Goal: Task Accomplishment & Management: Use online tool/utility

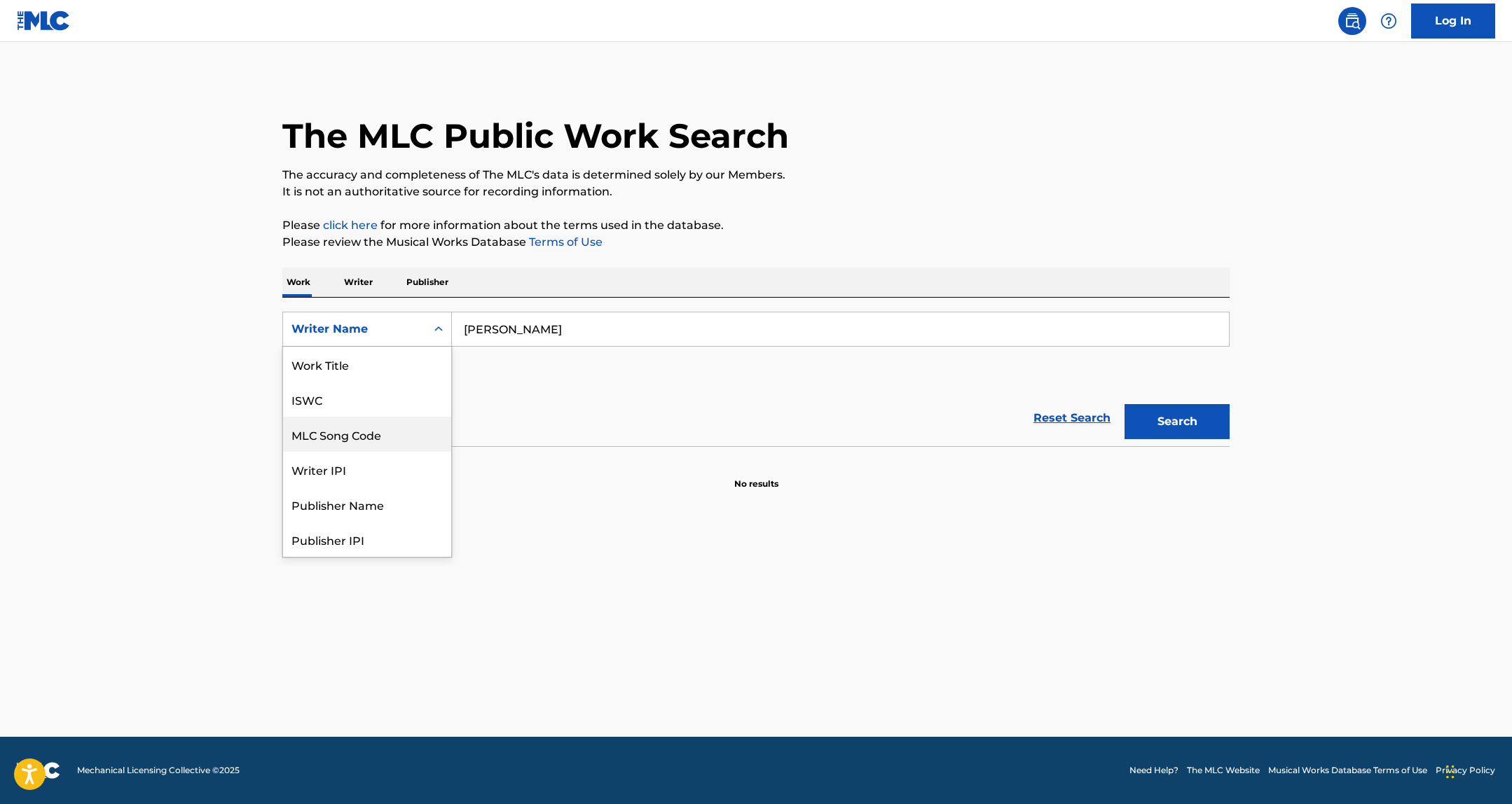
click at [495, 333] on input "Sam Arvidsson" at bounding box center [840, 329] width 777 height 33
paste input "Jonathan A St Aimee"
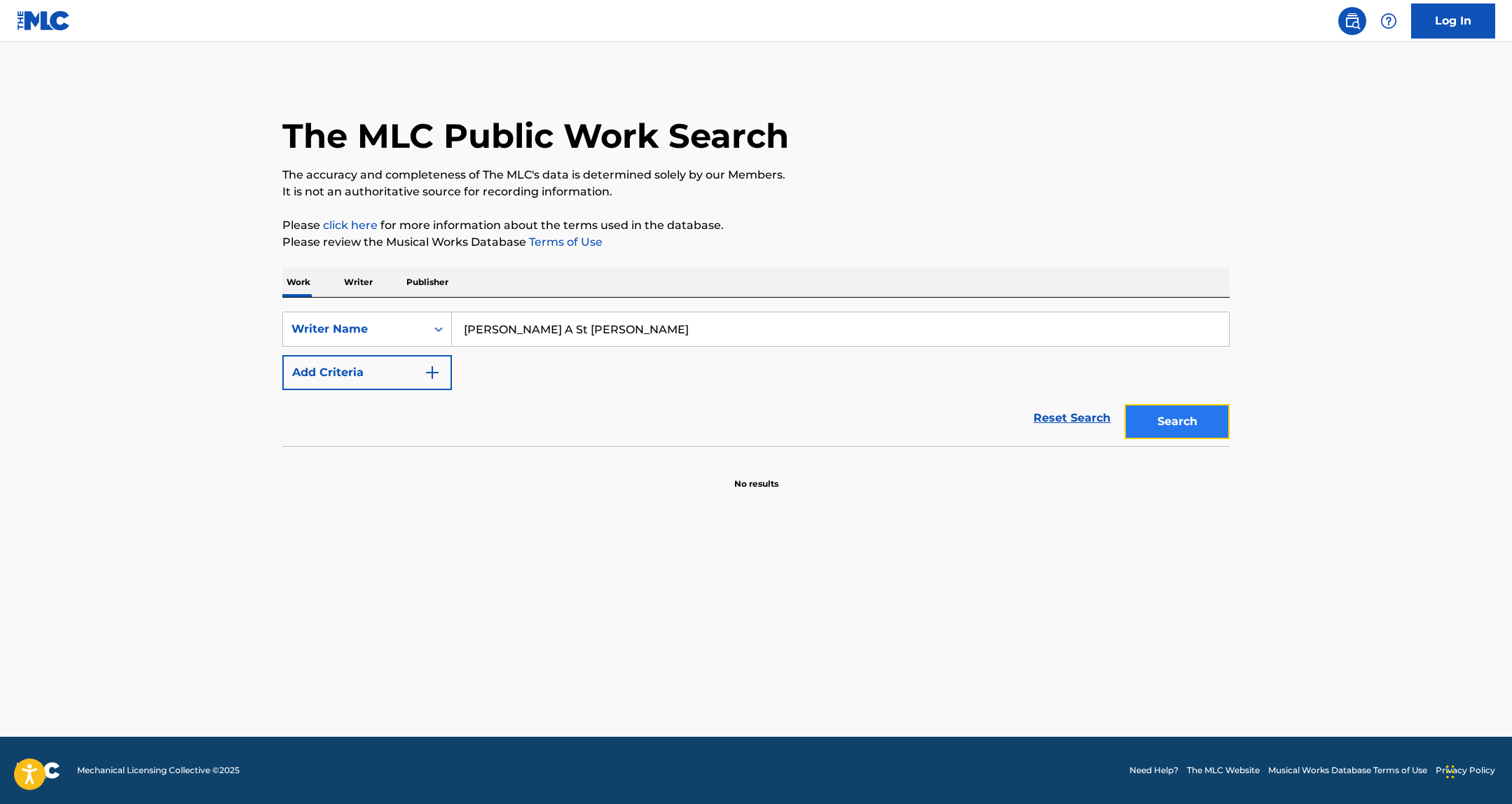
click at [1195, 434] on button "Search" at bounding box center [1177, 421] width 105 height 35
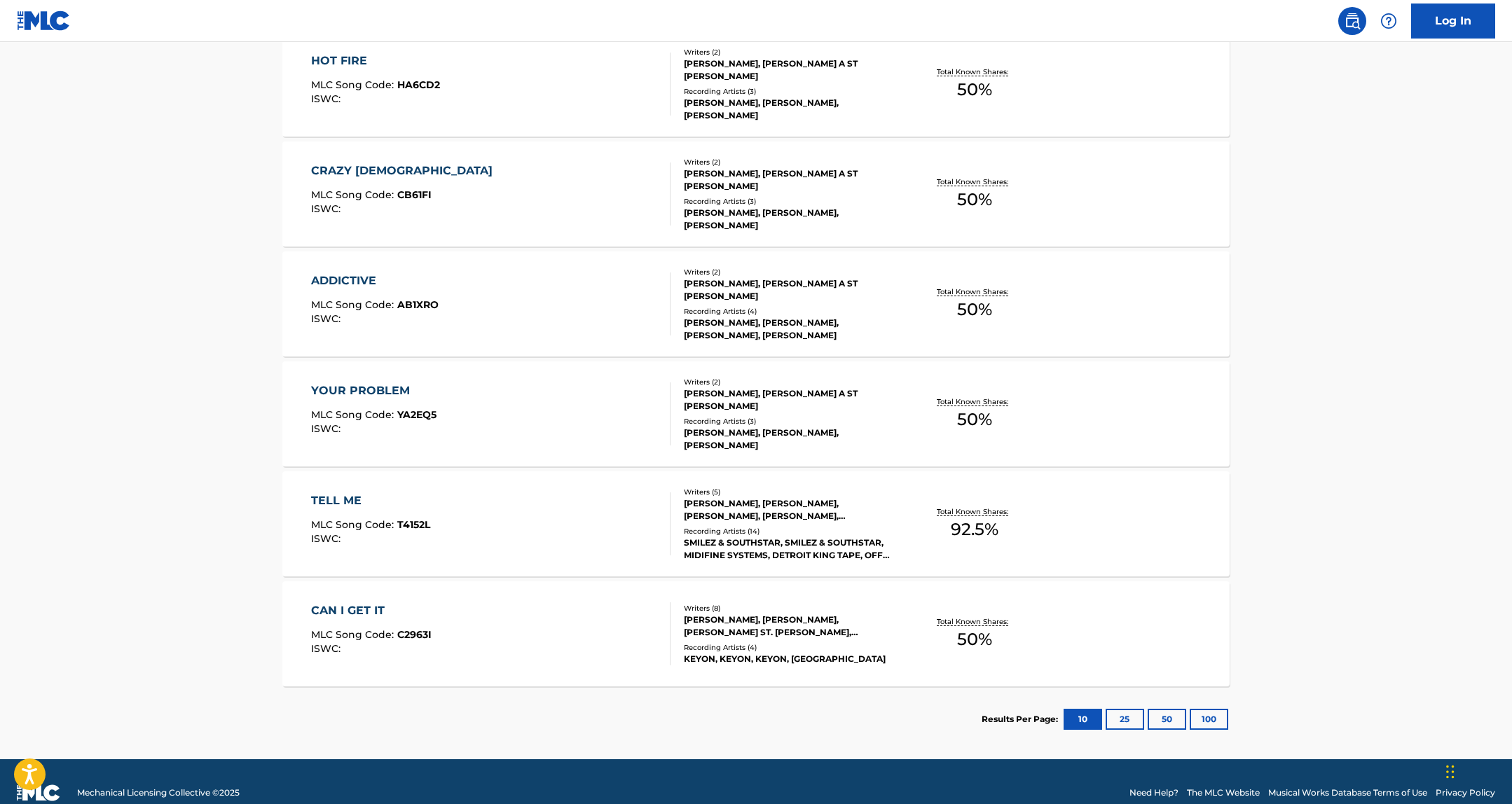
scroll to position [794, 0]
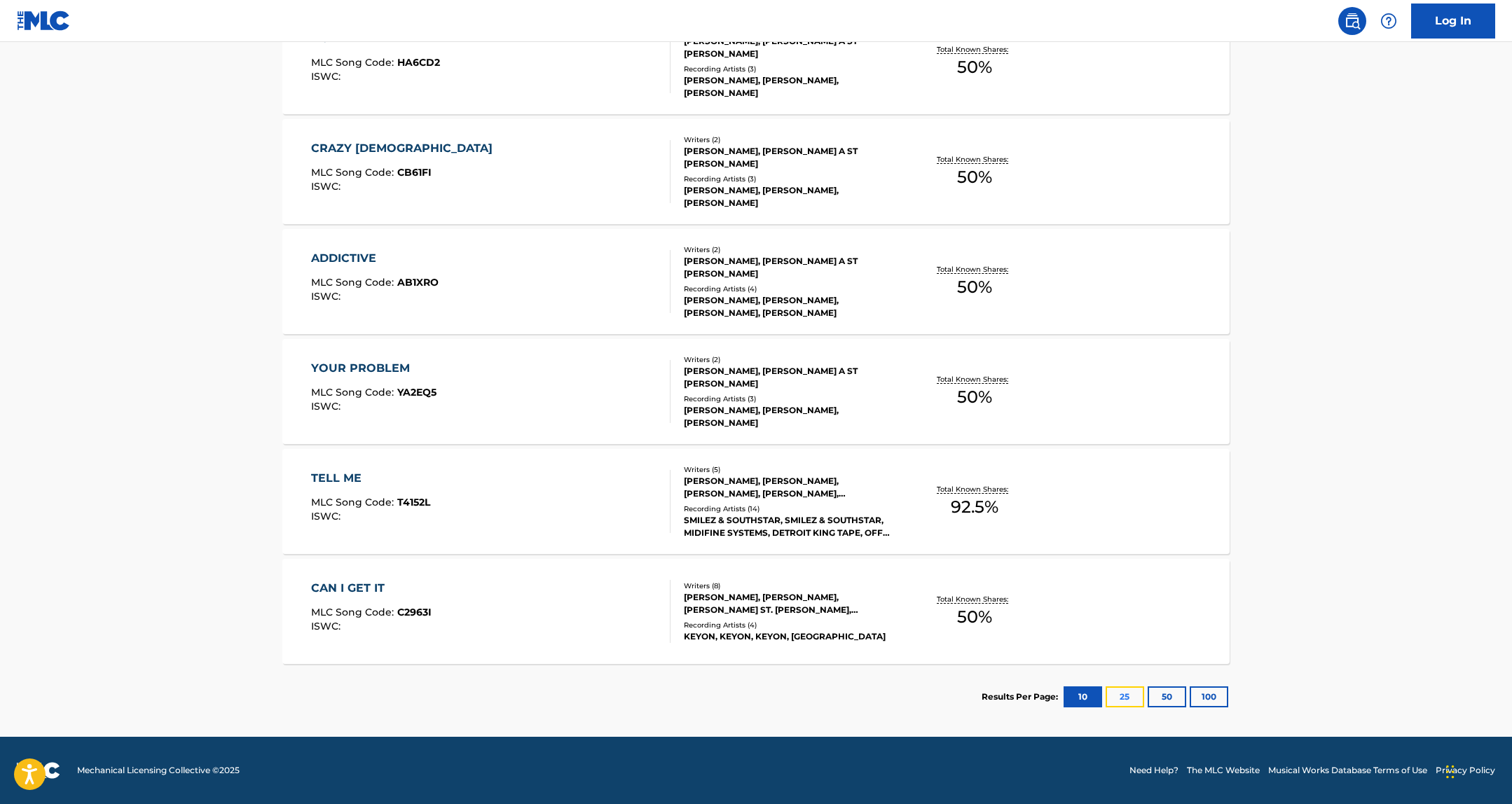
click at [1138, 696] on button "25" at bounding box center [1125, 697] width 39 height 21
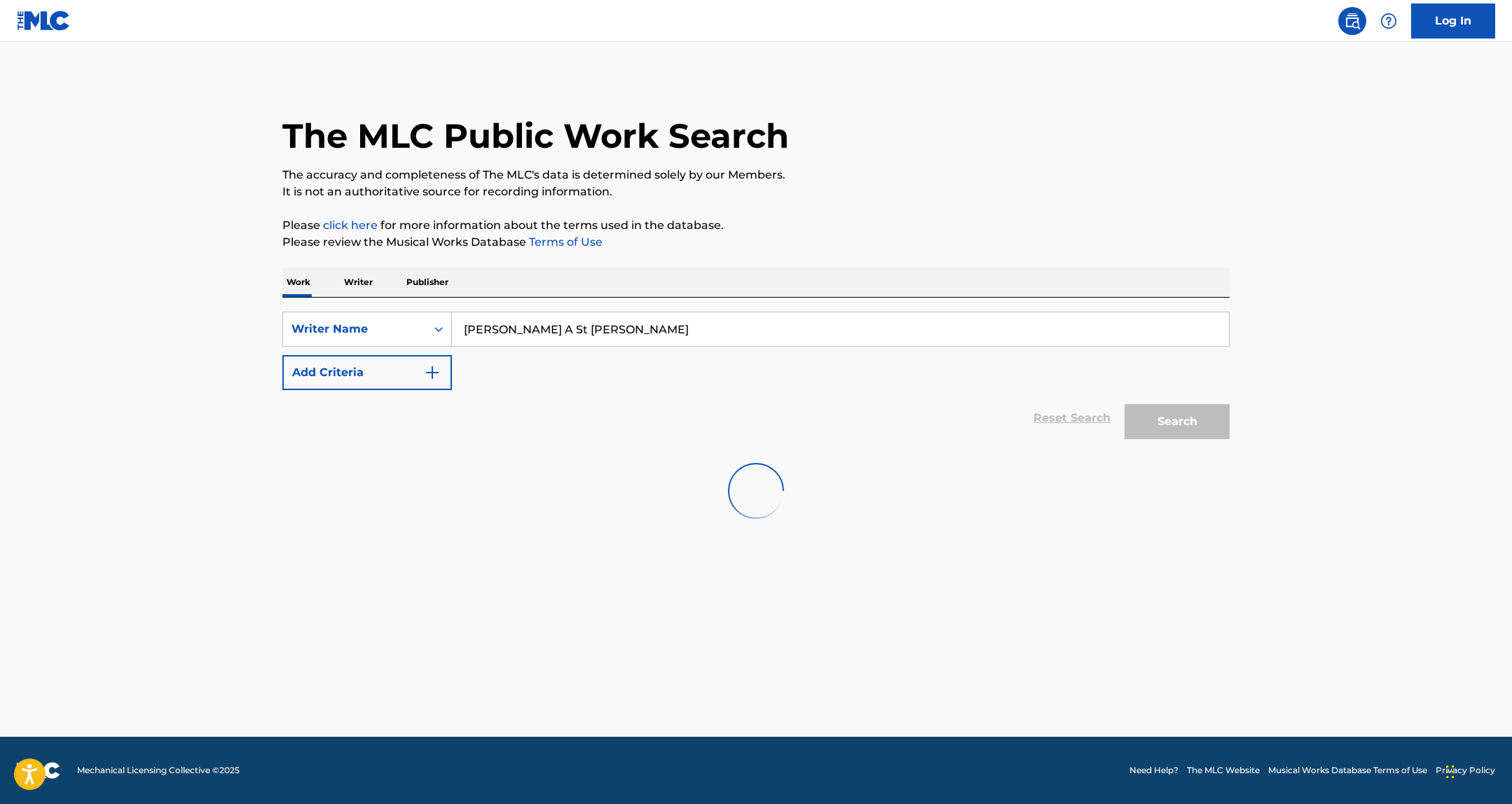
scroll to position [0, 0]
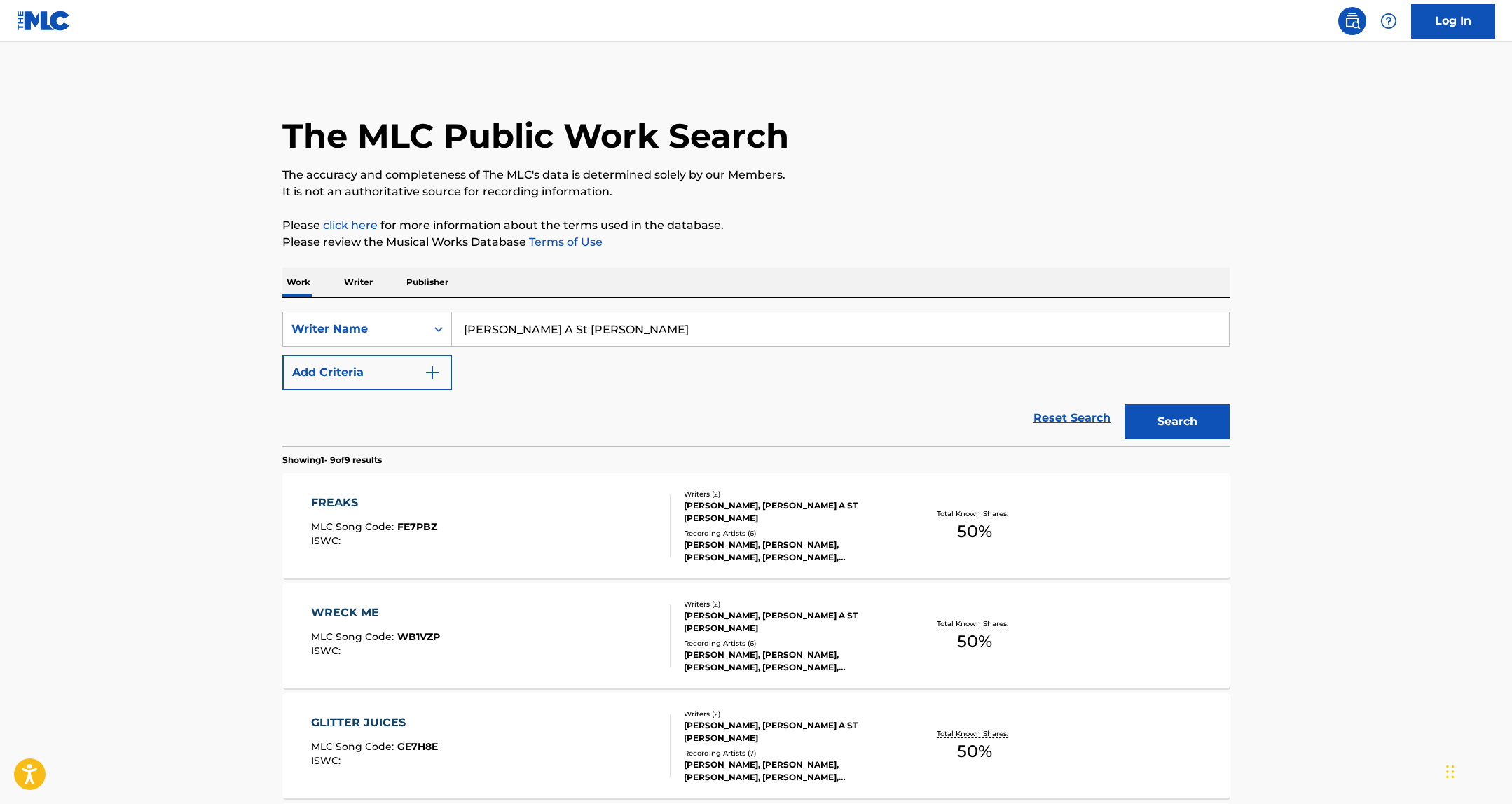
click at [541, 327] on input "Jonathan A St Aimee" at bounding box center [840, 329] width 777 height 33
click at [1125, 404] on button "Search" at bounding box center [1177, 421] width 105 height 35
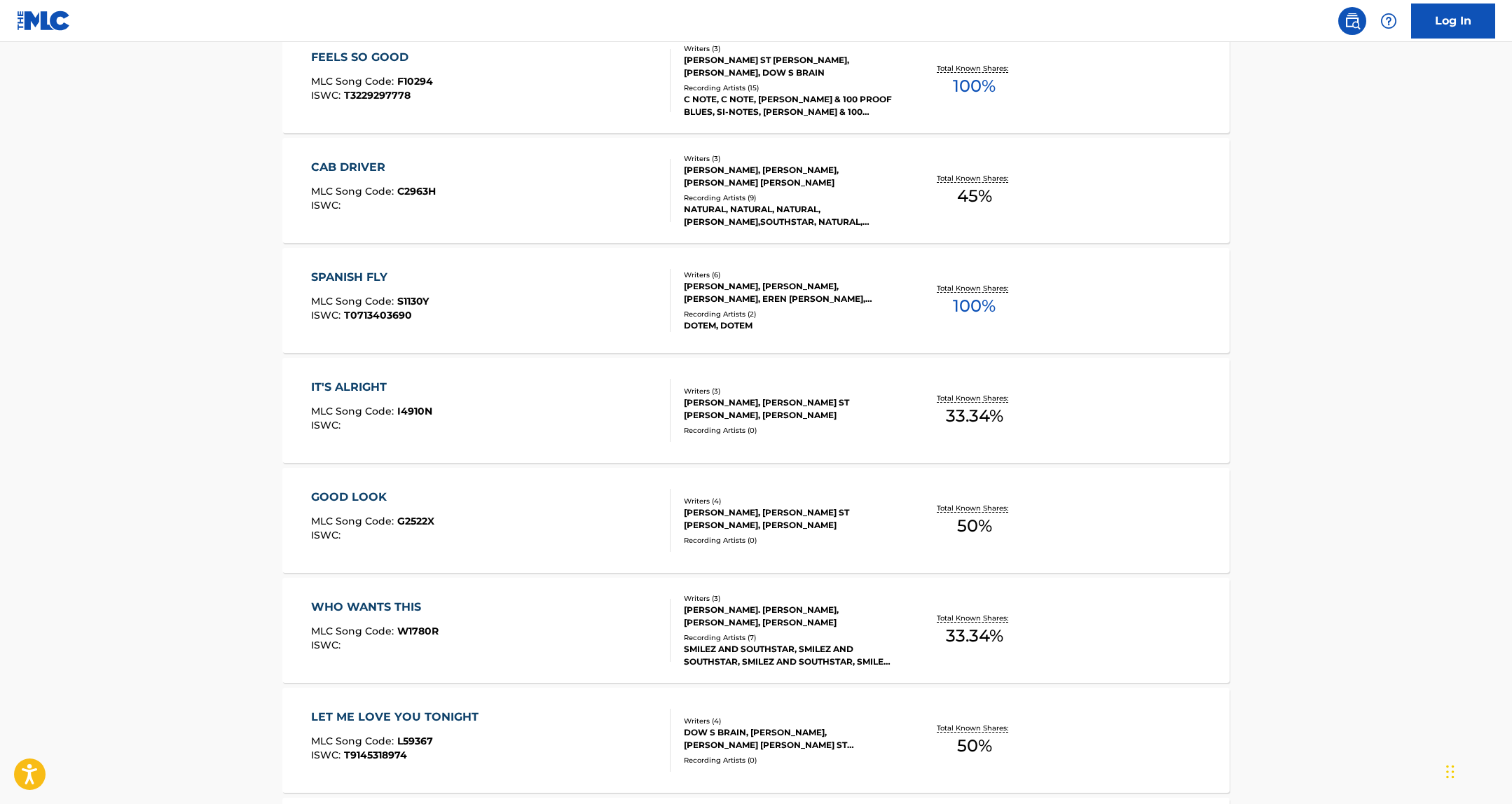
scroll to position [2560, 0]
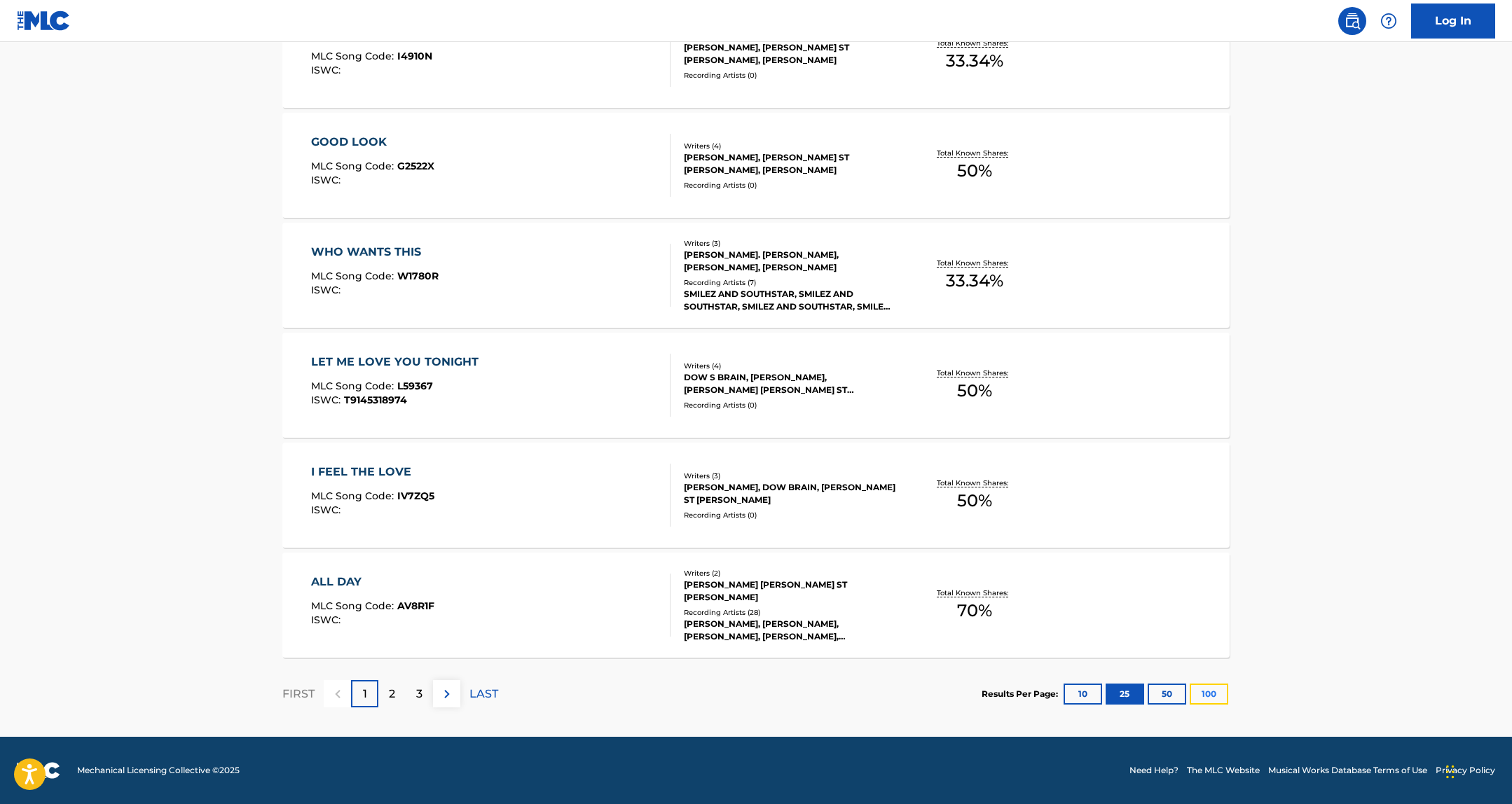
click at [1216, 691] on button "100" at bounding box center [1209, 694] width 39 height 21
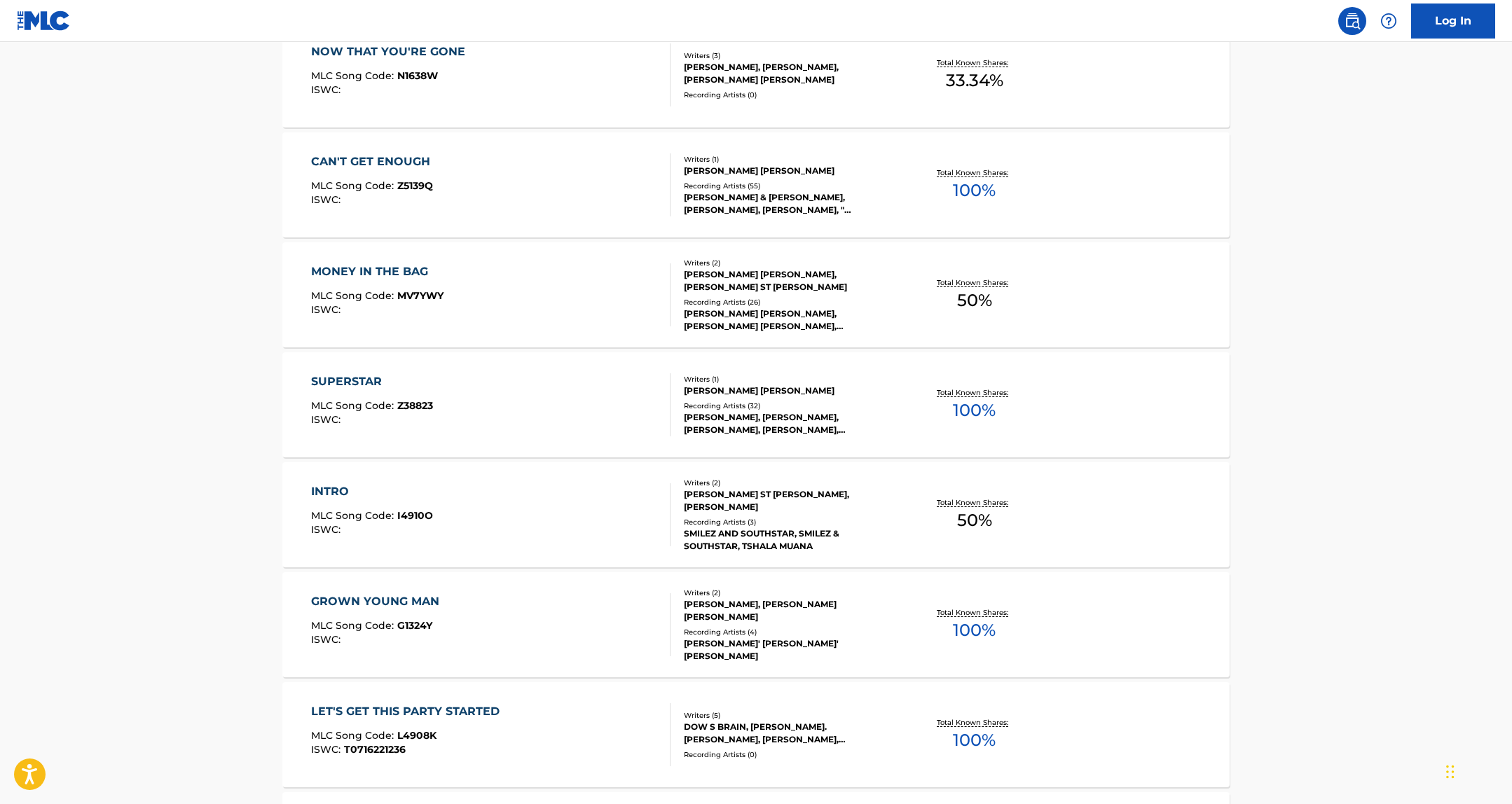
scroll to position [10809, 0]
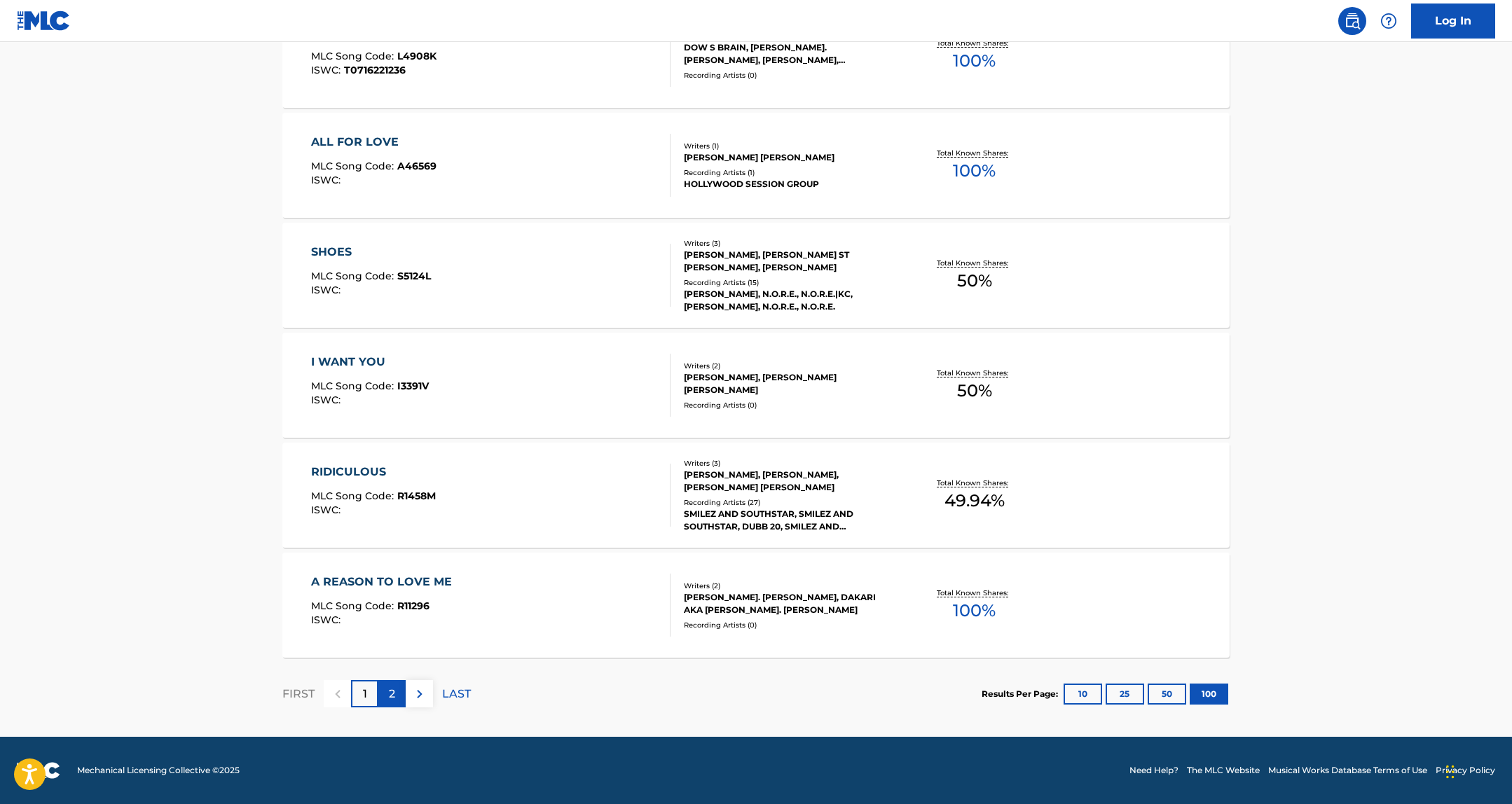
click at [390, 692] on p "2" at bounding box center [392, 694] width 6 height 17
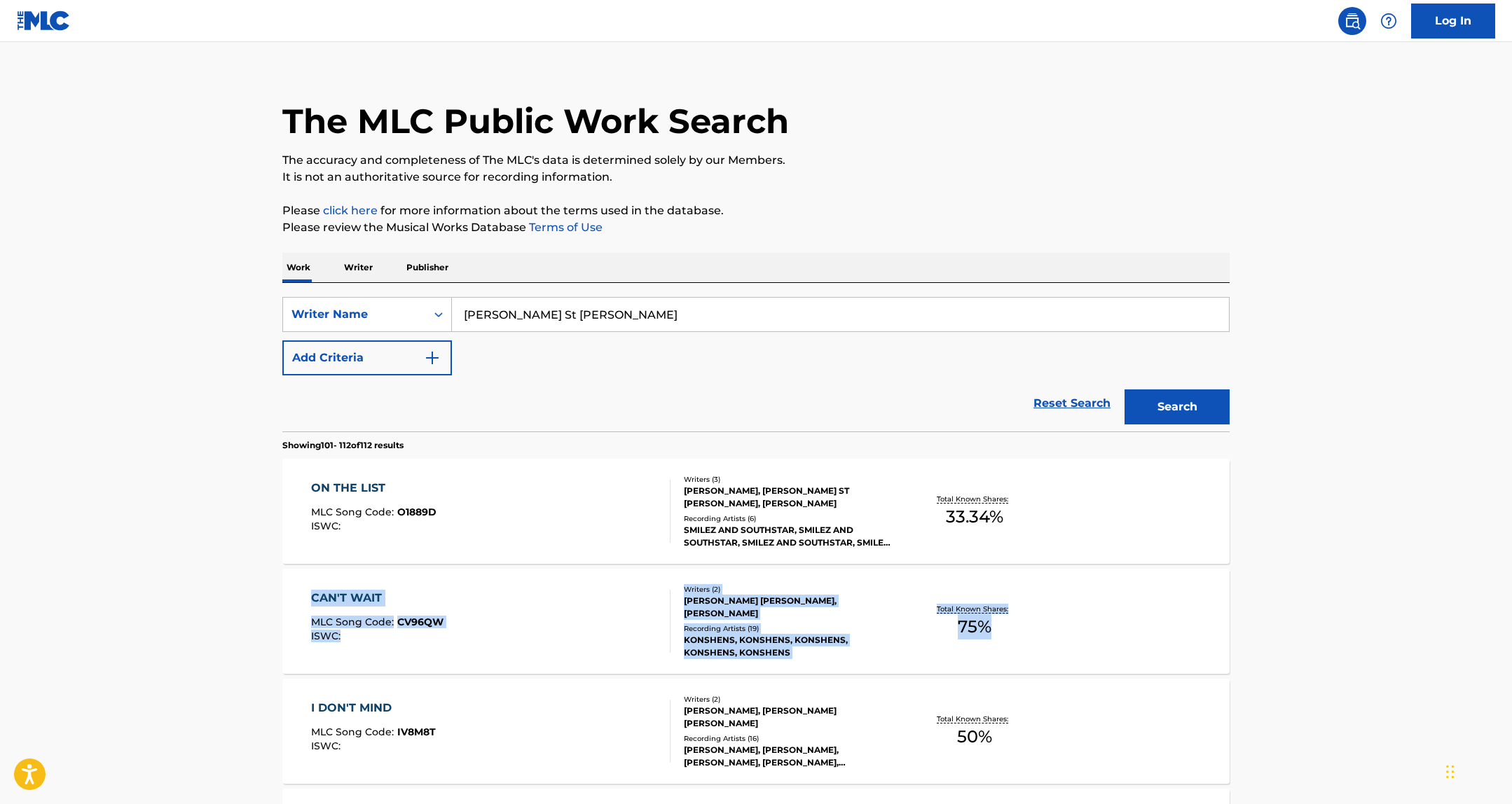
scroll to position [0, 0]
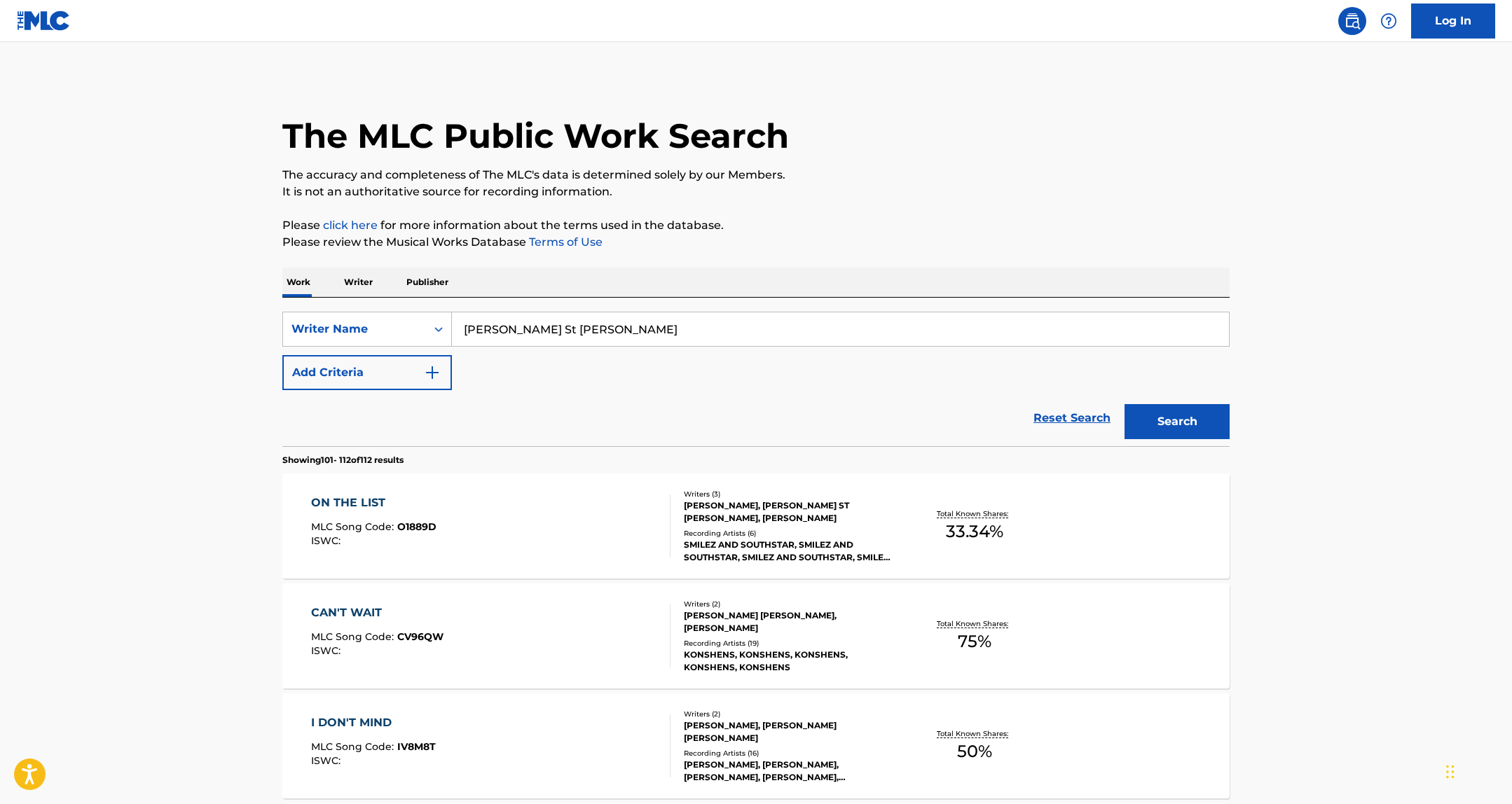
click at [522, 330] on input "Jonathan St Aimee" at bounding box center [840, 329] width 777 height 33
click at [1125, 404] on button "Search" at bounding box center [1177, 421] width 105 height 35
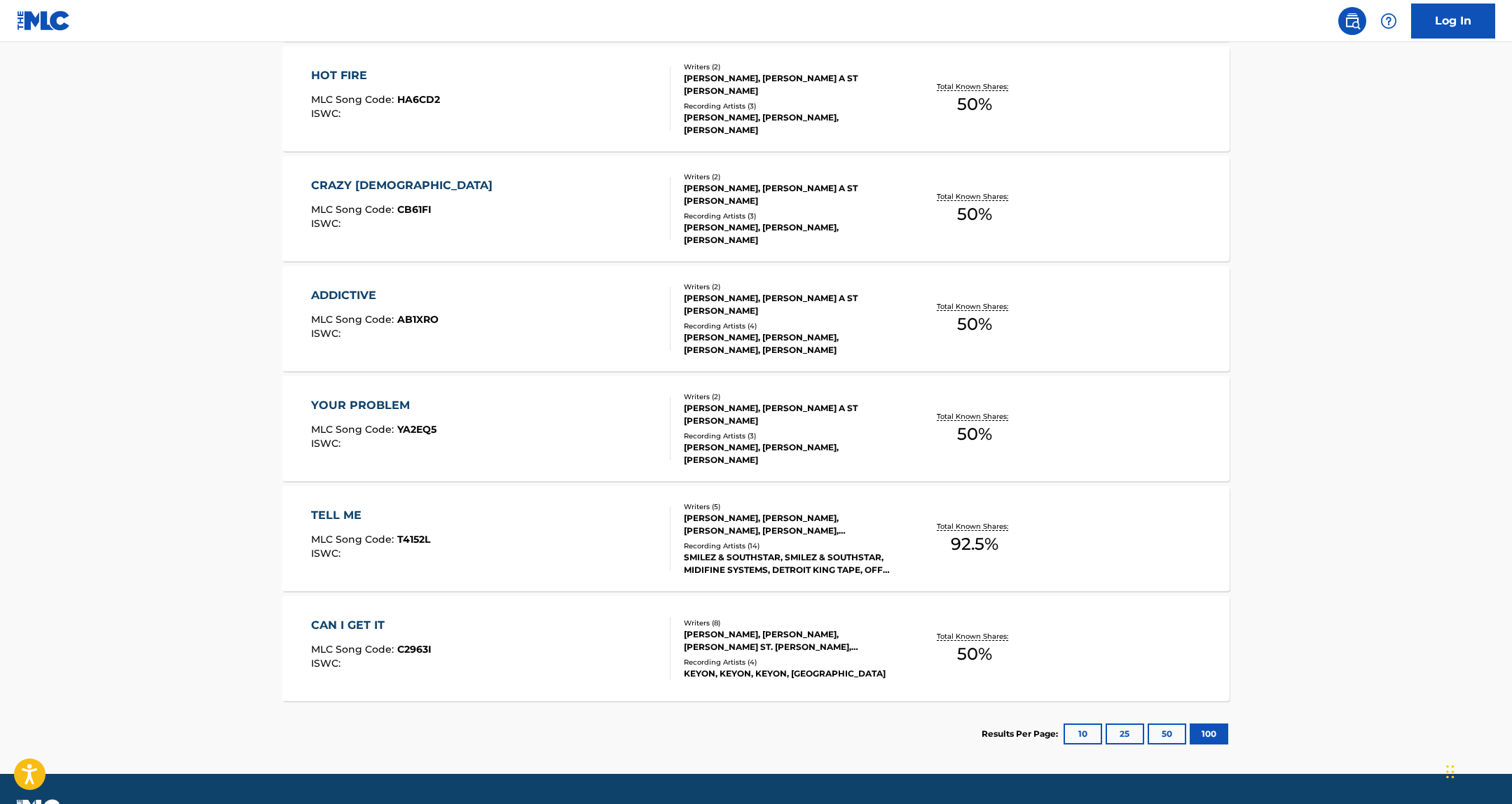
scroll to position [122, 0]
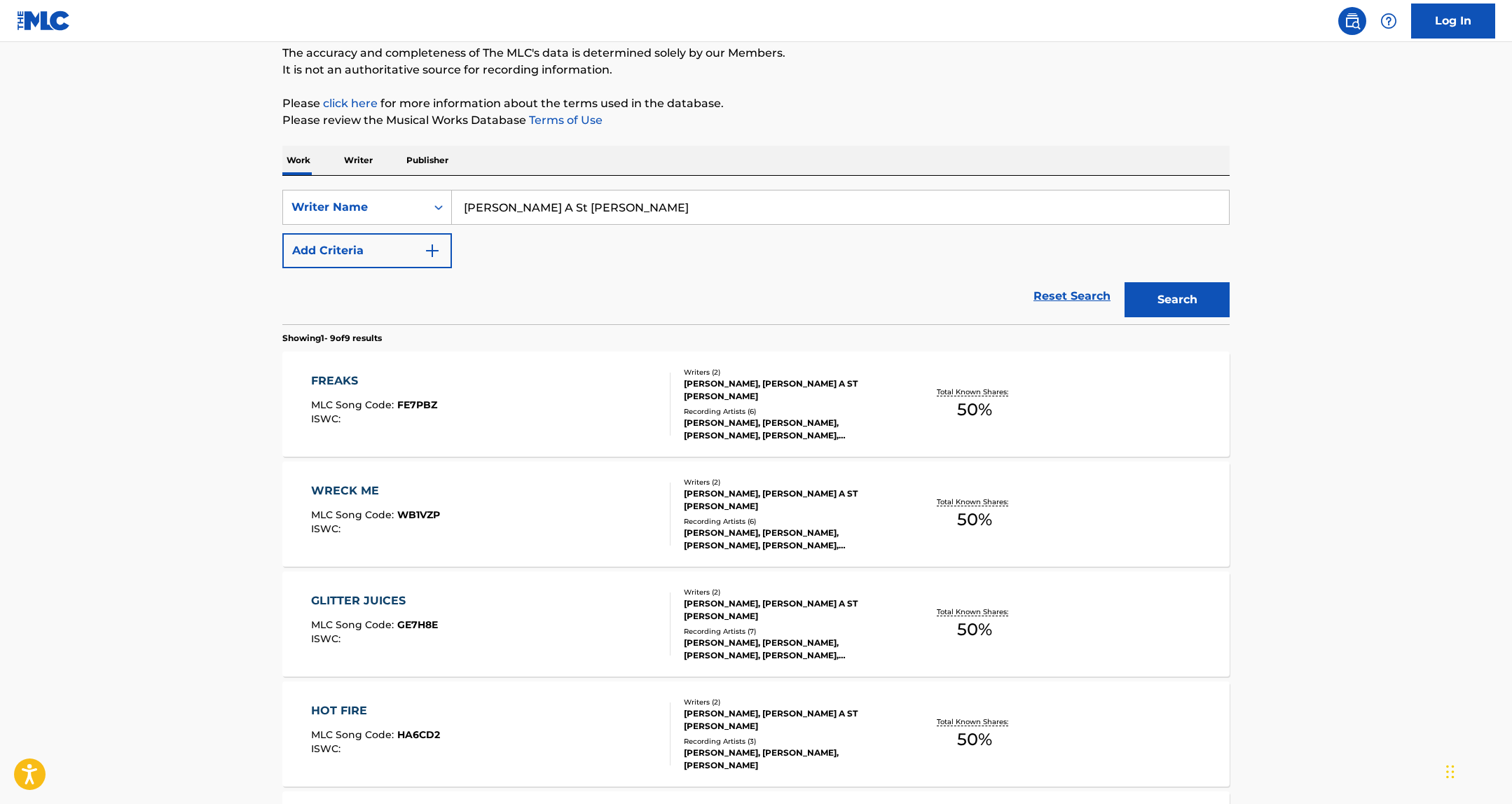
click at [492, 207] on input "Jonathan A St Aimee" at bounding box center [840, 207] width 777 height 33
paste input "Dakari"
click at [1147, 294] on button "Search" at bounding box center [1177, 300] width 105 height 35
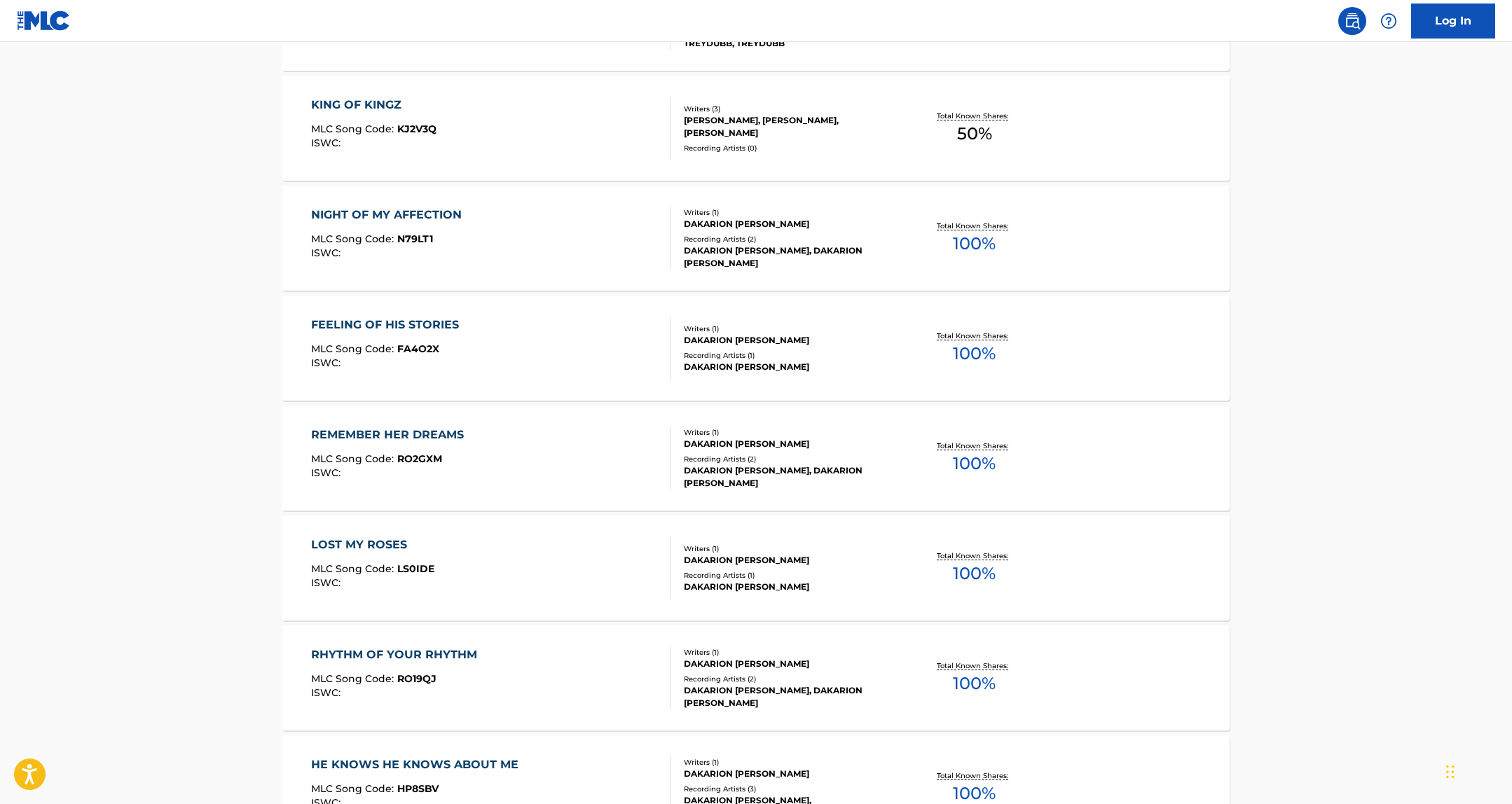
scroll to position [5743, 0]
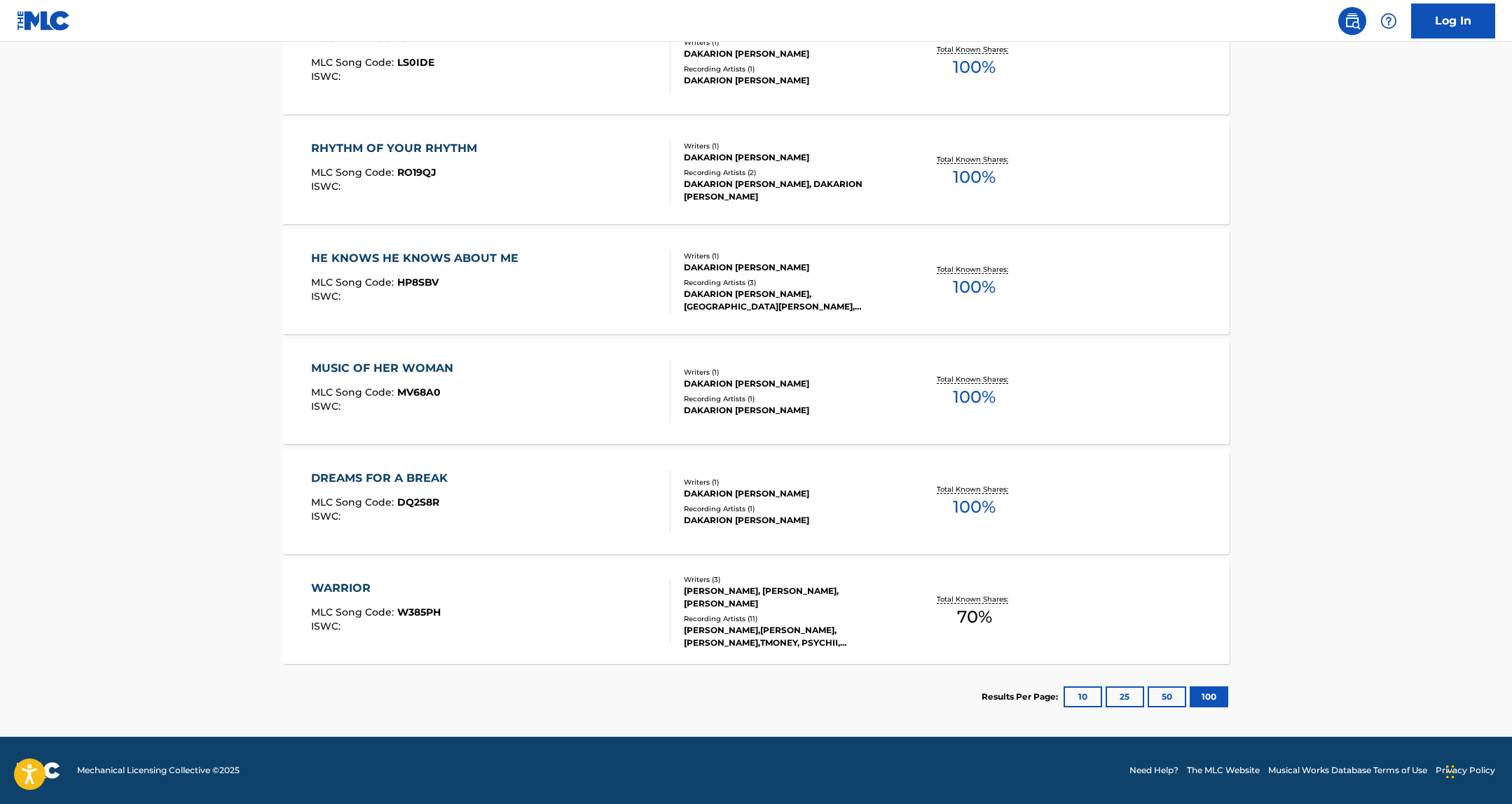
click at [588, 719] on section "Results Per Page: 10 25 50 100" at bounding box center [756, 697] width 947 height 66
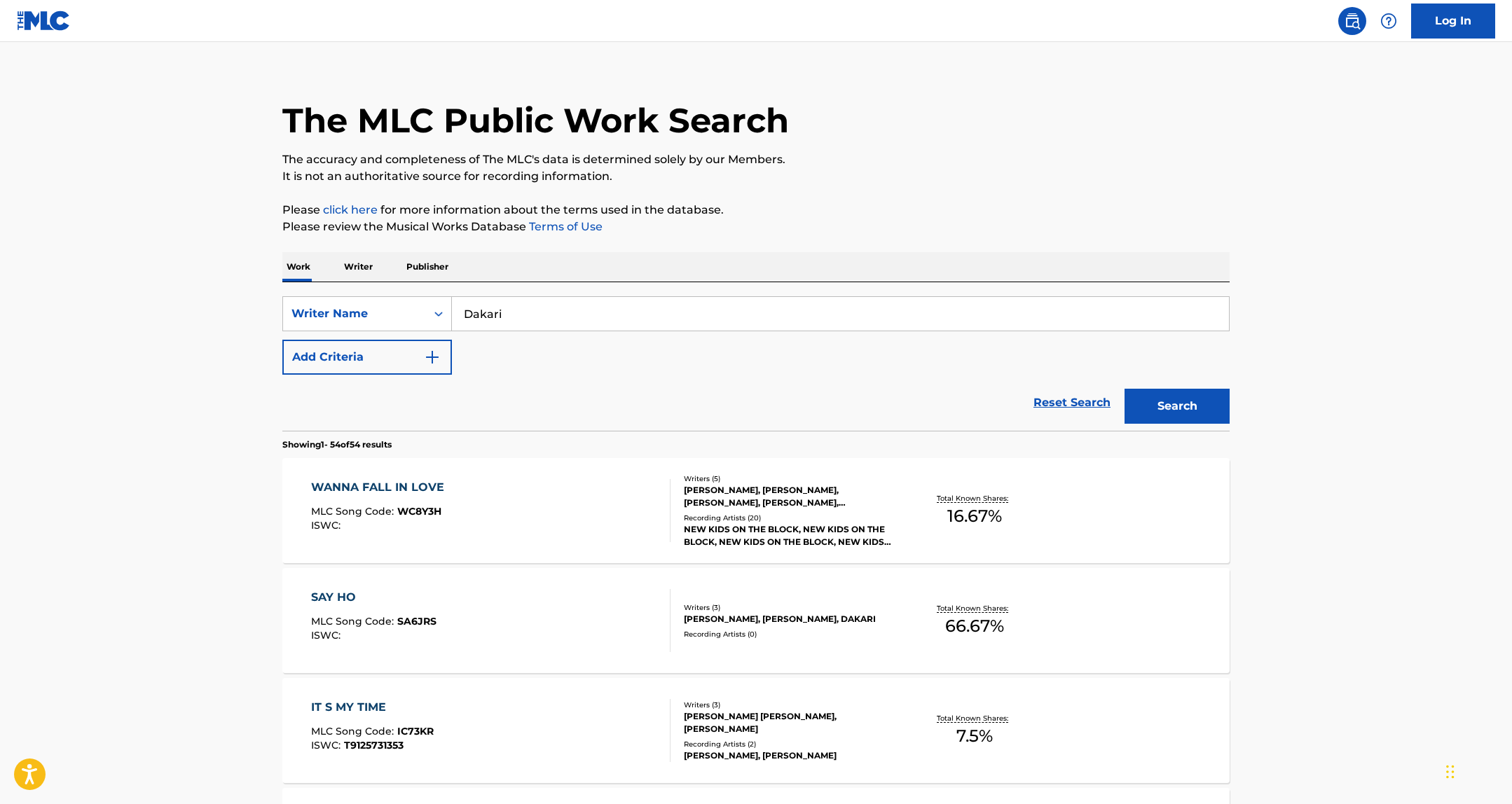
scroll to position [0, 0]
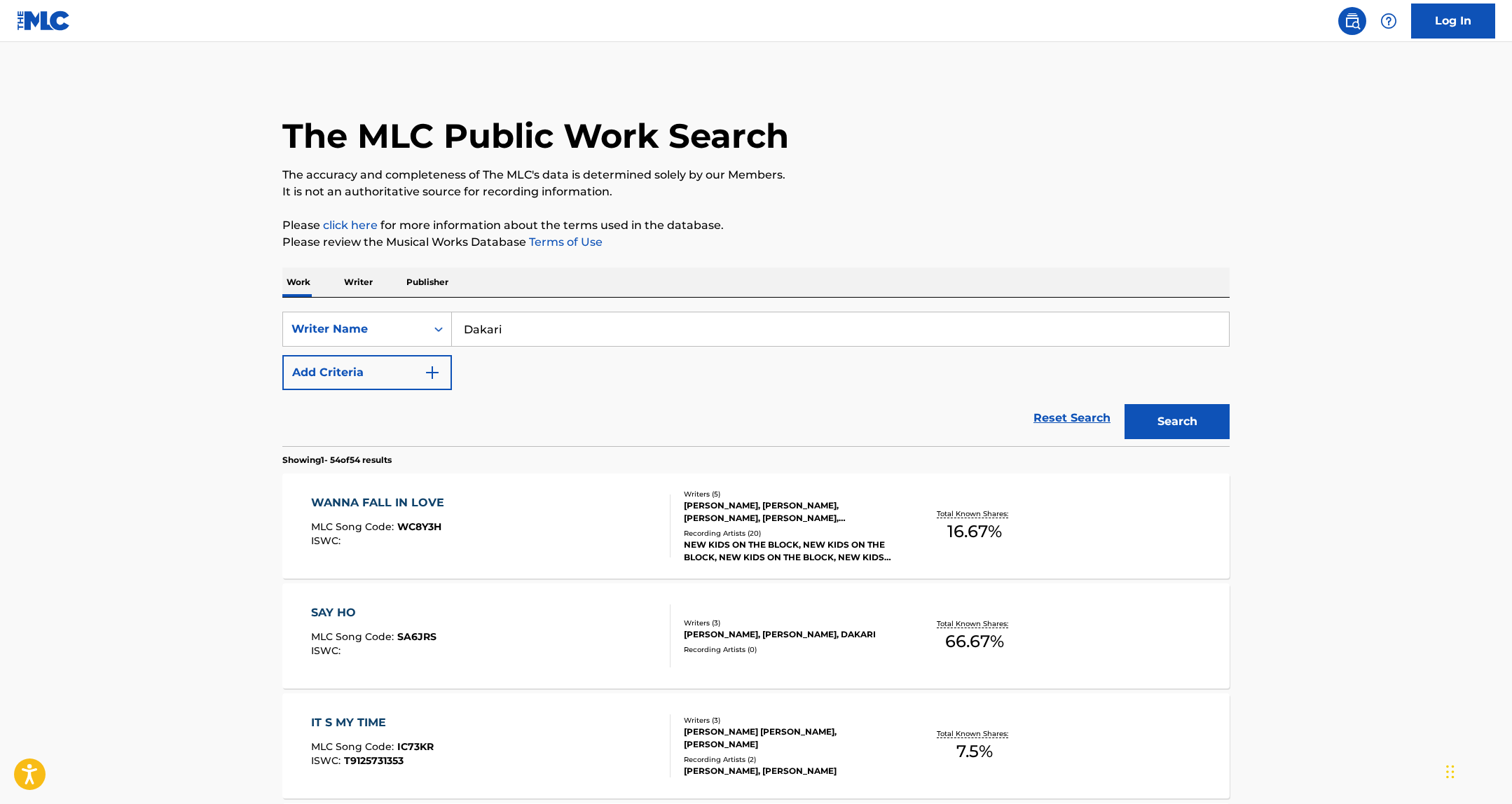
click at [556, 337] on input "Dakari" at bounding box center [840, 329] width 777 height 33
paste input "SAINT AIMEE JONATHAN A"
click at [1176, 406] on button "Search" at bounding box center [1177, 421] width 105 height 35
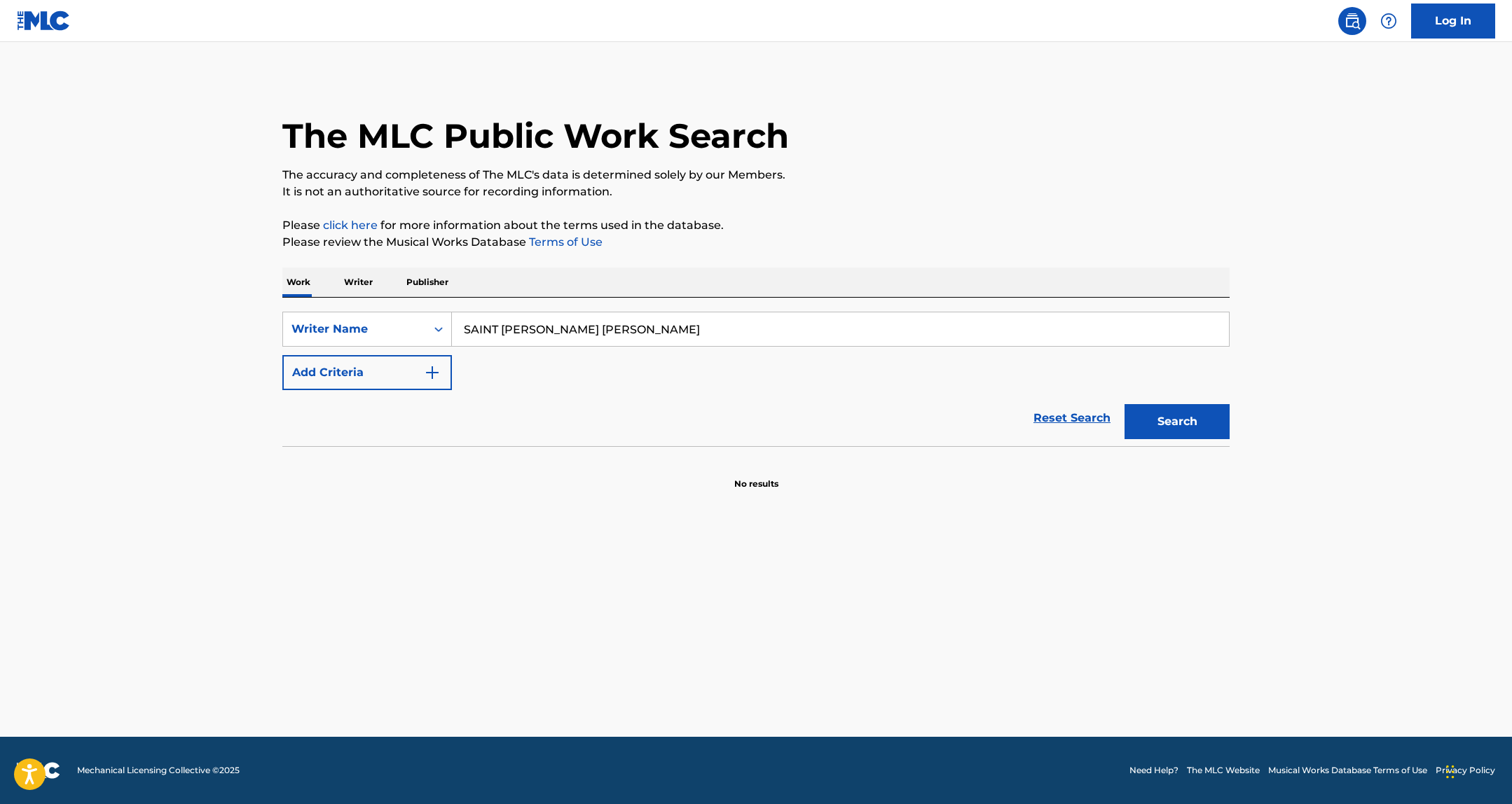
click at [672, 329] on input "SAINT AIMEE JONATHAN A" at bounding box center [840, 329] width 777 height 33
type input "SAINT AIMEE JONATHAN"
click at [1125, 404] on button "Search" at bounding box center [1177, 421] width 105 height 35
drag, startPoint x: 332, startPoint y: 328, endPoint x: 332, endPoint y: 344, distance: 16.0
click at [332, 328] on div "Writer Name" at bounding box center [355, 329] width 126 height 17
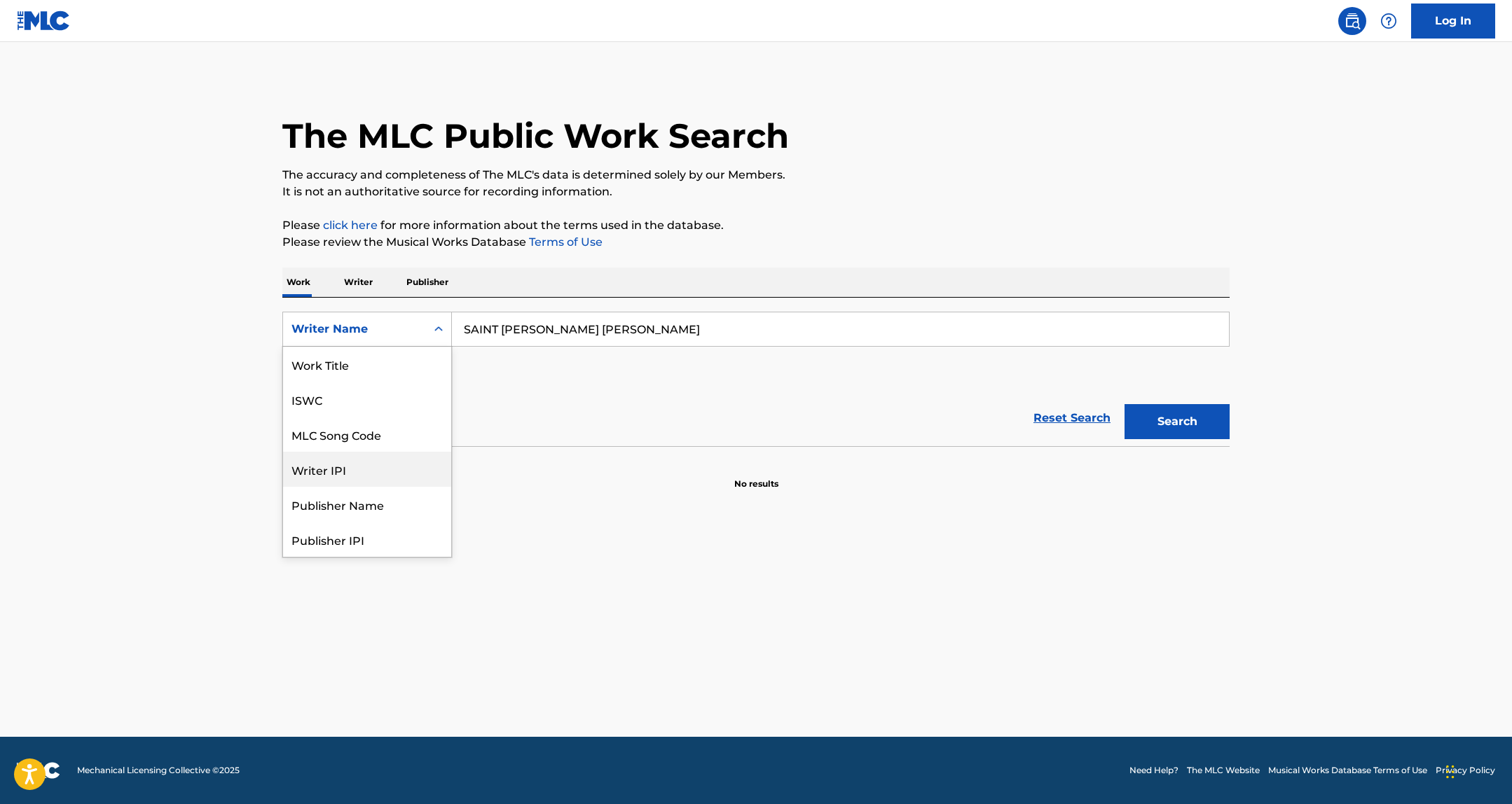
click at [331, 463] on div "Writer IPI" at bounding box center [367, 469] width 168 height 35
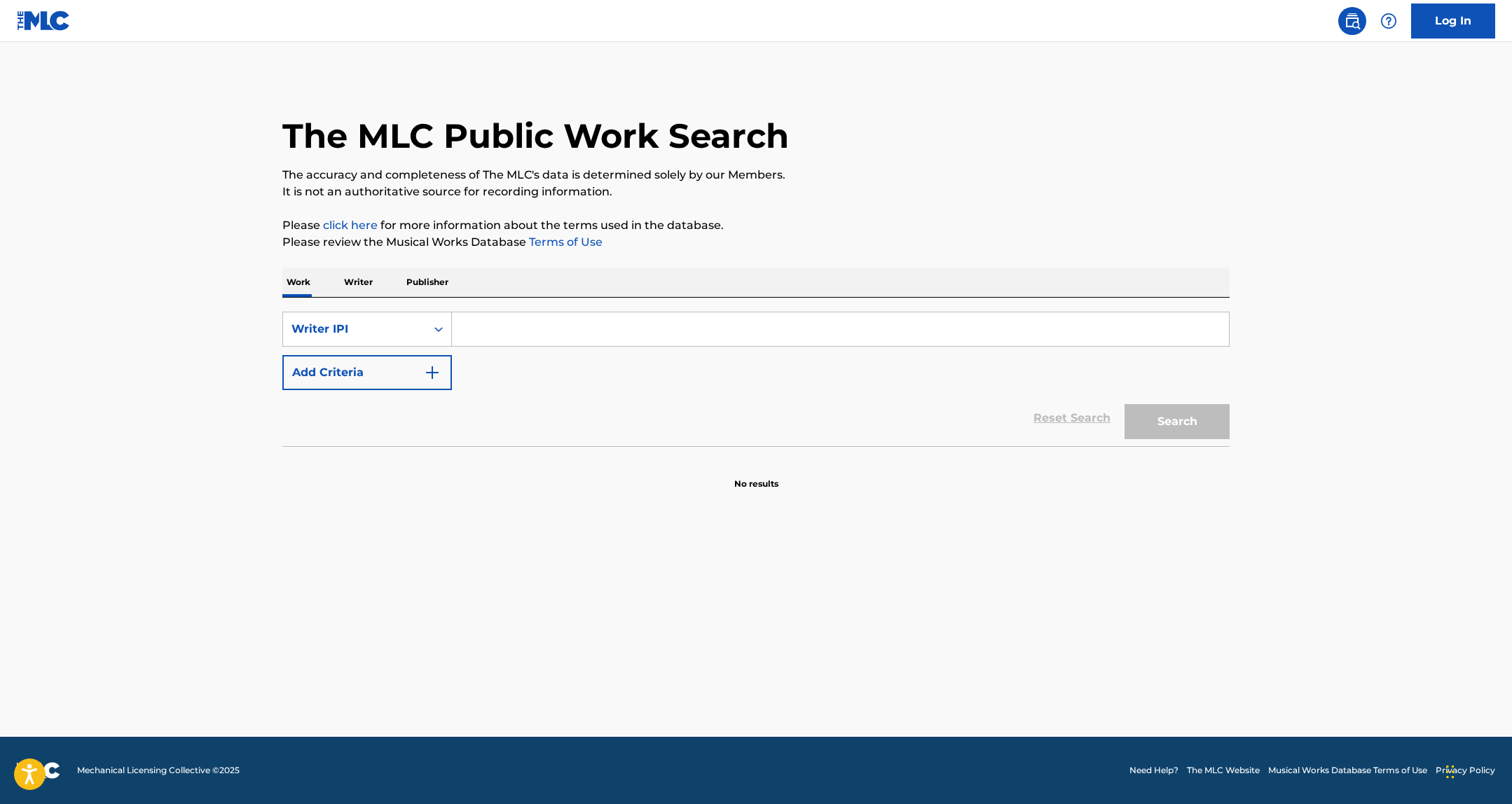
click at [514, 327] on input "Search Form" at bounding box center [840, 329] width 777 height 33
paste input "776442117"
click at [466, 328] on input "776442117" at bounding box center [840, 329] width 777 height 33
click at [1125, 404] on button "Search" at bounding box center [1177, 421] width 105 height 35
click at [547, 329] on input "00776442117" at bounding box center [840, 329] width 777 height 33
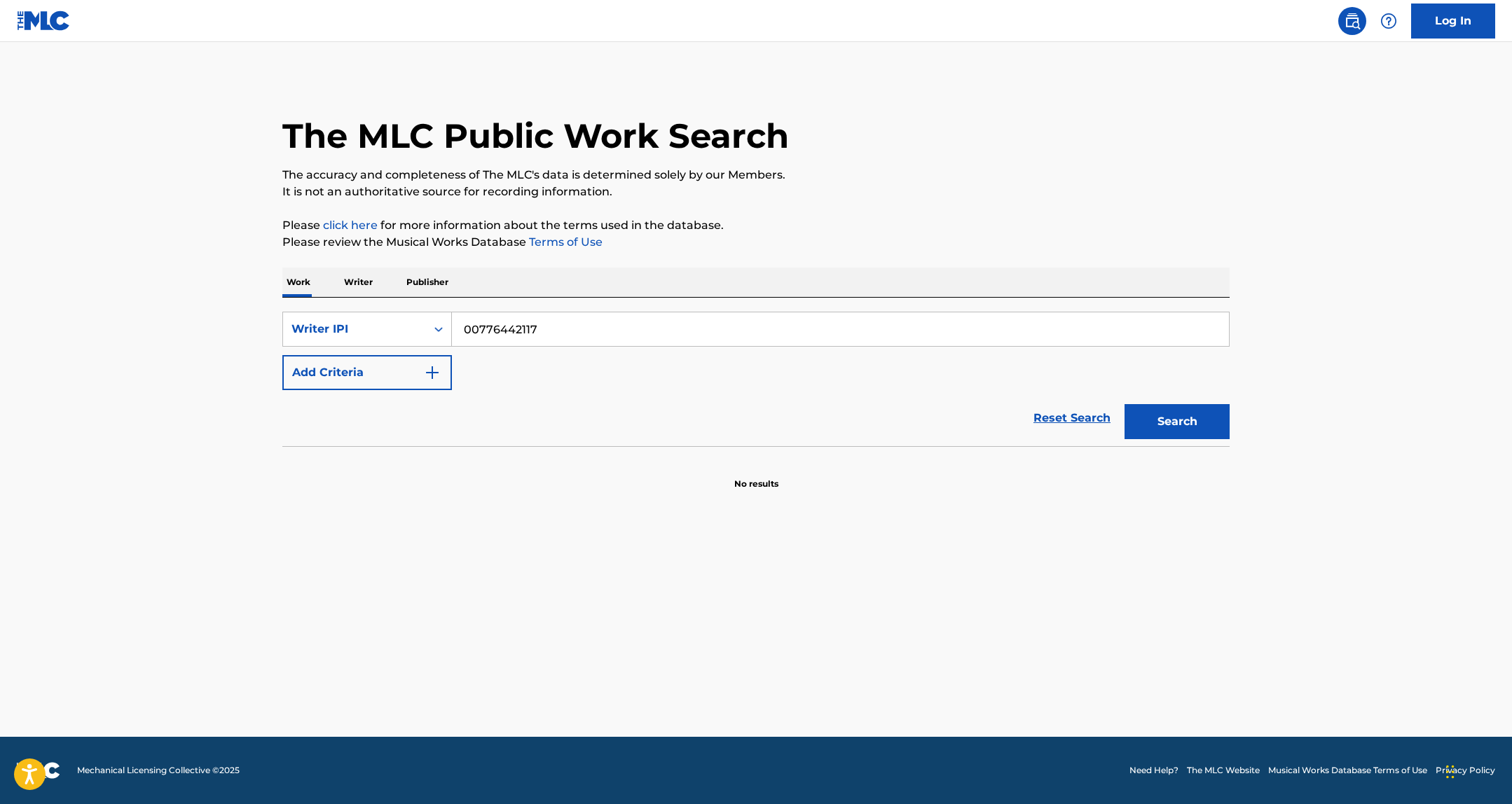
click at [508, 335] on input "00776442117" at bounding box center [840, 329] width 777 height 33
paste input "343018496"
click at [466, 329] on input "343018496" at bounding box center [840, 329] width 777 height 33
click at [1125, 404] on button "Search" at bounding box center [1177, 421] width 105 height 35
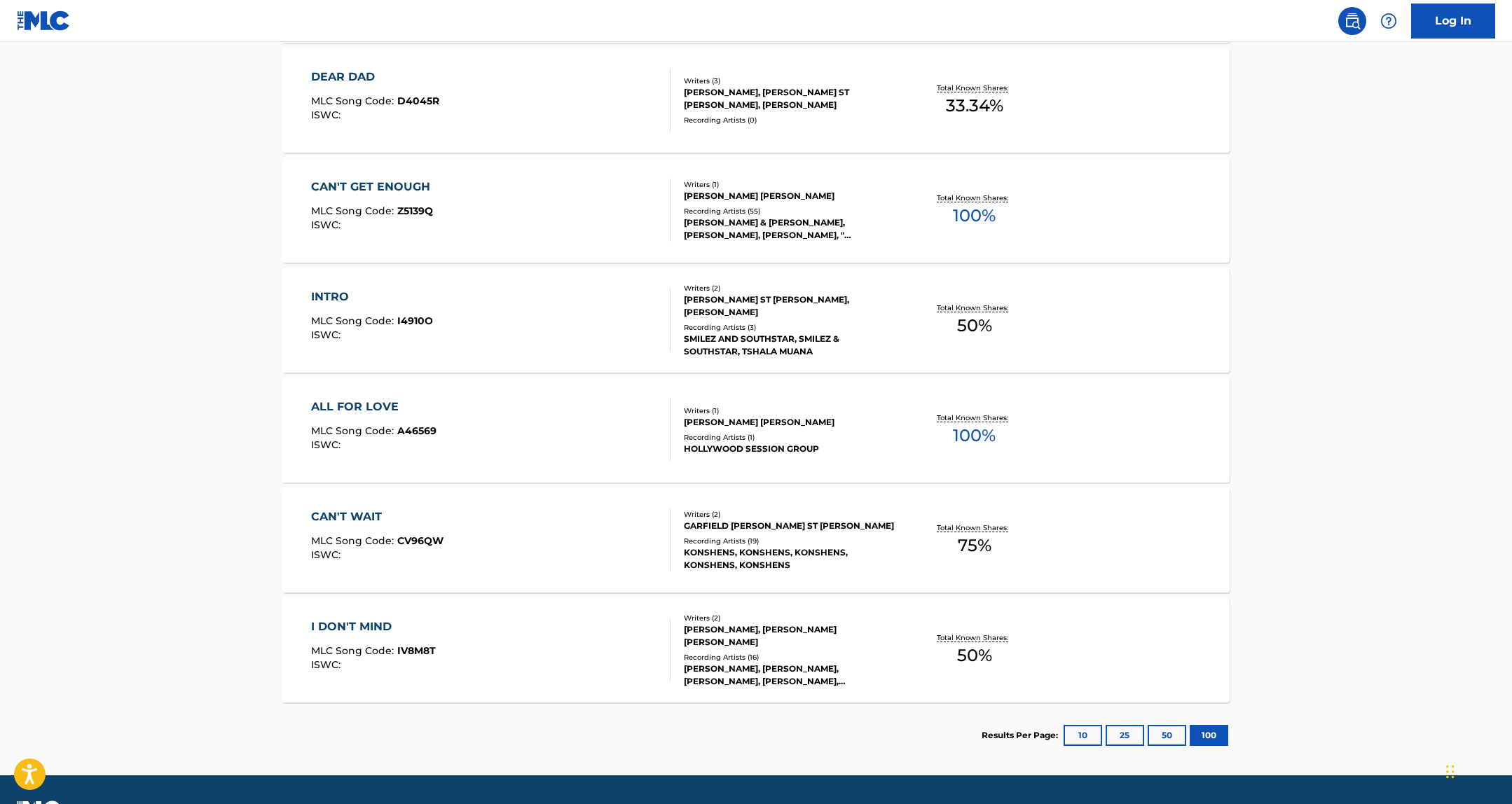
scroll to position [7283, 0]
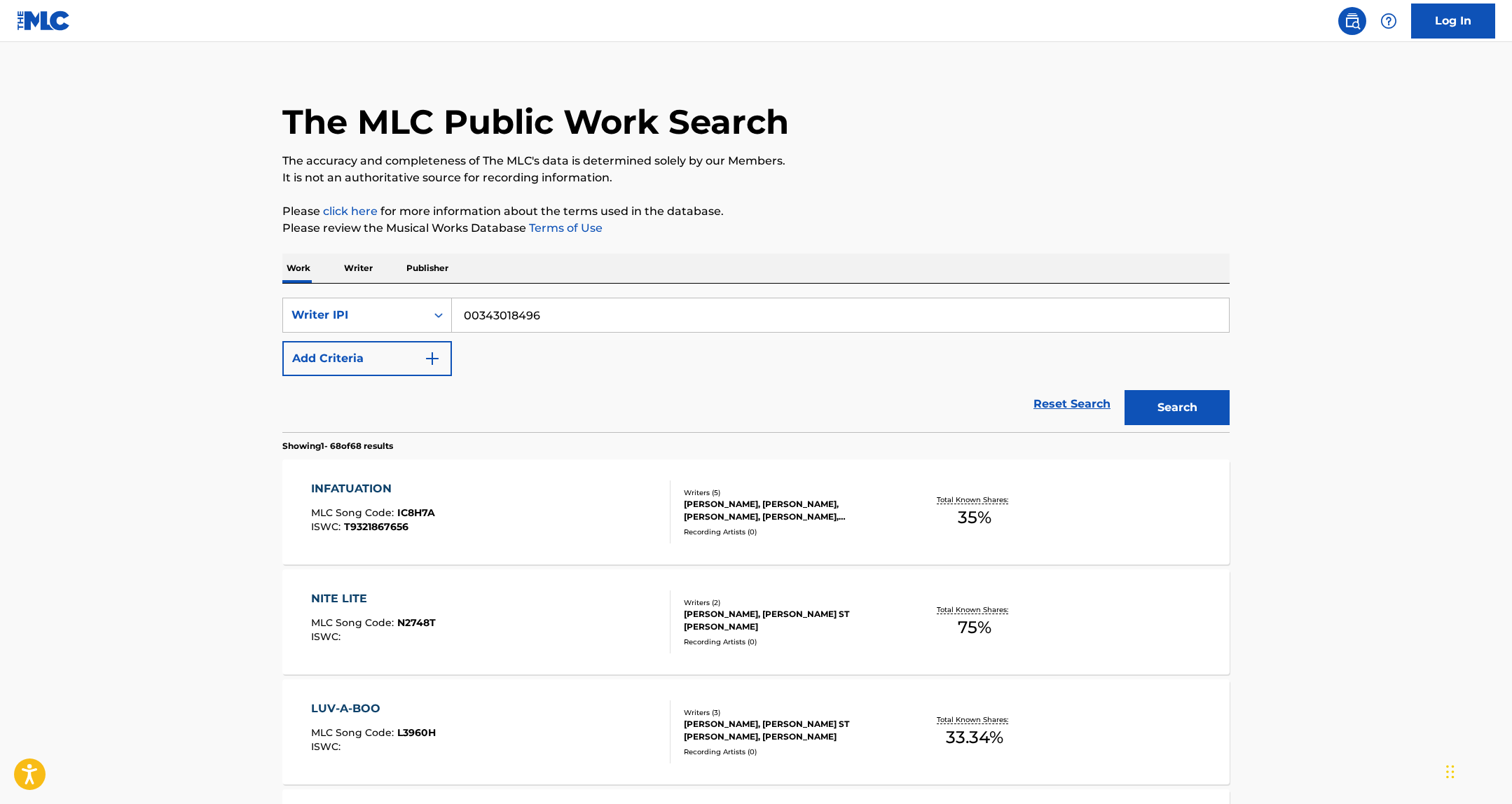
scroll to position [0, 0]
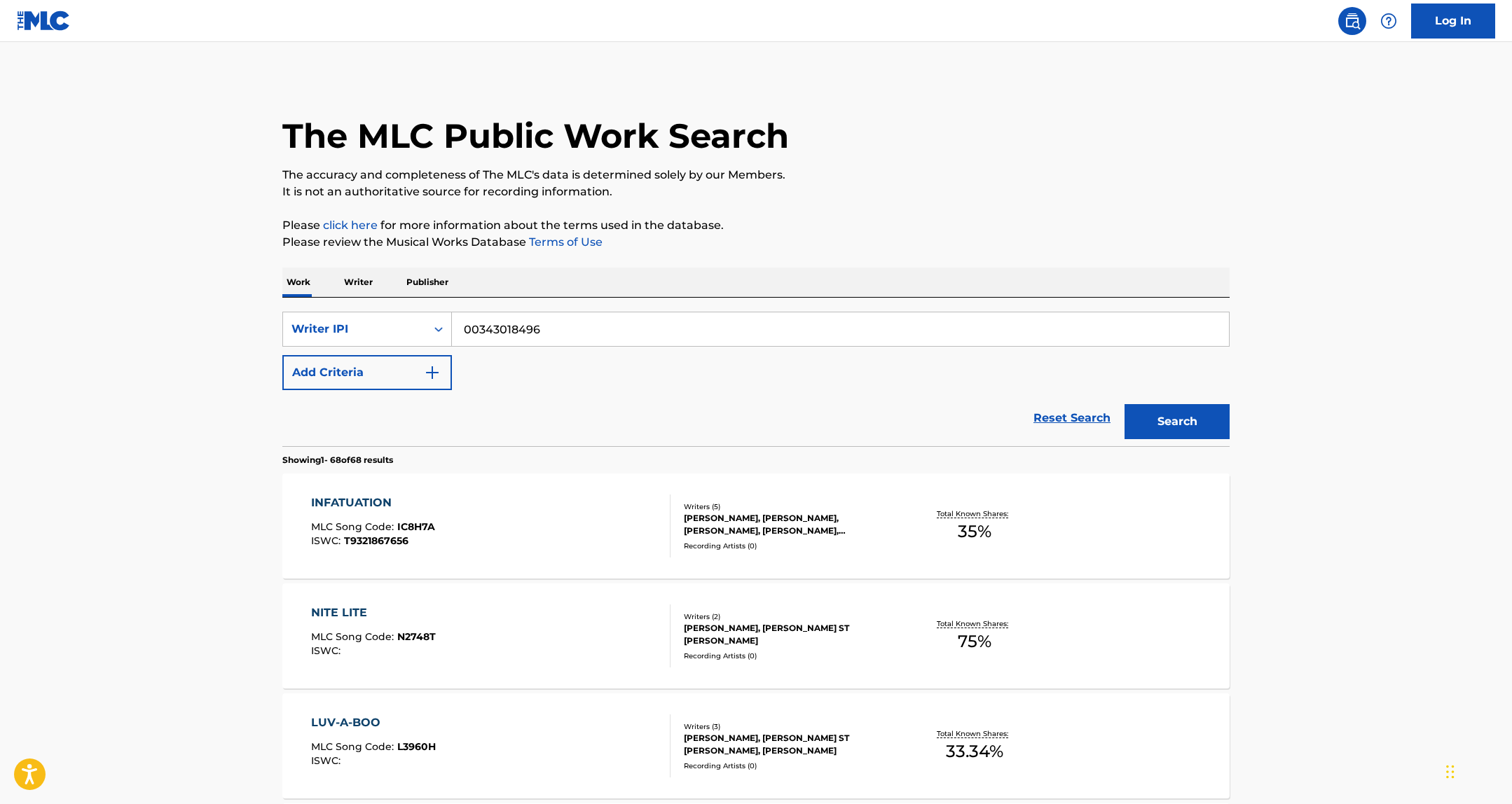
click at [507, 324] on input "00343018496" at bounding box center [840, 329] width 777 height 33
drag, startPoint x: 507, startPoint y: 324, endPoint x: 509, endPoint y: 331, distance: 7.3
click at [507, 324] on input "00343018496" at bounding box center [840, 329] width 777 height 33
paste input "27942304"
type input "00279423046"
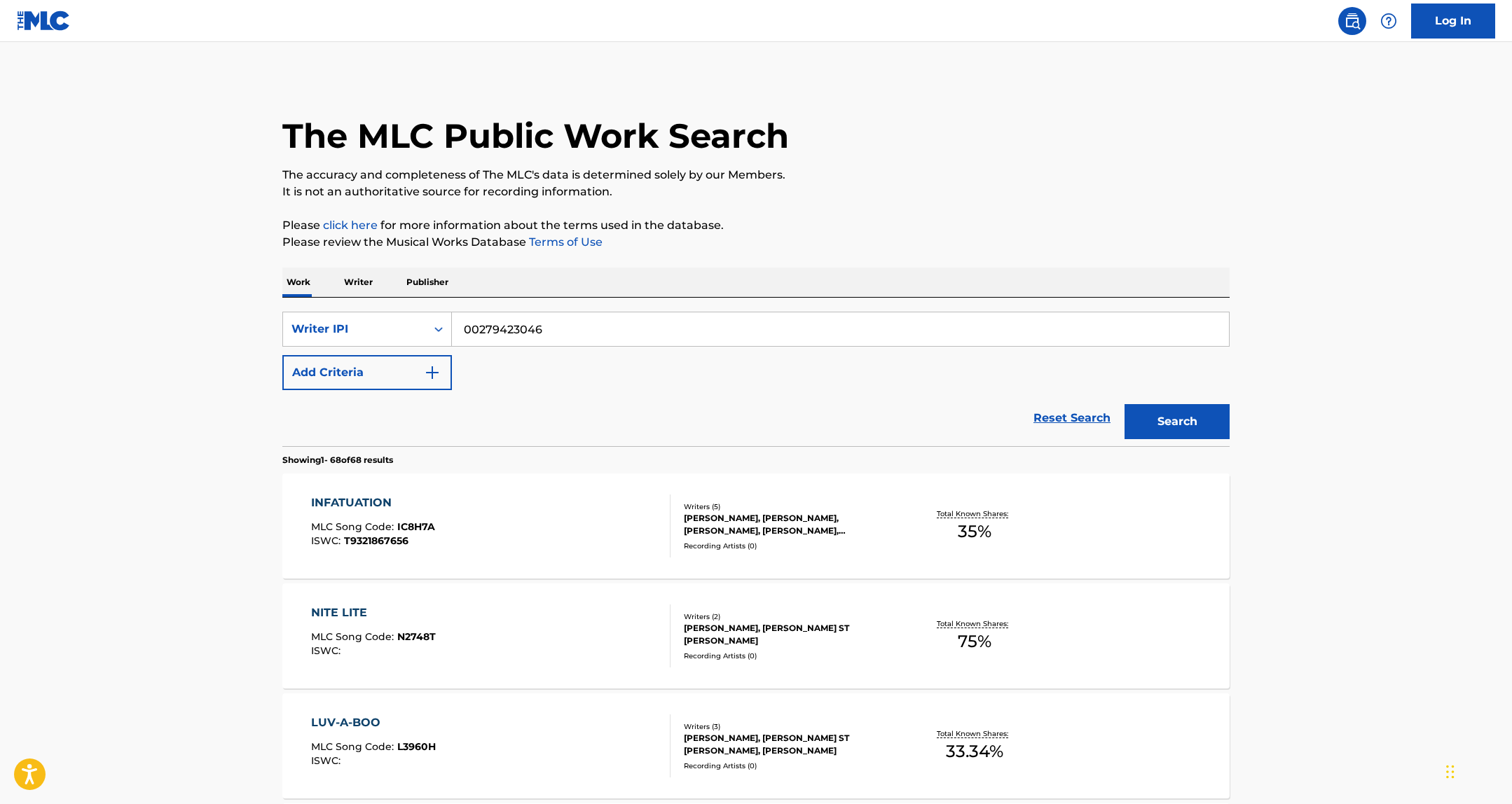
click at [1125, 404] on button "Search" at bounding box center [1177, 421] width 105 height 35
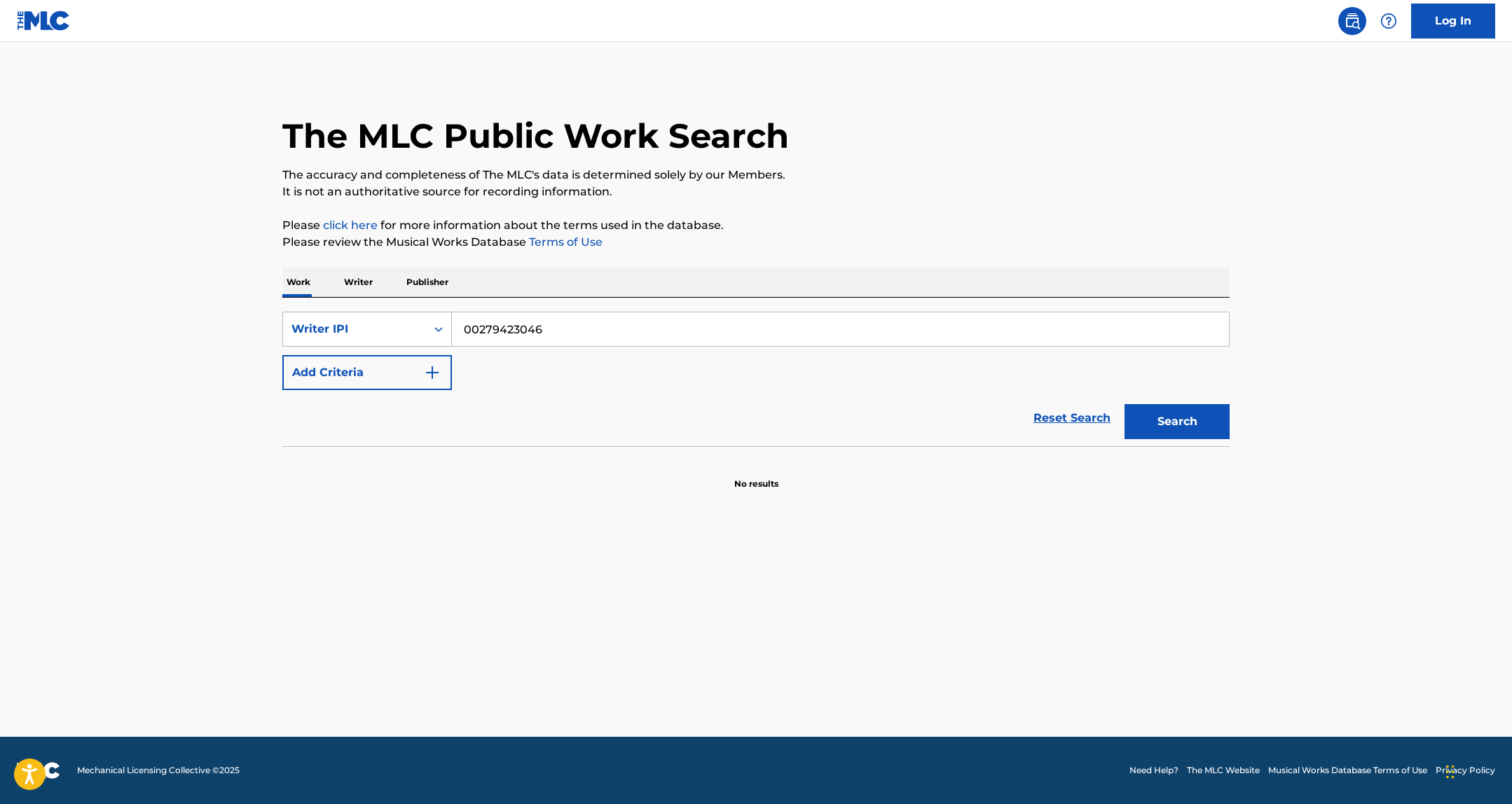
click at [367, 321] on div "Writer IPI" at bounding box center [355, 329] width 126 height 17
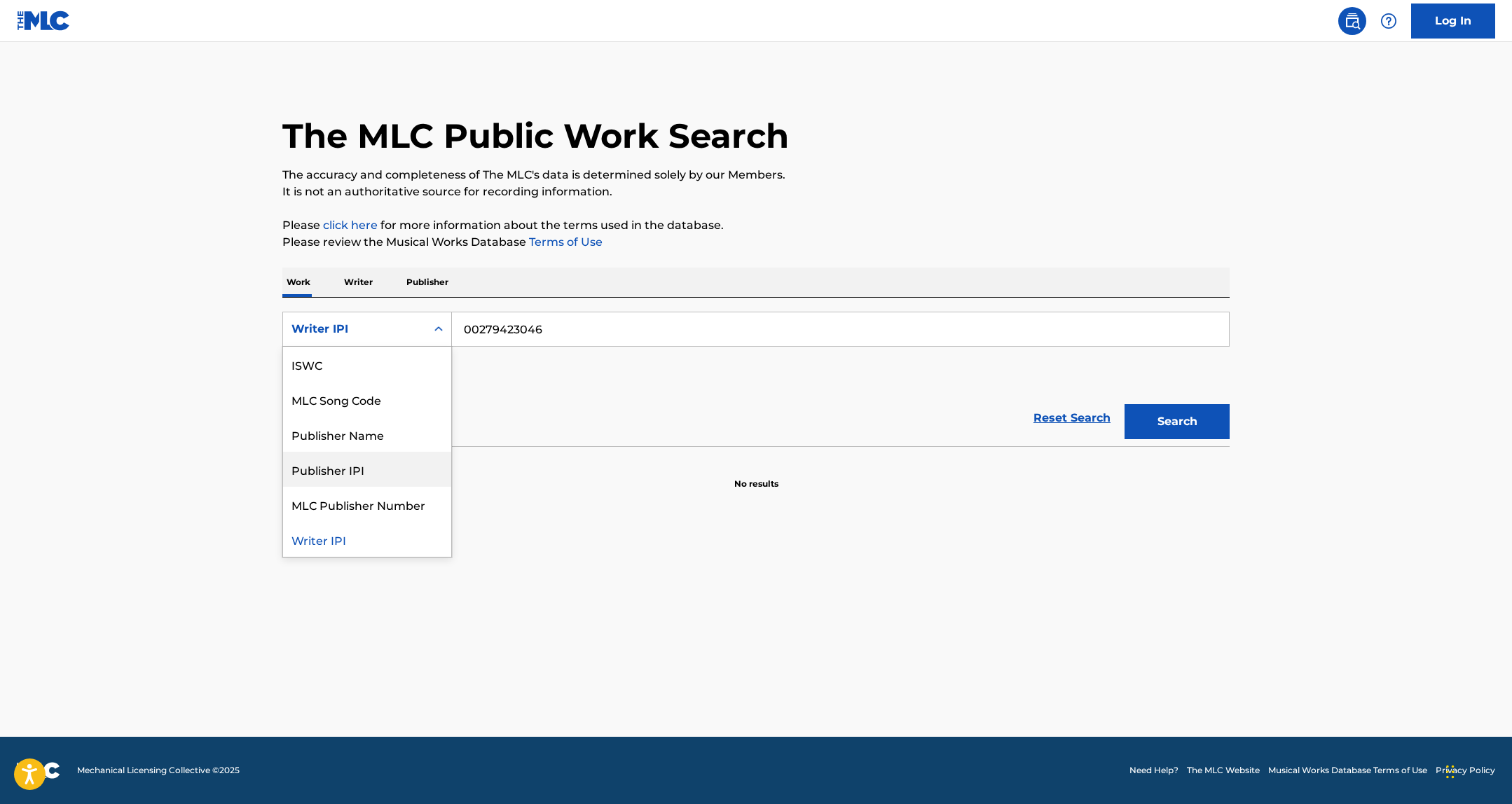
click at [404, 418] on div "Publisher Name" at bounding box center [367, 434] width 168 height 35
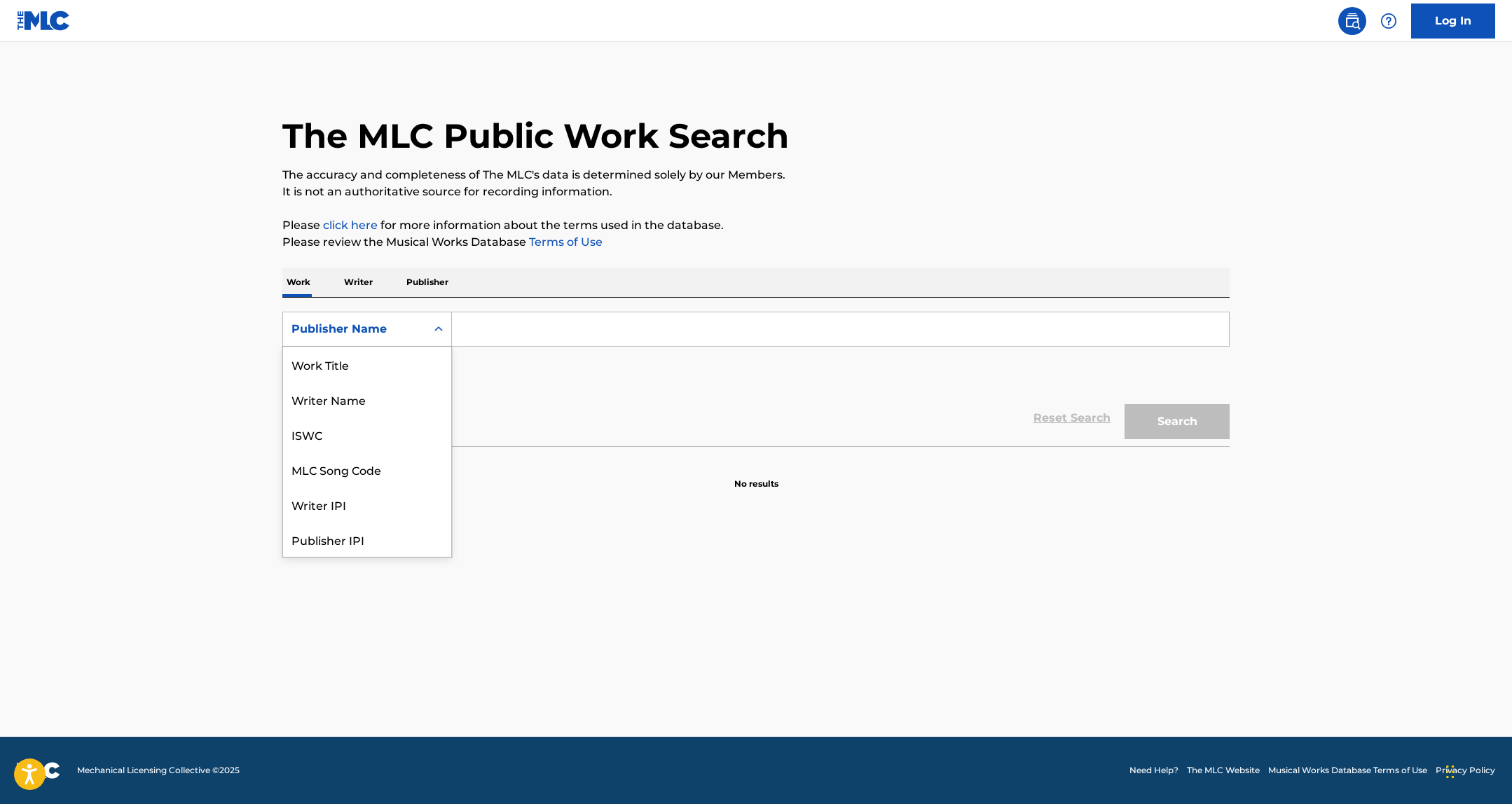
click at [349, 319] on div "Publisher Name" at bounding box center [355, 329] width 143 height 27
click at [338, 472] on div "Publisher IPI" at bounding box center [367, 469] width 168 height 35
click at [492, 356] on div "SearchWithCriteria98b70857-6aa4-49a4-b943-cfe63ee910c1 Publisher IPI Add Criter…" at bounding box center [756, 350] width 947 height 78
click at [499, 335] on input "Search Form" at bounding box center [840, 329] width 777 height 33
paste input "510372300"
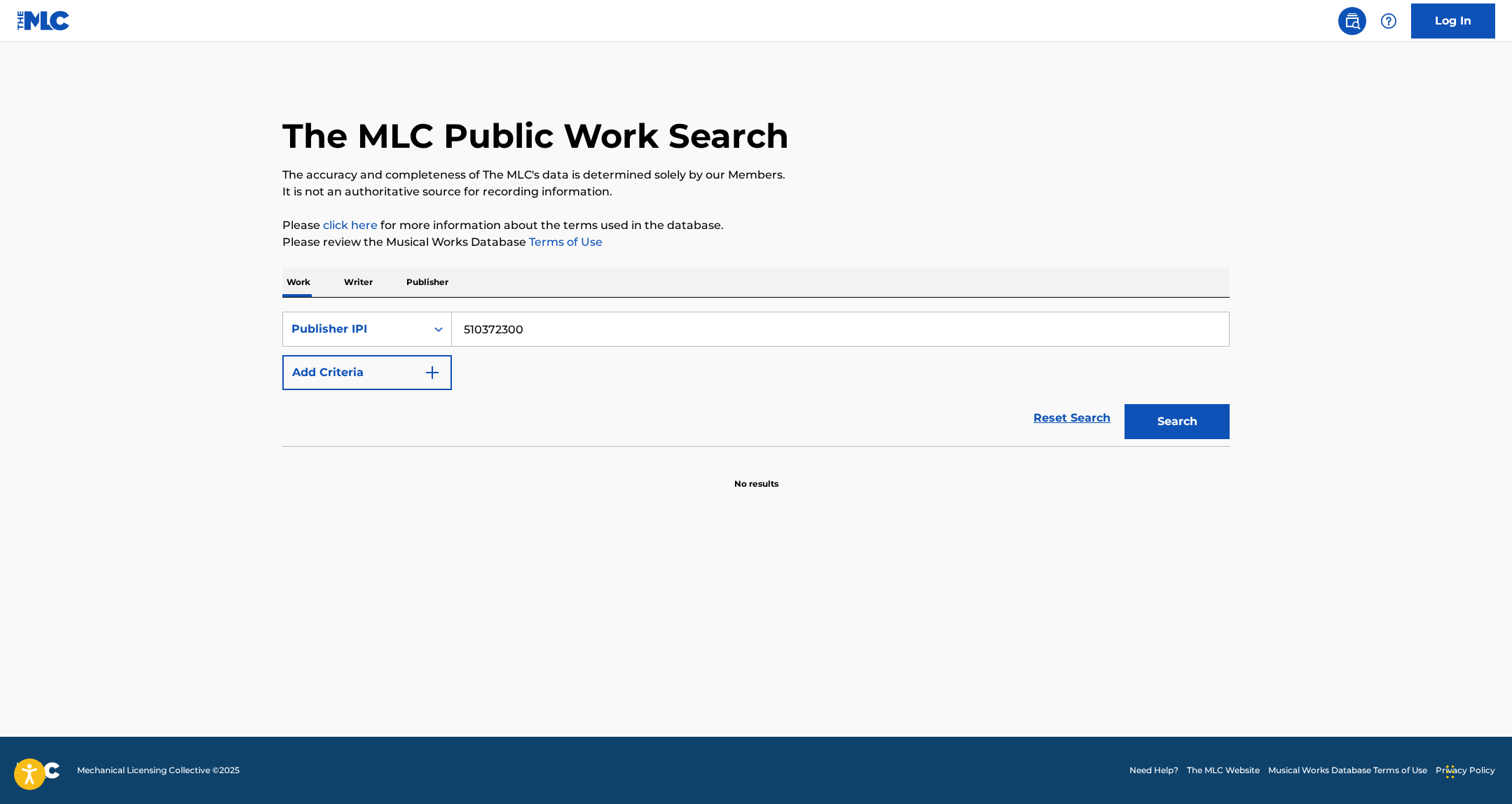
click at [465, 328] on input "510372300" at bounding box center [840, 329] width 777 height 33
click at [1125, 404] on button "Search" at bounding box center [1177, 421] width 105 height 35
click at [530, 329] on input "00510372300" at bounding box center [840, 329] width 777 height 33
paste input "347423267"
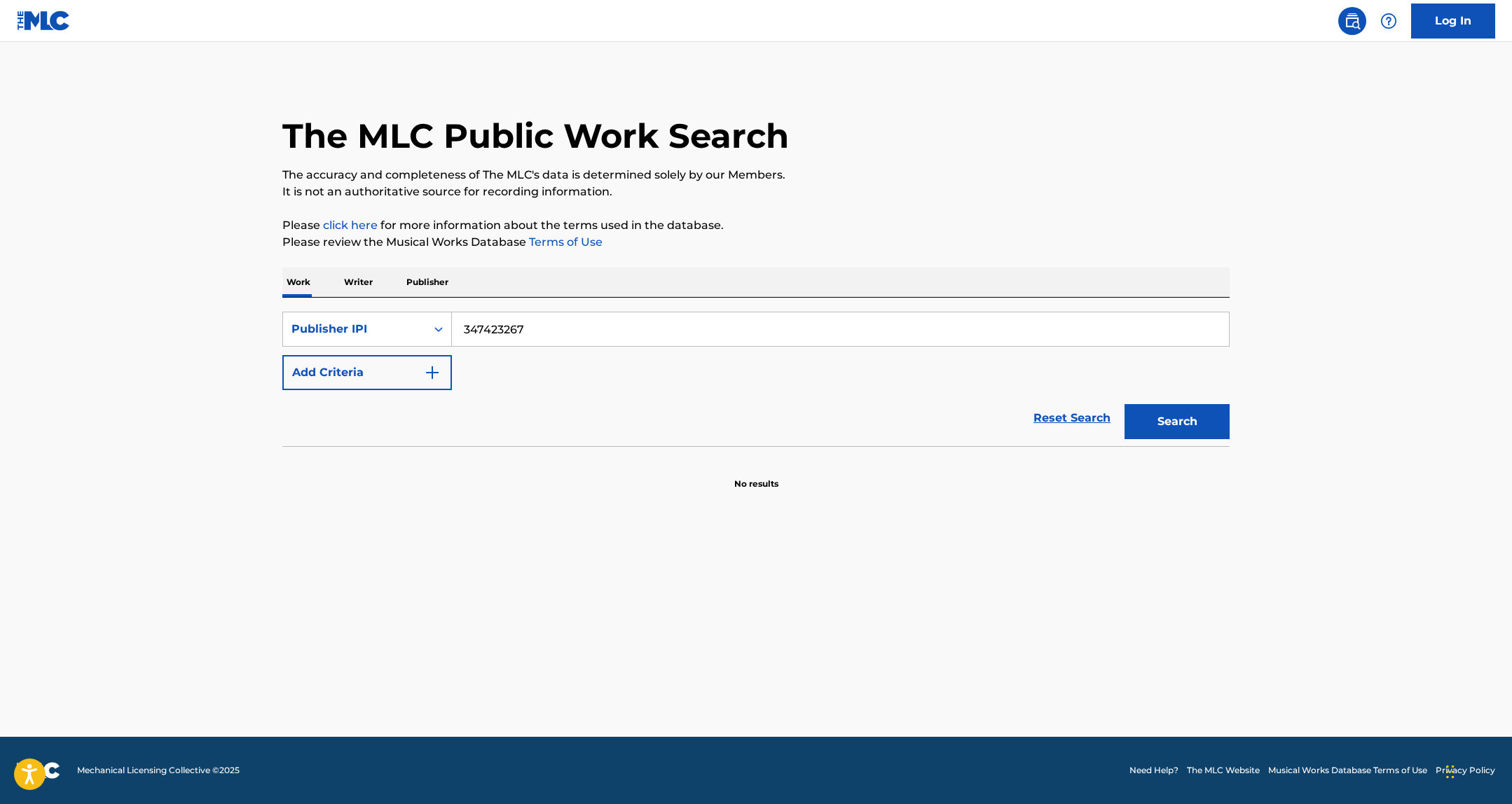
click at [466, 330] on input "347423267" at bounding box center [840, 329] width 777 height 33
type input "00347423267"
click at [1125, 404] on button "Search" at bounding box center [1177, 421] width 105 height 35
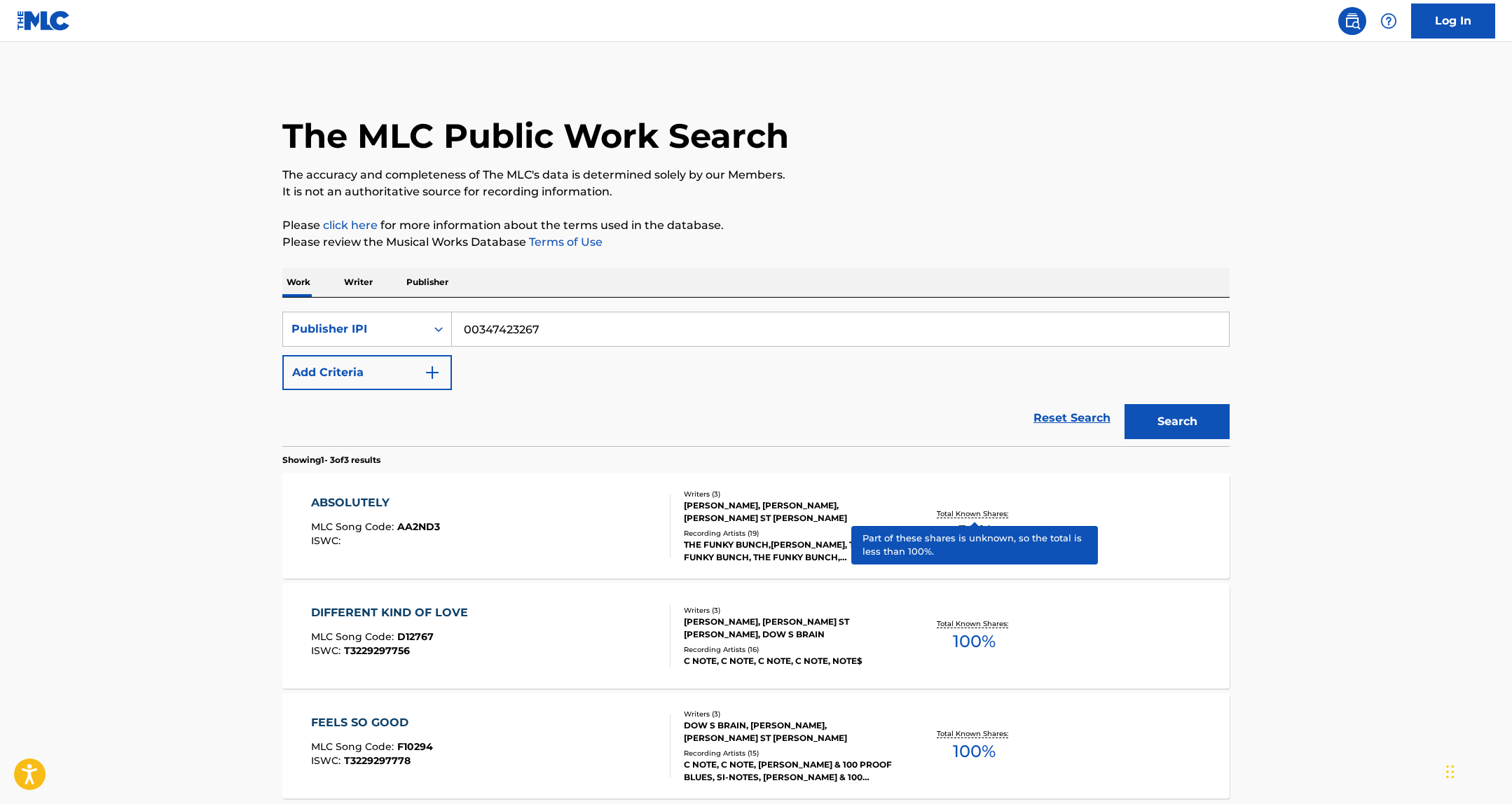
scroll to position [135, 0]
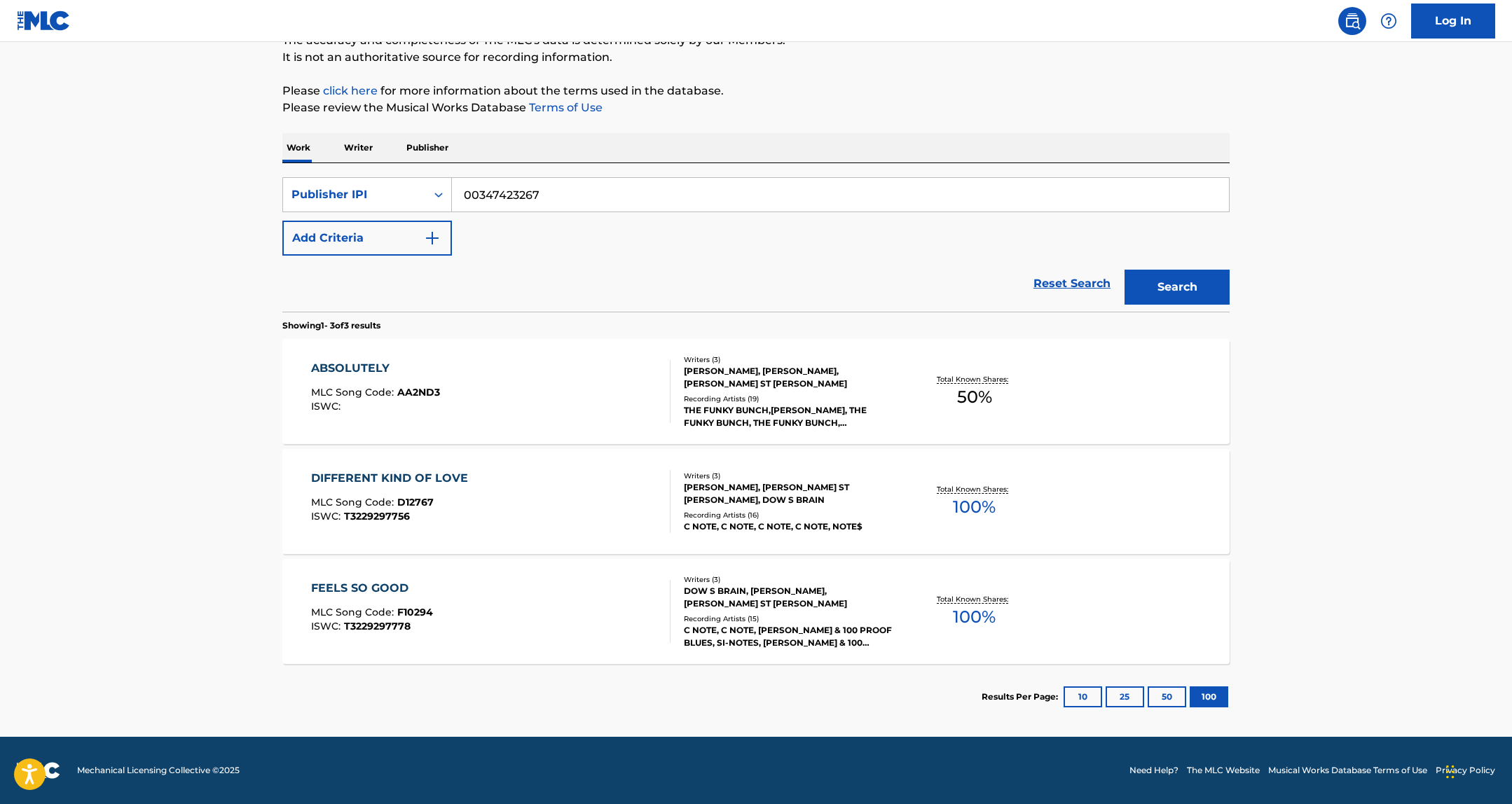
click at [790, 417] on div "THE FUNKY BUNCH,SISQO, THE FUNKY BUNCH, THE FUNKY BUNCH,SISQO, THE FUNKY BUNCH,…" at bounding box center [789, 417] width 211 height 25
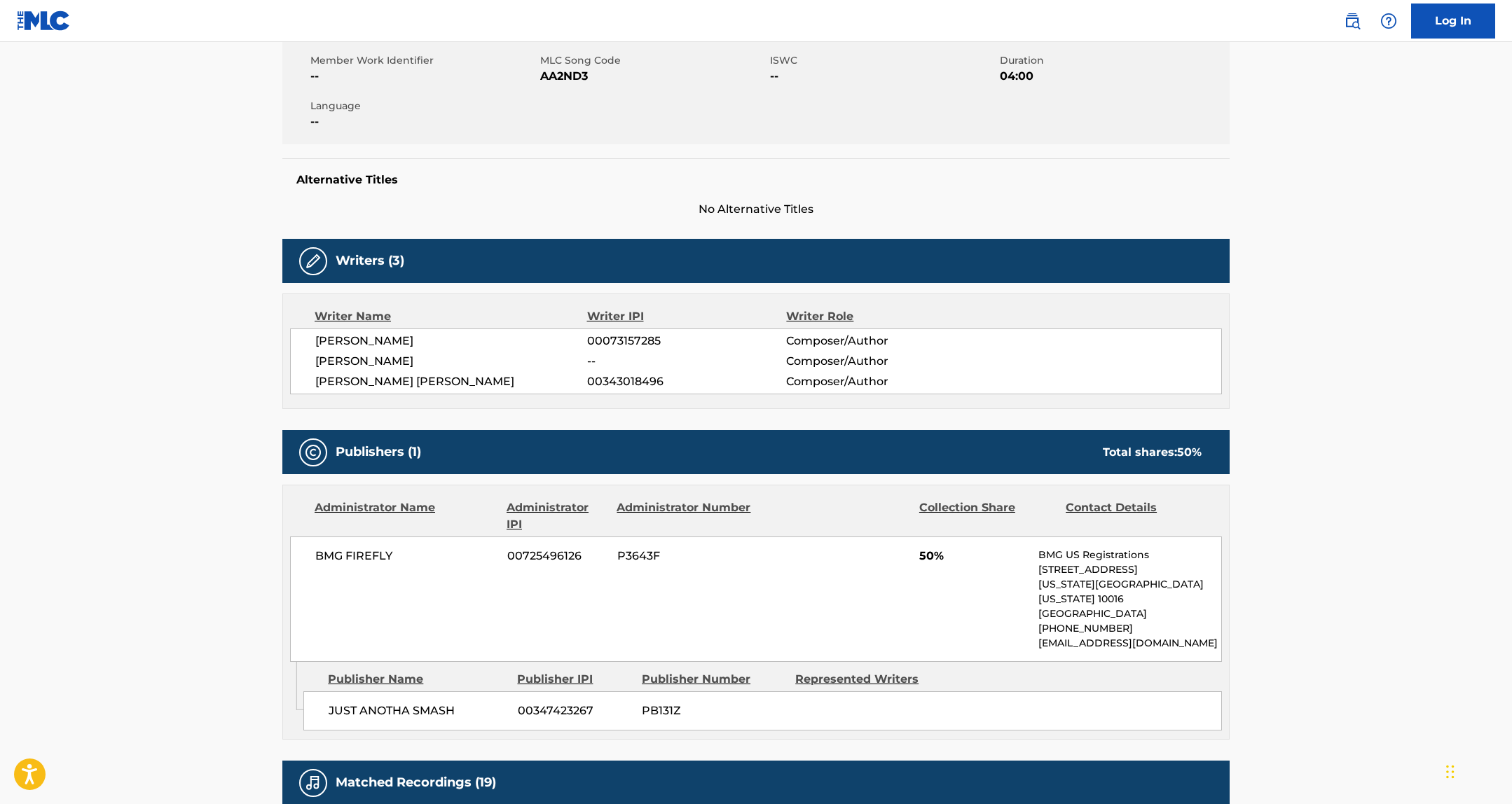
scroll to position [418, 0]
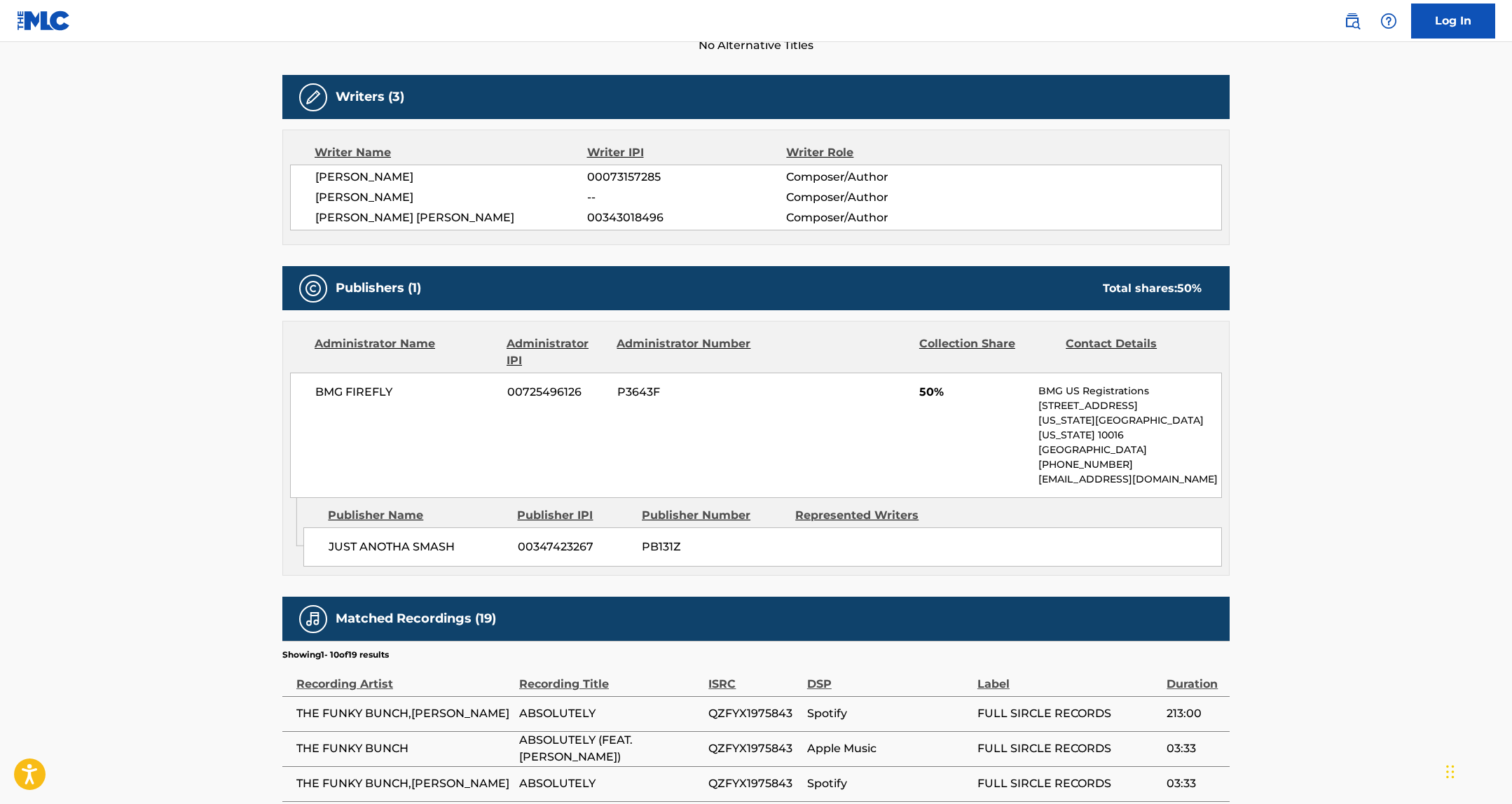
click at [397, 538] on span "JUST ANOTHA SMASH" at bounding box center [418, 547] width 178 height 17
click at [544, 538] on span "00347423267" at bounding box center [574, 547] width 114 height 17
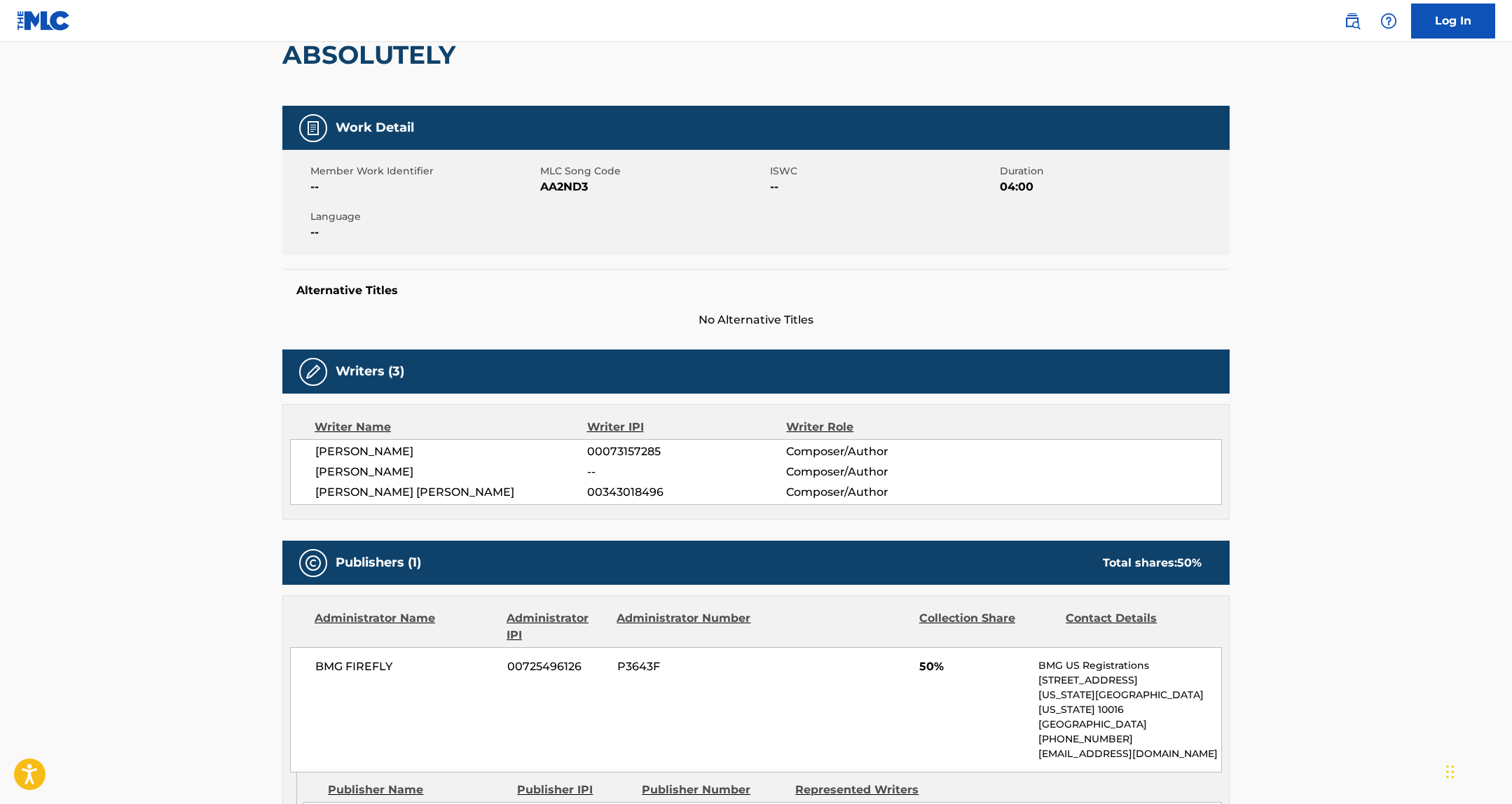
scroll to position [0, 0]
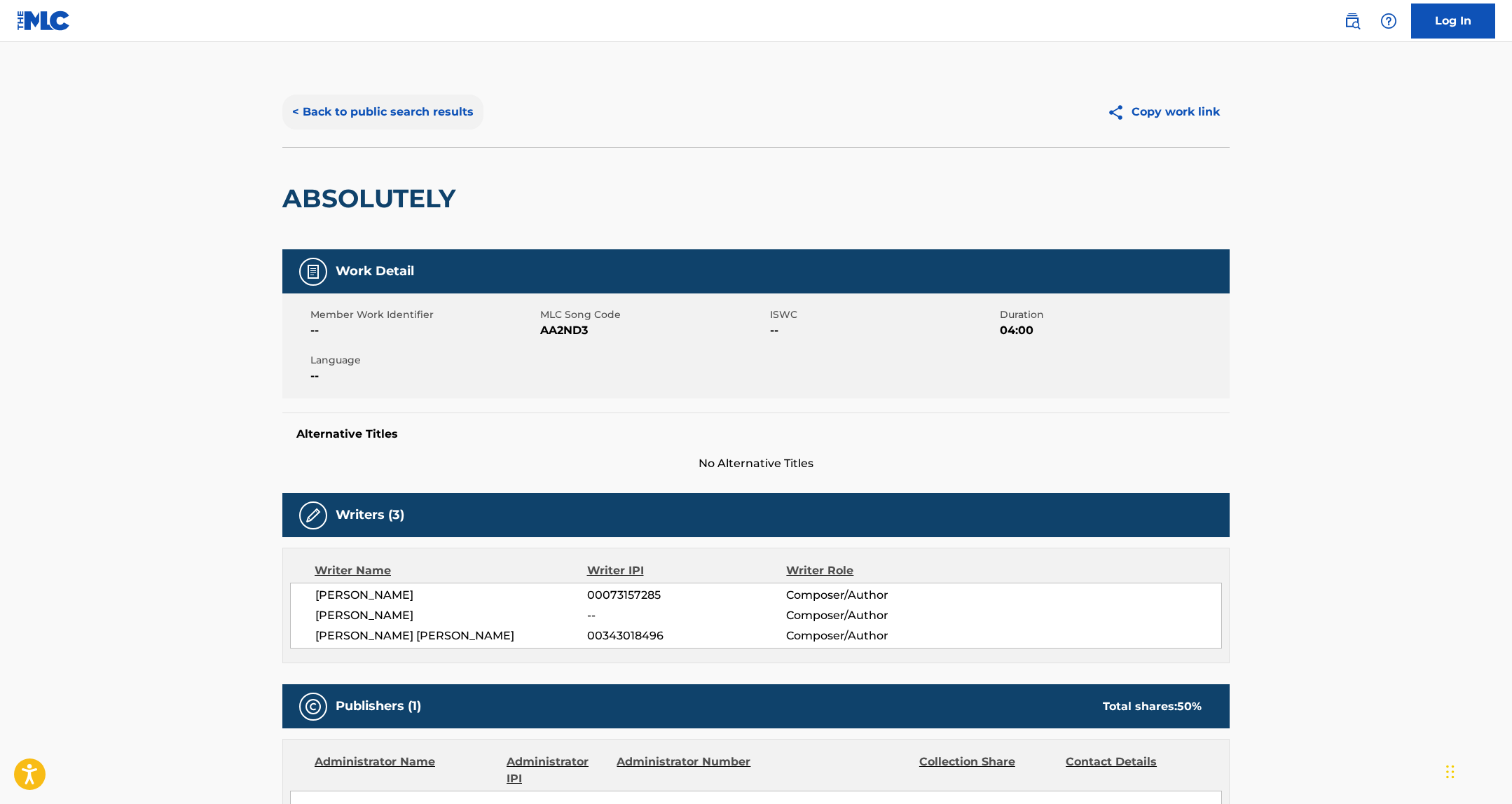
click at [333, 97] on button "< Back to public search results" at bounding box center [383, 112] width 201 height 35
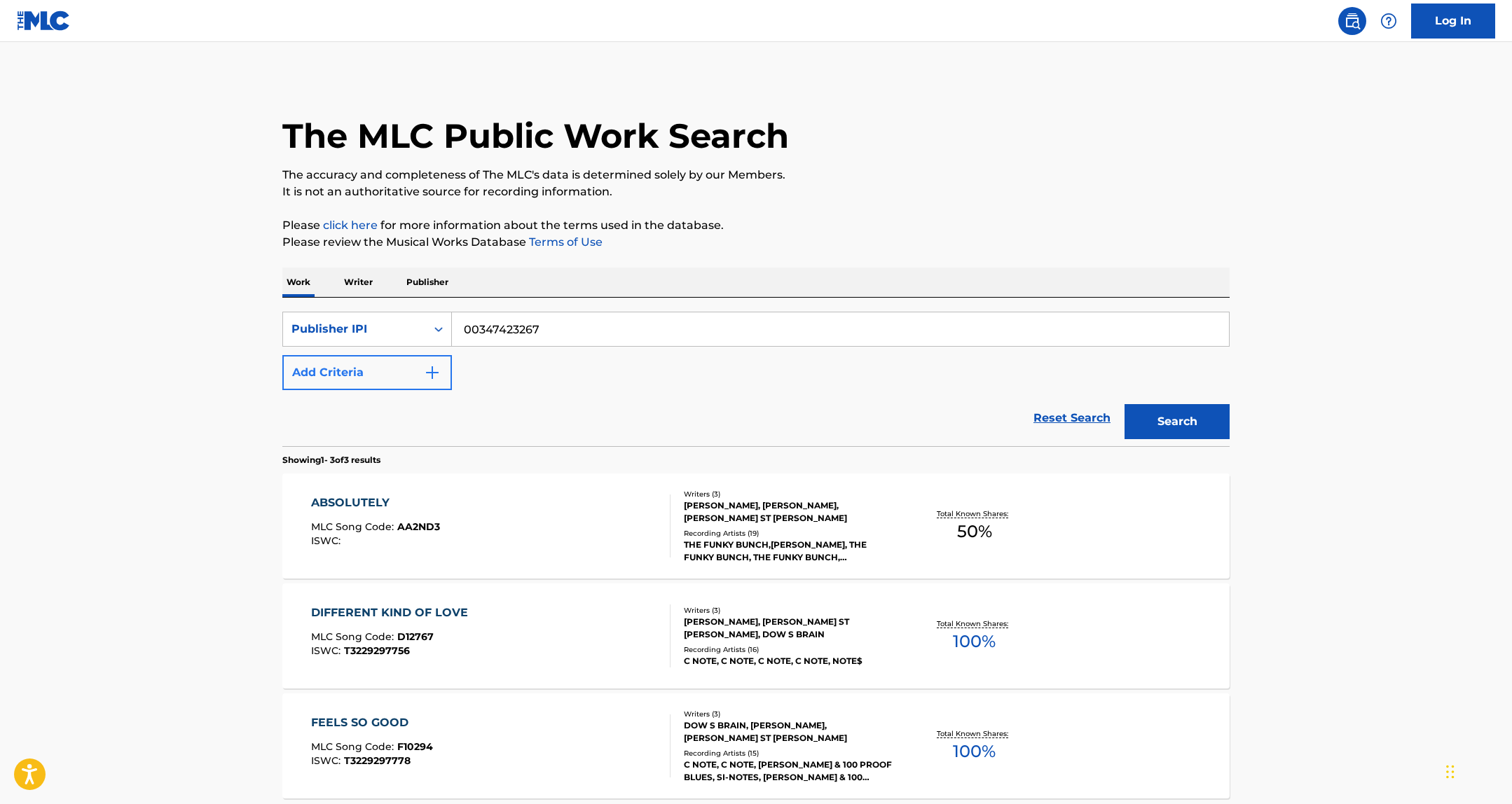
scroll to position [98, 0]
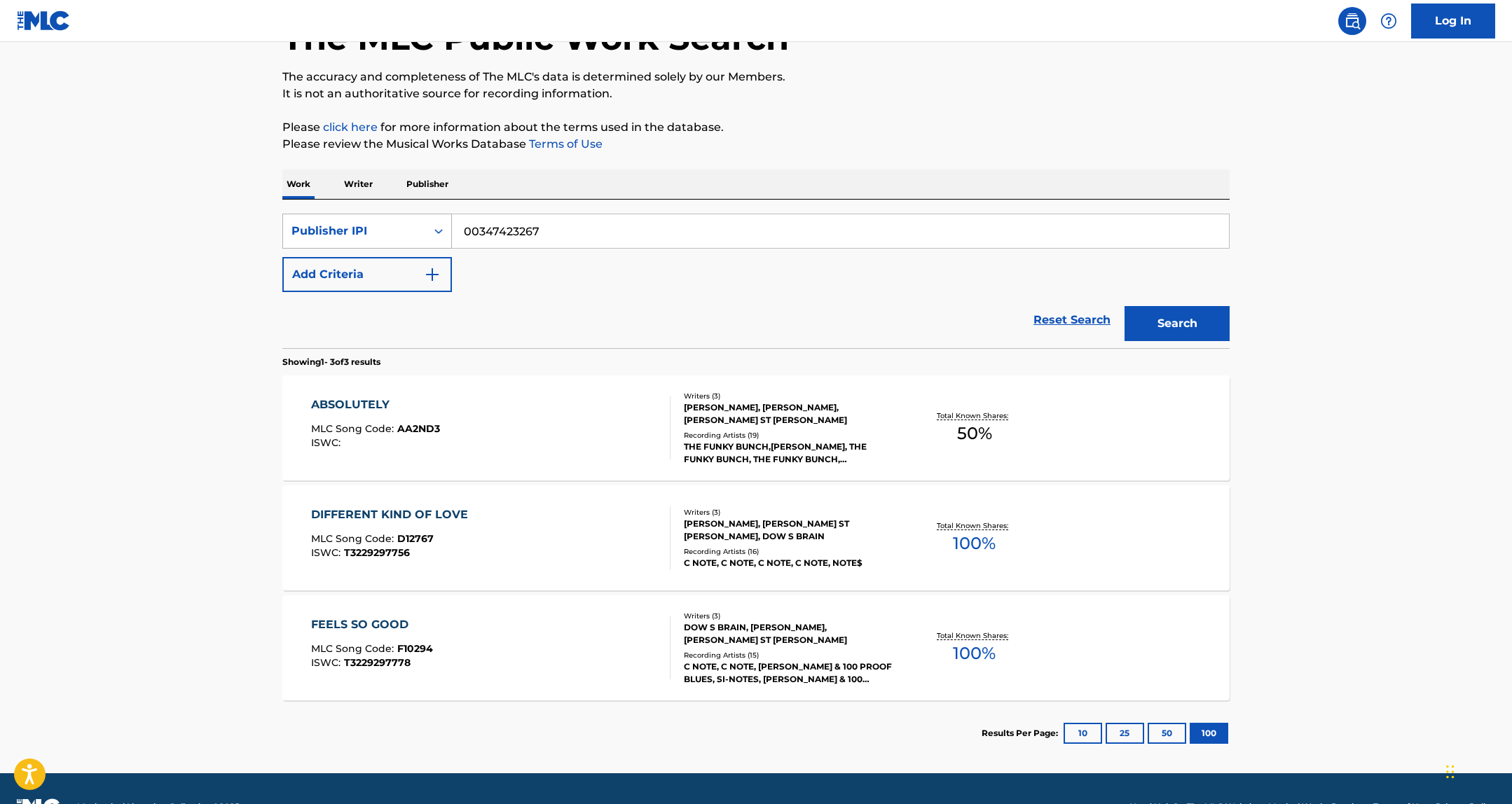
click at [364, 228] on div "Publisher IPI" at bounding box center [355, 231] width 126 height 17
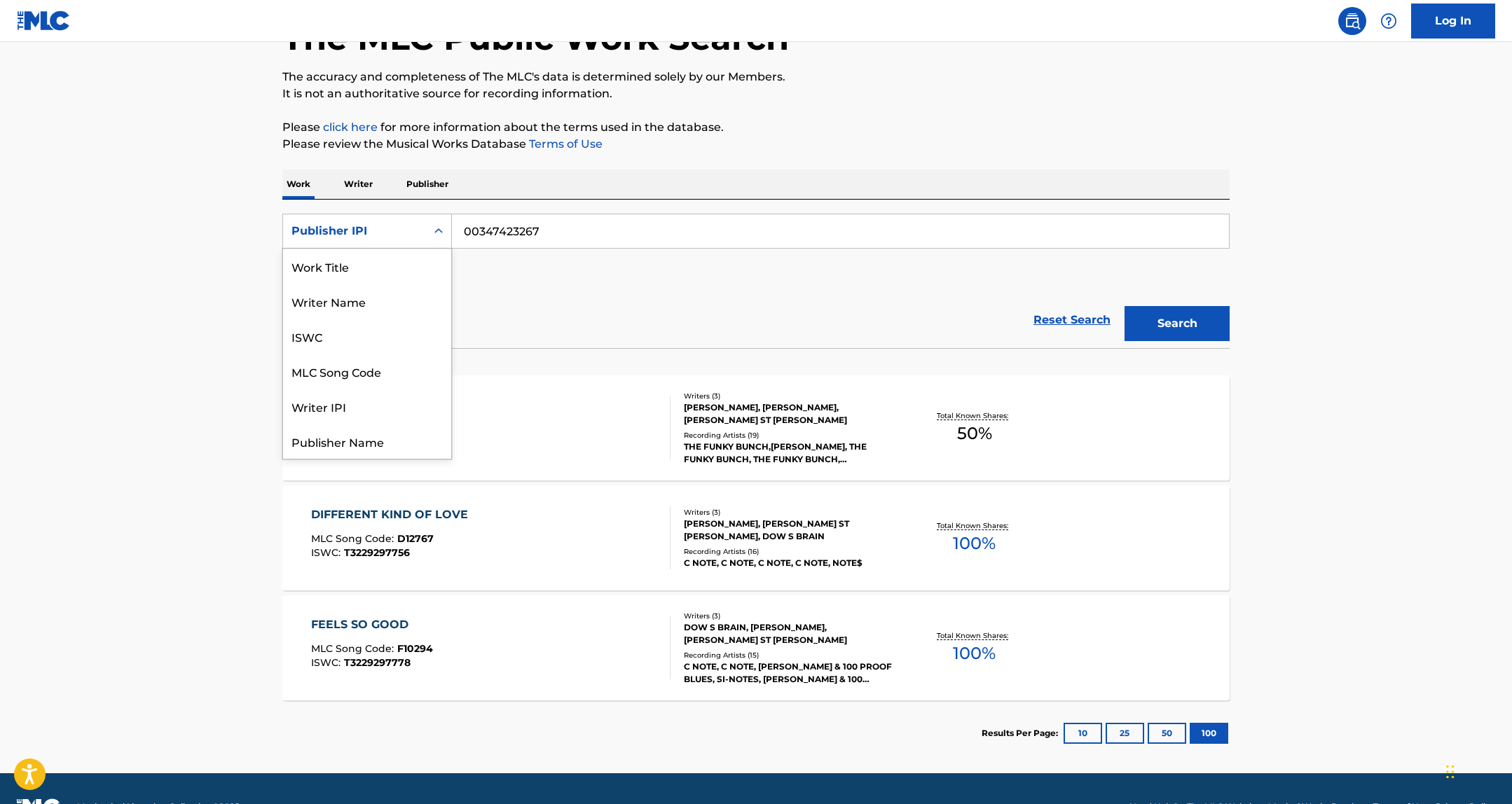
scroll to position [70, 0]
click at [366, 373] on div "Publisher Name" at bounding box center [367, 371] width 168 height 35
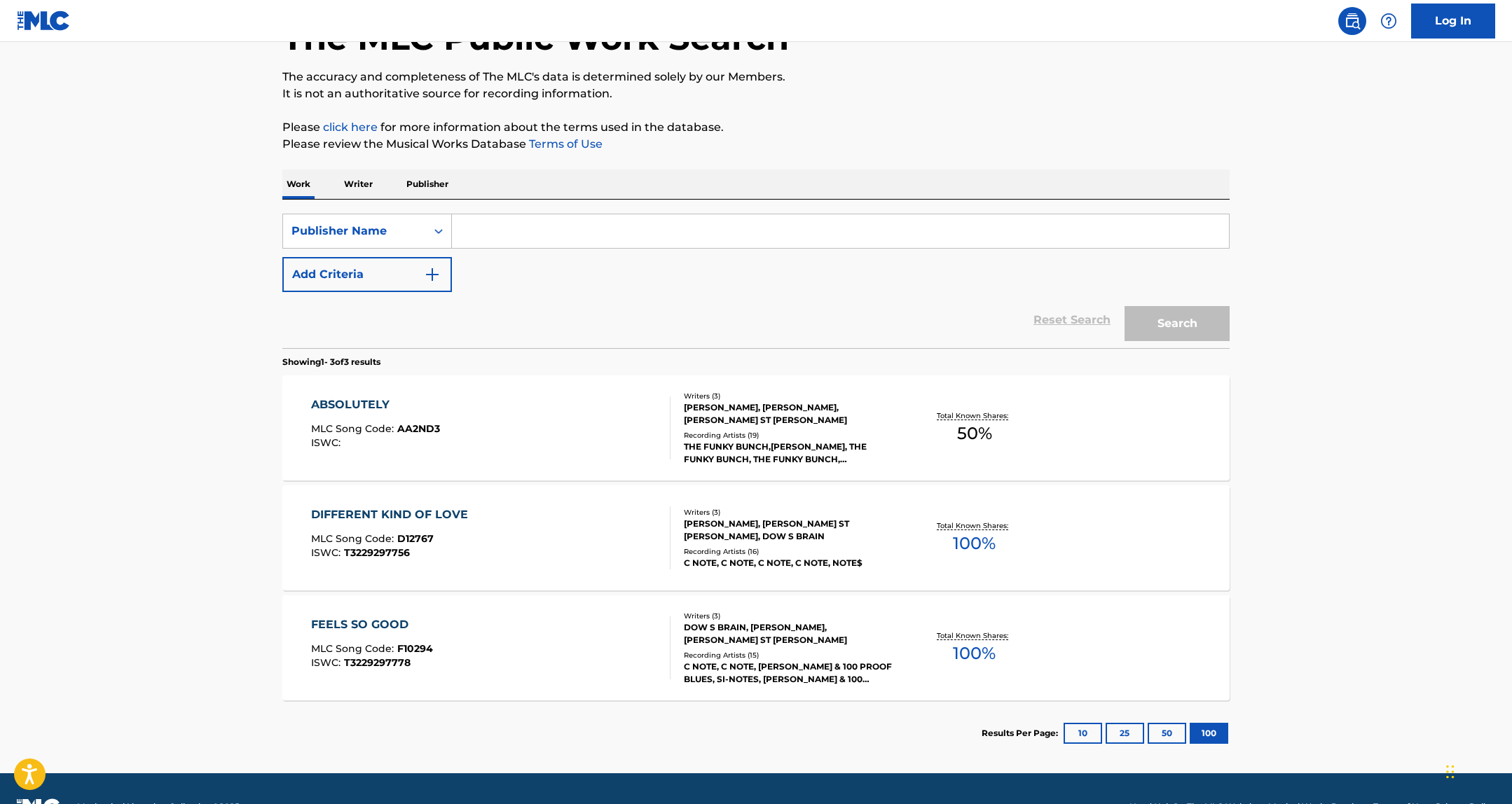
click at [501, 228] on input "Search Form" at bounding box center [840, 231] width 777 height 33
type input "JUST ANOTHA SMASH"
click at [1125, 306] on button "Search" at bounding box center [1177, 324] width 105 height 35
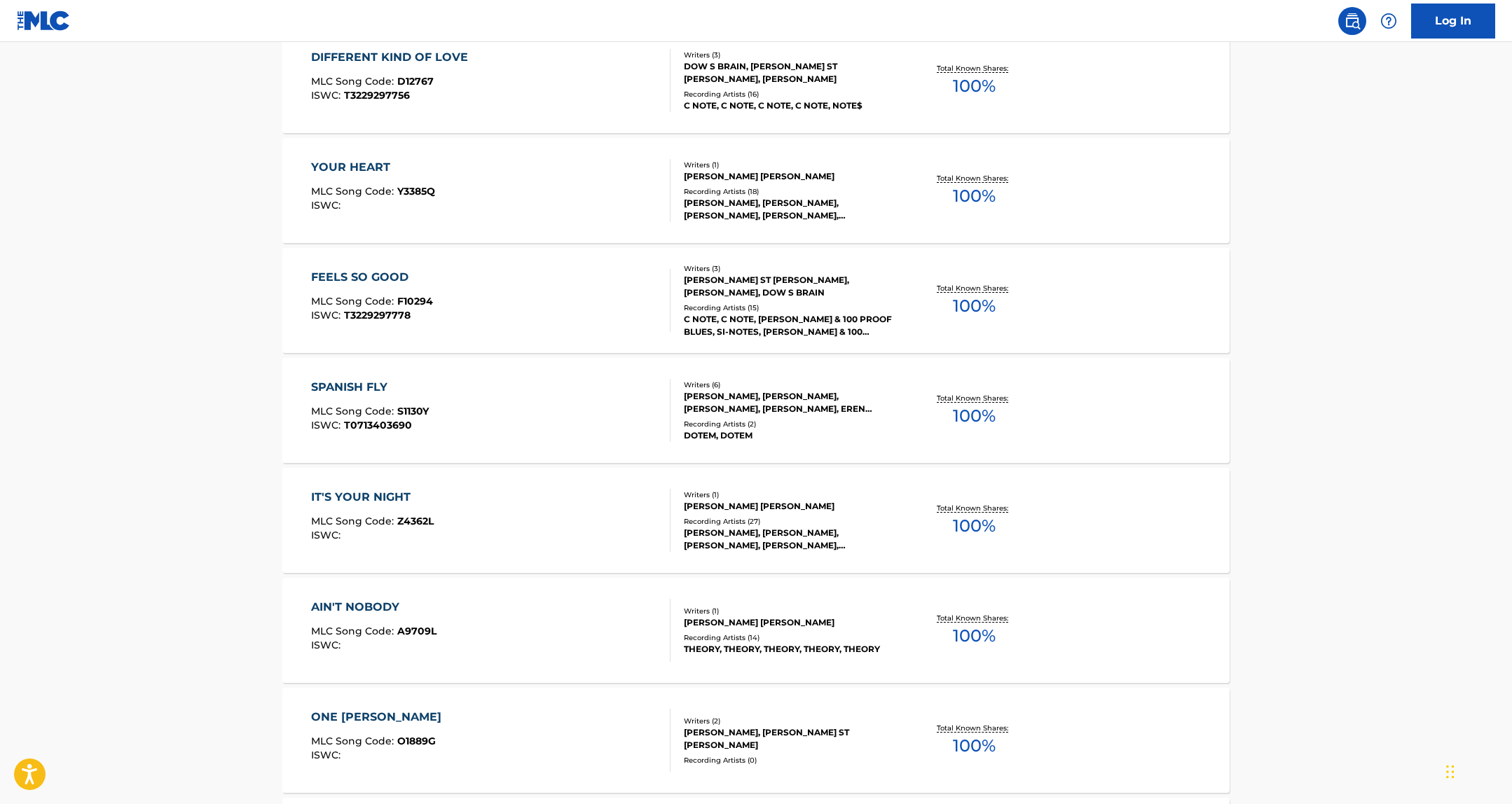
scroll to position [190, 0]
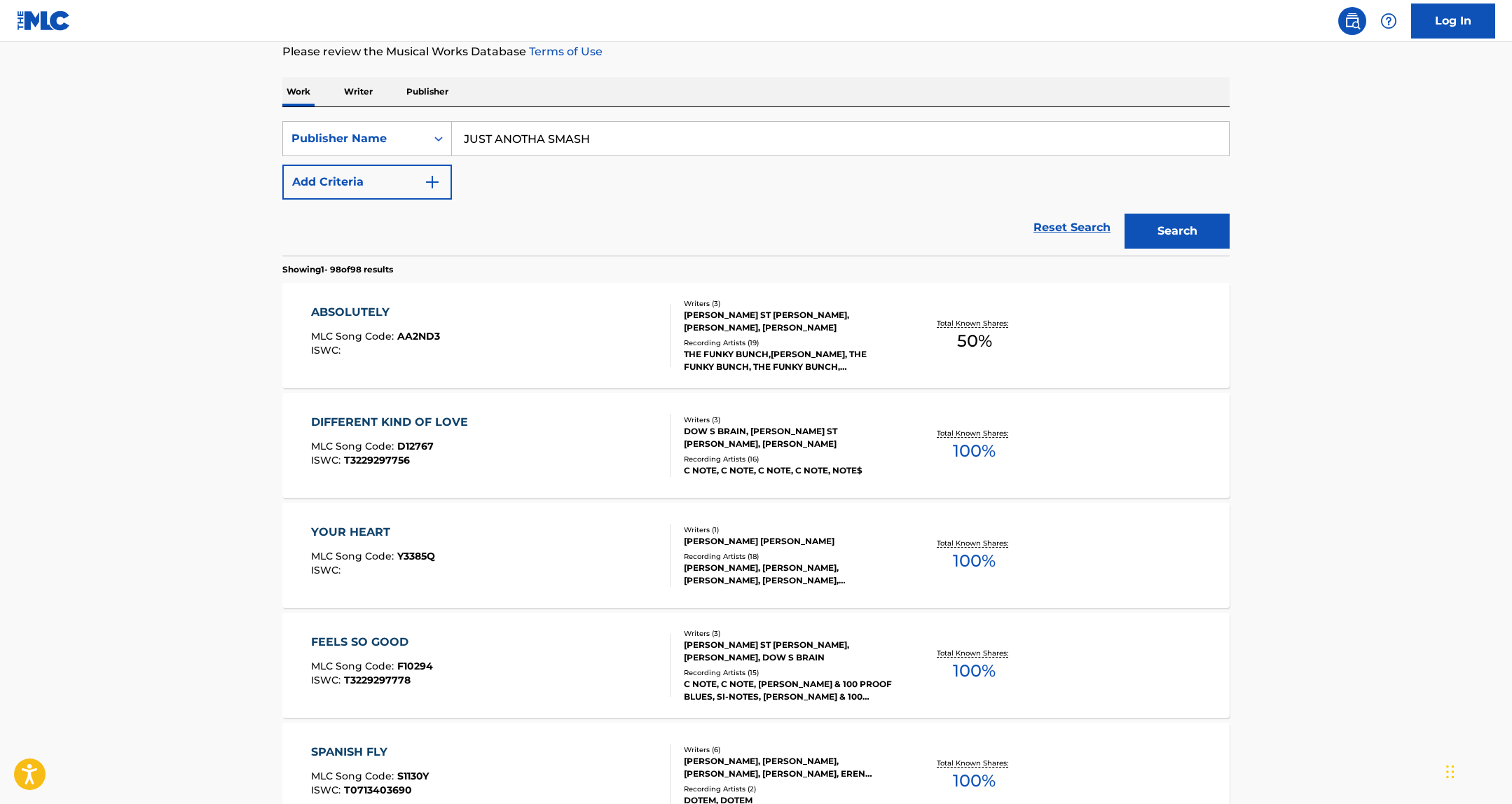
click at [466, 335] on div "ABSOLUTELY MLC Song Code : AA2ND3 ISWC :" at bounding box center [491, 335] width 360 height 63
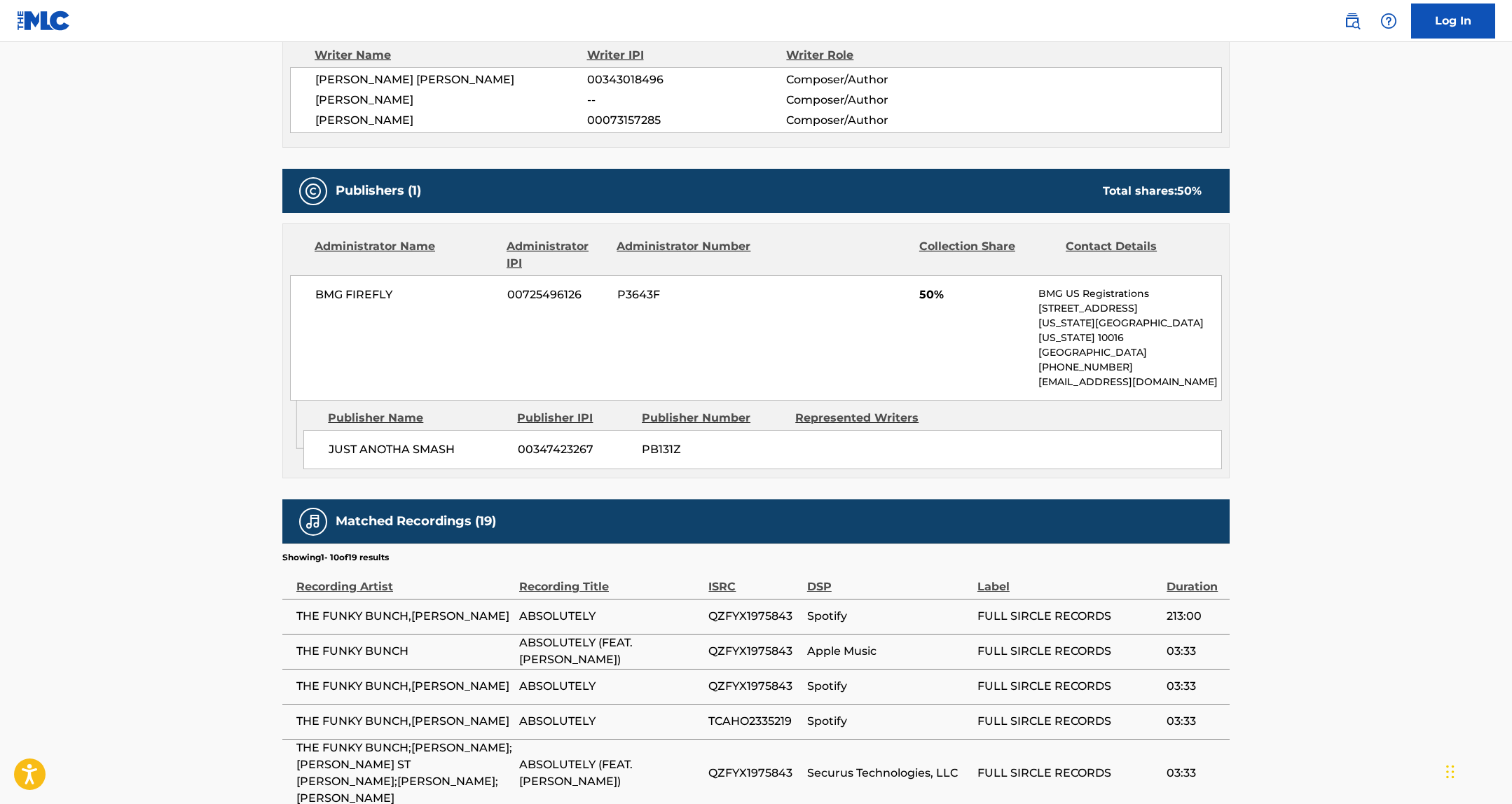
scroll to position [524, 0]
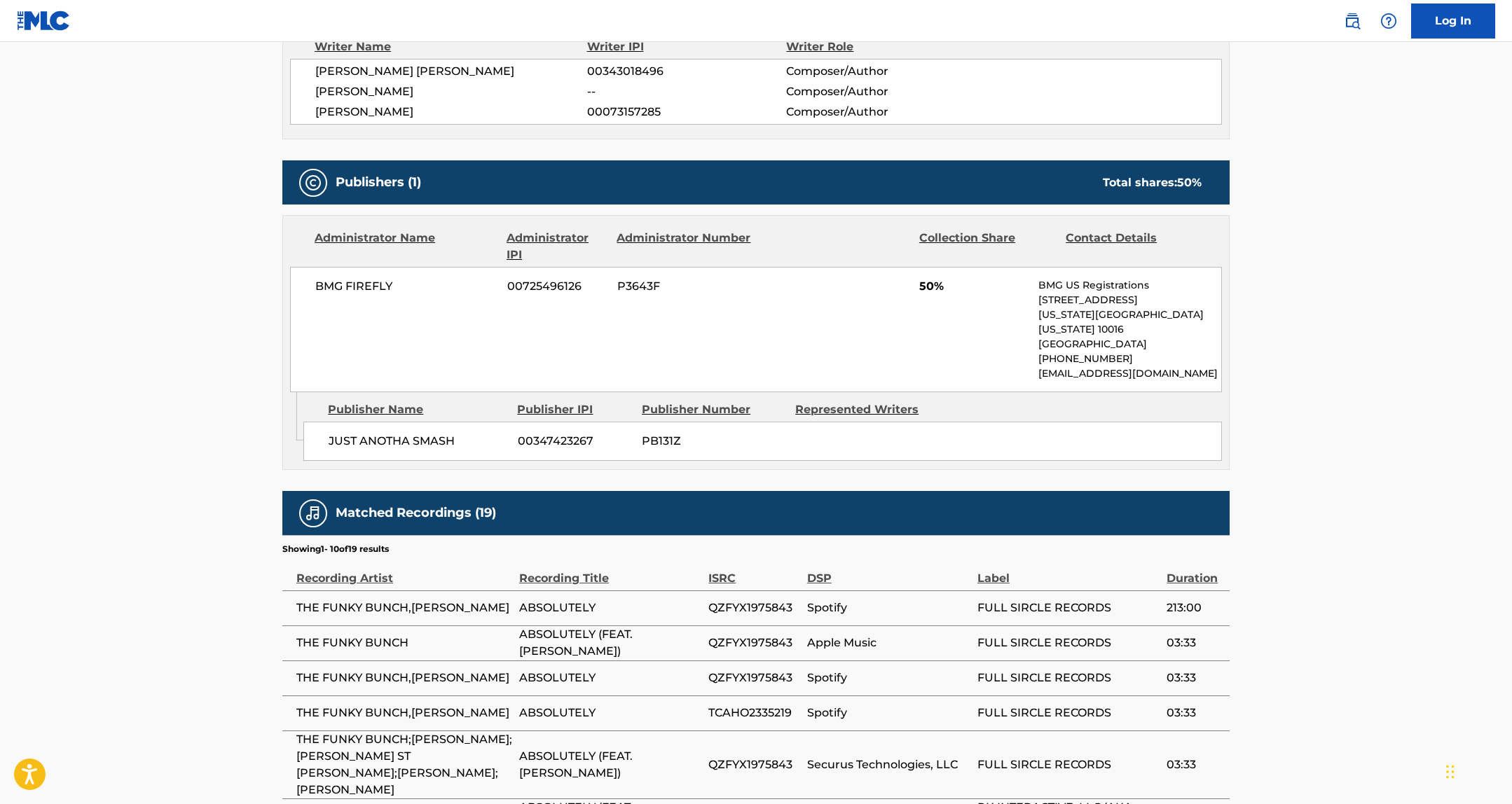
click at [657, 433] on span "PB131Z" at bounding box center [713, 441] width 143 height 17
copy span "PB131Z"
click at [538, 433] on span "00347423267" at bounding box center [574, 441] width 114 height 17
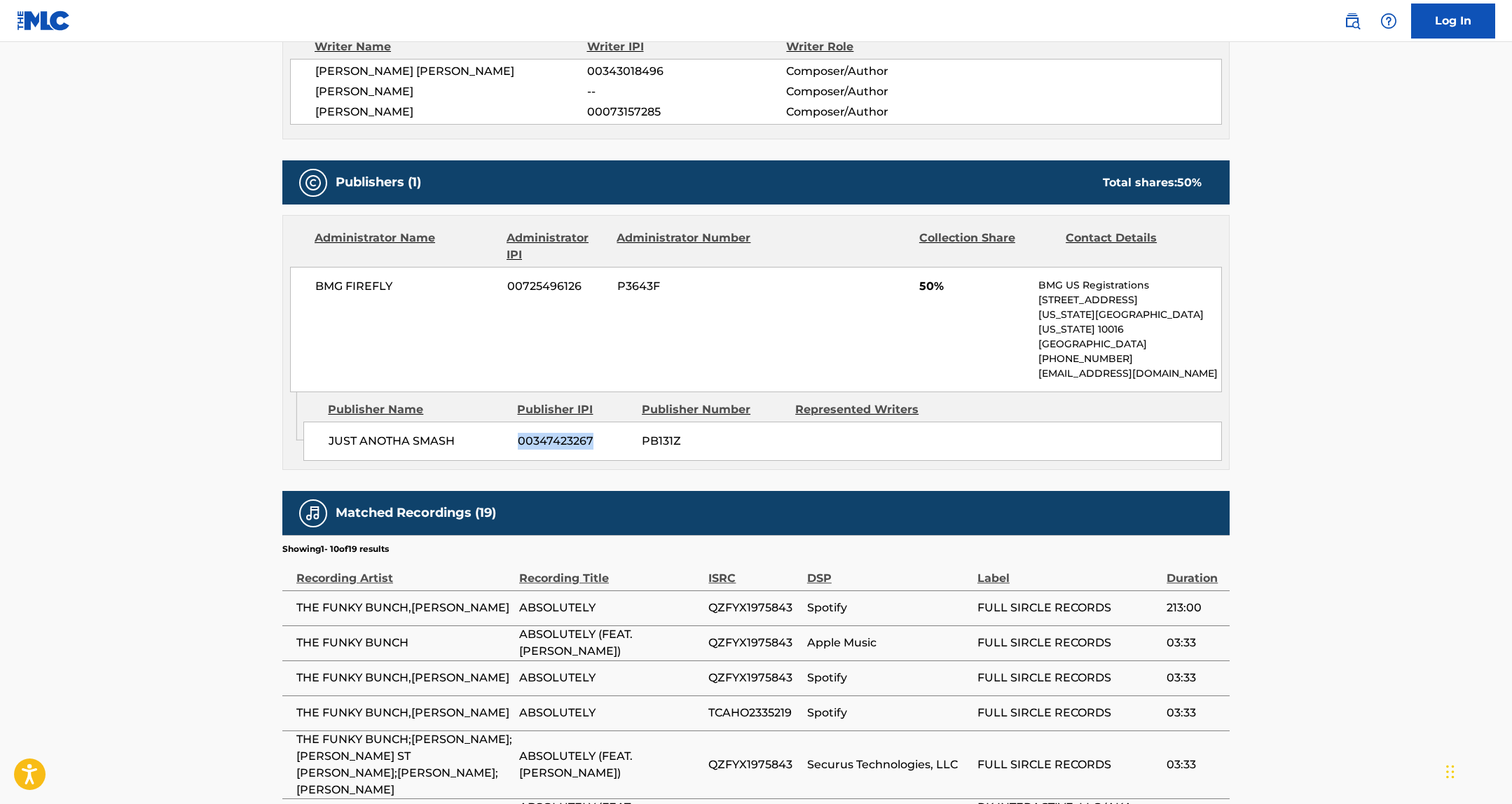
copy span "00347423267"
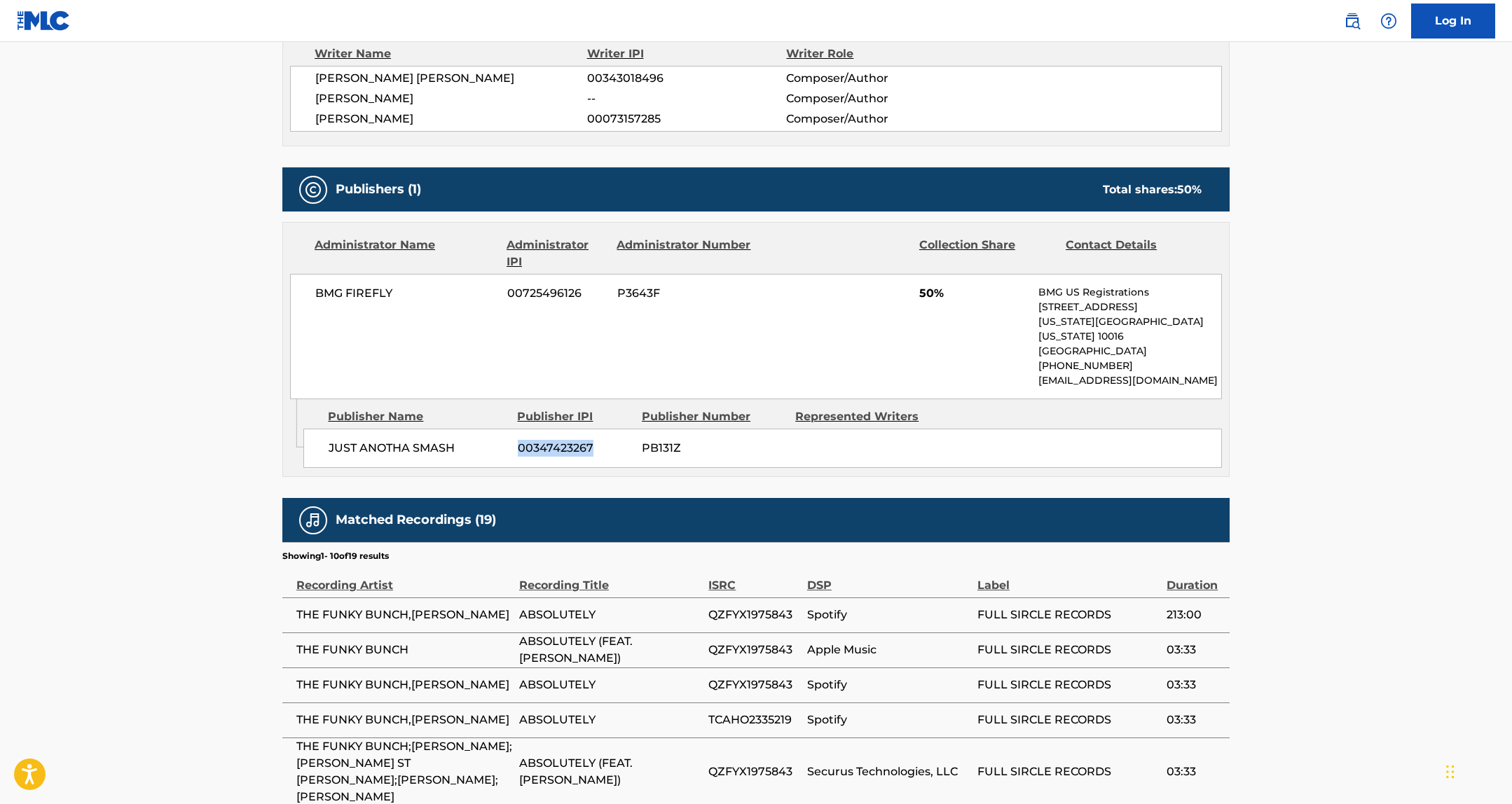
scroll to position [0, 0]
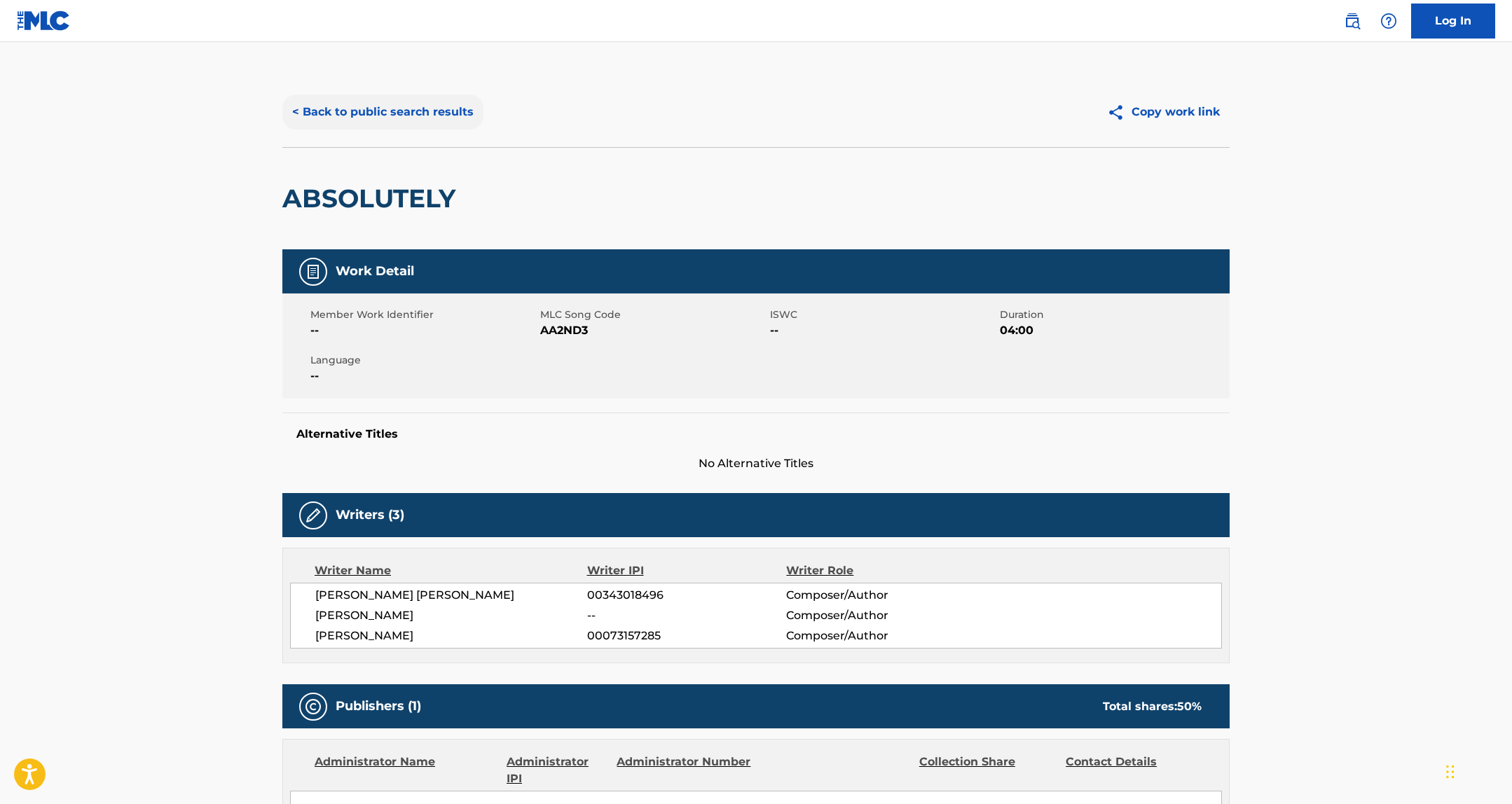
click at [361, 106] on button "< Back to public search results" at bounding box center [383, 112] width 201 height 35
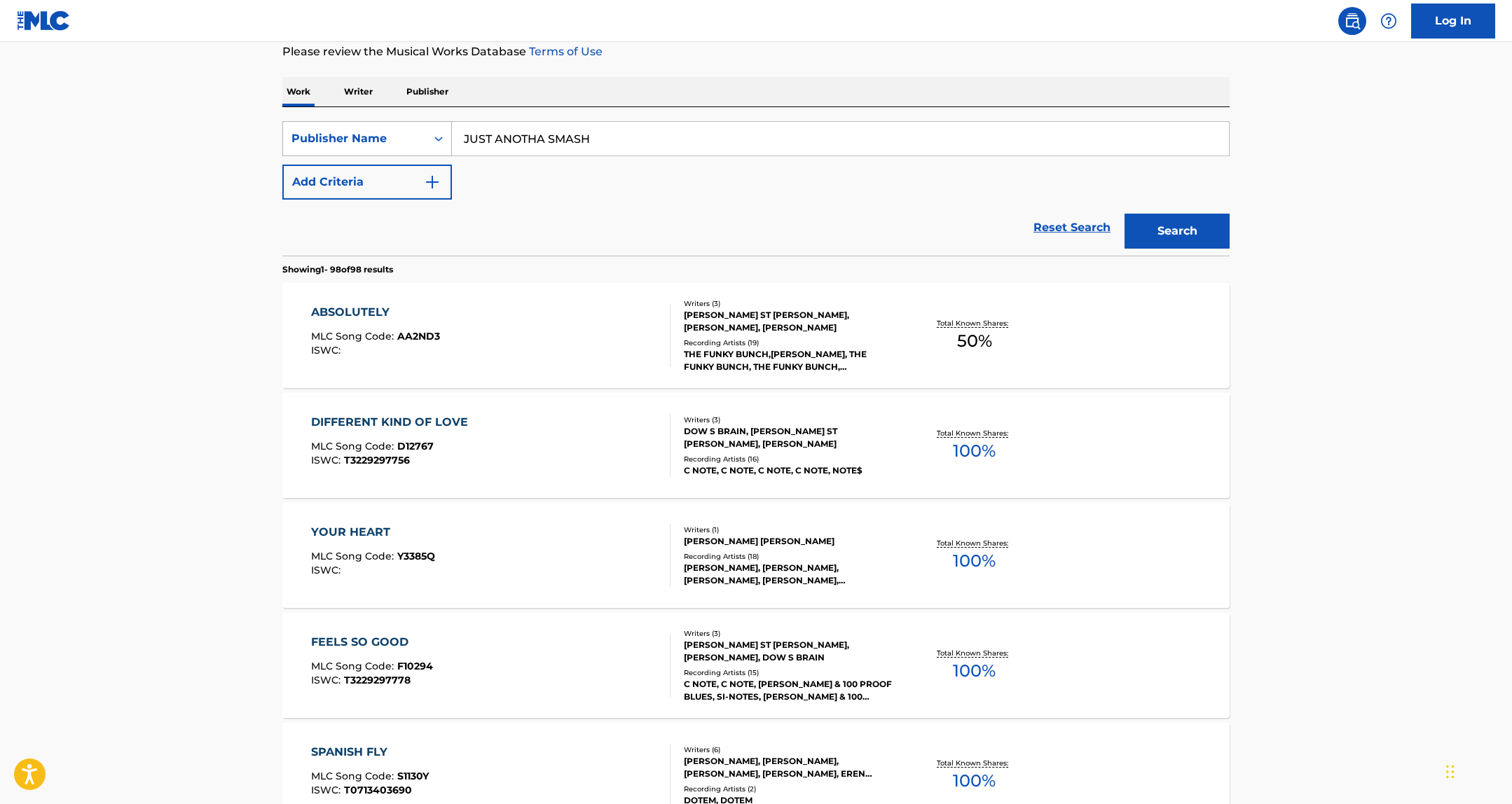
click at [408, 139] on div "Publisher Name" at bounding box center [355, 138] width 126 height 17
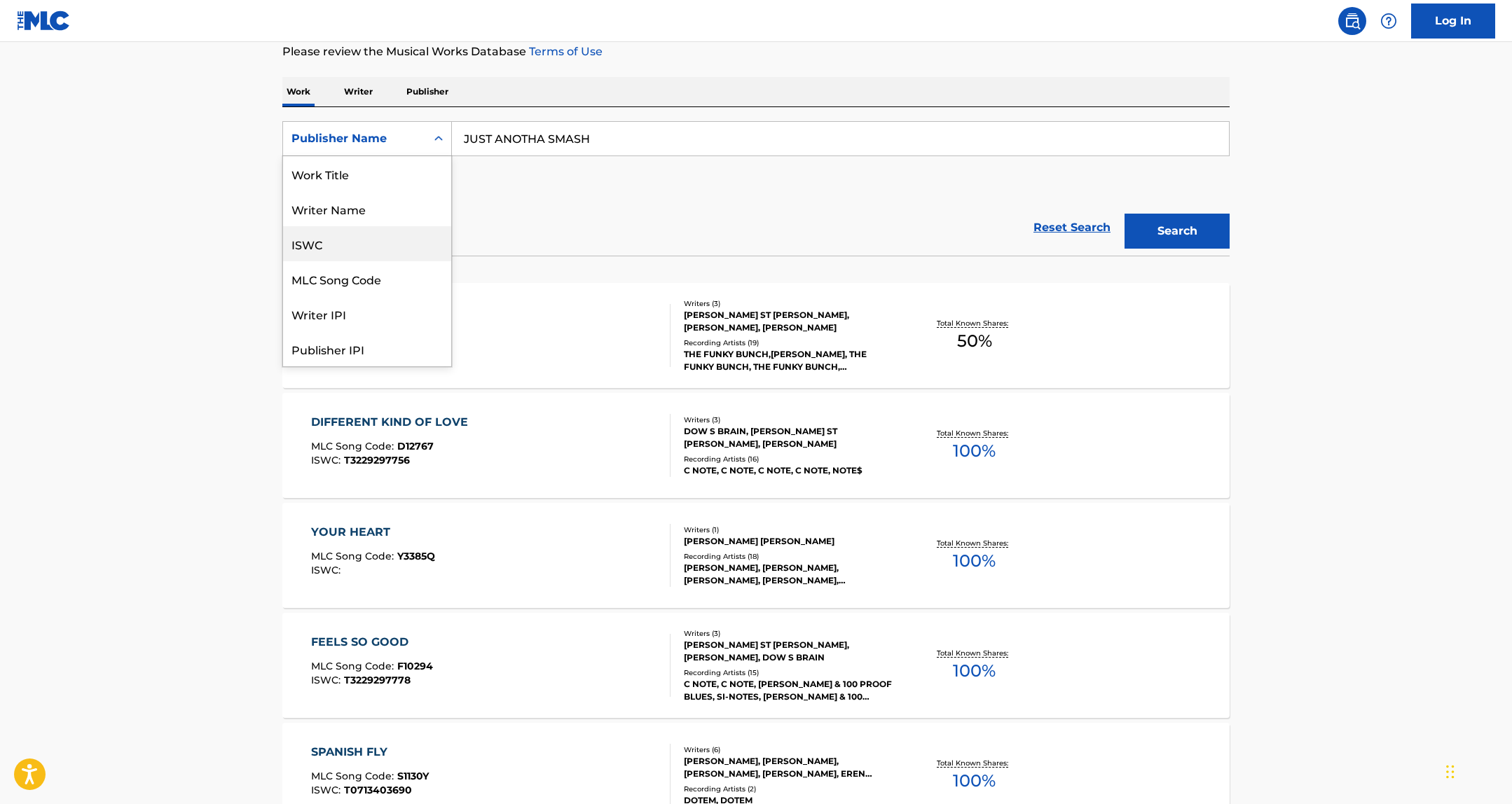
scroll to position [0, 0]
click at [361, 163] on div "Work Title" at bounding box center [367, 173] width 168 height 35
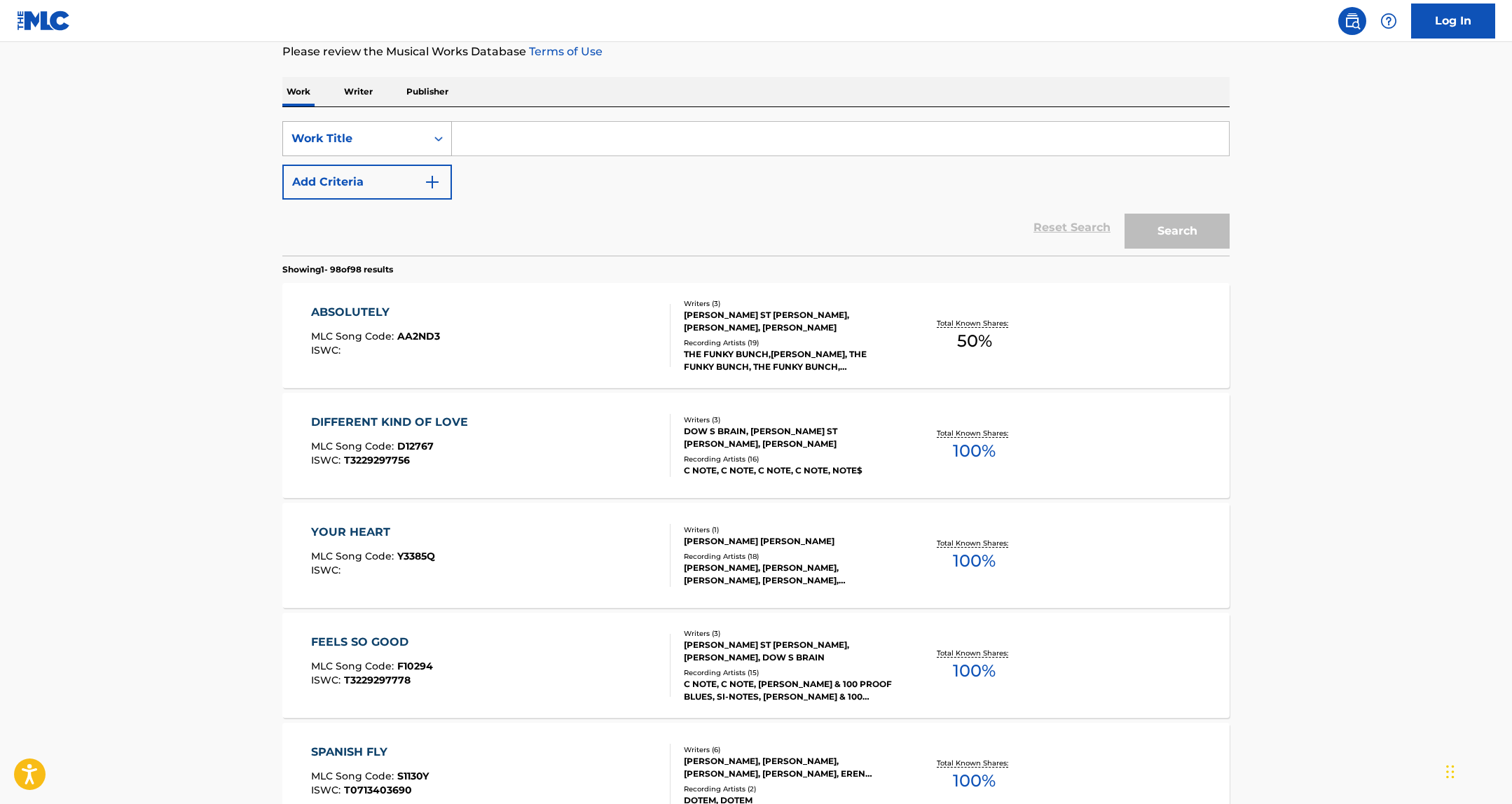
click at [345, 136] on div "Work Title" at bounding box center [355, 138] width 126 height 17
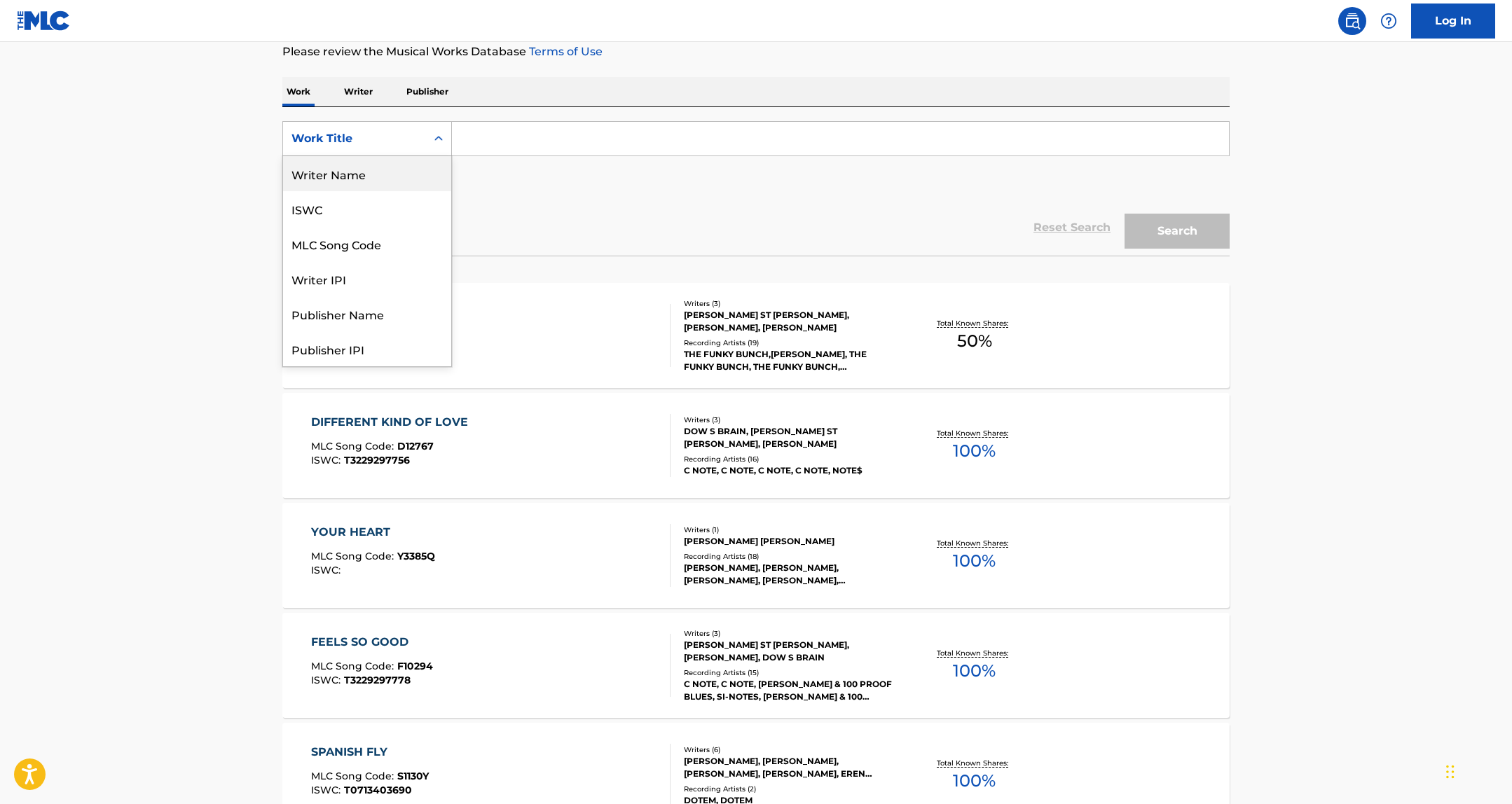
click at [346, 175] on div "Writer Name" at bounding box center [367, 173] width 168 height 35
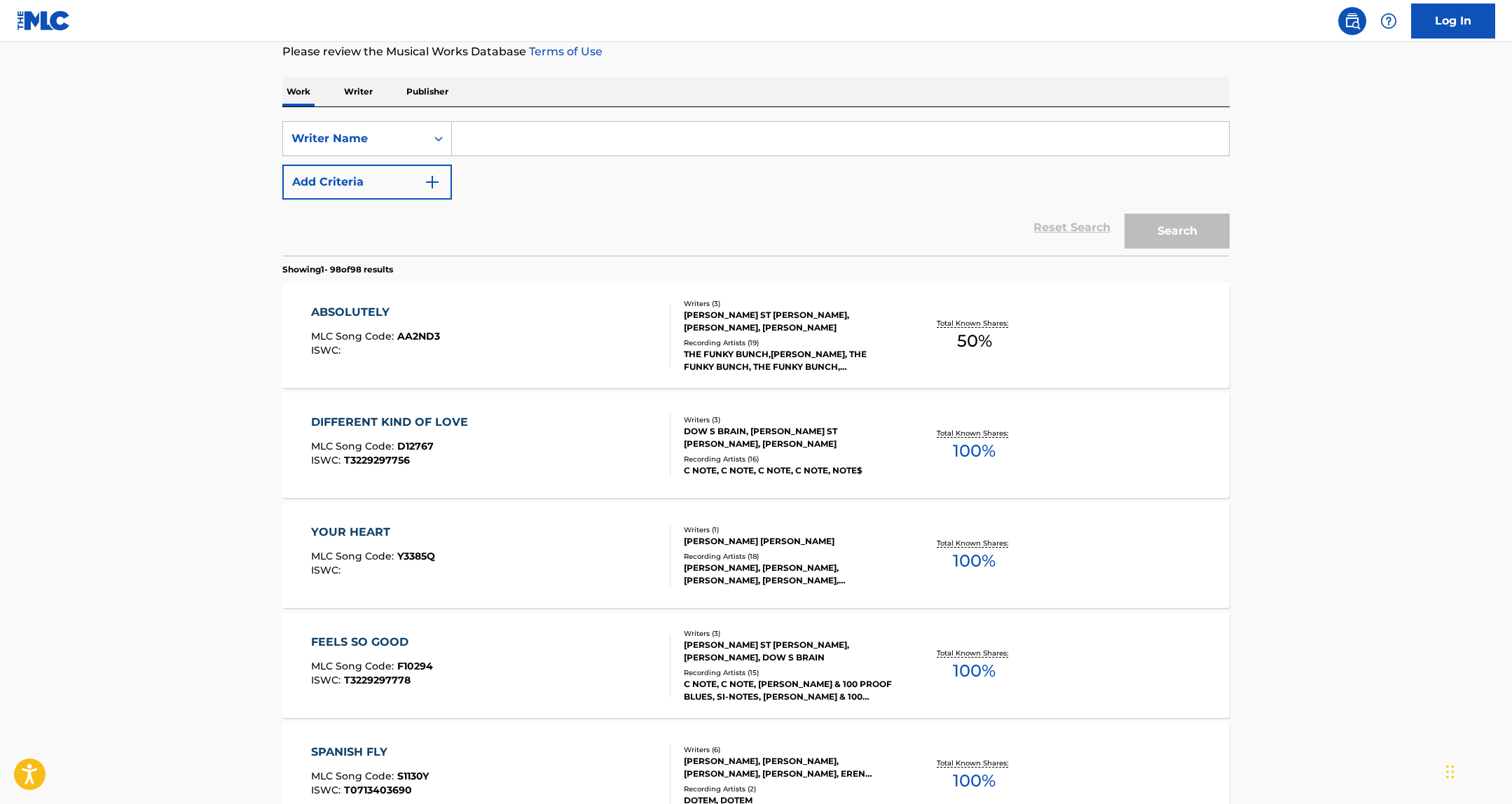
click at [527, 129] on input "Search Form" at bounding box center [840, 138] width 777 height 33
paste input "Elizabeth Hillesdon"
type input "Elizabeth Hillesdon"
click at [1171, 209] on div "Search" at bounding box center [1173, 227] width 112 height 56
drag, startPoint x: 1167, startPoint y: 237, endPoint x: 1102, endPoint y: 215, distance: 68.6
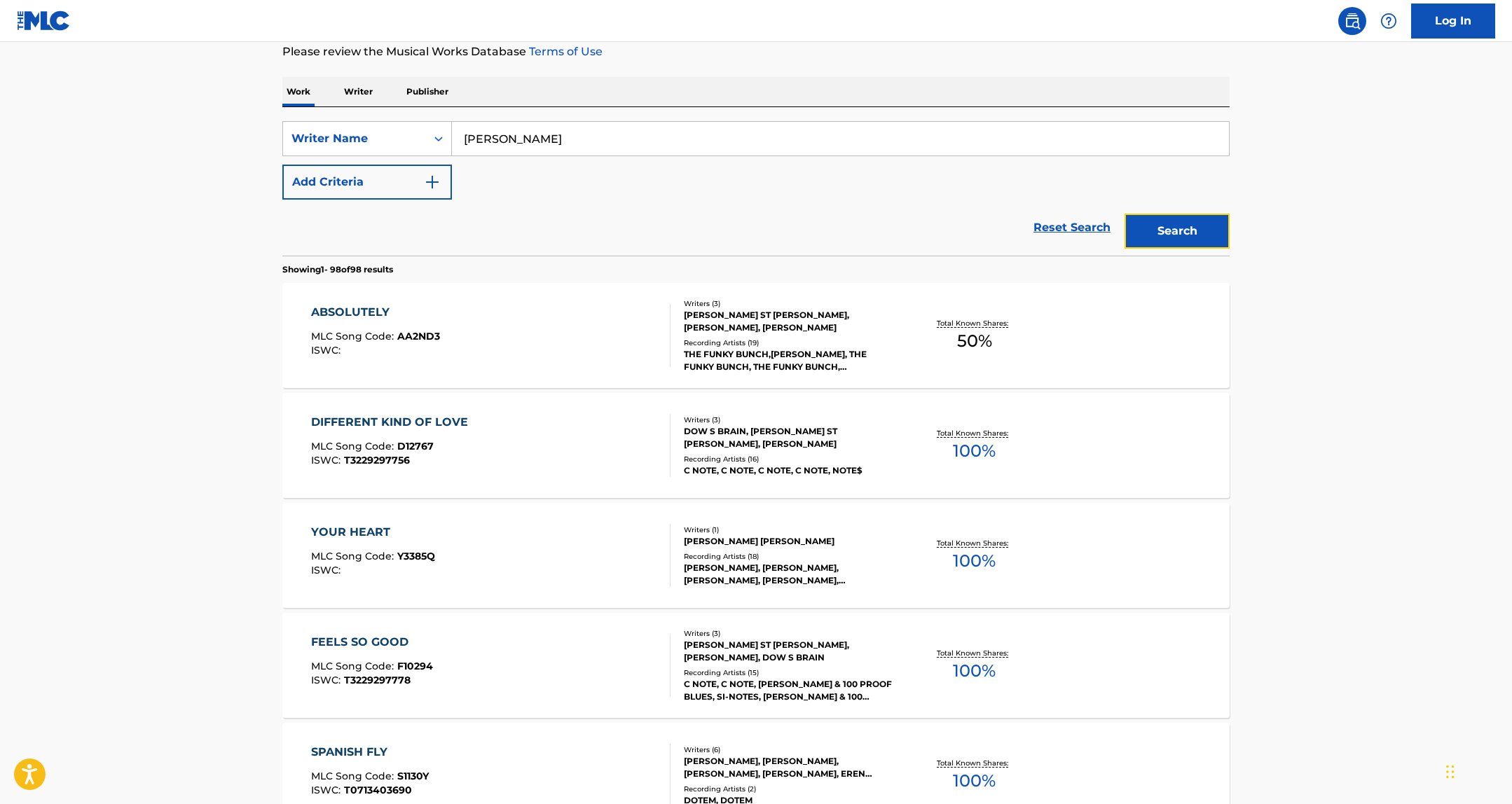
click at [1166, 237] on button "Search" at bounding box center [1177, 231] width 105 height 35
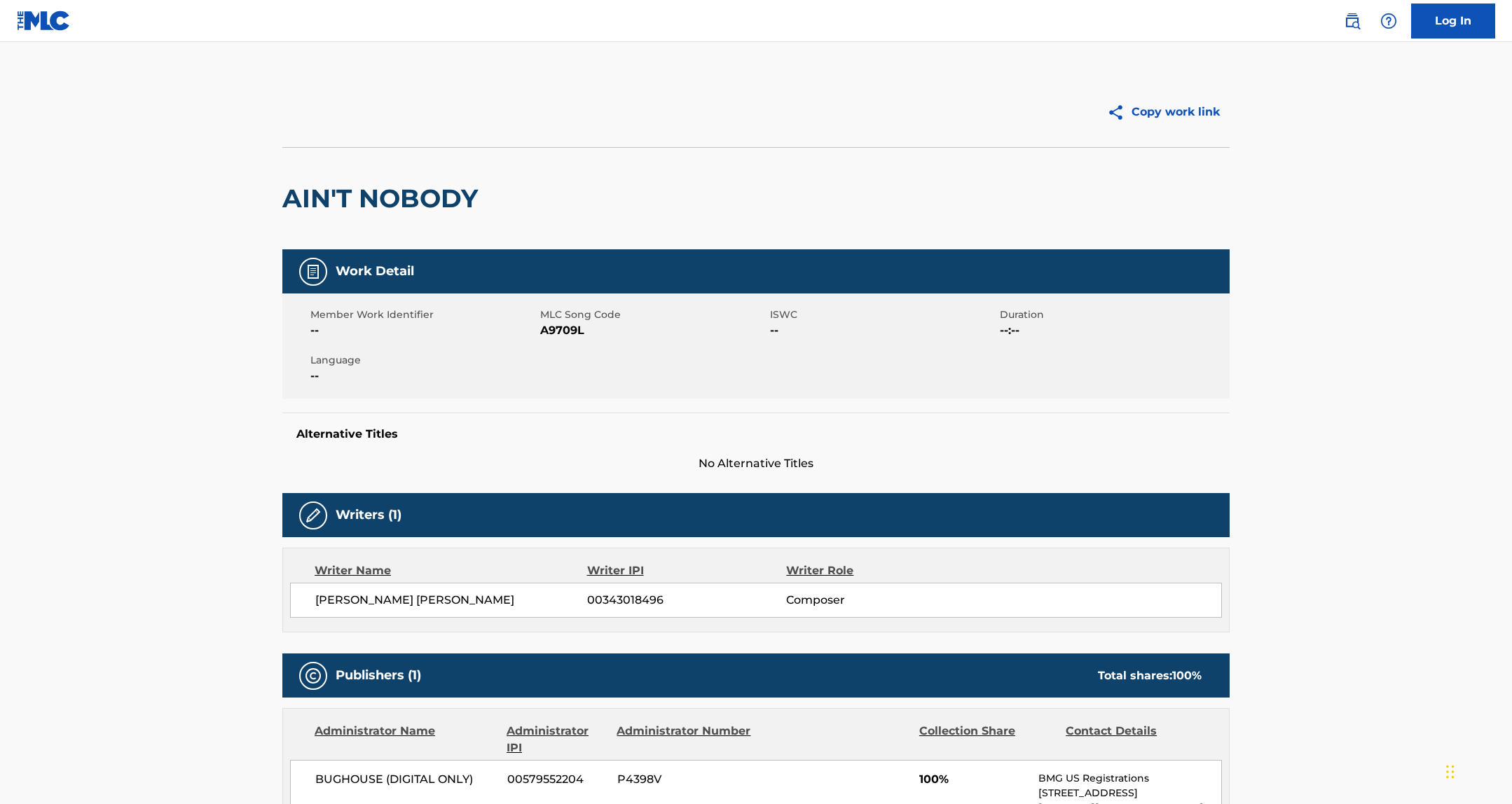
click at [558, 325] on span "A9709L" at bounding box center [653, 330] width 226 height 17
copy span "A9709L"
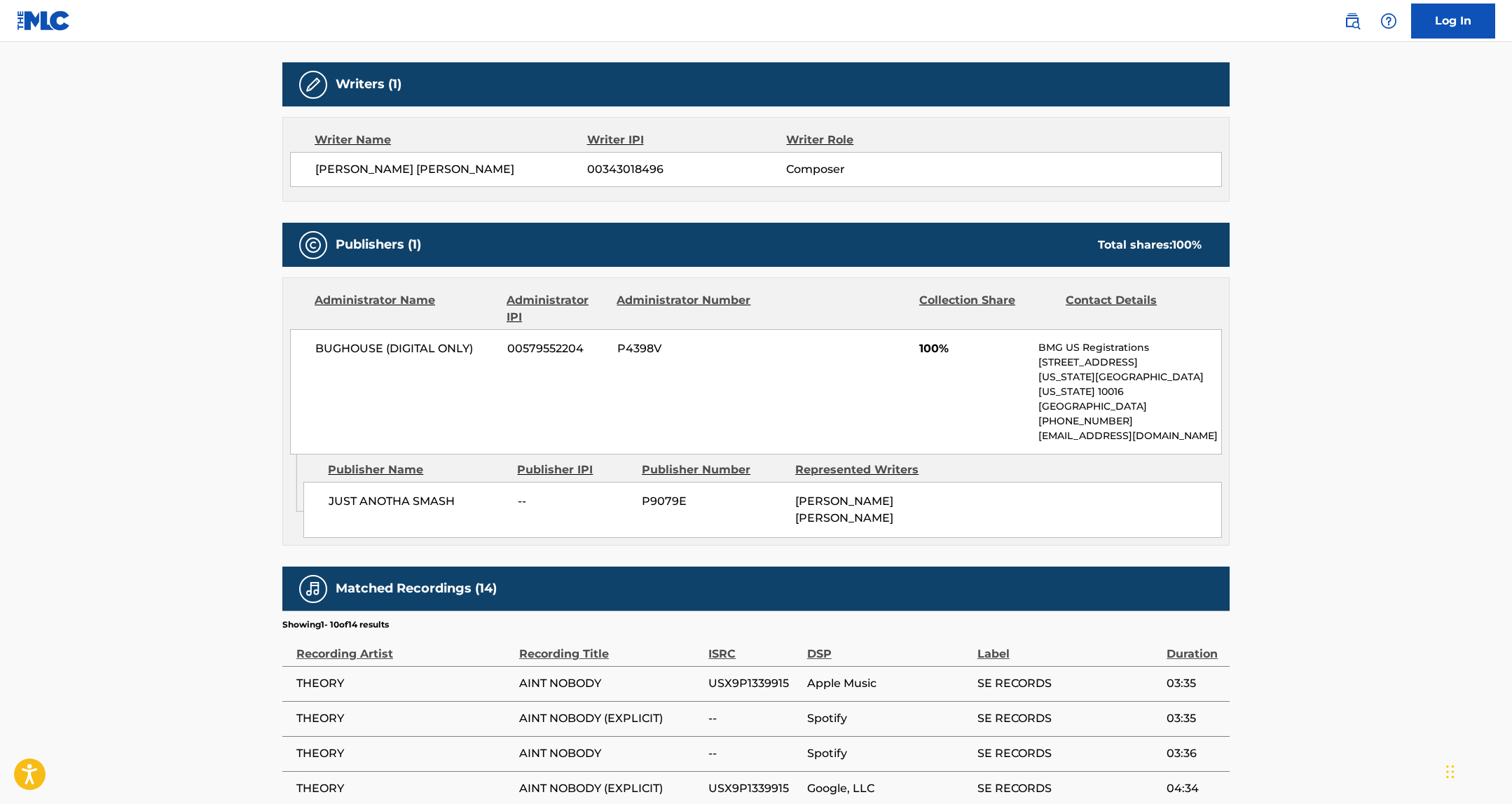
scroll to position [448, 0]
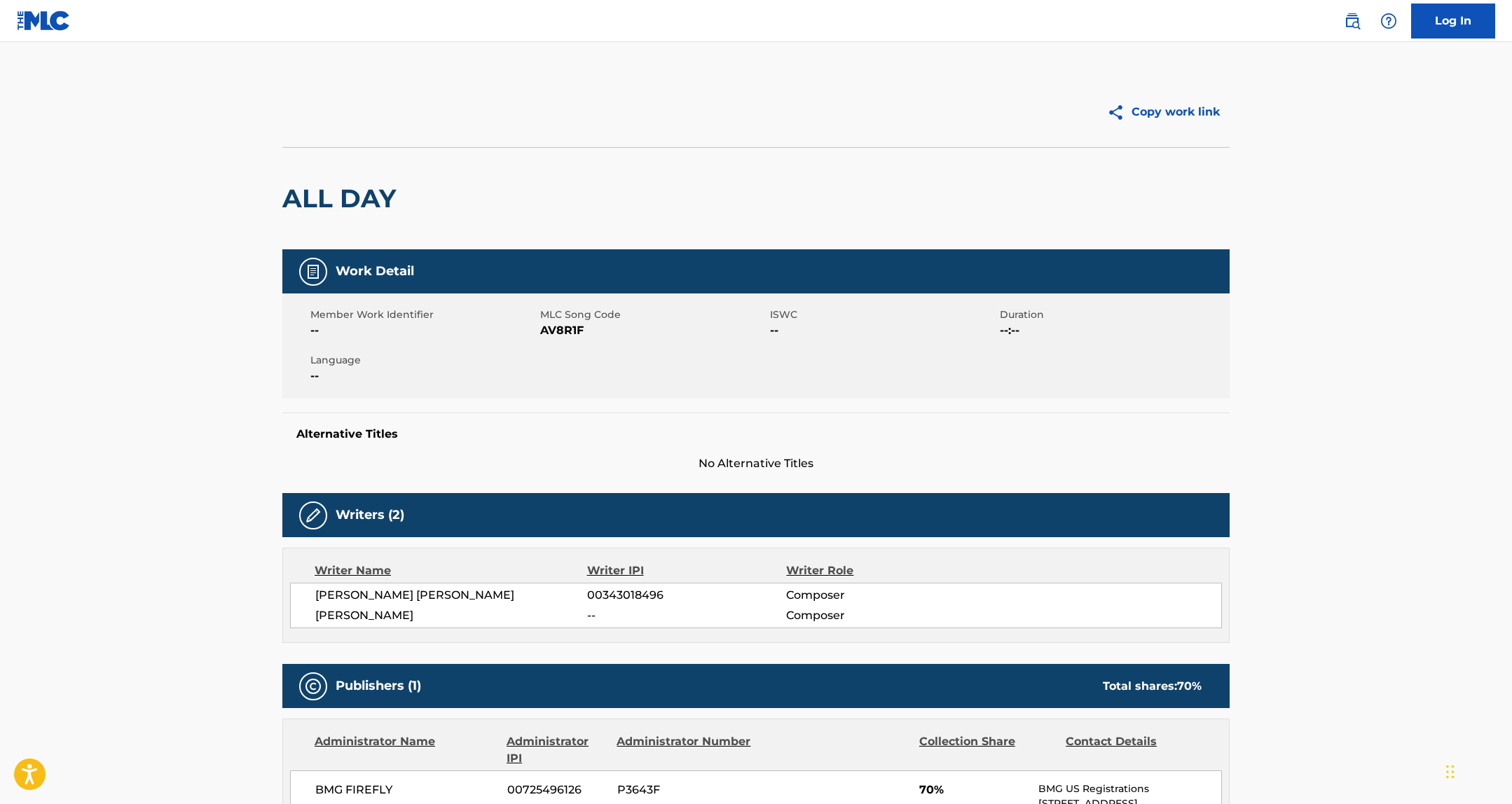
click at [577, 336] on span "AV8R1F" at bounding box center [653, 330] width 226 height 17
click at [562, 332] on span "AV8R1F" at bounding box center [653, 330] width 226 height 17
copy span "AV8R1F"
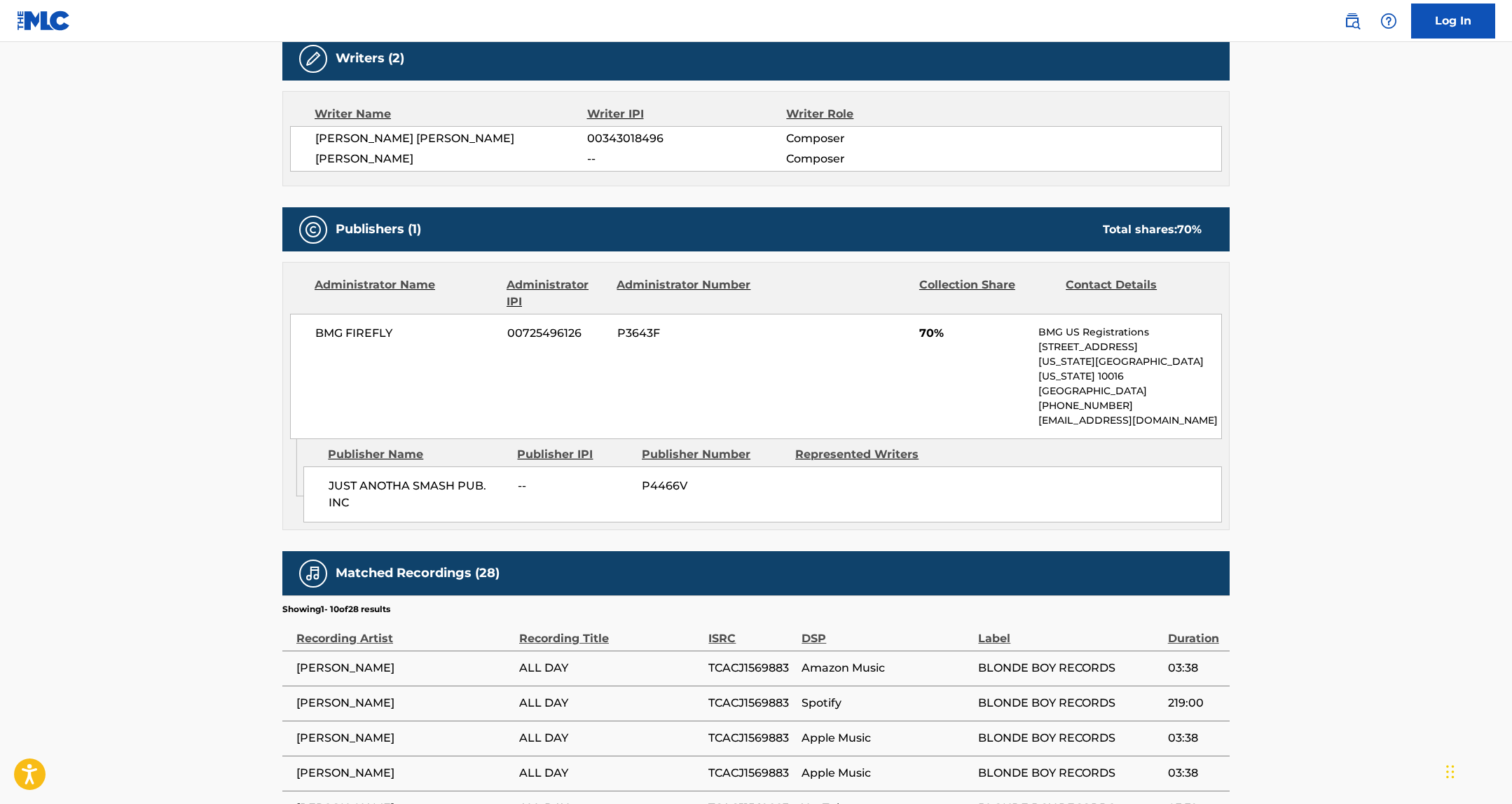
scroll to position [495, 0]
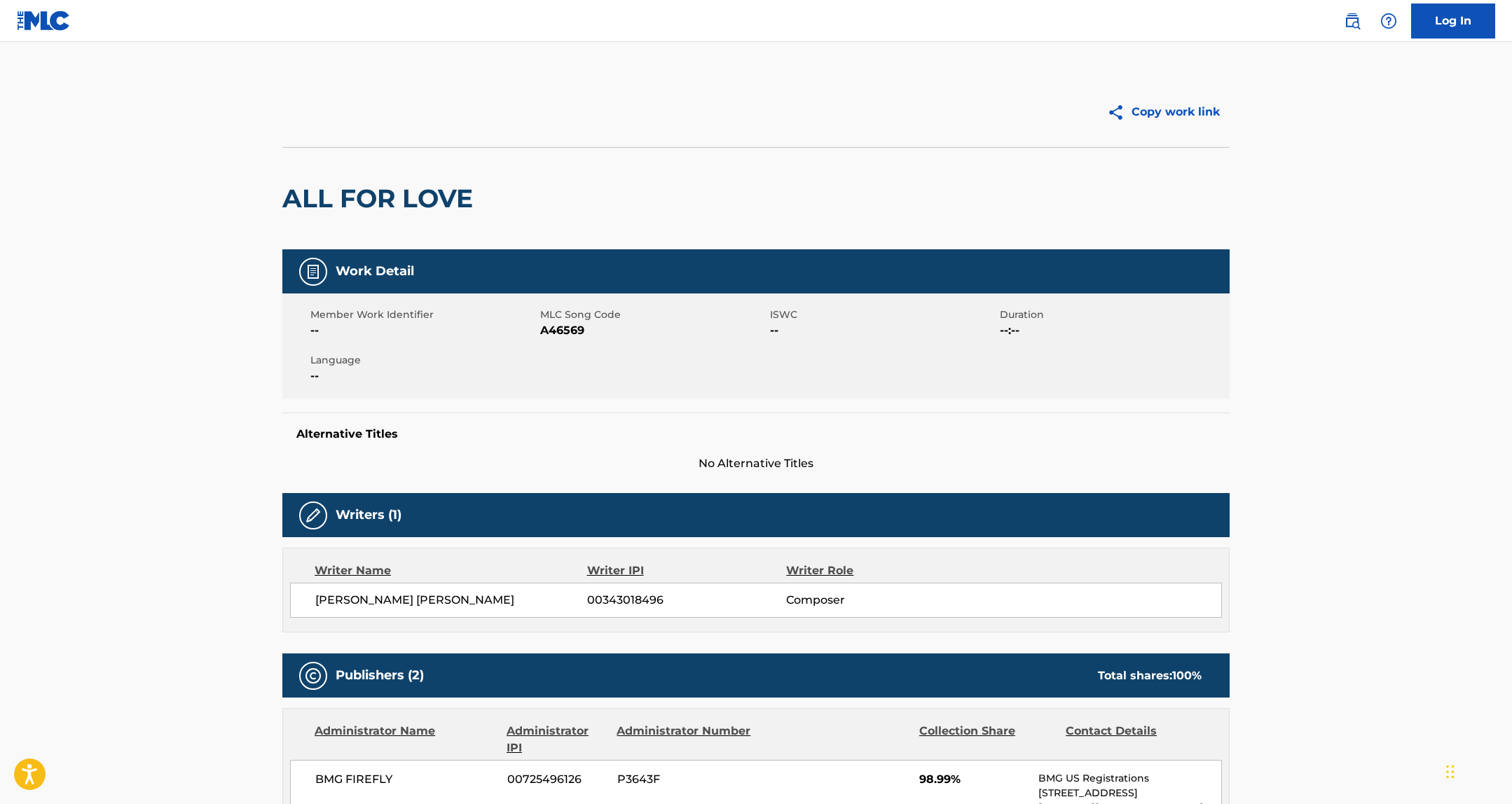
click at [562, 327] on span "A46569" at bounding box center [653, 330] width 226 height 17
copy span "A46569"
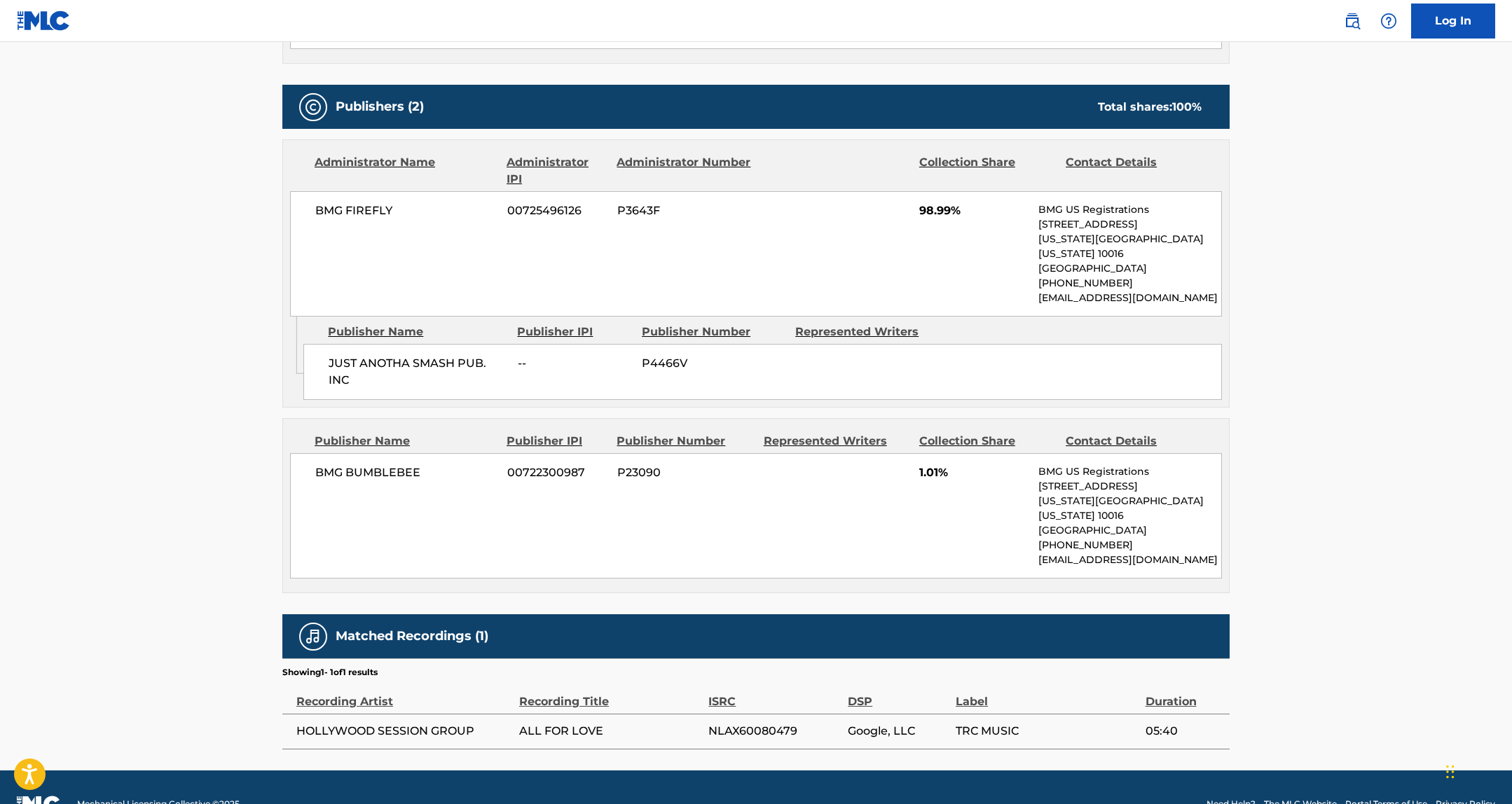
scroll to position [572, 0]
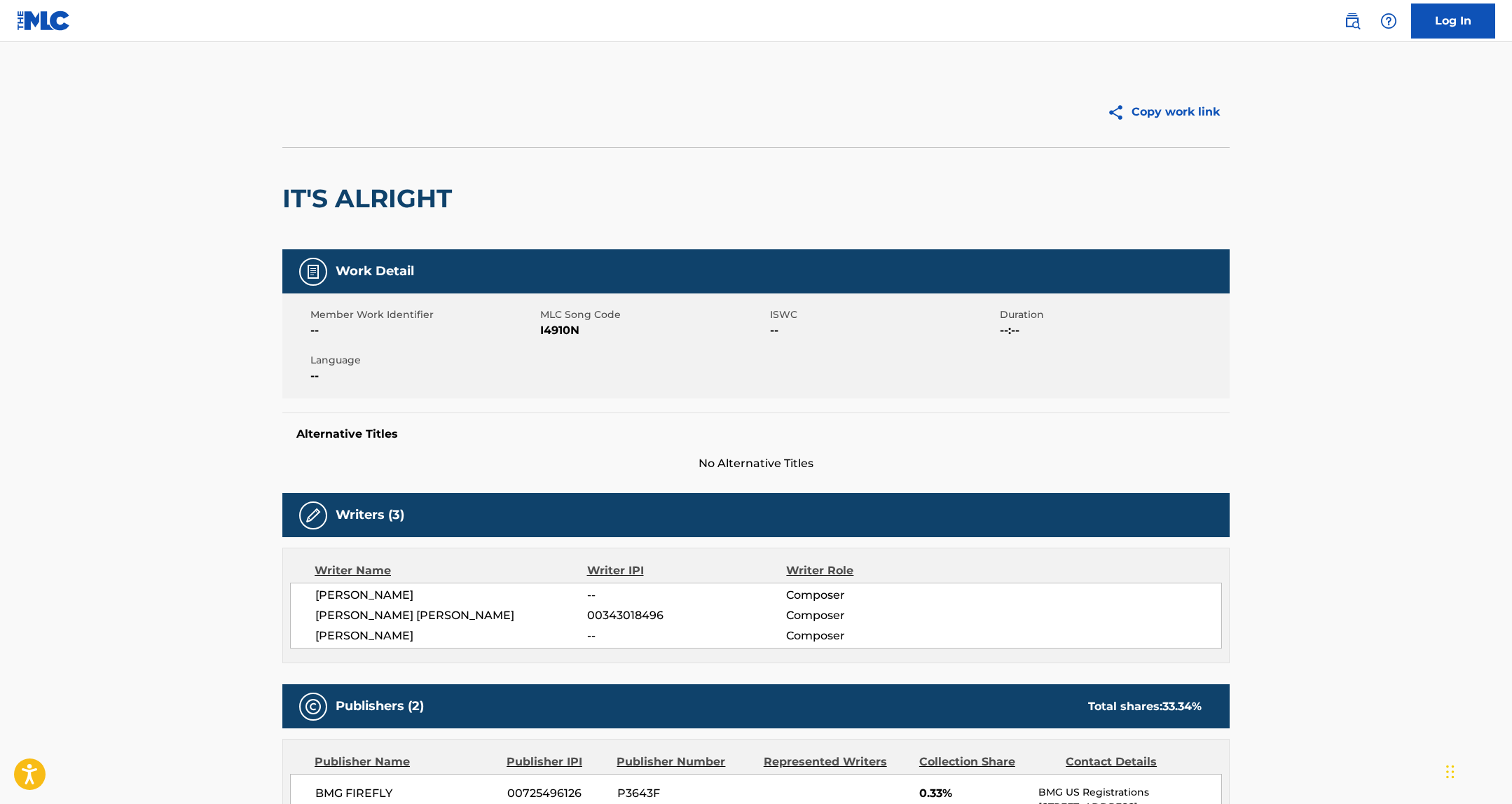
click at [556, 325] on span "I4910N" at bounding box center [653, 330] width 226 height 17
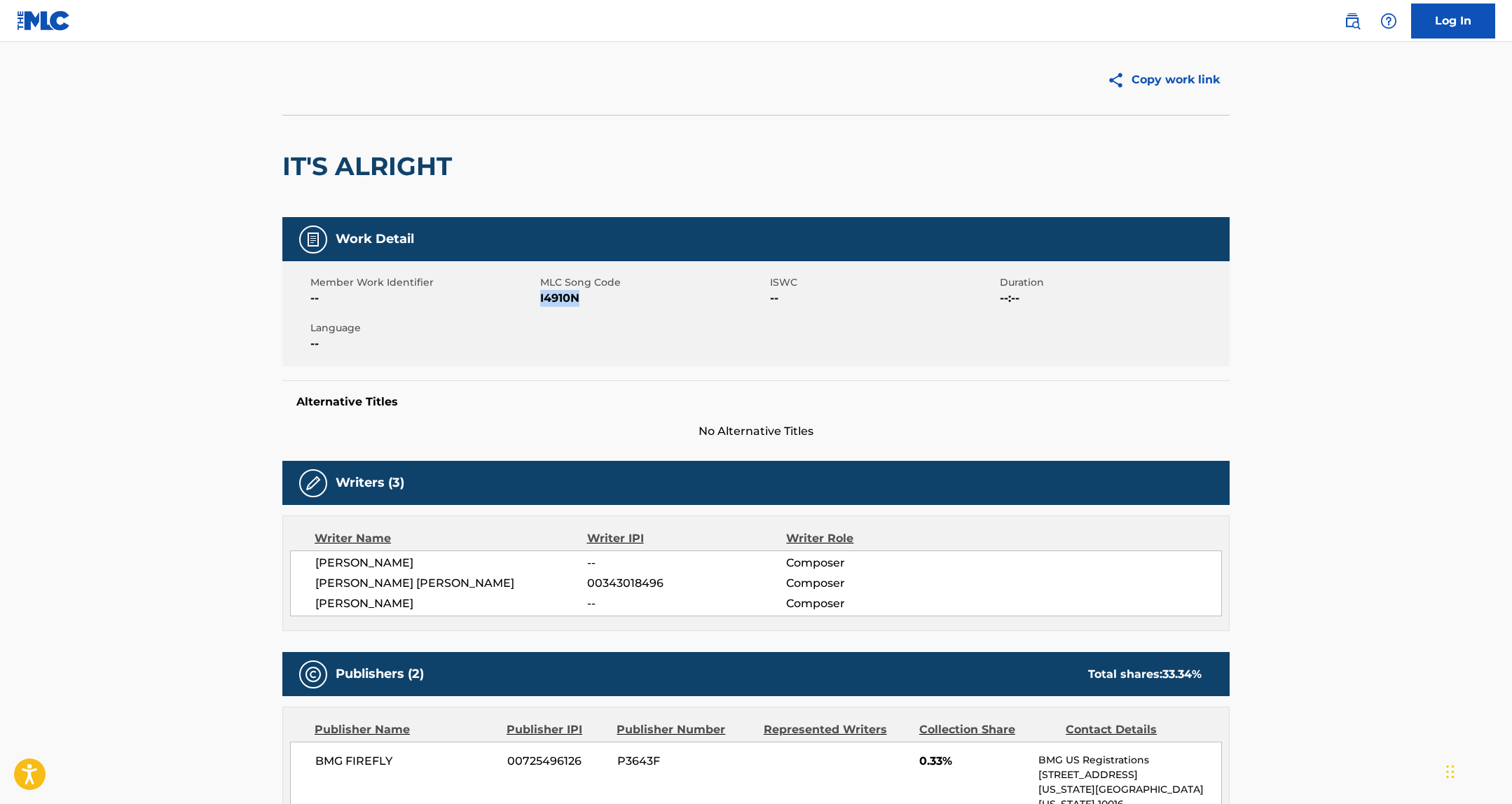
scroll to position [111, 0]
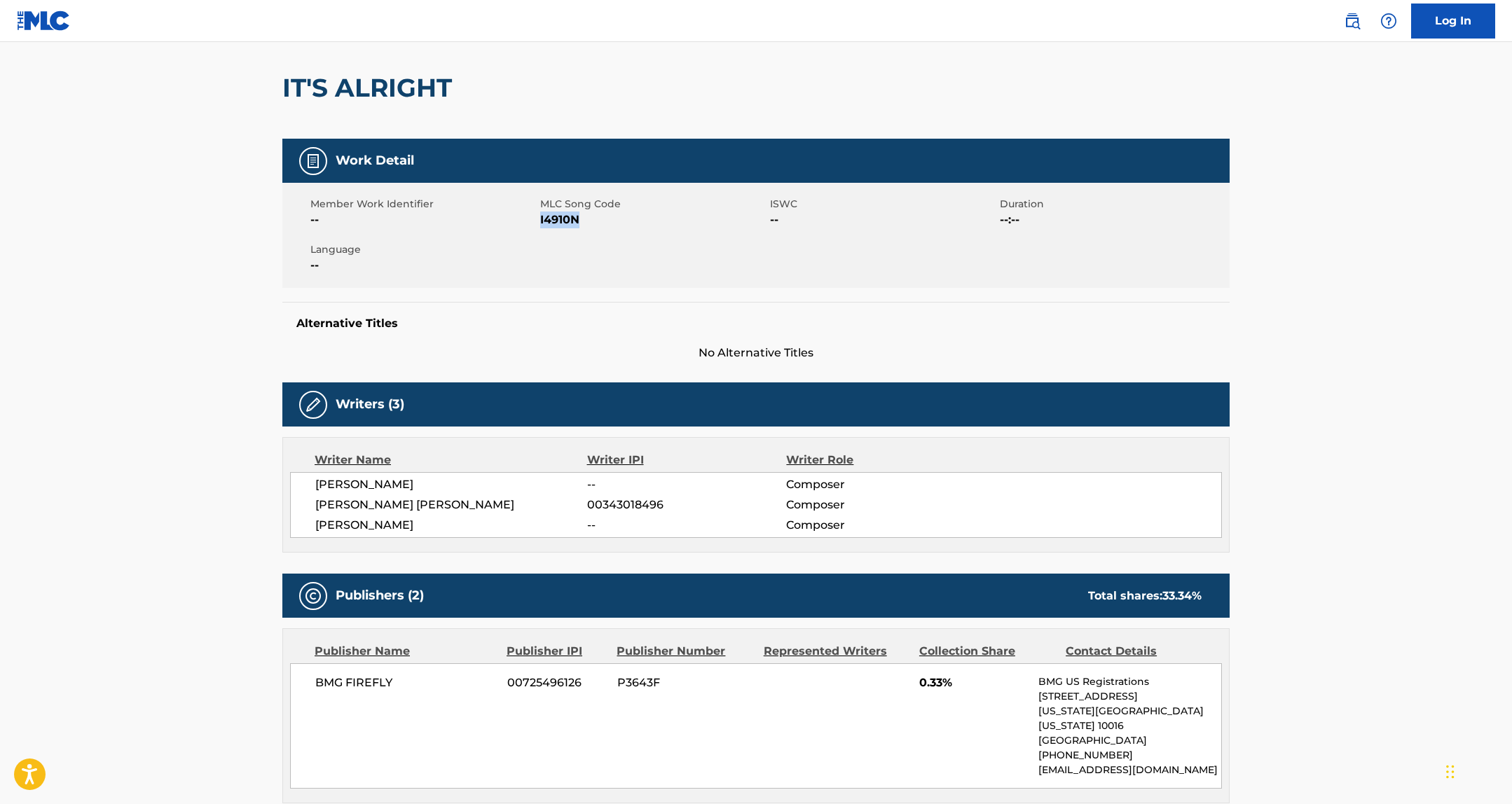
copy span "I4910N"
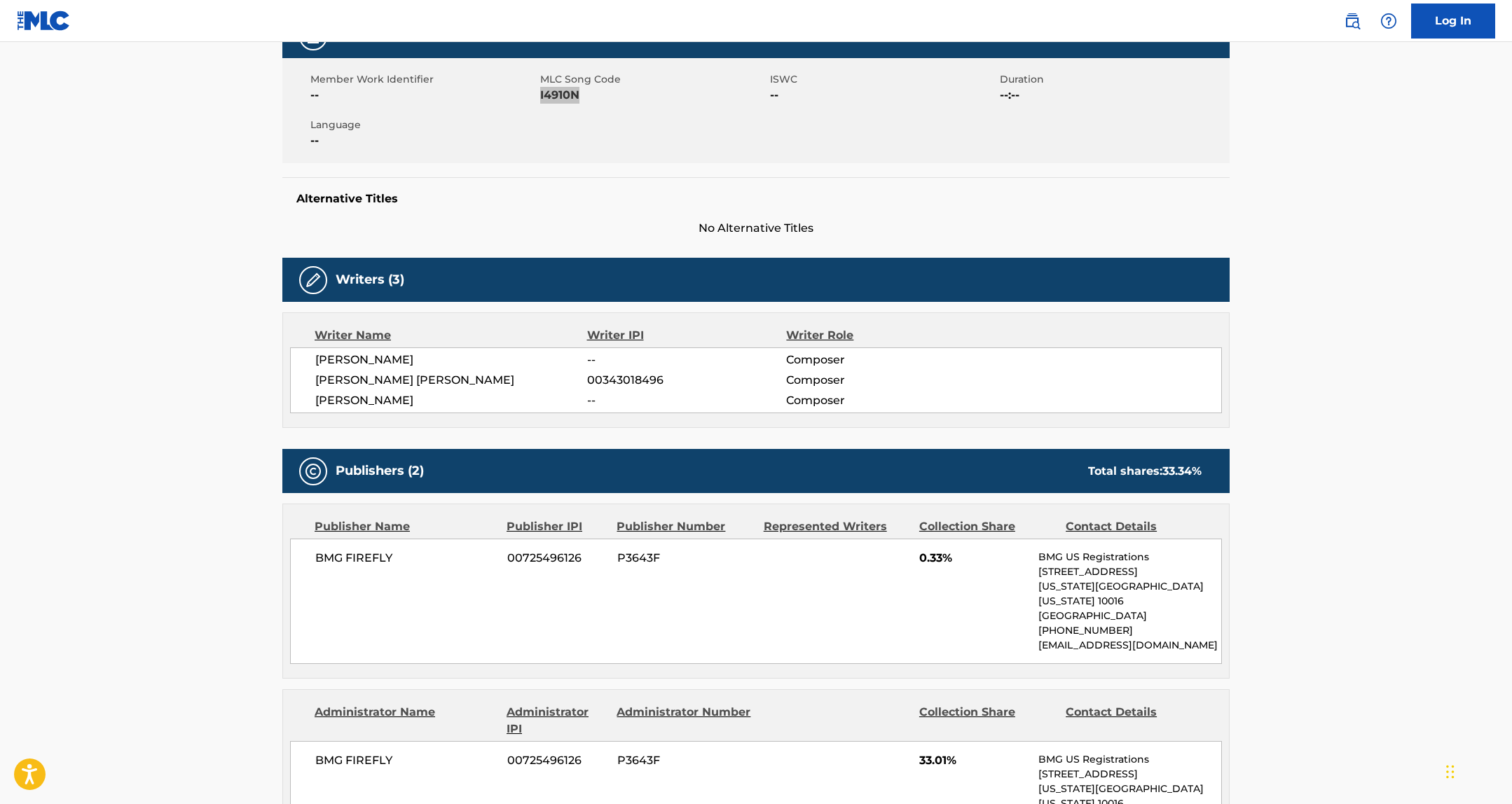
scroll to position [0, 0]
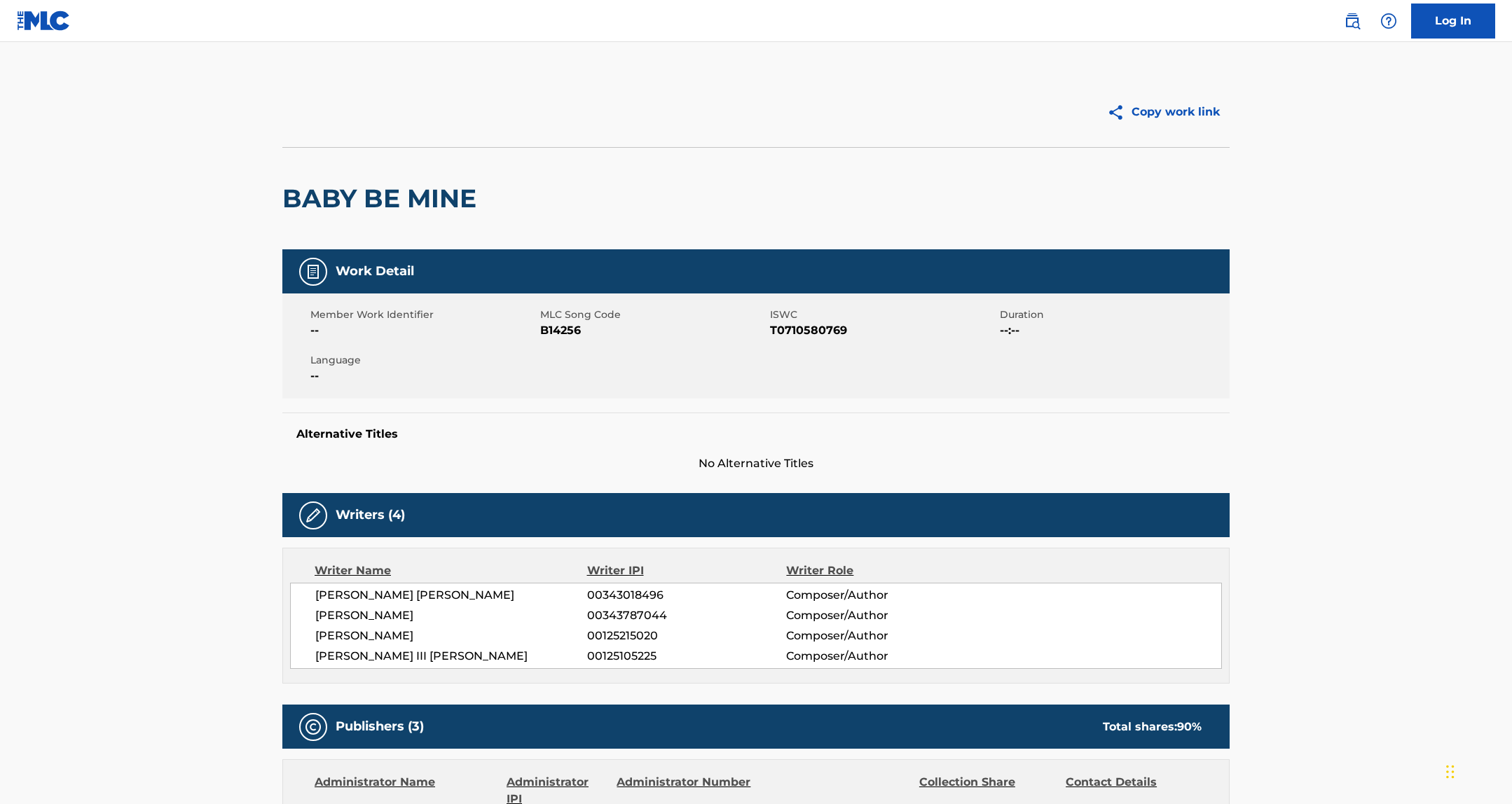
click at [556, 334] on span "B14256" at bounding box center [653, 330] width 226 height 17
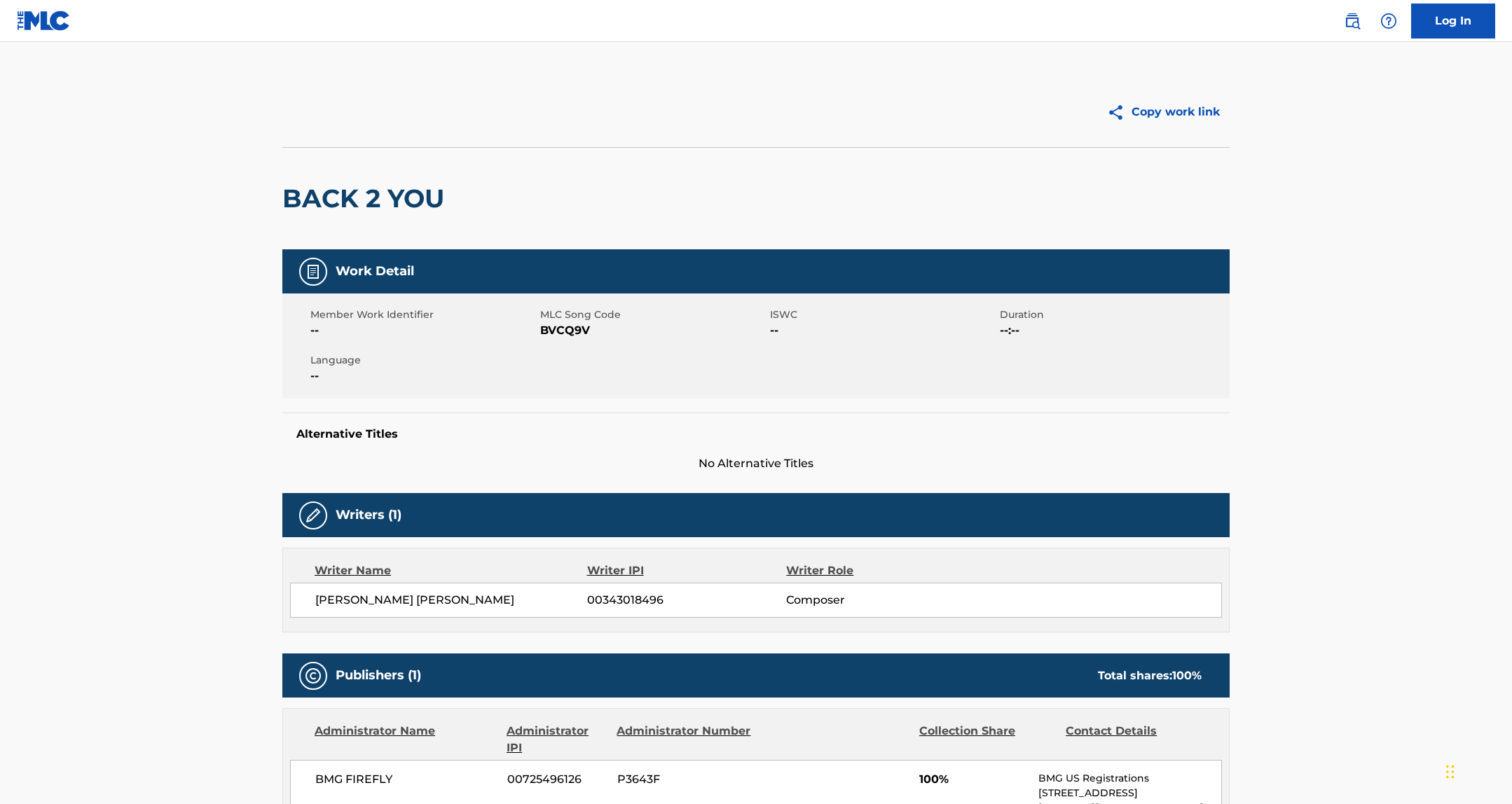
click at [556, 340] on div "Member Work Identifier -- MLC Song Code BVCQ9V ISWC -- Duration --:-- Language …" at bounding box center [756, 346] width 947 height 105
click at [561, 332] on span "BVCQ9V" at bounding box center [653, 330] width 226 height 17
copy span "BVCQ9V"
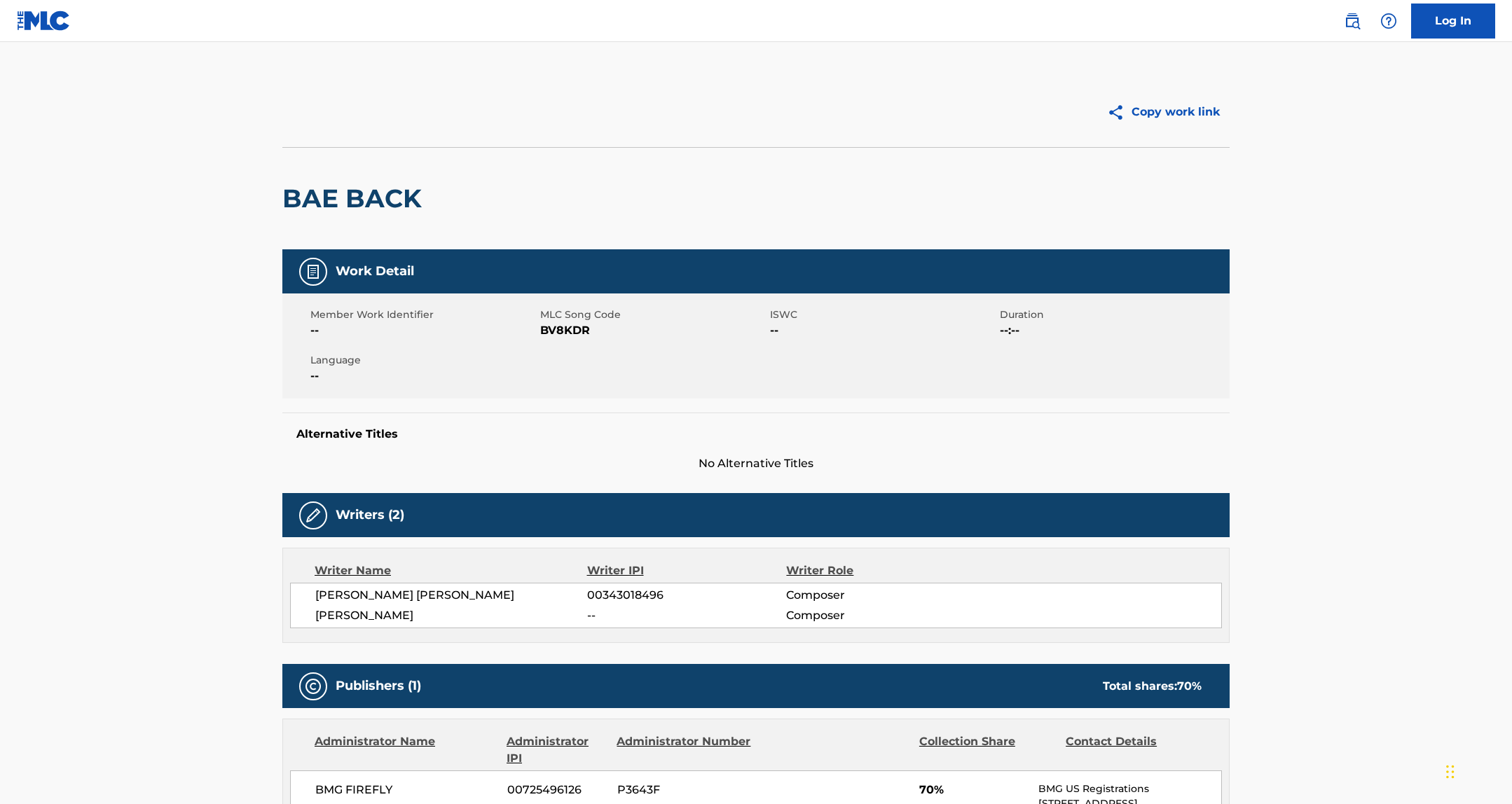
click at [569, 326] on span "BV8KDR" at bounding box center [653, 330] width 226 height 17
copy span "BV8KDR"
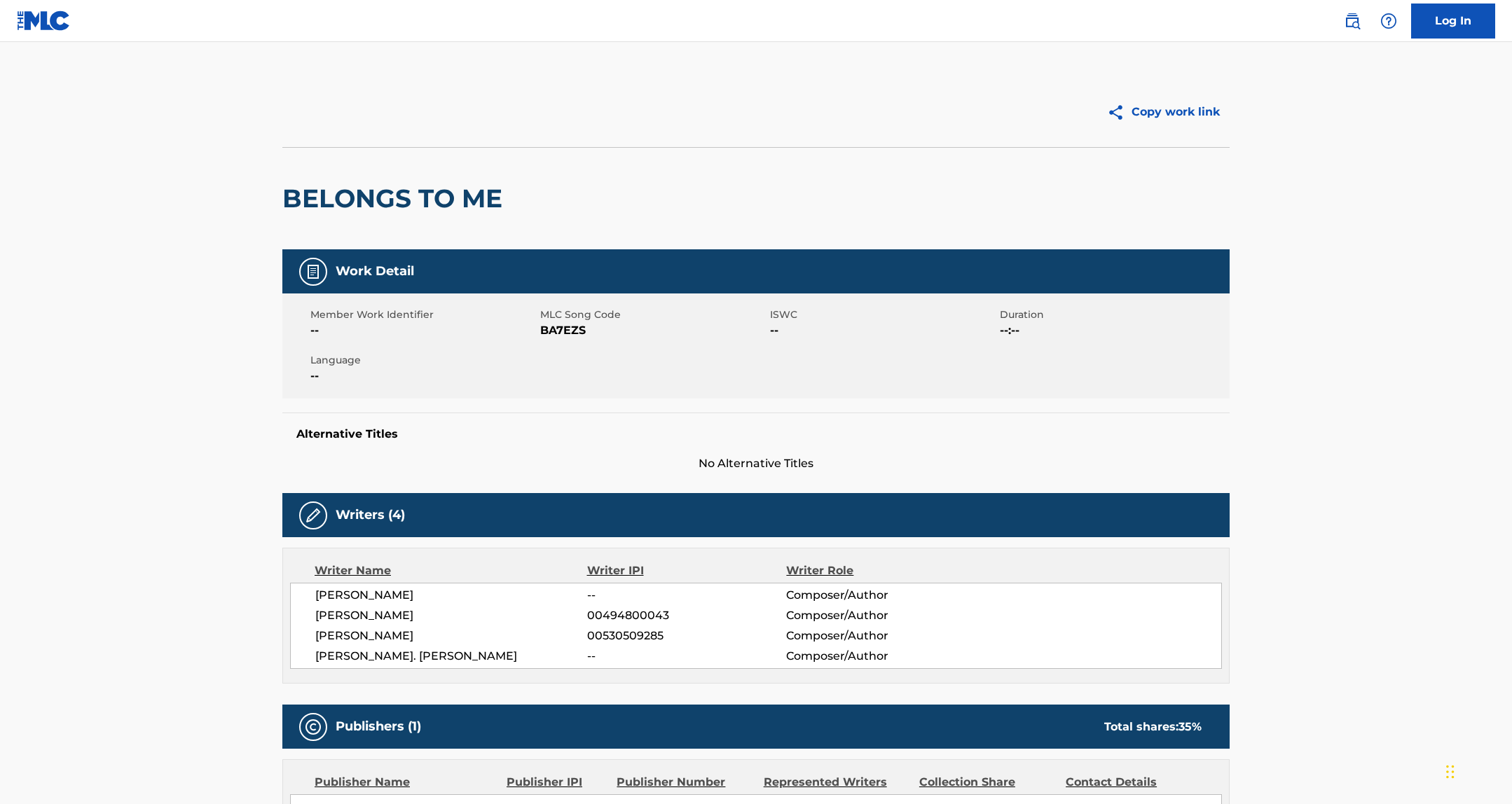
click at [575, 327] on span "BA7EZS" at bounding box center [653, 330] width 226 height 17
copy span "BA7EZS"
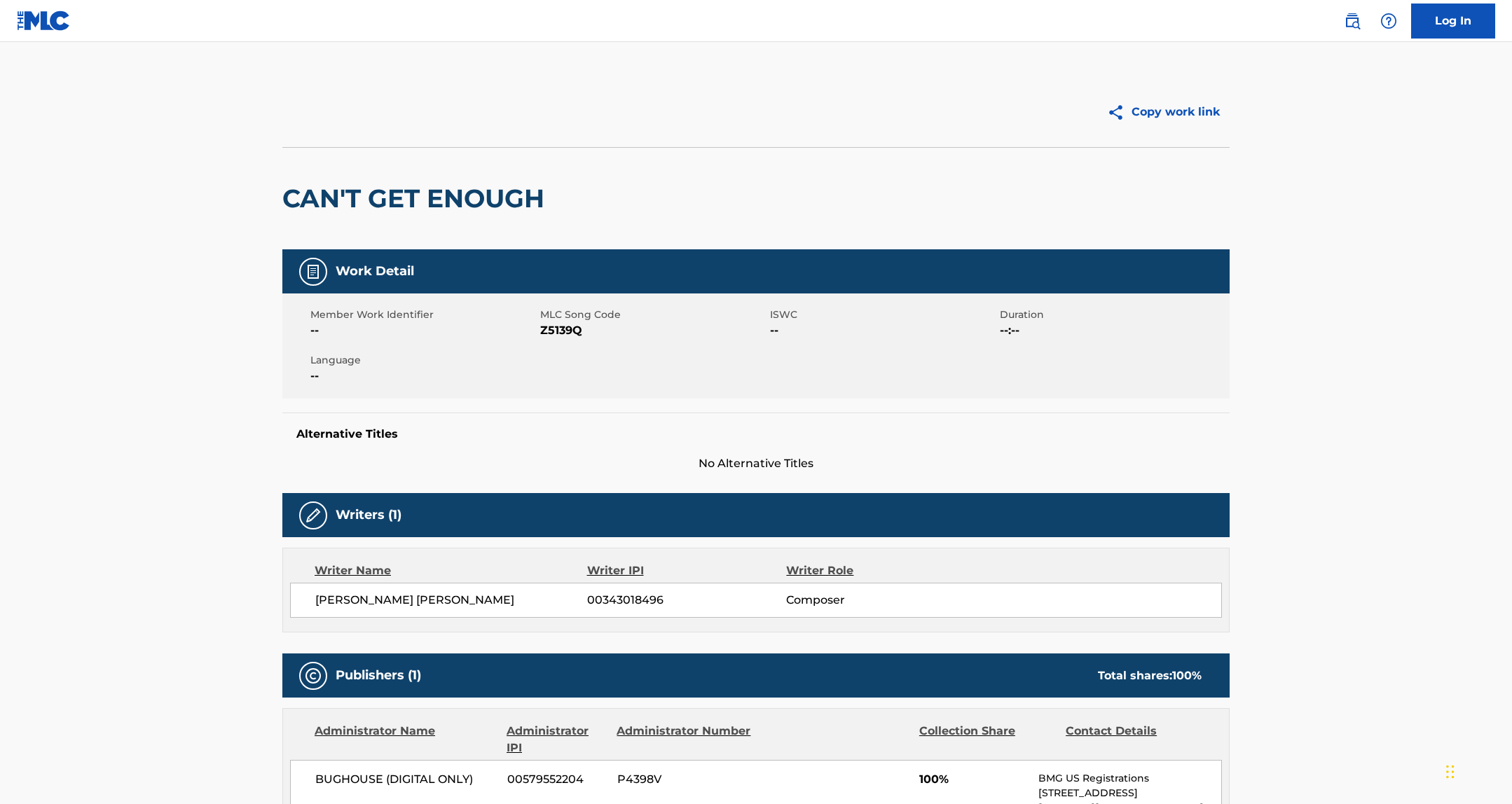
click at [563, 327] on span "Z5139Q" at bounding box center [653, 330] width 226 height 17
click at [563, 328] on span "Z5139Q" at bounding box center [653, 330] width 226 height 17
copy span "Z5139Q"
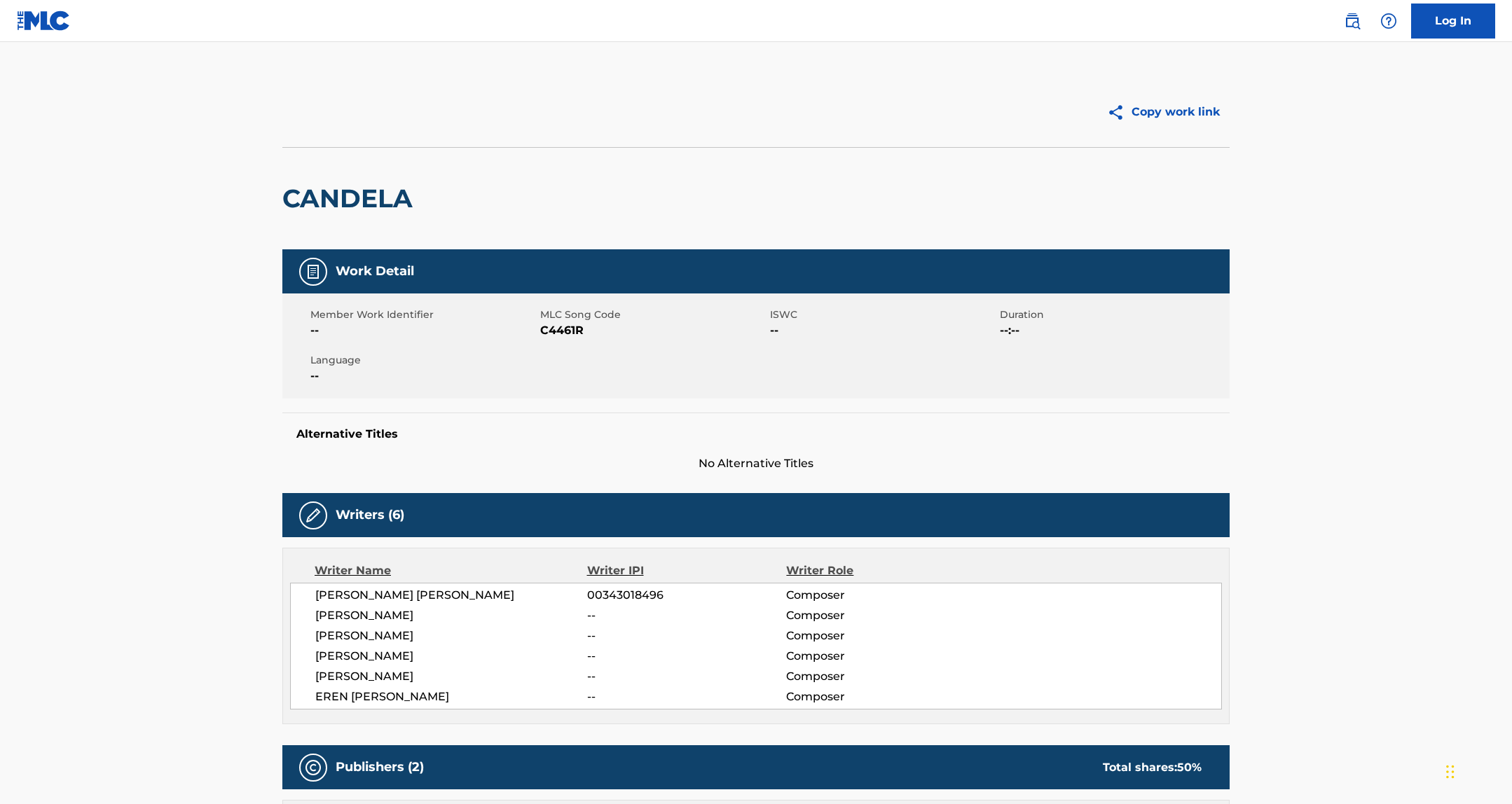
click at [562, 334] on span "C4461R" at bounding box center [653, 330] width 226 height 17
click at [562, 334] on span "C4461R" at bounding box center [653, 330] width 226 height 17
copy span "C4461R"
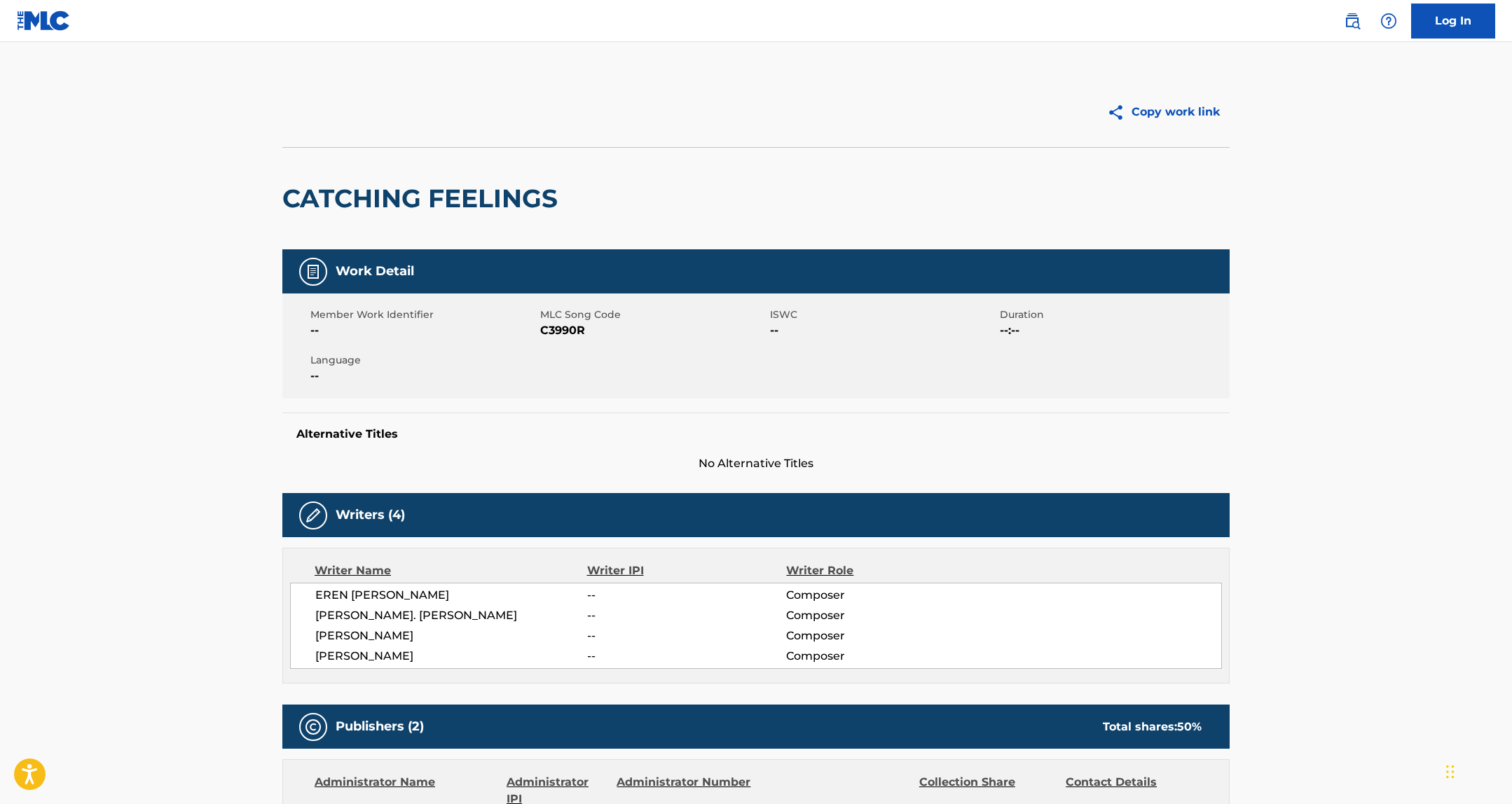
click at [557, 325] on span "C3990R" at bounding box center [653, 330] width 226 height 17
copy span "C3990R"
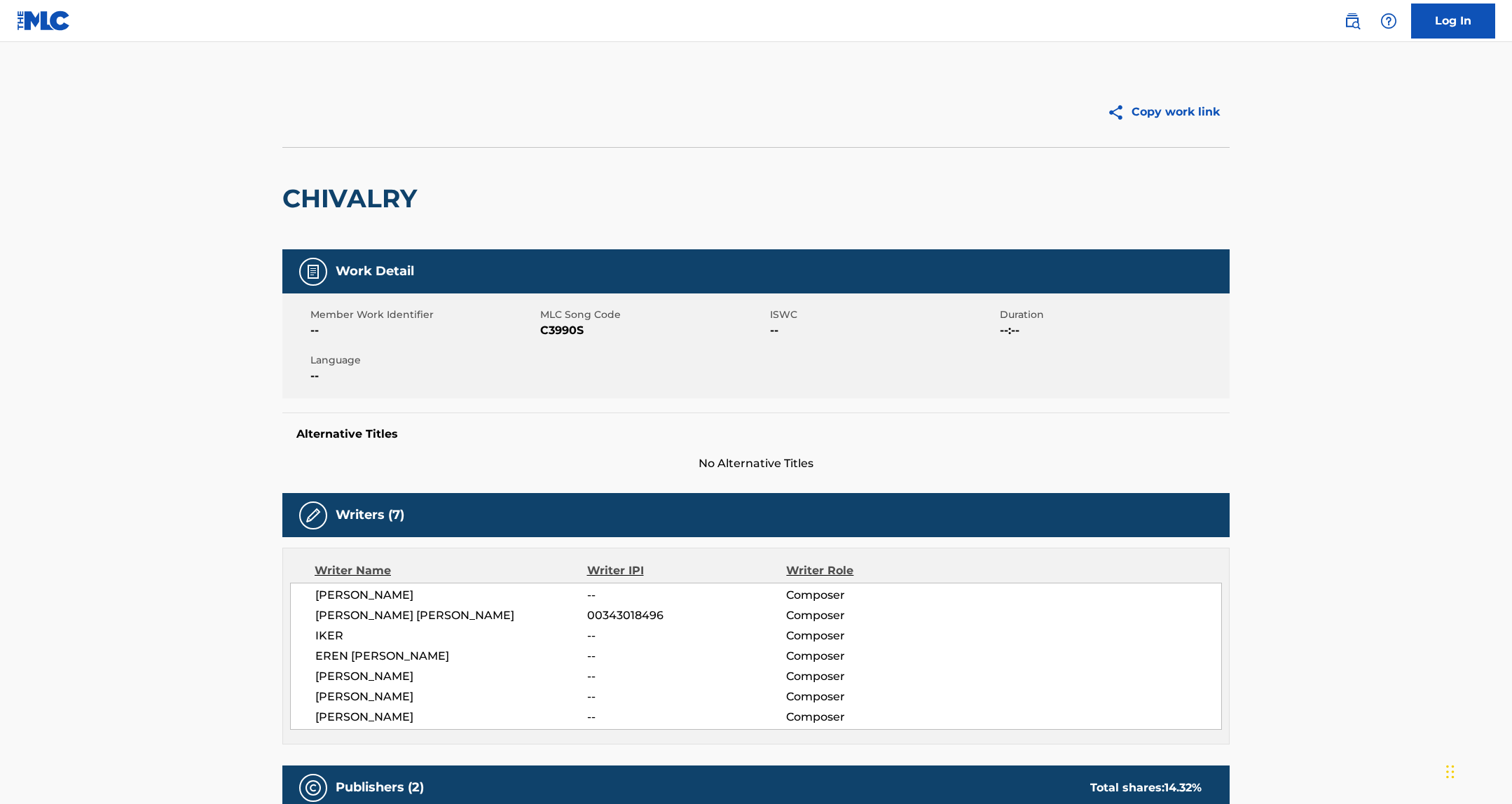
click at [560, 329] on span "C3990S" at bounding box center [653, 330] width 226 height 17
drag, startPoint x: 560, startPoint y: 329, endPoint x: 481, endPoint y: 329, distance: 79.0
click at [560, 329] on span "C3990S" at bounding box center [653, 330] width 226 height 17
copy span "C3990S"
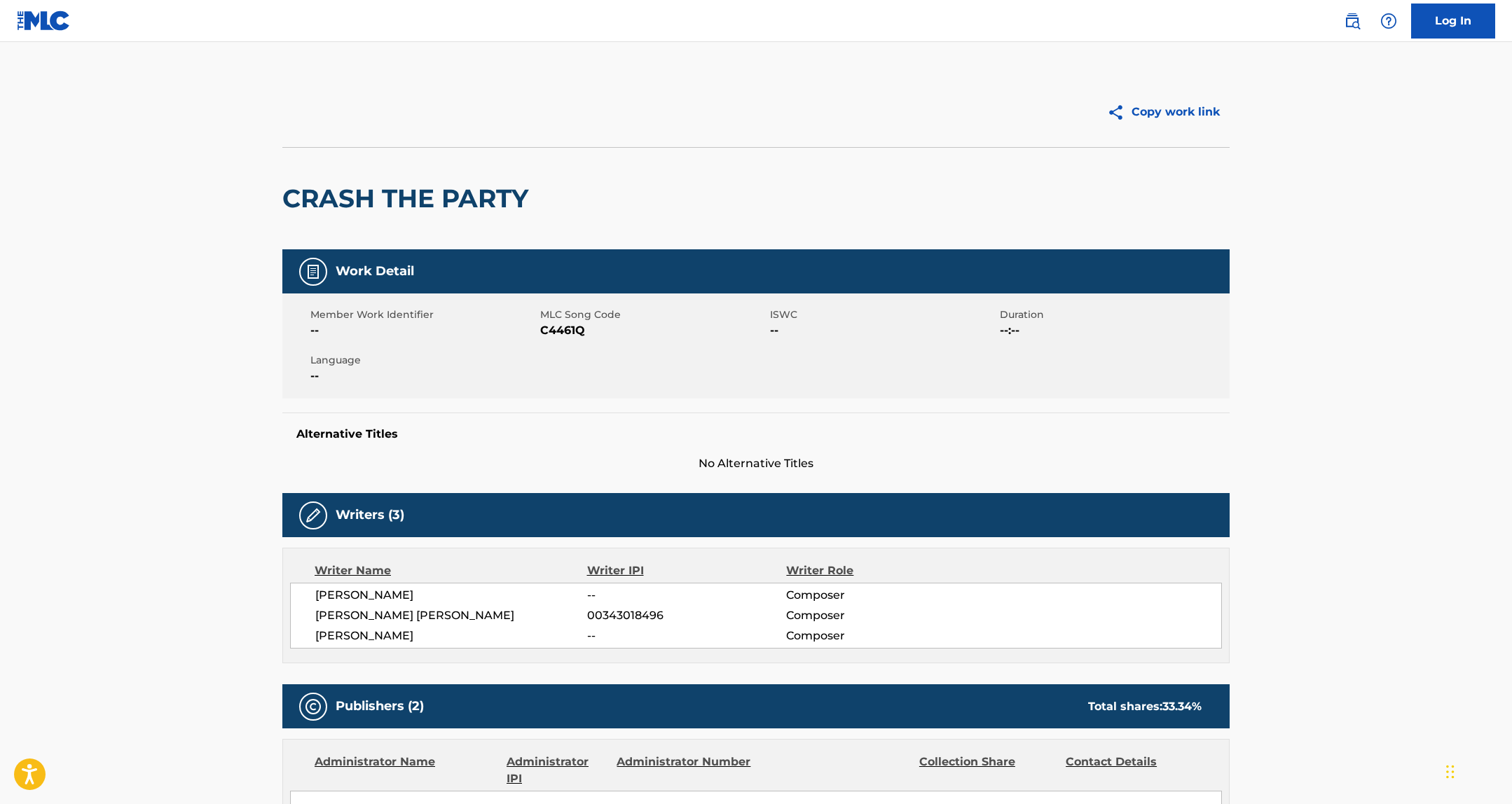
click at [560, 328] on span "C4461Q" at bounding box center [653, 330] width 226 height 17
copy span "C4461Q"
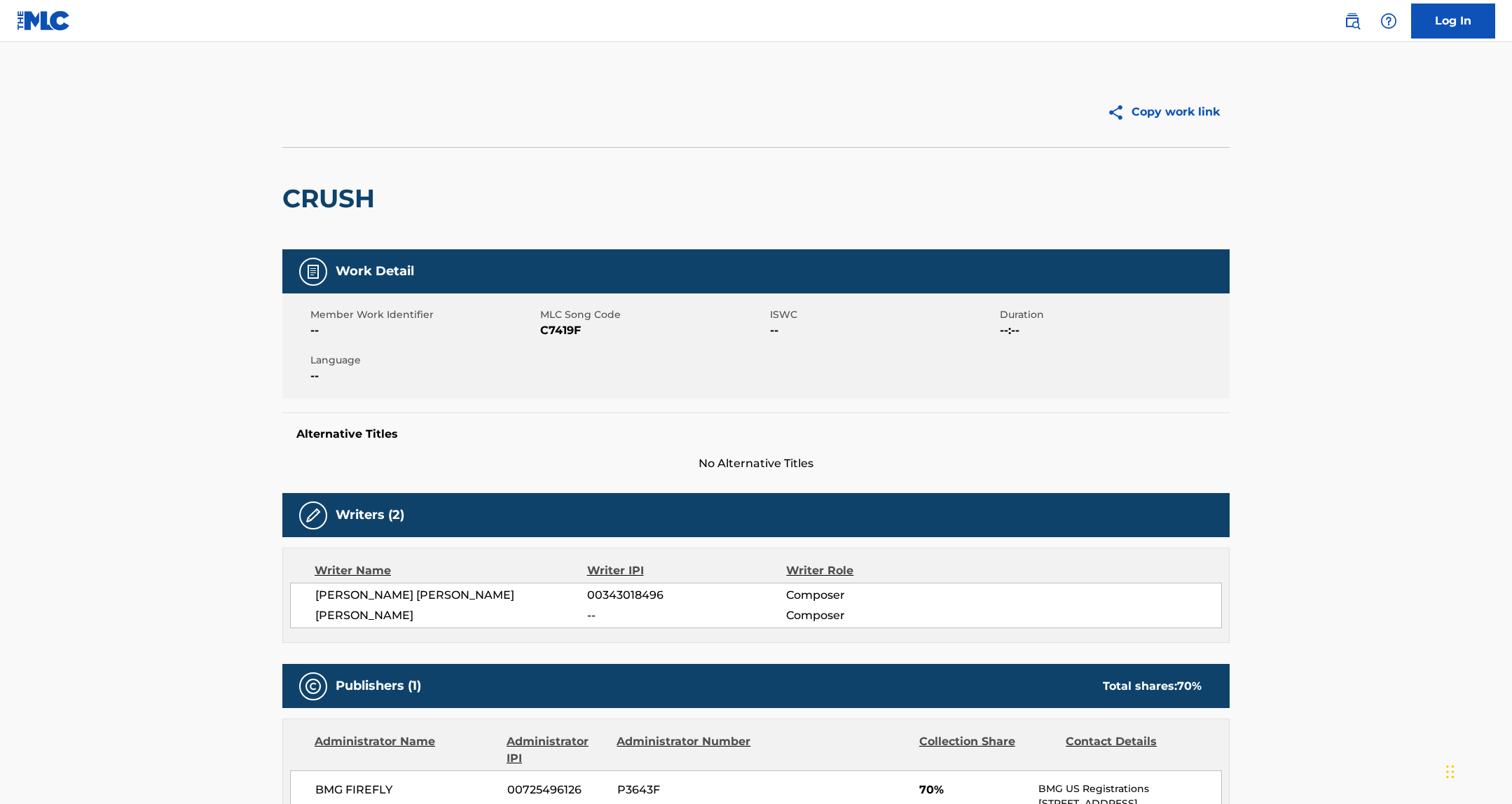
click at [549, 328] on span "C7419F" at bounding box center [653, 330] width 226 height 17
copy span "C7419F"
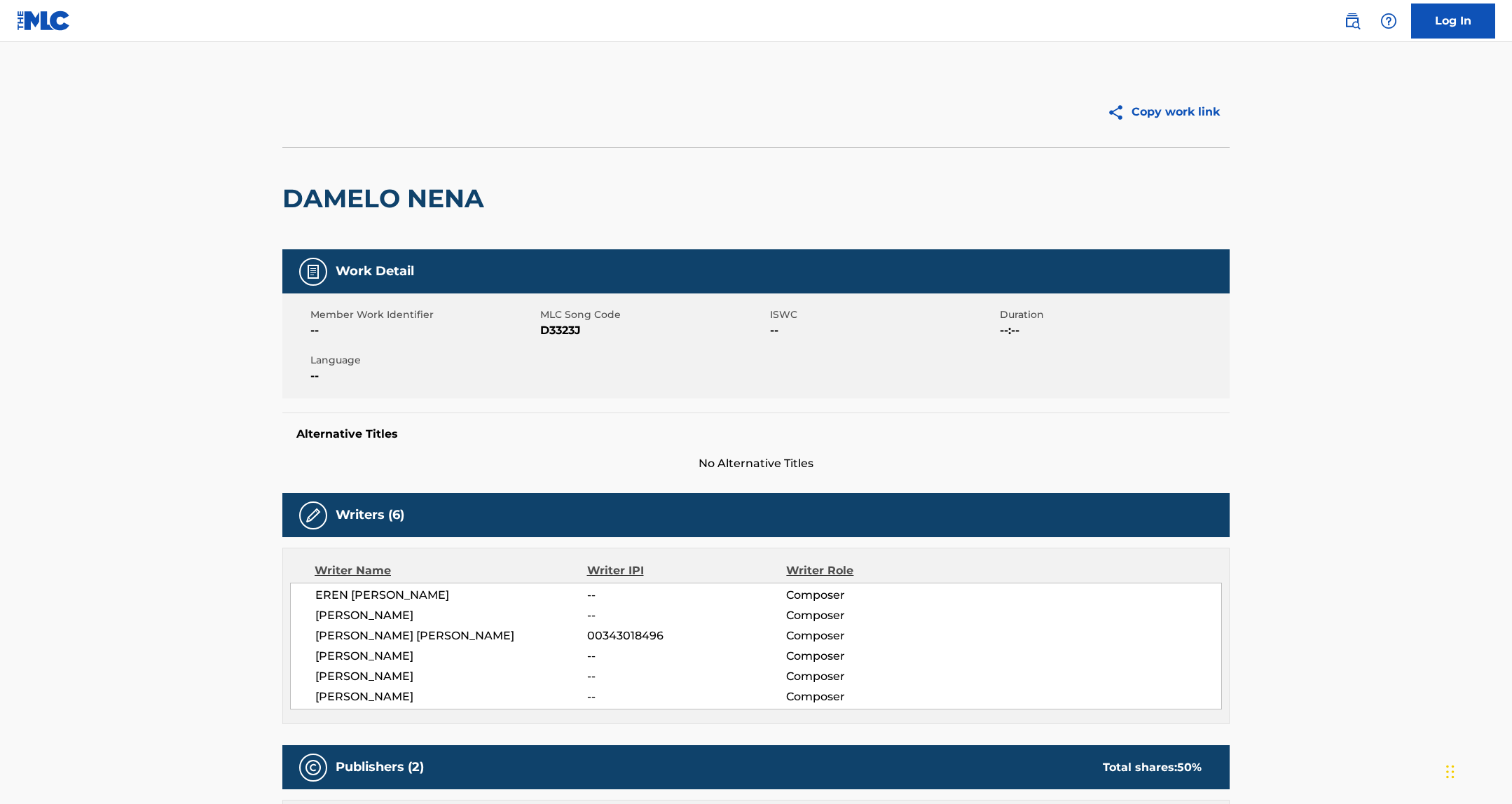
click at [562, 330] on span "D3323J" at bounding box center [653, 330] width 226 height 17
copy span "D3323J"
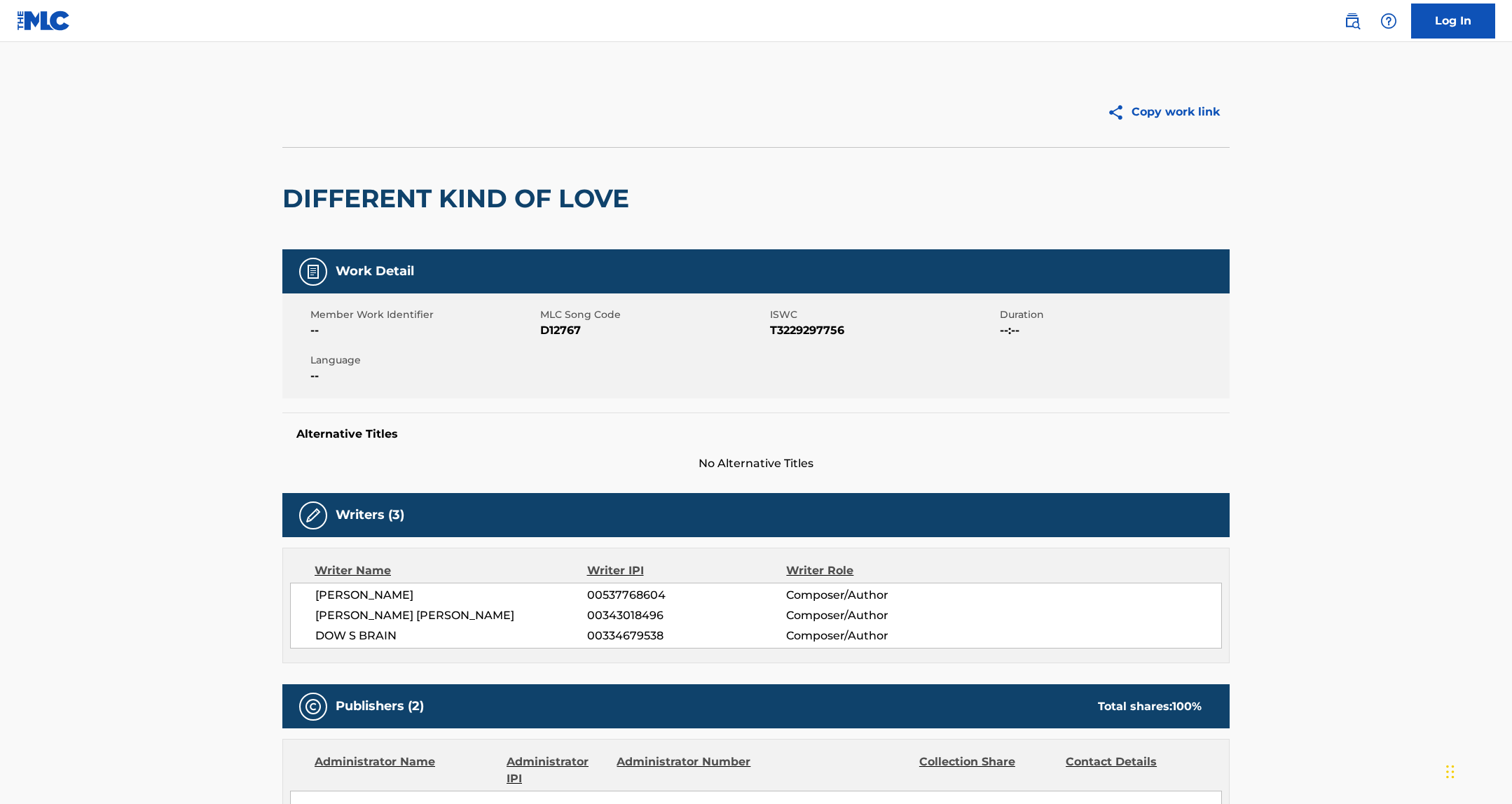
click at [789, 327] on span "T3229297756" at bounding box center [883, 330] width 226 height 17
click at [544, 327] on span "D12767" at bounding box center [653, 330] width 226 height 17
copy span "D12767"
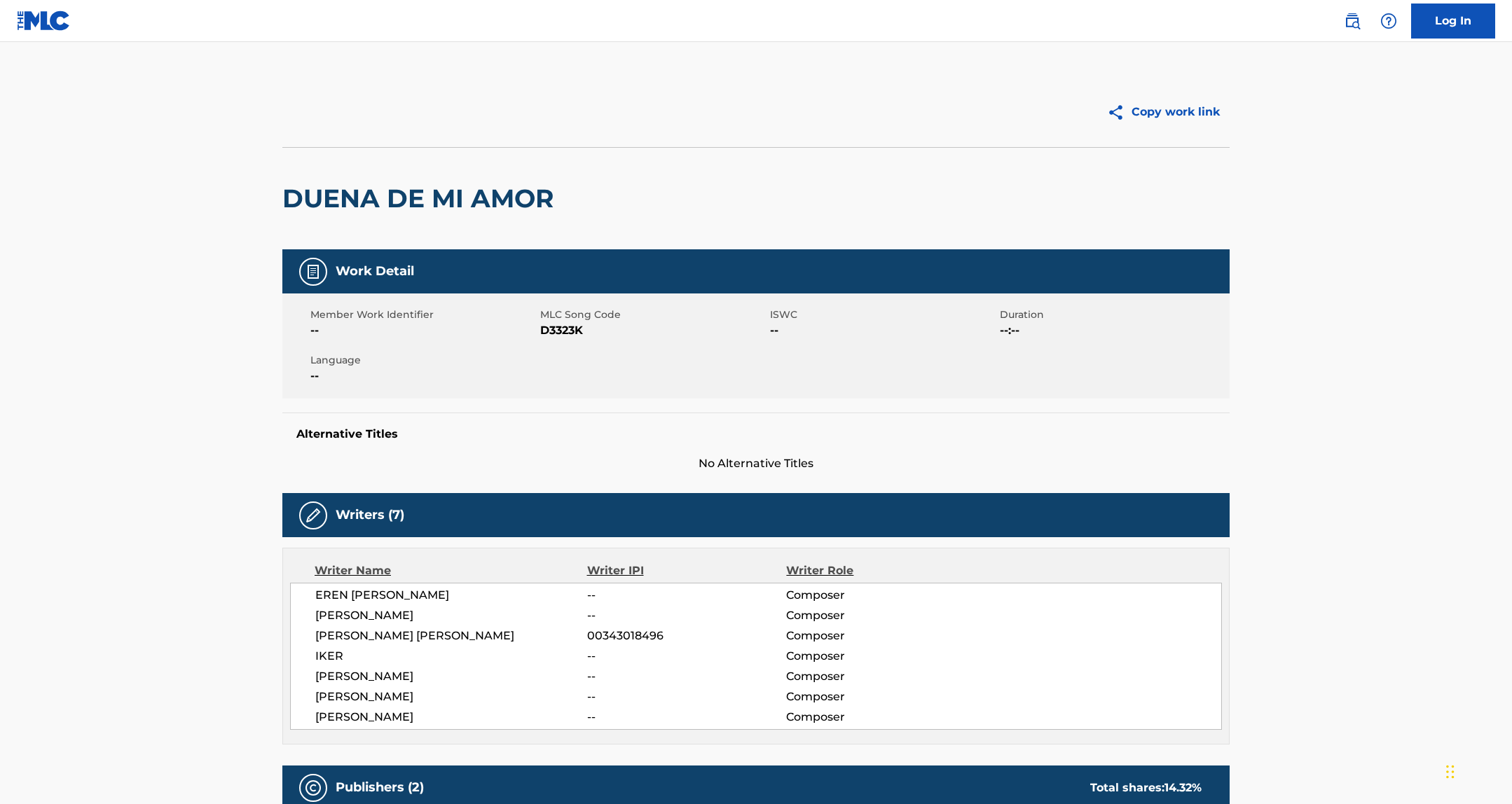
click at [548, 332] on span "D3323K" at bounding box center [653, 330] width 226 height 17
copy span "D3323K"
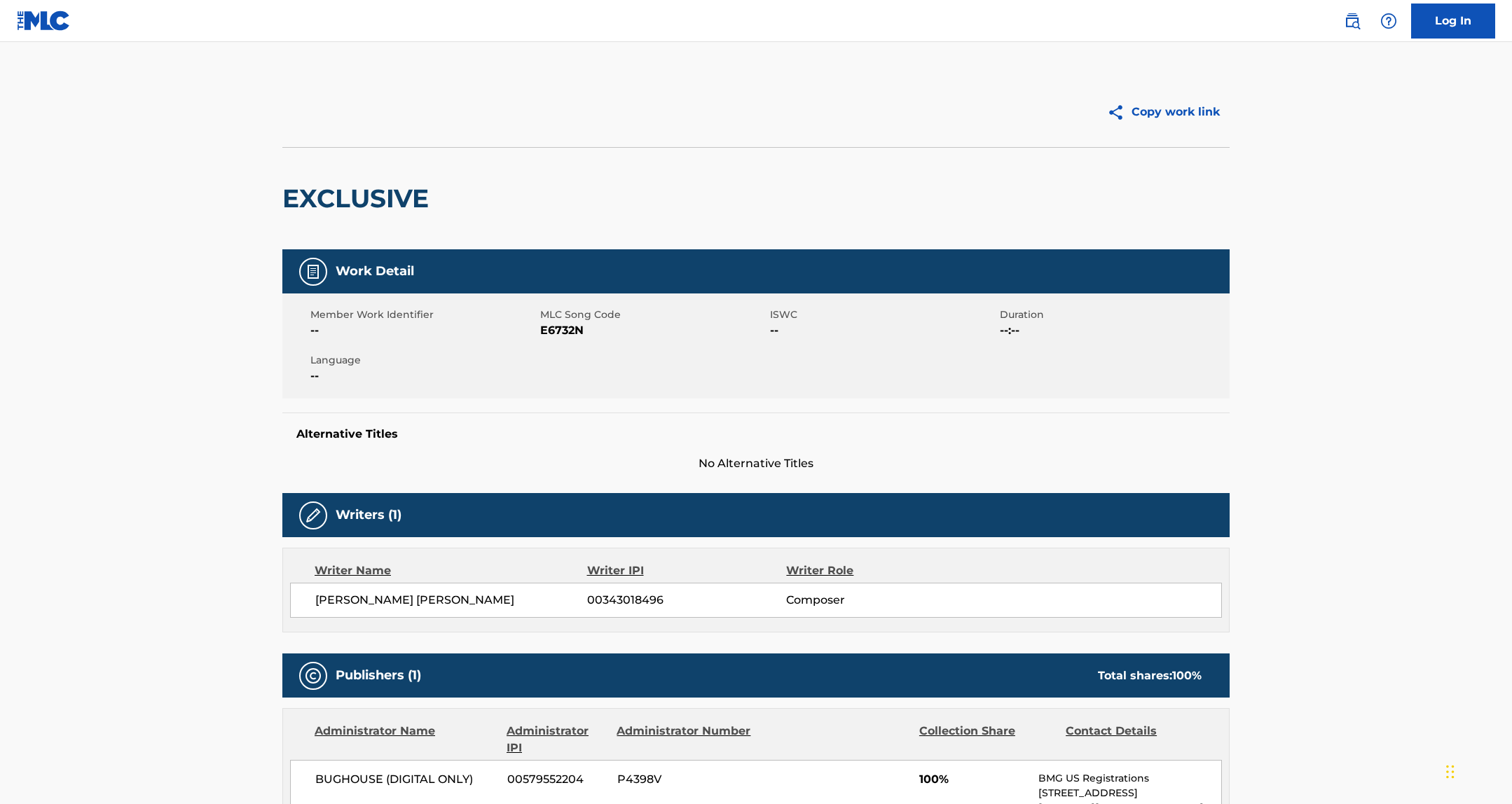
click at [550, 330] on span "E6732N" at bounding box center [653, 330] width 226 height 17
copy span "E6732N"
click at [564, 335] on span "F6721K" at bounding box center [653, 330] width 226 height 17
click at [564, 335] on span "F6721K" at bounding box center [653, 330] width 226 height 17
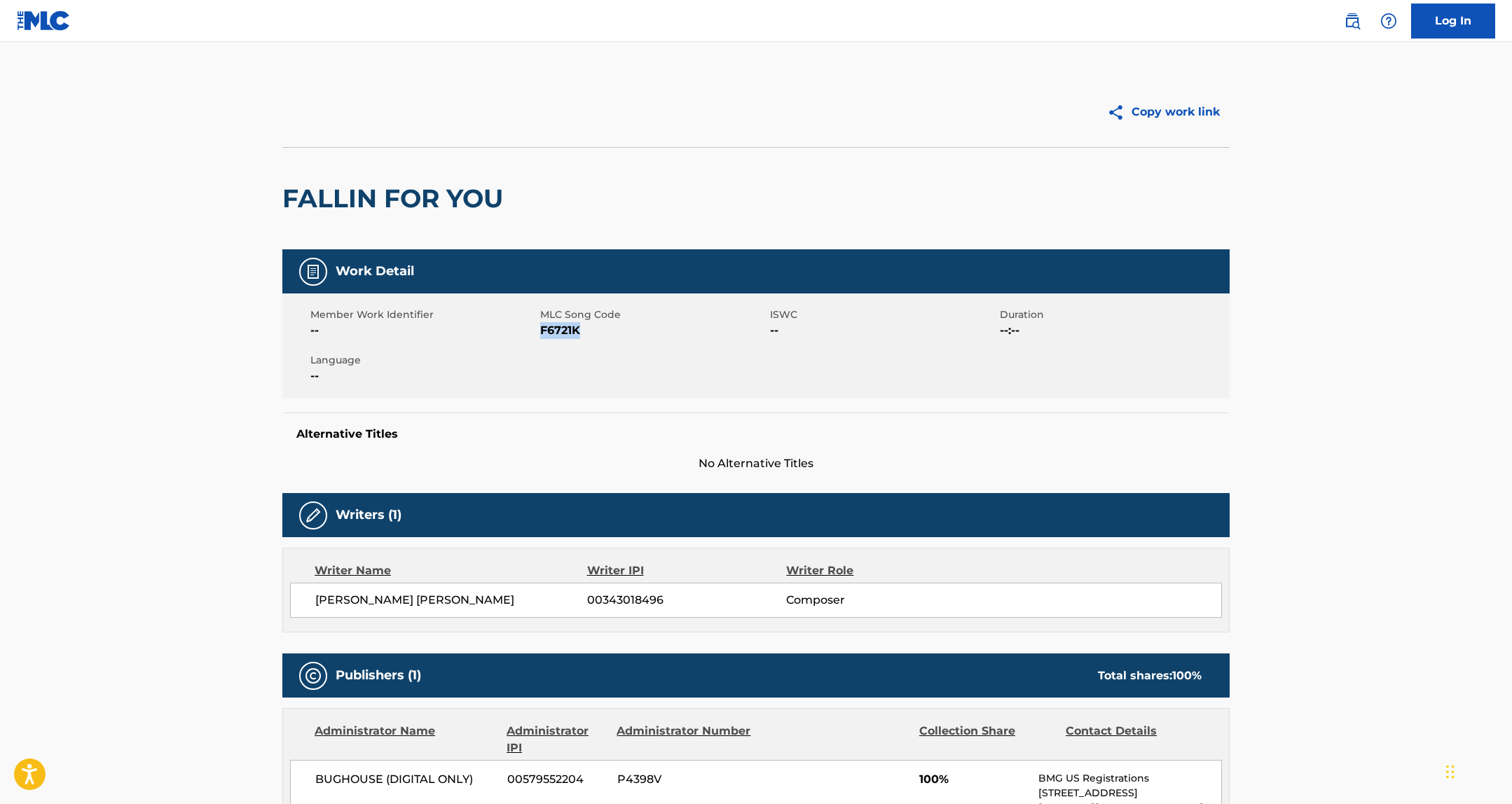
copy span "F6721K"
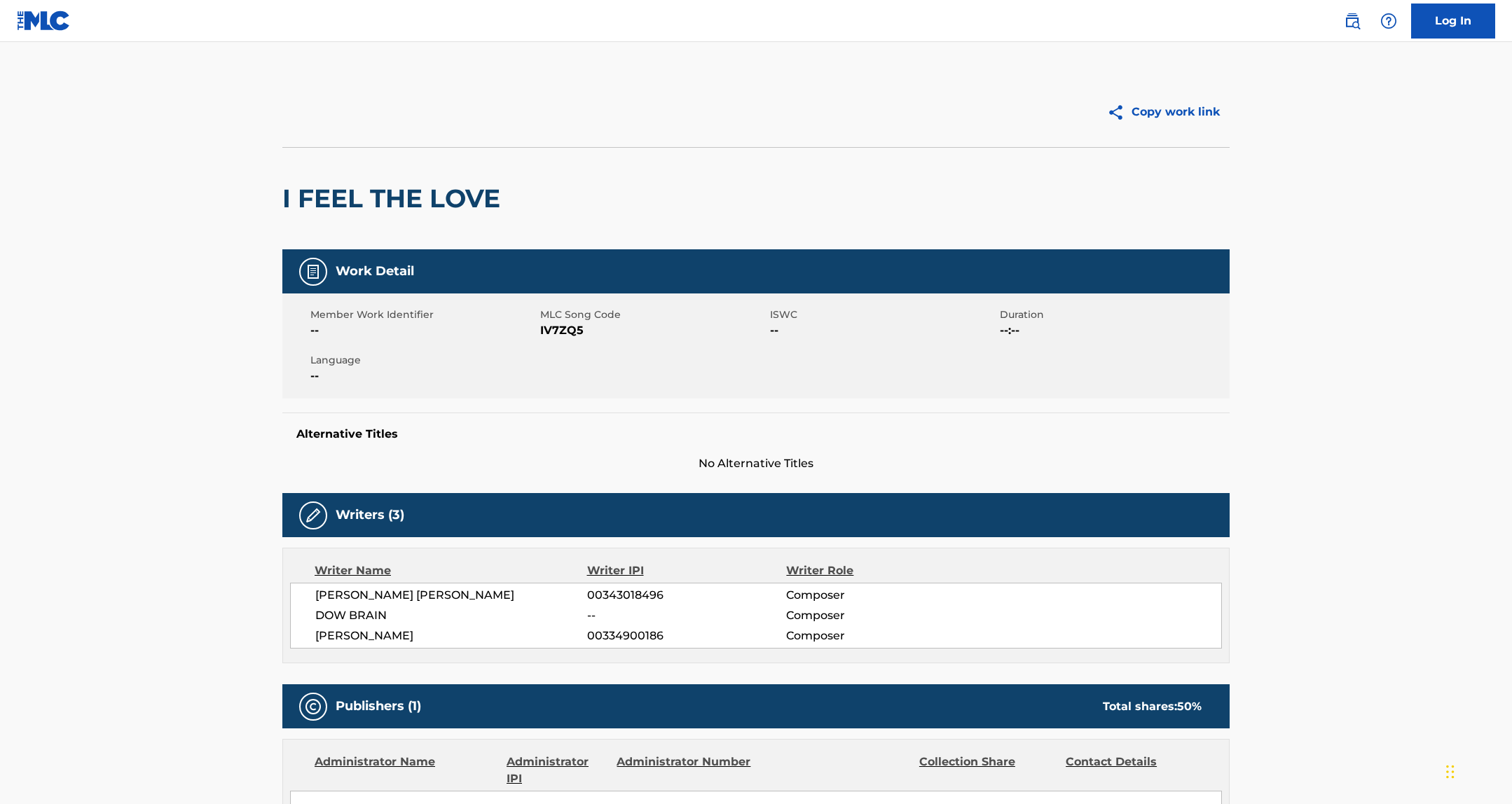
click at [544, 327] on span "IV7ZQ5" at bounding box center [653, 330] width 226 height 17
copy span "IV7ZQ5"
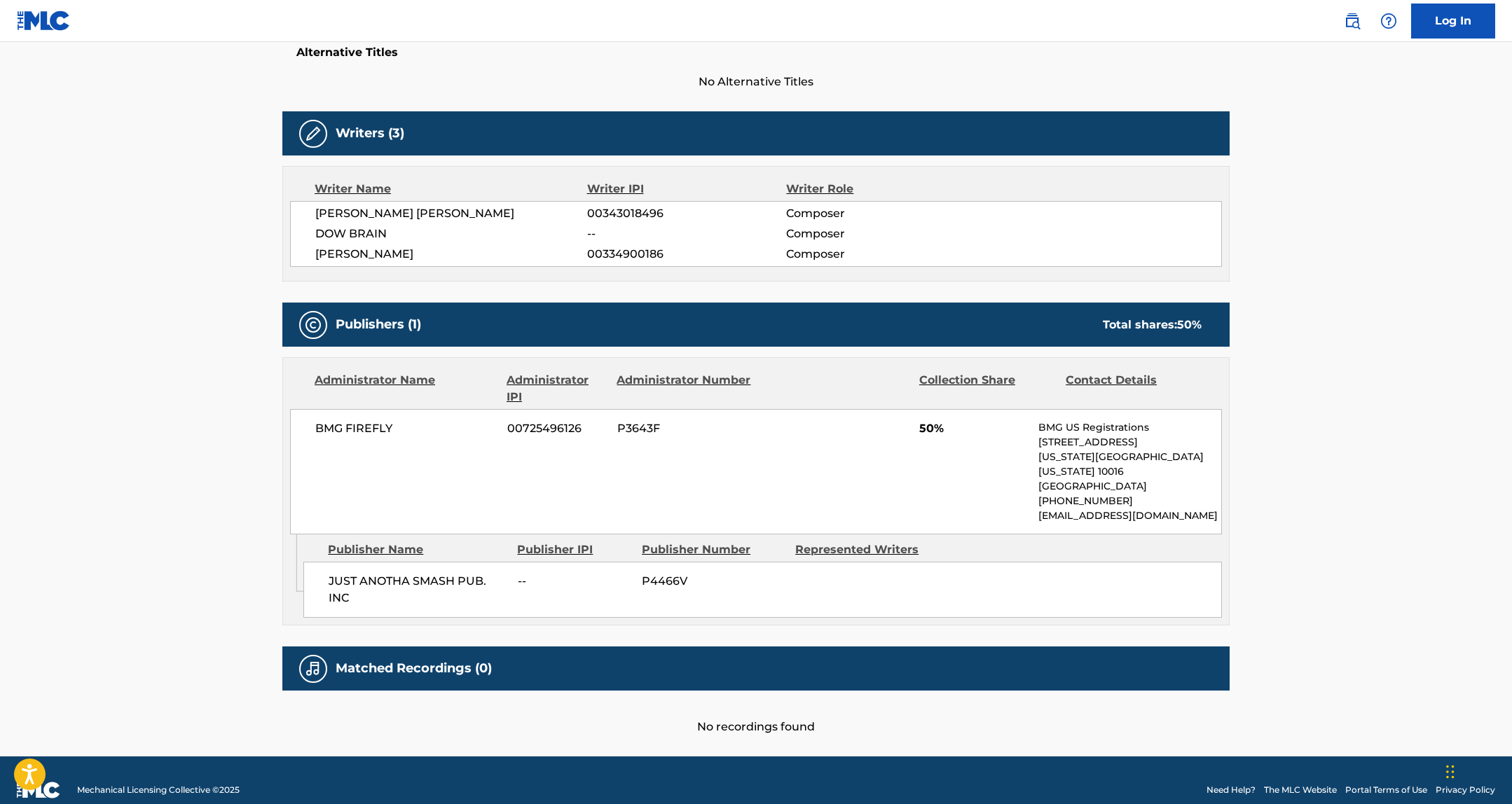
scroll to position [387, 0]
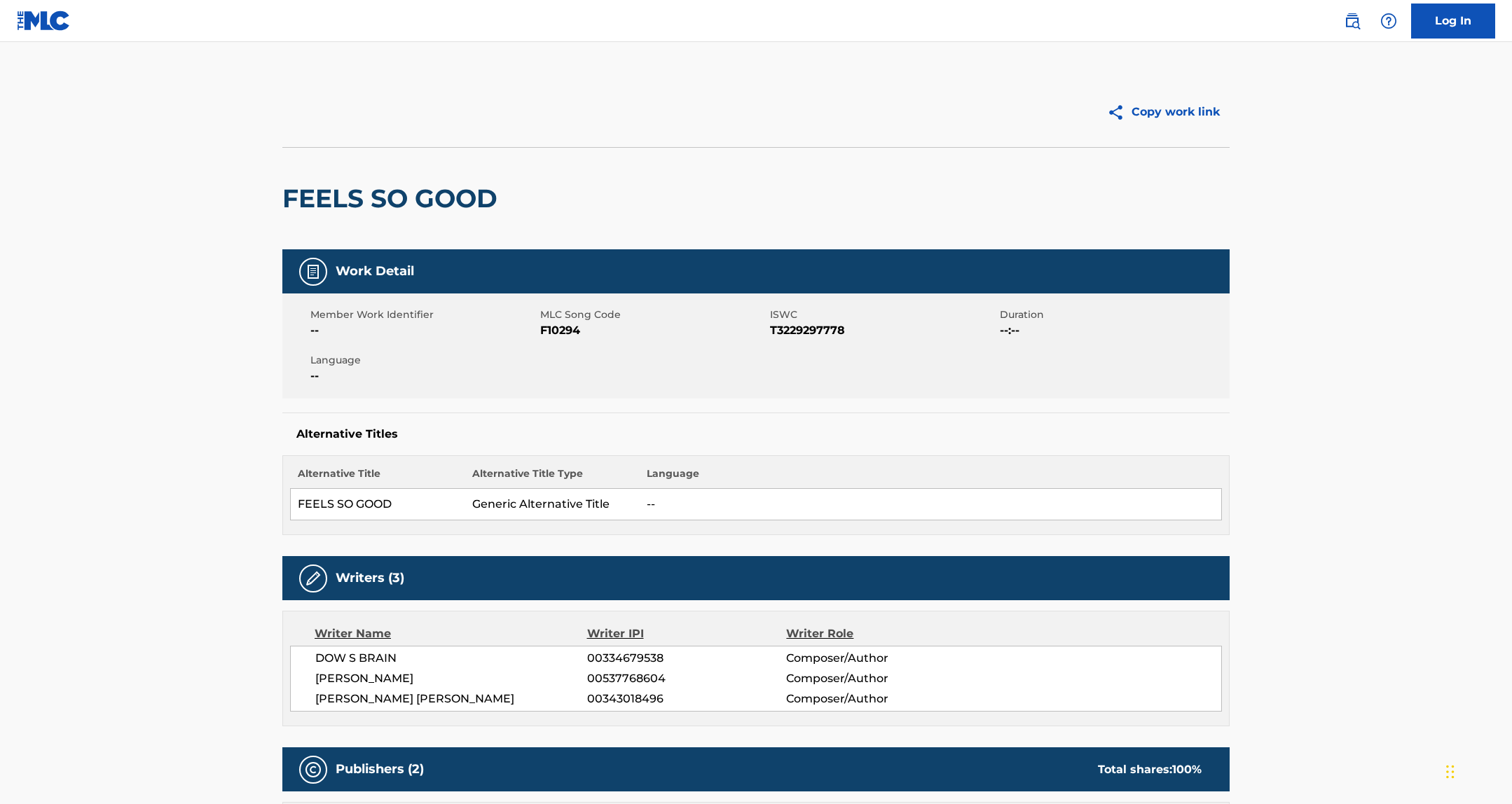
click at [555, 332] on span "F10294" at bounding box center [653, 330] width 226 height 17
copy span "F10294"
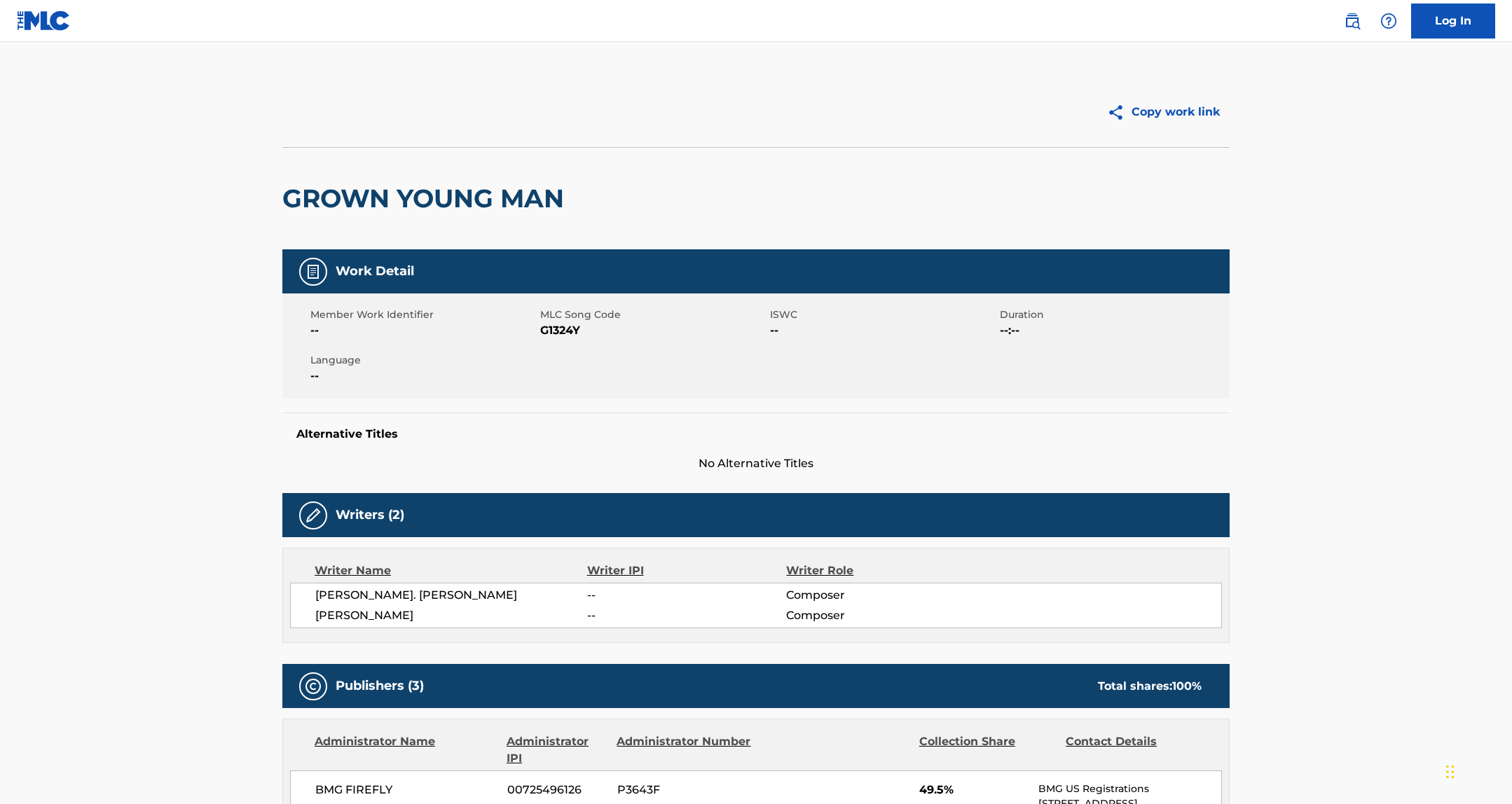
click at [547, 331] on span "G1324Y" at bounding box center [653, 330] width 226 height 17
copy span "G1324Y"
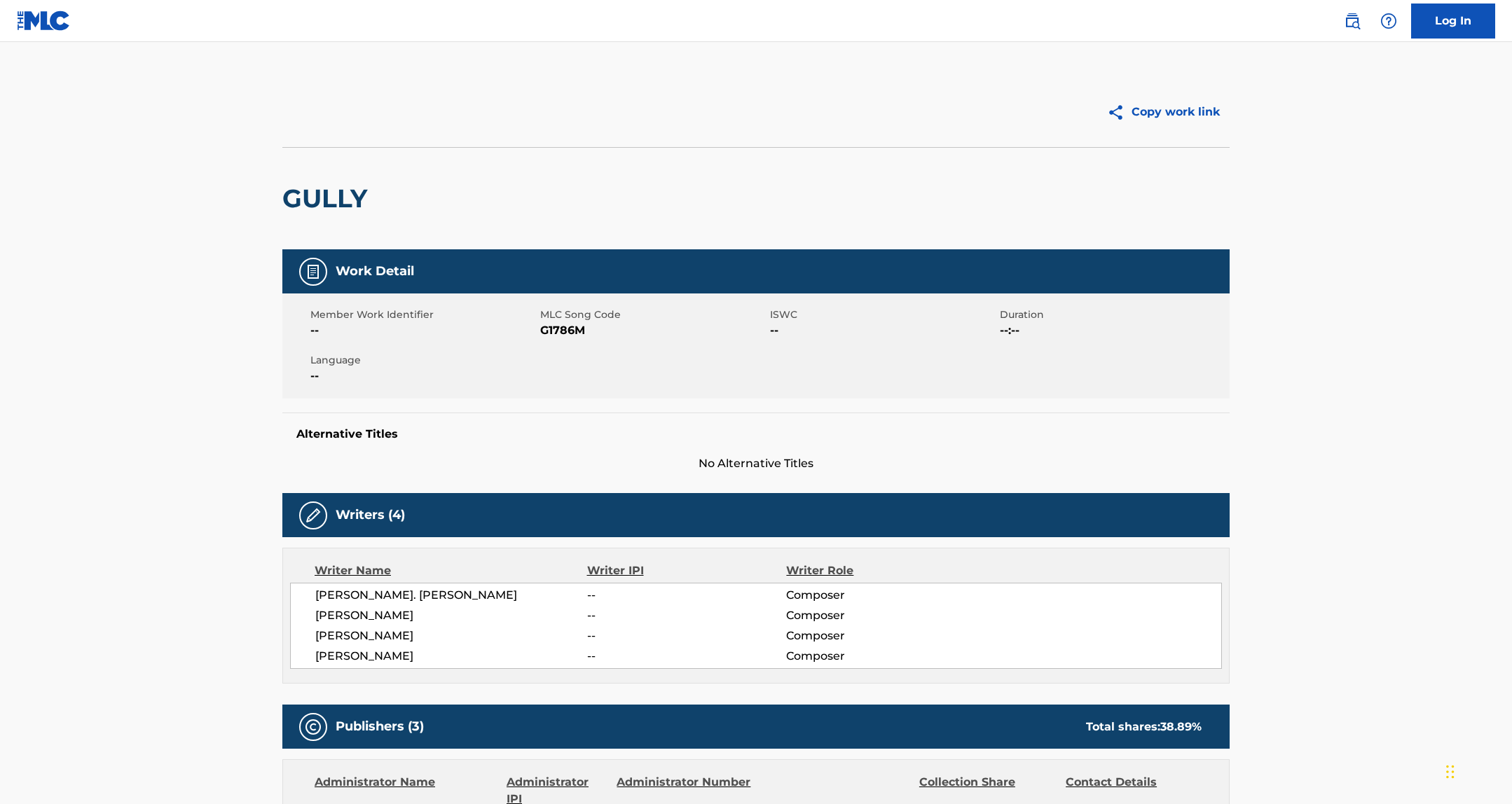
click at [557, 332] on span "G1786M" at bounding box center [653, 330] width 226 height 17
copy span "G1786M"
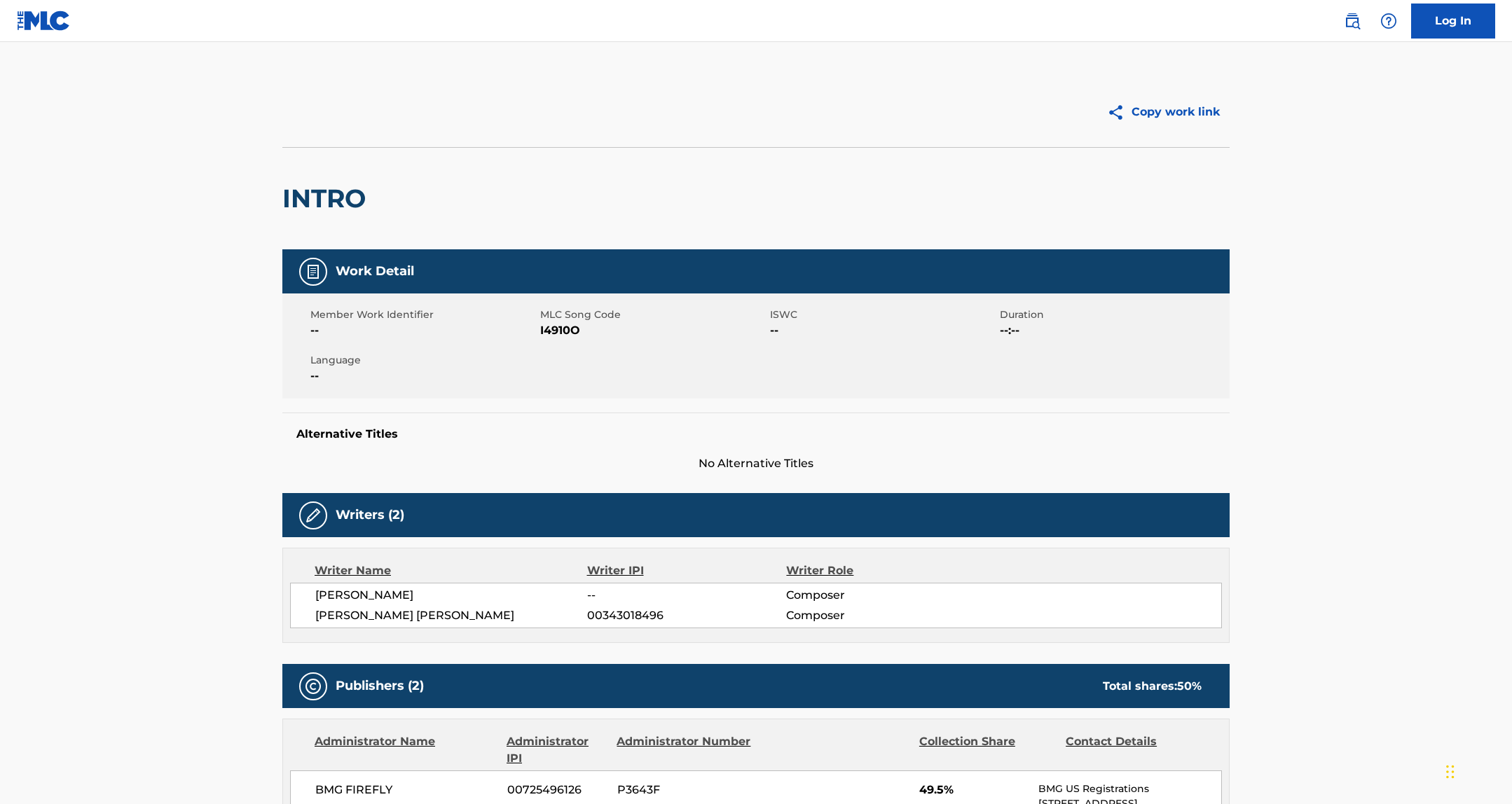
click at [548, 330] on span "I4910O" at bounding box center [653, 330] width 226 height 17
drag, startPoint x: 548, startPoint y: 330, endPoint x: 57, endPoint y: 355, distance: 491.6
click at [547, 330] on span "I4910O" at bounding box center [653, 330] width 226 height 17
copy span "I4910O"
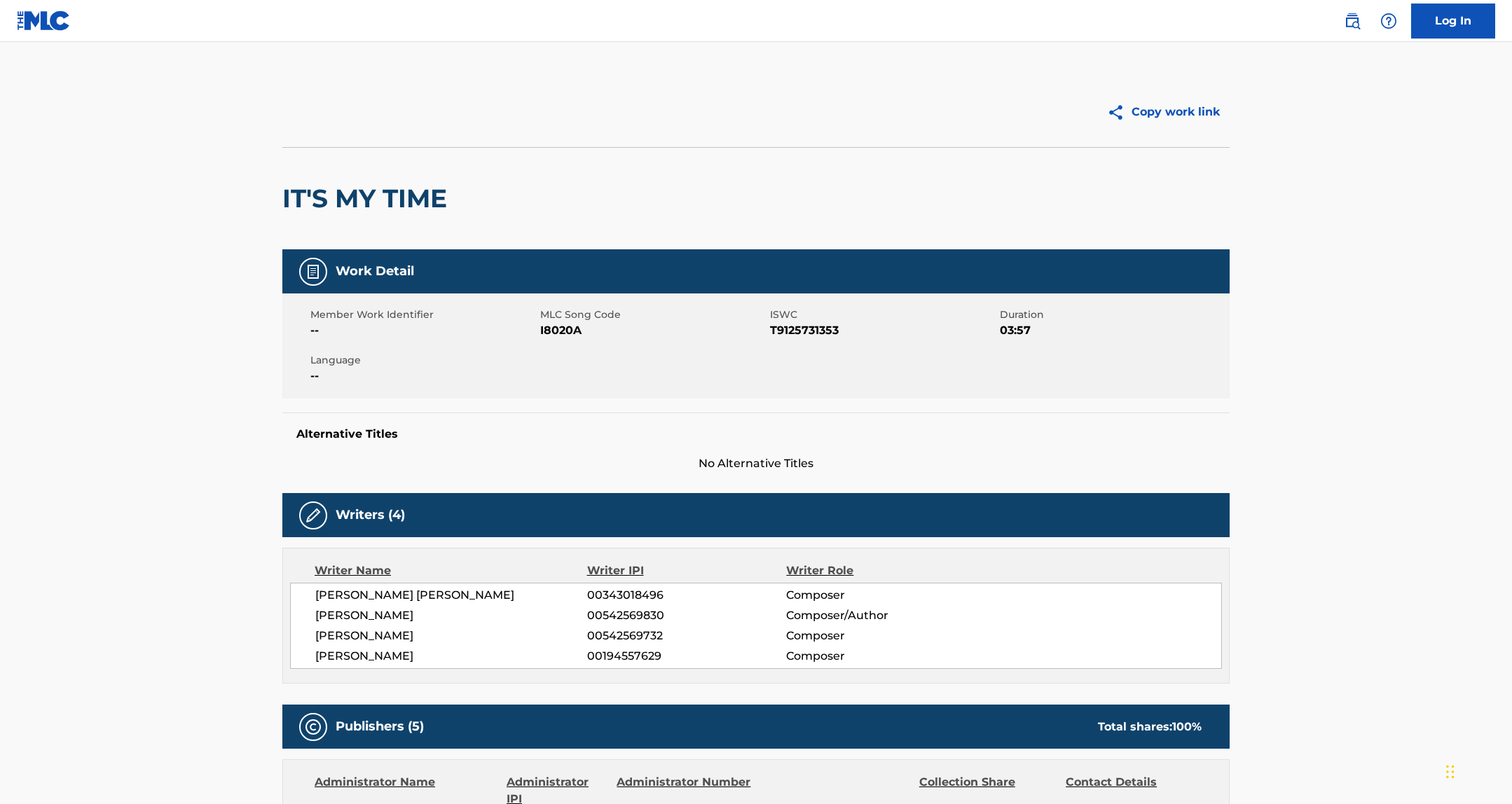
click at [553, 331] on span "I8020A" at bounding box center [653, 330] width 226 height 17
copy span "I8020A"
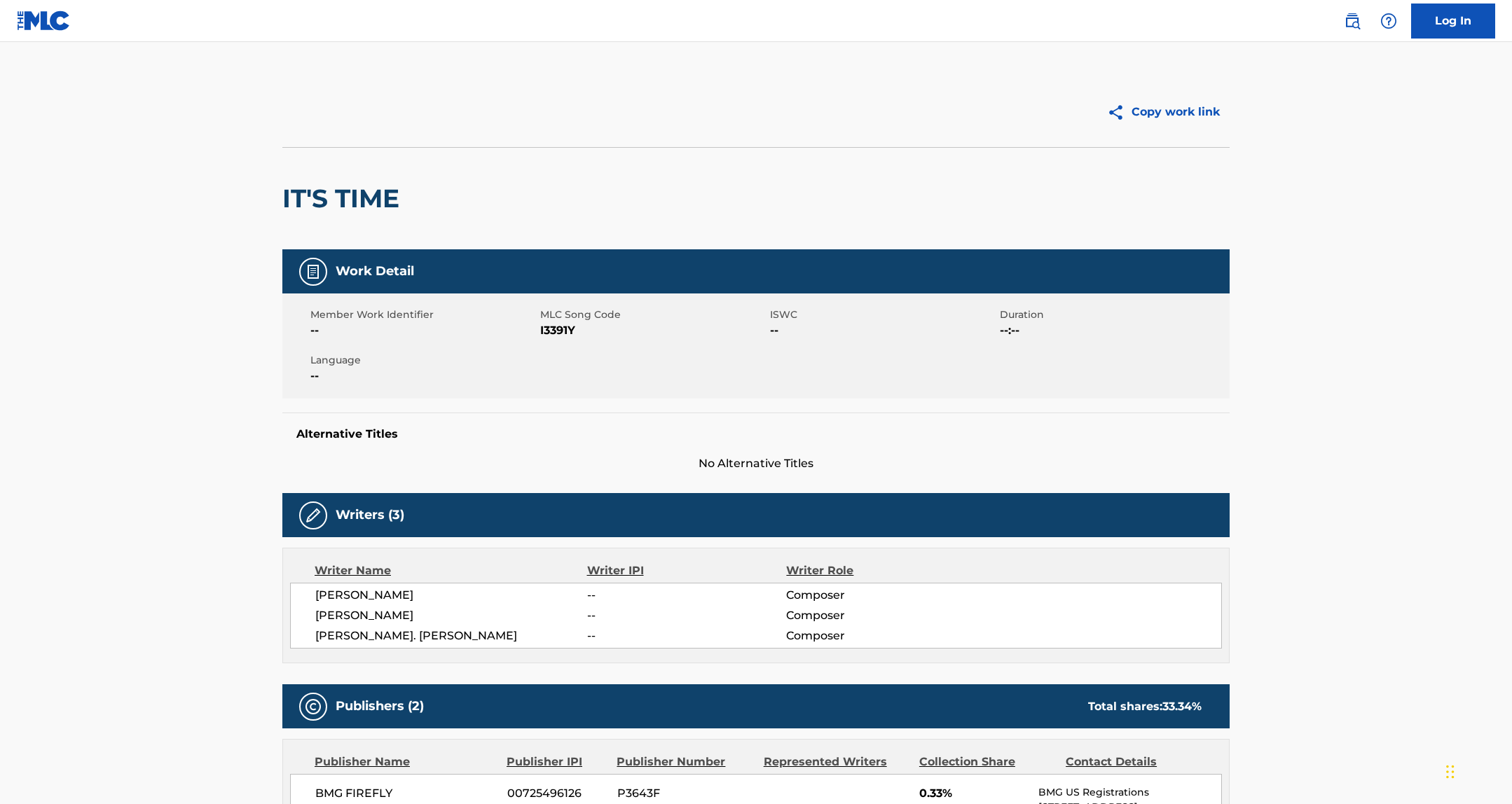
click at [545, 333] on span "I3391Y" at bounding box center [653, 330] width 226 height 17
copy span "I3391Y"
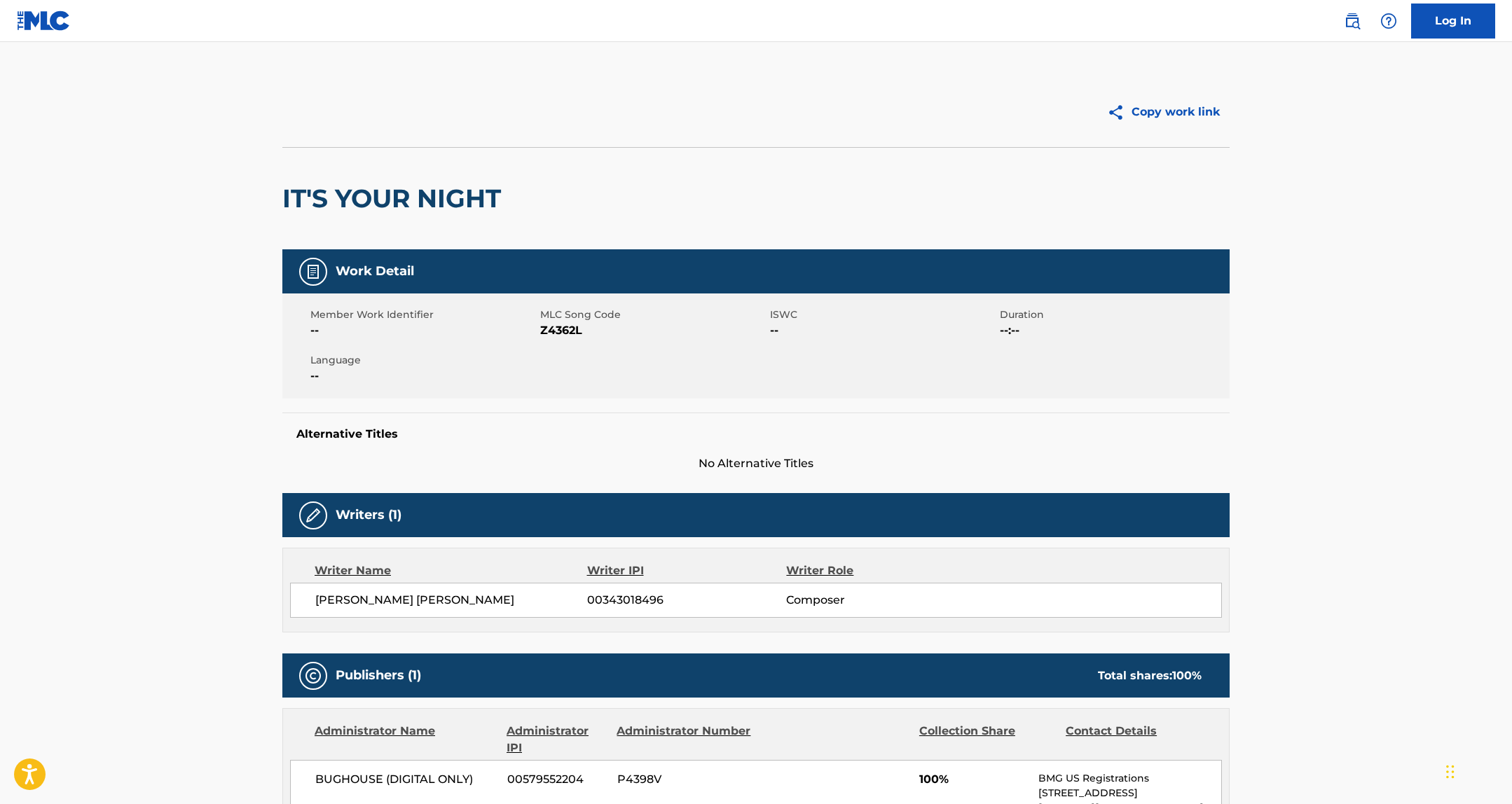
click at [562, 332] on span "Z4362L" at bounding box center [653, 330] width 226 height 17
copy span "Z4362L"
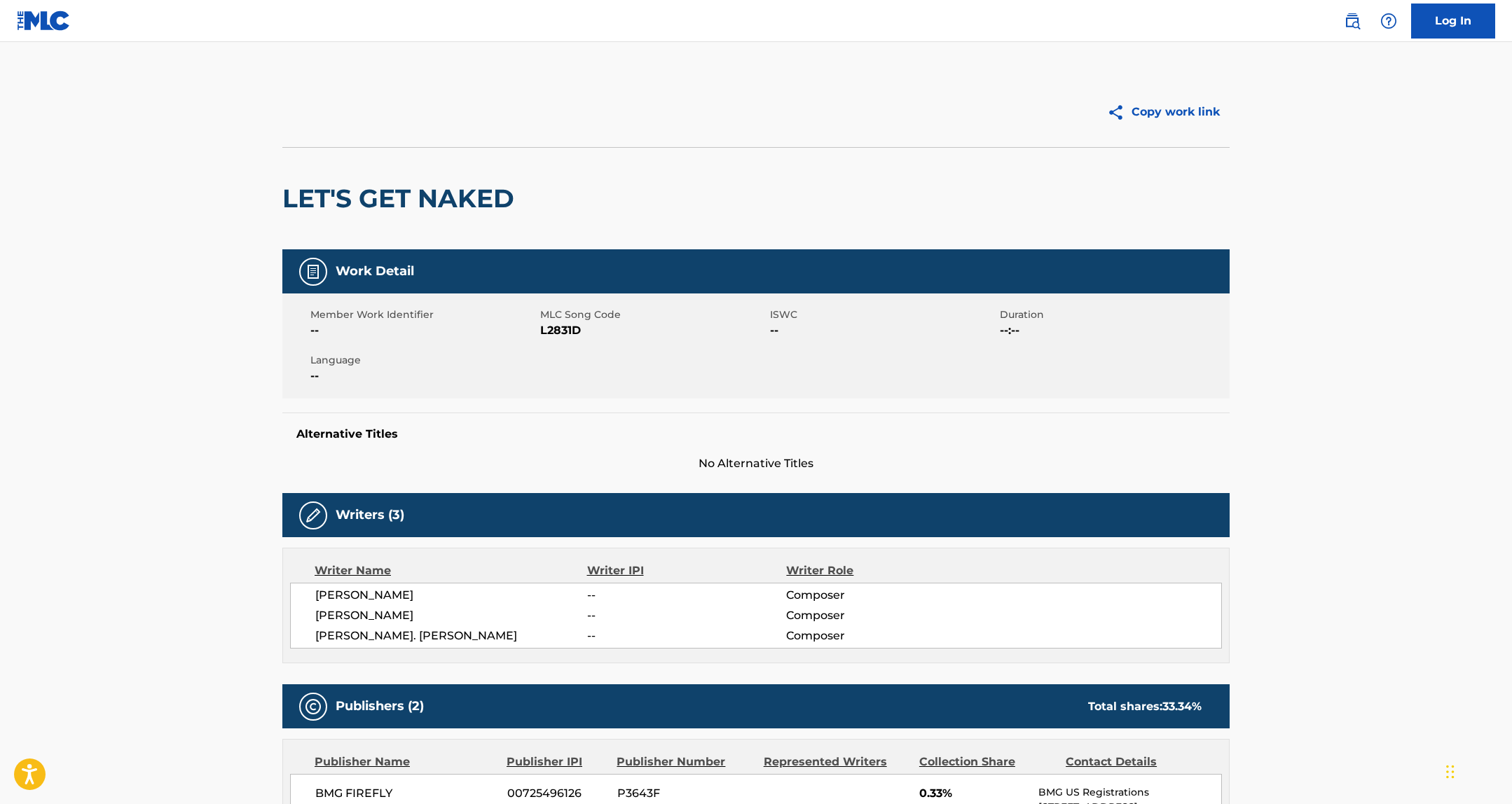
click at [572, 337] on span "L2831D" at bounding box center [653, 330] width 226 height 17
click at [571, 328] on span "L2831D" at bounding box center [653, 330] width 226 height 17
copy span "L2831D"
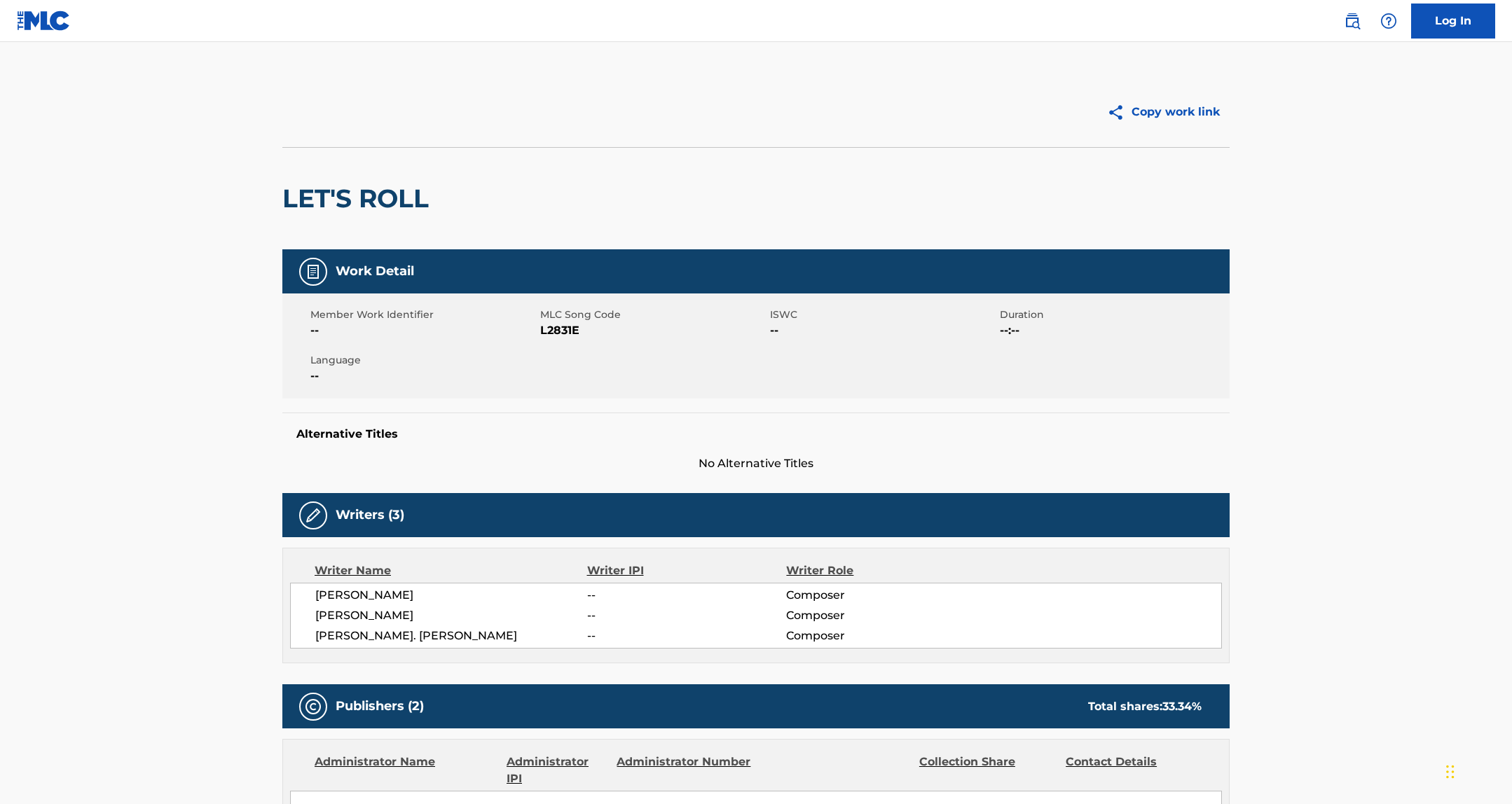
click at [557, 332] on span "L2831E" at bounding box center [653, 330] width 226 height 17
copy span "L2831E"
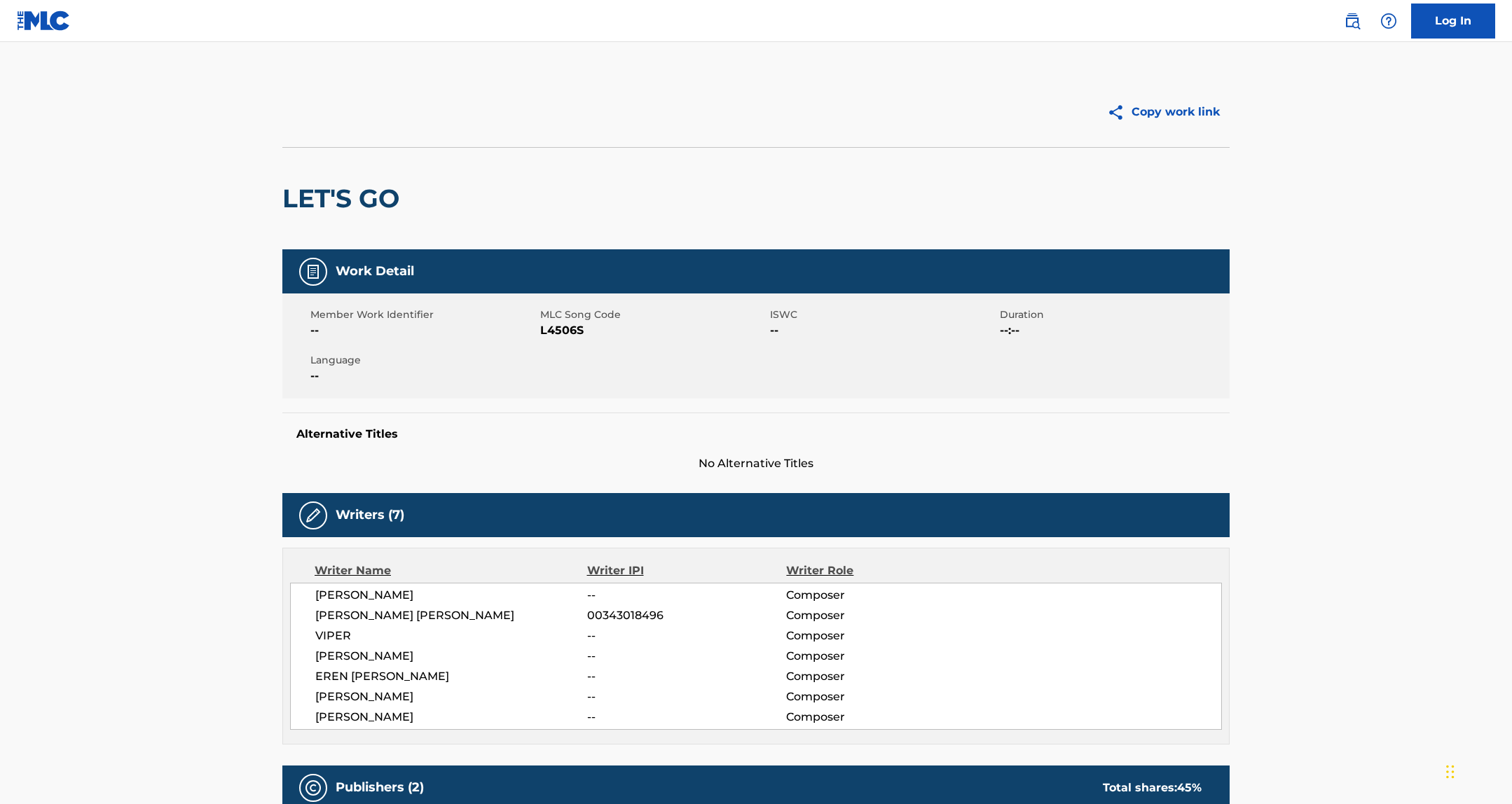
click at [570, 338] on span "L4506S" at bounding box center [653, 330] width 226 height 17
click at [573, 329] on span "L4506S" at bounding box center [653, 330] width 226 height 17
copy span "L4506S"
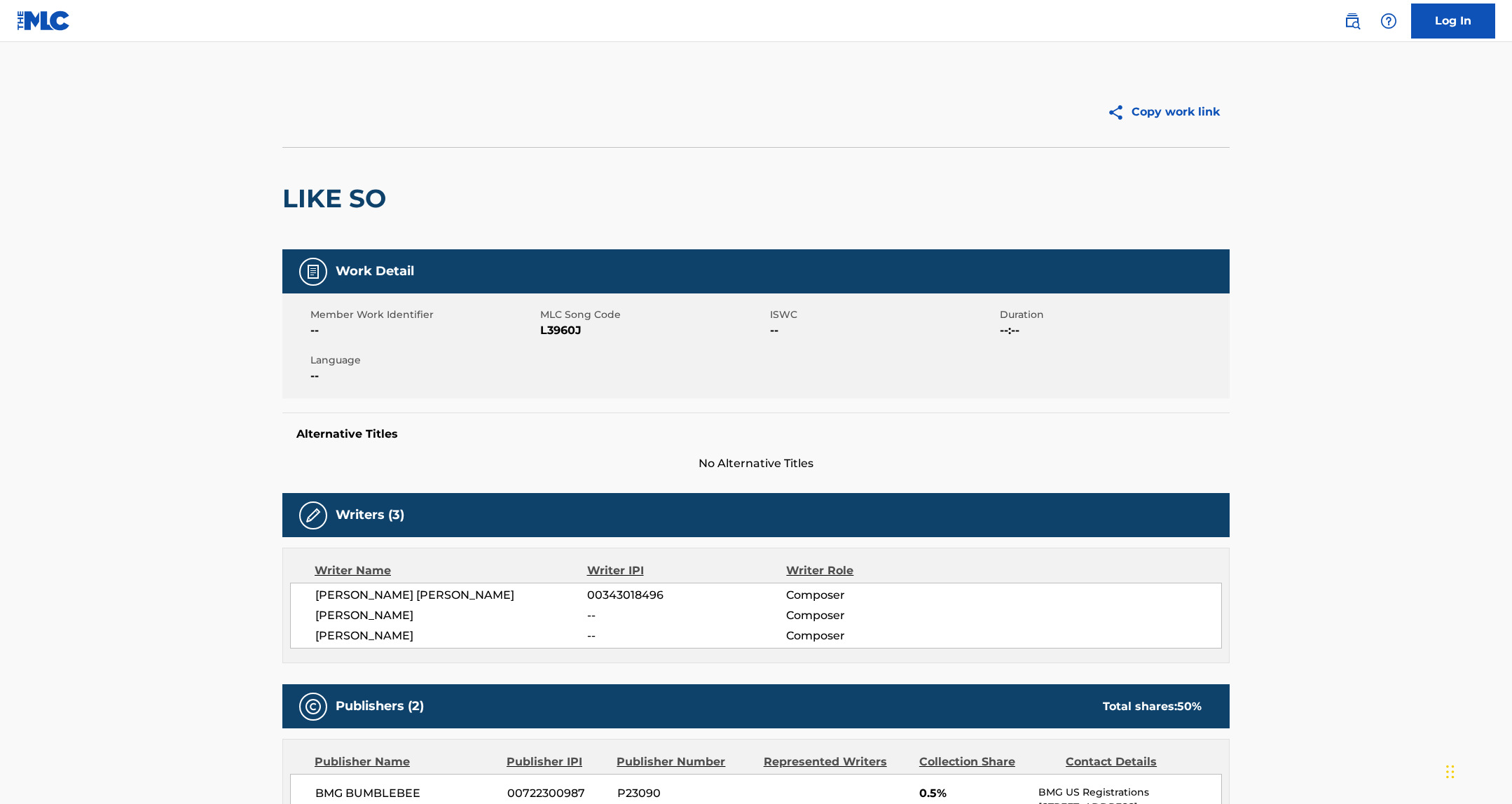
click at [552, 332] on span "L3960J" at bounding box center [653, 330] width 226 height 17
click at [552, 331] on span "L3960J" at bounding box center [653, 330] width 226 height 17
click at [574, 318] on span "MLC Song Code" at bounding box center [653, 315] width 226 height 15
click at [562, 327] on span "L3960J" at bounding box center [653, 330] width 226 height 17
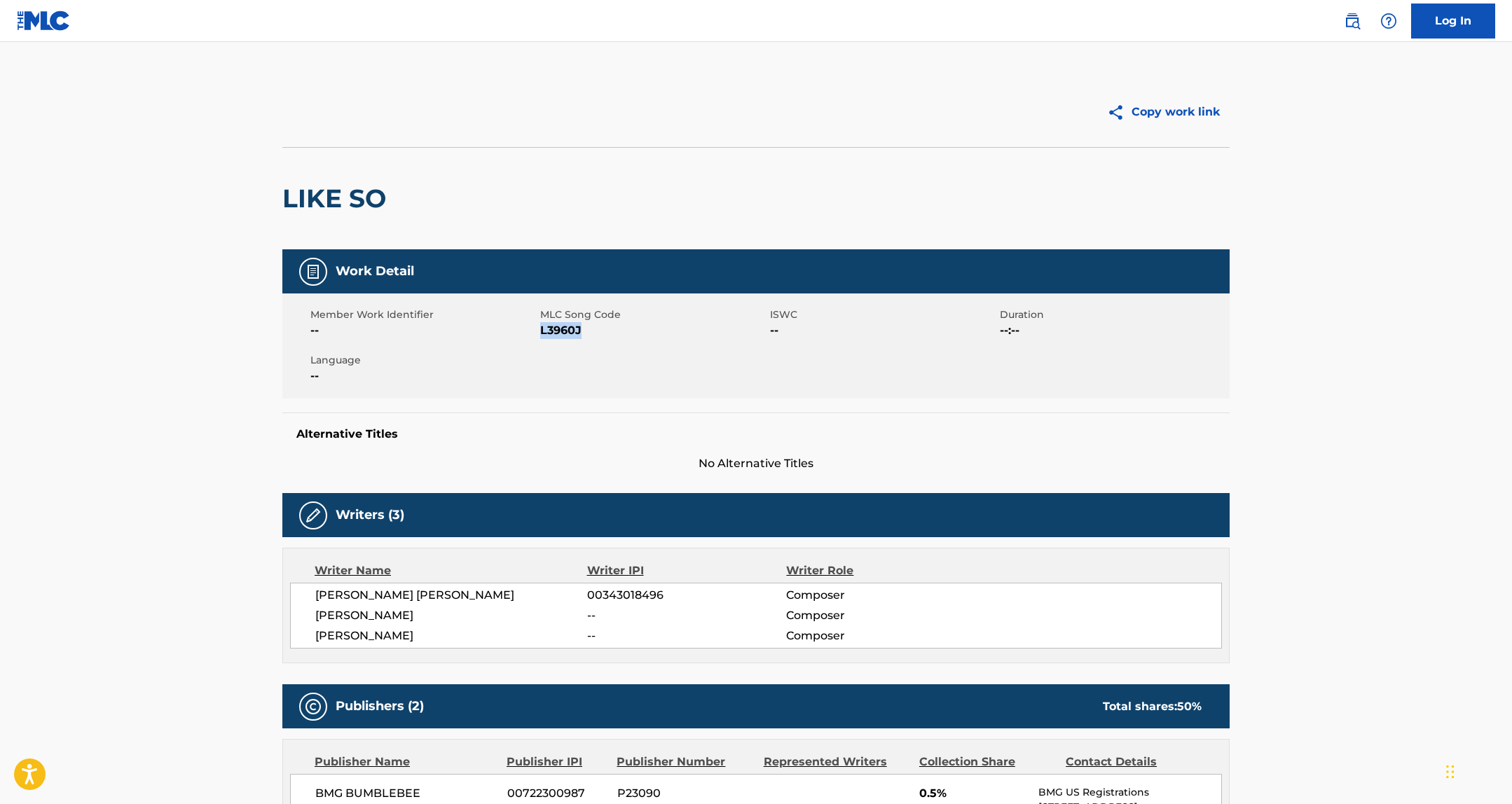
copy span "L3960J"
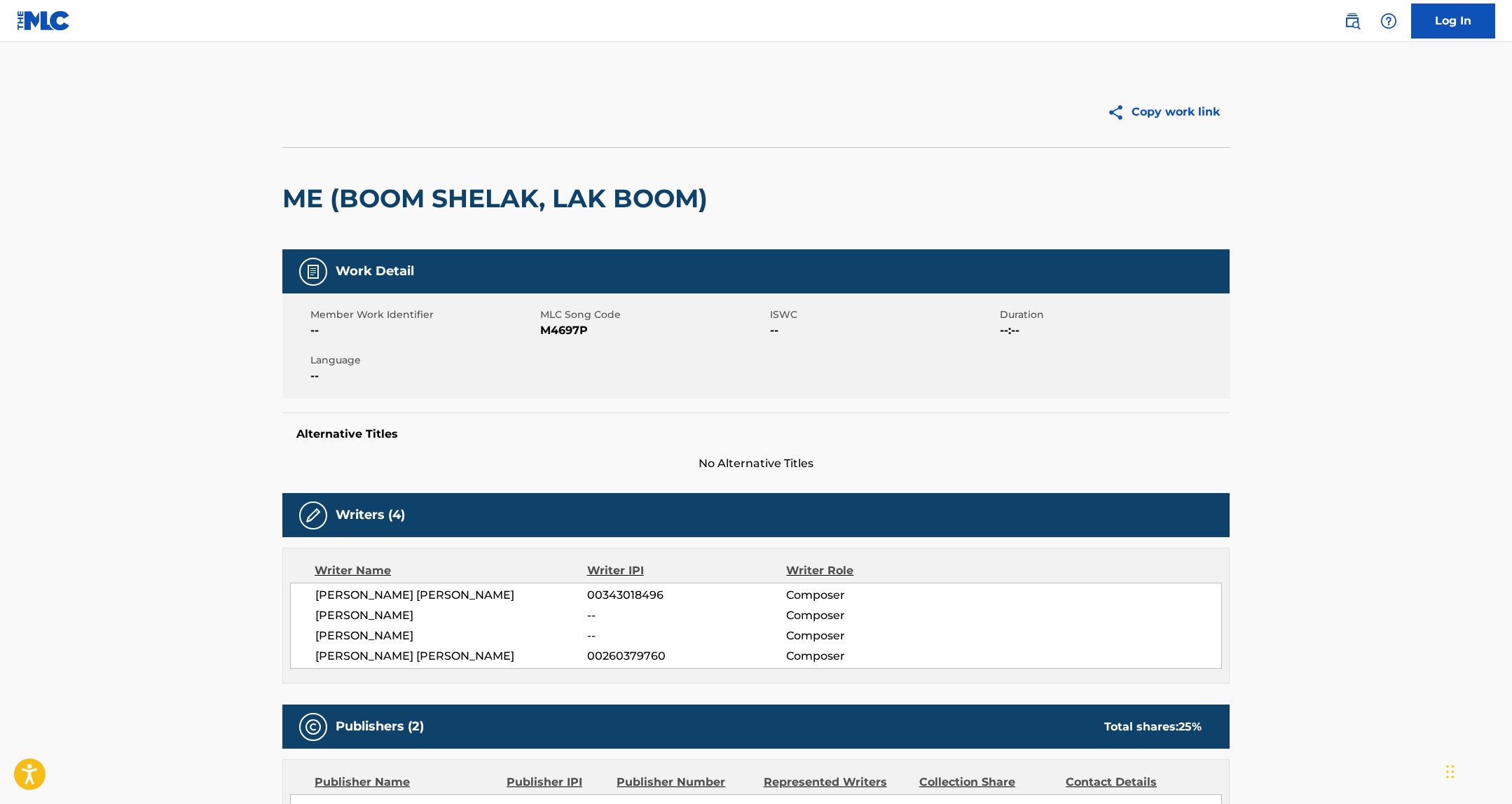
click at [555, 334] on span "M4697P" at bounding box center [653, 330] width 226 height 17
copy span "M4697P"
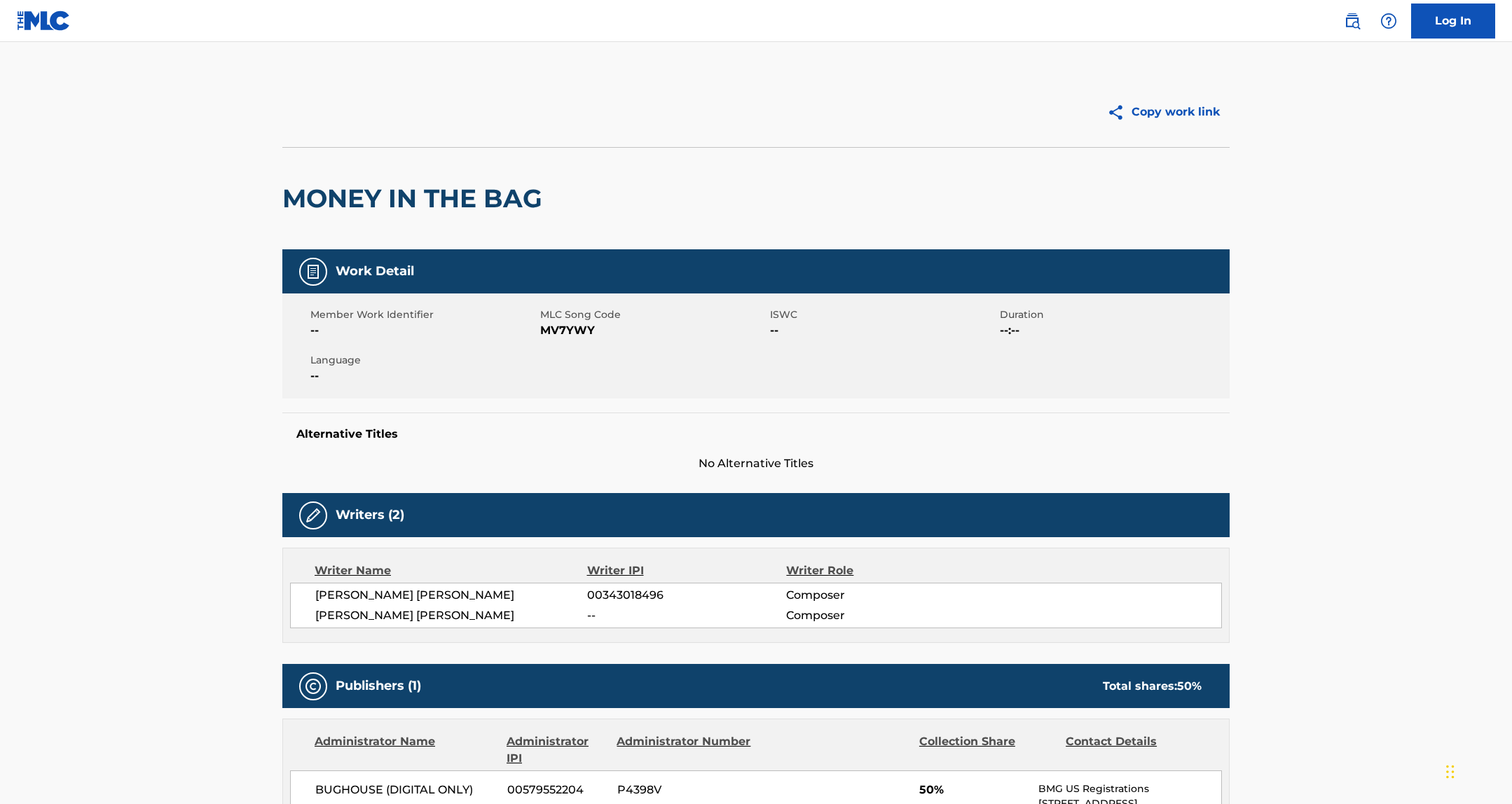
click at [551, 336] on span "MV7YWY" at bounding box center [653, 330] width 226 height 17
click at [551, 337] on span "MV7YWY" at bounding box center [653, 330] width 226 height 17
copy span "MV7YWY"
click at [569, 332] on span "Z95488" at bounding box center [653, 330] width 226 height 17
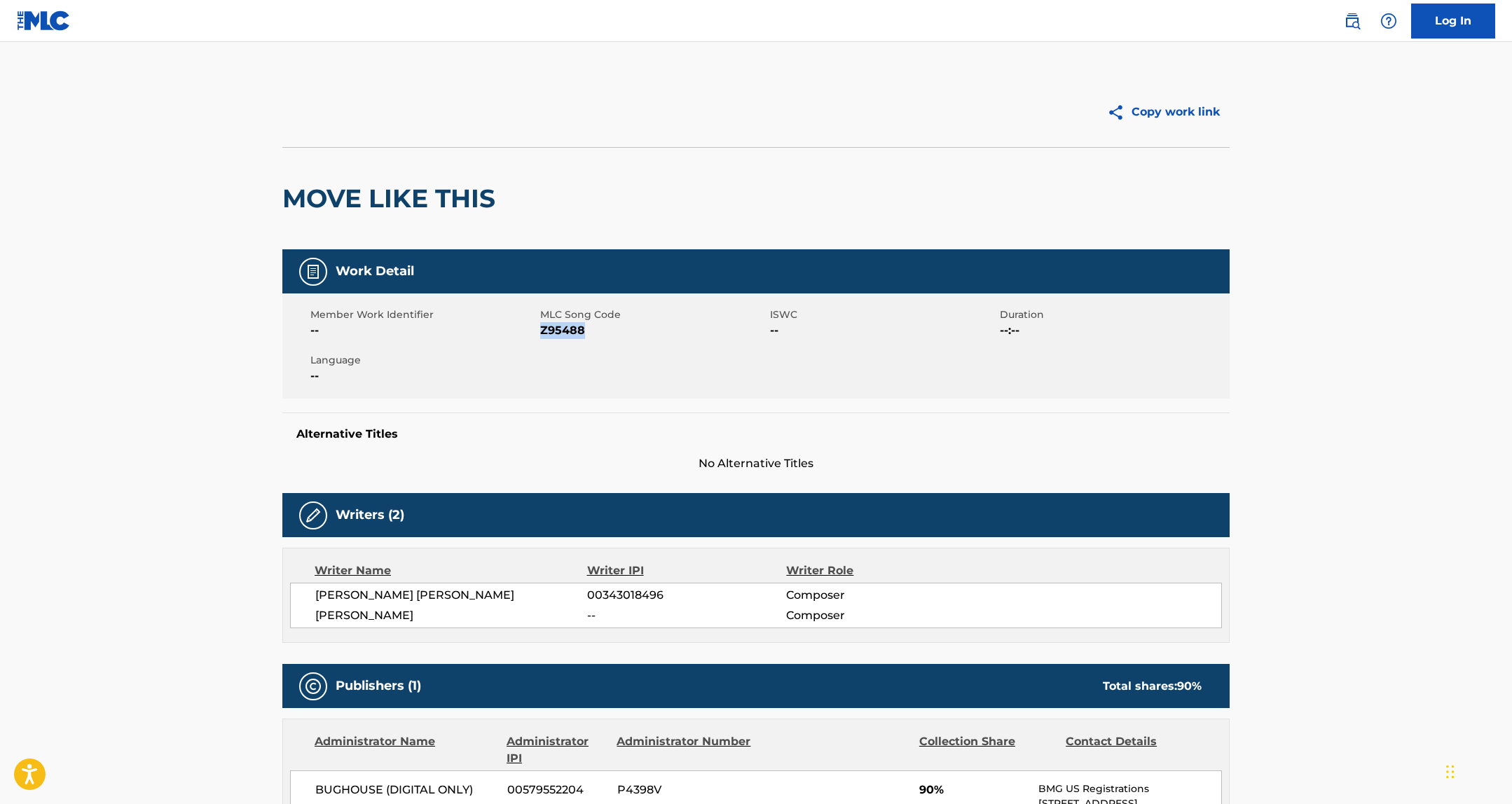
copy span "Z95488"
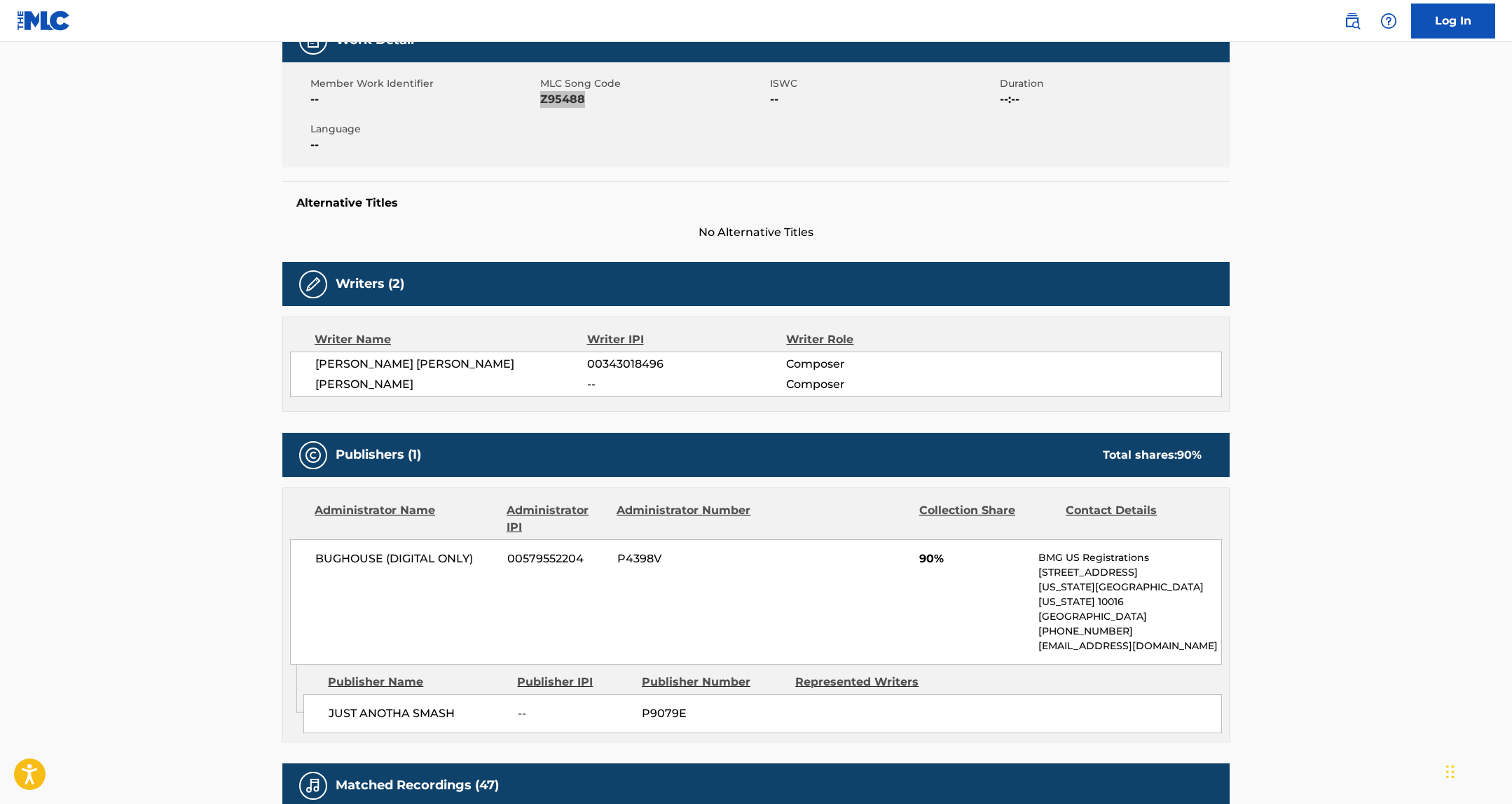
scroll to position [297, 0]
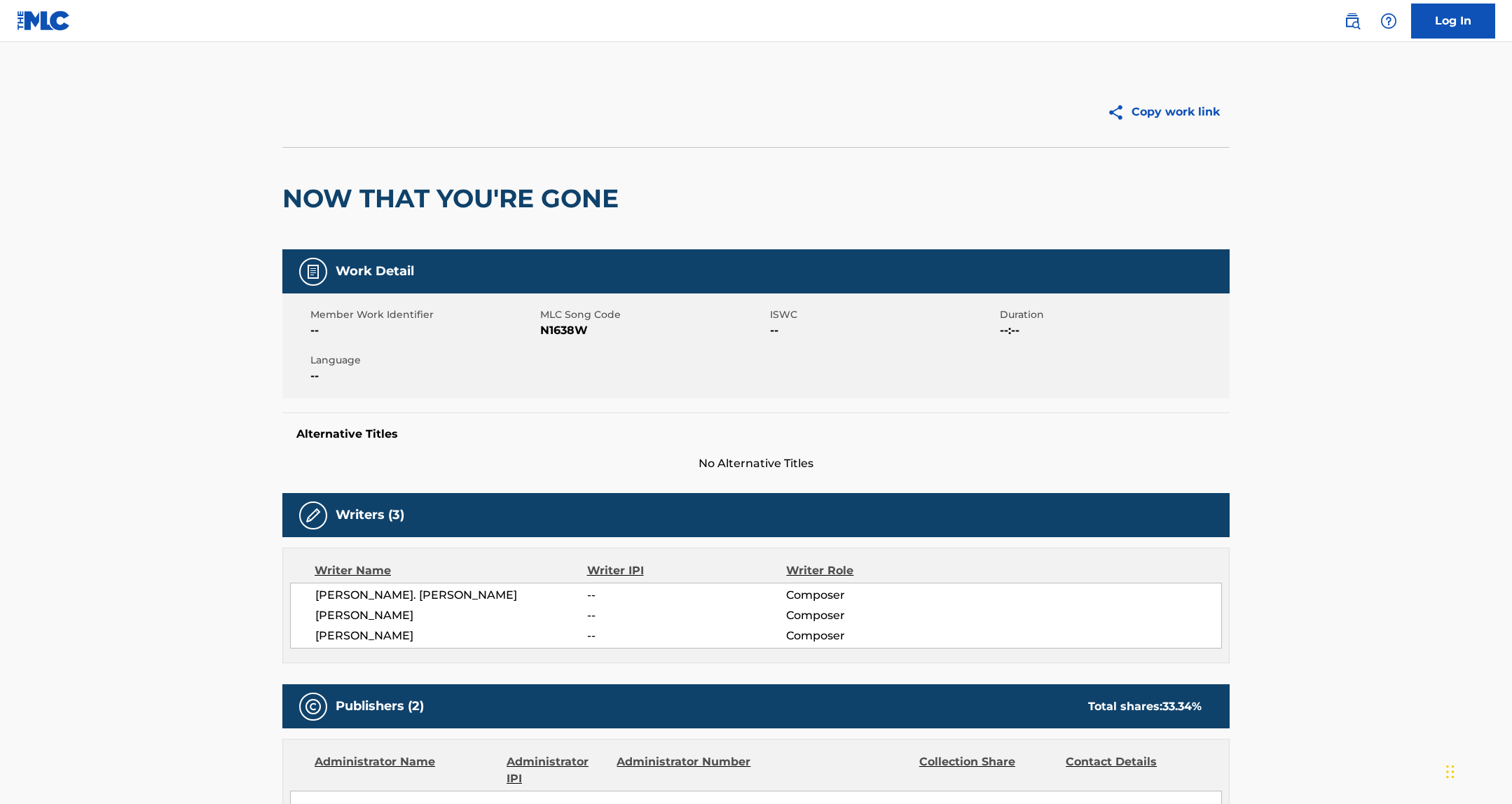
click at [559, 334] on span "N1638W" at bounding box center [653, 330] width 226 height 17
copy span "N1638W"
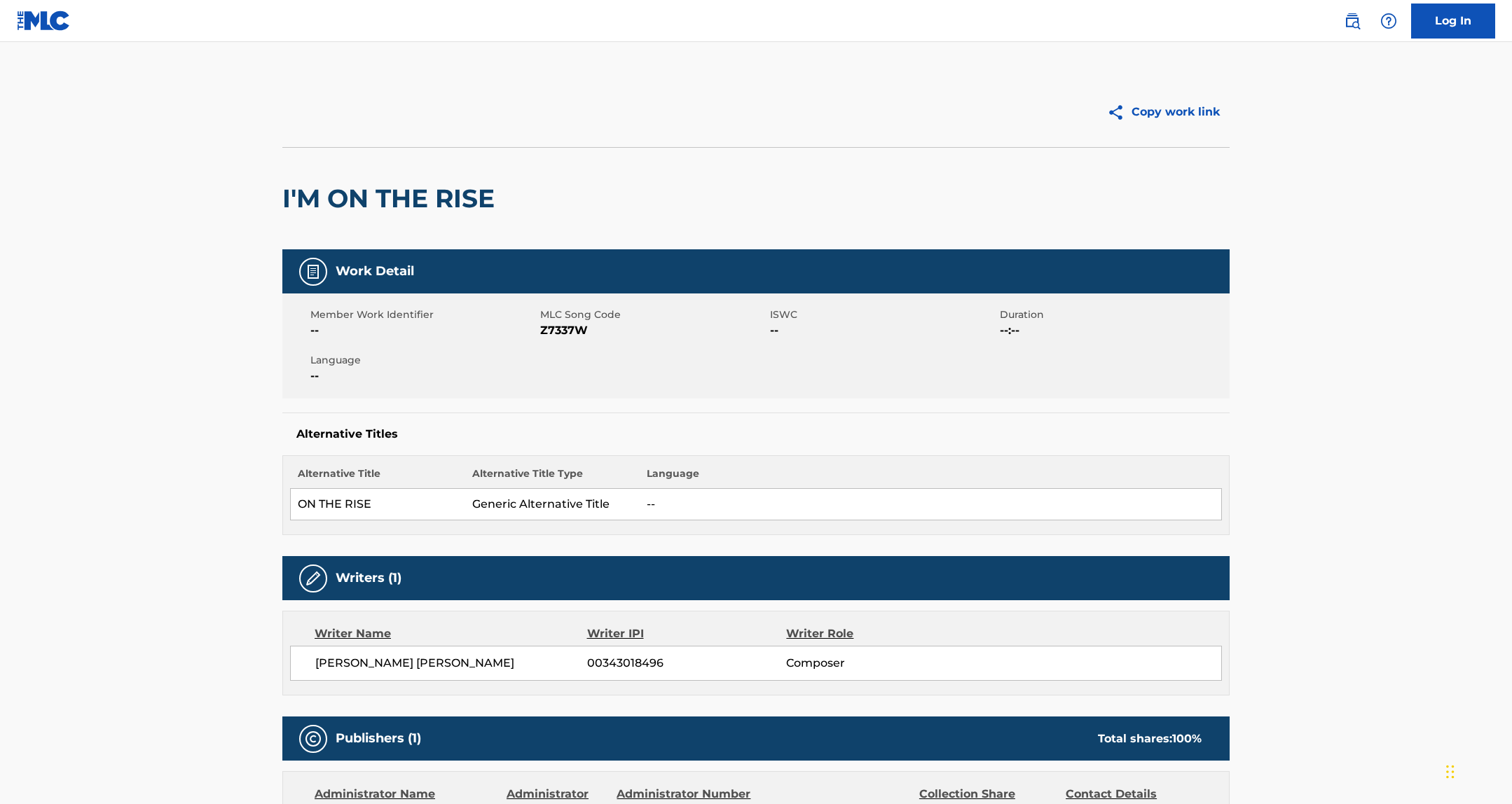
click at [555, 332] on span "Z7337W" at bounding box center [653, 330] width 226 height 17
copy span "Z7337W"
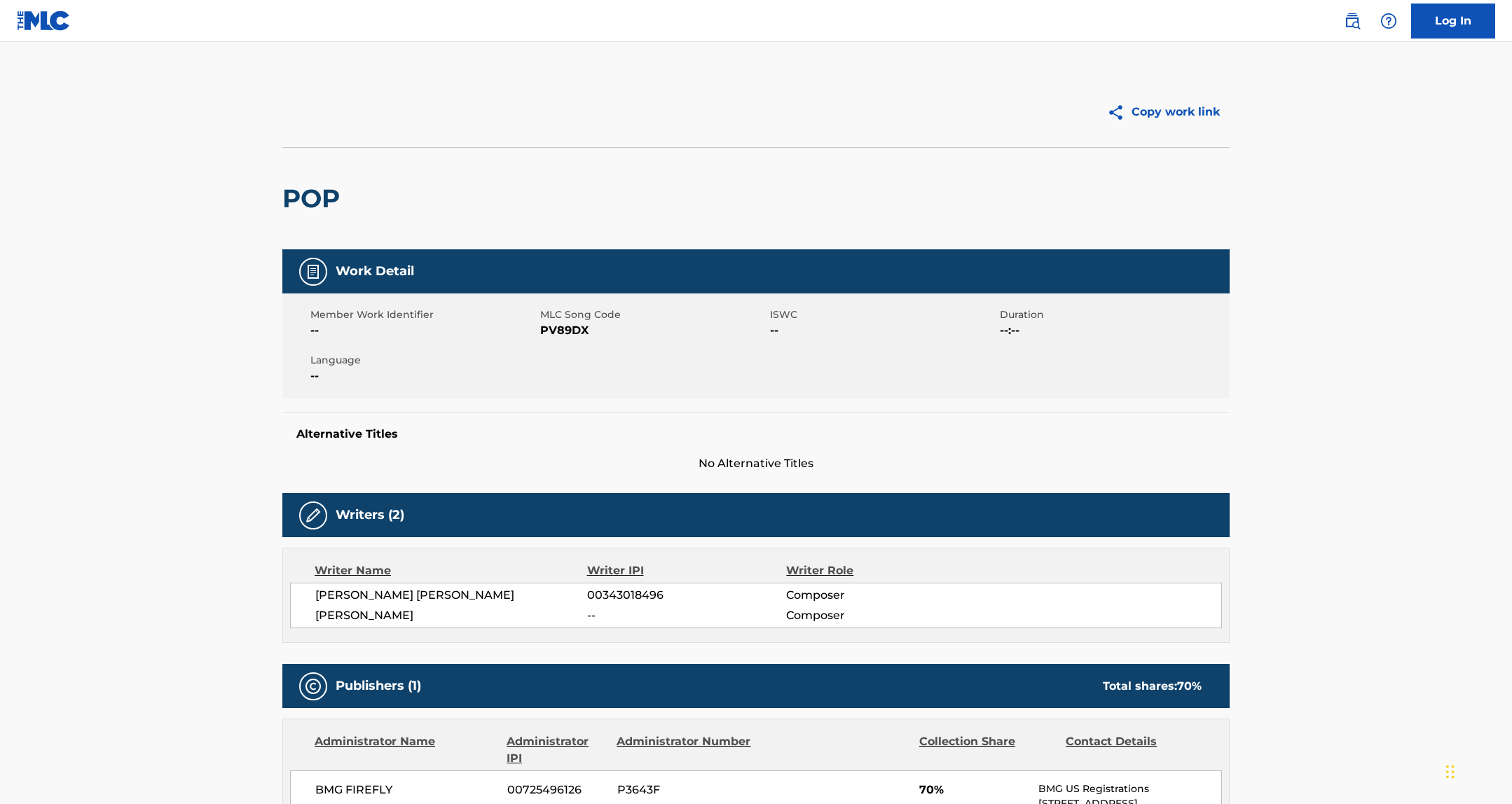
click at [563, 333] on span "PV89DX" at bounding box center [653, 330] width 226 height 17
copy span "PV89DX"
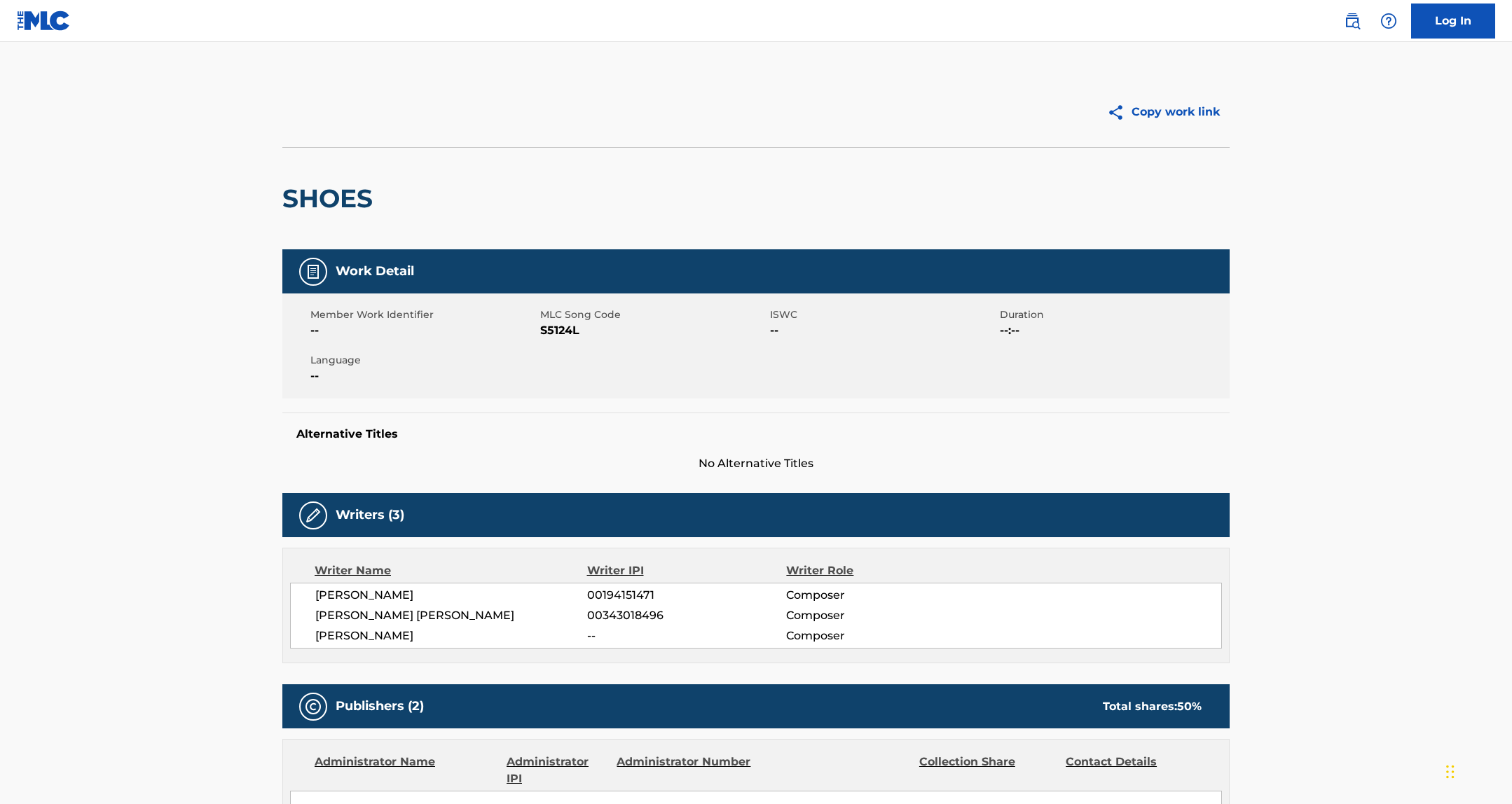
click at [560, 325] on span "S5124L" at bounding box center [653, 330] width 226 height 17
copy span "S5124L"
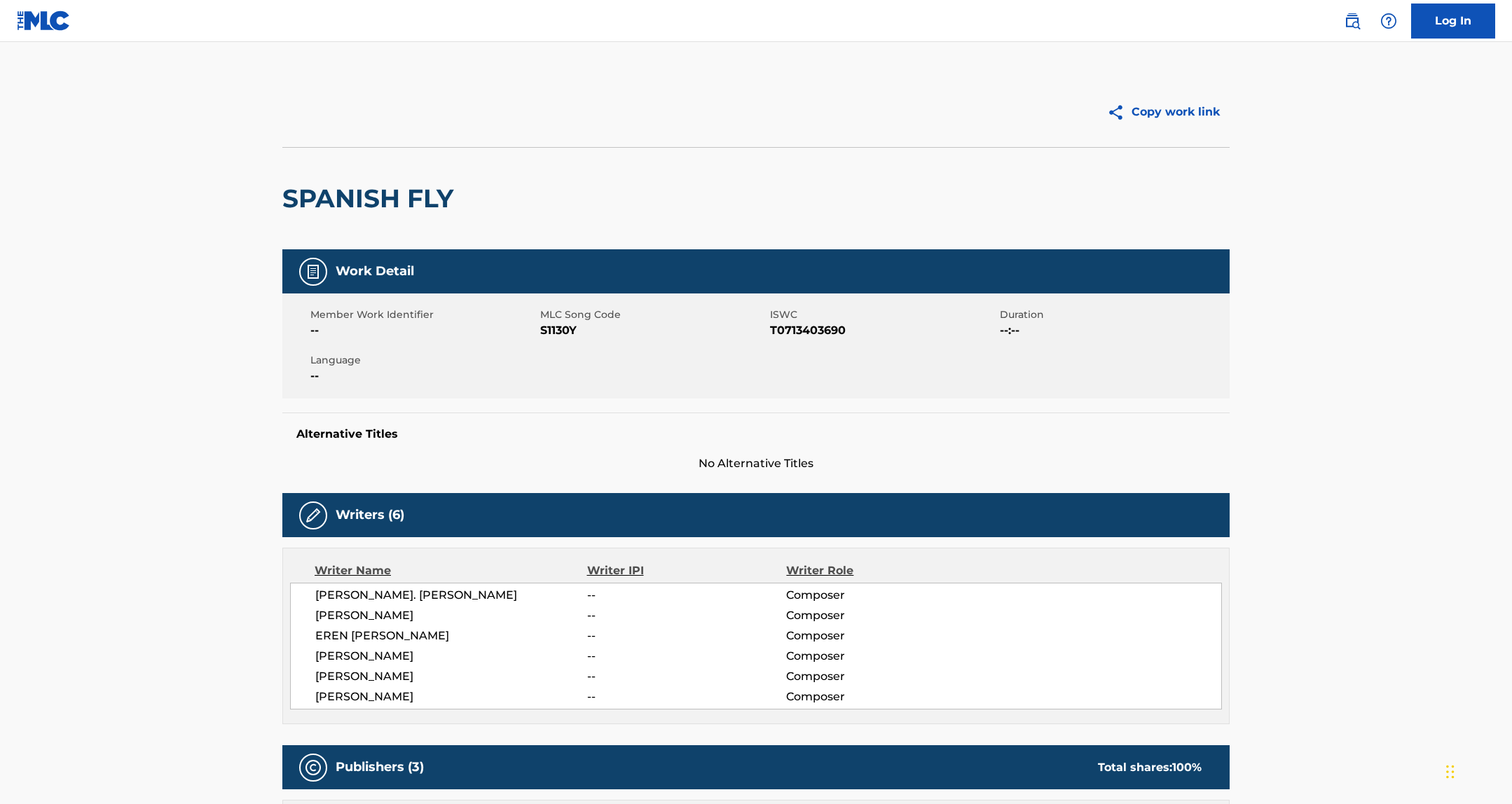
click at [549, 331] on span "S1130Y" at bounding box center [653, 330] width 226 height 17
copy span "S1130Y"
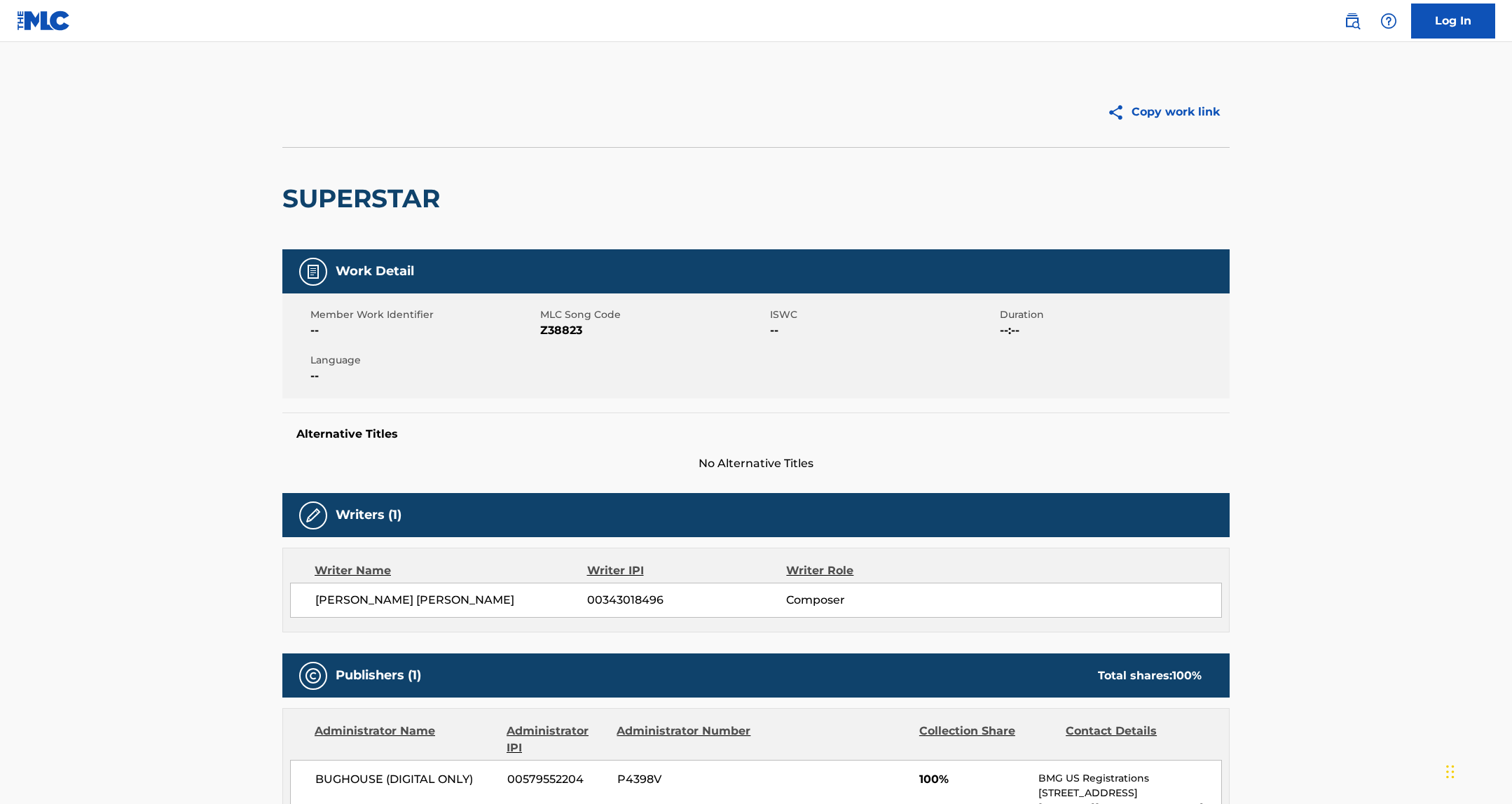
click at [561, 331] on span "Z38823" at bounding box center [653, 330] width 226 height 17
copy span "Z38823"
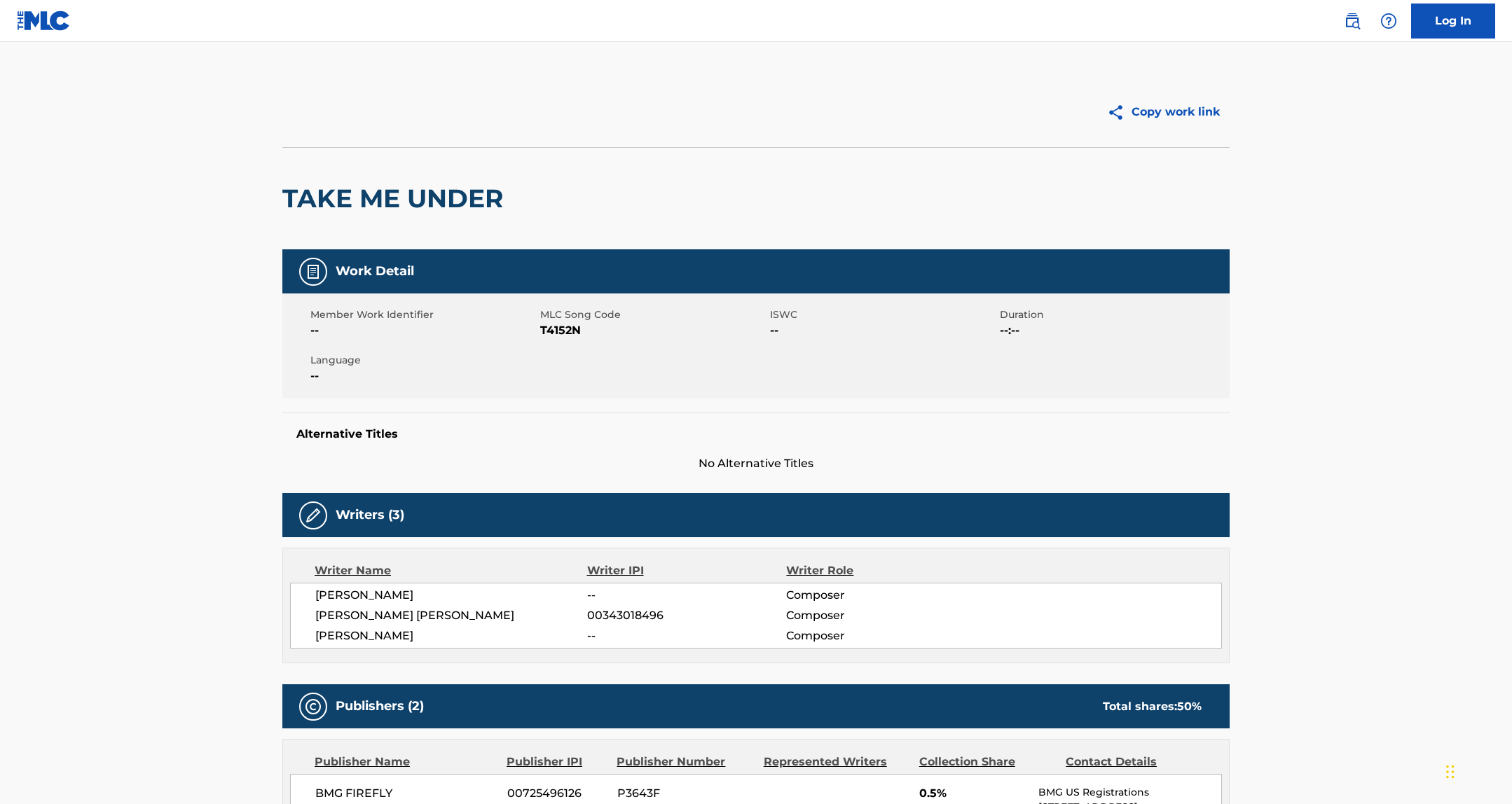
click at [558, 326] on span "T4152N" at bounding box center [653, 330] width 226 height 17
copy span "T4152N"
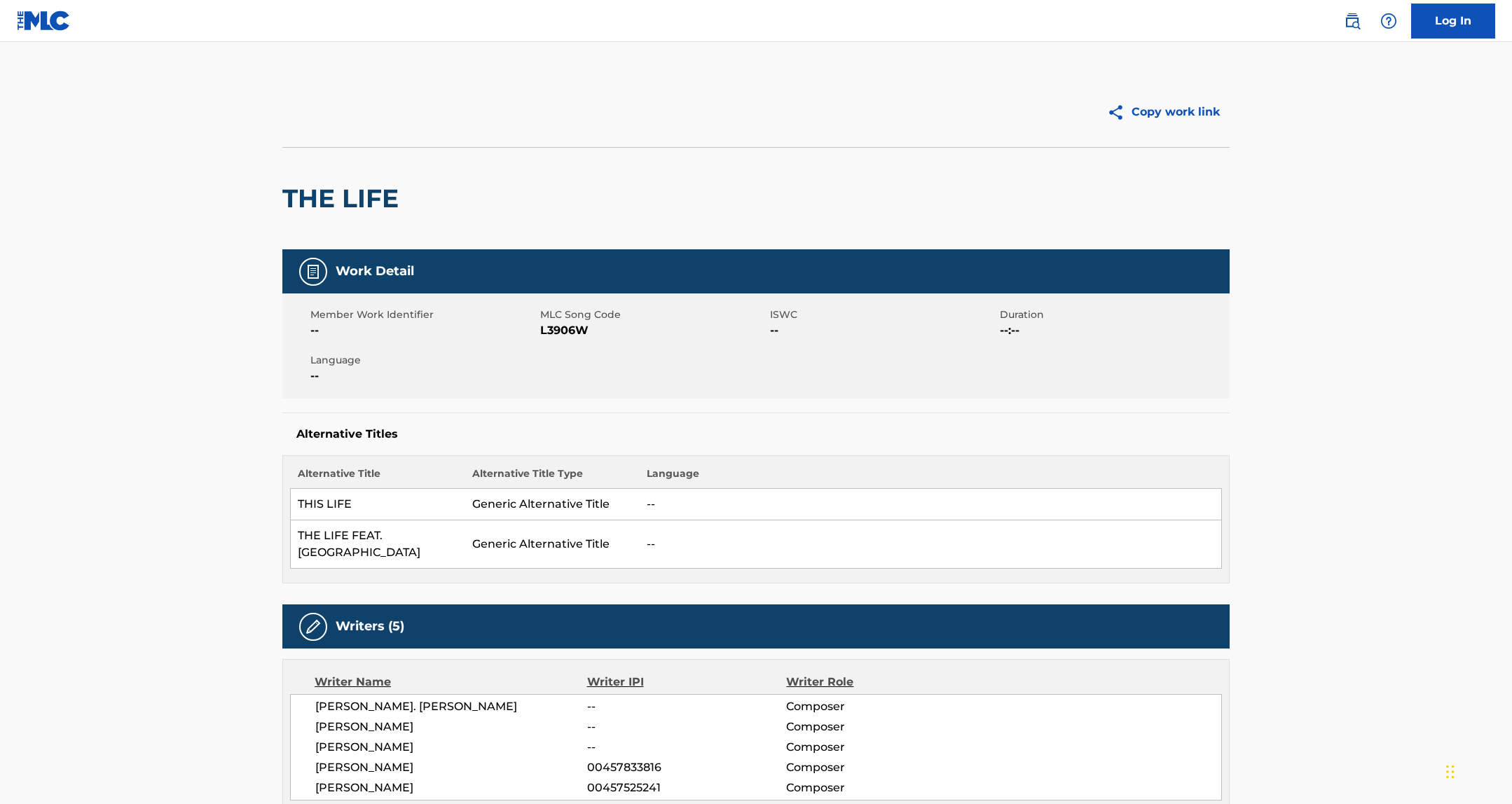
click at [560, 327] on span "L3906W" at bounding box center [653, 330] width 226 height 17
drag, startPoint x: 560, startPoint y: 327, endPoint x: 536, endPoint y: 337, distance: 26.0
click at [560, 327] on span "L3906W" at bounding box center [653, 330] width 226 height 17
copy span "L3906W"
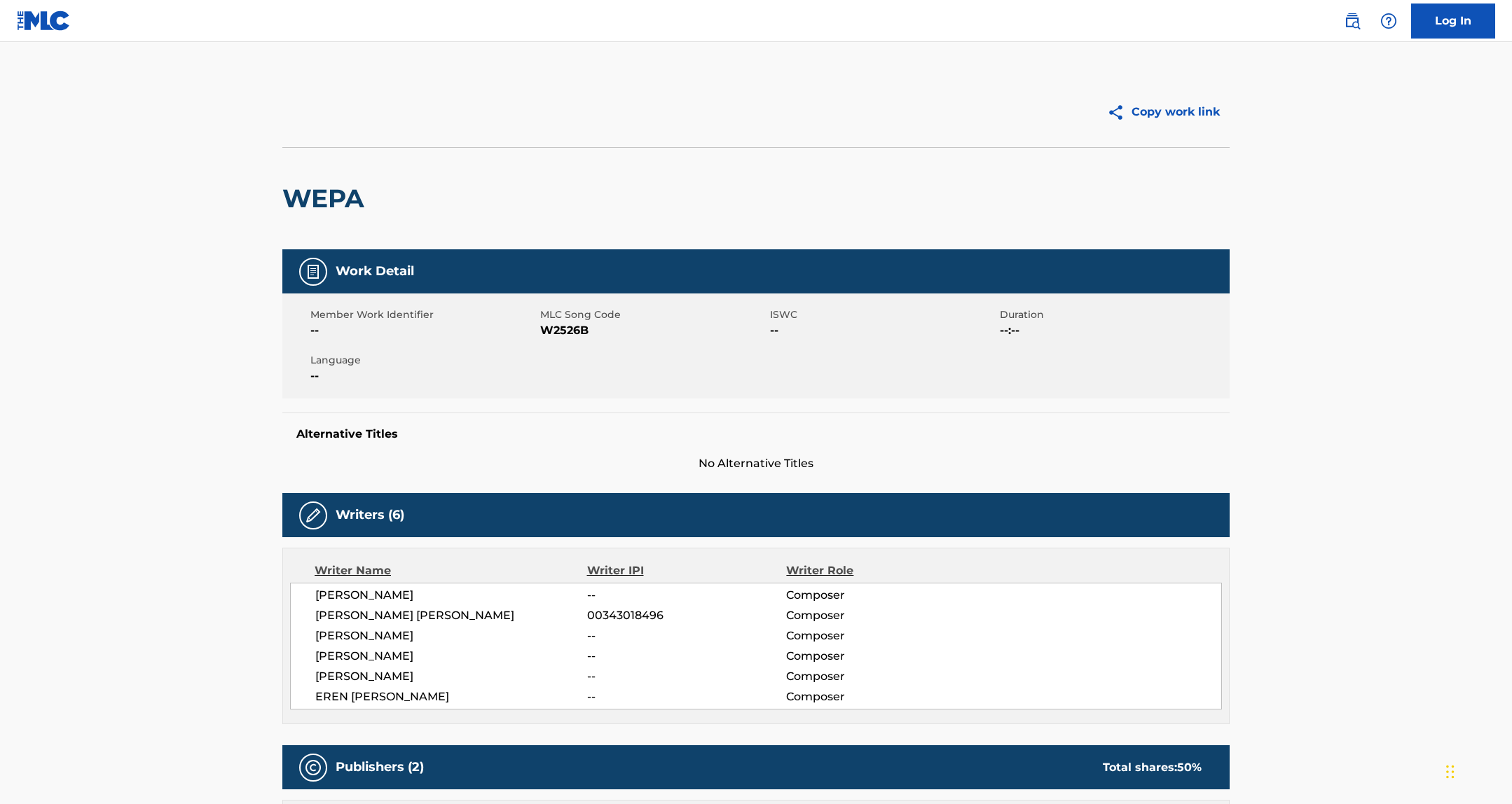
click at [553, 330] on span "W2526B" at bounding box center [653, 330] width 226 height 17
copy span "W2526B"
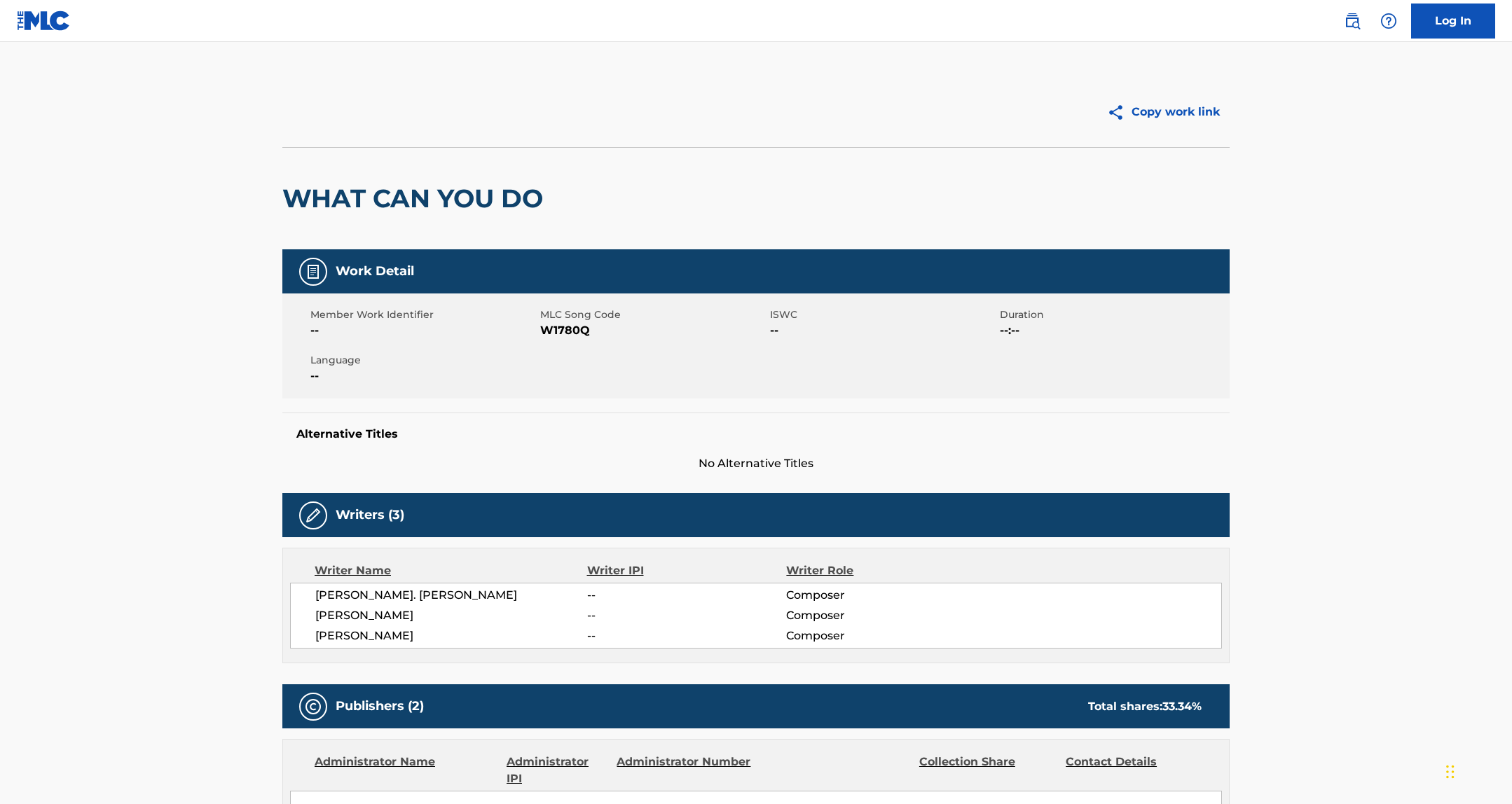
click at [564, 334] on span "W1780Q" at bounding box center [653, 330] width 226 height 17
copy span "W1780Q"
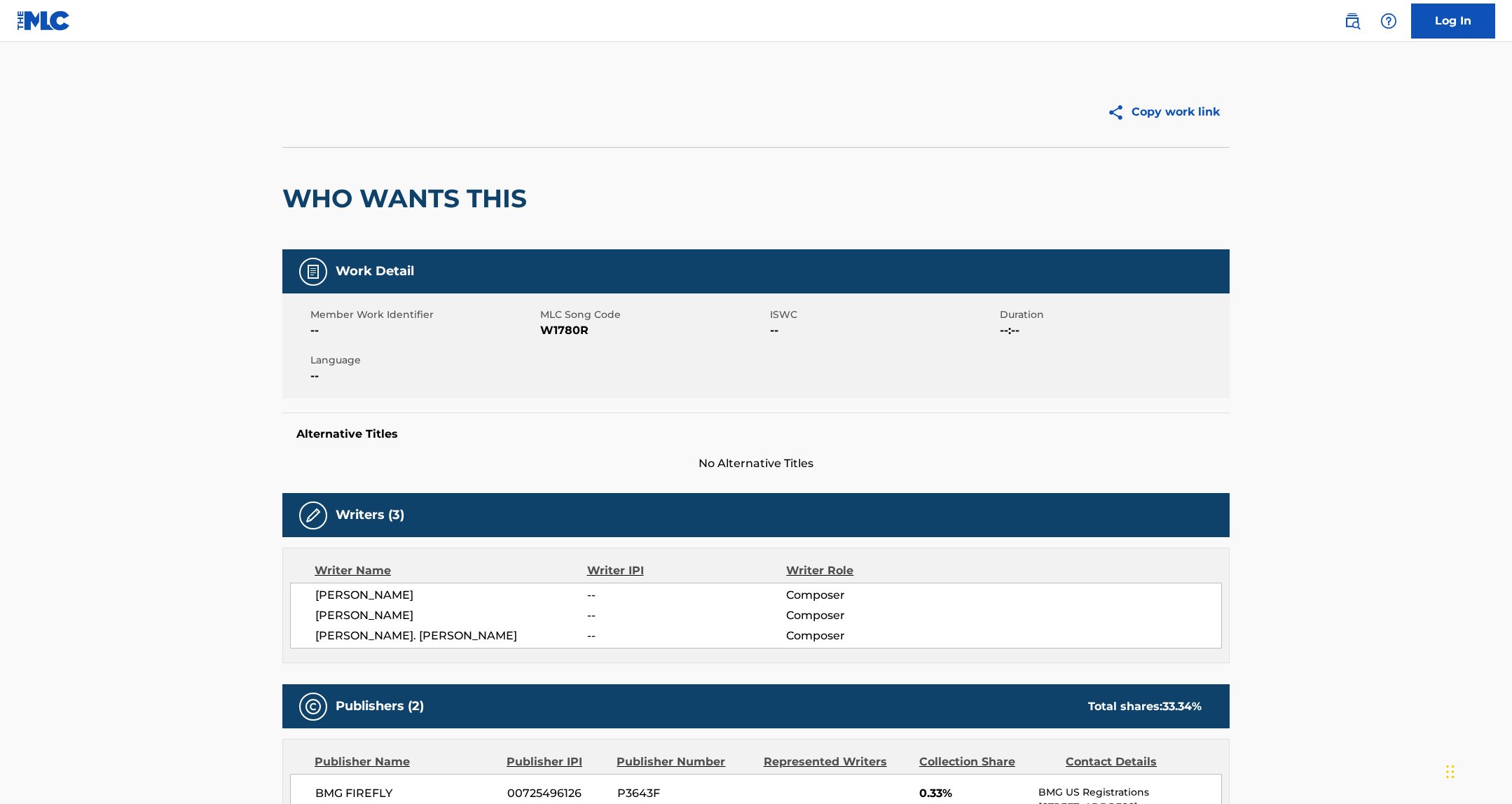
click at [559, 334] on span "W1780R" at bounding box center [653, 330] width 226 height 17
copy span "W1780R"
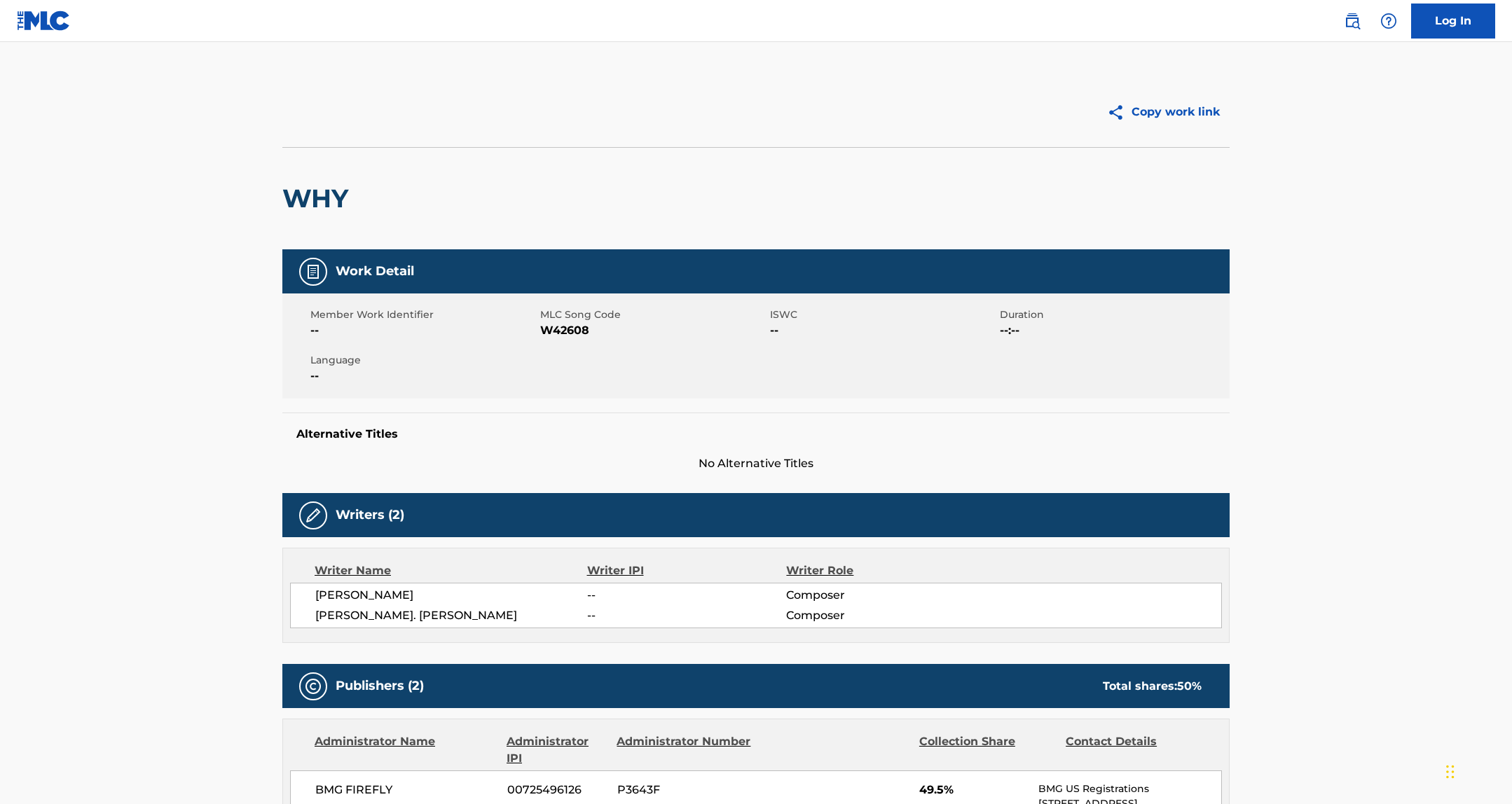
click at [555, 329] on span "W42608" at bounding box center [653, 330] width 226 height 17
copy span "W42608"
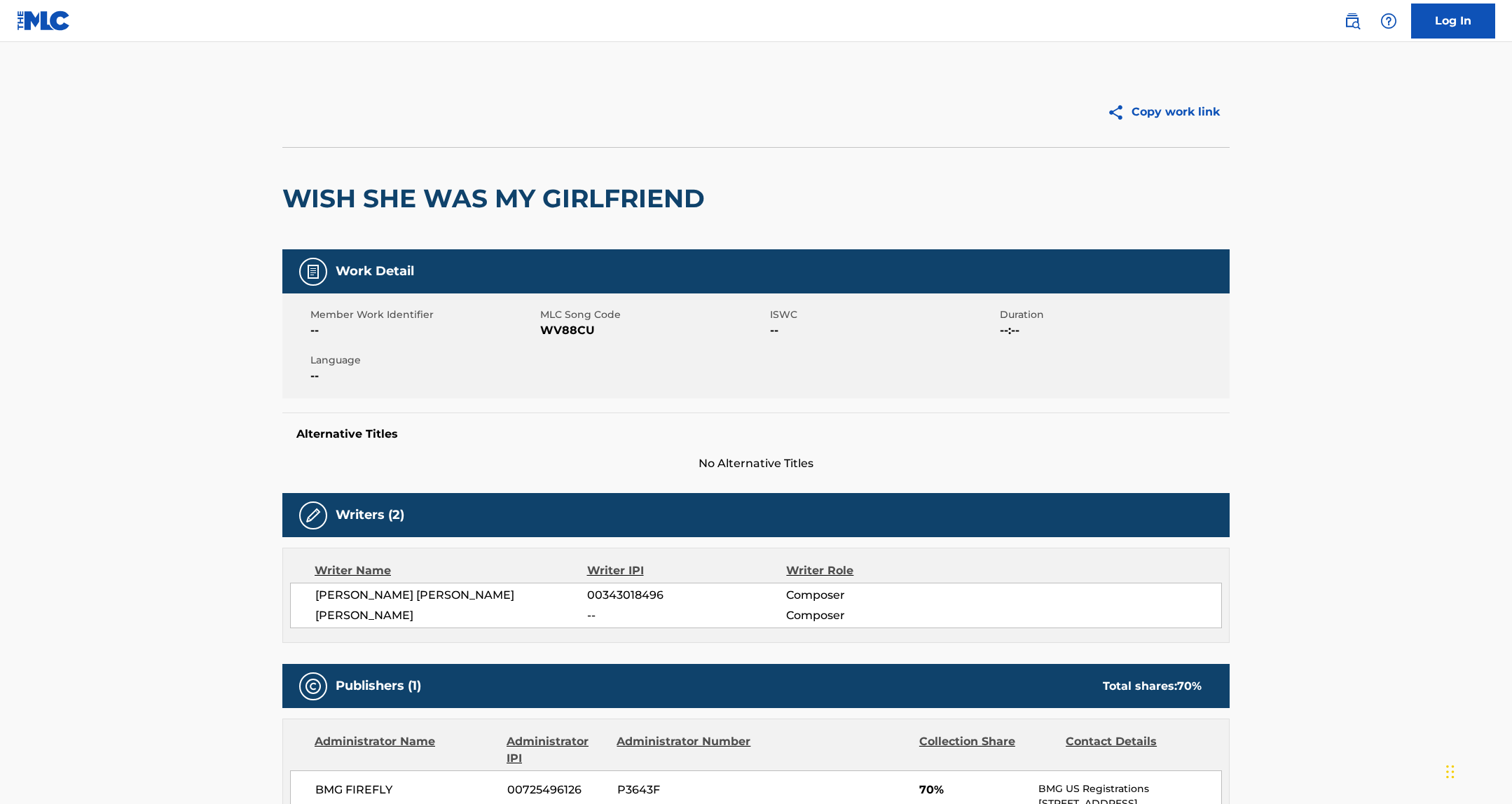
click at [575, 333] on span "WV88CU" at bounding box center [653, 330] width 226 height 17
copy span "WV88CU"
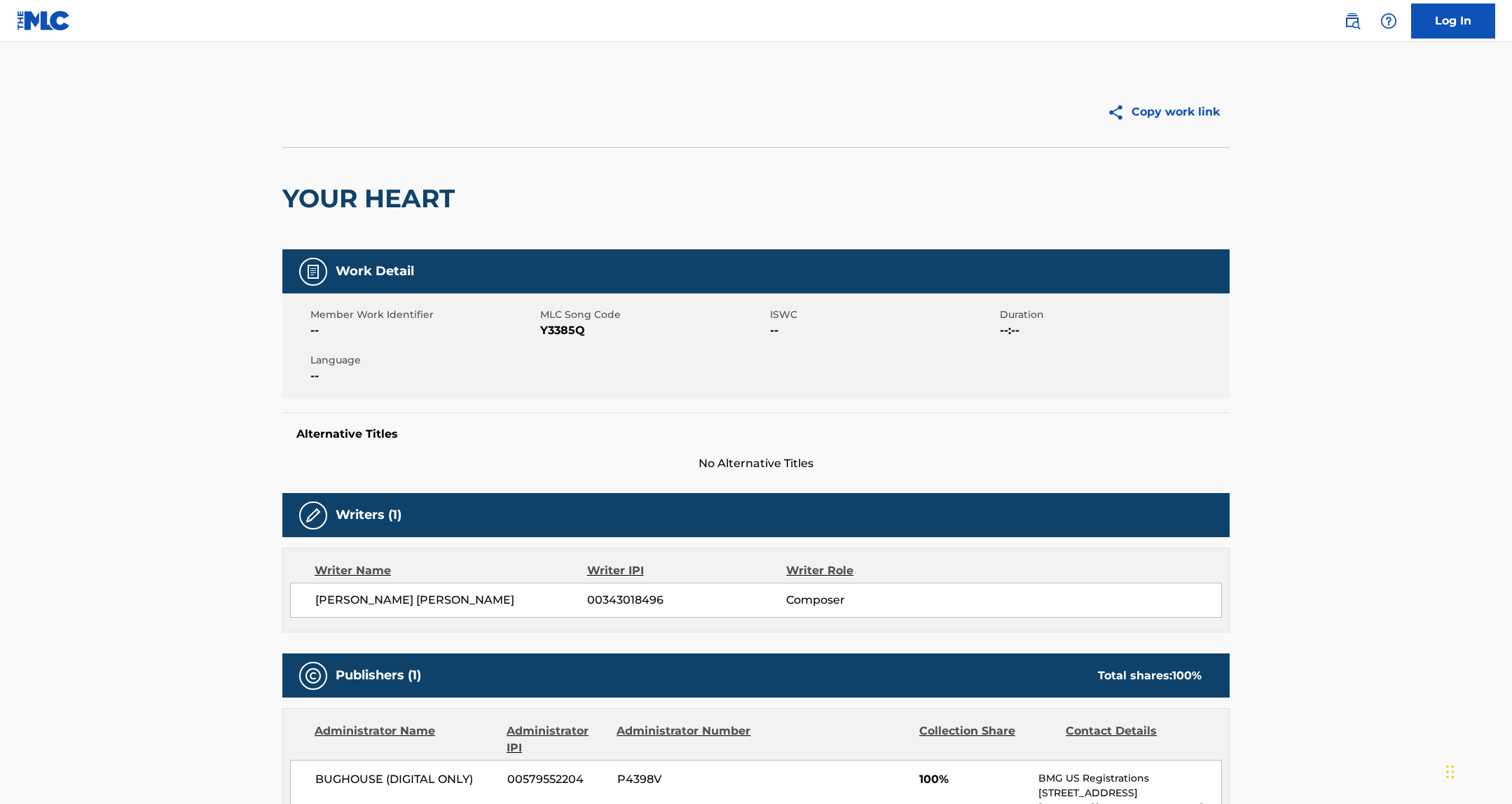
click at [567, 332] on span "Y3385Q" at bounding box center [653, 330] width 226 height 17
copy span "Y3385Q"
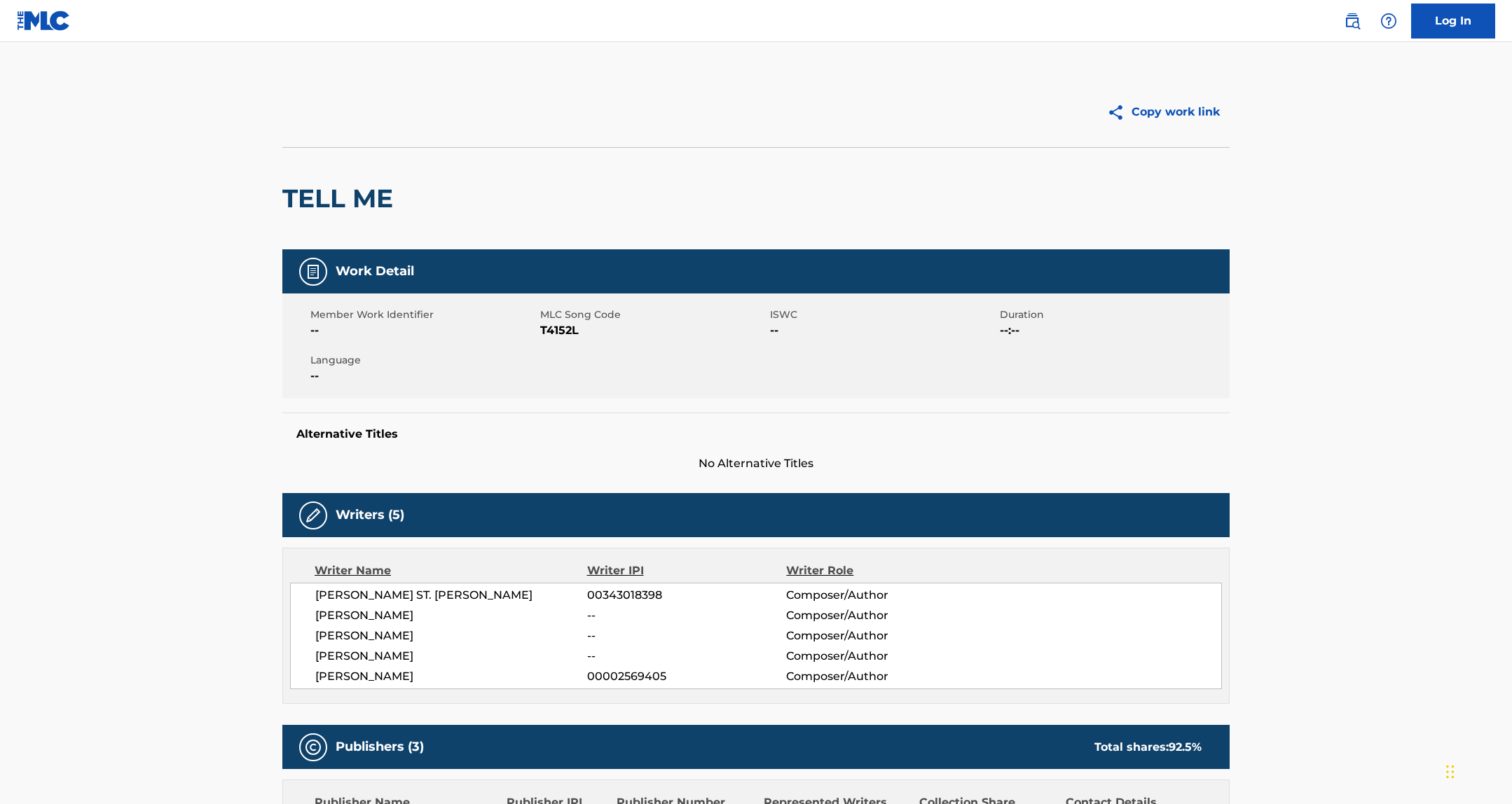
click at [552, 331] on span "T4152L" at bounding box center [653, 330] width 226 height 17
copy span "T4152L"
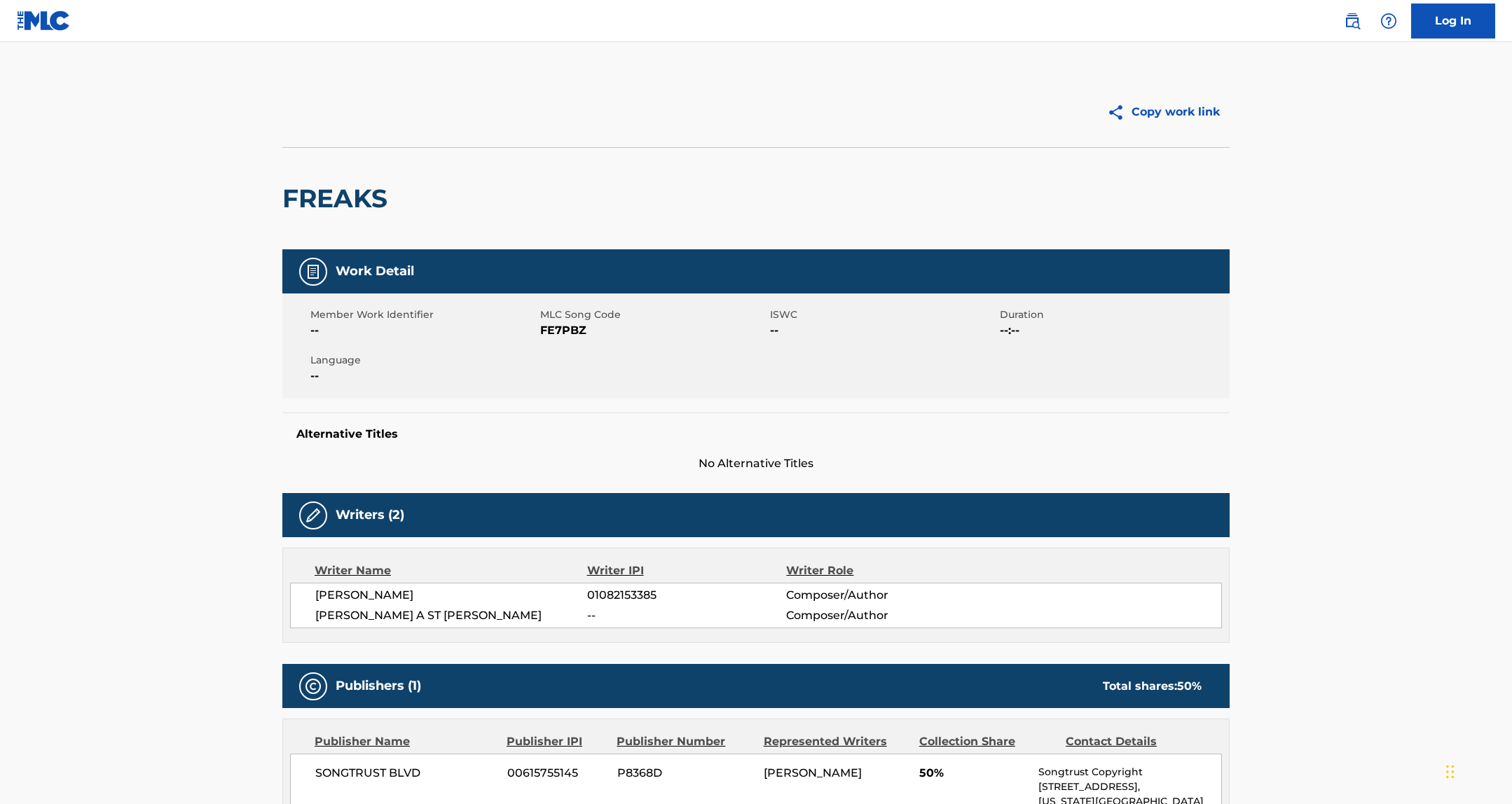
click at [554, 336] on span "FE7PBZ" at bounding box center [653, 330] width 226 height 17
copy span "FE7PBZ"
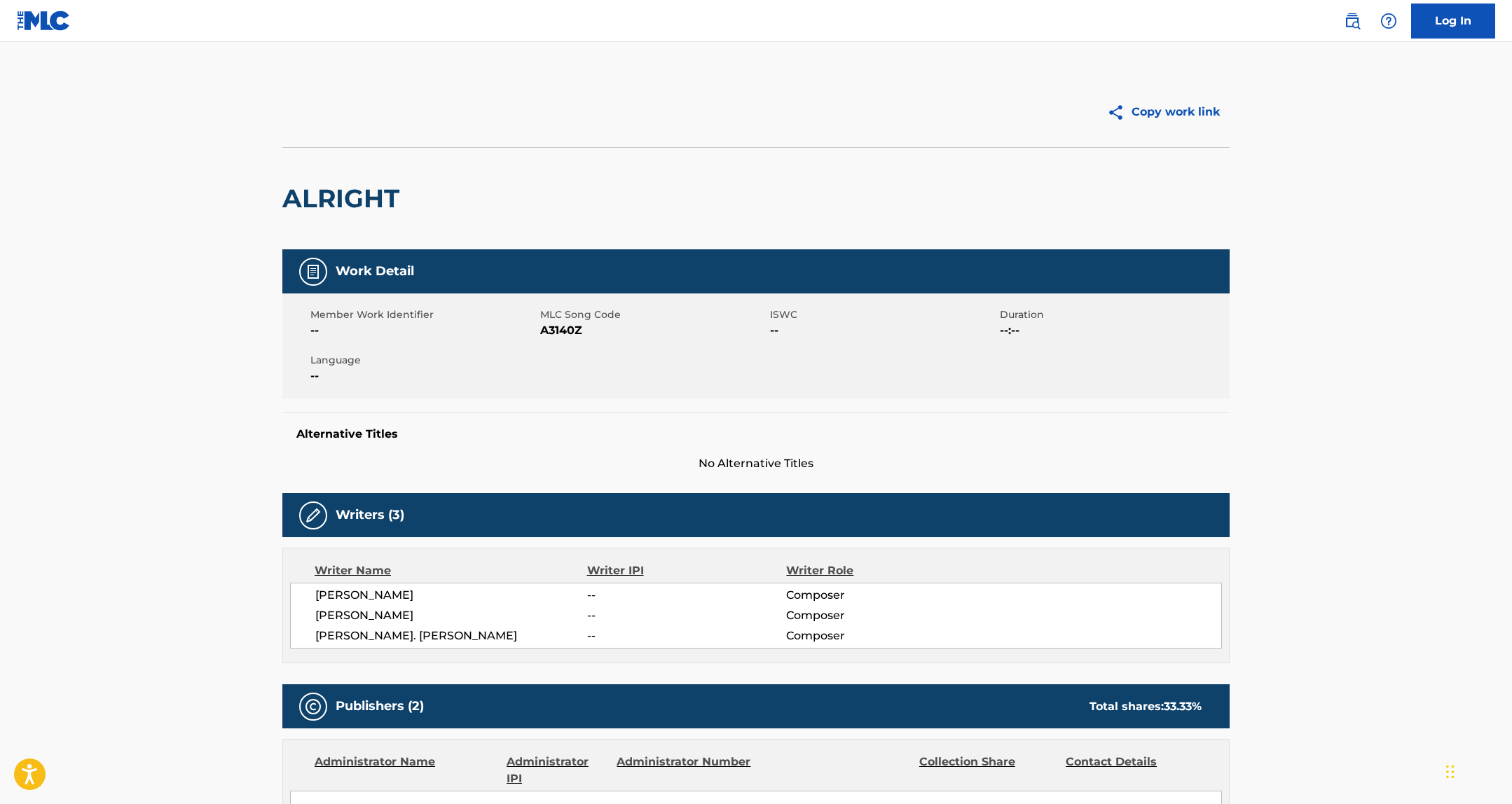
click at [548, 330] on span "A3140Z" at bounding box center [653, 330] width 226 height 17
copy span "A3140Z"
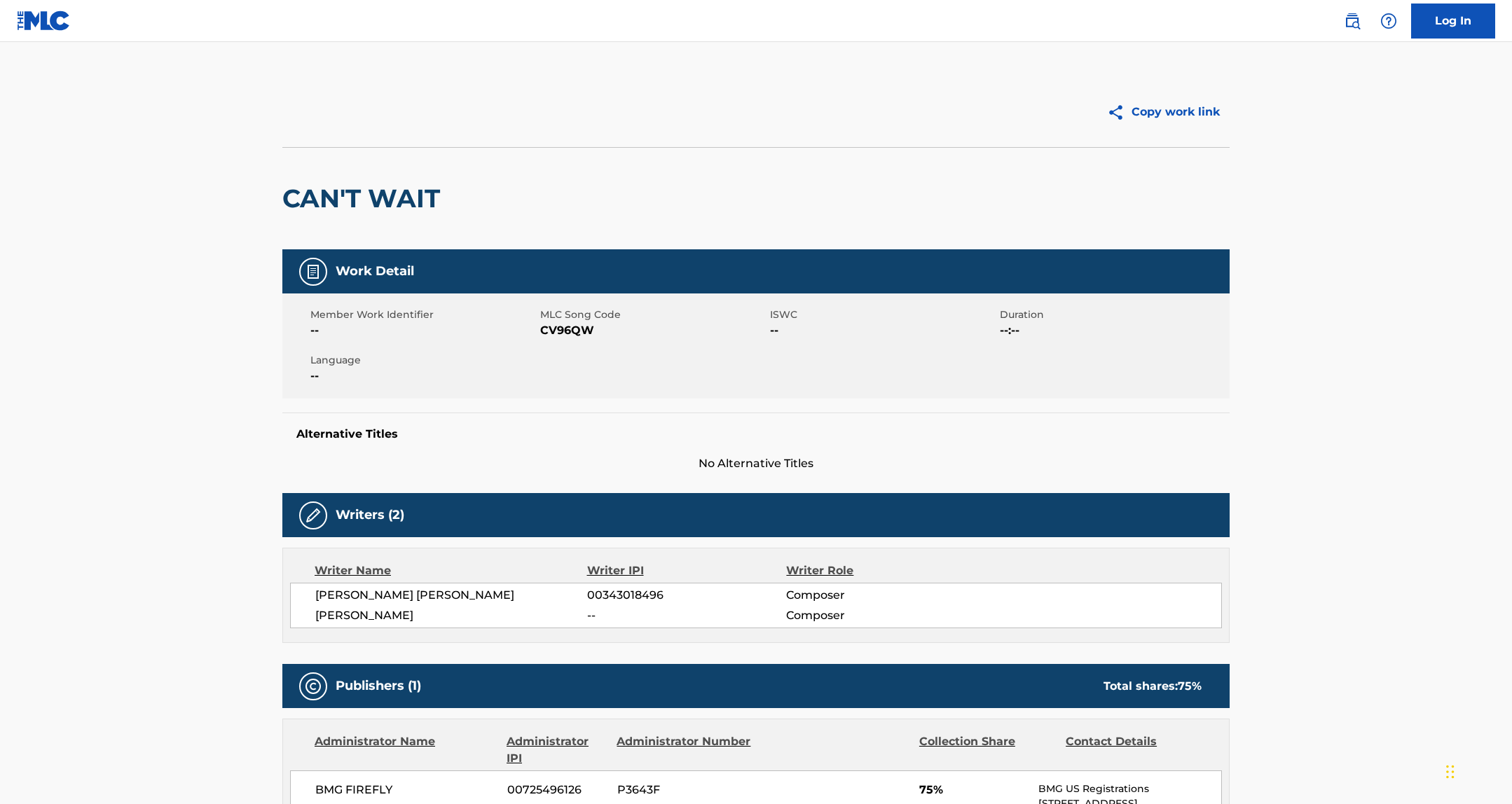
click at [555, 323] on span "CV96QW" at bounding box center [653, 330] width 226 height 17
copy span "CV96QW"
click at [560, 333] on span "IV8M8T" at bounding box center [653, 330] width 226 height 17
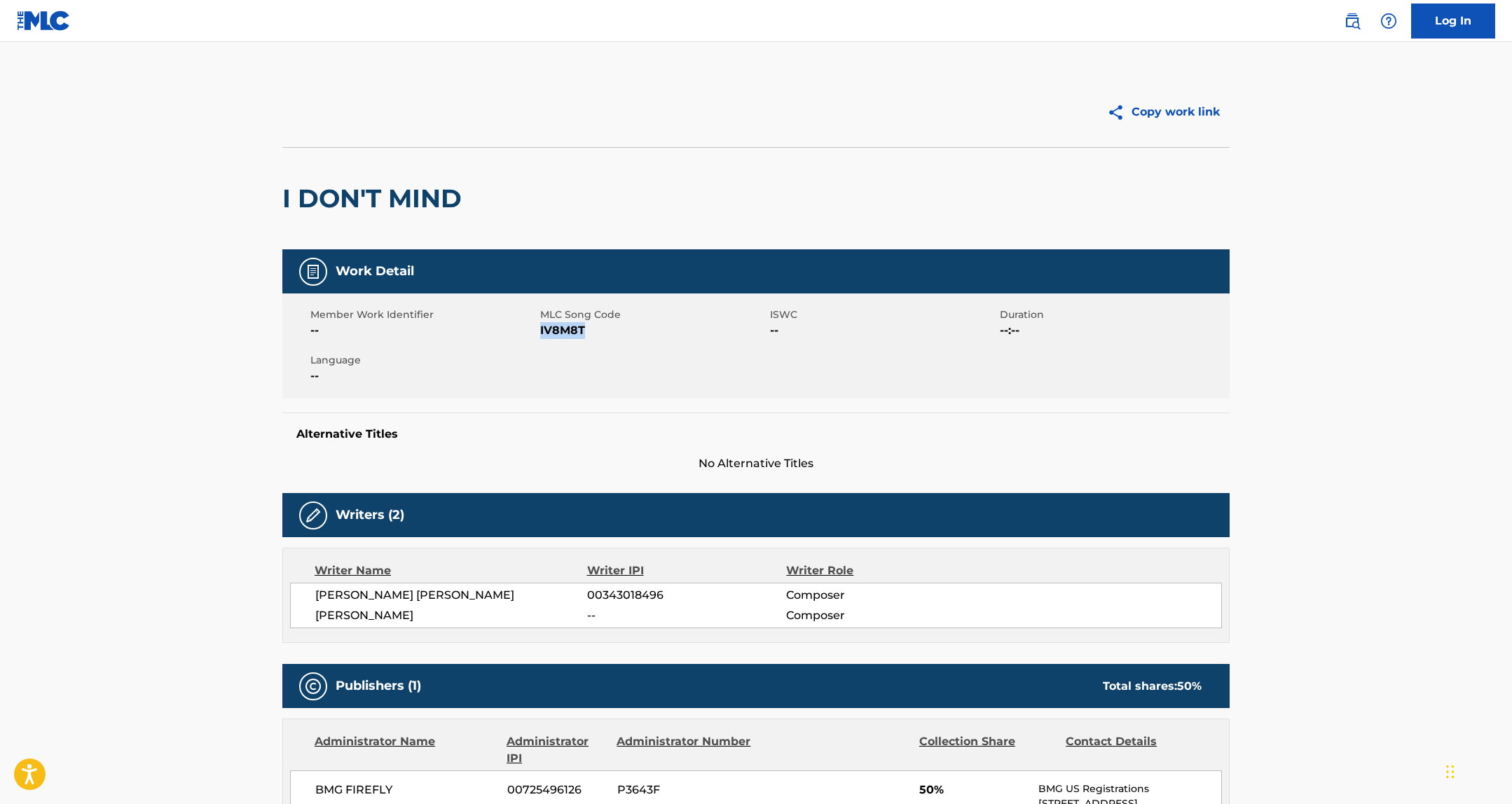
copy span "IV8M8T"
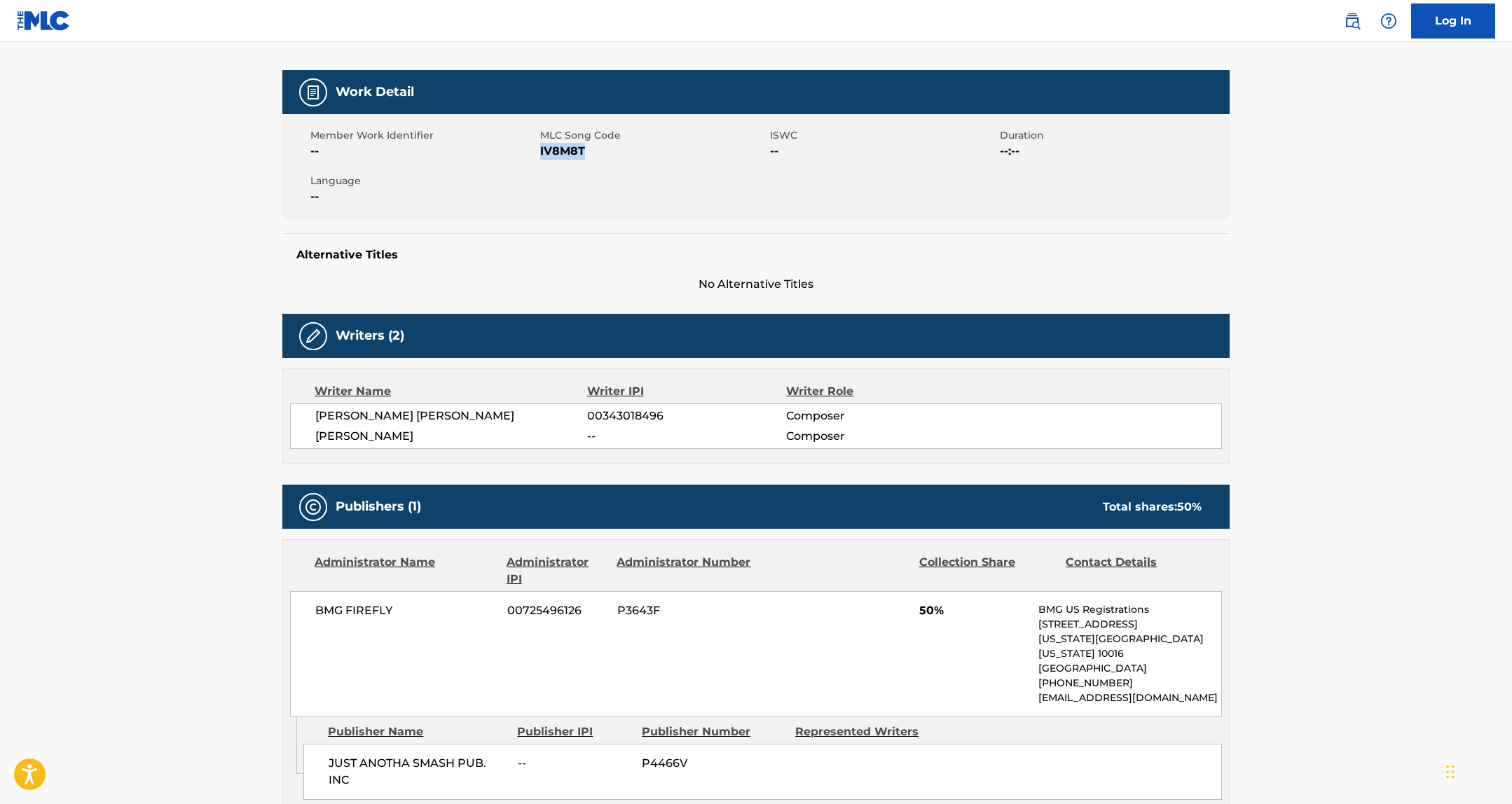
scroll to position [371, 0]
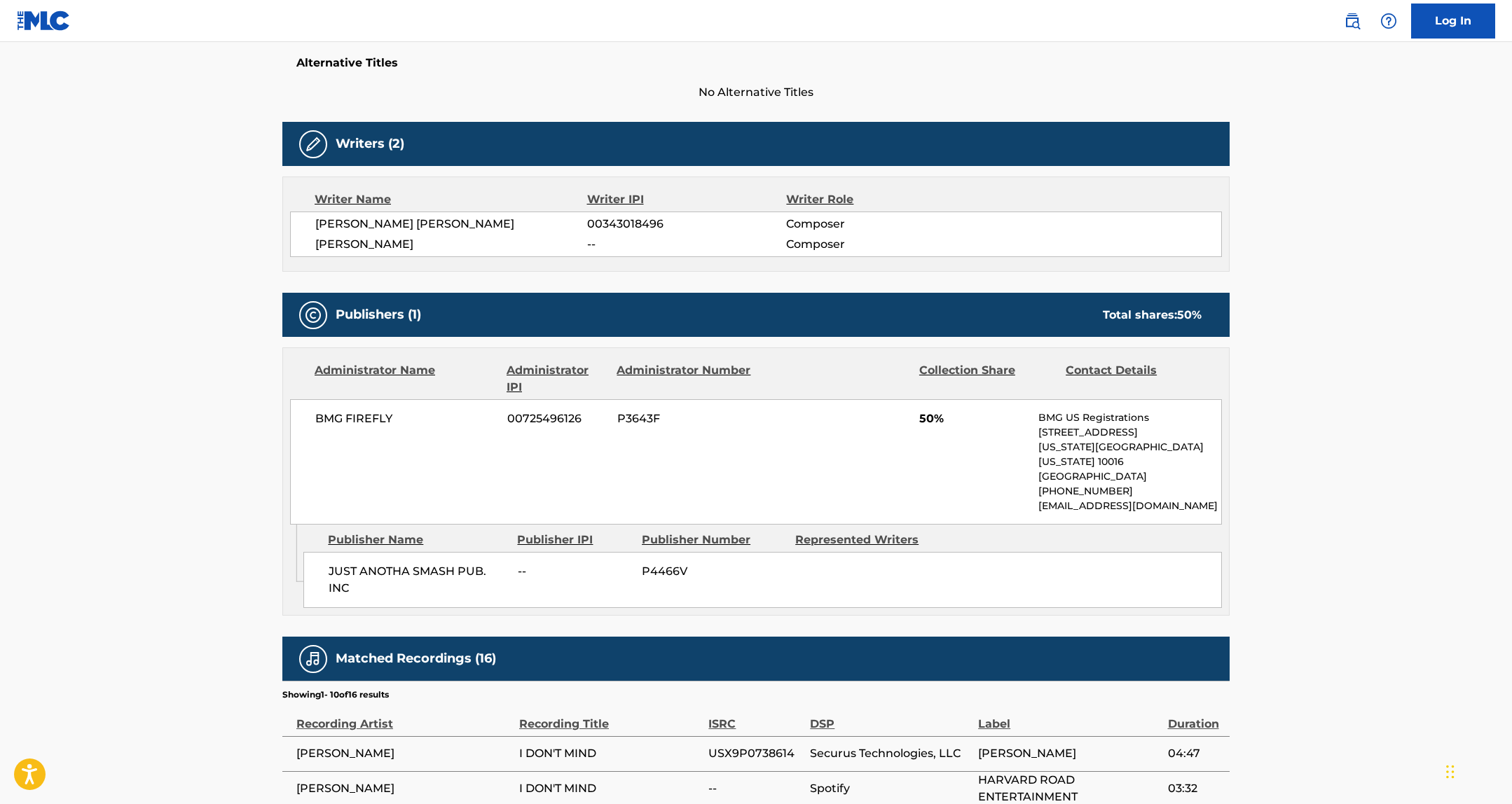
click at [416, 563] on span "JUST ANOTHA SMASH PUB. INC" at bounding box center [418, 579] width 178 height 33
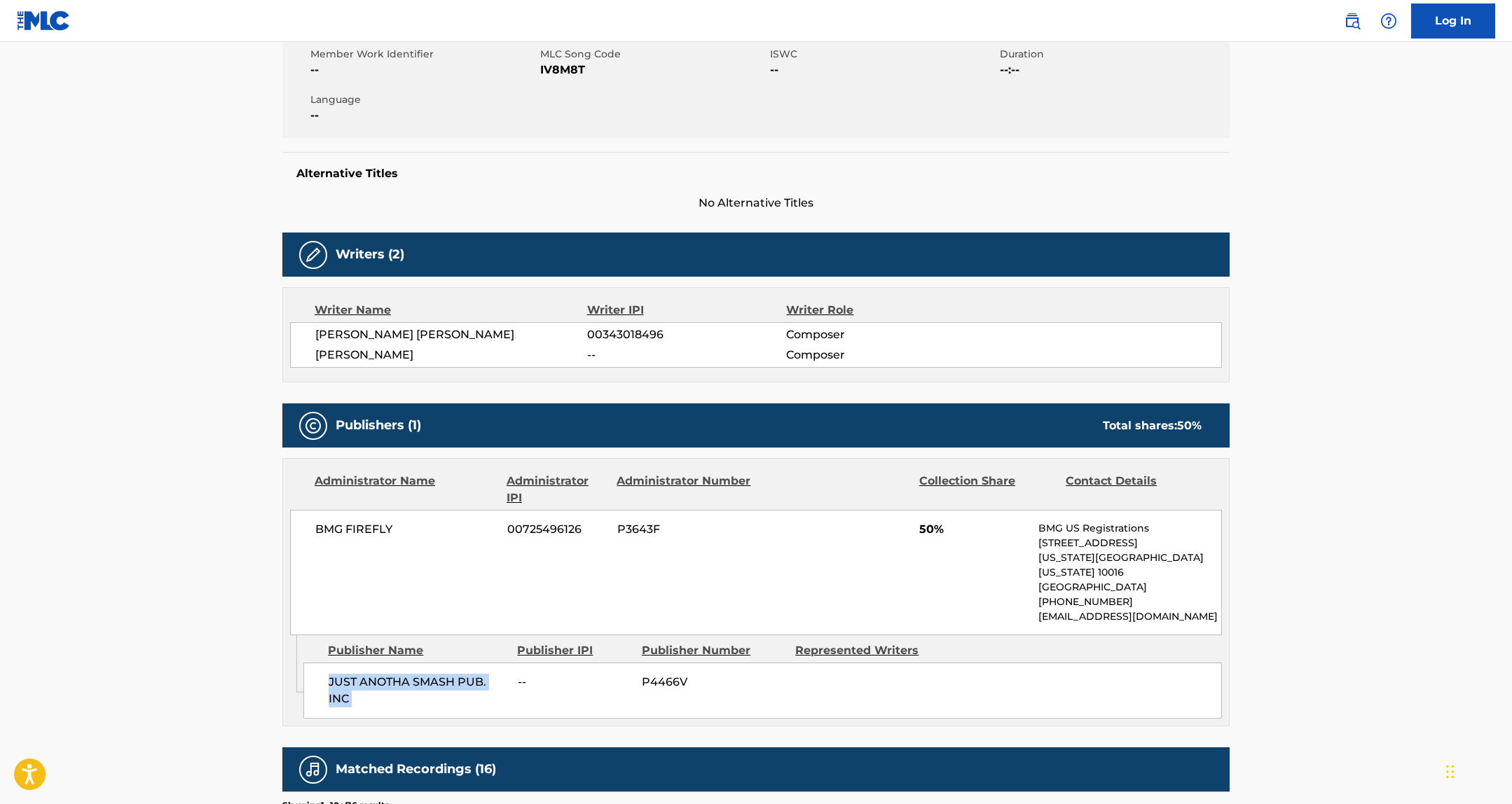
scroll to position [235, 0]
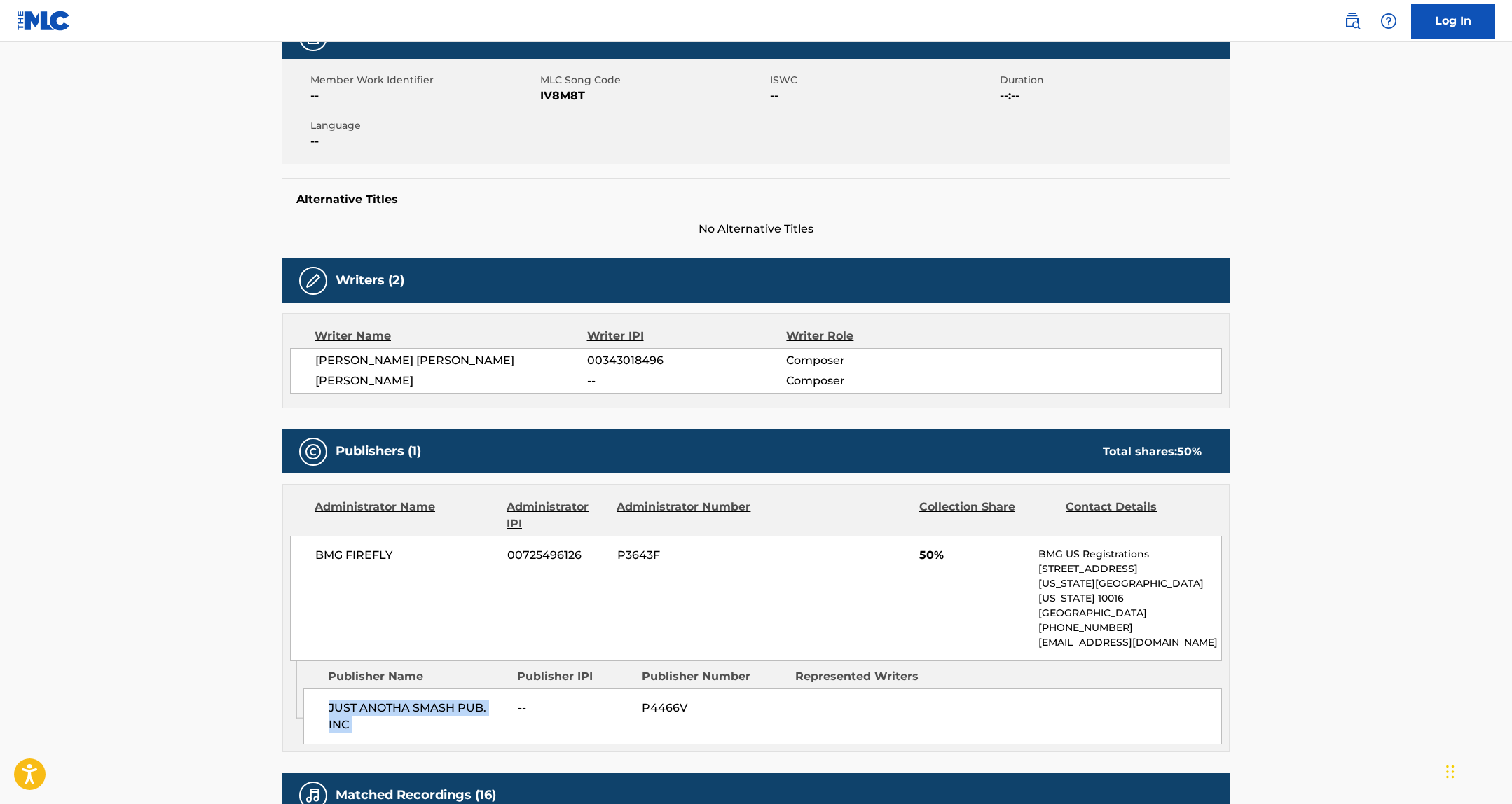
click at [634, 357] on span "00343018496" at bounding box center [686, 361] width 199 height 17
click at [375, 554] on span "BMG FIREFLY" at bounding box center [406, 556] width 181 height 17
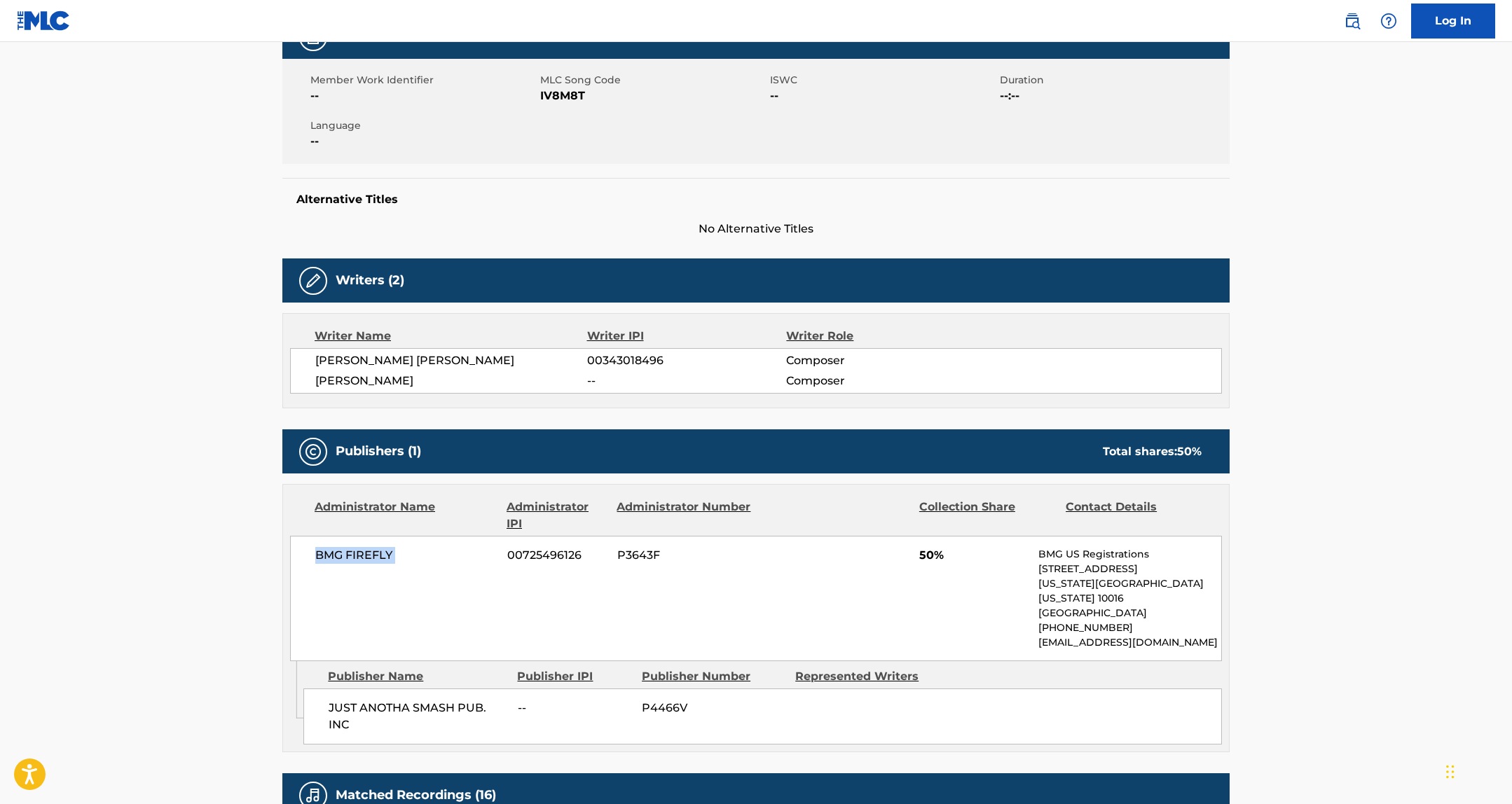
click at [375, 554] on span "BMG FIREFLY" at bounding box center [406, 556] width 181 height 17
copy div "BMG FIREFLY"
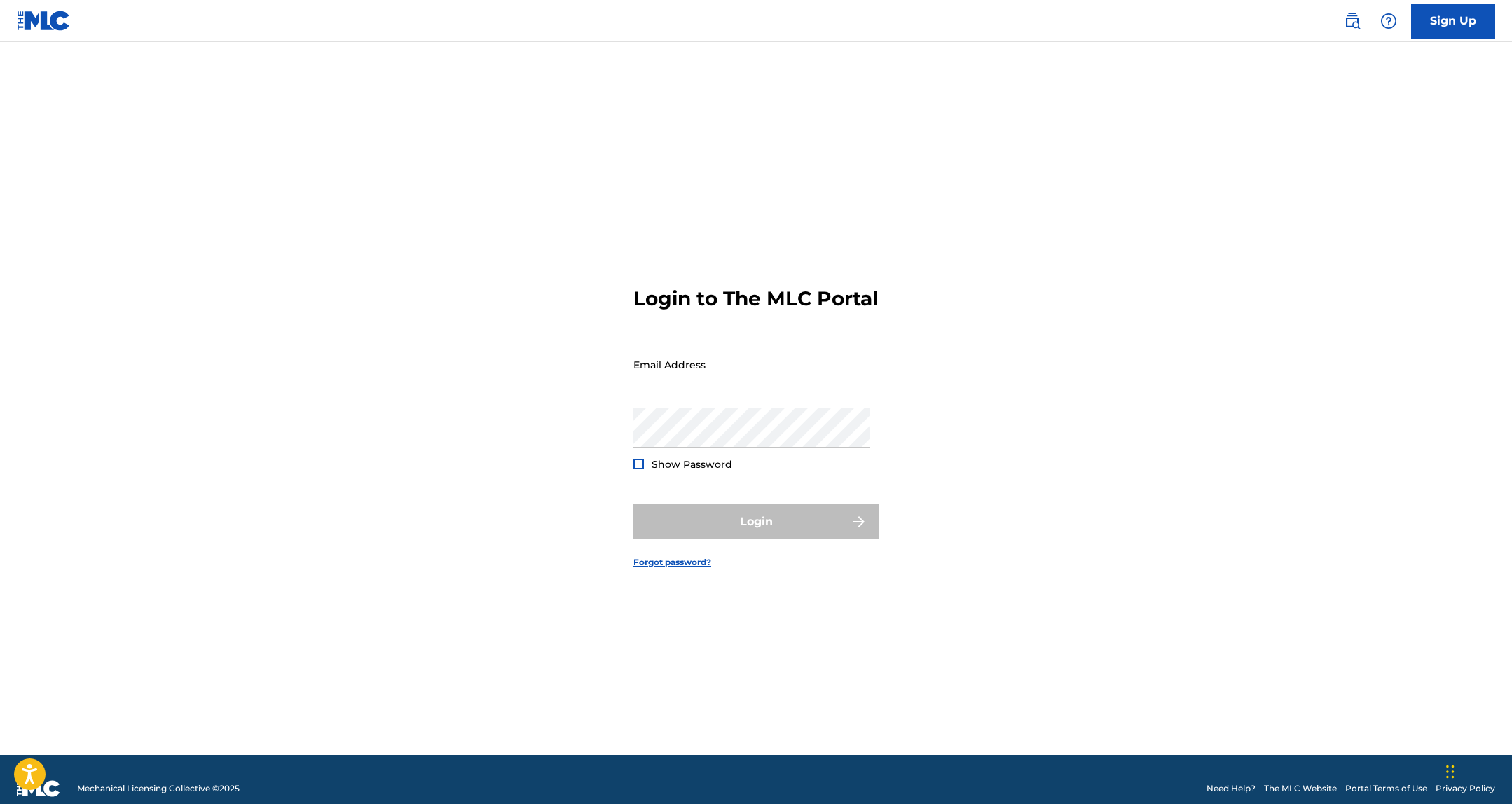
drag, startPoint x: 1323, startPoint y: 406, endPoint x: 1320, endPoint y: 386, distance: 20.2
click at [1323, 405] on main "Login to The MLC Portal Email Address Password Show Password Login Forgot passw…" at bounding box center [756, 399] width 1512 height 713
click at [681, 385] on input "Email Address" at bounding box center [751, 364] width 237 height 40
type input "[PERSON_NAME][EMAIL_ADDRESS][PERSON_NAME][DOMAIN_NAME]"
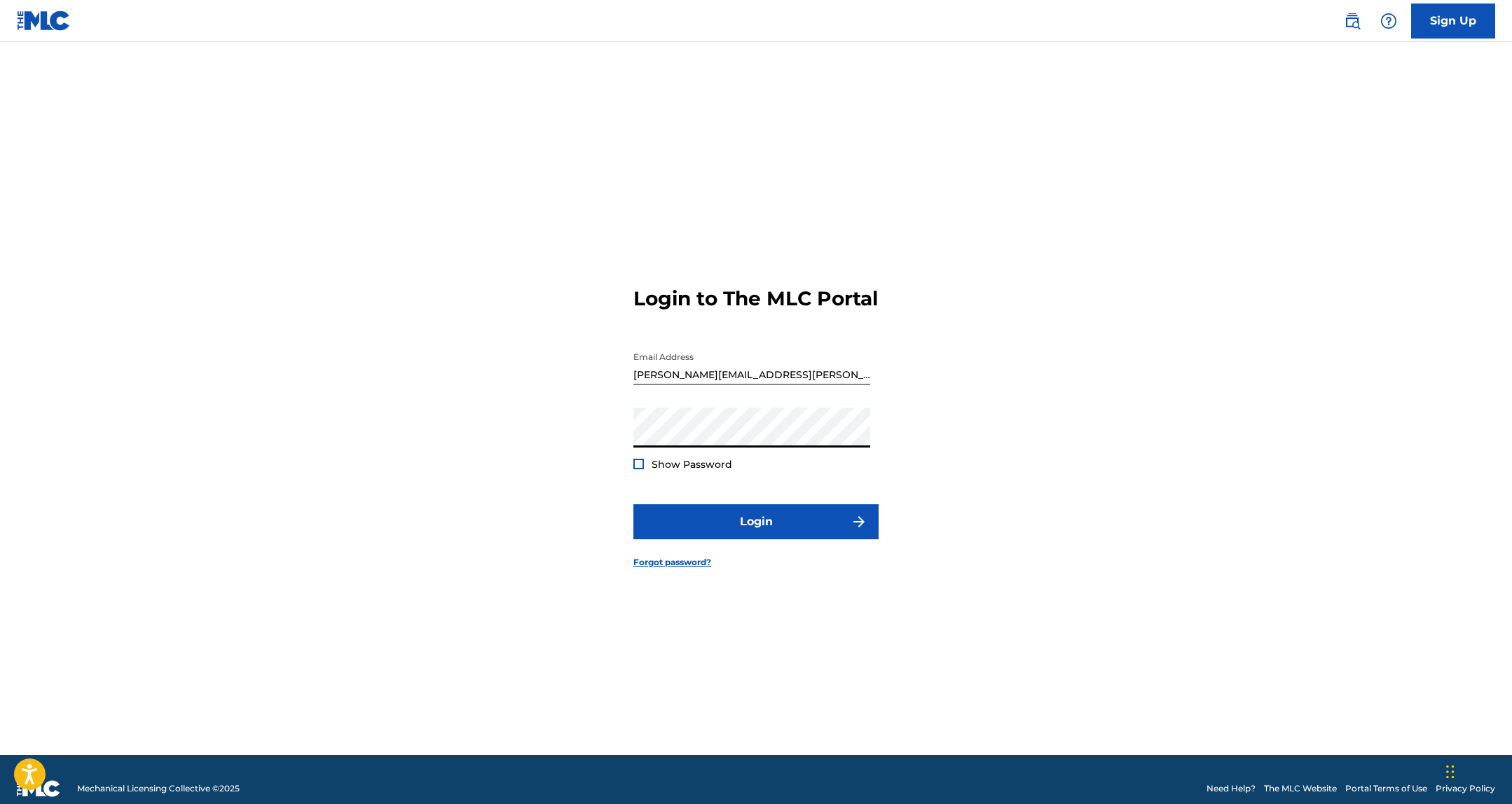
click at [633, 504] on button "Login" at bounding box center [756, 521] width 245 height 35
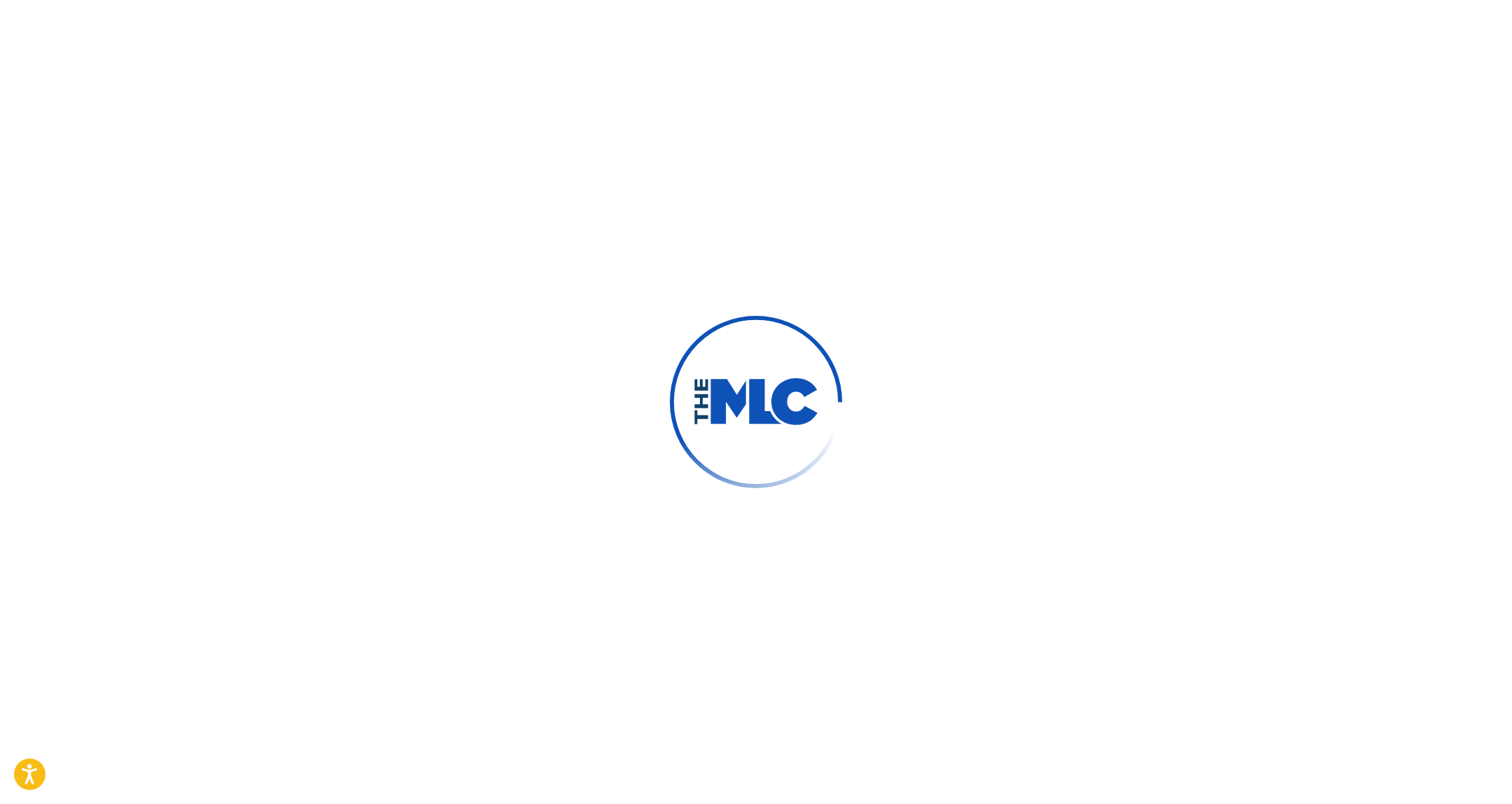
scroll to position [3, 0]
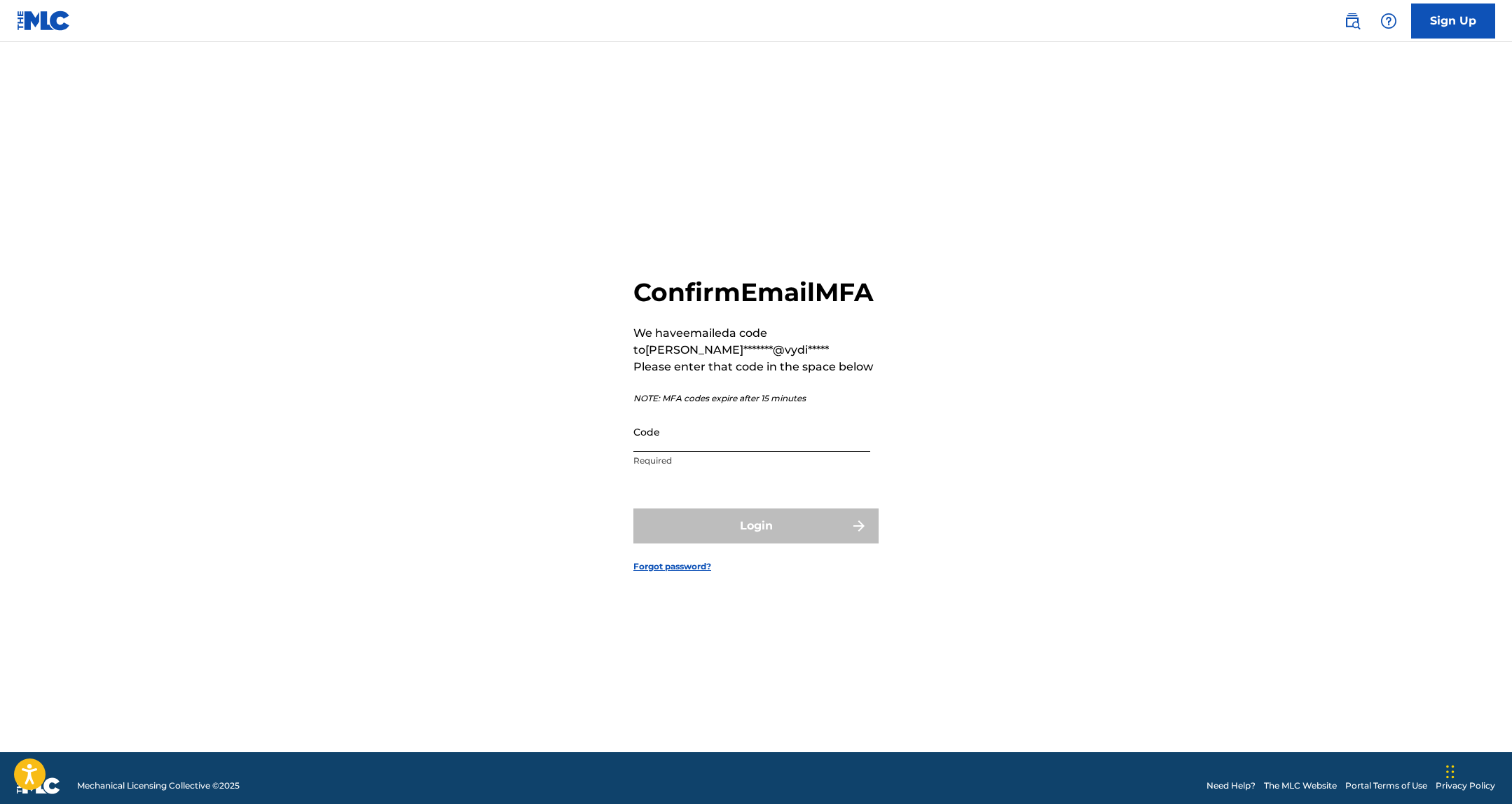
click at [715, 451] on input "Code" at bounding box center [751, 432] width 237 height 40
paste input "738735"
type input "738735"
click at [718, 532] on button "Login" at bounding box center [756, 526] width 245 height 35
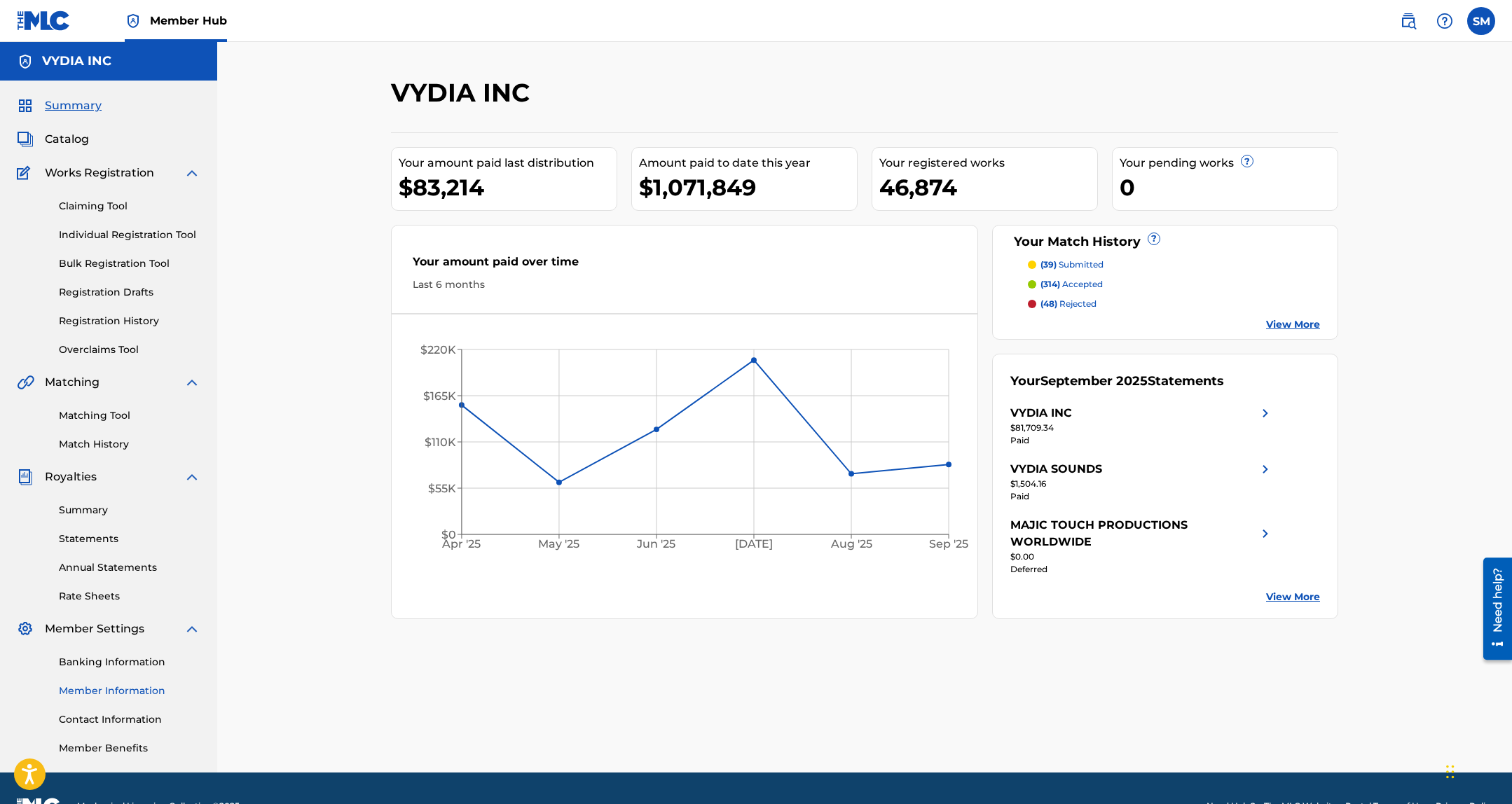
click at [107, 689] on link "Member Information" at bounding box center [129, 691] width 141 height 15
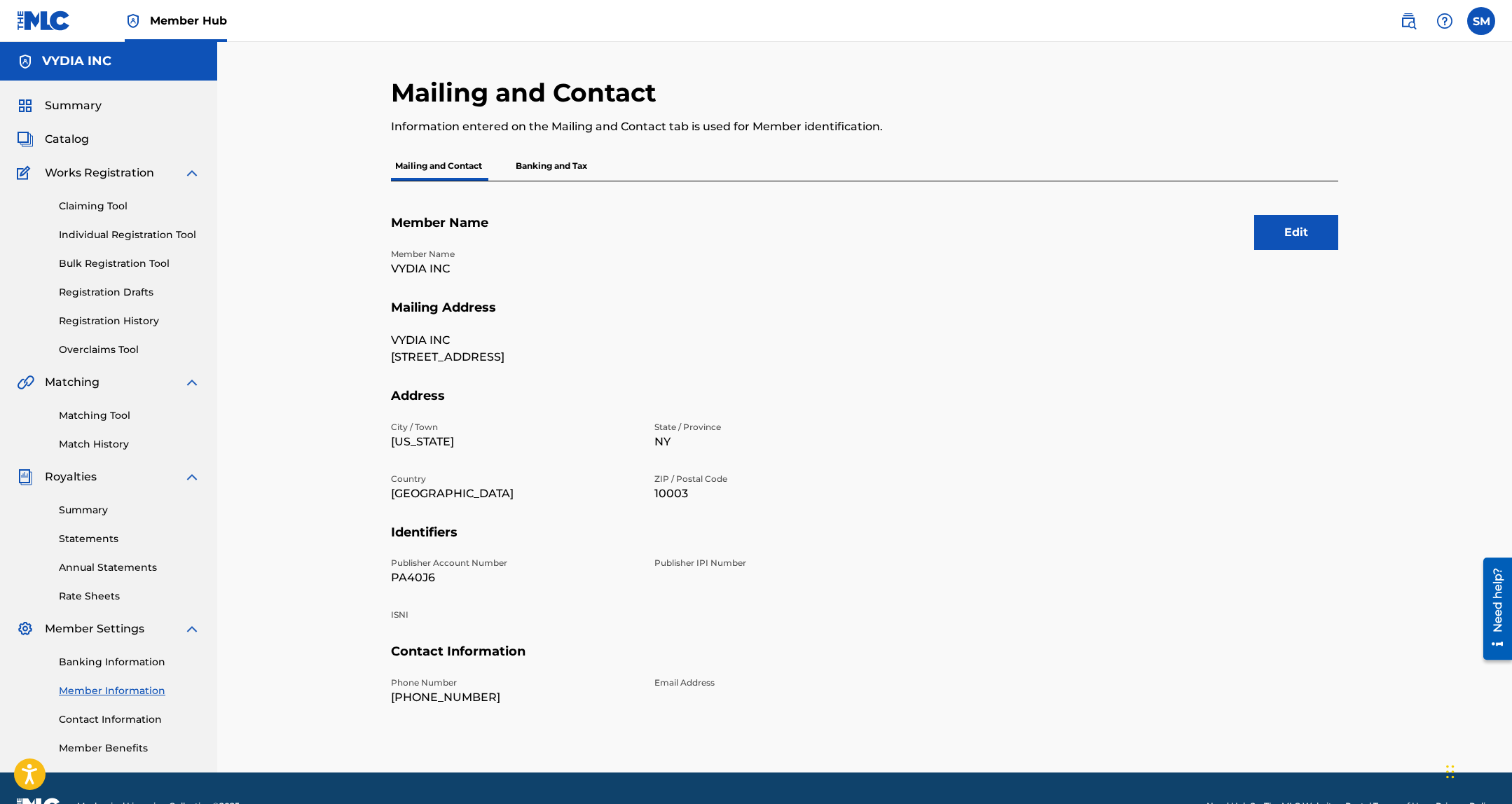
click at [418, 270] on p "VYDIA INC" at bounding box center [515, 268] width 247 height 17
copy p "VYDIA INC"
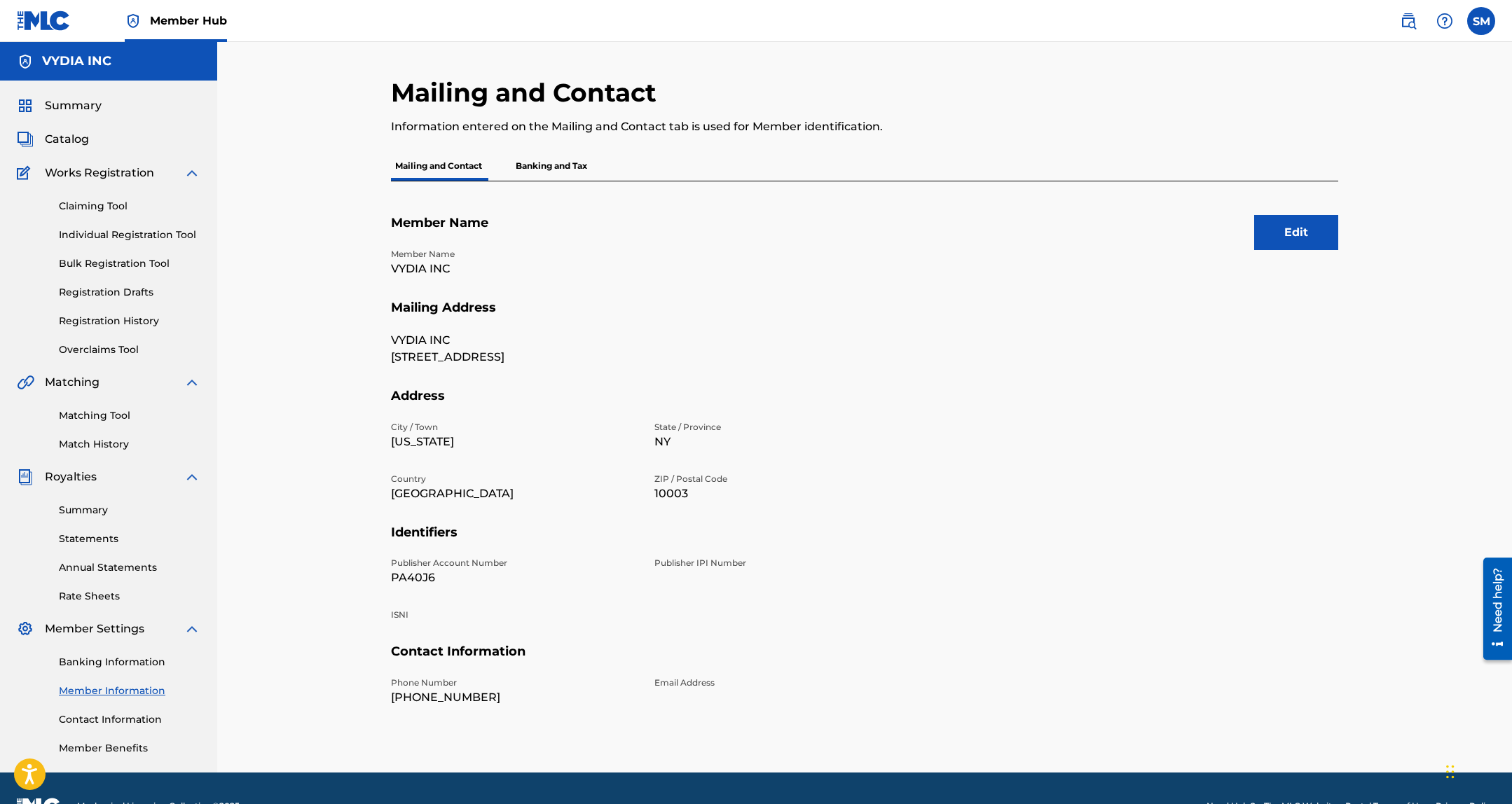
click at [435, 577] on p "PA40J6" at bounding box center [515, 578] width 247 height 17
click at [428, 577] on p "PA40J6" at bounding box center [515, 578] width 247 height 17
copy p "PA40J6"
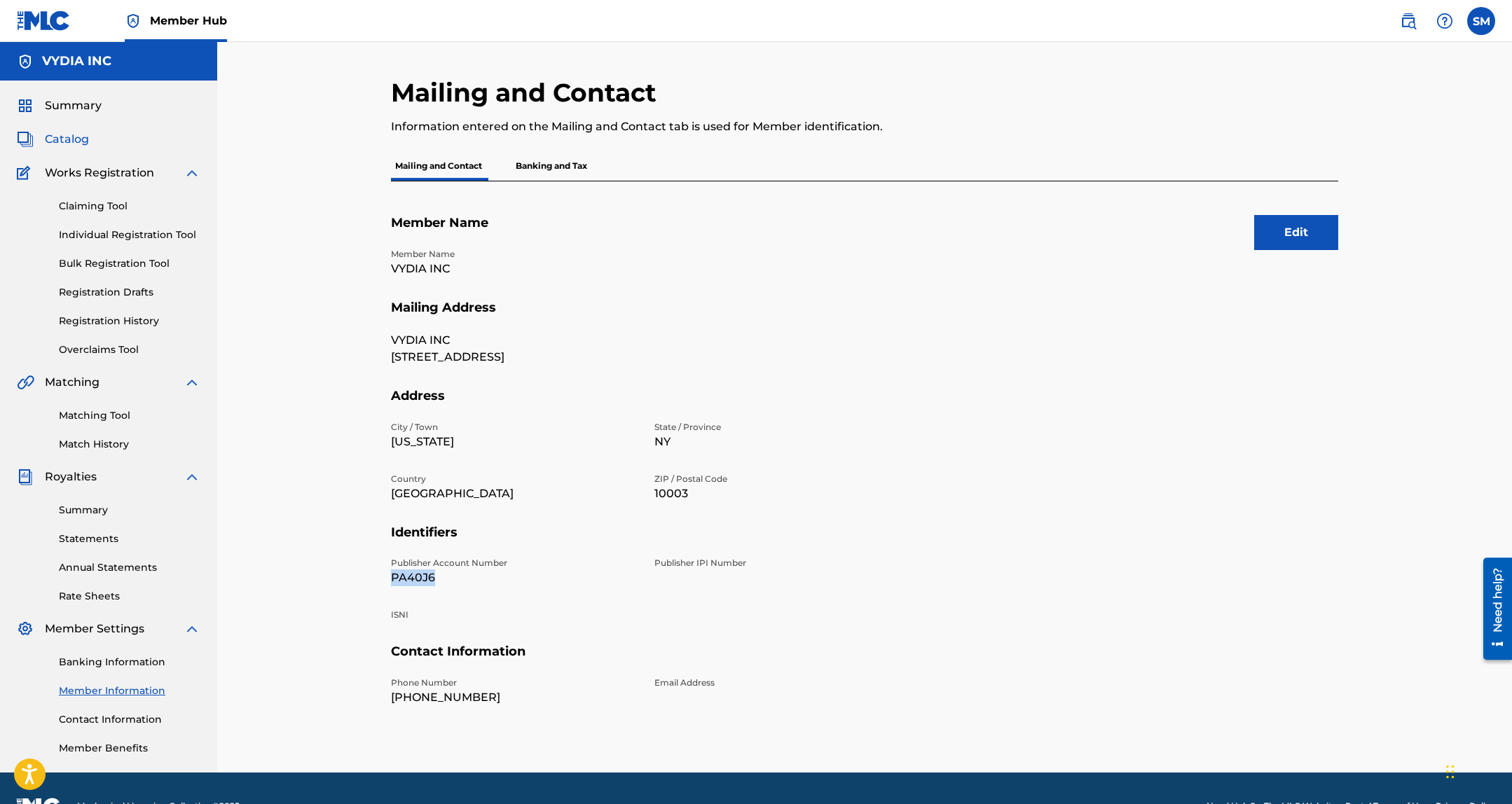
click at [65, 139] on span "Catalog" at bounding box center [66, 139] width 44 height 17
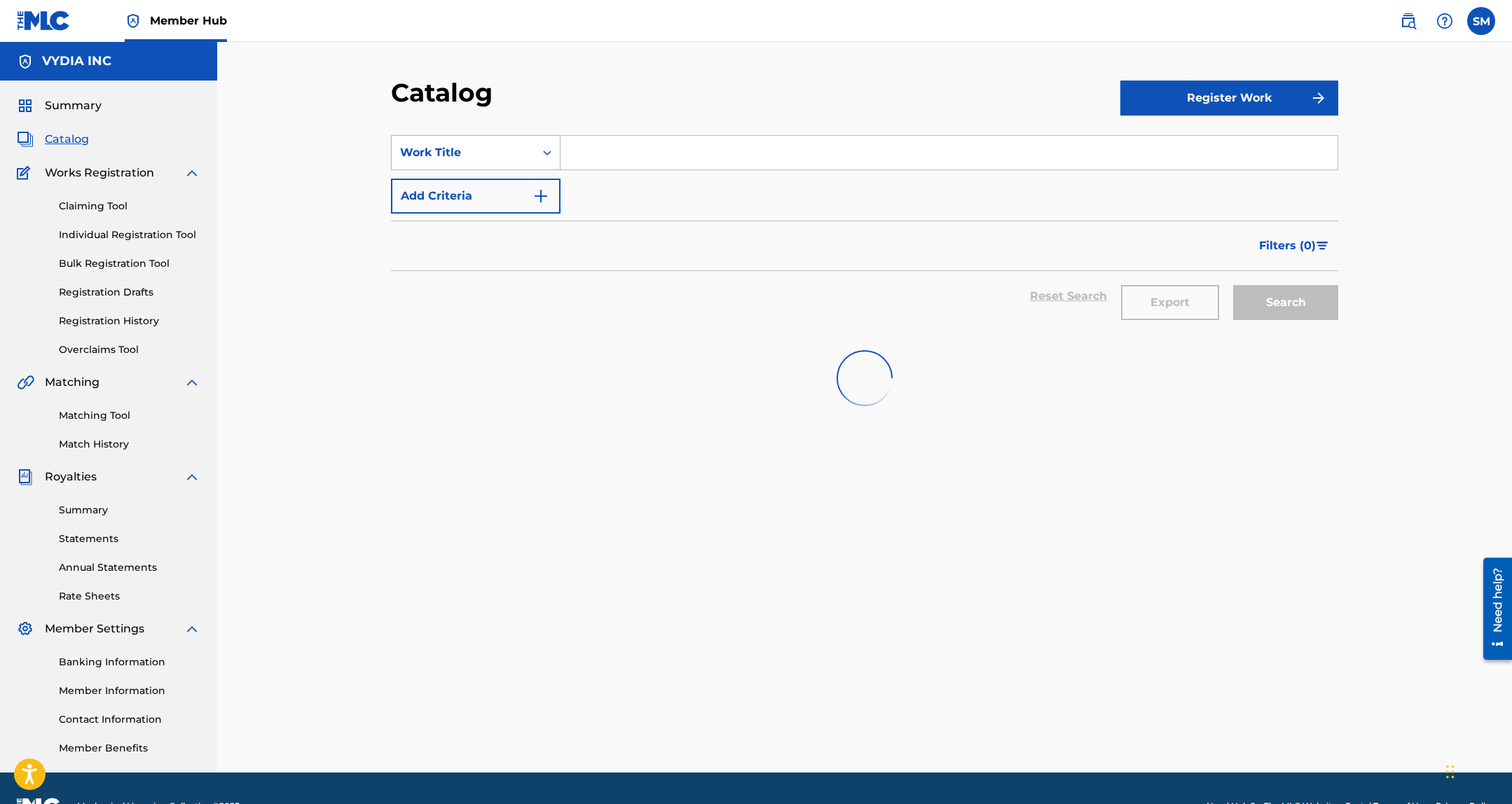
click at [454, 164] on div "Work Title" at bounding box center [463, 152] width 143 height 27
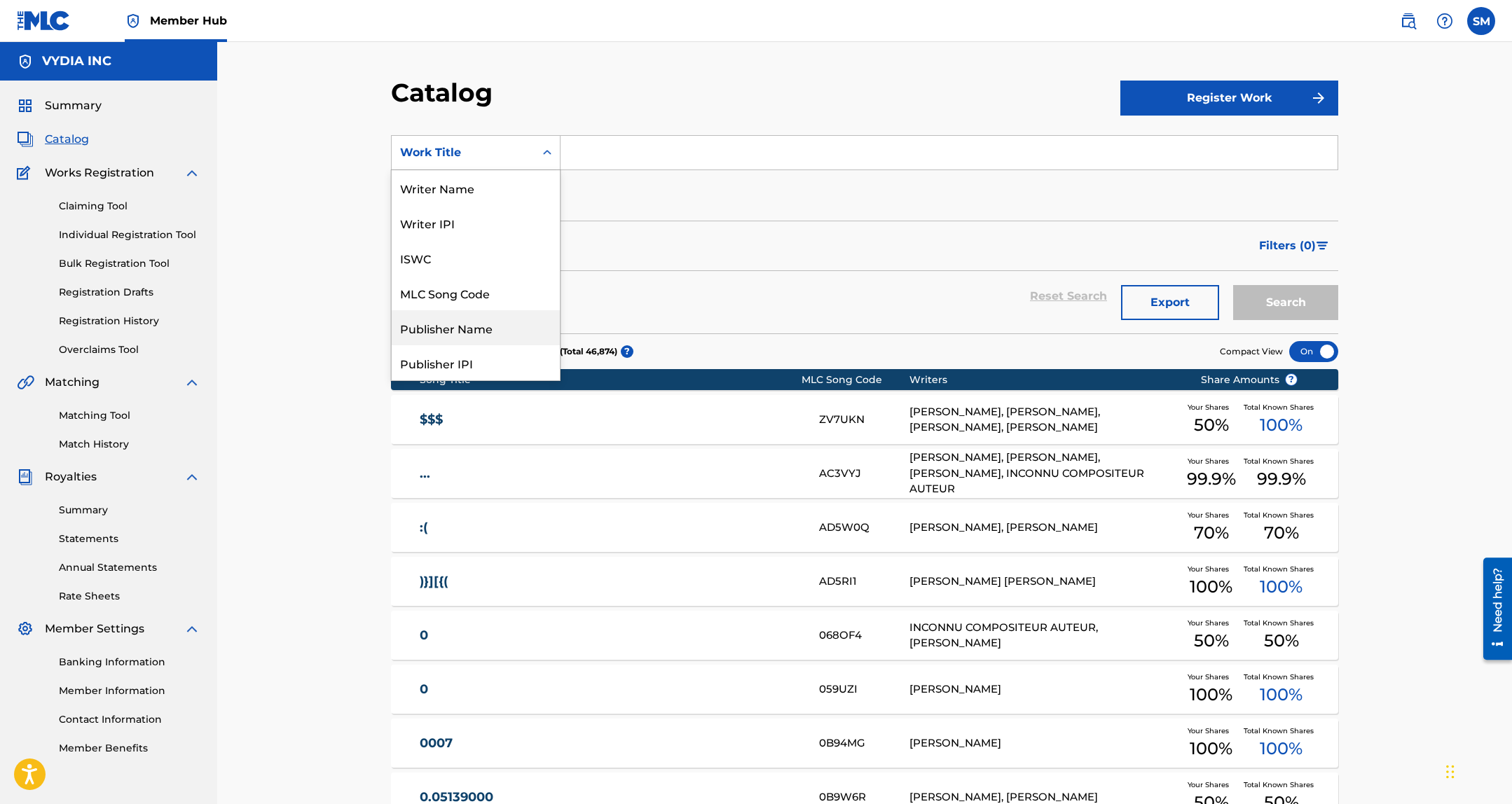
click at [458, 341] on div "Publisher Name" at bounding box center [475, 327] width 168 height 35
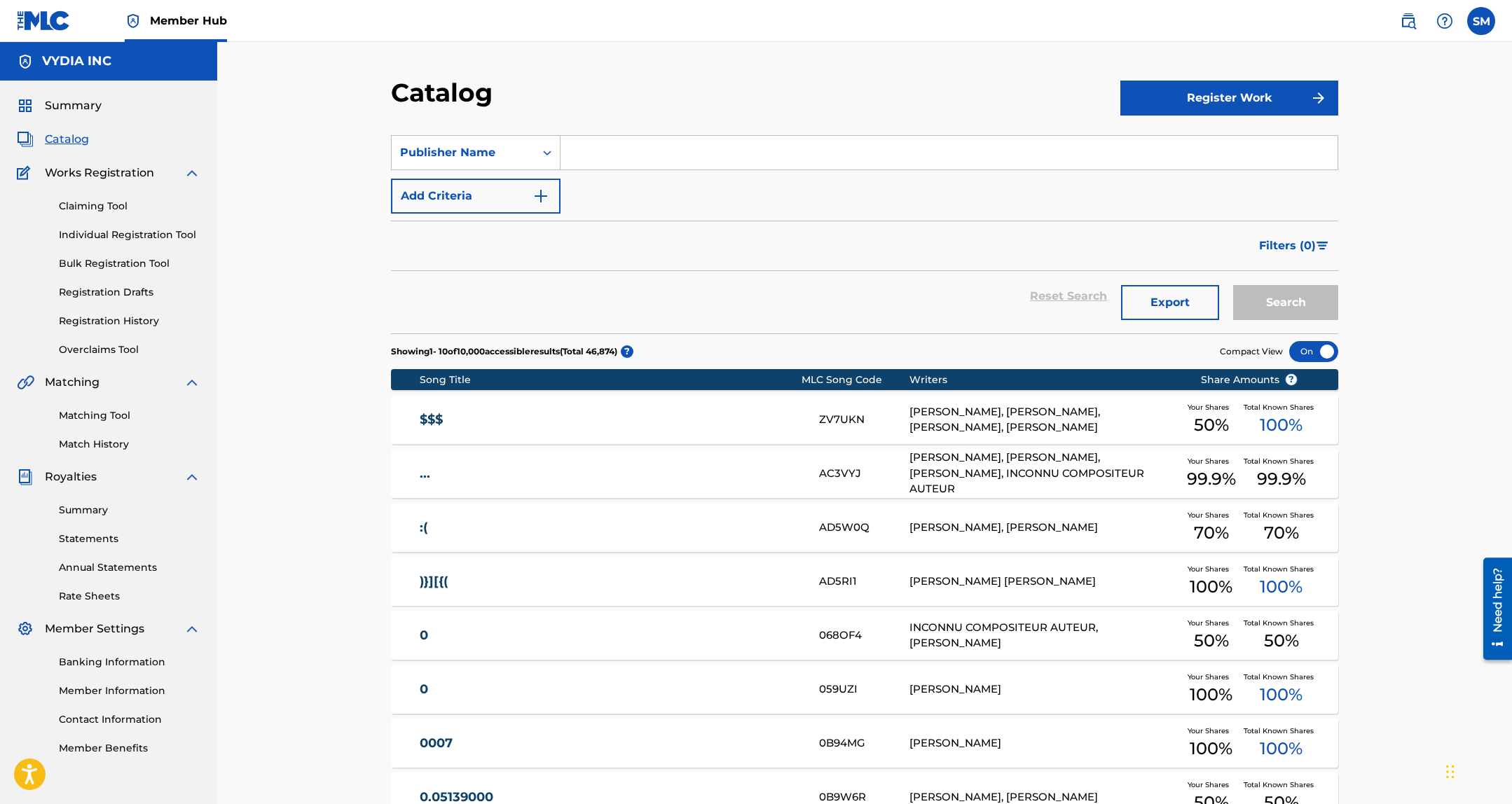
click at [622, 173] on div "SearchWithCriteriac92e570a-1259-42fc-9944-61af25c3adb6 Publisher Name Add Crite…" at bounding box center [864, 174] width 947 height 78
click at [625, 149] on input "Search Form" at bounding box center [948, 152] width 777 height 33
type input "label hub music publishing"
click at [1233, 285] on button "Search" at bounding box center [1285, 302] width 105 height 35
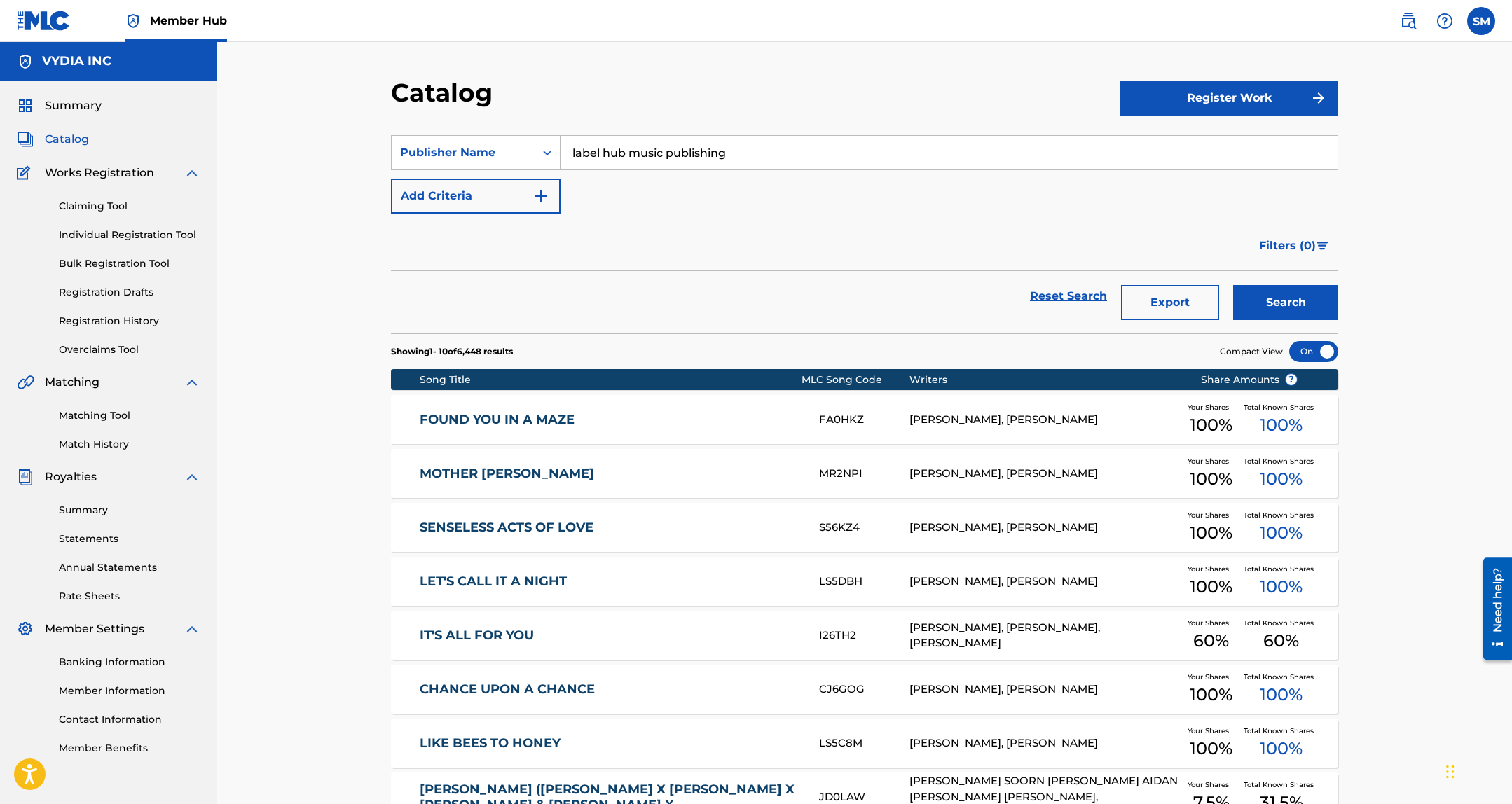
click at [579, 408] on div "FOUND YOU IN A MAZE FA0HKZ ROSA BRUNELLO, TOMMASO CAPPELLATO Your Shares 100 % …" at bounding box center [864, 419] width 947 height 49
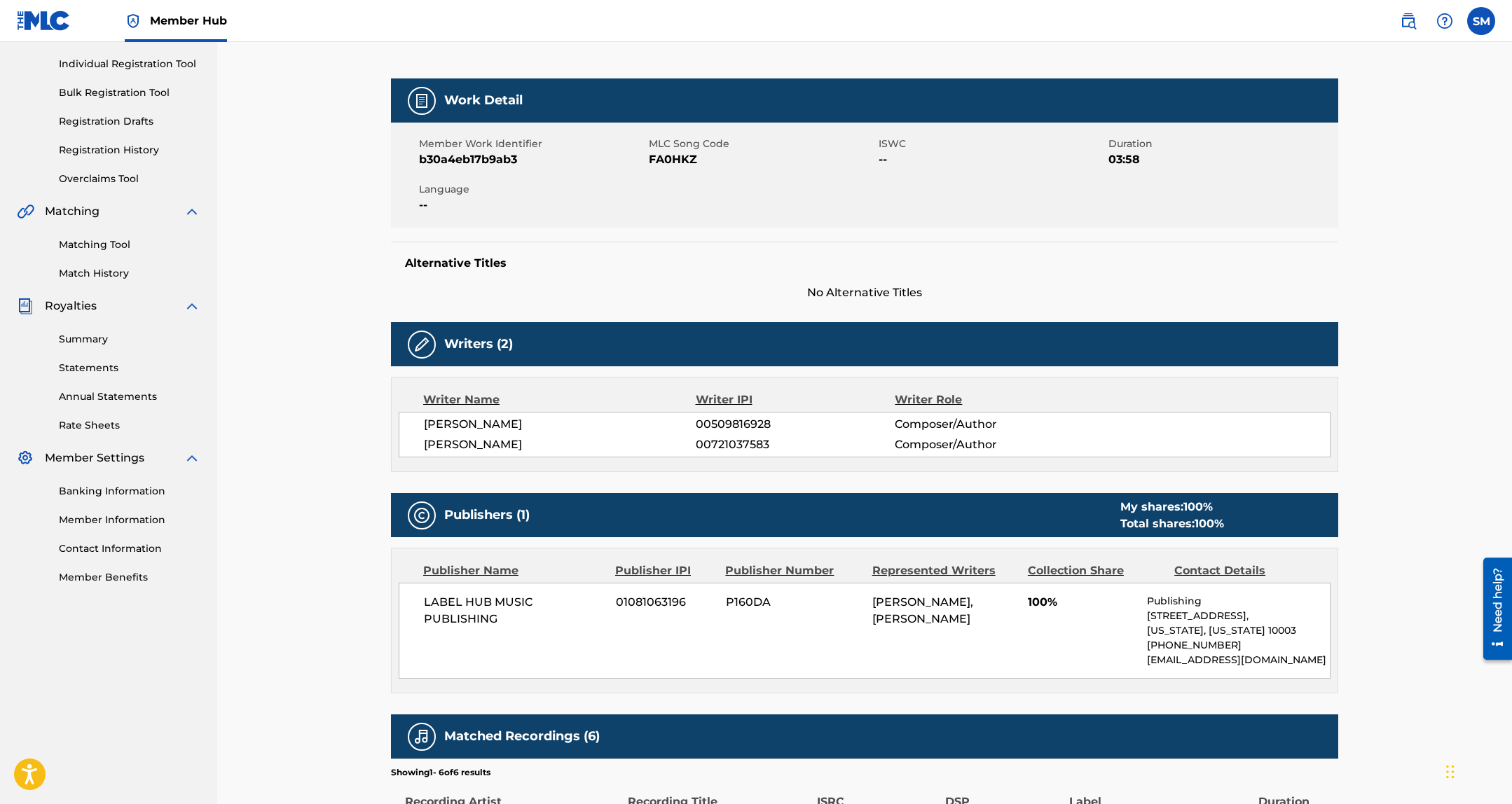
scroll to position [448, 0]
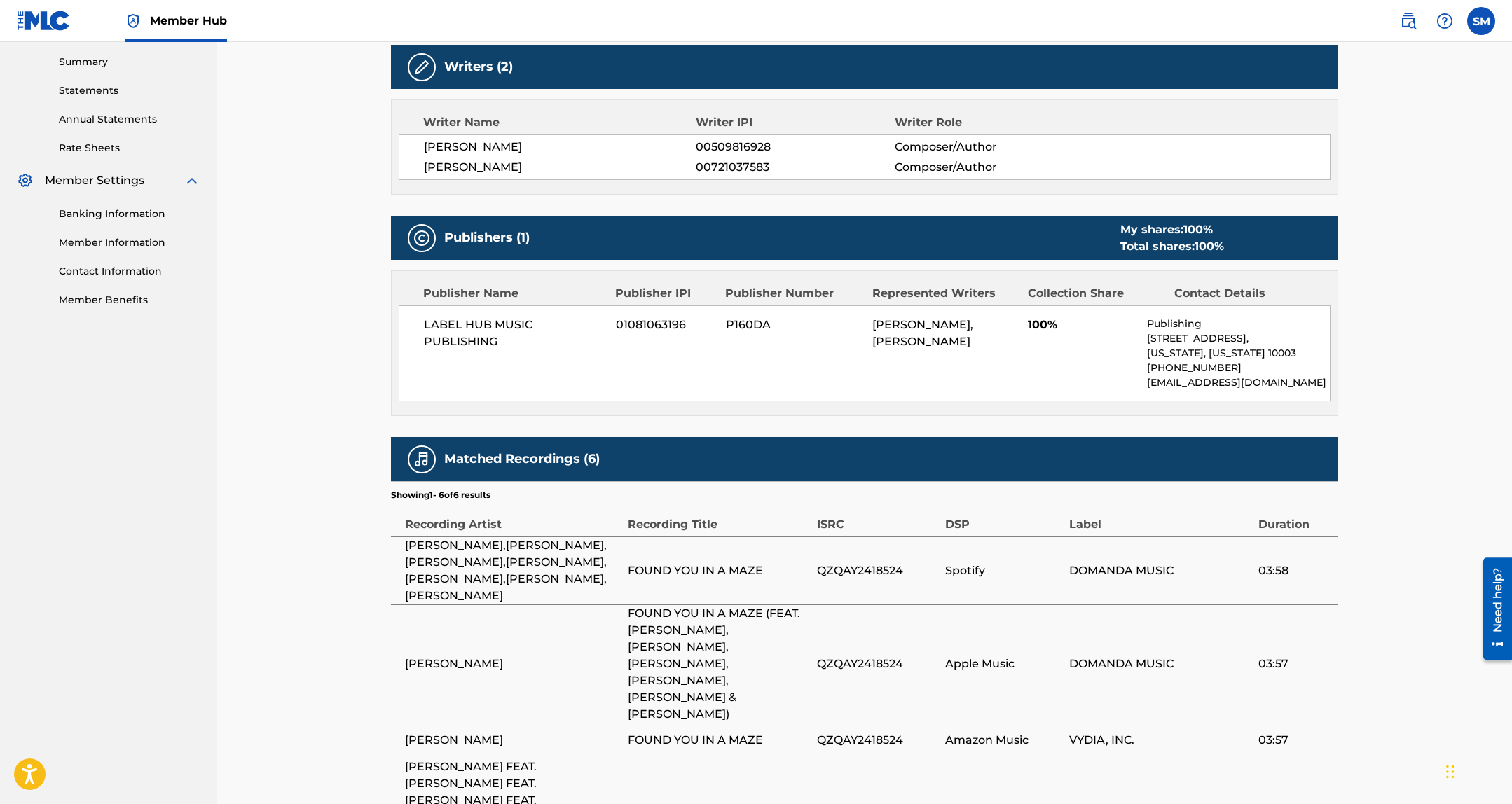
click at [750, 324] on span "P160DA" at bounding box center [794, 325] width 136 height 17
copy span "P160DA"
click at [651, 318] on span "01081063196" at bounding box center [666, 325] width 100 height 17
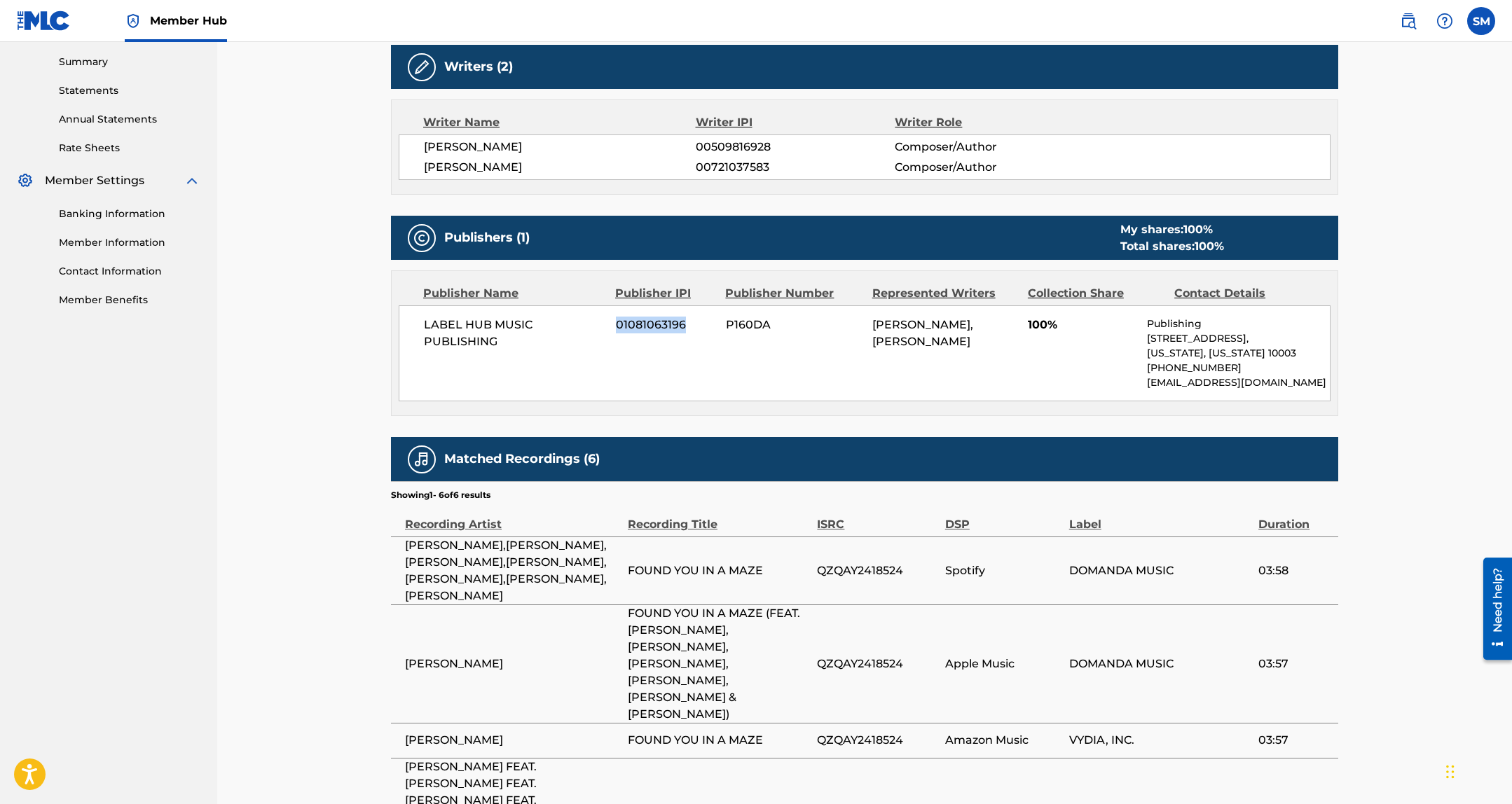
copy span "01081063196"
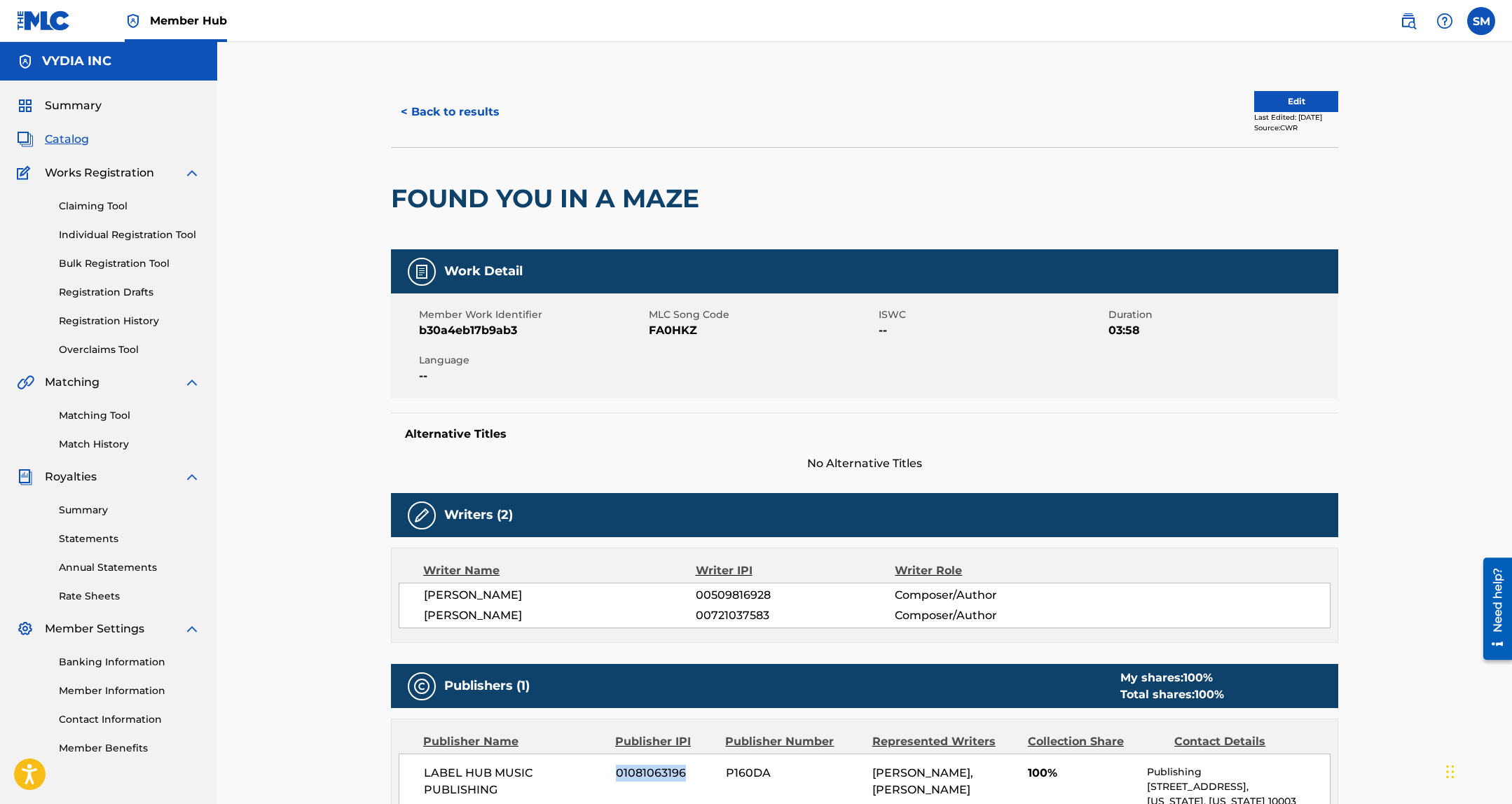
click at [69, 136] on span "Catalog" at bounding box center [66, 139] width 44 height 17
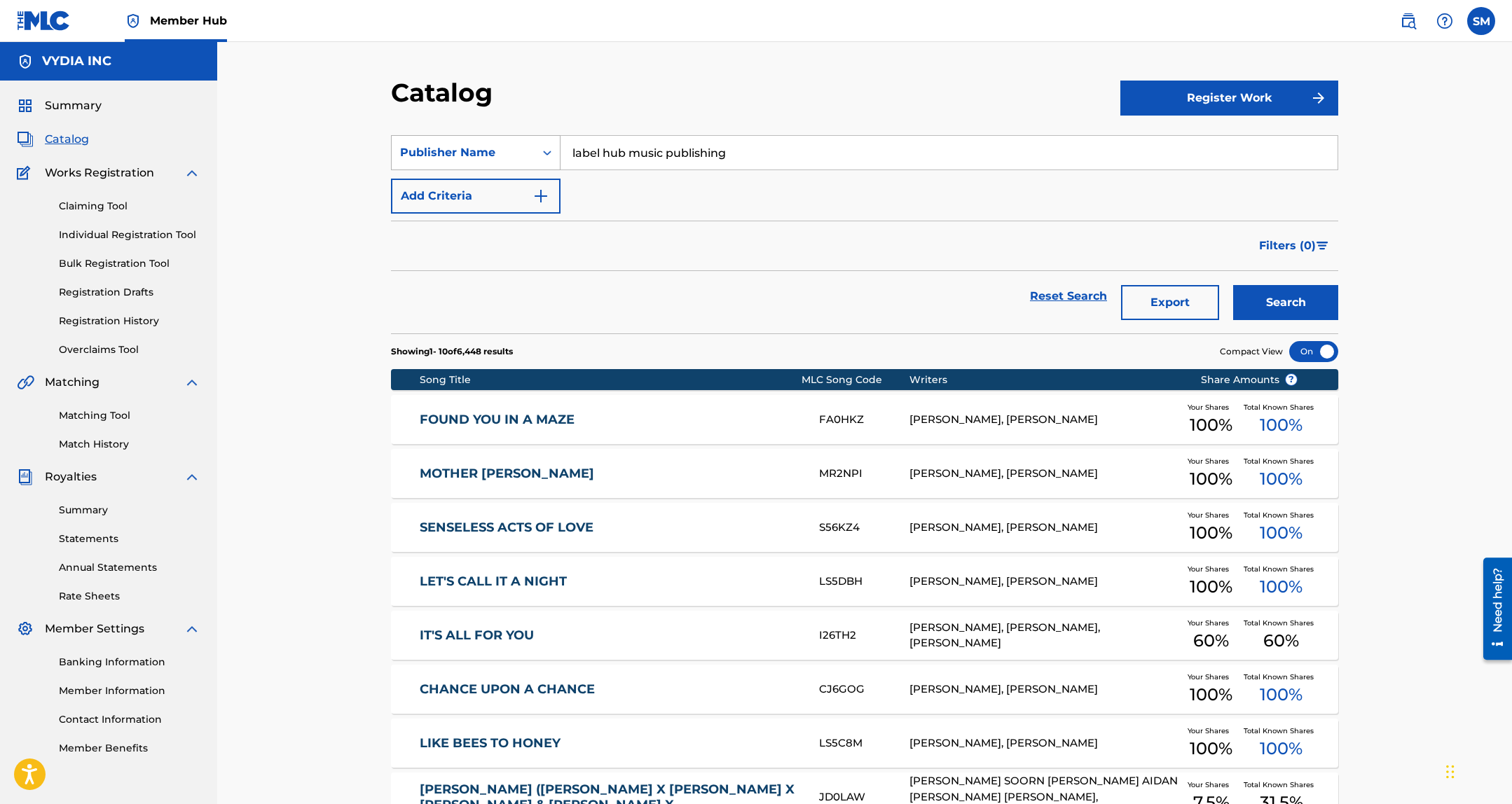
click at [449, 160] on div "Publisher Name" at bounding box center [463, 152] width 126 height 17
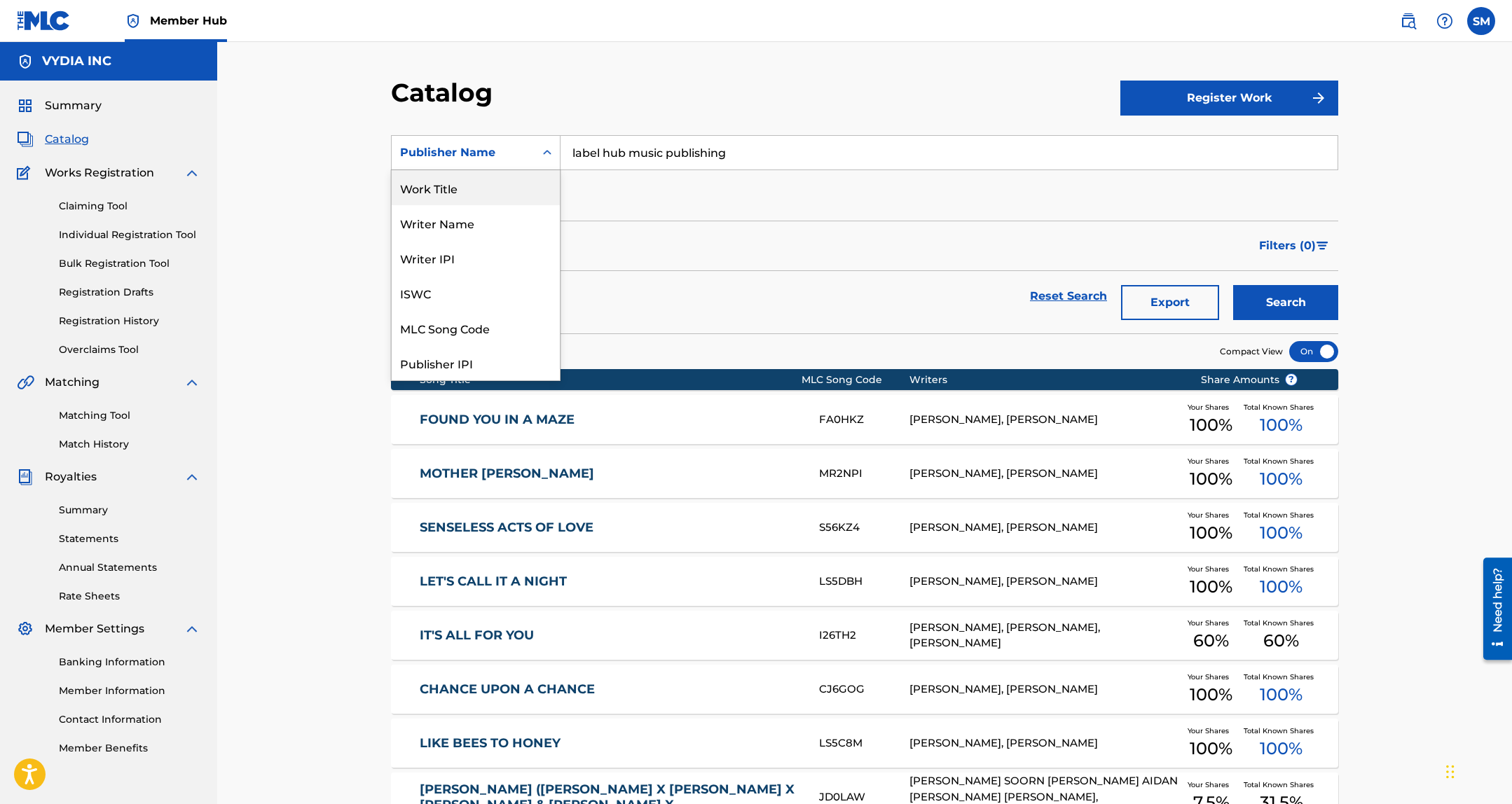
click at [453, 179] on div "Work Title" at bounding box center [475, 187] width 168 height 35
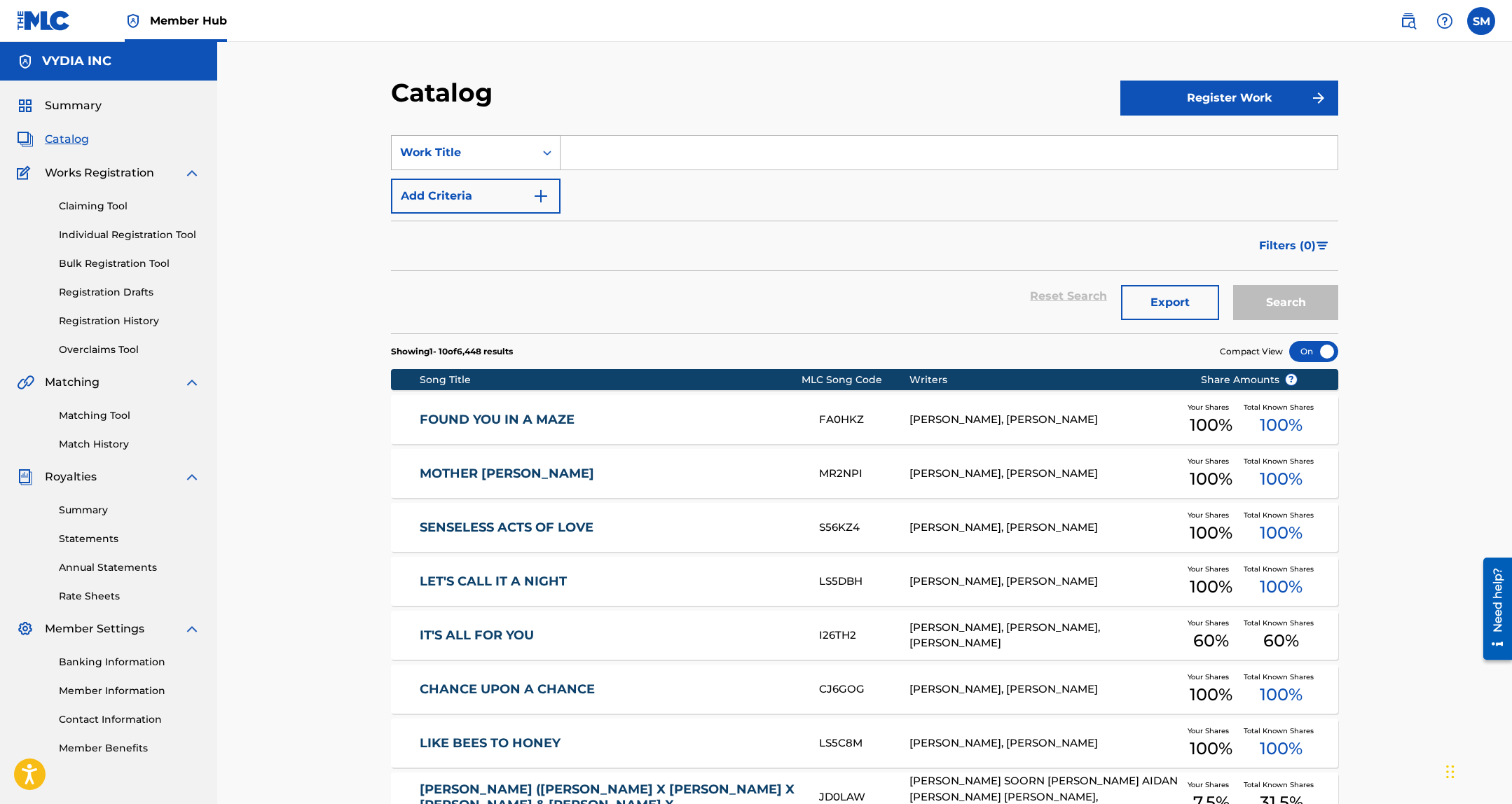
click at [459, 142] on div "Work Title" at bounding box center [463, 152] width 143 height 27
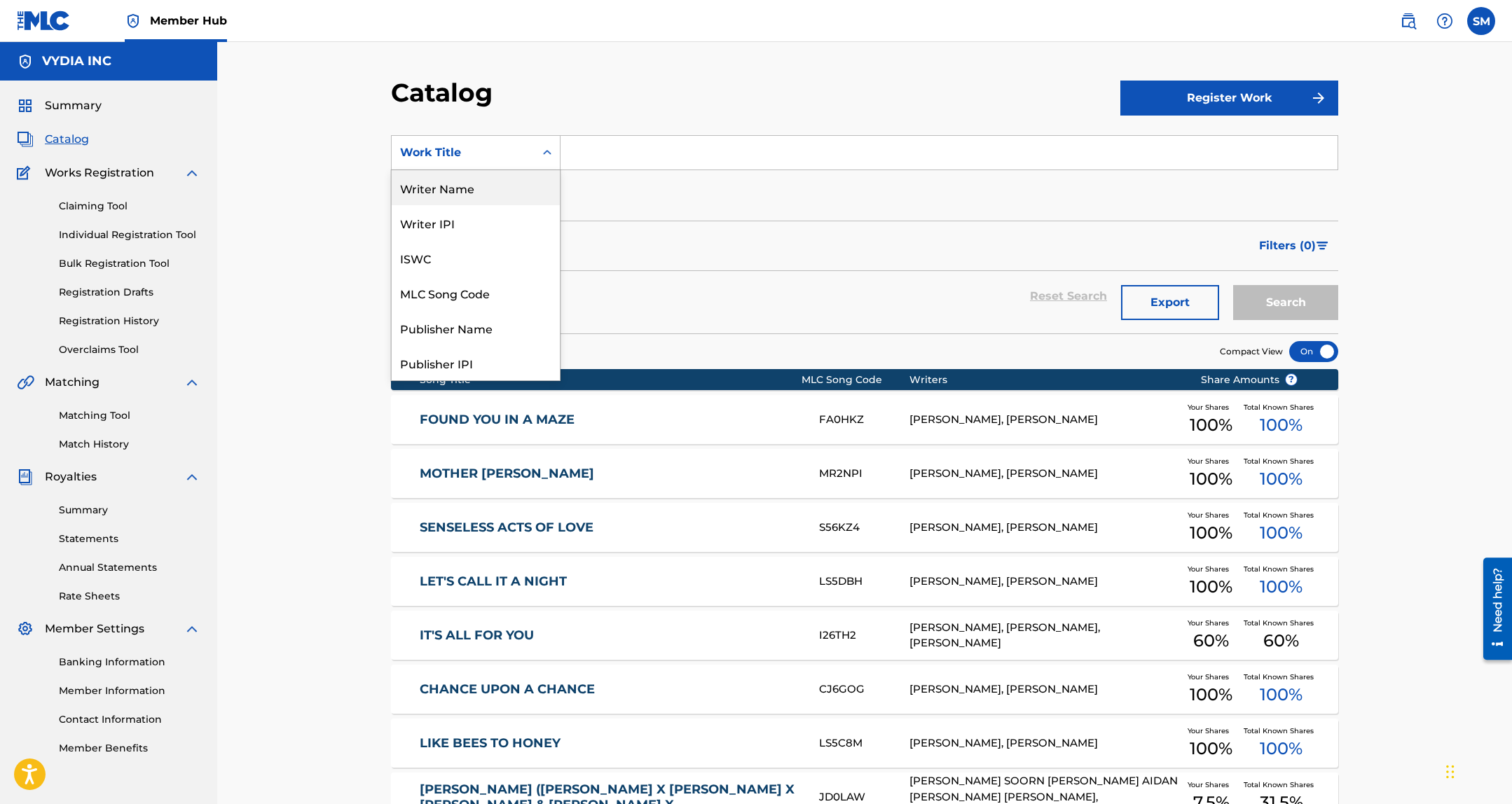
click at [460, 190] on div "Writer Name" at bounding box center [475, 187] width 168 height 35
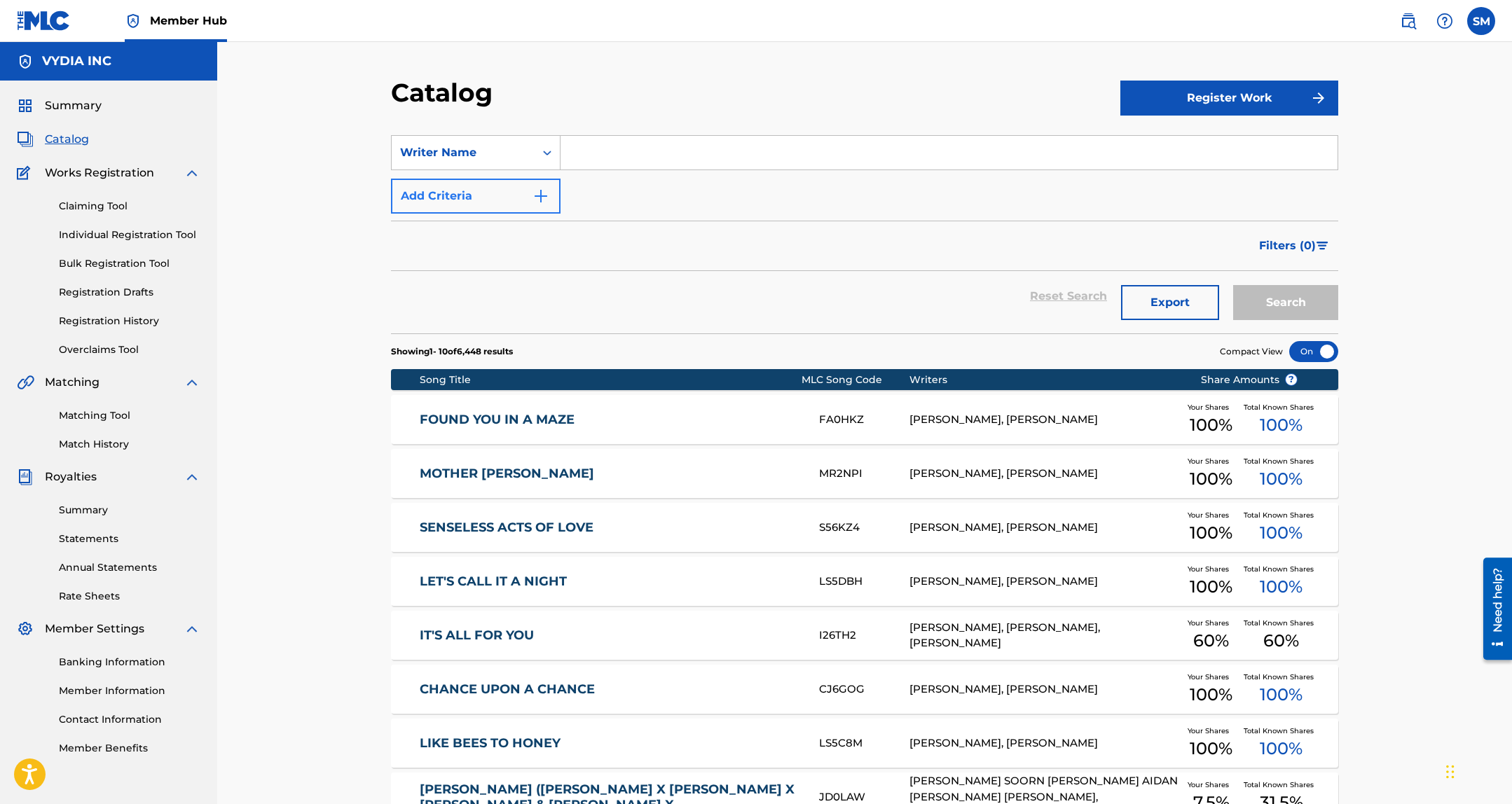
click at [650, 140] on input "Search Form" at bounding box center [948, 152] width 777 height 33
type input "Elizabeth Hillesdon"
click at [1283, 300] on button "Search" at bounding box center [1285, 302] width 105 height 35
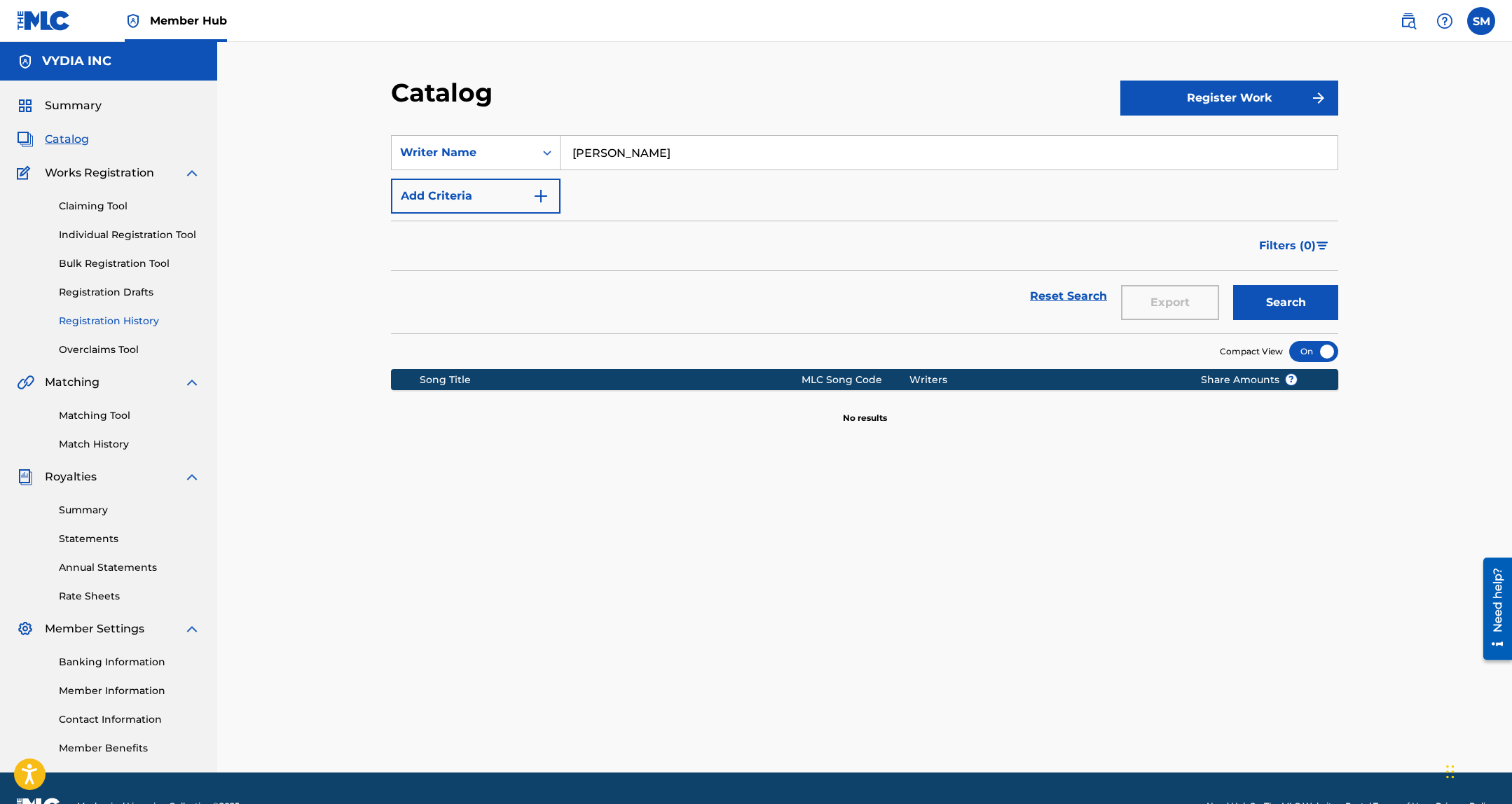
click at [91, 314] on link "Registration History" at bounding box center [129, 321] width 141 height 15
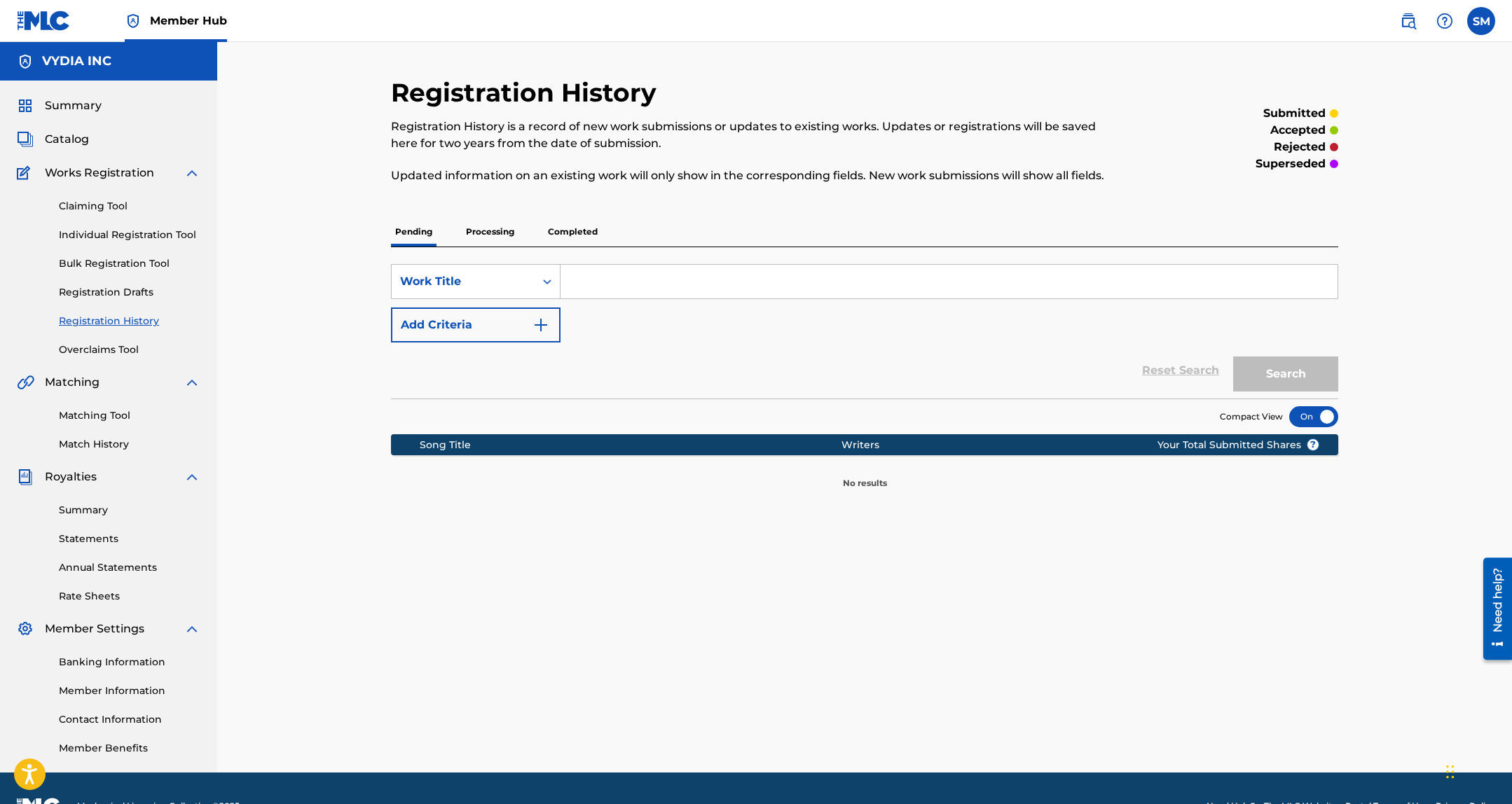
click at [500, 228] on p "Processing" at bounding box center [490, 232] width 57 height 30
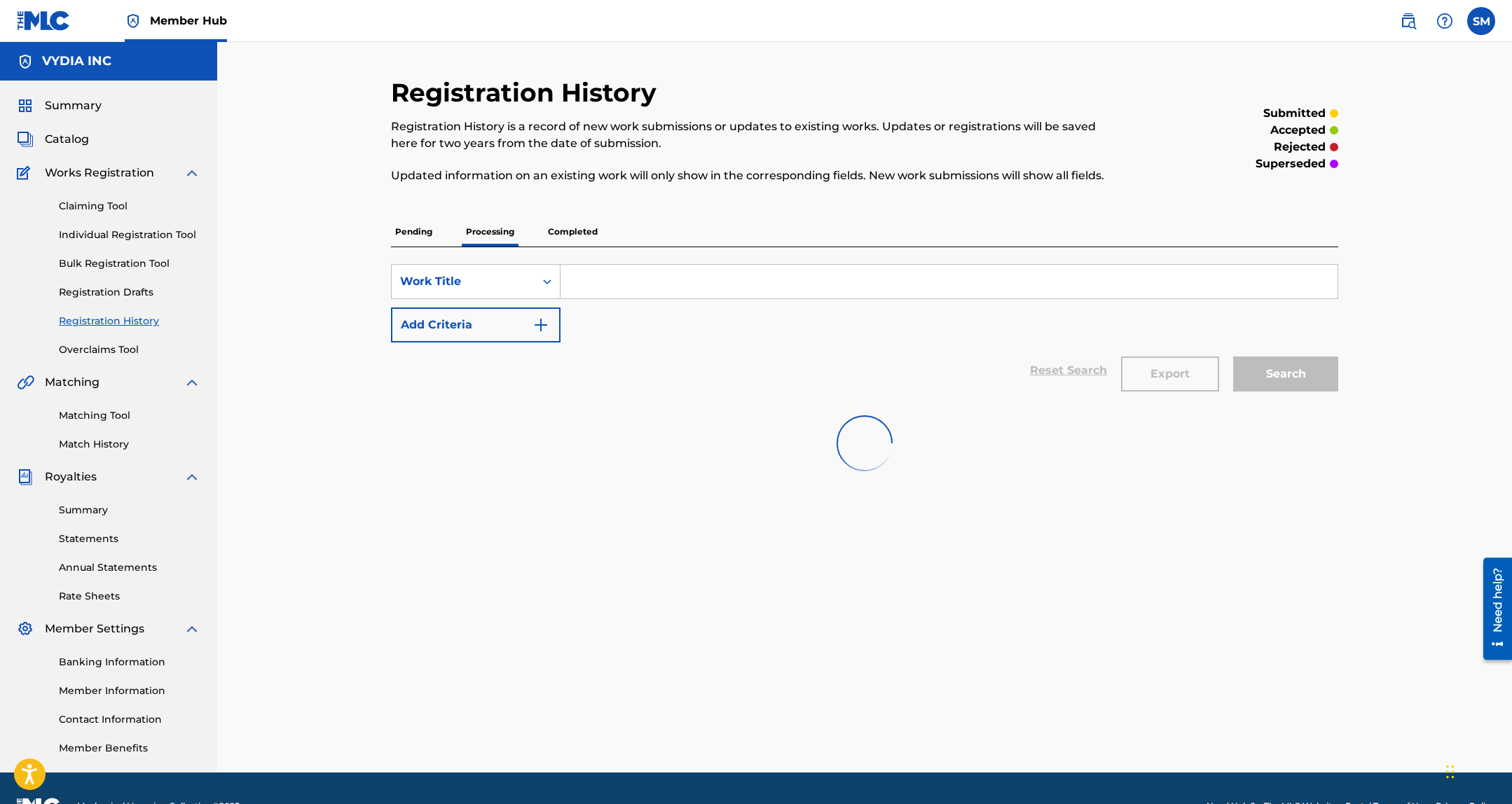
click at [630, 280] on input "Search Form" at bounding box center [948, 281] width 777 height 33
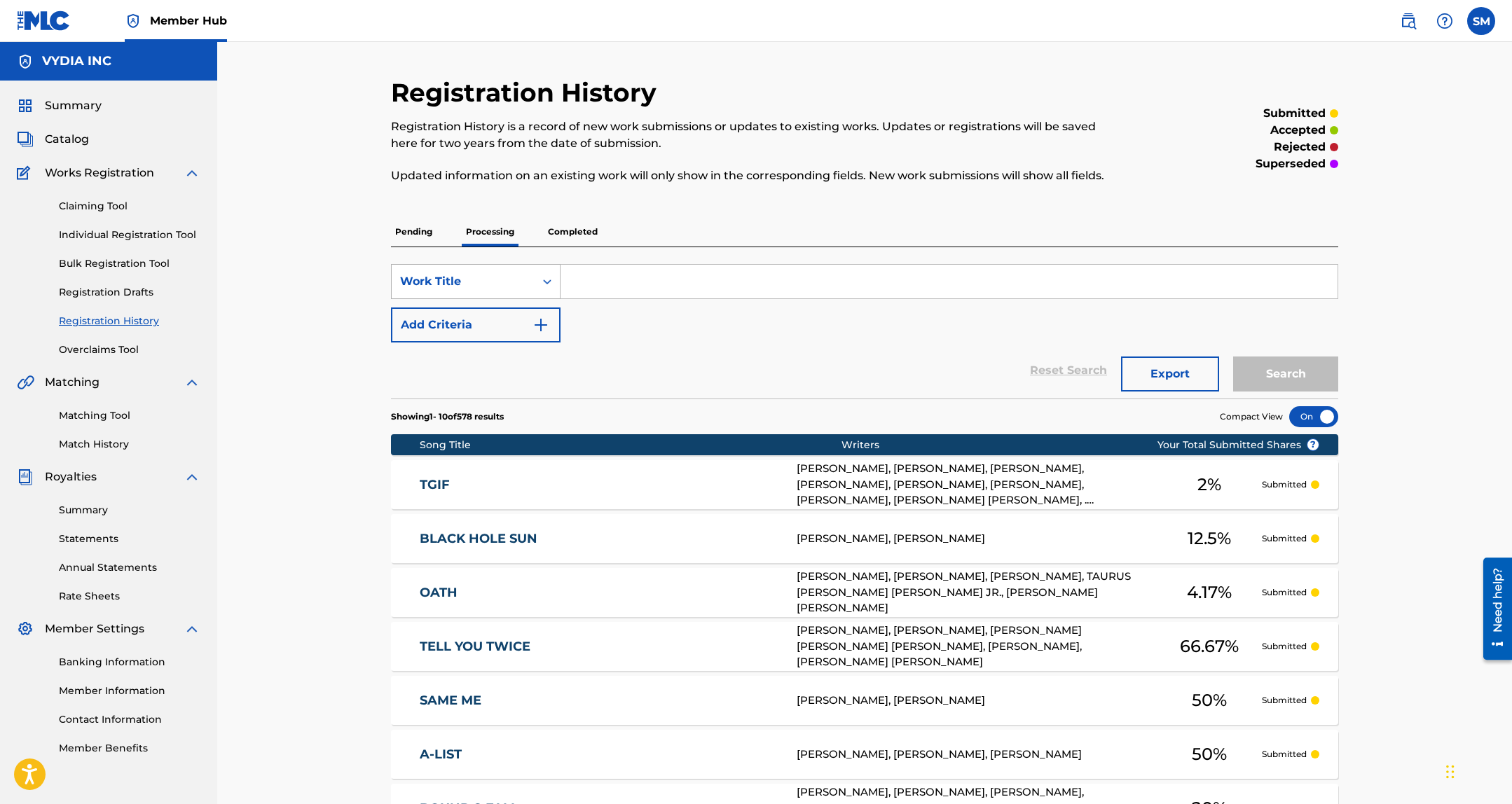
click at [440, 284] on div "Work Title" at bounding box center [463, 281] width 126 height 17
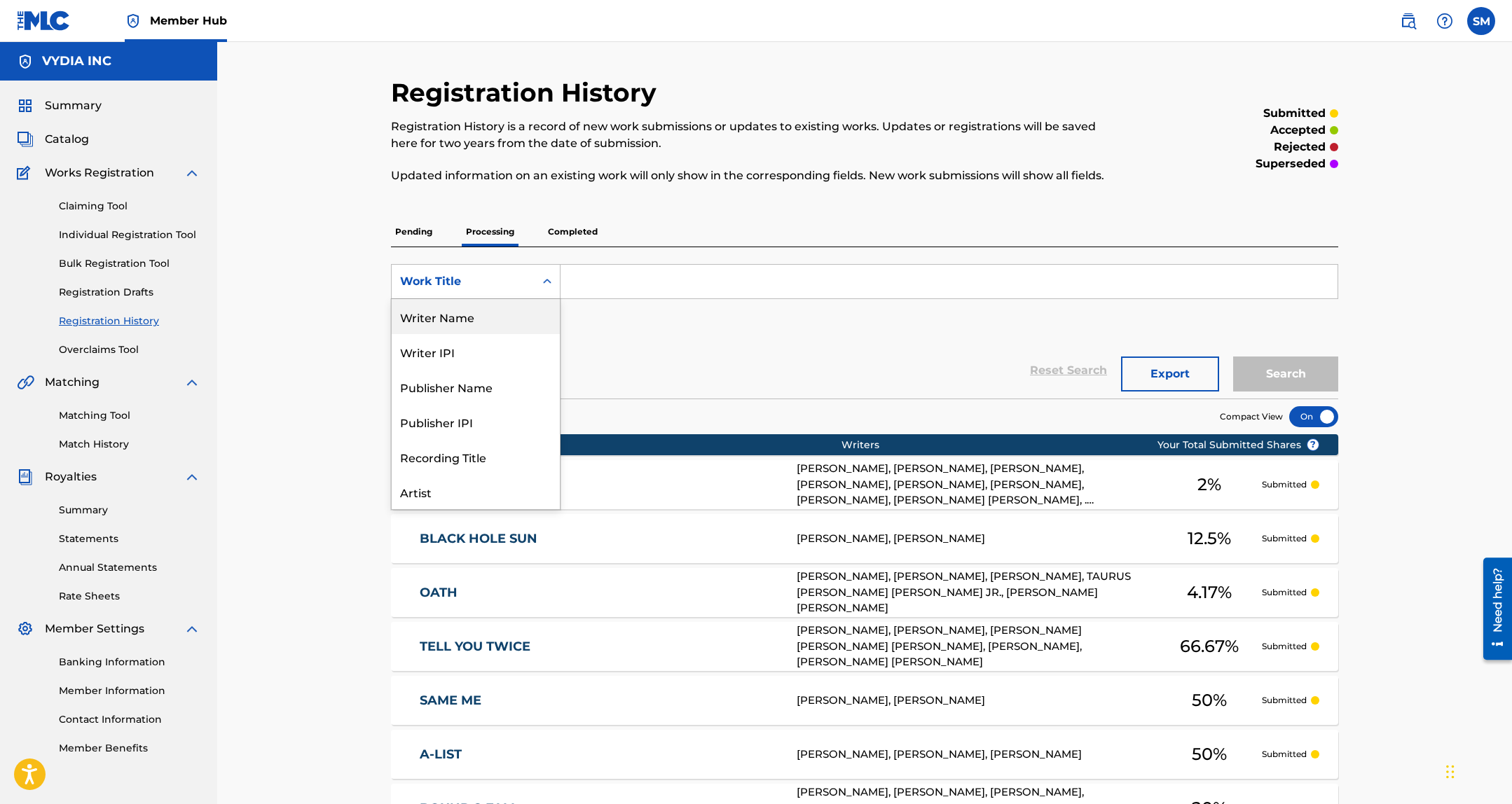
drag, startPoint x: 459, startPoint y: 319, endPoint x: 499, endPoint y: 306, distance: 42.1
click at [459, 319] on div "Writer Name" at bounding box center [475, 316] width 168 height 35
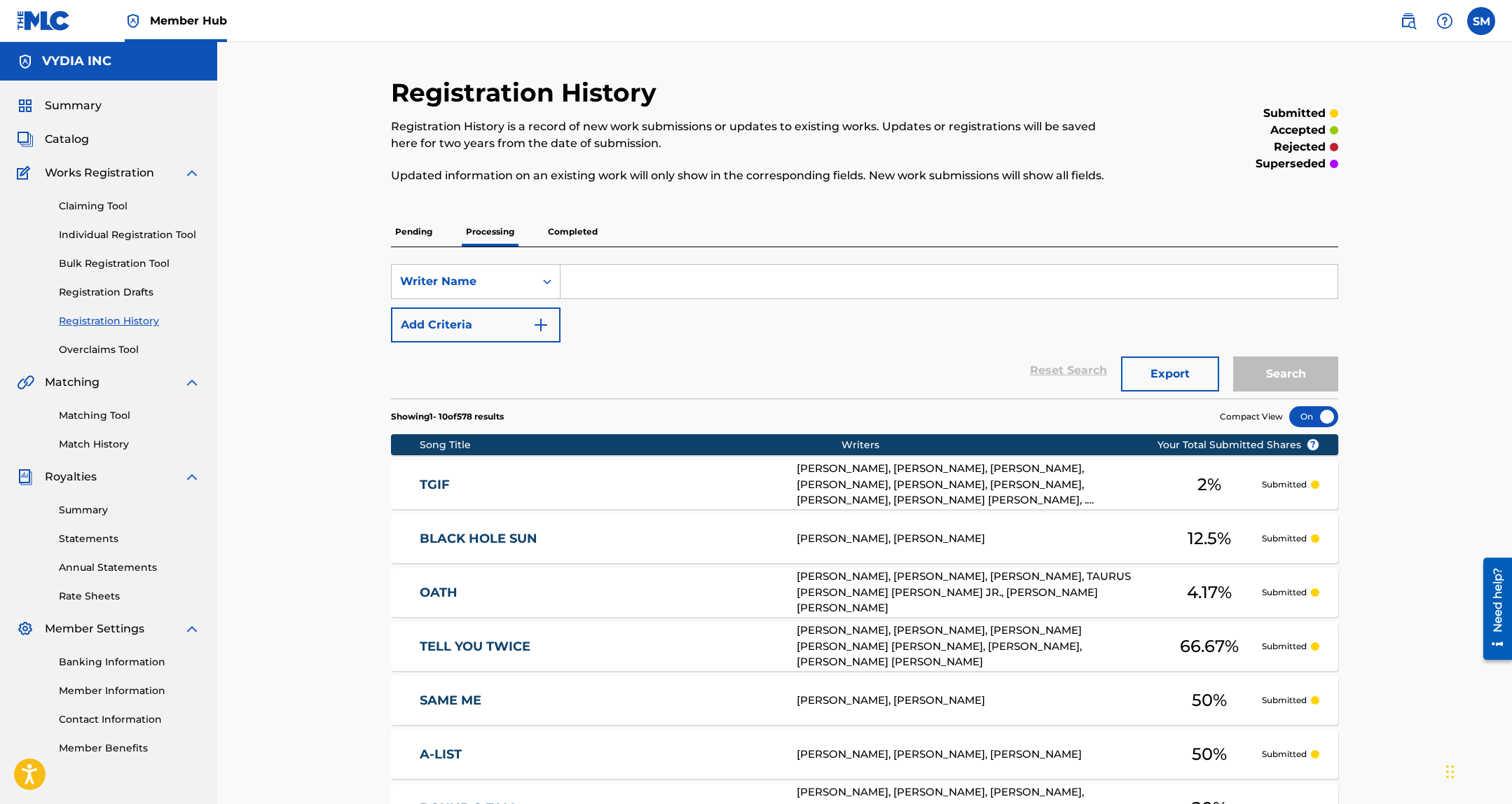
click at [602, 288] on input "Search Form" at bounding box center [948, 281] width 777 height 33
paste input "Elizabeth Hillesdon"
type input "Elizabeth Hillesdon"
click at [1233, 356] on button "Search" at bounding box center [1285, 373] width 105 height 35
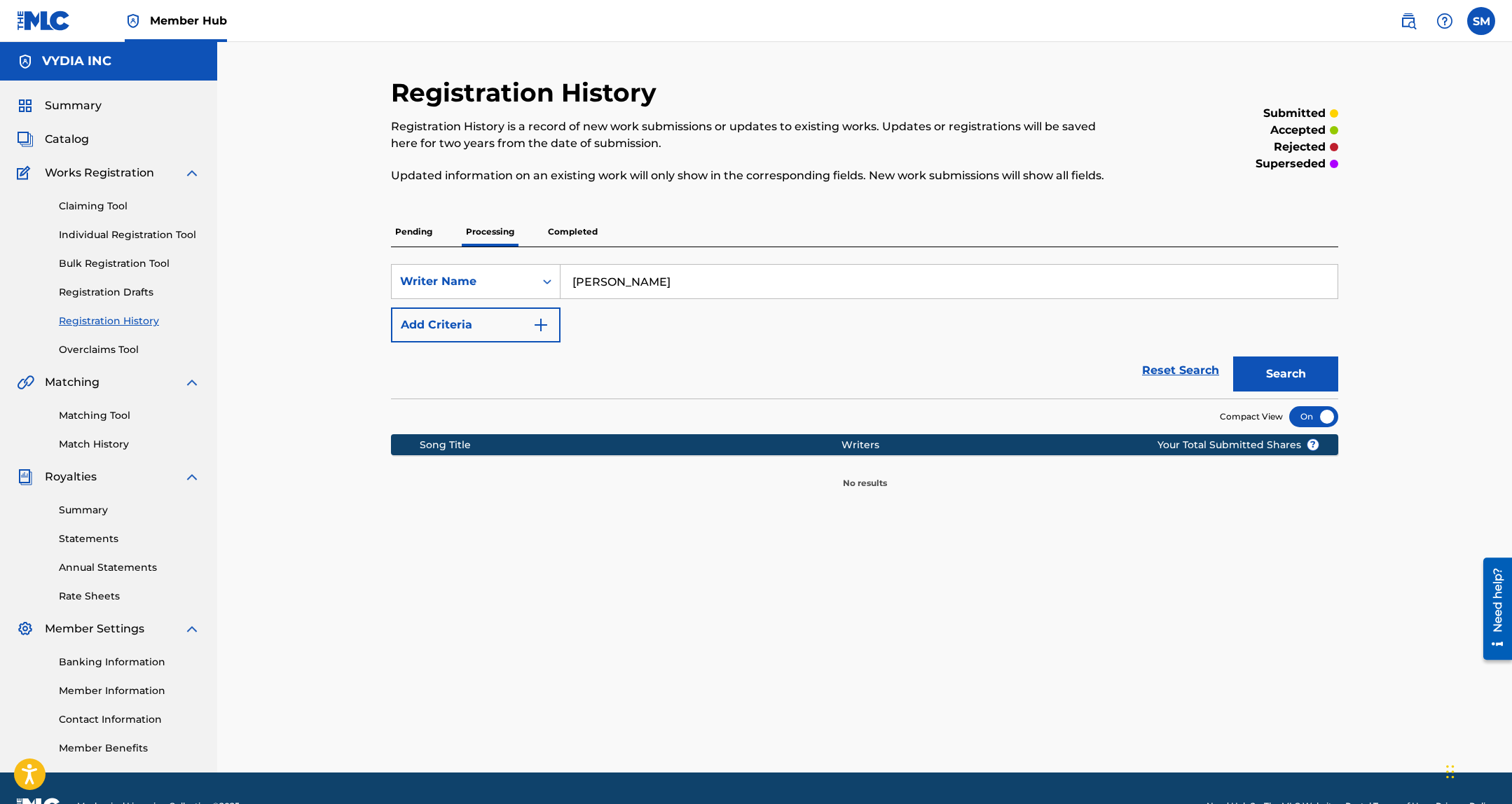
click at [595, 218] on p "Completed" at bounding box center [573, 232] width 58 height 30
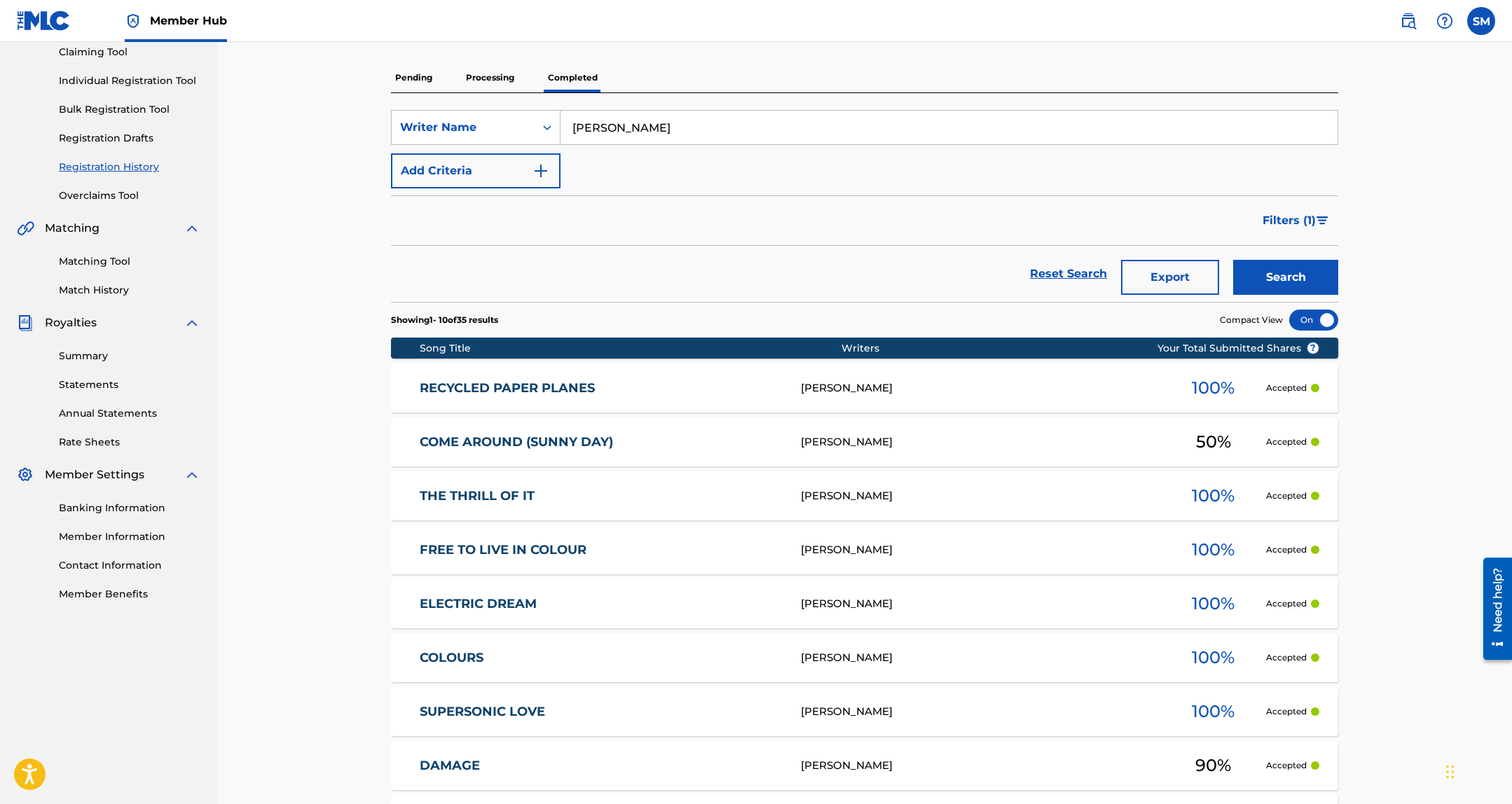
scroll to position [410, 0]
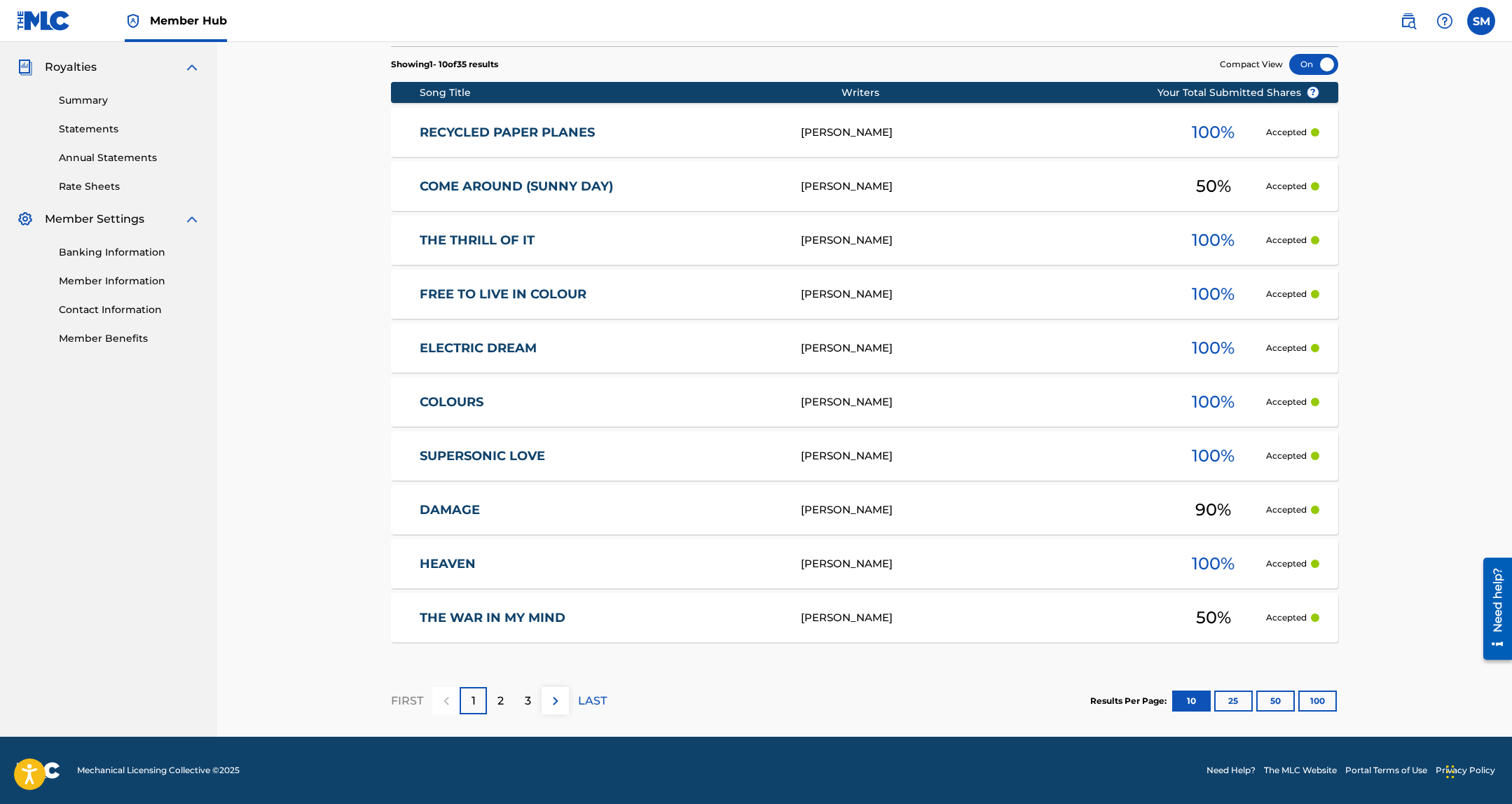
click at [889, 132] on div "ELIZABETH HILLESDON" at bounding box center [981, 133] width 360 height 16
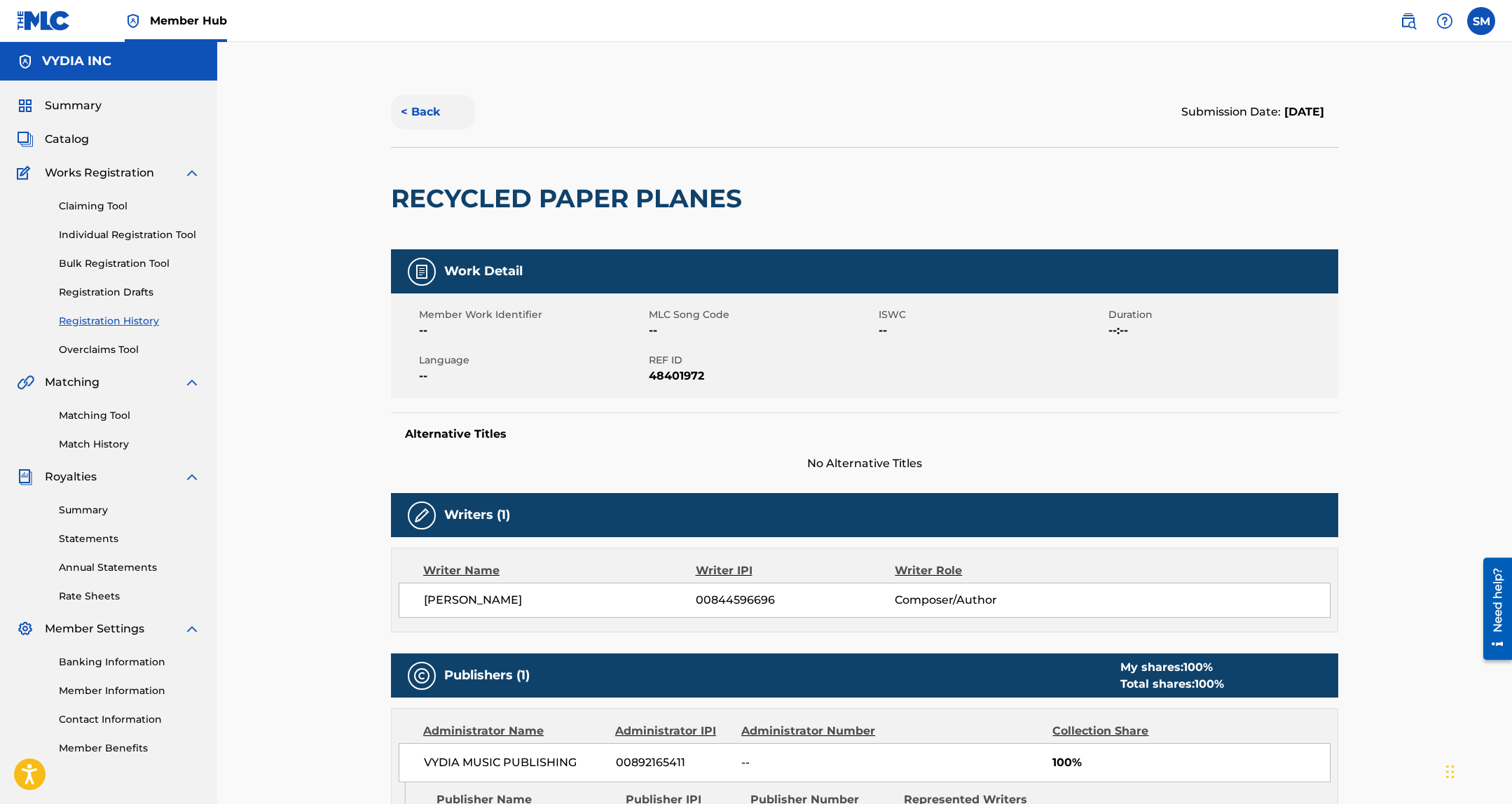
click at [436, 119] on button "< Back" at bounding box center [433, 112] width 84 height 35
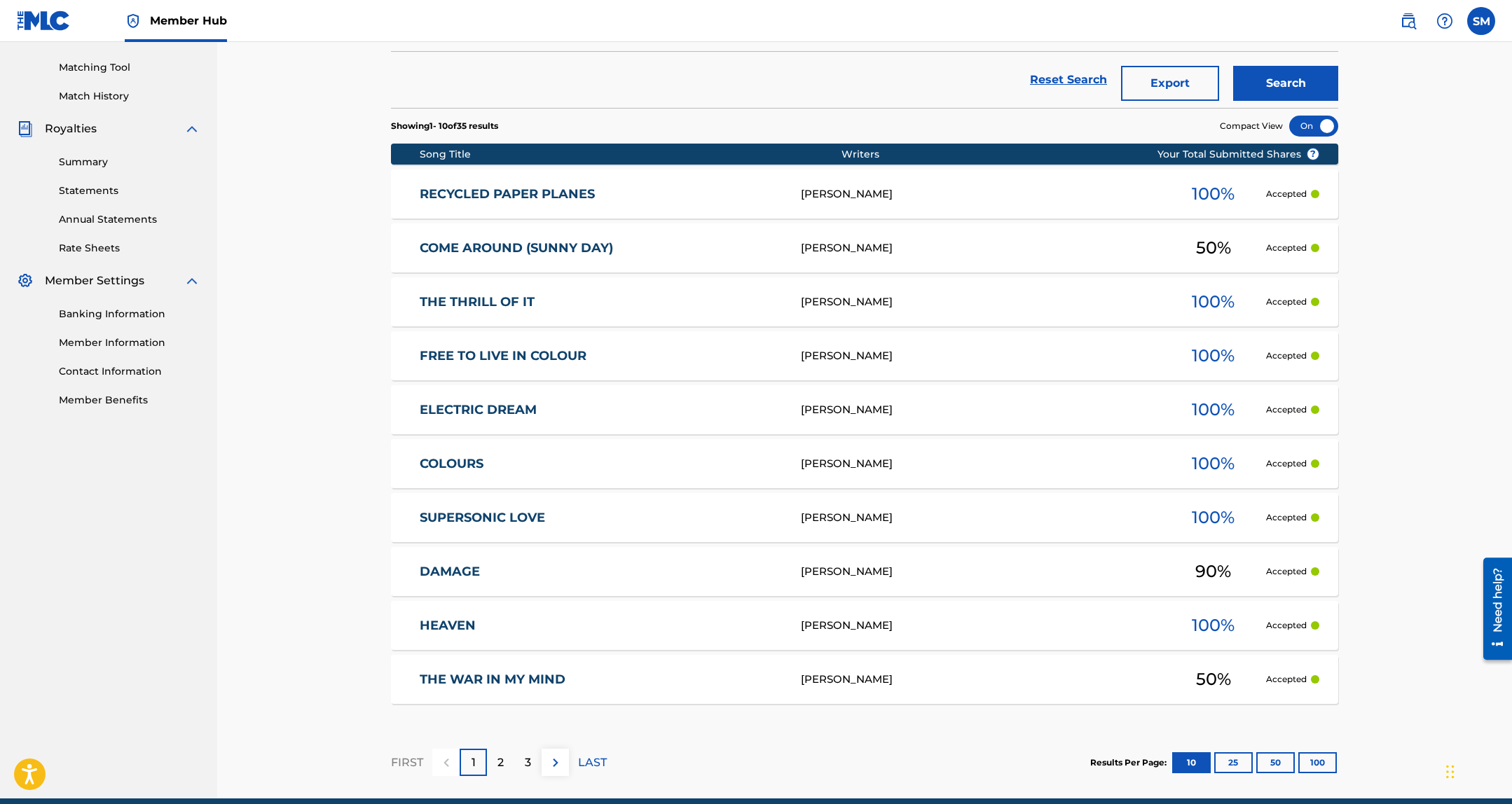
scroll to position [410, 0]
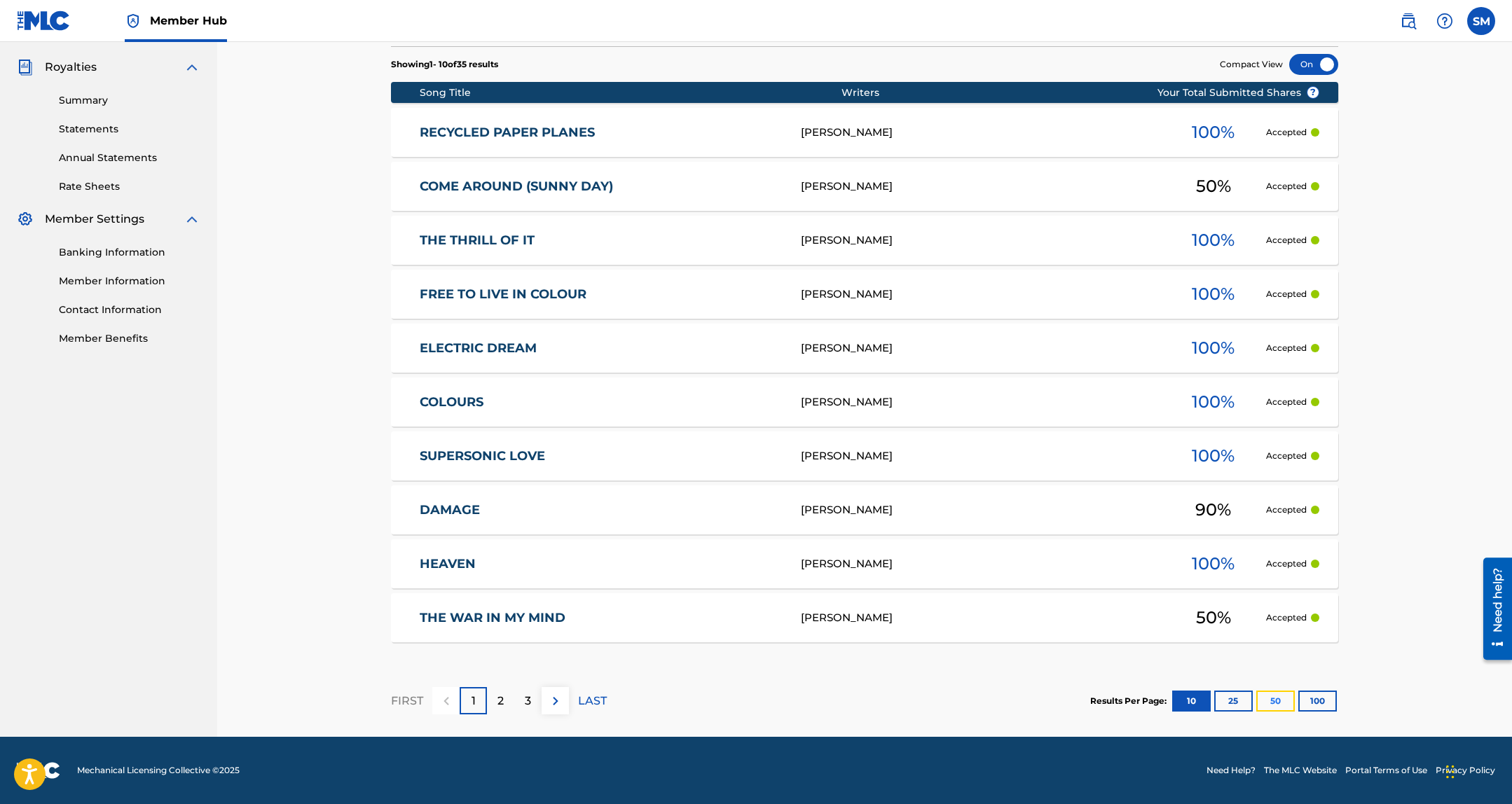
click at [1272, 703] on button "50" at bounding box center [1275, 701] width 39 height 21
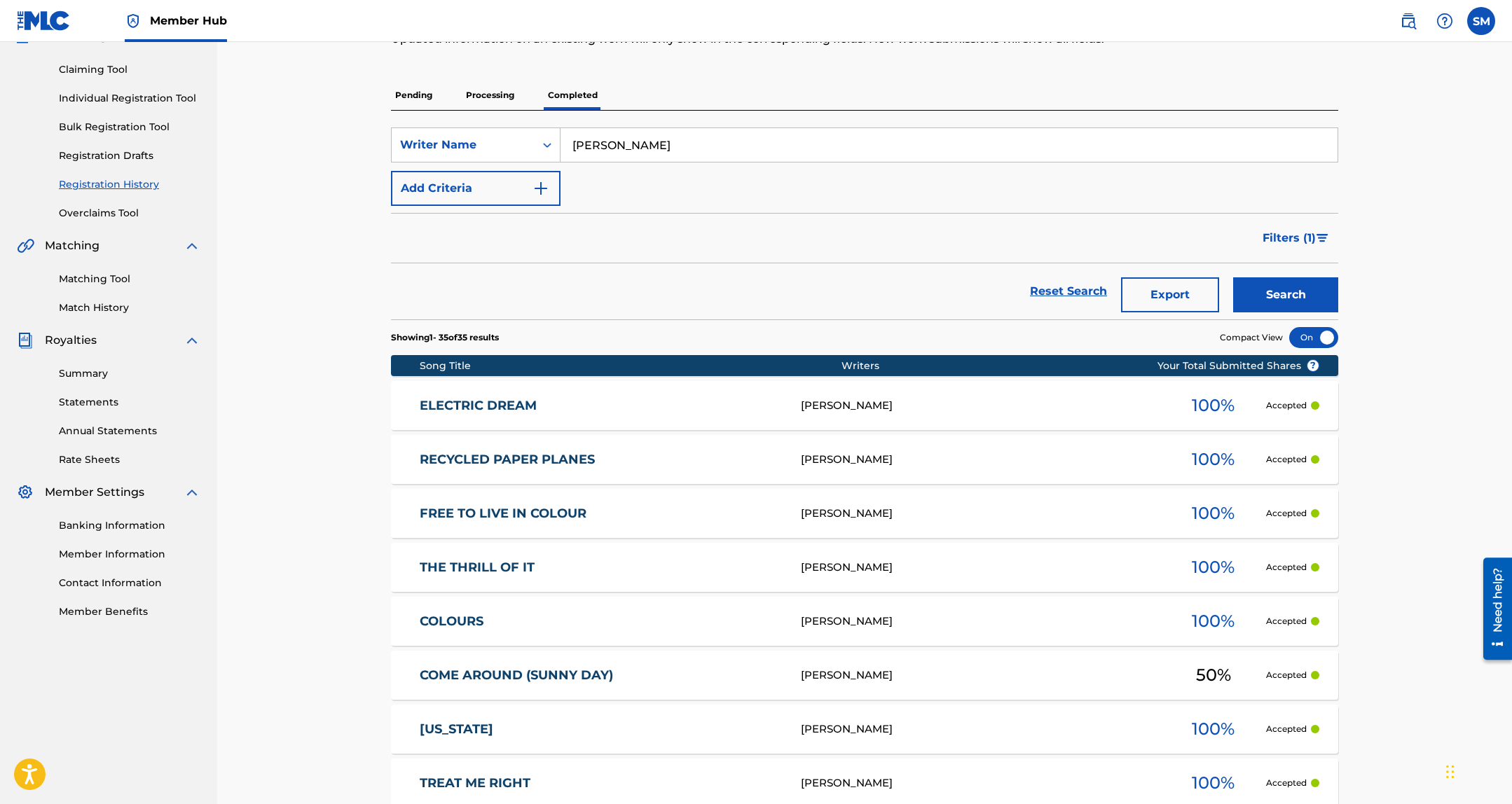
scroll to position [0, 0]
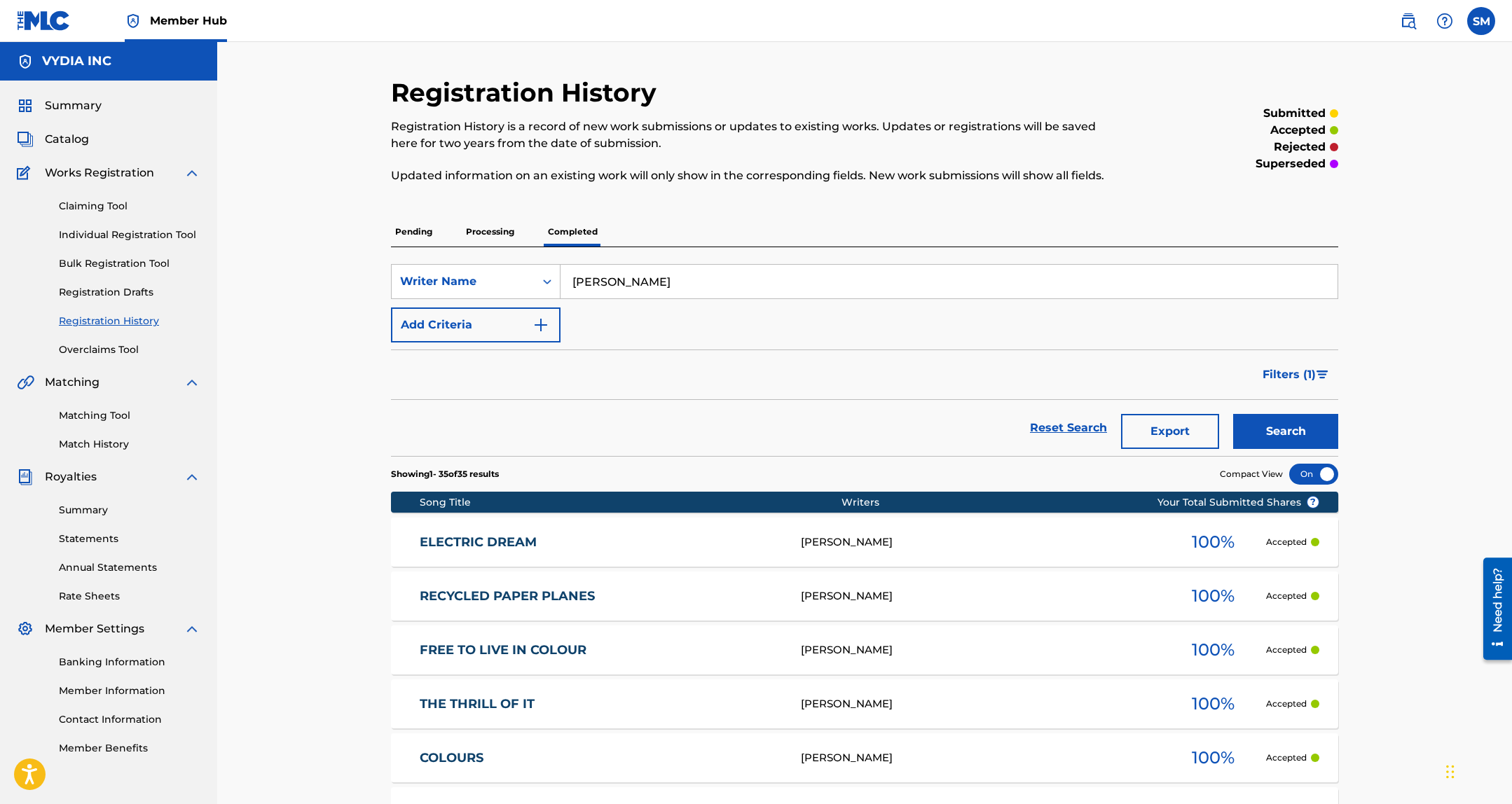
click at [66, 149] on div "Summary Catalog Works Registration Claiming Tool Individual Registration Tool B…" at bounding box center [109, 426] width 217 height 692
click at [71, 140] on span "Catalog" at bounding box center [66, 139] width 44 height 17
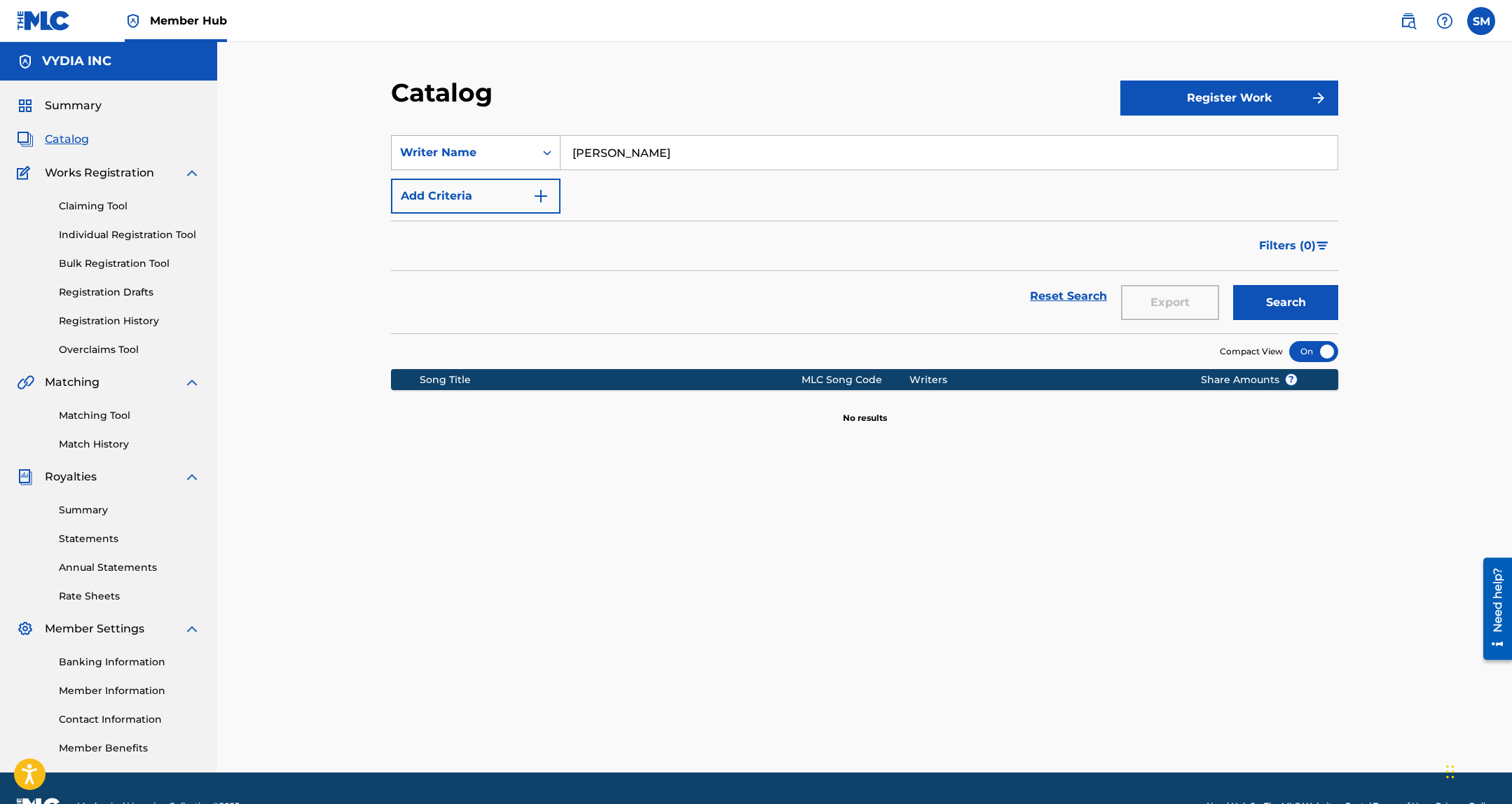
click at [469, 149] on div "Writer Name" at bounding box center [463, 152] width 126 height 17
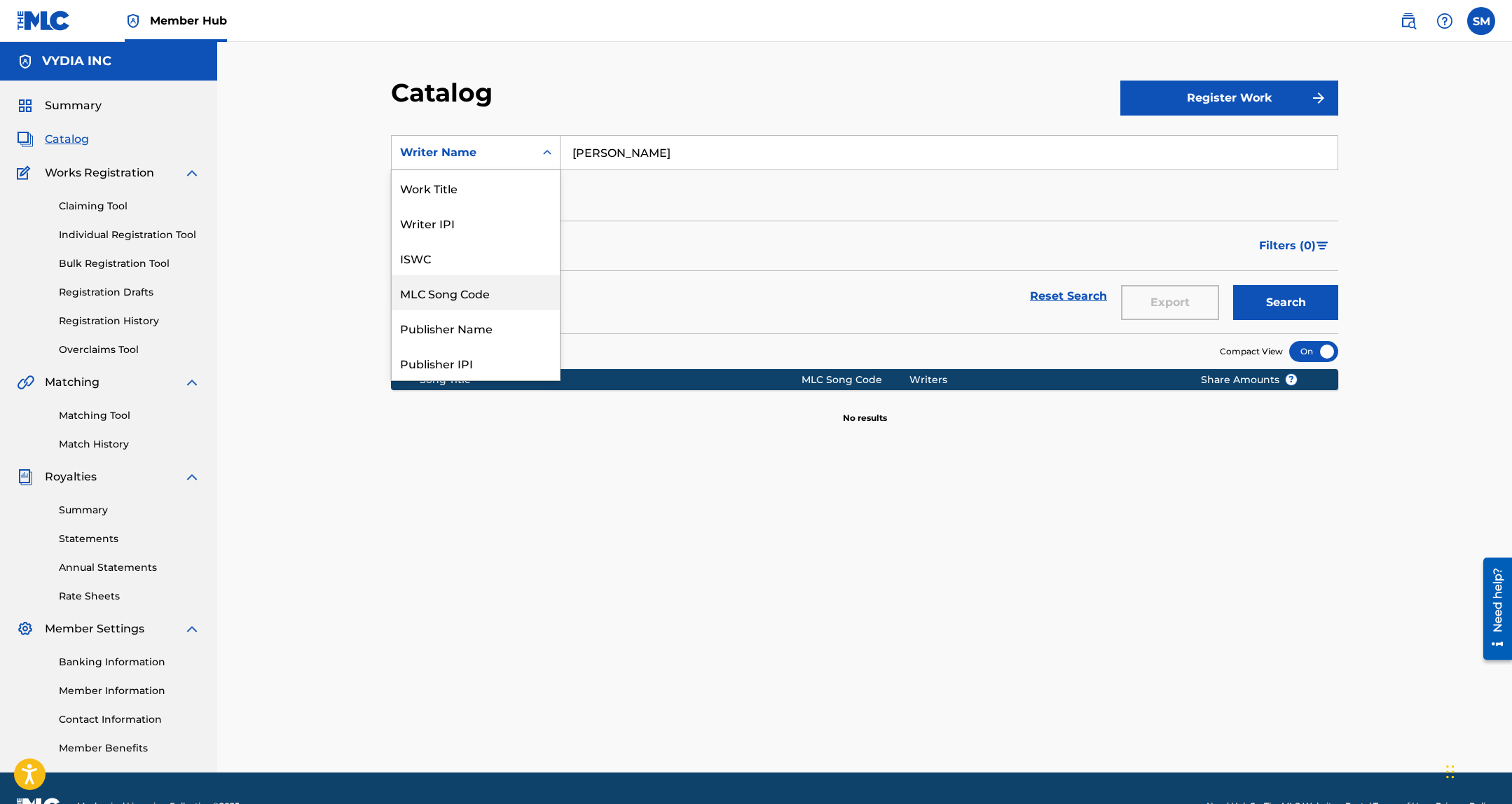
click at [464, 293] on div "MLC Song Code" at bounding box center [475, 292] width 168 height 35
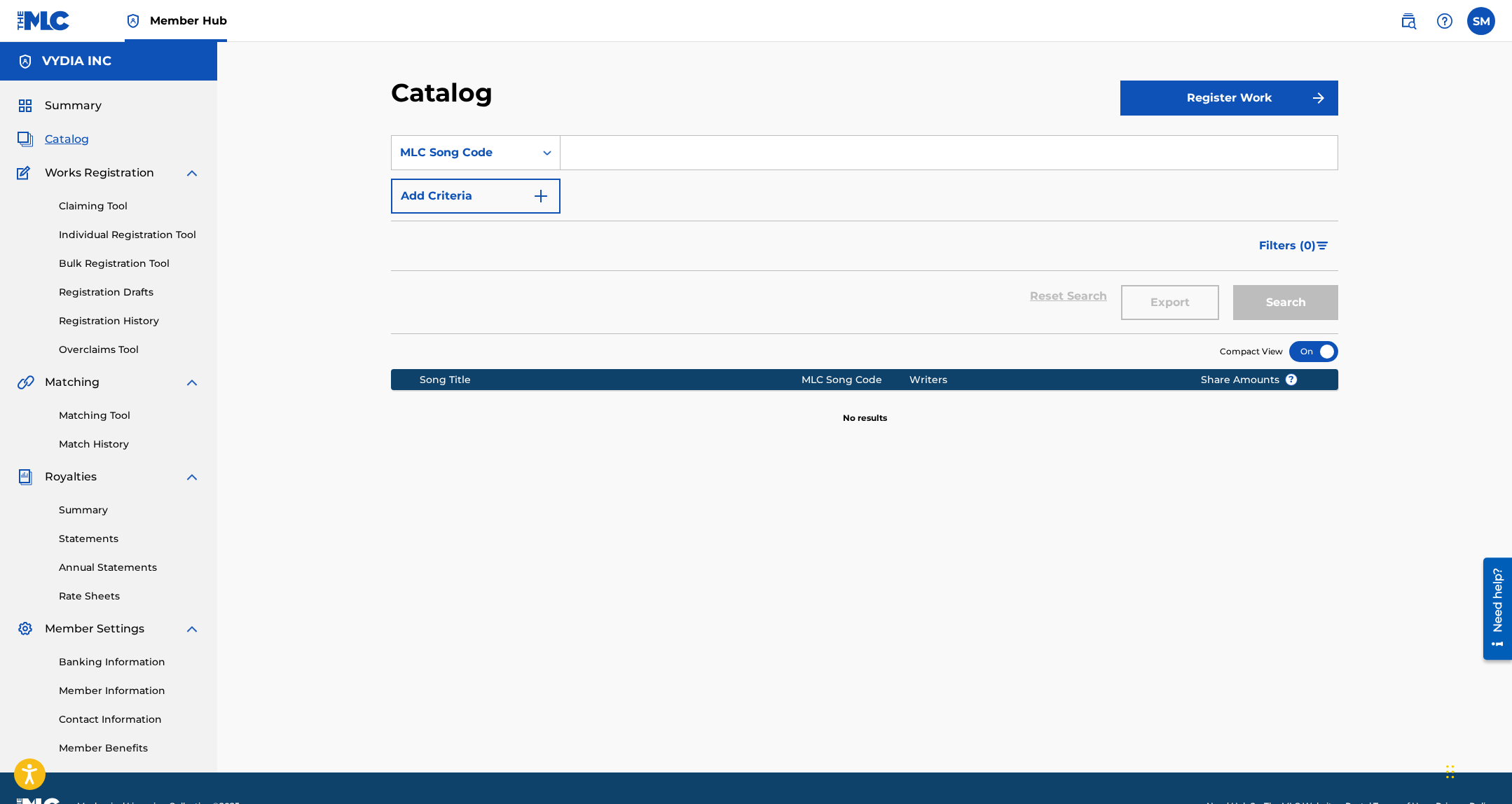
click at [621, 167] on input "Search Form" at bounding box center [948, 152] width 777 height 33
paste input "FA6MPS"
type input "FA6MPS"
click at [1233, 285] on button "Search" at bounding box center [1285, 302] width 105 height 35
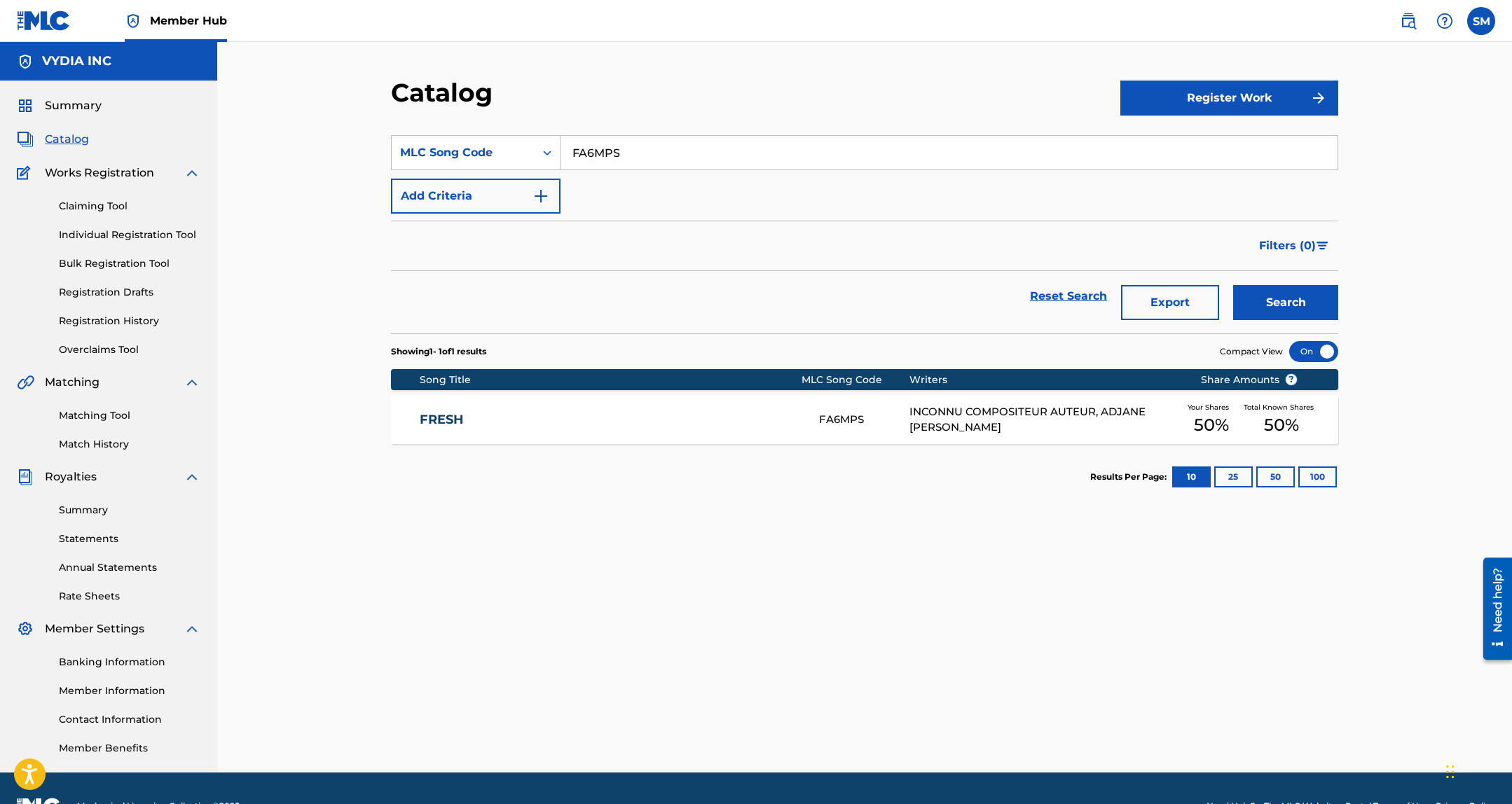
click at [740, 427] on link "FRESH" at bounding box center [610, 420] width 381 height 16
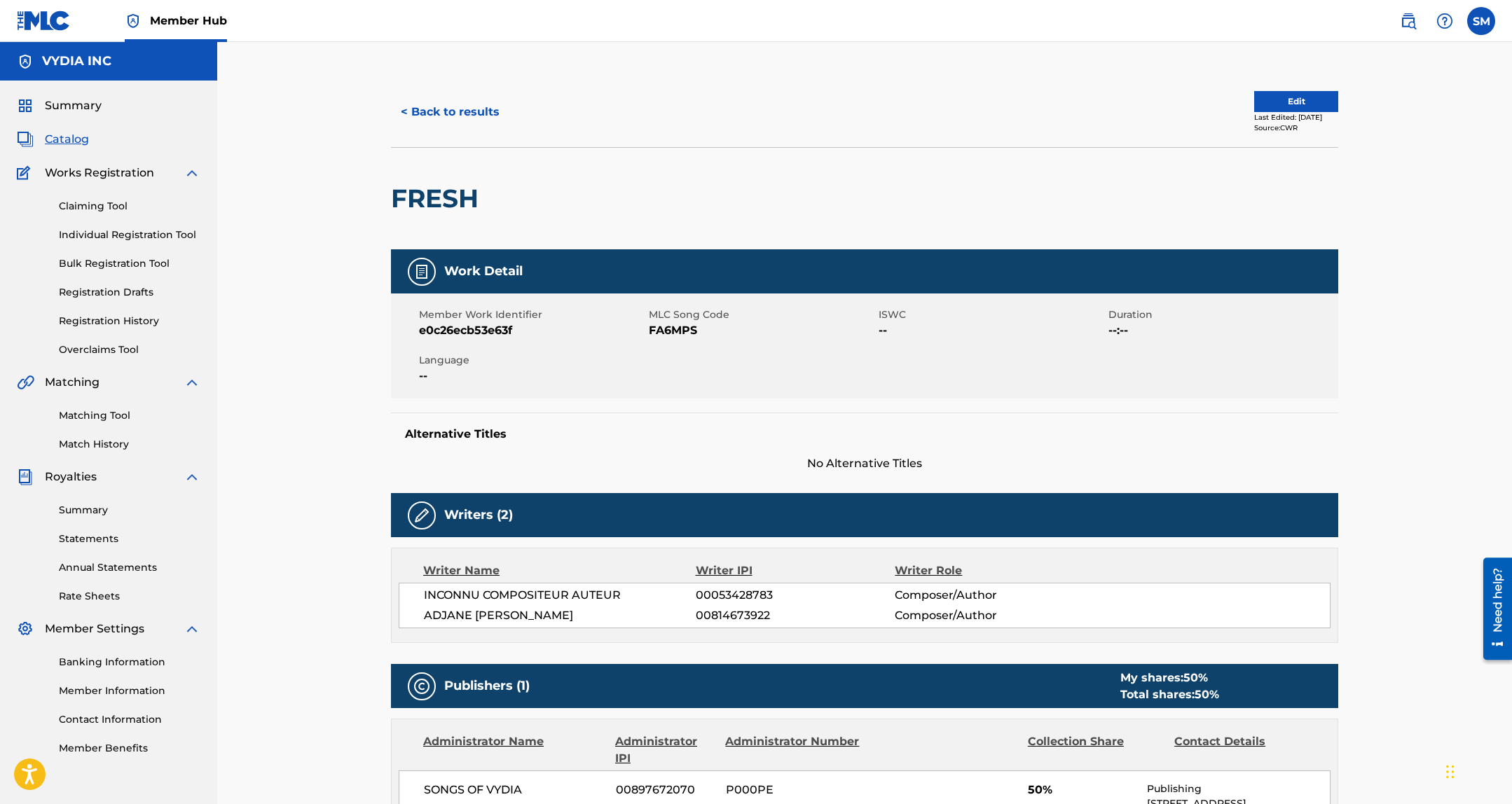
click at [466, 99] on button "< Back to results" at bounding box center [450, 112] width 118 height 35
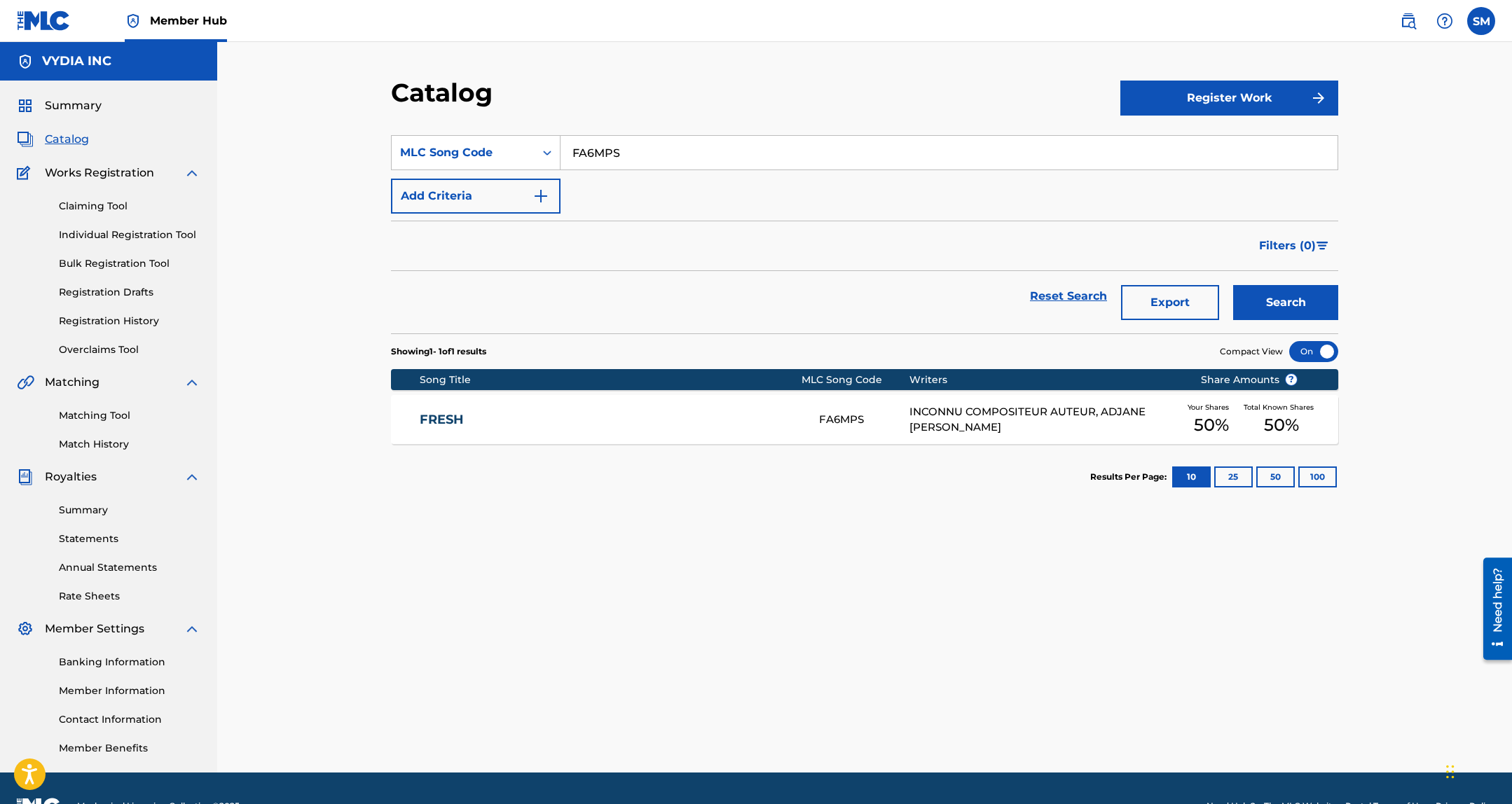
click at [600, 158] on input "FA6MPS" at bounding box center [948, 152] width 777 height 33
paste input "VW93UI"
type input "VW93UI"
click at [1304, 304] on button "Search" at bounding box center [1285, 302] width 105 height 35
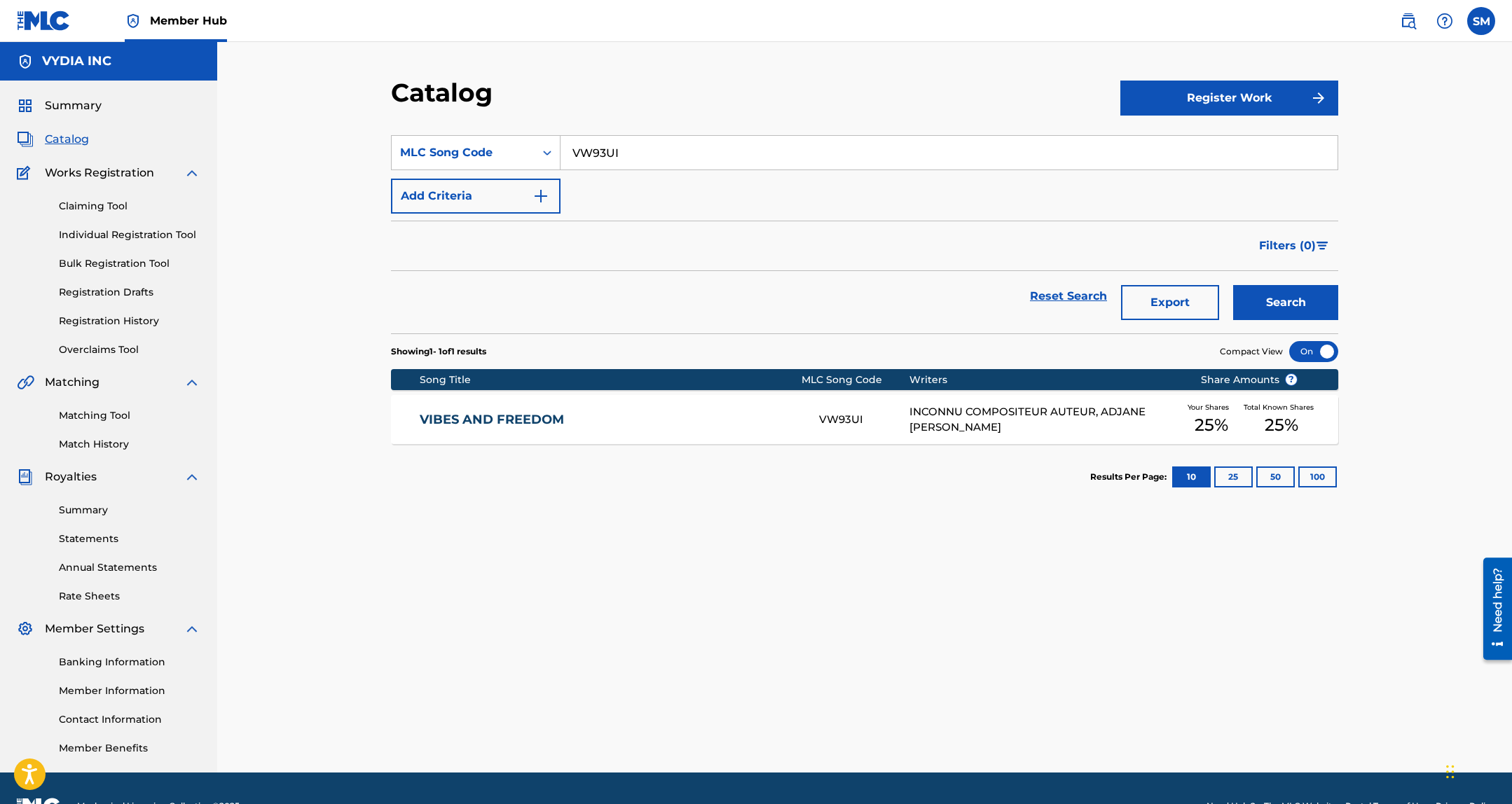
click at [988, 424] on div "INCONNU COMPOSITEUR AUTEUR, ADJANE RAFAEL ARMANDO DE AZEVEDO" at bounding box center [1044, 419] width 270 height 31
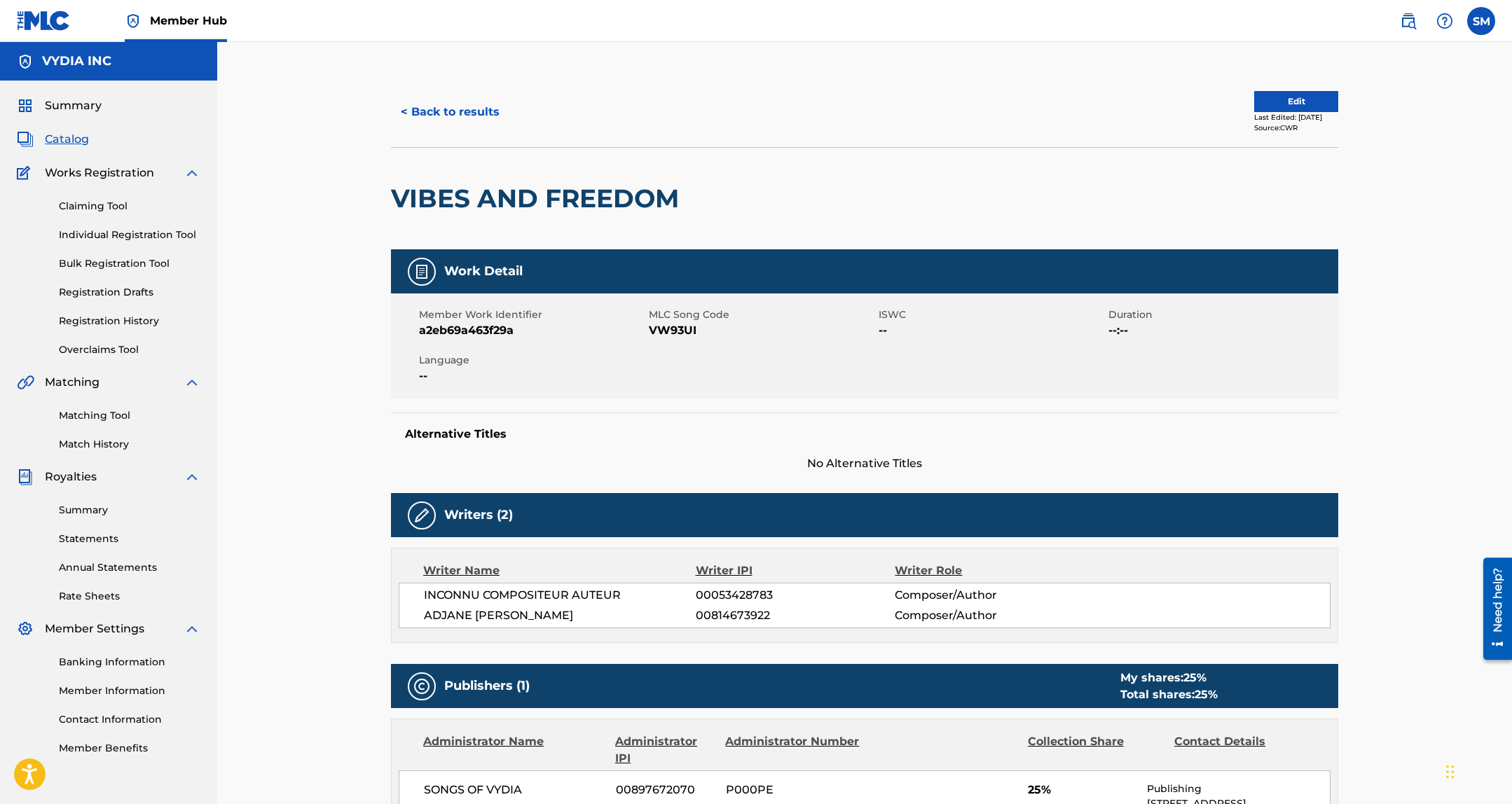
click at [455, 92] on div "< Back to results Edit Last Edited: April 04, 2025 Source: CWR" at bounding box center [864, 112] width 947 height 70
drag, startPoint x: 454, startPoint y: 109, endPoint x: 123, endPoint y: 25, distance: 341.5
click at [454, 109] on button "< Back to results" at bounding box center [450, 112] width 118 height 35
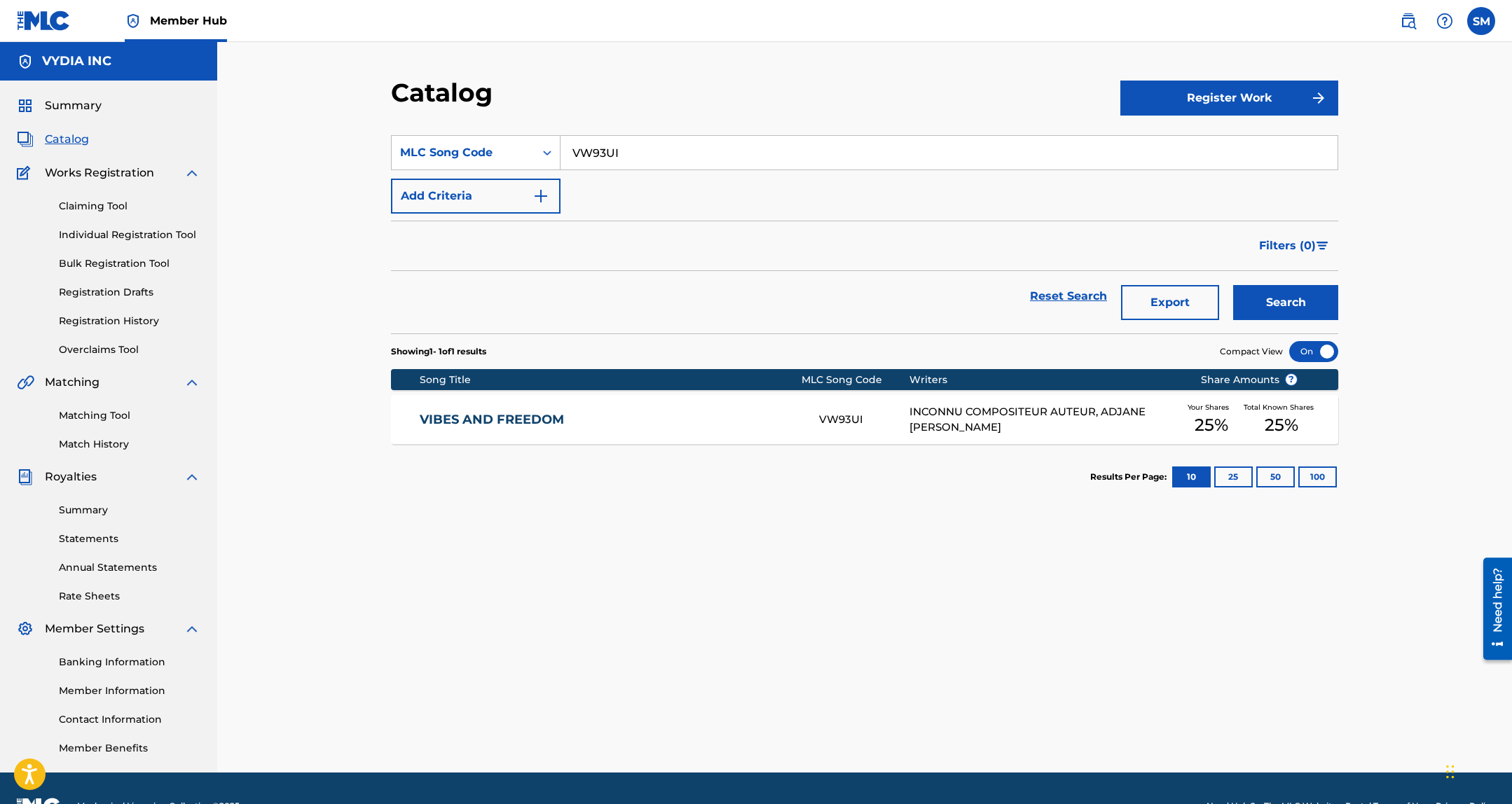
click at [621, 141] on input "VW93UI" at bounding box center [948, 152] width 777 height 33
drag, startPoint x: 621, startPoint y: 141, endPoint x: 983, endPoint y: 198, distance: 366.5
click at [623, 141] on input "VW93UI" at bounding box center [948, 152] width 777 height 33
paste input "HA3K22"
click at [1318, 289] on button "Search" at bounding box center [1285, 302] width 105 height 35
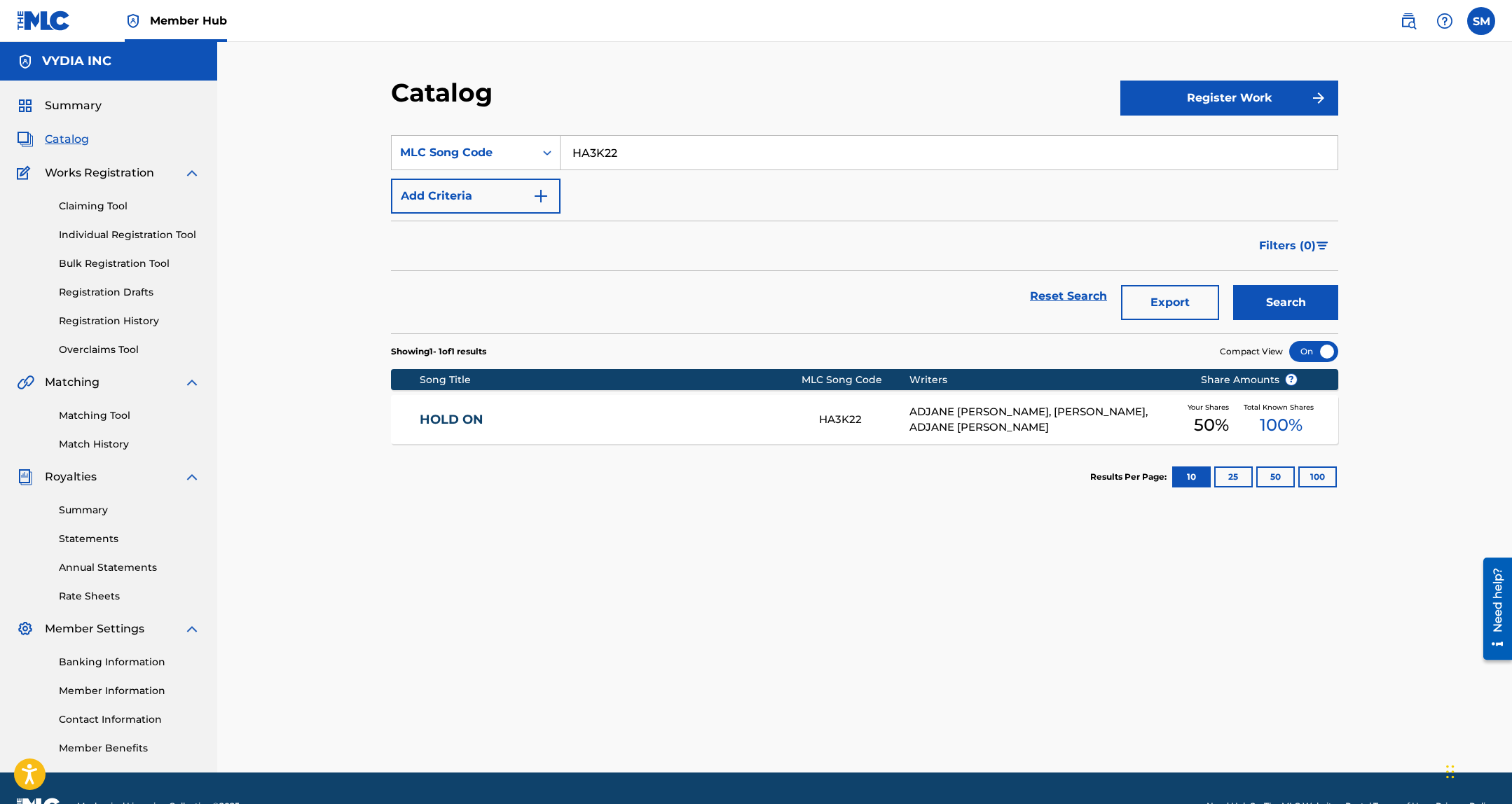
click at [627, 147] on input "HA3K22" at bounding box center [948, 152] width 777 height 33
paste input "P801I"
click at [1281, 301] on button "Search" at bounding box center [1285, 302] width 105 height 35
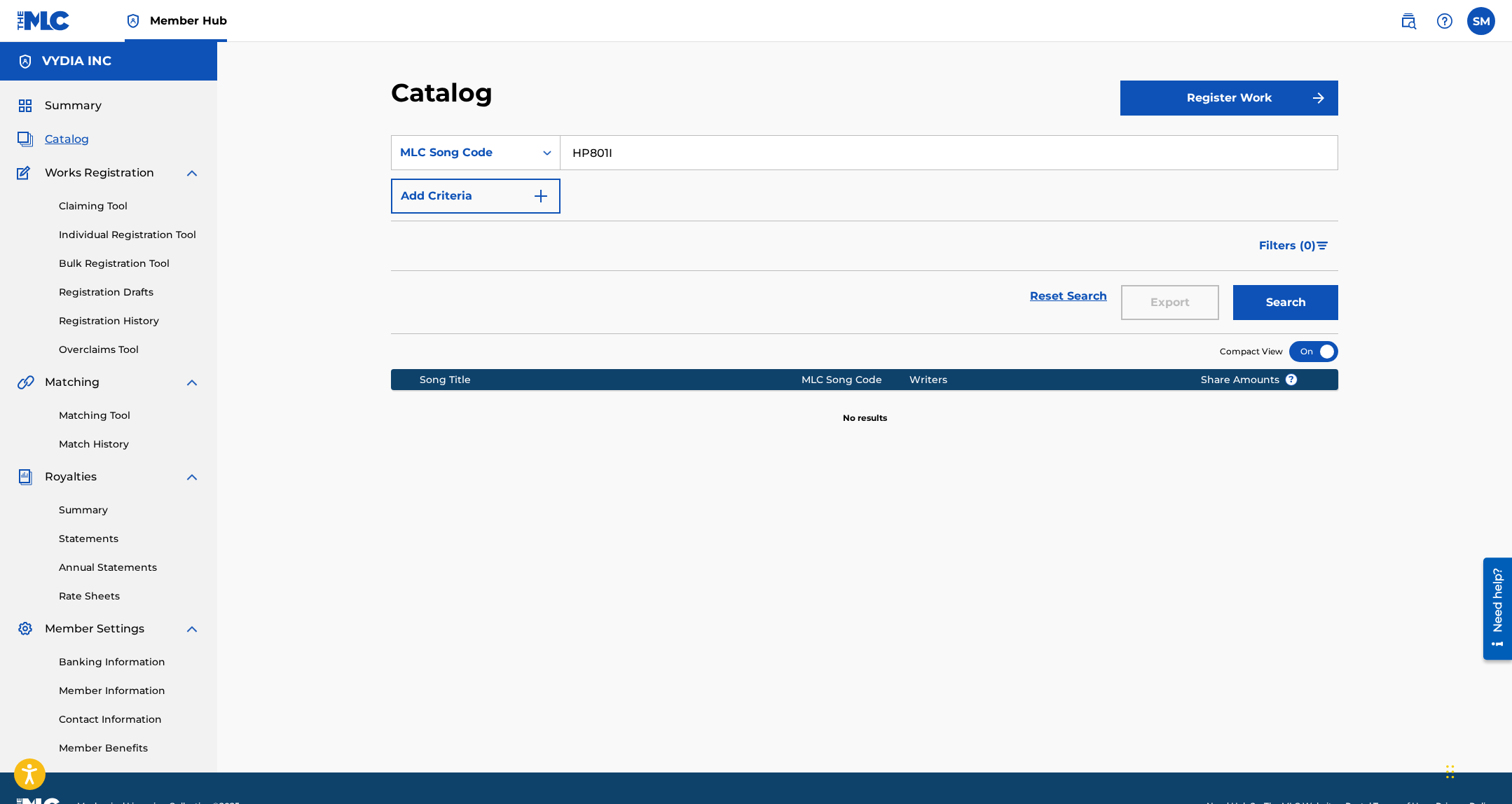
click at [565, 152] on input "HP801I" at bounding box center [948, 152] width 777 height 33
paste input "A3K4F"
click at [1260, 300] on button "Search" at bounding box center [1285, 302] width 105 height 35
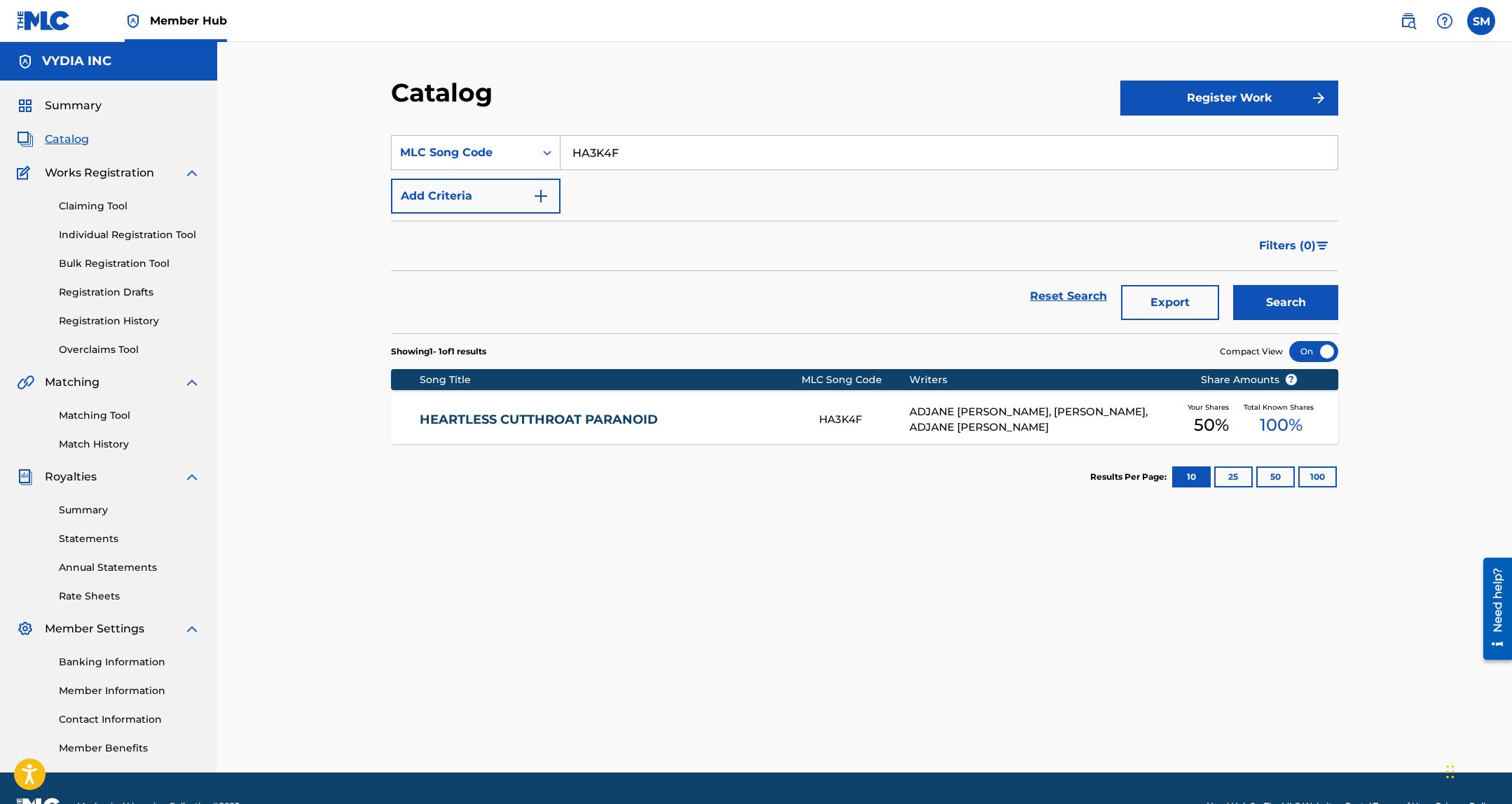
click at [745, 149] on input "HA3K4F" at bounding box center [948, 152] width 777 height 33
paste input "P800O"
click at [1270, 307] on button "Search" at bounding box center [1285, 302] width 105 height 35
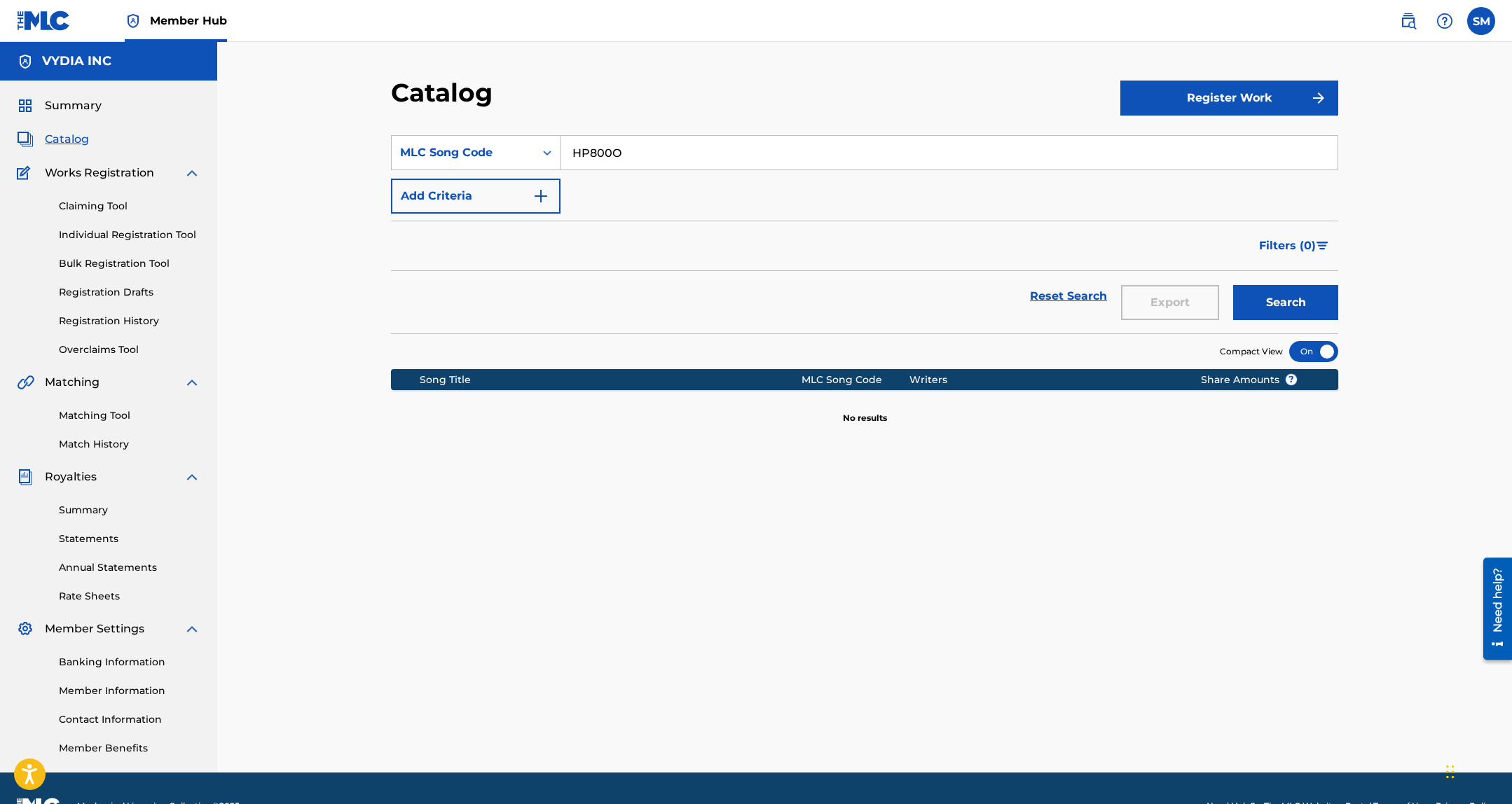
click at [786, 142] on input "HP800O" at bounding box center [948, 152] width 777 height 33
paste input "GB7A9K"
drag, startPoint x: 1263, startPoint y: 304, endPoint x: 1212, endPoint y: 253, distance: 72.1
click at [1263, 303] on button "Search" at bounding box center [1285, 302] width 105 height 35
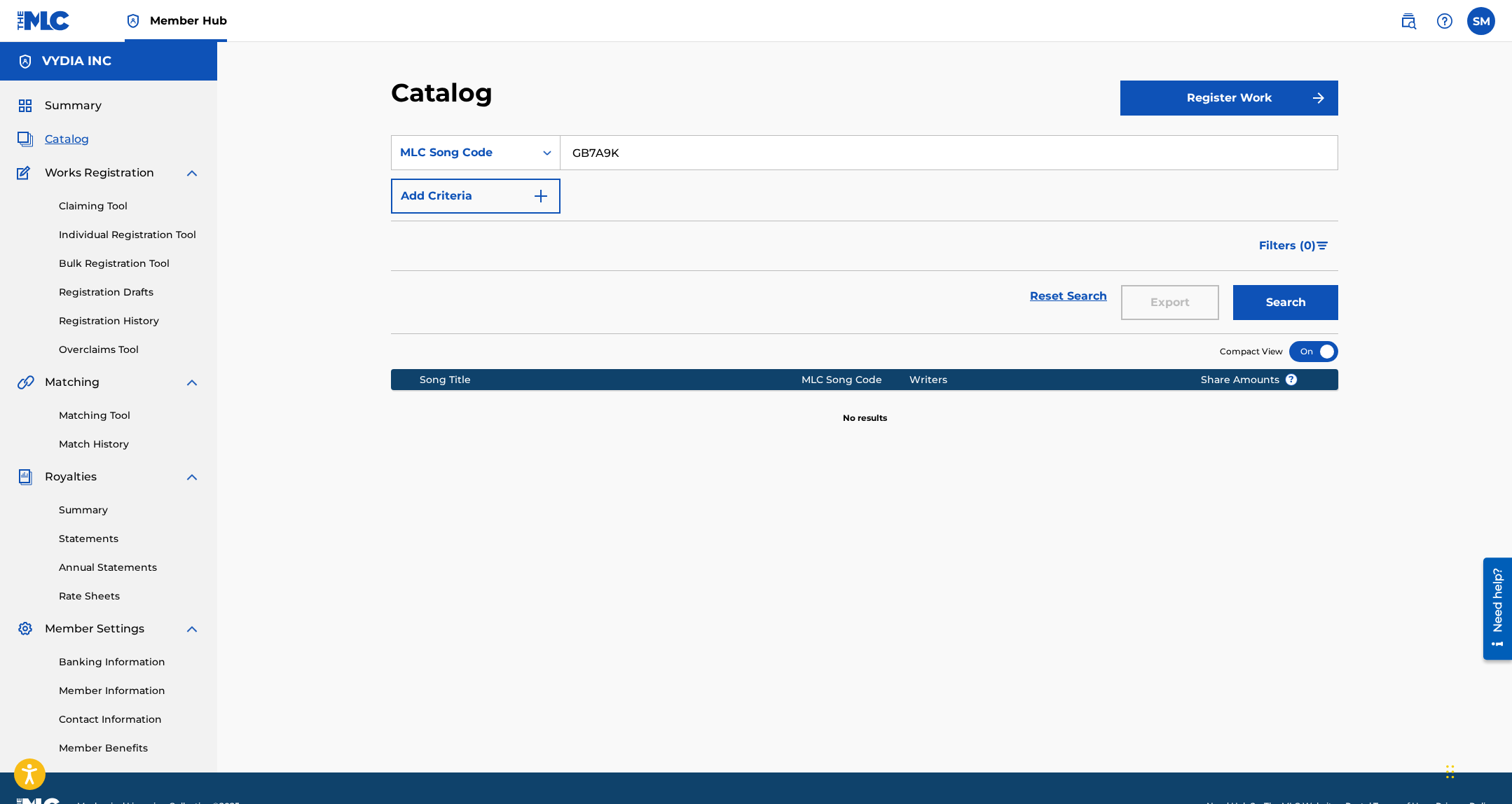
click at [789, 149] on input "GB7A9K" at bounding box center [948, 152] width 777 height 33
paste input "A3LXC"
click at [1253, 306] on button "Search" at bounding box center [1285, 302] width 105 height 35
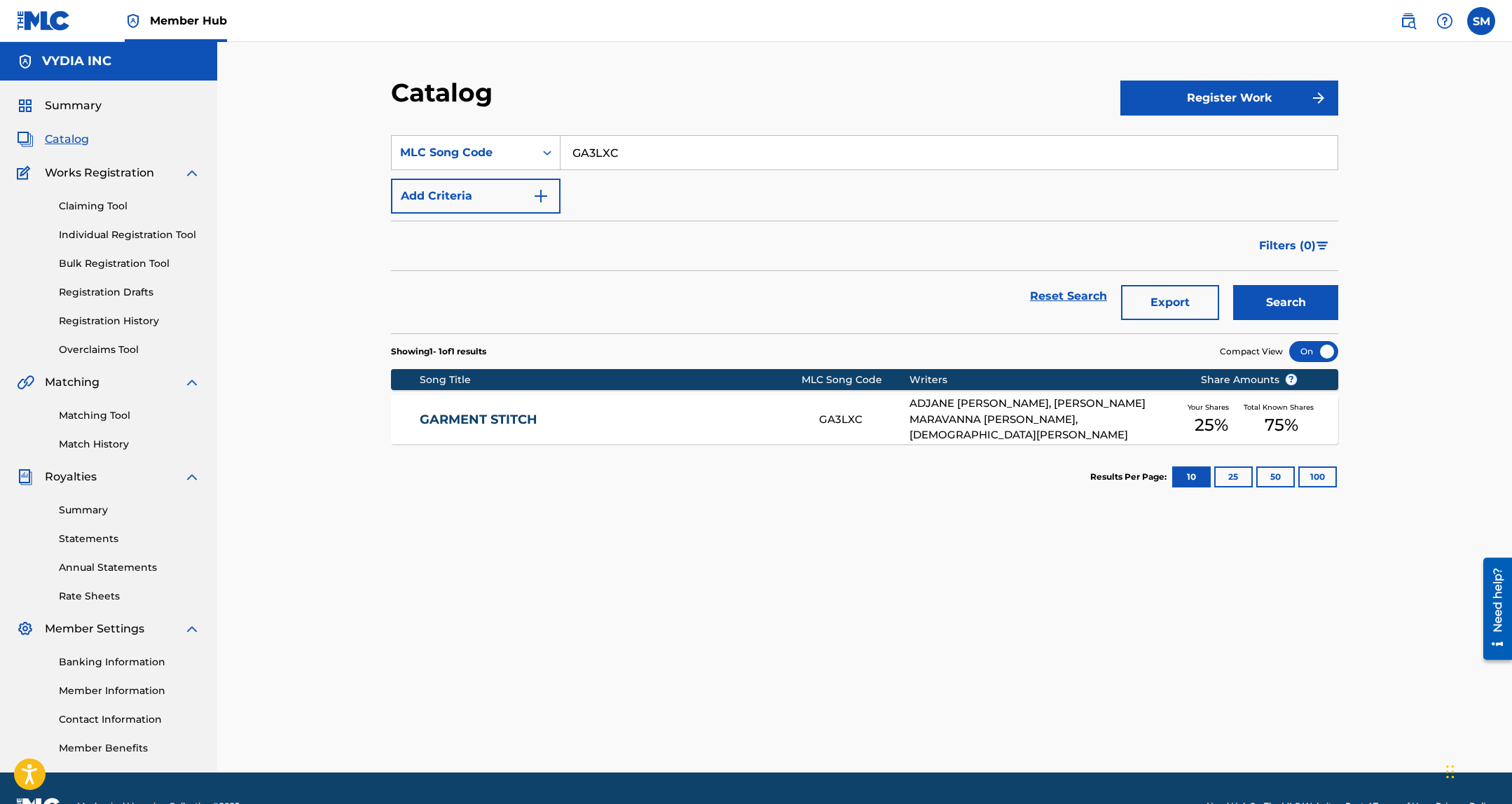
click at [822, 144] on input "GA3LXC" at bounding box center [948, 152] width 777 height 33
paste input "DQ72HA"
type input "DQ72HA"
click at [1278, 292] on button "Search" at bounding box center [1285, 302] width 105 height 35
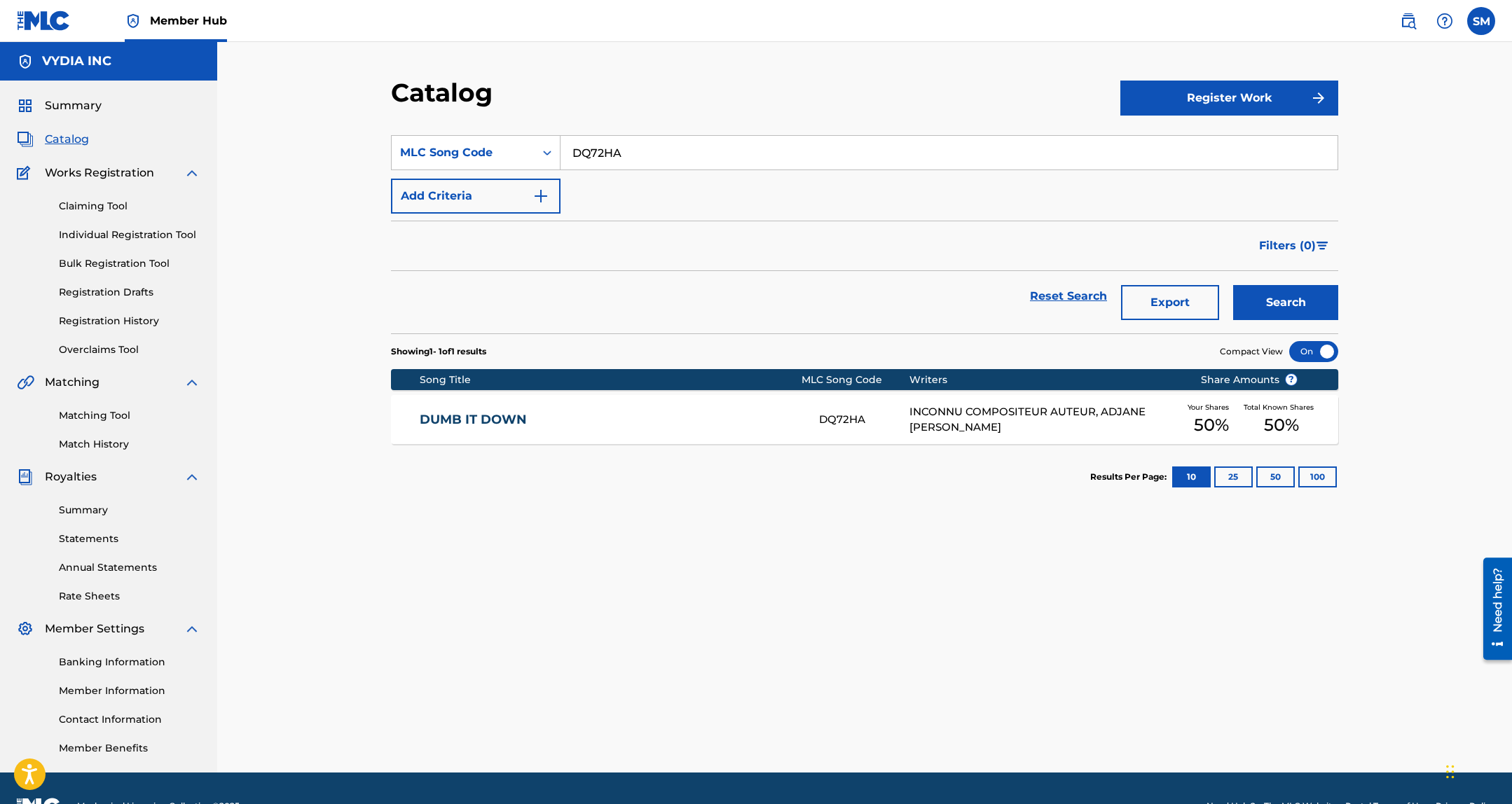
click at [707, 393] on section "Song Title MLC Song Code Writers Share Amounts ? DUMB IT DOWN DQ72HA INCONNU CO…" at bounding box center [864, 403] width 947 height 82
click at [823, 423] on div "DQ72HA" at bounding box center [863, 420] width 90 height 16
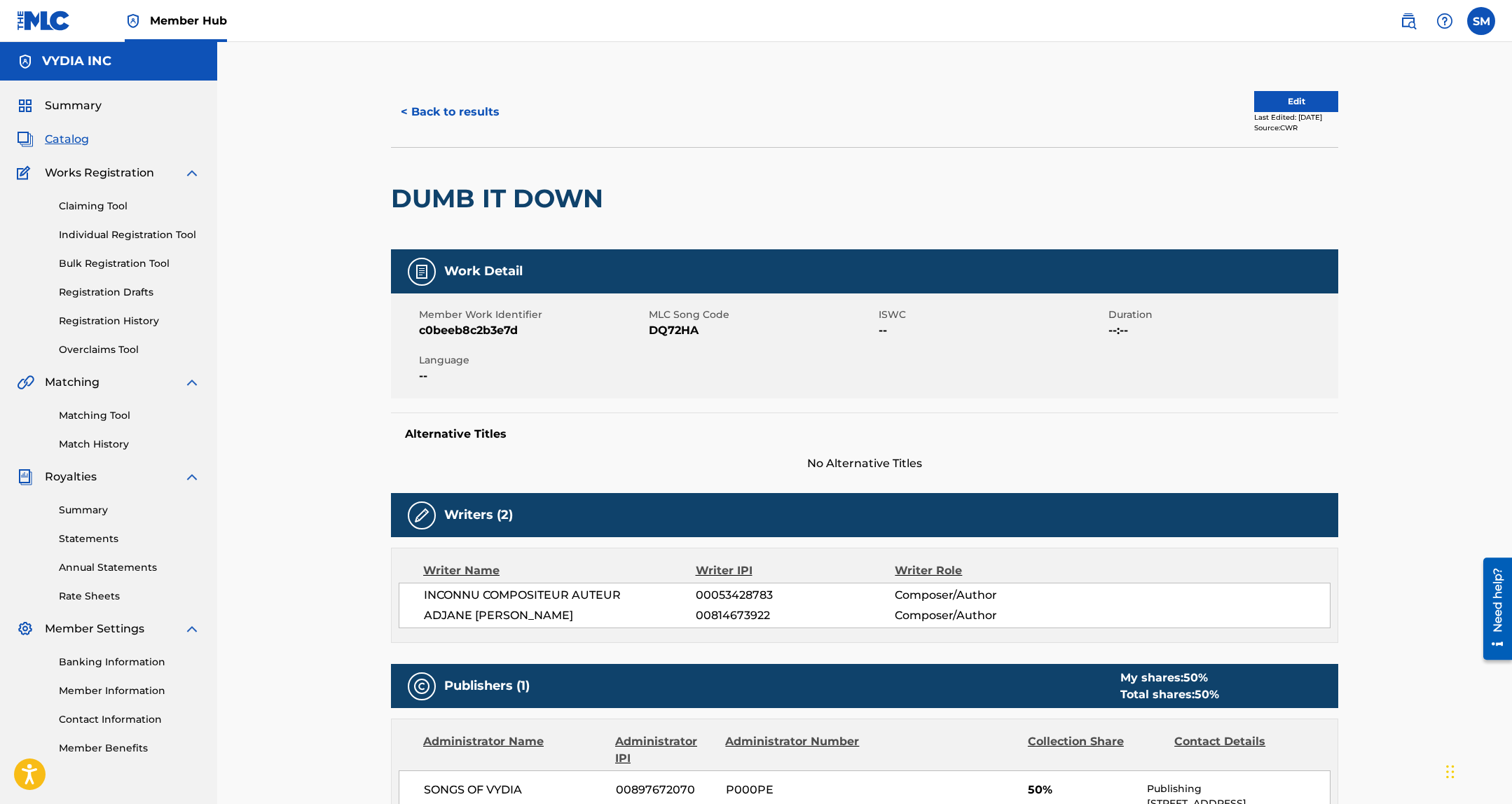
click at [445, 93] on div "< Back to results Edit Last Edited: April 04, 2025 Source: CWR" at bounding box center [864, 112] width 947 height 70
click at [453, 112] on button "< Back to results" at bounding box center [450, 112] width 118 height 35
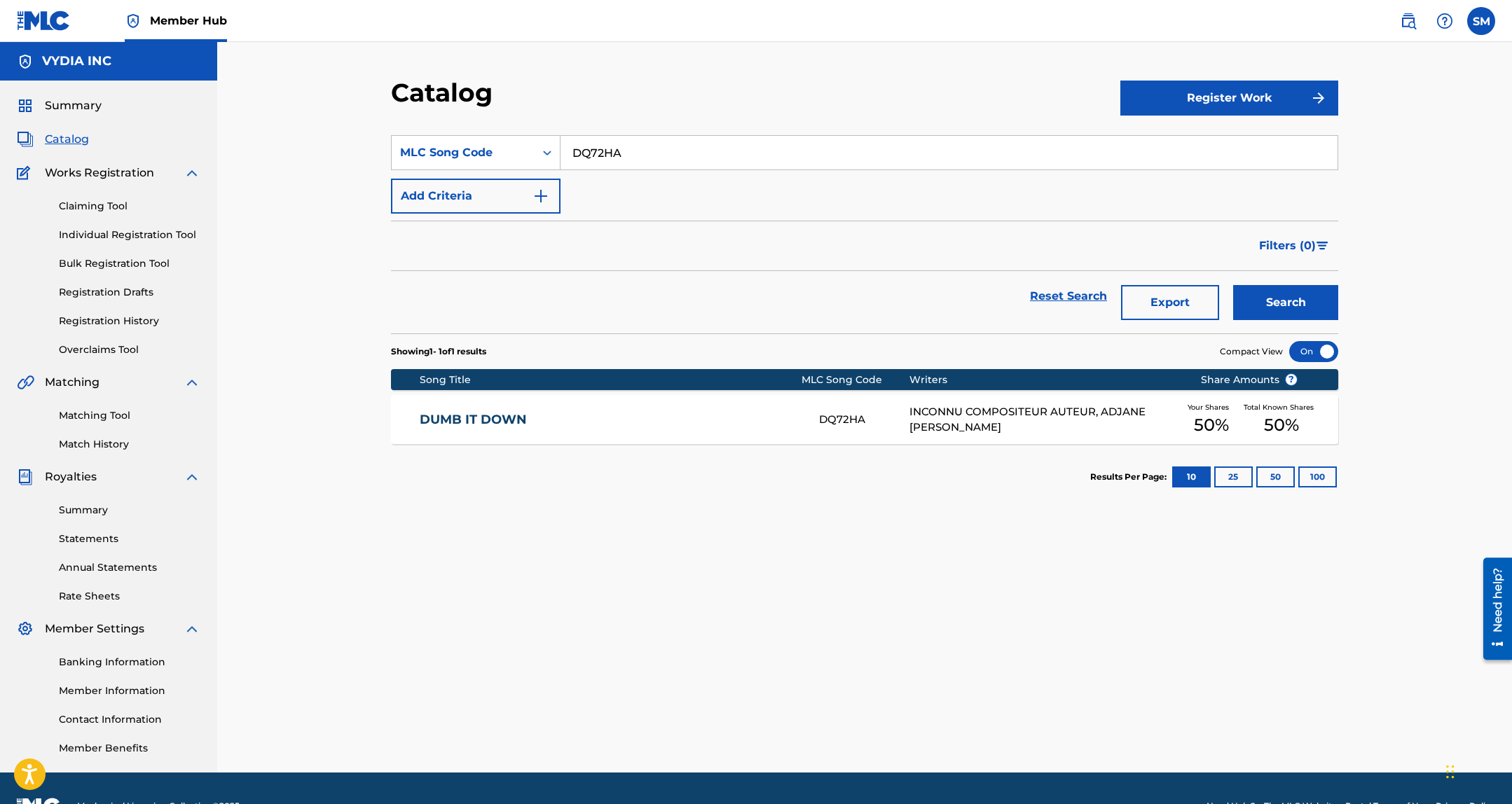
click at [810, 145] on input "DQ72HA" at bounding box center [948, 152] width 777 height 33
drag, startPoint x: 810, startPoint y: 145, endPoint x: 1139, endPoint y: 279, distance: 355.2
click at [813, 147] on input "DQ72HA" at bounding box center [948, 152] width 777 height 33
paste input "B05HX"
type input "DB05HX"
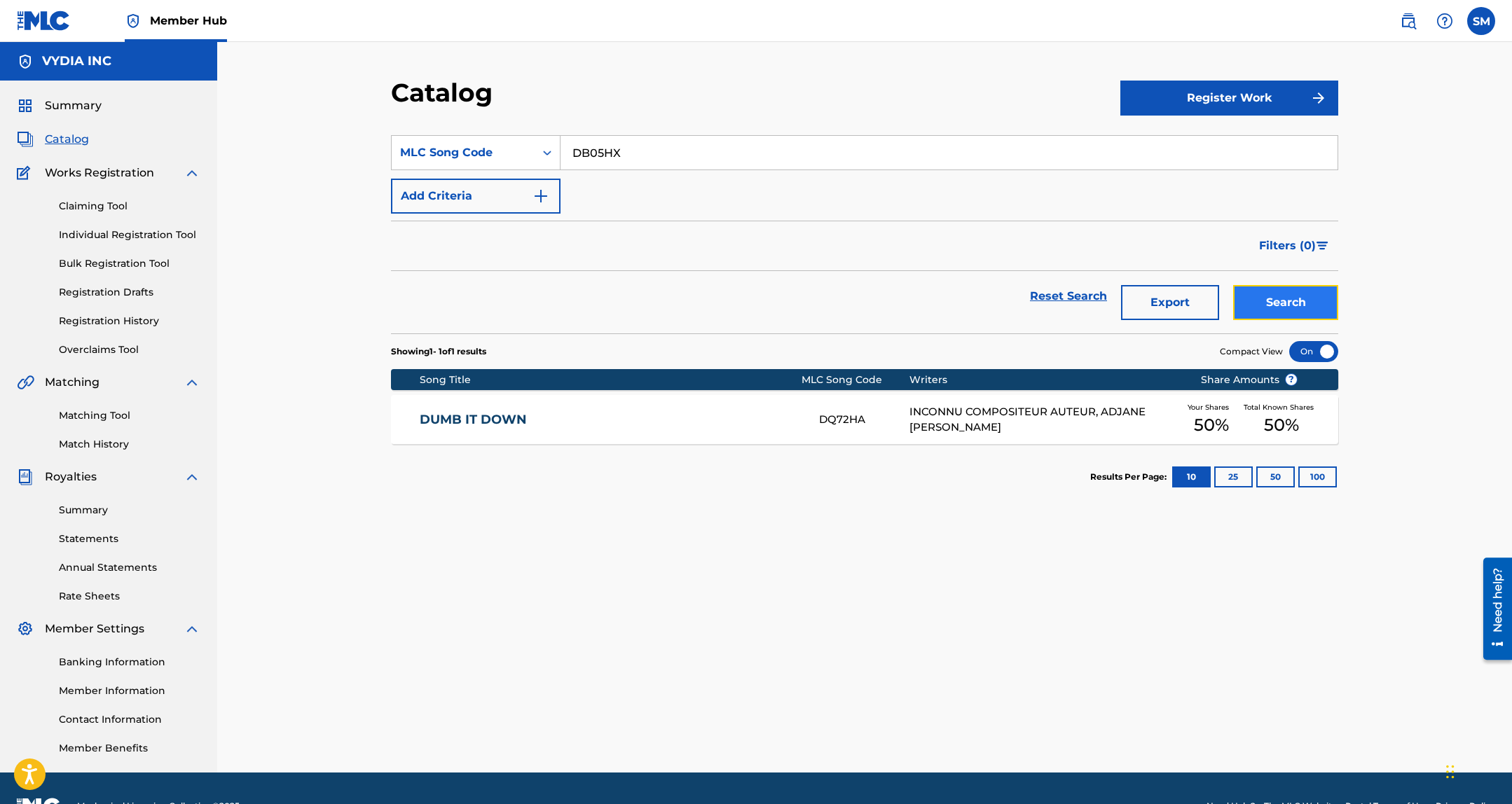
click at [1273, 312] on button "Search" at bounding box center [1285, 302] width 105 height 35
click at [994, 412] on div "THOMAS JUDE GOODWIN, JUZICY JUZICY" at bounding box center [1044, 420] width 270 height 16
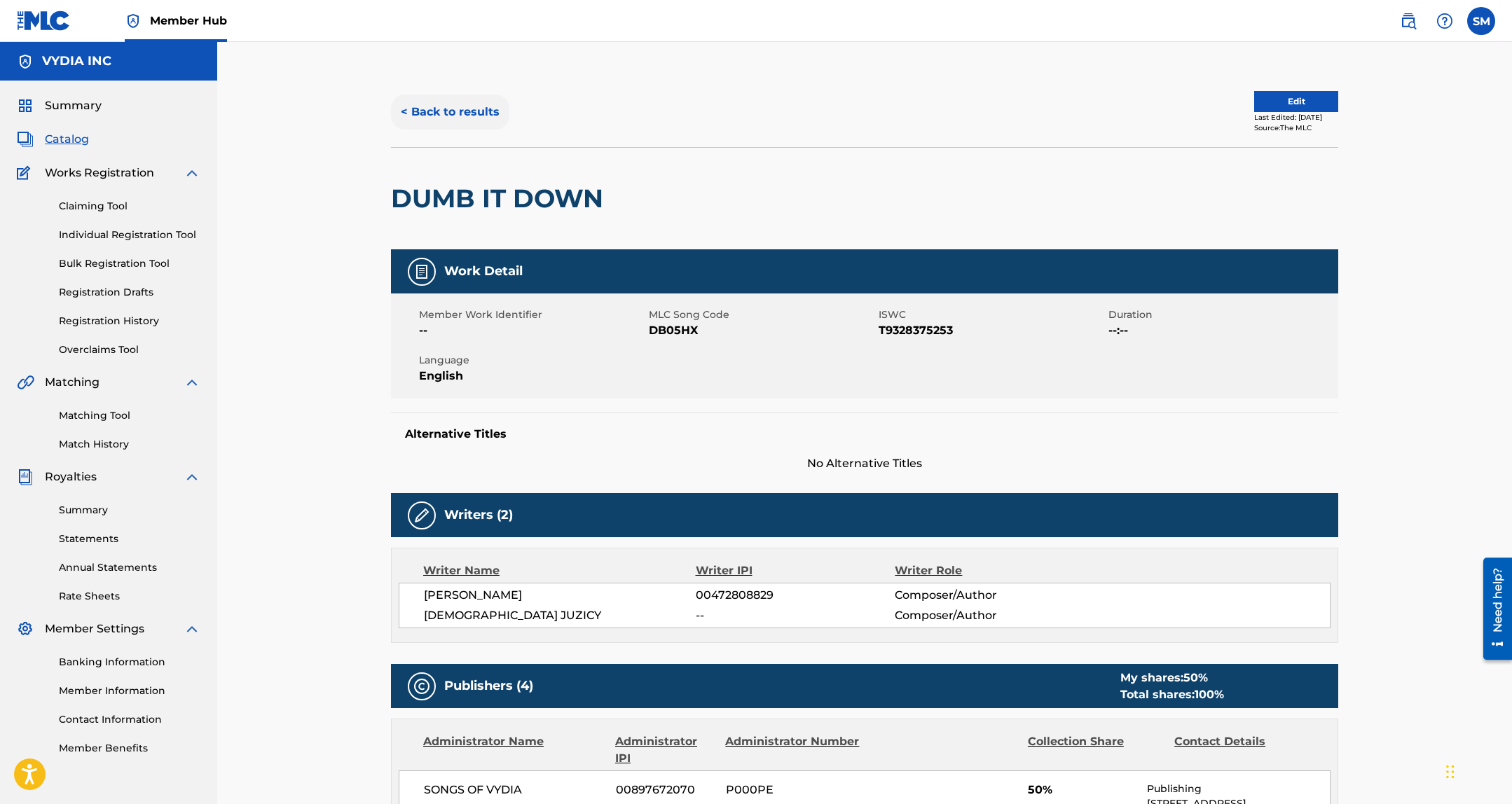
click at [477, 115] on button "< Back to results" at bounding box center [450, 112] width 118 height 35
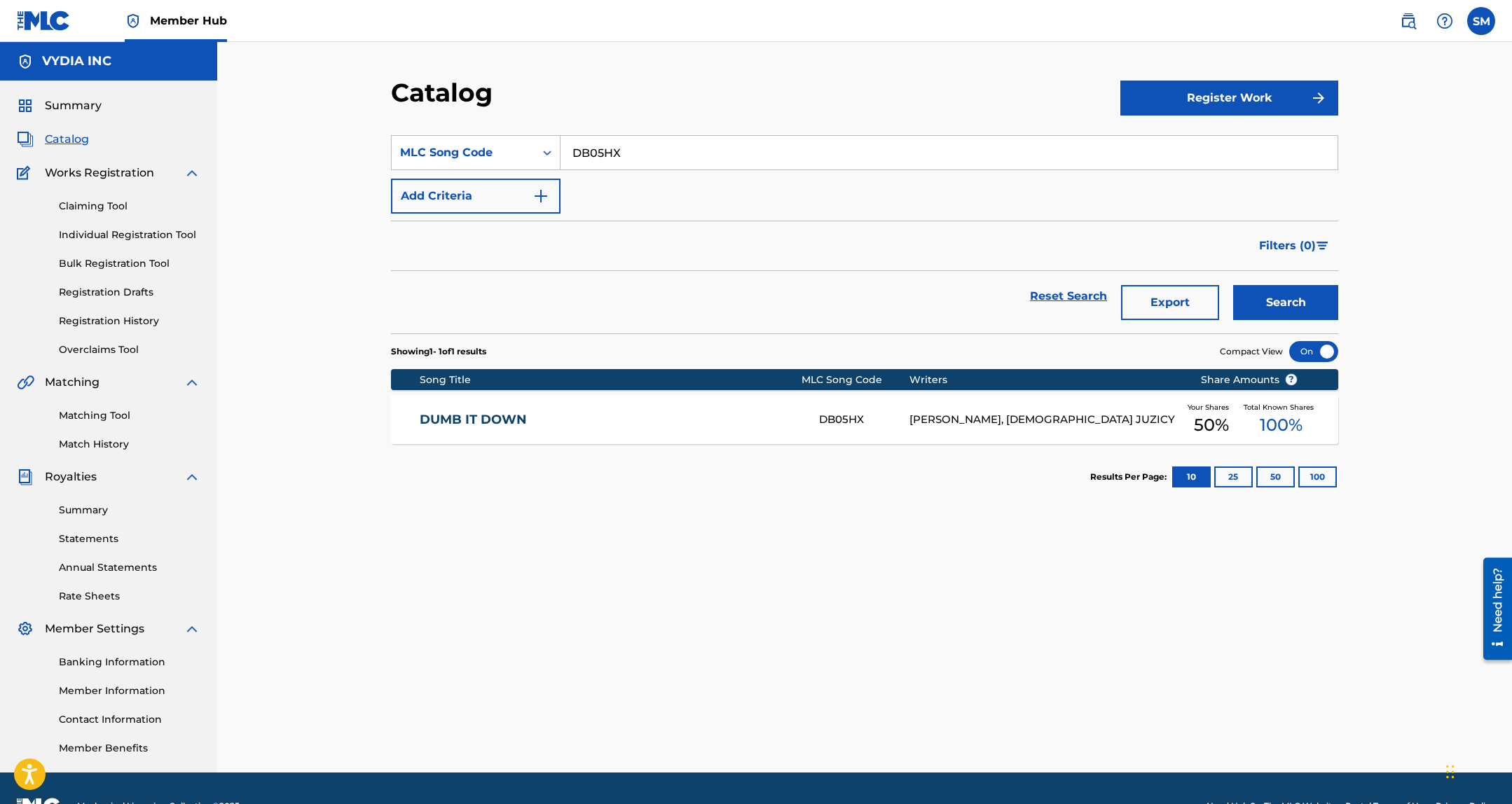
click at [620, 152] on input "DB05HX" at bounding box center [948, 152] width 777 height 33
paste input "HP80ZL"
click at [1290, 296] on button "Search" at bounding box center [1285, 302] width 105 height 35
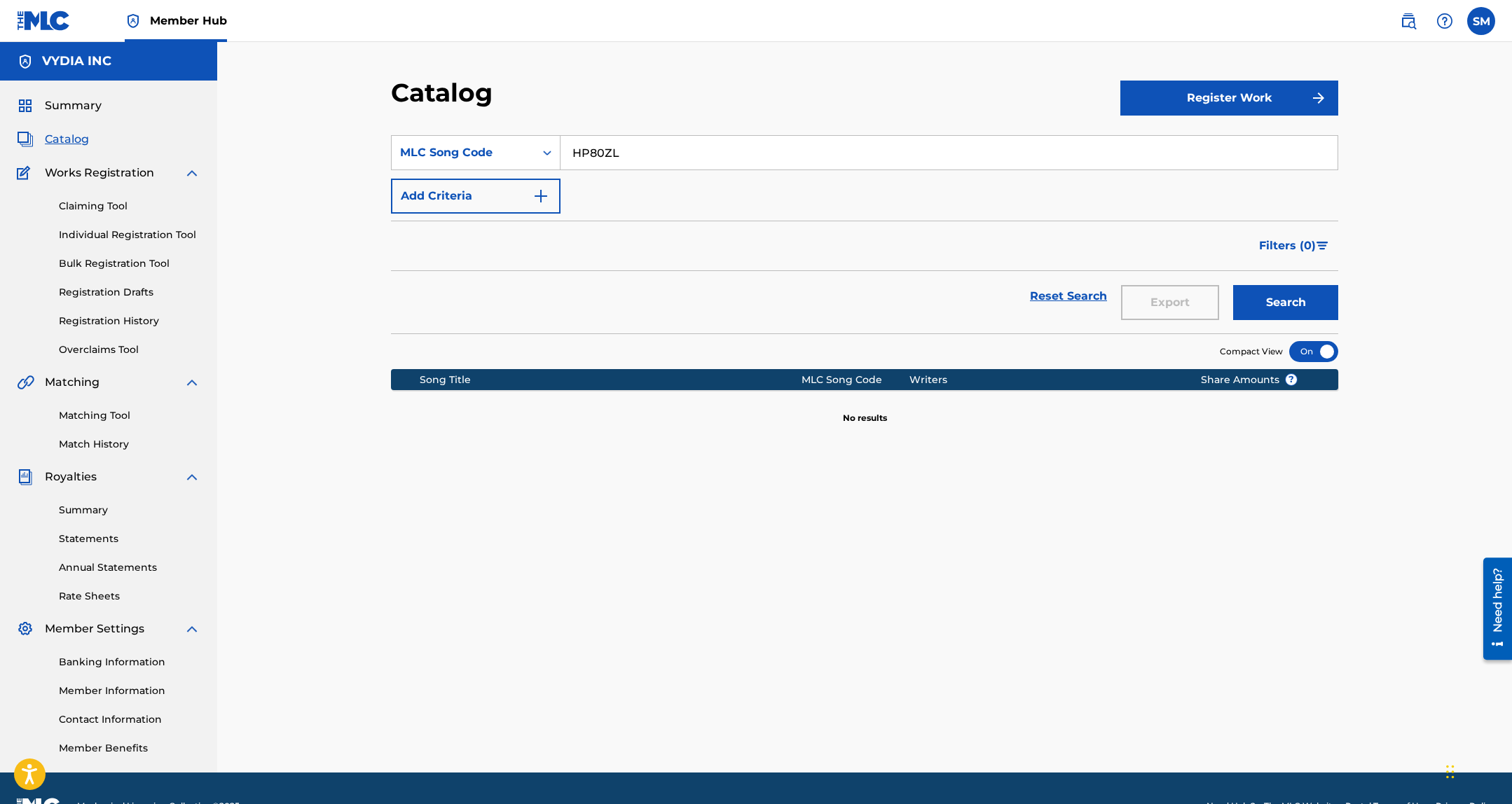
click at [895, 161] on input "HP80ZL" at bounding box center [948, 152] width 777 height 33
paste input "A69J2"
click at [1316, 331] on div "Reset Search Export Search" at bounding box center [864, 302] width 947 height 62
click at [1315, 307] on button "Search" at bounding box center [1285, 302] width 105 height 35
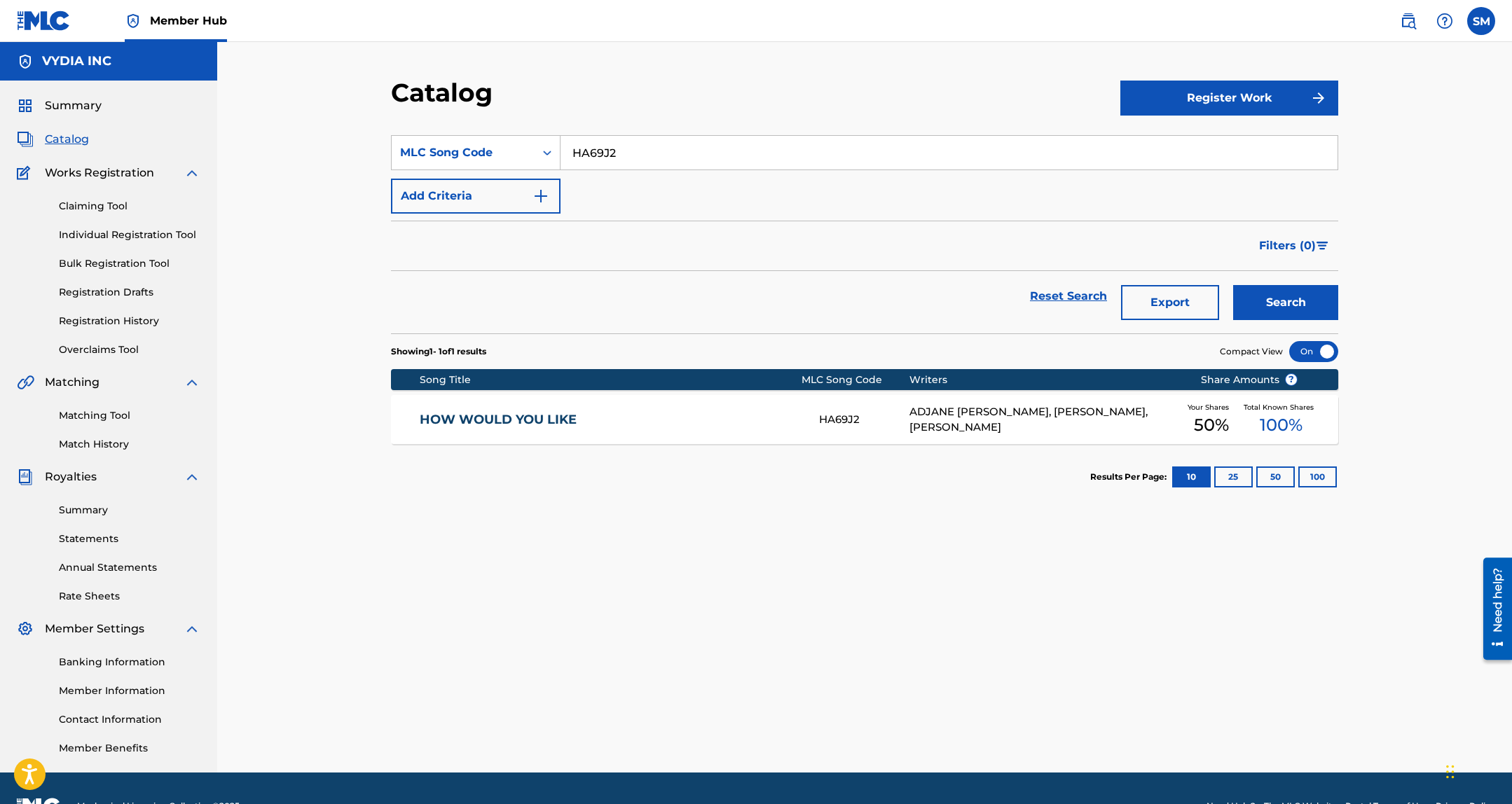
click at [609, 162] on input "HA69J2" at bounding box center [948, 152] width 777 height 33
paste input "I362FQ"
click at [1271, 303] on button "Search" at bounding box center [1285, 302] width 105 height 35
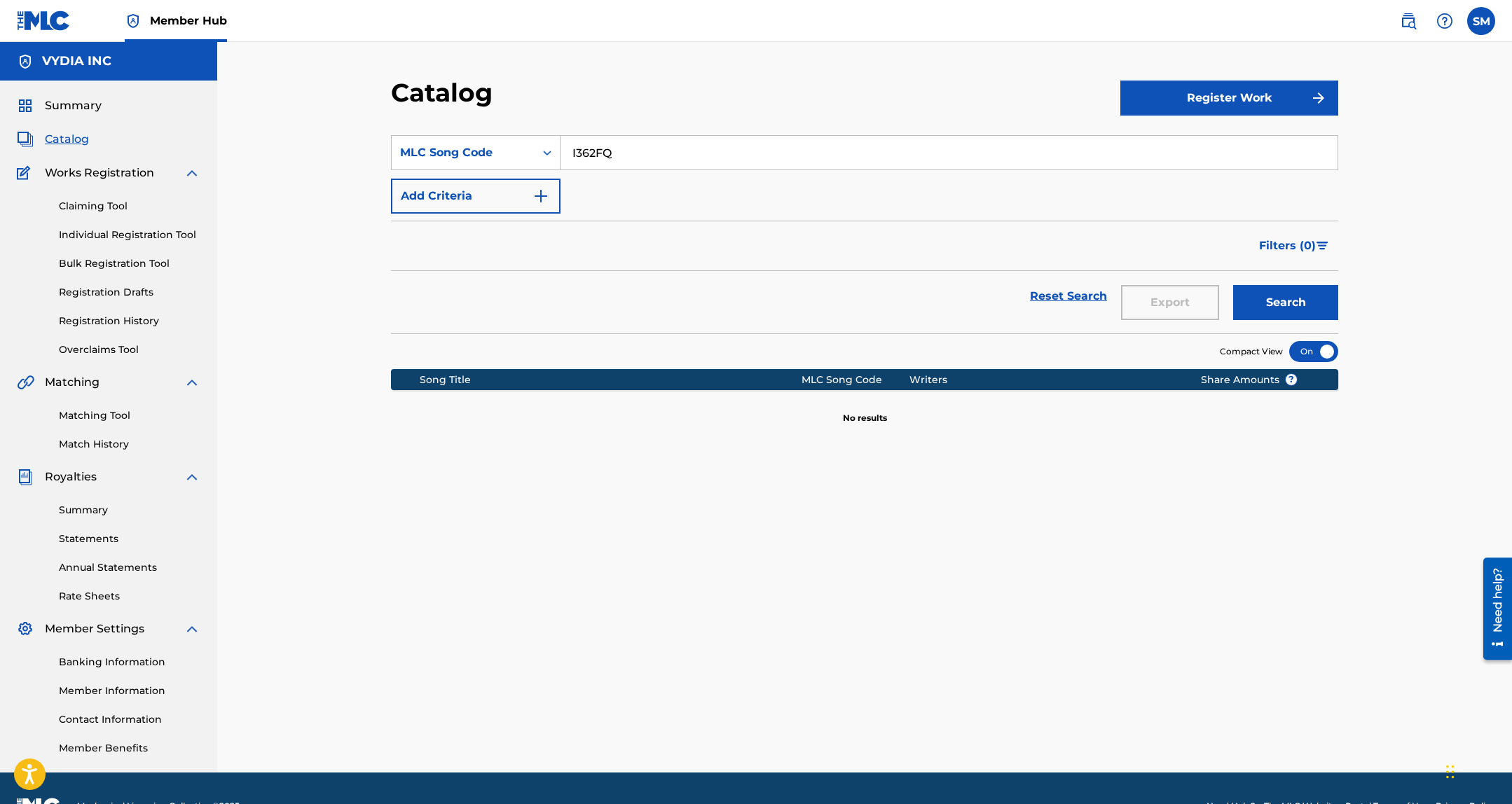
click at [879, 163] on input "I362FQ" at bounding box center [948, 152] width 777 height 33
paste input "VDWS7"
click at [1300, 309] on button "Search" at bounding box center [1285, 302] width 105 height 35
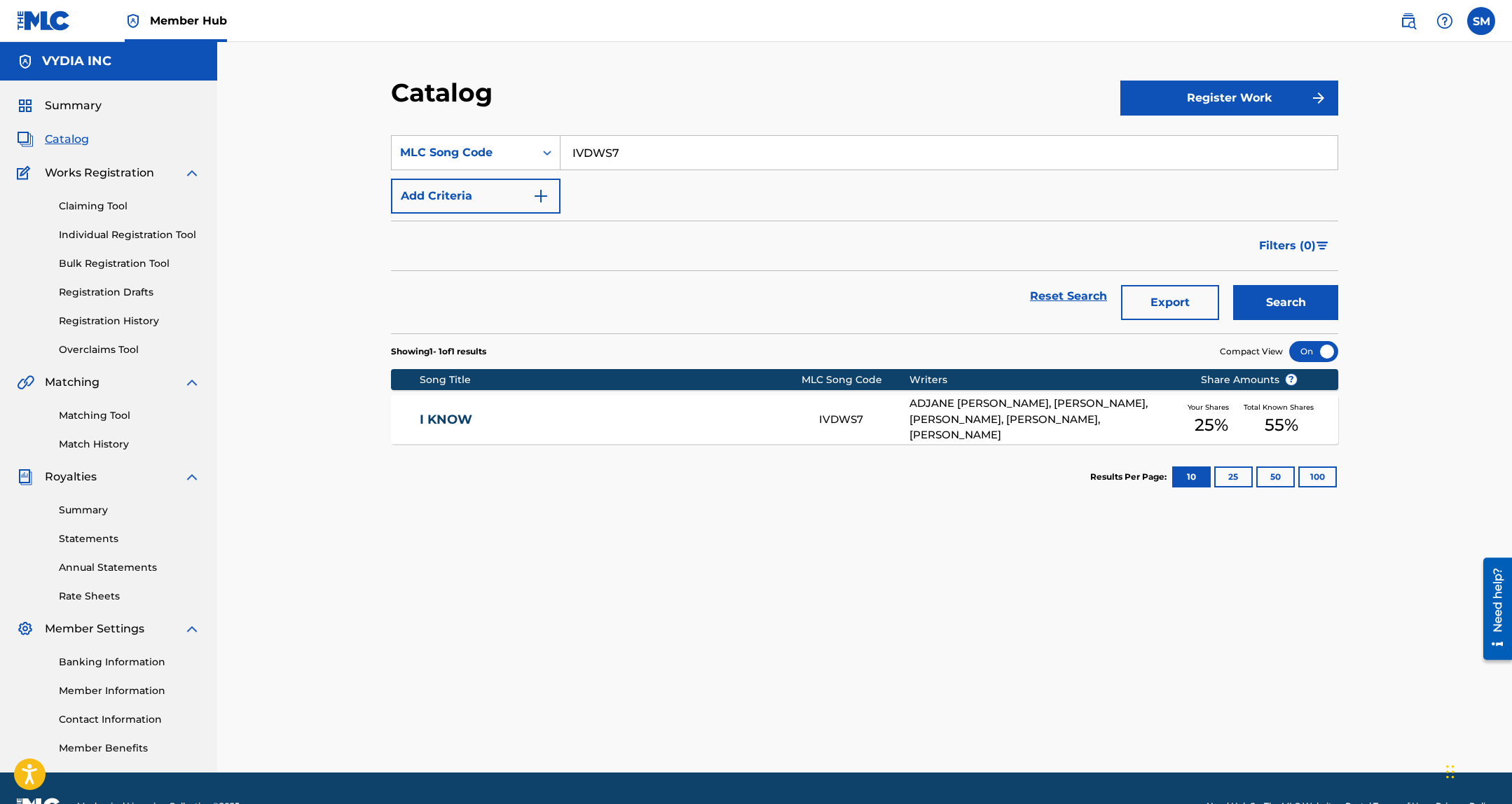
click at [671, 154] on input "IVDWS7" at bounding box center [948, 152] width 777 height 33
paste input "KV8C48"
type input "KV8C48"
click at [1233, 295] on button "Search" at bounding box center [1285, 302] width 105 height 35
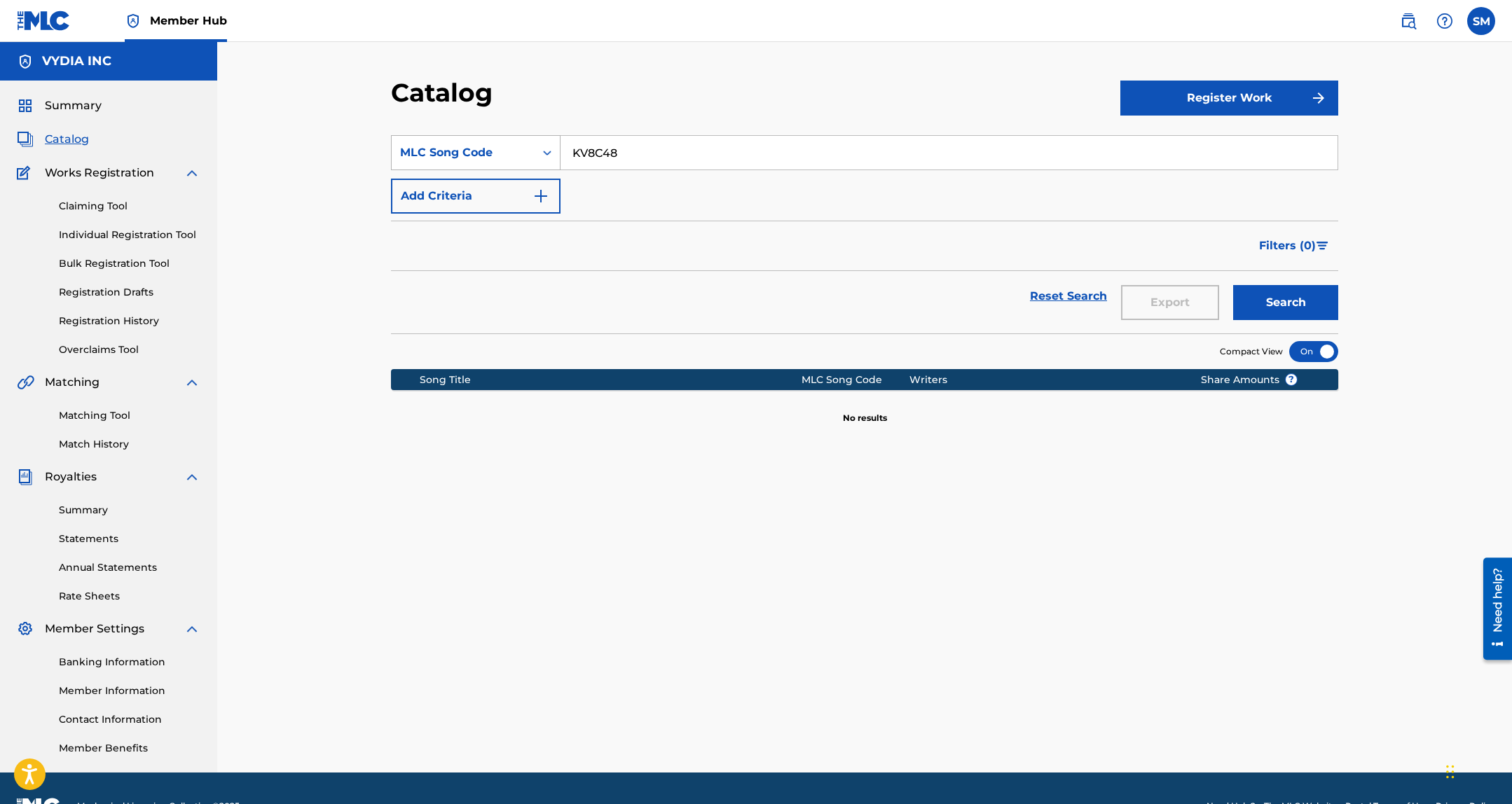
click at [463, 144] on div "MLC Song Code" at bounding box center [463, 152] width 126 height 17
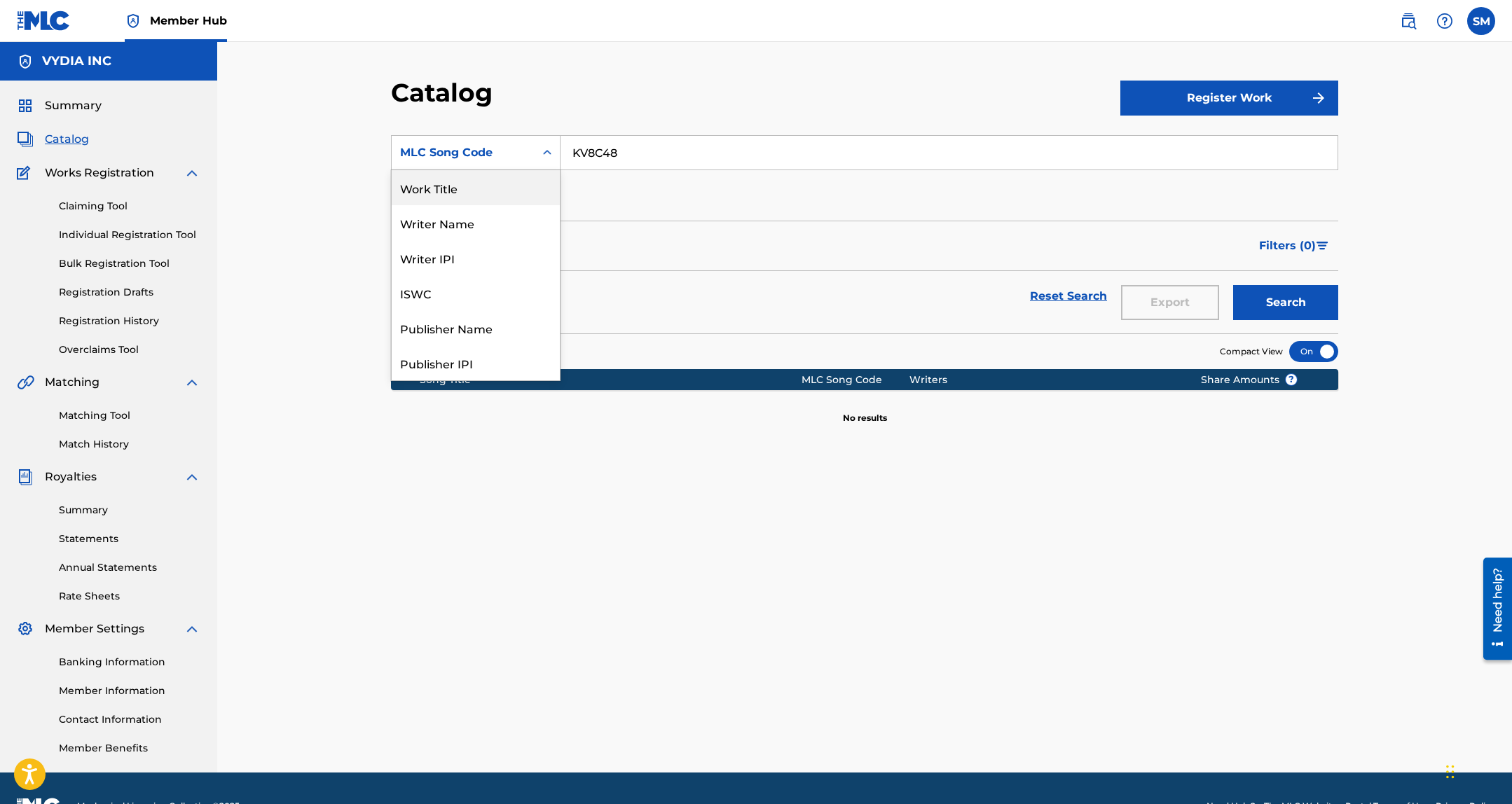
click at [460, 184] on div "Work Title" at bounding box center [475, 187] width 168 height 35
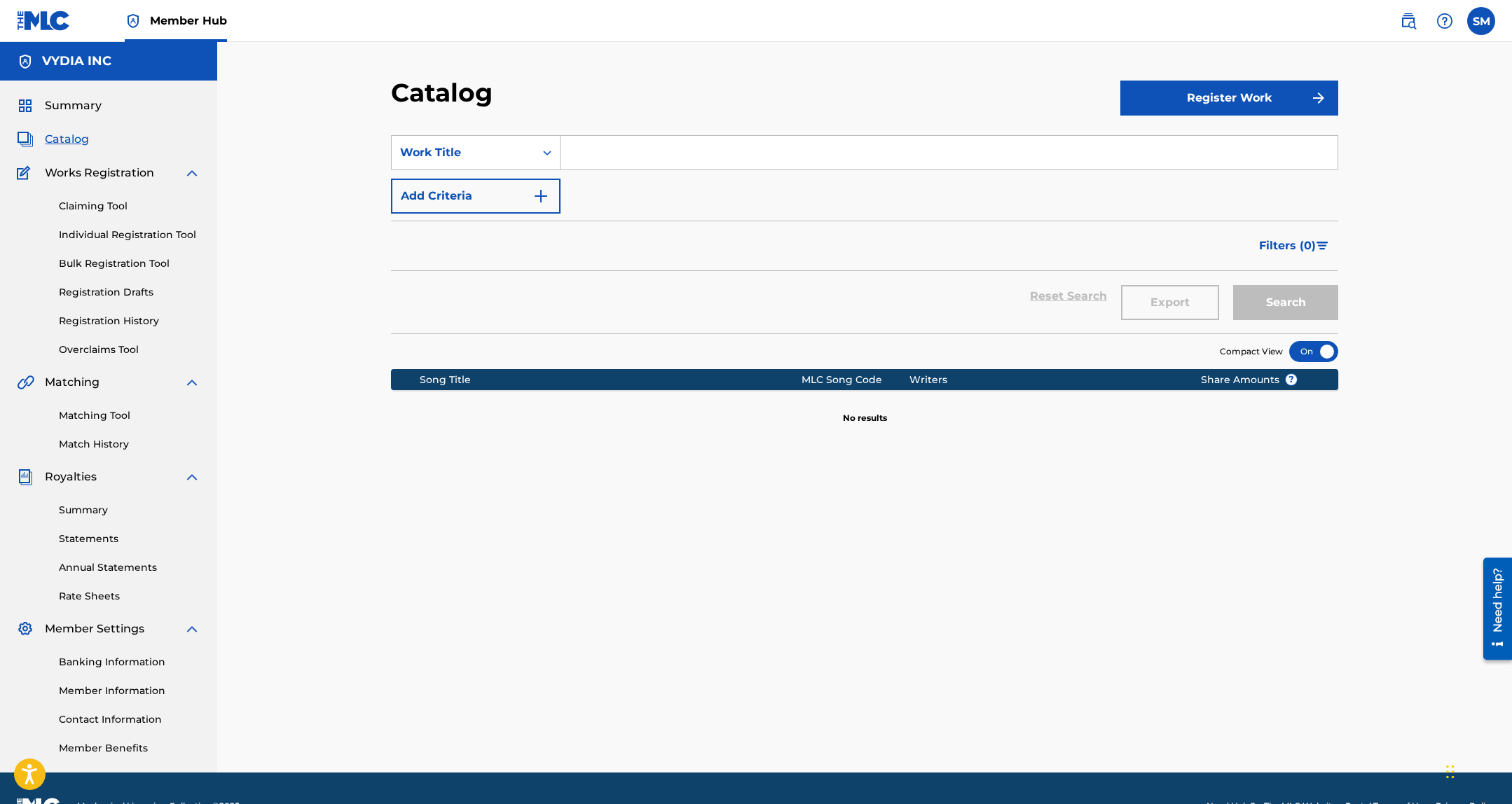
click at [703, 120] on section "SearchWithCriteriadfca7871-5e46-49f1-9690-6623ee85540b Work Title Add Criteria …" at bounding box center [864, 225] width 947 height 215
click at [672, 147] on input "Search Form" at bounding box center [948, 152] width 777 height 33
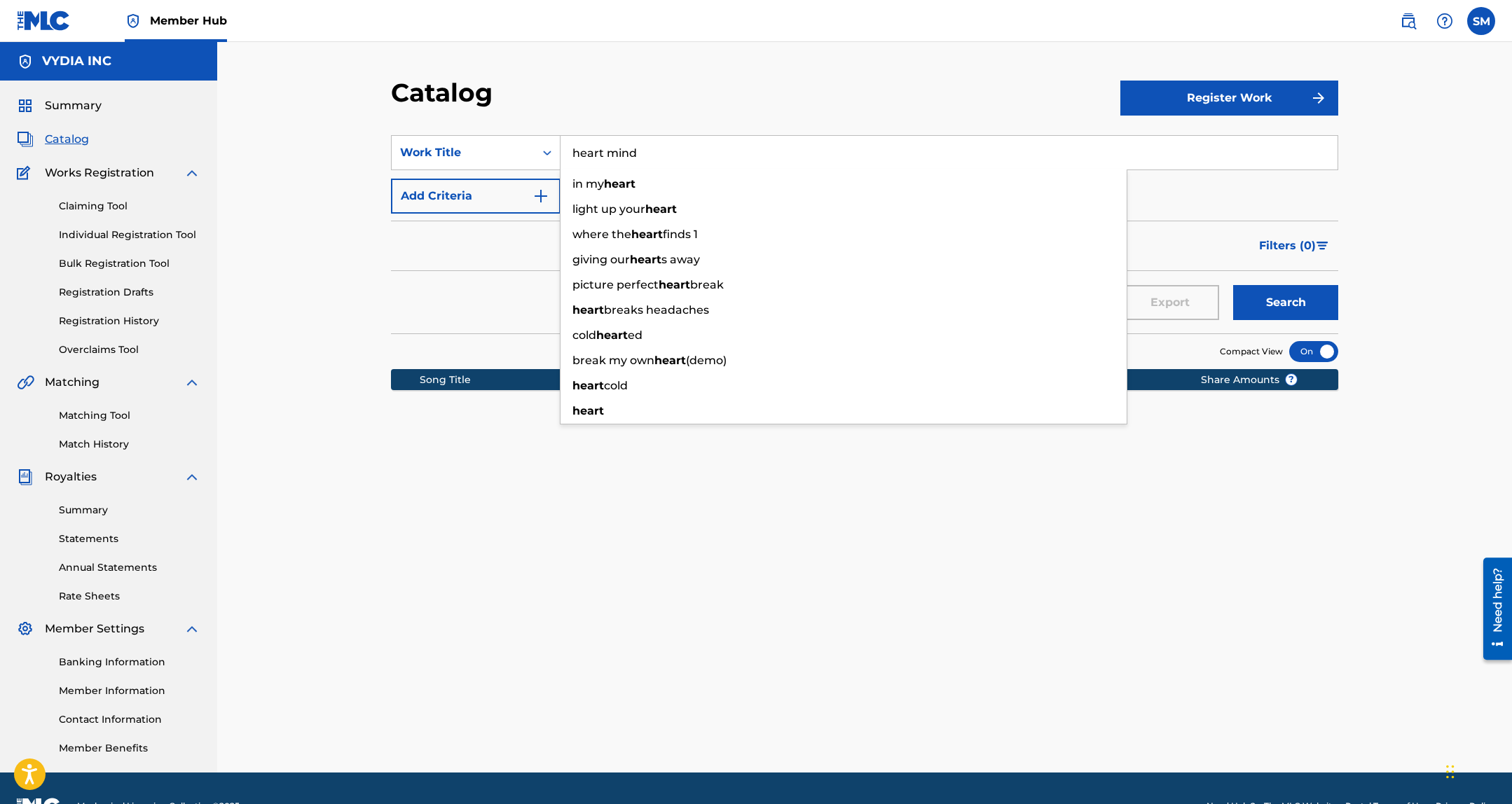
type input "heart mind"
click at [1233, 285] on button "Search" at bounding box center [1285, 302] width 105 height 35
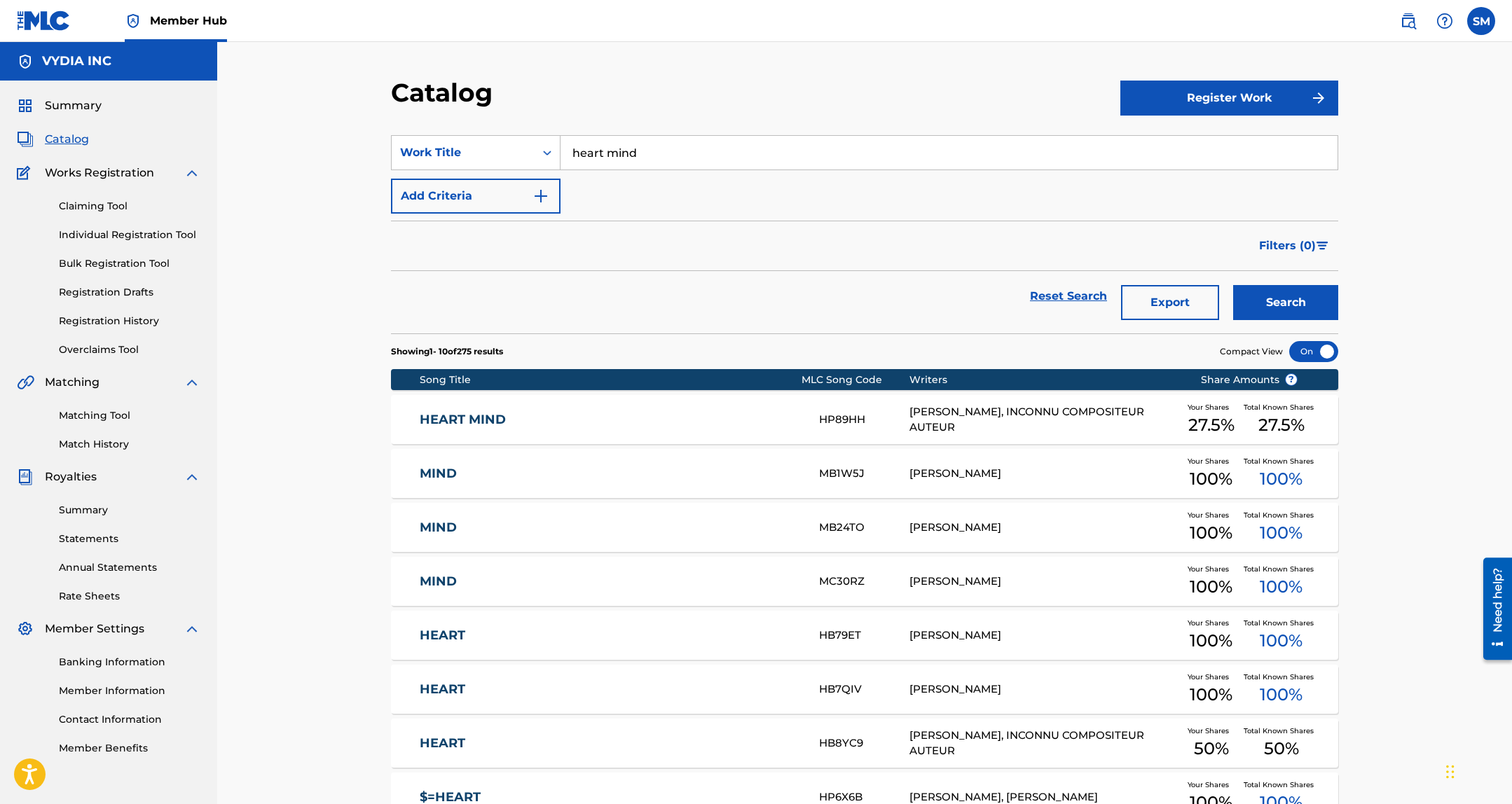
click at [997, 423] on div "RONELL LEVATTE, INCONNU COMPOSITEUR AUTEUR" at bounding box center [1044, 419] width 270 height 31
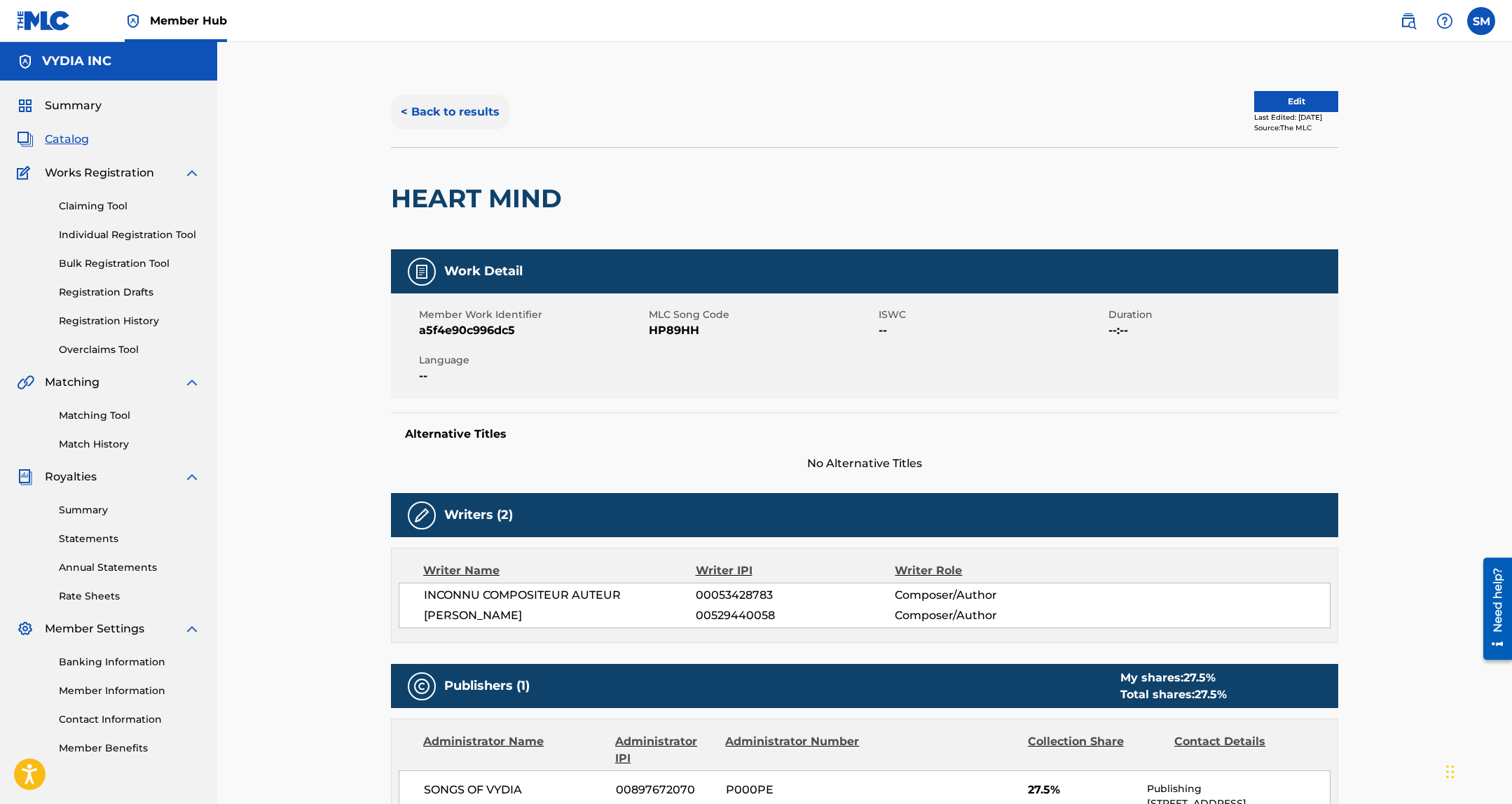
click at [475, 110] on button "< Back to results" at bounding box center [450, 112] width 118 height 35
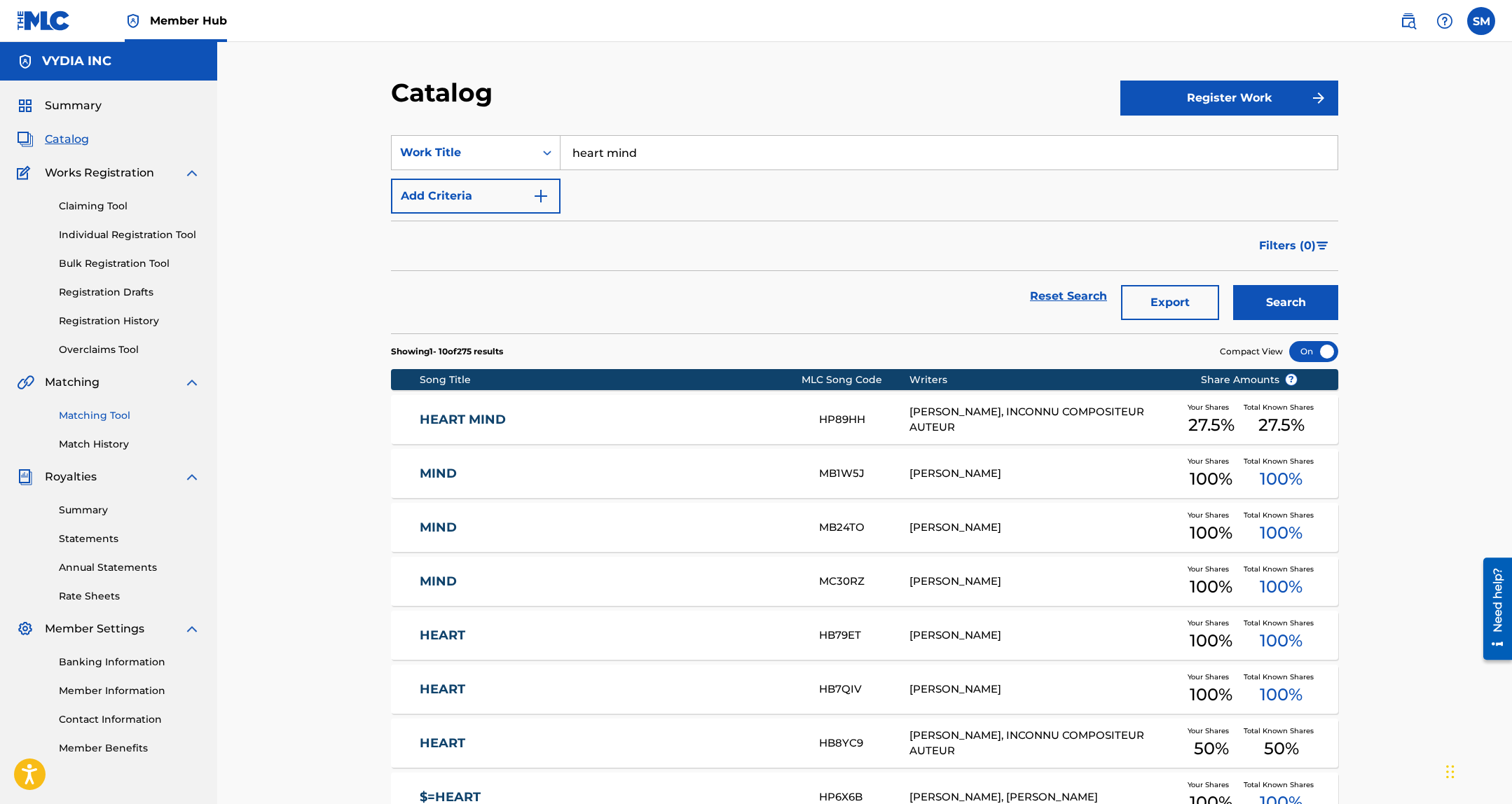
click at [112, 417] on link "Matching Tool" at bounding box center [129, 416] width 141 height 15
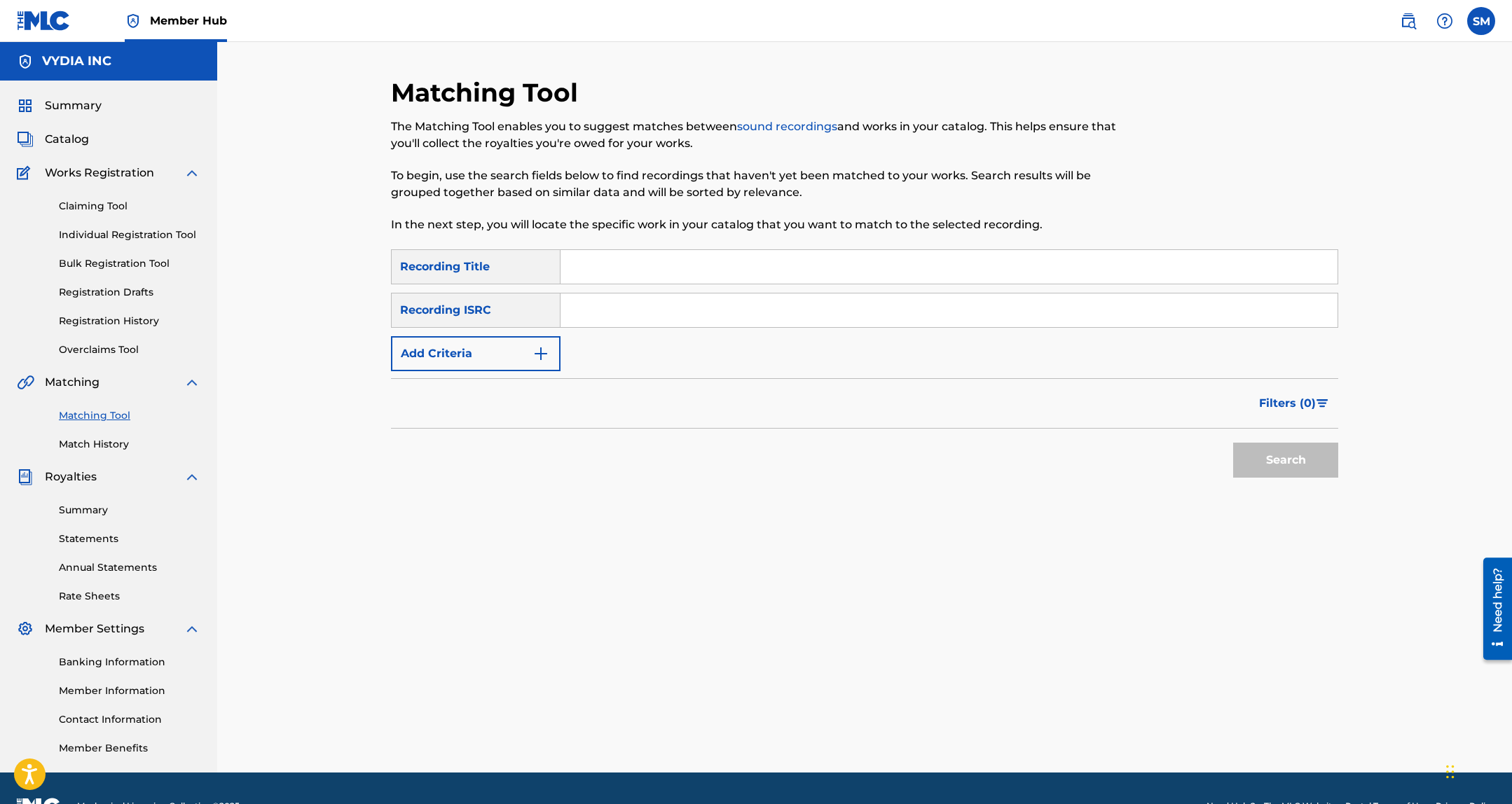
click at [662, 251] on input "Search Form" at bounding box center [948, 266] width 777 height 33
type input "heart mind"
paste input "USAEA8168353"
type input "USAEA8168353"
click at [1233, 443] on button "Search" at bounding box center [1285, 460] width 105 height 35
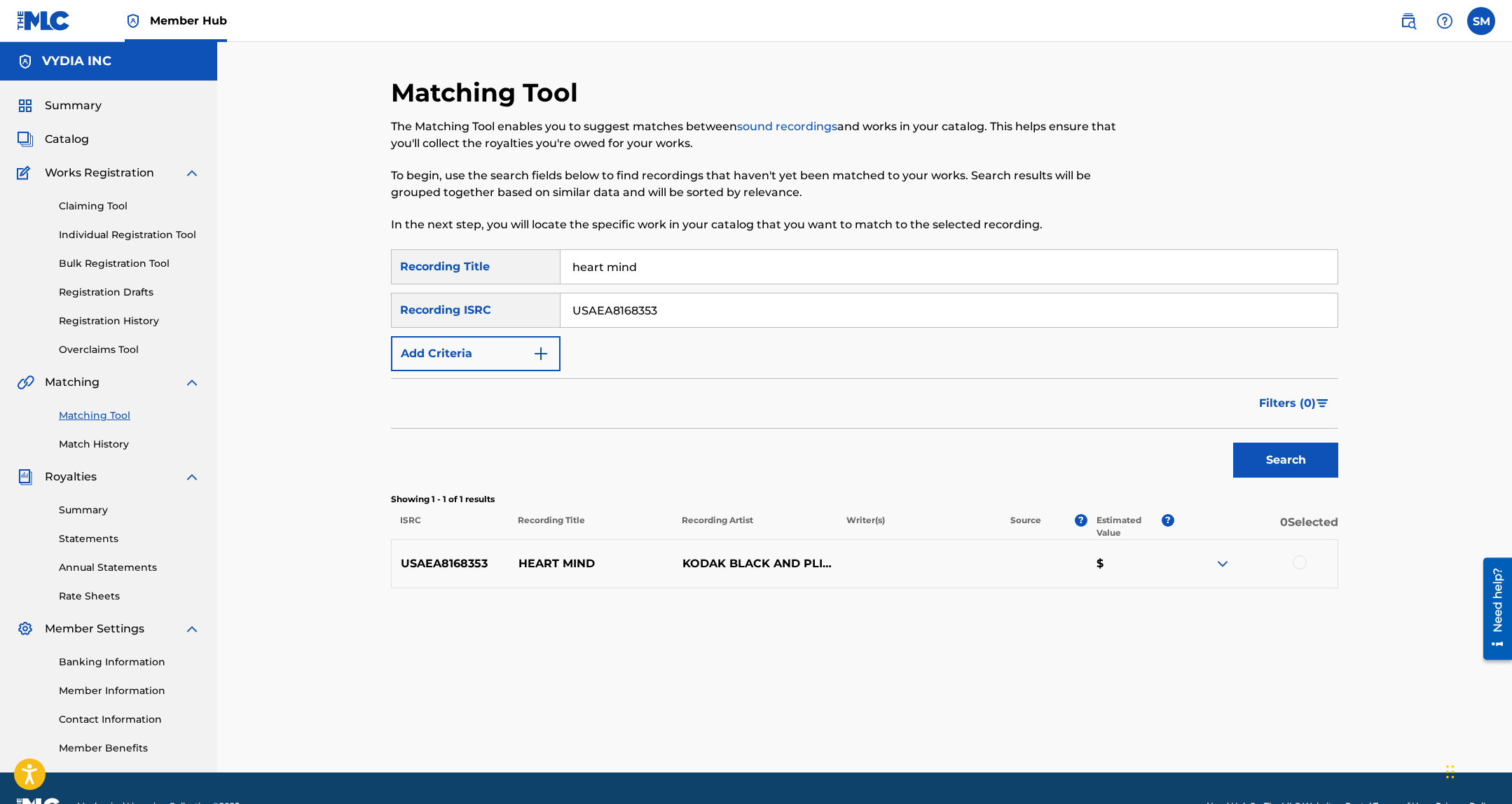
click at [1299, 557] on div at bounding box center [1299, 562] width 14 height 14
click at [991, 687] on button "Match 1 Group" at bounding box center [985, 689] width 155 height 35
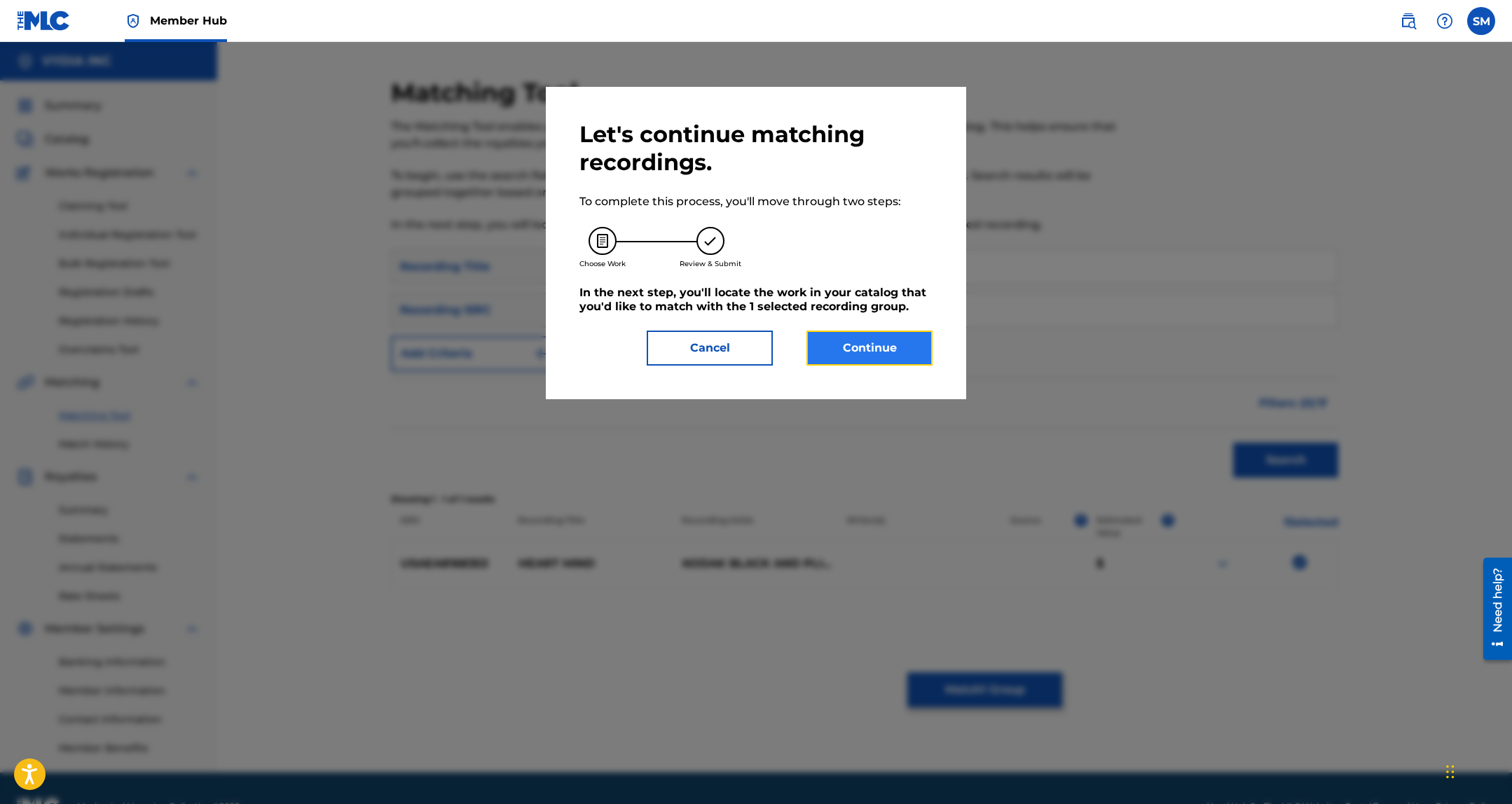
click at [907, 356] on button "Continue" at bounding box center [869, 348] width 126 height 35
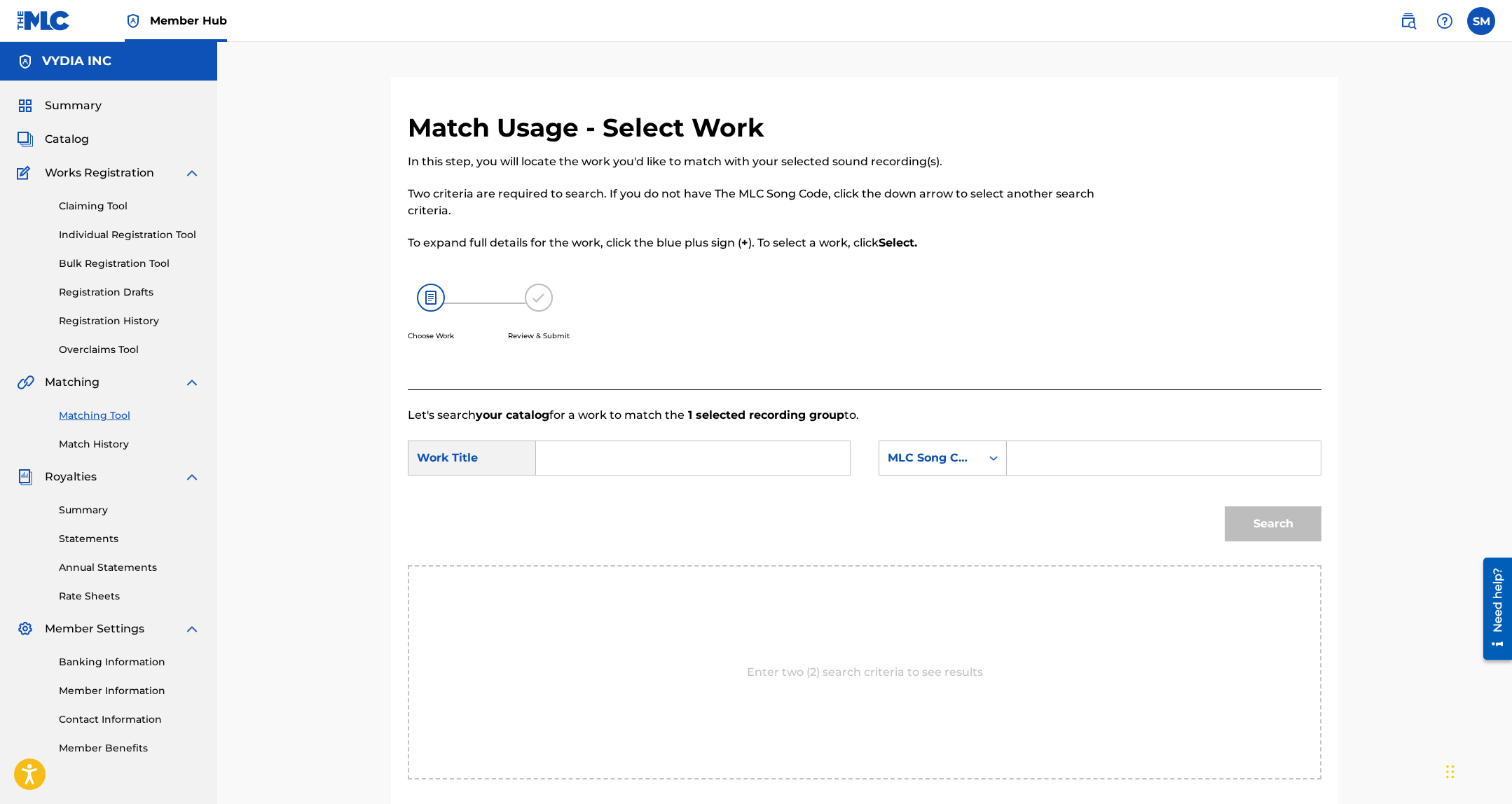
click at [567, 454] on input "Search Form" at bounding box center [693, 457] width 290 height 33
type input "heart mind"
paste input "HP89HH"
type input "HP89HH"
click at [1243, 518] on button "Search" at bounding box center [1273, 524] width 97 height 35
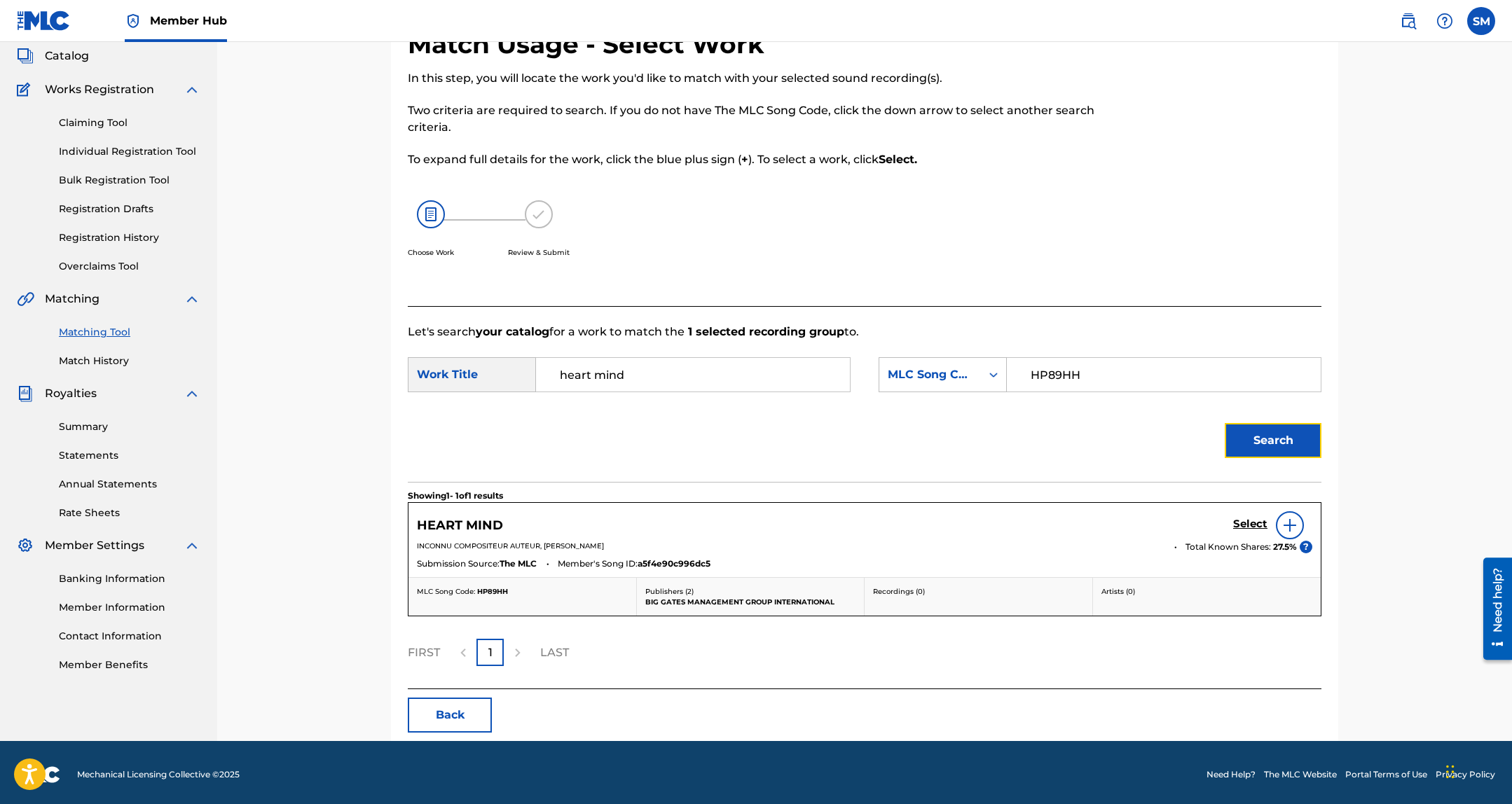
scroll to position [88, 0]
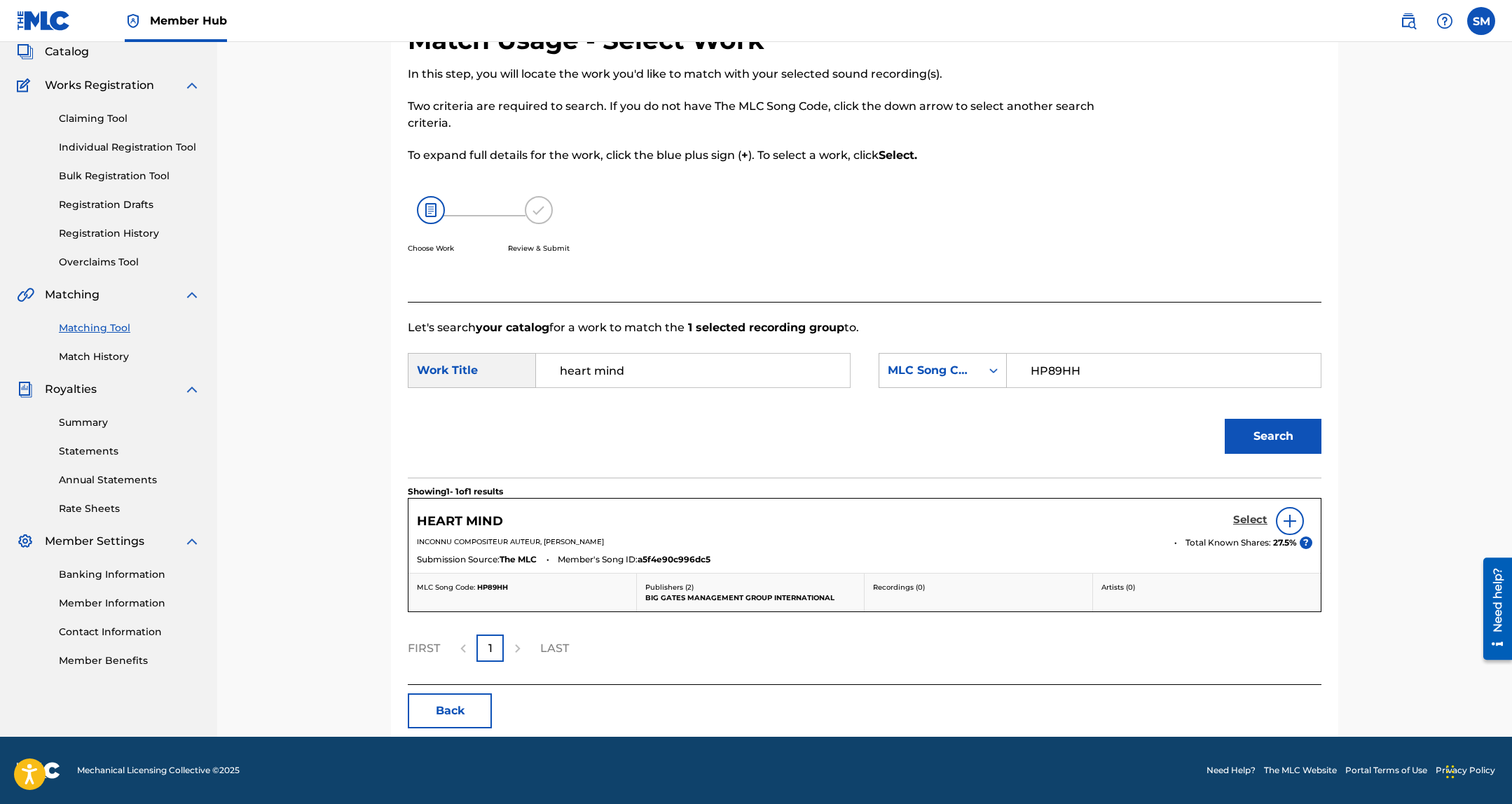
click at [1236, 524] on h5 "Select" at bounding box center [1250, 520] width 34 height 13
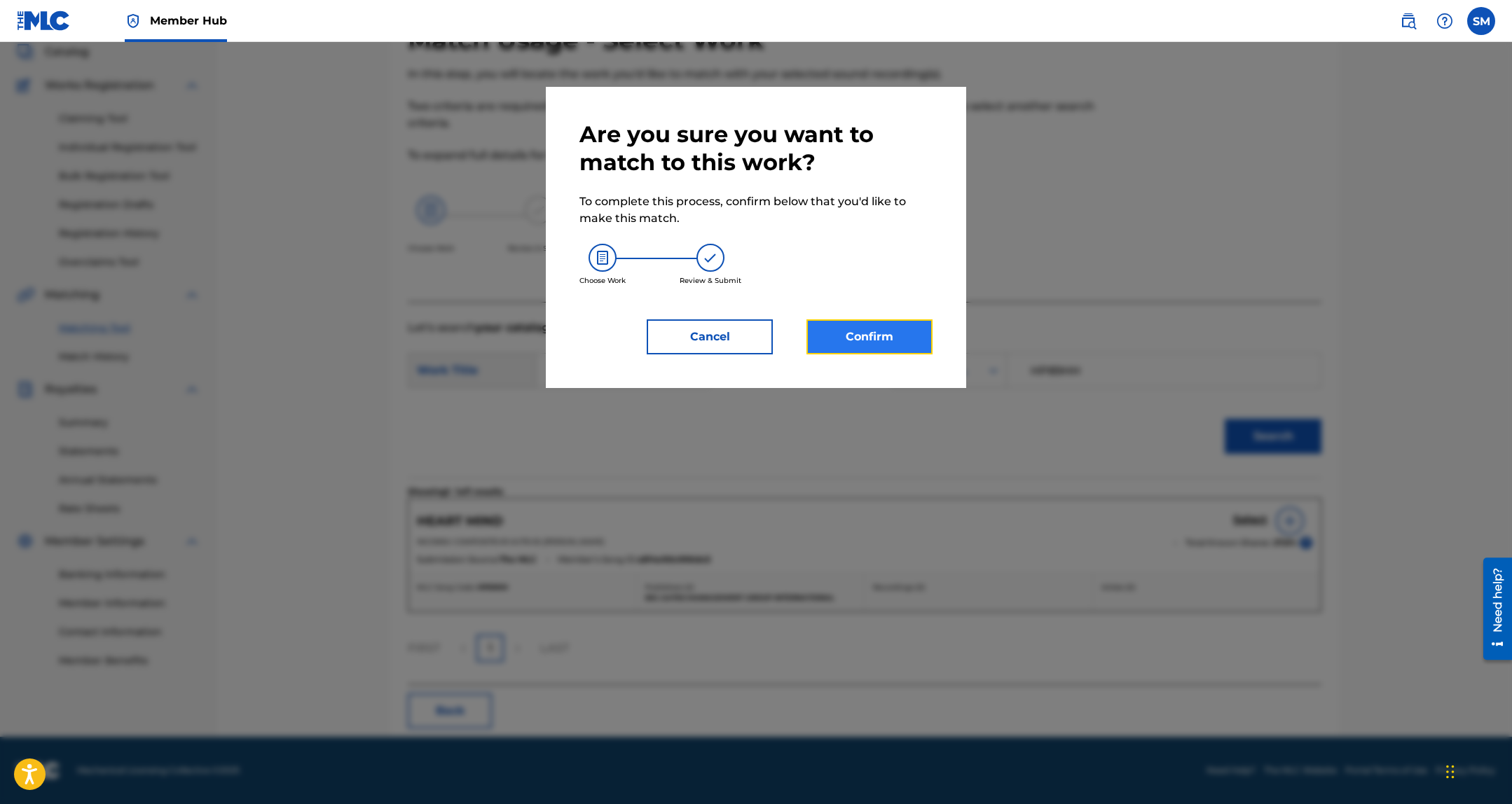
click at [878, 338] on button "Confirm" at bounding box center [869, 336] width 126 height 35
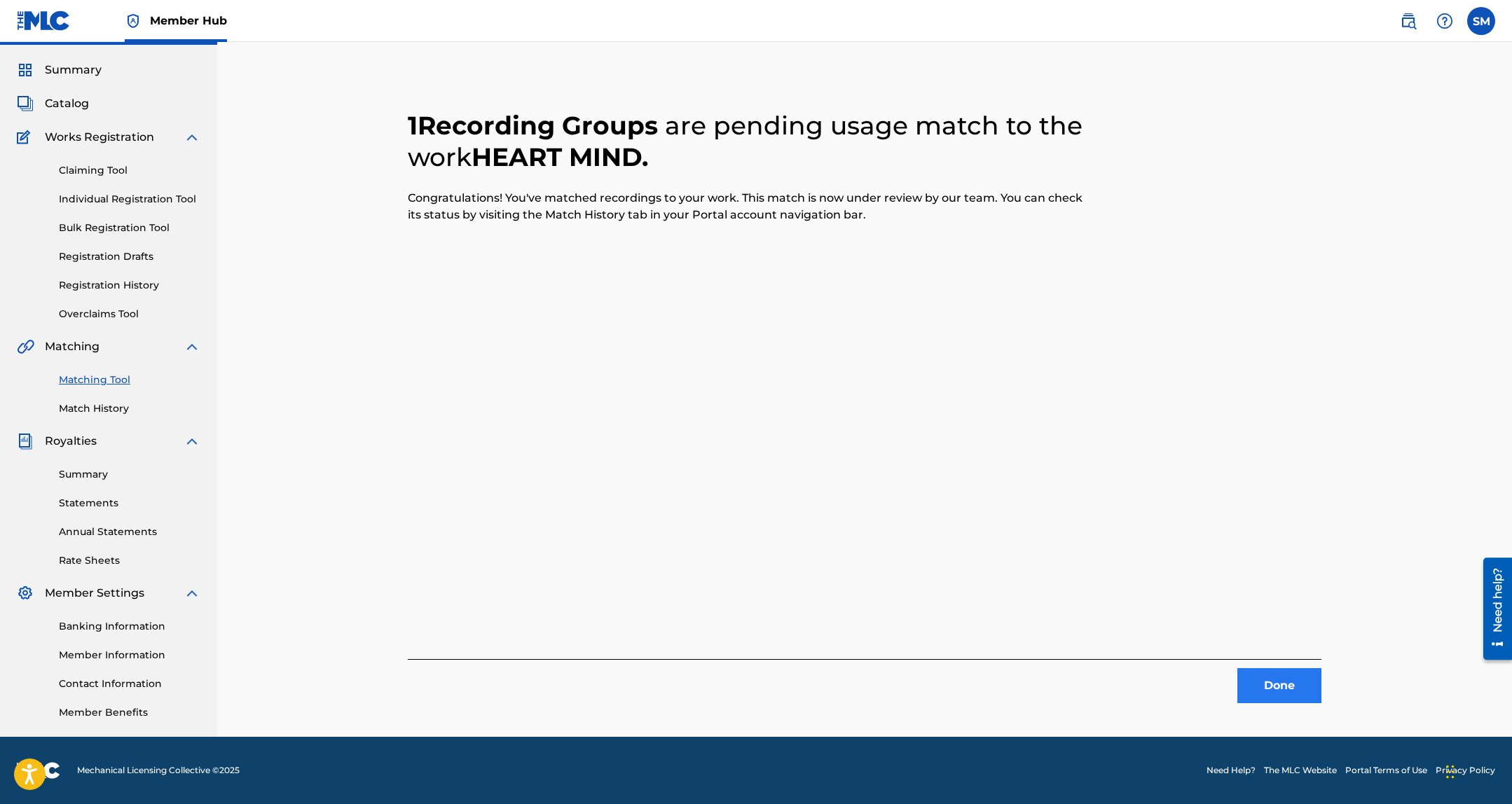
drag, startPoint x: 1278, startPoint y: 655, endPoint x: 1258, endPoint y: 696, distance: 45.6
click at [1278, 655] on div "1 Recording Groups are pending usage match to the work HEART MIND . Congratulat…" at bounding box center [864, 390] width 913 height 627
click at [1260, 695] on button "Done" at bounding box center [1278, 686] width 84 height 35
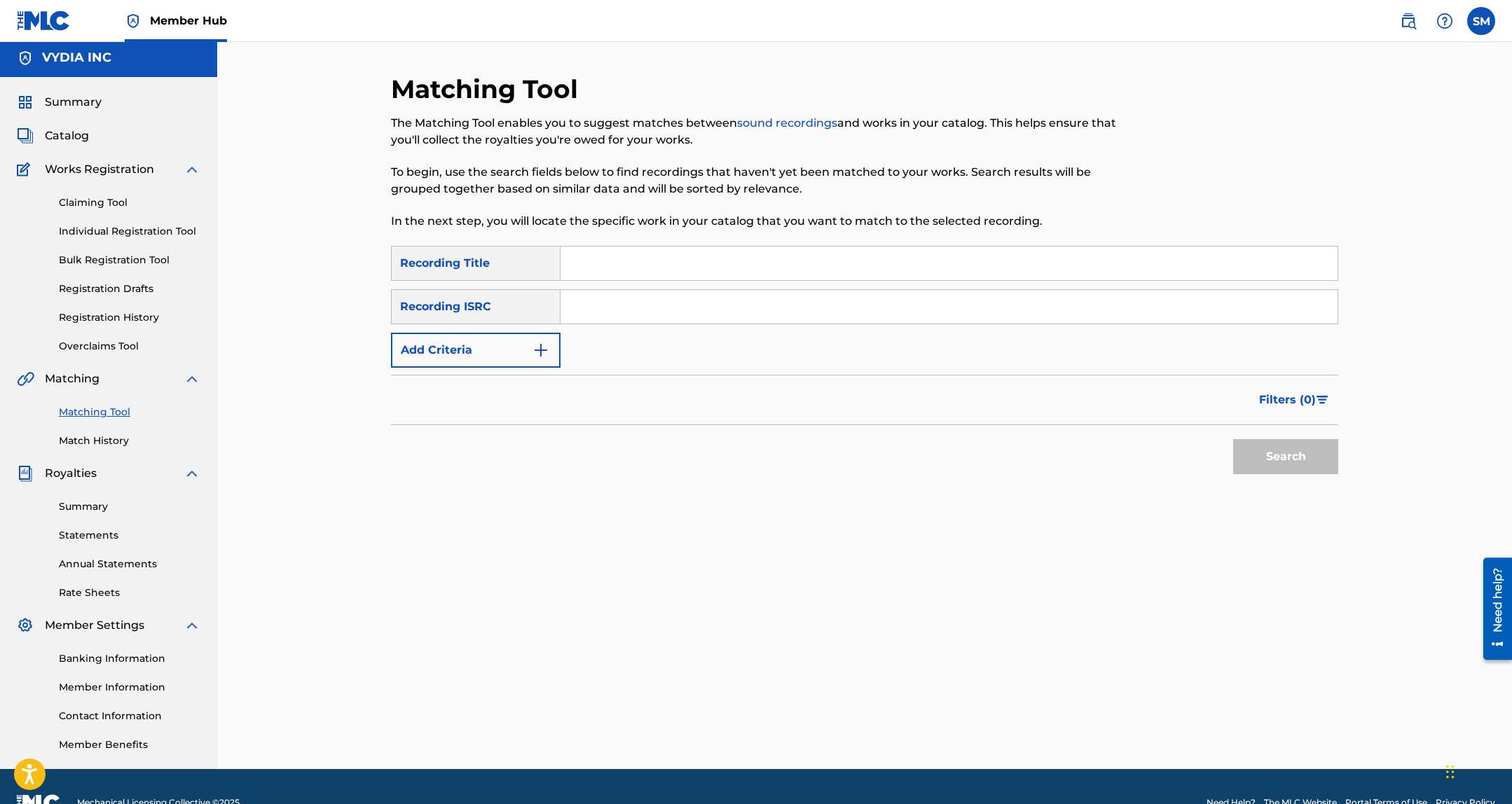
scroll to position [0, 0]
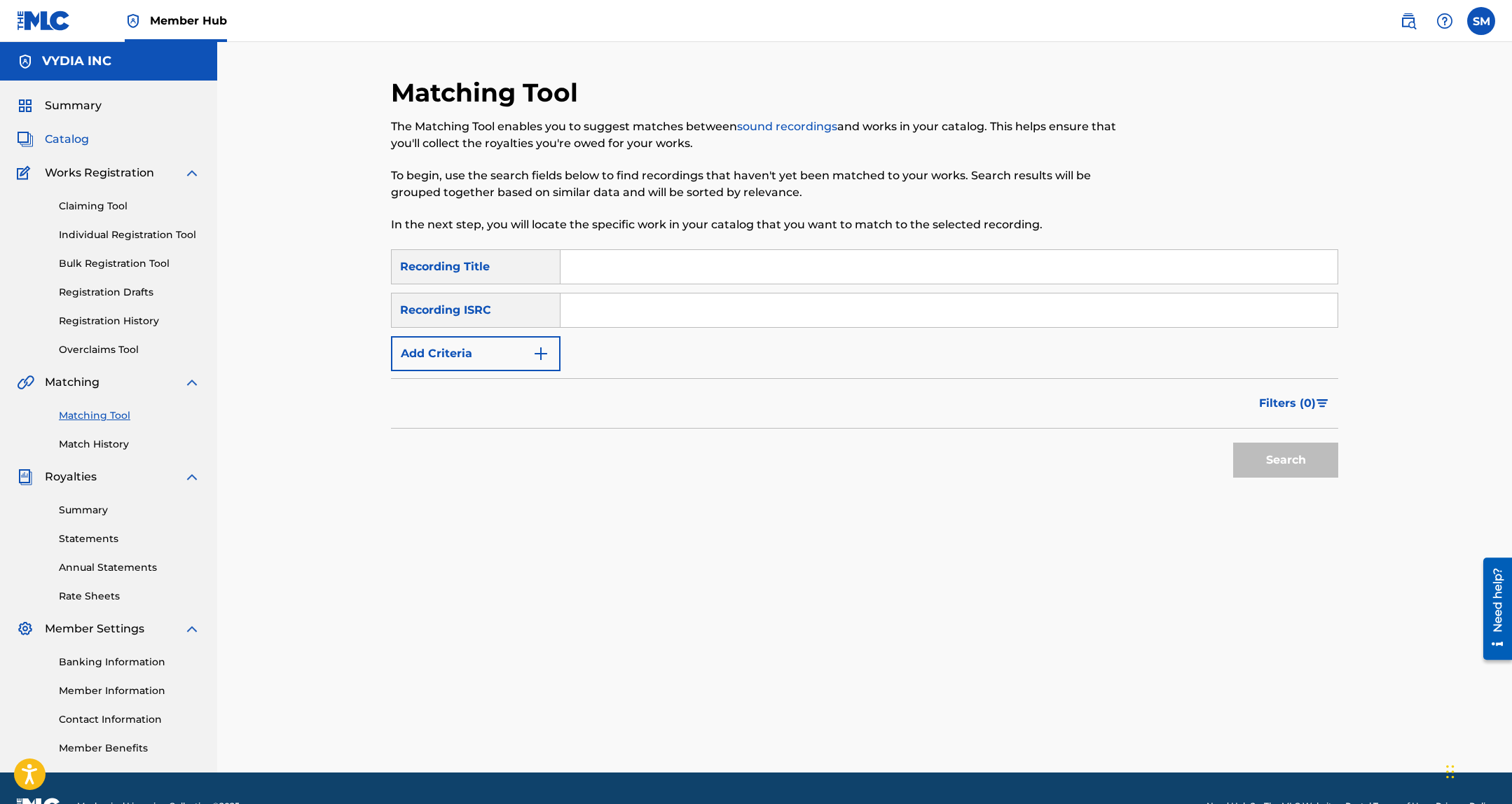
click at [74, 138] on span "Catalog" at bounding box center [66, 139] width 44 height 17
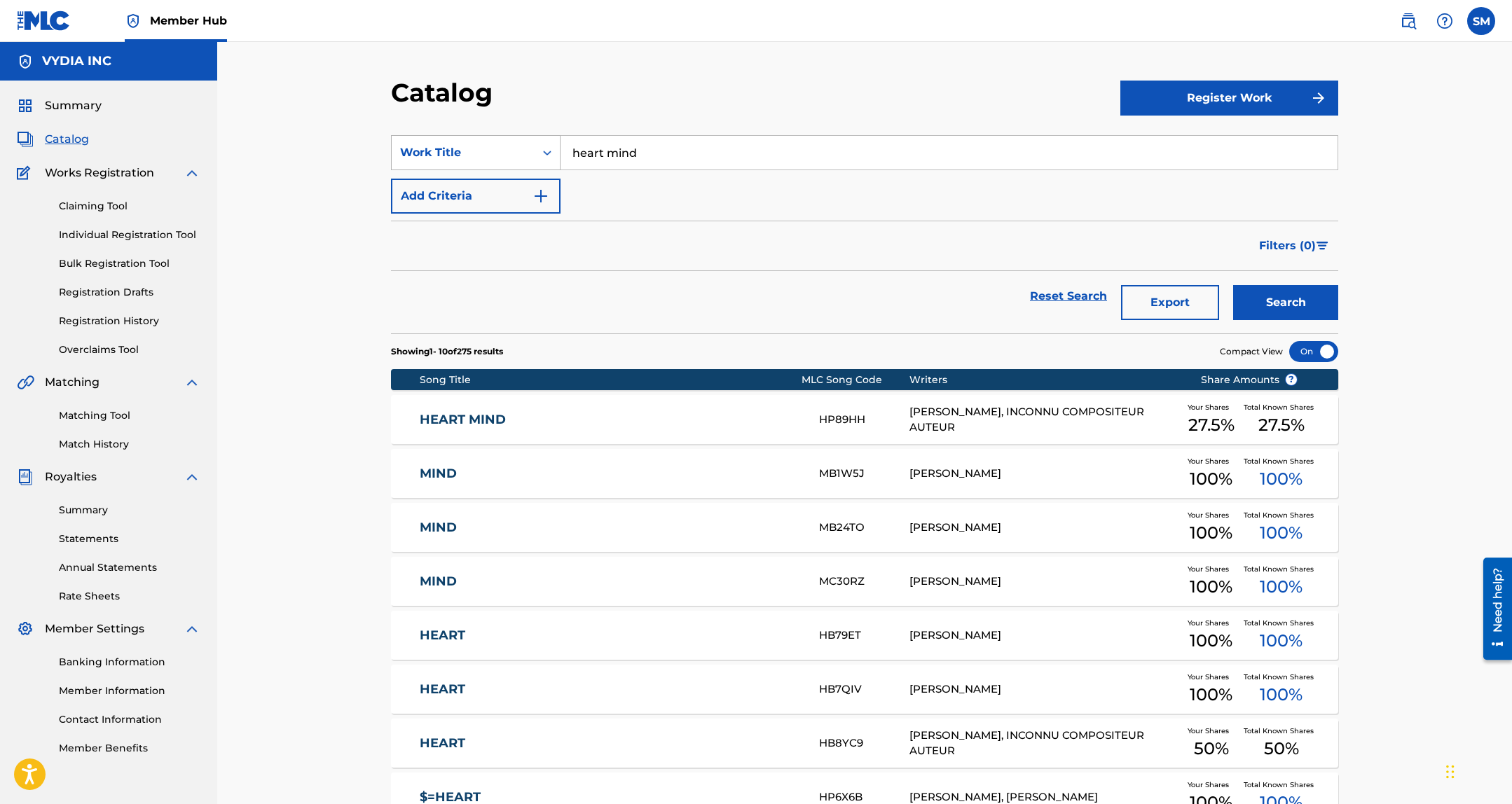
click at [483, 162] on div "Work Title" at bounding box center [463, 152] width 143 height 27
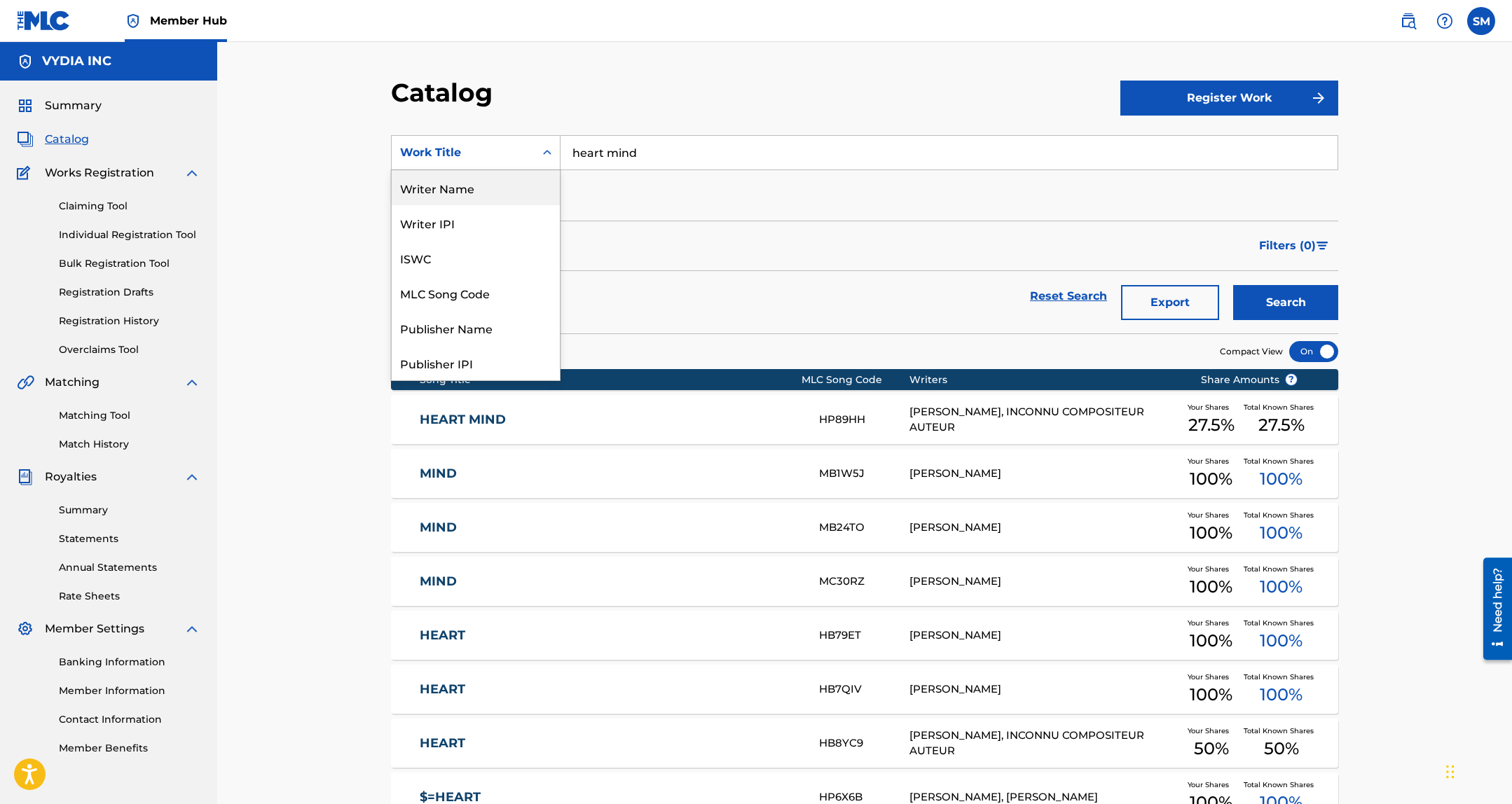
click at [485, 192] on div "Writer Name" at bounding box center [475, 187] width 168 height 35
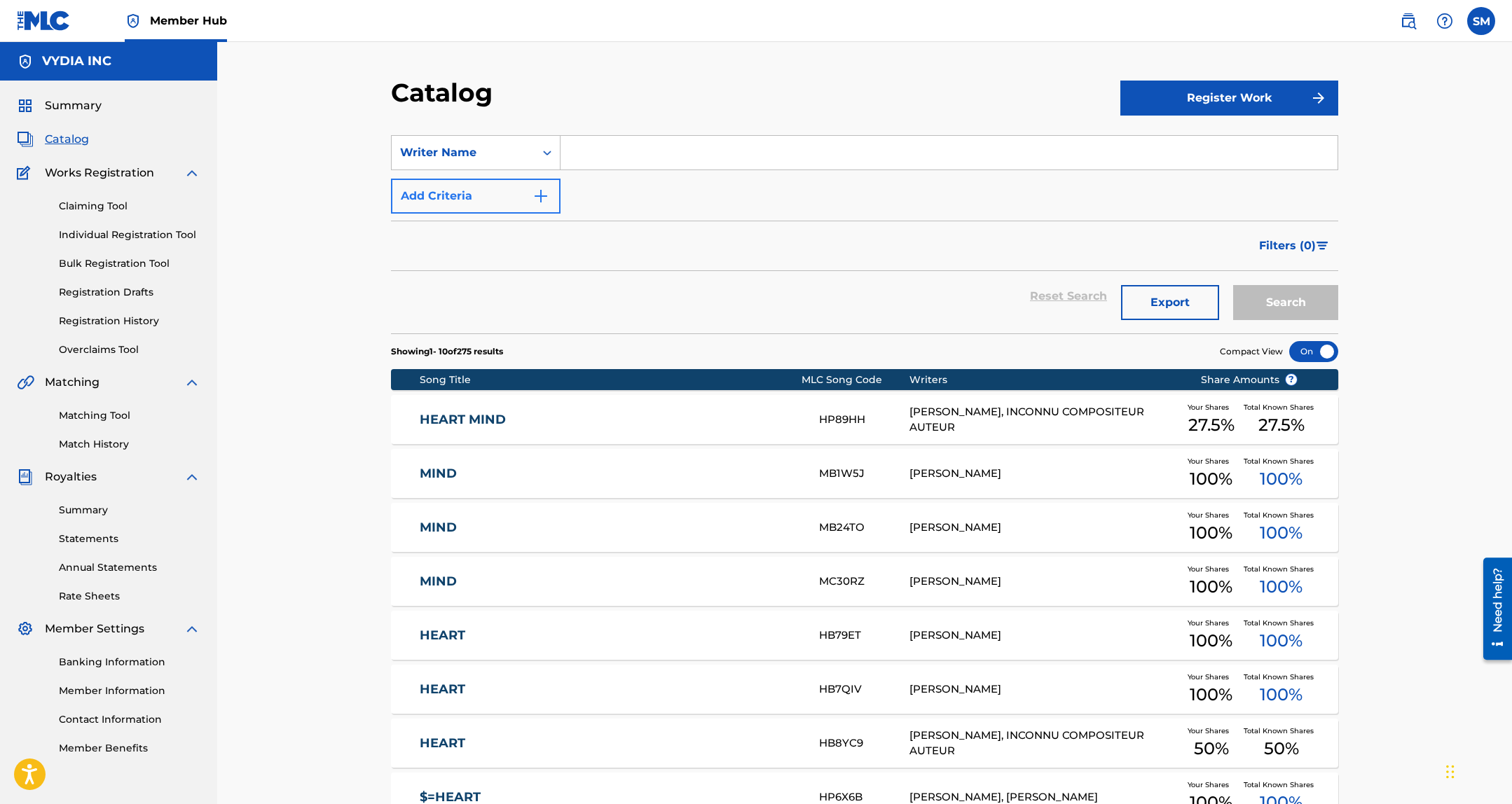
click at [597, 143] on input "Search Form" at bounding box center [948, 152] width 777 height 33
type input "Gregory Ryan Sullivan"
click at [1233, 285] on button "Search" at bounding box center [1285, 302] width 105 height 35
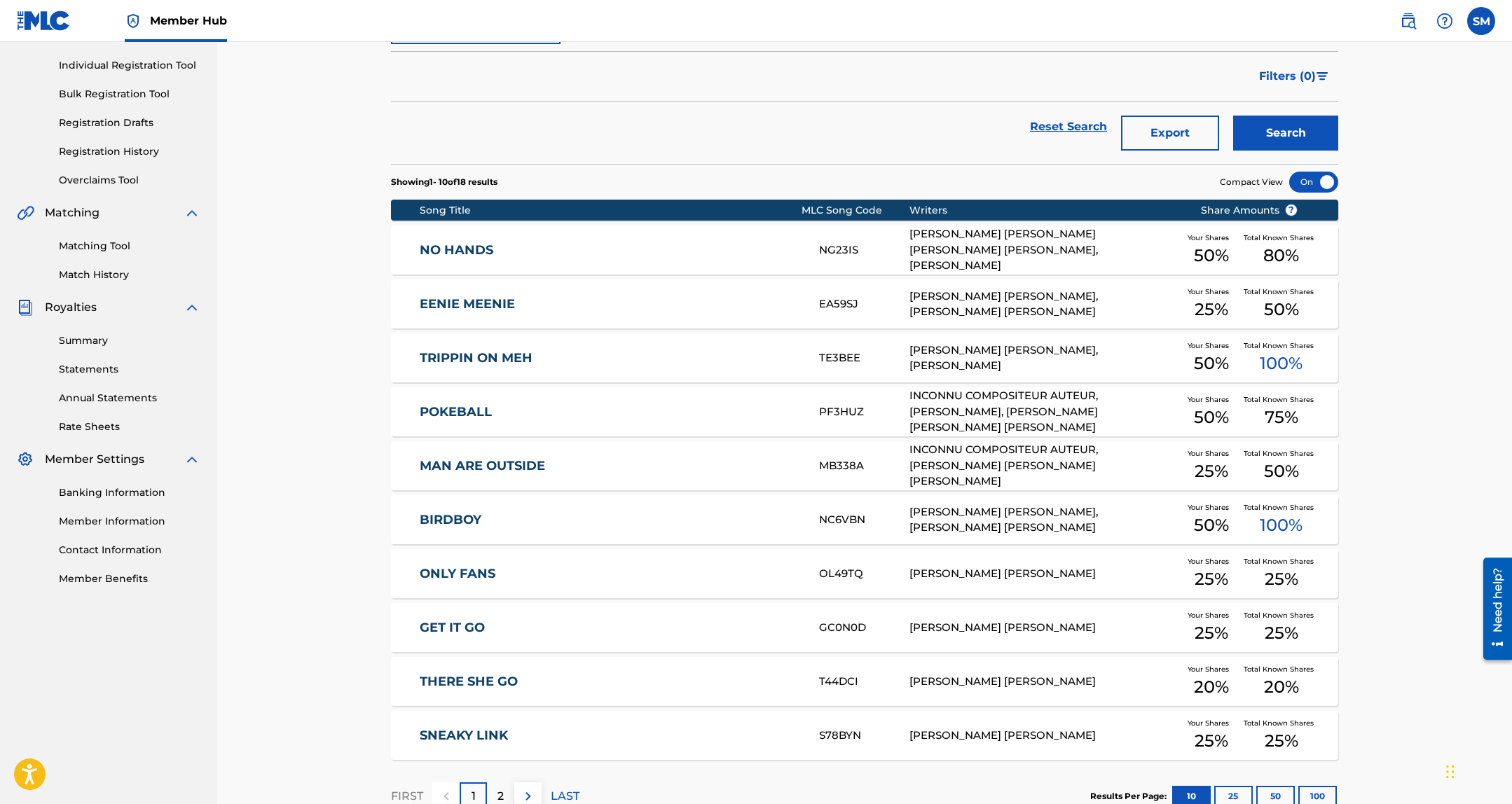
scroll to position [265, 0]
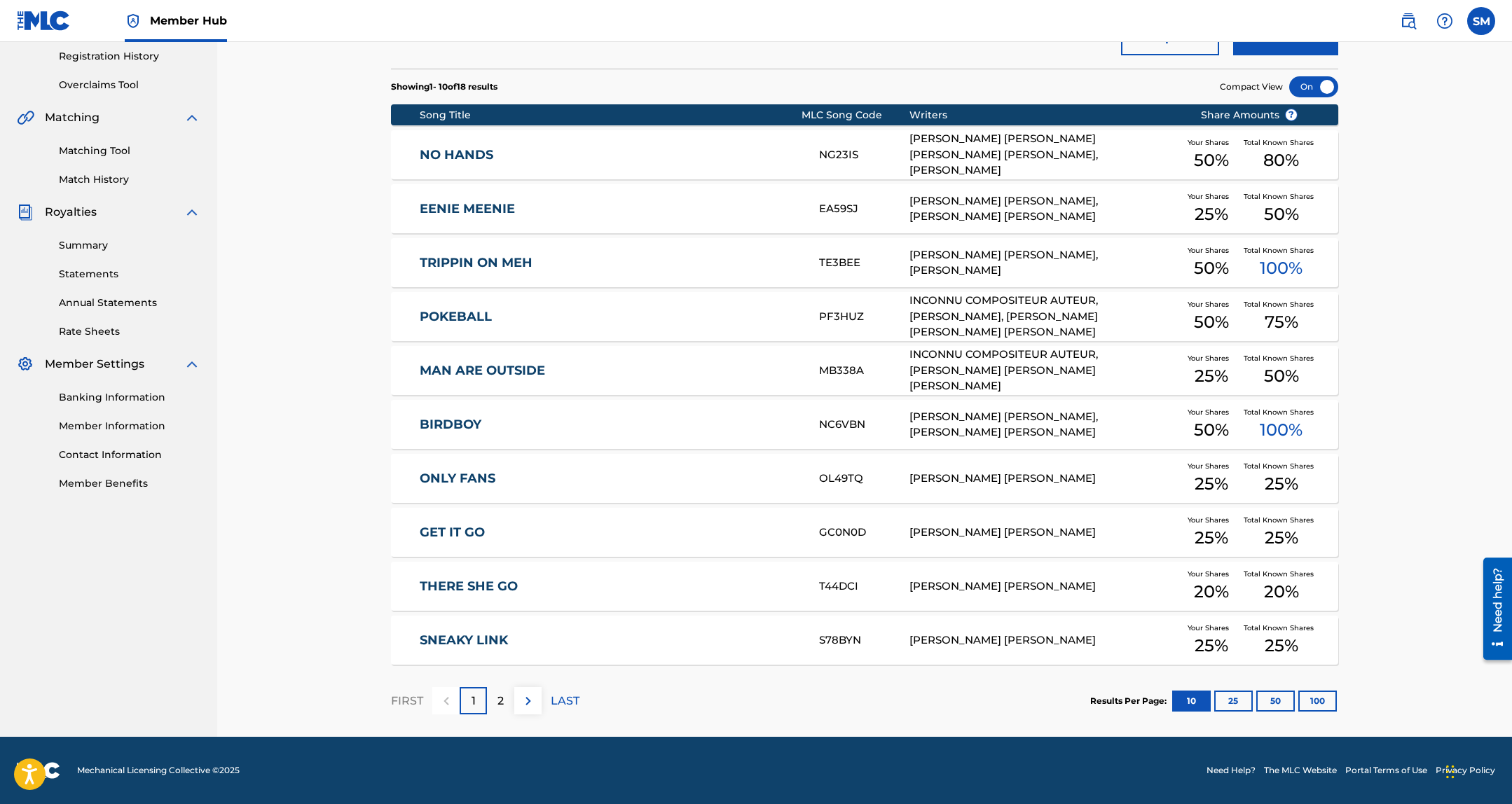
click at [817, 547] on div "GET IT GO GC0N0D GREGORY RYAN SULLIVAN Your Shares 25 % Total Known Shares 25 %" at bounding box center [864, 533] width 947 height 49
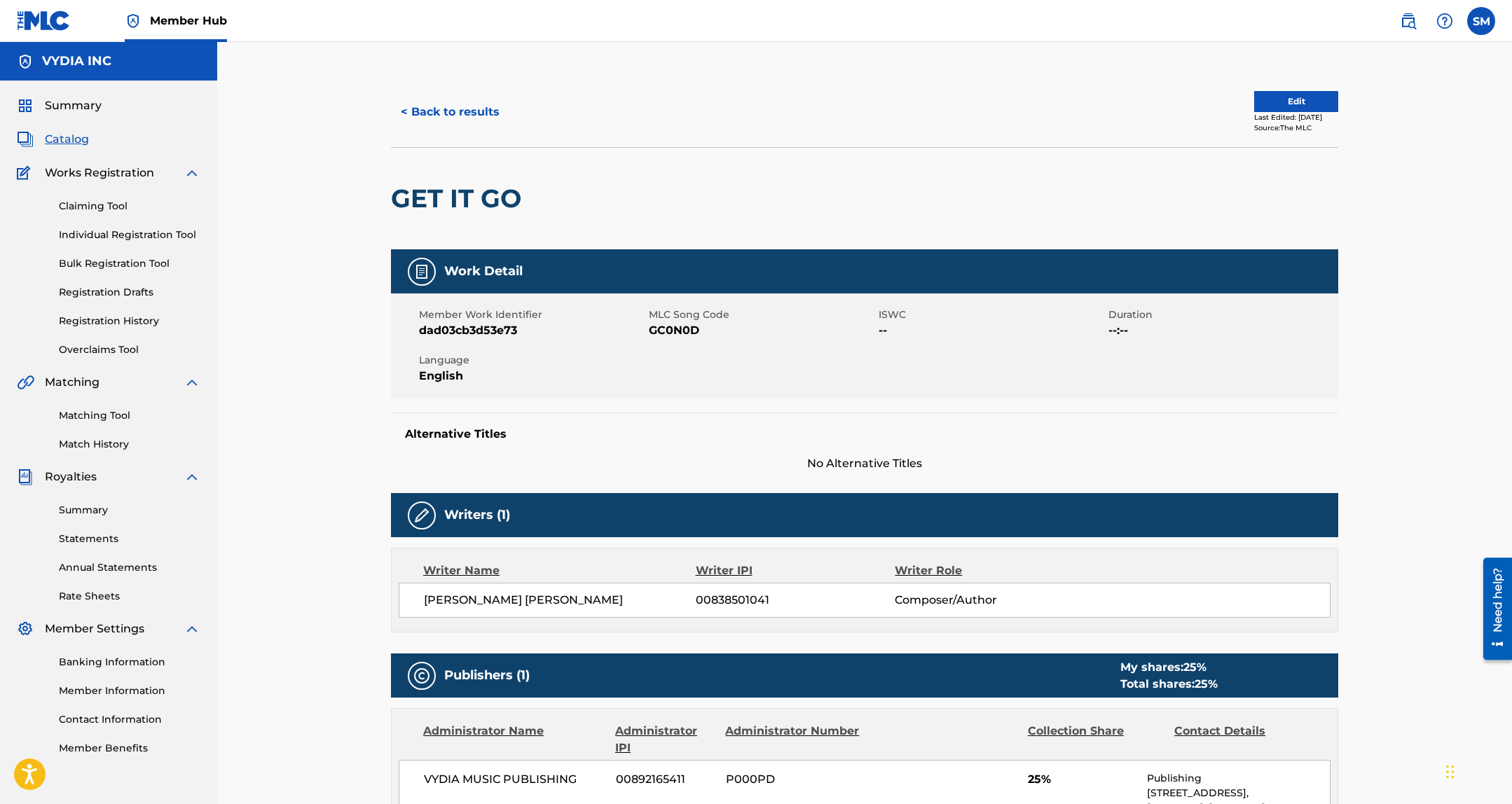
click at [476, 93] on div "< Back to results Edit Last Edited: August 06, 2025 Source: The MLC" at bounding box center [864, 112] width 947 height 70
click at [471, 112] on button "< Back to results" at bounding box center [450, 112] width 118 height 35
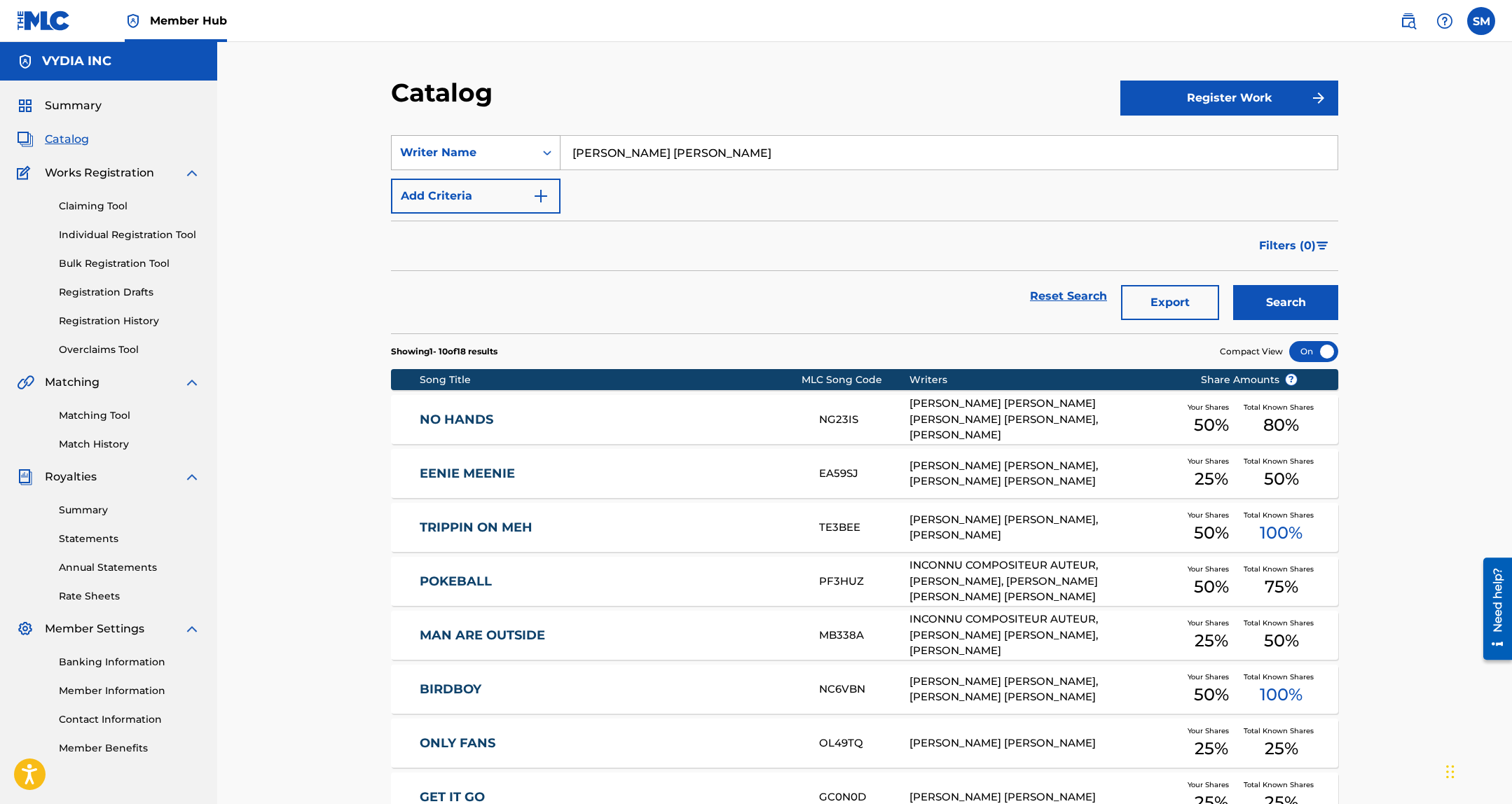
click at [488, 136] on div "Writer Name" at bounding box center [476, 152] width 170 height 35
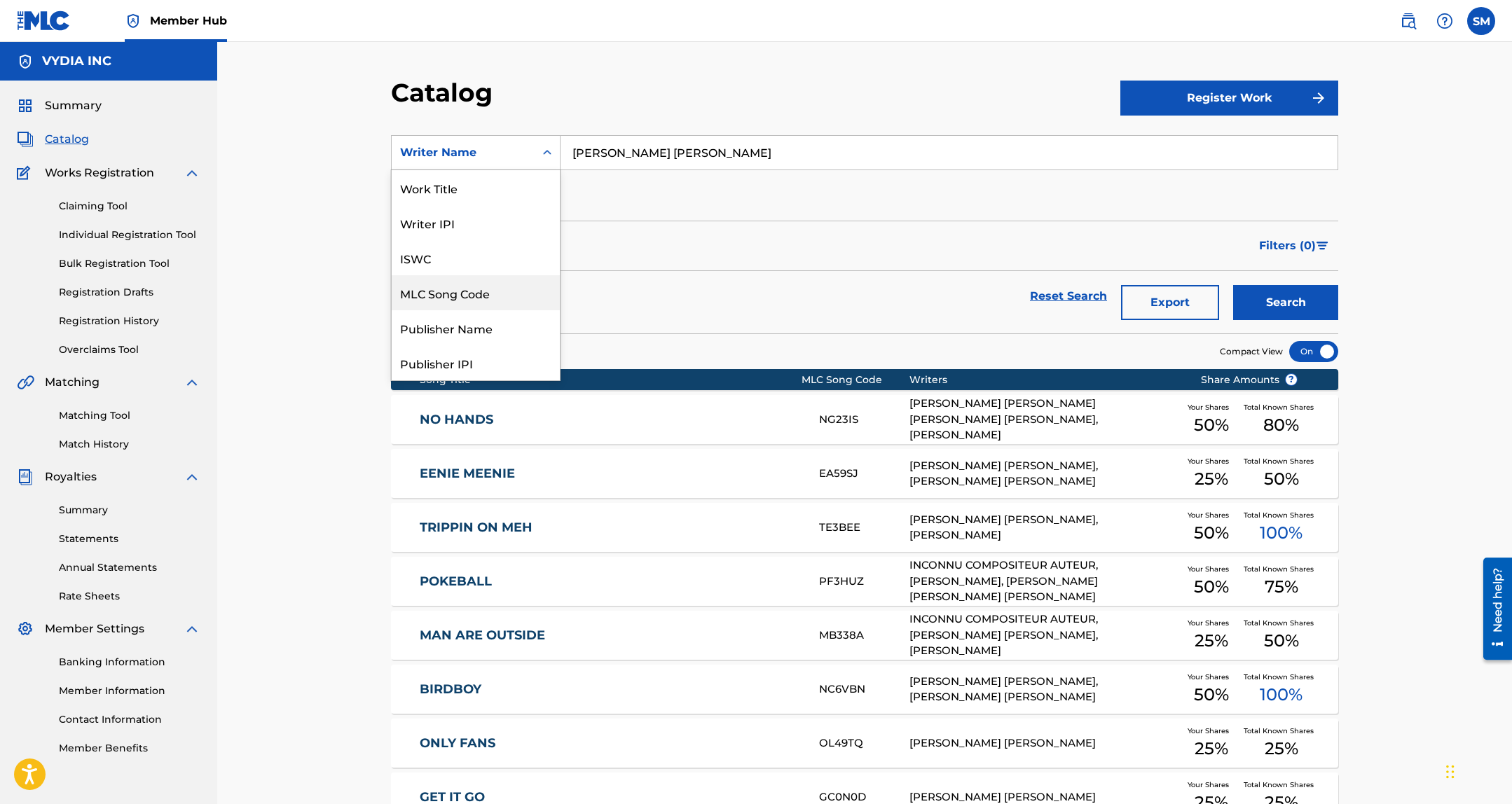
click at [470, 280] on div "MLC Song Code" at bounding box center [475, 292] width 168 height 35
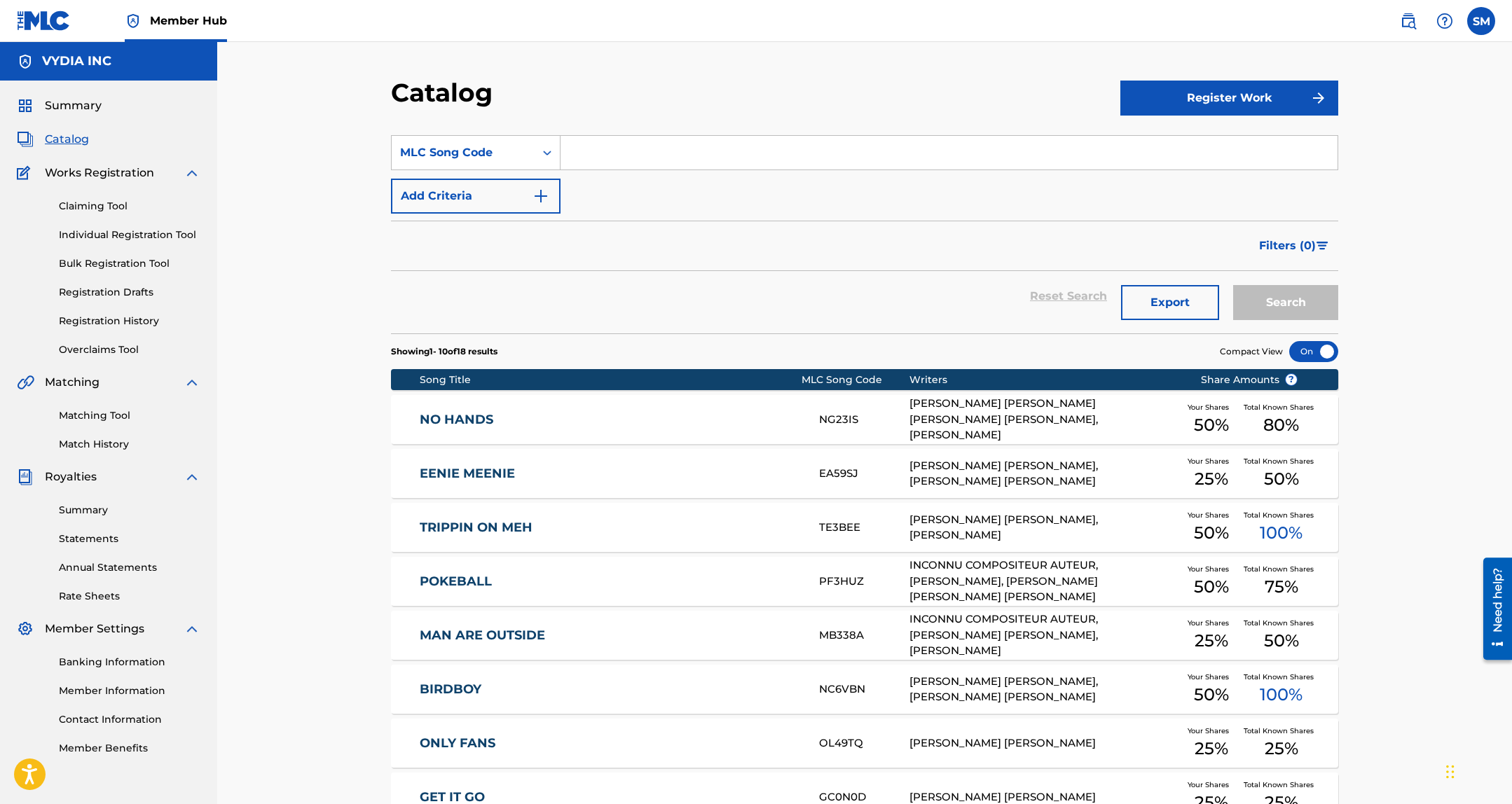
click at [605, 172] on div "SearchWithCriteria18ba6361-7ae4-4b3d-b328-b7a7c3858968 MLC Song Code Add Criter…" at bounding box center [864, 174] width 947 height 78
click at [623, 156] on input "Search Form" at bounding box center [948, 152] width 777 height 33
paste input "IC73I8"
type input "IC73I8"
click at [1282, 295] on button "Search" at bounding box center [1285, 302] width 105 height 35
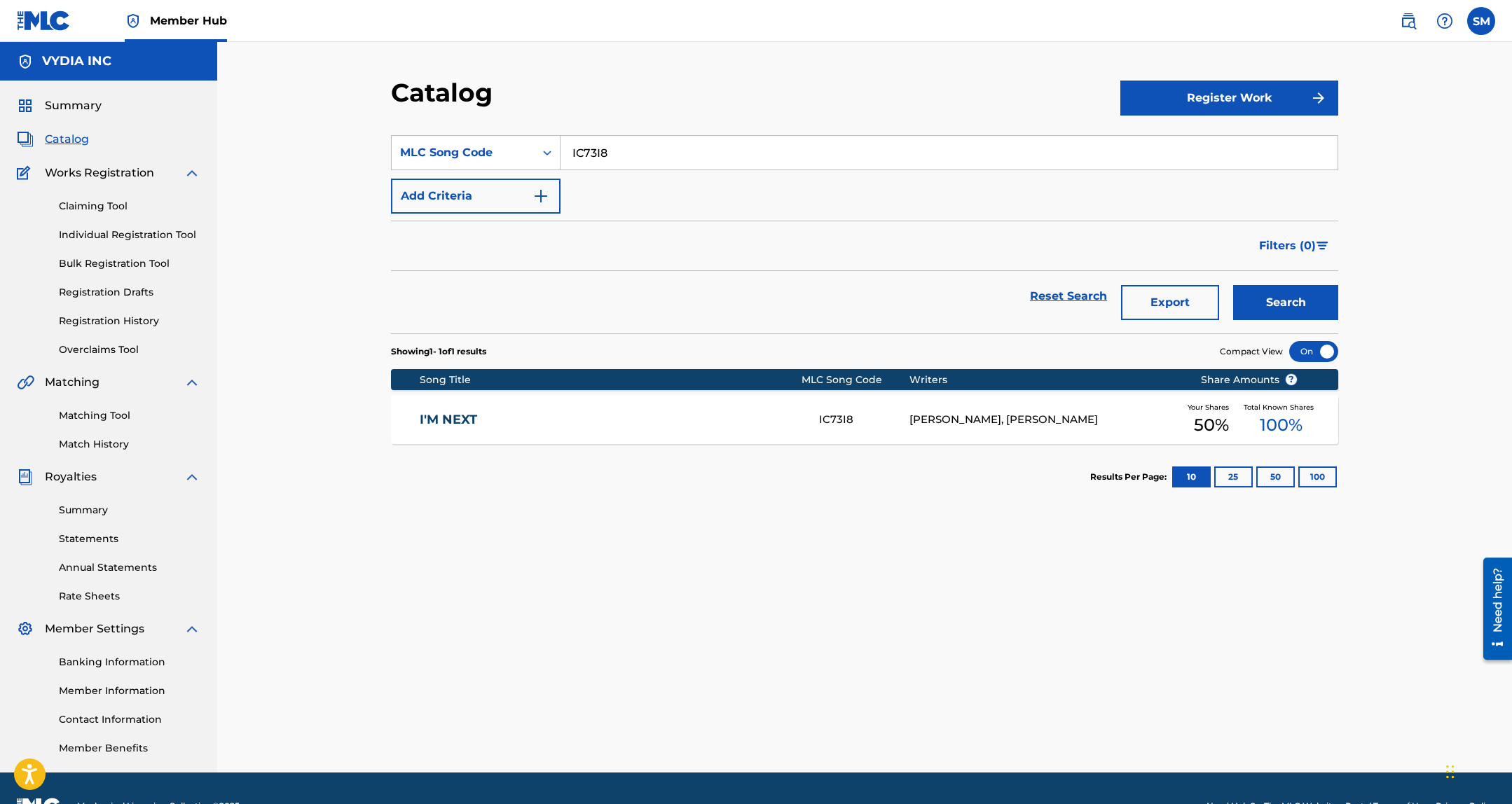
click at [860, 426] on div "IC73I8" at bounding box center [863, 420] width 90 height 16
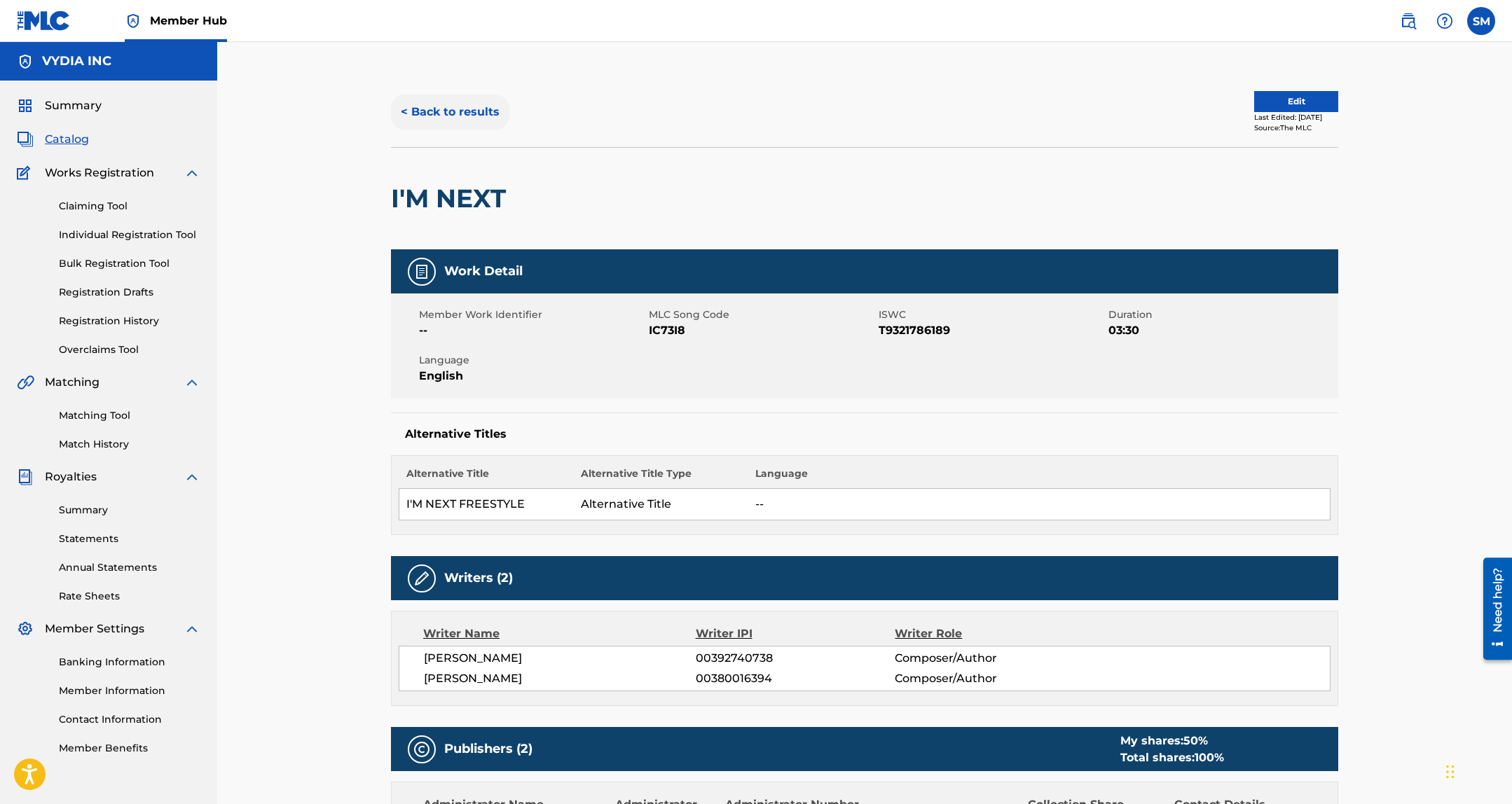
click at [479, 129] on button "< Back to results" at bounding box center [450, 112] width 118 height 35
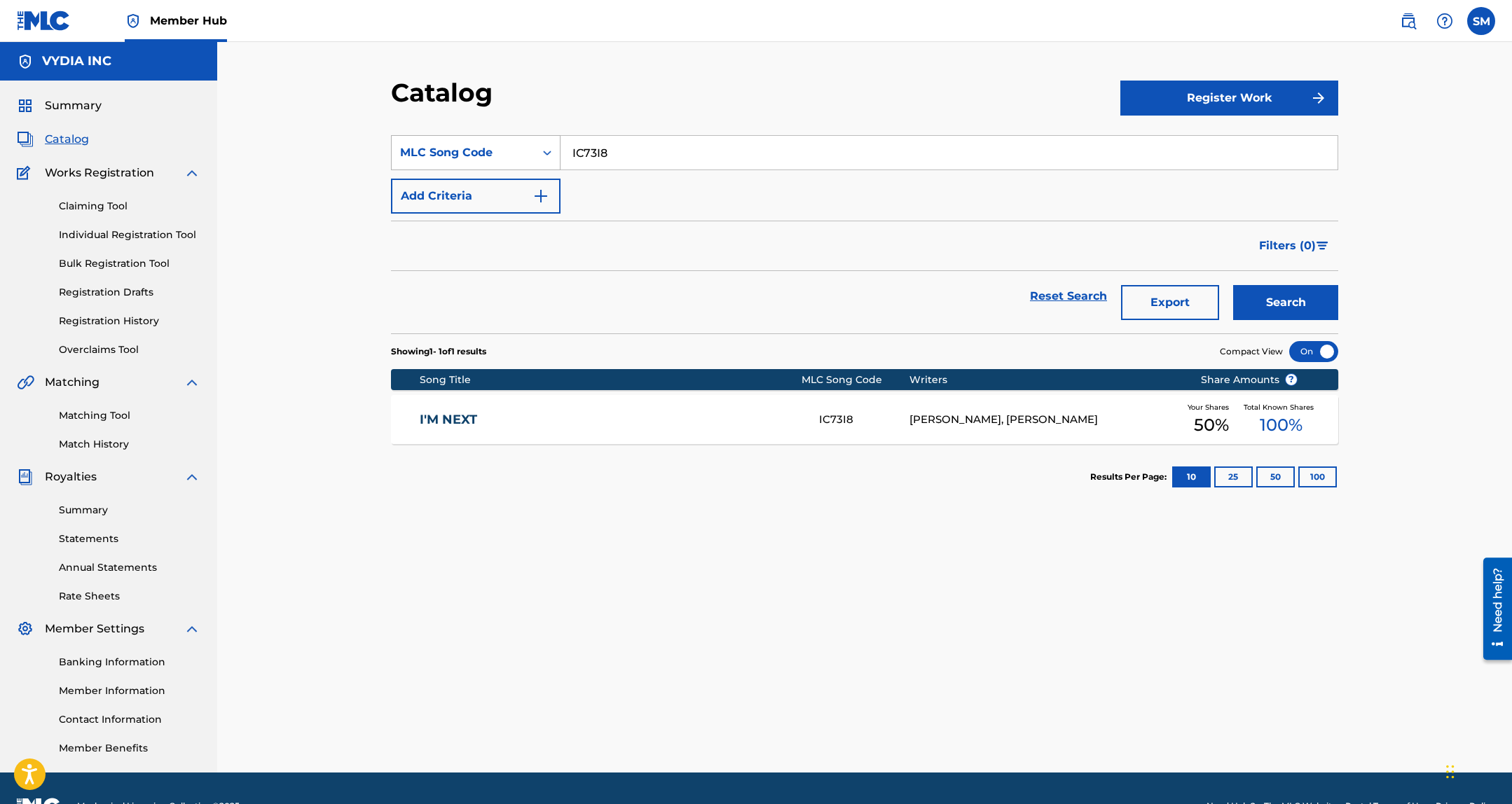
click at [500, 155] on div "MLC Song Code" at bounding box center [463, 152] width 126 height 17
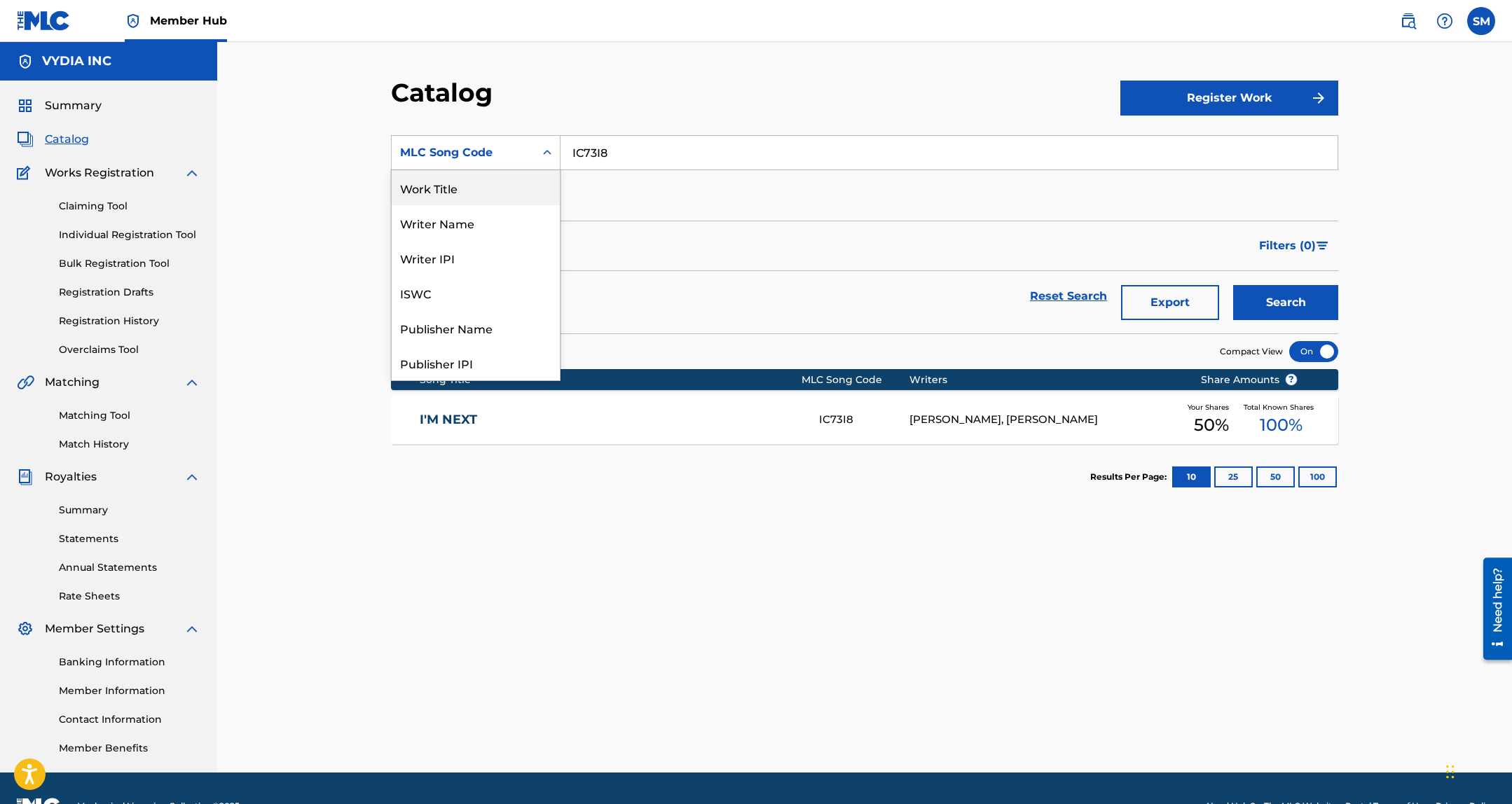
click at [472, 193] on div "Work Title" at bounding box center [475, 187] width 168 height 35
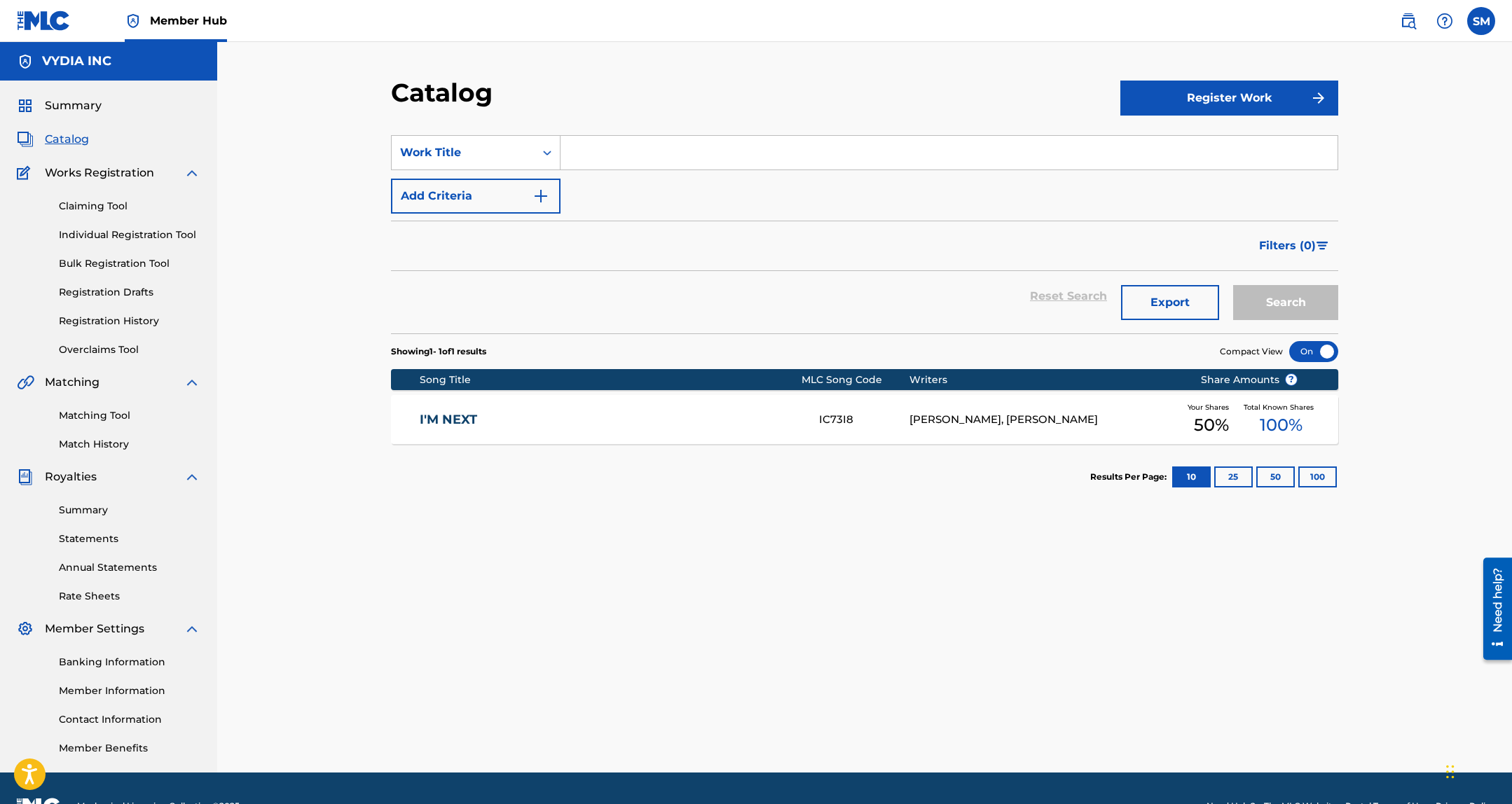
click at [681, 140] on input "Search Form" at bounding box center [948, 152] width 777 height 33
paste input "Foreign"
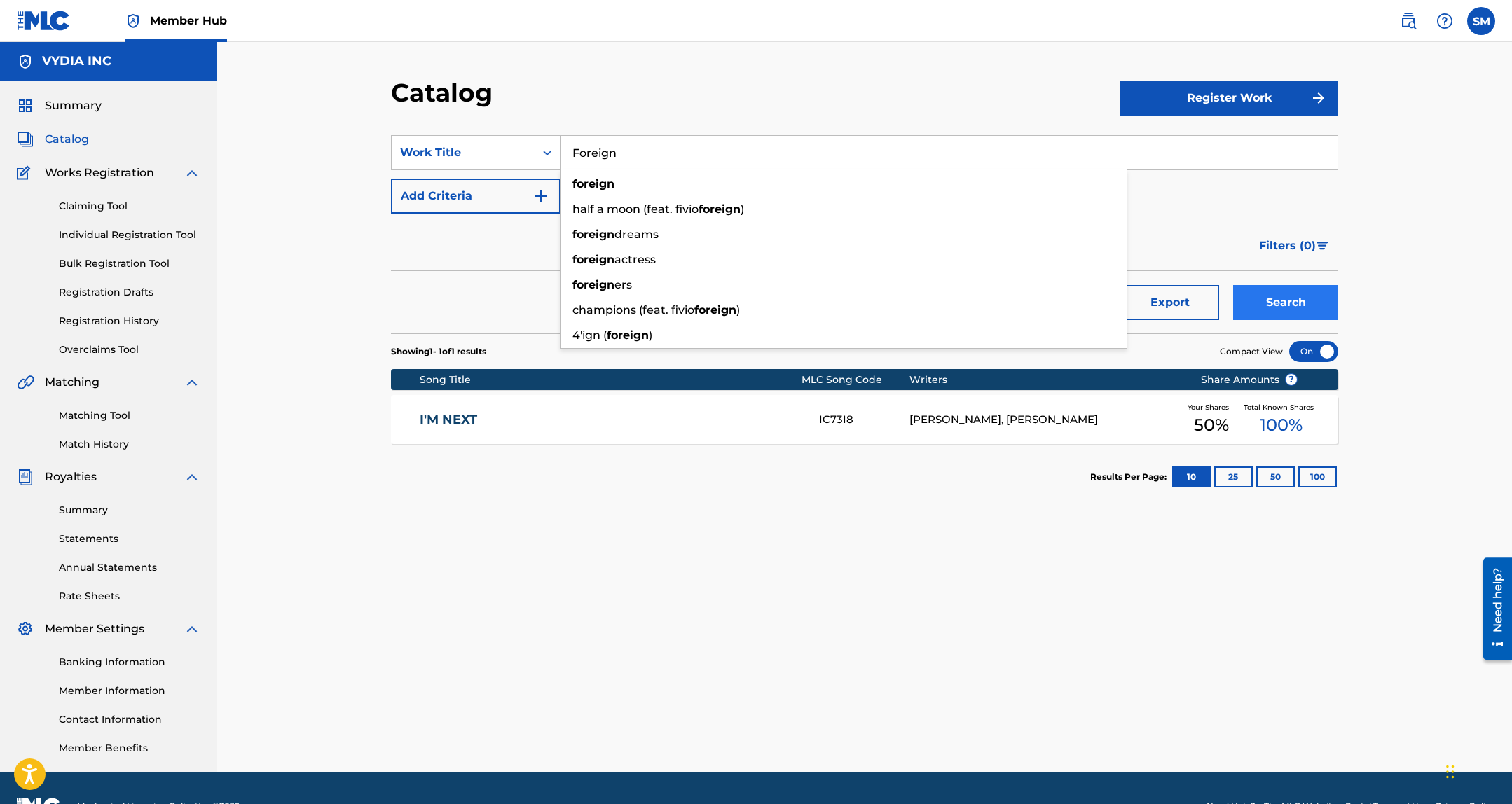
type input "Foreign"
click at [1336, 307] on button "Search" at bounding box center [1285, 302] width 105 height 35
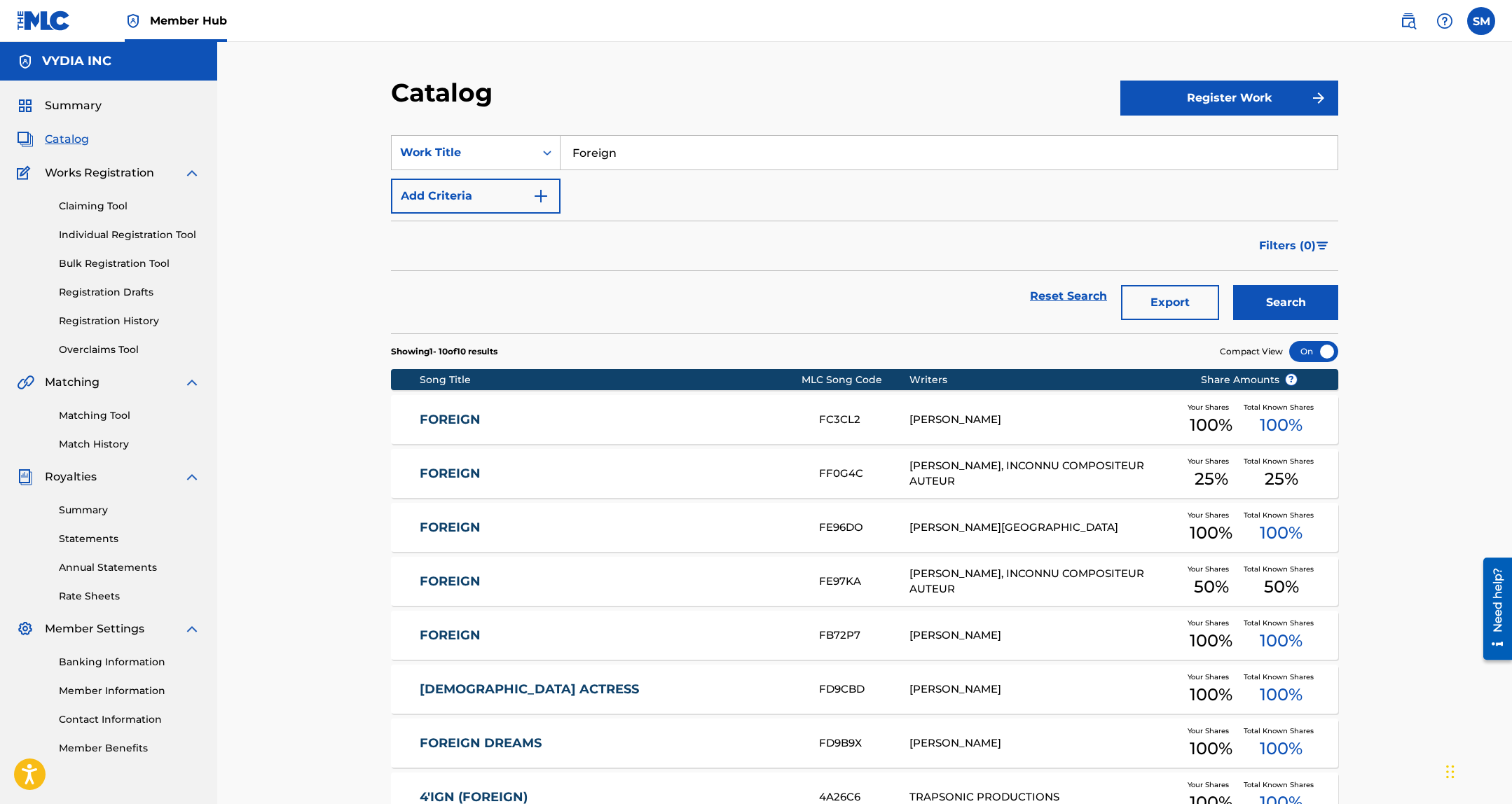
click at [997, 418] on div "CALEB HEDBERG" at bounding box center [1044, 420] width 270 height 16
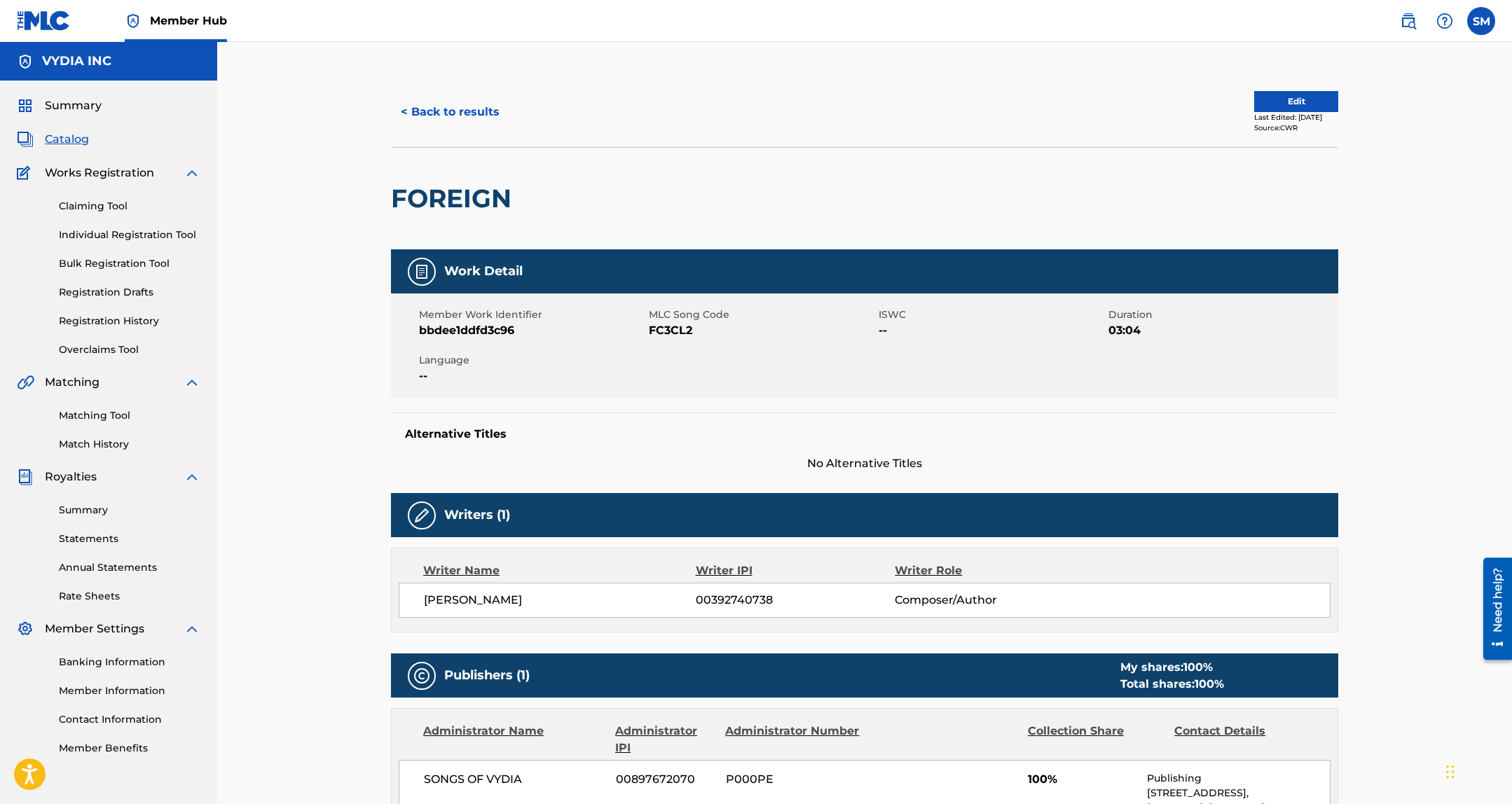
click at [692, 330] on span "FC3CL2" at bounding box center [762, 330] width 226 height 17
click at [673, 330] on span "FC3CL2" at bounding box center [762, 330] width 226 height 17
copy span "FC3CL2"
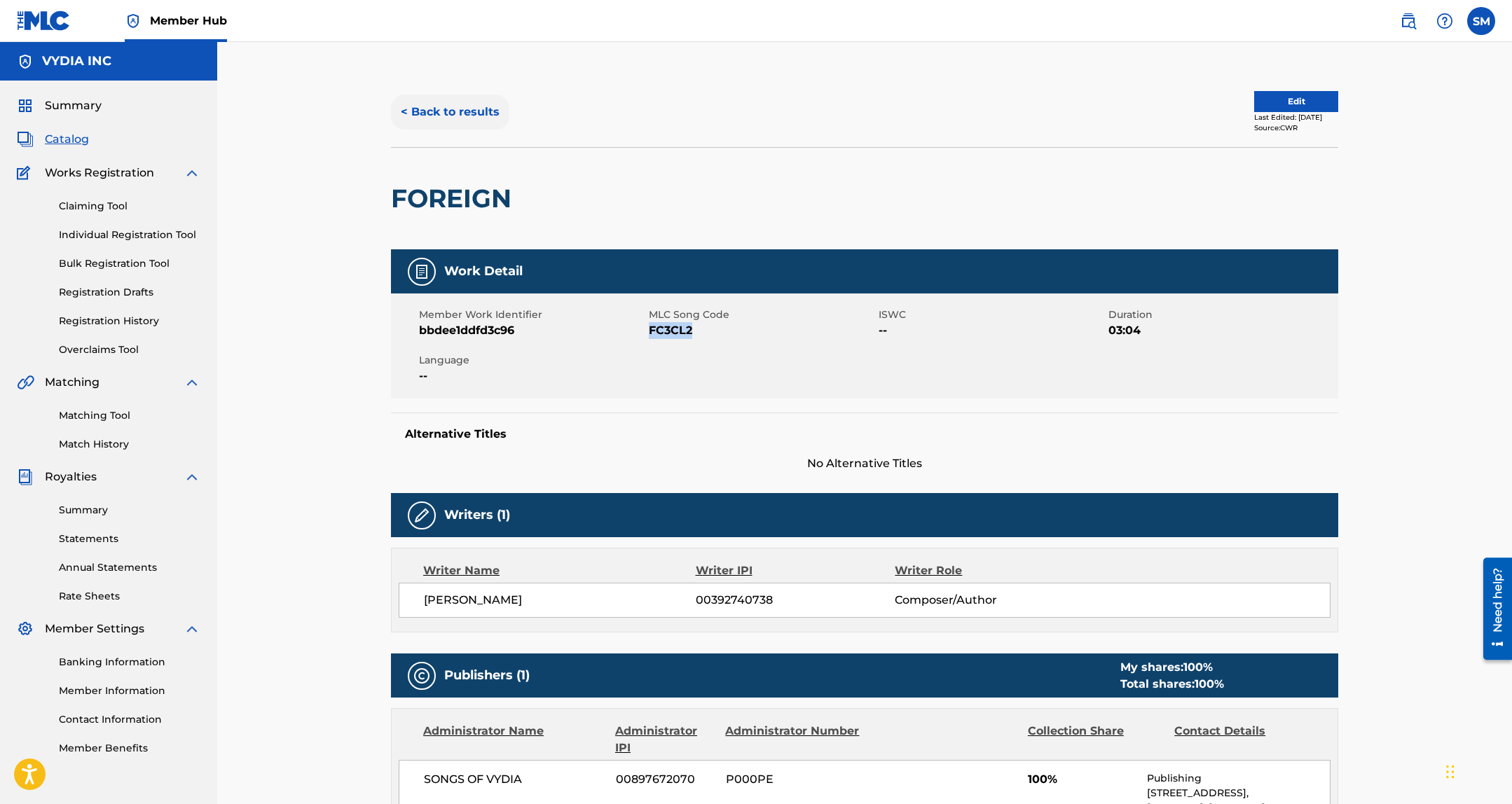
click at [463, 113] on button "< Back to results" at bounding box center [450, 112] width 118 height 35
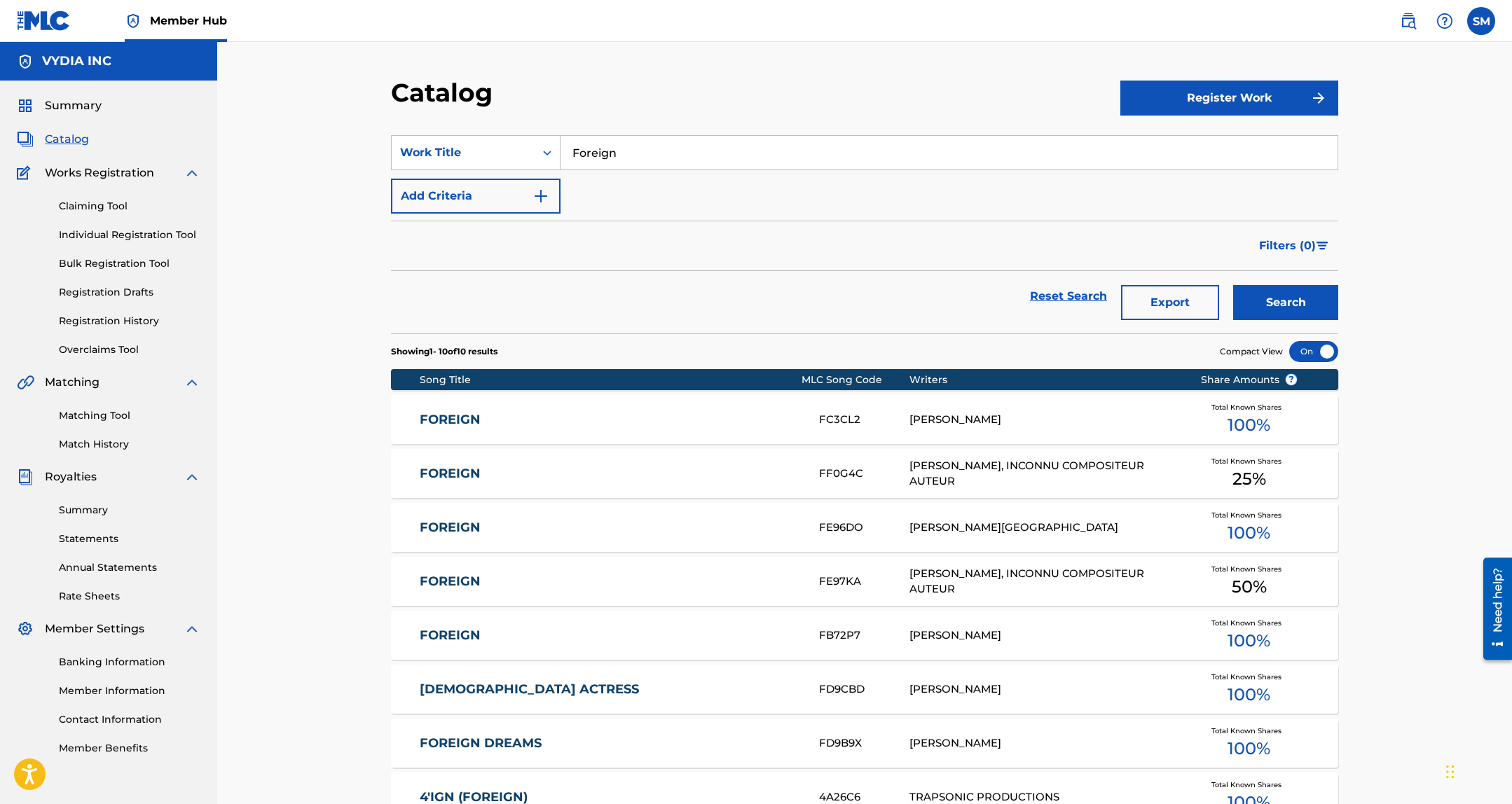
click at [785, 158] on input "Foreign" at bounding box center [948, 152] width 777 height 33
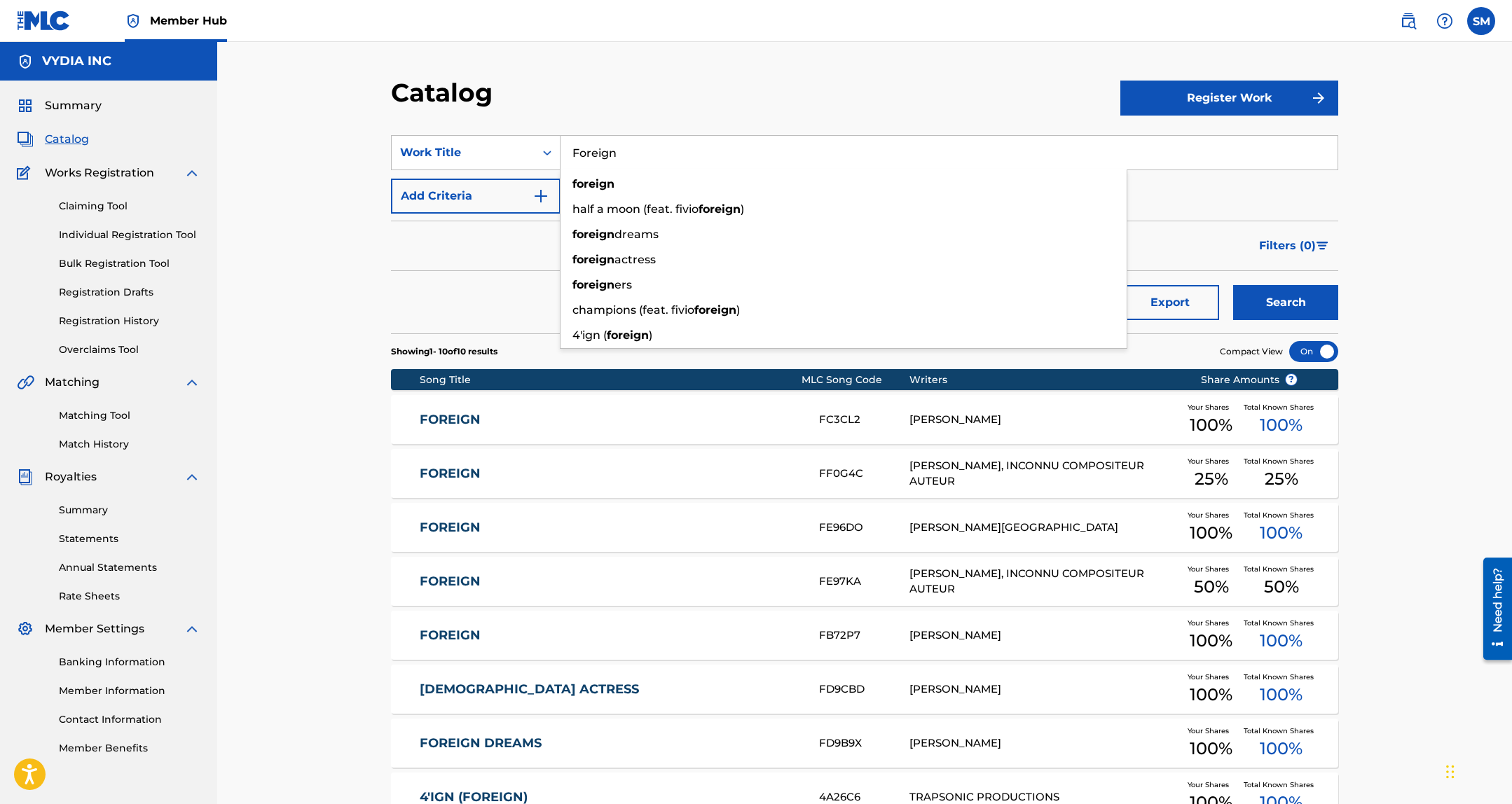
click at [785, 158] on input "Foreign" at bounding box center [948, 152] width 777 height 33
paste input "Space Coupe"
click at [785, 158] on input "Foreign" at bounding box center [948, 152] width 777 height 33
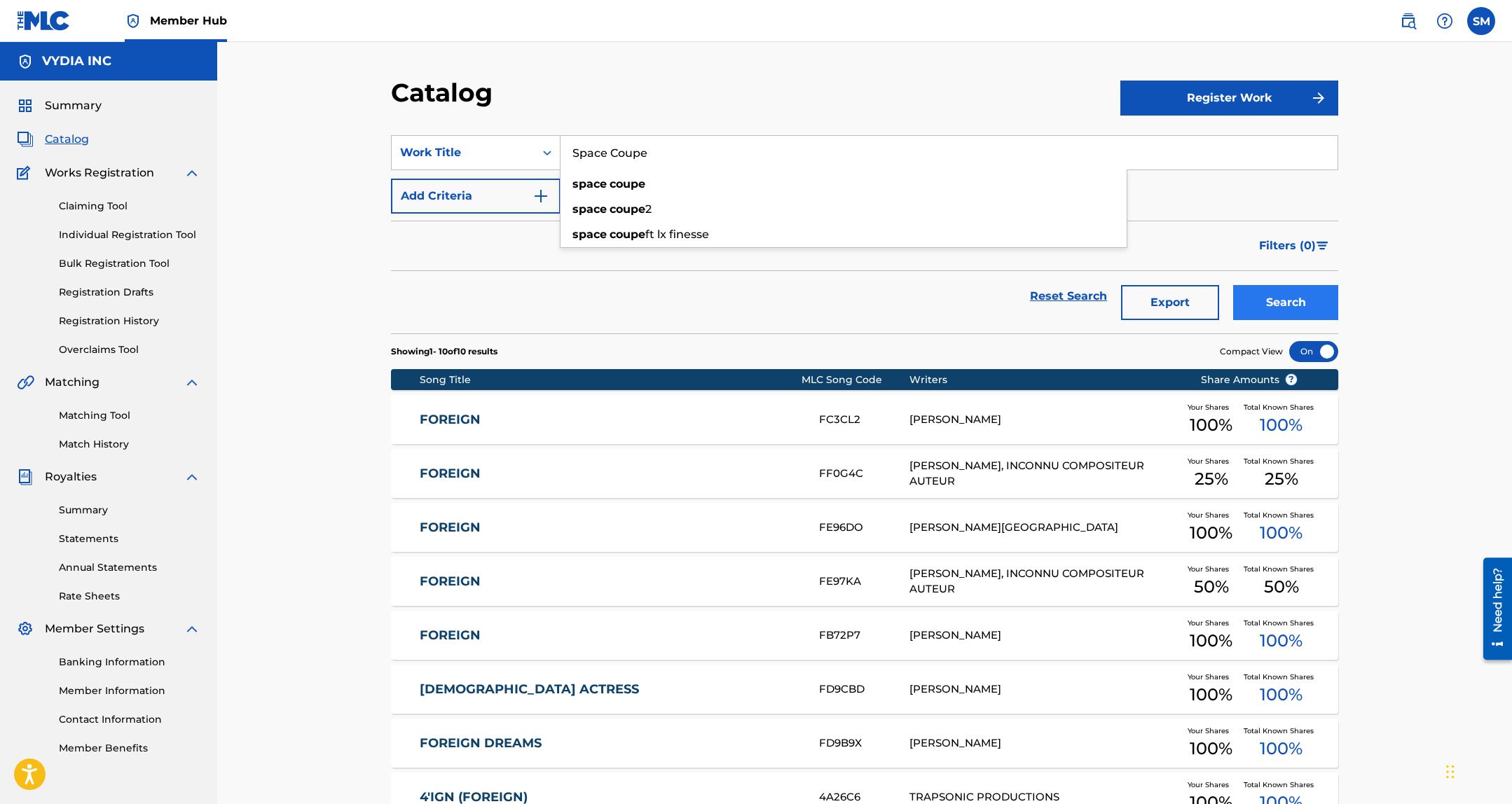
type input "Space Coupe"
click at [1295, 292] on button "Search" at bounding box center [1285, 302] width 105 height 35
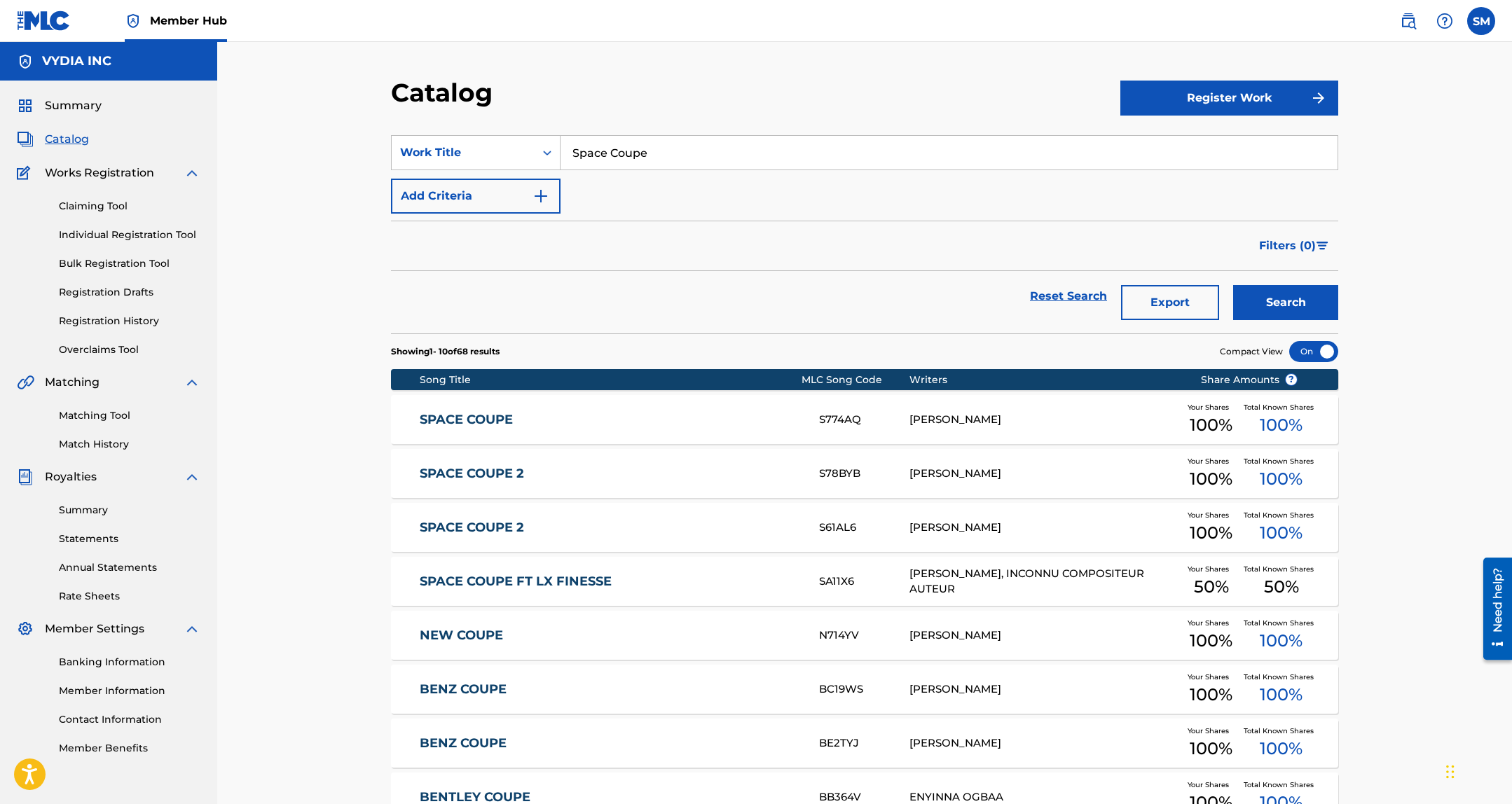
click at [745, 518] on div "SPACE COUPE 2 S61AL6 CALEB HEDBERG Your Shares 100 % Total Known Shares 100 %" at bounding box center [864, 527] width 947 height 49
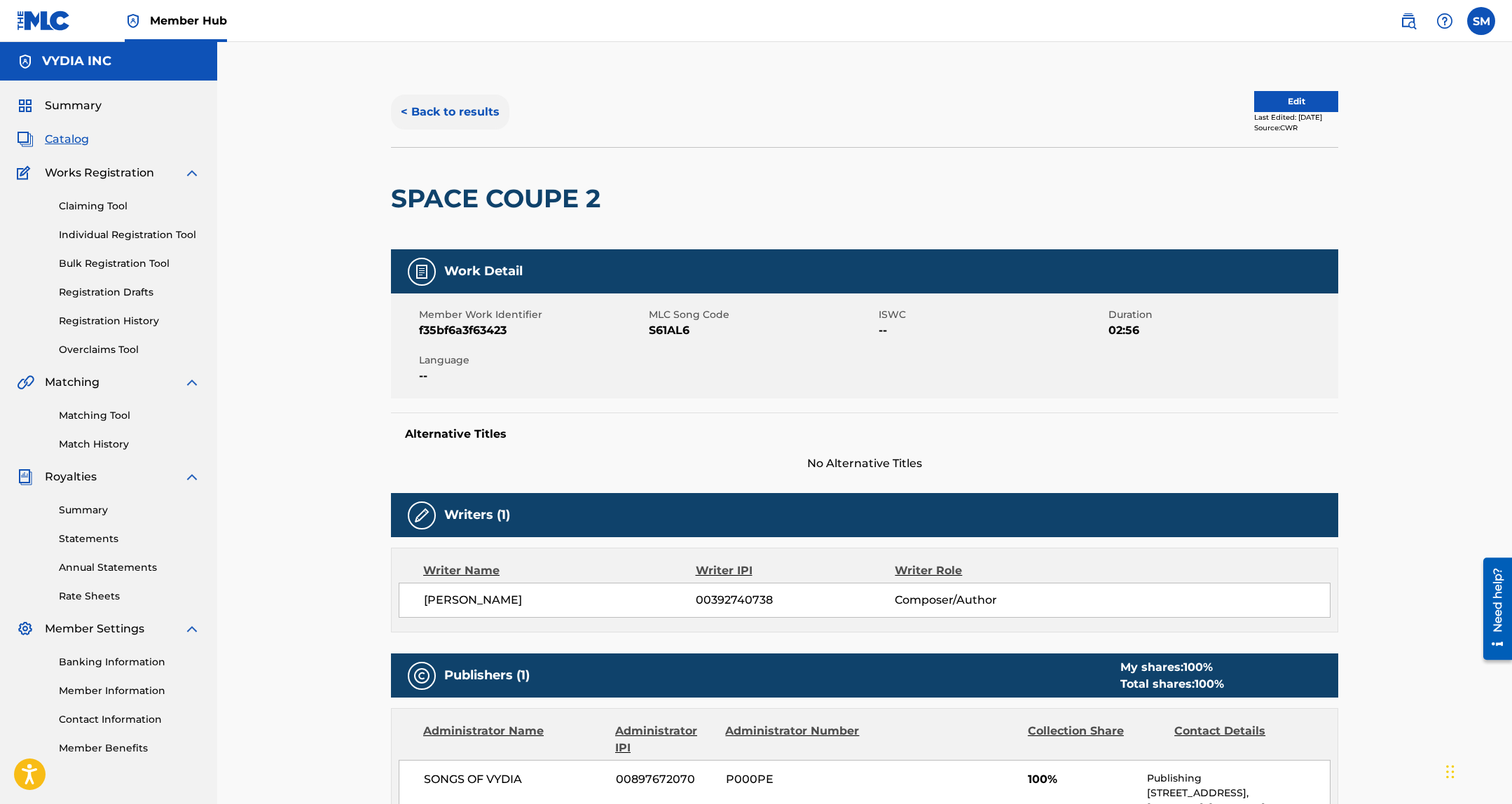
click at [466, 106] on button "< Back to results" at bounding box center [450, 112] width 118 height 35
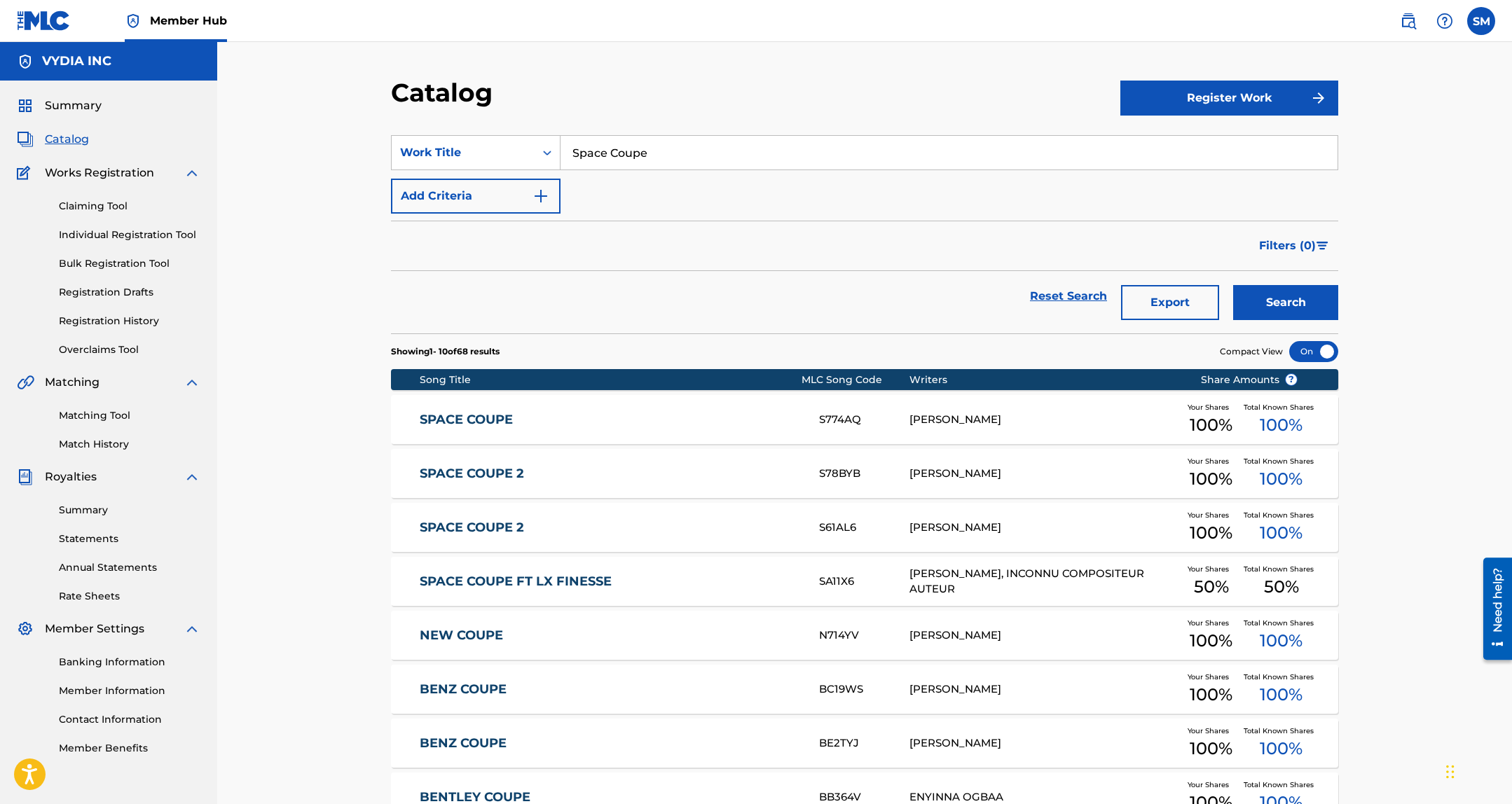
click at [606, 476] on link "SPACE COUPE 2" at bounding box center [610, 474] width 381 height 16
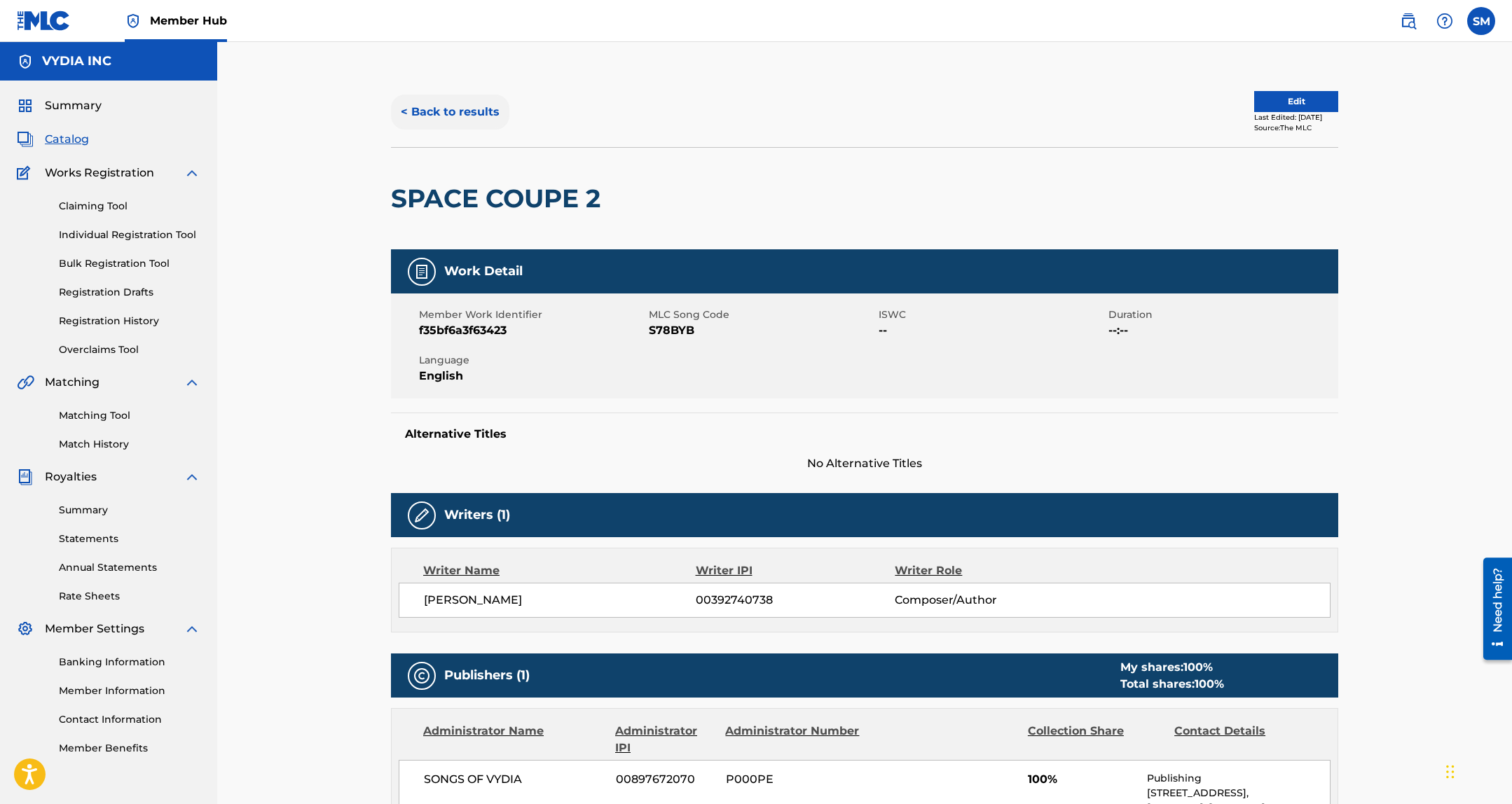
click at [435, 108] on button "< Back to results" at bounding box center [450, 112] width 118 height 35
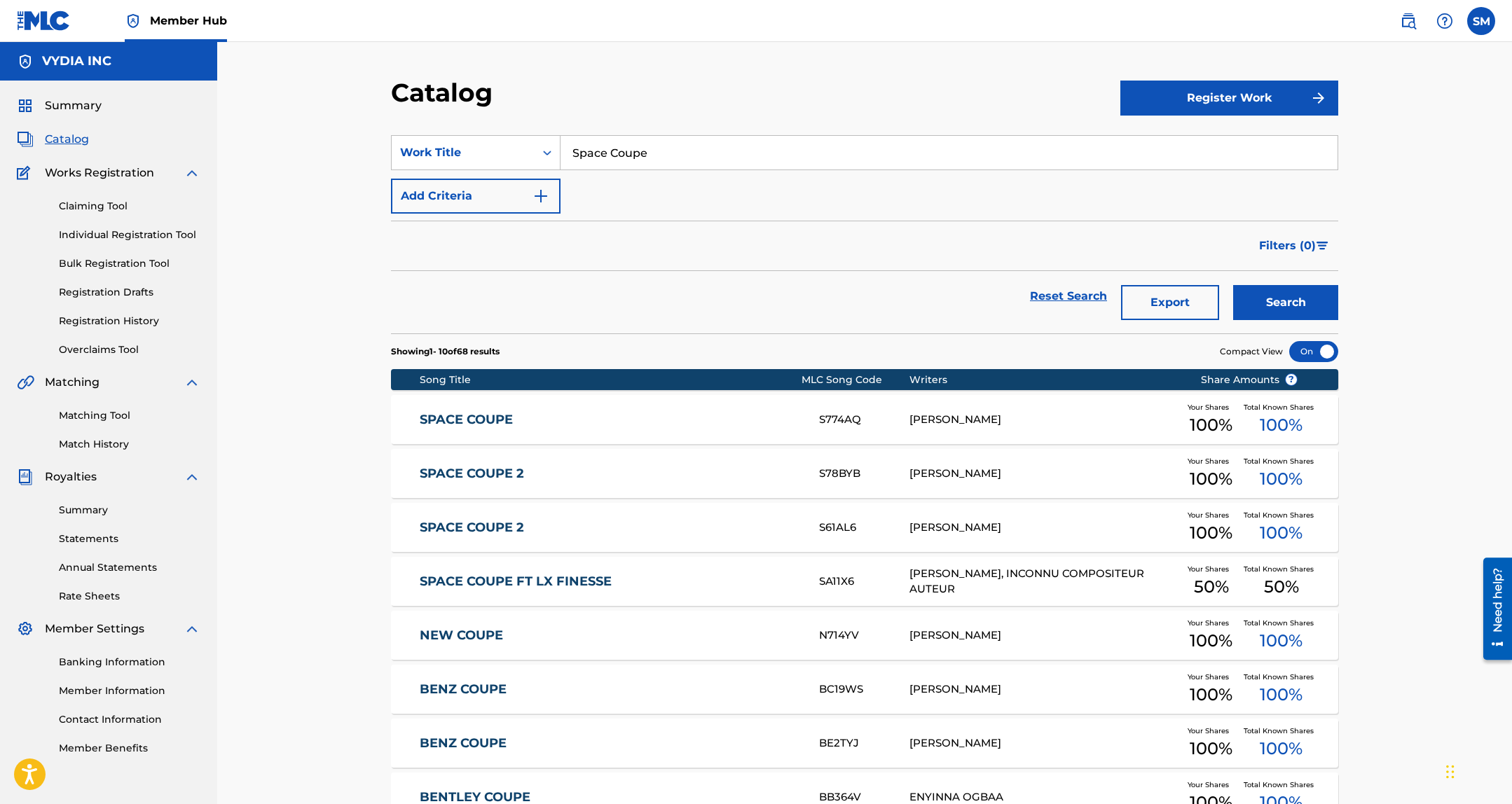
click at [696, 515] on div "SPACE COUPE 2 S61AL6 CALEB HEDBERG Your Shares 100 % Total Known Shares 100 %" at bounding box center [864, 527] width 947 height 49
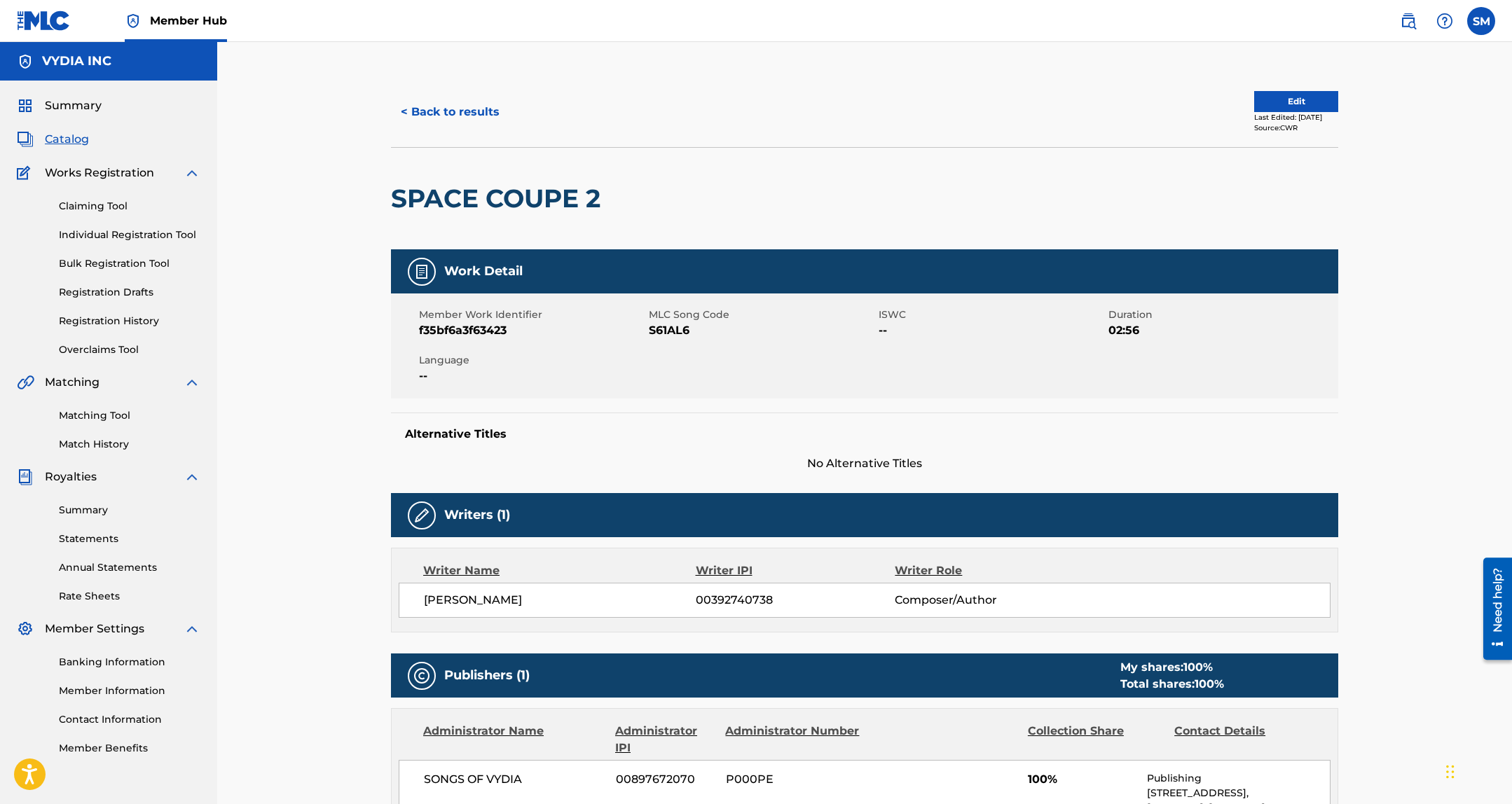
click at [663, 333] on span "S61AL6" at bounding box center [762, 330] width 226 height 17
copy span "S61AL6"
click at [482, 109] on button "< Back to results" at bounding box center [450, 112] width 118 height 35
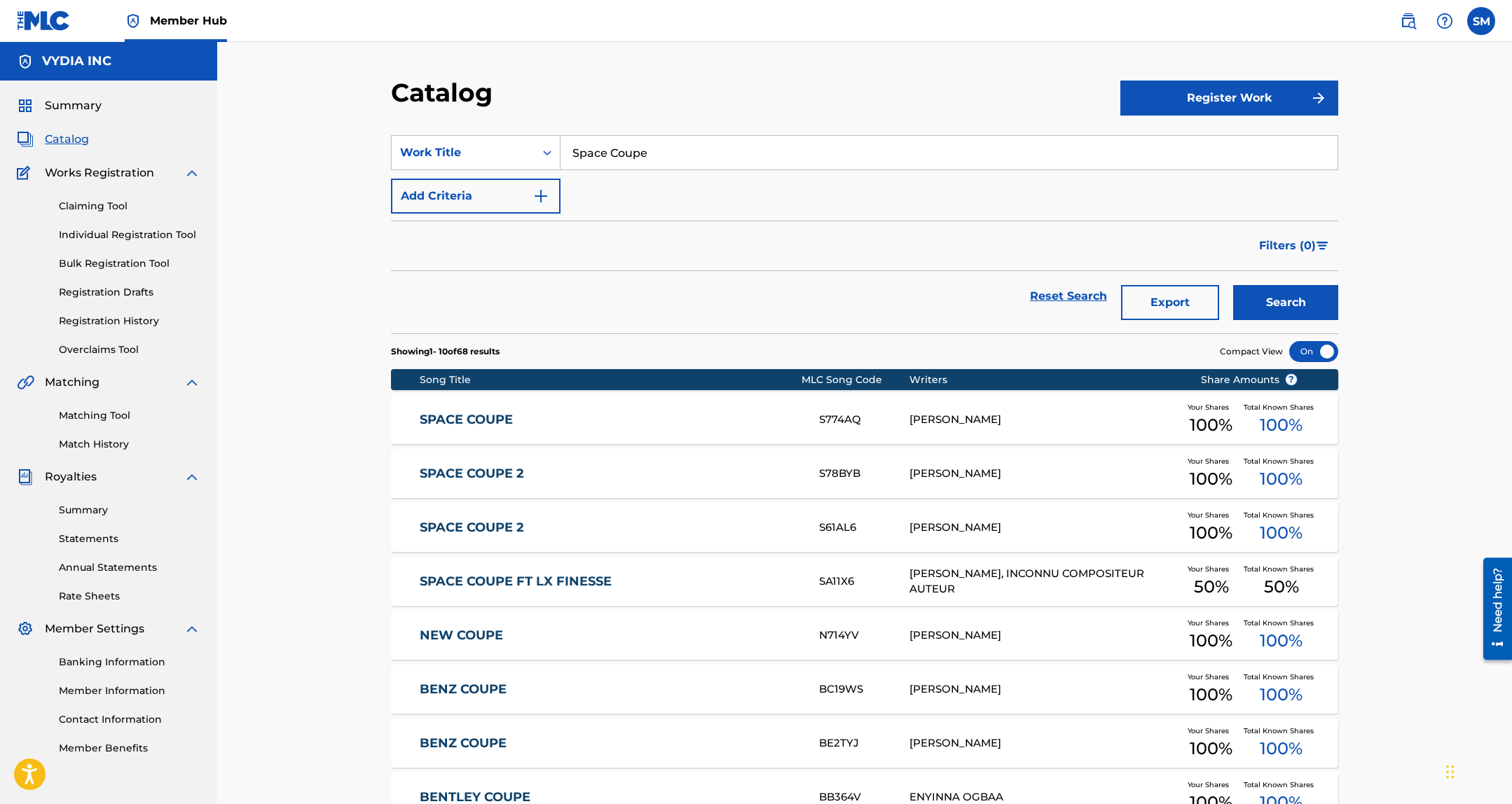
click at [685, 471] on link "SPACE COUPE 2" at bounding box center [610, 474] width 381 height 16
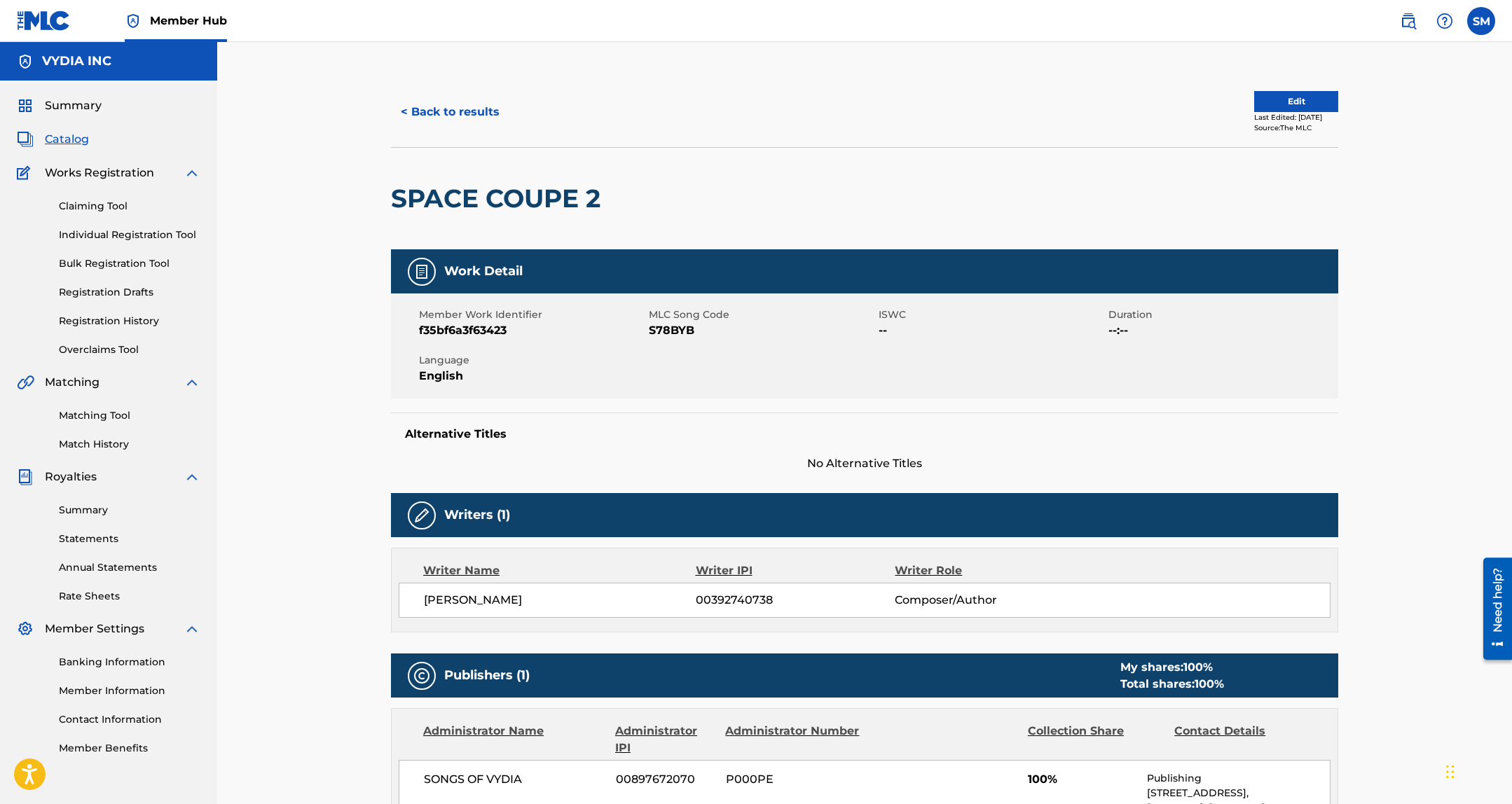
click at [673, 335] on span "S78BYB" at bounding box center [762, 330] width 226 height 17
copy span "S78BYB"
click at [464, 112] on button "< Back to results" at bounding box center [450, 112] width 118 height 35
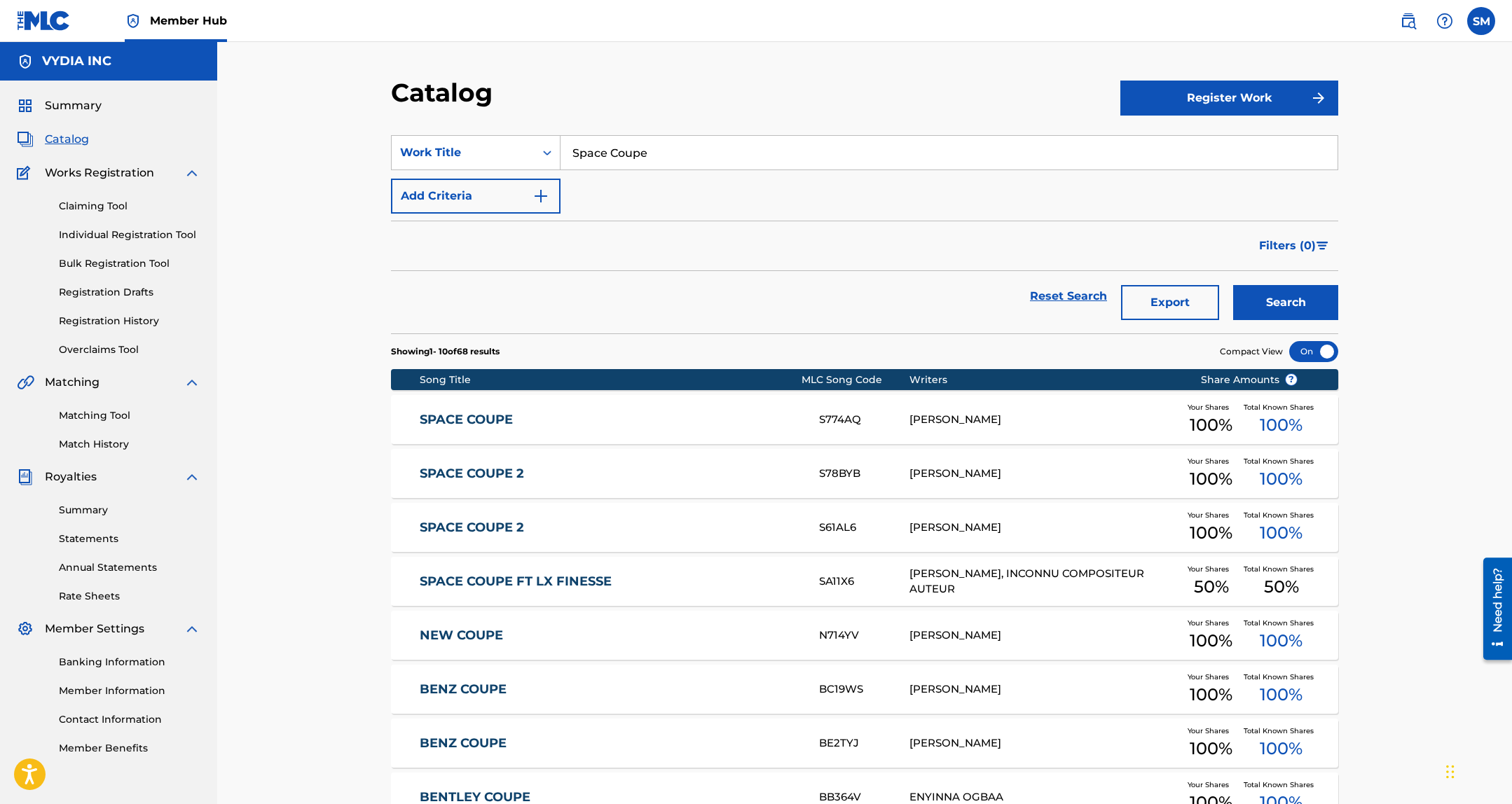
click at [721, 425] on link "SPACE COUPE" at bounding box center [610, 420] width 381 height 16
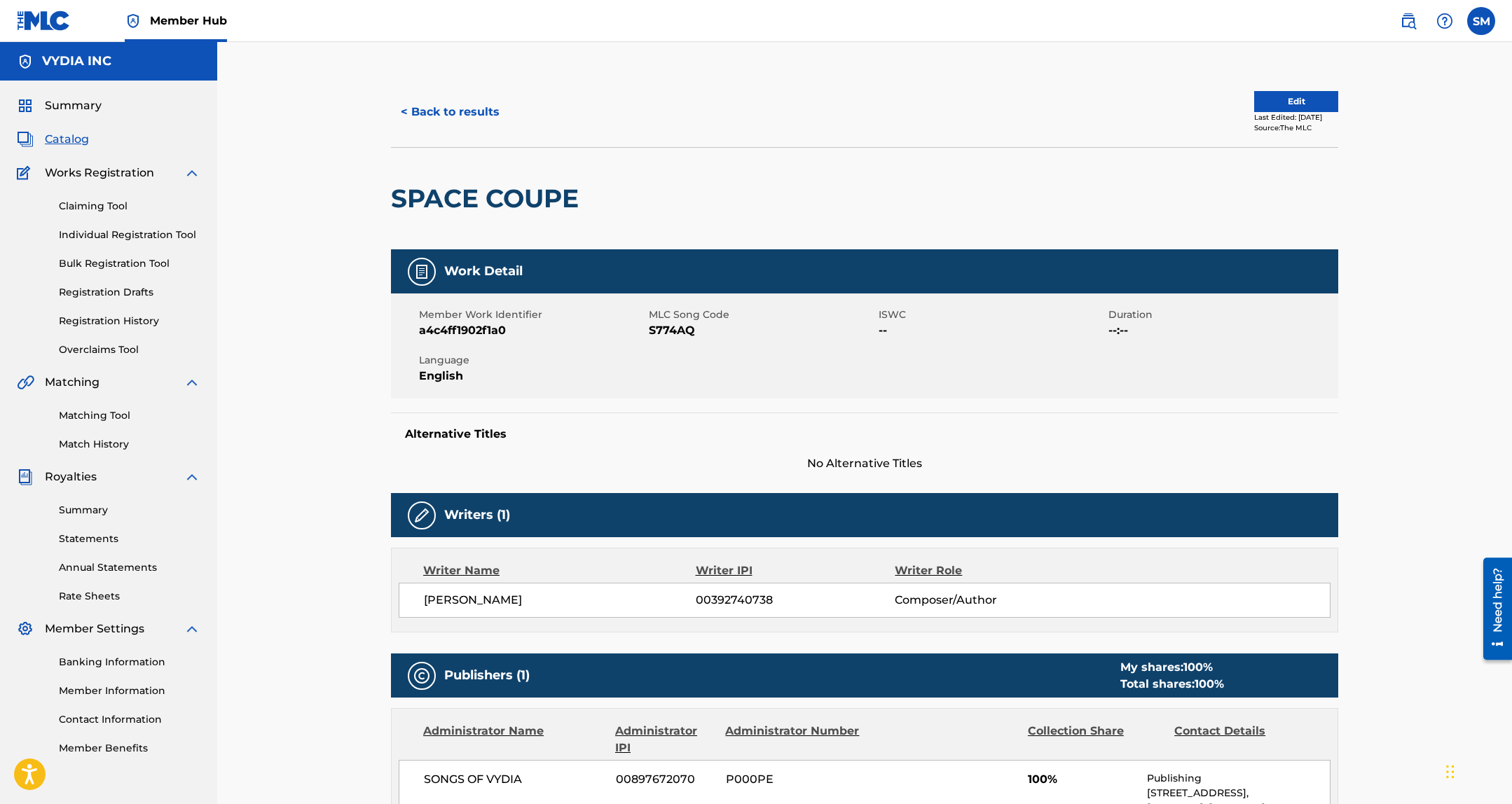
click at [681, 331] on span "S774AQ" at bounding box center [762, 330] width 226 height 17
copy span "S774AQ"
click at [454, 123] on button "< Back to results" at bounding box center [450, 112] width 118 height 35
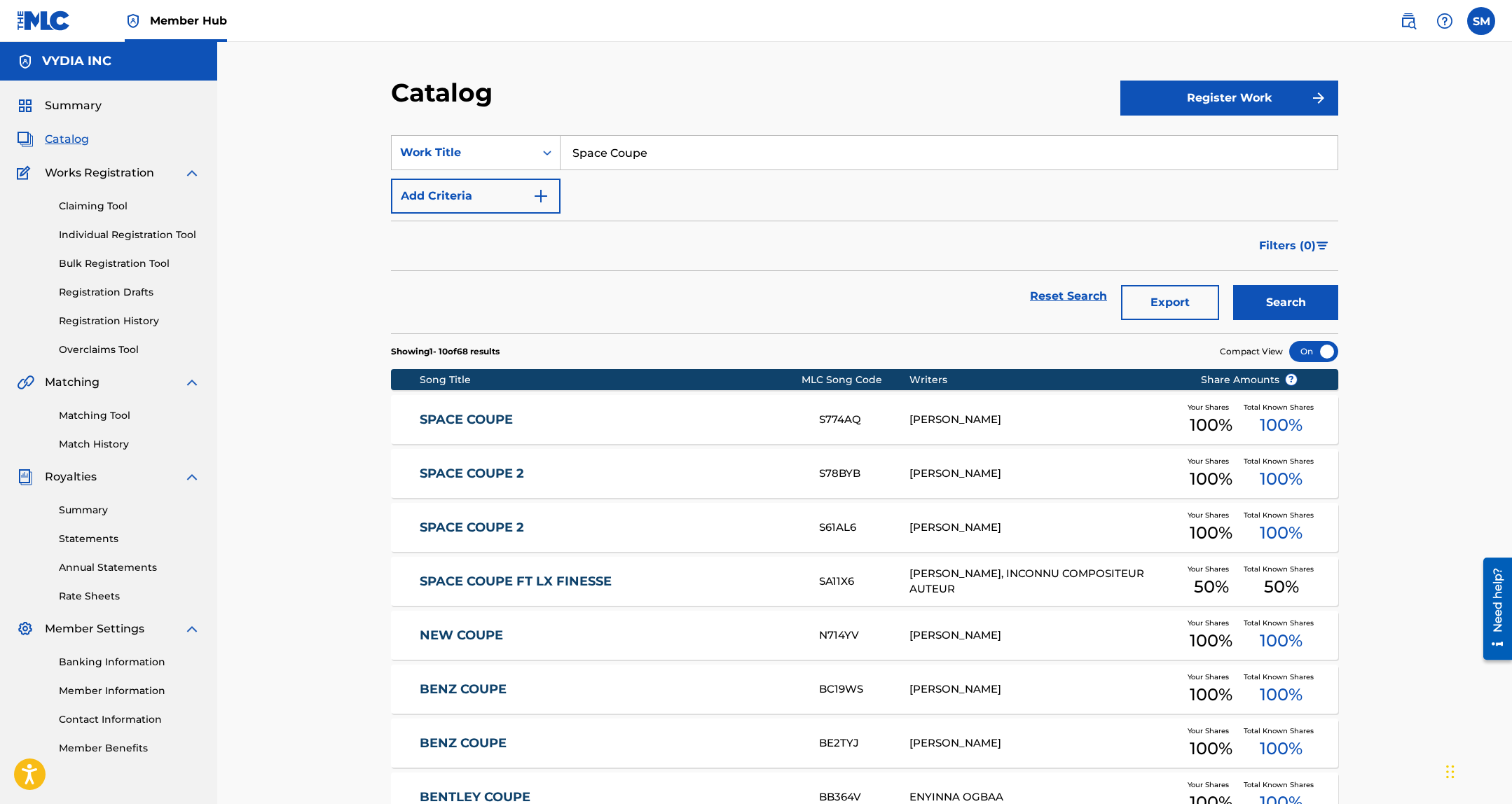
click at [747, 134] on section "SearchWithCriteria45d7dc7c-610a-4f75-b42d-0dc8835d8bb0 Work Title Space Coupe A…" at bounding box center [864, 225] width 947 height 215
click at [742, 161] on input "Space Coupe" at bounding box center [948, 152] width 777 height 33
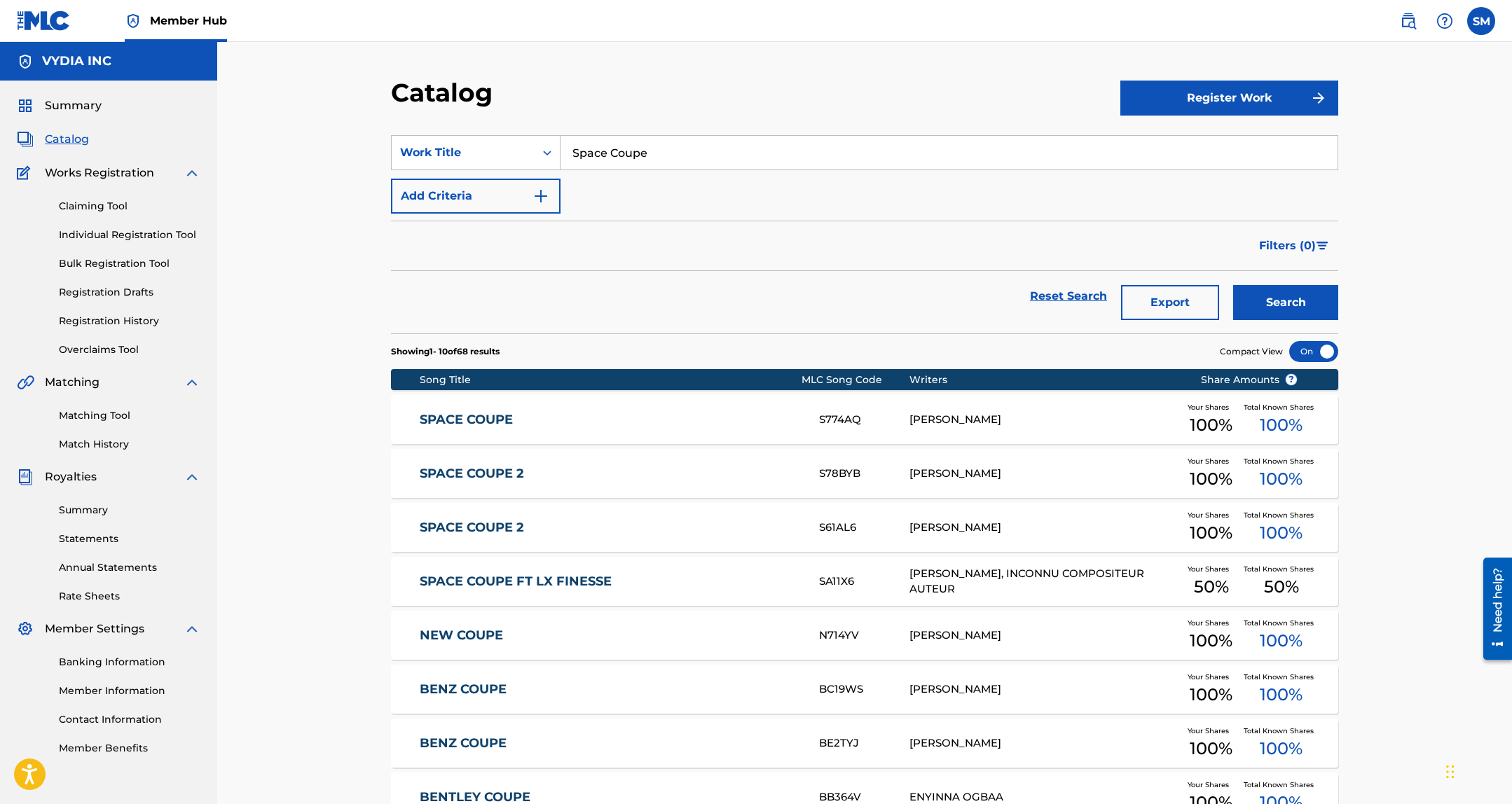
paste input "Empty"
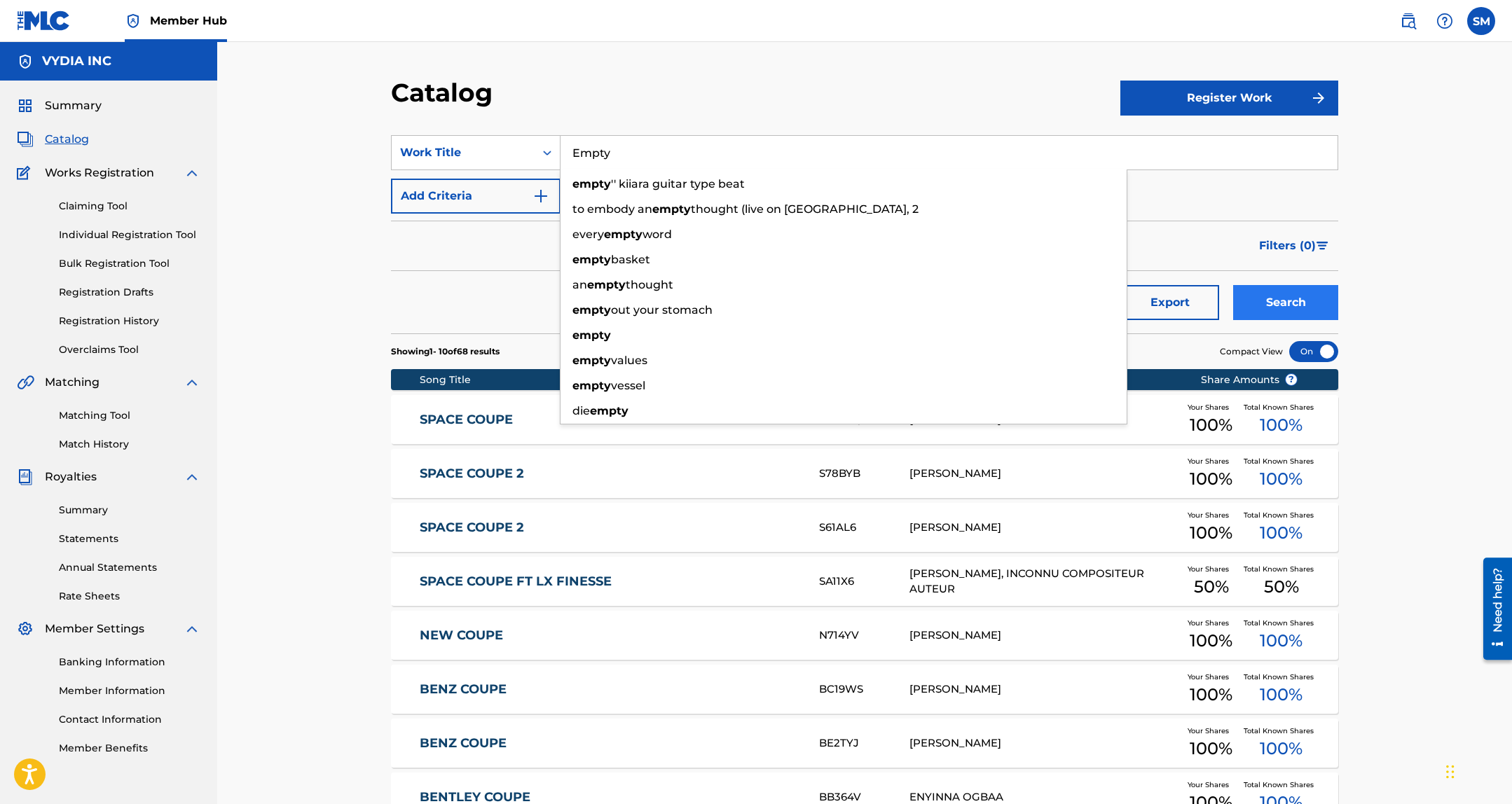
type input "Empty"
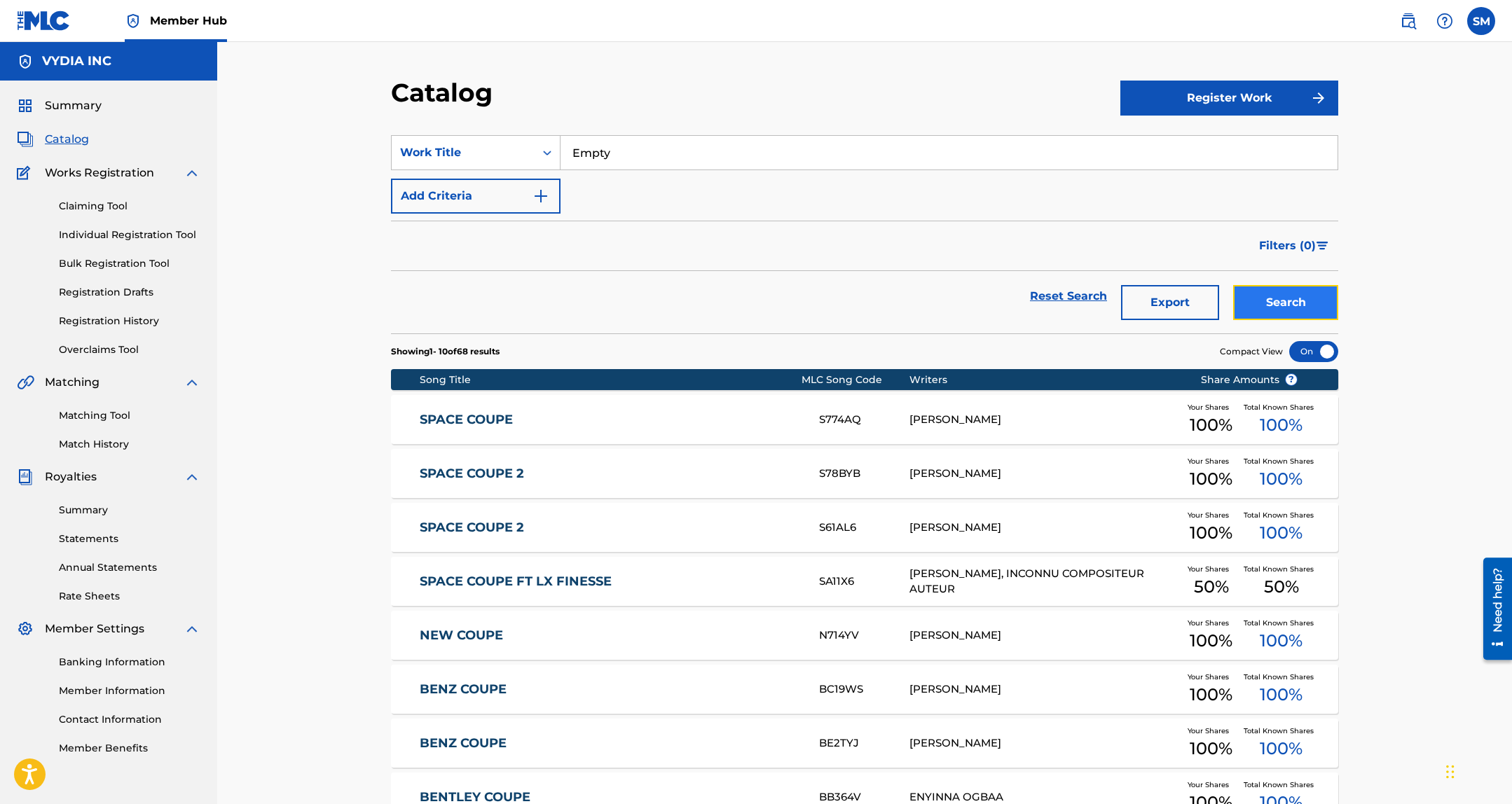
click at [1283, 301] on button "Search" at bounding box center [1285, 302] width 105 height 35
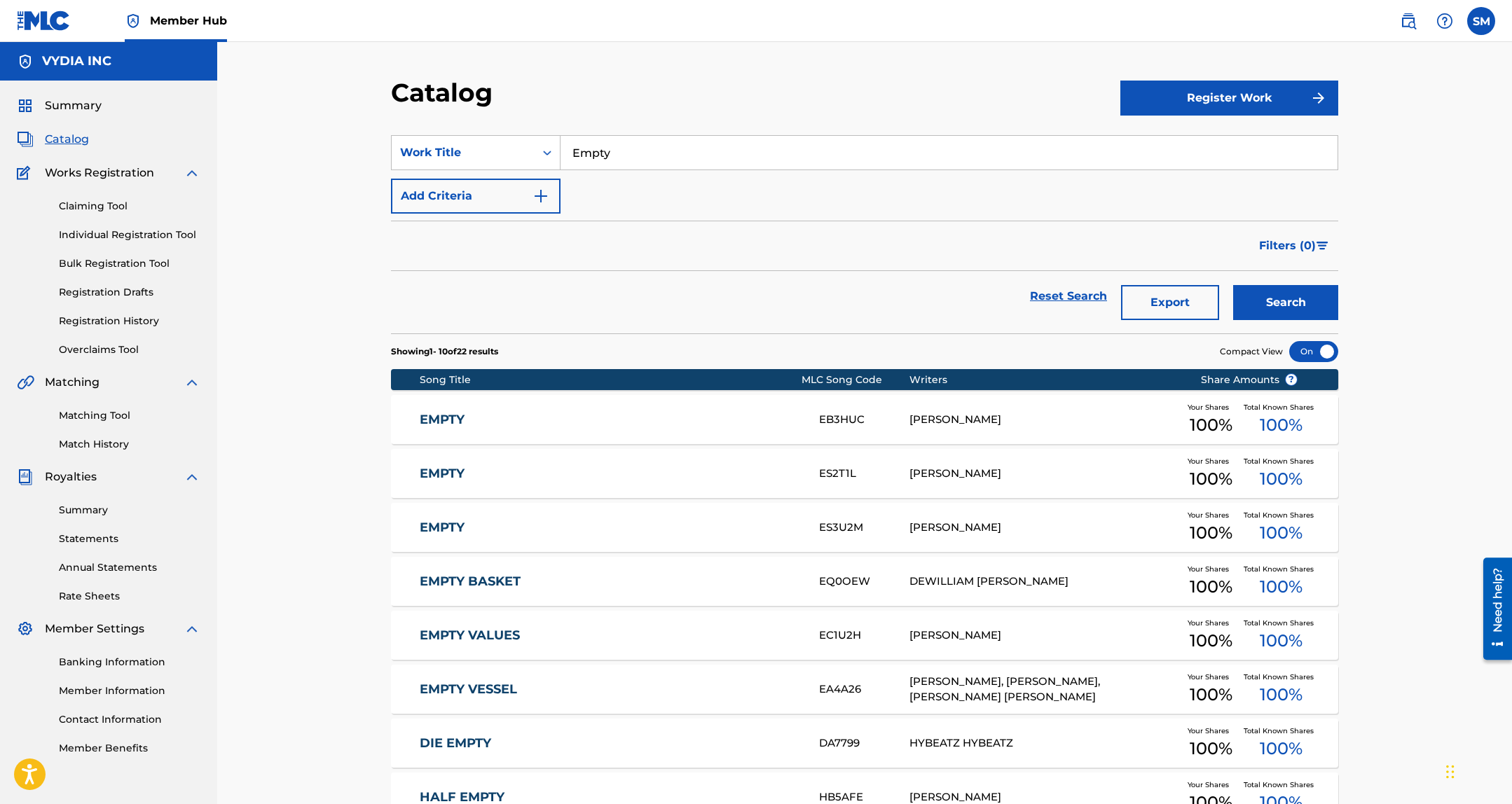
click at [794, 480] on link "EMPTY" at bounding box center [610, 474] width 381 height 16
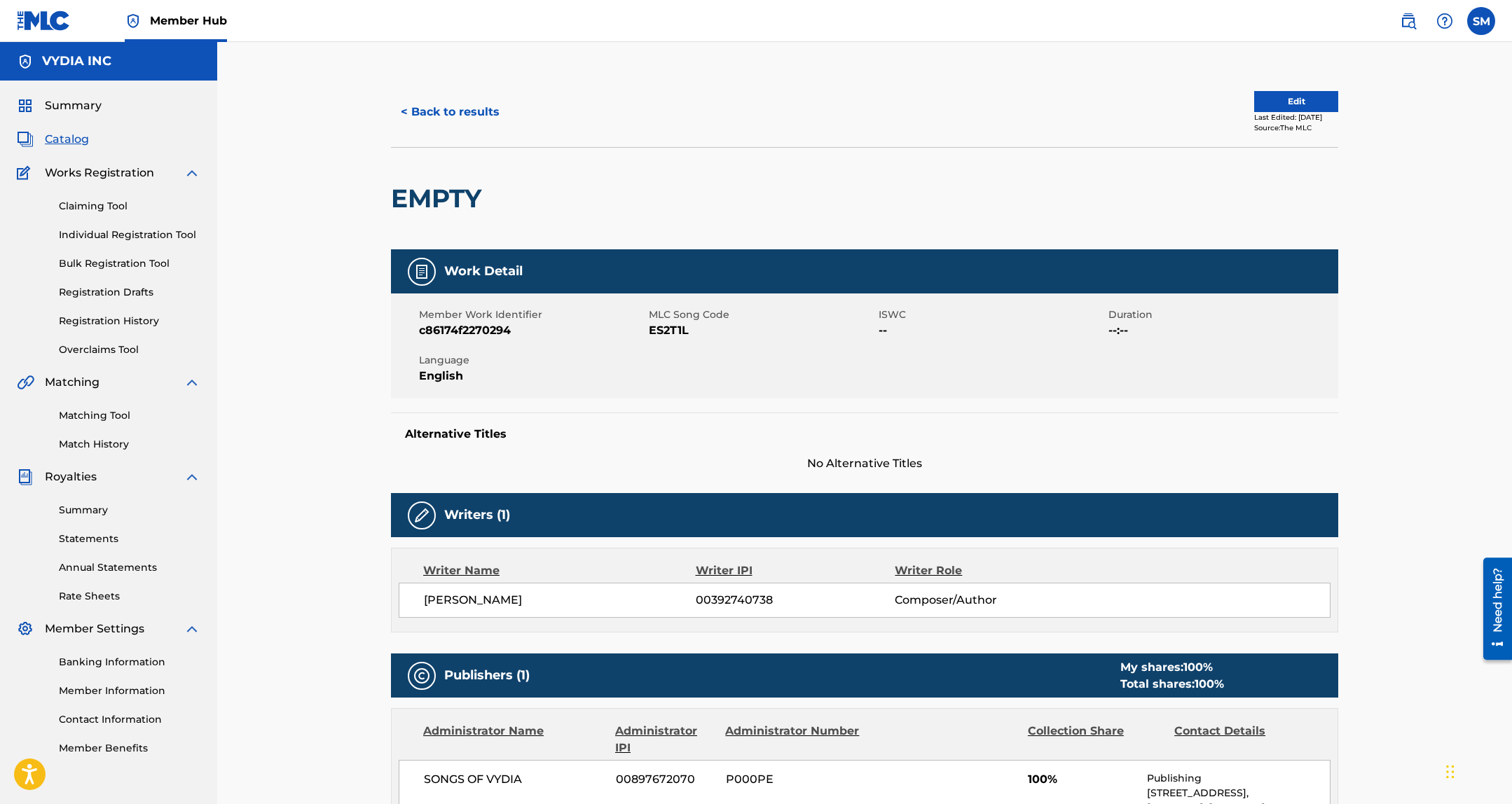
click at [659, 332] on span "ES2T1L" at bounding box center [762, 330] width 226 height 17
click at [481, 119] on button "< Back to results" at bounding box center [450, 112] width 118 height 35
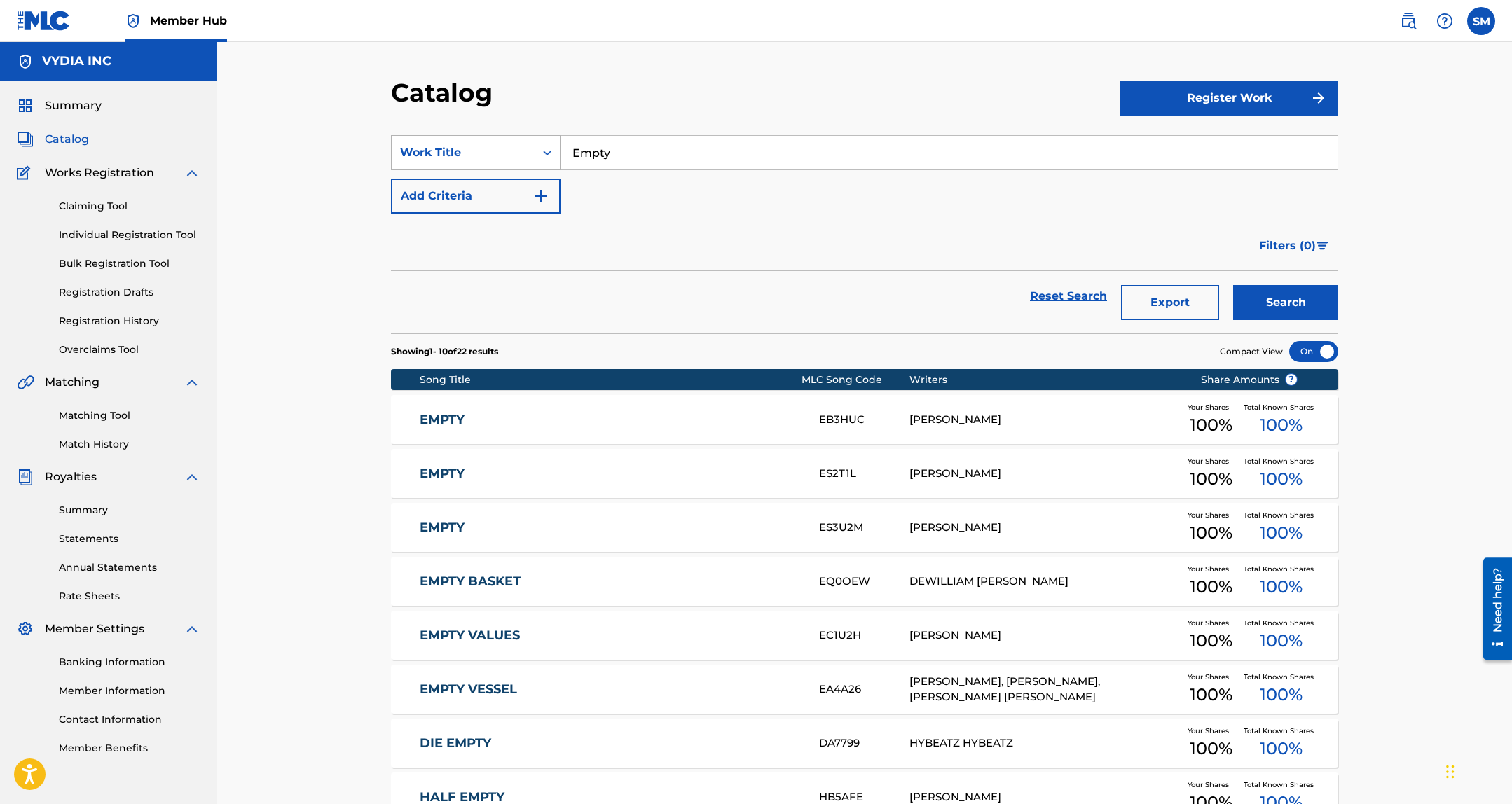
click at [491, 152] on div "Work Title" at bounding box center [463, 152] width 126 height 17
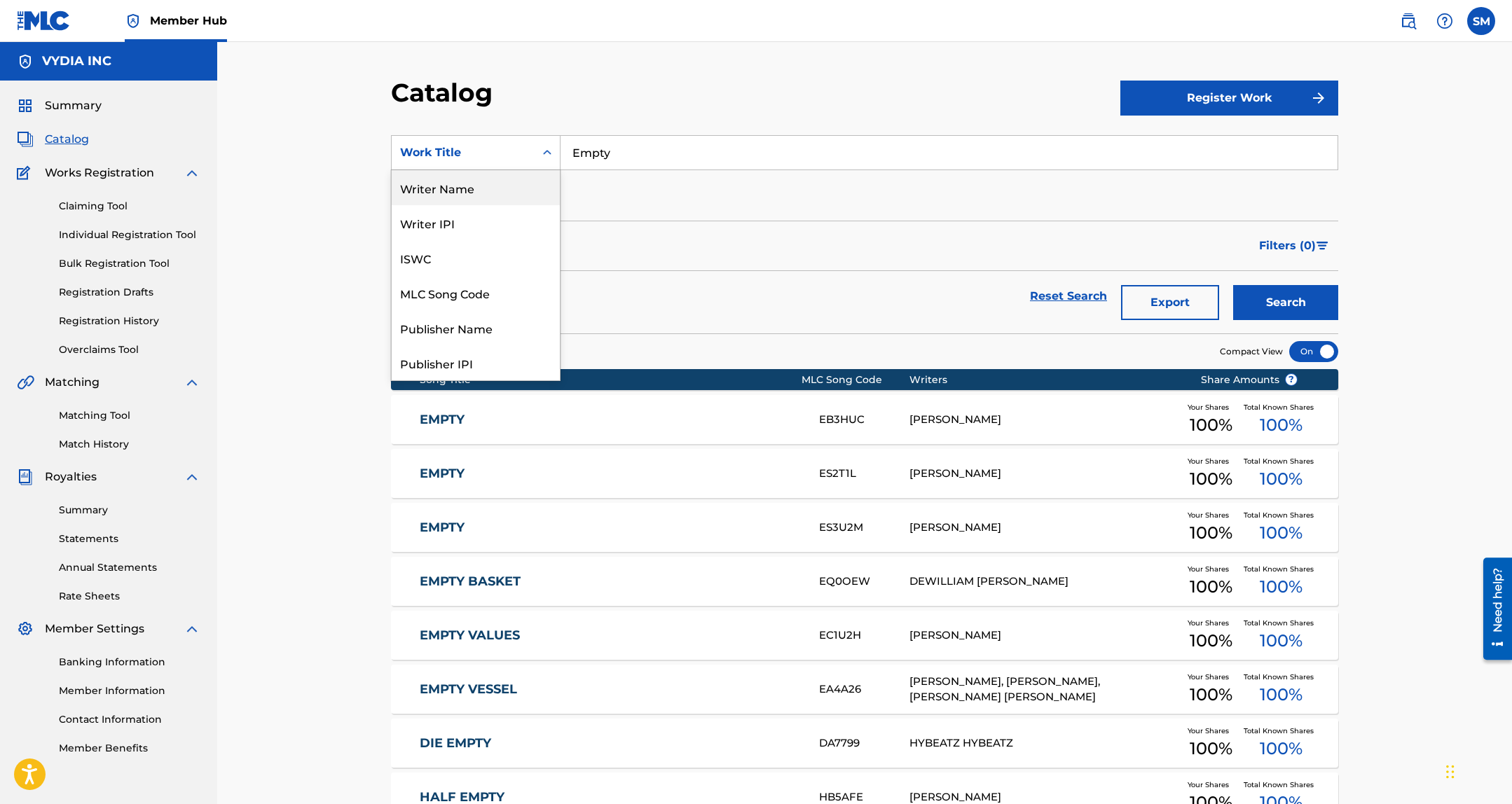
click at [488, 184] on div "Writer Name" at bounding box center [475, 187] width 168 height 35
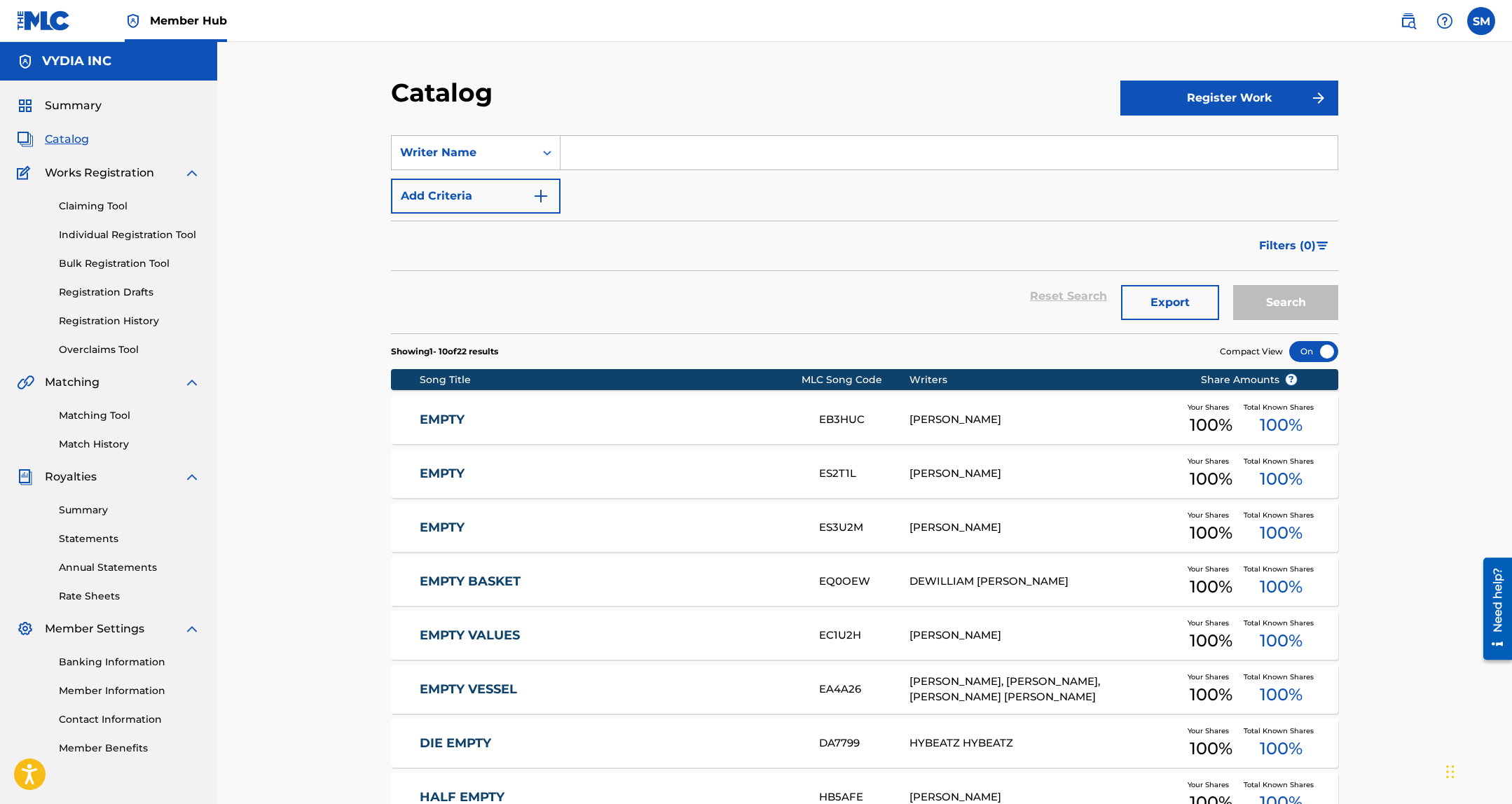
click at [585, 149] on input "Search Form" at bounding box center [948, 152] width 777 height 33
type input "caleb hedberg"
click at [1233, 285] on button "Search" at bounding box center [1285, 302] width 105 height 35
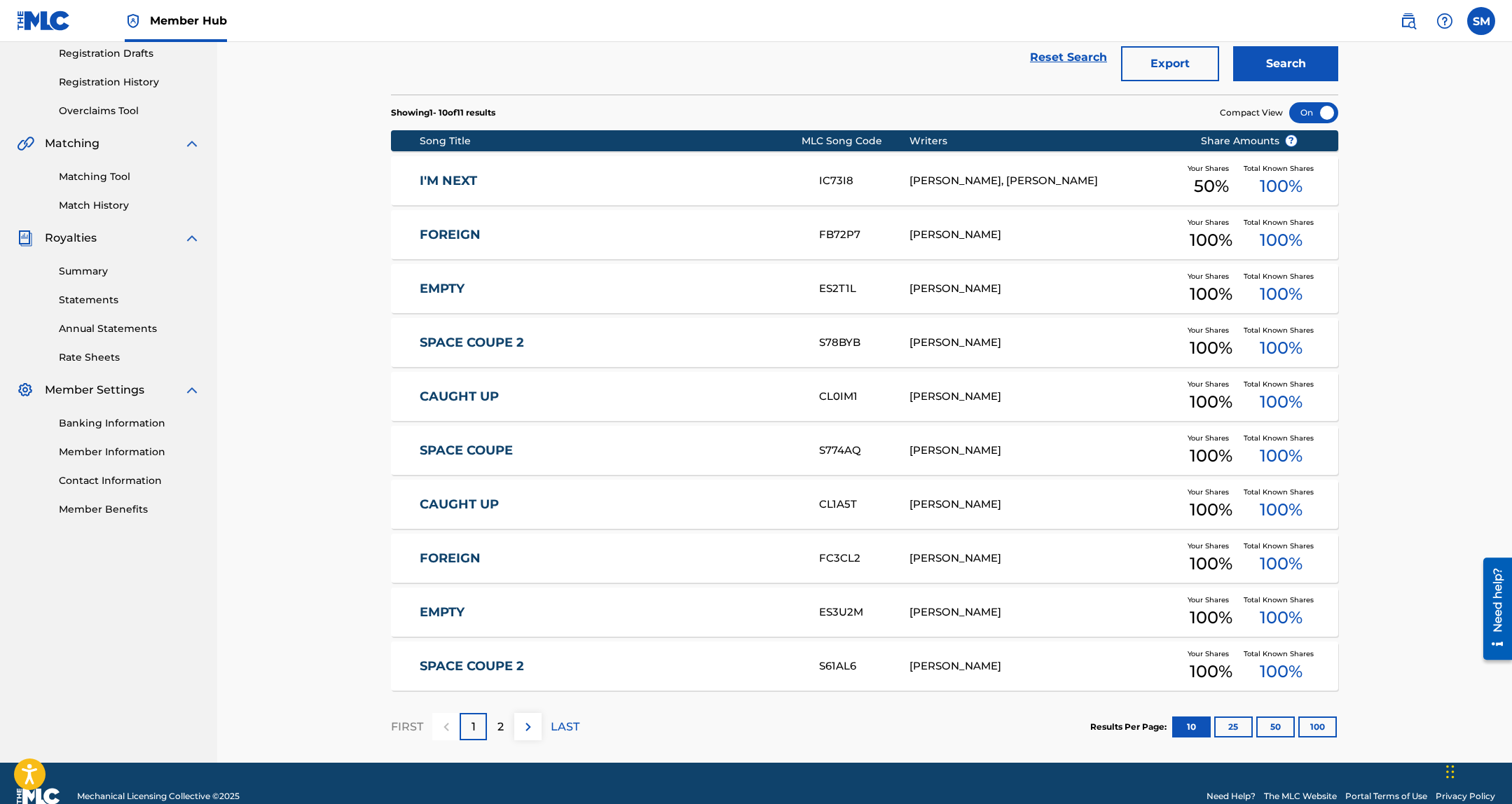
scroll to position [265, 0]
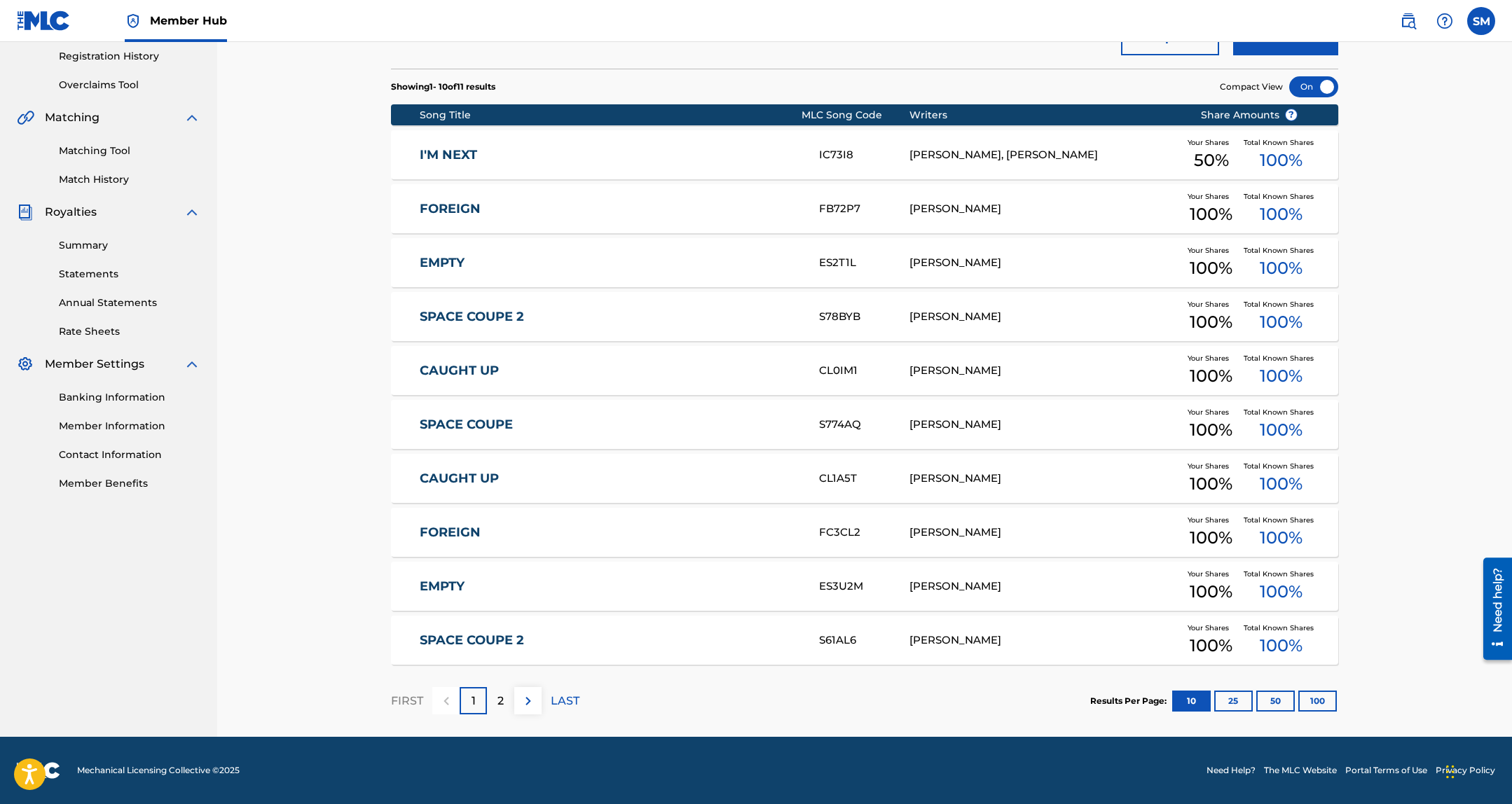
click at [502, 115] on div "Song Title" at bounding box center [610, 115] width 382 height 15
click at [512, 216] on div "FOREIGN FB72P7 CALEB HEDBERG Your Shares 100 % Total Known Shares 100 %" at bounding box center [864, 209] width 947 height 49
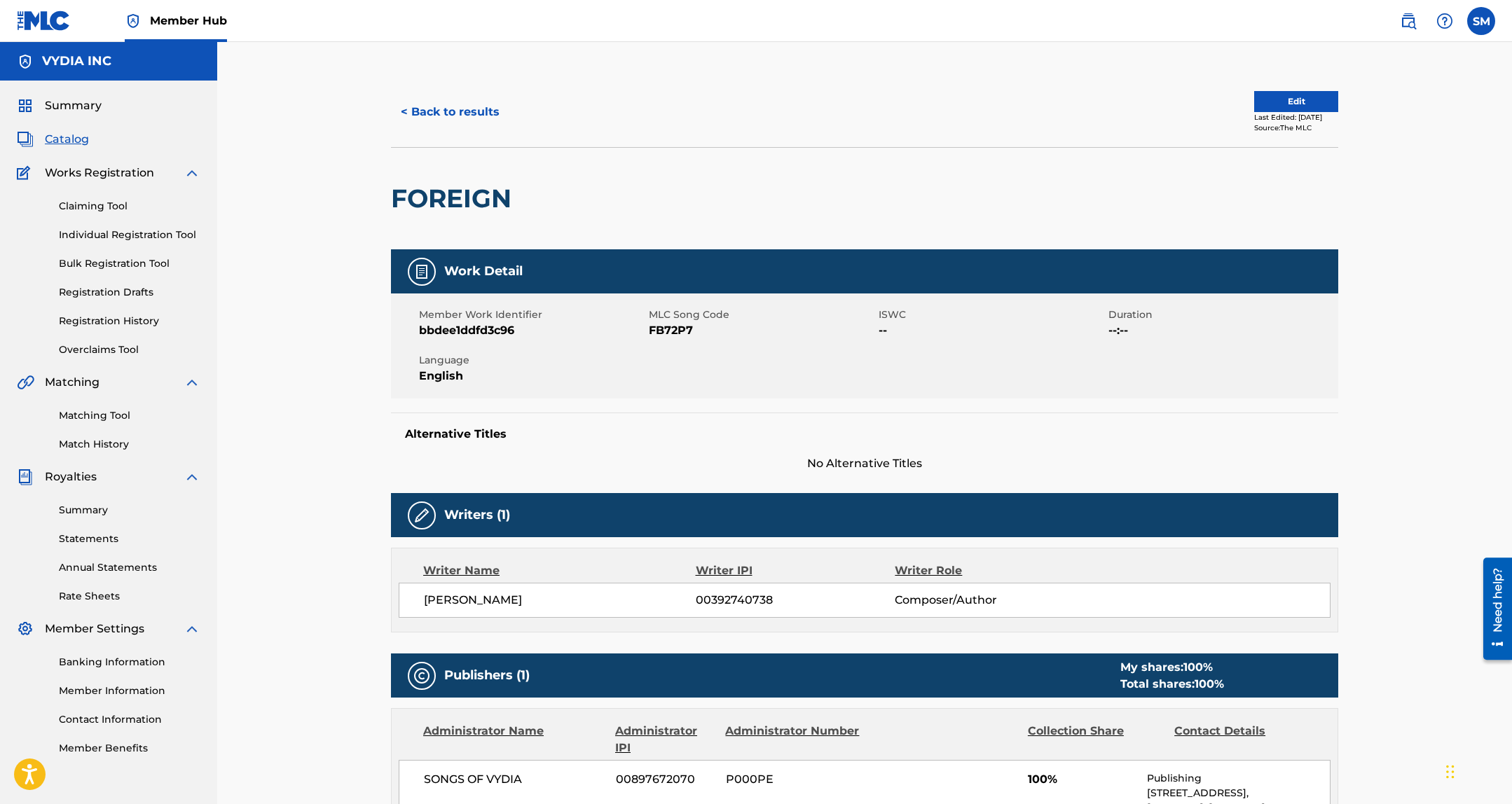
click at [666, 319] on span "MLC Song Code" at bounding box center [762, 315] width 226 height 15
click at [662, 328] on span "FB72P7" at bounding box center [762, 330] width 226 height 17
copy span "FB72P7"
click at [471, 101] on button "< Back to results" at bounding box center [450, 112] width 118 height 35
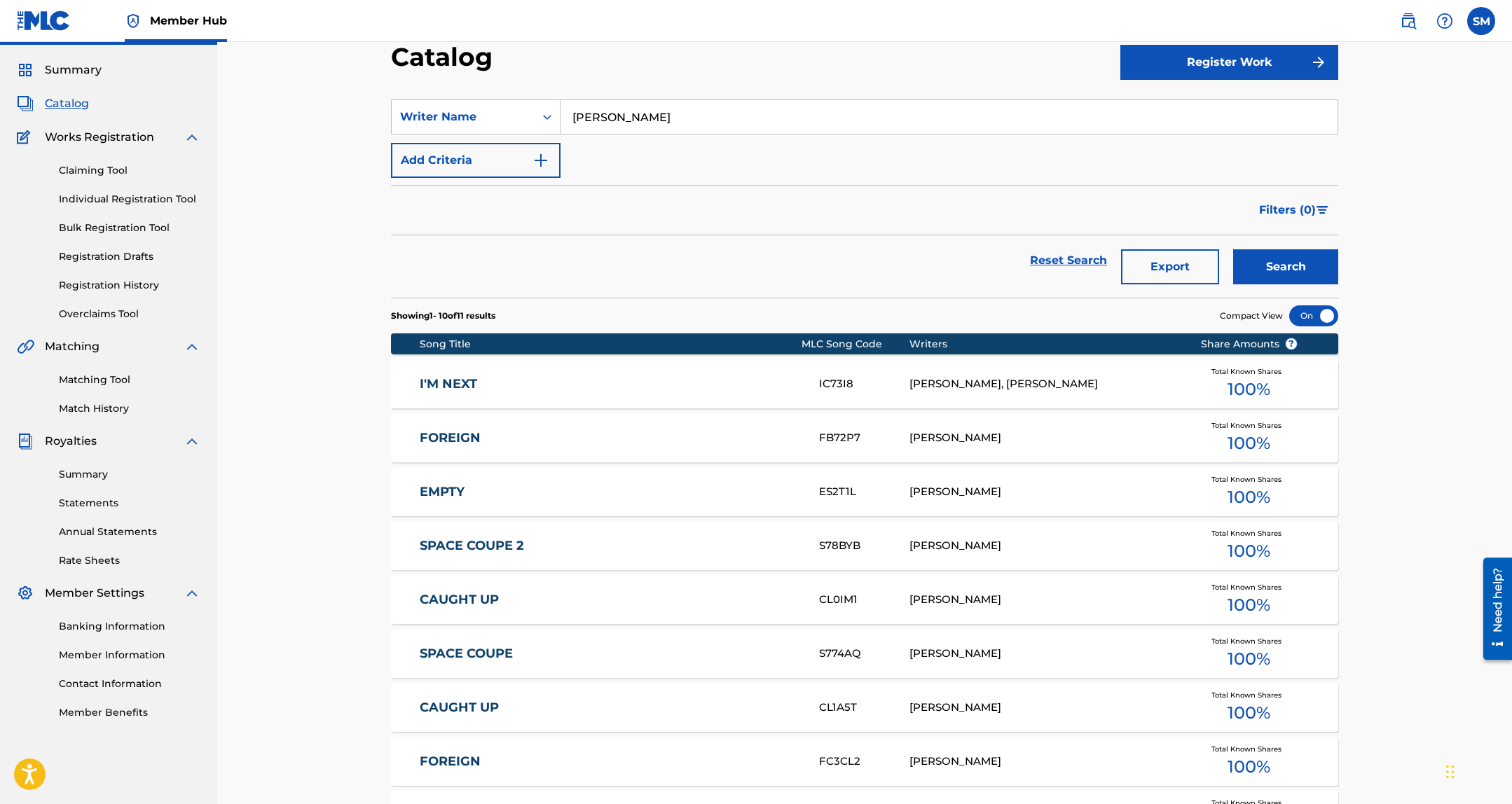
scroll to position [228, 0]
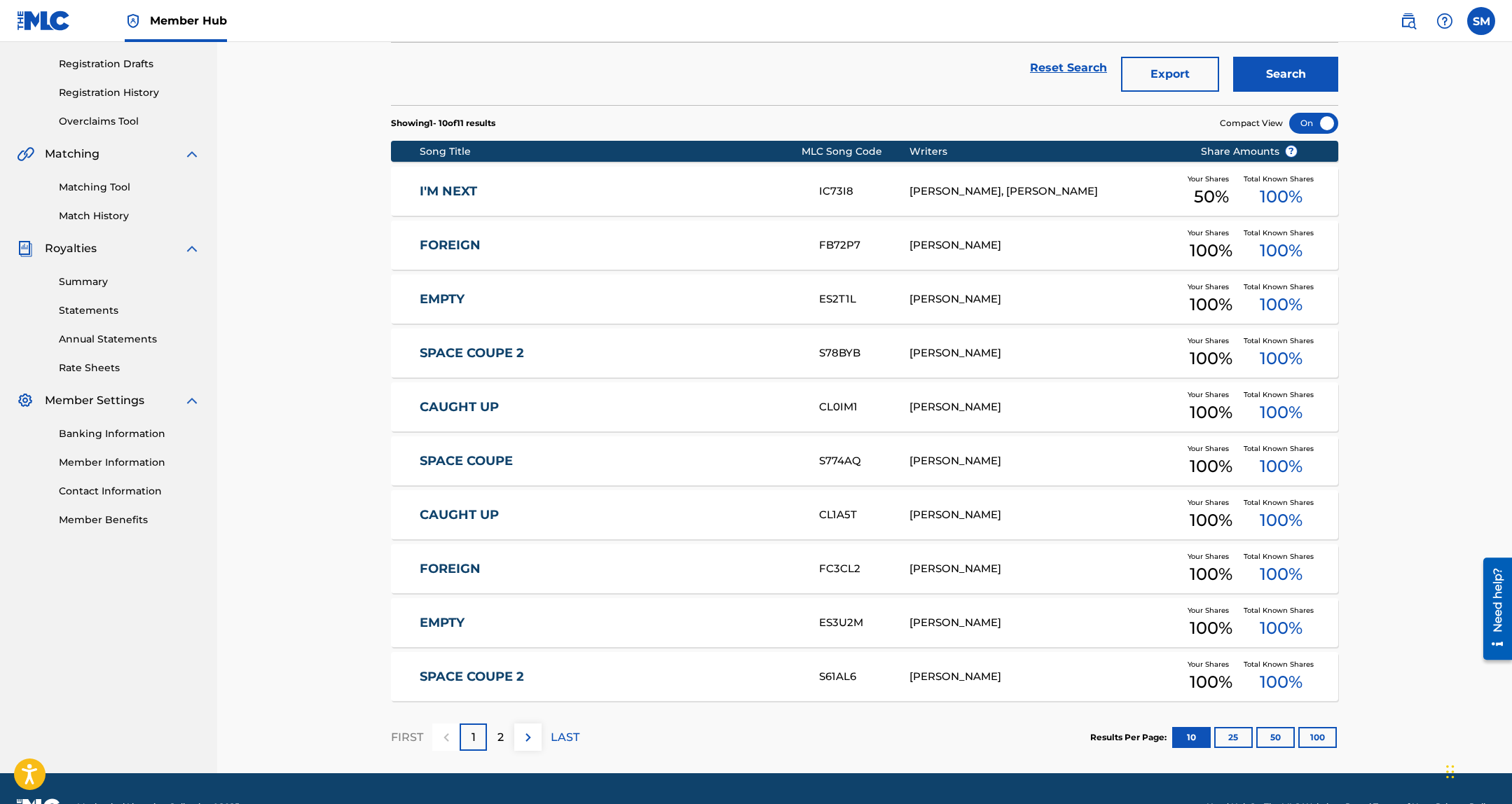
click at [520, 405] on link "CAUGHT UP" at bounding box center [610, 408] width 381 height 16
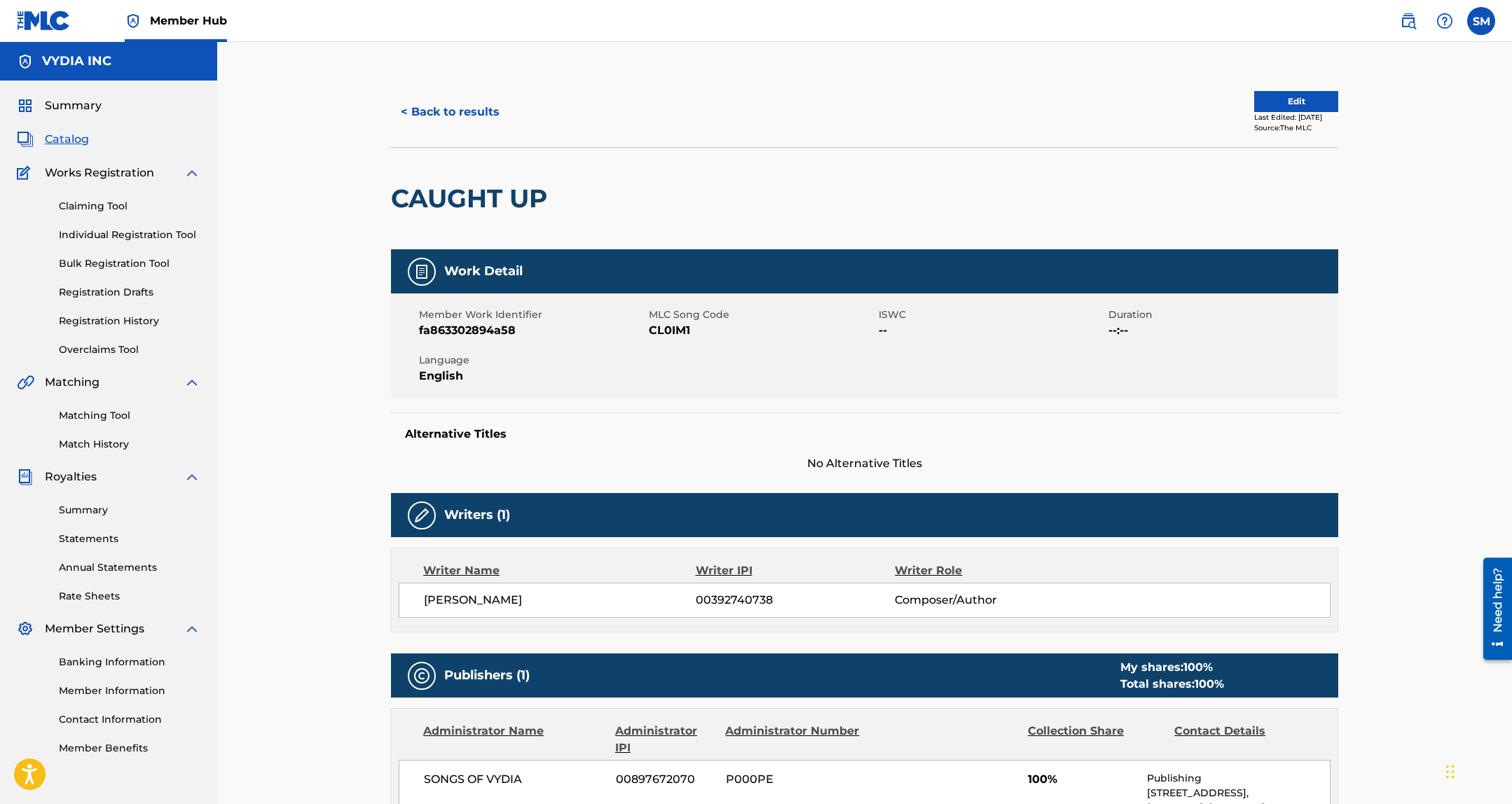
click at [675, 331] on span "CL0IM1" at bounding box center [762, 330] width 226 height 17
copy span "CL0IM1"
click at [463, 117] on button "< Back to results" at bounding box center [450, 112] width 118 height 35
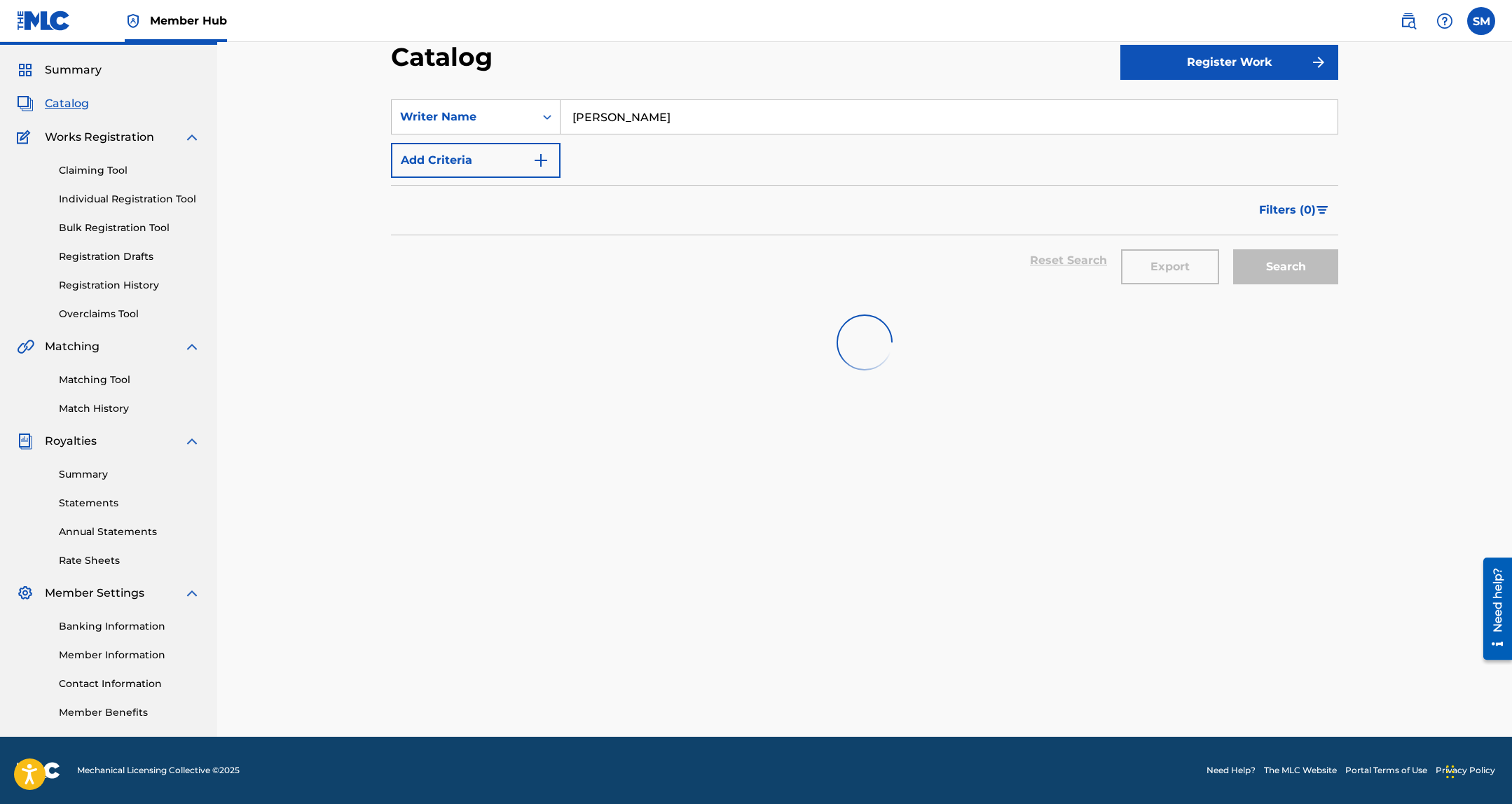
scroll to position [228, 0]
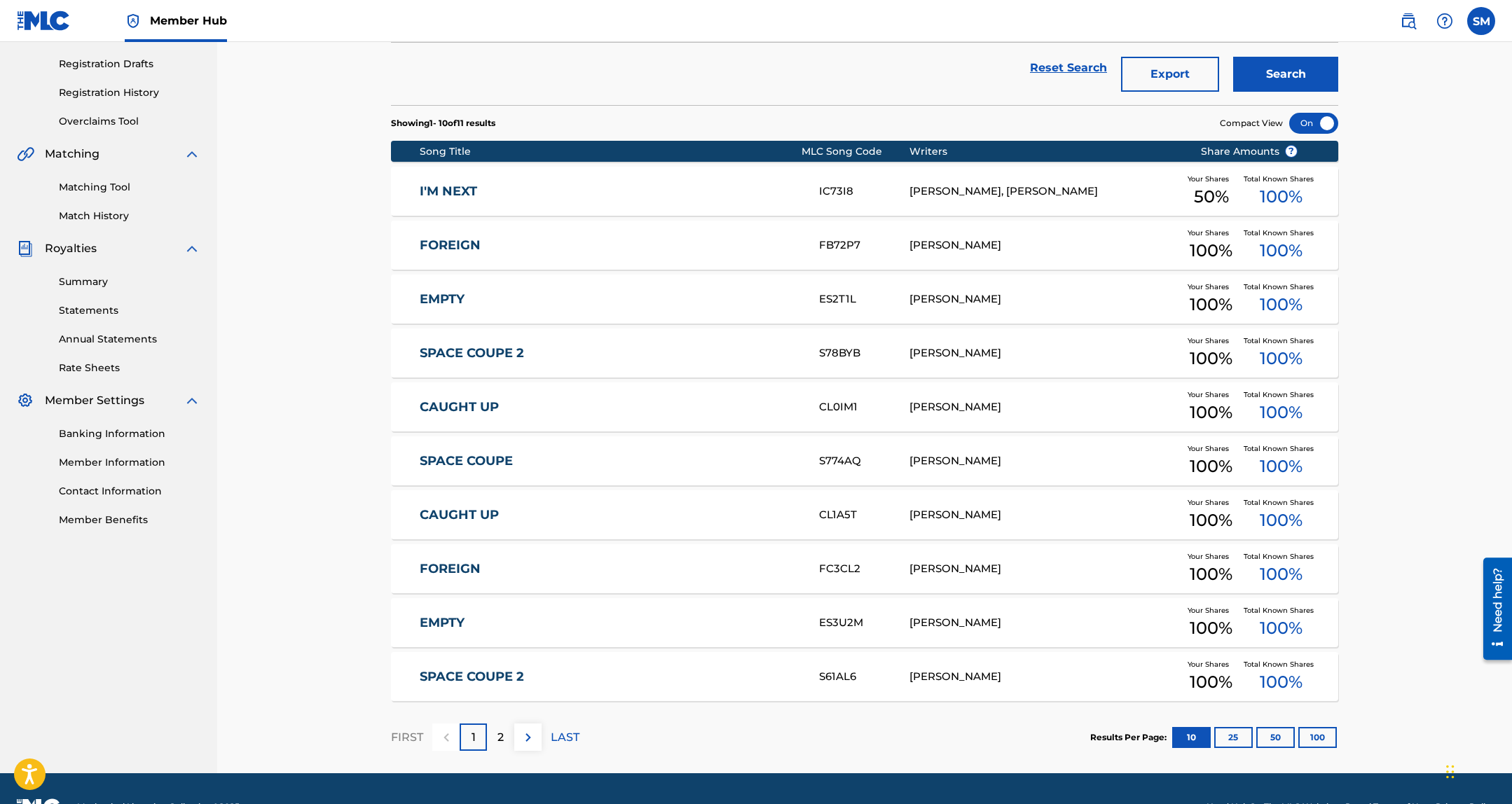
click at [493, 527] on div "CAUGHT UP CL1A5T CALEB HEDBERG Your Shares 100 % Total Known Shares 100 %" at bounding box center [864, 515] width 947 height 49
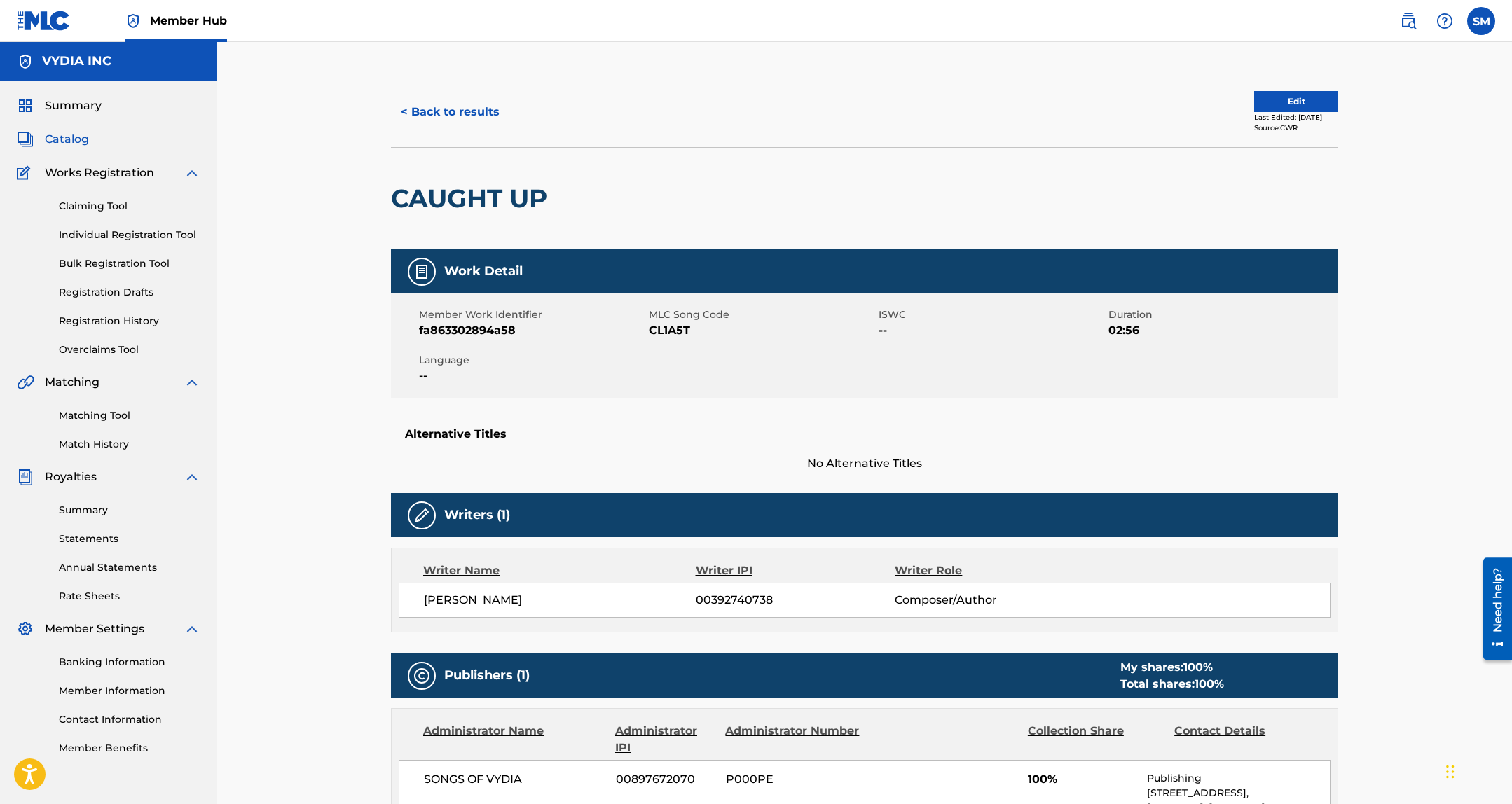
click at [665, 335] on span "CL1A5T" at bounding box center [762, 330] width 226 height 17
click at [440, 108] on button "< Back to results" at bounding box center [450, 112] width 118 height 35
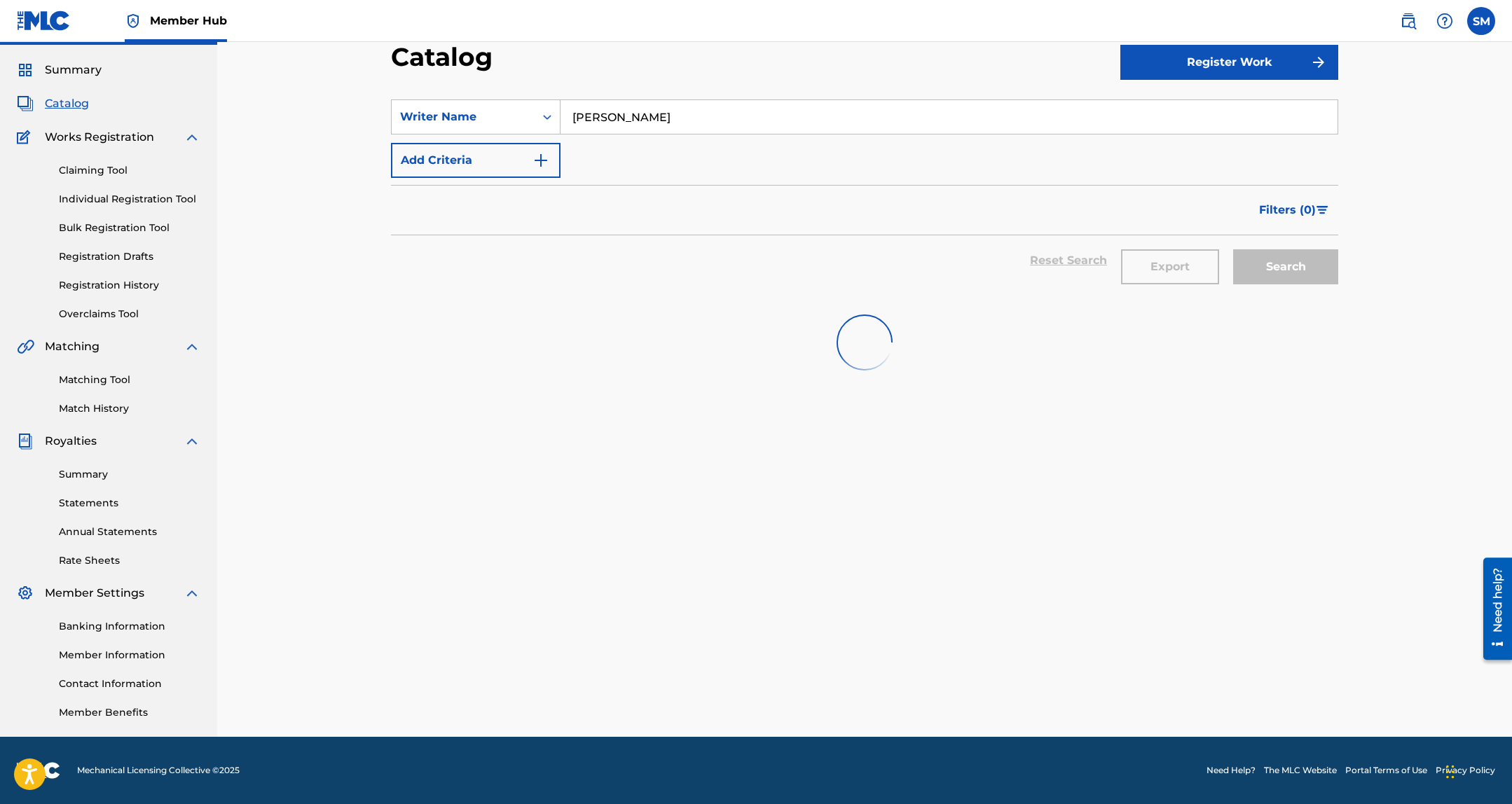
scroll to position [228, 0]
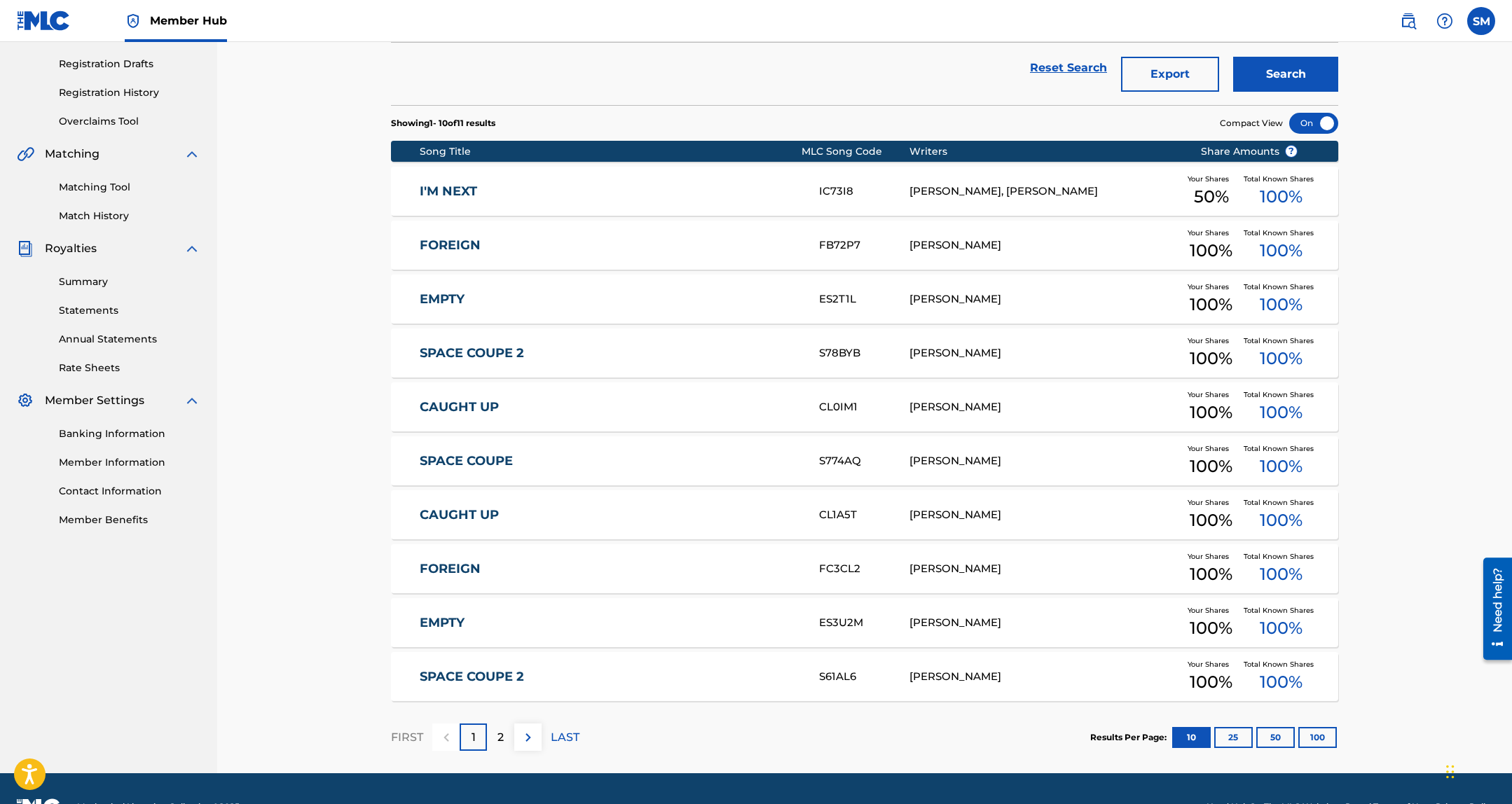
click at [493, 291] on div "EMPTY ES2T1L CALEB HEDBERG Your Shares 100 % Total Known Shares 100 %" at bounding box center [864, 299] width 947 height 49
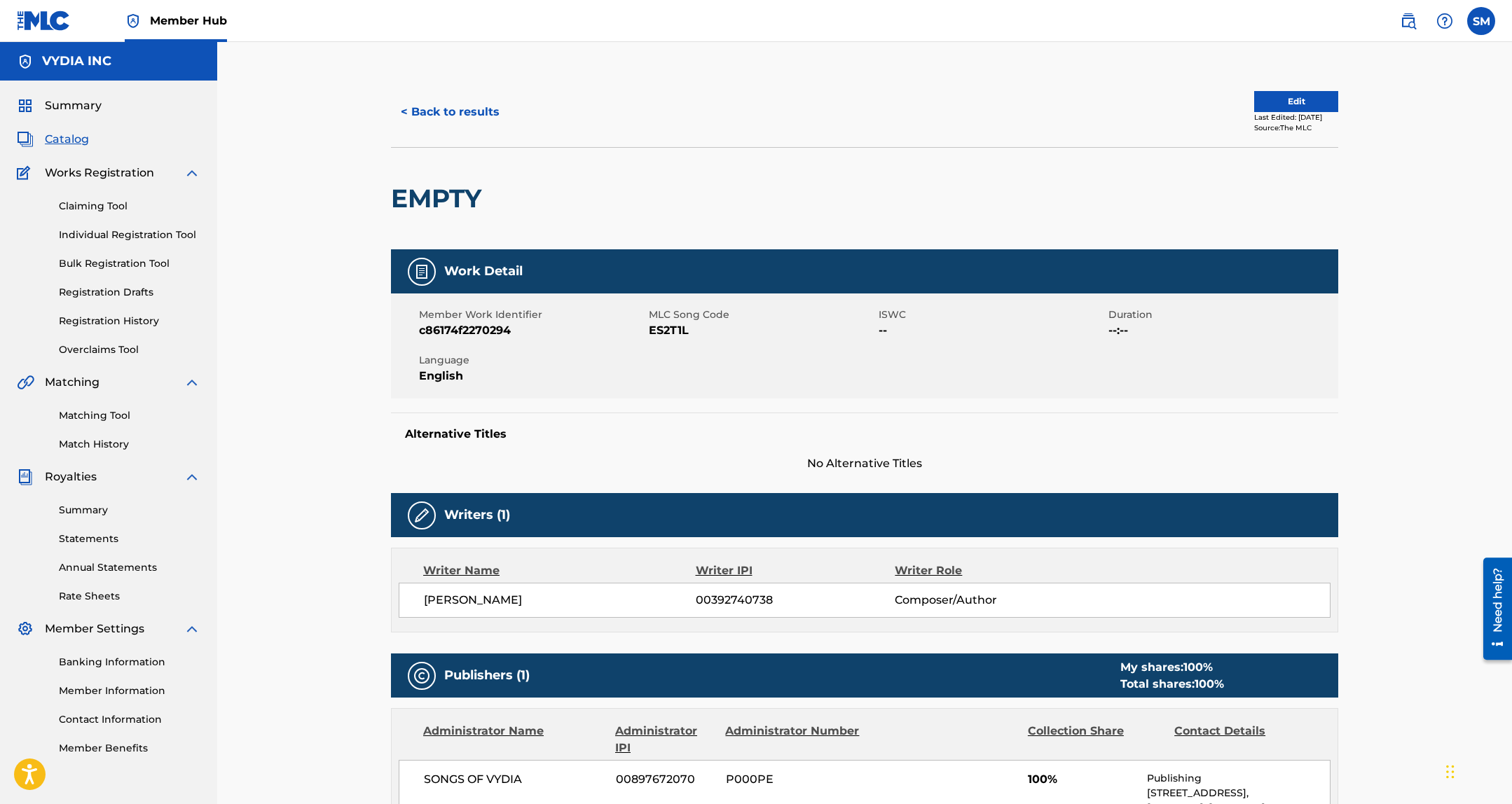
click at [660, 325] on span "ES2T1L" at bounding box center [762, 330] width 226 height 17
click at [445, 112] on button "< Back to results" at bounding box center [450, 112] width 118 height 35
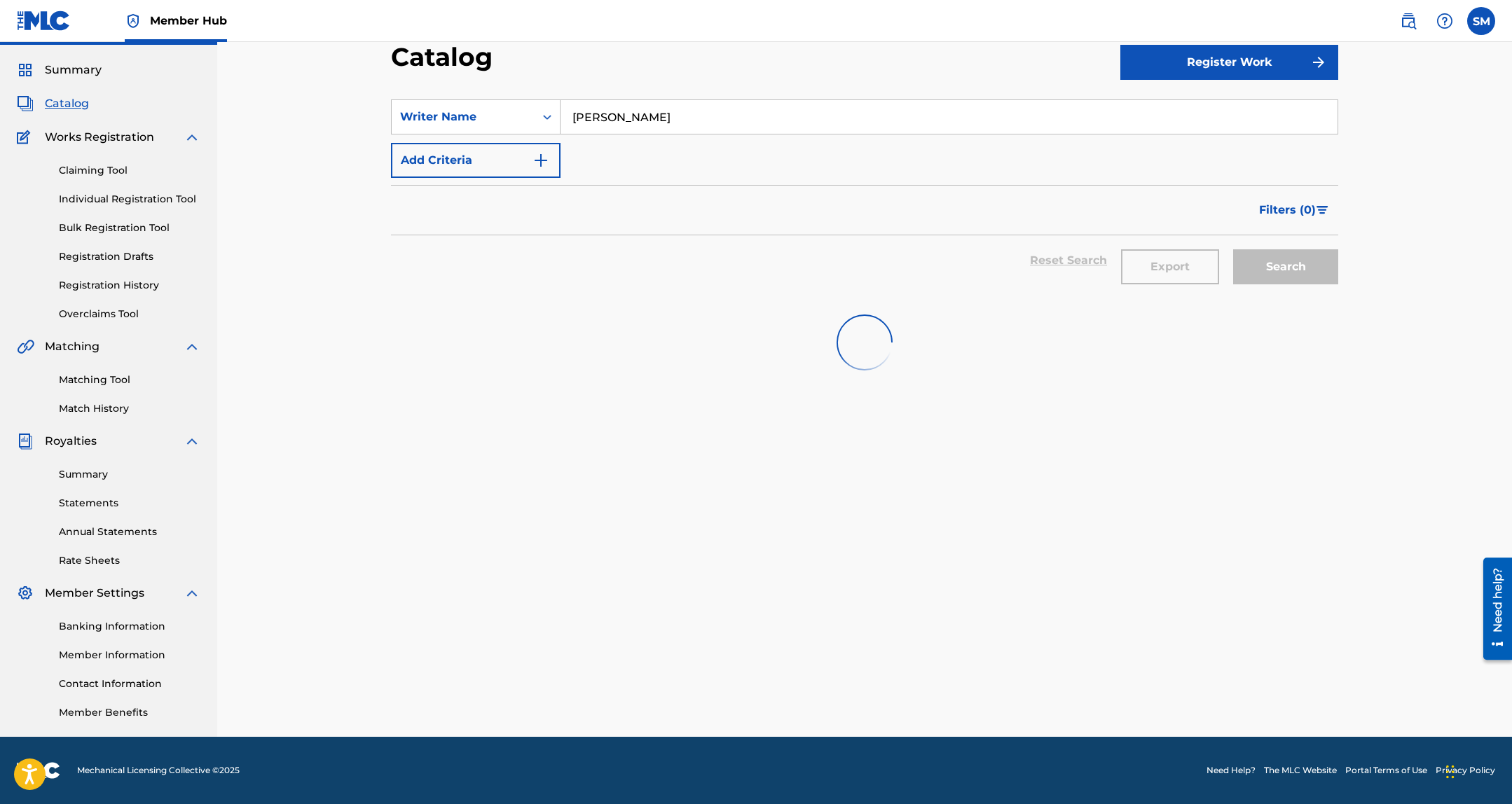
scroll to position [228, 0]
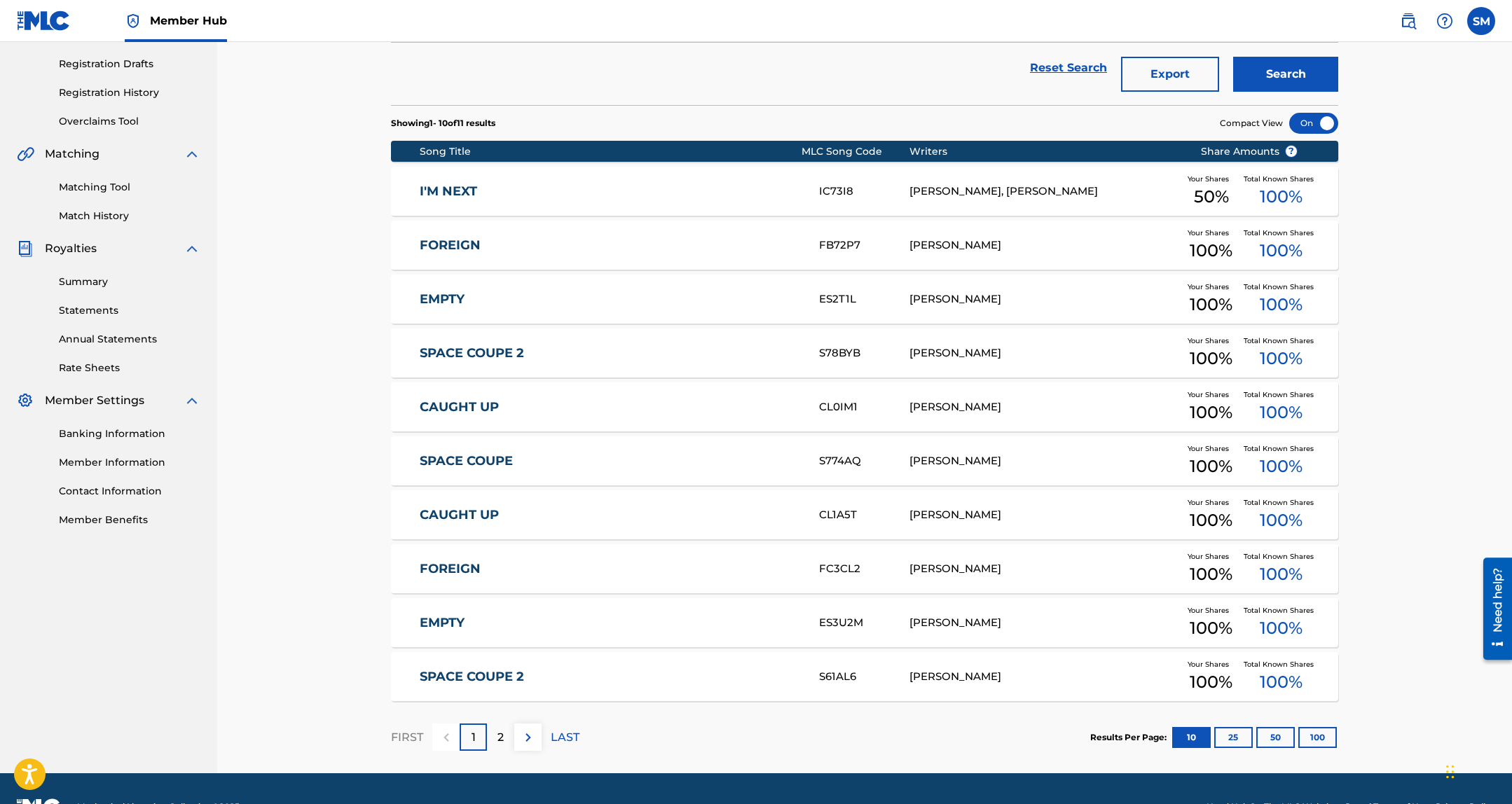
click at [514, 622] on link "EMPTY" at bounding box center [610, 623] width 381 height 16
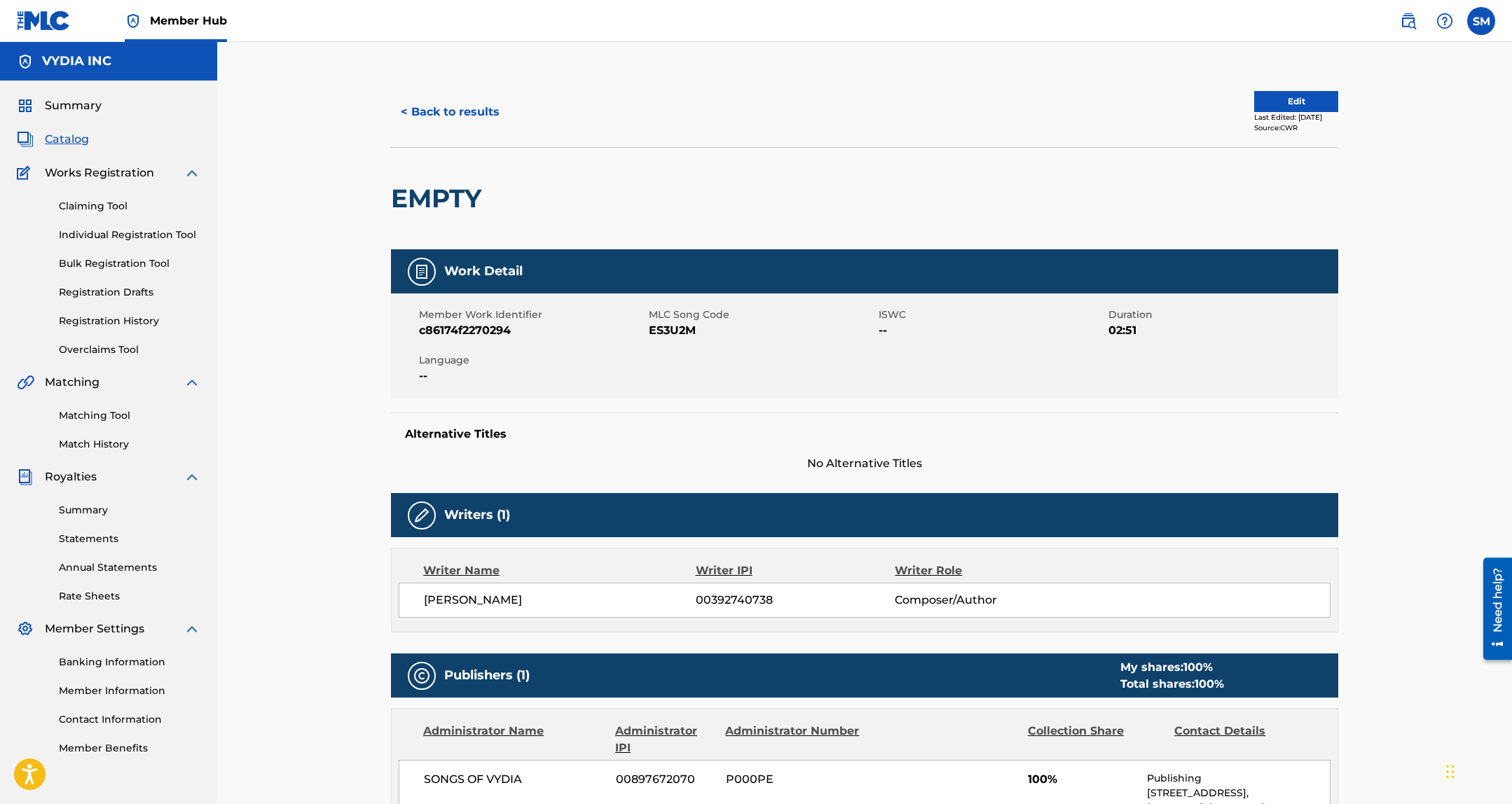
click at [667, 328] on span "ES3U2M" at bounding box center [762, 330] width 226 height 17
click at [100, 416] on link "Matching Tool" at bounding box center [129, 416] width 141 height 15
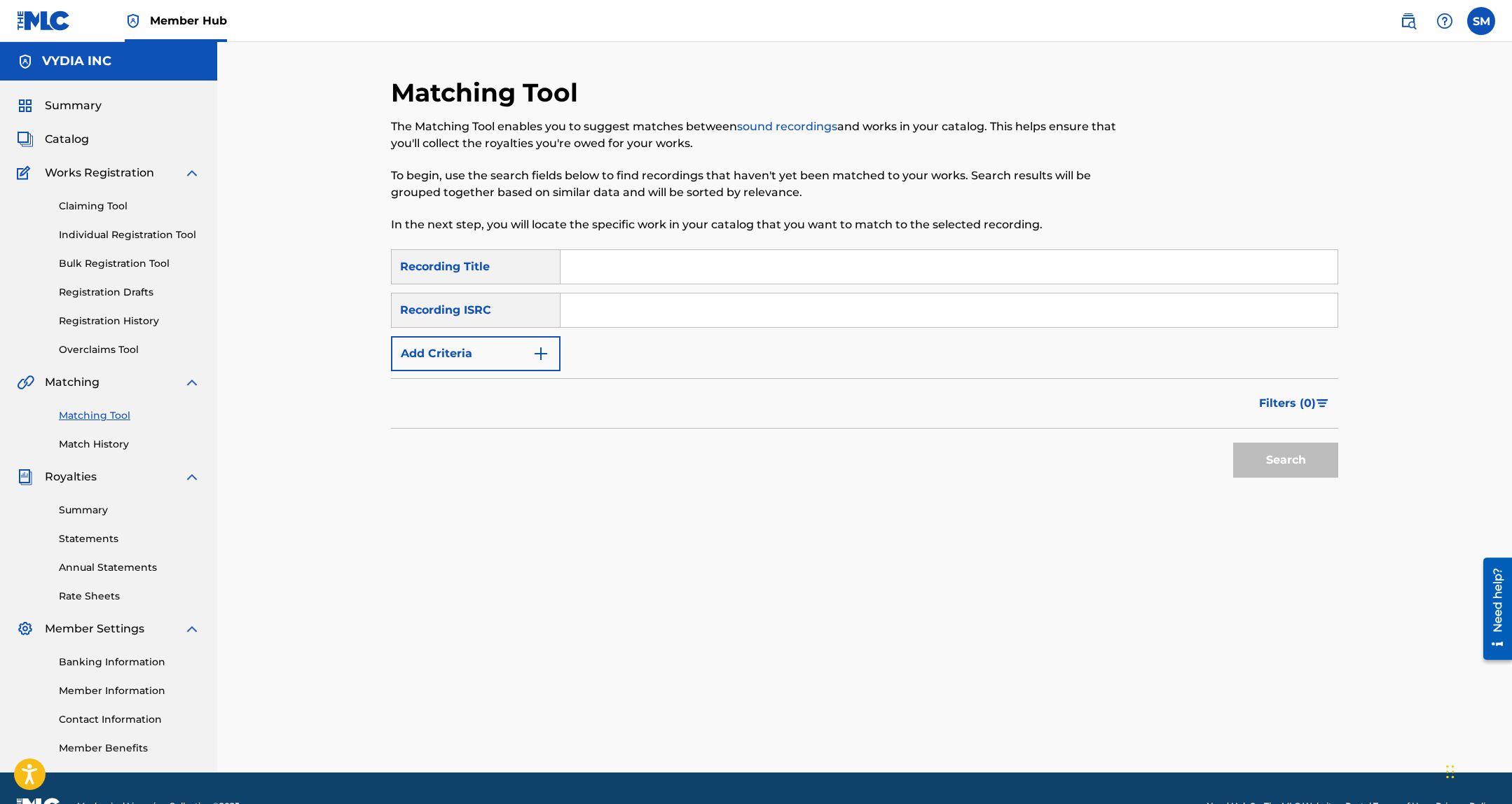
click at [623, 271] on input "Search Form" at bounding box center [948, 266] width 777 height 33
click at [620, 320] on input "Search Form" at bounding box center [948, 310] width 777 height 33
paste input "QZQAY2507018"
type input "QZQAY2507018"
click at [629, 285] on div "SearchWithCriteria350589f9-34b5-44c7-b73c-02a83fb0b6ed Recording Title SearchWi…" at bounding box center [864, 310] width 947 height 122
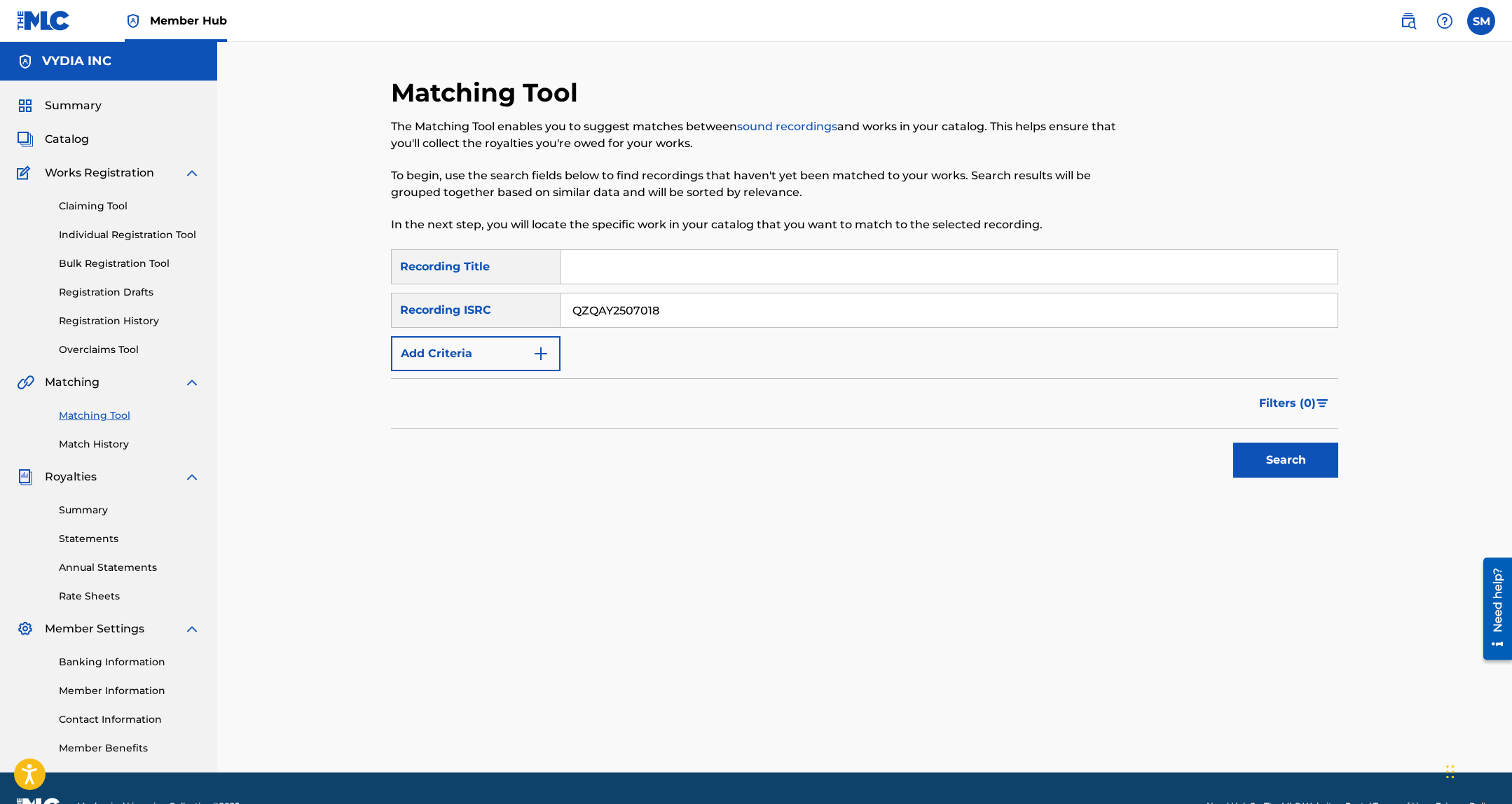
click at [788, 272] on input "Search Form" at bounding box center [948, 266] width 777 height 33
paste input "Foreign"
click at [1275, 456] on button "Search" at bounding box center [1285, 460] width 105 height 35
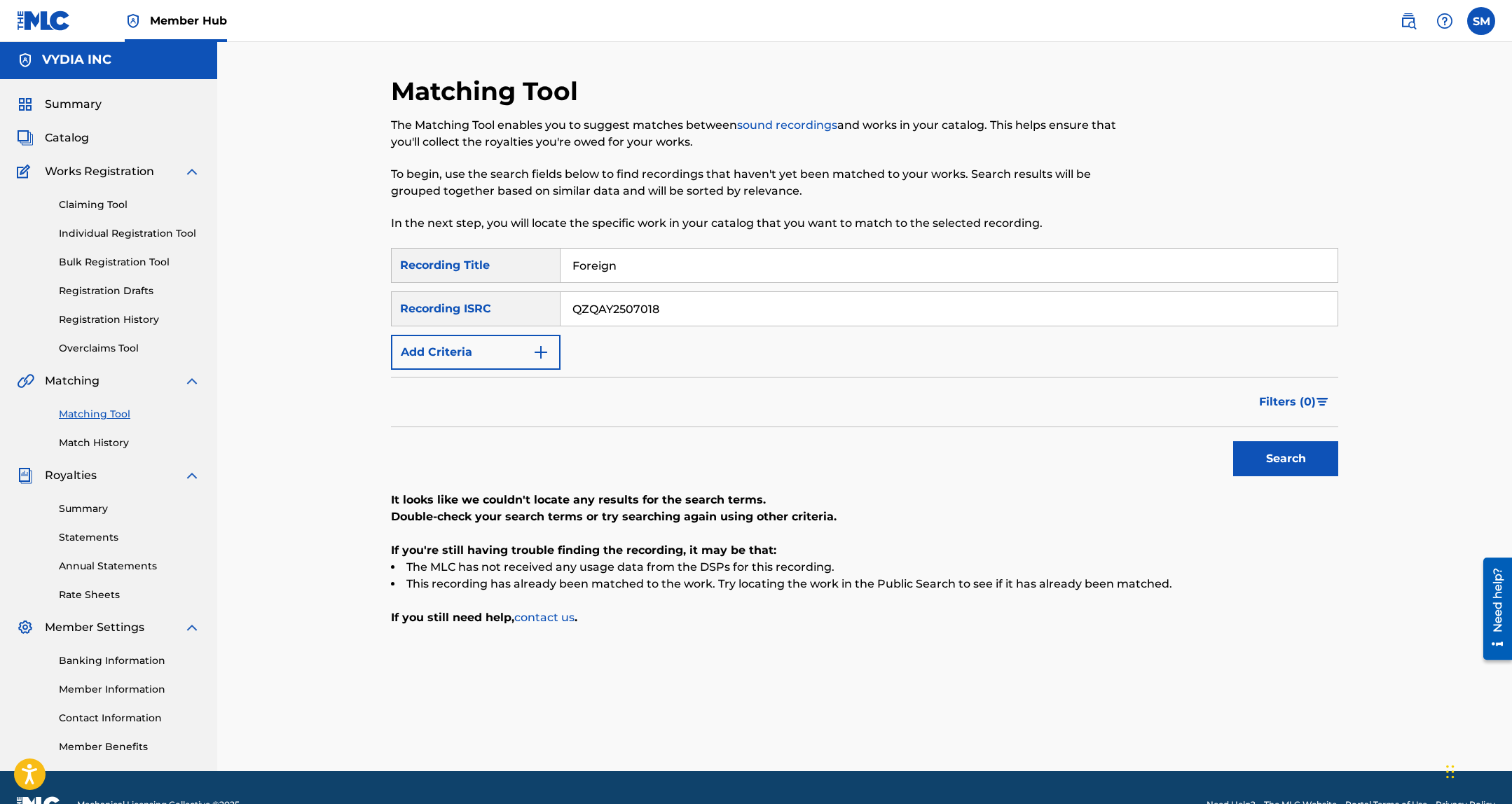
scroll to position [3, 0]
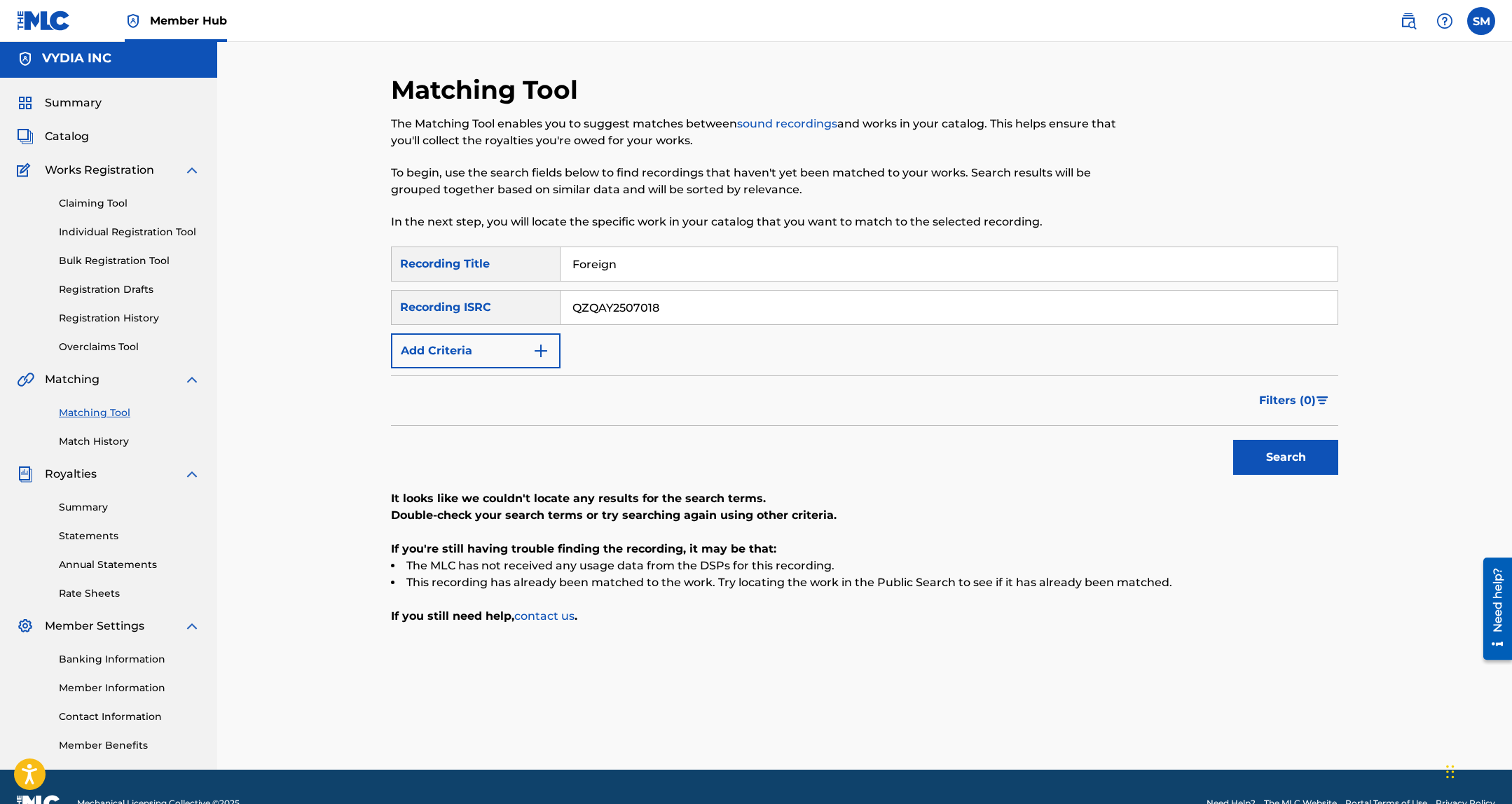
click at [604, 255] on input "Foreign" at bounding box center [948, 263] width 777 height 33
paste input "Space Coupe"
type input "Space Coupe"
click at [691, 300] on input "QZQAY2507018" at bounding box center [948, 307] width 777 height 33
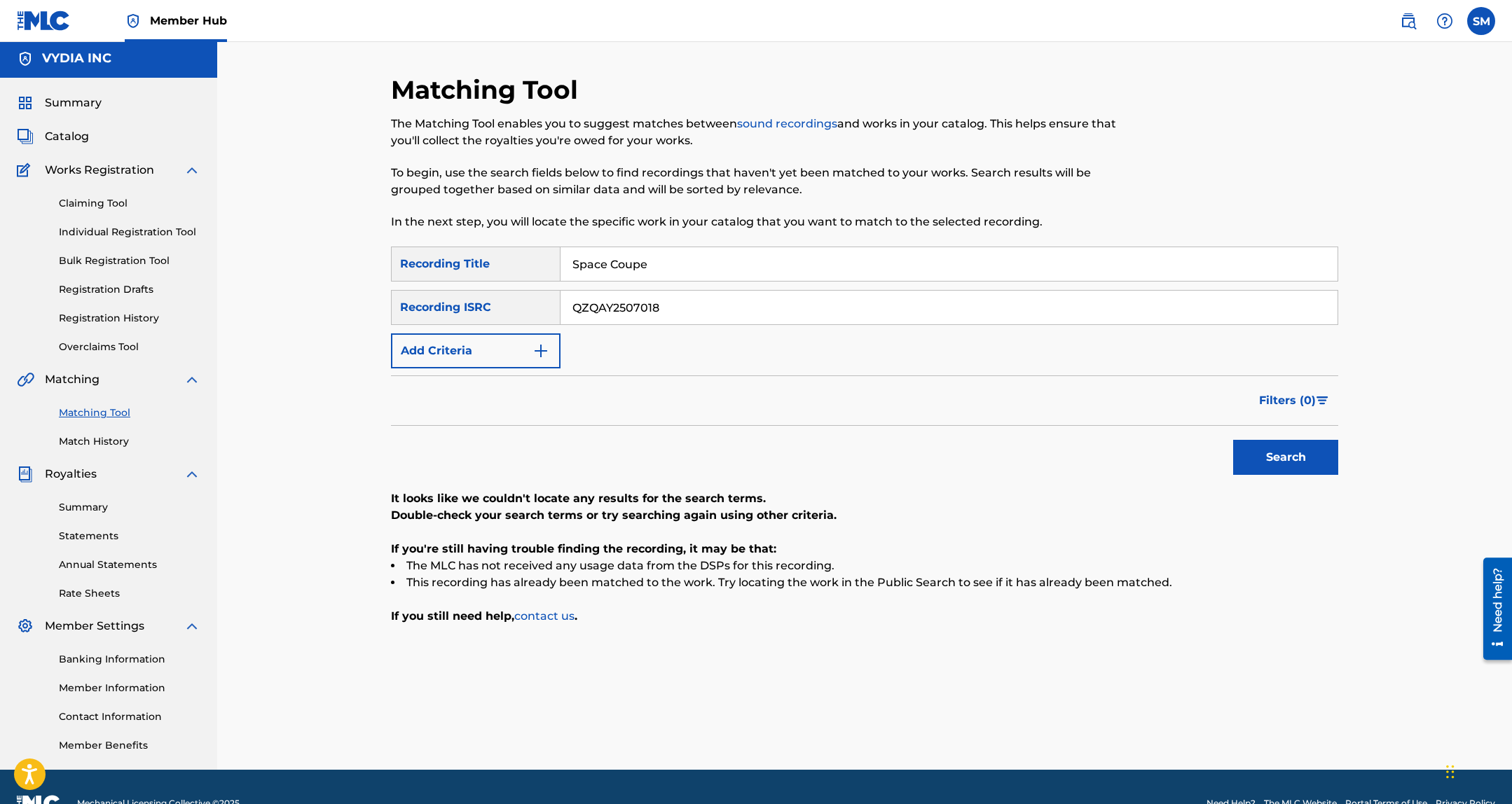
click at [691, 300] on input "QZQAY2507018" at bounding box center [948, 307] width 777 height 33
paste input "74206"
type input "QZQAY2574206"
click at [1223, 437] on div "Search" at bounding box center [864, 454] width 947 height 56
click at [1258, 457] on button "Search" at bounding box center [1285, 457] width 105 height 35
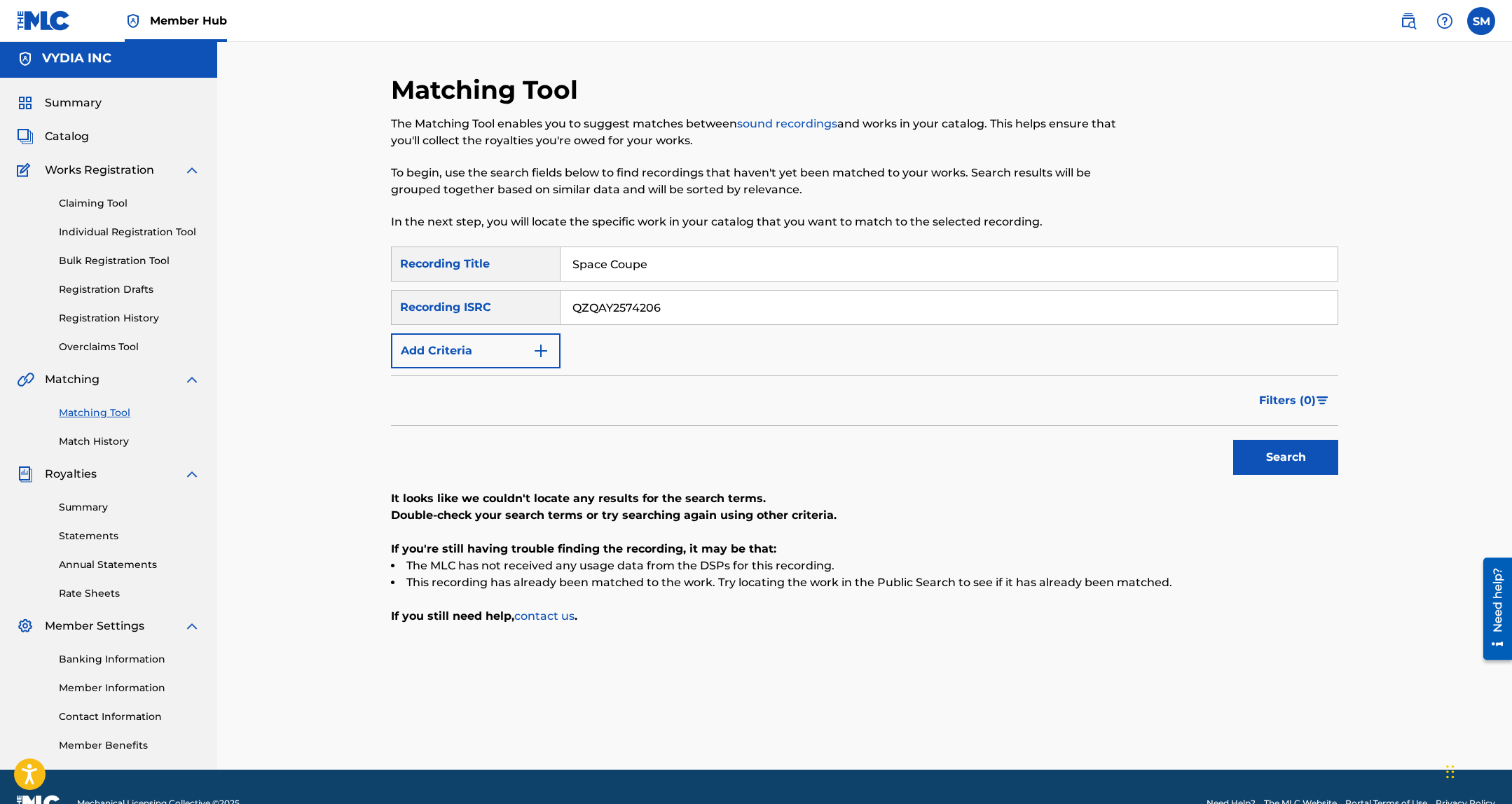
click at [628, 247] on div "Space Coupe" at bounding box center [948, 264] width 777 height 35
click at [620, 256] on input "Space Coupe" at bounding box center [948, 263] width 777 height 33
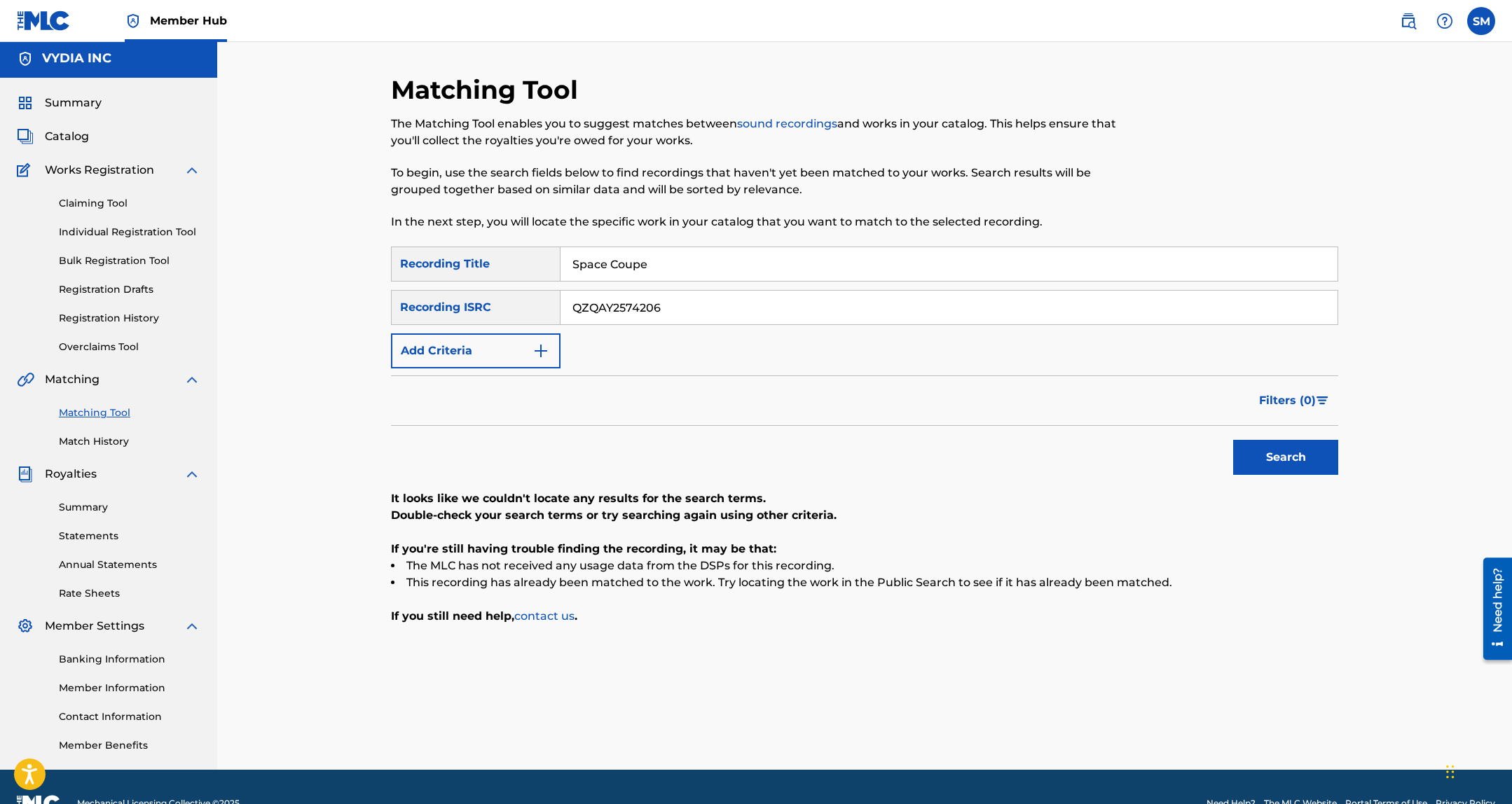
click at [620, 256] on input "Space Coupe" at bounding box center [948, 263] width 777 height 33
paste input "2"
type input "Space Coupe 2"
click at [692, 309] on input "QZQAY2574206" at bounding box center [948, 307] width 777 height 33
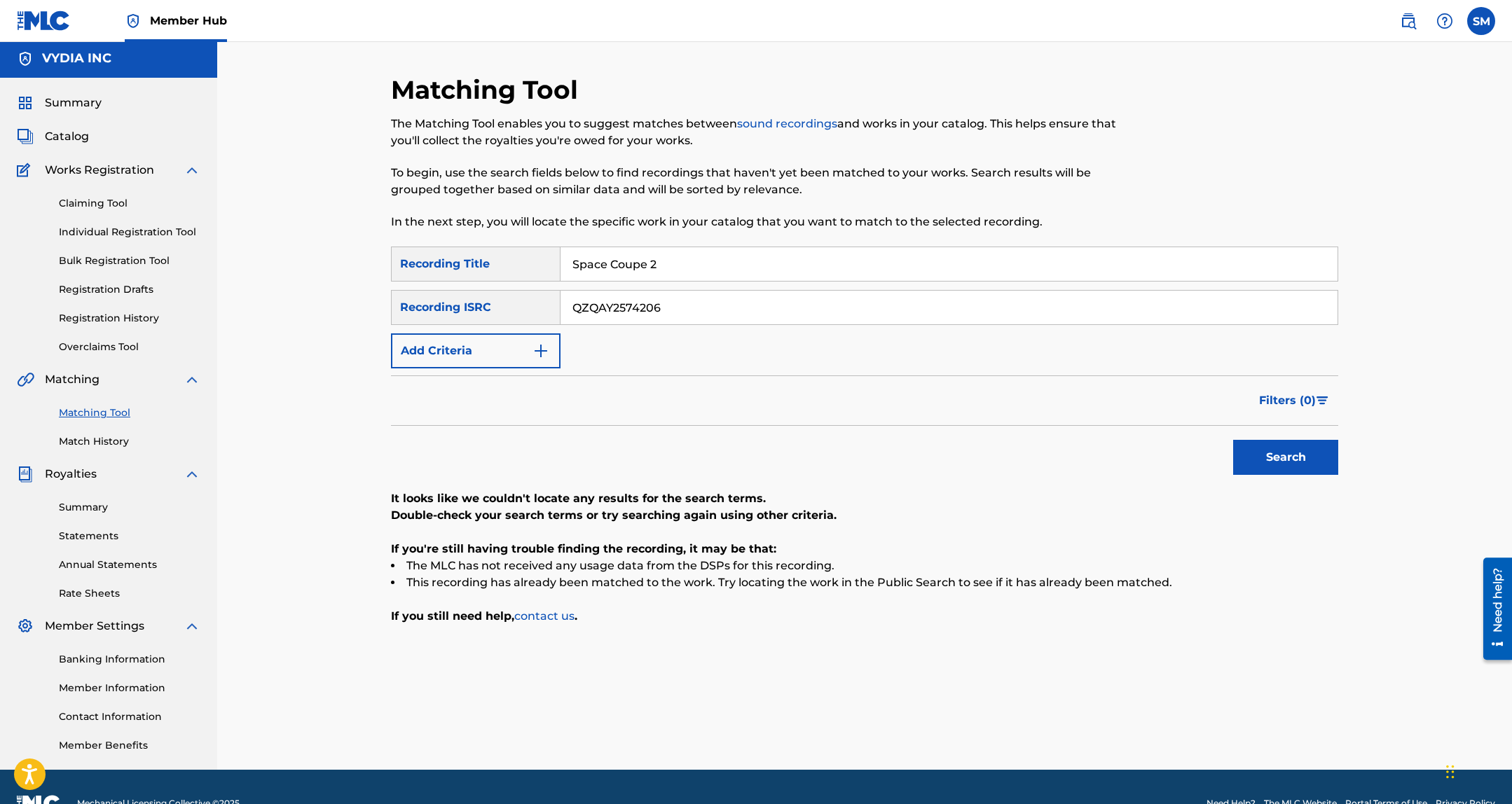
paste input "91602"
type input "QZQAY2591602"
click at [1241, 448] on button "Search" at bounding box center [1285, 457] width 105 height 35
click at [677, 261] on input "Space Coupe 2" at bounding box center [948, 263] width 777 height 33
click at [677, 260] on input "Space Coupe 2" at bounding box center [948, 263] width 777 height 33
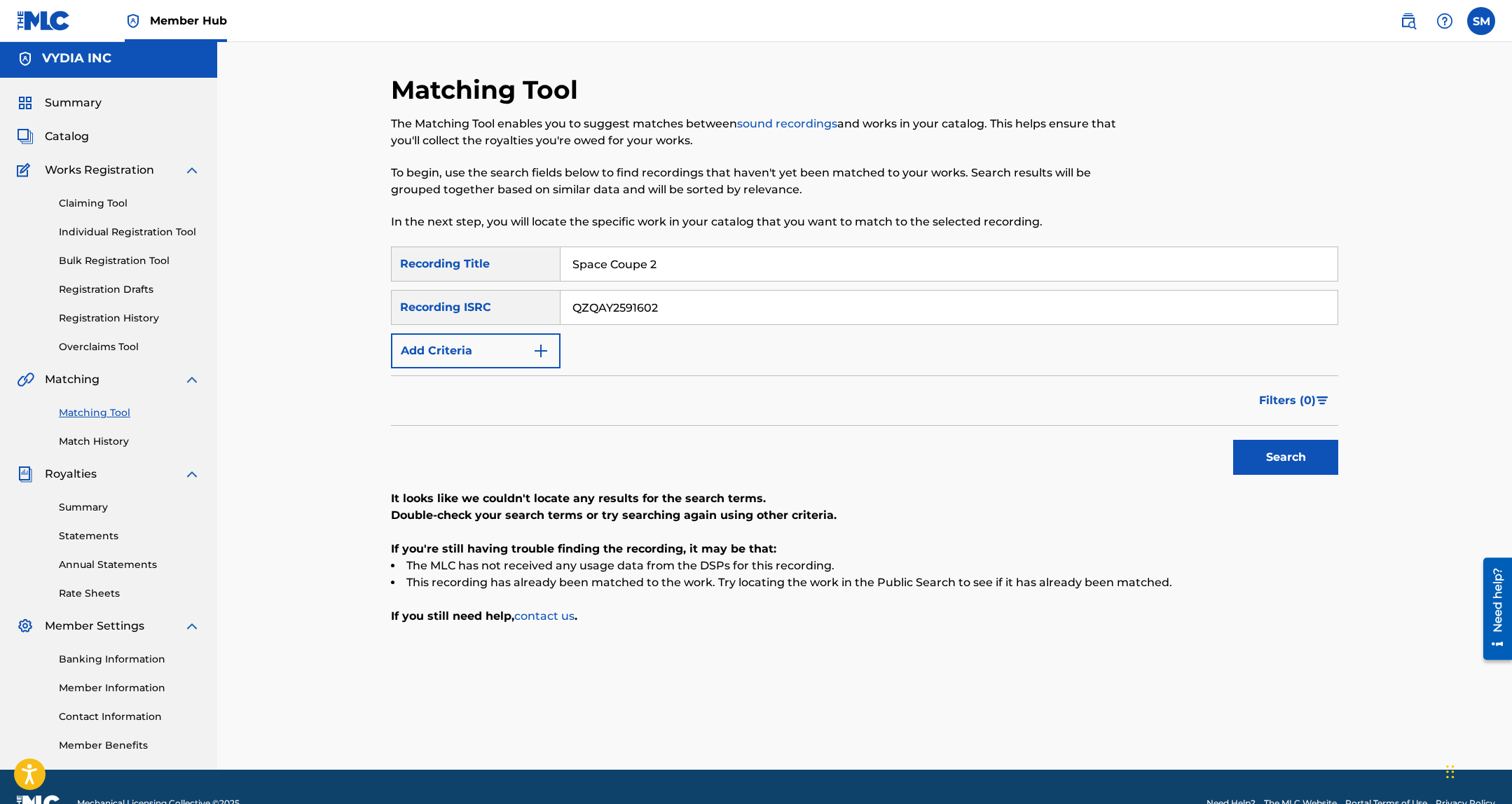
paste input "Empty"
click at [782, 273] on input "Space Coupe Empty" at bounding box center [948, 263] width 777 height 33
paste input "Search Form"
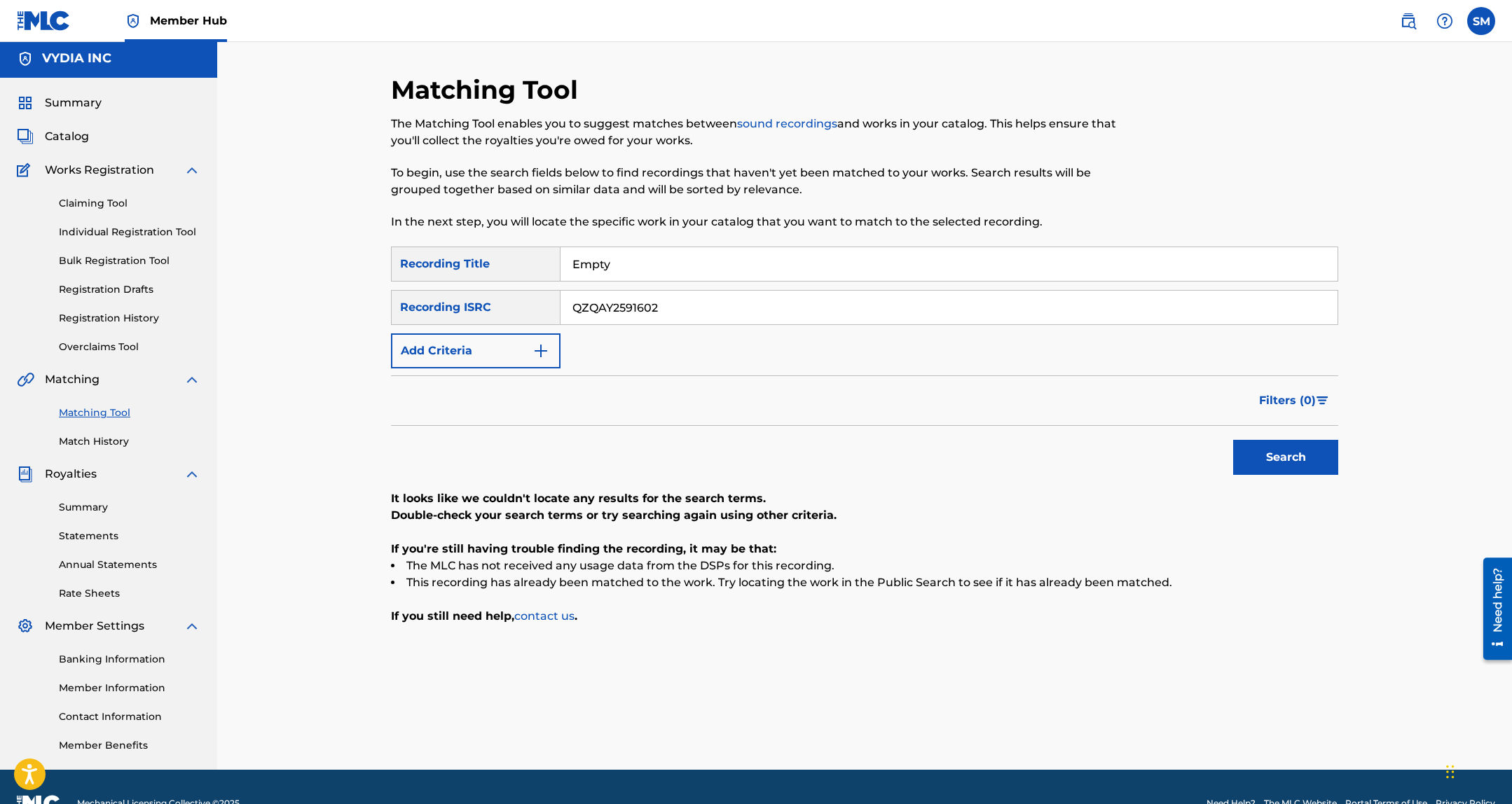
type input "Empty"
click at [681, 315] on input "QZQAY2591602" at bounding box center [948, 307] width 777 height 33
paste input "TLA252388"
type input "QZTLA2523882"
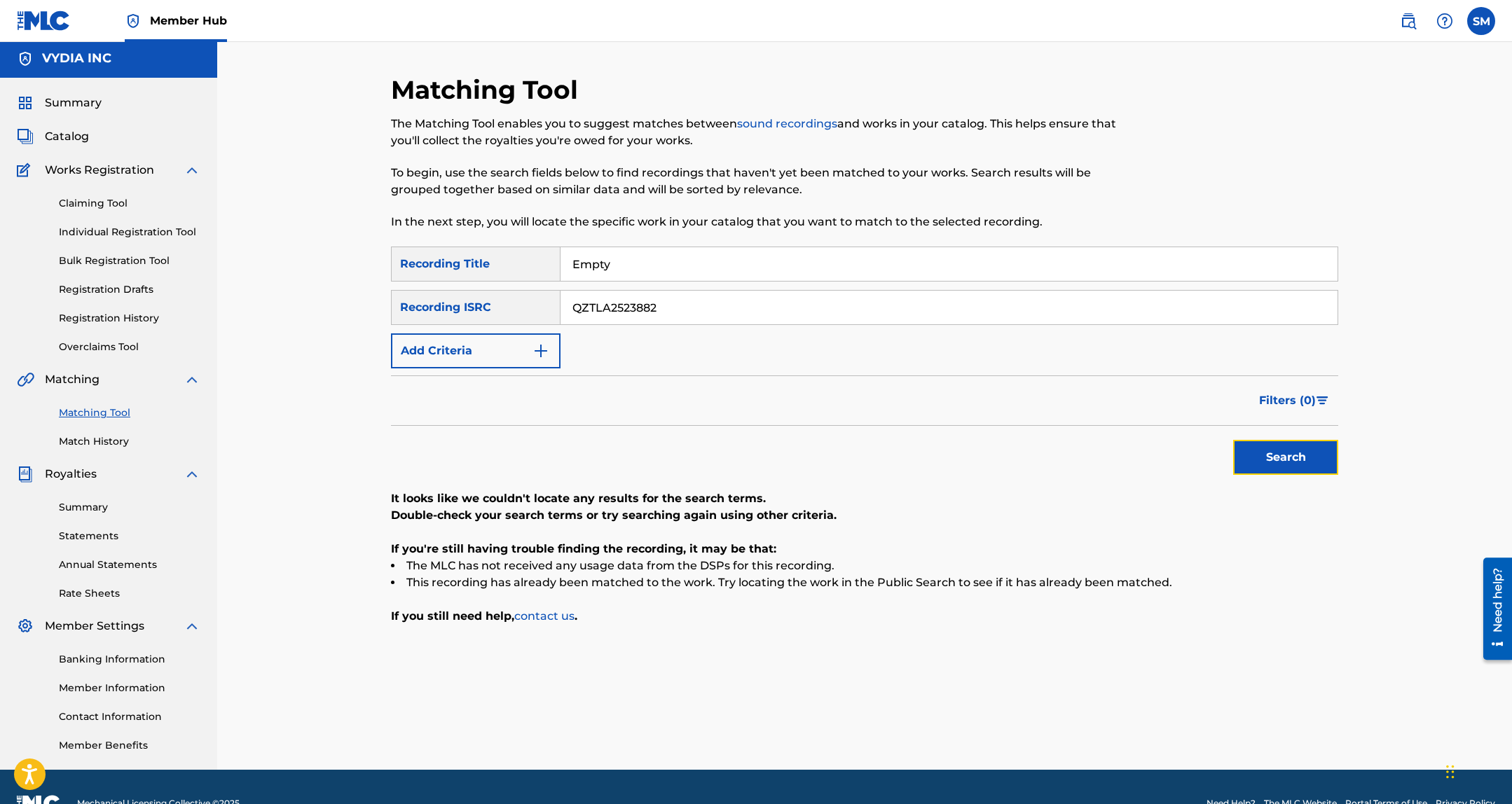
click at [1278, 441] on button "Search" at bounding box center [1285, 457] width 105 height 35
click at [675, 259] on input "Empty" at bounding box center [948, 263] width 777 height 33
paste input "Caught Up"
type input "Caught Up"
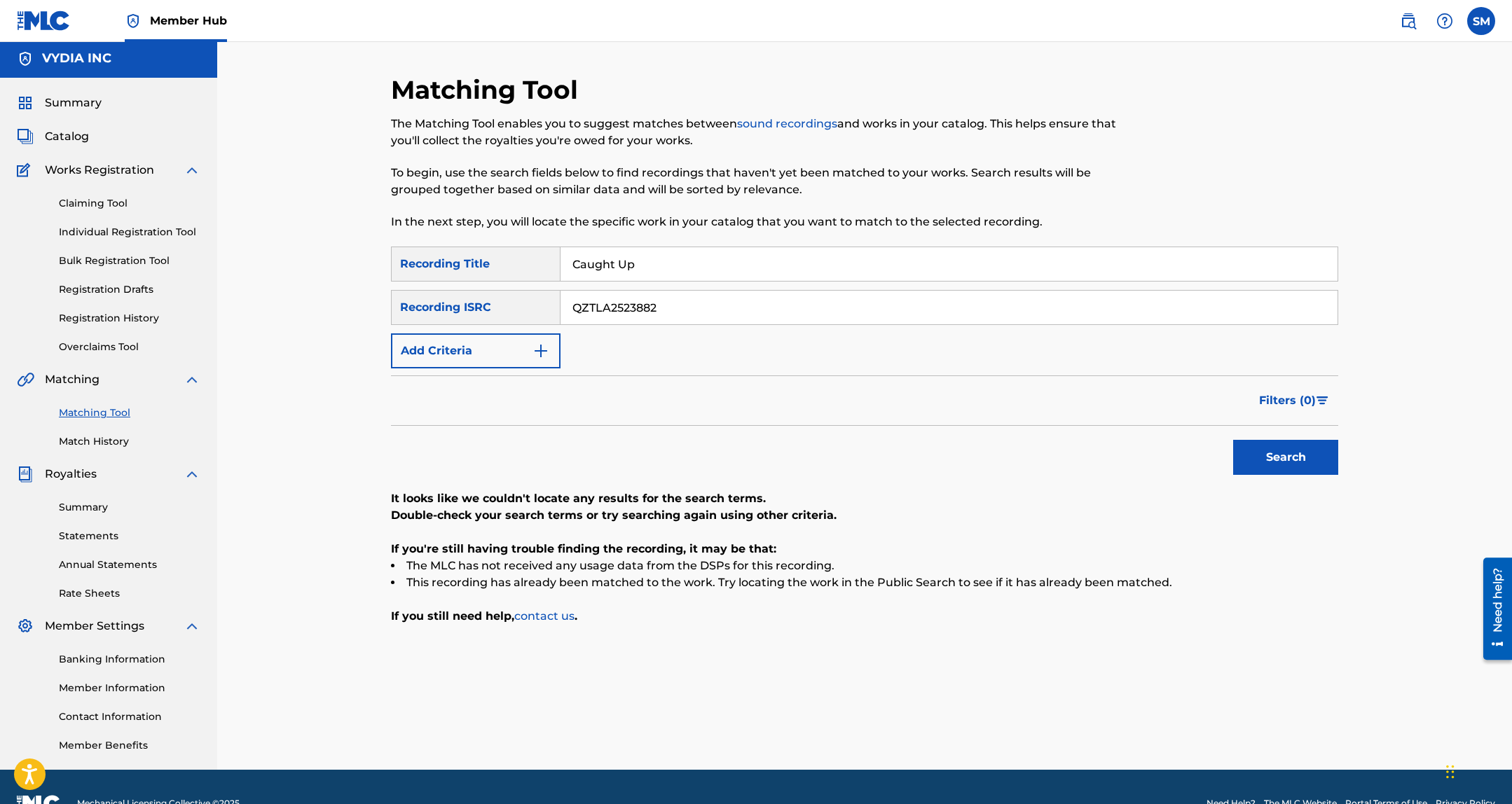
click at [707, 297] on input "QZTLA2523882" at bounding box center [948, 307] width 777 height 33
paste input "4056"
type input "QZTLA2524056"
click at [1264, 450] on button "Search" at bounding box center [1285, 457] width 105 height 35
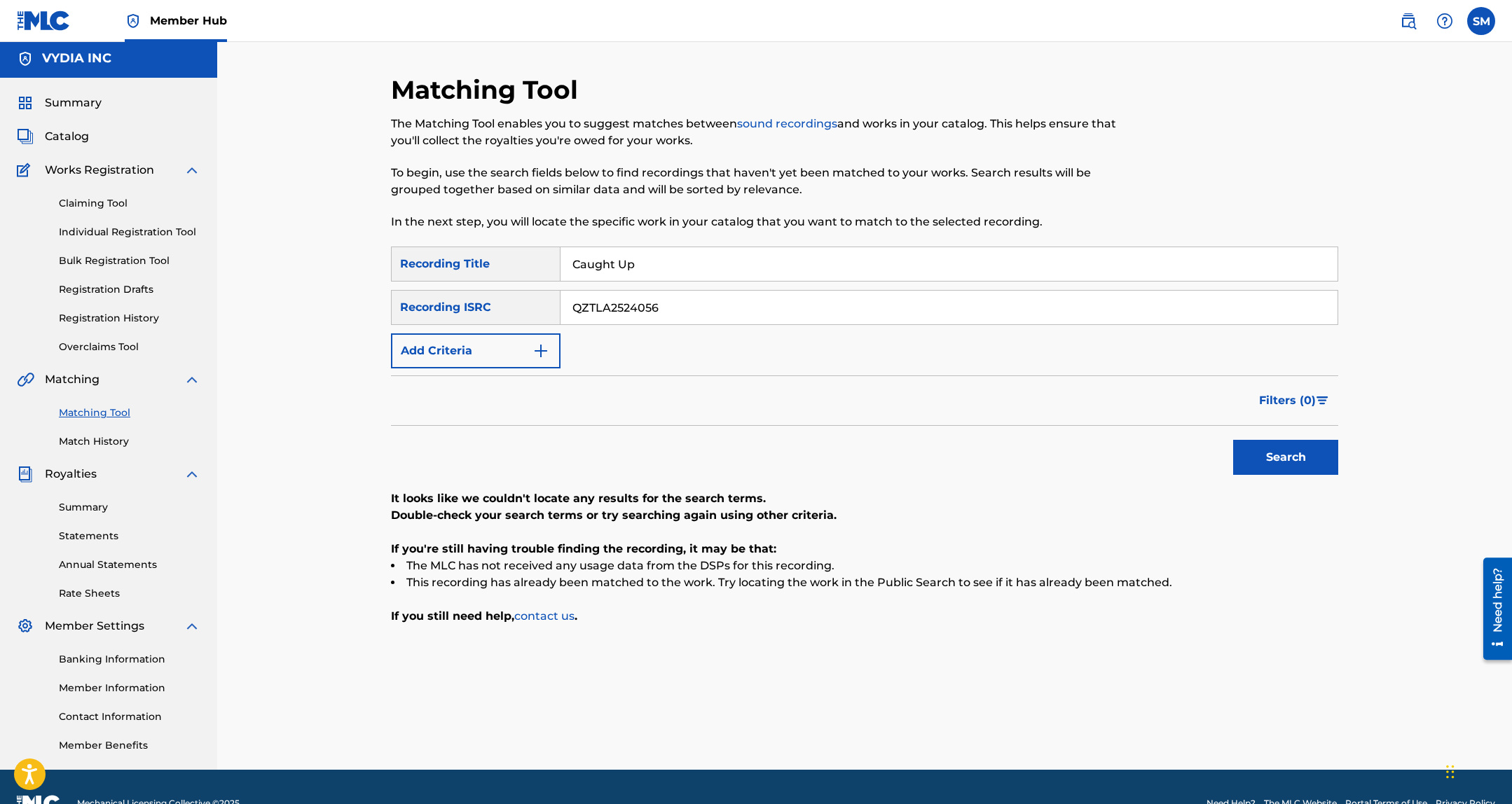
click at [647, 260] on input "Caught Up" at bounding box center [948, 263] width 777 height 33
paste input "Im next"
type input "Im next"
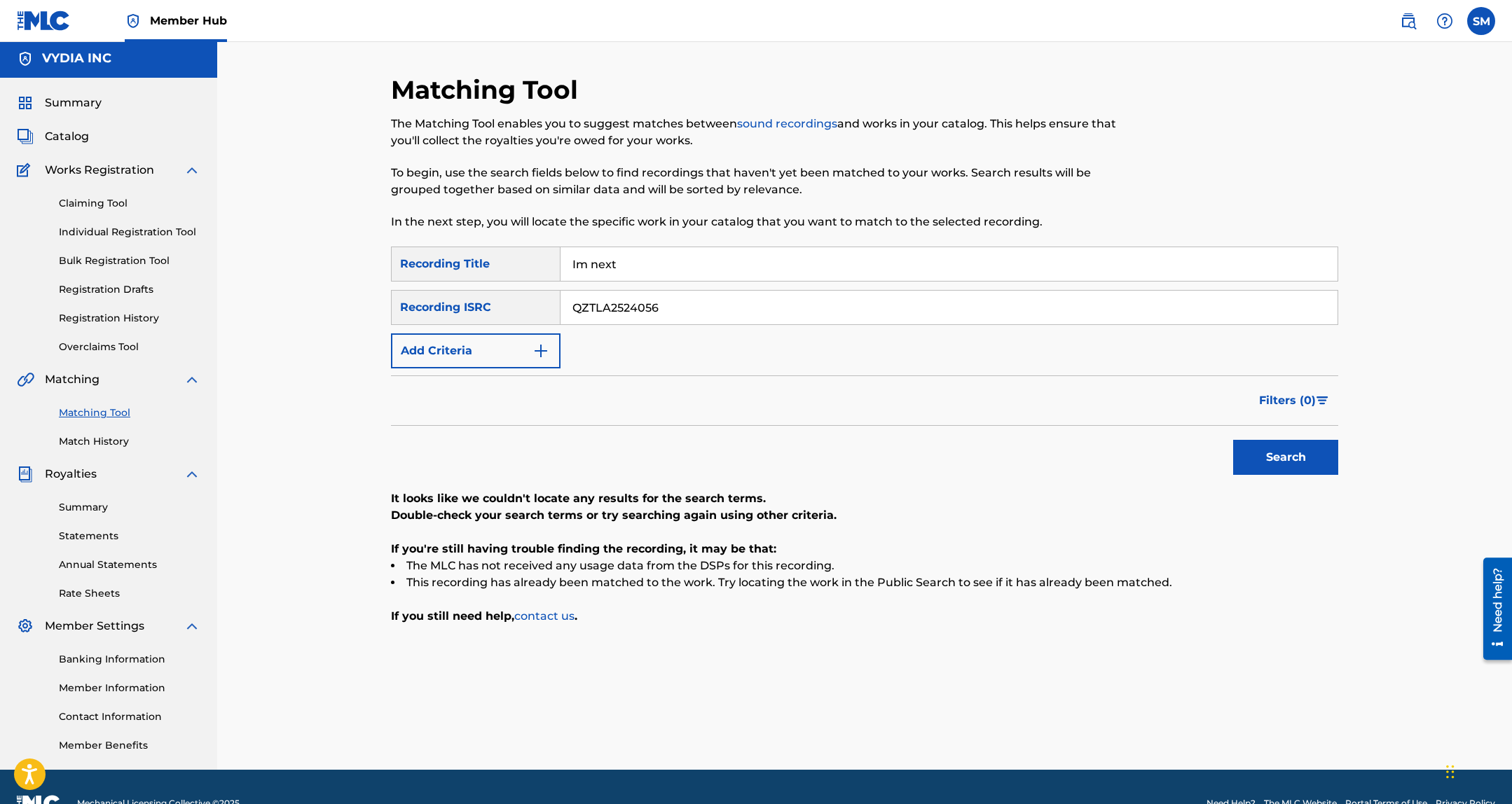
click at [744, 293] on input "QZTLA2524056" at bounding box center [948, 307] width 777 height 33
paste input "SE5751886221"
type input "SE5751886221"
click at [1271, 443] on button "Search" at bounding box center [1285, 457] width 105 height 35
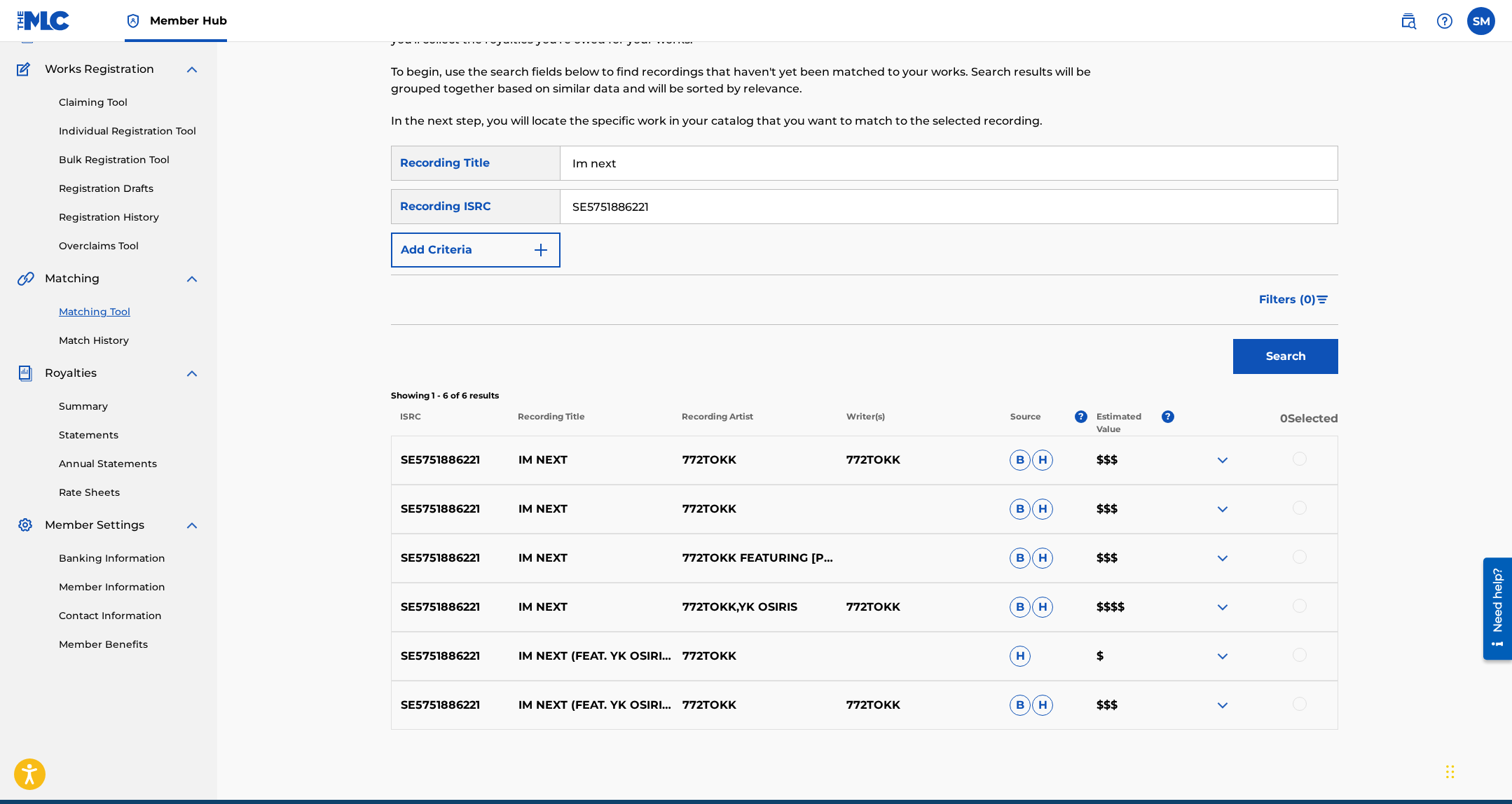
scroll to position [167, 0]
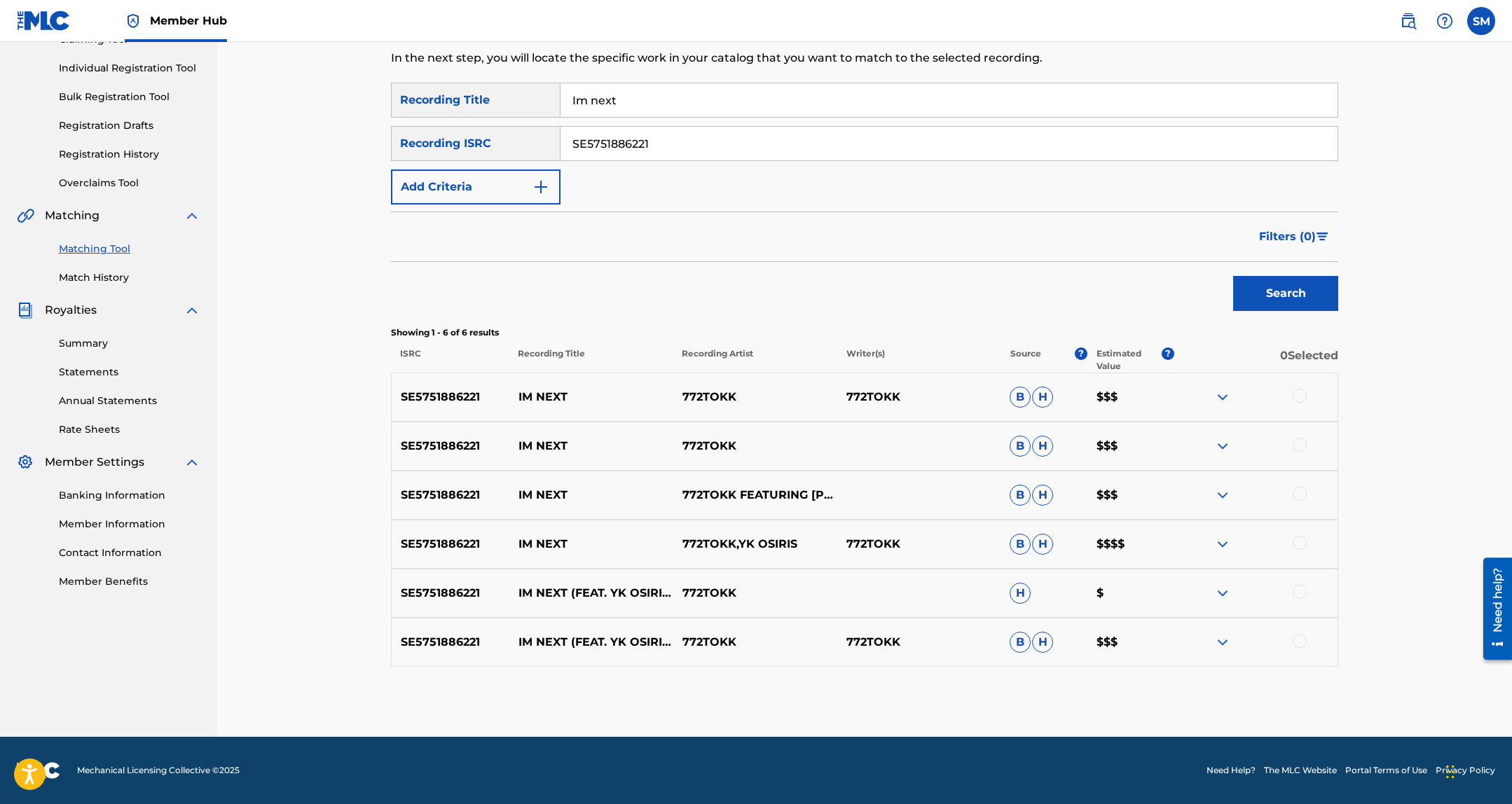
click at [1296, 402] on div at bounding box center [1299, 396] width 14 height 14
click at [1297, 446] on div at bounding box center [1299, 445] width 14 height 14
click at [1299, 509] on div "SE5751886221 IM NEXT 772TOKK FEATURING YK OSIRIS B H $$$" at bounding box center [864, 495] width 947 height 49
drag, startPoint x: 1301, startPoint y: 493, endPoint x: 1299, endPoint y: 537, distance: 44.0
click at [1301, 493] on div at bounding box center [1299, 494] width 14 height 14
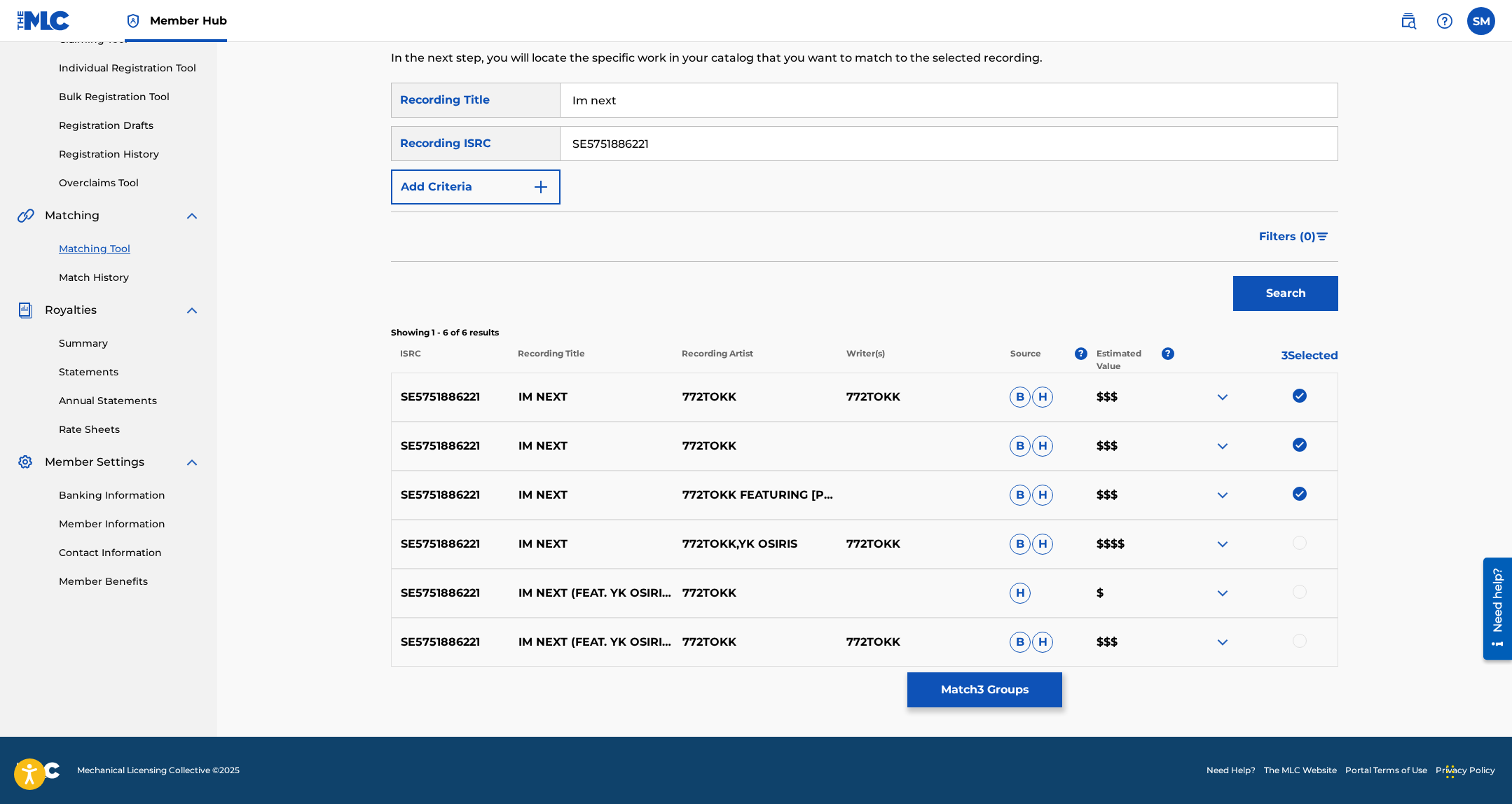
click at [1298, 537] on div at bounding box center [1299, 543] width 14 height 14
click at [1296, 596] on div at bounding box center [1299, 591] width 14 height 14
click at [1294, 639] on div at bounding box center [1299, 640] width 14 height 14
click at [987, 700] on button "Match 6 Groups" at bounding box center [985, 689] width 155 height 35
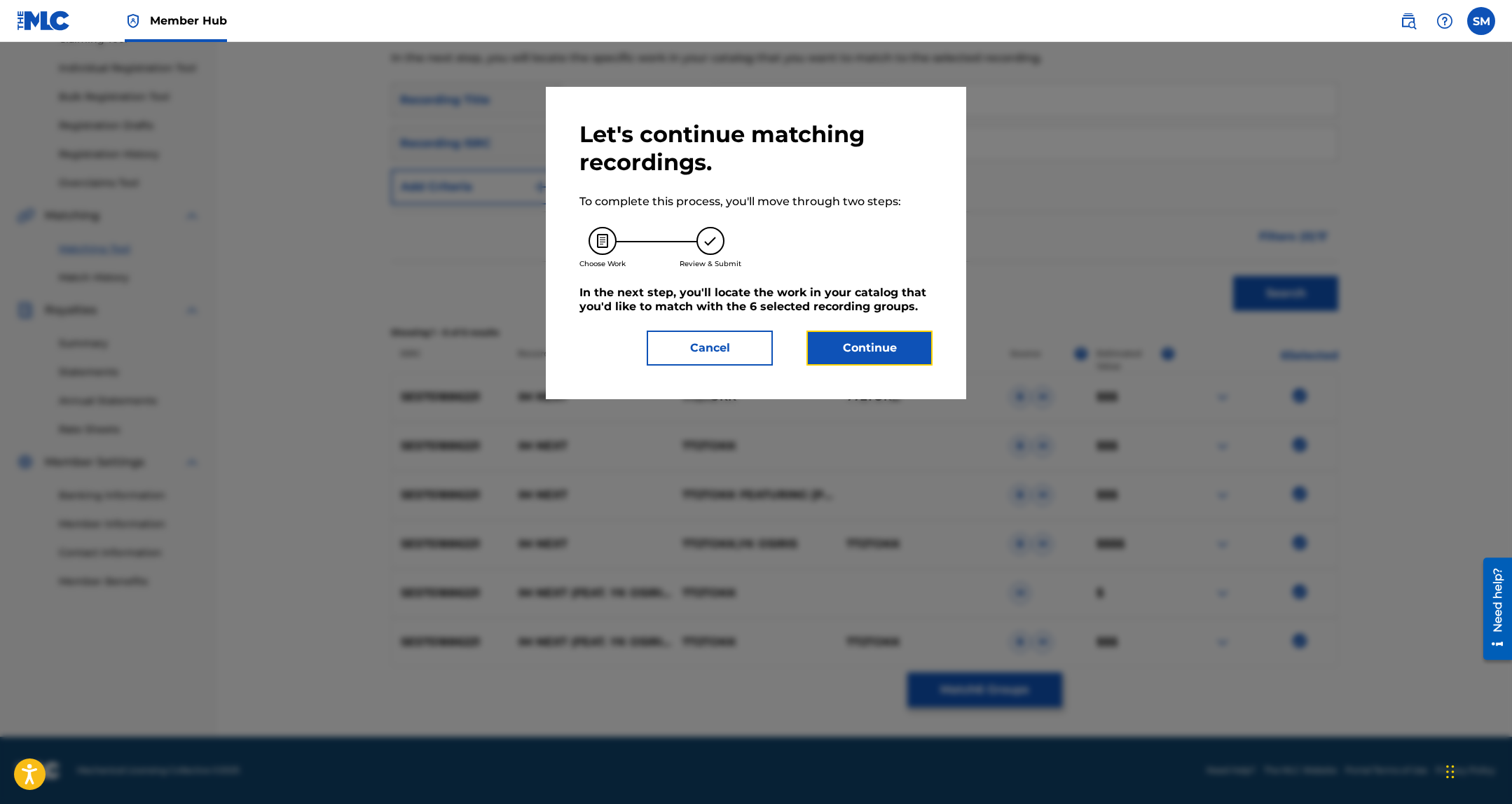
drag, startPoint x: 840, startPoint y: 350, endPoint x: 779, endPoint y: 6, distance: 349.4
click at [840, 350] on button "Continue" at bounding box center [869, 348] width 126 height 35
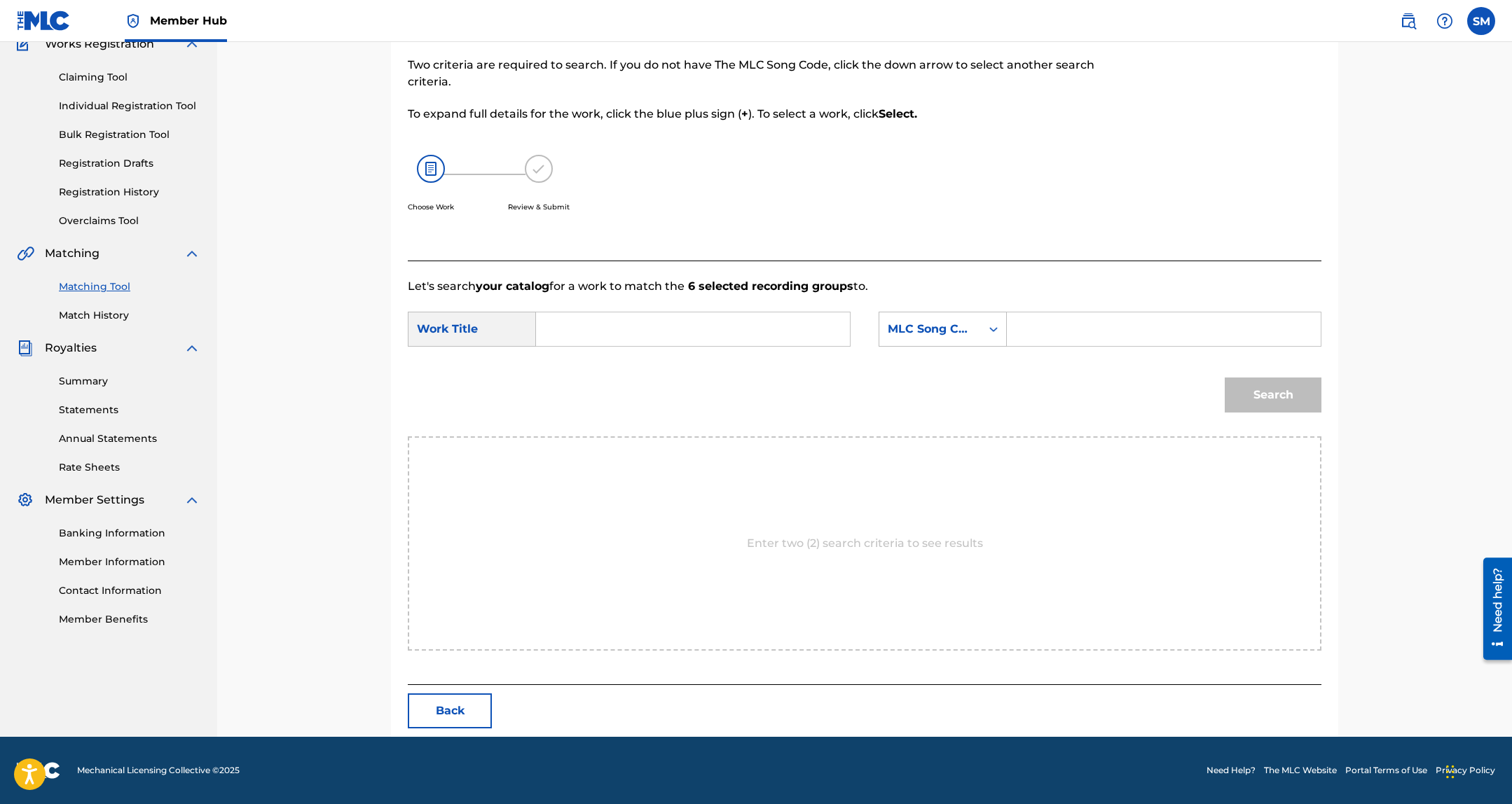
click at [715, 322] on input "Search Form" at bounding box center [693, 329] width 290 height 33
type input "i'm next"
paste input "IC73I8"
type input "IC73I8"
click at [1224, 378] on button "Search" at bounding box center [1273, 395] width 97 height 35
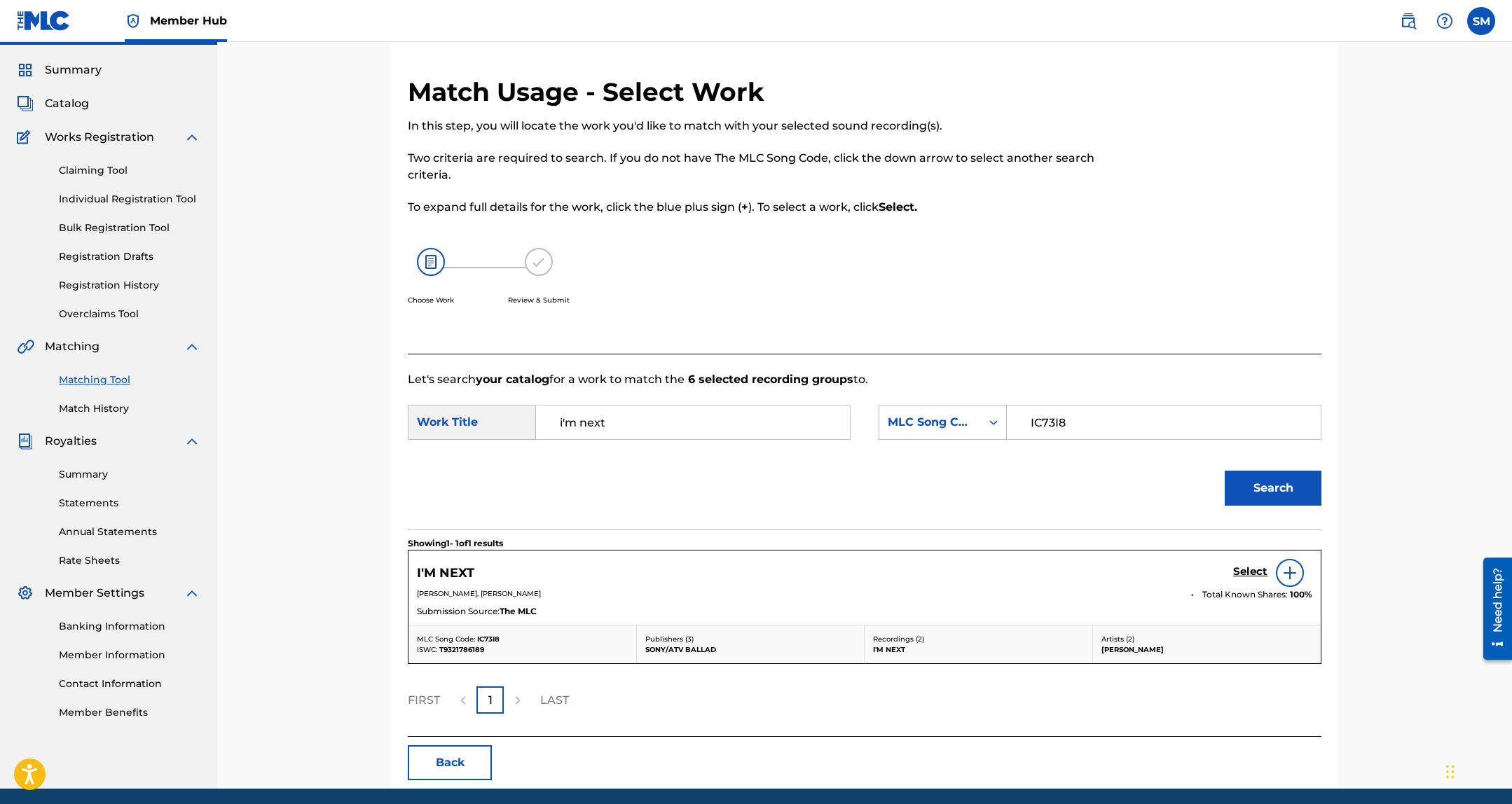
scroll to position [88, 0]
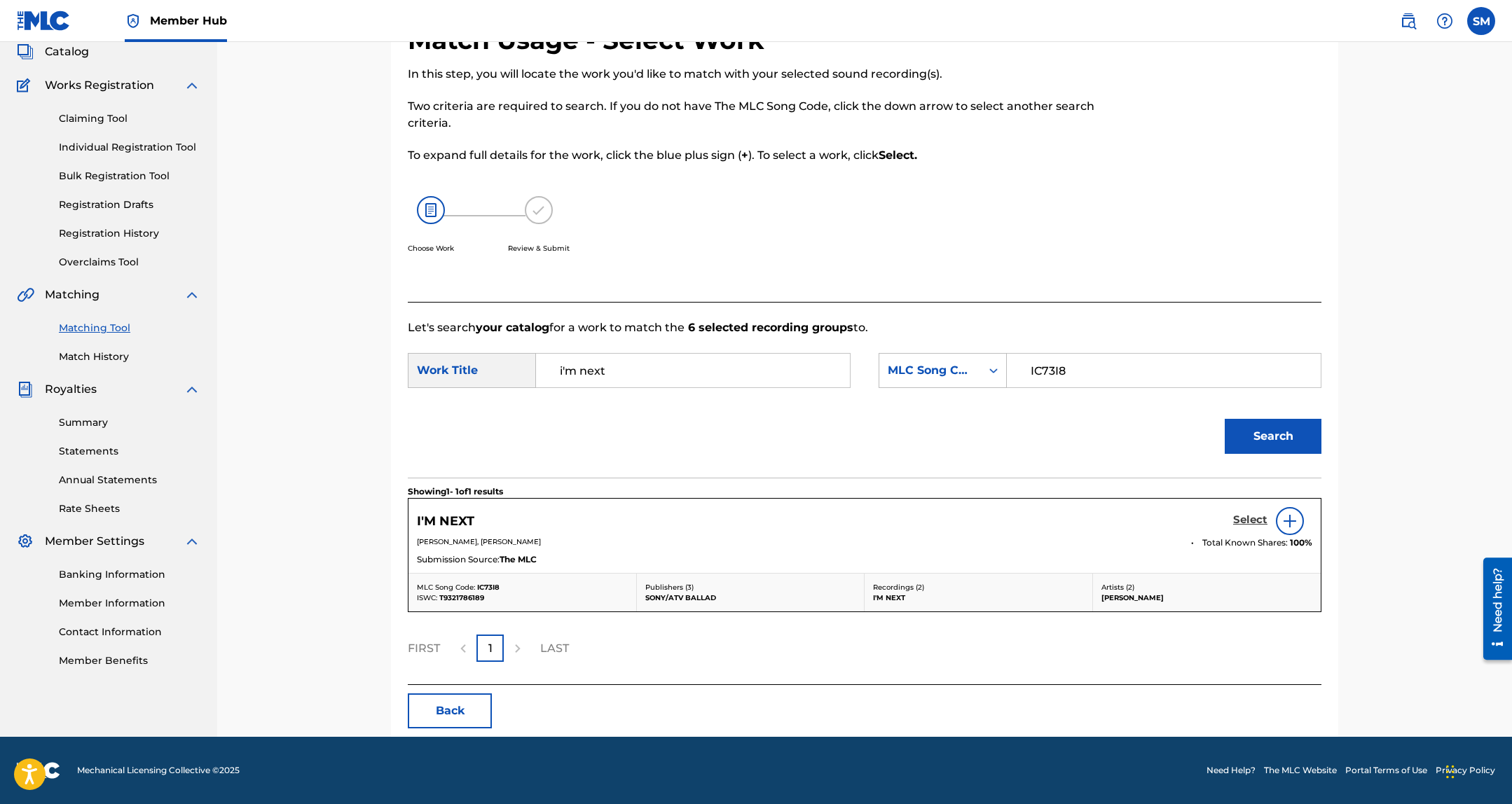
click at [1256, 521] on h5 "Select" at bounding box center [1250, 520] width 34 height 13
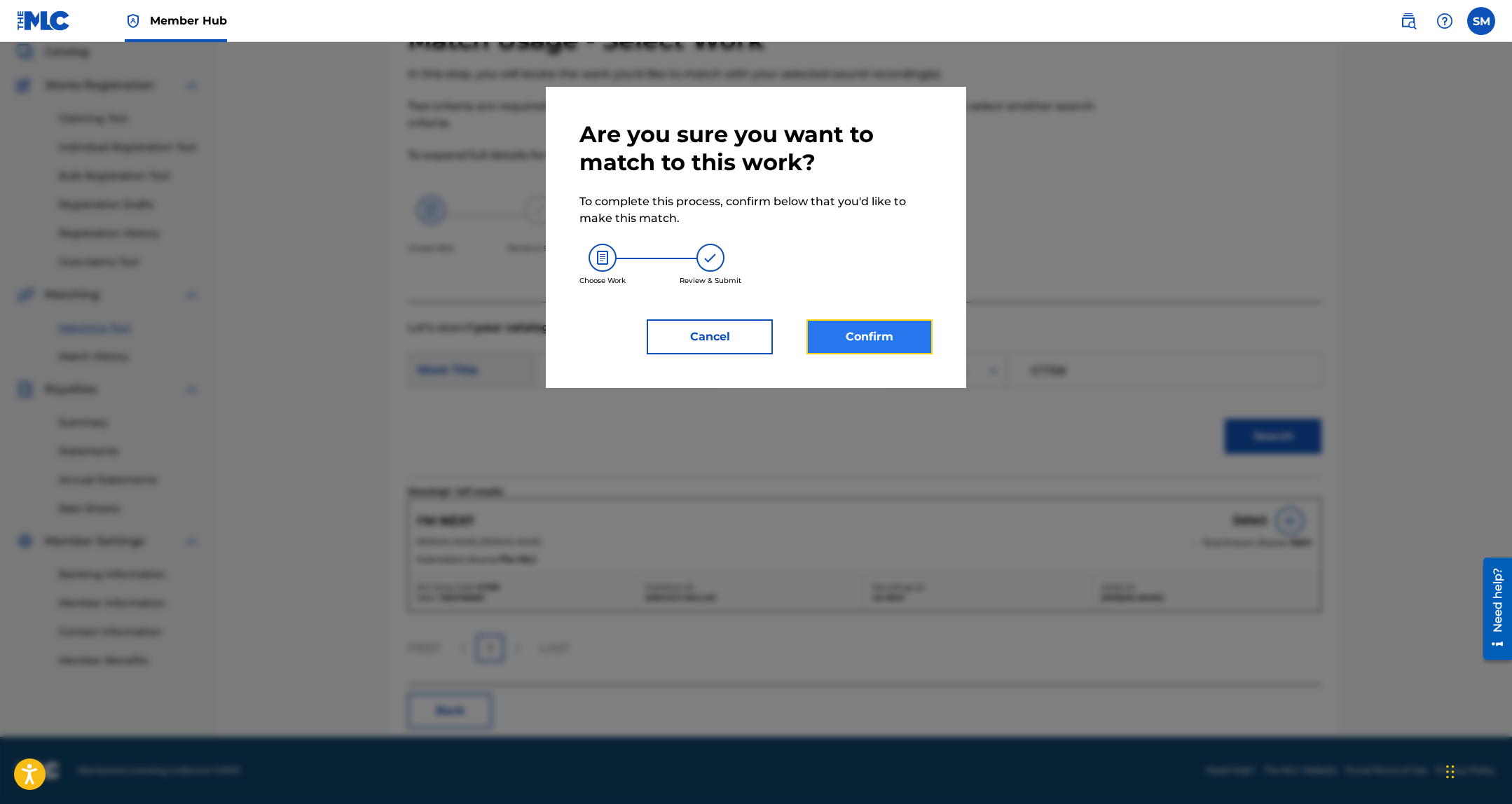
click at [853, 336] on button "Confirm" at bounding box center [869, 336] width 126 height 35
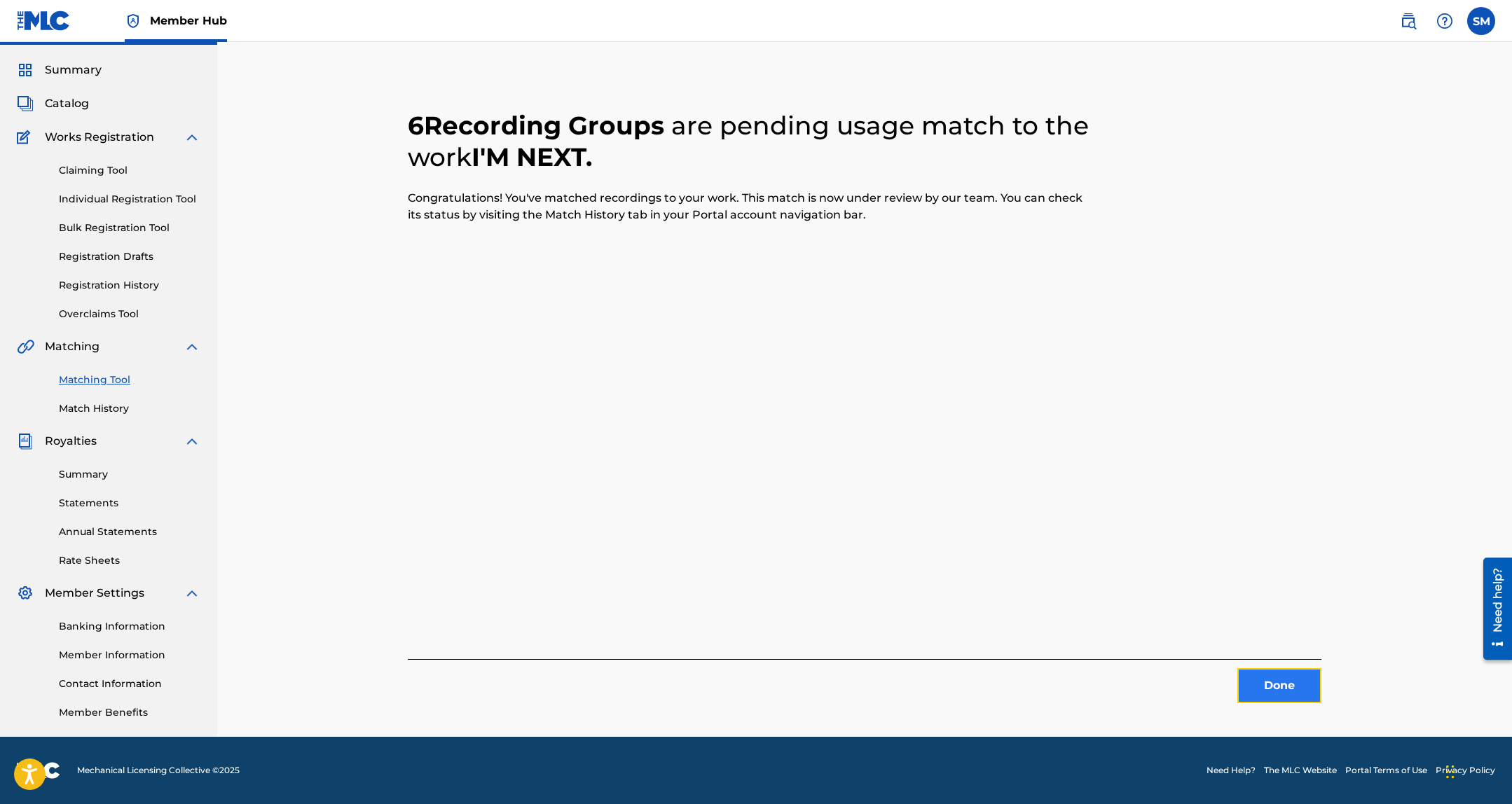
click at [1306, 683] on button "Done" at bounding box center [1278, 686] width 84 height 35
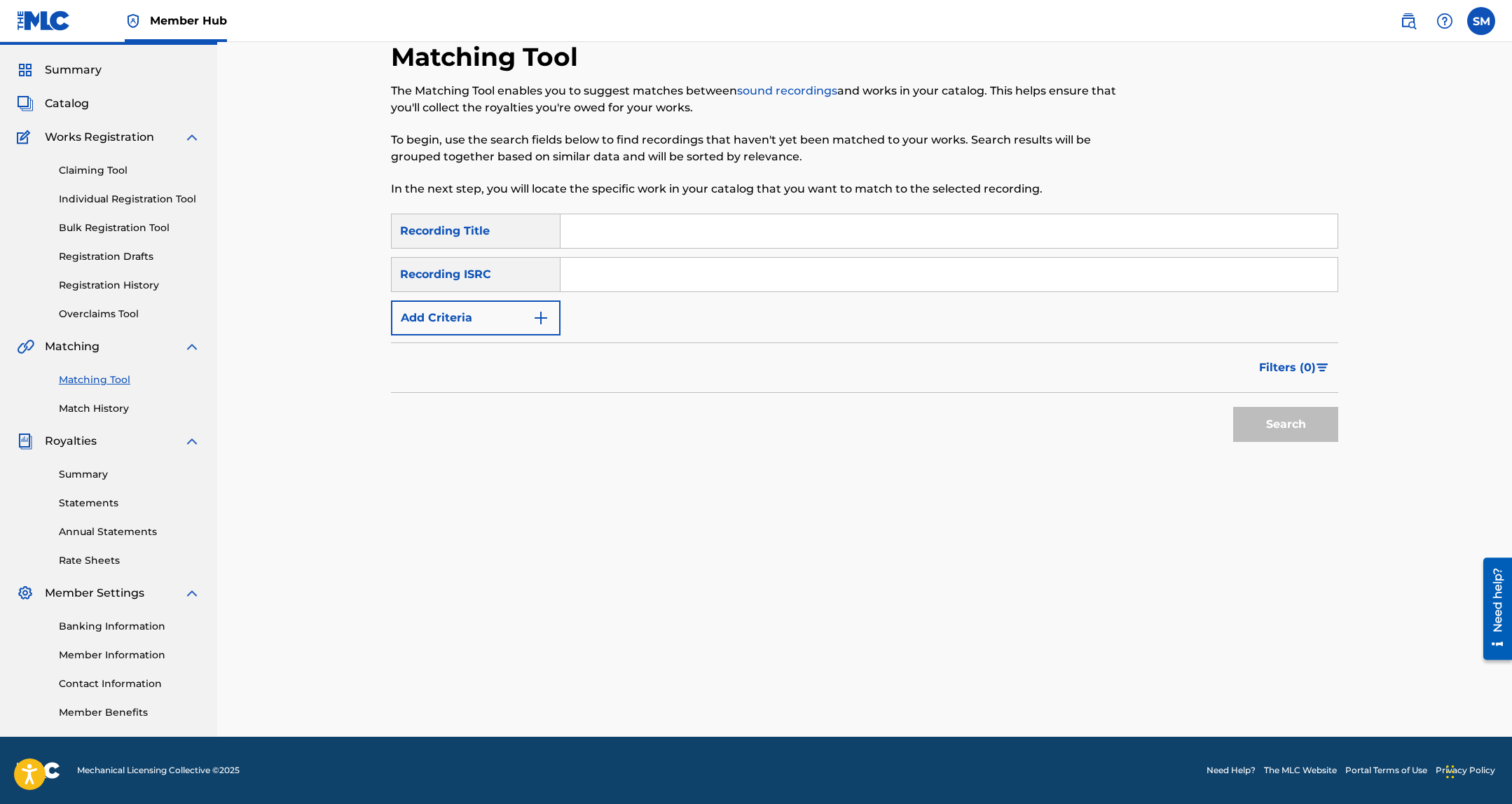
click at [711, 230] on input "Search Form" at bounding box center [948, 231] width 777 height 33
paste input "BIRDBOY"
type input "BIRDBOY"
click at [686, 274] on input "Search Form" at bounding box center [948, 274] width 777 height 33
paste input "QZ85M1928852"
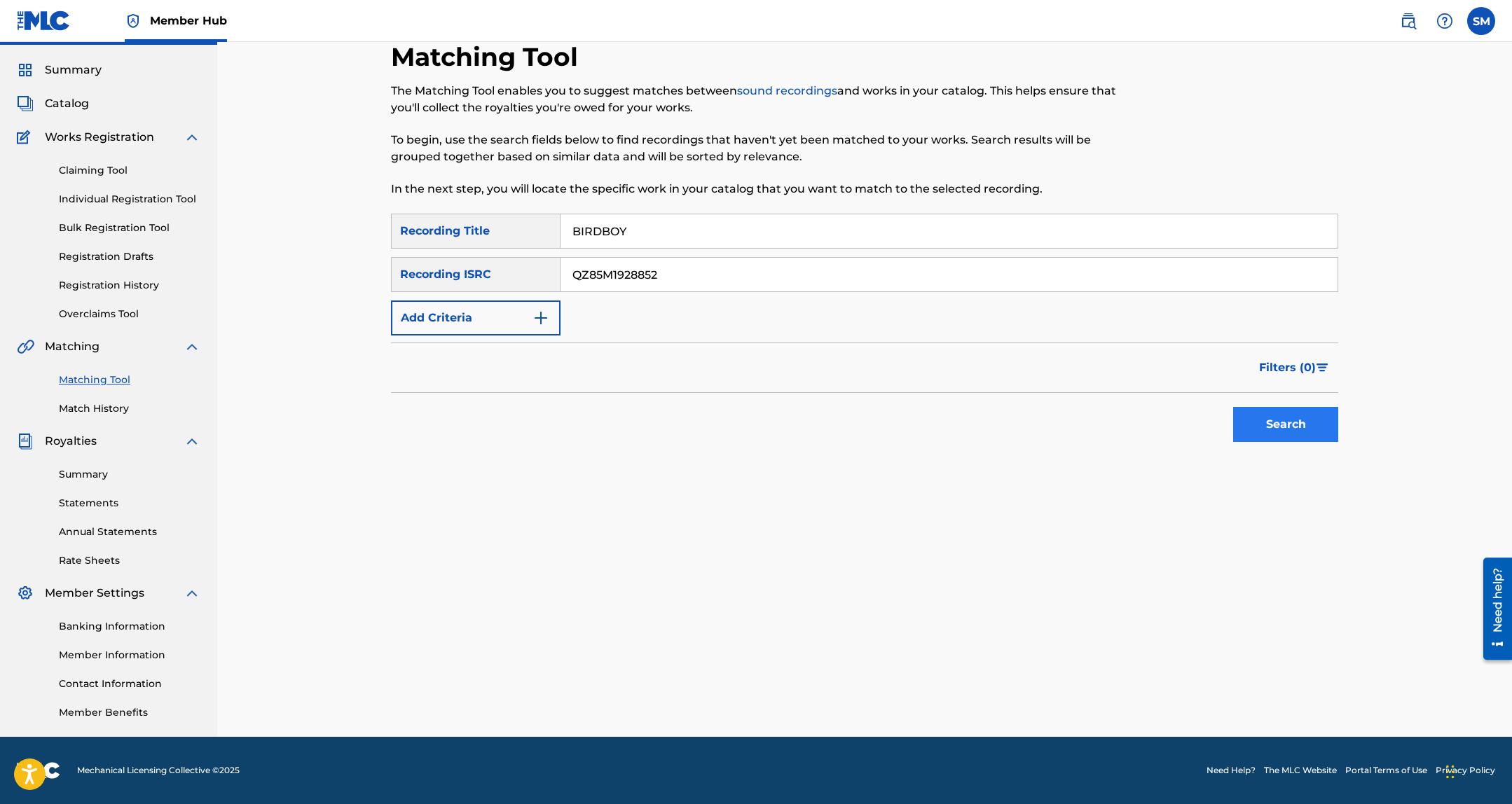
type input "QZ85M1928852"
click at [1293, 409] on button "Search" at bounding box center [1285, 424] width 105 height 35
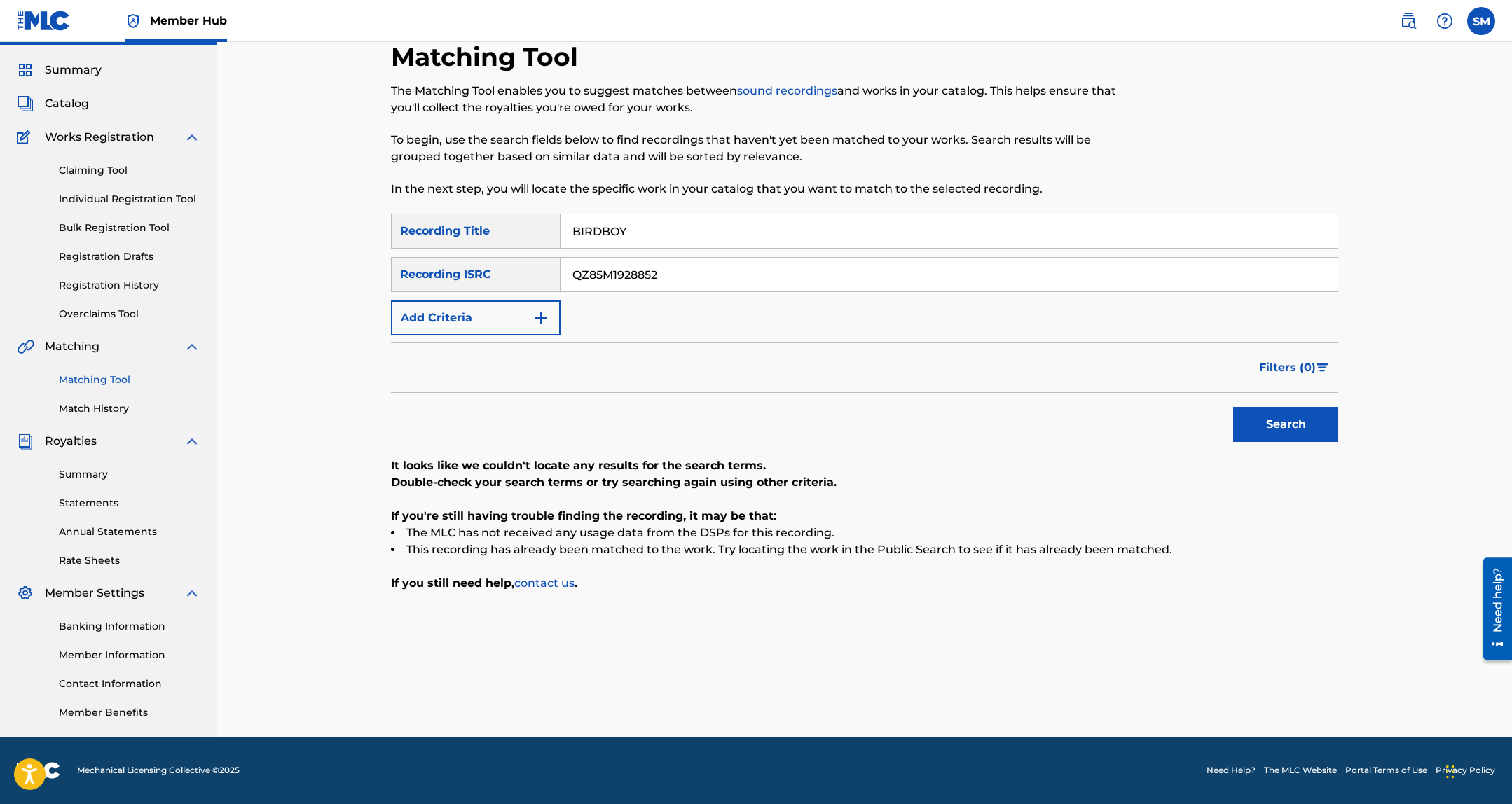
click at [623, 233] on input "BIRDBOY" at bounding box center [948, 231] width 777 height 33
paste input "Man Are Outside"
type input "Man Are Outside"
click at [797, 282] on input "QZ85M1928852" at bounding box center [948, 274] width 777 height 33
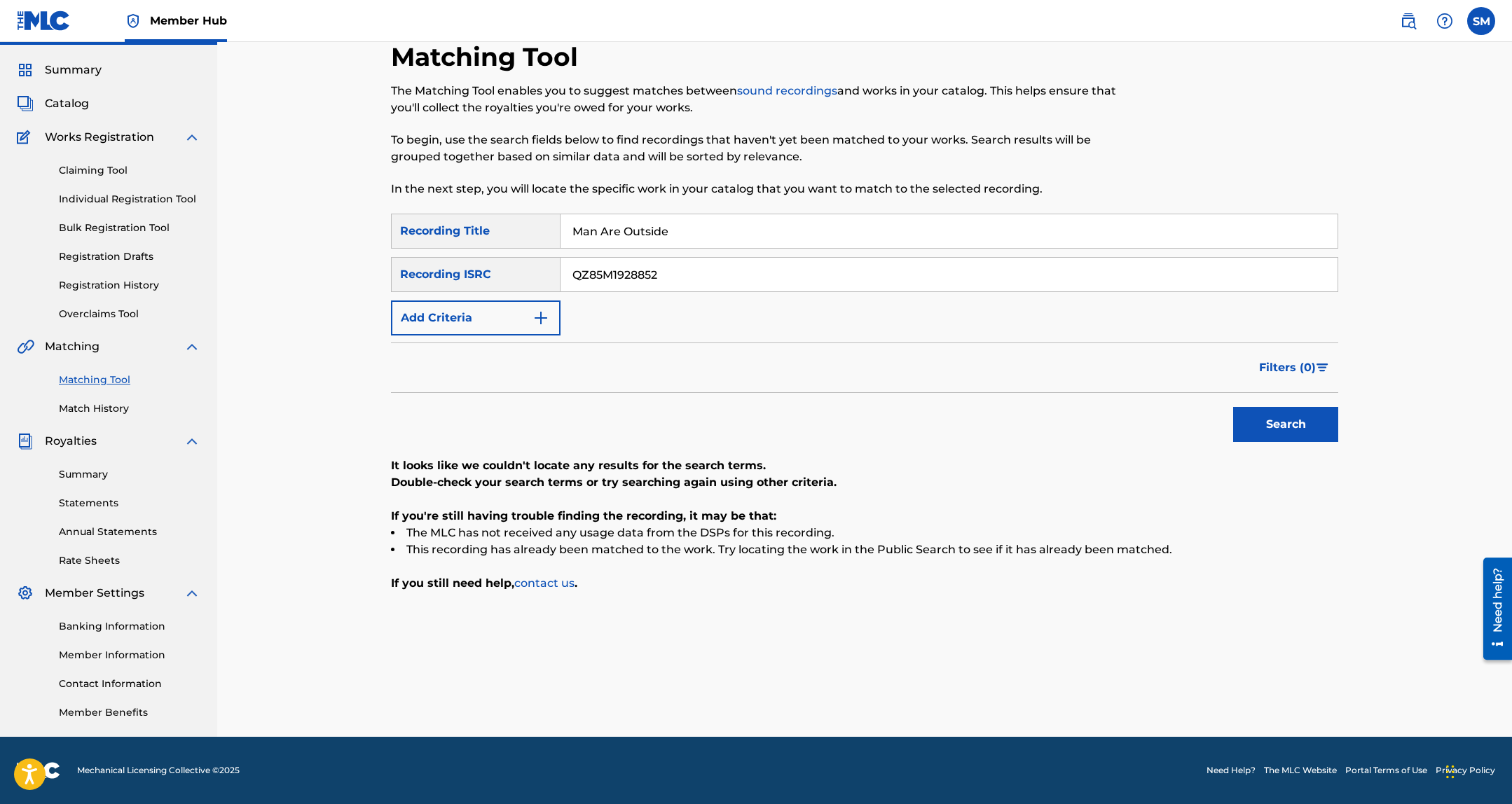
drag, startPoint x: 797, startPoint y: 282, endPoint x: 811, endPoint y: 287, distance: 14.9
click at [797, 281] on input "QZ85M1928852" at bounding box center [948, 274] width 777 height 33
paste input "GBUM72005789"
type input "GBUM72005789"
click at [1335, 434] on button "Search" at bounding box center [1285, 424] width 105 height 35
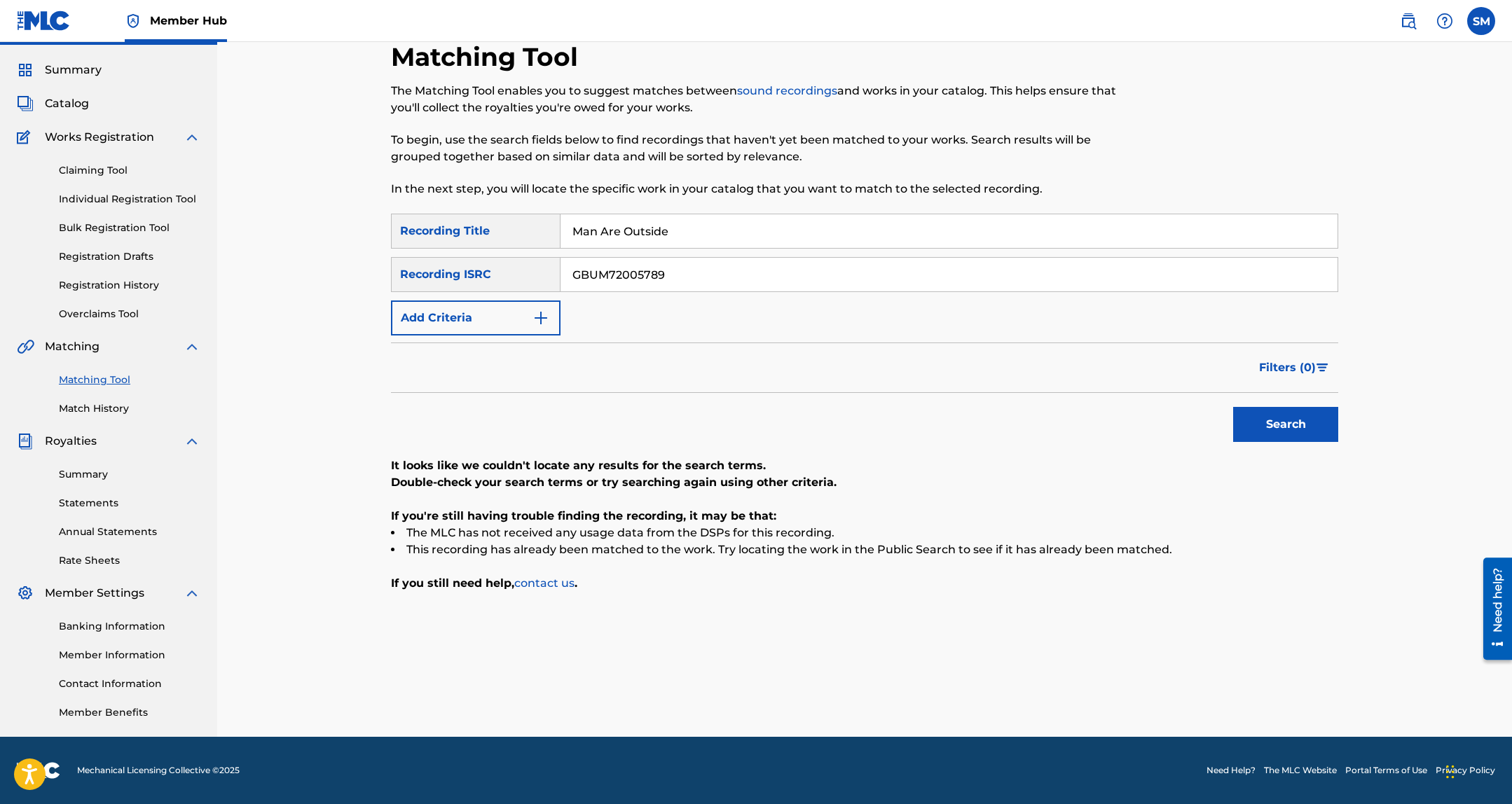
click at [718, 225] on input "Man Are Outside" at bounding box center [948, 231] width 777 height 33
paste input "Pokeball"
click at [699, 222] on input "Man Are Pokeball" at bounding box center [948, 231] width 777 height 33
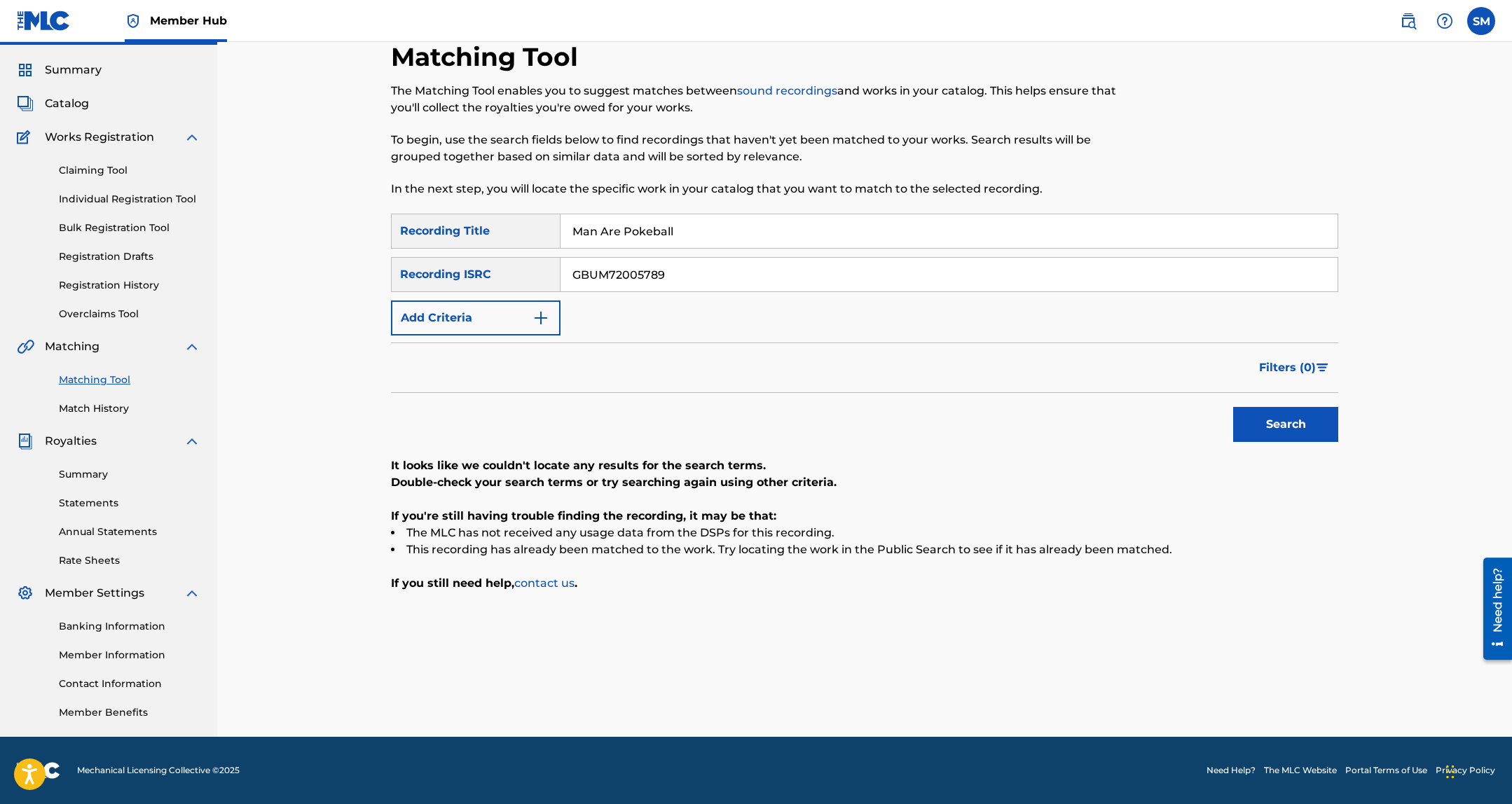
click at [699, 222] on input "Man Are Pokeball" at bounding box center [948, 231] width 777 height 33
paste input "Search Form"
type input "Pokeball"
click at [740, 277] on input "GBUM72005789" at bounding box center [948, 274] width 777 height 33
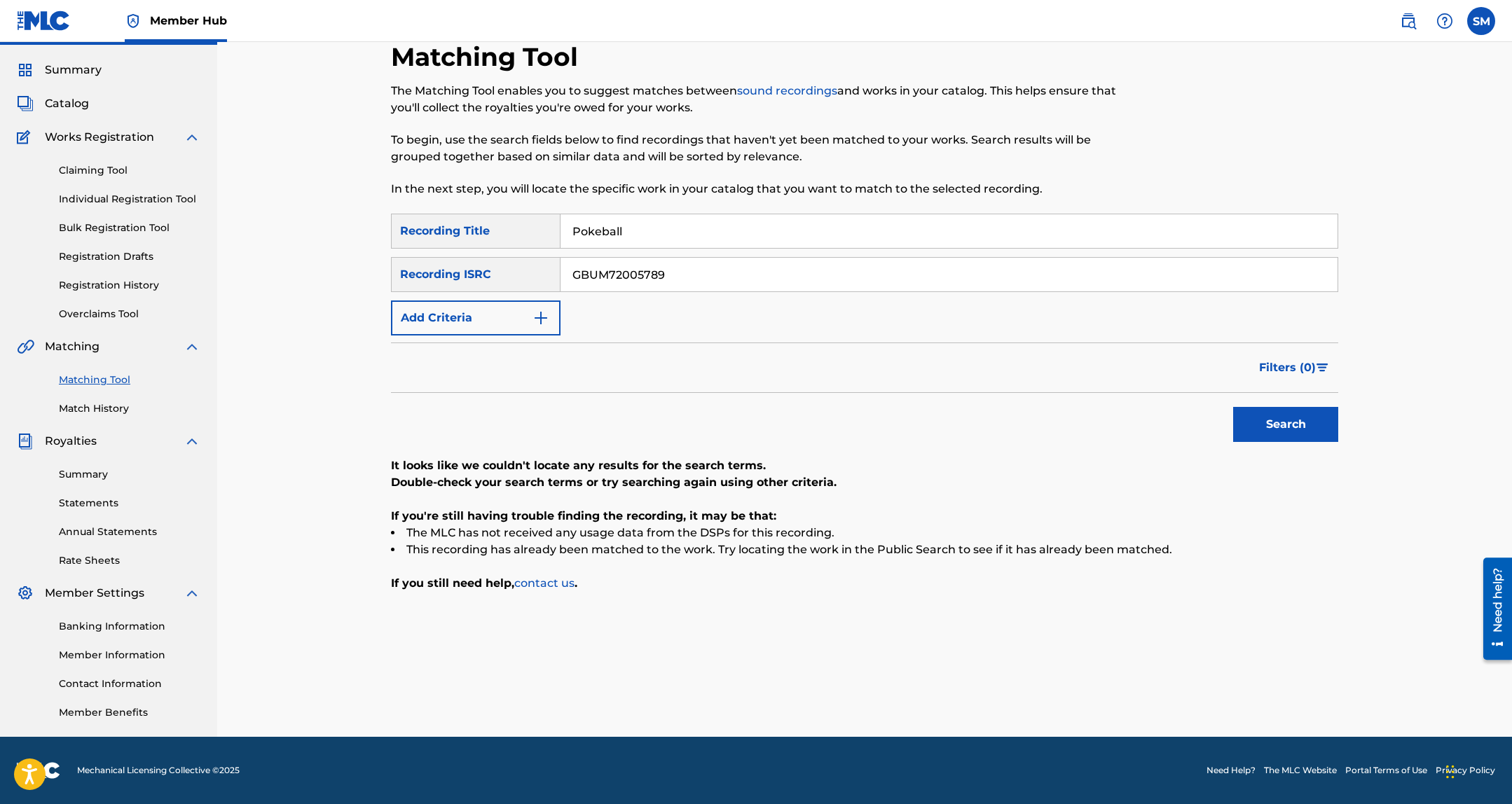
paste input "TCAGA2275808"
type input "TCAGA2275808"
click at [1267, 418] on button "Search" at bounding box center [1285, 424] width 105 height 35
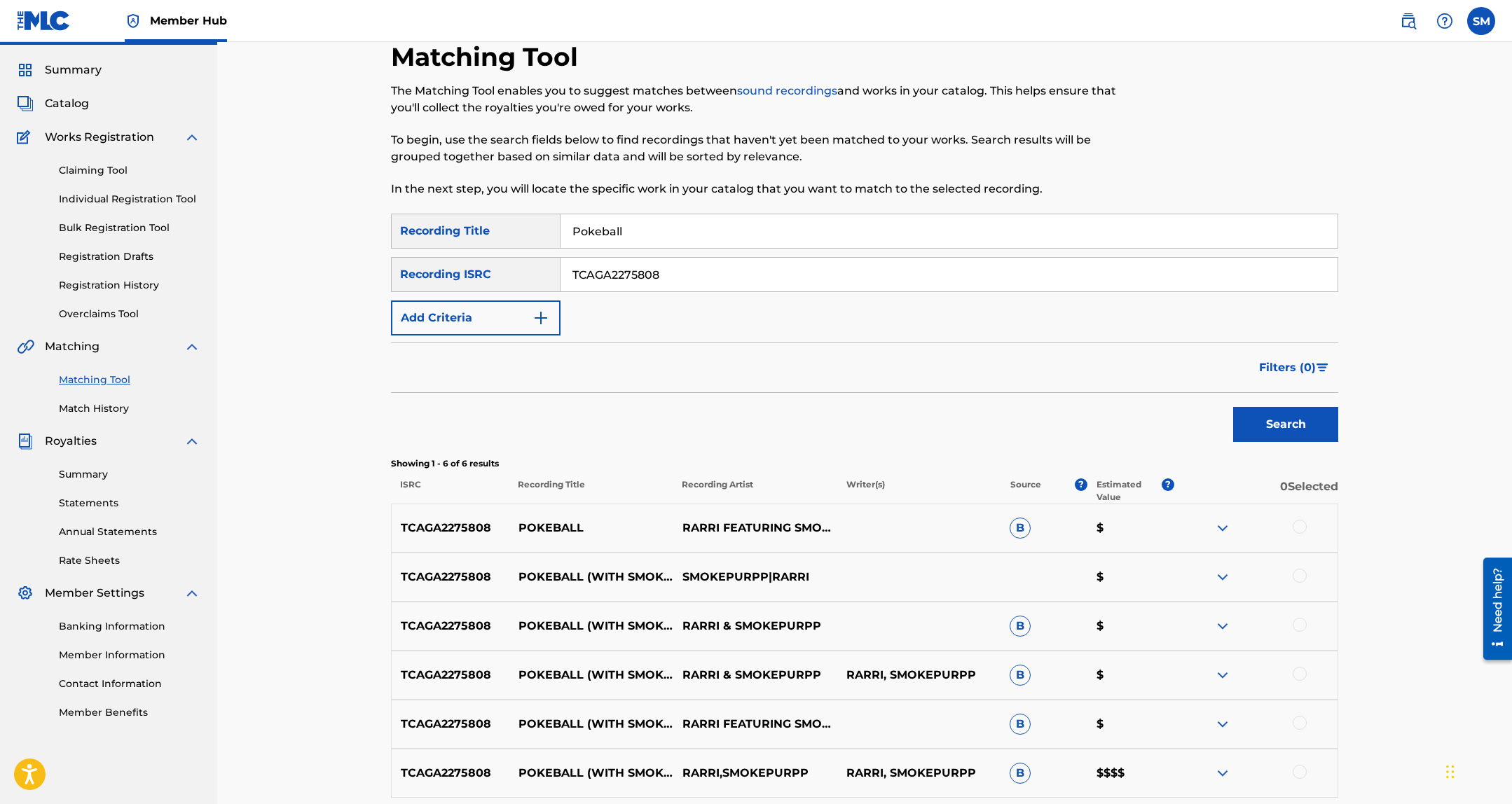
scroll to position [167, 0]
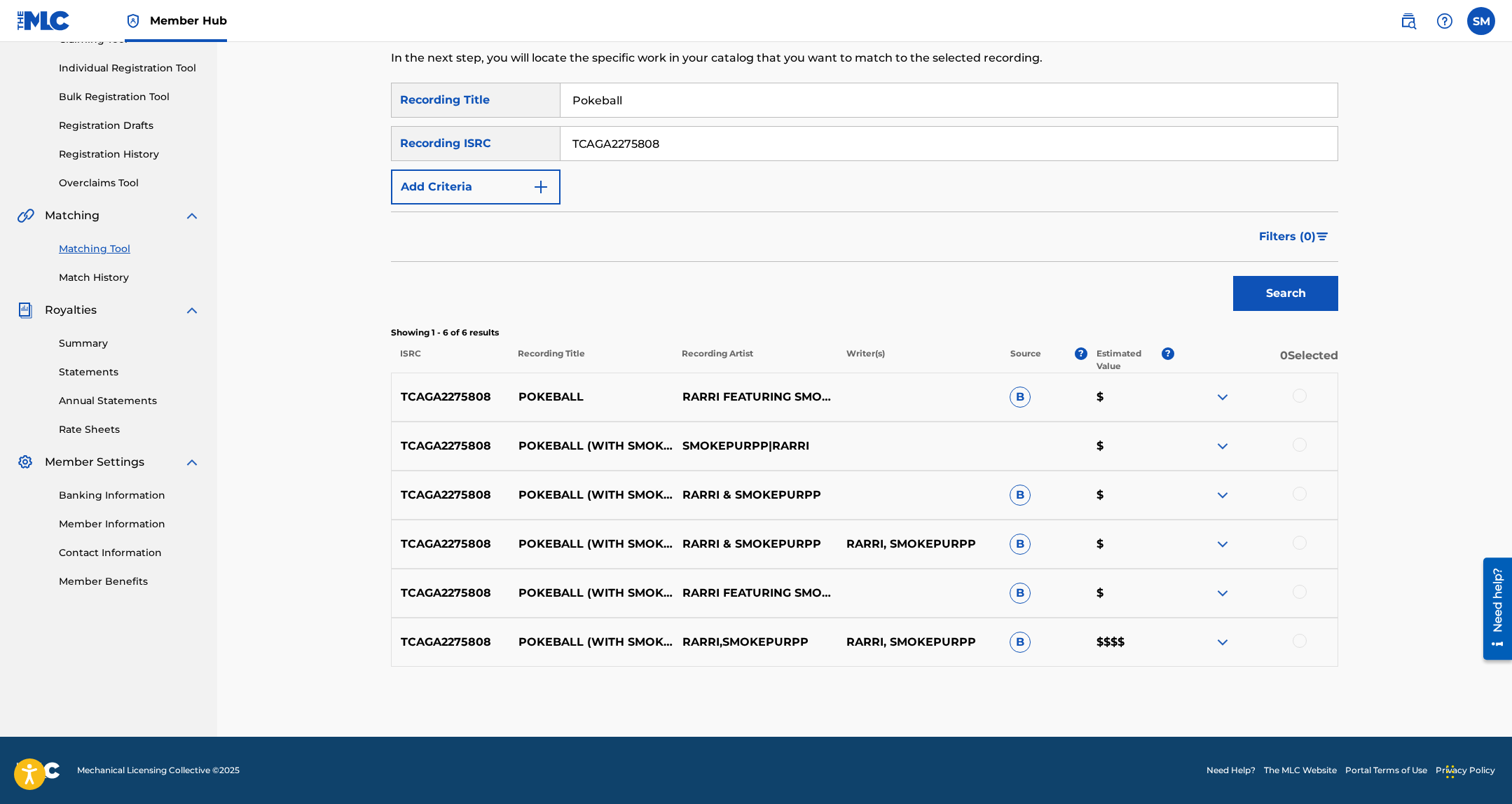
click at [1295, 646] on div at bounding box center [1299, 640] width 14 height 14
click at [1295, 599] on div at bounding box center [1255, 593] width 164 height 17
click at [1298, 596] on div at bounding box center [1299, 591] width 14 height 14
click at [1299, 537] on div at bounding box center [1299, 543] width 14 height 14
click at [1303, 491] on div at bounding box center [1299, 494] width 14 height 14
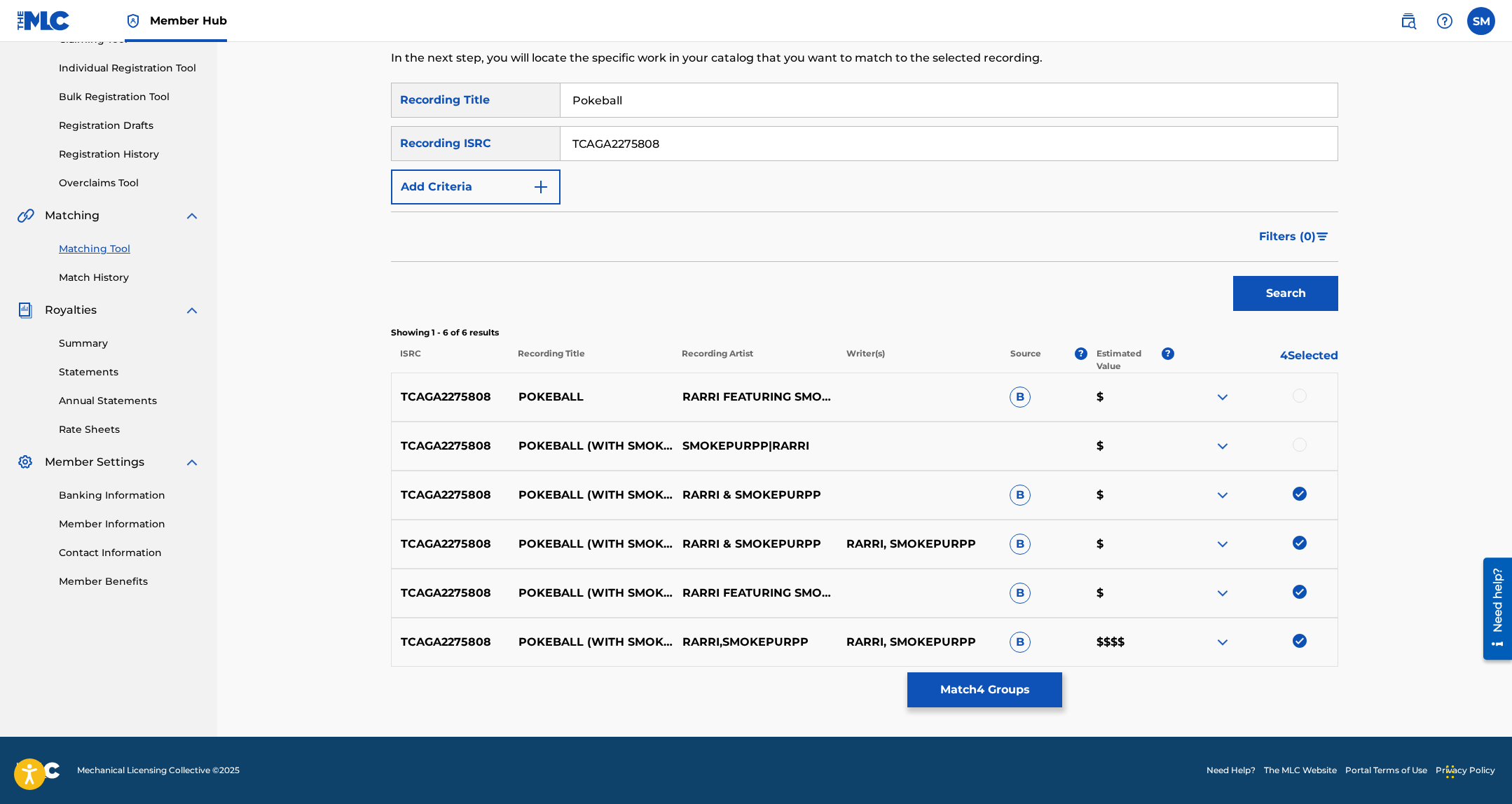
click at [1302, 439] on div at bounding box center [1299, 445] width 14 height 14
click at [1299, 392] on div at bounding box center [1299, 396] width 14 height 14
click at [995, 691] on button "Match 6 Groups" at bounding box center [985, 689] width 155 height 35
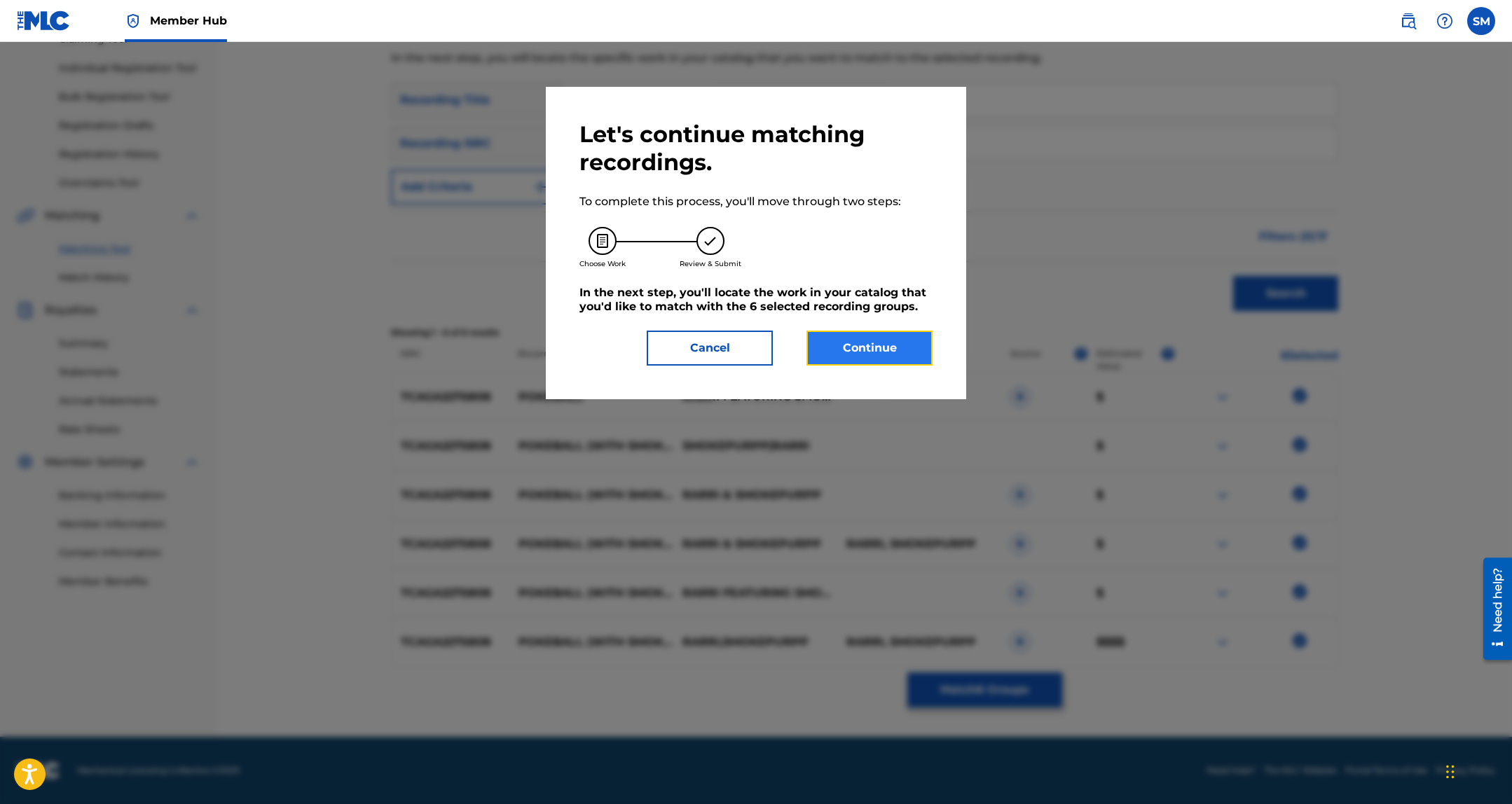
click at [863, 350] on button "Continue" at bounding box center [869, 348] width 126 height 35
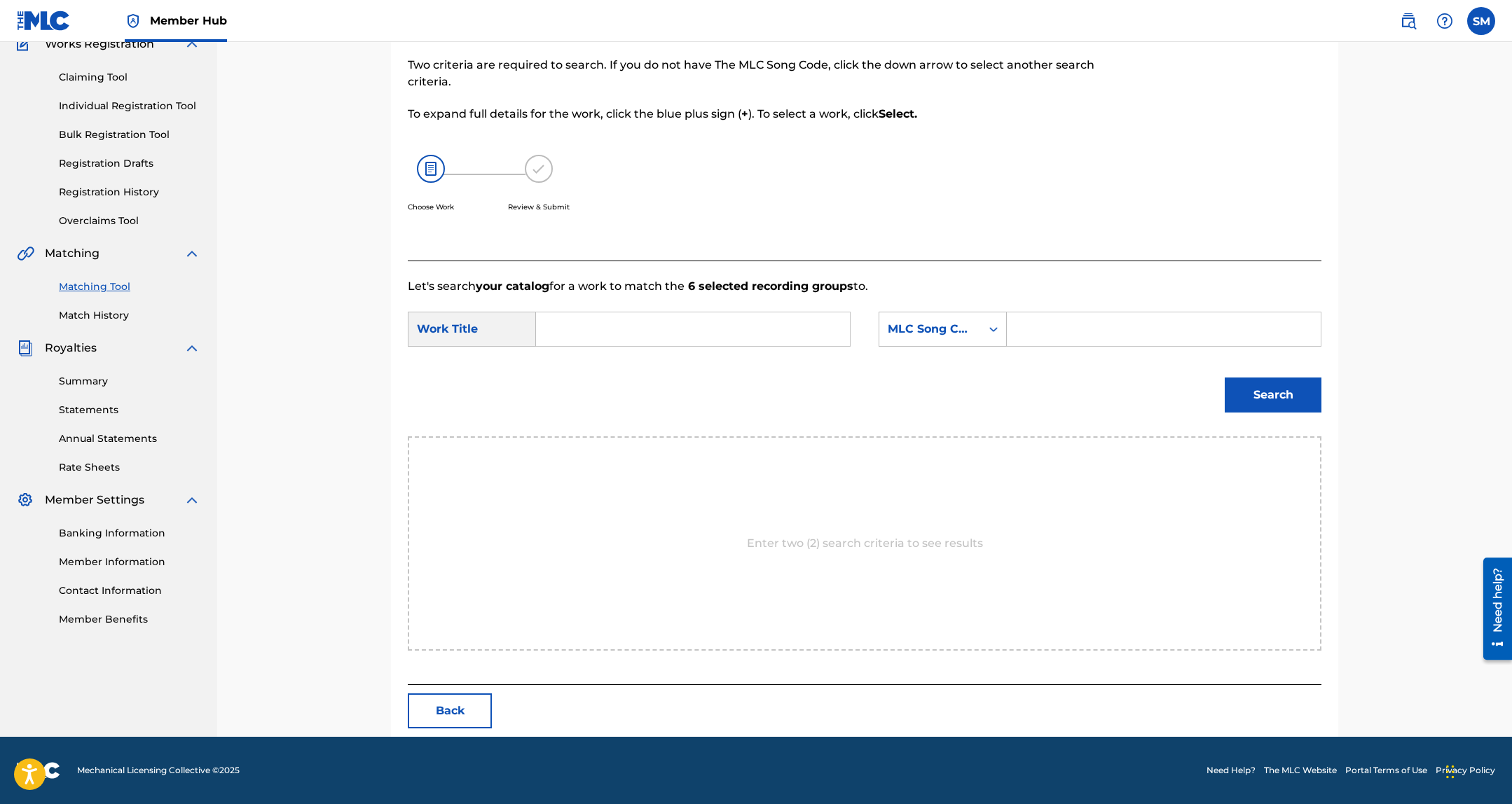
scroll to position [129, 0]
click at [1100, 325] on input "Search Form" at bounding box center [1163, 329] width 290 height 33
click at [744, 330] on input "Search Form" at bounding box center [693, 329] width 290 height 33
type input "pokeball"
paste input "PF3HUZ"
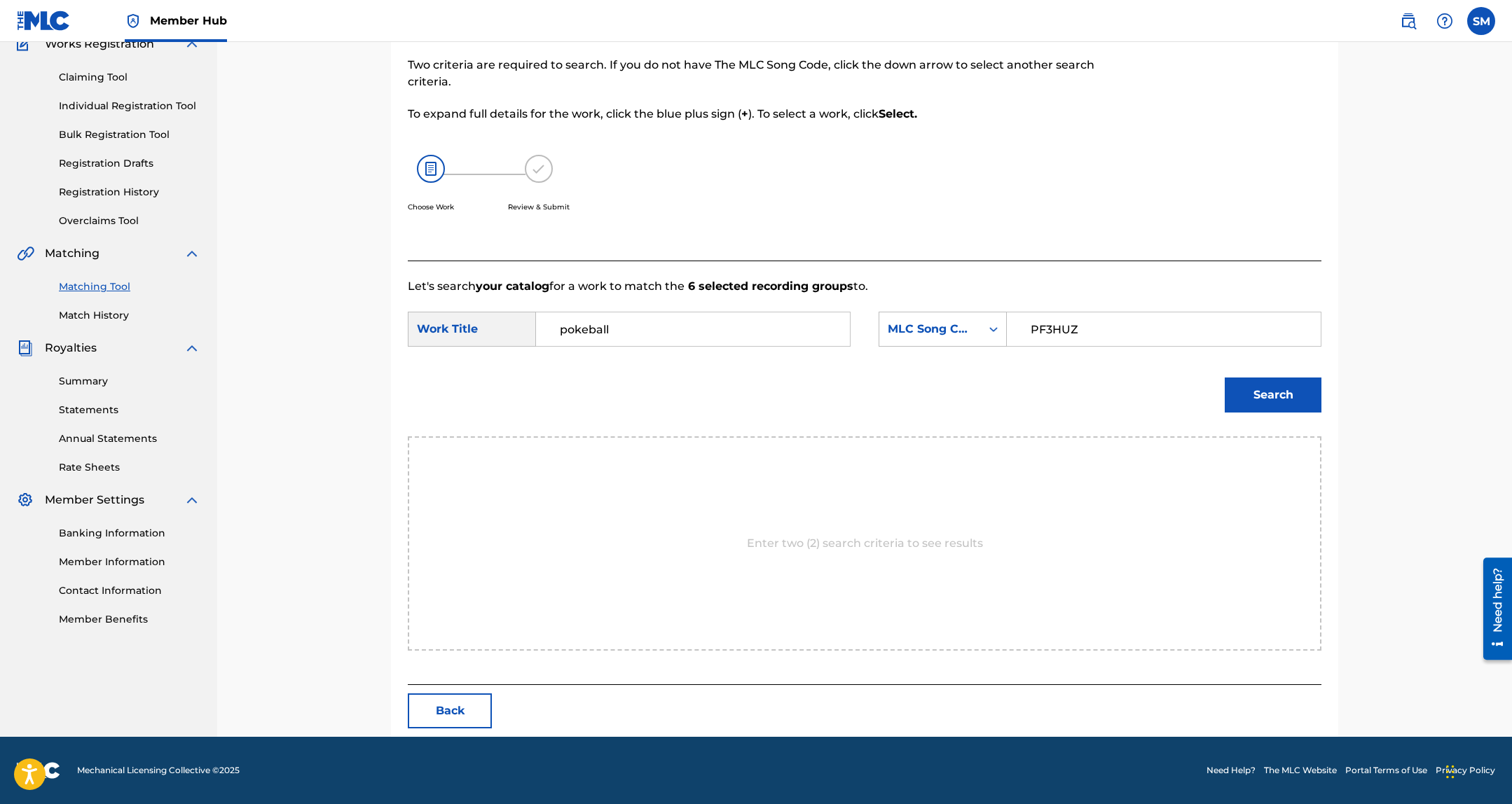
type input "PF3HUZ"
click at [1224, 378] on button "Search" at bounding box center [1273, 395] width 97 height 35
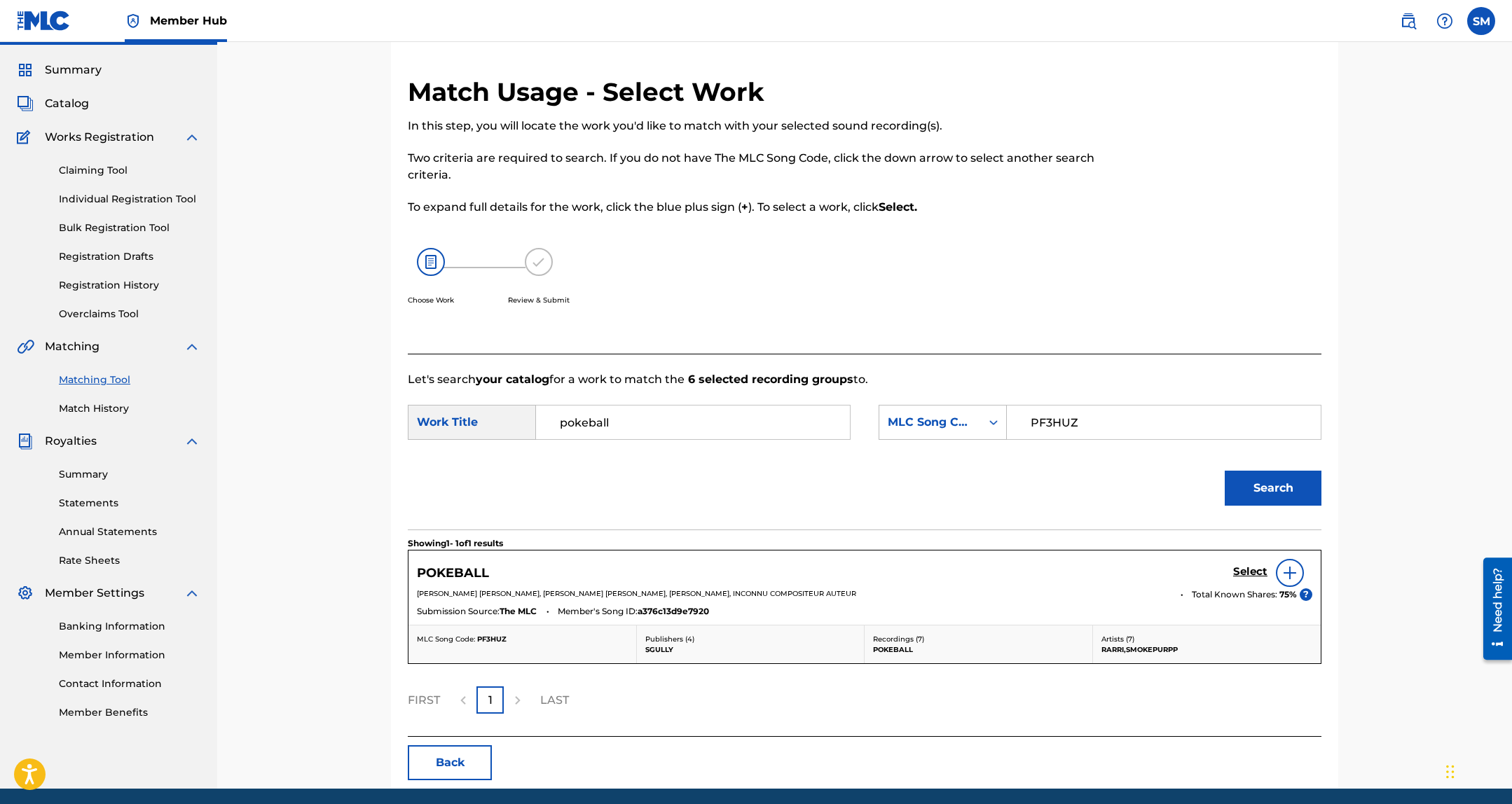
scroll to position [88, 0]
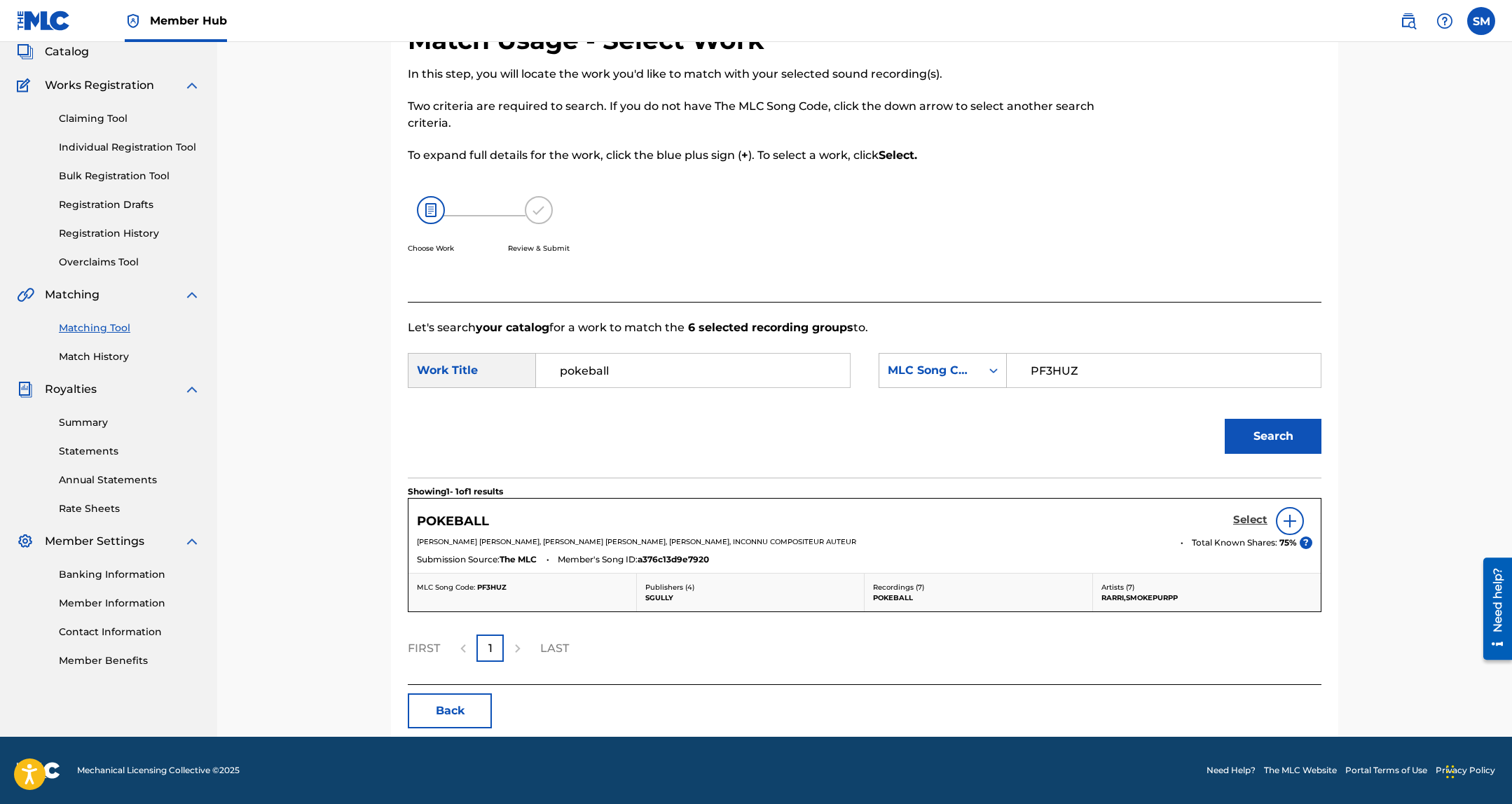
click at [1256, 514] on h5 "Select" at bounding box center [1250, 520] width 34 height 13
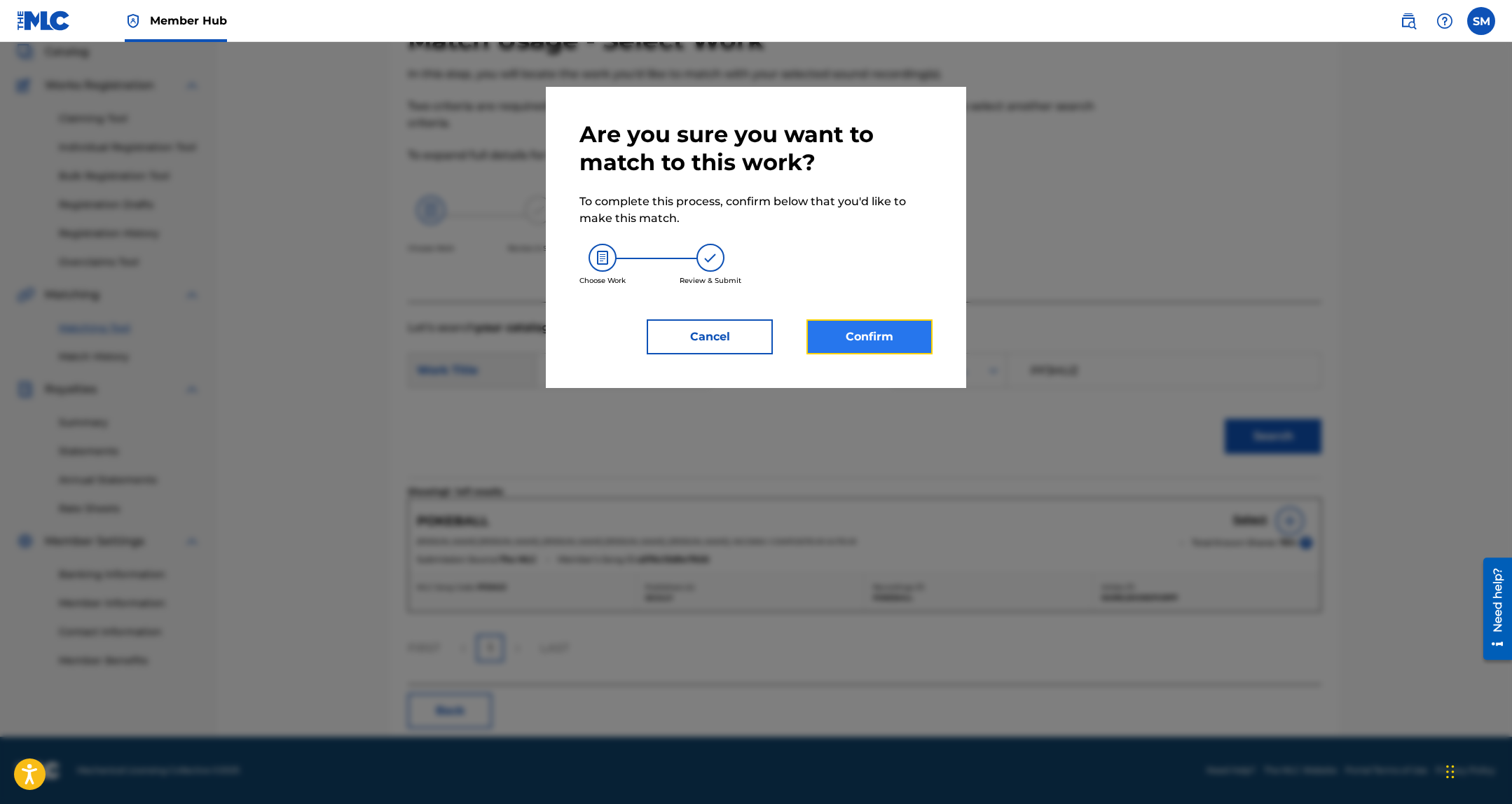
click at [930, 338] on button "Confirm" at bounding box center [869, 336] width 126 height 35
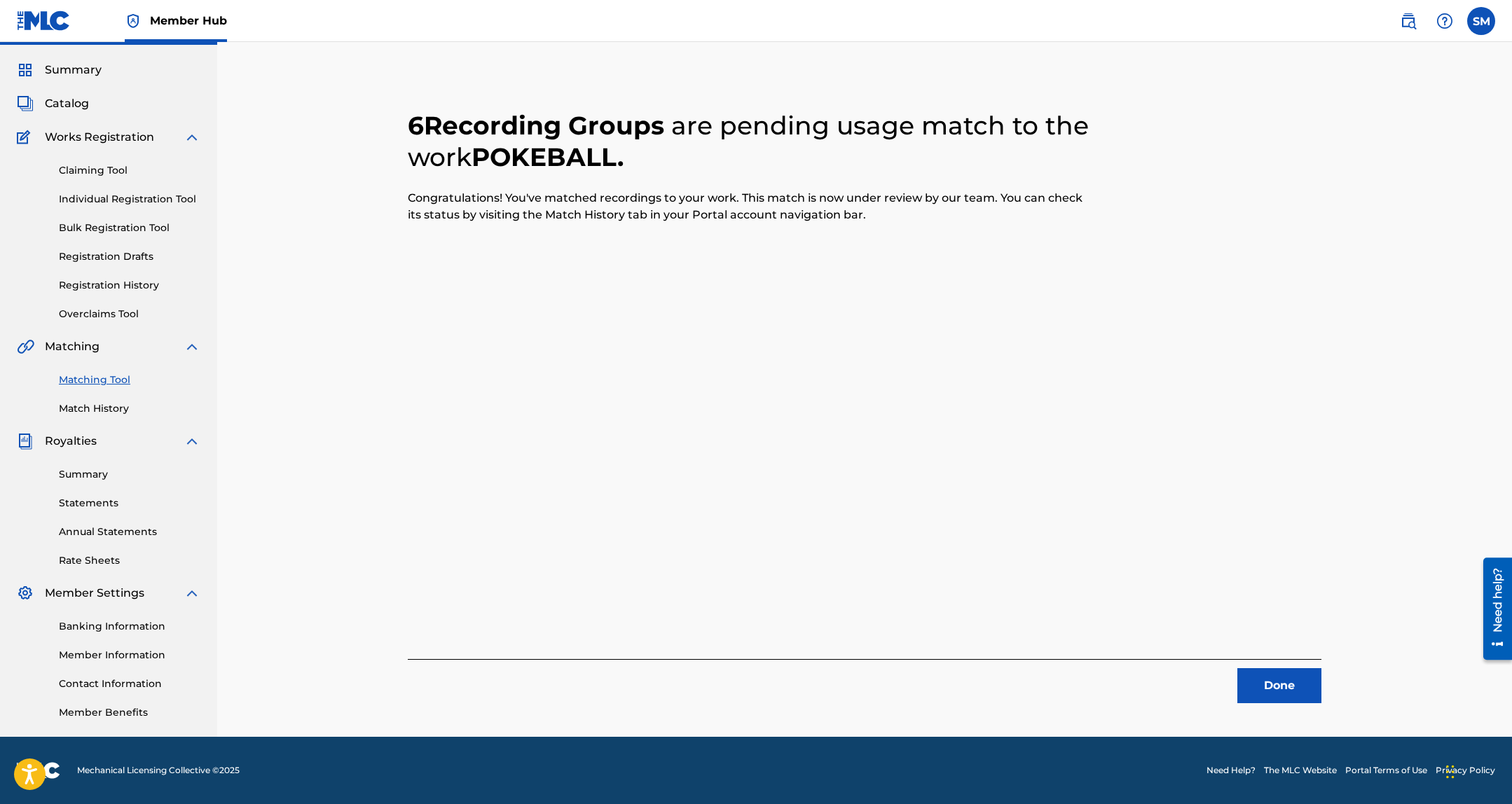
click at [1328, 689] on div "6 Recording Groups are pending usage match to the work POKEBALL . Congratulatio…" at bounding box center [864, 390] width 947 height 627
click at [1255, 673] on button "Done" at bounding box center [1278, 686] width 84 height 35
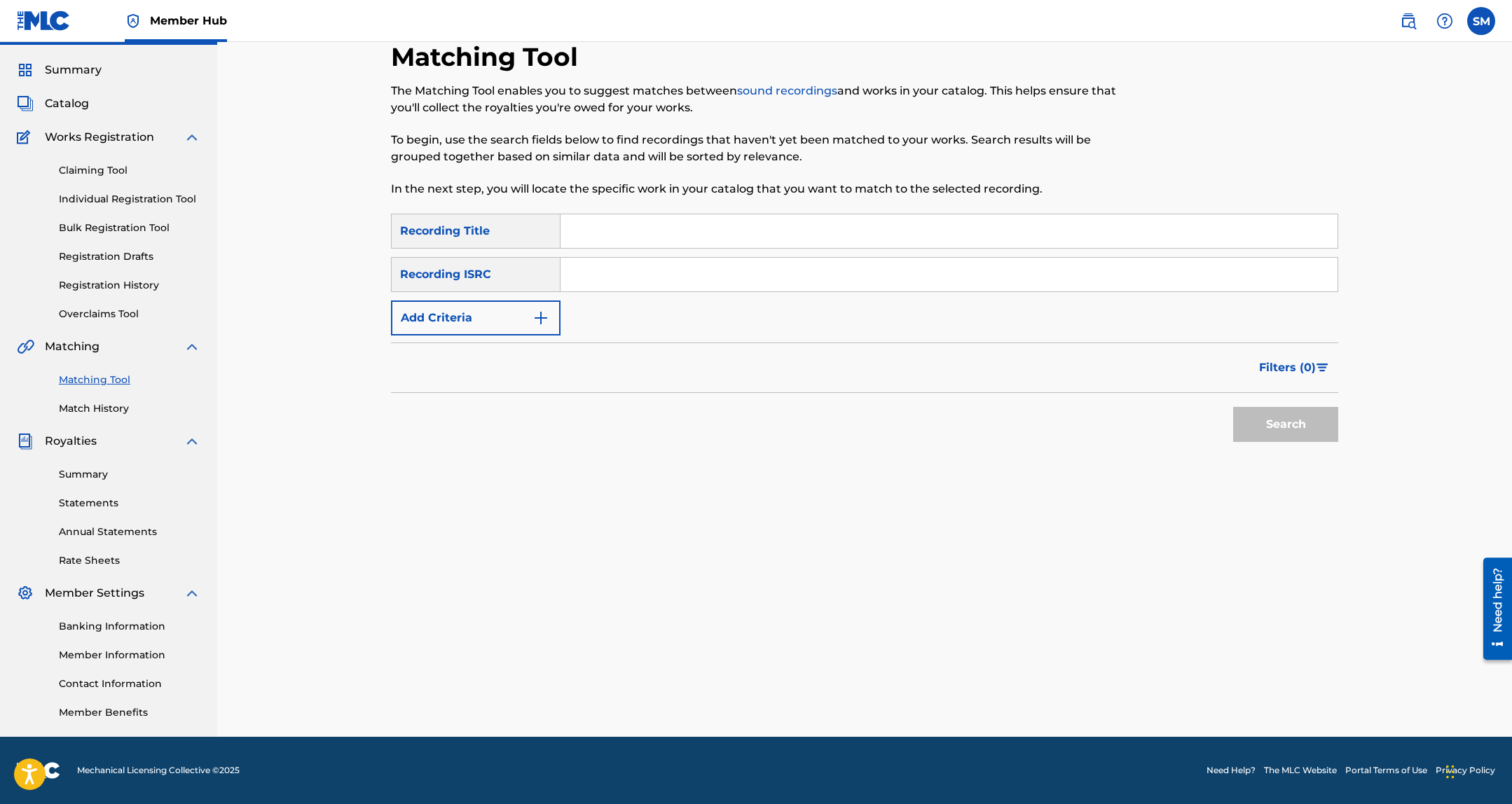
drag, startPoint x: 767, startPoint y: 208, endPoint x: 741, endPoint y: 241, distance: 42.0
click at [767, 209] on div "Matching Tool The Matching Tool enables you to suggest matches between sound re…" at bounding box center [756, 128] width 729 height 173
click at [741, 241] on input "Search Form" at bounding box center [948, 231] width 777 height 33
paste input "Trippin On Meh"
type input "Trippin On Meh"
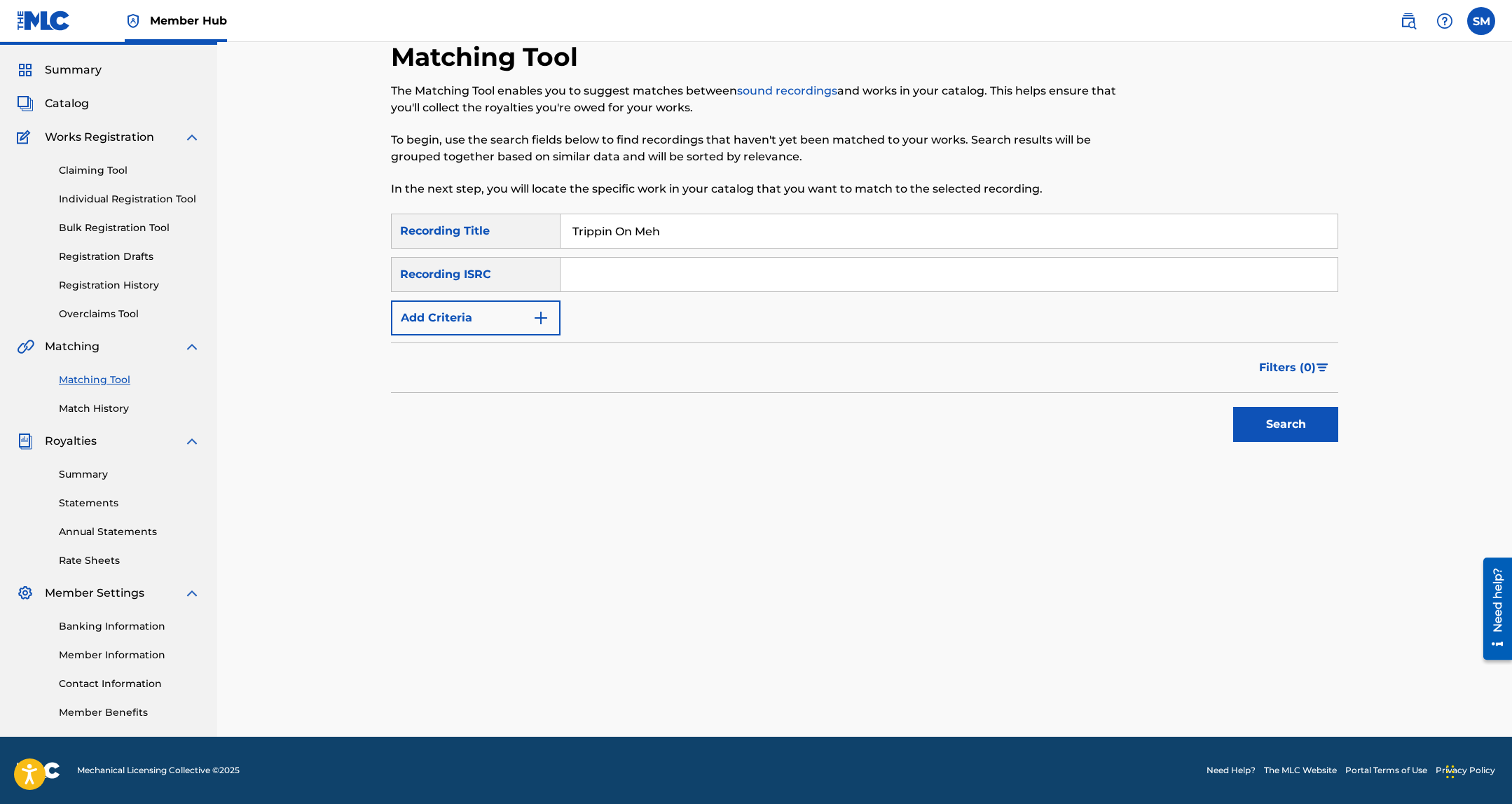
paste input "USA2P2200901"
type input "USA2P2200901"
click at [1275, 413] on button "Search" at bounding box center [1285, 424] width 105 height 35
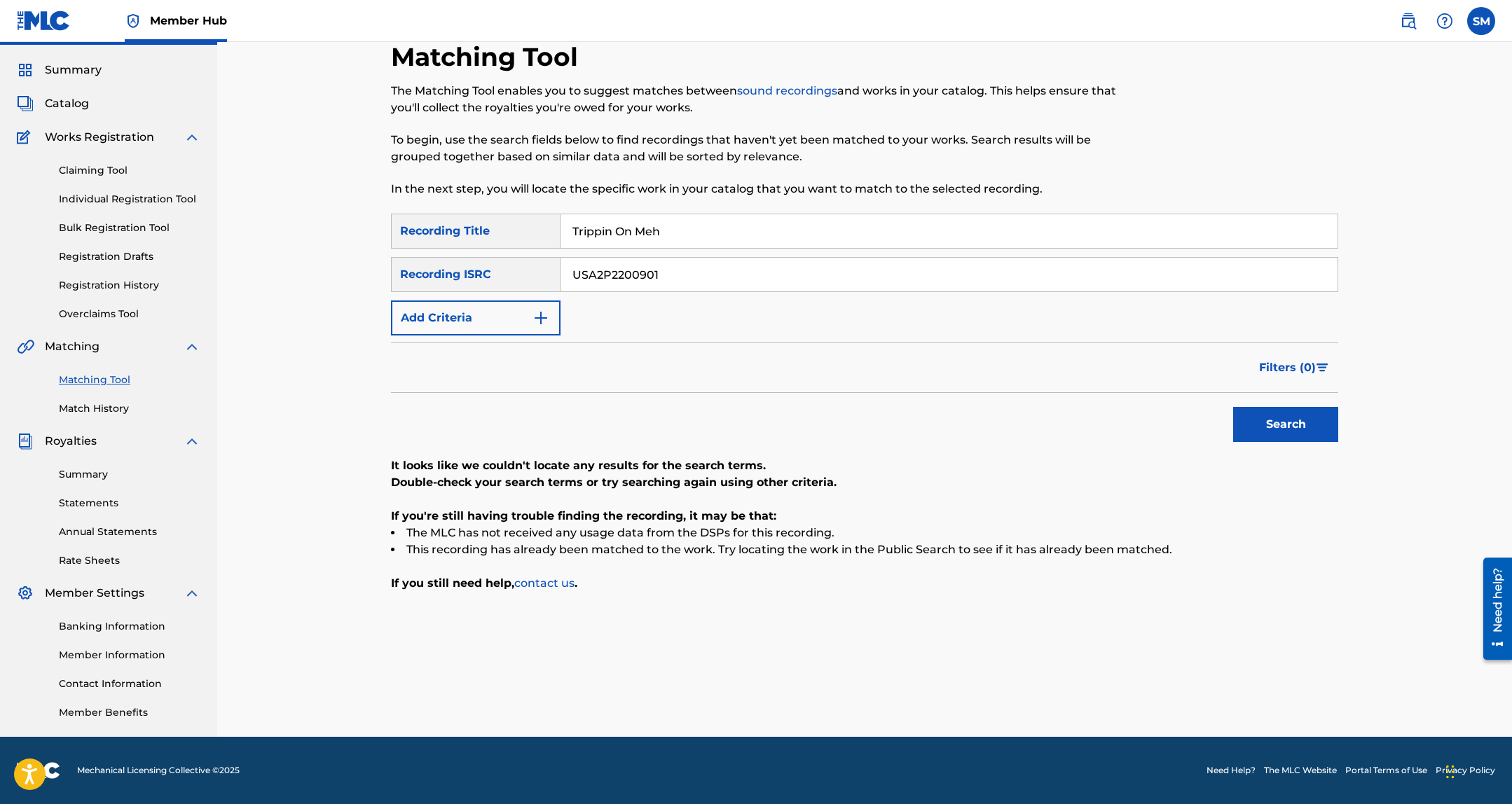
click at [687, 223] on input "Trippin On Meh" at bounding box center [948, 231] width 777 height 33
type input "eenie meenie"
paste input "RC12203795"
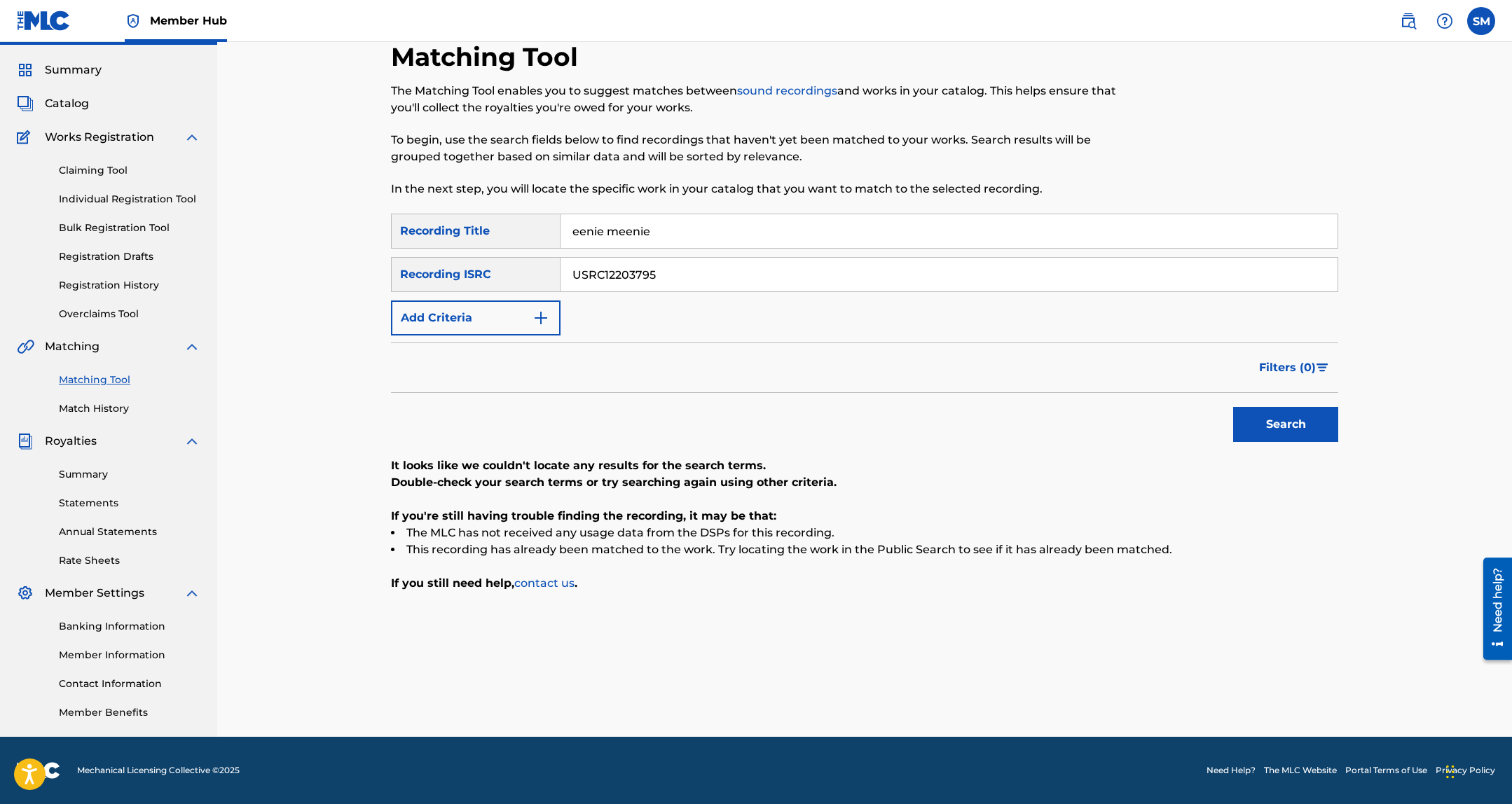
type input "USRC12203795"
click at [1233, 407] on button "Search" at bounding box center [1285, 424] width 105 height 35
click at [614, 233] on input "eenie meenie" at bounding box center [948, 231] width 777 height 33
click at [617, 232] on input "eenie meenie" at bounding box center [948, 231] width 777 height 33
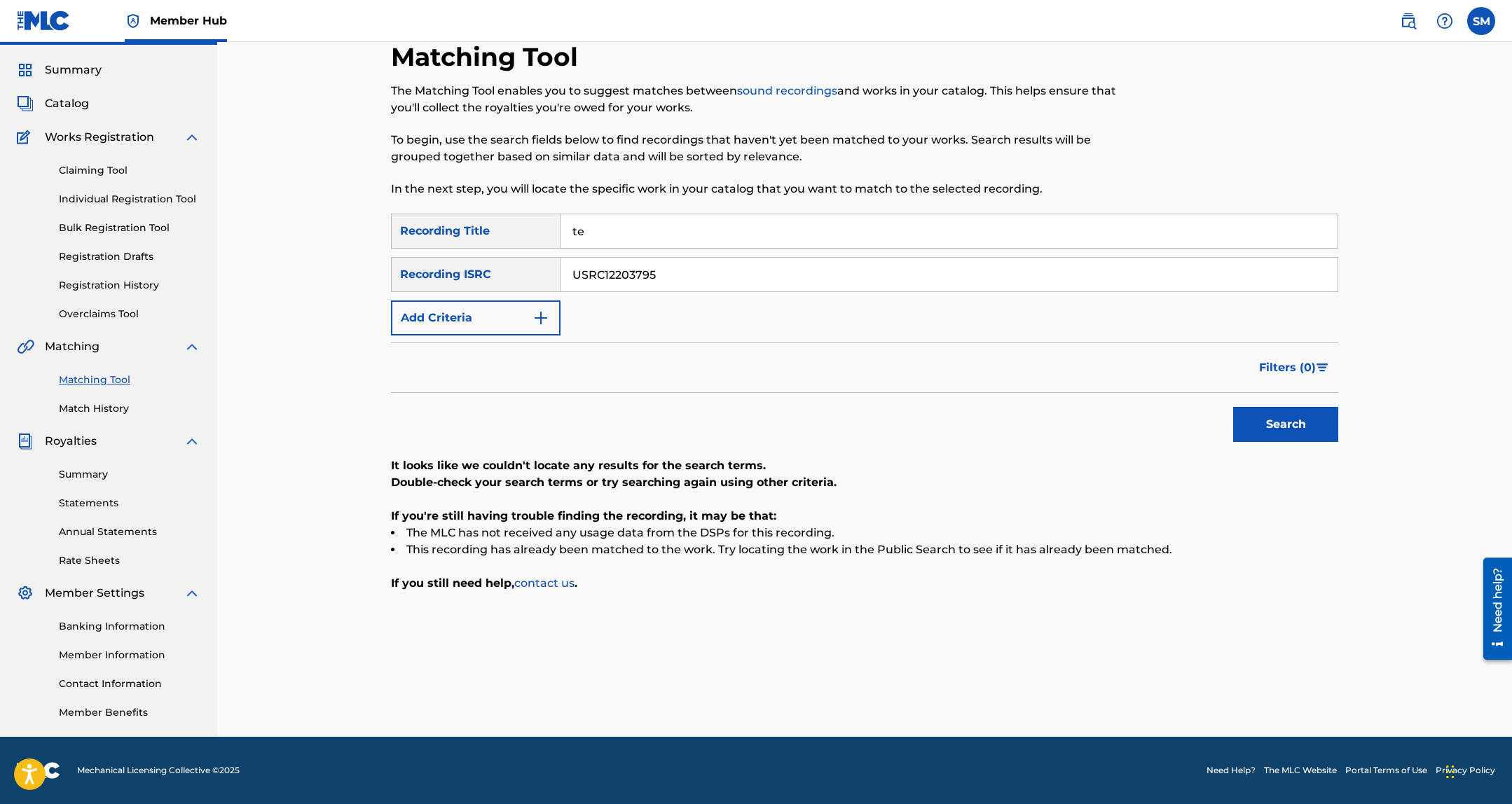
type input "t"
type input "yea yea year"
paste input "822"
type input "USRC12203822"
click at [686, 231] on input "yea yea year" at bounding box center [948, 231] width 777 height 33
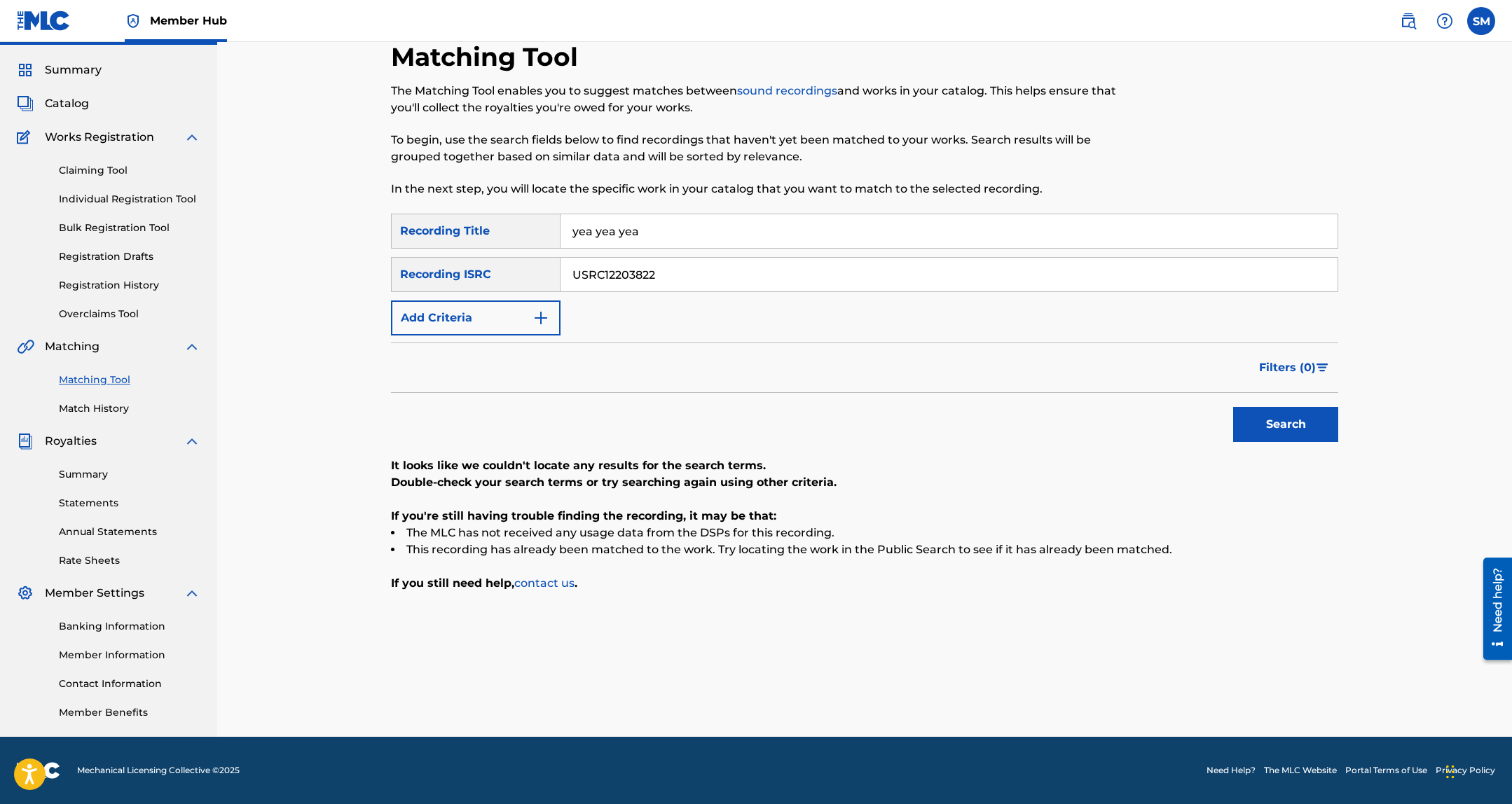
type input "yea yea yea"
click at [1233, 407] on button "Search" at bounding box center [1285, 424] width 105 height 35
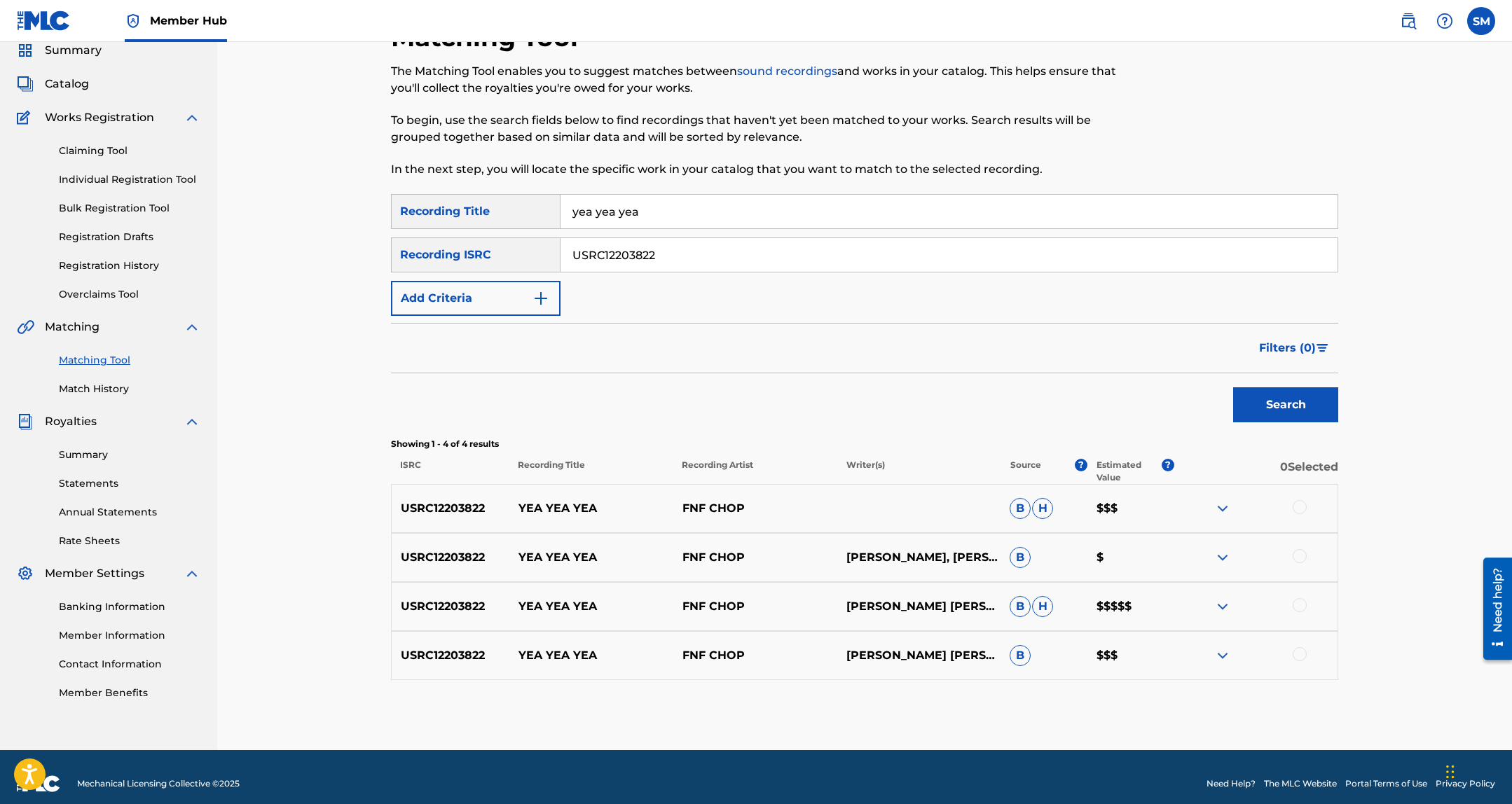
scroll to position [68, 0]
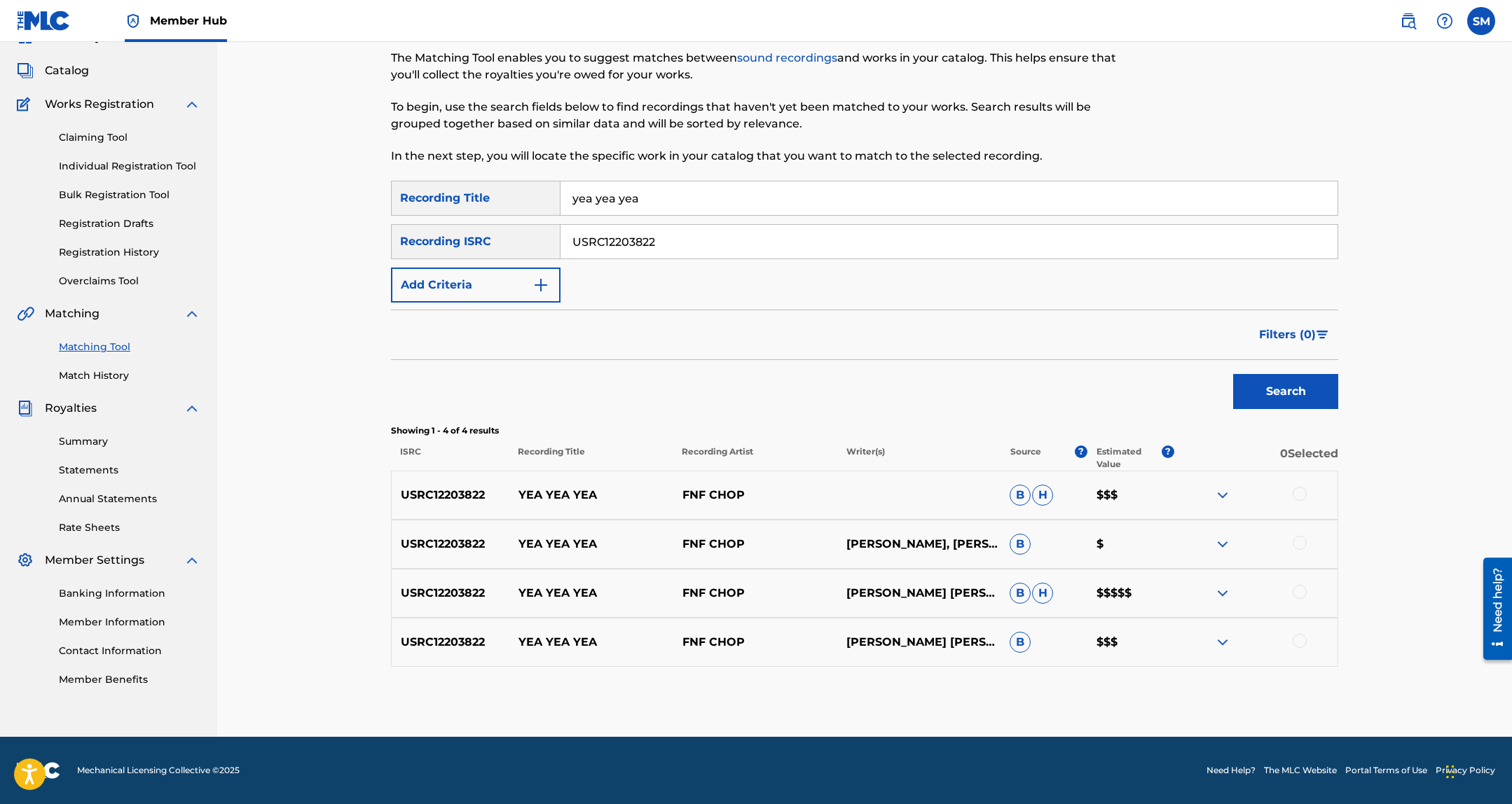
click at [1307, 488] on div at bounding box center [1255, 495] width 164 height 17
click at [1302, 503] on div at bounding box center [1255, 495] width 164 height 17
click at [1293, 550] on div at bounding box center [1255, 544] width 164 height 17
click at [1299, 595] on div at bounding box center [1299, 591] width 14 height 14
drag, startPoint x: 1294, startPoint y: 625, endPoint x: 1298, endPoint y: 636, distance: 11.7
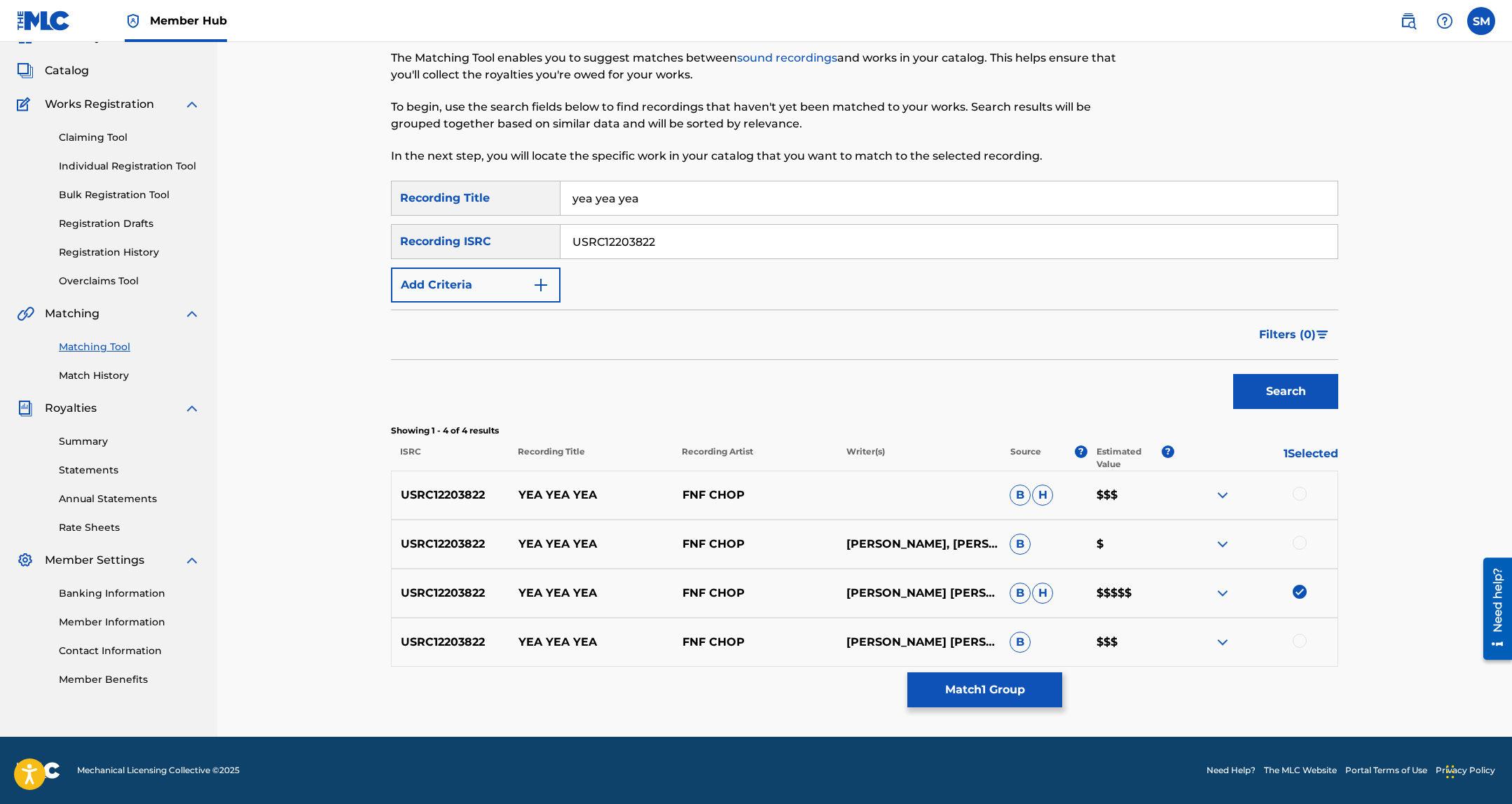
click at [1294, 625] on div "USRC12203822 YEA YEA YEA FNF CHOP GREGORY RYAN SULLIVANDEONTE GAINES B $$$" at bounding box center [864, 643] width 947 height 49
click at [1300, 637] on div at bounding box center [1299, 640] width 14 height 14
click at [1296, 539] on div at bounding box center [1299, 543] width 14 height 14
click at [1300, 489] on div at bounding box center [1299, 494] width 14 height 14
click at [1021, 689] on button "Match 4 Groups" at bounding box center [985, 689] width 155 height 35
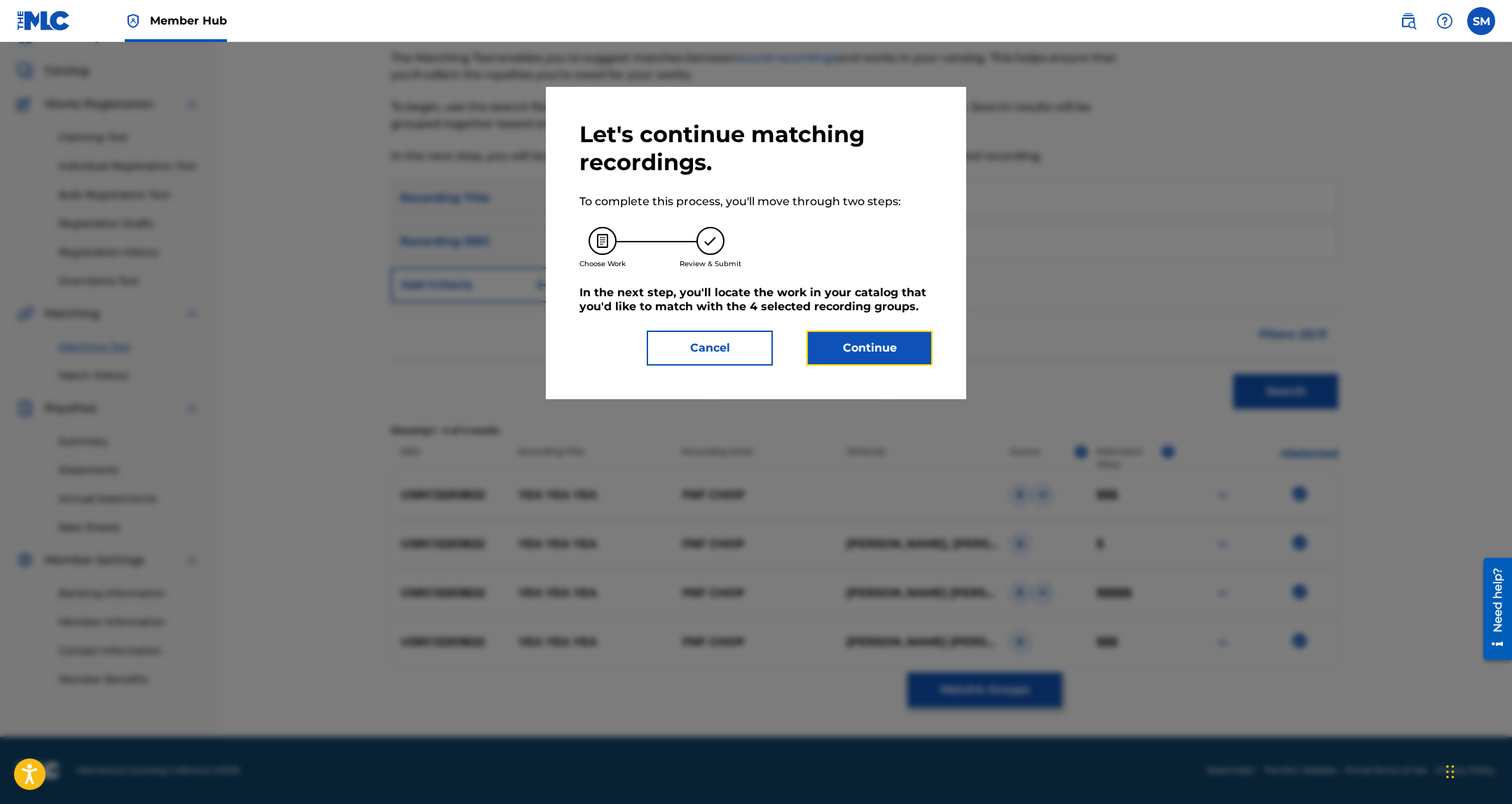
drag, startPoint x: 878, startPoint y: 354, endPoint x: 925, endPoint y: 35, distance: 322.4
click at [878, 353] on button "Continue" at bounding box center [869, 348] width 126 height 35
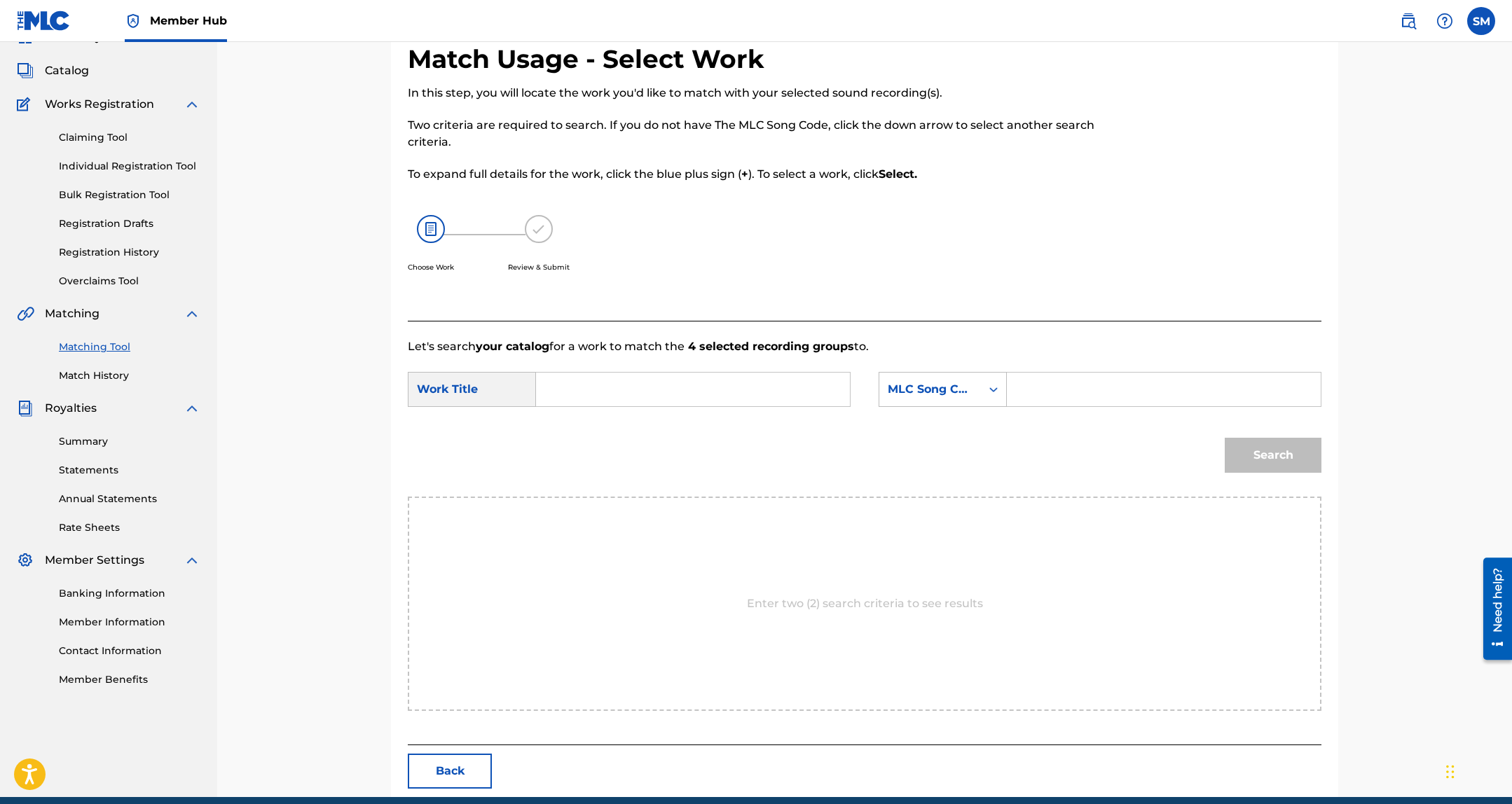
click at [591, 379] on input "Search Form" at bounding box center [693, 389] width 290 height 33
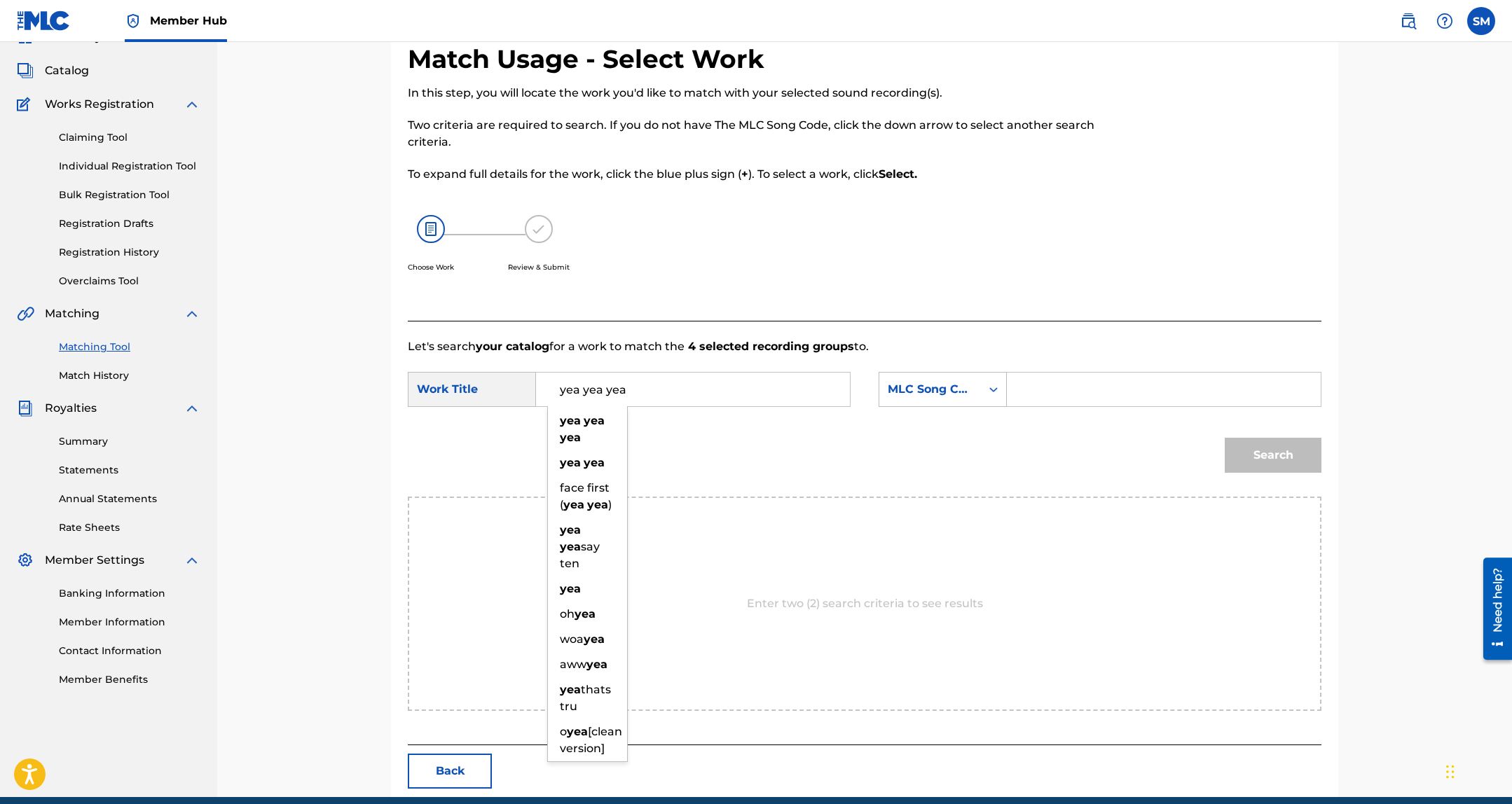
type input "yea yea yea"
paste input "YP31PR"
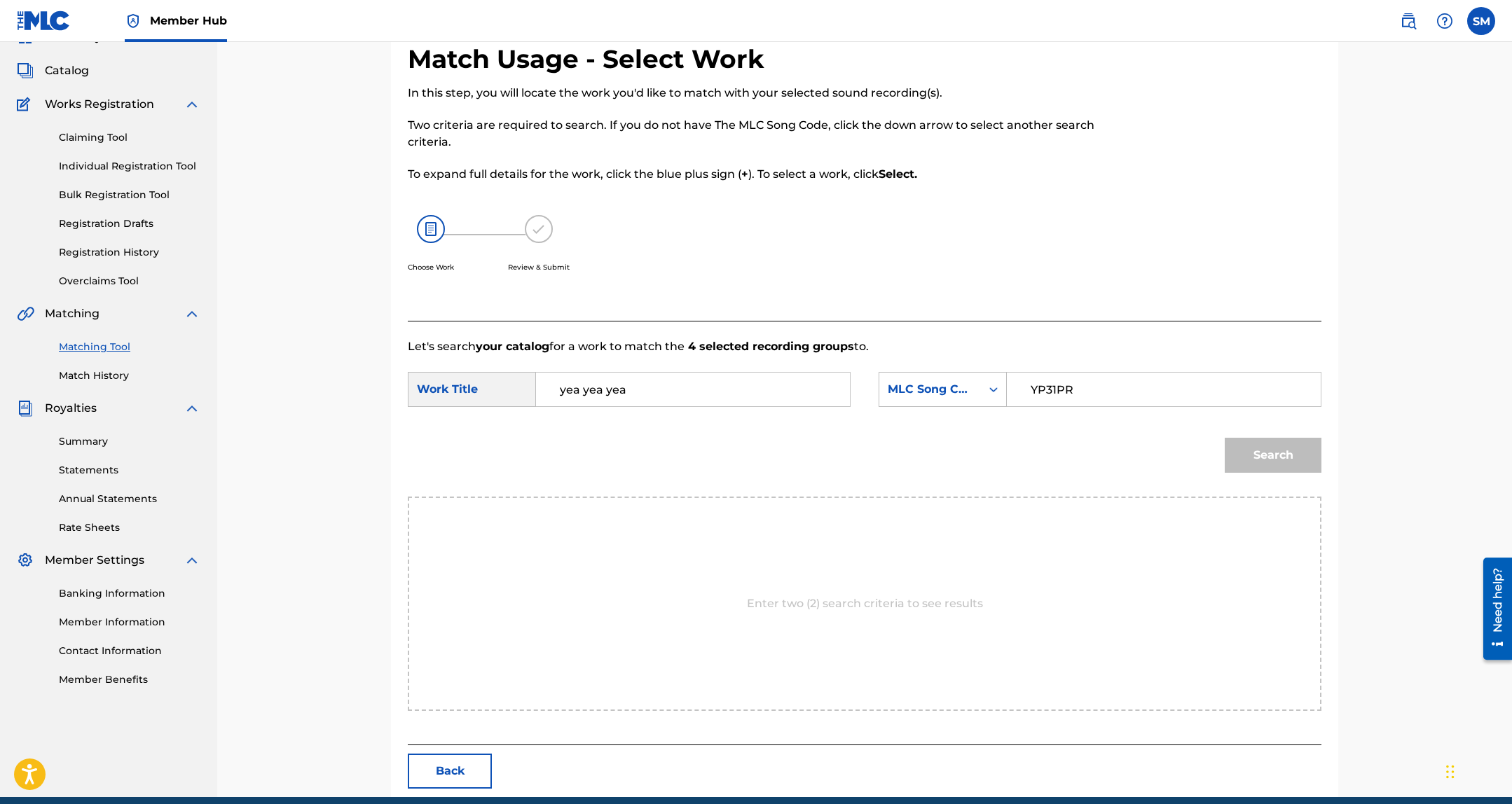
type input "YP31PR"
click at [1224, 438] on button "Search" at bounding box center [1273, 455] width 97 height 35
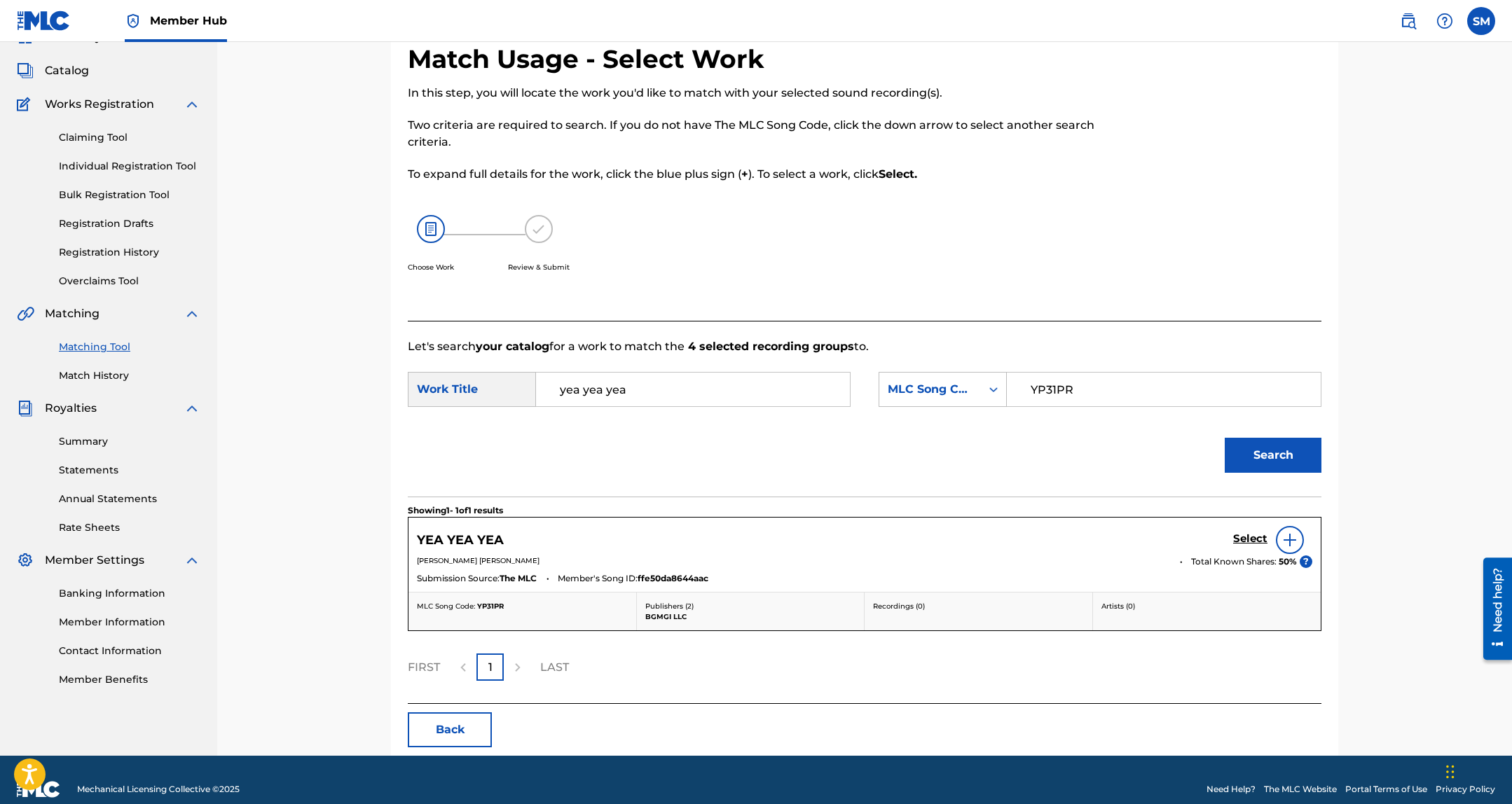
click at [1244, 528] on div "Select" at bounding box center [1273, 540] width 79 height 28
click at [1236, 539] on h5 "Select" at bounding box center [1250, 539] width 34 height 13
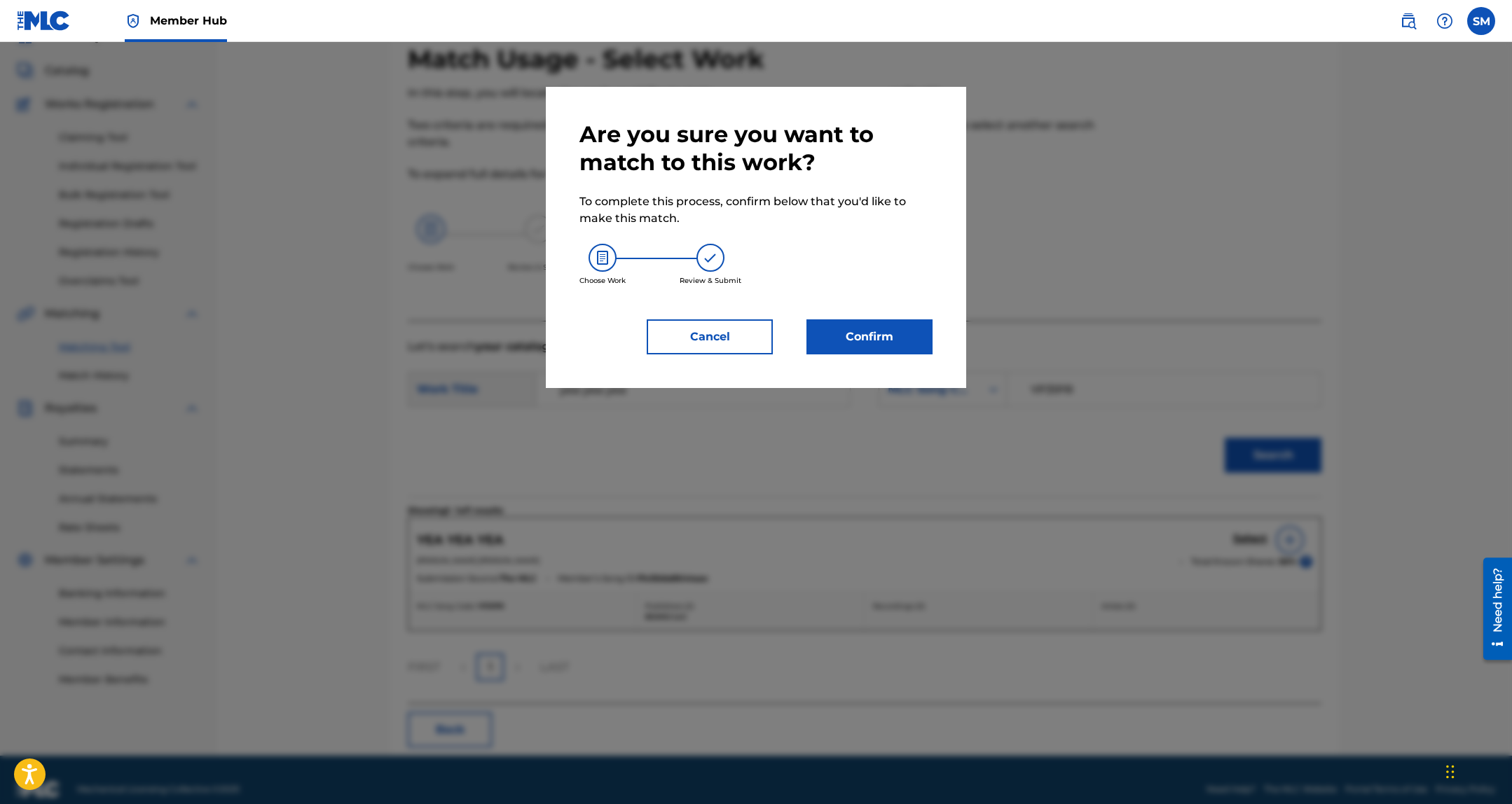
click at [875, 356] on div "Are you sure you want to match to this work? To complete this process, confirm …" at bounding box center [756, 237] width 420 height 301
click at [882, 338] on button "Confirm" at bounding box center [869, 336] width 126 height 35
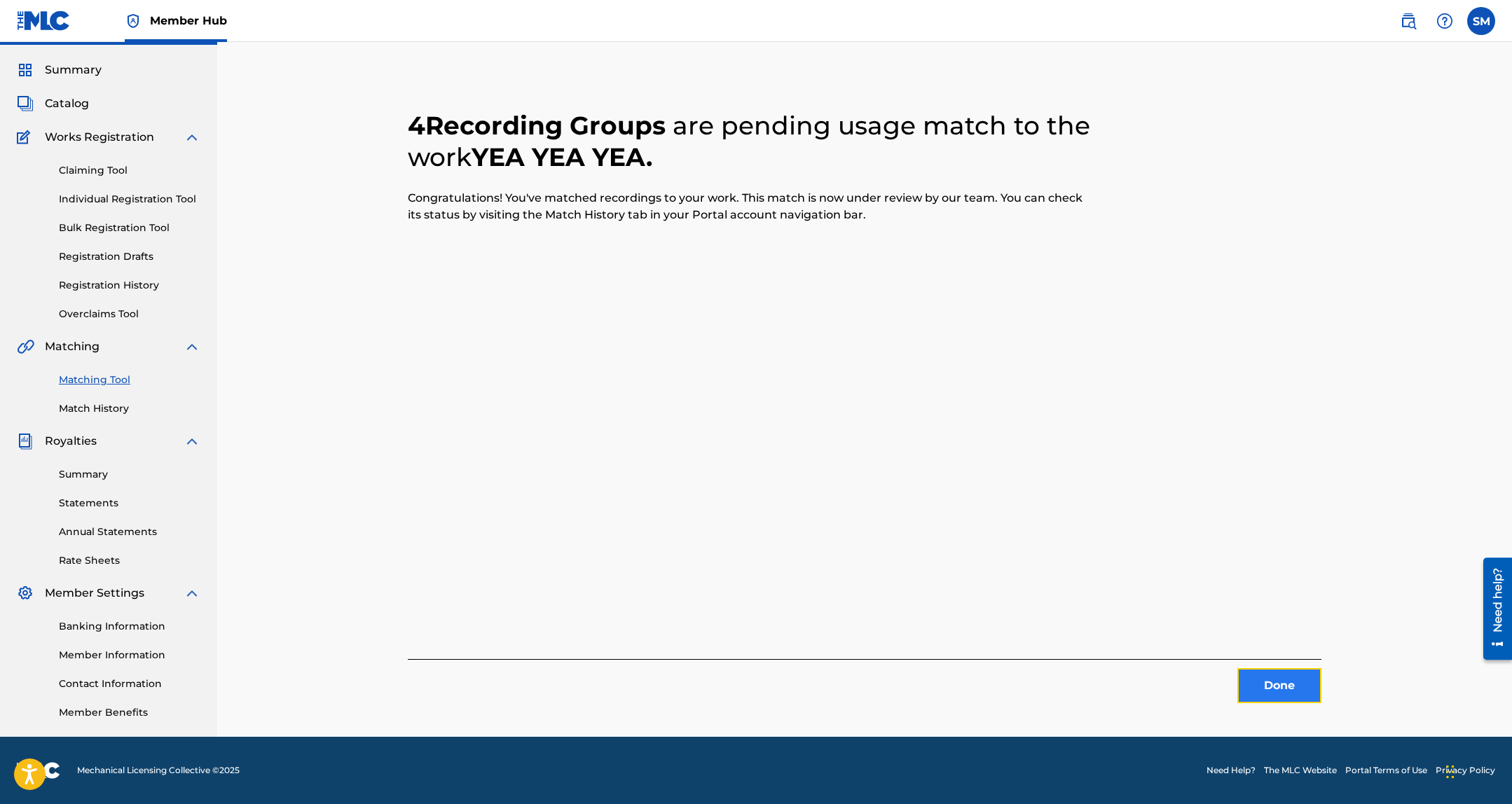
click at [1268, 684] on button "Done" at bounding box center [1278, 686] width 84 height 35
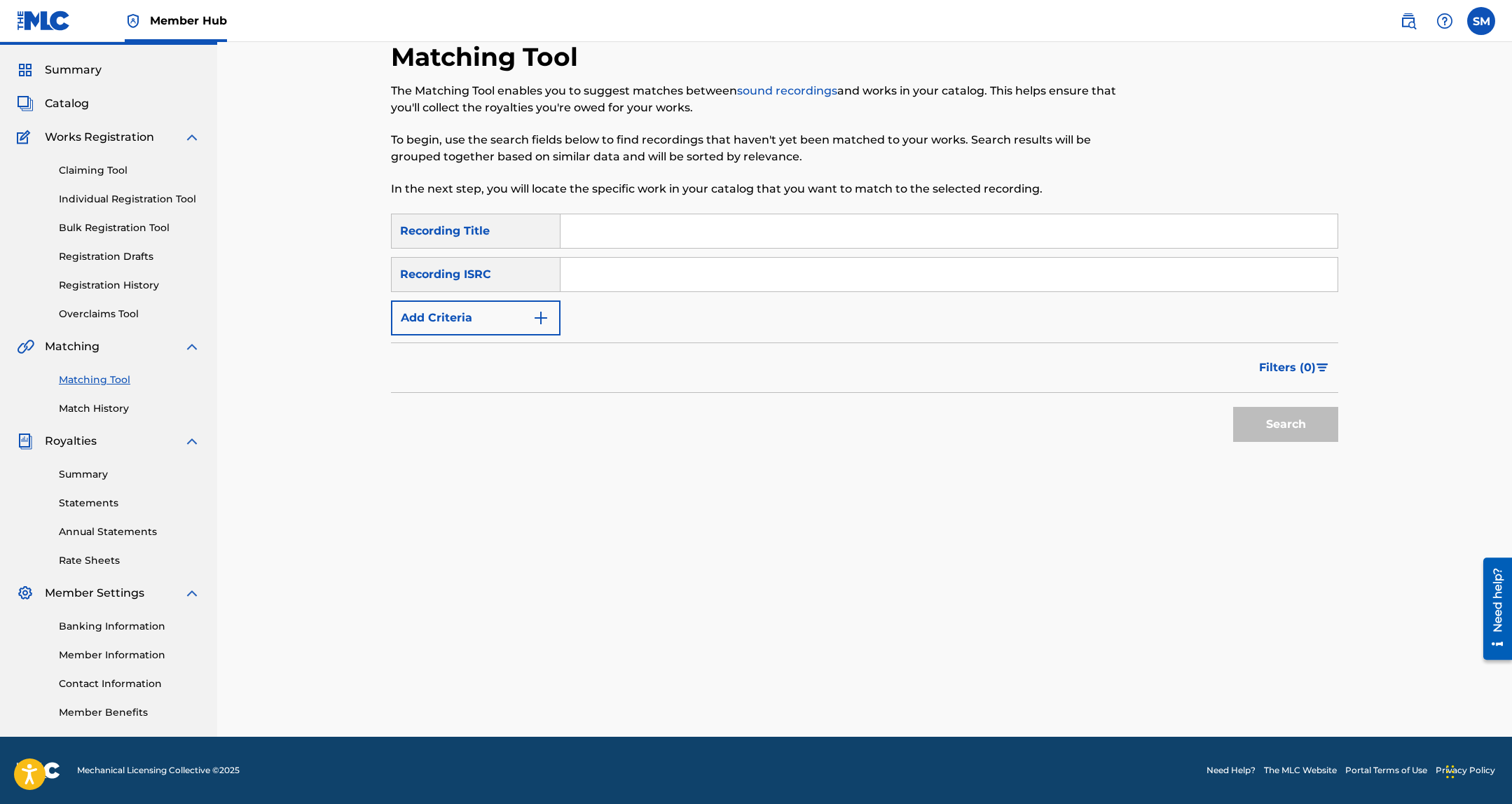
click at [741, 239] on input "Search Form" at bounding box center [948, 231] width 777 height 33
type input "luv my man"
drag, startPoint x: 847, startPoint y: 264, endPoint x: 997, endPoint y: 347, distance: 171.4
click at [847, 265] on input "Search Form" at bounding box center [948, 274] width 777 height 33
paste input "QZZ4J2500132"
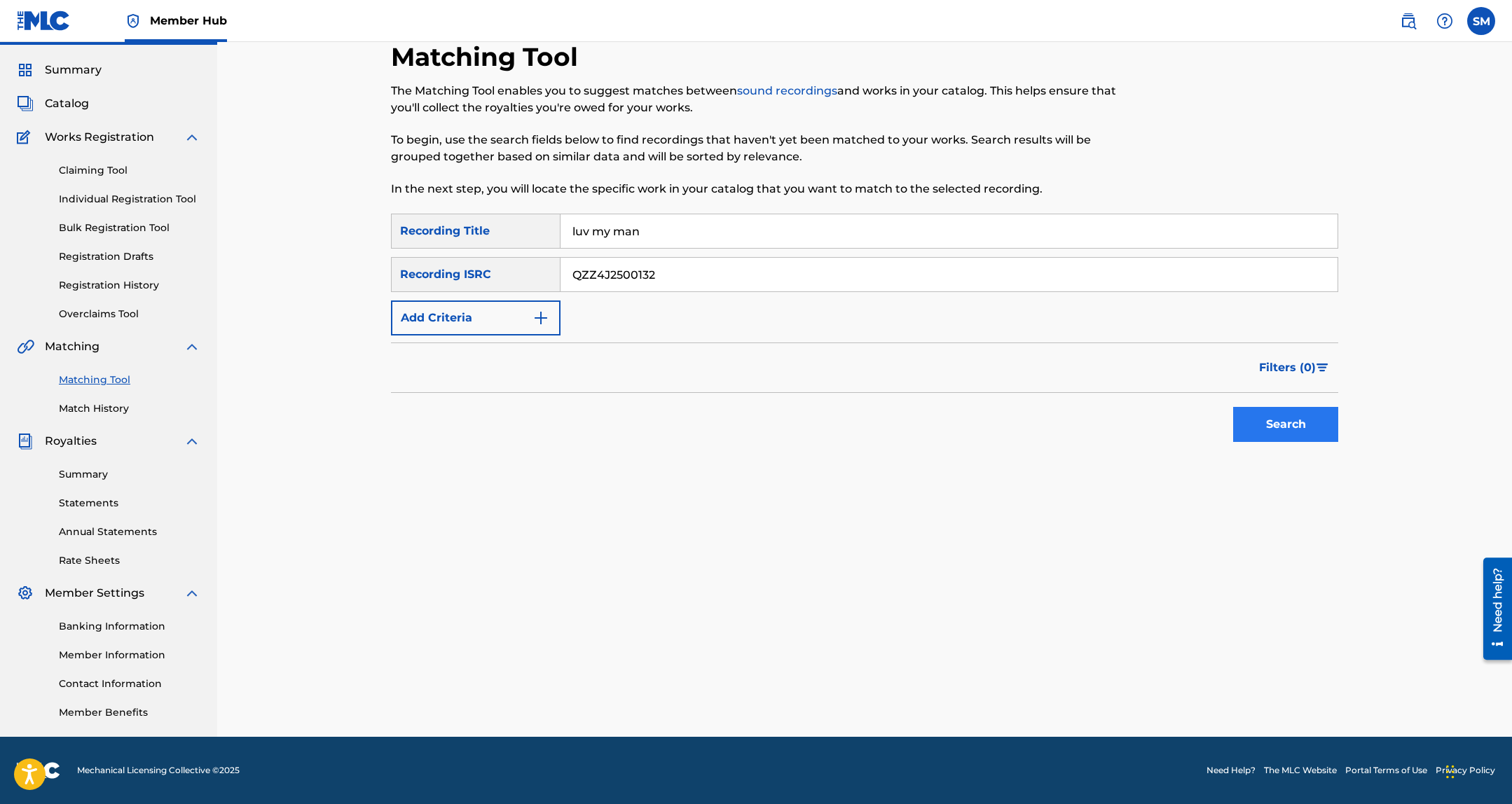
type input "QZZ4J2500132"
click at [1305, 419] on button "Search" at bounding box center [1285, 424] width 105 height 35
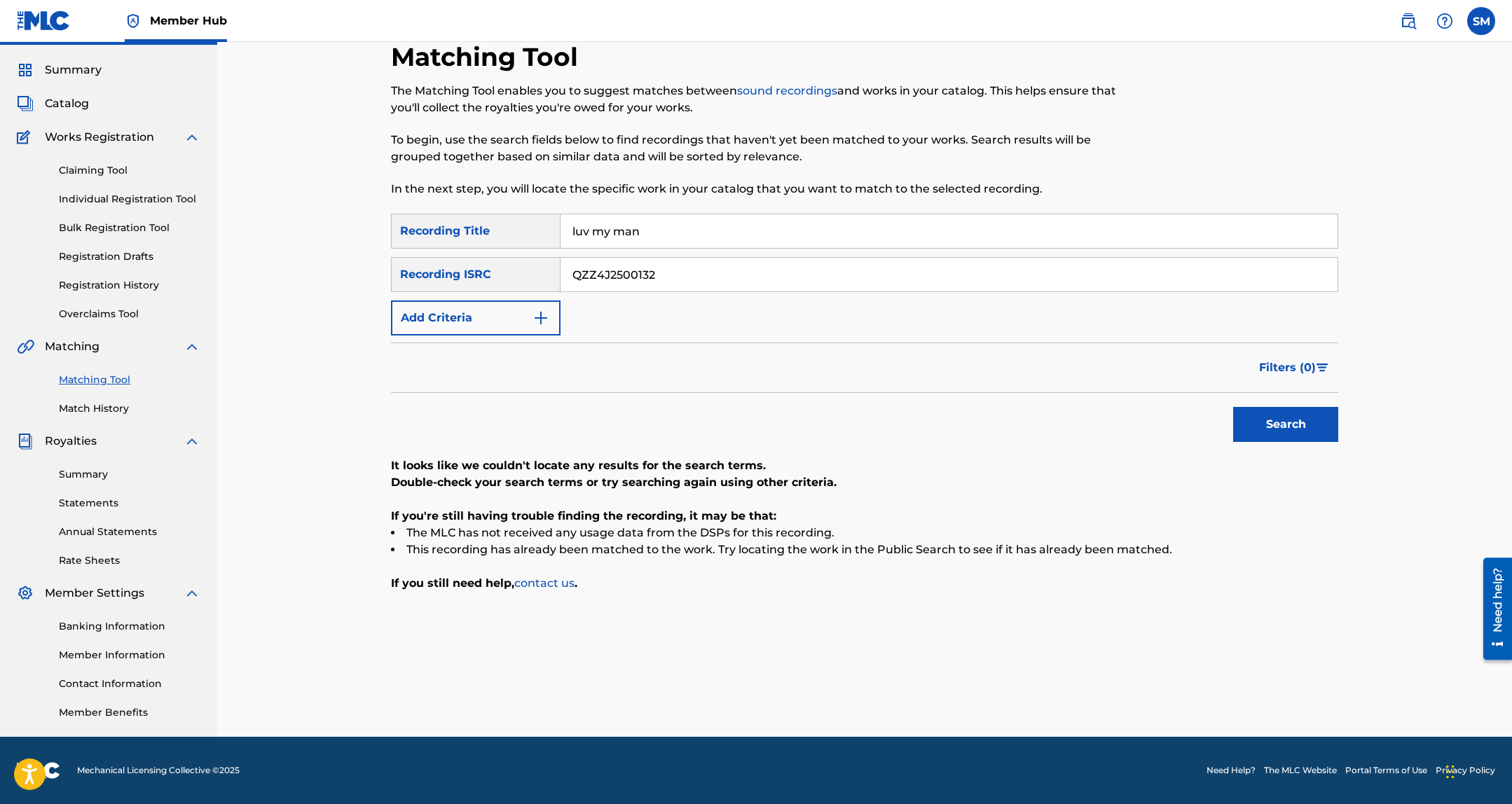
click at [825, 227] on input "luv my man" at bounding box center [948, 231] width 777 height 33
type input "ice cream girl"
paste input "0"
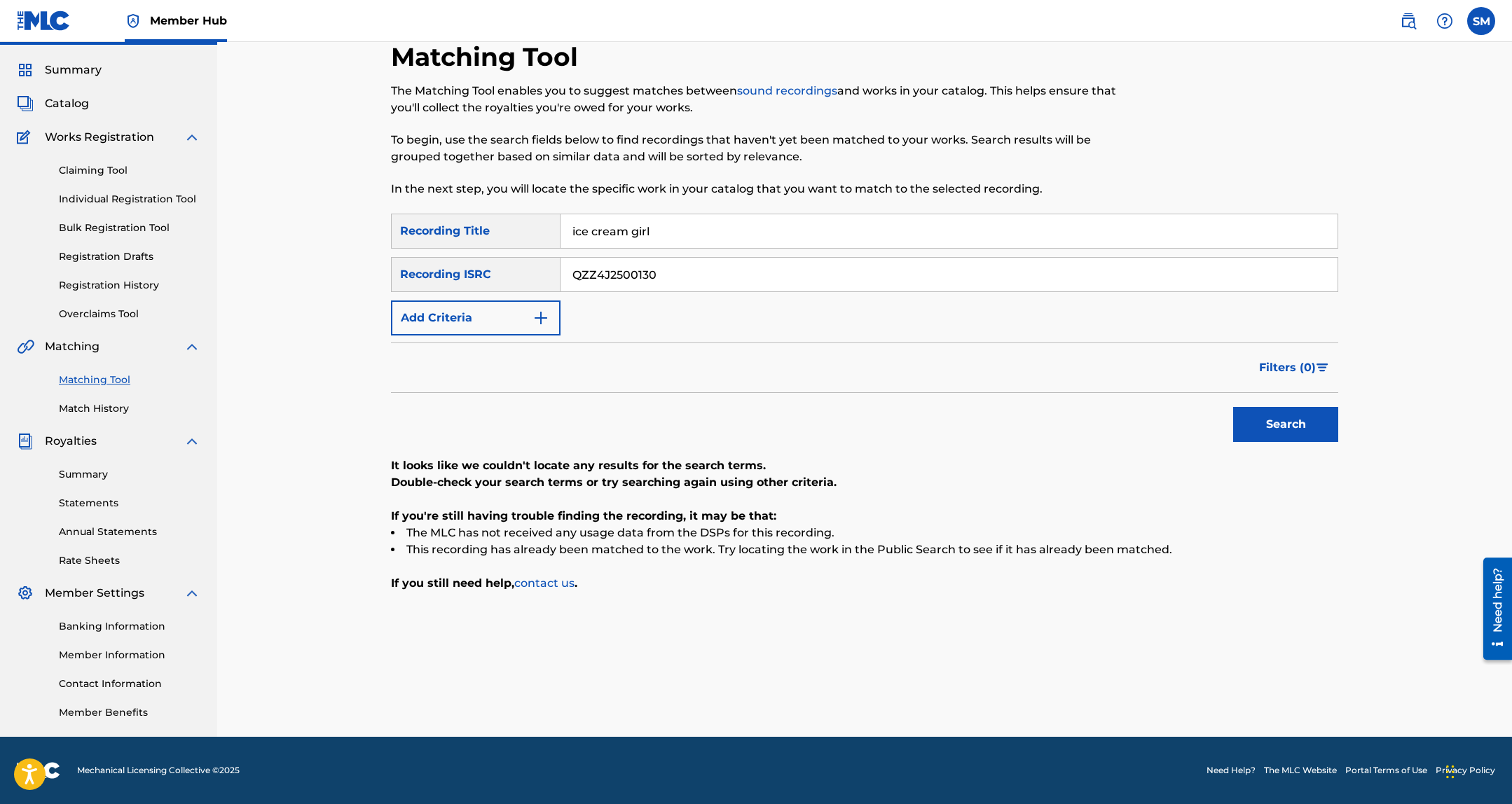
type input "QZZ4J2500130"
click at [1233, 407] on button "Search" at bounding box center [1285, 424] width 105 height 35
click at [596, 224] on input "ice cream girl" at bounding box center [948, 231] width 777 height 33
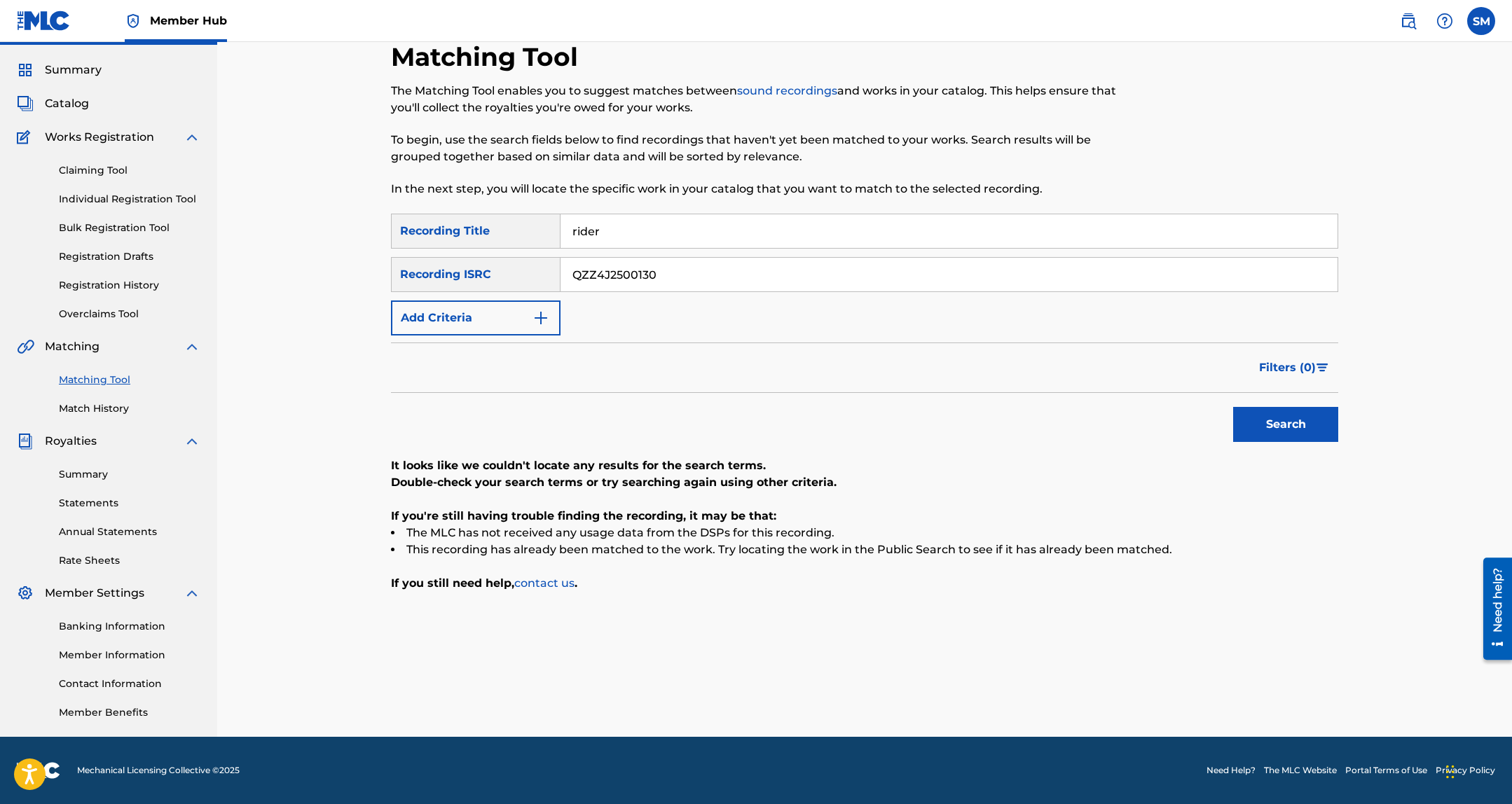
type input "rider"
paste input "USAT22402421"
type input "USAT22402421"
click at [1233, 407] on button "Search" at bounding box center [1285, 424] width 105 height 35
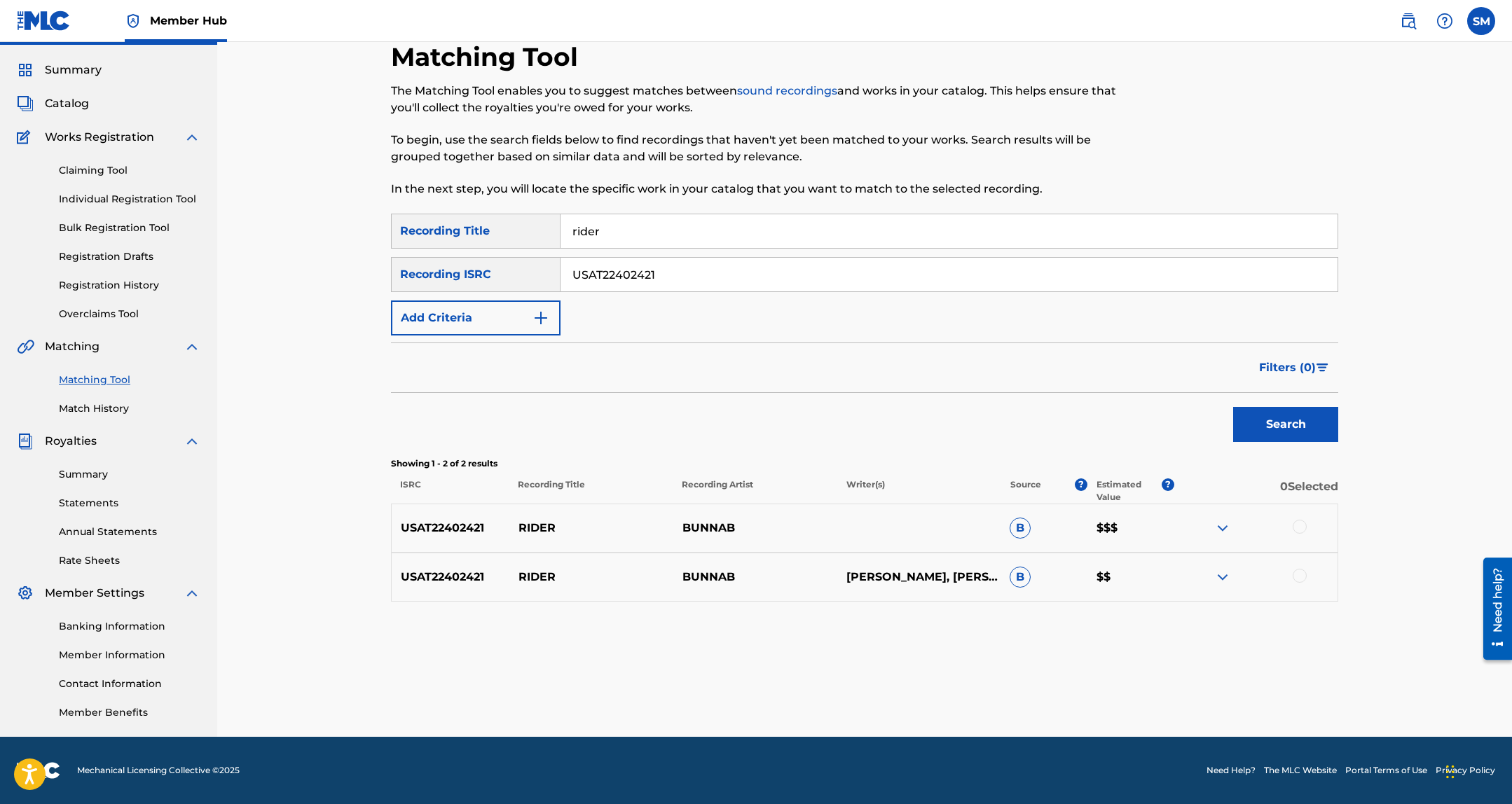
click at [1299, 526] on div at bounding box center [1299, 527] width 14 height 14
click at [1303, 574] on div at bounding box center [1299, 576] width 14 height 14
click at [962, 699] on button "Match 2 Groups" at bounding box center [985, 689] width 155 height 35
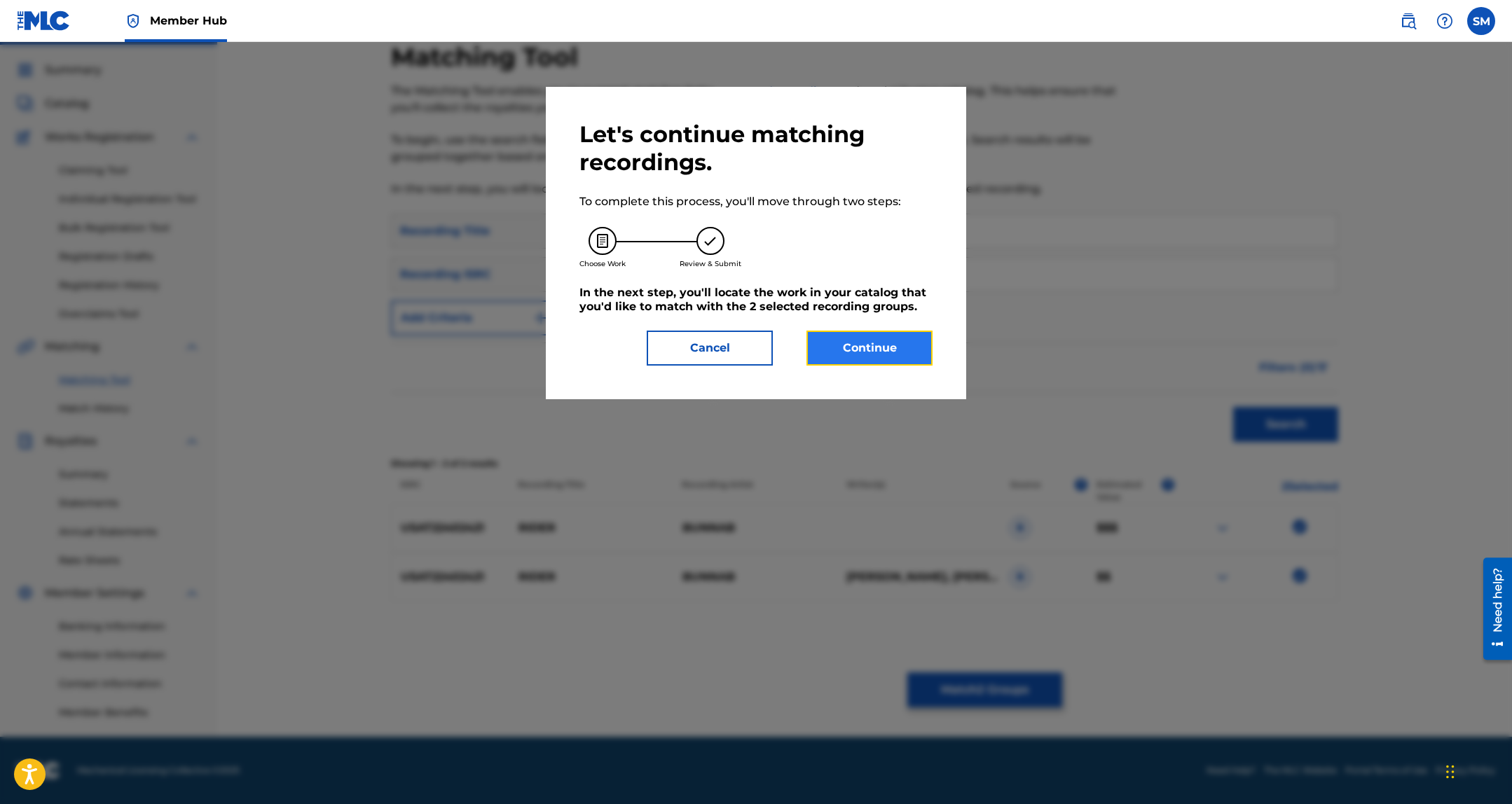
click at [841, 356] on button "Continue" at bounding box center [869, 348] width 126 height 35
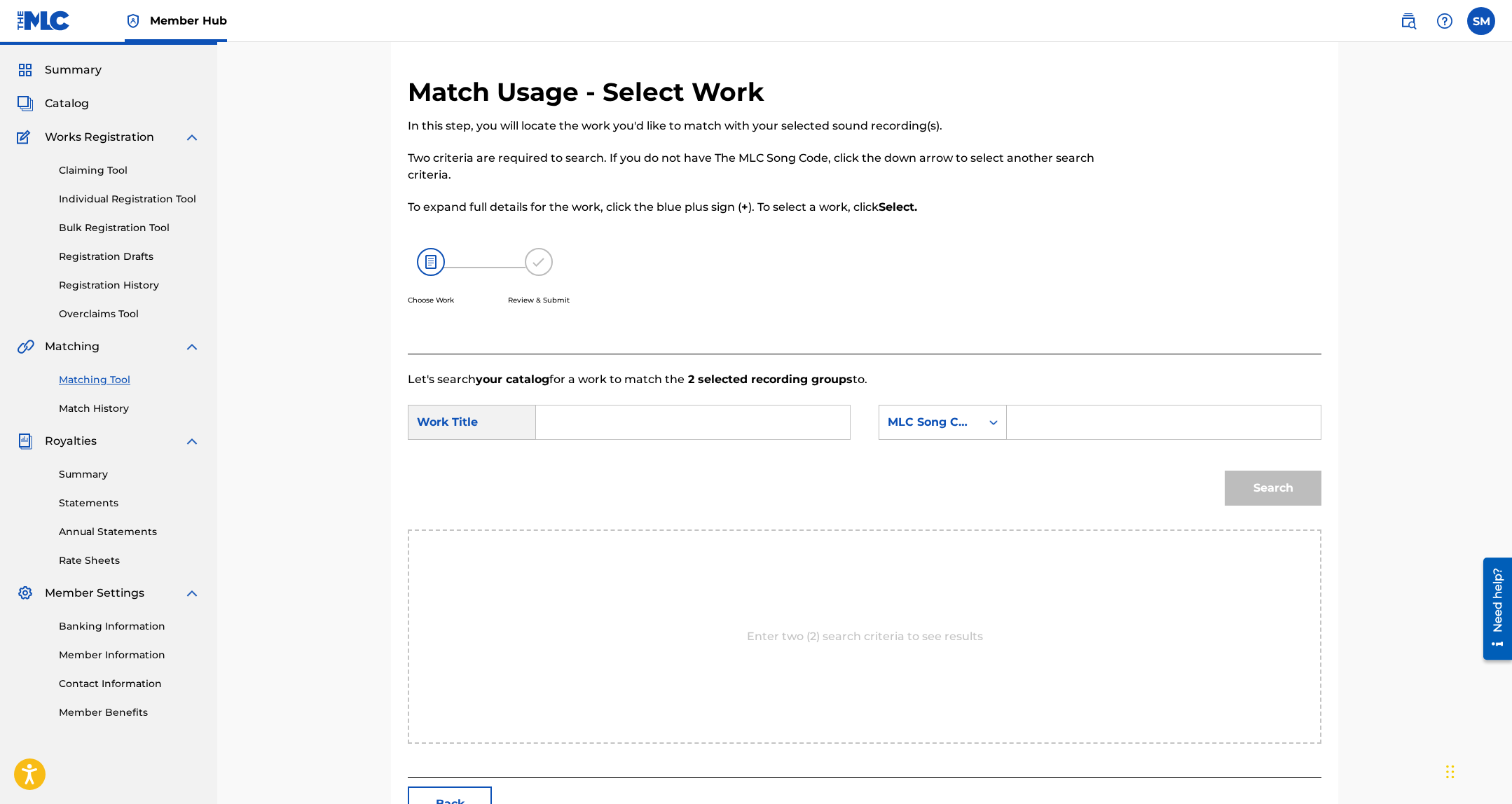
click at [579, 418] on input "Search Form" at bounding box center [693, 422] width 290 height 33
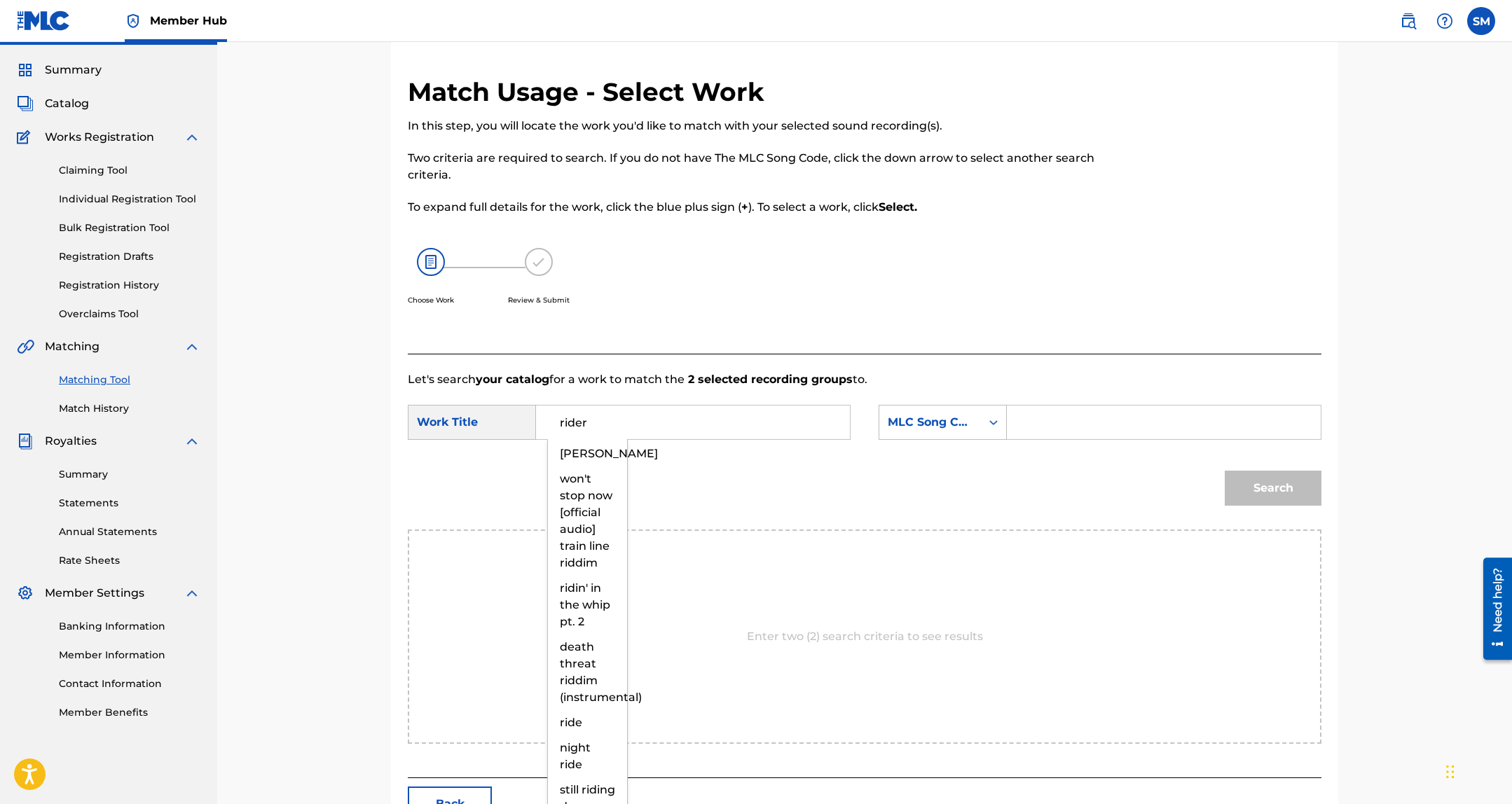
type input "rider"
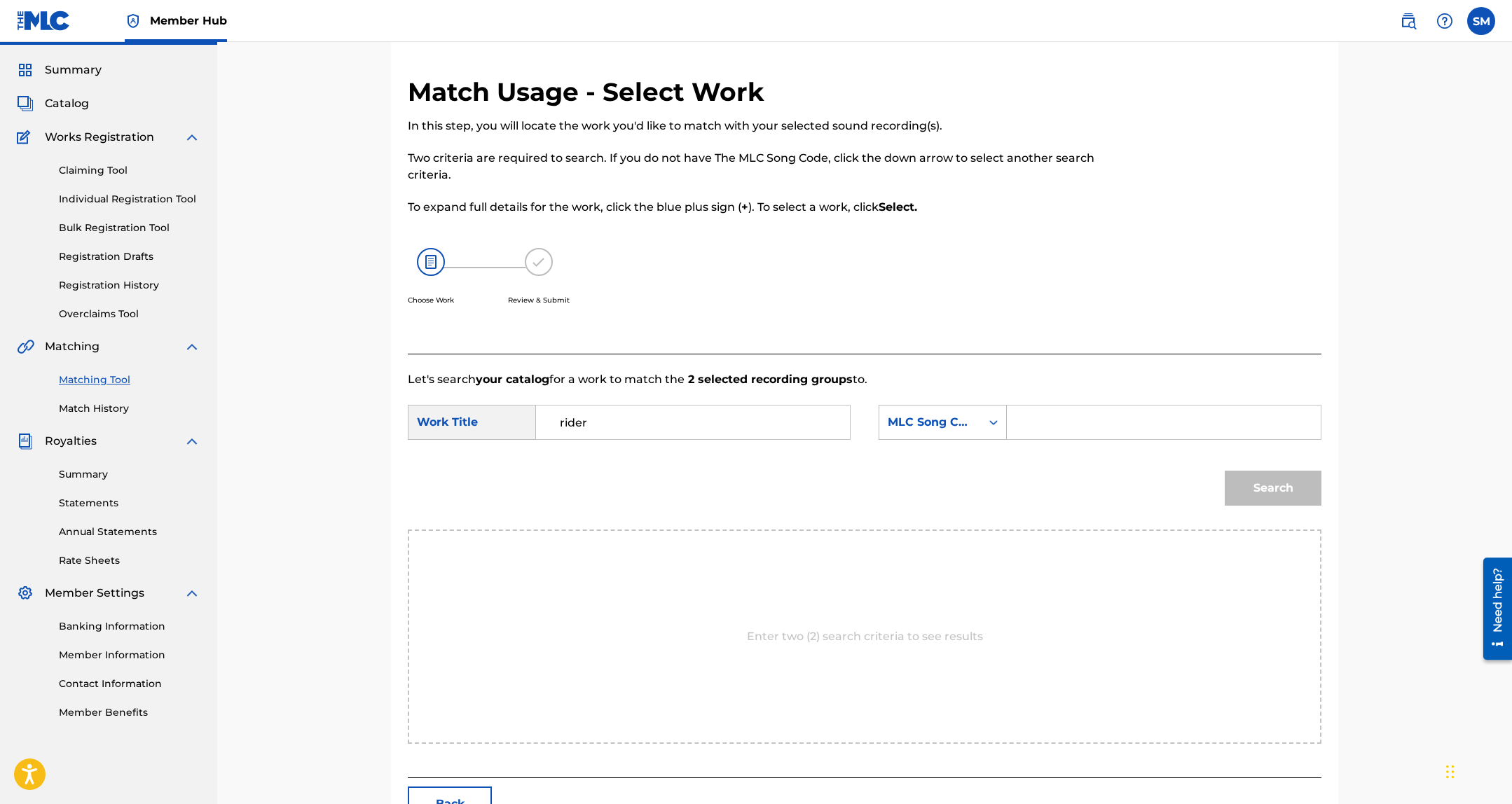
paste input "RO6XND"
type input "RO6XND"
click at [1224, 471] on button "Search" at bounding box center [1273, 488] width 97 height 35
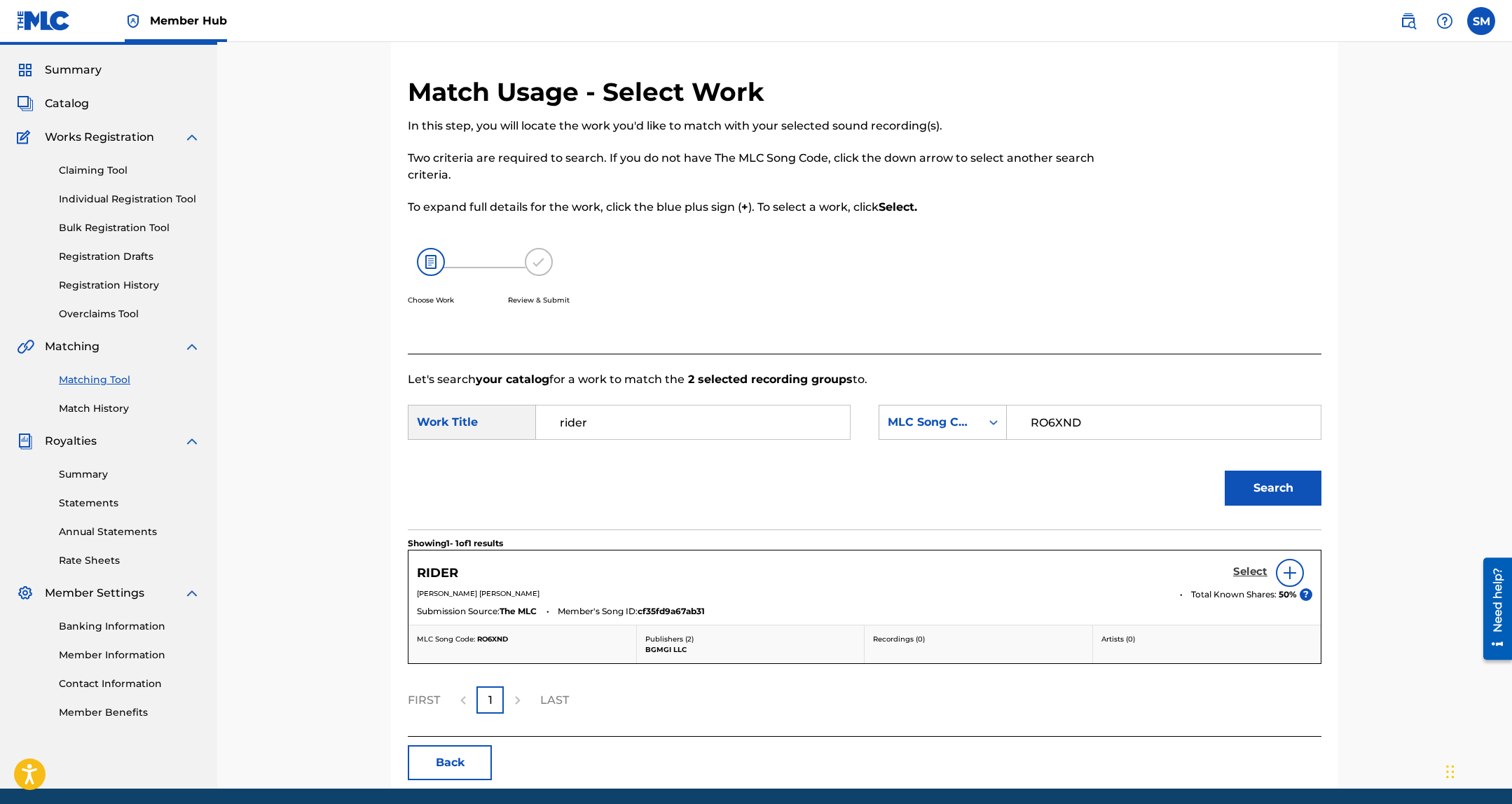
click at [1258, 573] on h5 "Select" at bounding box center [1250, 572] width 34 height 13
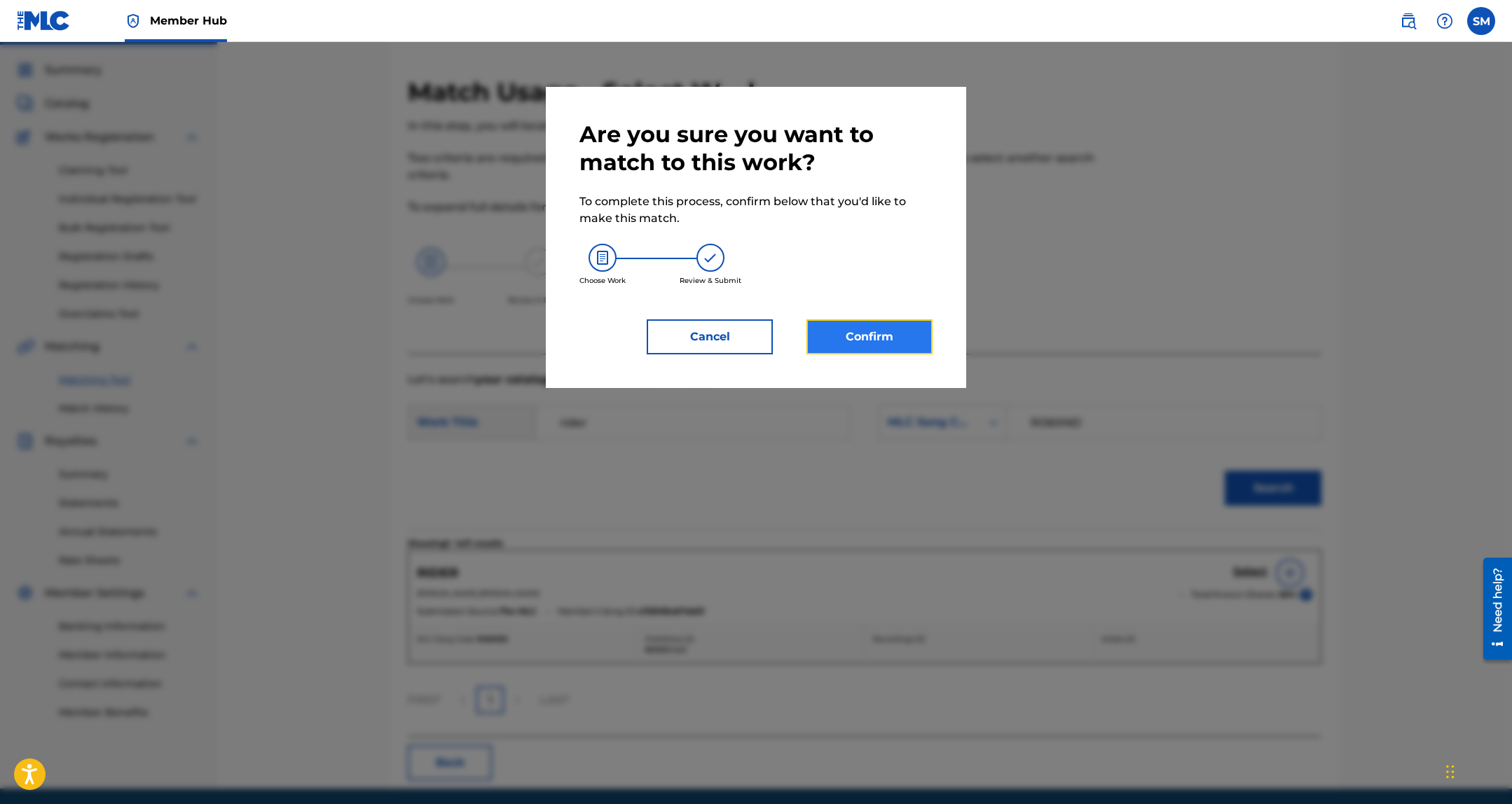
click at [881, 341] on button "Confirm" at bounding box center [869, 336] width 126 height 35
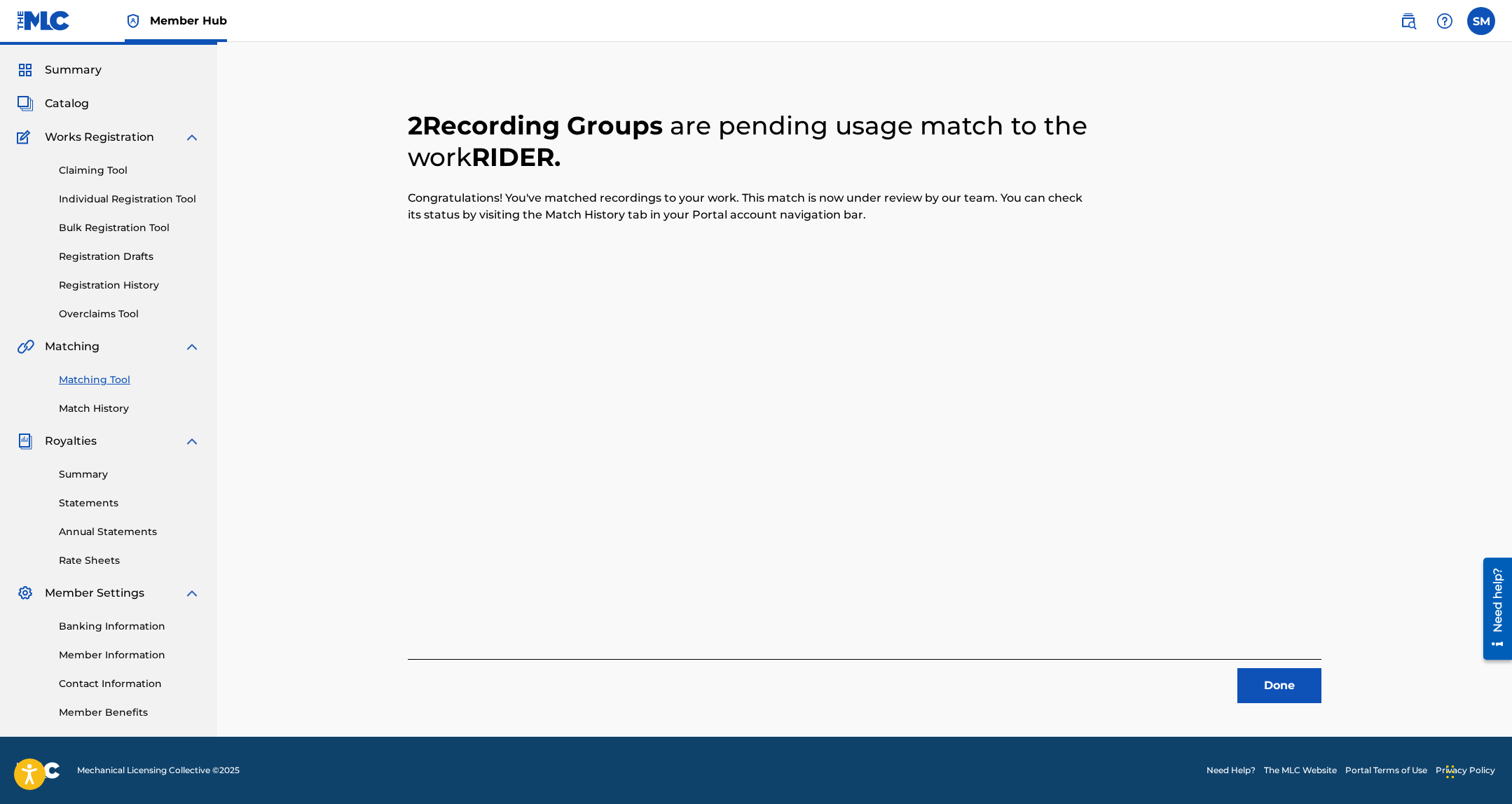
click at [1273, 712] on div "2 Recording Groups are pending usage match to the work RIDER . Congratulations!…" at bounding box center [864, 389] width 981 height 695
click at [1271, 680] on button "Done" at bounding box center [1278, 686] width 84 height 35
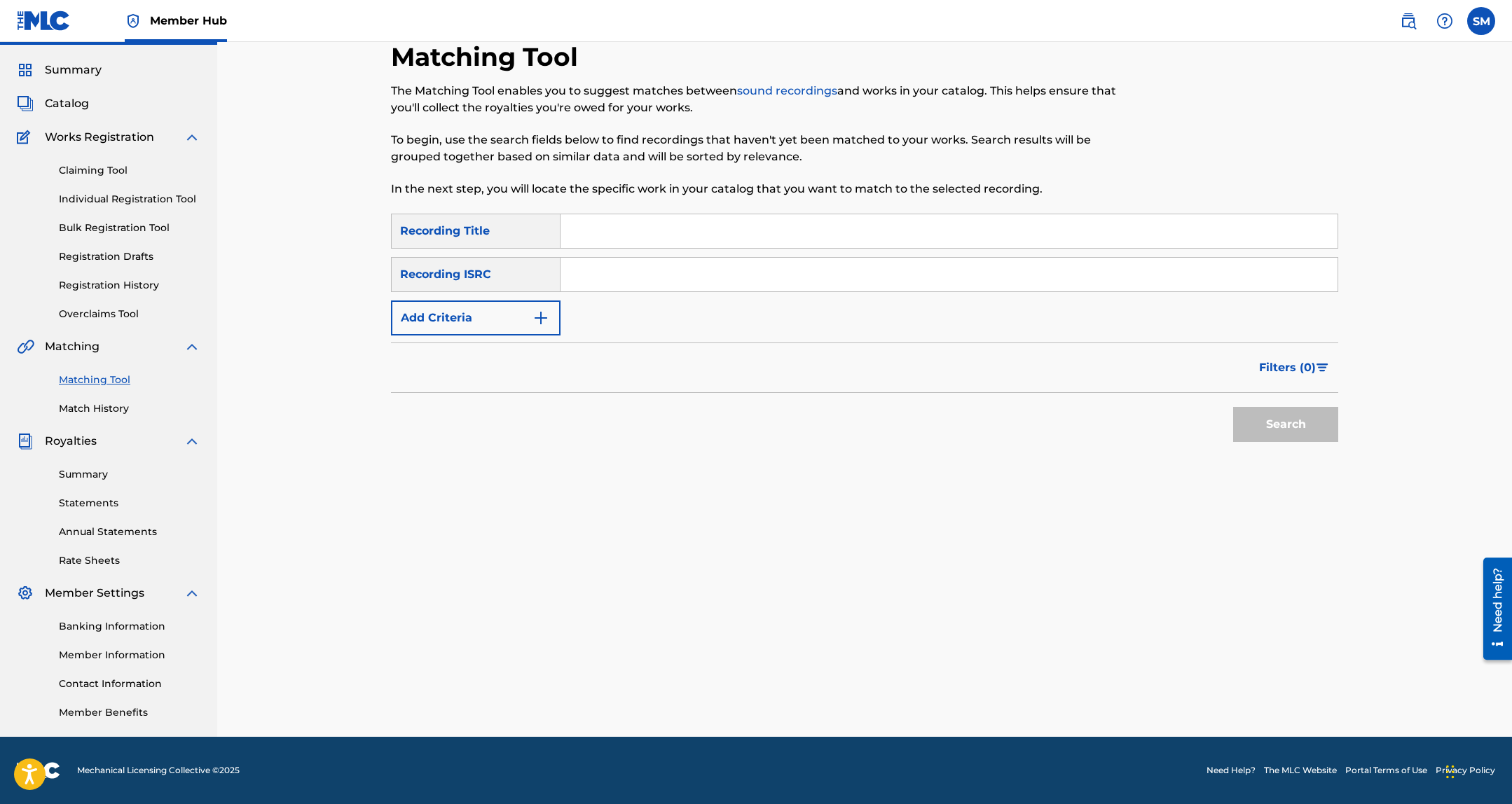
click at [737, 235] on input "Search Form" at bounding box center [948, 231] width 777 height 33
type input "there she go"
type input "v"
paste input "USUYG1539105"
type input "USUYG1539105"
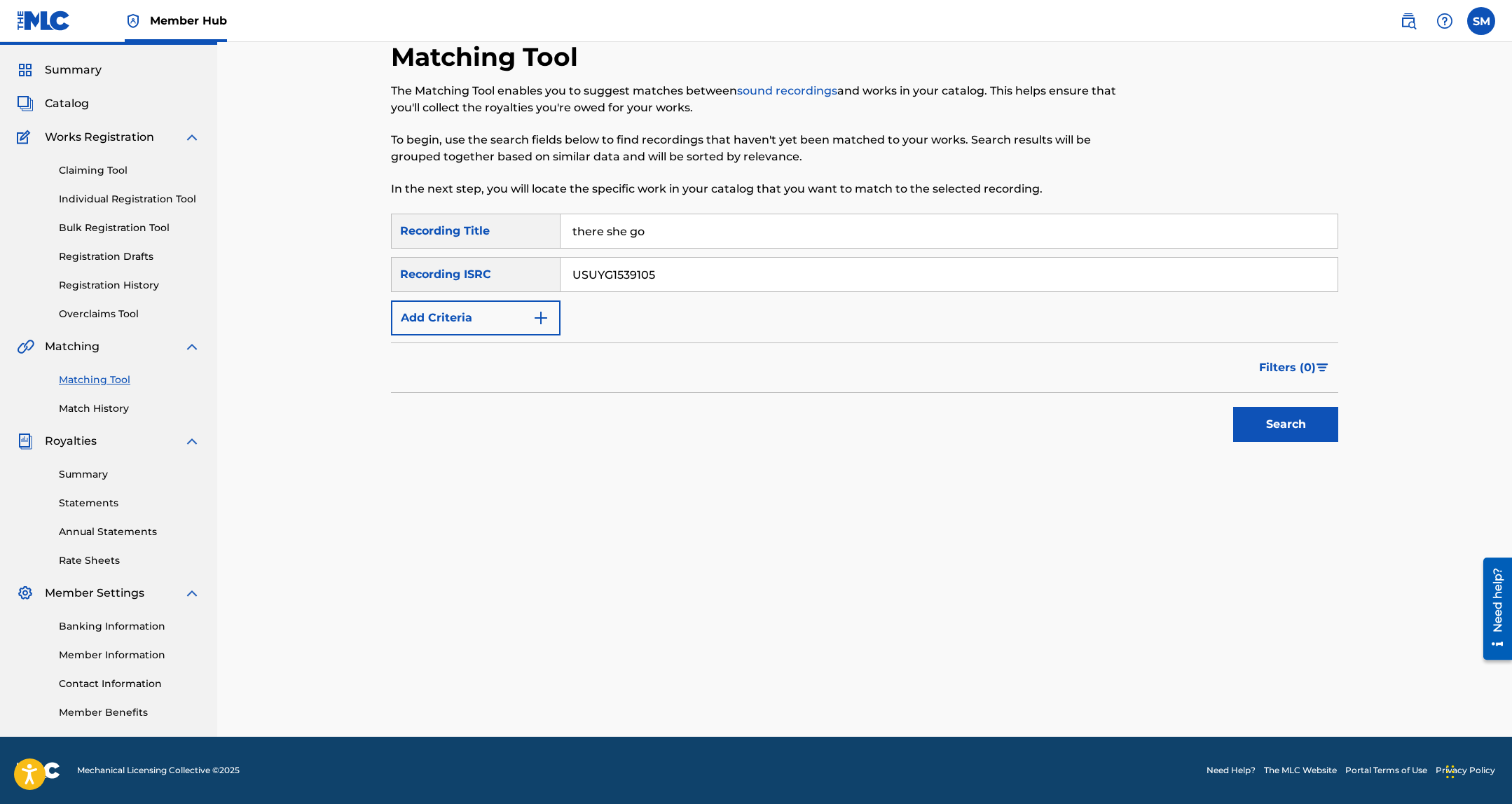
click at [1233, 407] on button "Search" at bounding box center [1285, 424] width 105 height 35
click at [1302, 526] on div at bounding box center [1299, 527] width 14 height 14
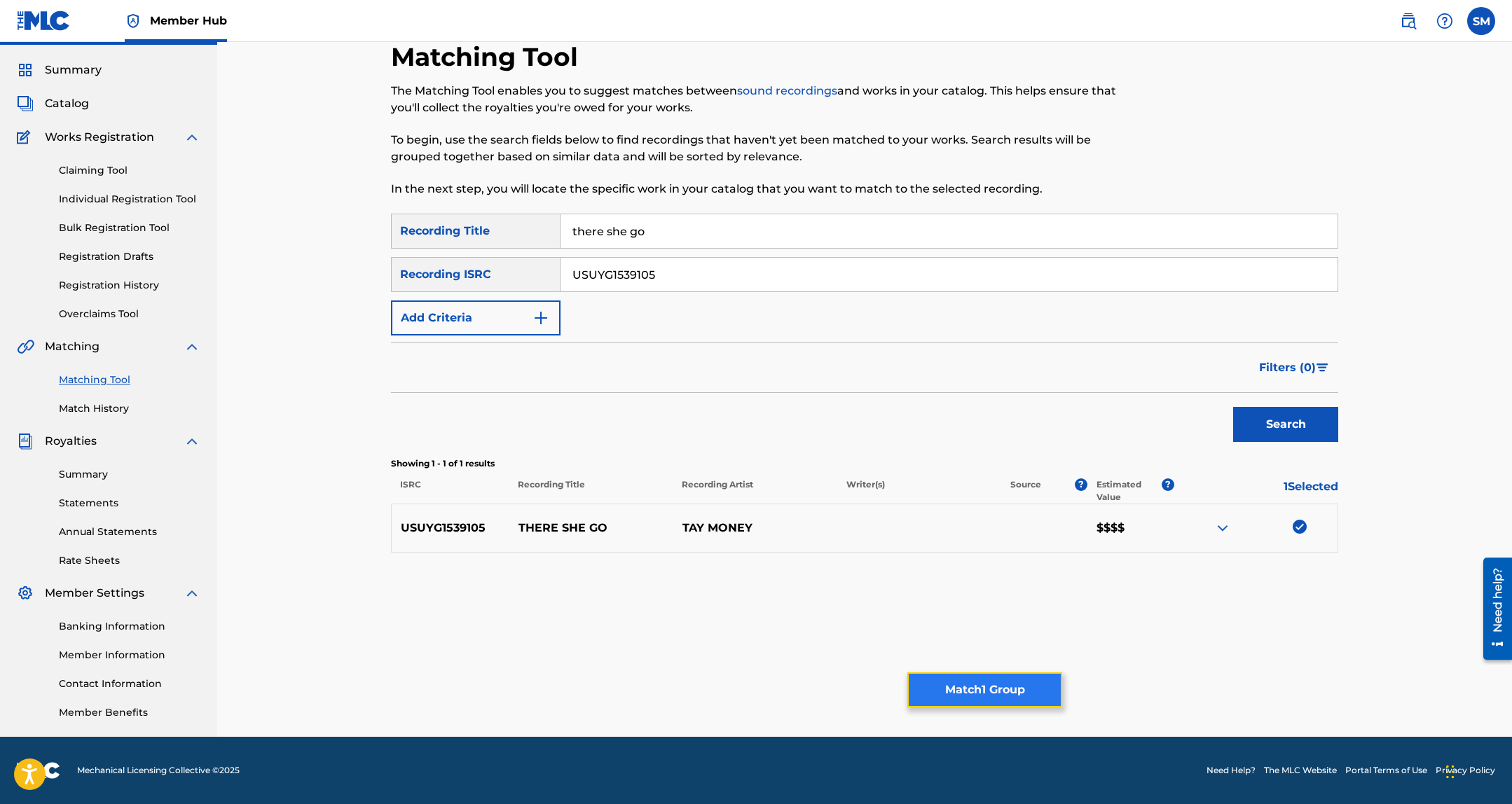
click at [1035, 677] on button "Match 1 Group" at bounding box center [985, 689] width 155 height 35
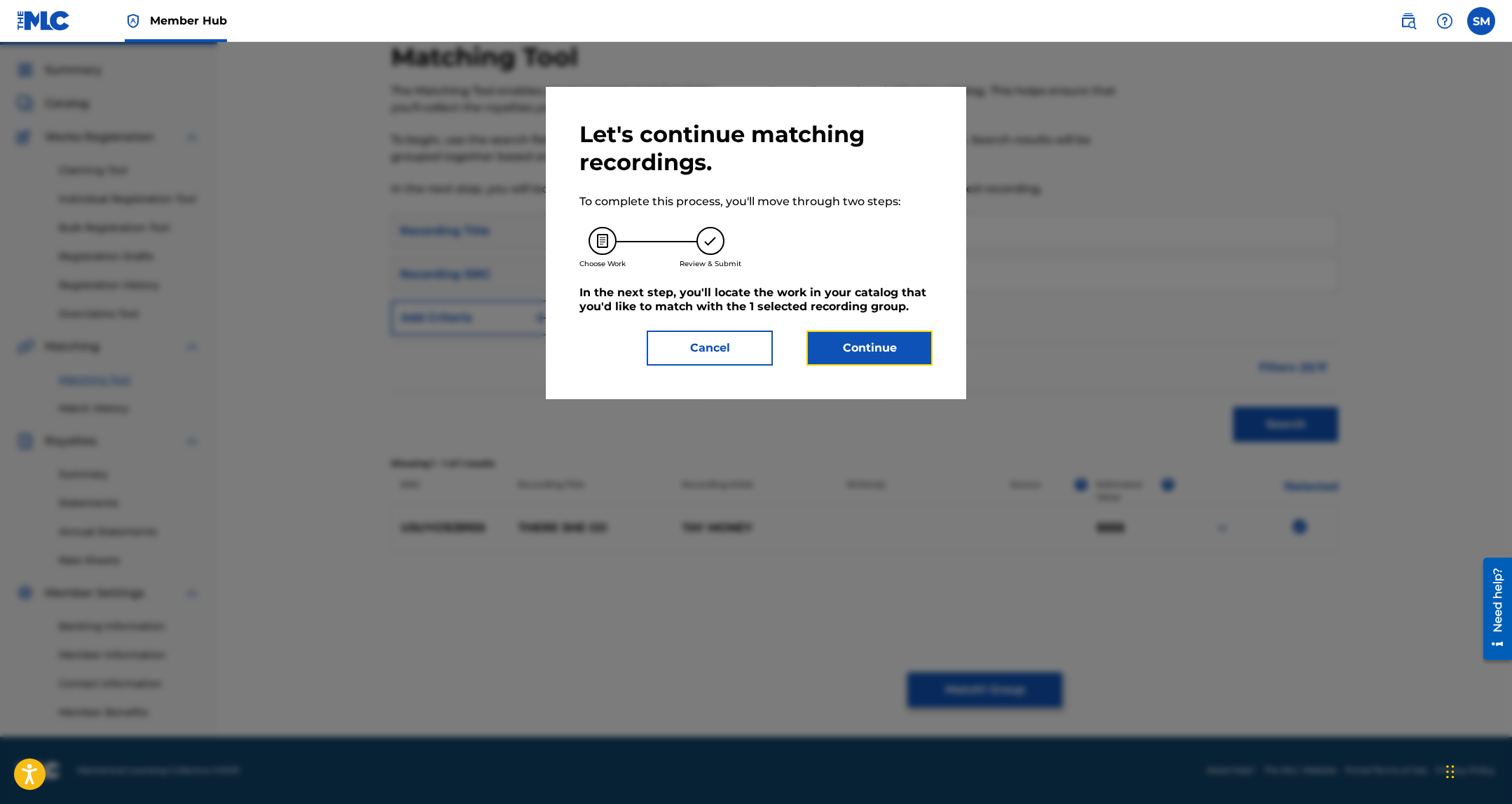
drag, startPoint x: 896, startPoint y: 347, endPoint x: 880, endPoint y: 4, distance: 343.4
click at [895, 346] on button "Continue" at bounding box center [869, 348] width 126 height 35
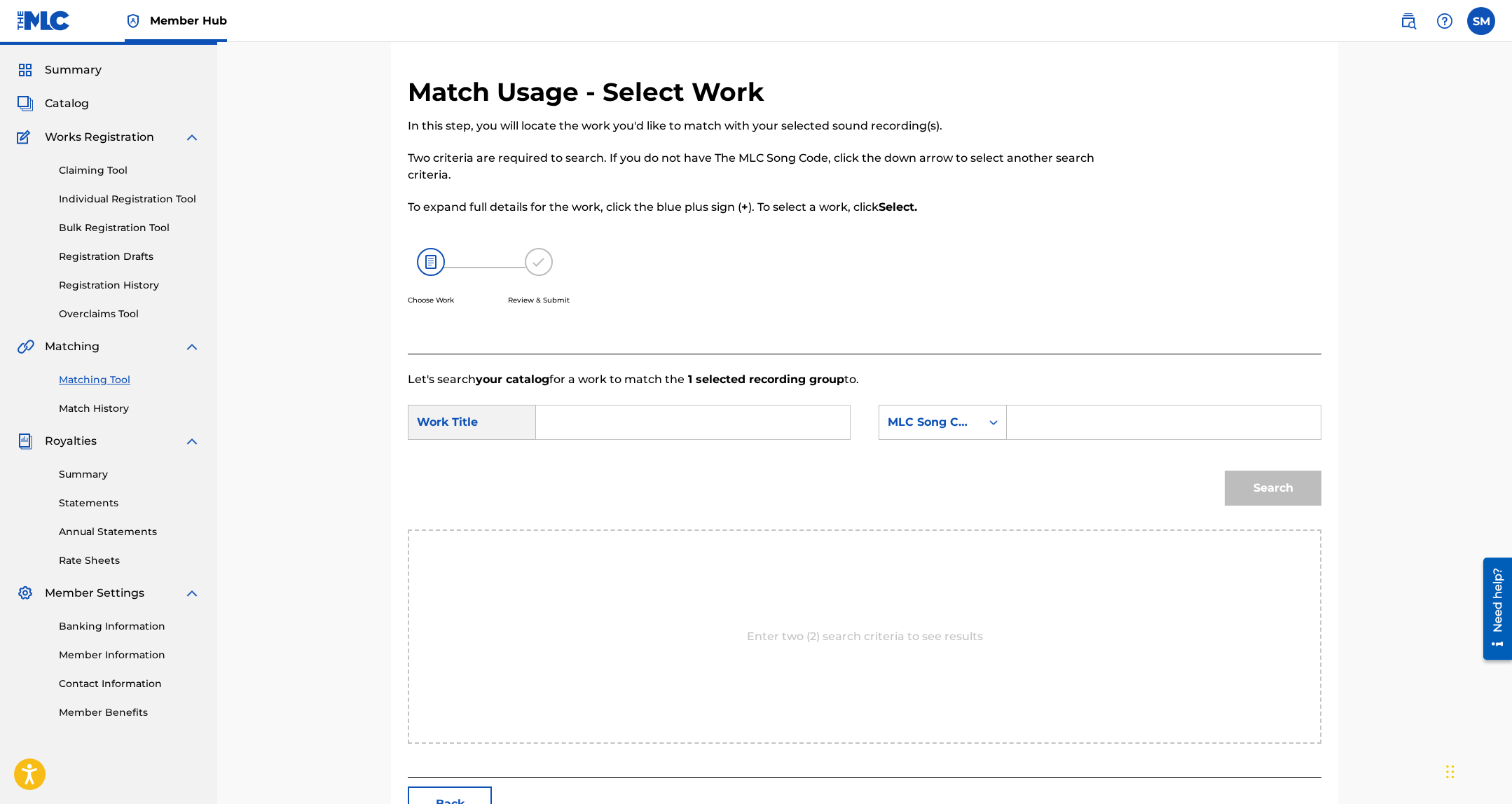
drag, startPoint x: 690, startPoint y: 417, endPoint x: 710, endPoint y: 414, distance: 20.2
click at [695, 417] on input "Search Form" at bounding box center [693, 422] width 290 height 33
type input "there she go"
paste input "T44DCI"
type input "T44DCI"
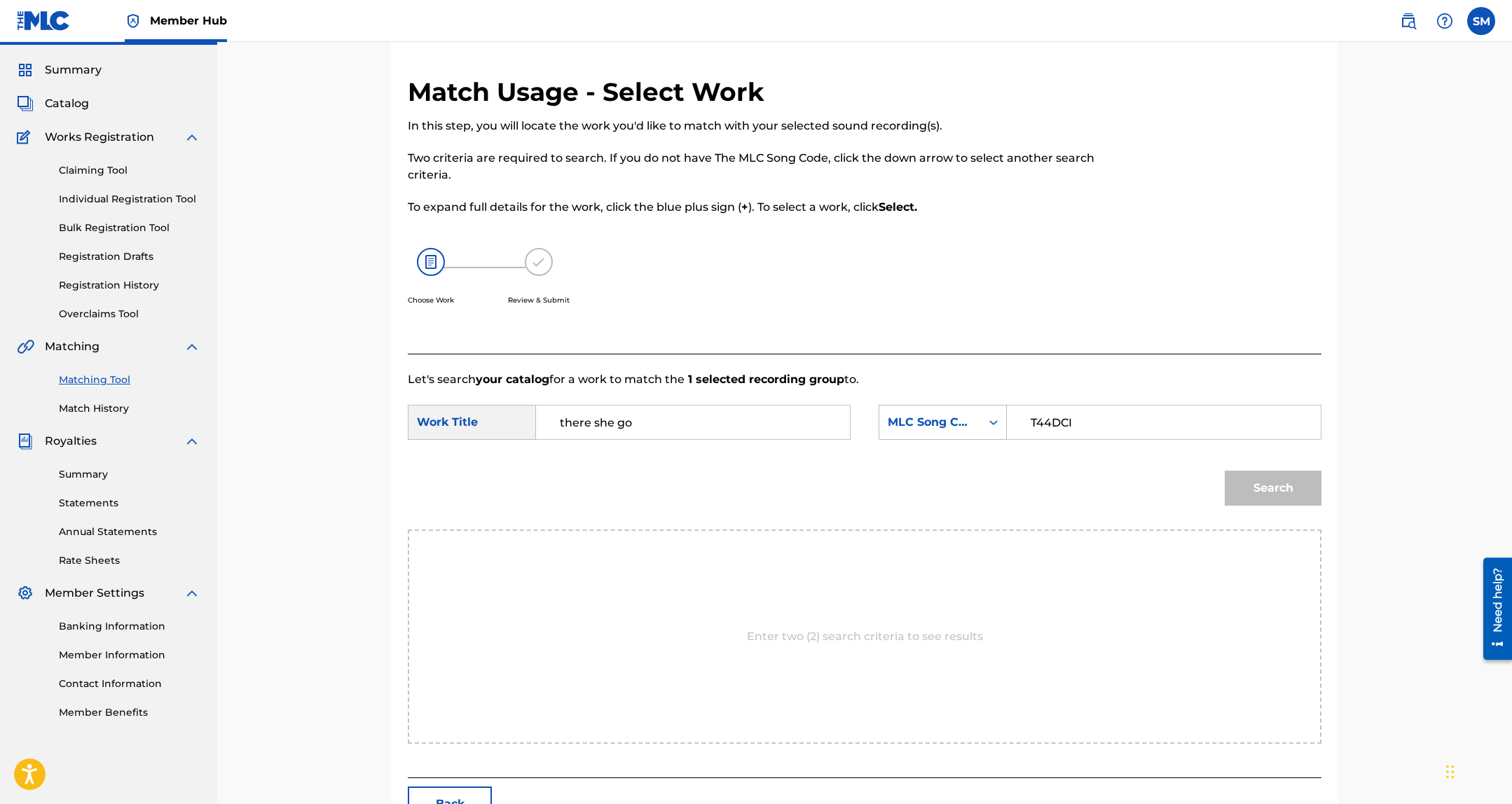
click at [1224, 471] on button "Search" at bounding box center [1273, 488] width 97 height 35
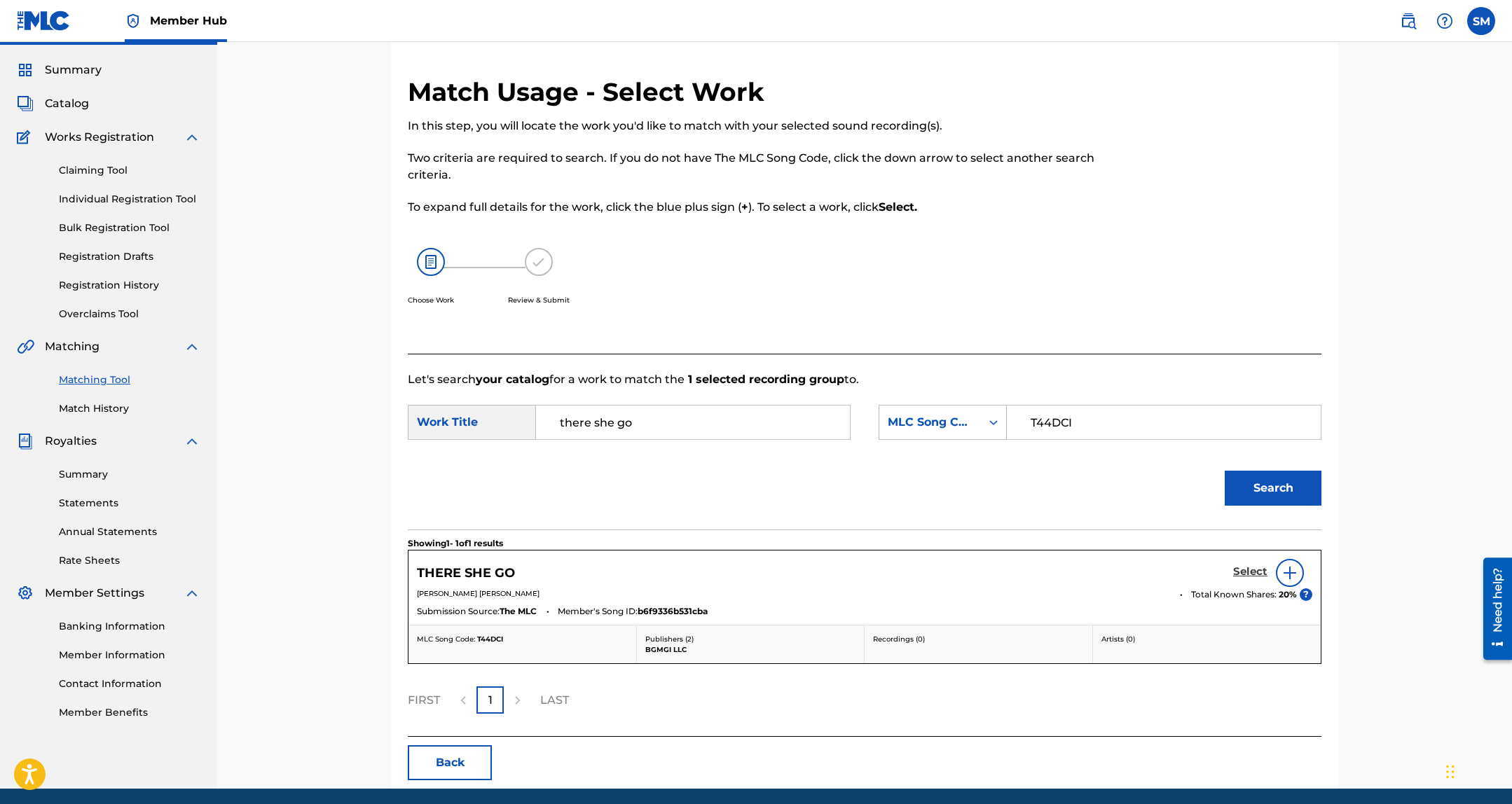
click at [1246, 572] on h5 "Select" at bounding box center [1250, 572] width 34 height 13
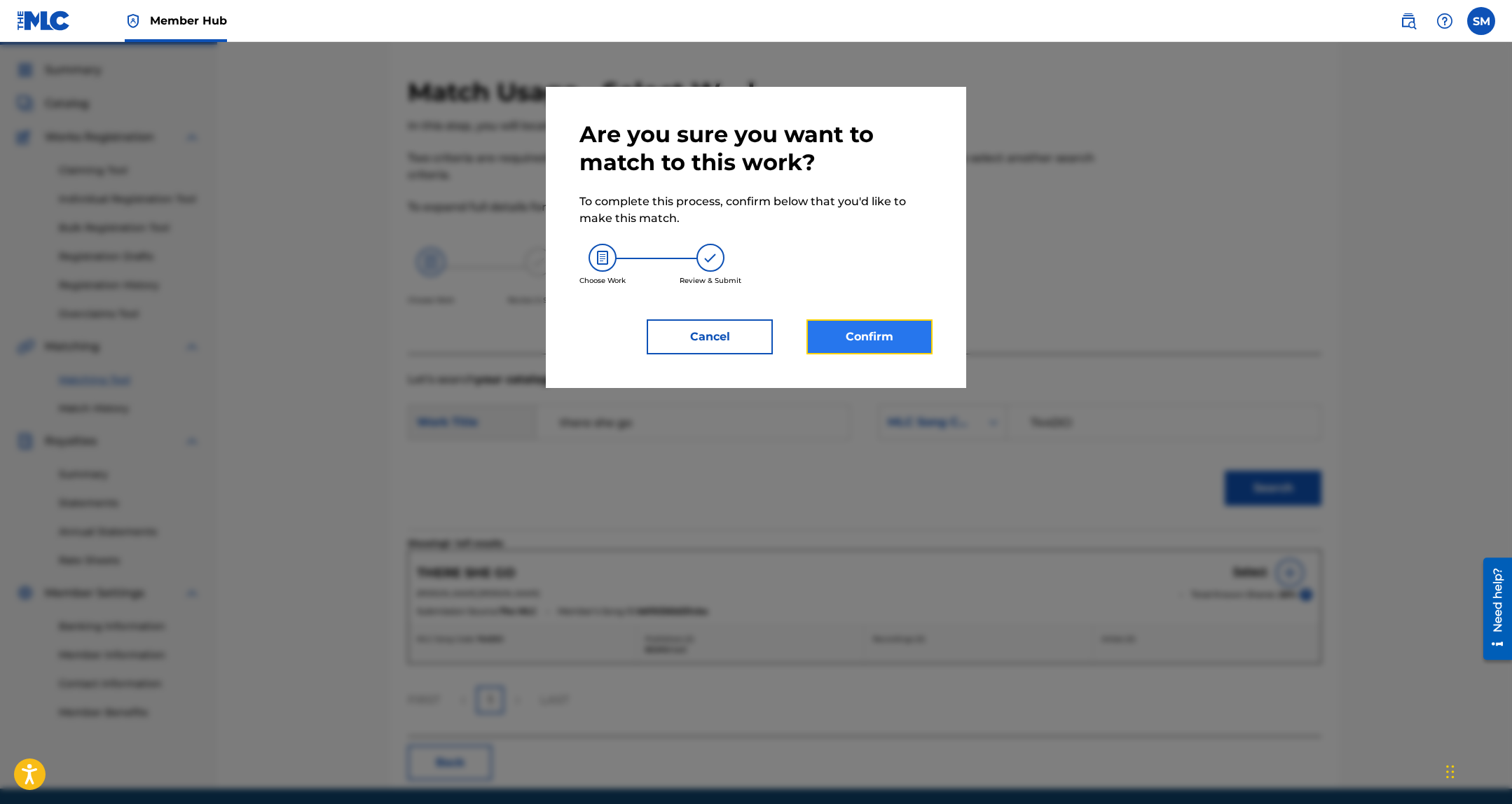
click at [843, 344] on button "Confirm" at bounding box center [869, 336] width 126 height 35
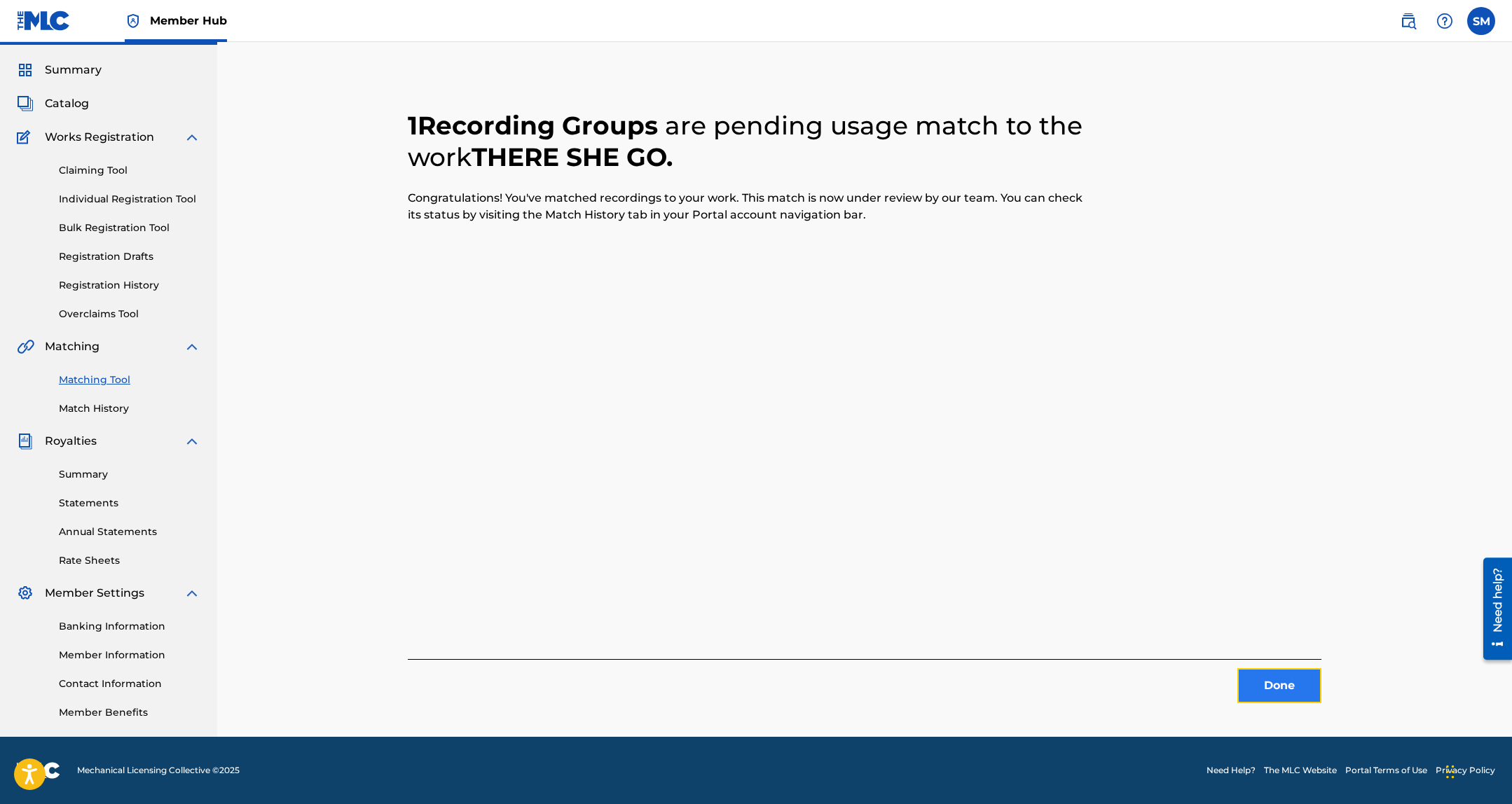
click at [1287, 690] on button "Done" at bounding box center [1278, 686] width 84 height 35
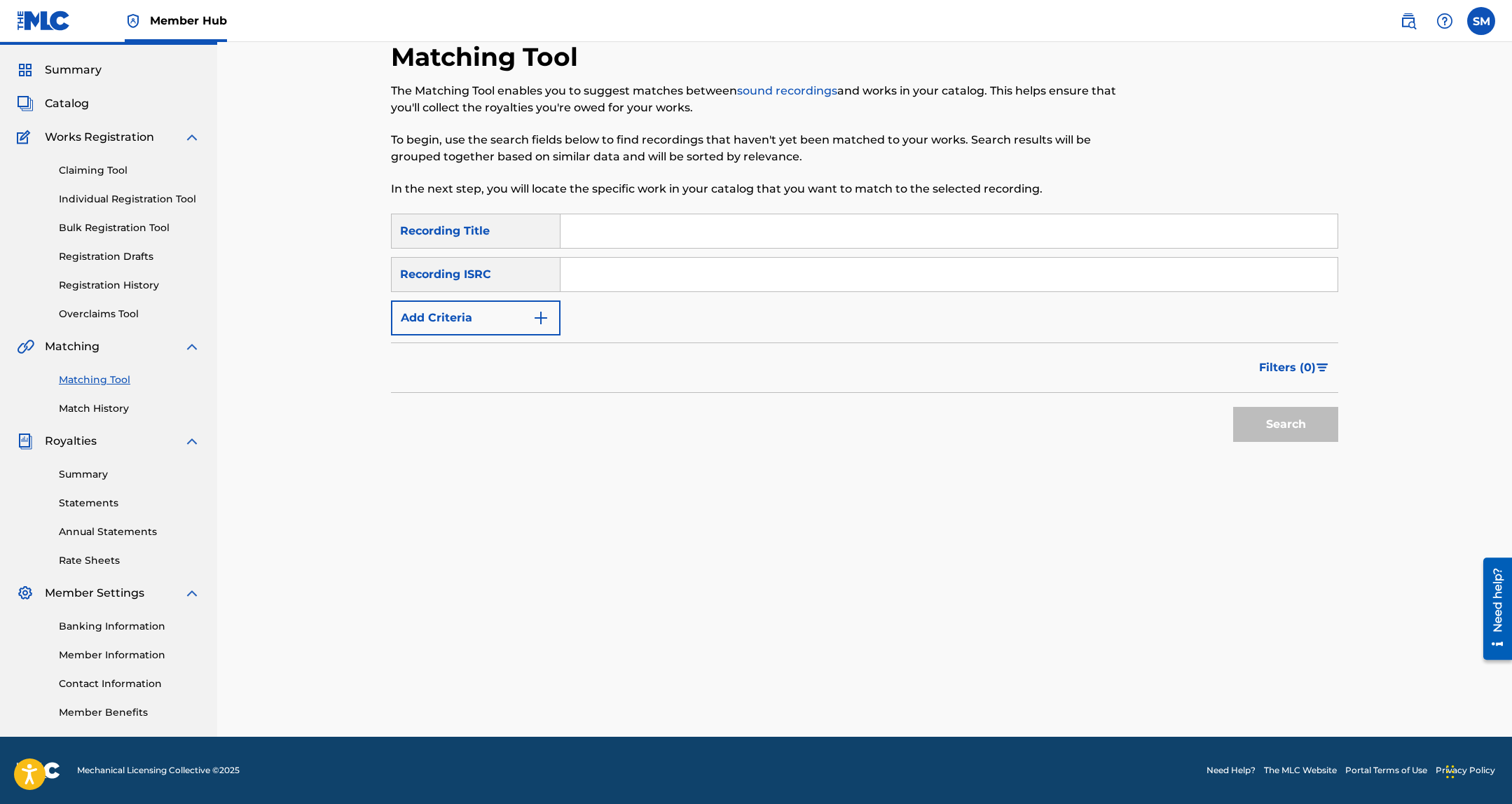
click at [573, 240] on input "Search Form" at bounding box center [948, 231] width 777 height 33
type input "B.B."
paste input "USWB12101501"
type input "USWB12101501"
click at [1233, 407] on button "Search" at bounding box center [1285, 424] width 105 height 35
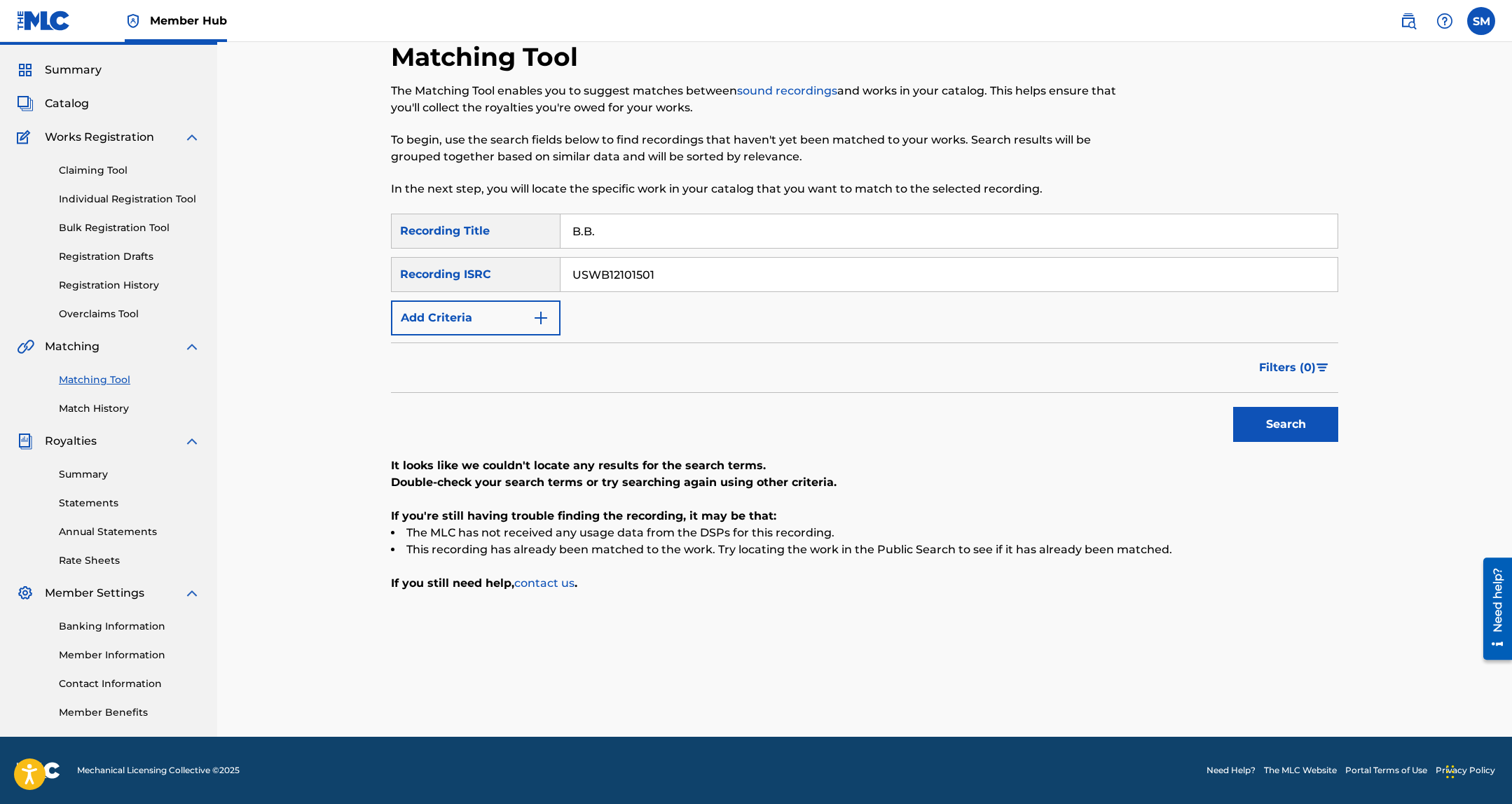
click at [599, 231] on input "B.B." at bounding box center [948, 231] width 777 height 33
click at [1233, 407] on button "Search" at bounding box center [1285, 424] width 105 height 35
click at [591, 223] on input "BB" at bounding box center [948, 231] width 777 height 33
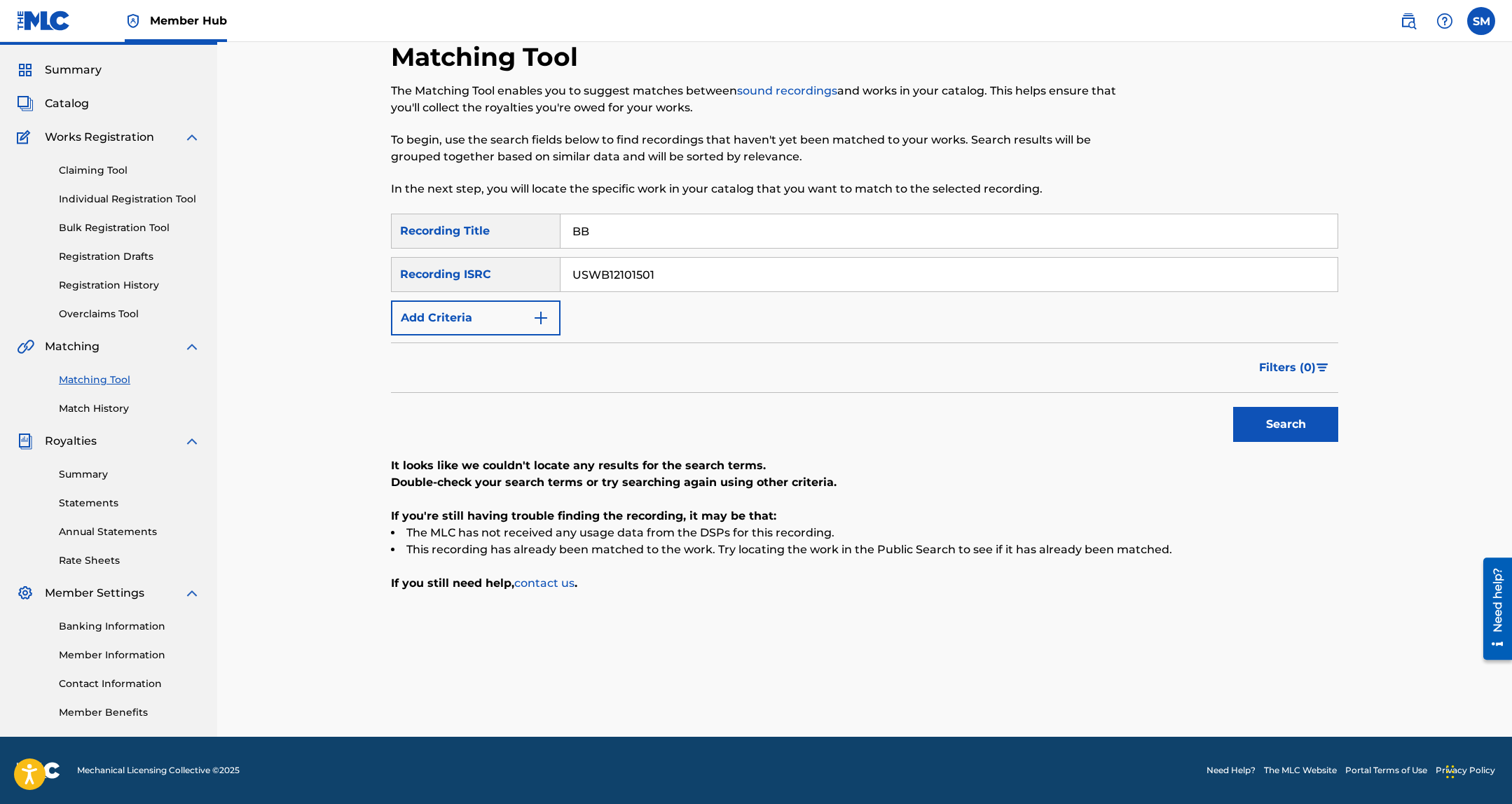
click at [591, 223] on input "BB" at bounding box center [948, 231] width 777 height 33
type input "no hands"
paste input "QM6P4236883"
type input "QM6P42368831"
click at [1233, 407] on button "Search" at bounding box center [1285, 424] width 105 height 35
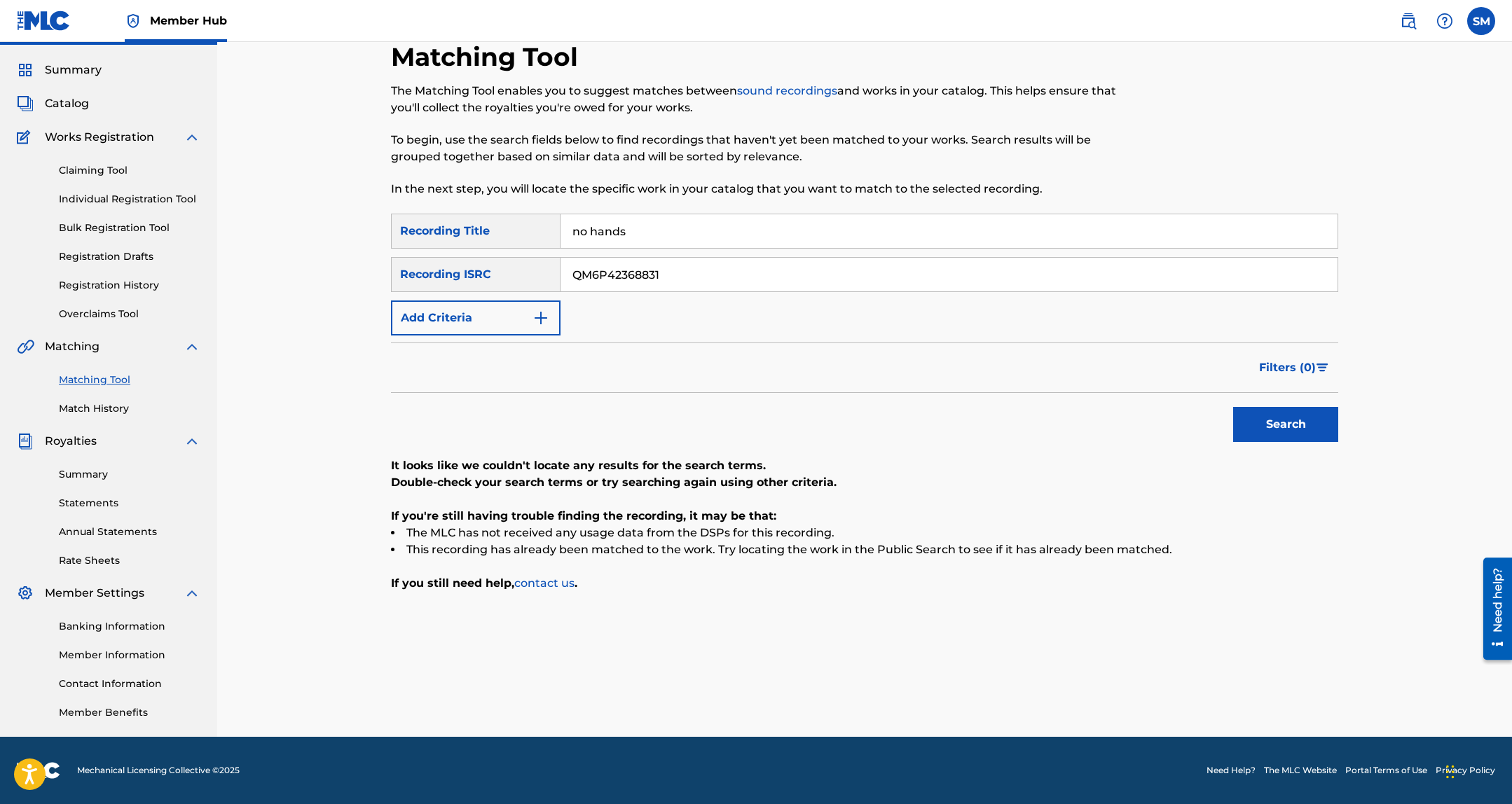
click at [782, 235] on input "no hands" at bounding box center [948, 231] width 777 height 33
type input "boujee thot"
paste input "ZTPX2238630"
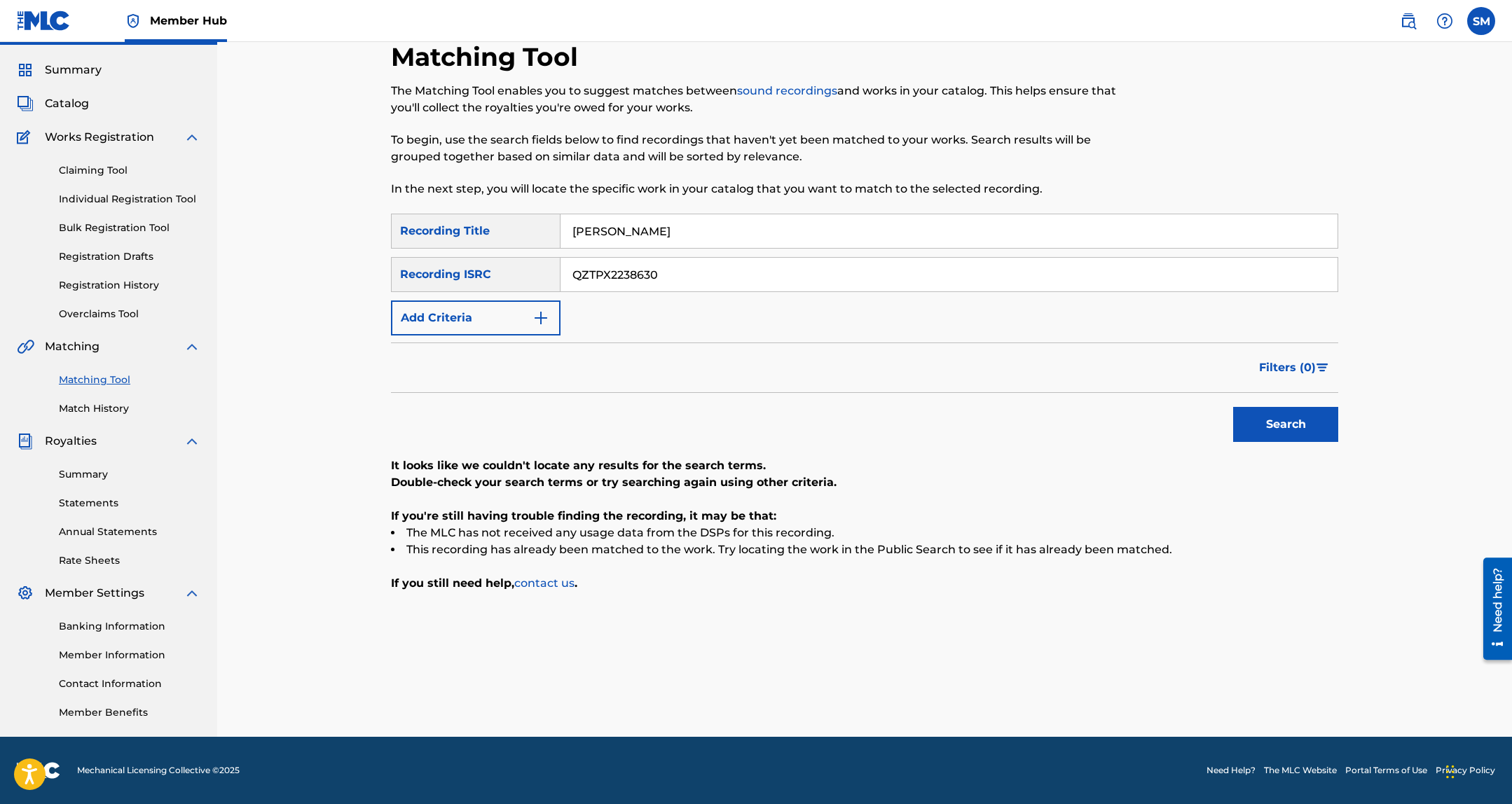
type input "QZTPX2238630"
click at [1233, 407] on button "Search" at bounding box center [1285, 424] width 105 height 35
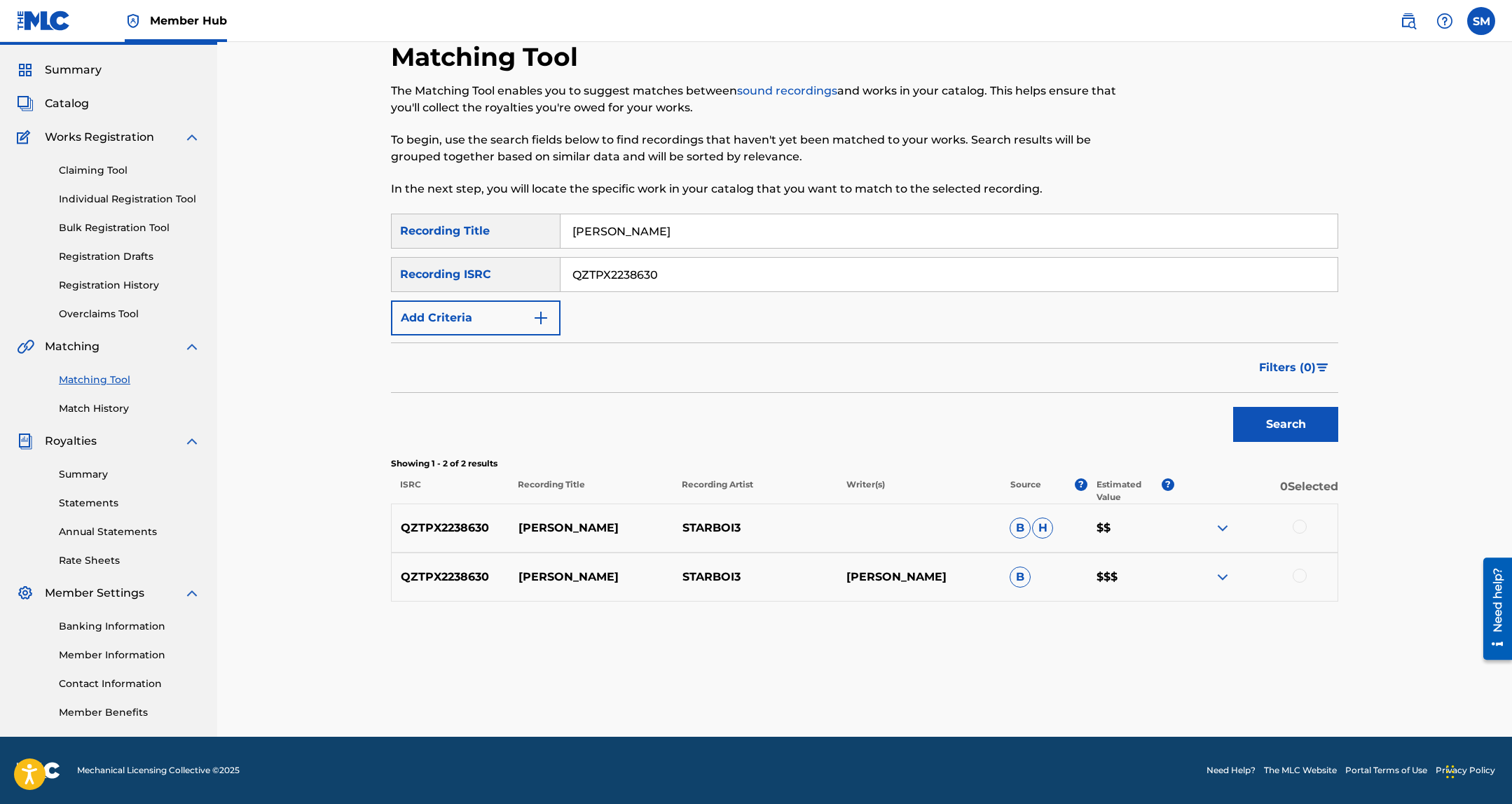
drag, startPoint x: 1299, startPoint y: 574, endPoint x: 1296, endPoint y: 524, distance: 50.1
click at [1299, 574] on div at bounding box center [1299, 576] width 14 height 14
click at [1296, 523] on div at bounding box center [1299, 527] width 14 height 14
click at [1001, 678] on button "Match 2 Groups" at bounding box center [985, 689] width 155 height 35
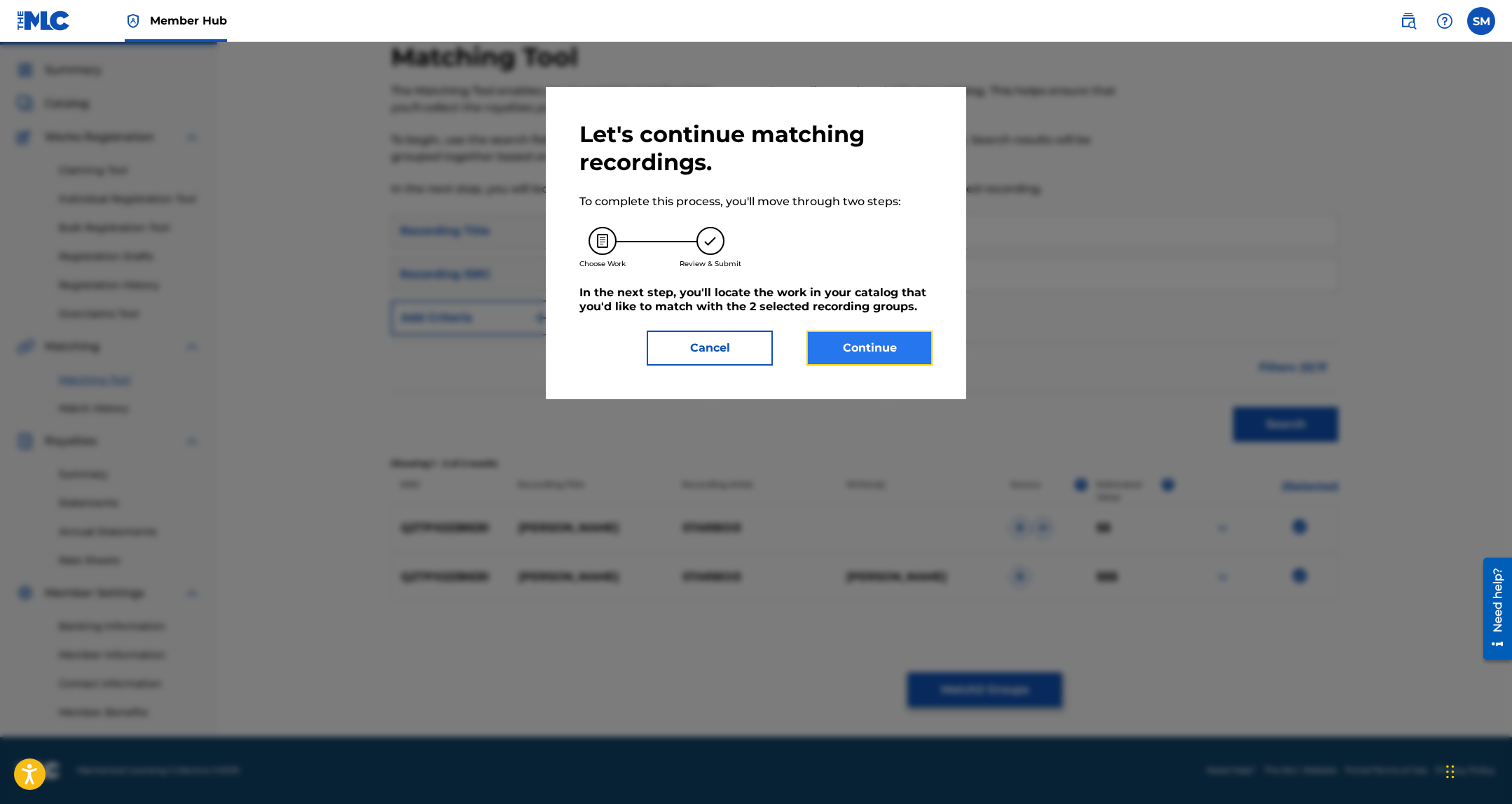
click at [864, 344] on button "Continue" at bounding box center [869, 348] width 126 height 35
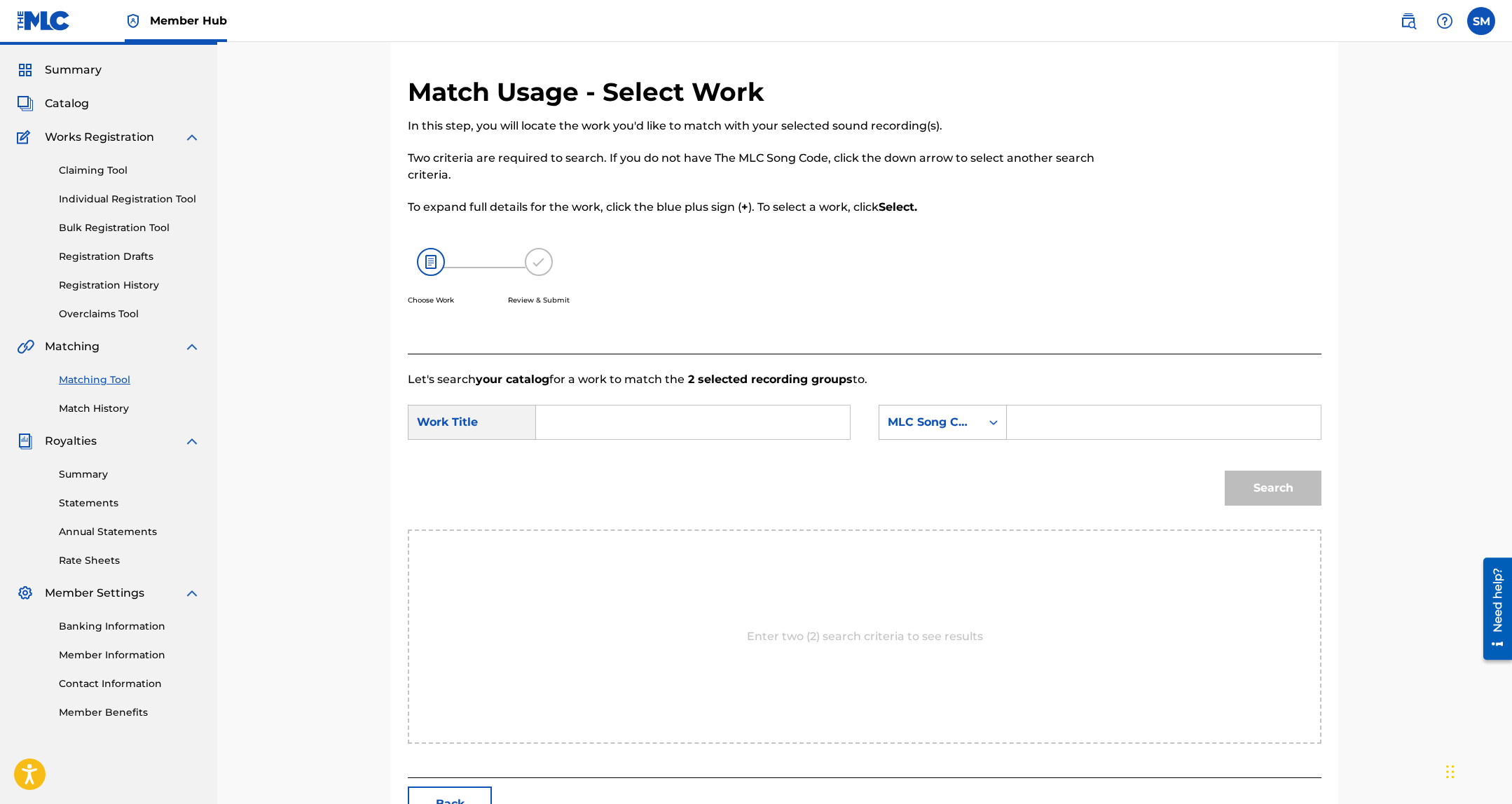
click at [767, 434] on input "Search Form" at bounding box center [693, 422] width 290 height 33
type input "boujee thot"
paste input "BF54IB"
type input "BF54IB"
click at [1224, 471] on button "Search" at bounding box center [1273, 488] width 97 height 35
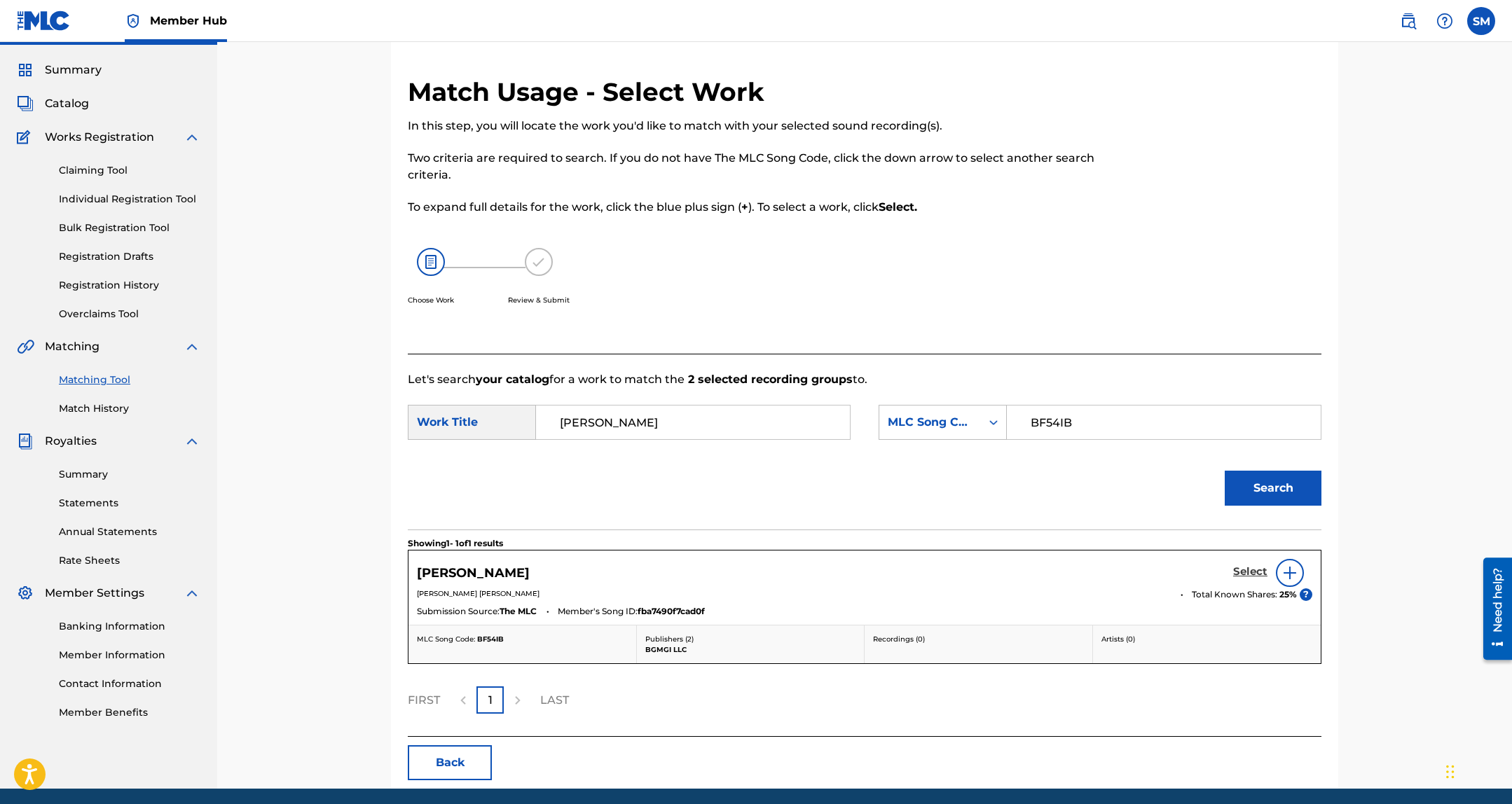
click at [1255, 566] on h5 "Select" at bounding box center [1250, 572] width 34 height 13
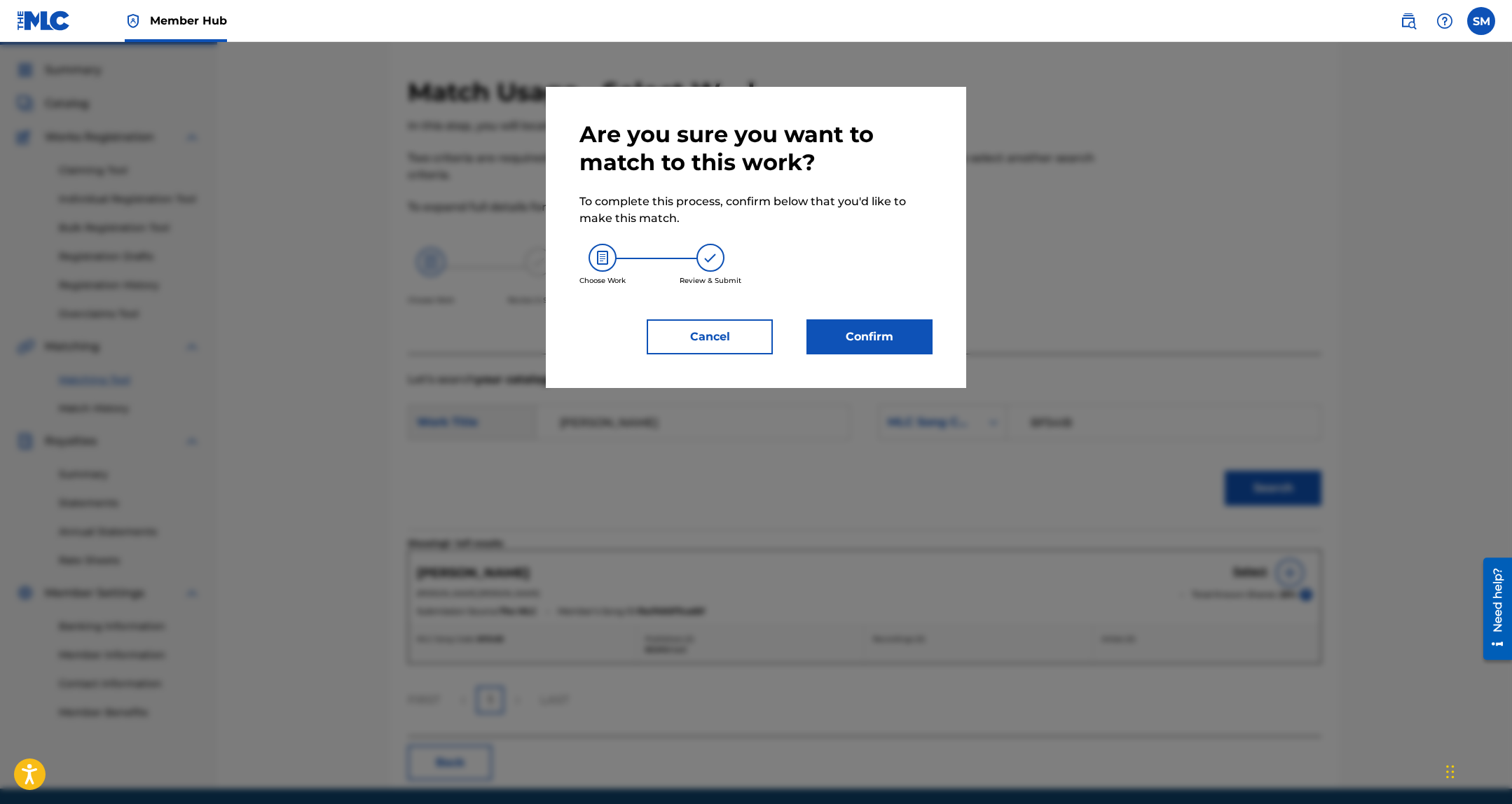
click at [828, 318] on div "Are you sure you want to match to this work? To complete this process, confirm …" at bounding box center [756, 237] width 353 height 234
click at [865, 341] on button "Confirm" at bounding box center [869, 336] width 126 height 35
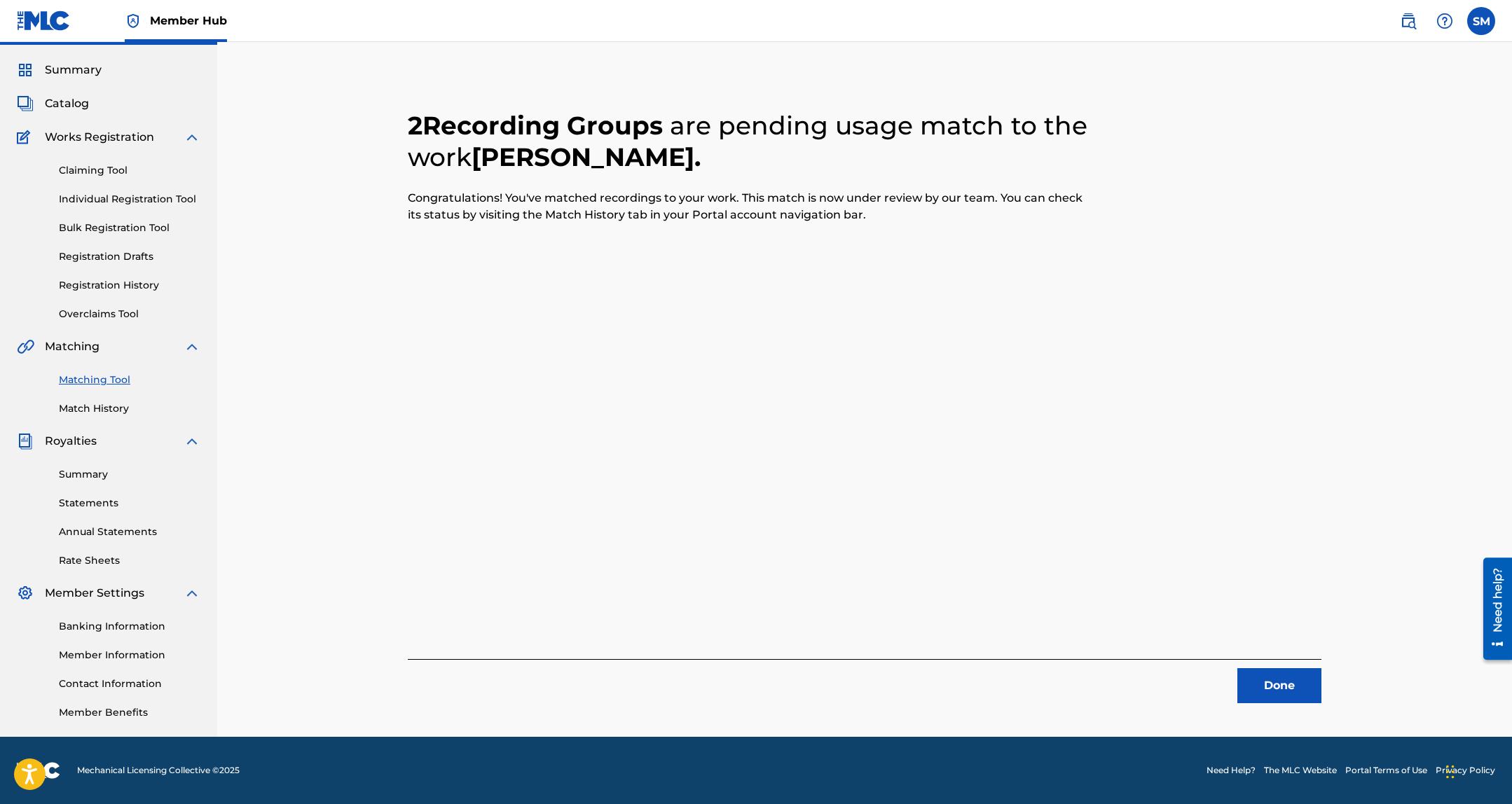
click at [1244, 668] on div "Done" at bounding box center [864, 681] width 913 height 44
click at [1275, 697] on button "Done" at bounding box center [1278, 686] width 84 height 35
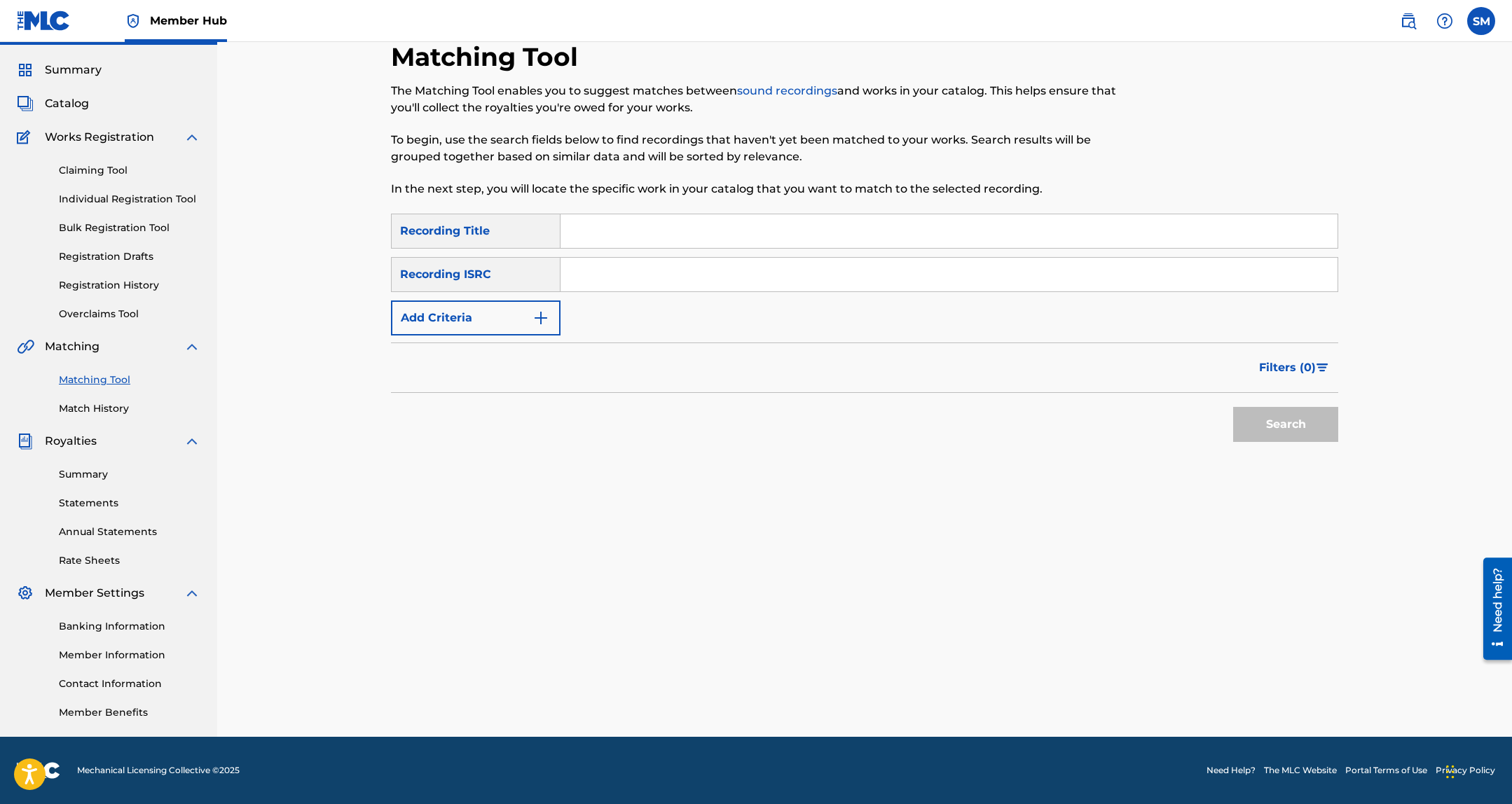
click at [1078, 235] on input "Search Form" at bounding box center [948, 231] width 777 height 33
type input "can not FWM"
paste input "QZTAY2327422"
type input "QZTAY2327422"
click at [1233, 407] on button "Search" at bounding box center [1285, 424] width 105 height 35
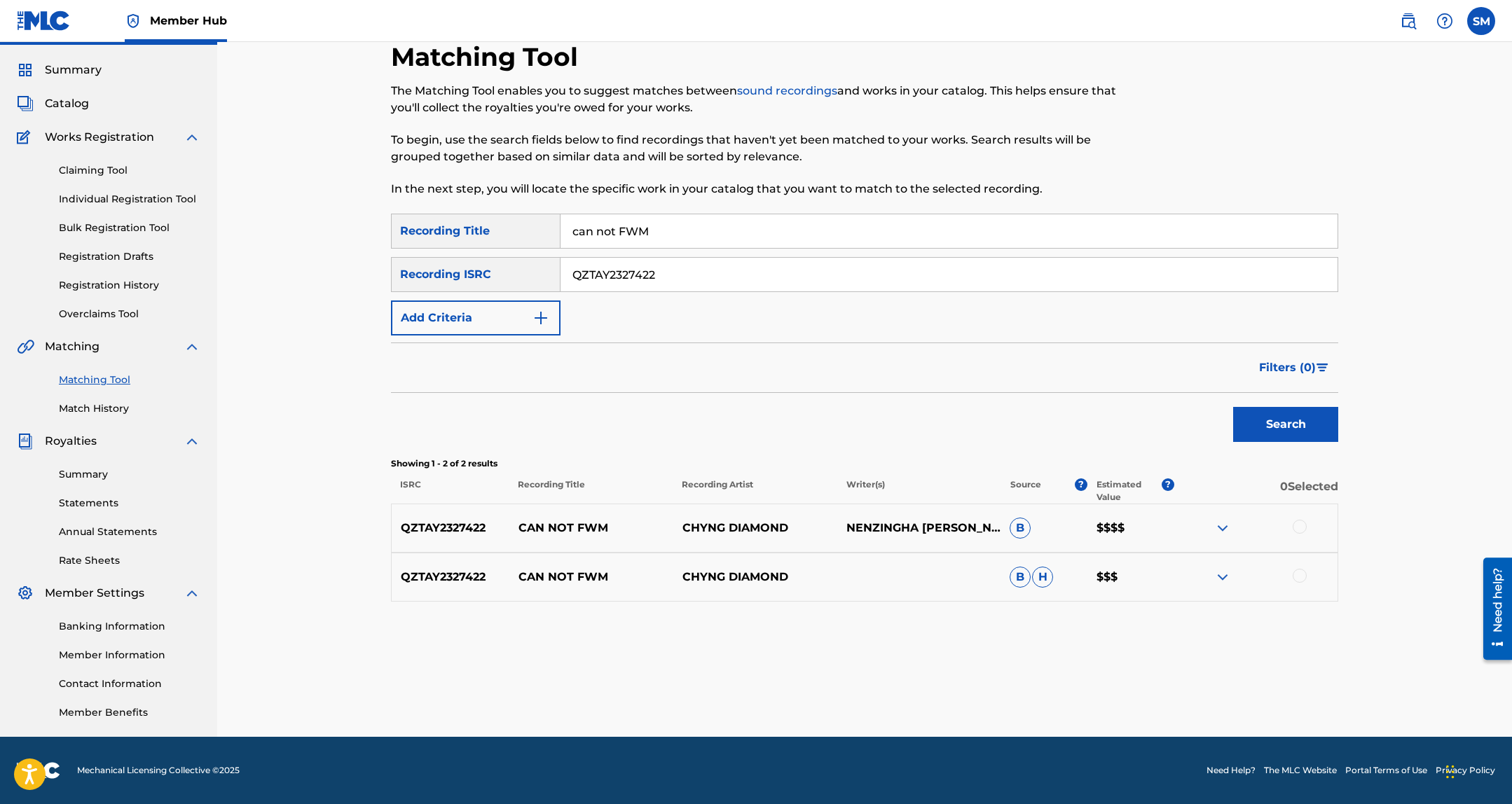
click at [1299, 524] on div at bounding box center [1299, 527] width 14 height 14
drag, startPoint x: 1295, startPoint y: 573, endPoint x: 1273, endPoint y: 591, distance: 28.4
click at [1295, 574] on div at bounding box center [1299, 576] width 14 height 14
click at [969, 675] on button "Match 2 Groups" at bounding box center [985, 689] width 155 height 35
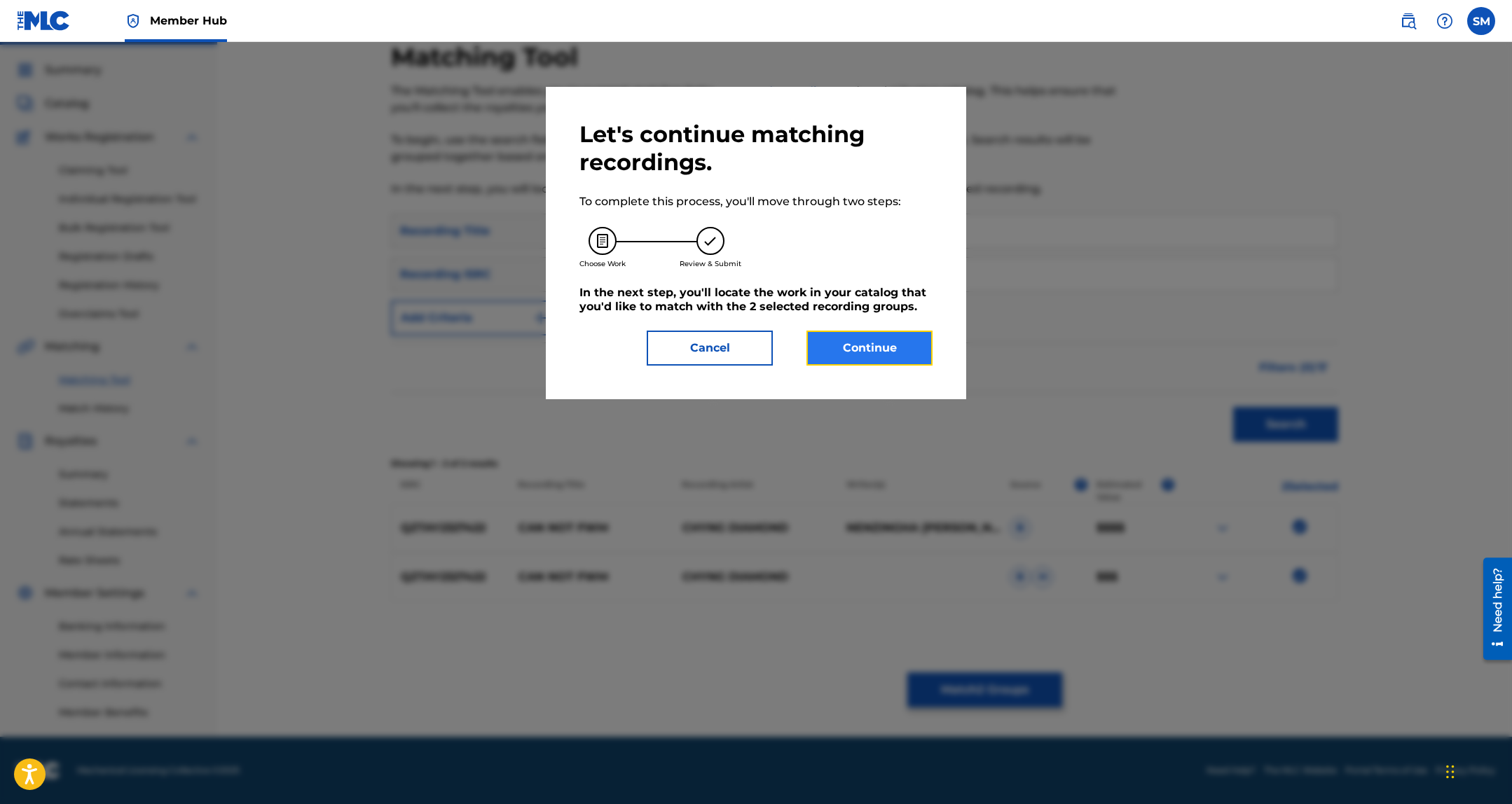
click at [876, 344] on button "Continue" at bounding box center [869, 348] width 126 height 35
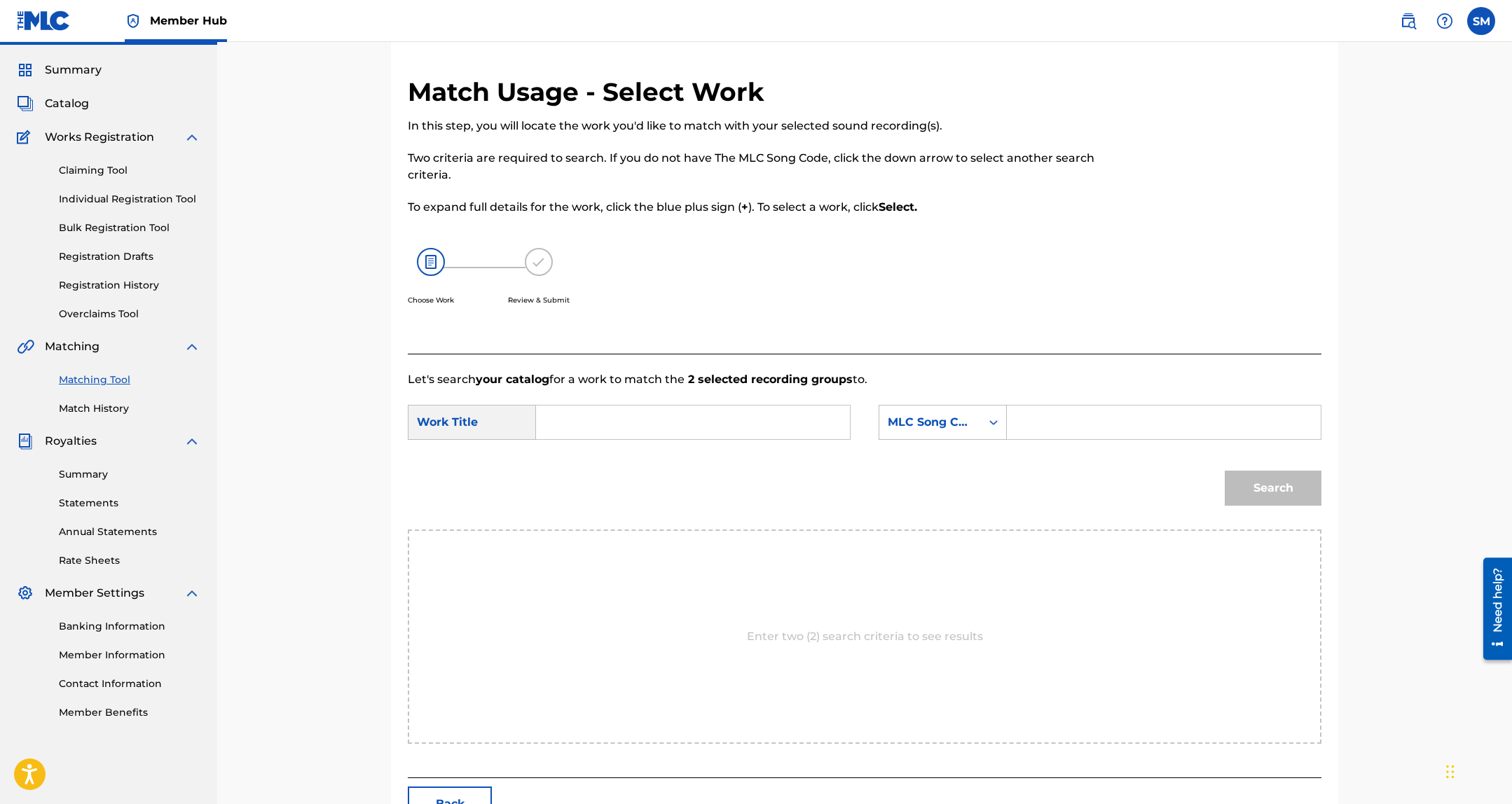
click at [687, 418] on input "Search Form" at bounding box center [693, 422] width 290 height 33
type input "can not fwm"
paste input "CL0ISV"
type input "CL0ISV"
click at [1224, 471] on button "Search" at bounding box center [1273, 488] width 97 height 35
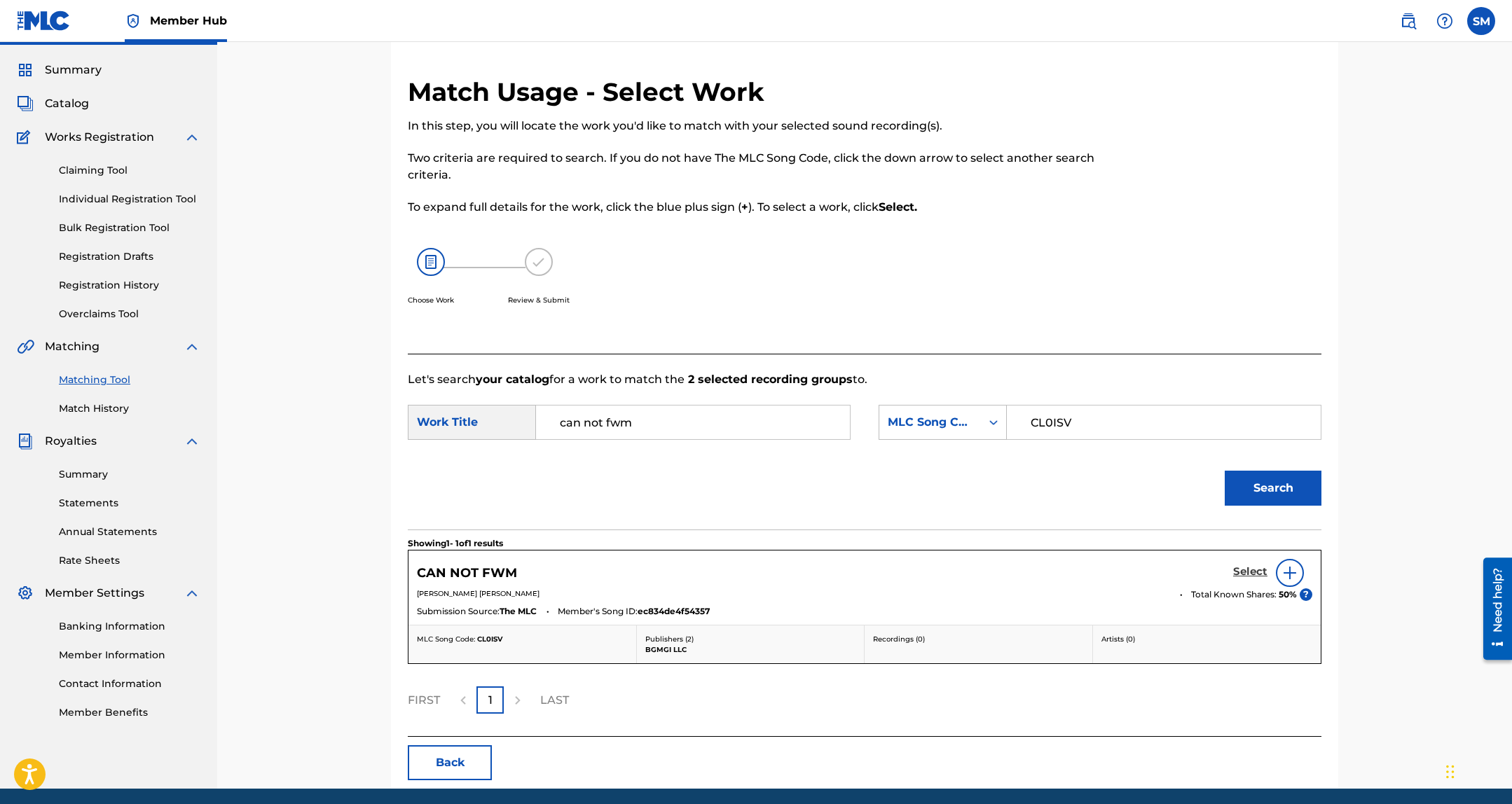
click at [1244, 574] on h5 "Select" at bounding box center [1250, 572] width 34 height 13
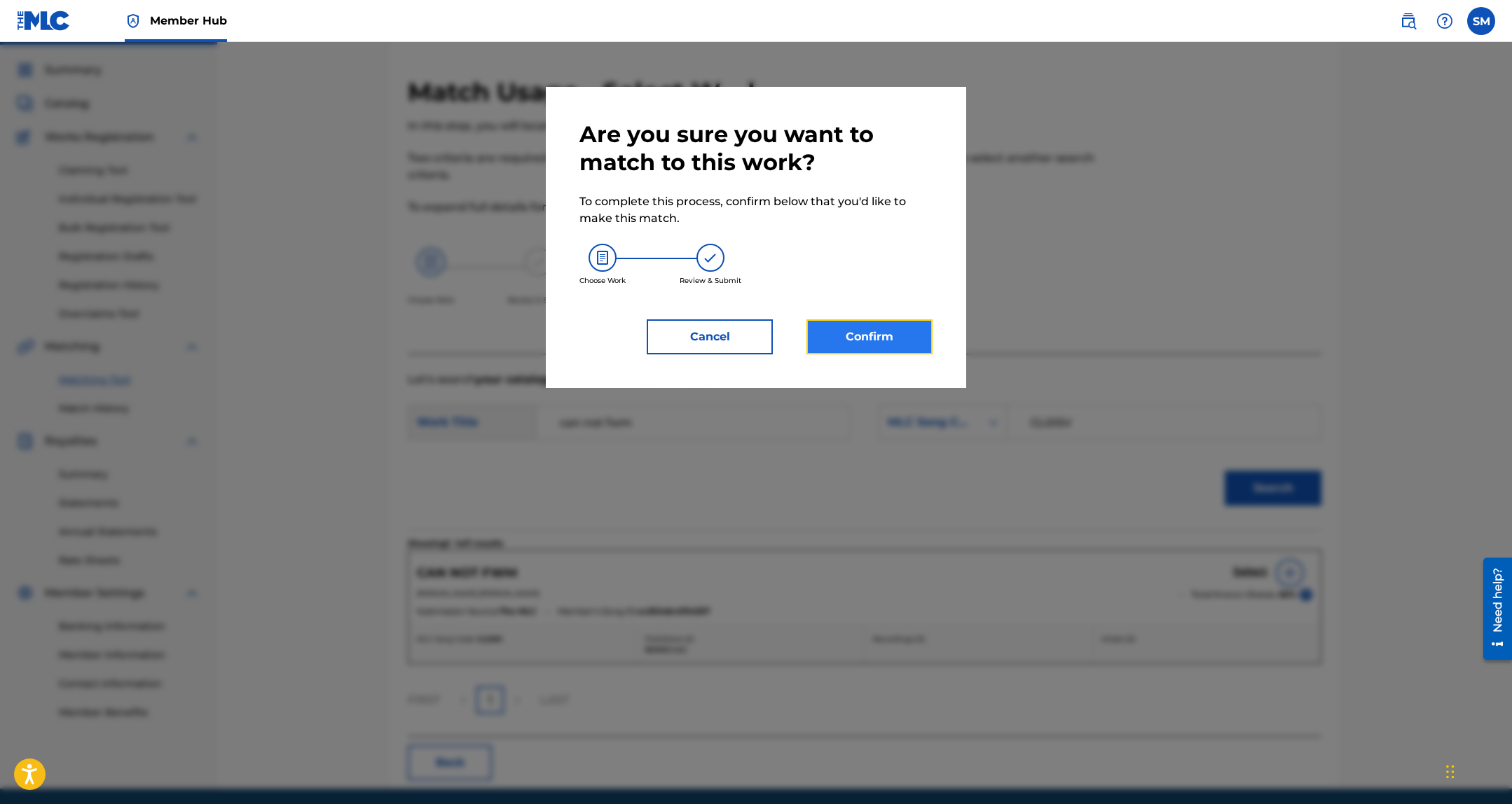
click at [875, 353] on button "Confirm" at bounding box center [869, 336] width 126 height 35
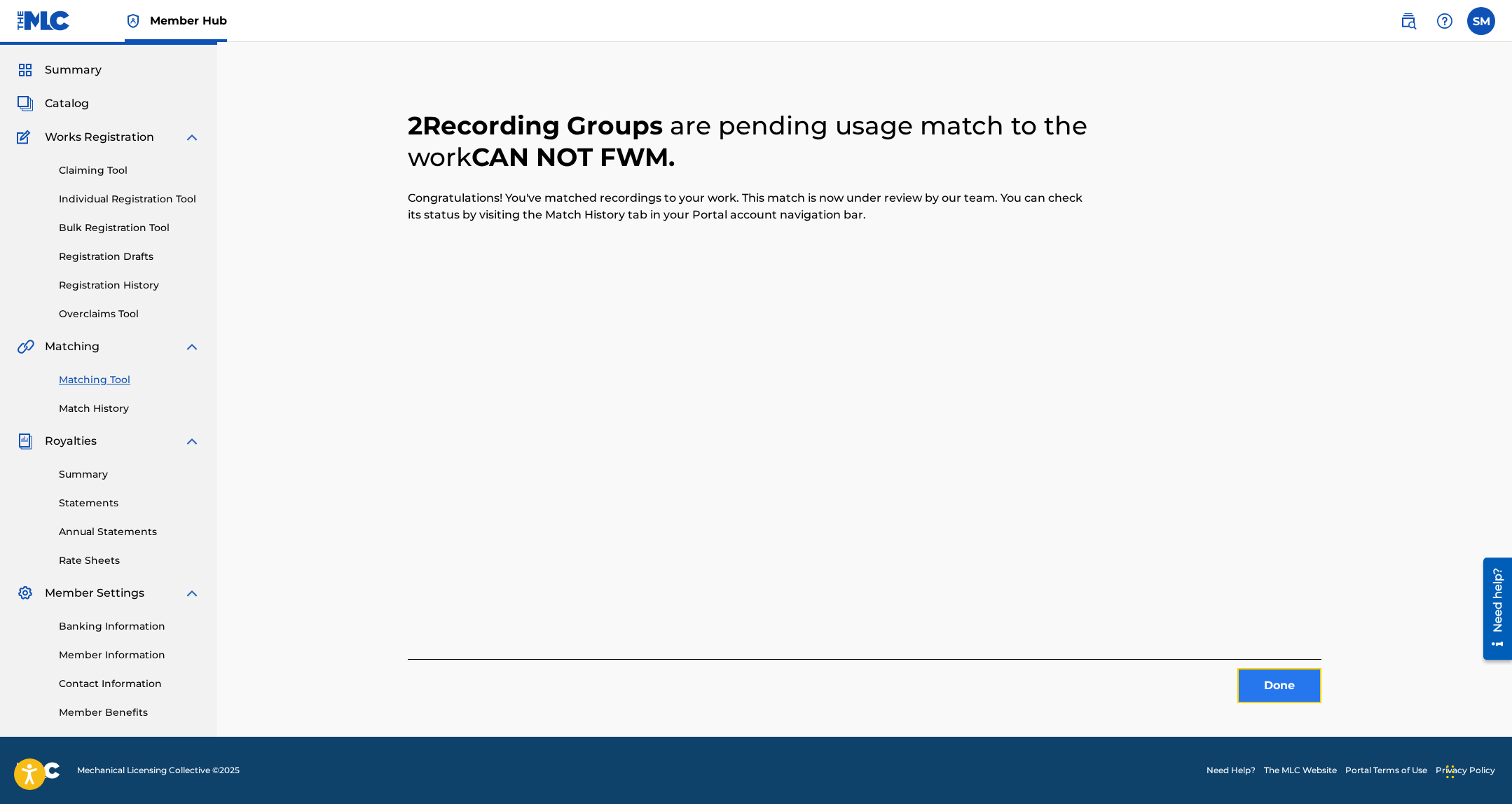
click at [1302, 681] on button "Done" at bounding box center [1278, 686] width 84 height 35
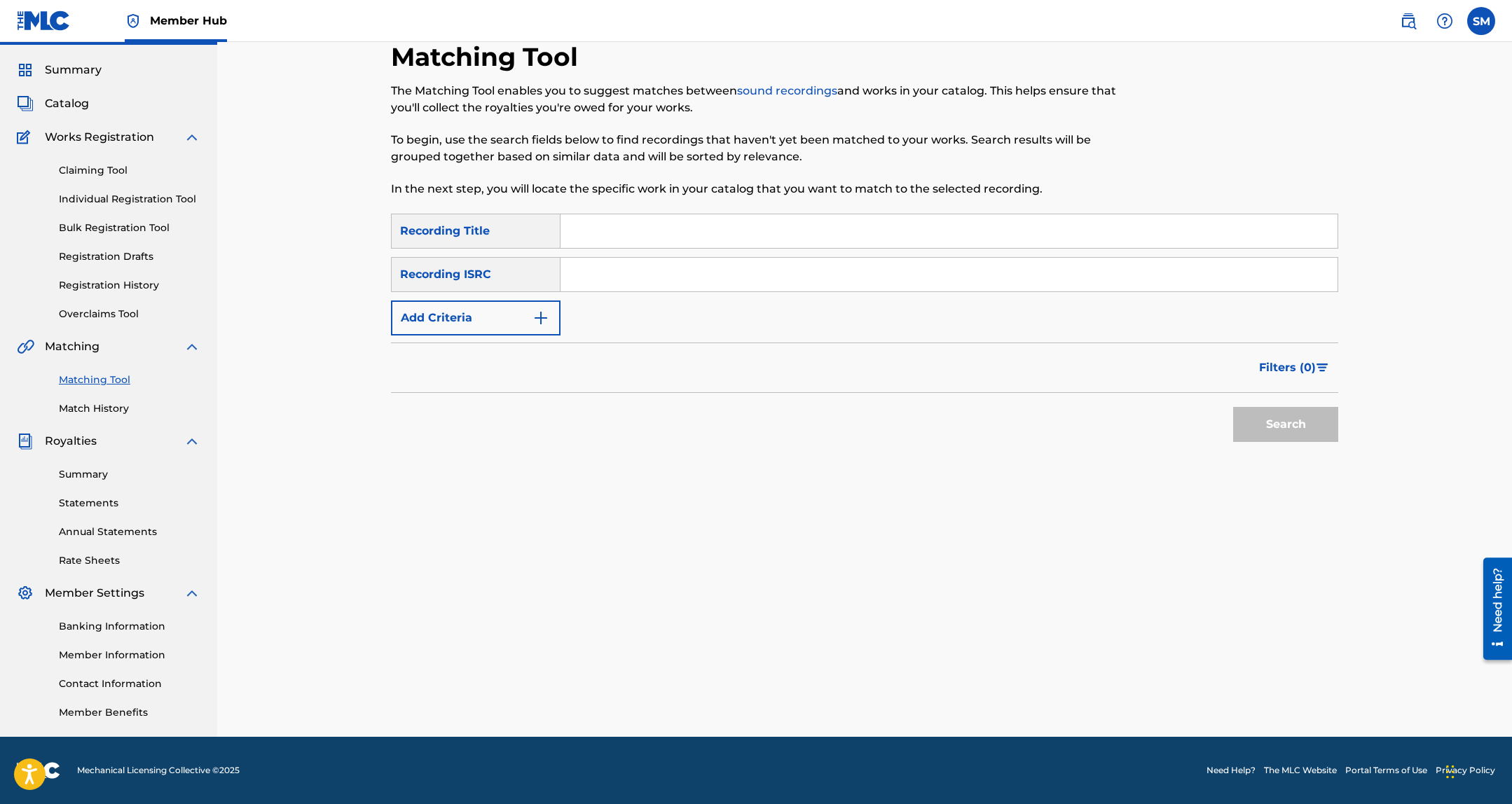
click at [809, 234] on input "Search Form" at bounding box center [948, 231] width 777 height 33
type input "get it go"
paste input "USA2P2130385"
type input "USA2P2130385"
click at [1233, 407] on button "Search" at bounding box center [1285, 424] width 105 height 35
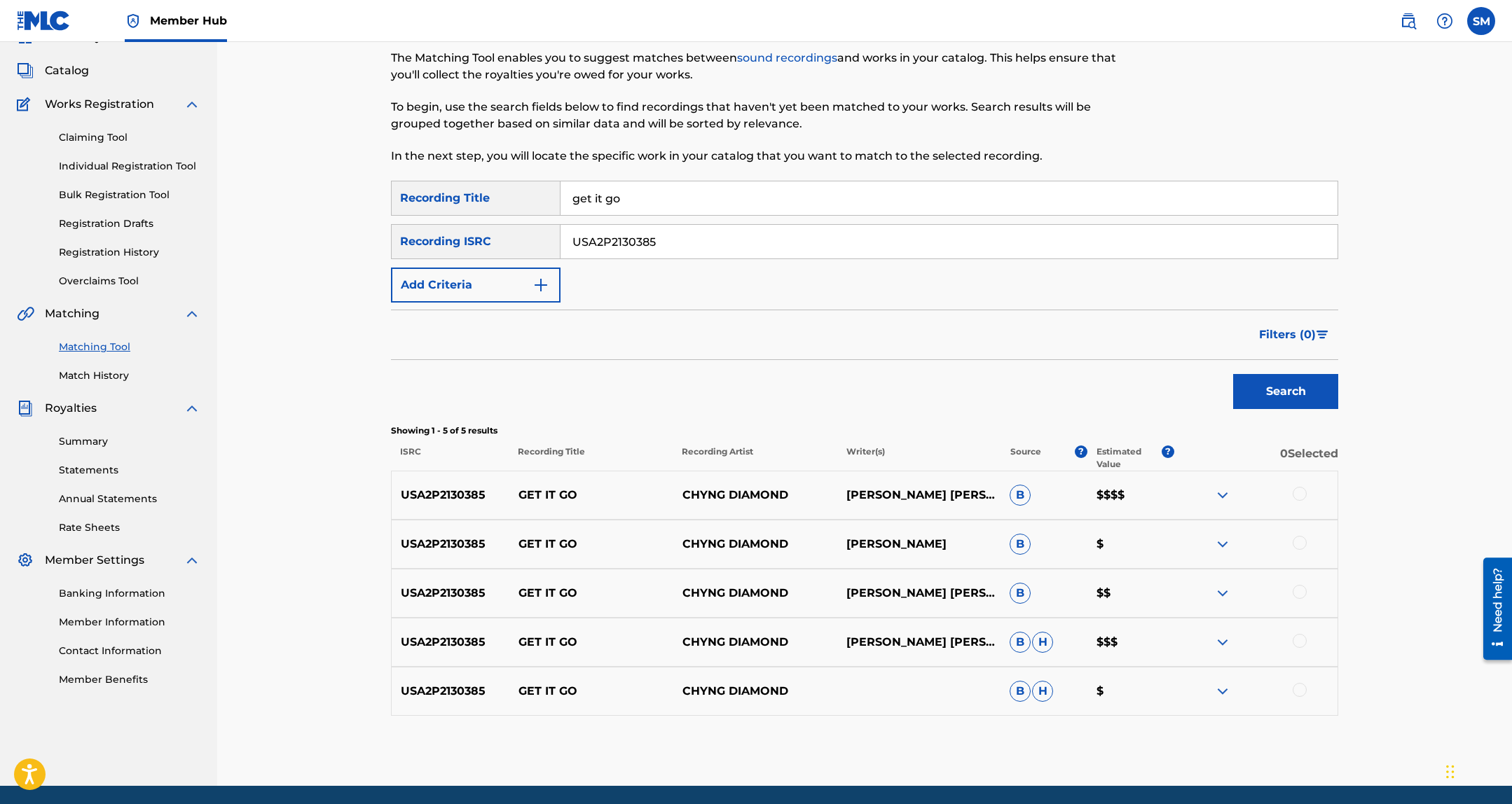
scroll to position [118, 0]
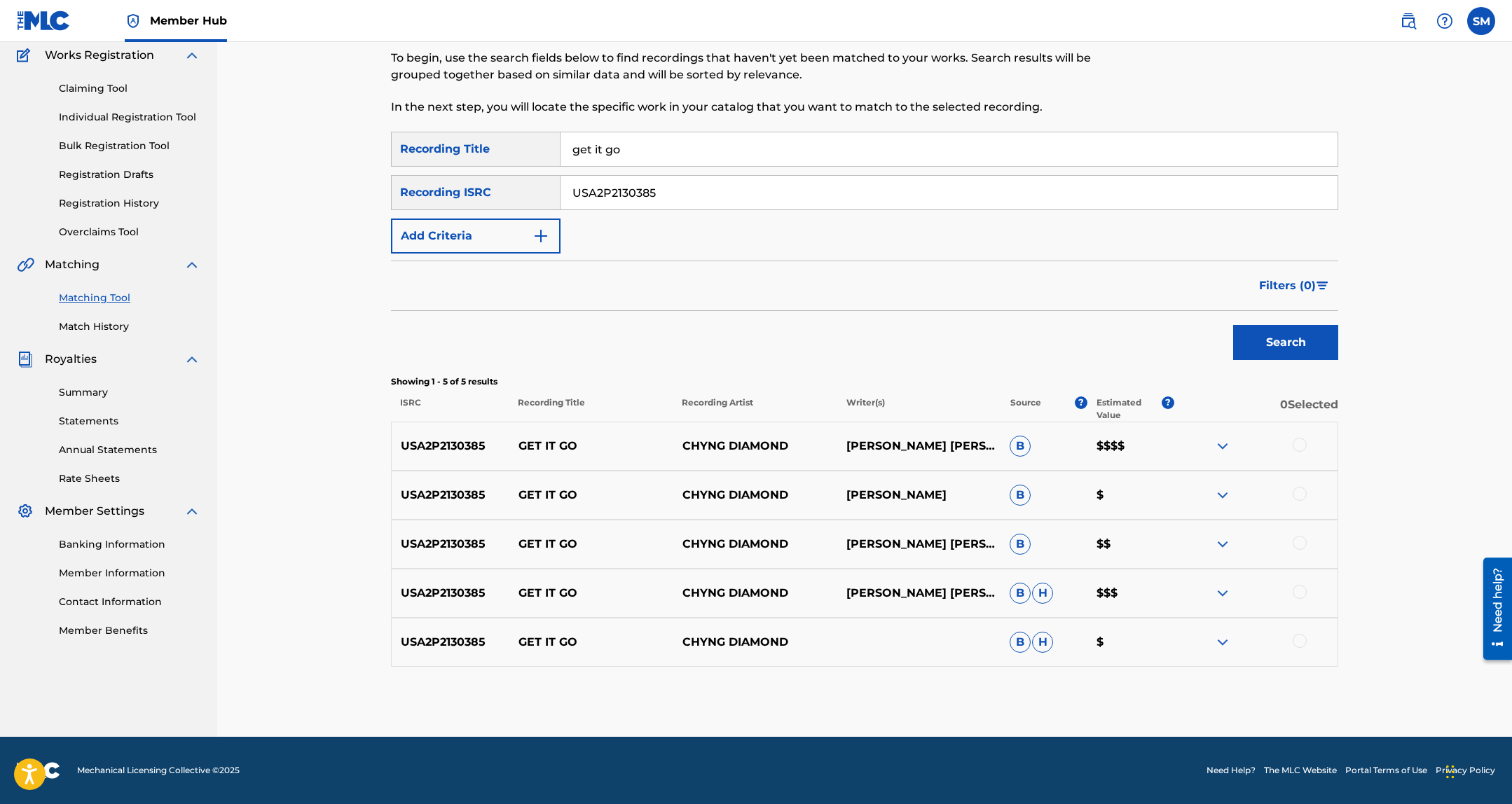
click at [1299, 450] on div at bounding box center [1299, 445] width 14 height 14
click at [1303, 489] on div at bounding box center [1299, 494] width 14 height 14
click at [1299, 535] on div "USA2P2130385 GET IT GO CHYNG DIAMOND CALEB SHANNONGREGORY RYAN SULLIVAN B $$" at bounding box center [864, 544] width 947 height 49
drag, startPoint x: 1303, startPoint y: 544, endPoint x: 1296, endPoint y: 562, distance: 19.3
click at [1303, 544] on div at bounding box center [1299, 543] width 14 height 14
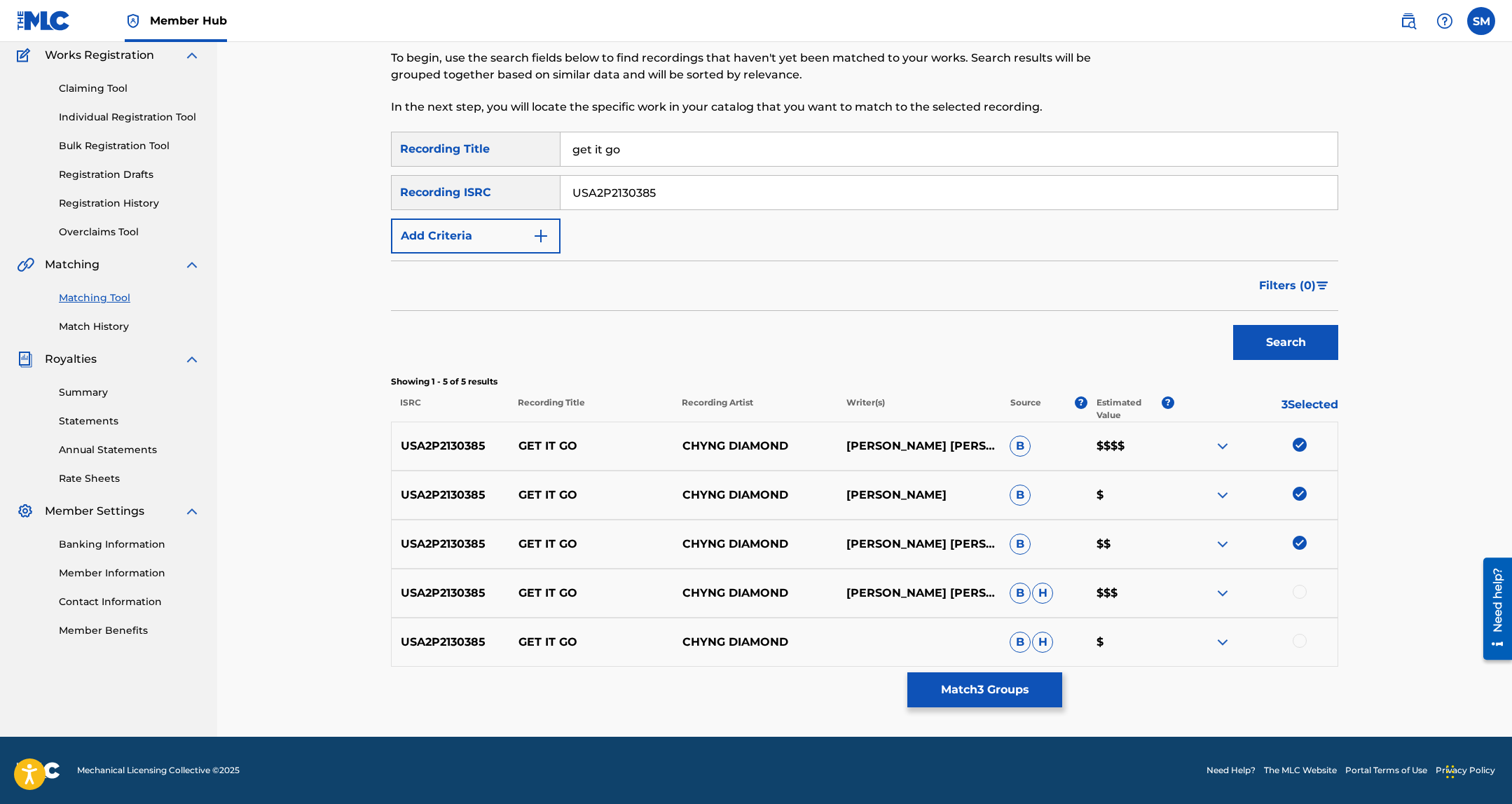
click at [1301, 590] on div at bounding box center [1299, 591] width 14 height 14
click at [1296, 648] on div at bounding box center [1255, 642] width 164 height 17
click at [1299, 641] on div at bounding box center [1299, 640] width 14 height 14
click at [1003, 692] on button "Match 5 Groups" at bounding box center [985, 689] width 155 height 35
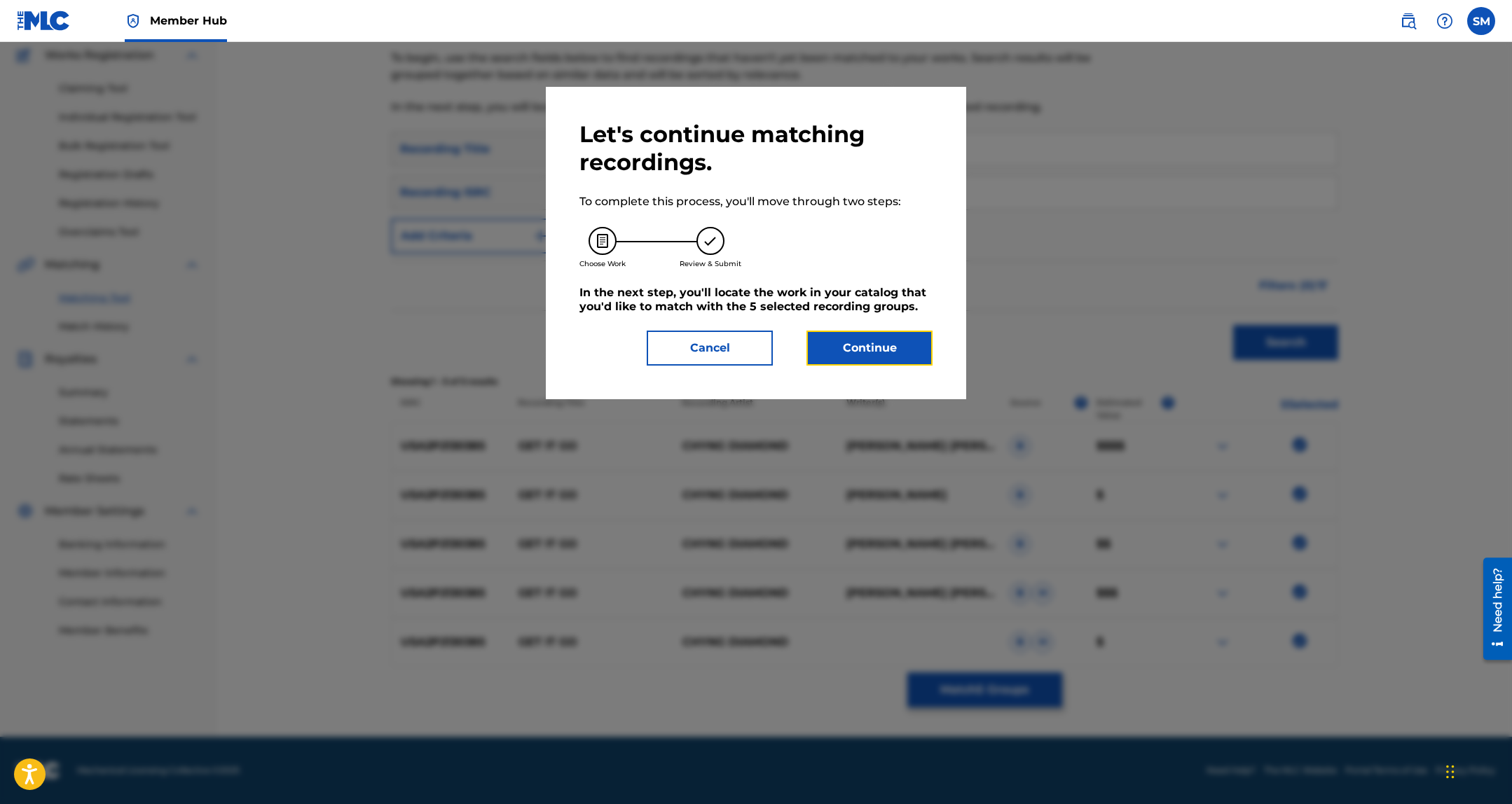
drag, startPoint x: 858, startPoint y: 344, endPoint x: 758, endPoint y: 4, distance: 354.4
click at [858, 344] on button "Continue" at bounding box center [869, 348] width 126 height 35
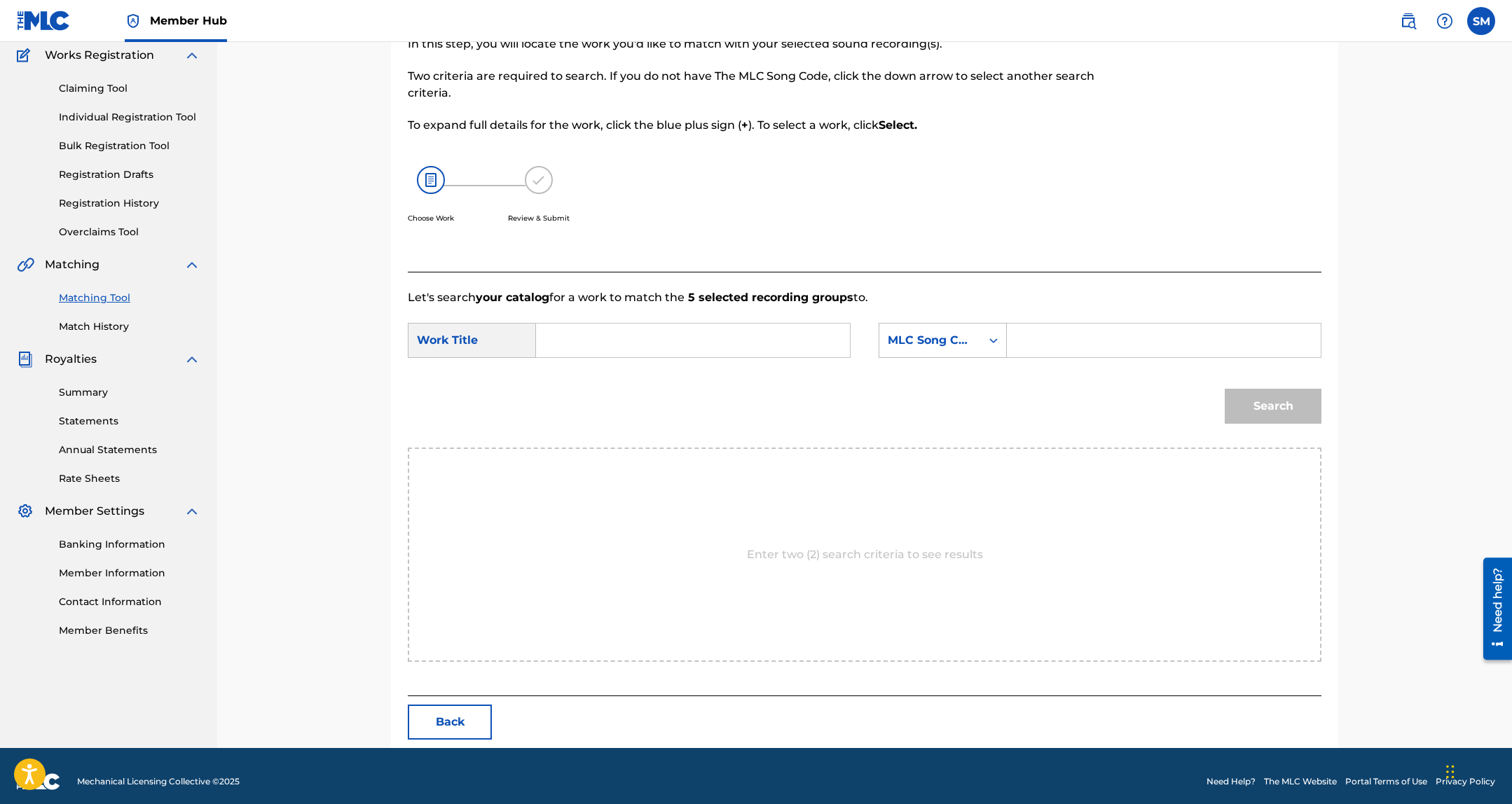
click at [704, 347] on input "Search Form" at bounding box center [693, 340] width 290 height 33
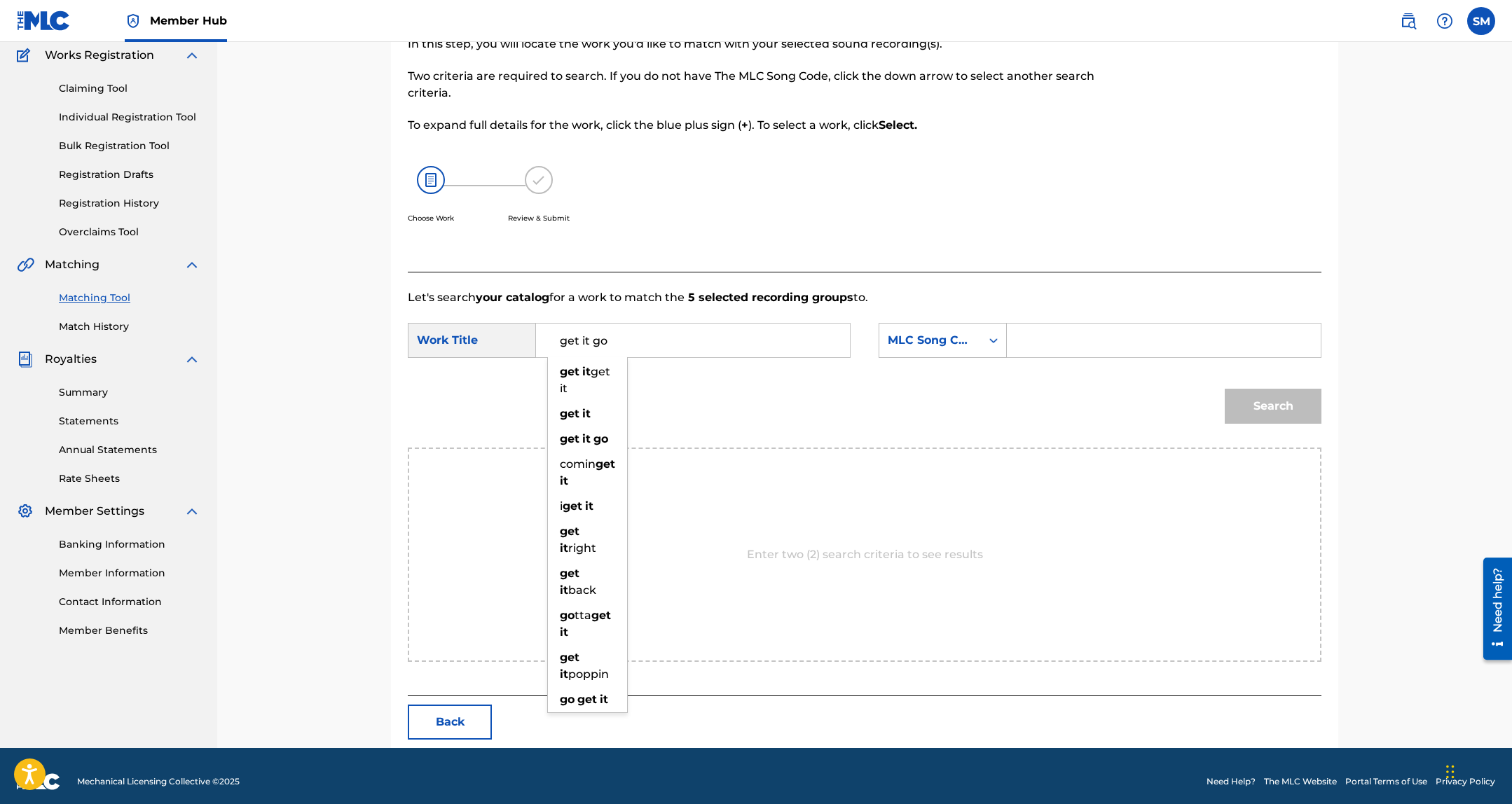
type input "get it go"
paste input "GC0N0D"
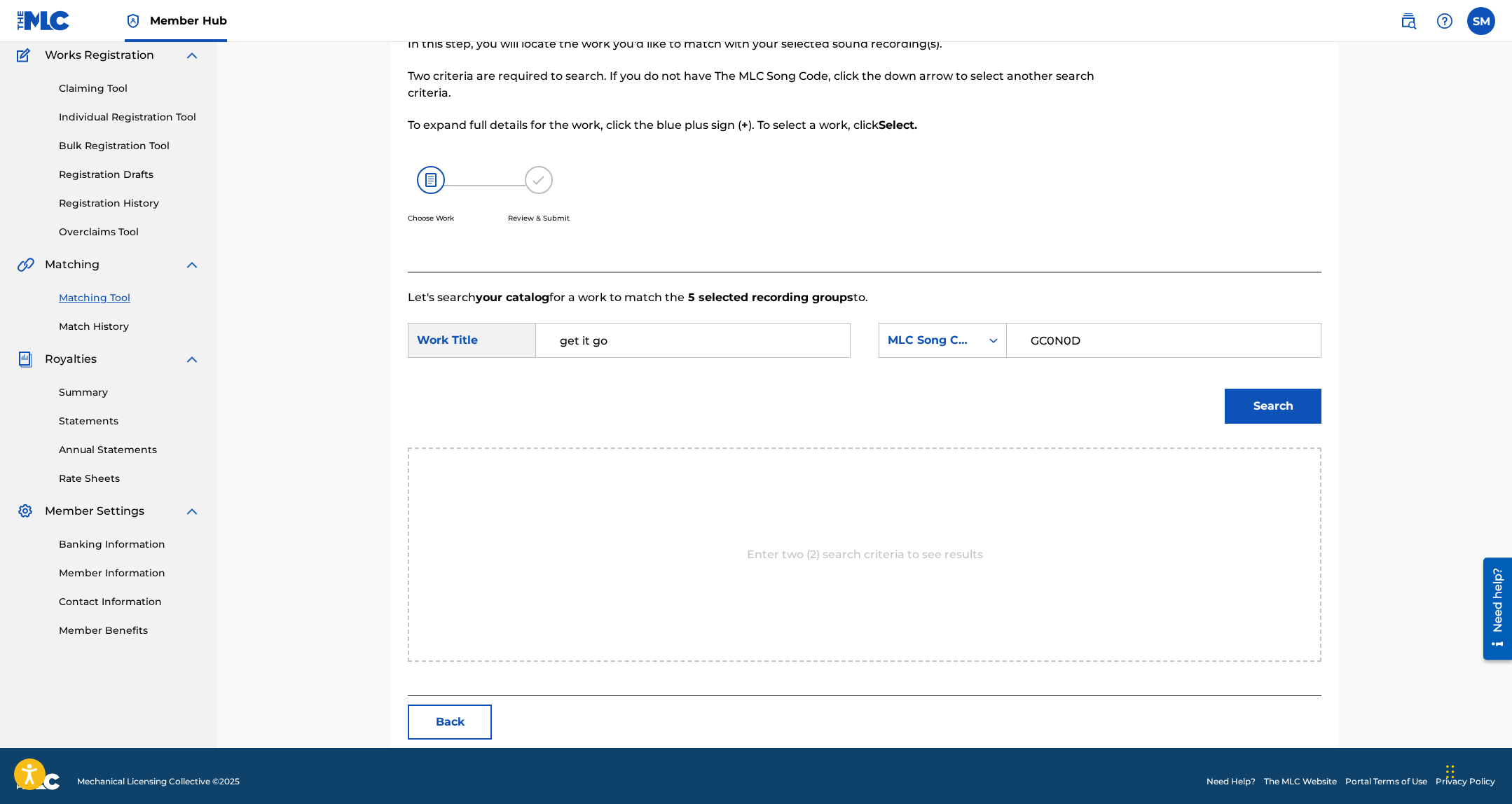
type input "GC0N0D"
click at [1224, 389] on button "Search" at bounding box center [1273, 406] width 97 height 35
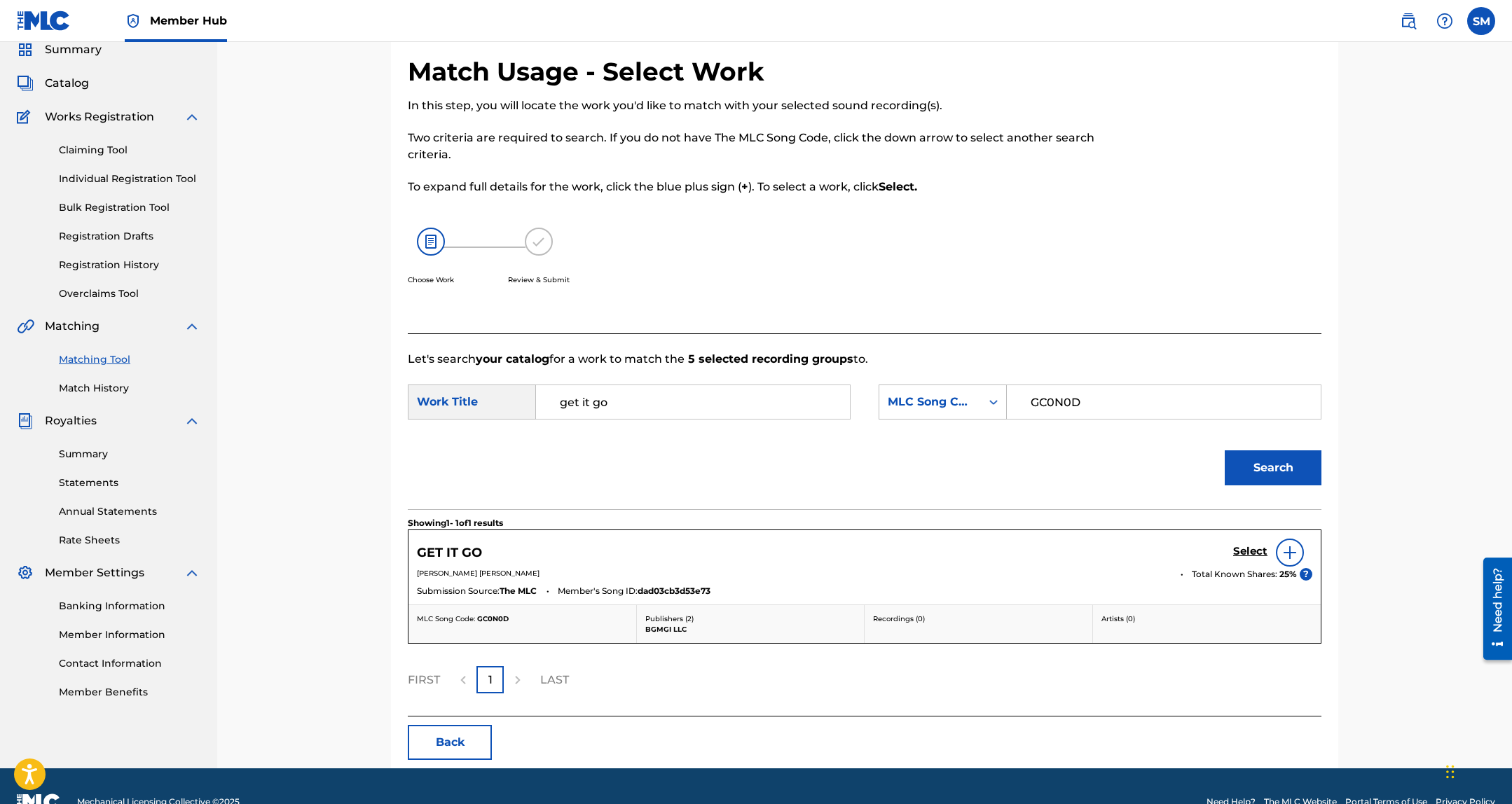
scroll to position [0, 0]
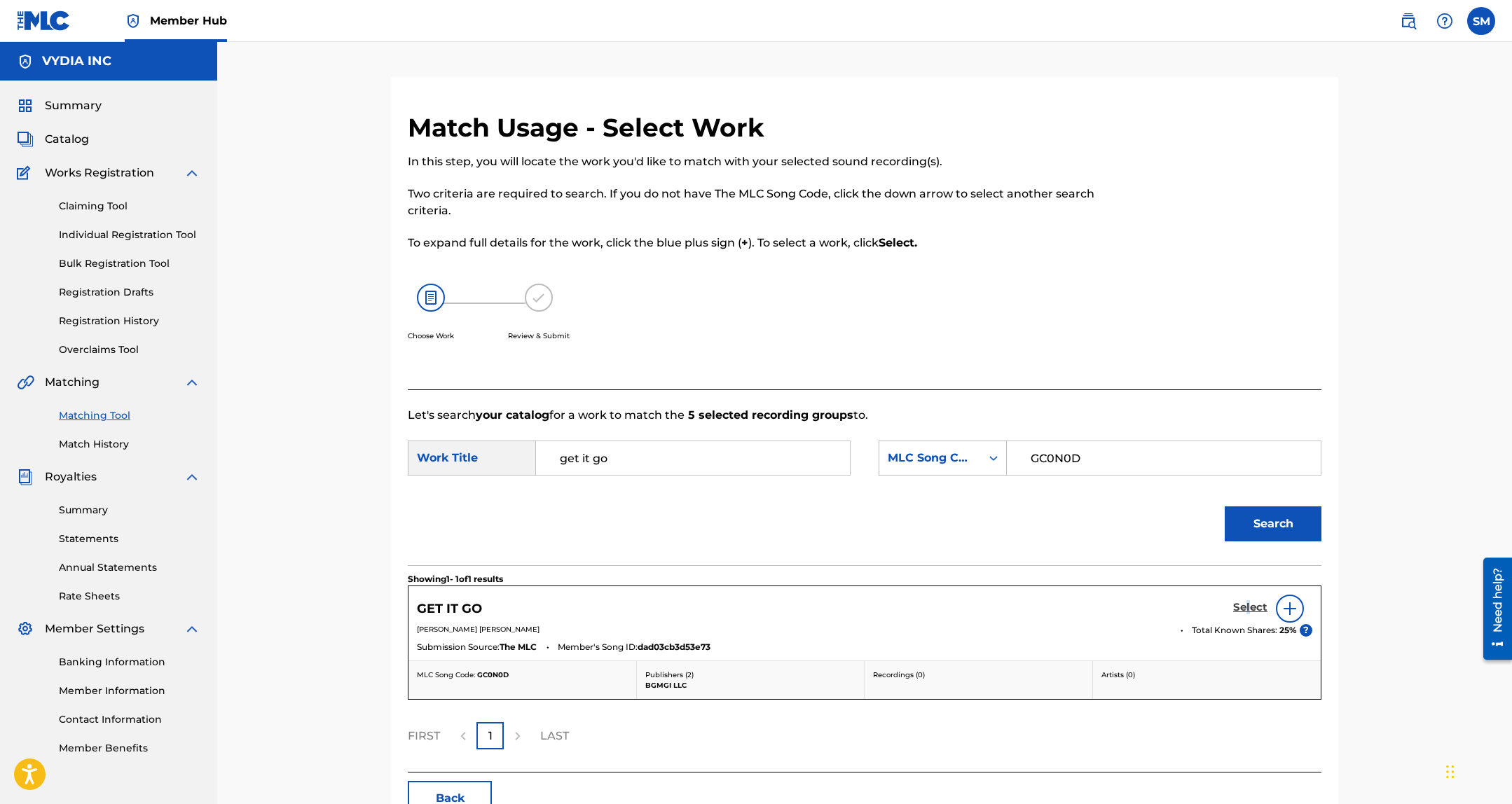
click at [1248, 603] on h5 "Select" at bounding box center [1250, 608] width 34 height 13
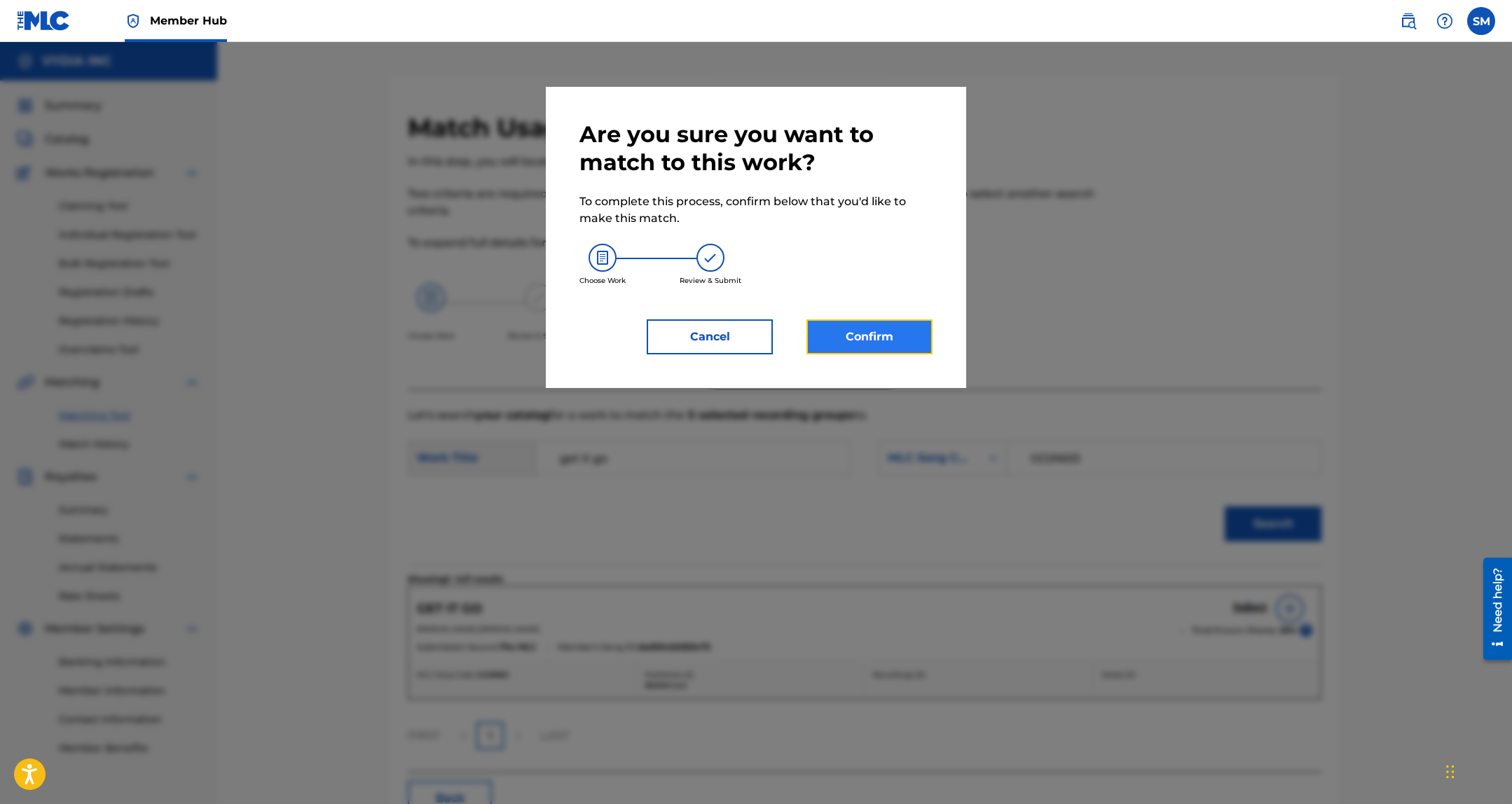
click at [825, 329] on button "Confirm" at bounding box center [869, 336] width 126 height 35
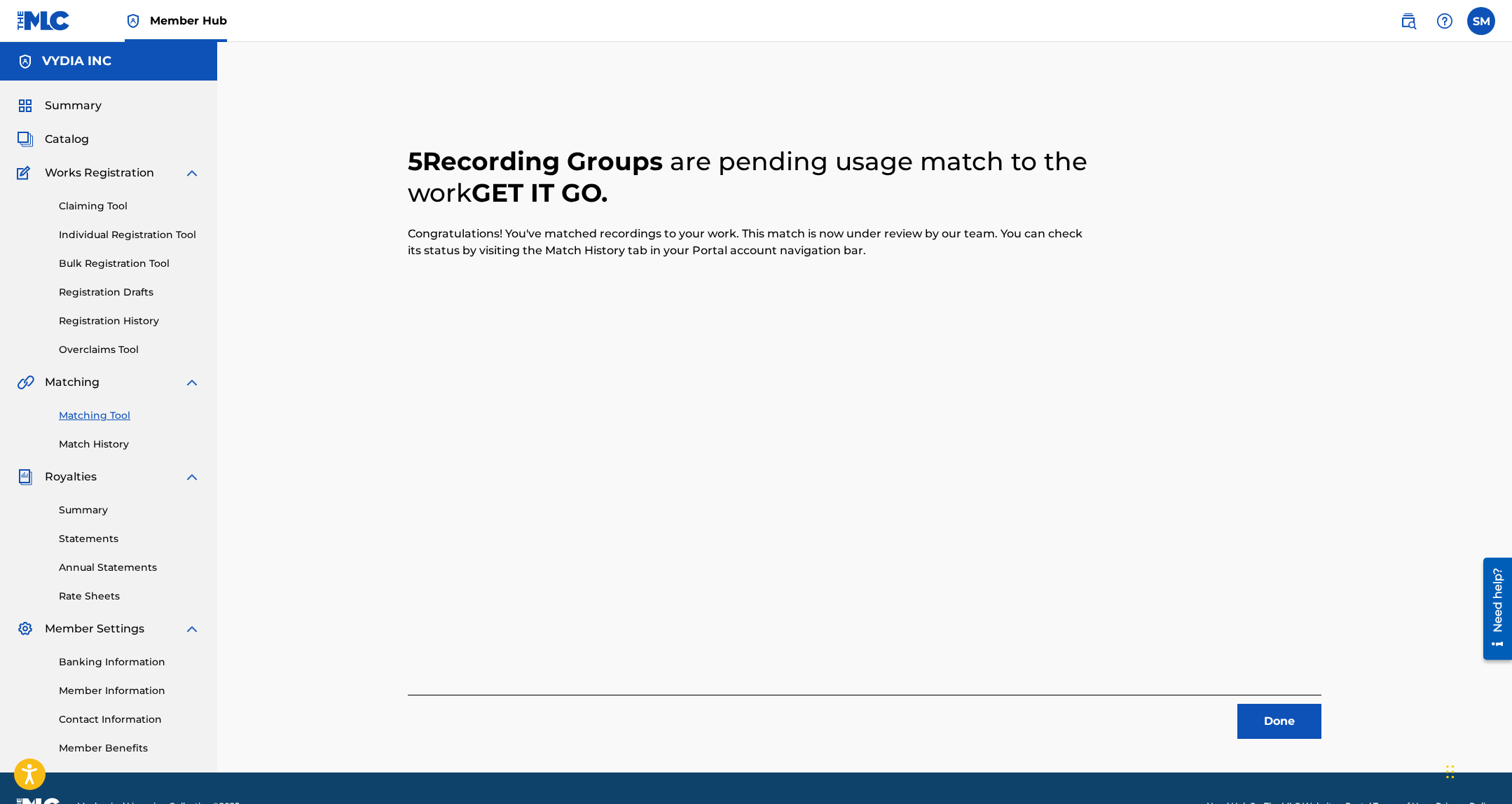
click at [1277, 747] on div "5 Recording Groups are pending usage match to the work GET IT GO . Congratulati…" at bounding box center [864, 425] width 981 height 695
click at [1278, 725] on button "Done" at bounding box center [1278, 721] width 84 height 35
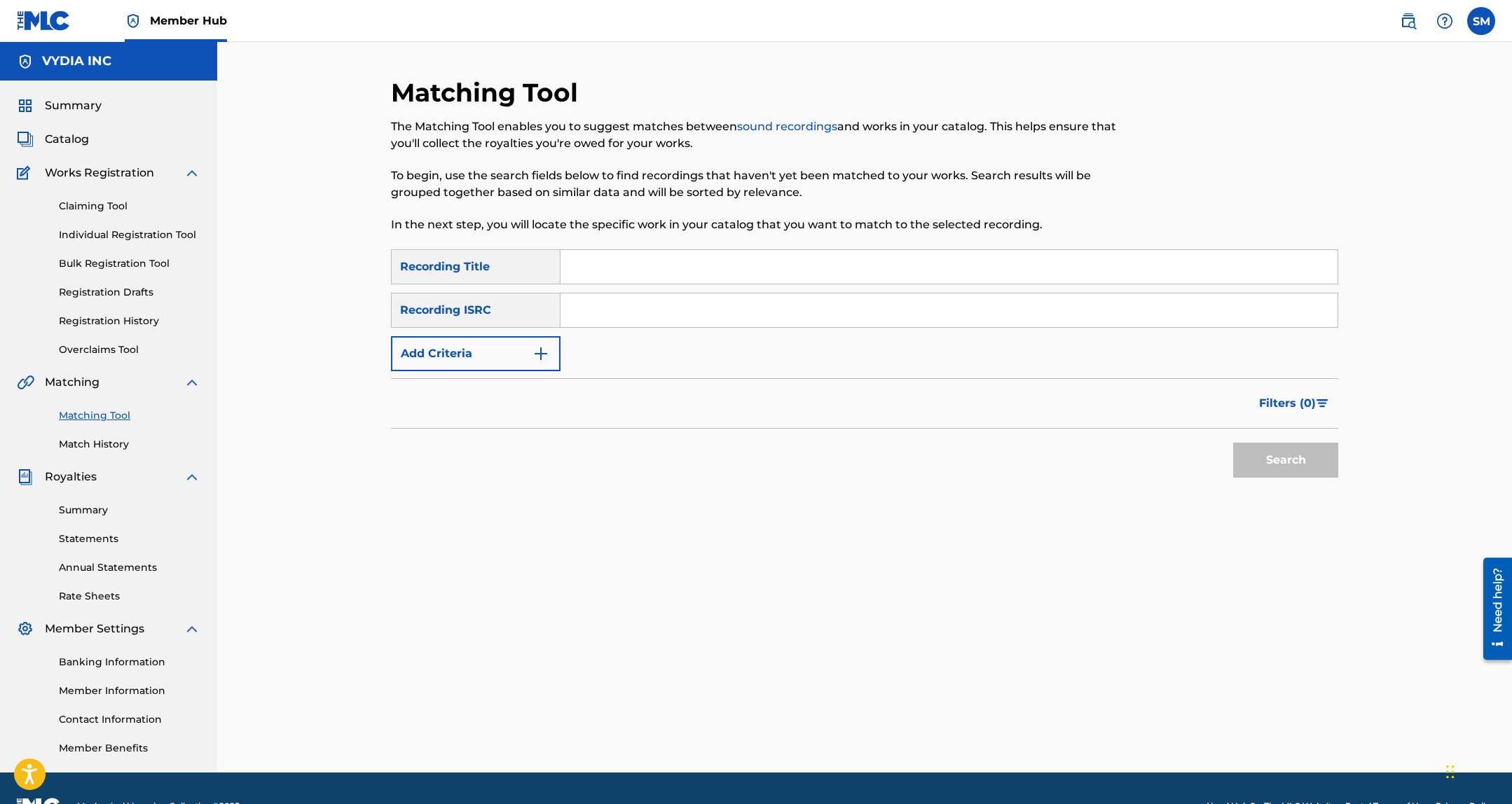
click at [874, 283] on input "Search Form" at bounding box center [948, 266] width 777 height 33
type input "like me"
paste input "US38Y2408417"
type input "US38Y2408417"
click at [1233, 443] on button "Search" at bounding box center [1285, 460] width 105 height 35
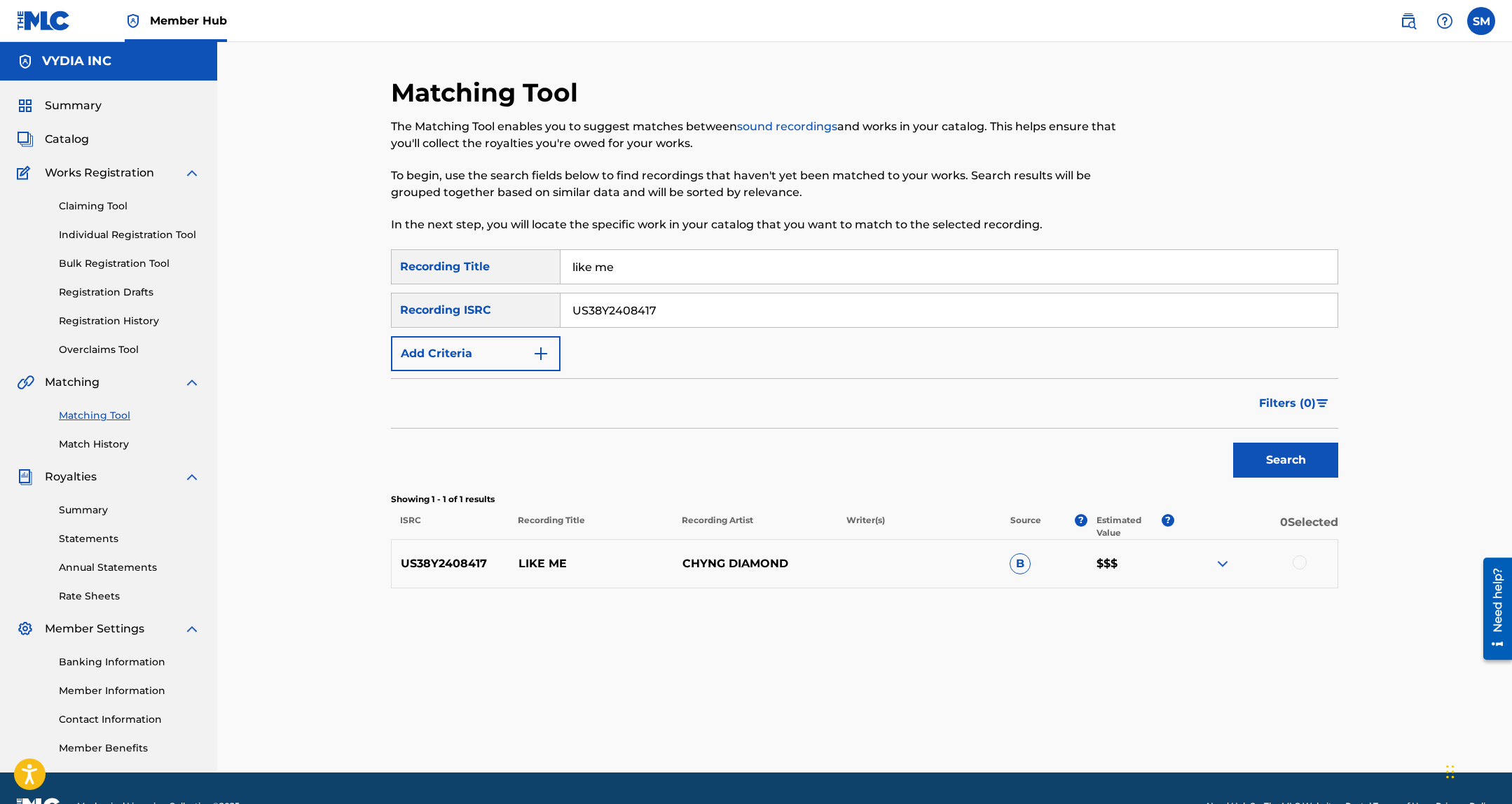
click at [1300, 561] on div at bounding box center [1299, 562] width 14 height 14
click at [992, 695] on button "Match 1 Group" at bounding box center [985, 689] width 155 height 35
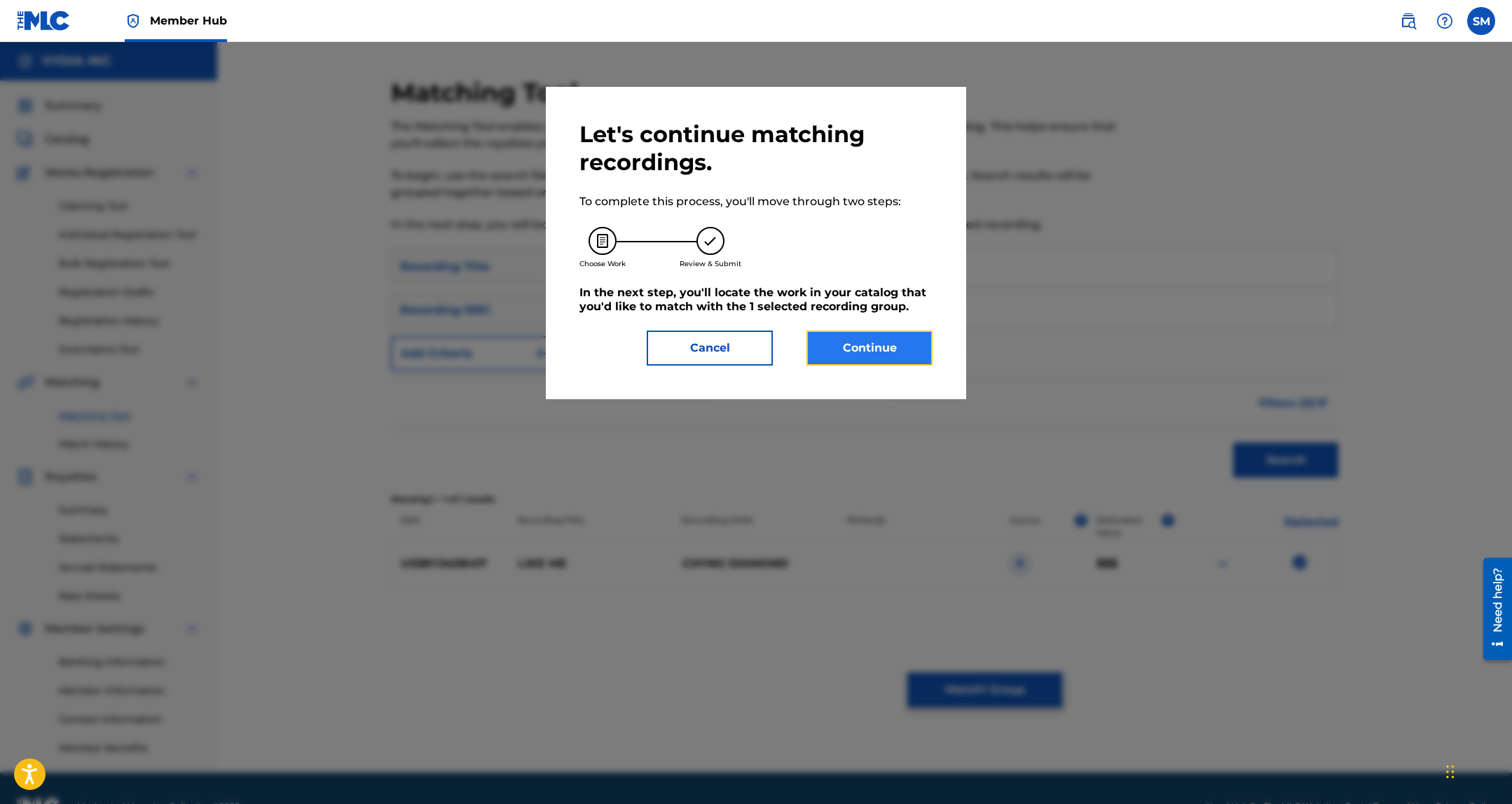
click at [838, 358] on button "Continue" at bounding box center [869, 348] width 126 height 35
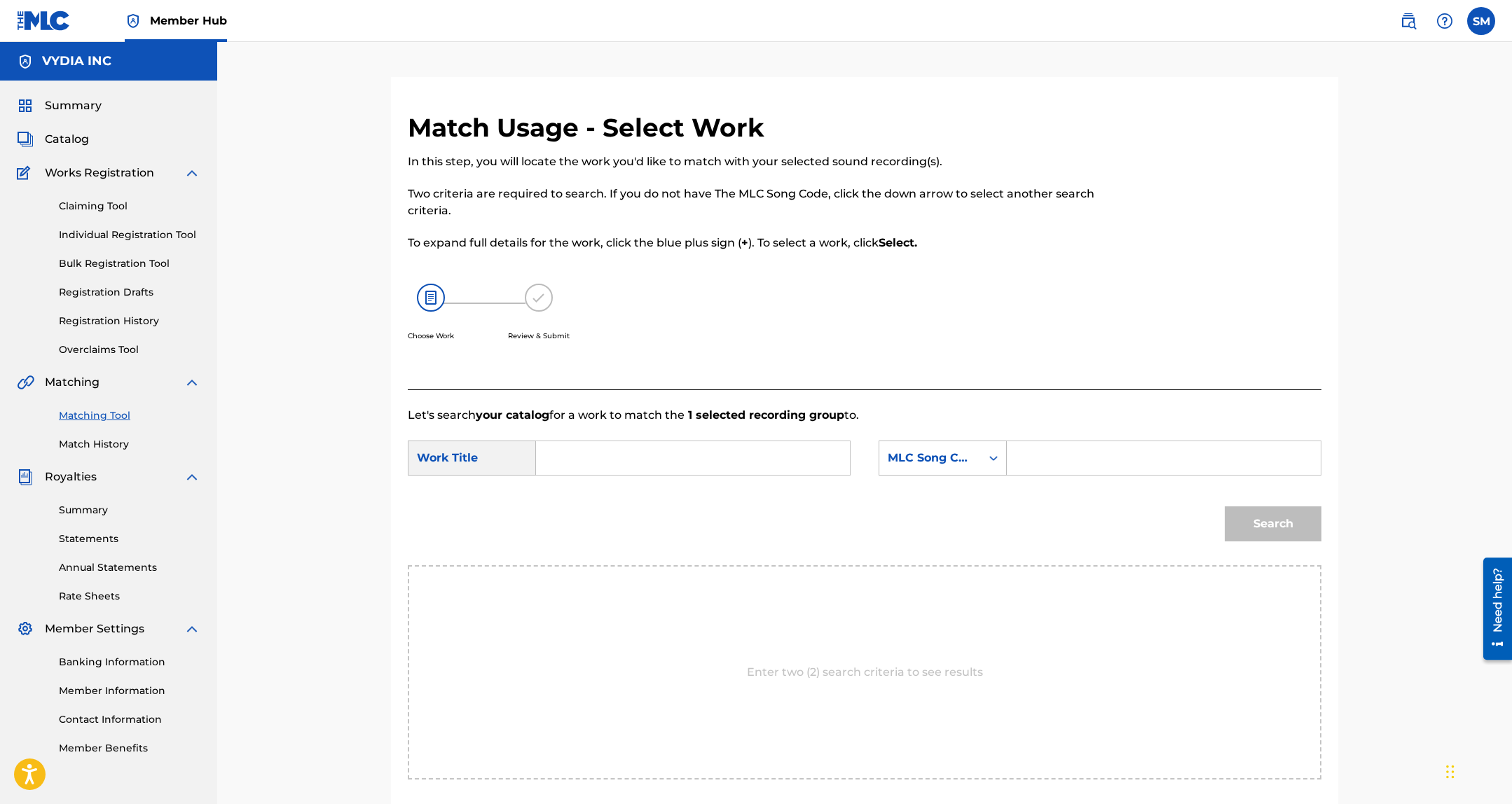
drag, startPoint x: 614, startPoint y: 451, endPoint x: 623, endPoint y: 448, distance: 9.5
click at [614, 451] on input "Search Form" at bounding box center [693, 457] width 290 height 33
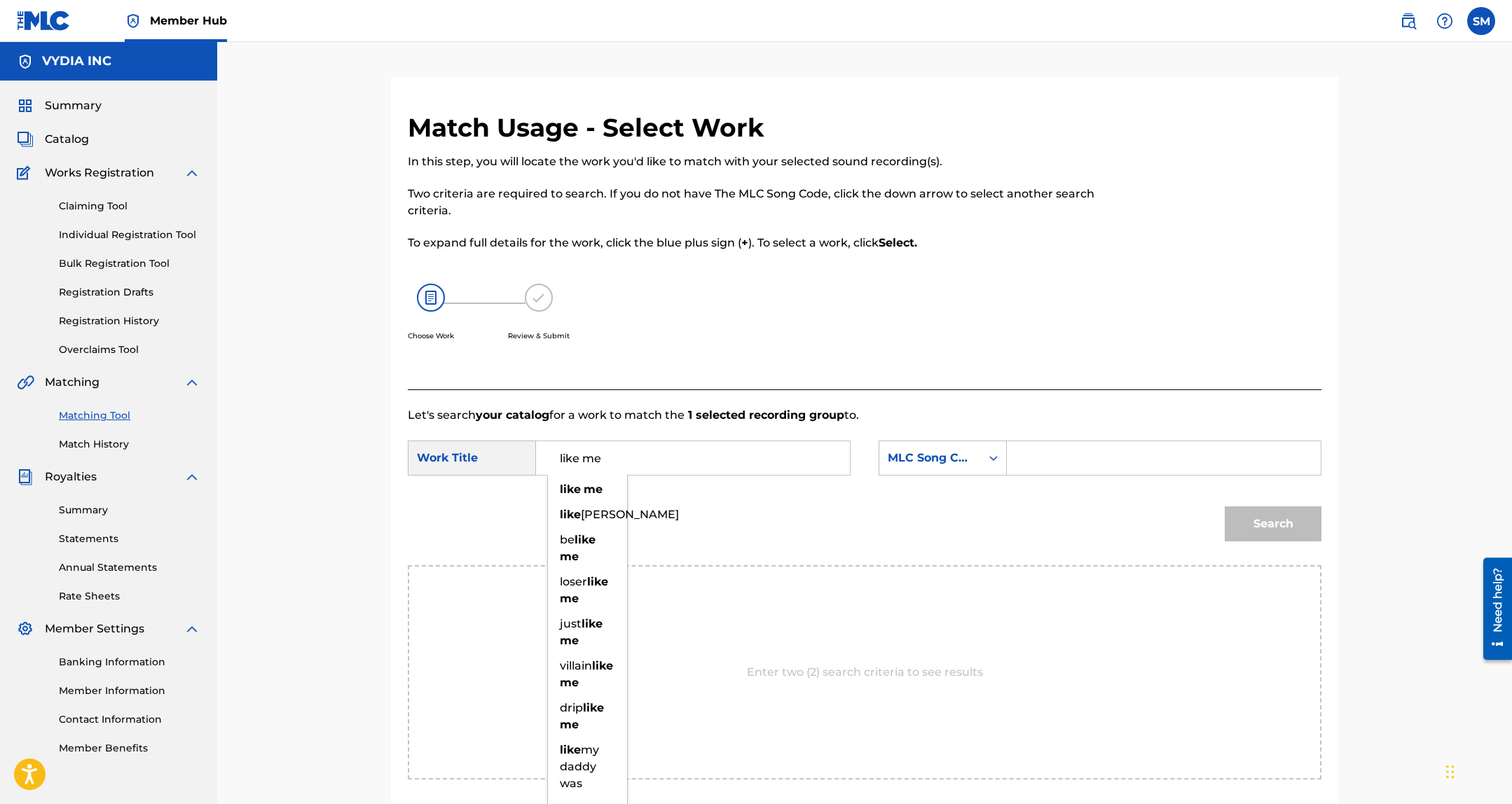
type input "like me"
click at [1093, 451] on input "Search Form" at bounding box center [1163, 457] width 290 height 33
paste input "LT0R8U"
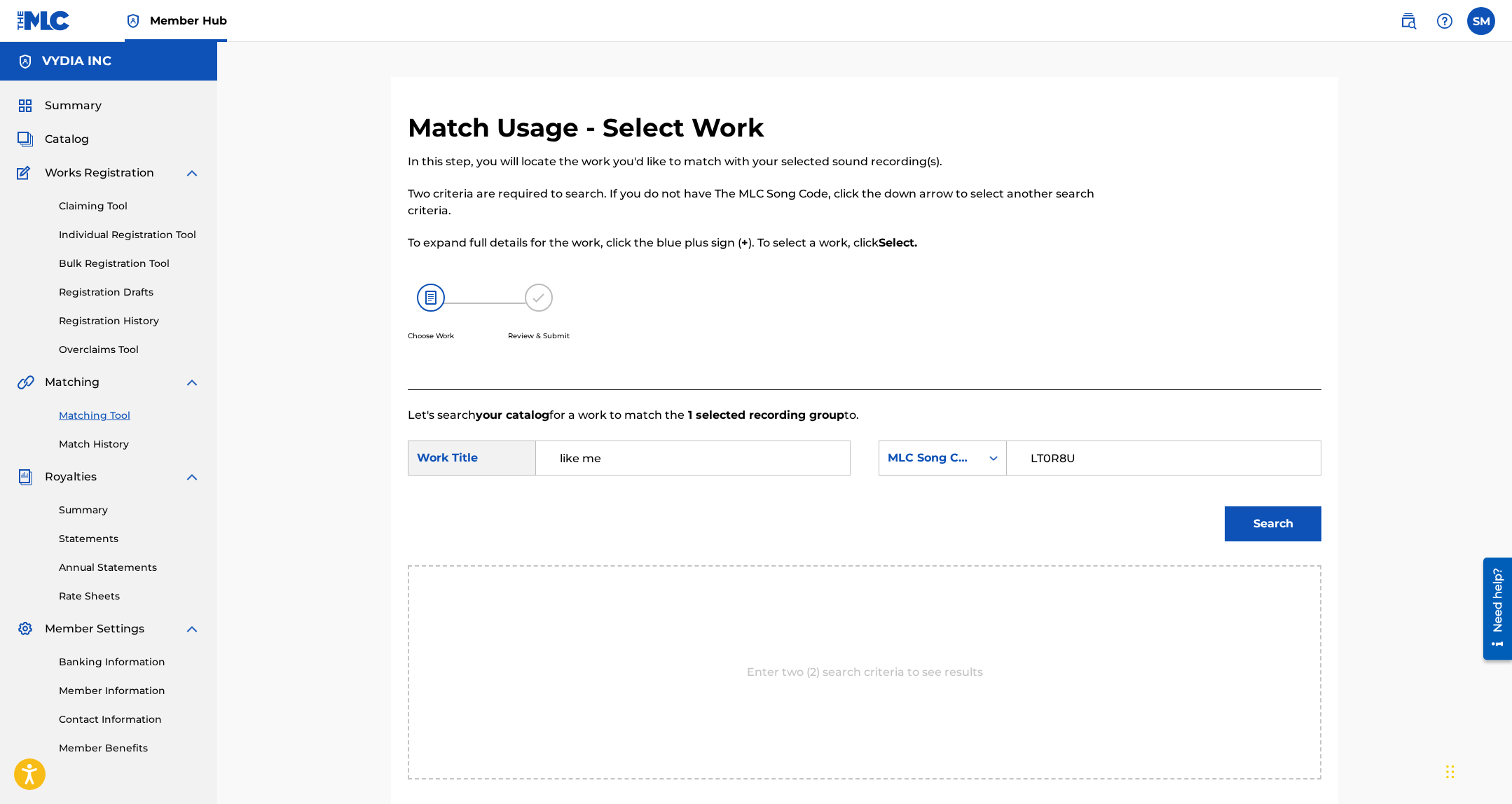
type input "LT0R8U"
click at [1224, 506] on button "Search" at bounding box center [1273, 524] width 97 height 35
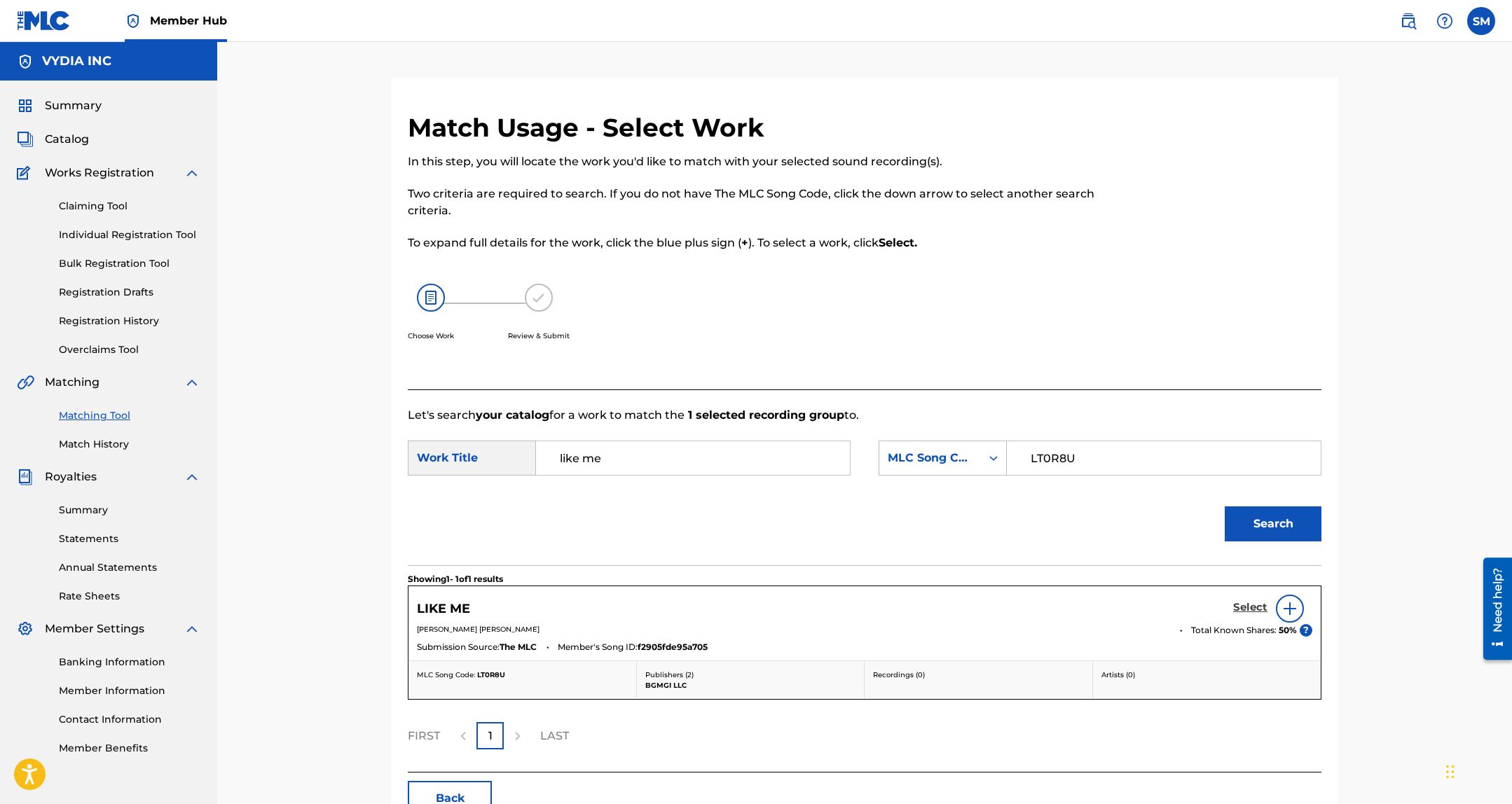
click at [1238, 605] on h5 "Select" at bounding box center [1250, 608] width 34 height 13
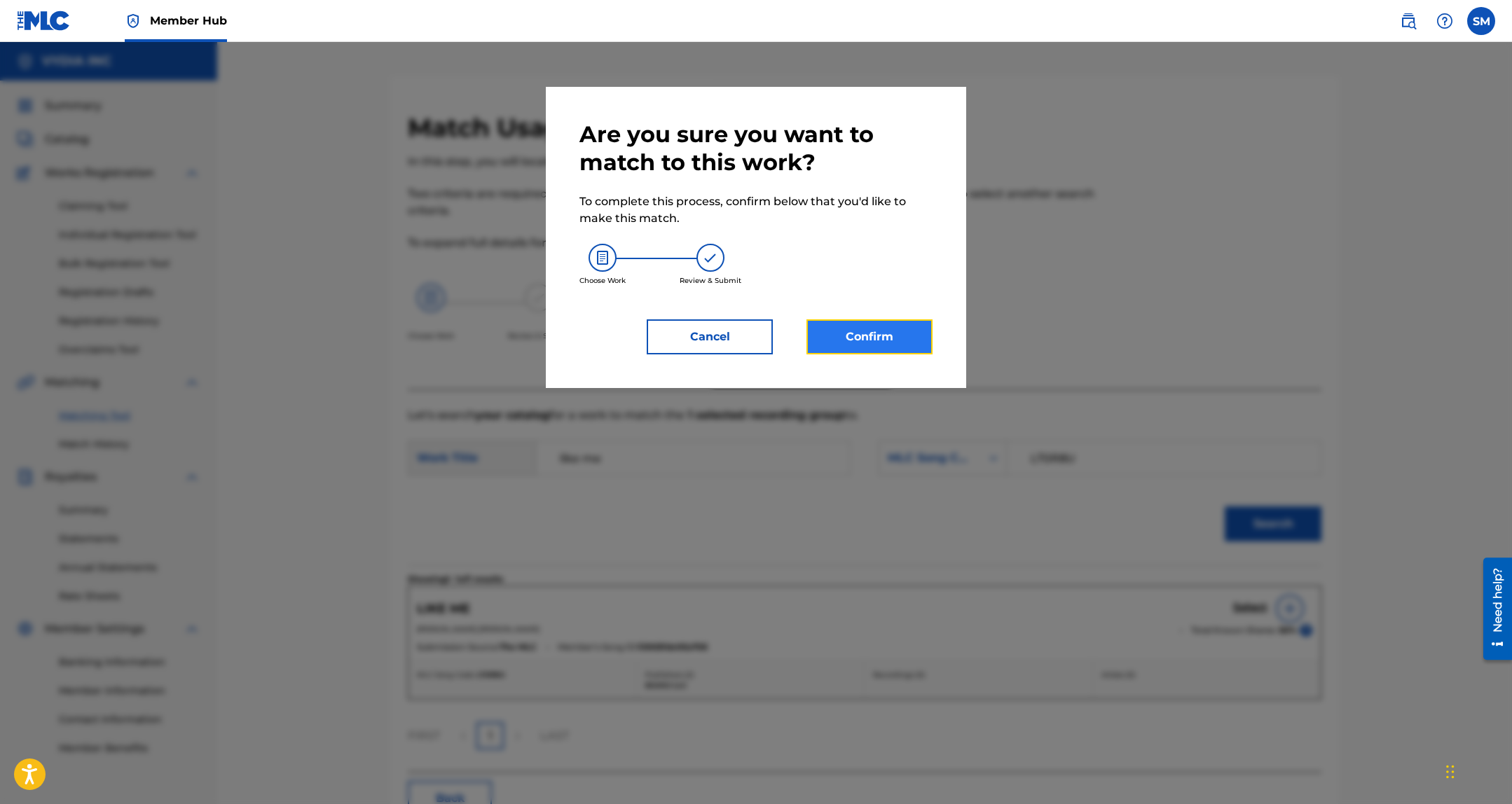
click at [889, 331] on button "Confirm" at bounding box center [869, 336] width 126 height 35
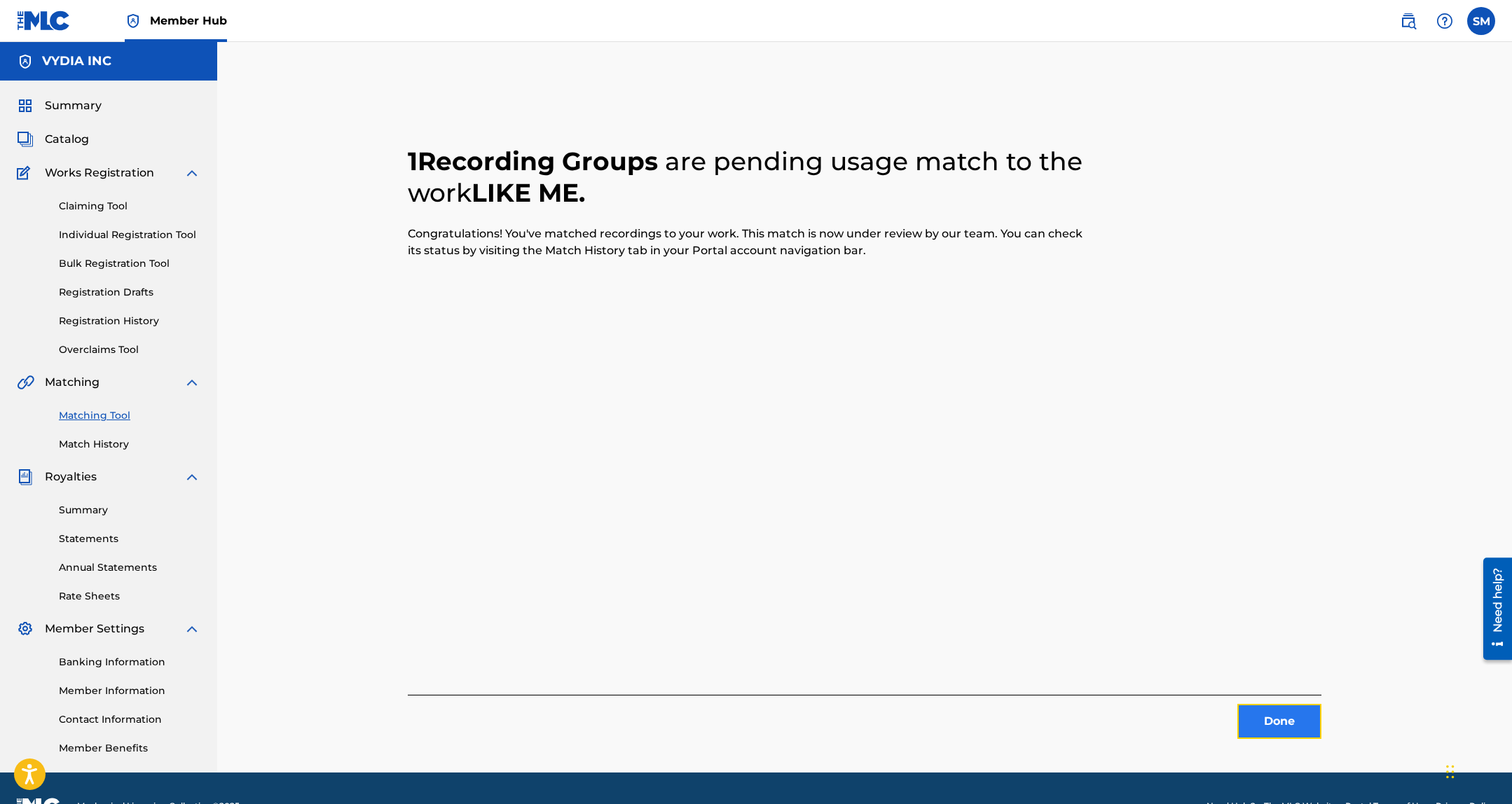
click at [1273, 719] on button "Done" at bounding box center [1278, 721] width 84 height 35
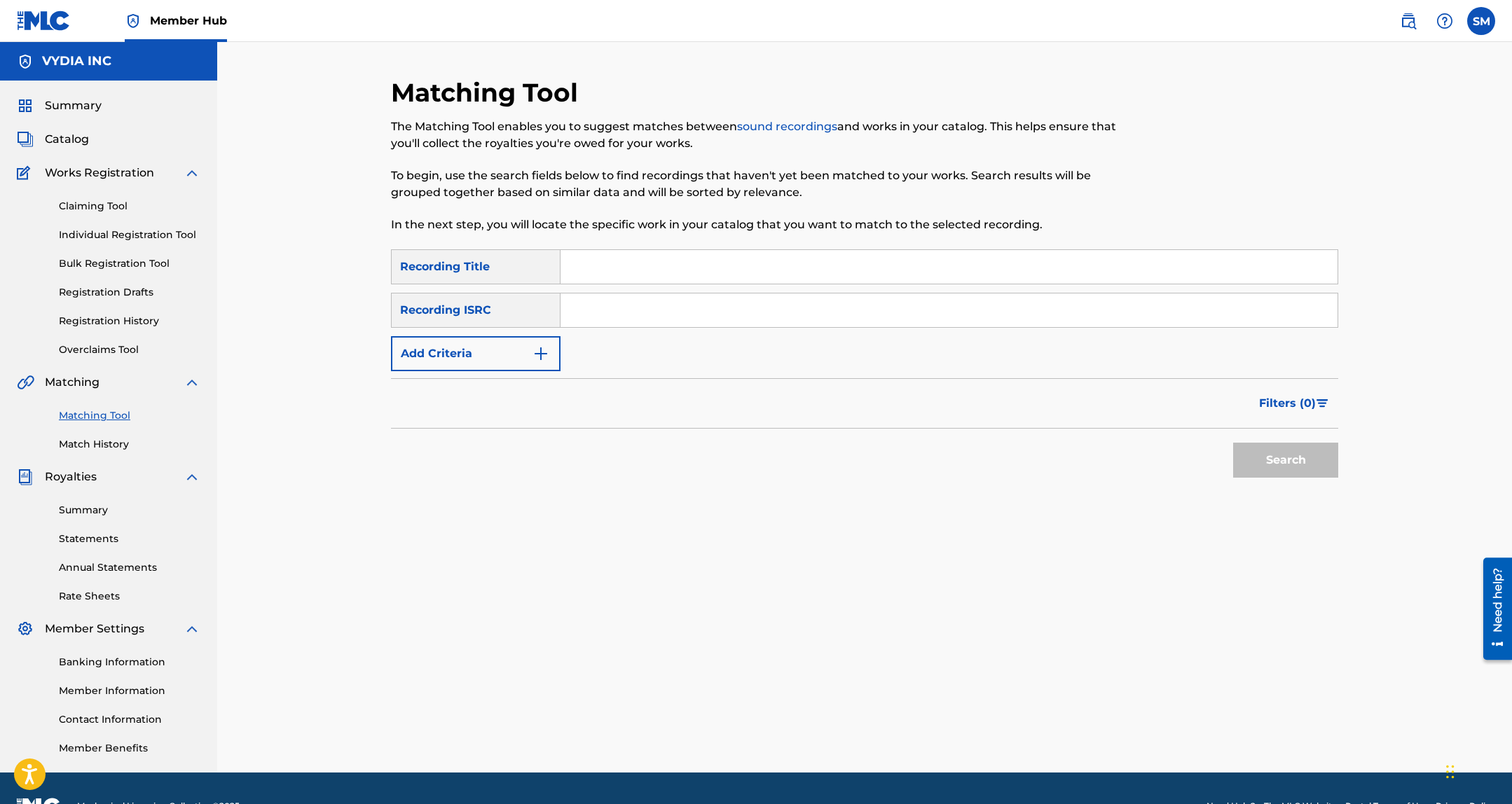
click at [654, 268] on input "Search Form" at bounding box center [948, 266] width 777 height 33
type input "new york"
paste input "USUYG1430702"
type input "USUYG1430702"
click at [1233, 443] on button "Search" at bounding box center [1285, 460] width 105 height 35
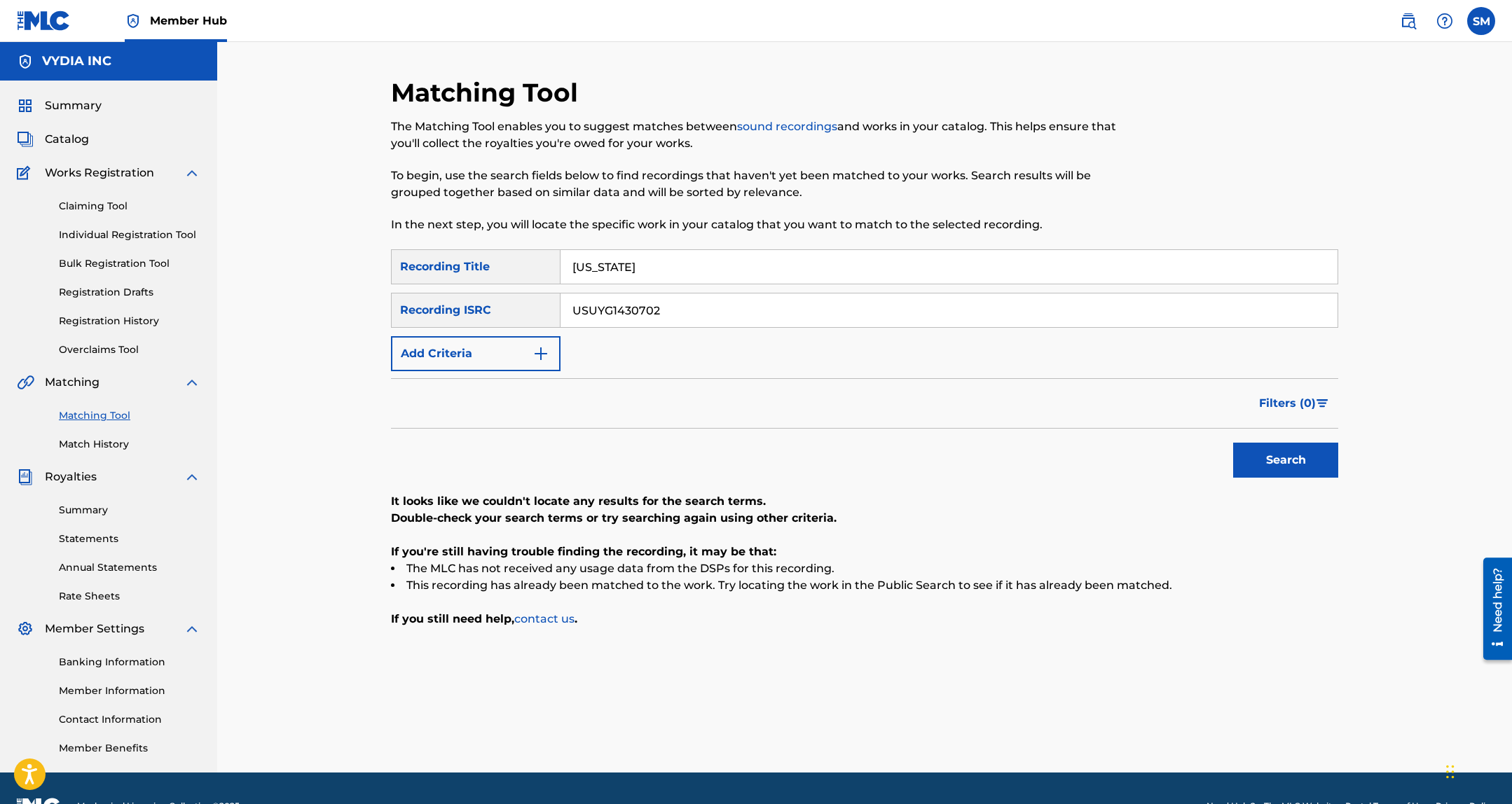
click at [842, 271] on input "new york" at bounding box center [948, 266] width 777 height 33
type input "only fans"
paste input "QZNWZ2168716"
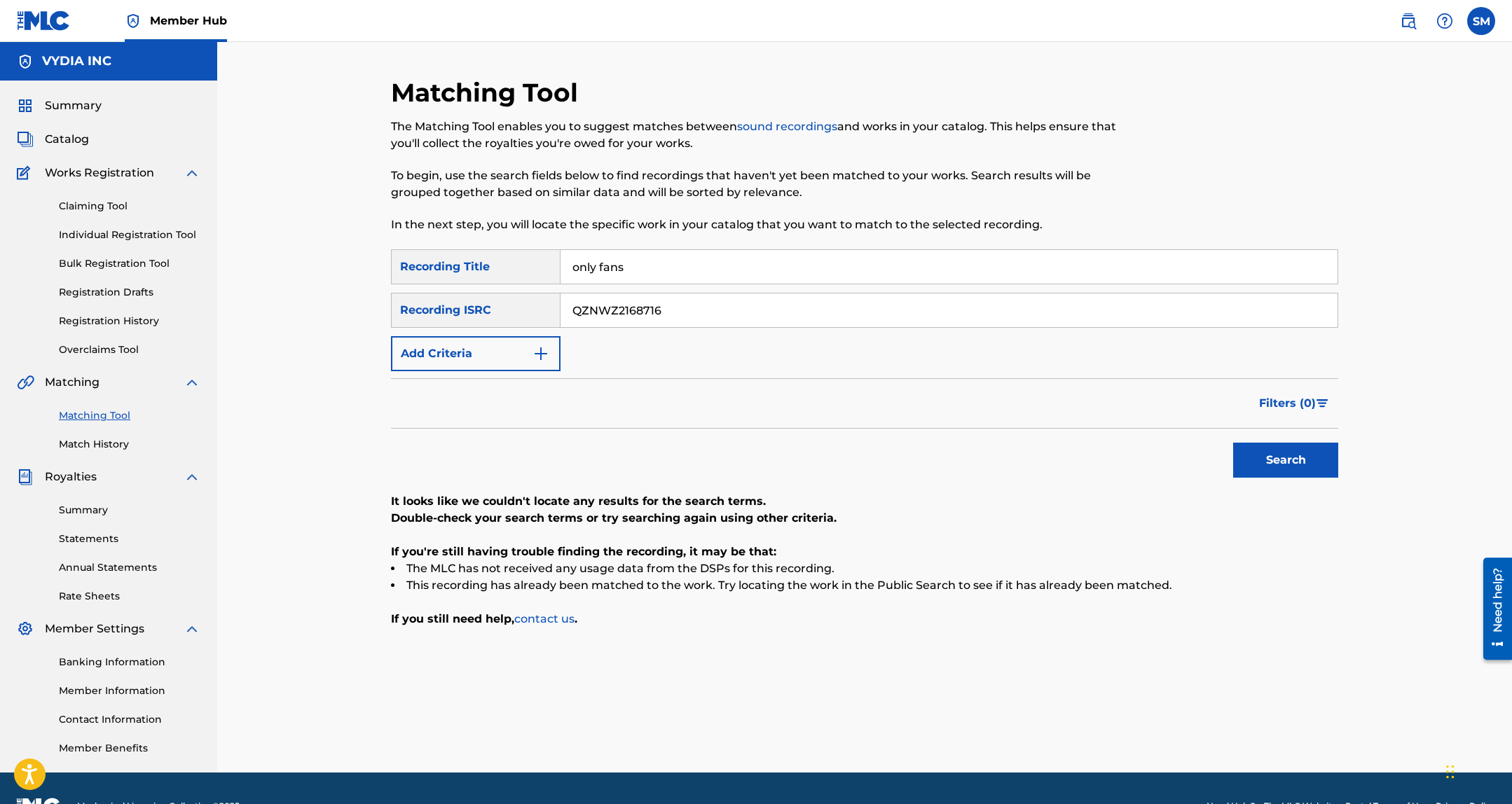
type input "QZNWZ2168716"
click at [1233, 443] on button "Search" at bounding box center [1285, 460] width 105 height 35
click at [707, 265] on input "only fans" at bounding box center [948, 266] width 777 height 33
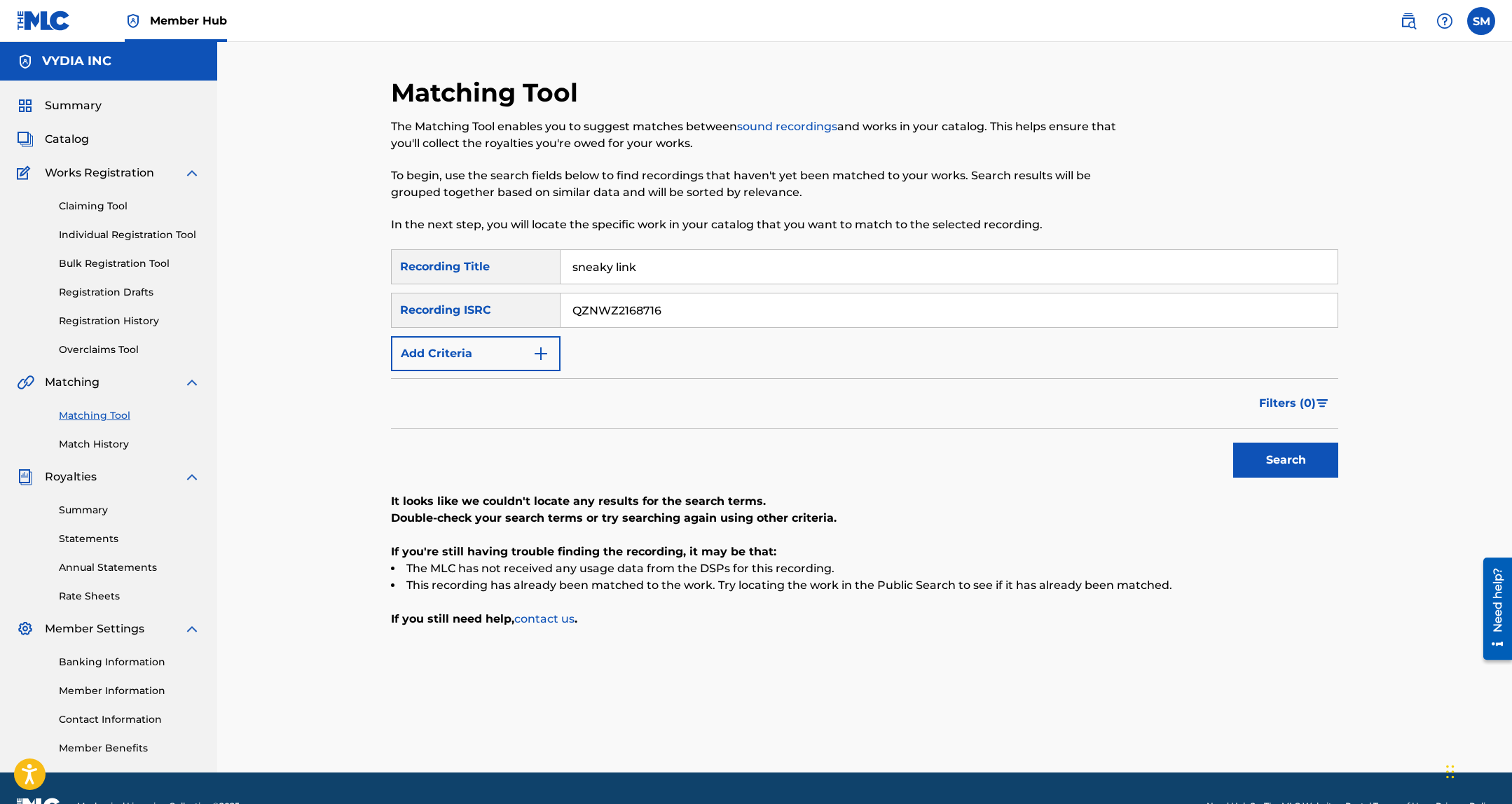
type input "sneaky link"
paste input "USAT22304587"
type input "USAT22304587"
click at [1233, 443] on button "Search" at bounding box center [1285, 460] width 105 height 35
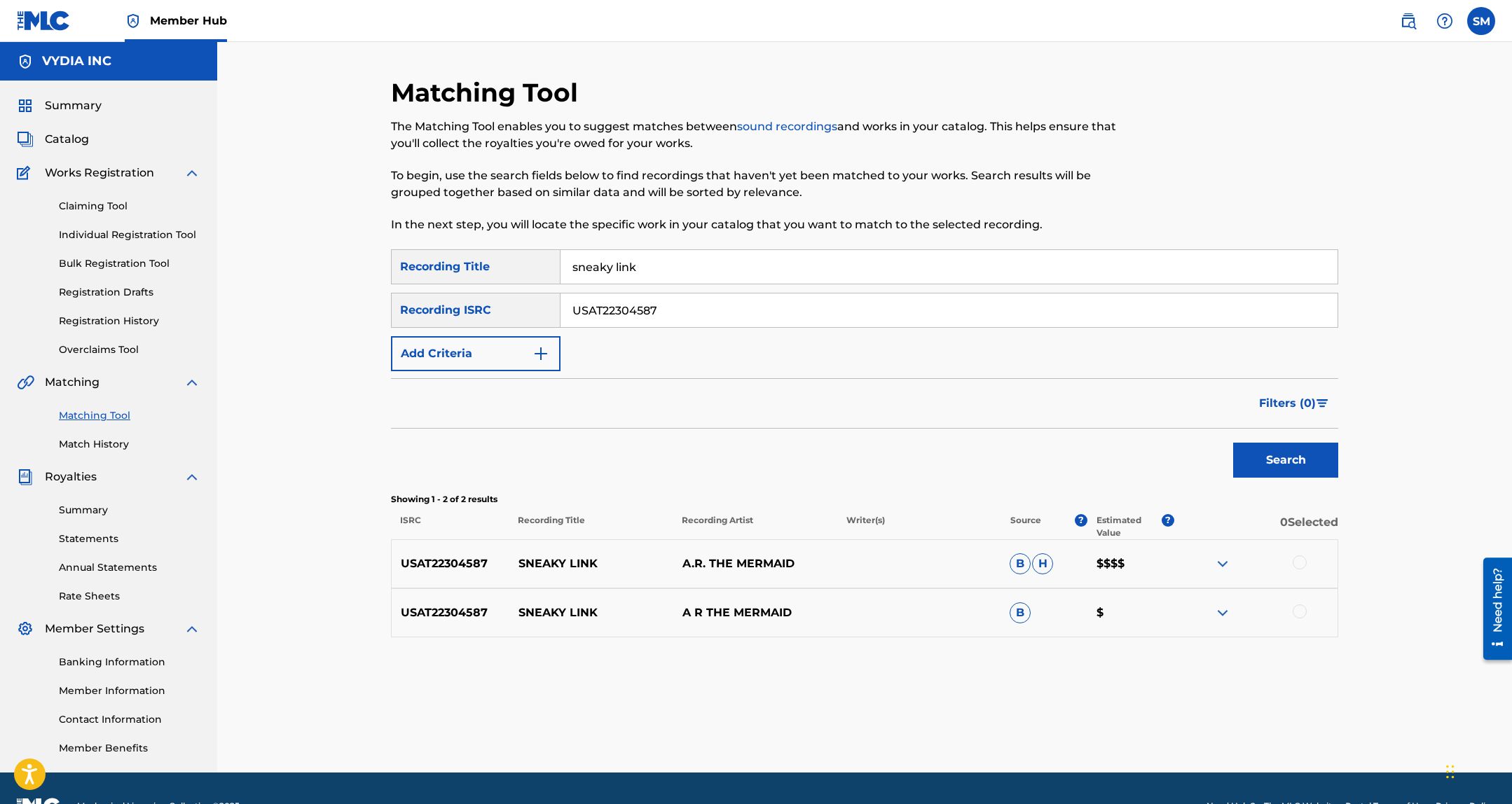
drag, startPoint x: 1304, startPoint y: 561, endPoint x: 1303, endPoint y: 601, distance: 40.0
click at [1304, 562] on div at bounding box center [1299, 562] width 14 height 14
click at [1302, 613] on div at bounding box center [1299, 611] width 14 height 14
click at [1008, 684] on button "Match 2 Groups" at bounding box center [985, 689] width 155 height 35
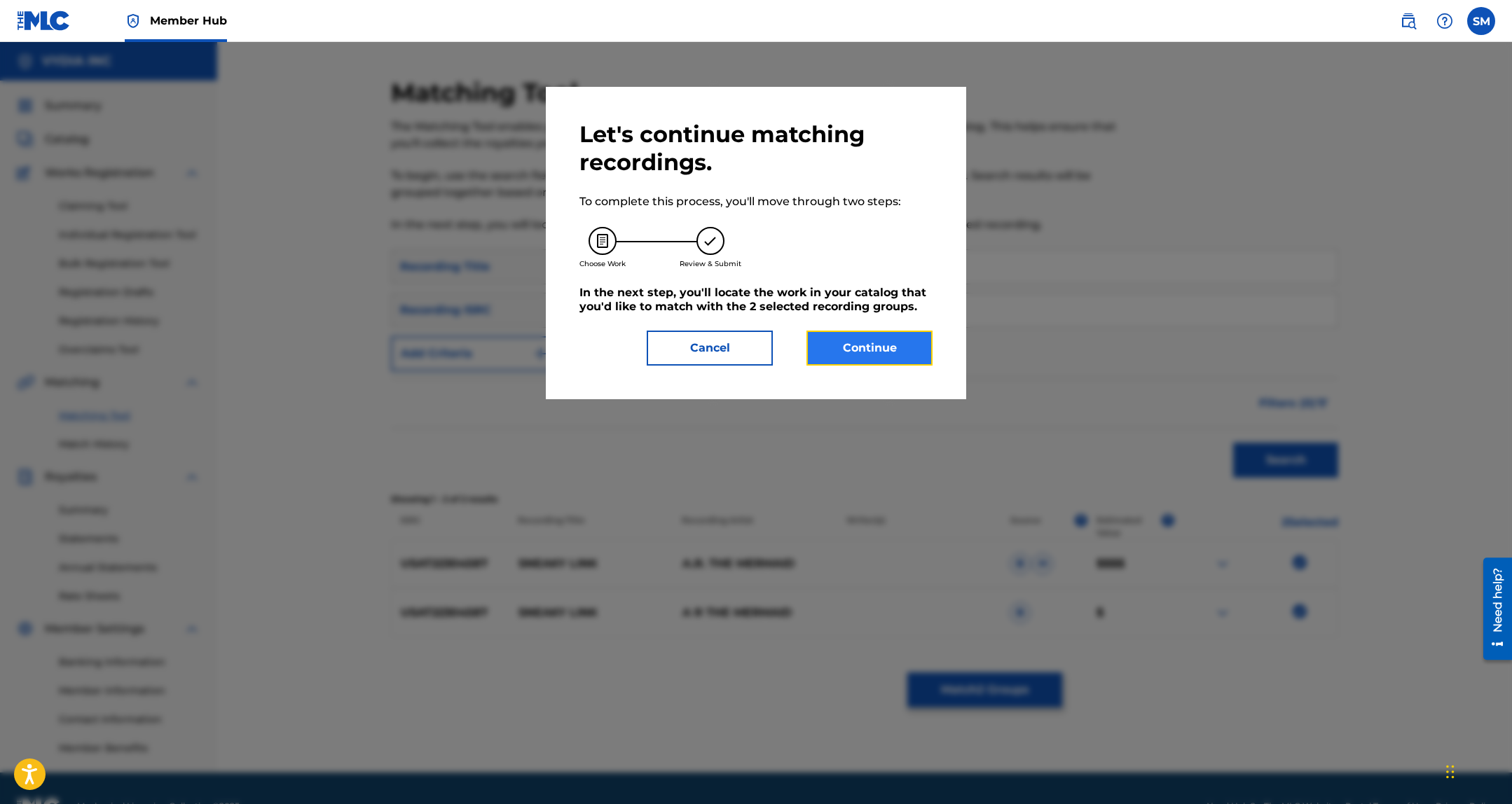
click at [861, 338] on button "Continue" at bounding box center [869, 348] width 126 height 35
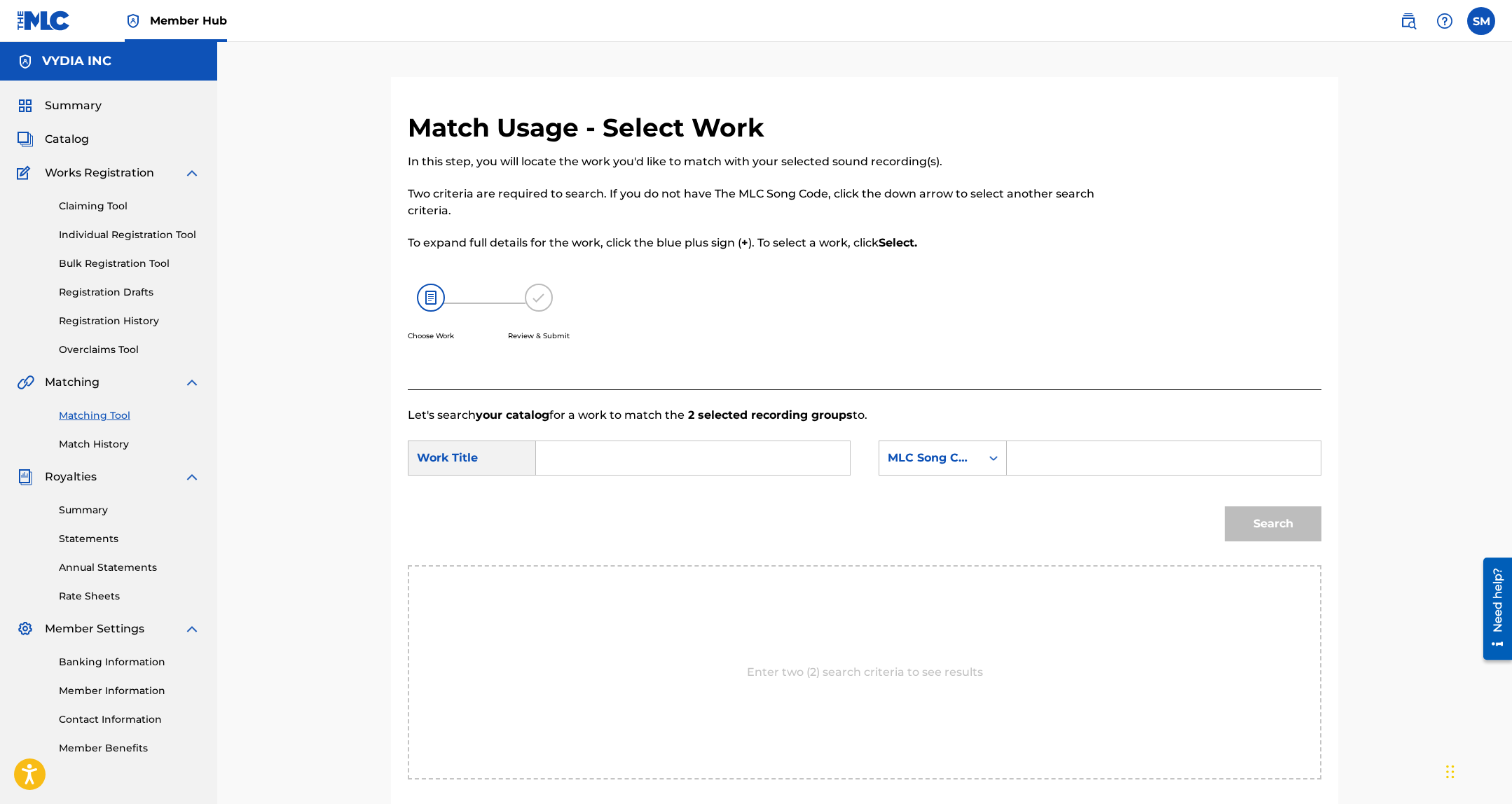
click at [636, 454] on input "Search Form" at bounding box center [693, 457] width 290 height 33
type input "sneaky link"
paste input "S78BYN"
type input "S78BYN"
click at [1224, 506] on button "Search" at bounding box center [1273, 524] width 97 height 35
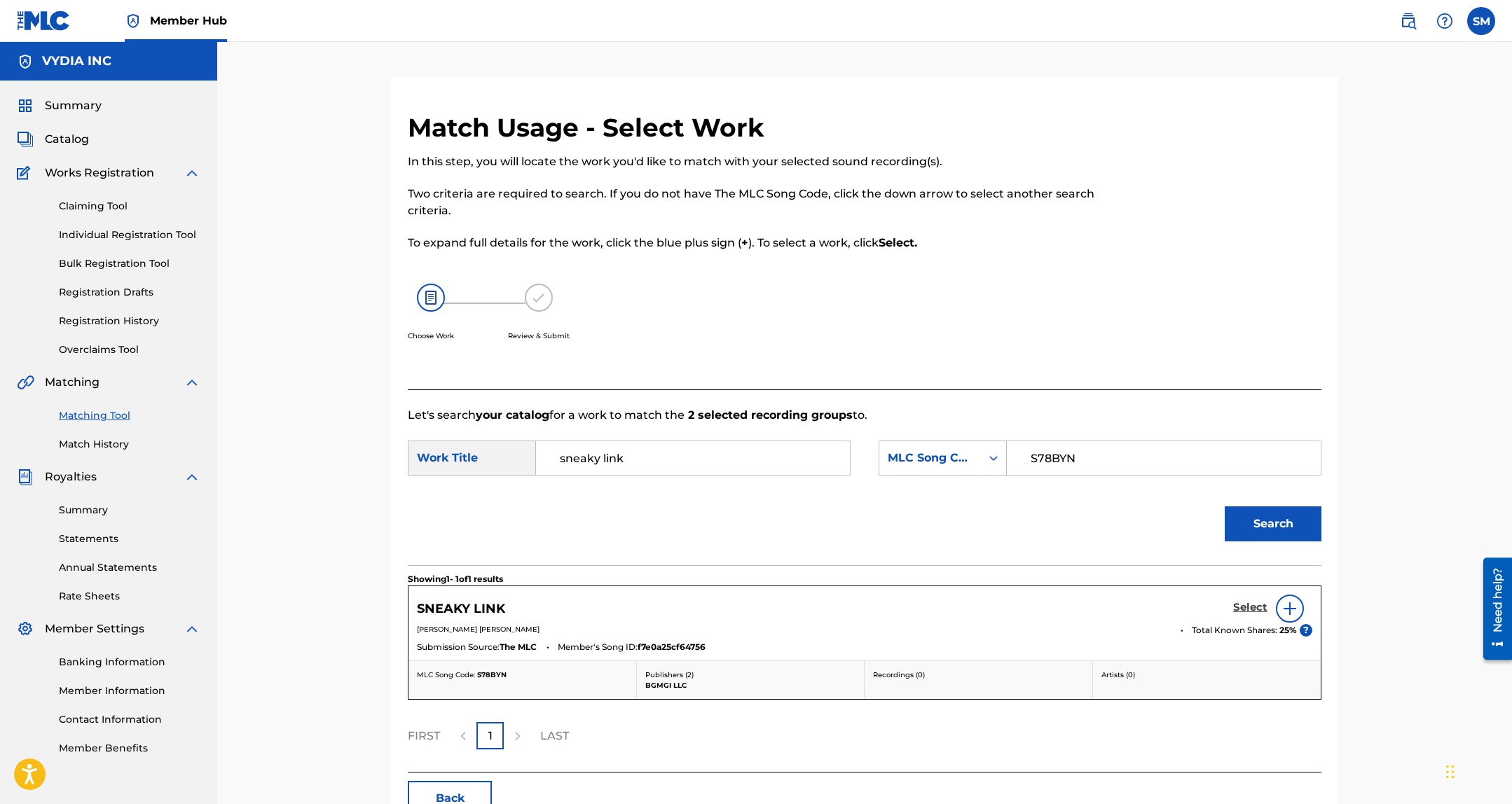
click at [1258, 608] on h5 "Select" at bounding box center [1250, 608] width 34 height 13
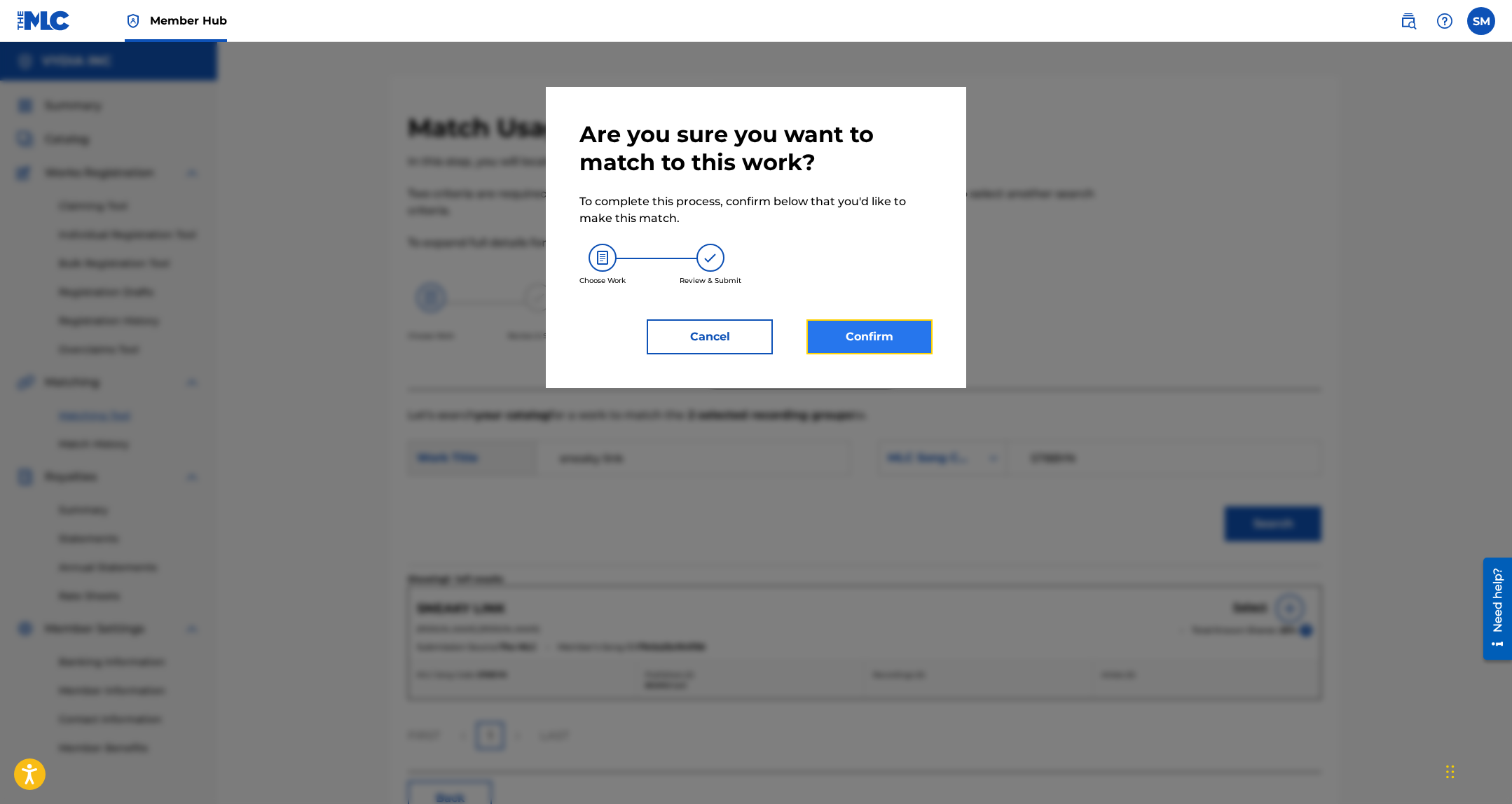
click at [859, 333] on button "Confirm" at bounding box center [869, 336] width 126 height 35
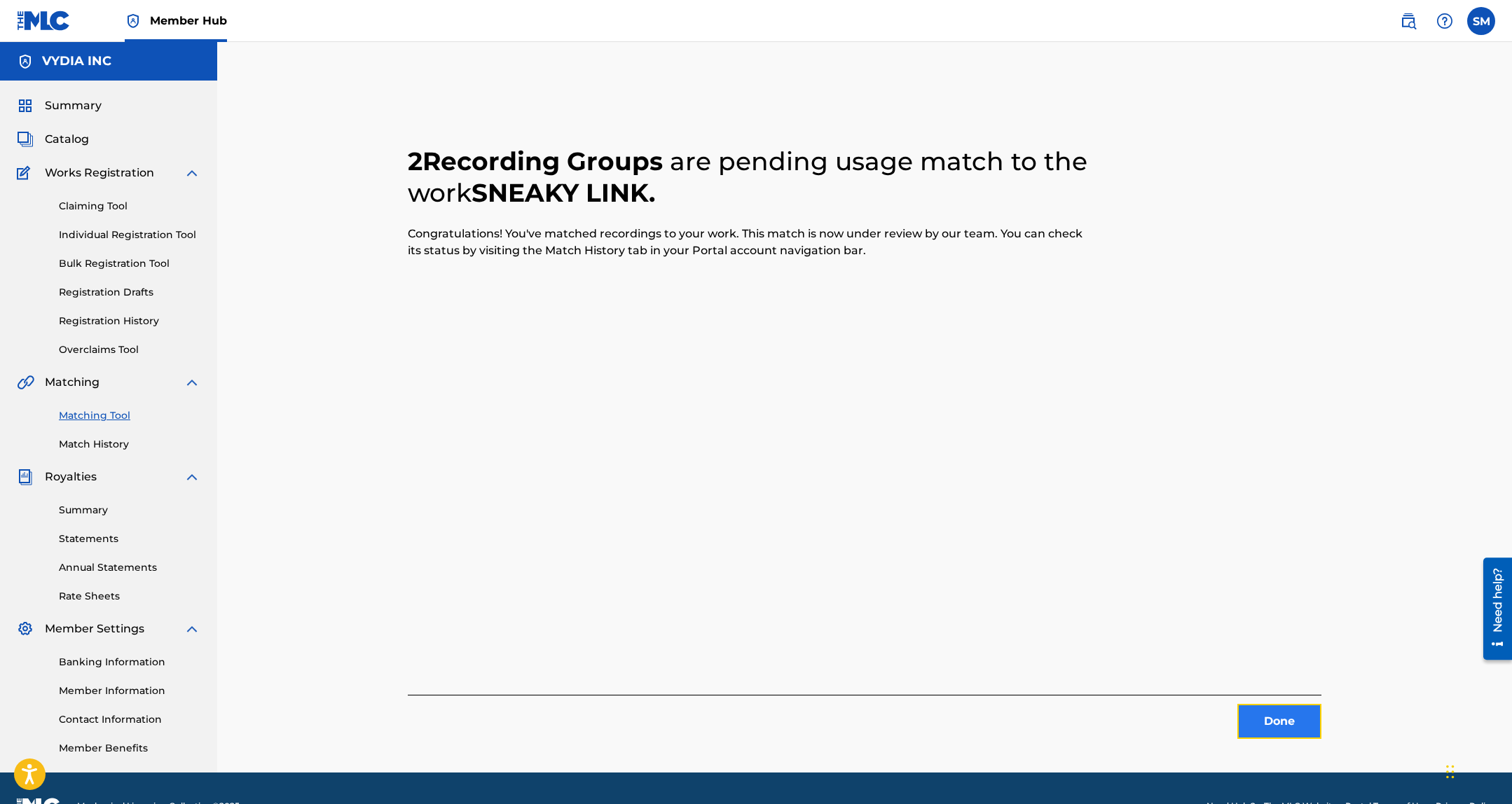
click at [1249, 721] on button "Done" at bounding box center [1278, 721] width 84 height 35
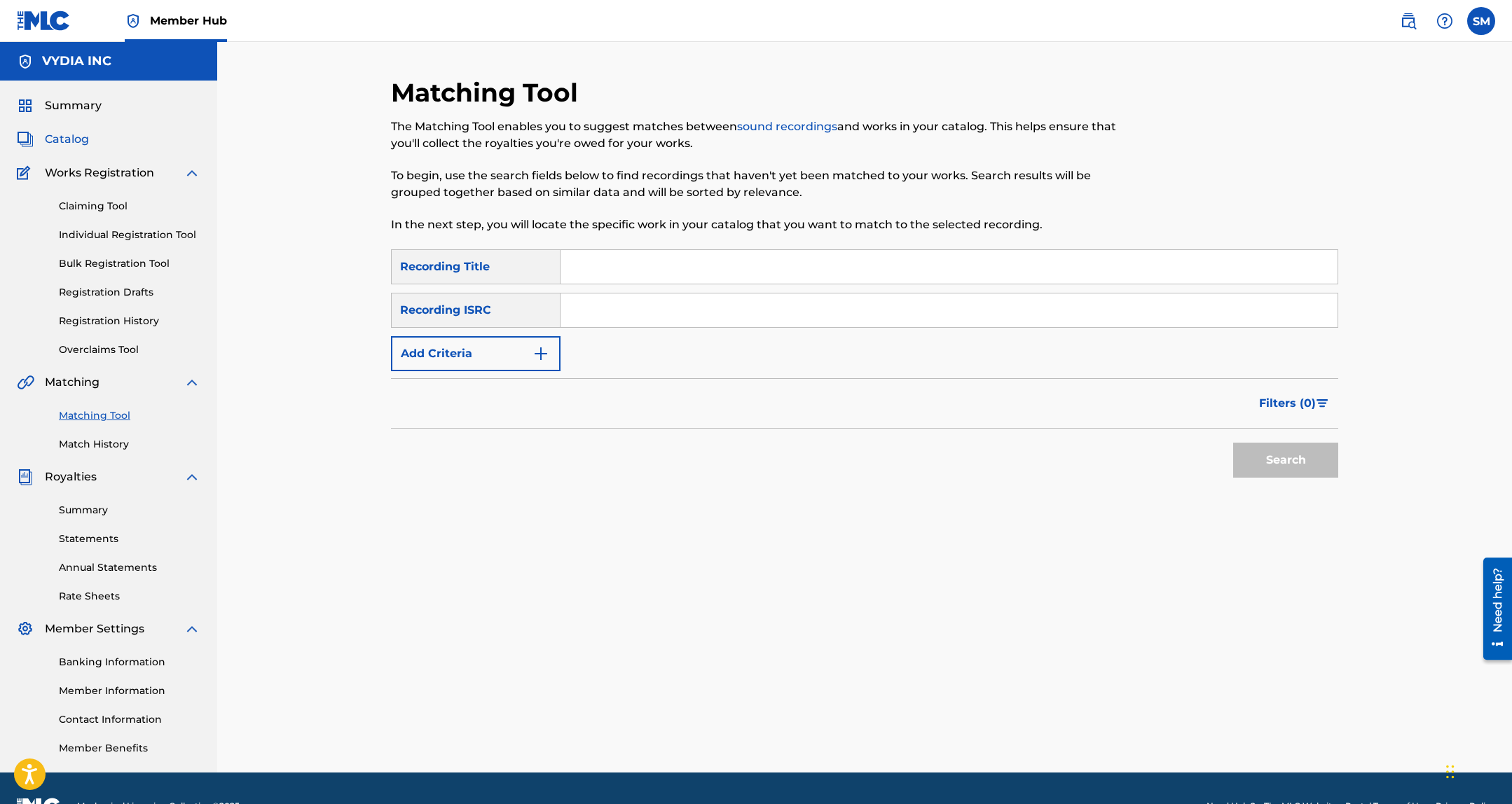
click at [74, 138] on span "Catalog" at bounding box center [66, 139] width 44 height 17
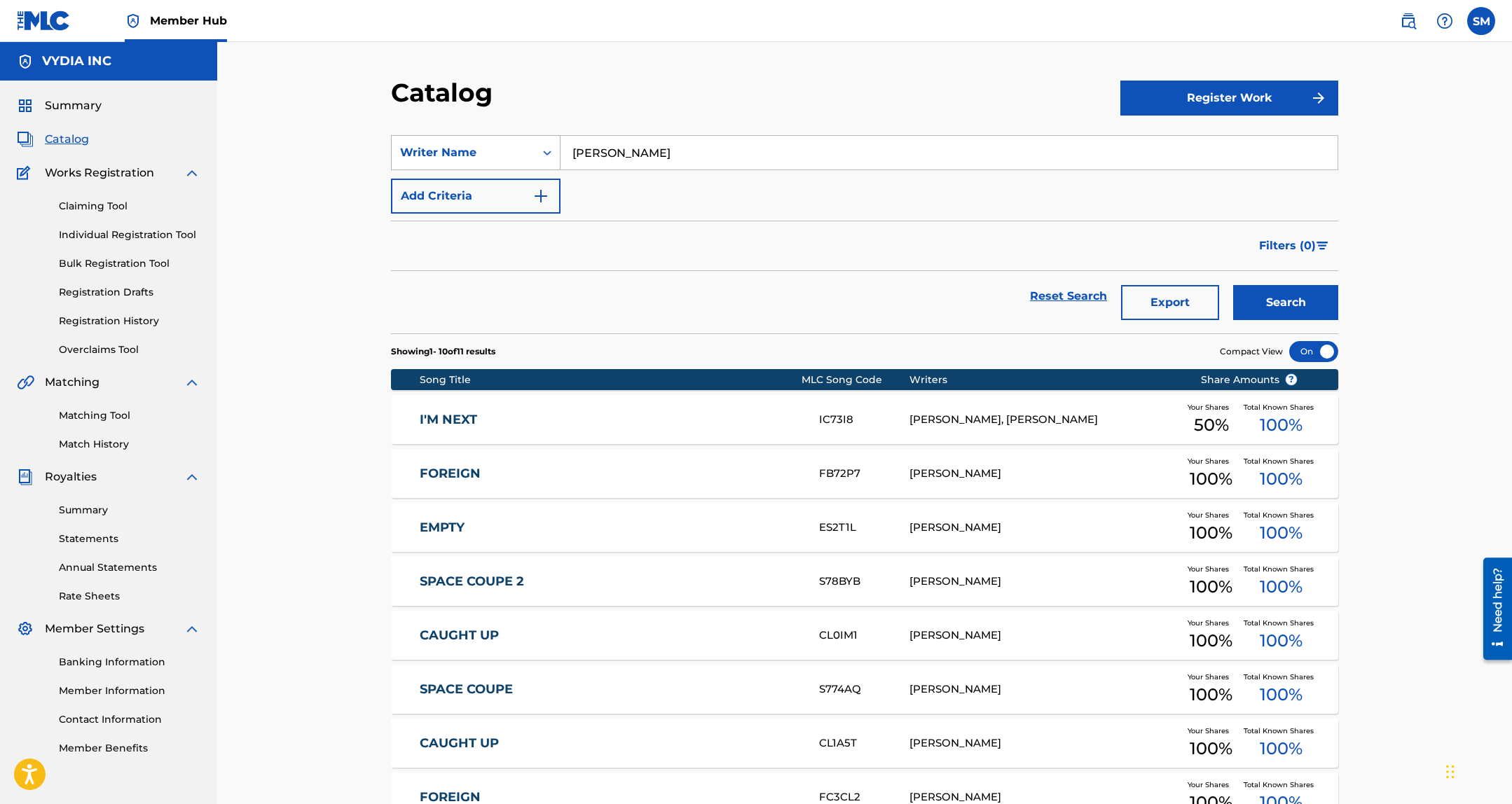
click at [495, 151] on div "Writer Name" at bounding box center [463, 152] width 126 height 17
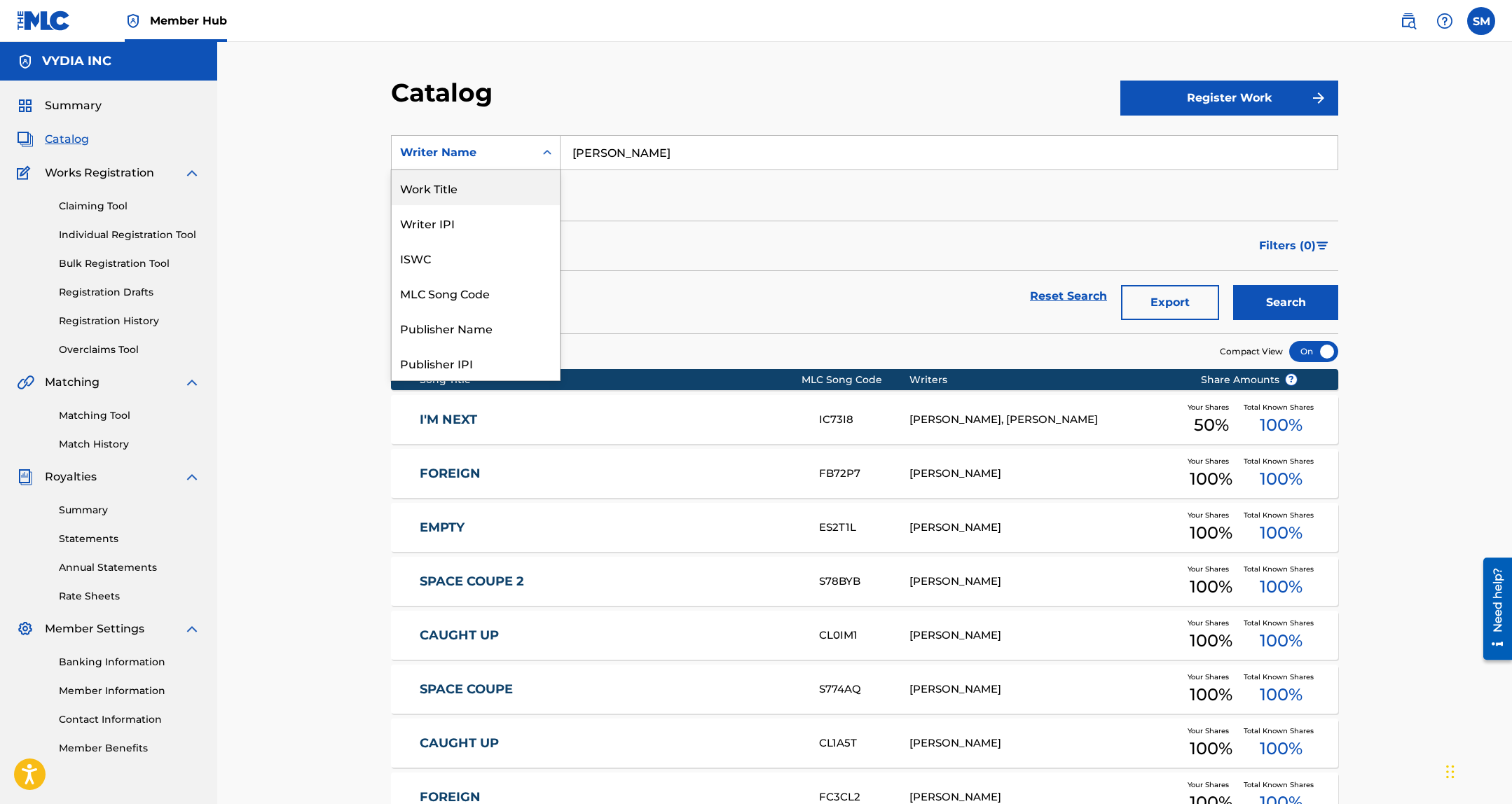
click at [485, 182] on div "Work Title" at bounding box center [475, 187] width 168 height 35
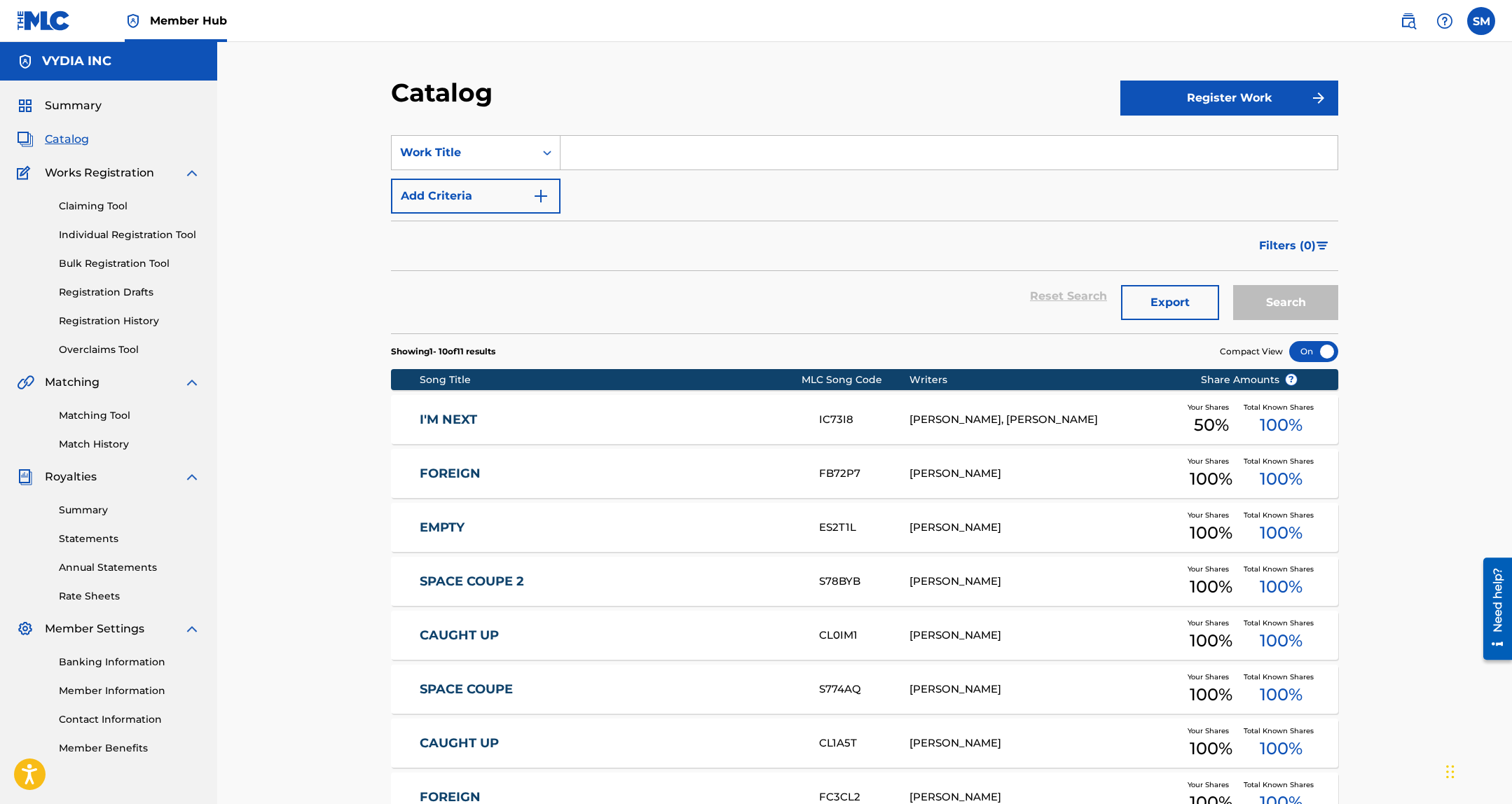
click at [620, 149] on input "Search Form" at bounding box center [948, 152] width 777 height 33
paste input "BIRDBOY"
type input "BIRDBOY"
click at [1342, 296] on div "Catalog Register Work SearchWithCriteriae22934a1-5f84-4b98-bb14-a337fa93baf8 Wo…" at bounding box center [864, 539] width 981 height 924
click at [1299, 307] on button "Search" at bounding box center [1285, 302] width 105 height 35
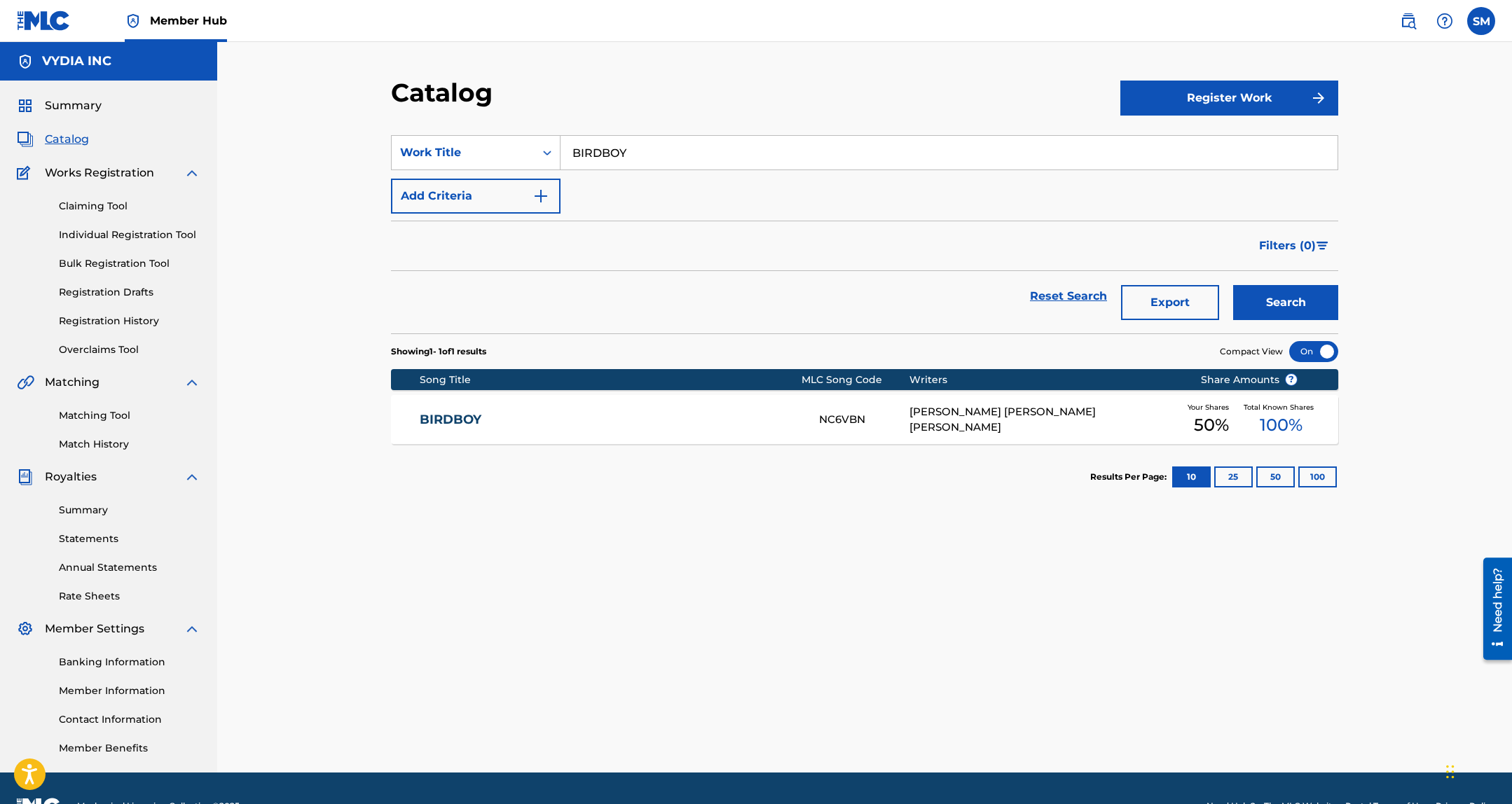
click at [1149, 428] on div "BRYSON LASHUN POTTS, GREGORY RYAN SULLIVAN" at bounding box center [1044, 419] width 270 height 31
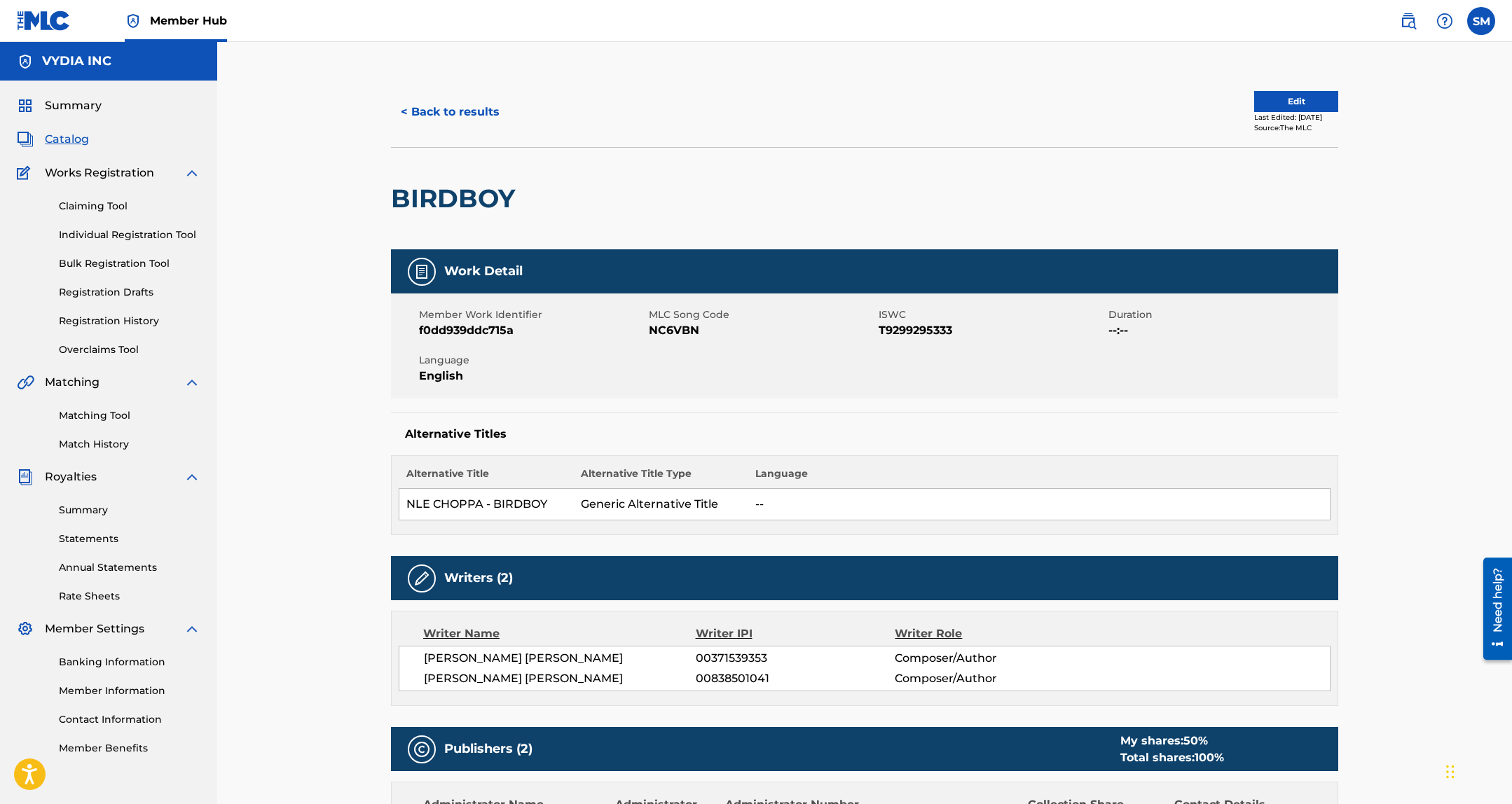
click at [660, 328] on span "NC6VBN" at bounding box center [762, 330] width 226 height 17
click at [445, 103] on button "< Back to results" at bounding box center [450, 112] width 118 height 35
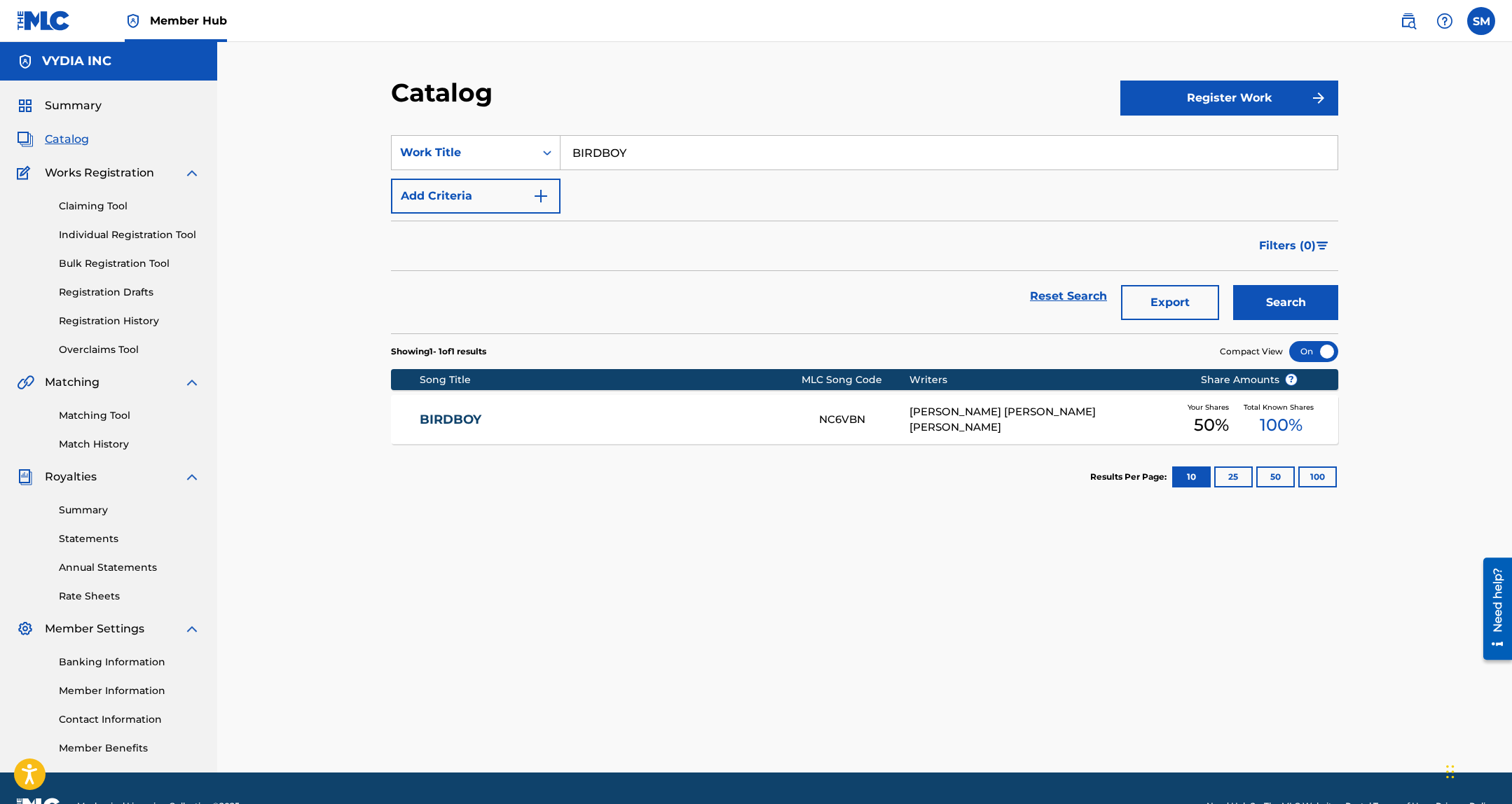
click at [627, 134] on section "SearchWithCriteriae22934a1-5f84-4b98-bb14-a337fa93baf8 Work Title BIRDBOY Add C…" at bounding box center [864, 225] width 947 height 215
click at [650, 153] on input "BIRDBOY" at bounding box center [948, 152] width 777 height 33
paste input "Man Are Outside"
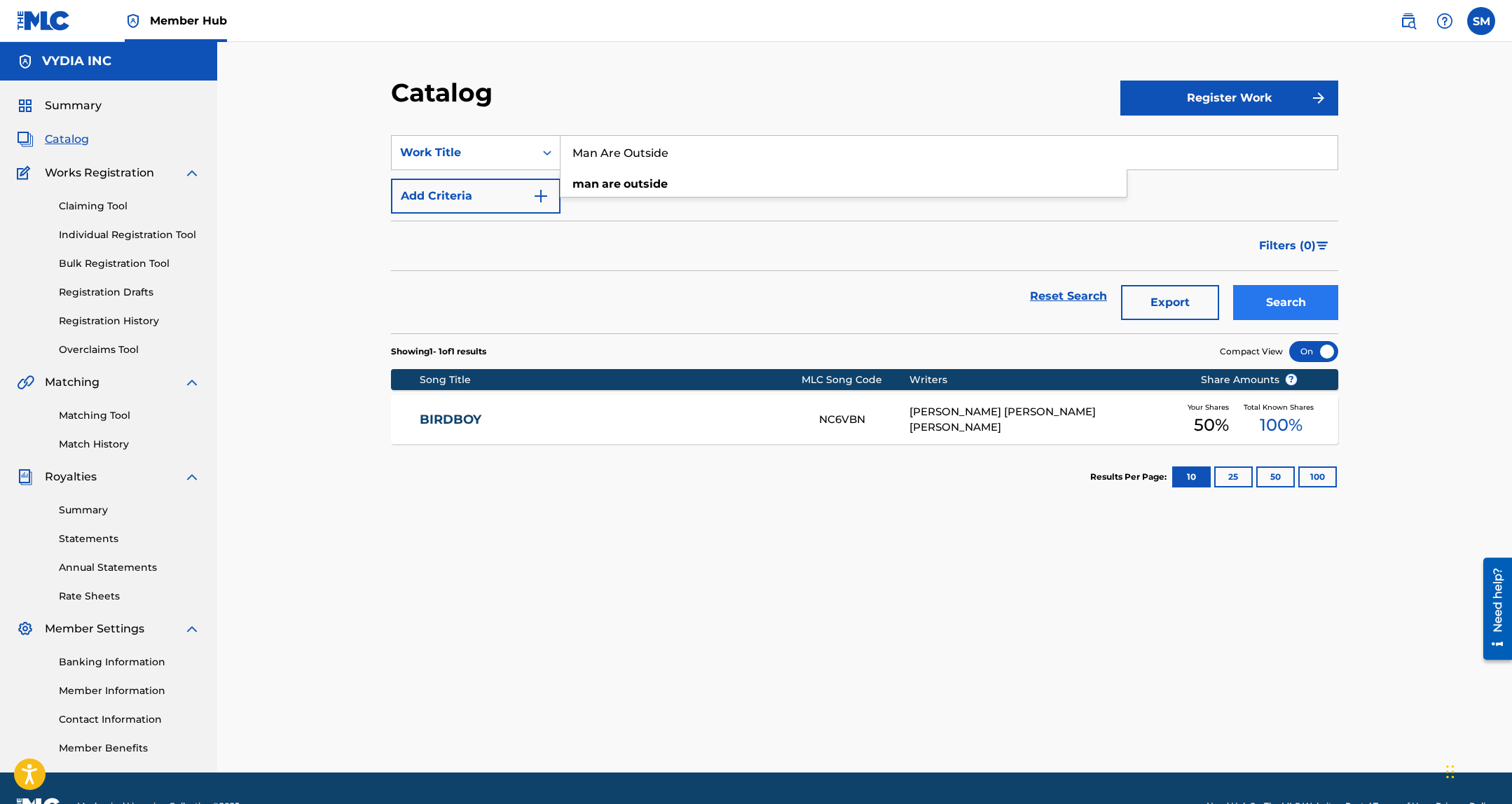
type input "Man Are Outside"
click at [1278, 291] on button "Search" at bounding box center [1285, 302] width 105 height 35
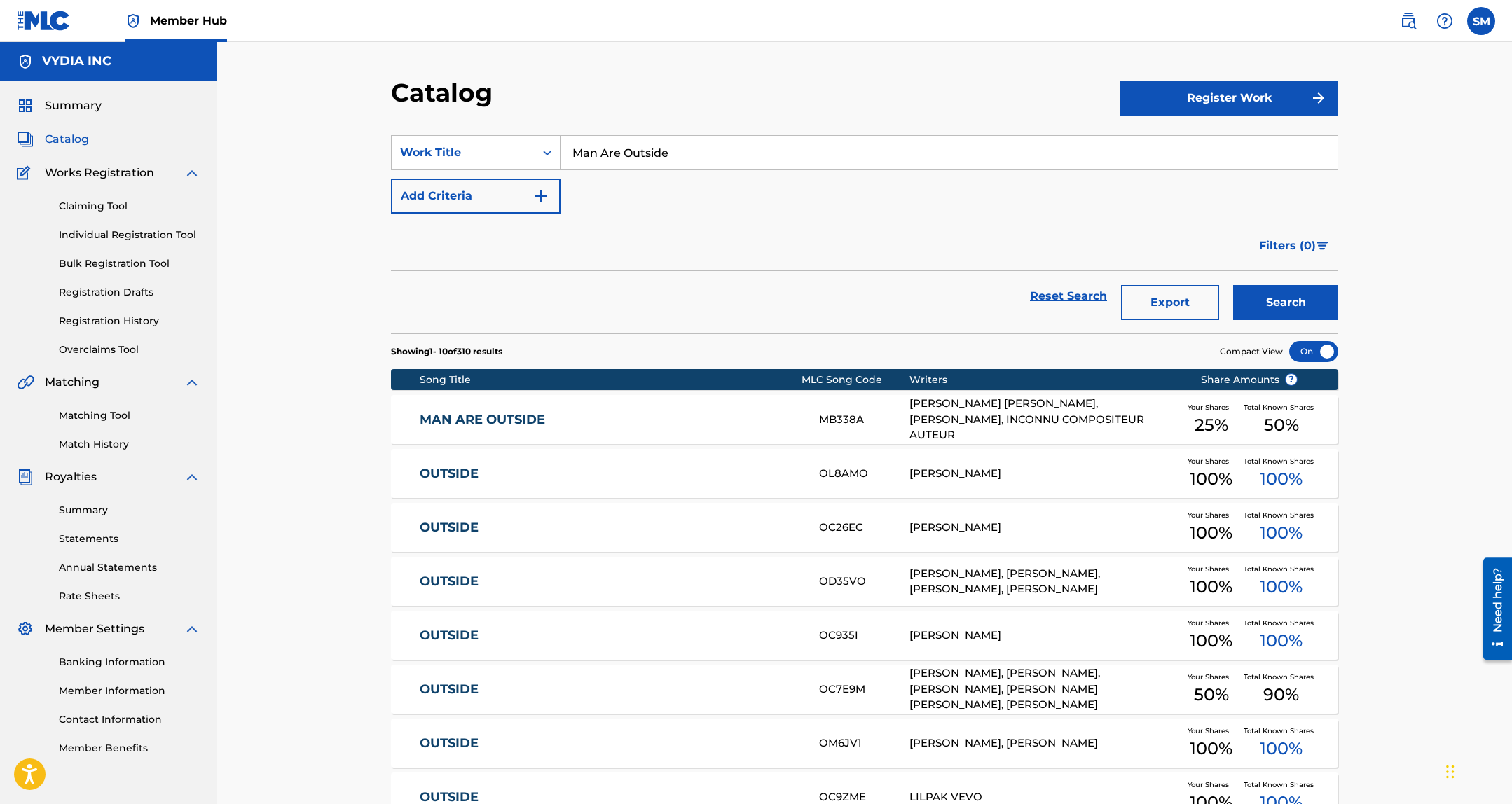
click at [663, 417] on link "MAN ARE OUTSIDE" at bounding box center [610, 420] width 381 height 16
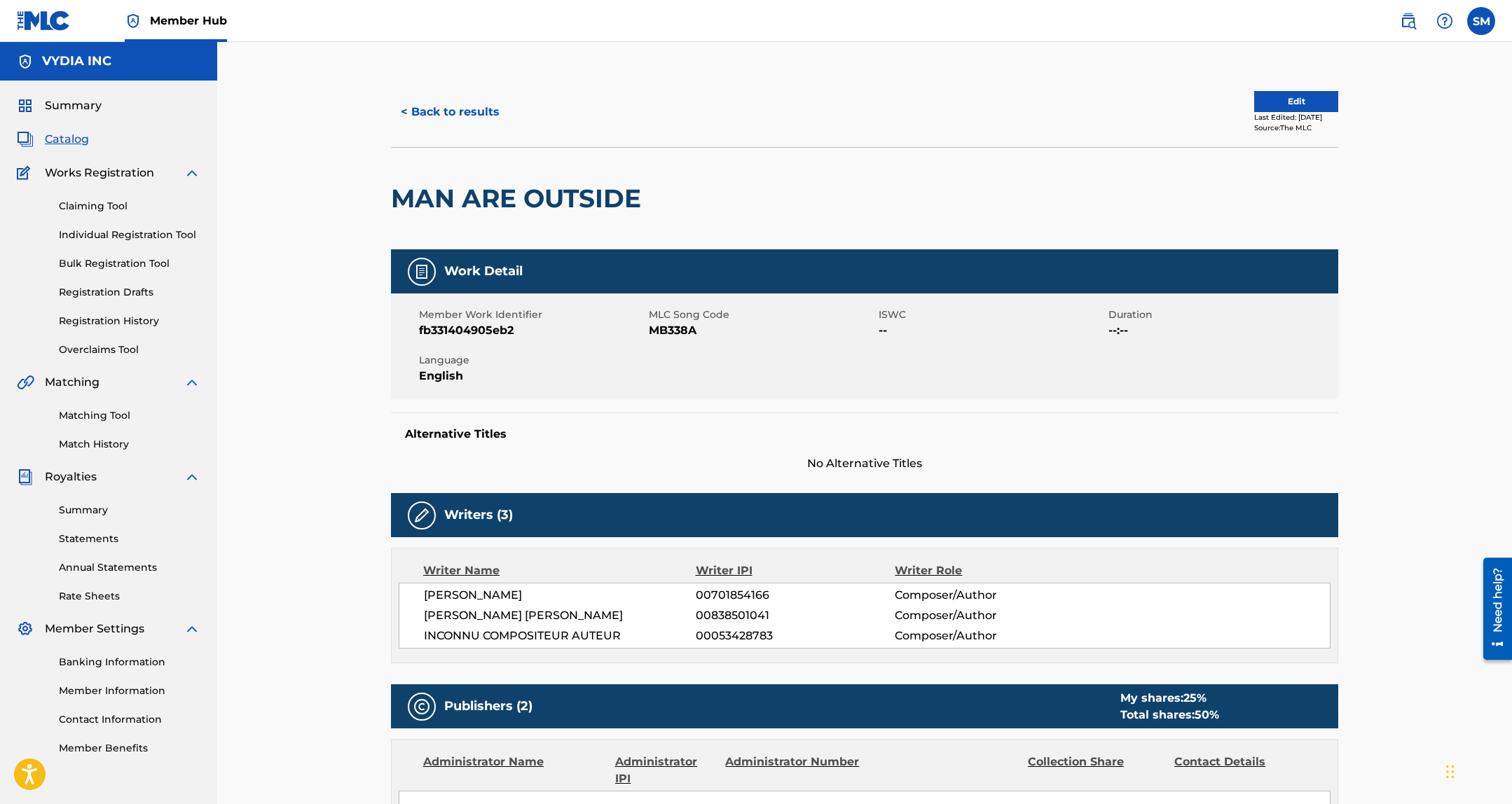
click at [675, 326] on span "MB338A" at bounding box center [762, 330] width 226 height 17
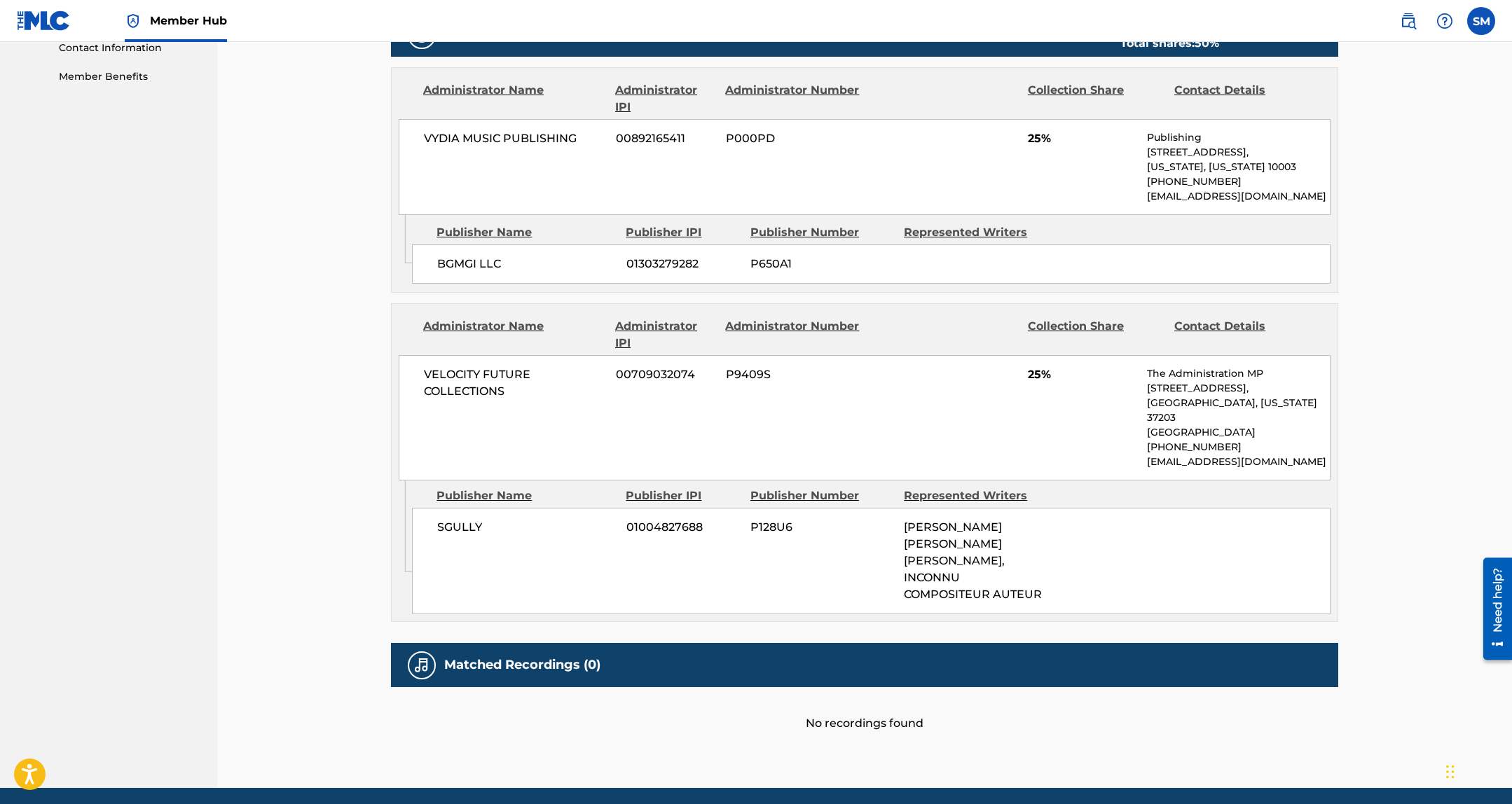
scroll to position [669, 0]
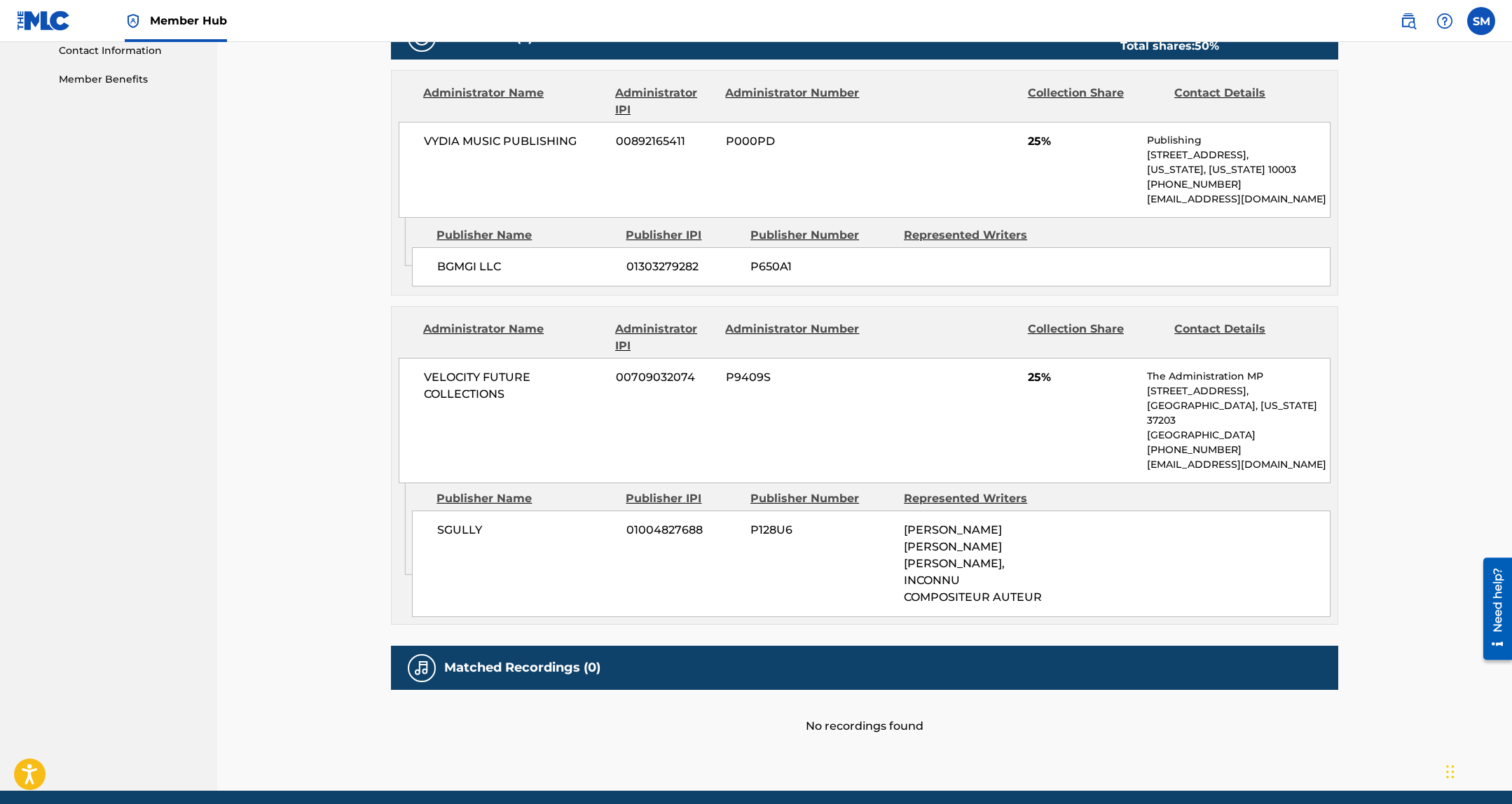
click at [934, 524] on span "HARALD SOREBO, GREGORY RYAN SULLIVAN, INCONNU COMPOSITEUR AUTEUR" at bounding box center [973, 564] width 138 height 80
click at [1014, 568] on span "HARALD SOREBO, GREGORY RYAN SULLIVAN, INCONNU COMPOSITEUR AUTEUR" at bounding box center [973, 564] width 138 height 80
click at [996, 541] on div "HARALD SOREBO, GREGORY RYAN SULLIVAN, INCONNU COMPOSITEUR AUTEUR" at bounding box center [975, 564] width 143 height 84
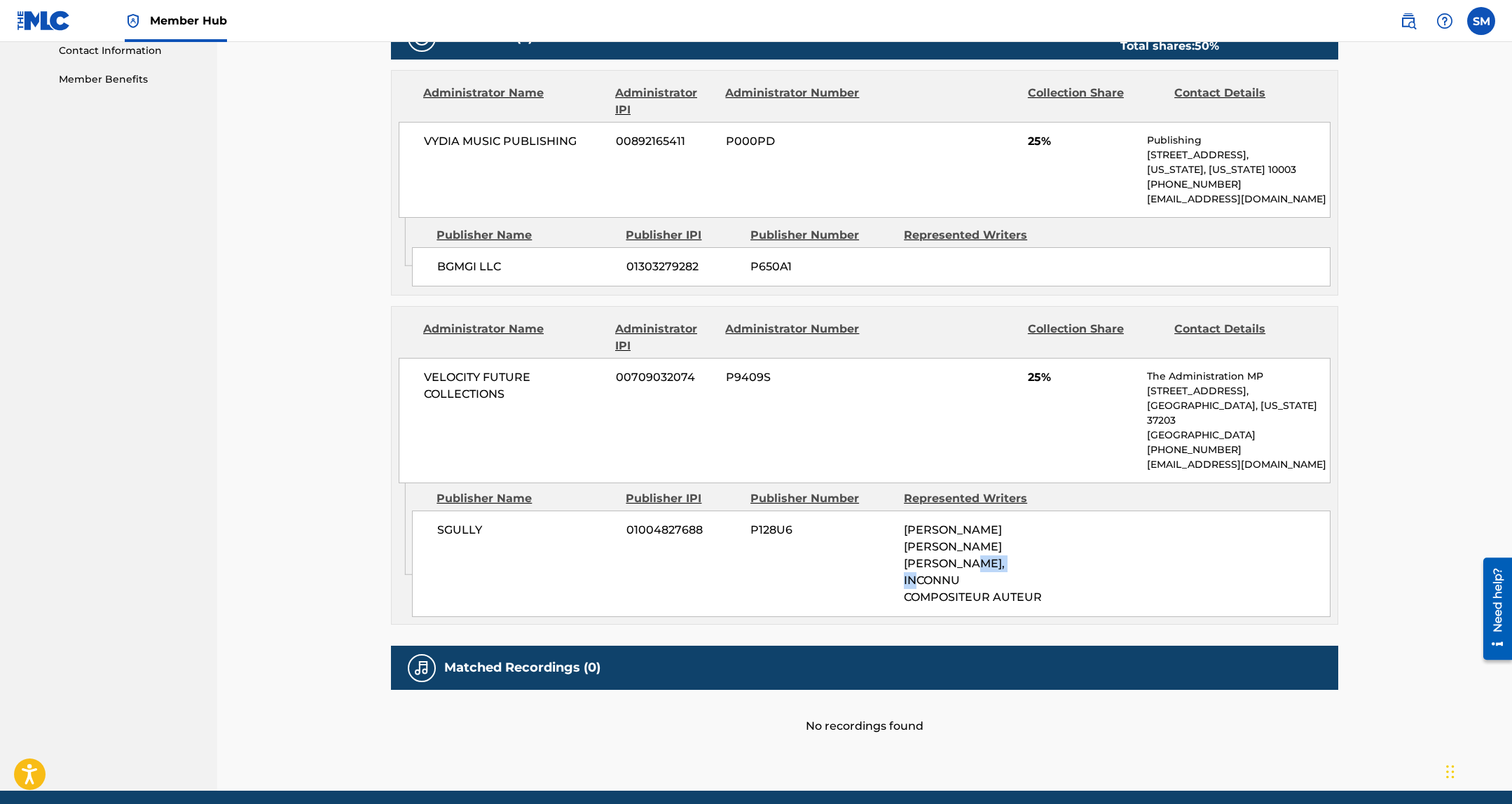
click at [996, 541] on div "HARALD SOREBO, GREGORY RYAN SULLIVAN, INCONNU COMPOSITEUR AUTEUR" at bounding box center [975, 564] width 143 height 84
click at [972, 540] on div "HARALD SOREBO, GREGORY RYAN SULLIVAN, INCONNU COMPOSITEUR AUTEUR" at bounding box center [975, 564] width 143 height 84
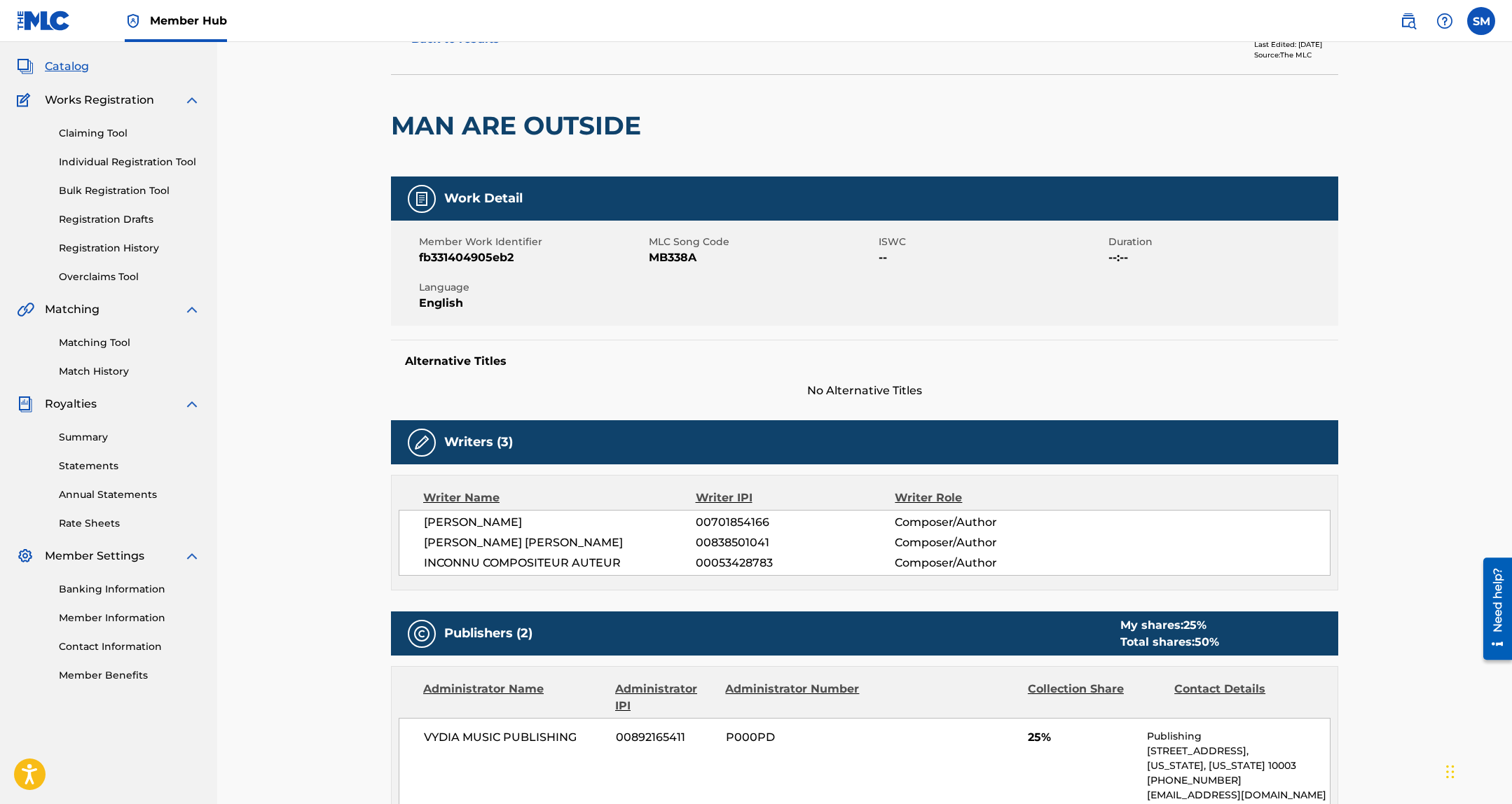
scroll to position [0, 0]
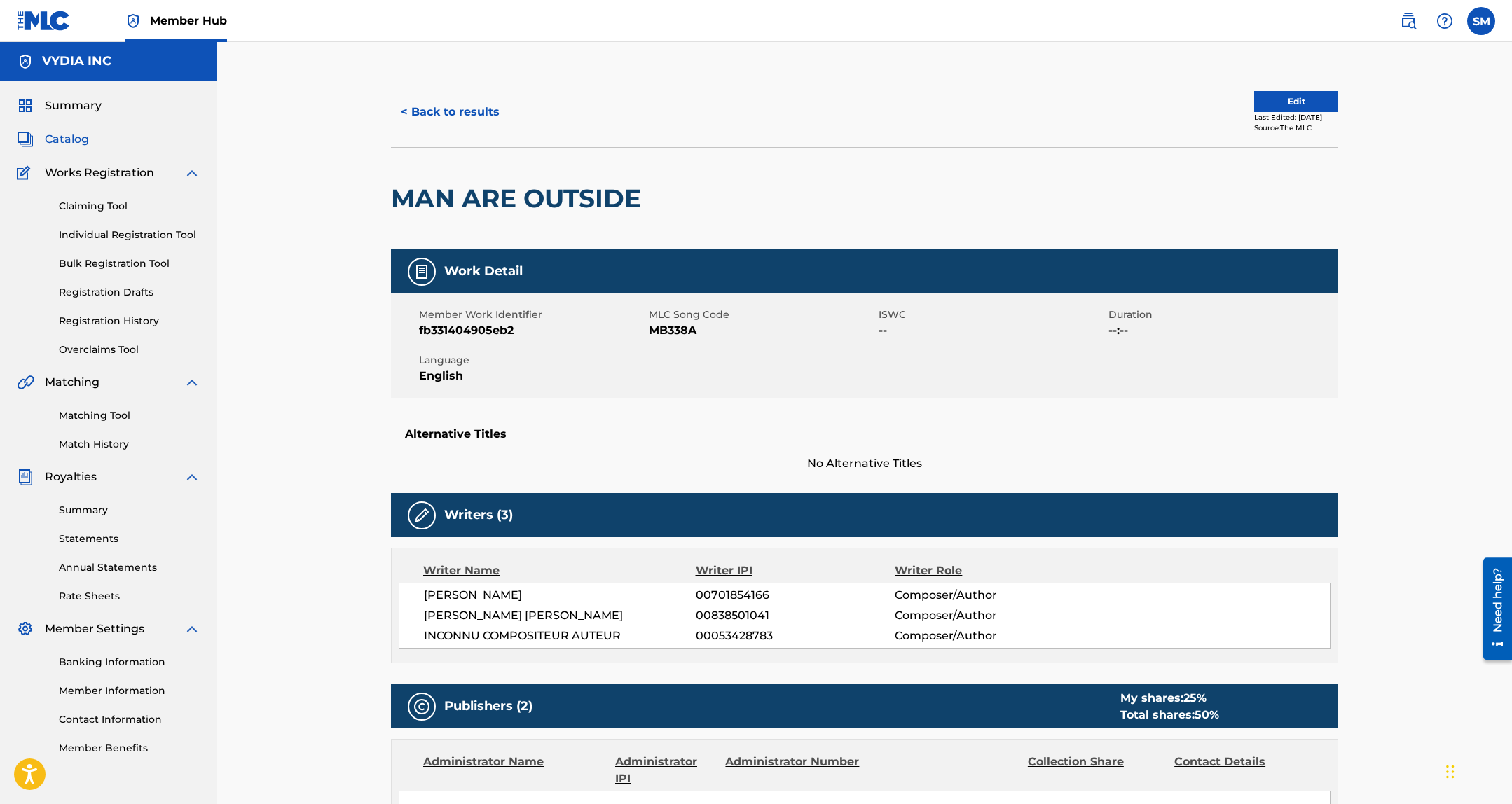
click at [674, 326] on span "MB338A" at bounding box center [762, 330] width 226 height 17
click at [79, 415] on link "Matching Tool" at bounding box center [129, 416] width 141 height 15
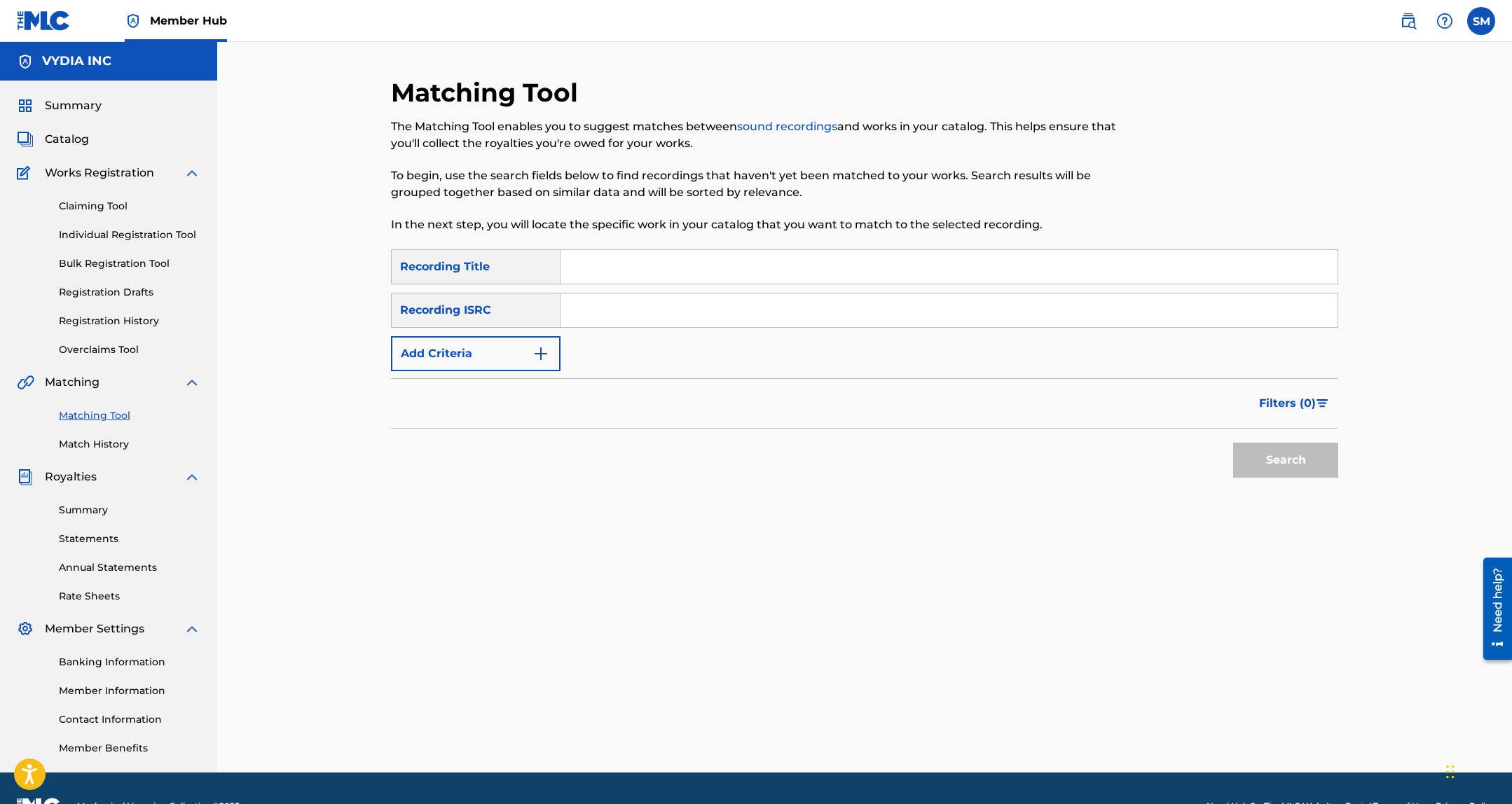
click at [657, 261] on input "Search Form" at bounding box center [948, 266] width 777 height 33
type input "man are outside"
paste input "GBUM72005789"
type input "GBUM72005789"
click at [1233, 443] on button "Search" at bounding box center [1285, 460] width 105 height 35
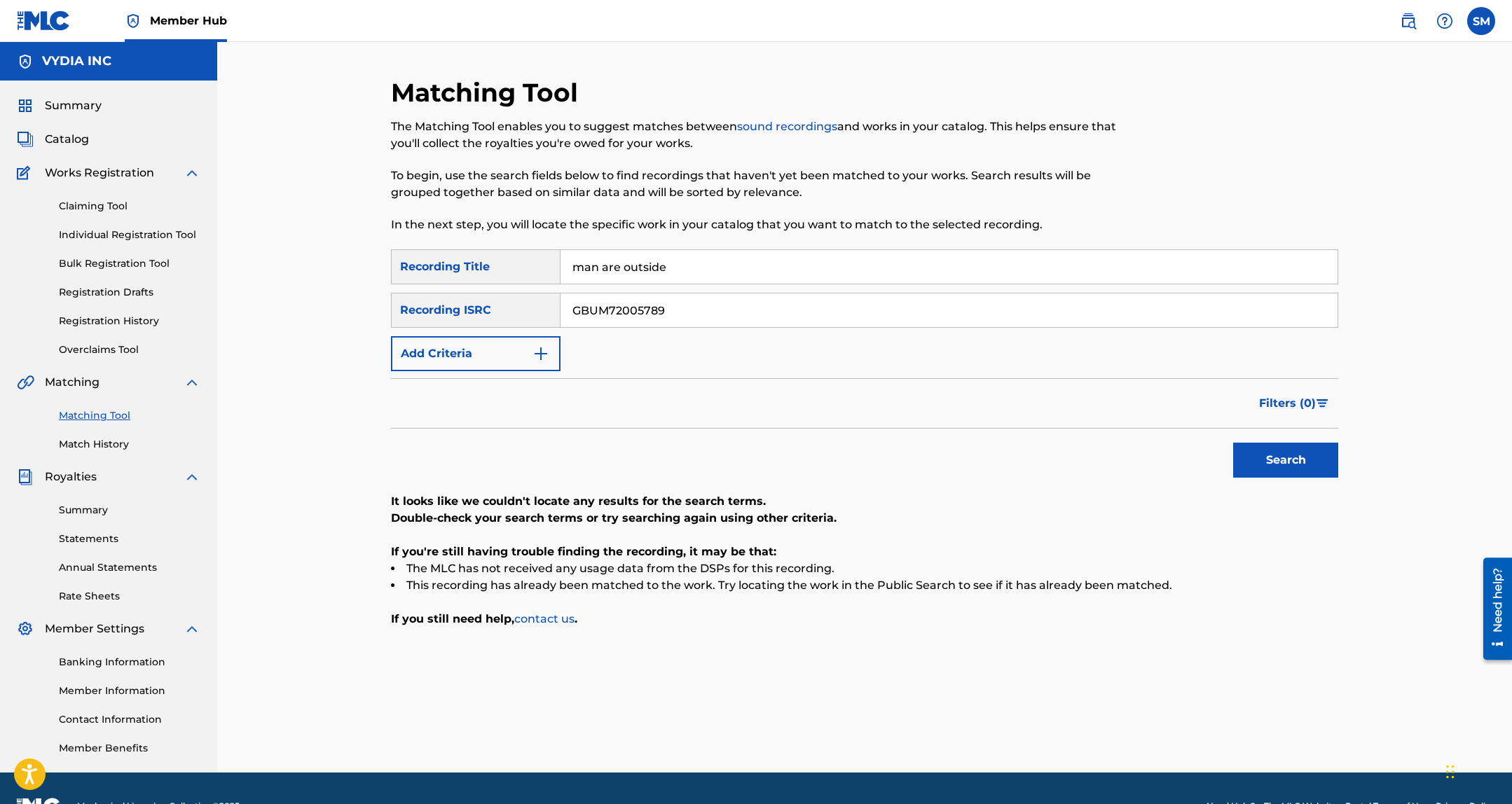
click at [630, 268] on input "man are outside" at bounding box center [948, 266] width 777 height 33
paste input "Trippin On Meh"
type input "Trippin On Meh"
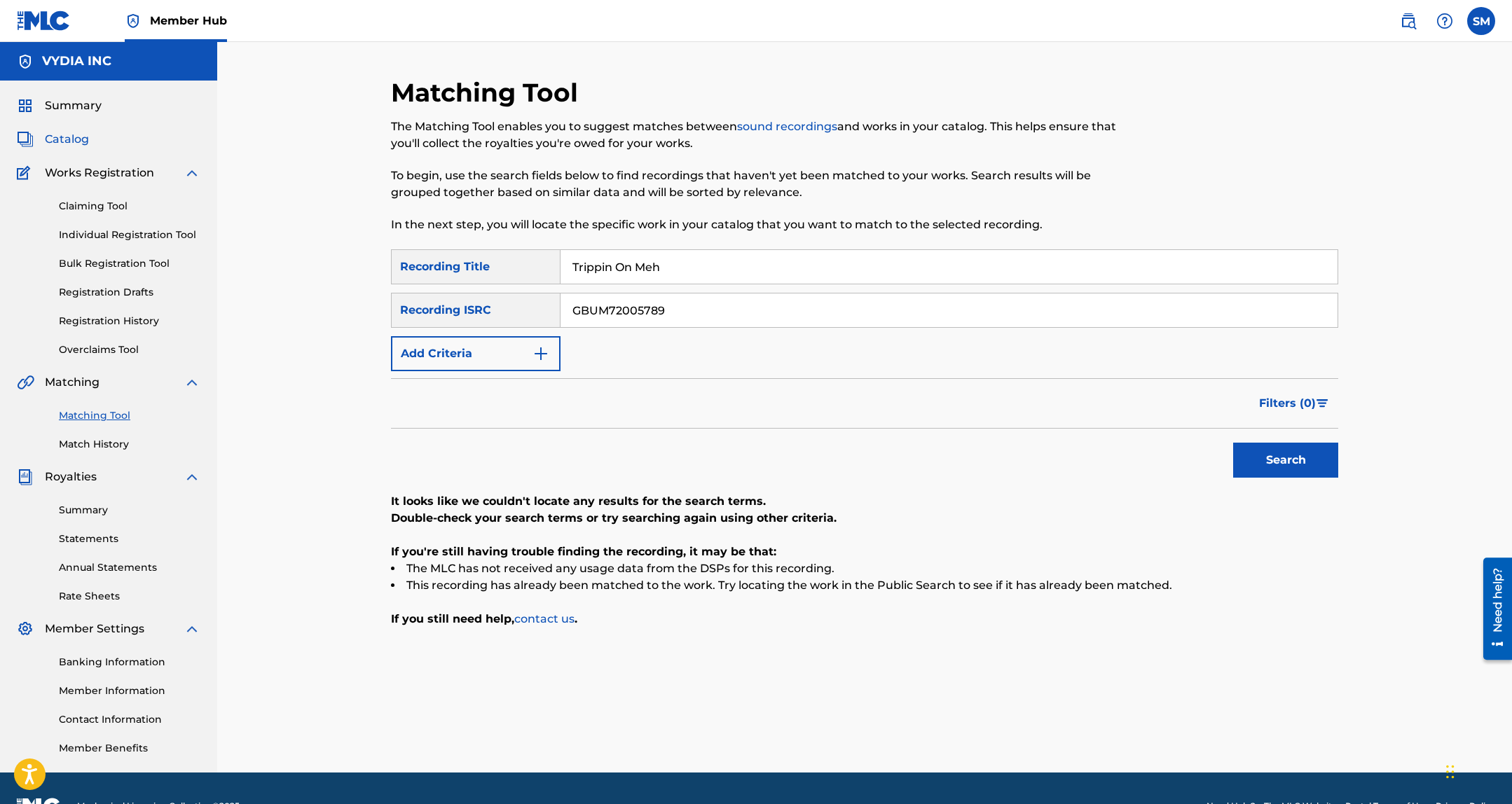
click at [74, 131] on span "Catalog" at bounding box center [66, 139] width 44 height 17
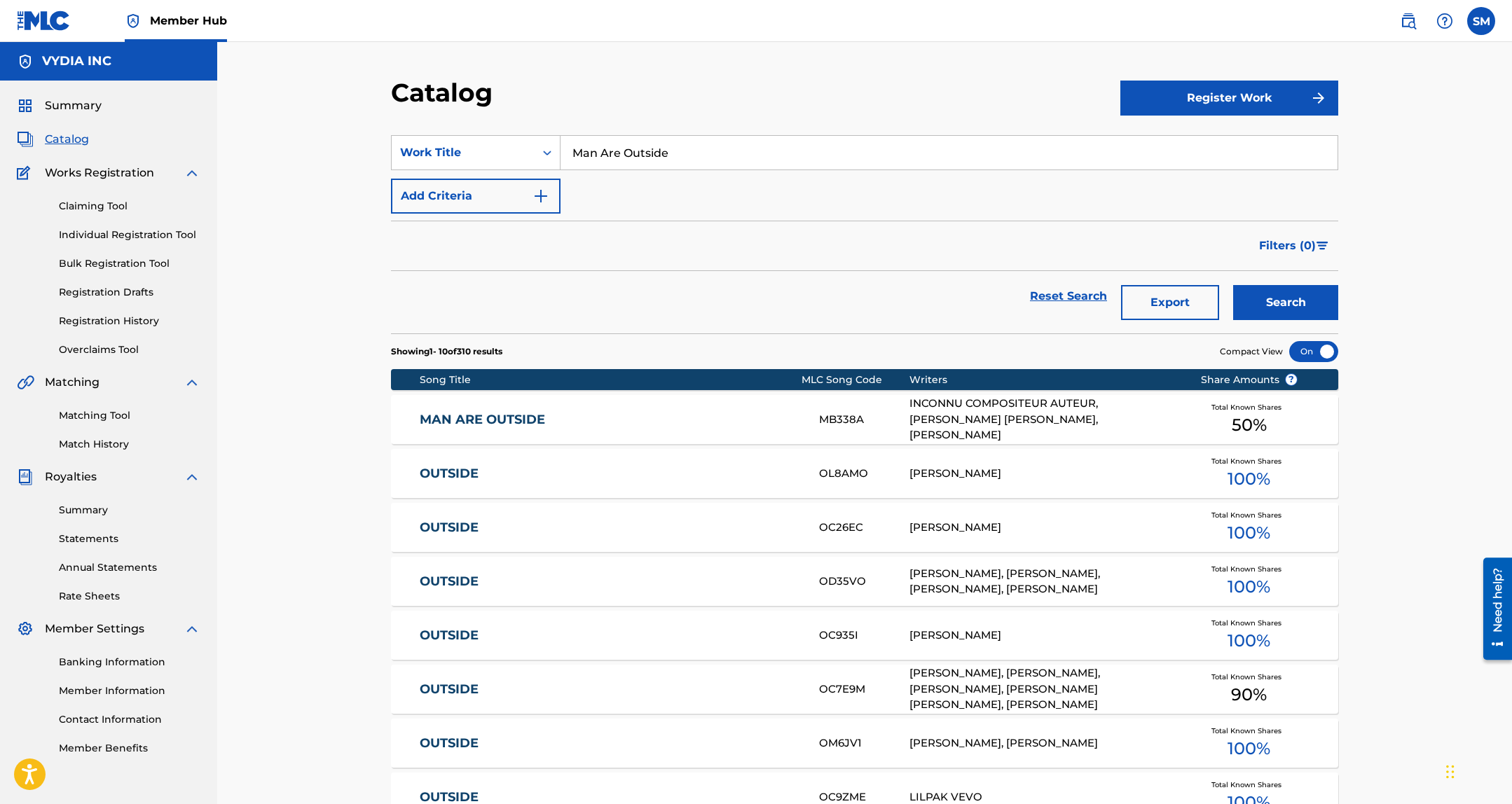
click at [620, 151] on input "Man Are Outside" at bounding box center [948, 152] width 777 height 33
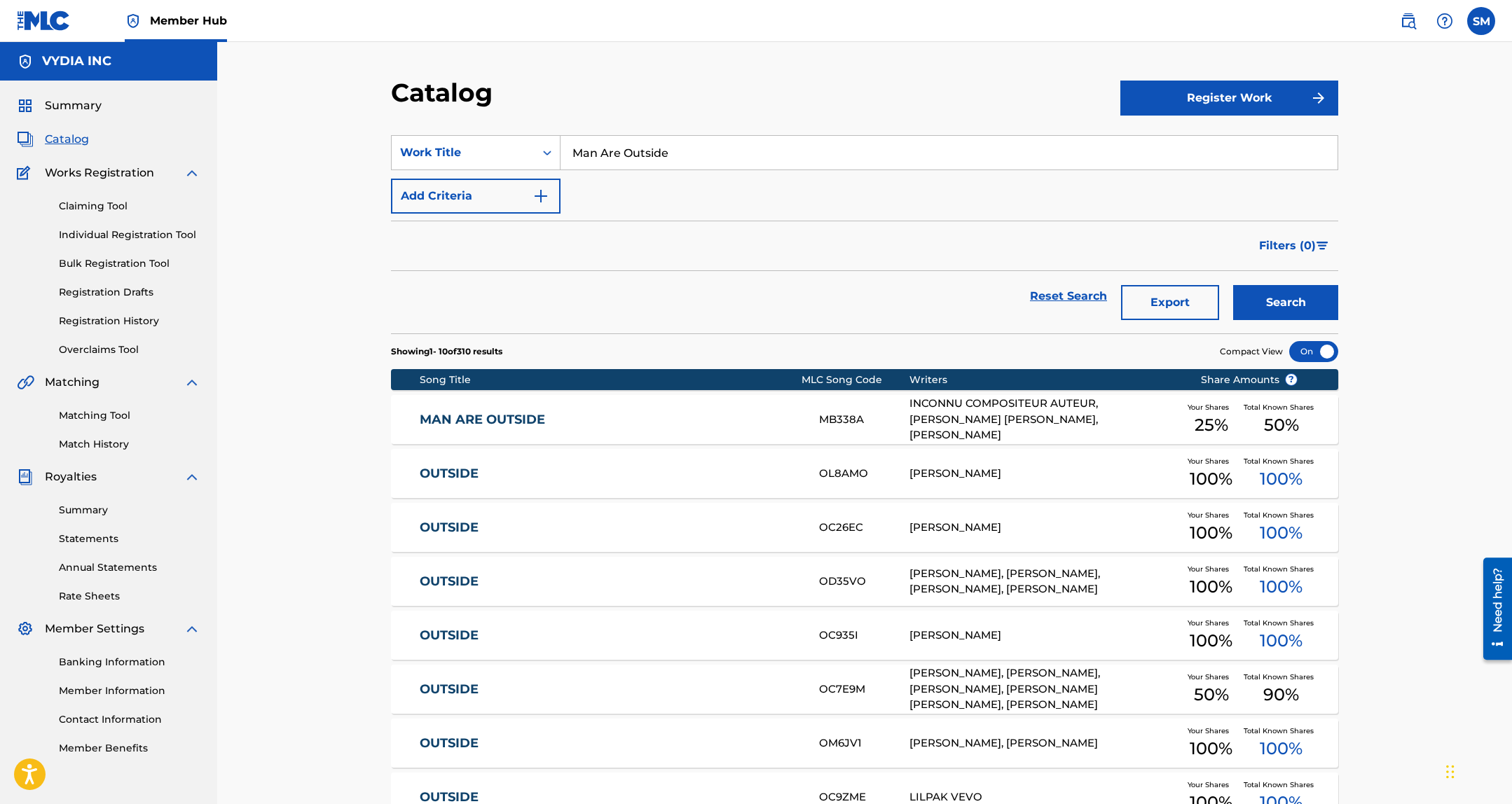
drag, startPoint x: 620, startPoint y: 151, endPoint x: 1206, endPoint y: 231, distance: 591.4
click at [620, 151] on input "Man Are Outside" at bounding box center [948, 152] width 777 height 33
paste input "Trippin On Meh"
type input "Trippin On Meh"
click at [1279, 295] on button "Search" at bounding box center [1285, 302] width 105 height 35
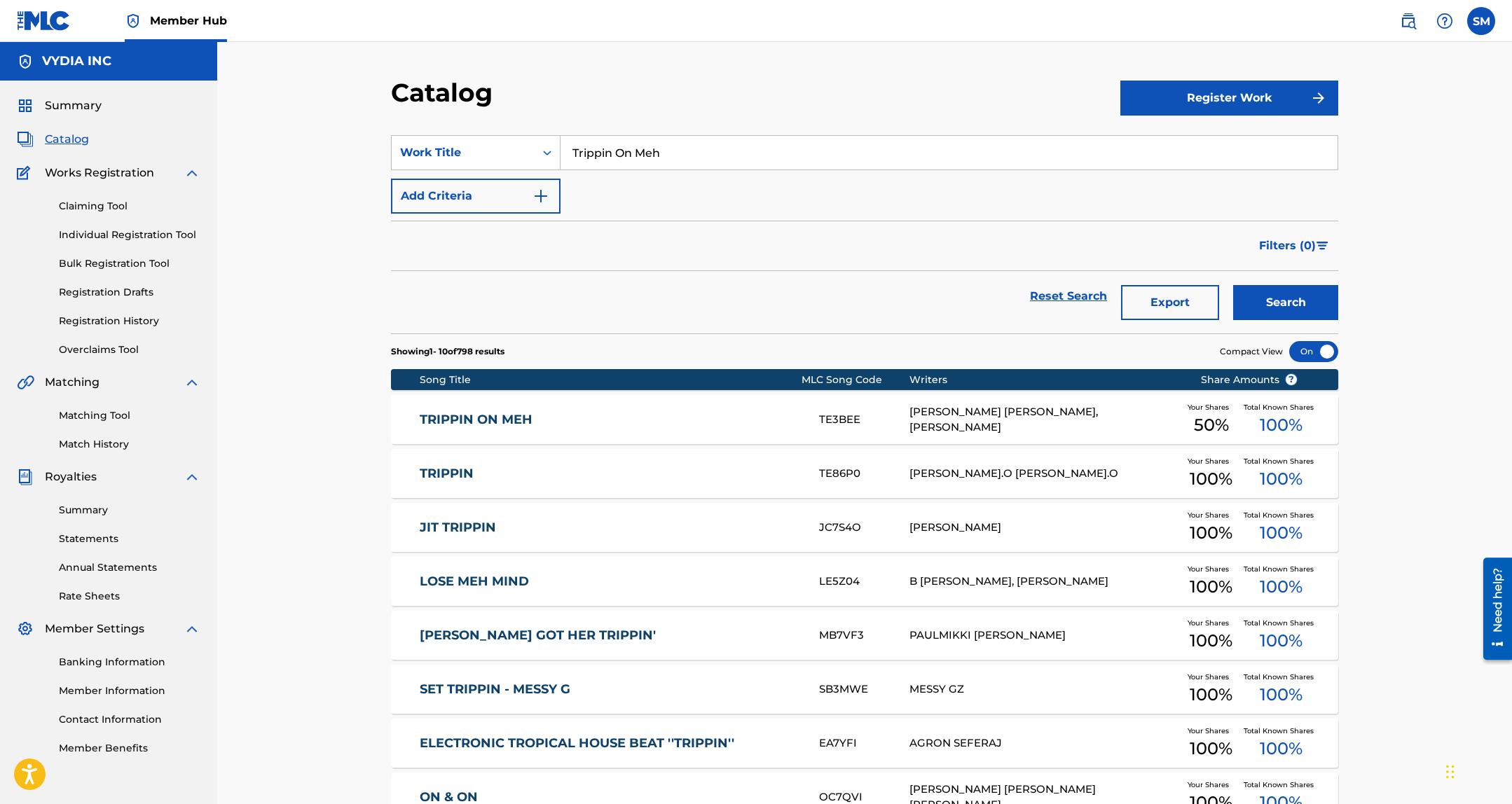
click at [710, 416] on link "TRIPPIN ON MEH" at bounding box center [610, 420] width 381 height 16
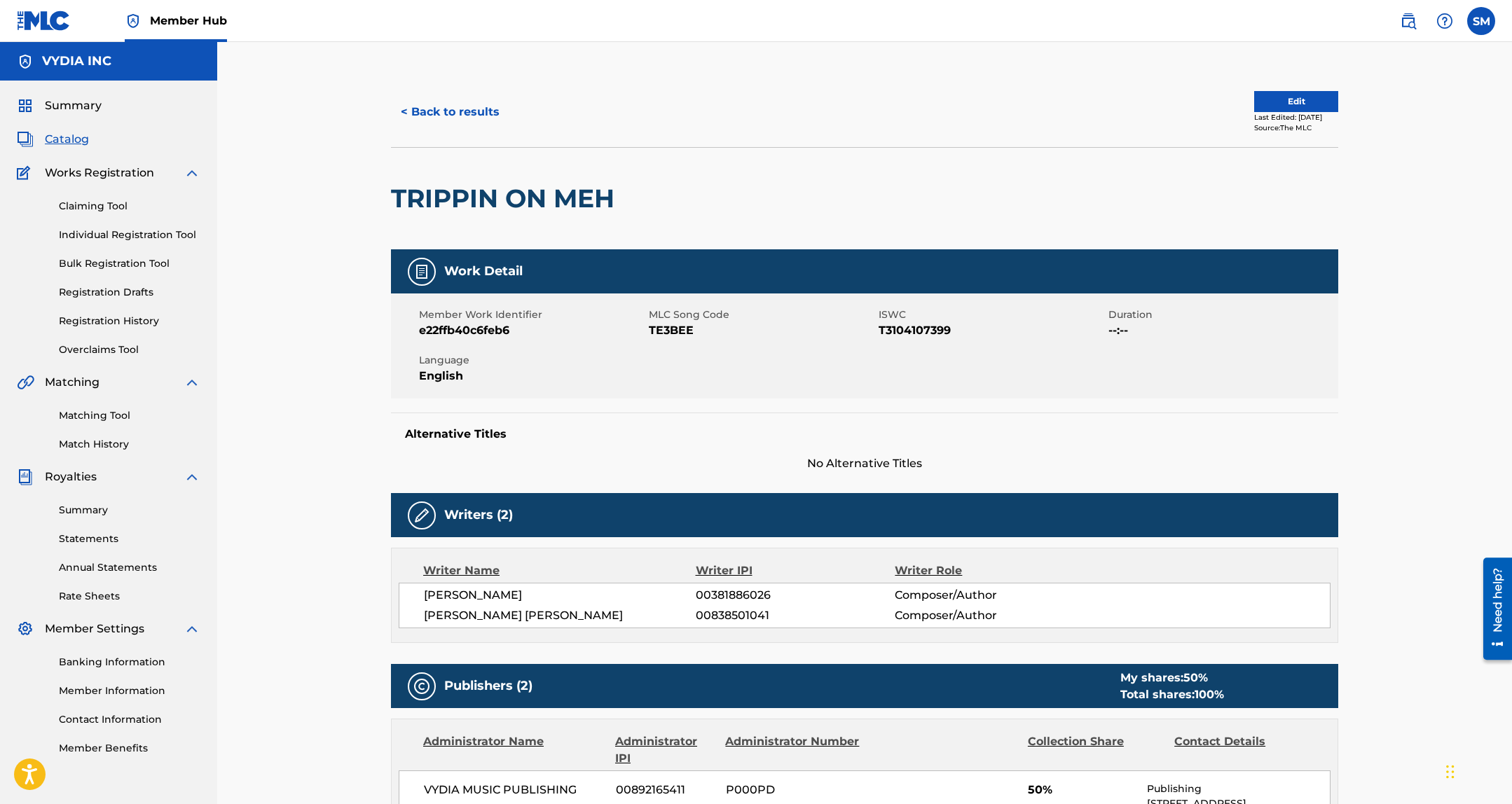
click at [677, 328] on span "TE3BEE" at bounding box center [762, 330] width 226 height 17
click at [444, 112] on button "< Back to results" at bounding box center [450, 112] width 118 height 35
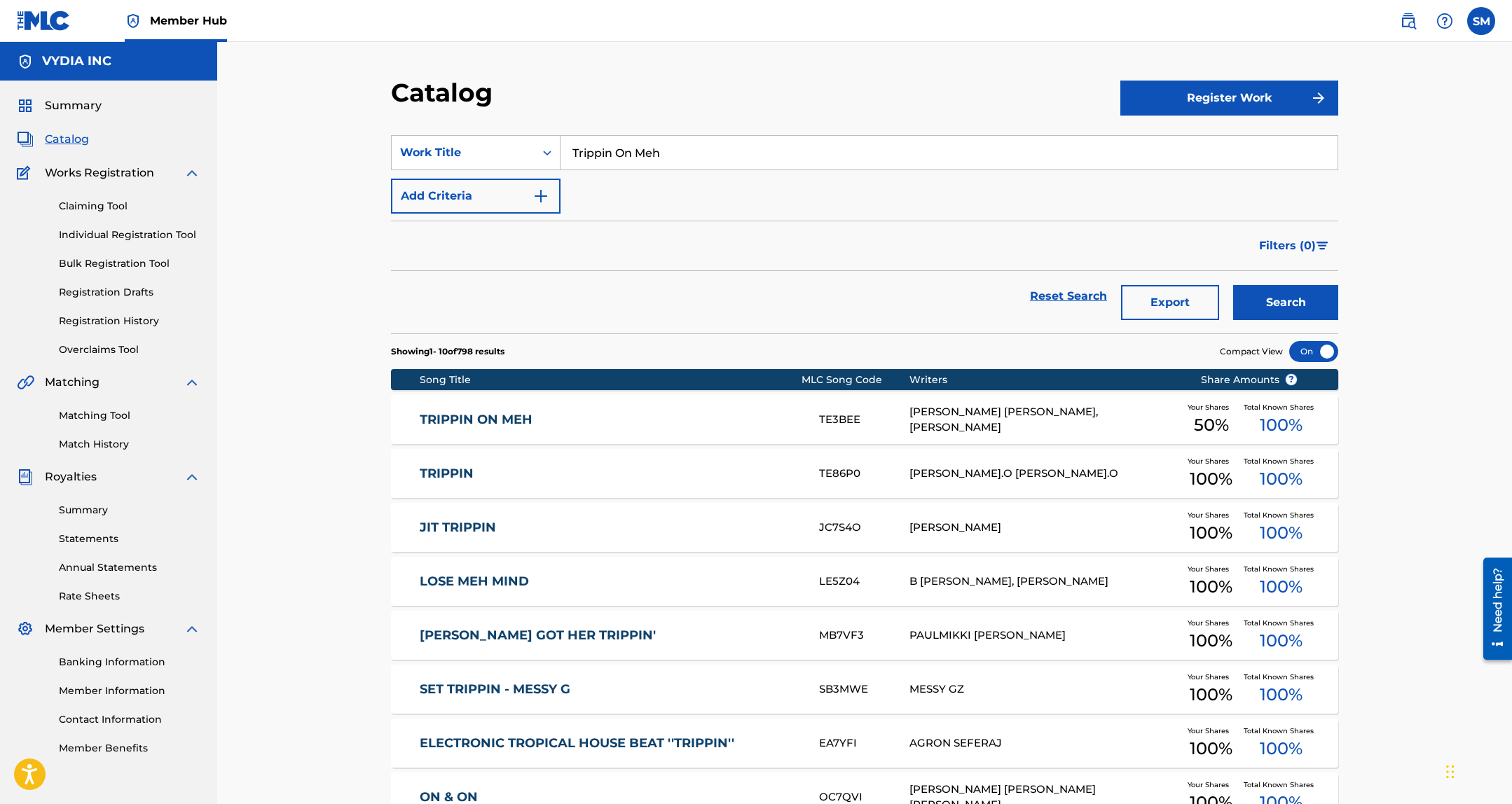
click at [910, 404] on div "TRIPPIN ON MEH TE3BEE GREGORY RYAN SULLIVAN, NENZINGHA DAVIS Your Shares 50 % T…" at bounding box center [864, 419] width 947 height 49
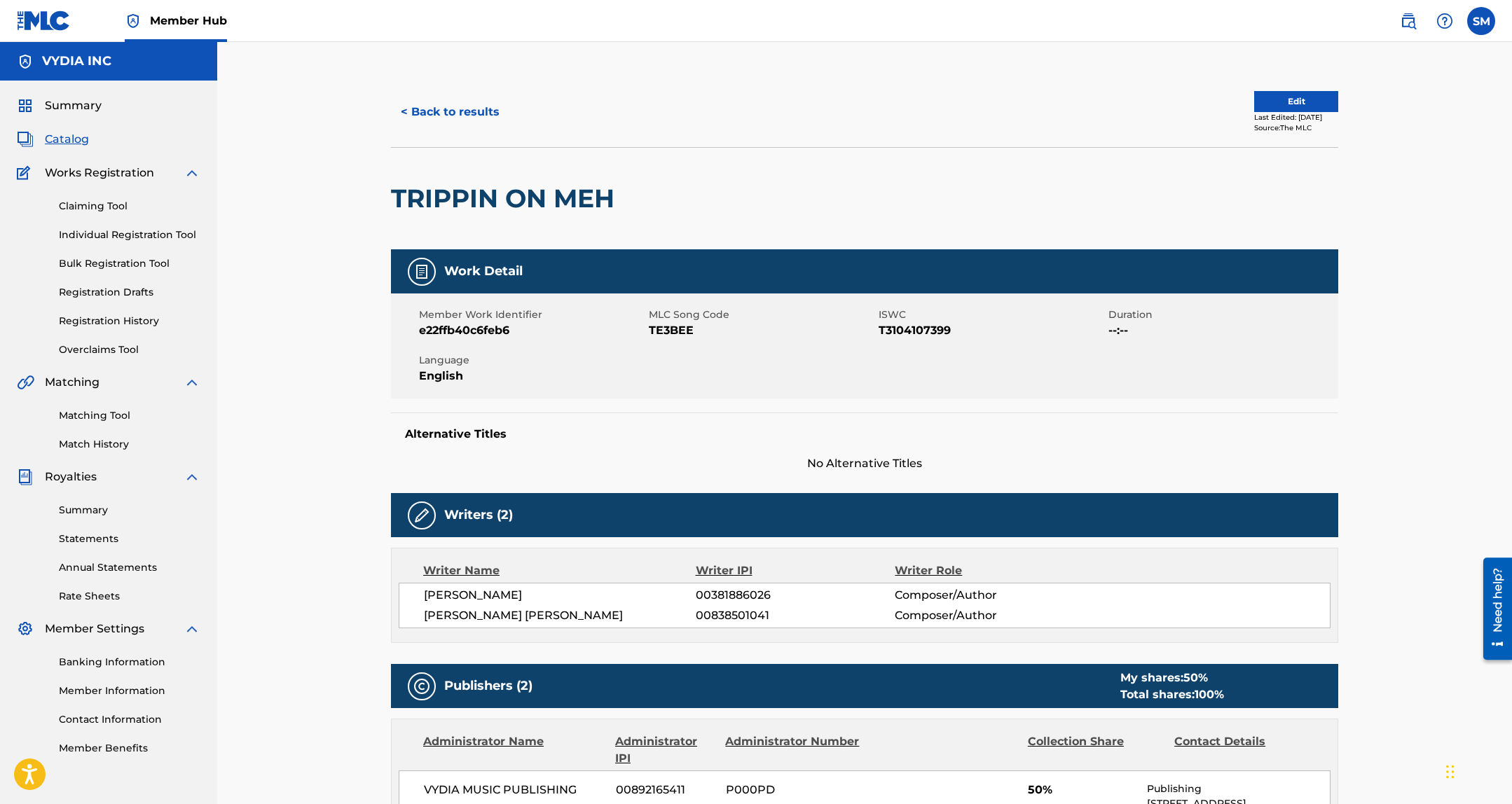
click at [510, 606] on div "NENZINGHA DAVIS 00381886026 Composer/Author GREGORY RYAN SULLIVAN 00838501041 C…" at bounding box center [864, 605] width 932 height 45
click at [454, 112] on button "< Back to results" at bounding box center [450, 112] width 118 height 35
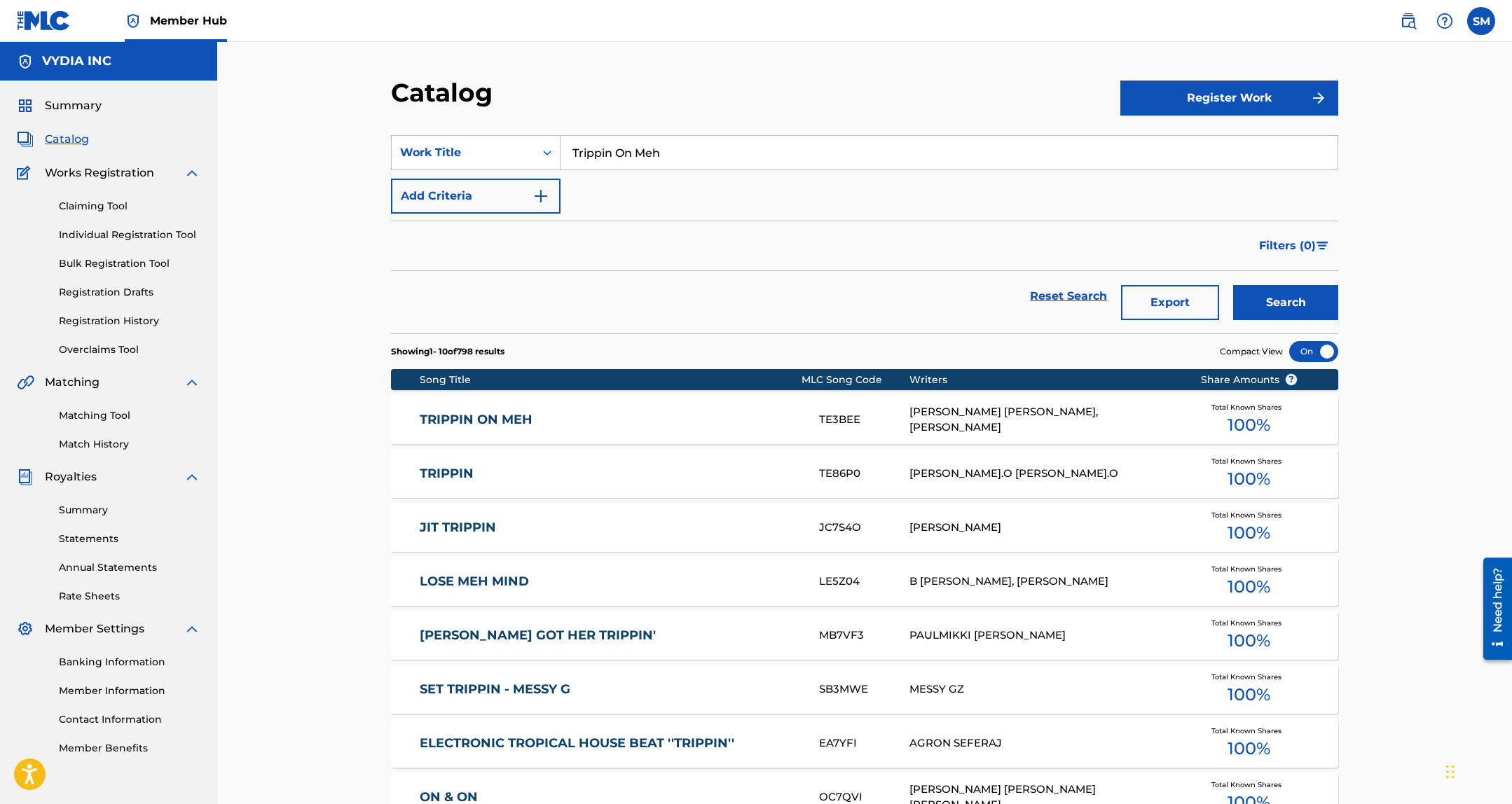
click at [664, 161] on input "Trippin On Meh" at bounding box center [948, 152] width 777 height 33
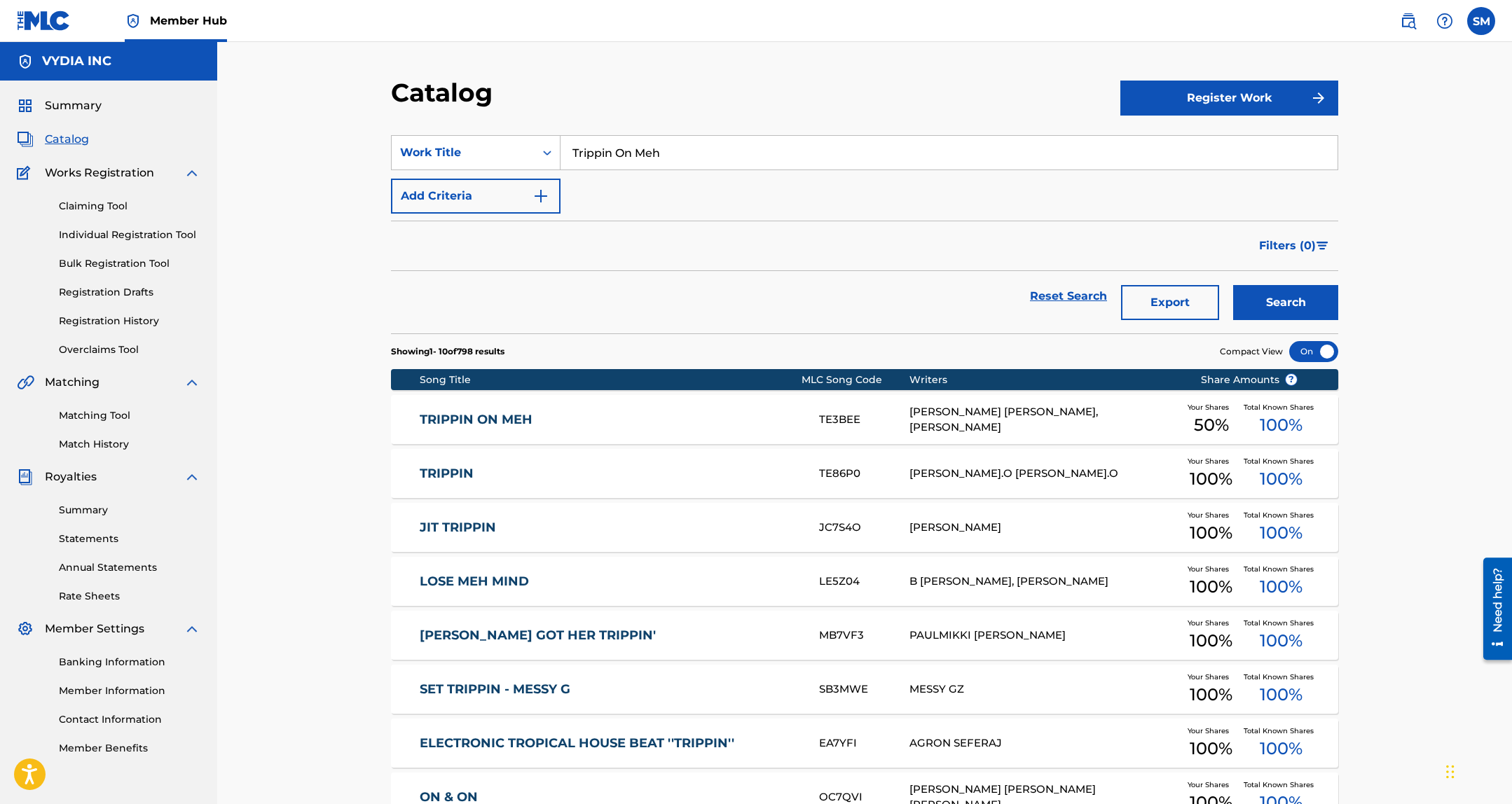
click at [664, 161] on input "Trippin On Meh" at bounding box center [948, 152] width 777 height 33
paste input "GREGORY RYAN SULLIVAN"
type input "GREGORY RYAN SULLIVAN"
click at [1272, 296] on button "Search" at bounding box center [1285, 302] width 105 height 35
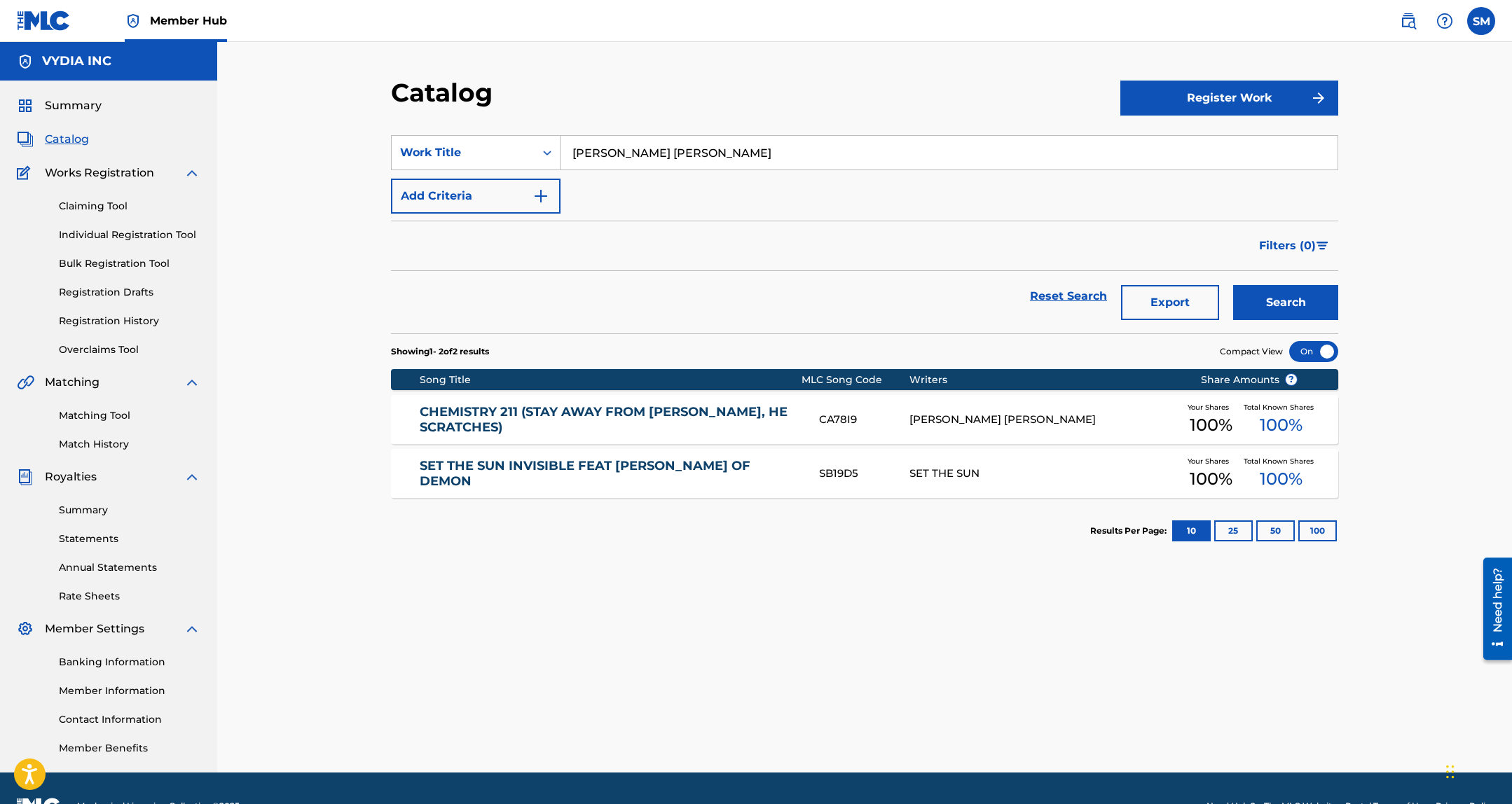
click at [652, 156] on input "GREGORY RYAN SULLIVAN" at bounding box center [948, 152] width 777 height 33
click at [483, 161] on div "Work Title" at bounding box center [463, 152] width 143 height 27
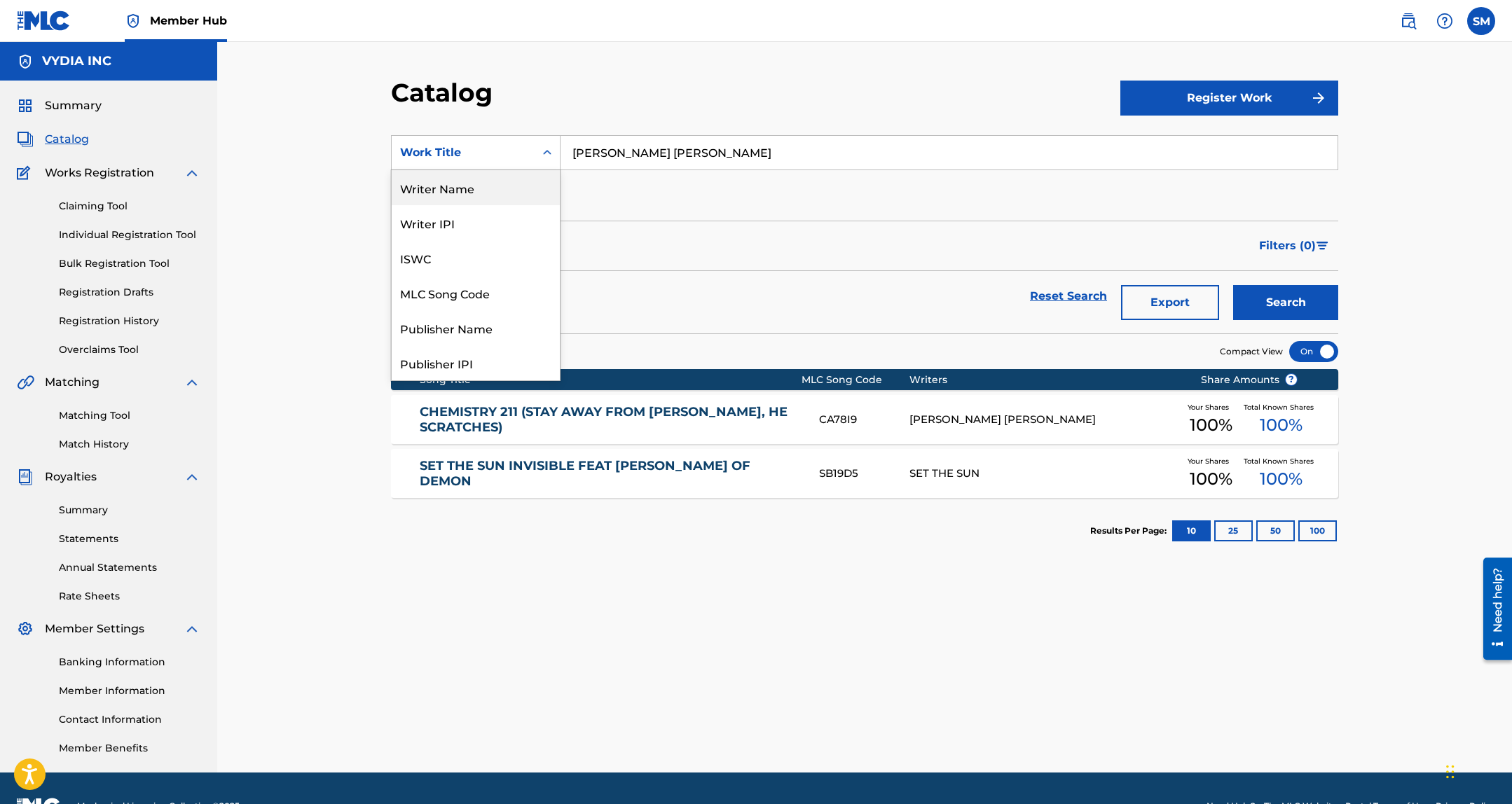
click at [476, 187] on div "Writer Name" at bounding box center [475, 187] width 168 height 35
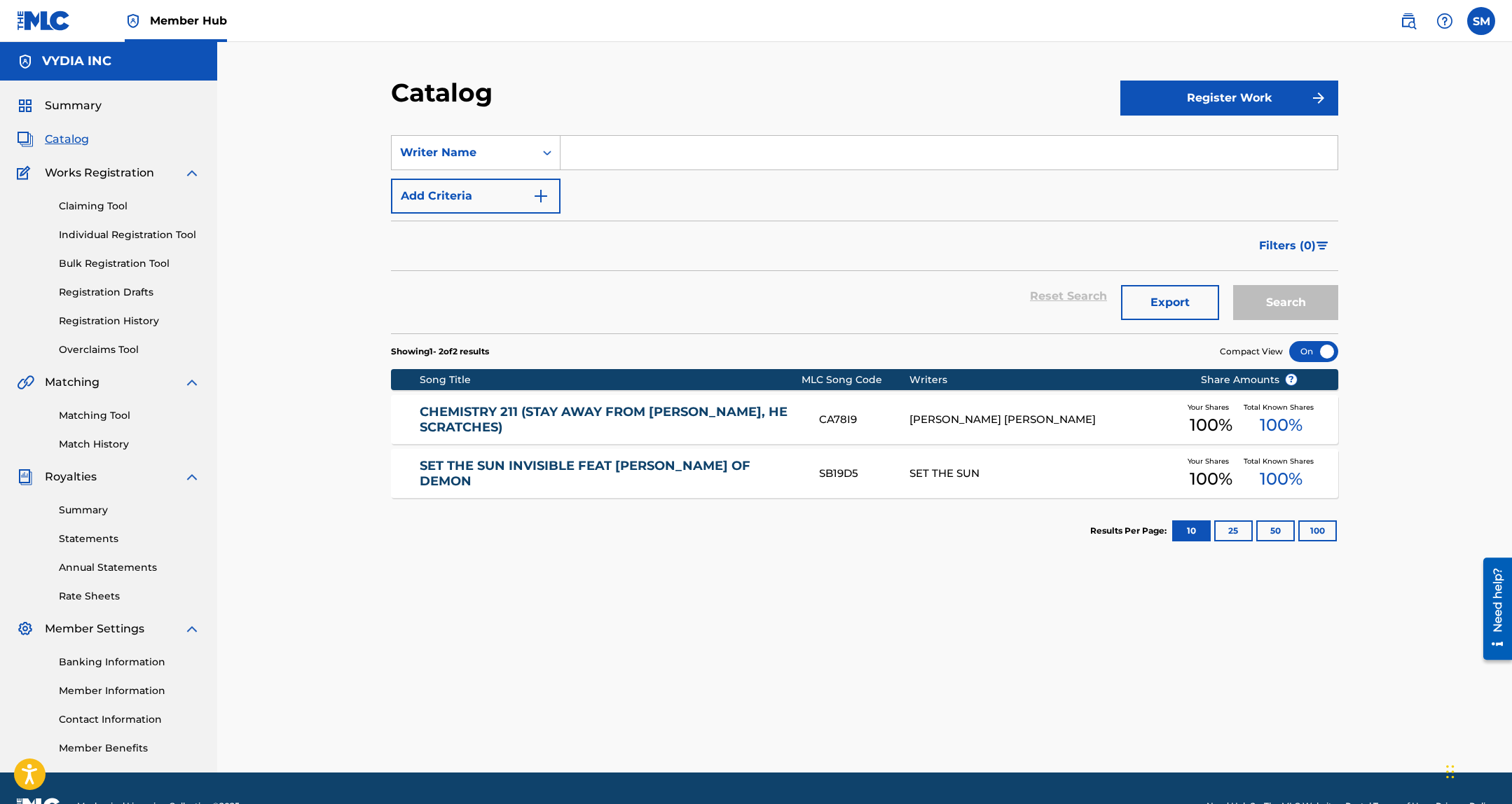
click at [614, 148] on input "Search Form" at bounding box center [948, 152] width 777 height 33
type input "GREGORY RYAN SULLIVAN"
click at [1293, 285] on button "Search" at bounding box center [1285, 302] width 105 height 35
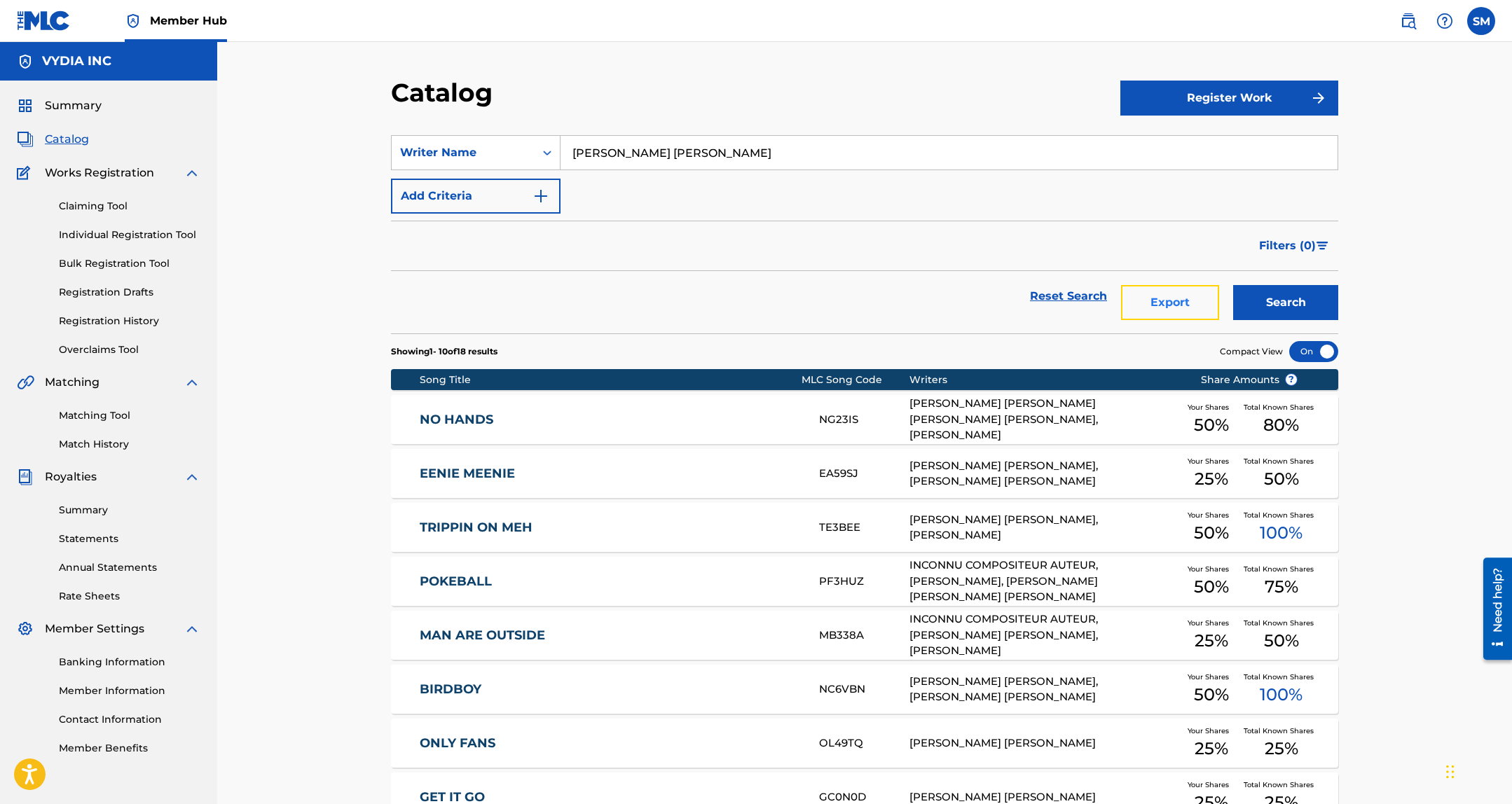
click at [1210, 301] on button "Export" at bounding box center [1170, 302] width 98 height 35
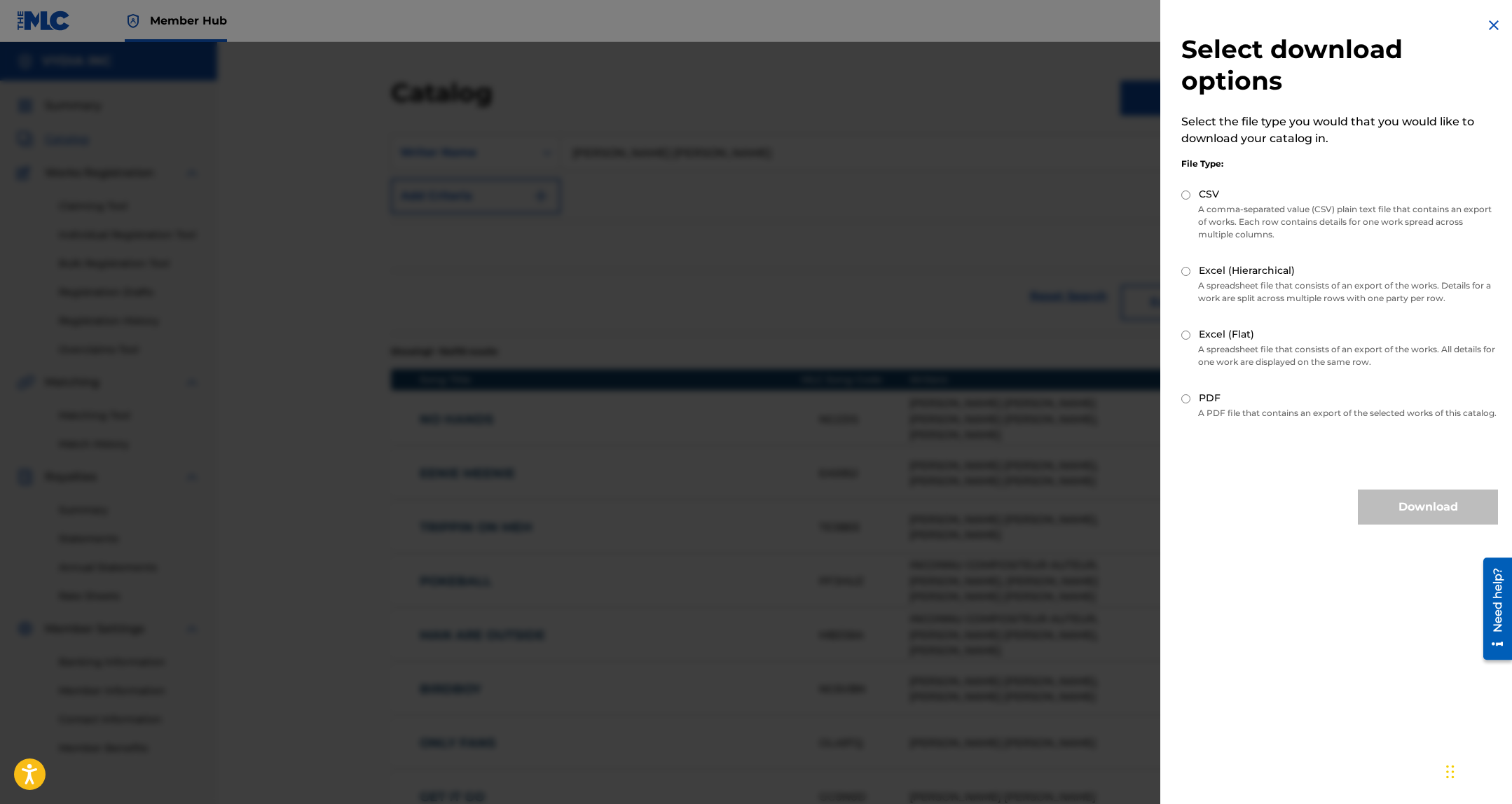
drag, startPoint x: 1186, startPoint y: 273, endPoint x: 1418, endPoint y: 473, distance: 306.3
click at [1186, 273] on input "Excel (Hierarchical)" at bounding box center [1186, 271] width 9 height 9
radio input "true"
click at [1435, 524] on button "Download" at bounding box center [1427, 506] width 140 height 35
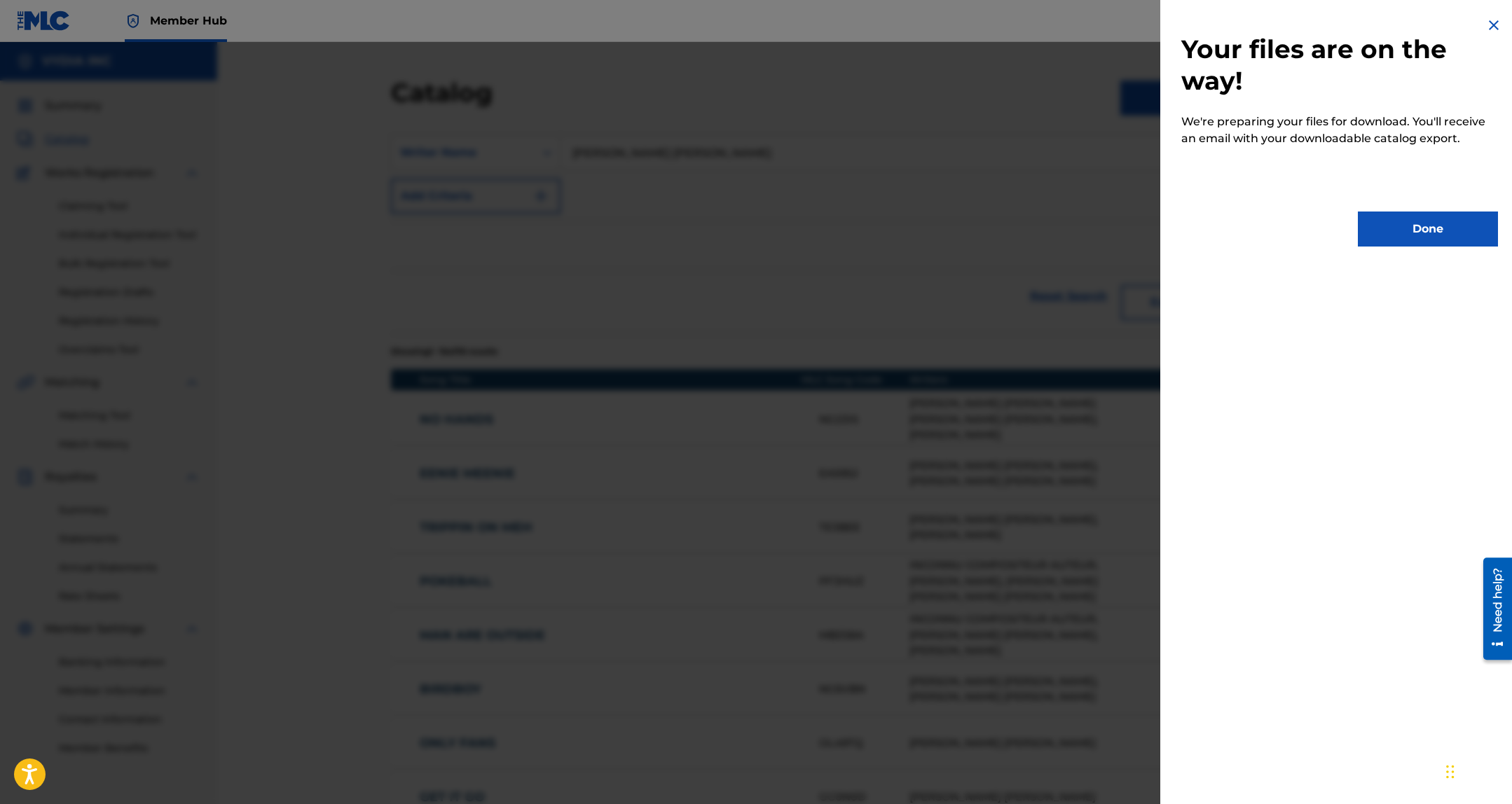
click at [167, 224] on div at bounding box center [756, 444] width 1512 height 804
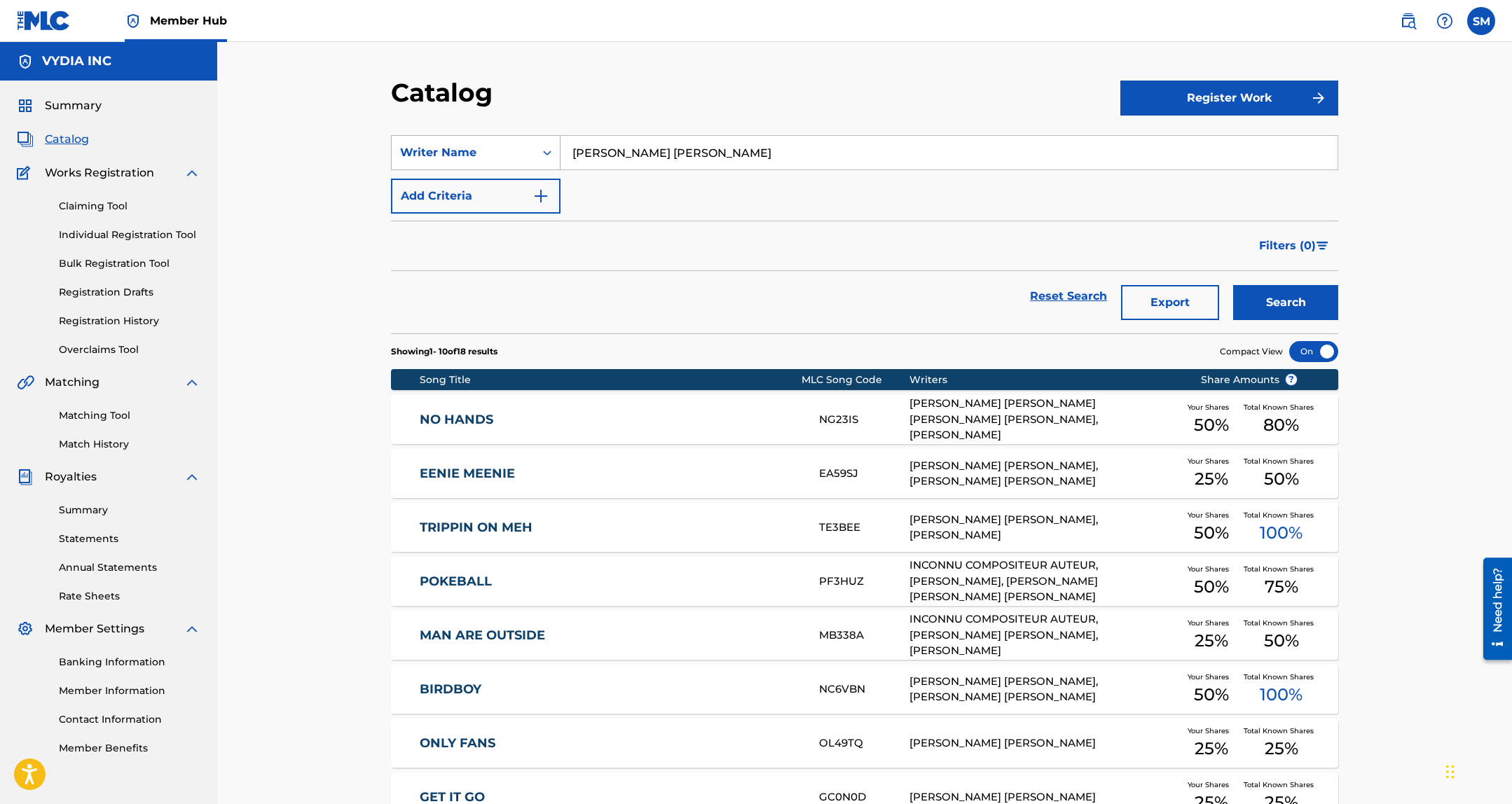
click at [430, 158] on div "Writer Name" at bounding box center [463, 152] width 126 height 17
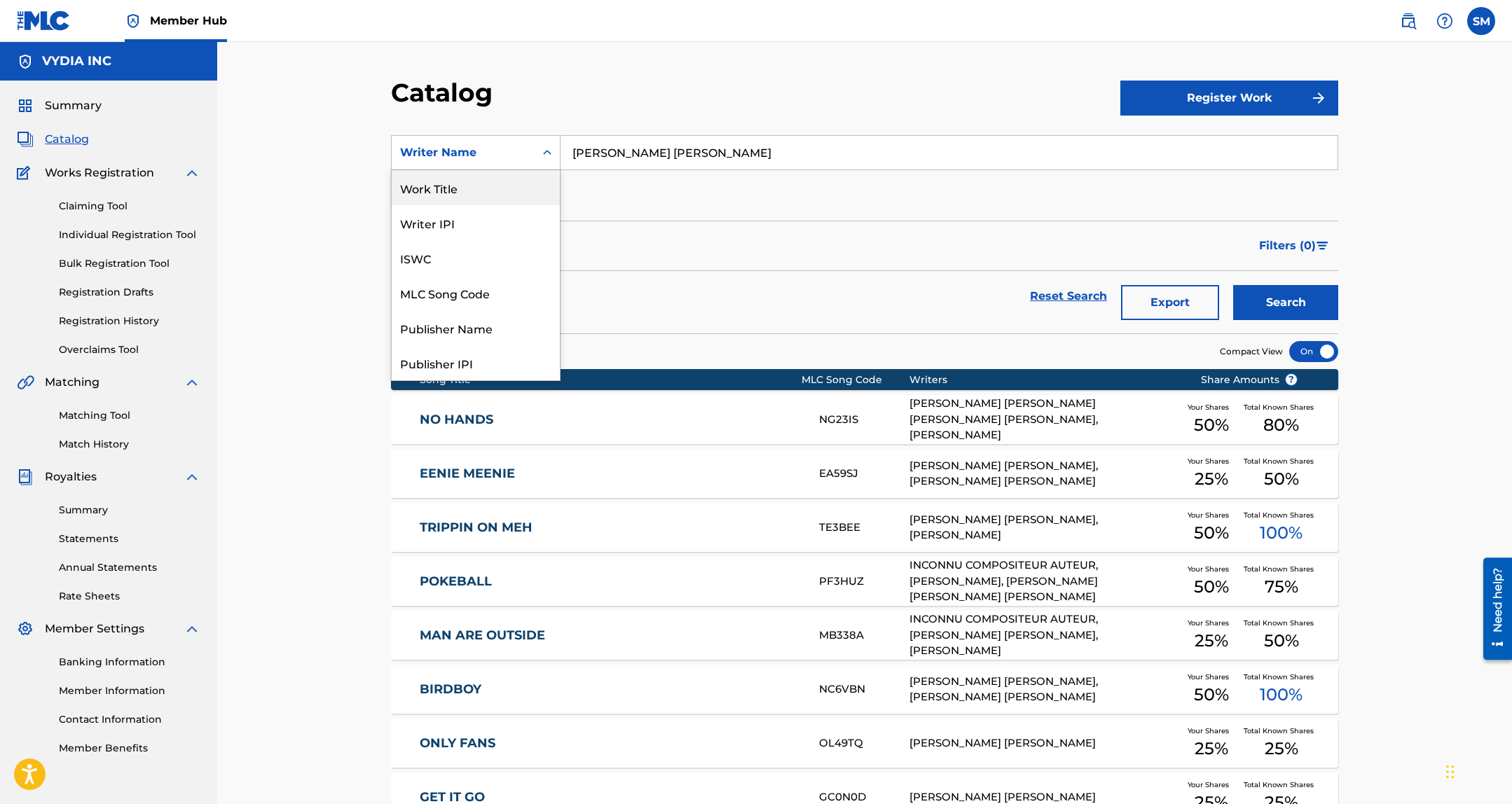
click at [455, 184] on div "Work Title" at bounding box center [475, 187] width 168 height 35
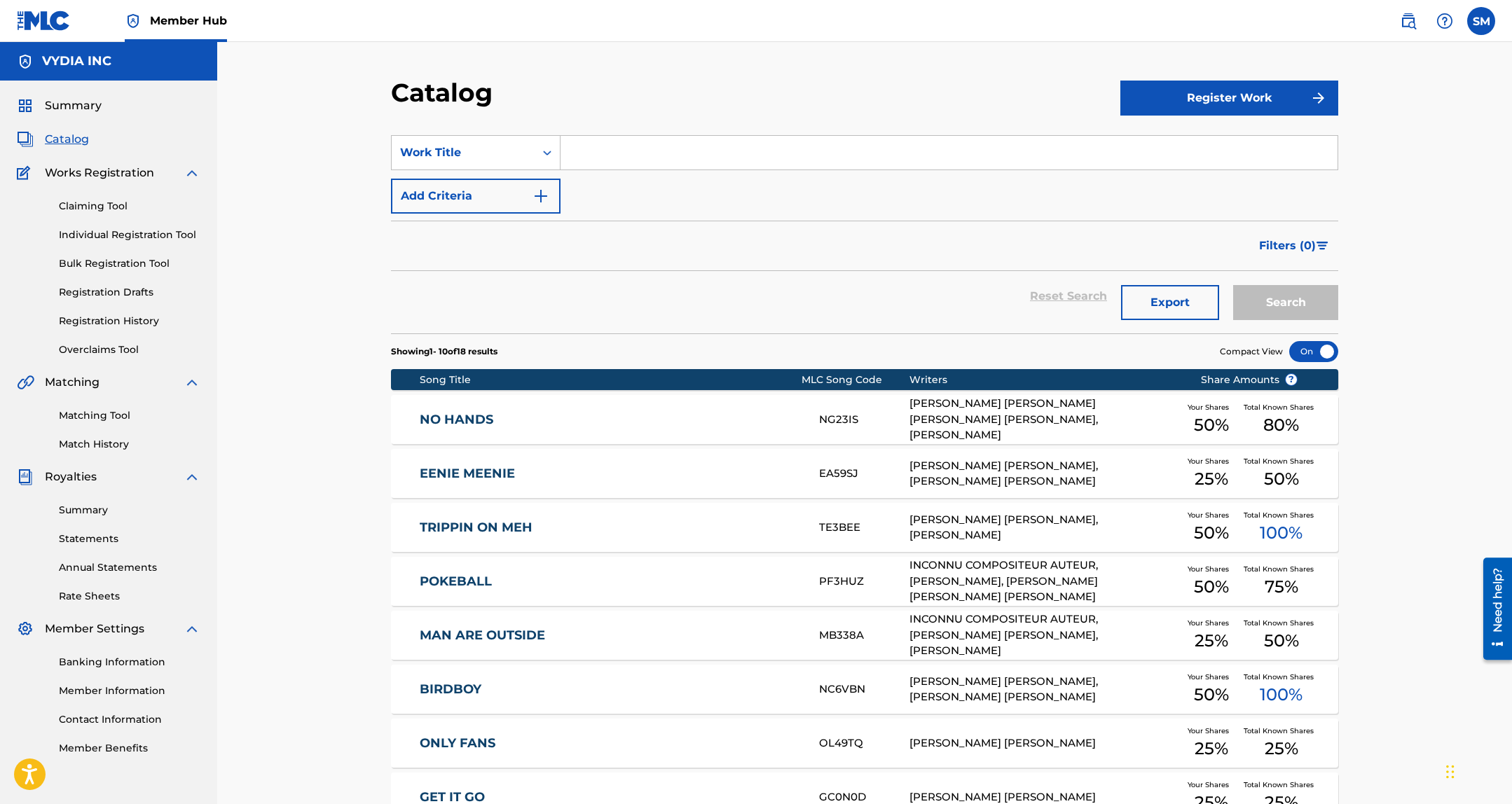
click at [675, 173] on div "SearchWithCriteria23c2b20f-f093-4dcd-b618-bb35837400bc Work Title Add Criteria" at bounding box center [864, 174] width 947 height 78
click at [846, 155] on input "Search Form" at bounding box center [948, 152] width 777 height 33
paste input "Luv My Man"
type input "Luv My Man"
click at [1277, 298] on button "Search" at bounding box center [1285, 302] width 105 height 35
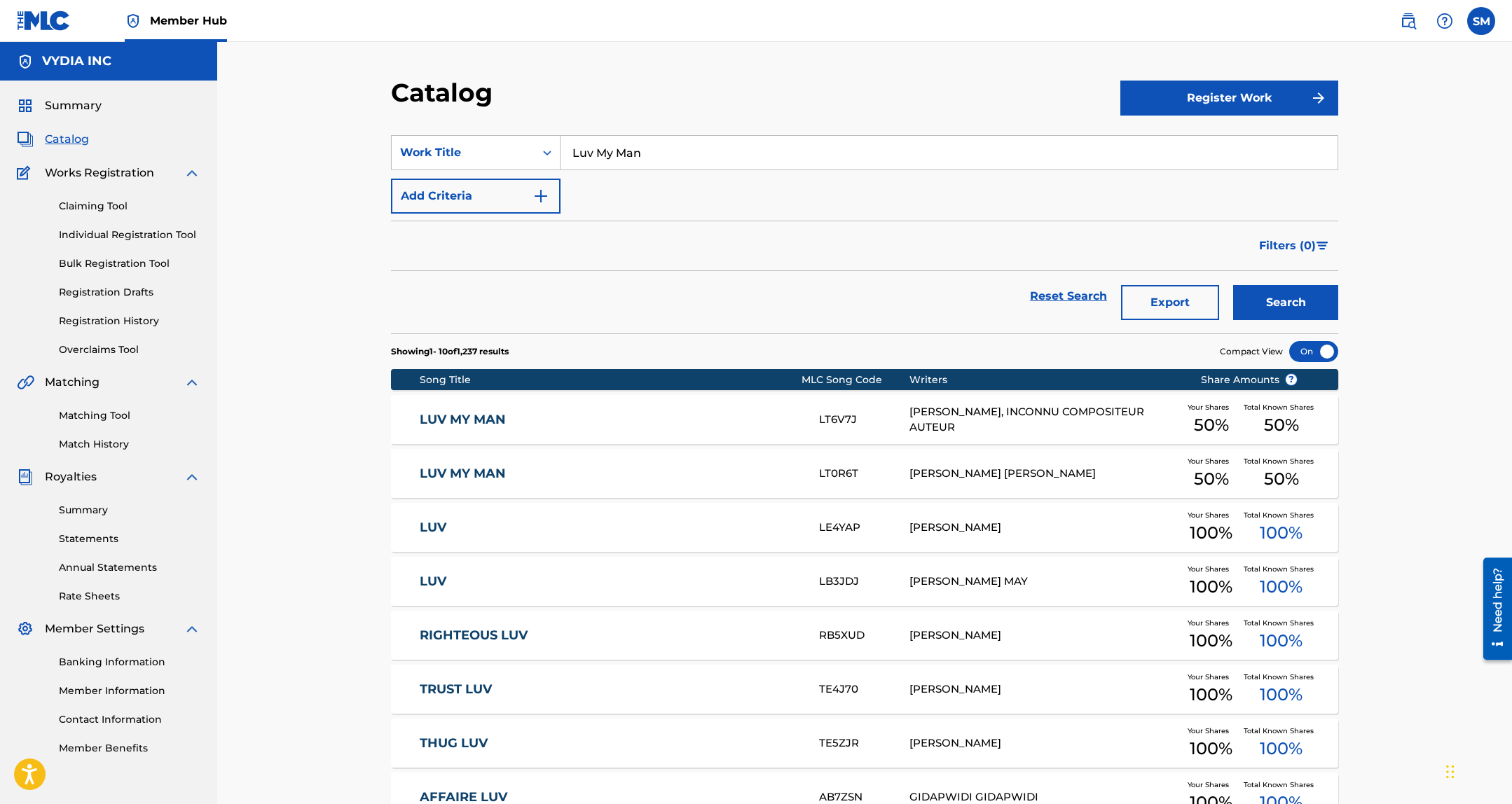
click at [640, 414] on link "LUV MY MAN" at bounding box center [610, 420] width 381 height 16
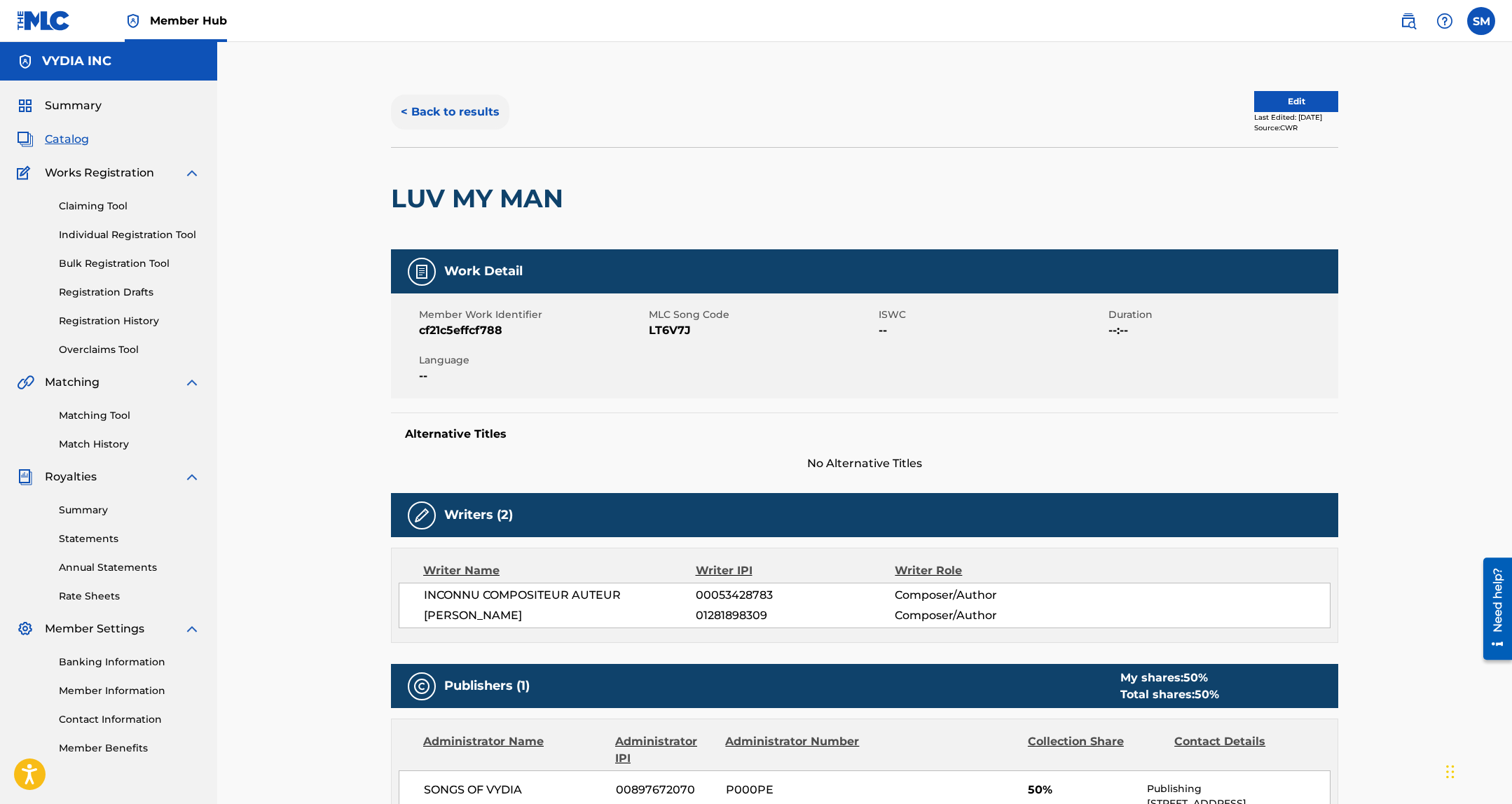
click at [418, 109] on button "< Back to results" at bounding box center [450, 112] width 118 height 35
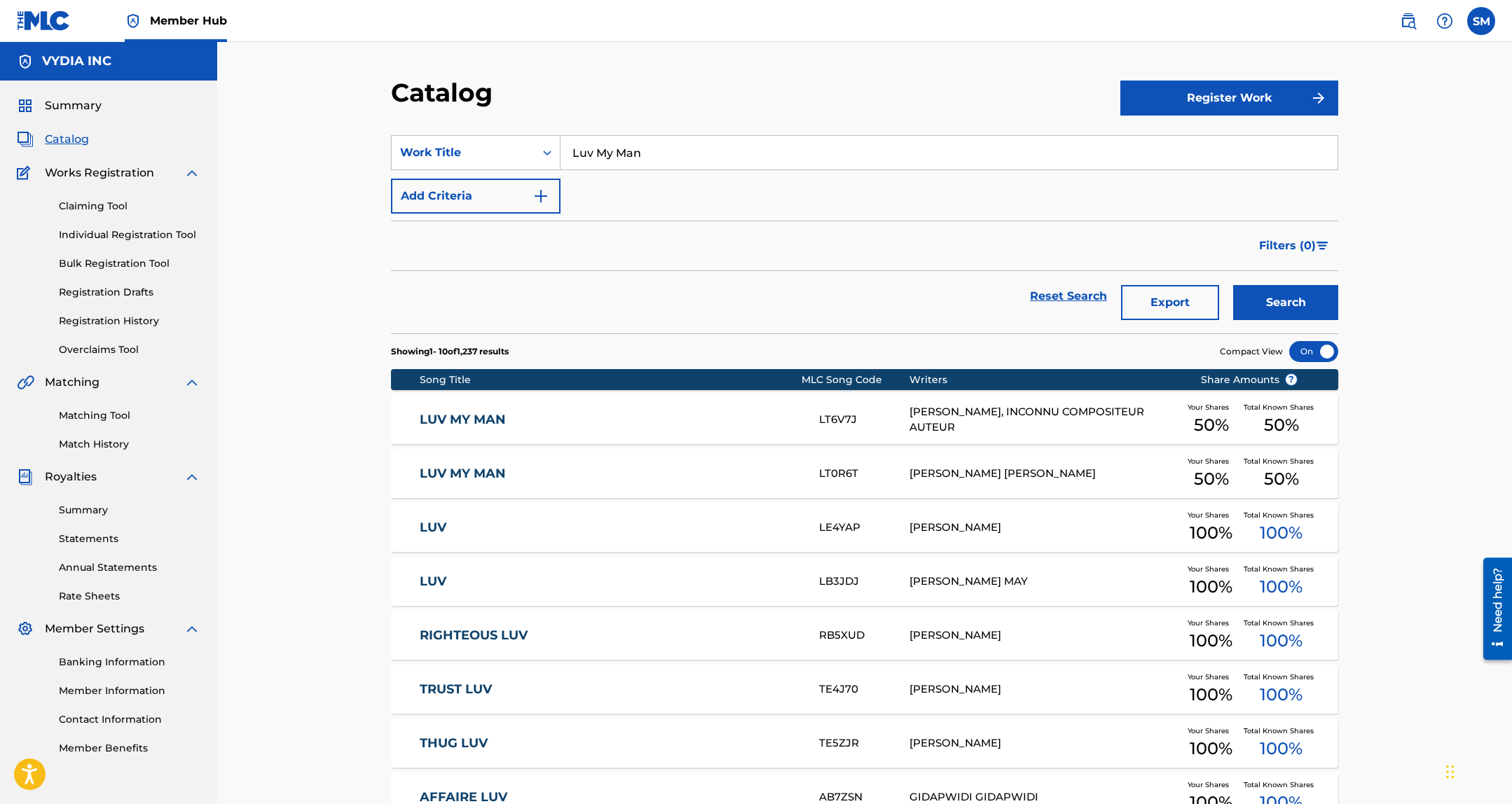
click at [677, 418] on link "LUV MY MAN" at bounding box center [610, 420] width 381 height 16
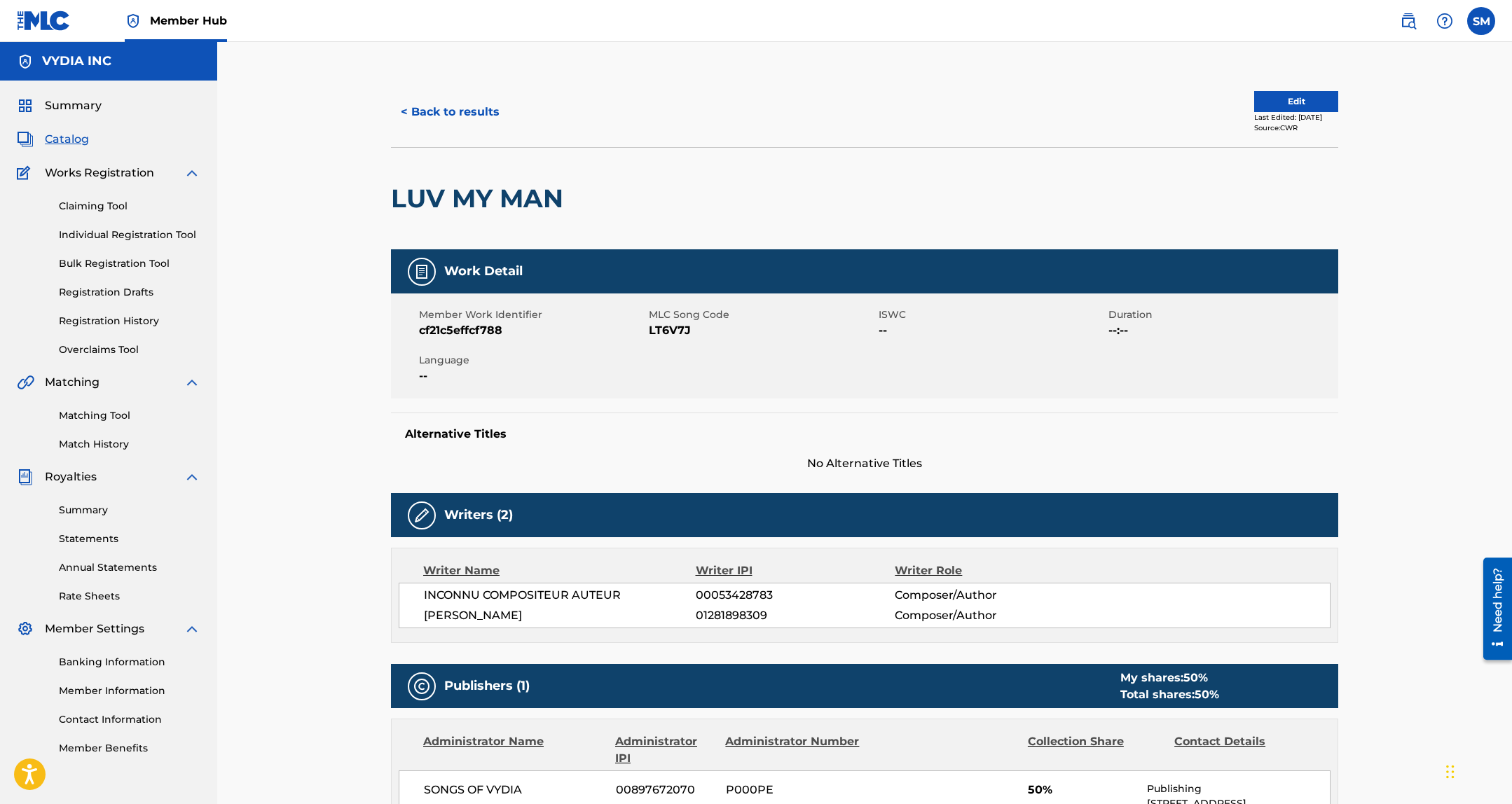
click at [654, 335] on span "LT6V7J" at bounding box center [762, 330] width 226 height 17
click at [466, 115] on button "< Back to results" at bounding box center [450, 112] width 118 height 35
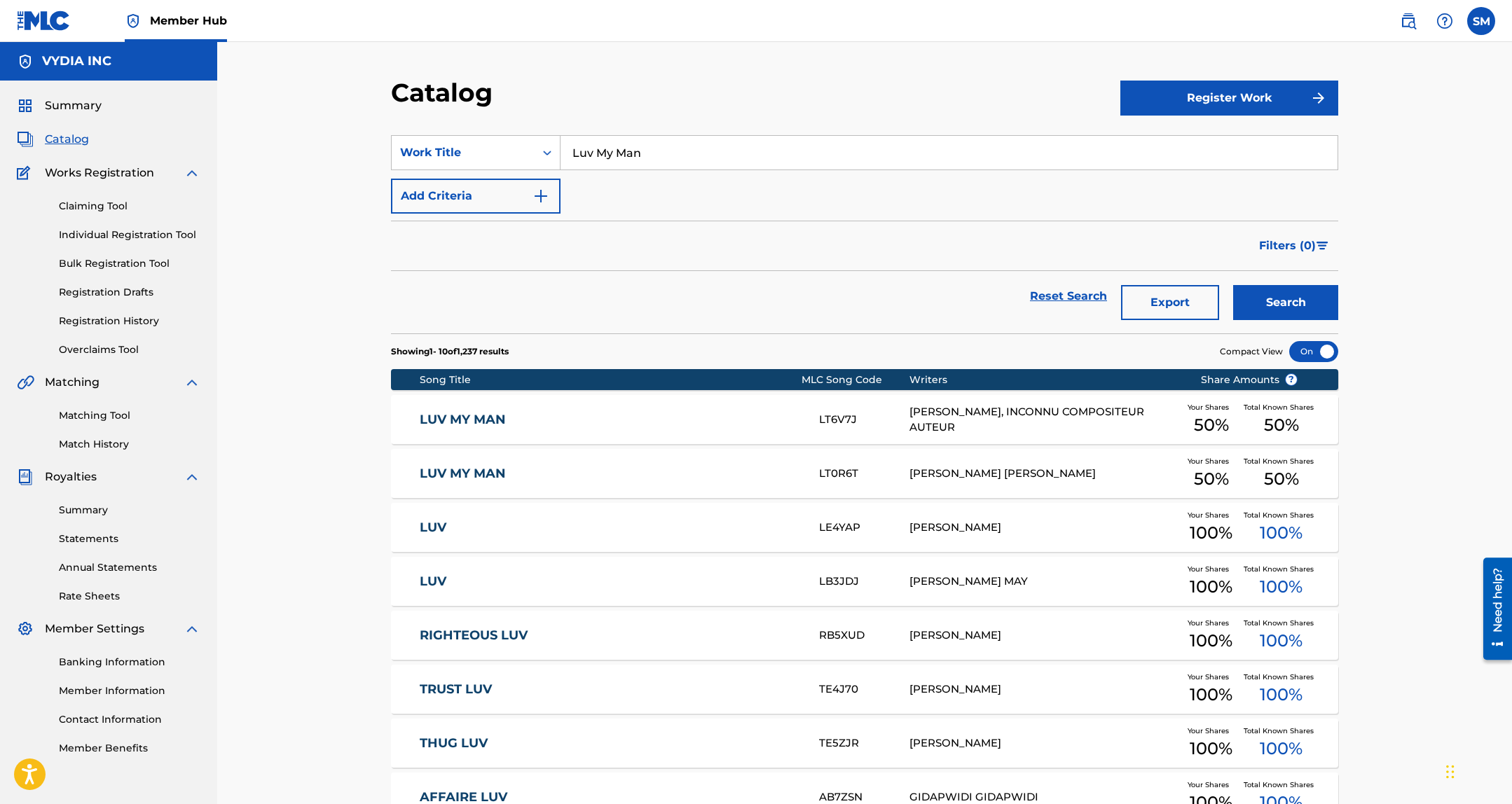
click at [828, 460] on div "LUV MY MAN LT0R6T GREGORY RYAN SULLIVAN Your Shares 50 % Total Known Shares 50 %" at bounding box center [864, 474] width 947 height 49
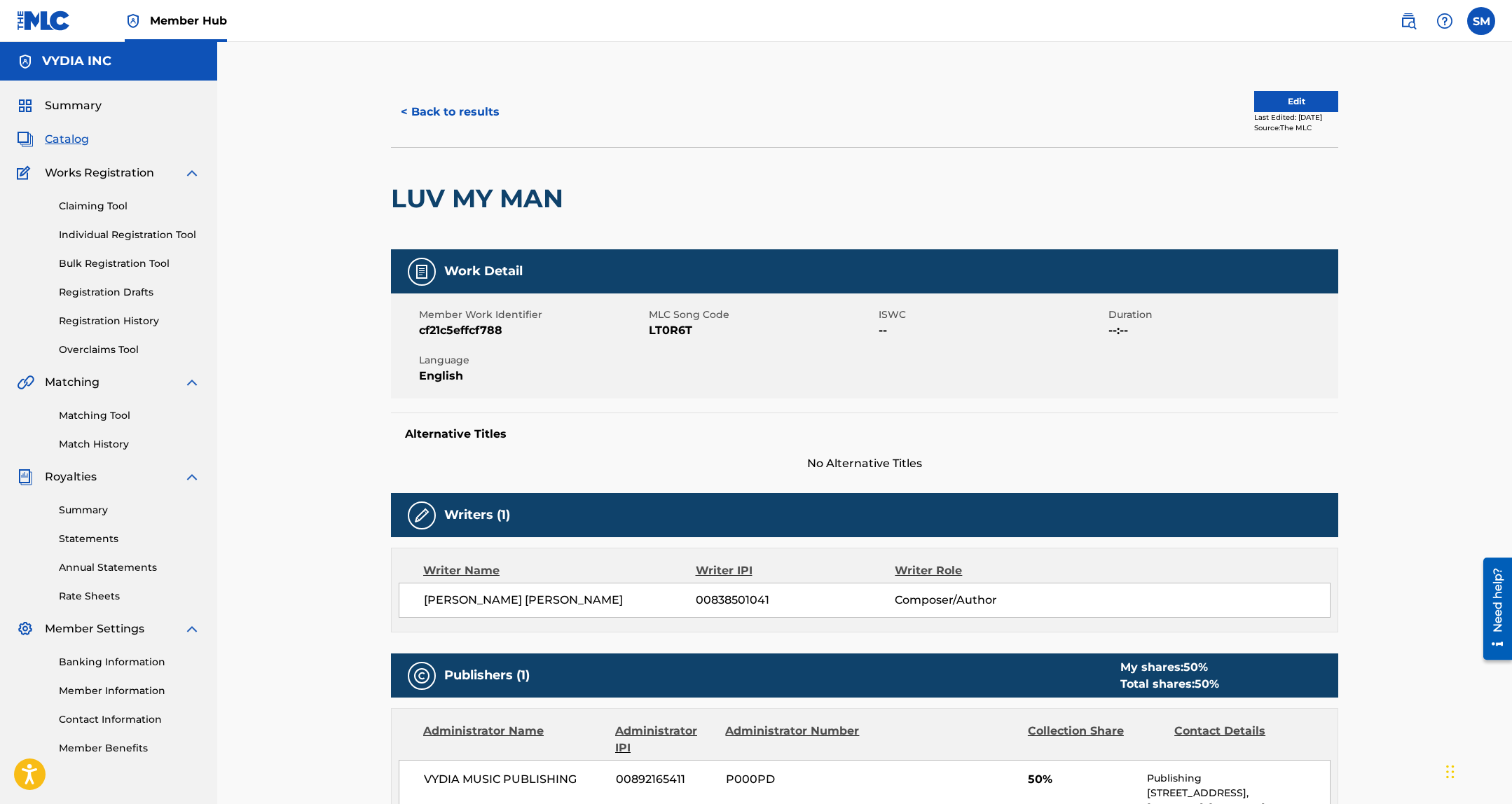
click at [674, 328] on span "LT0R6T" at bounding box center [762, 330] width 226 height 17
click at [397, 114] on button "< Back to results" at bounding box center [450, 112] width 118 height 35
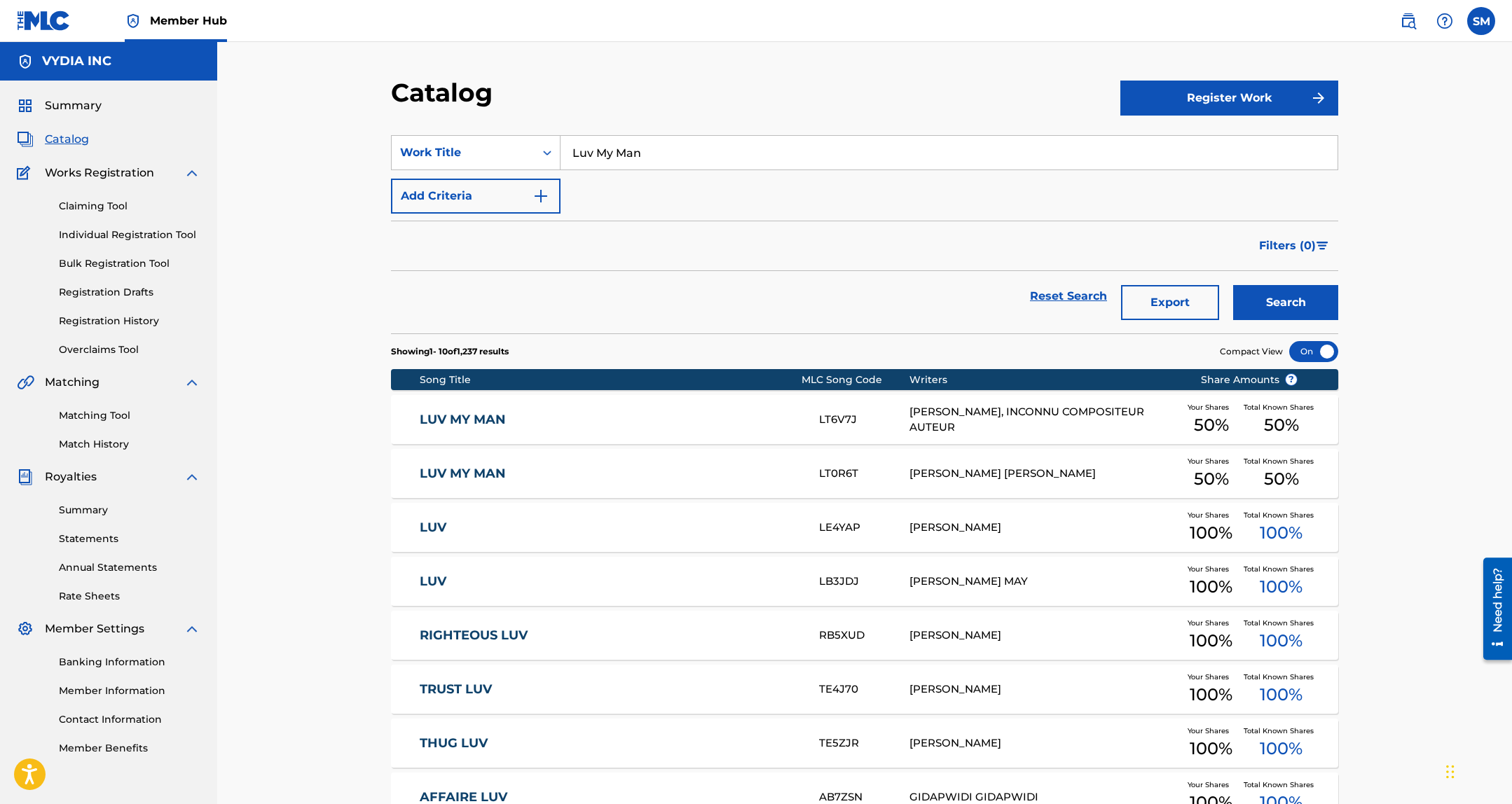
click at [769, 157] on input "Luv My Man" at bounding box center [948, 152] width 777 height 33
paste input "Ice Cream Girl"
type input "Ice Cream Girl"
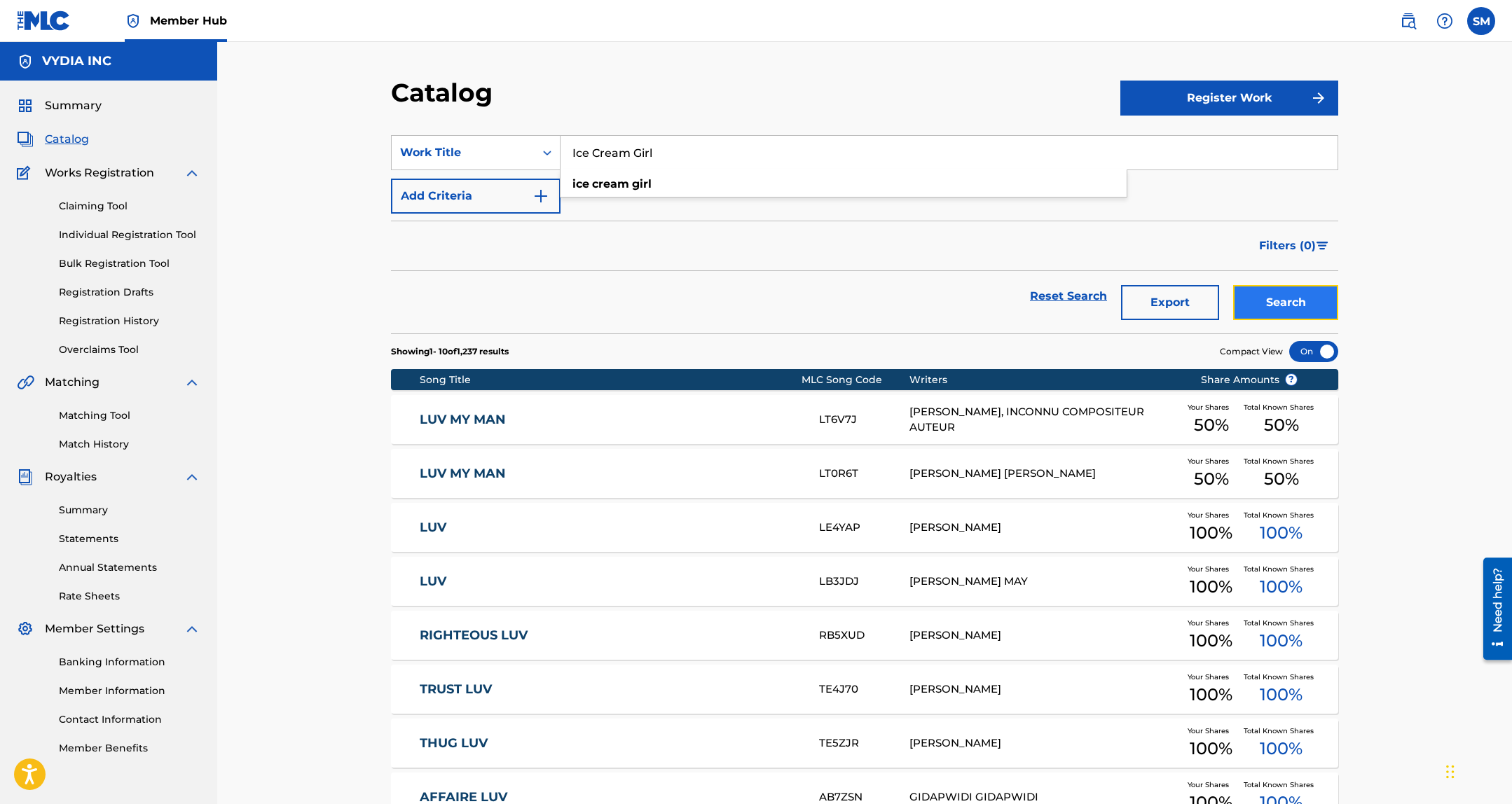
click at [1276, 306] on button "Search" at bounding box center [1285, 302] width 105 height 35
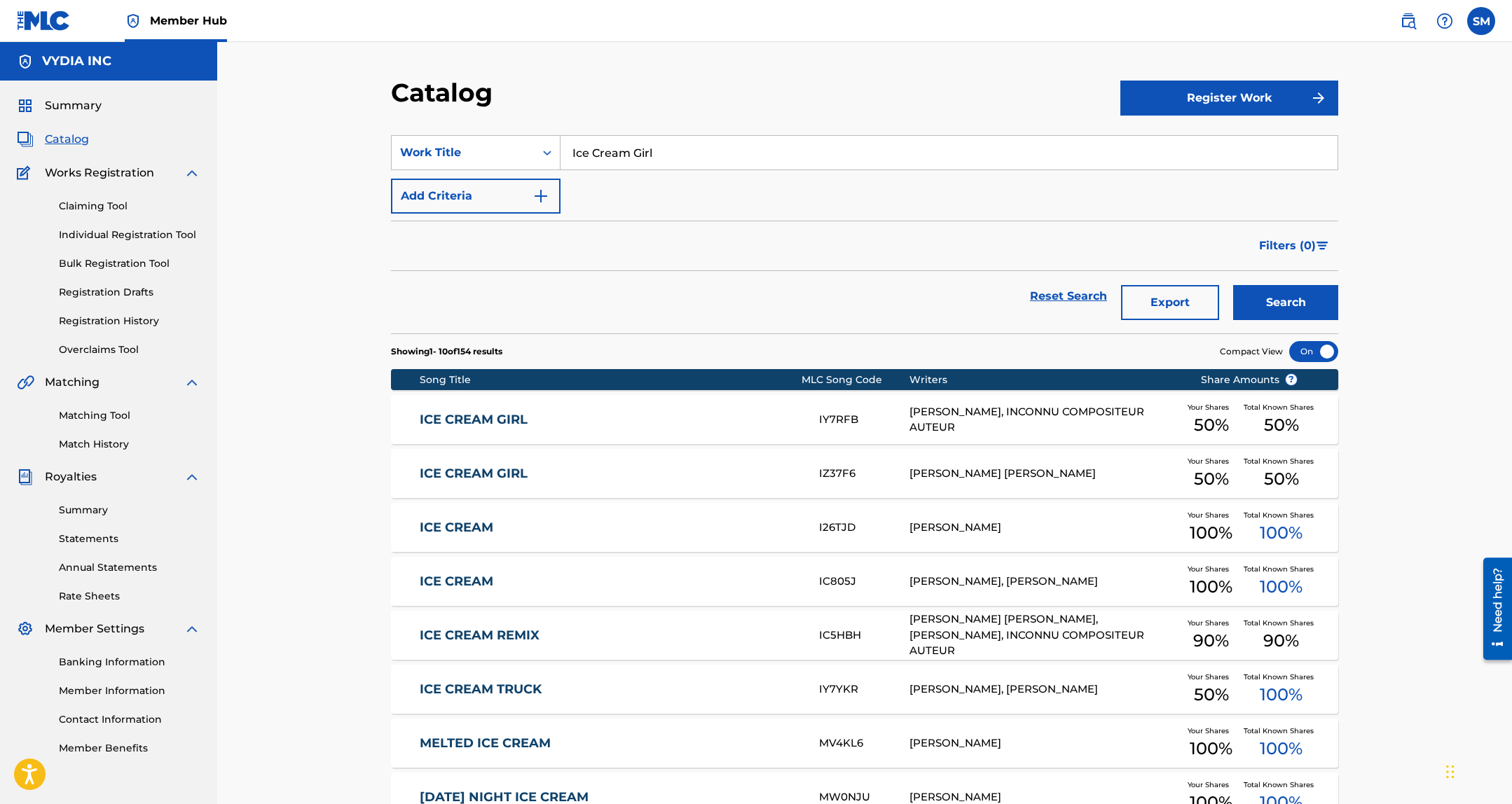
click at [724, 412] on link "ICE CREAM GIRL" at bounding box center [610, 420] width 381 height 16
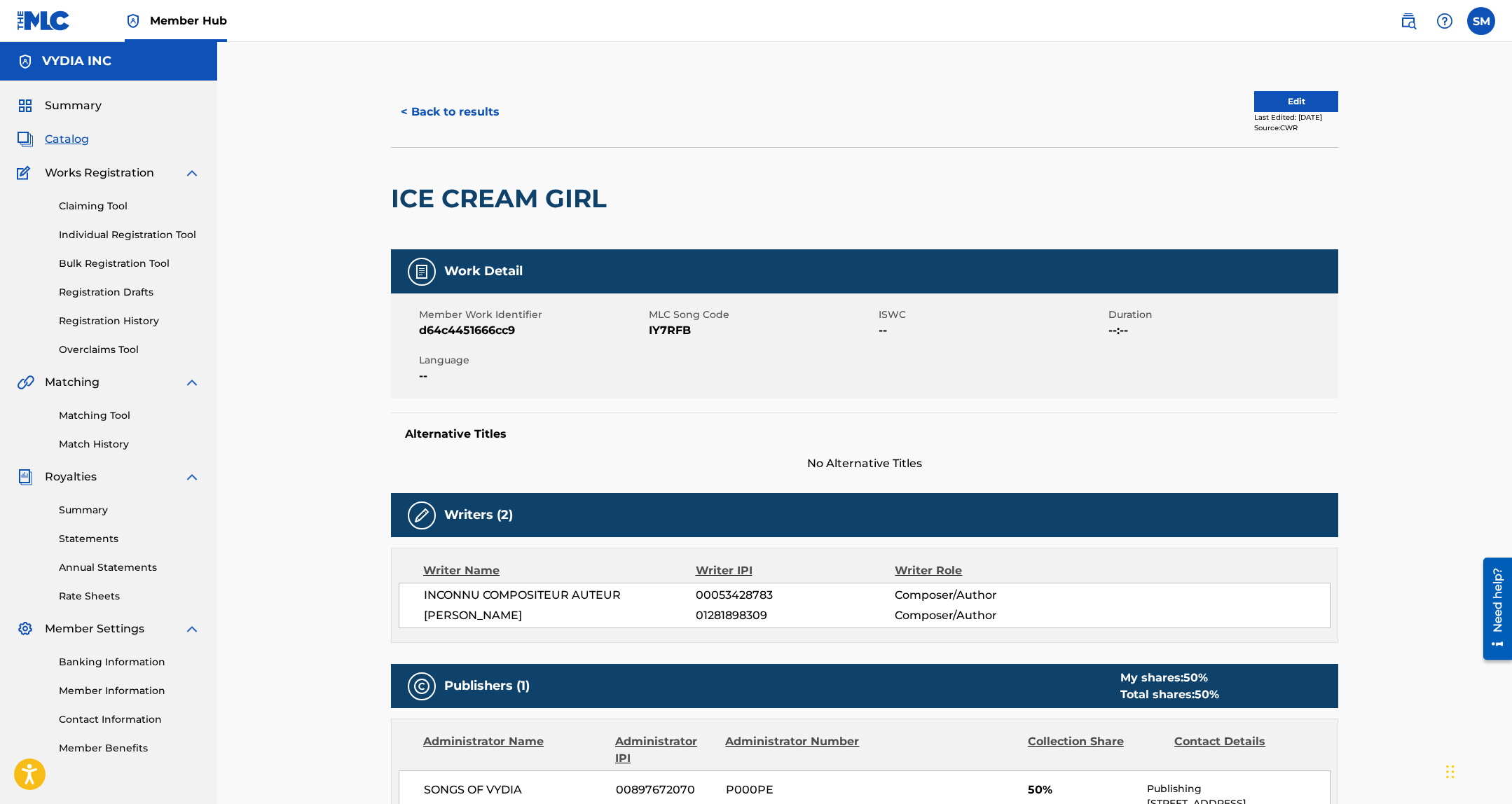
click at [672, 331] on span "IY7RFB" at bounding box center [762, 330] width 226 height 17
click at [460, 115] on button "< Back to results" at bounding box center [450, 112] width 118 height 35
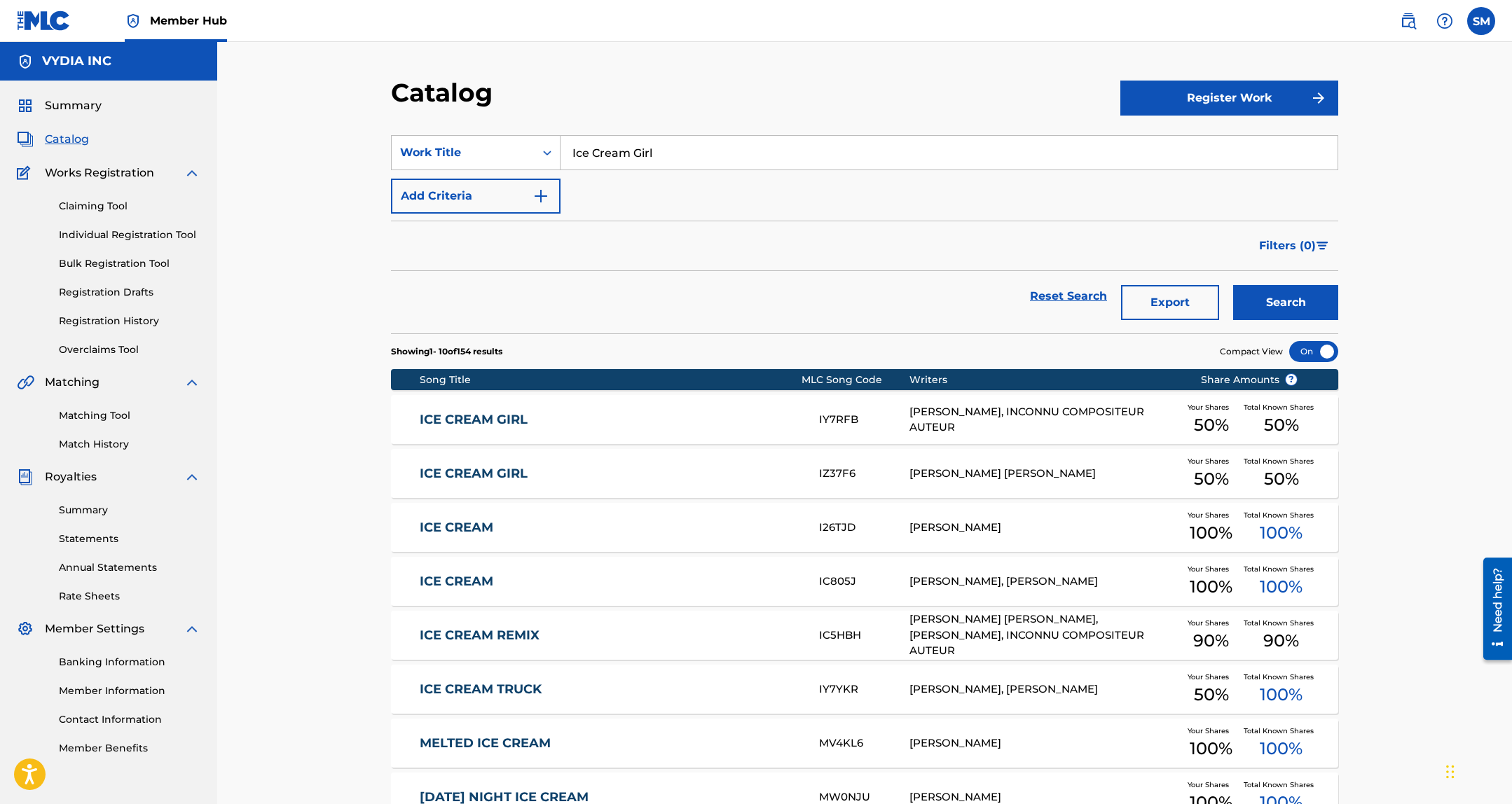
click at [533, 471] on link "ICE CREAM GIRL" at bounding box center [610, 474] width 381 height 16
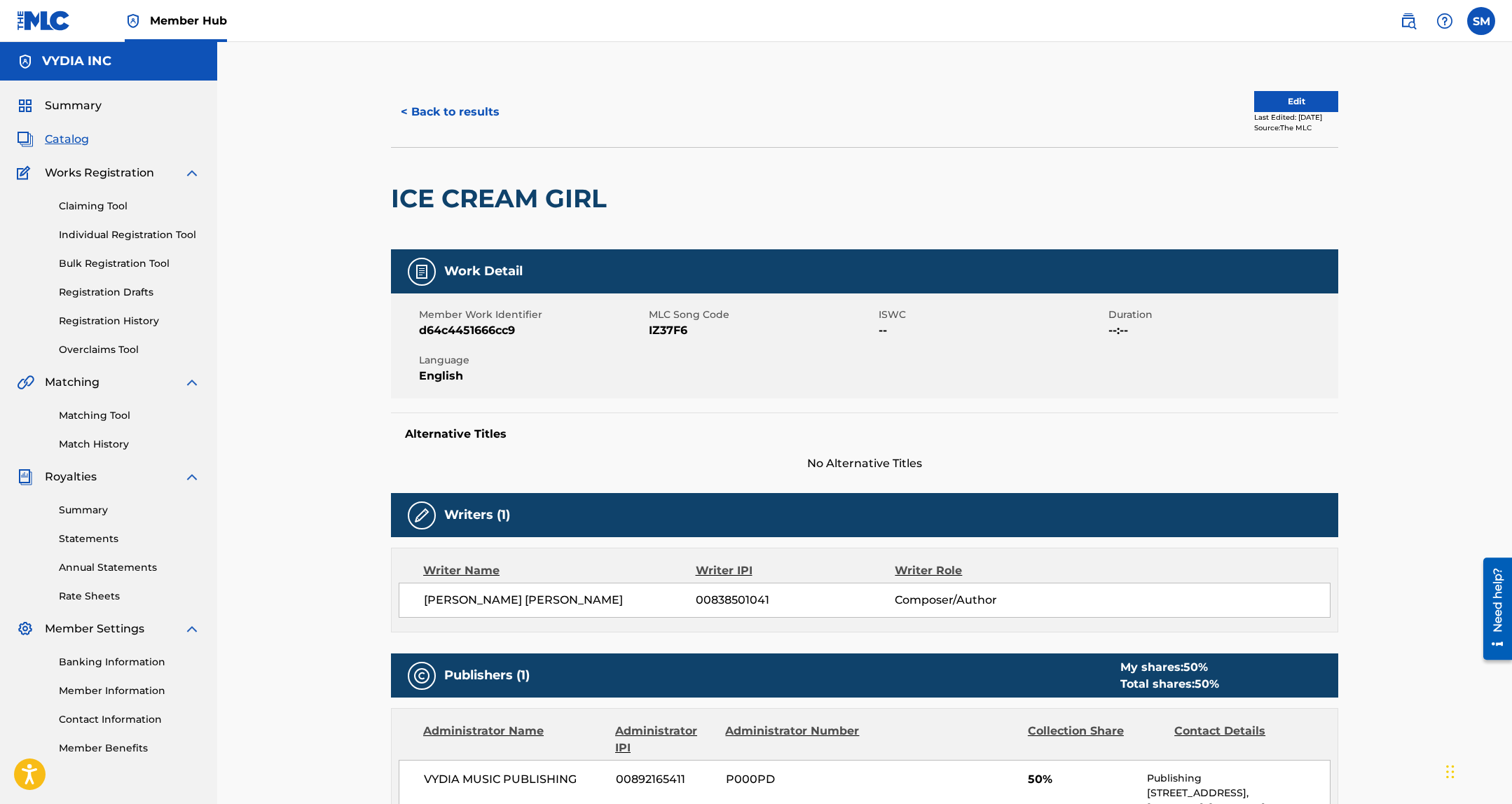
click at [665, 328] on span "IZ37F6" at bounding box center [762, 330] width 226 height 17
click at [394, 109] on button "< Back to results" at bounding box center [450, 112] width 118 height 35
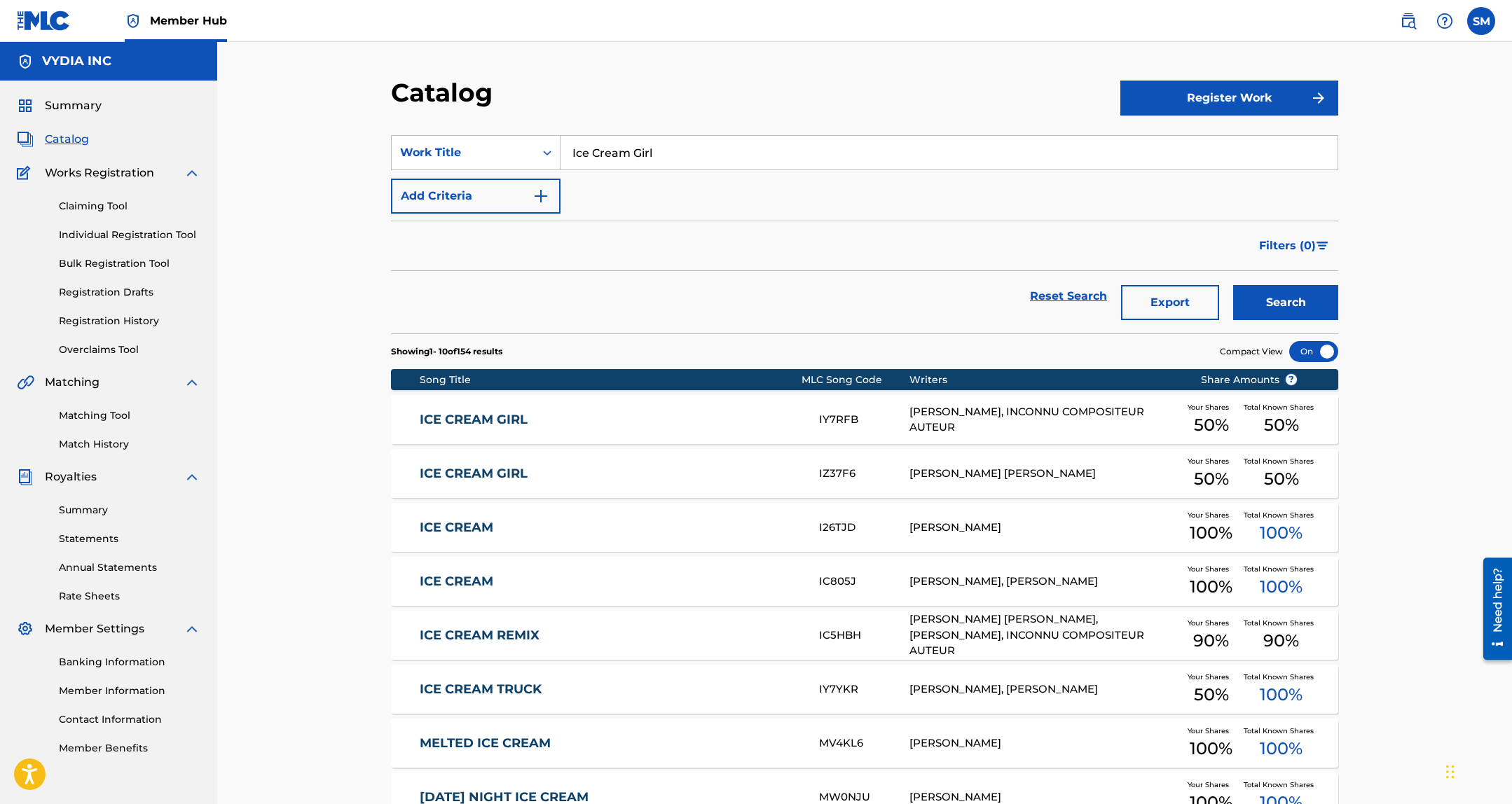
click at [702, 159] on input "Ice Cream Girl" at bounding box center [948, 152] width 777 height 33
paste input "No Hands"
type input "No Hands"
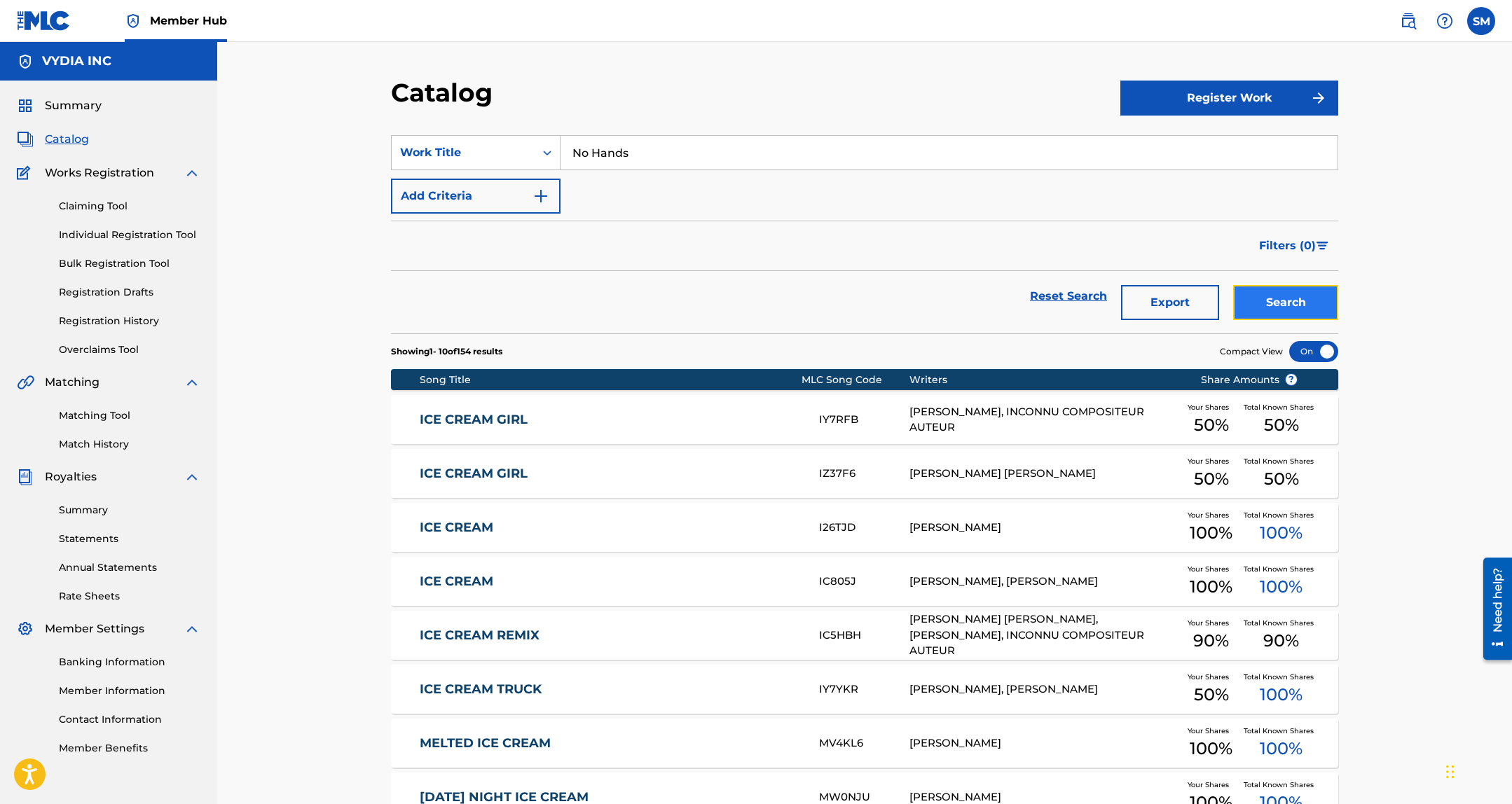
click at [1321, 305] on button "Search" at bounding box center [1285, 302] width 105 height 35
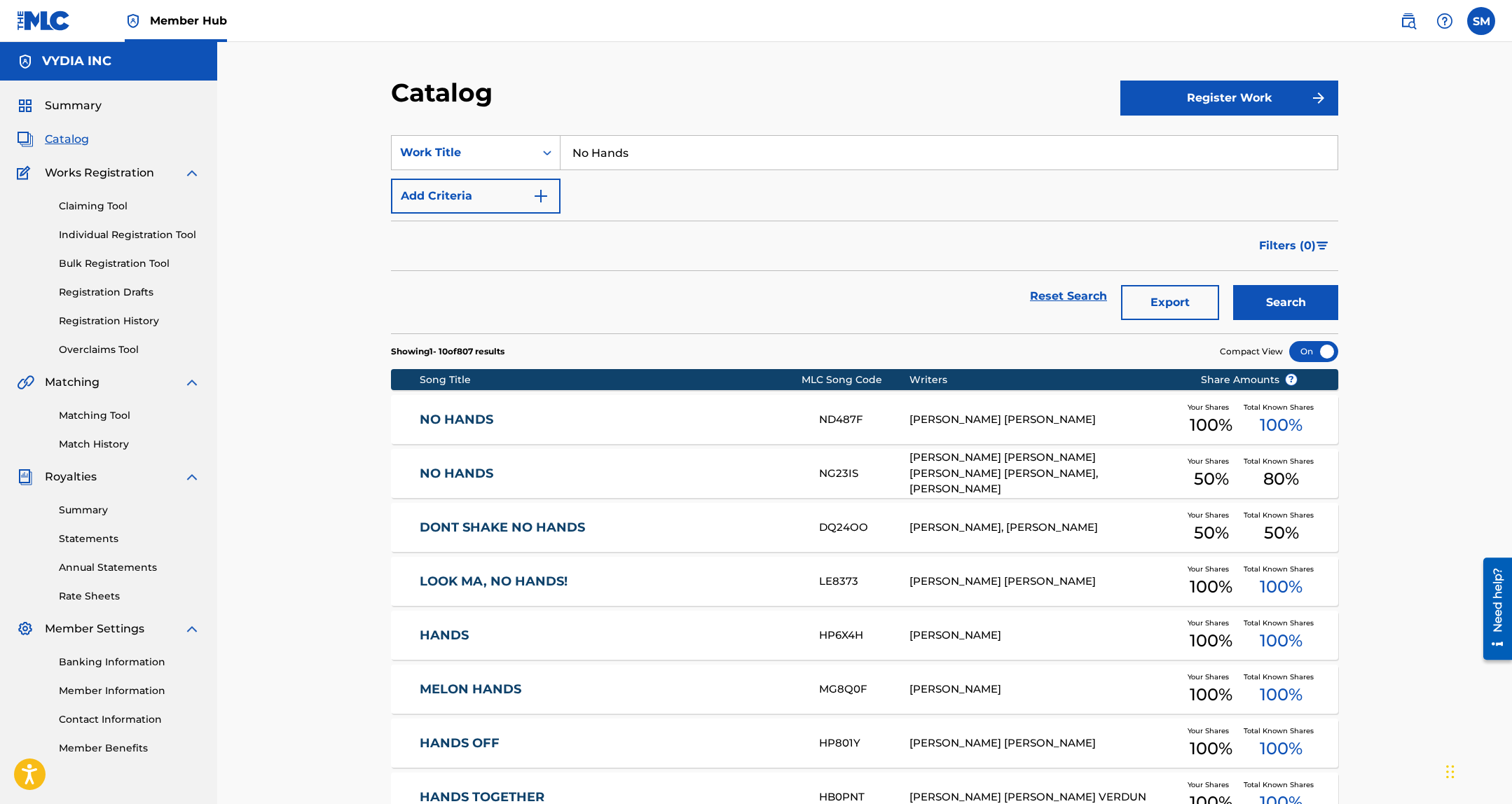
click at [966, 463] on div "GAMAL KOSH LEWIS, TAYLOR WATSON, GREGORY RYAN SULLIVAN, SOFIA DONADO" at bounding box center [1044, 474] width 270 height 48
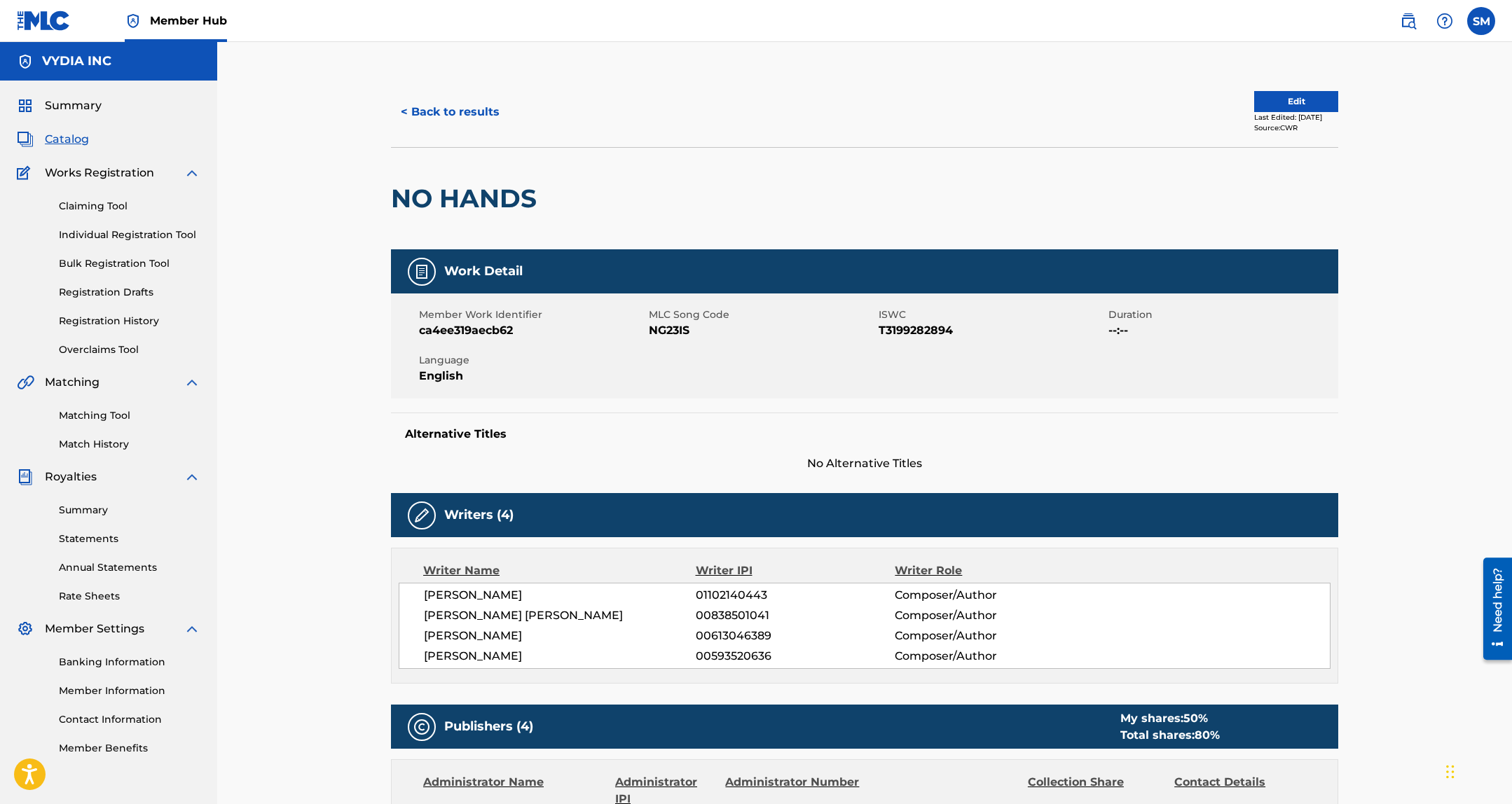
click at [662, 328] on span "NG23IS" at bounding box center [762, 330] width 226 height 17
click at [480, 113] on button "< Back to results" at bounding box center [450, 112] width 118 height 35
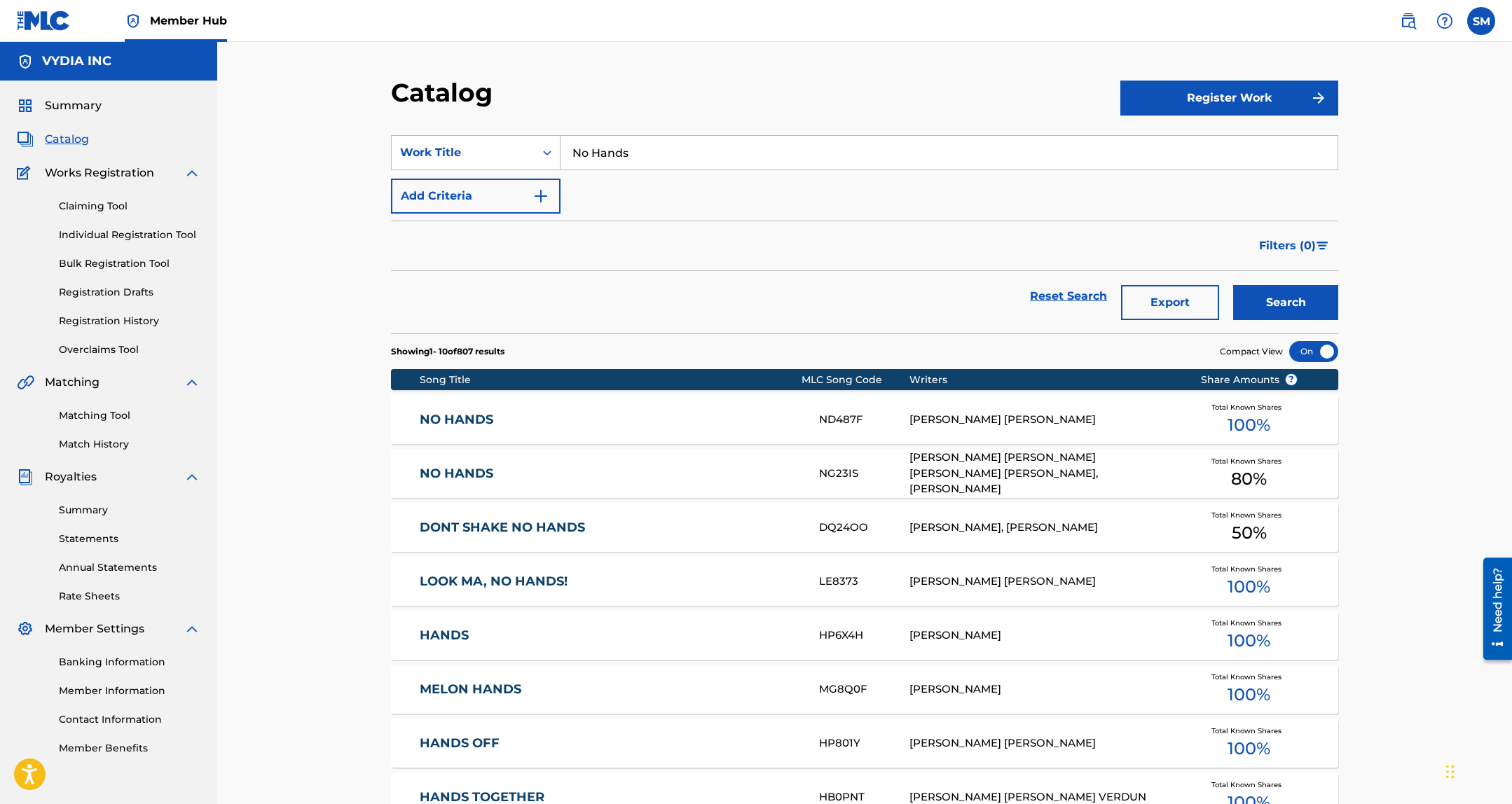
click at [707, 167] on input "No Hands" at bounding box center [948, 152] width 777 height 33
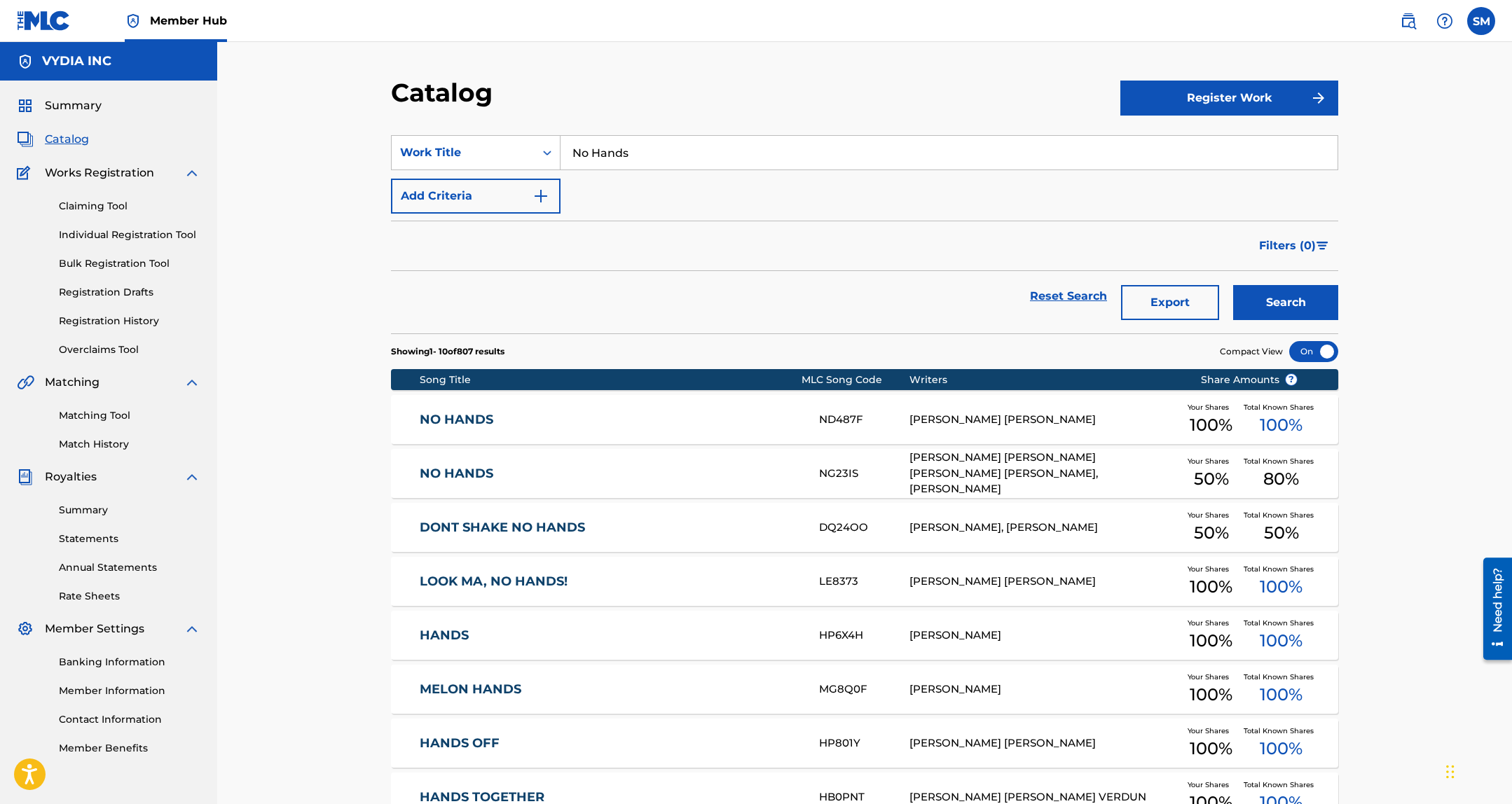
click at [707, 167] on input "No Hands" at bounding box center [948, 152] width 777 height 33
paste input "Money Man"
click at [1283, 296] on button "Search" at bounding box center [1285, 302] width 105 height 35
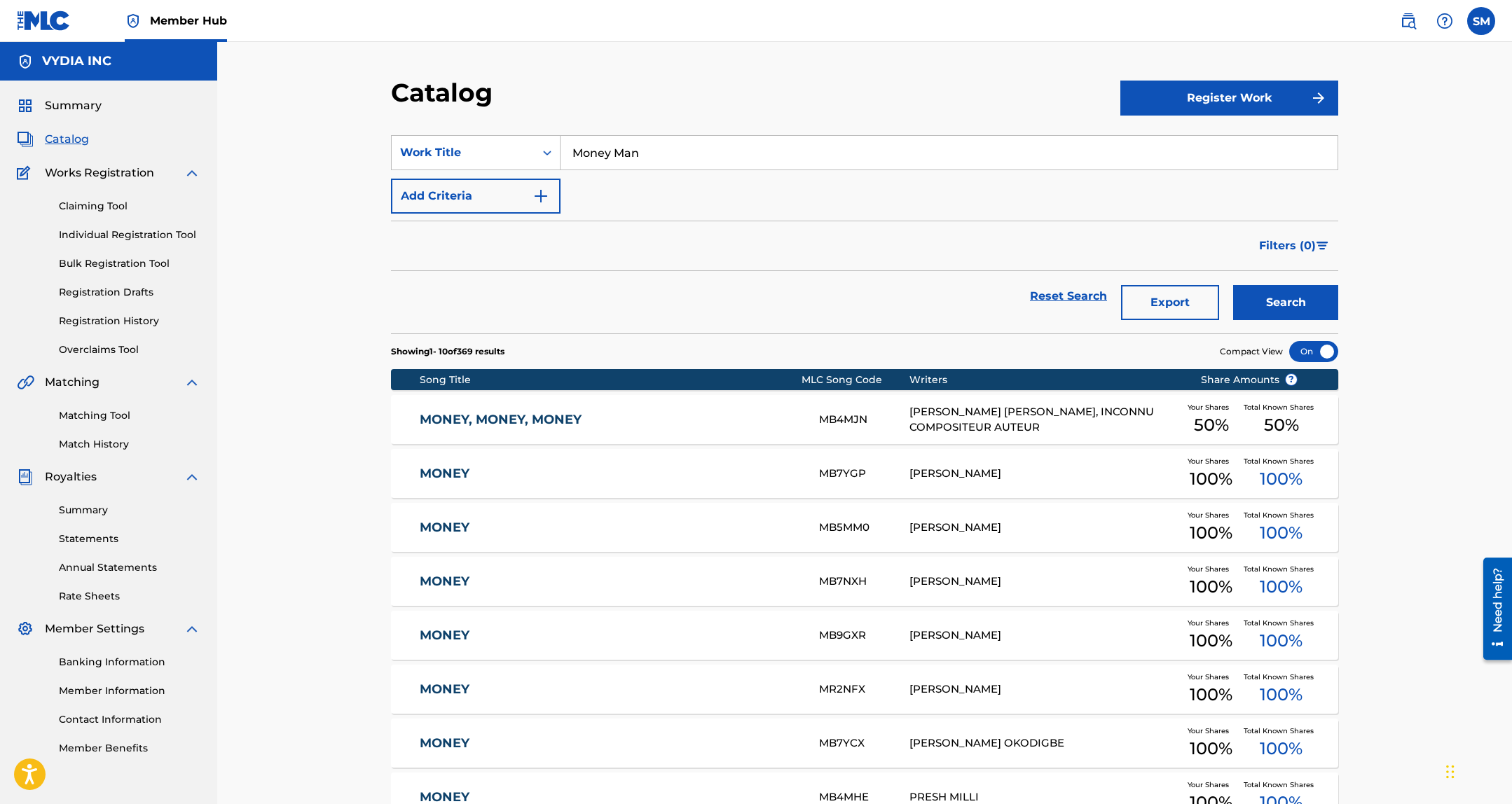
click at [631, 153] on input "Money Man" at bounding box center [948, 152] width 777 height 33
paste input "New York"
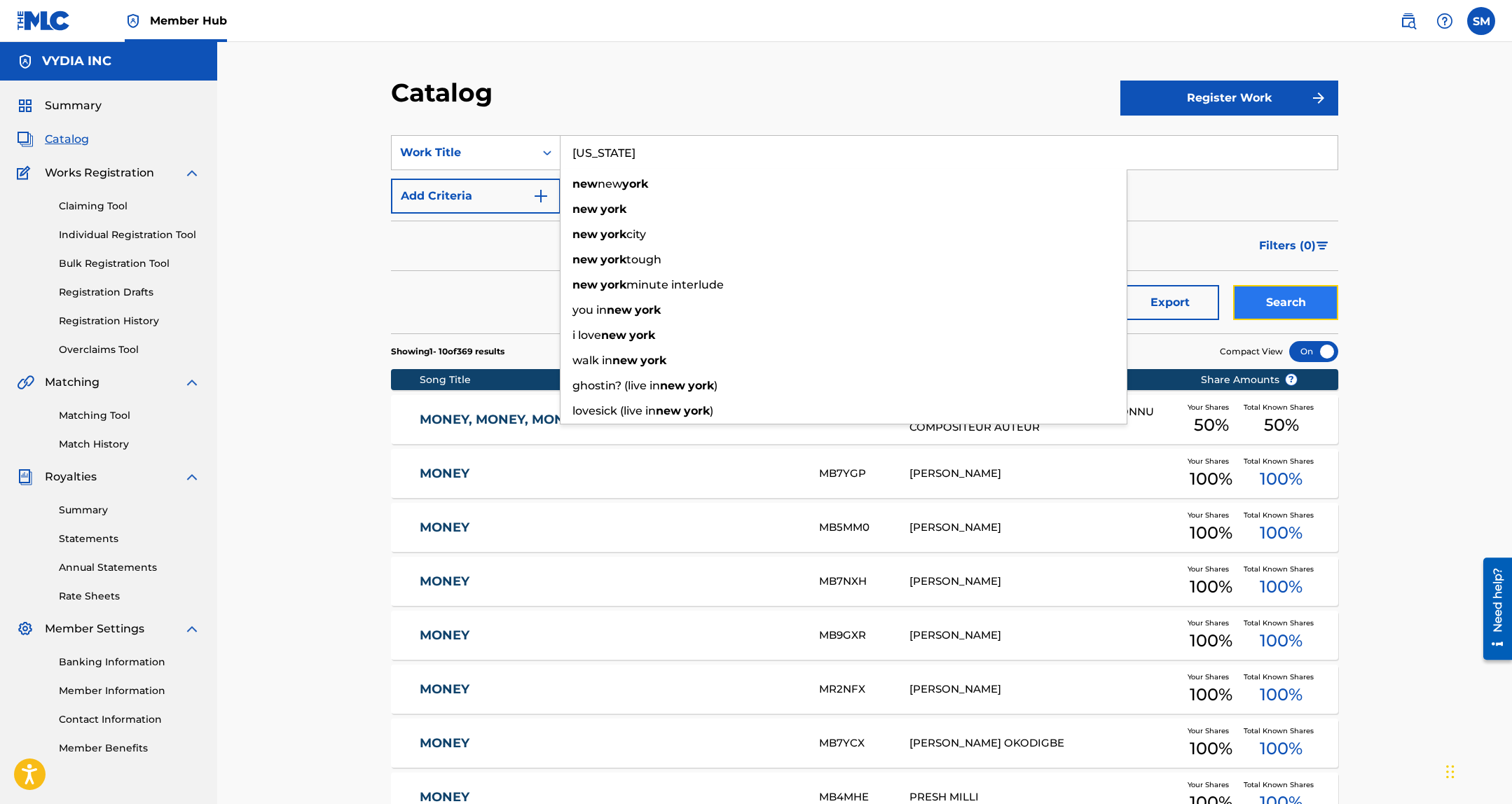
click at [1313, 309] on button "Search" at bounding box center [1285, 302] width 105 height 35
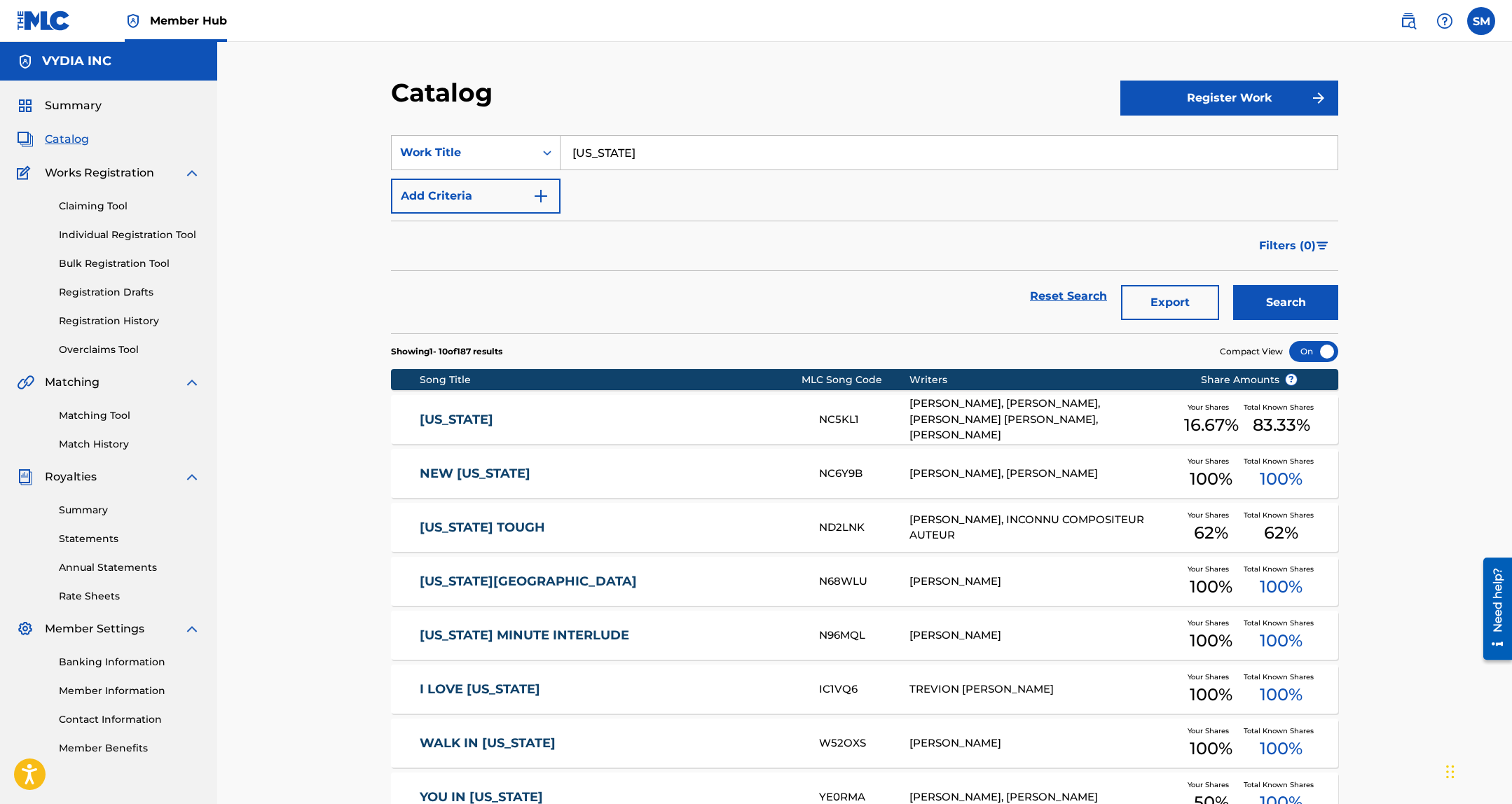
click at [722, 159] on input "New York" at bounding box center [948, 152] width 777 height 33
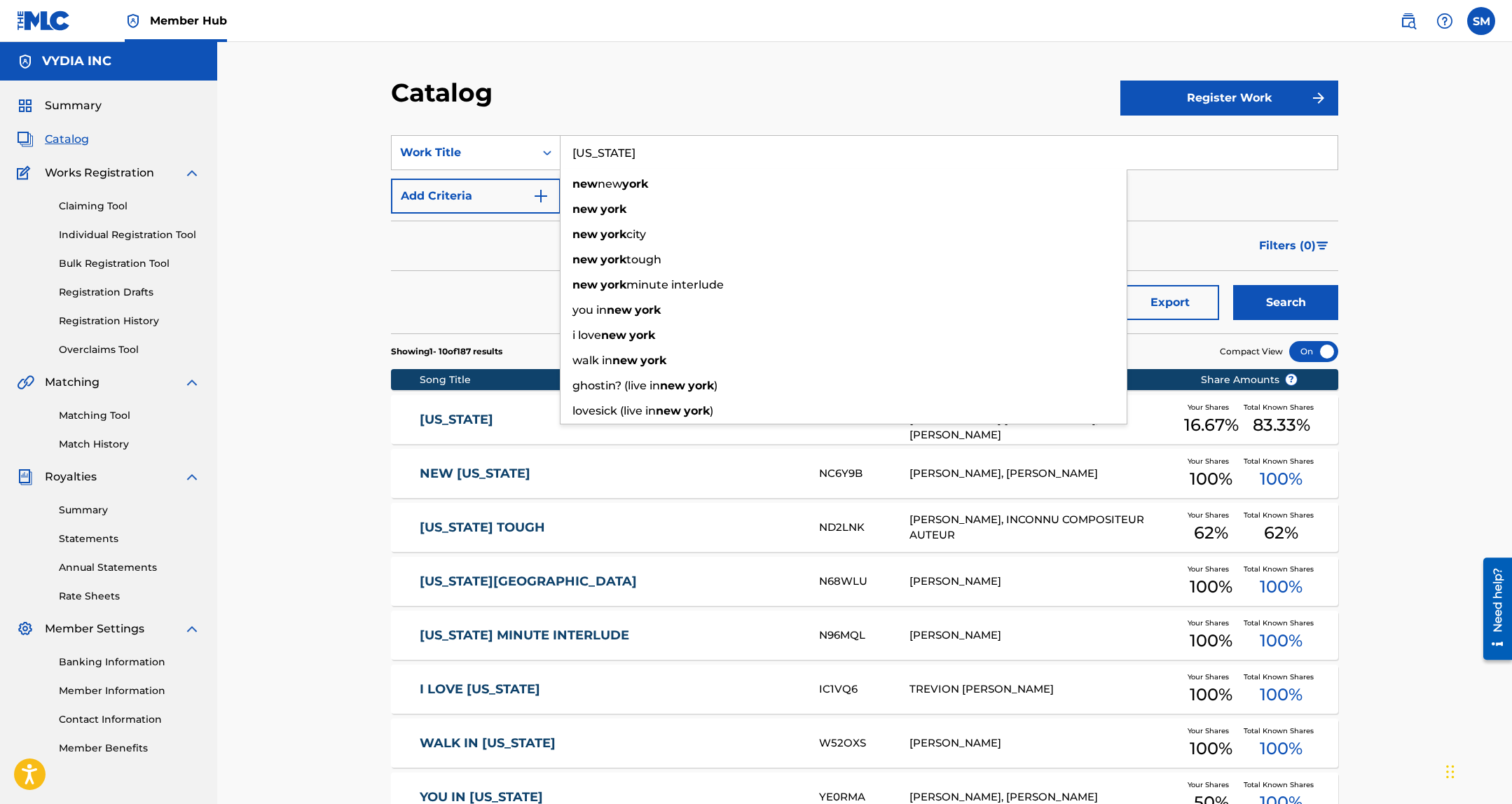
click at [722, 159] on input "New York" at bounding box center [948, 152] width 777 height 33
paste input "Only Fans"
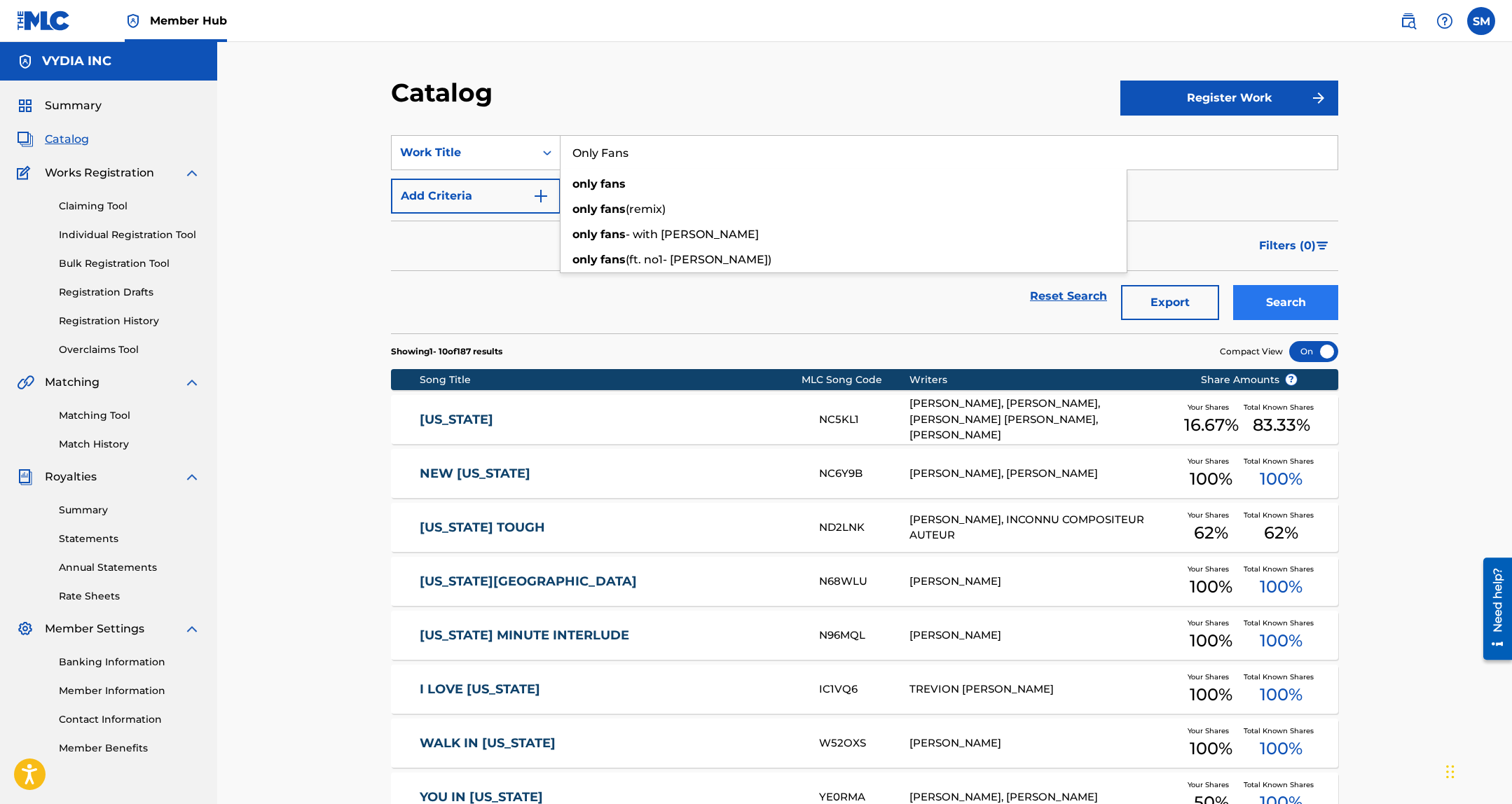
type input "Only Fans"
click at [1313, 300] on button "Search" at bounding box center [1285, 302] width 105 height 35
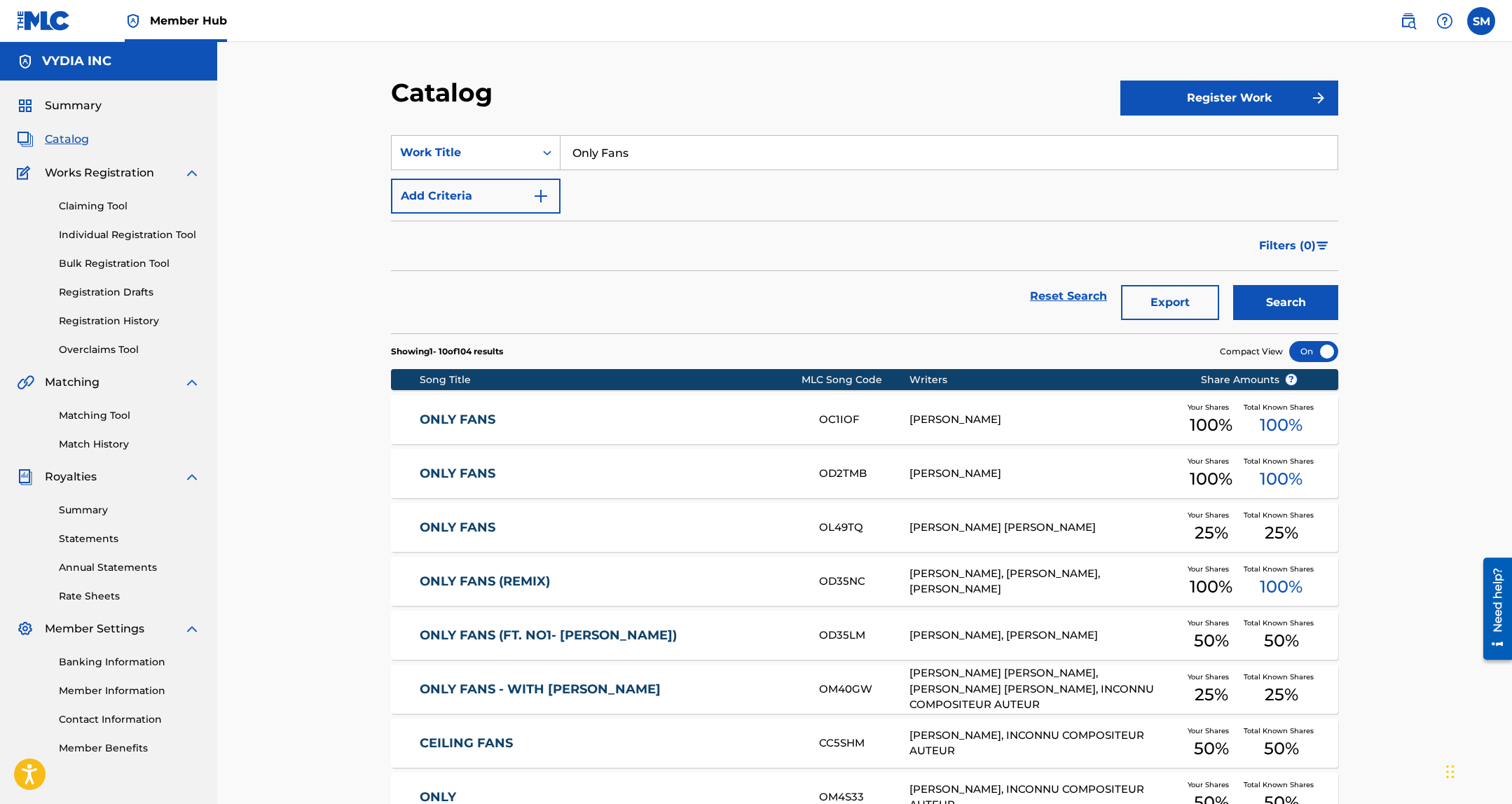
click at [927, 530] on div "GREGORY RYAN SULLIVAN" at bounding box center [1044, 528] width 270 height 16
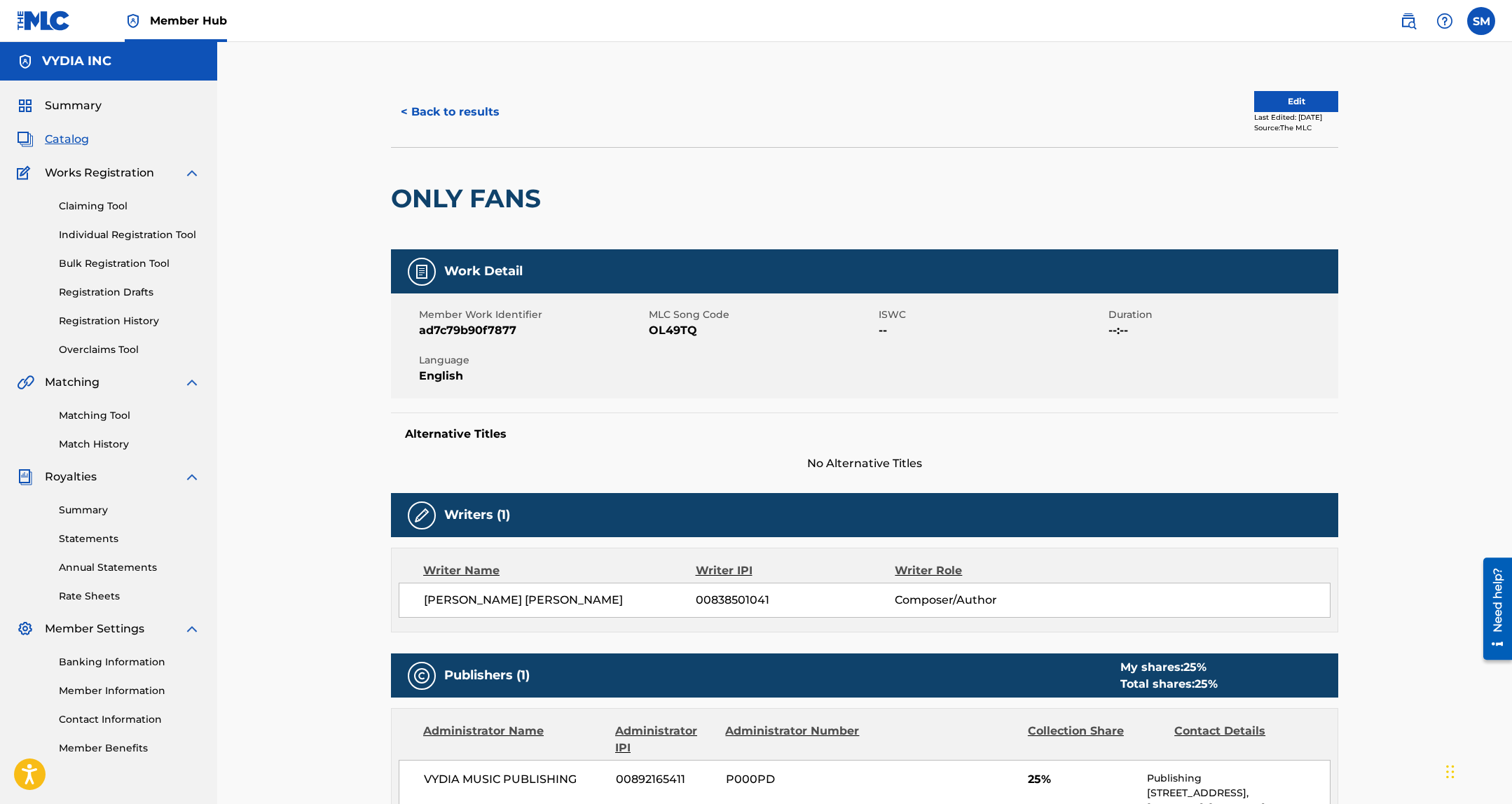
click at [671, 332] on span "OL49TQ" at bounding box center [762, 330] width 226 height 17
click at [445, 103] on button "< Back to results" at bounding box center [450, 112] width 118 height 35
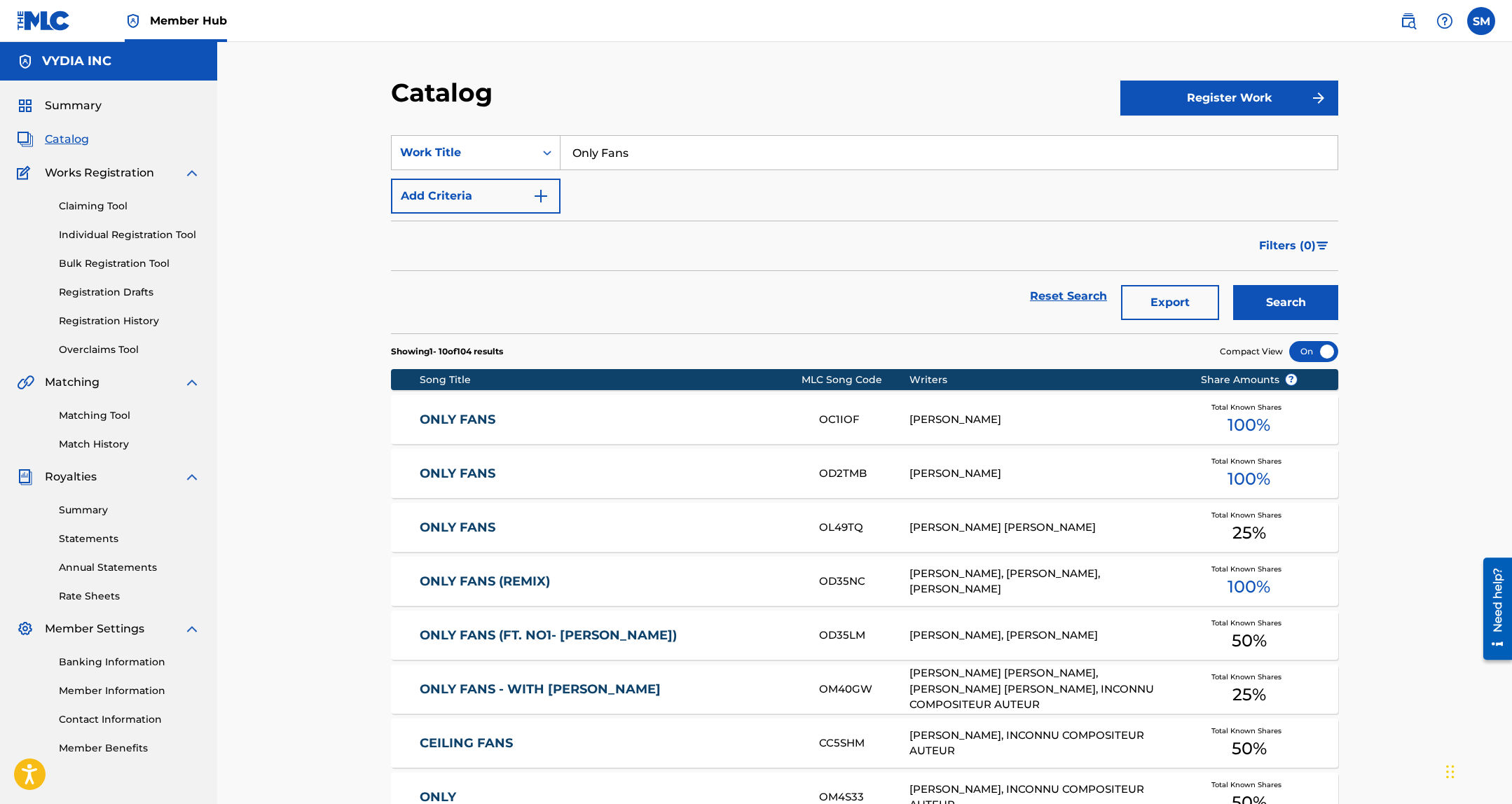
click at [657, 149] on input "Only Fans" at bounding box center [948, 152] width 777 height 33
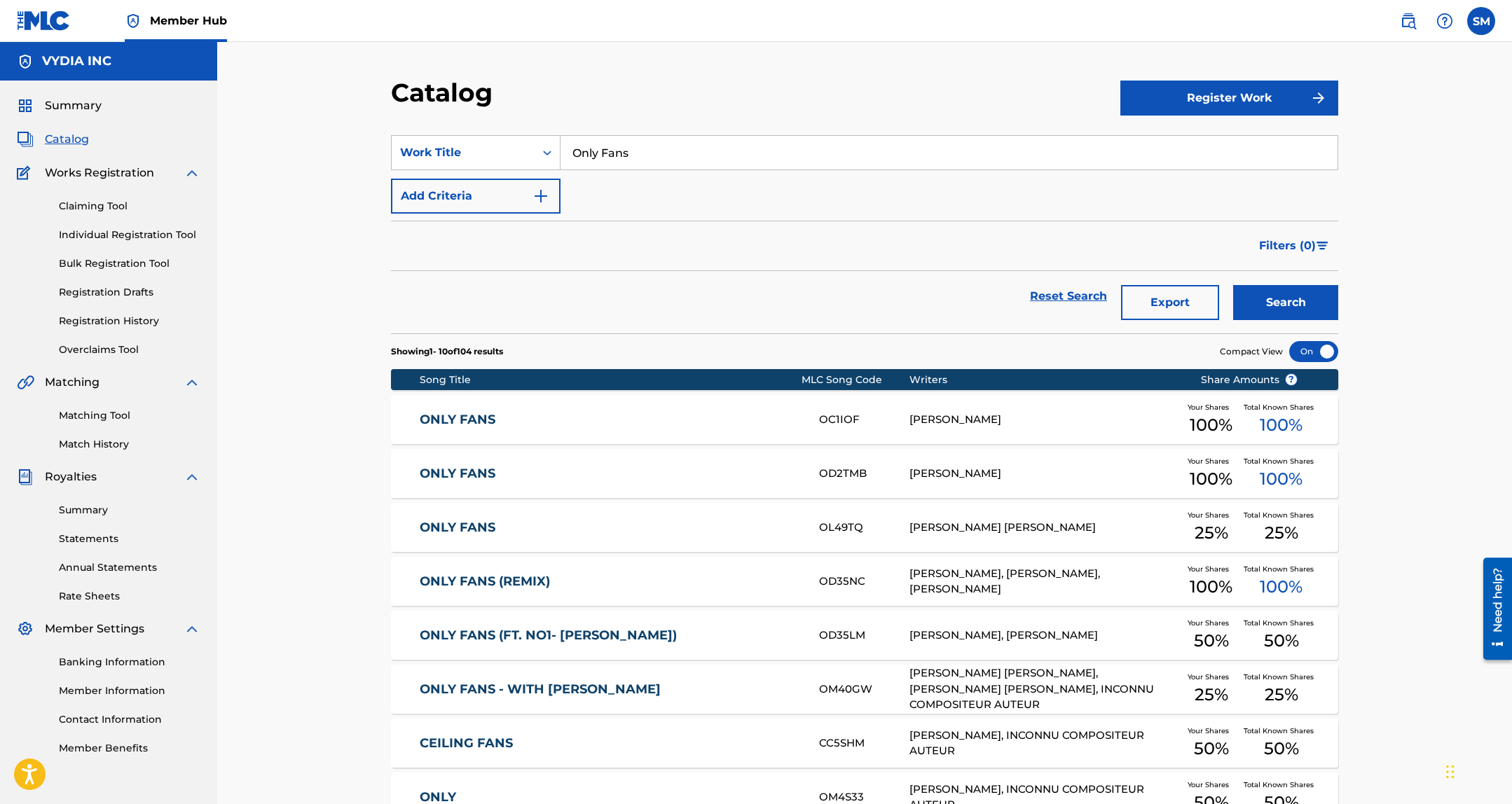
click at [657, 149] on input "Only Fans" at bounding box center [948, 152] width 777 height 33
drag, startPoint x: 657, startPoint y: 149, endPoint x: 695, endPoint y: 155, distance: 38.5
click at [659, 149] on input "Only Fans" at bounding box center [948, 152] width 777 height 33
paste input "Trippin On Meh"
type input "Trippin On Meh"
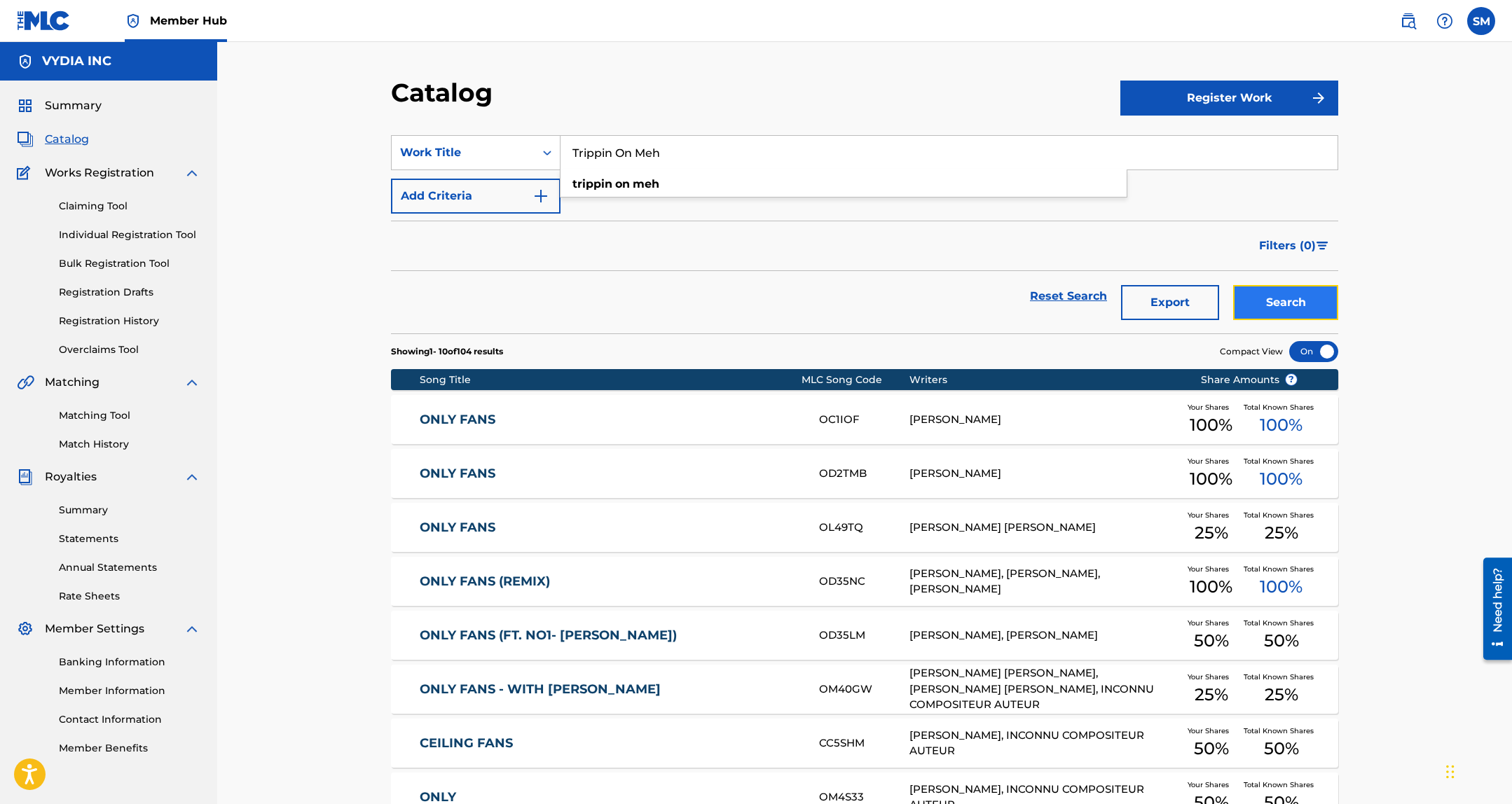
click at [1284, 292] on button "Search" at bounding box center [1285, 302] width 105 height 35
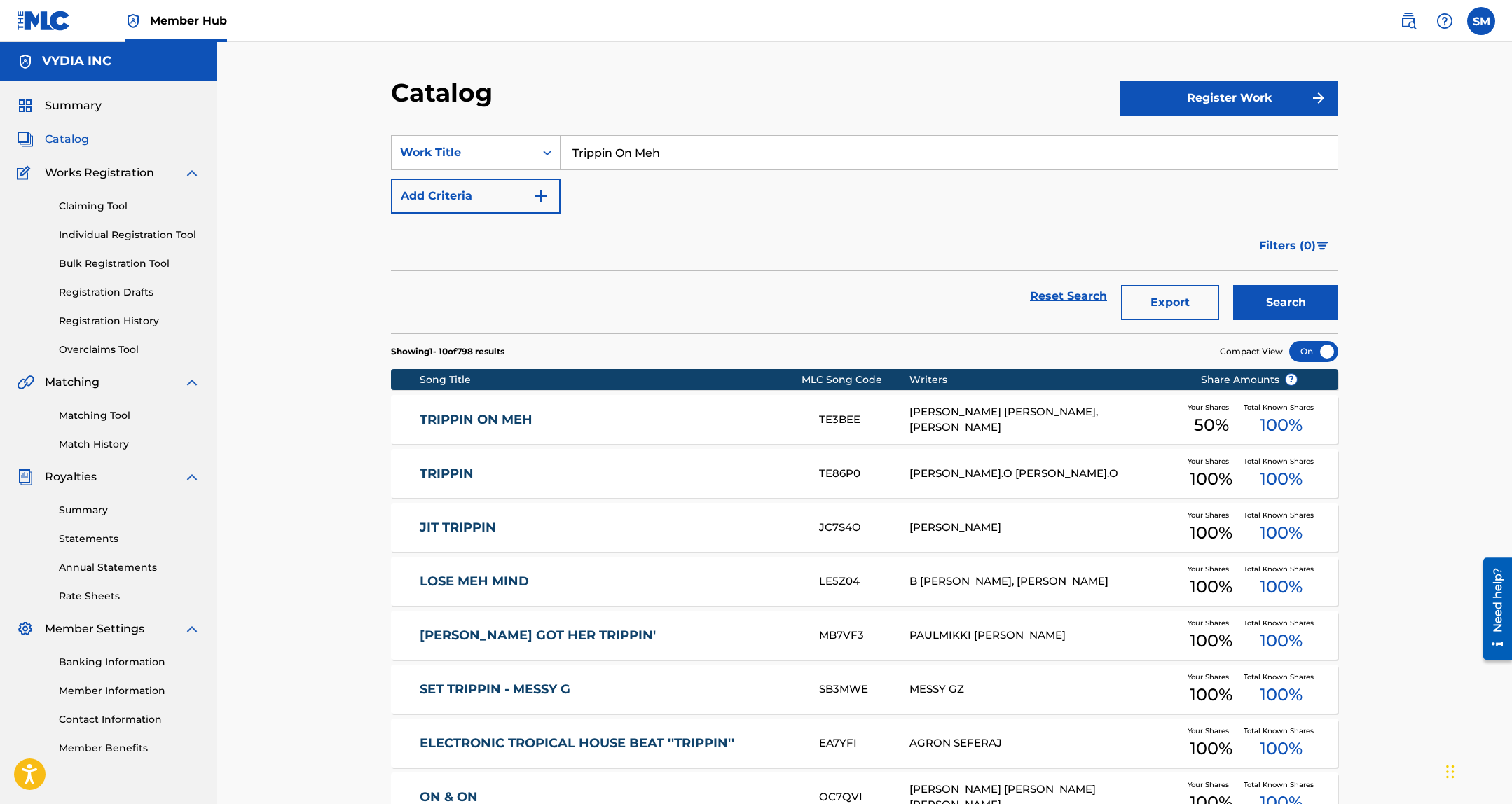
click at [897, 413] on div "TE3BEE" at bounding box center [863, 420] width 90 height 16
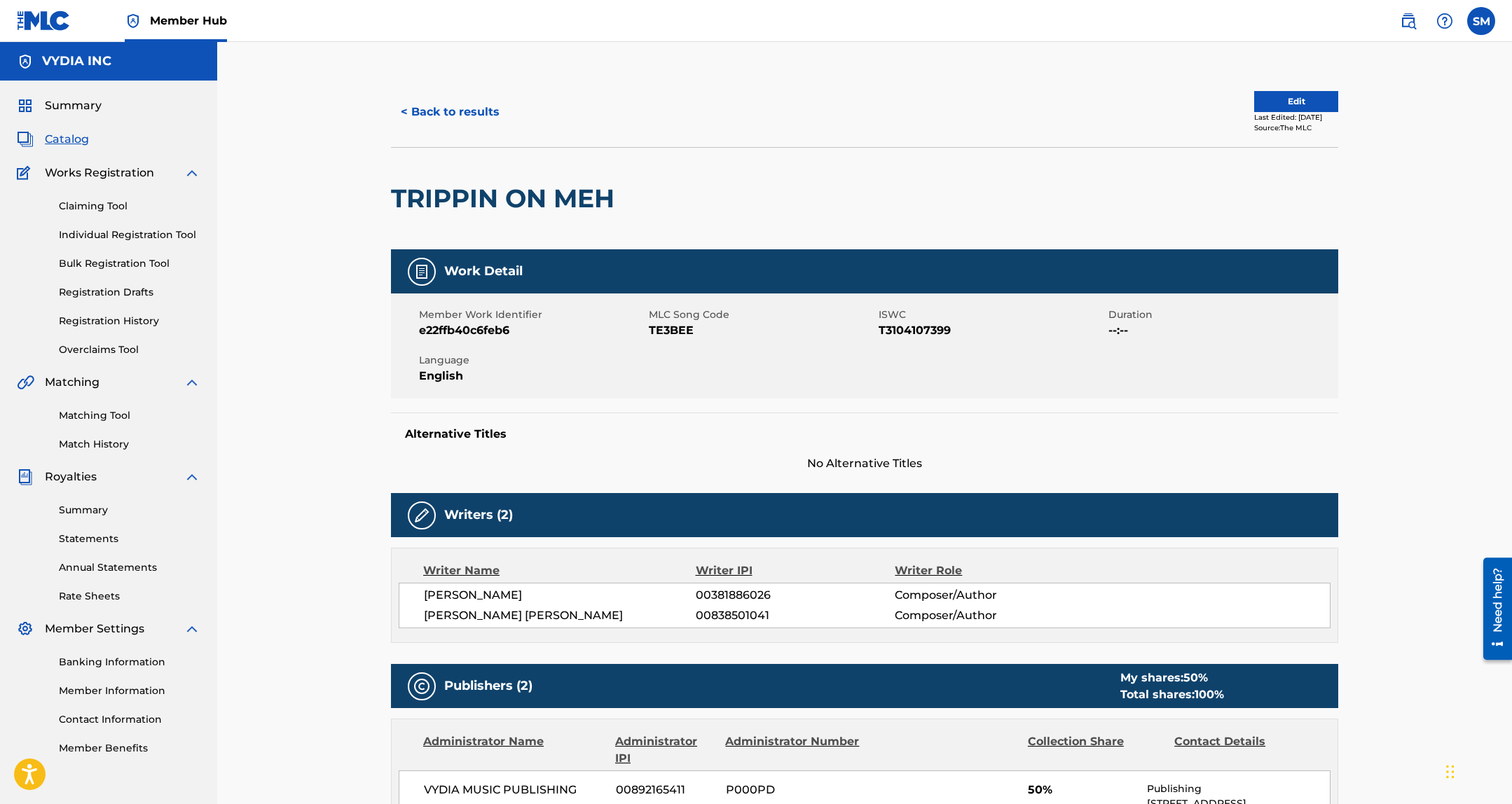
click at [665, 314] on span "MLC Song Code" at bounding box center [762, 315] width 226 height 15
click at [661, 334] on span "TE3BEE" at bounding box center [762, 330] width 226 height 17
click at [447, 116] on button "< Back to results" at bounding box center [450, 112] width 118 height 35
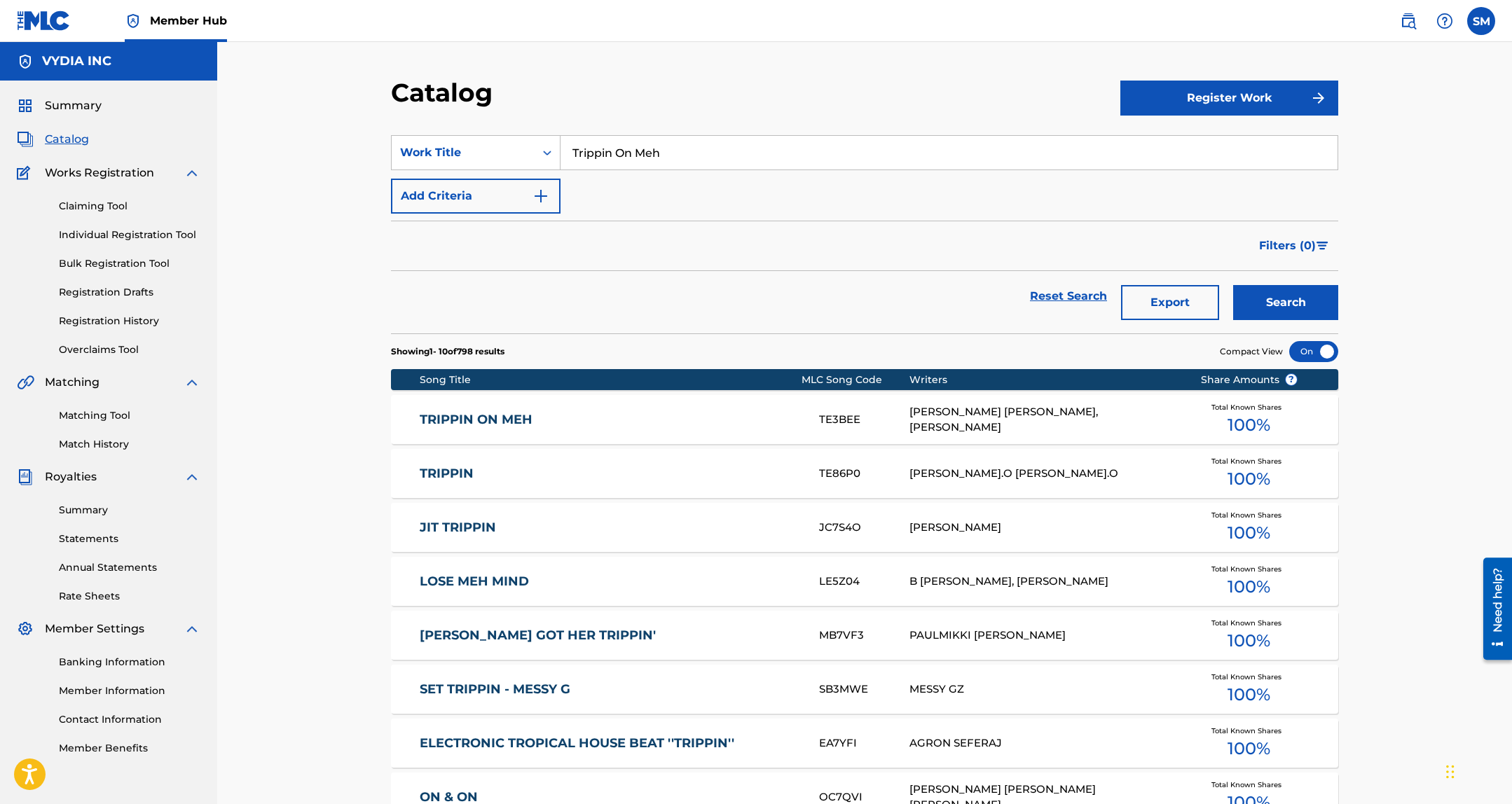
click at [657, 161] on input "Trippin On Meh" at bounding box center [948, 152] width 777 height 33
paste input "Pokeball"
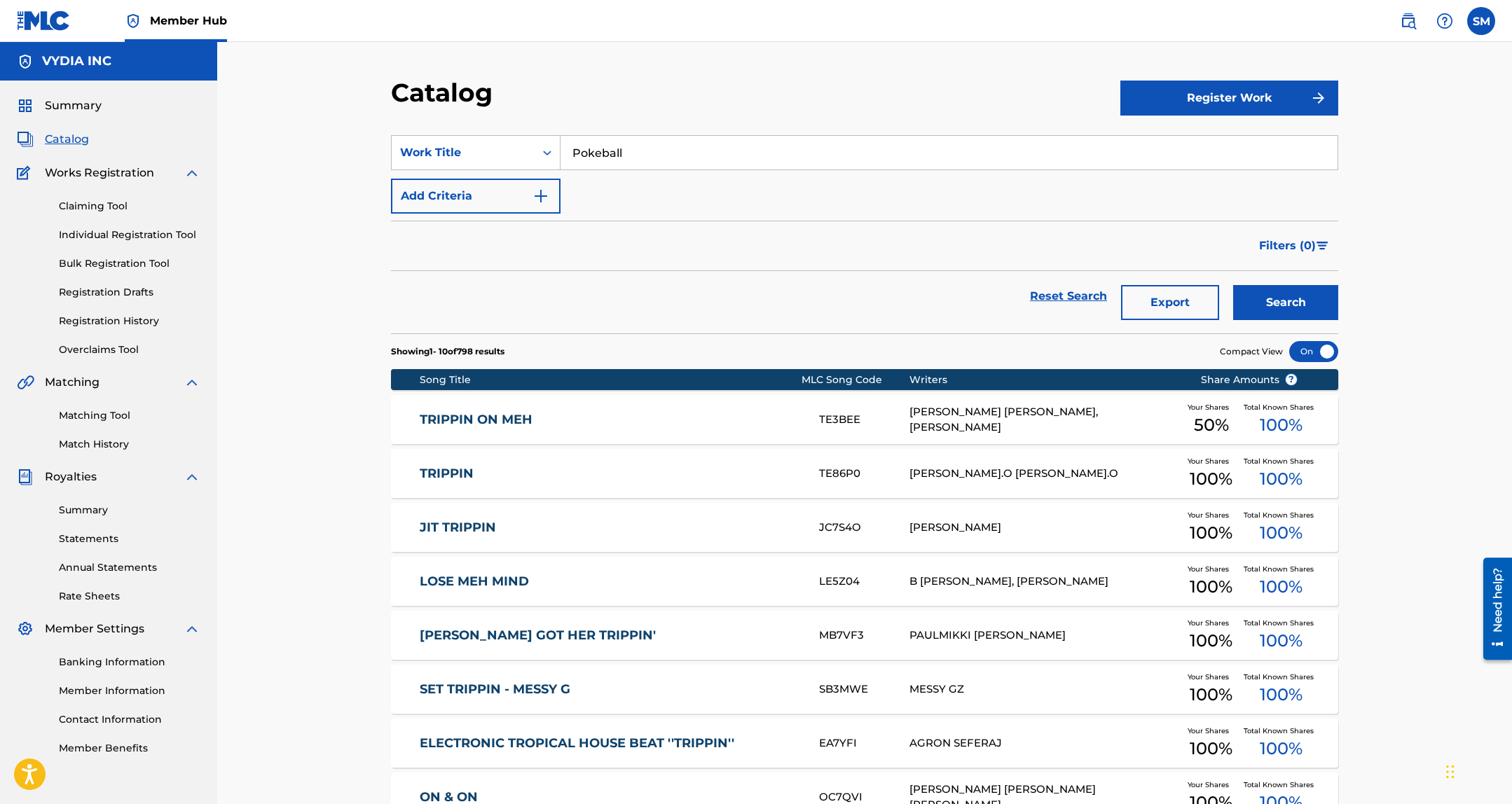
click at [1340, 291] on div "Catalog Register Work SearchWithCriteria23c2b20f-f093-4dcd-b618-bb35837400bc Wo…" at bounding box center [864, 539] width 981 height 924
click at [1294, 302] on button "Search" at bounding box center [1285, 302] width 105 height 35
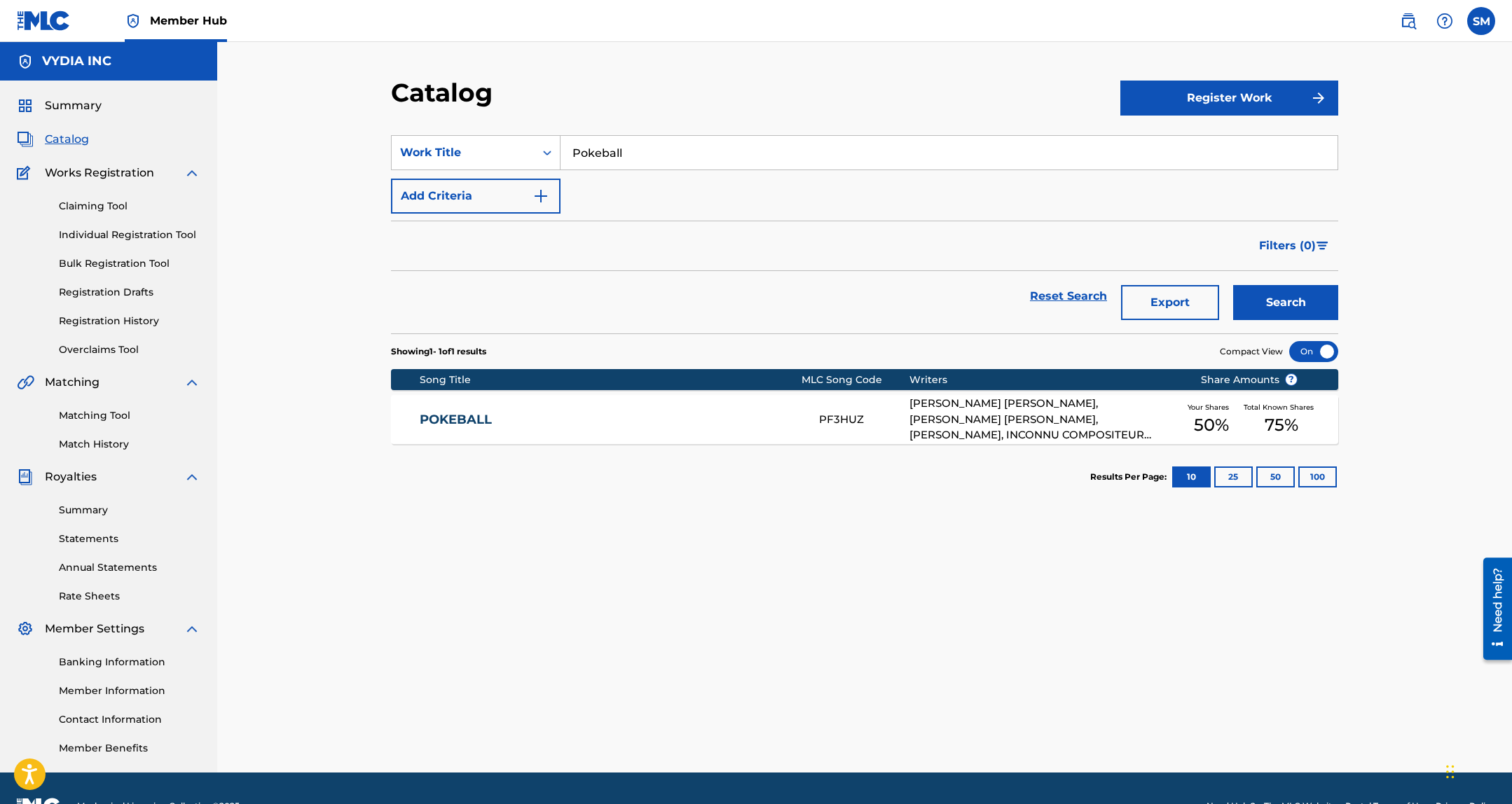
click at [1101, 147] on input "Pokeball" at bounding box center [948, 152] width 777 height 33
drag, startPoint x: 1101, startPoint y: 147, endPoint x: 1235, endPoint y: 269, distance: 181.2
click at [1101, 147] on input "Pokeball" at bounding box center [948, 152] width 777 height 33
paste input "Eenie Meenie"
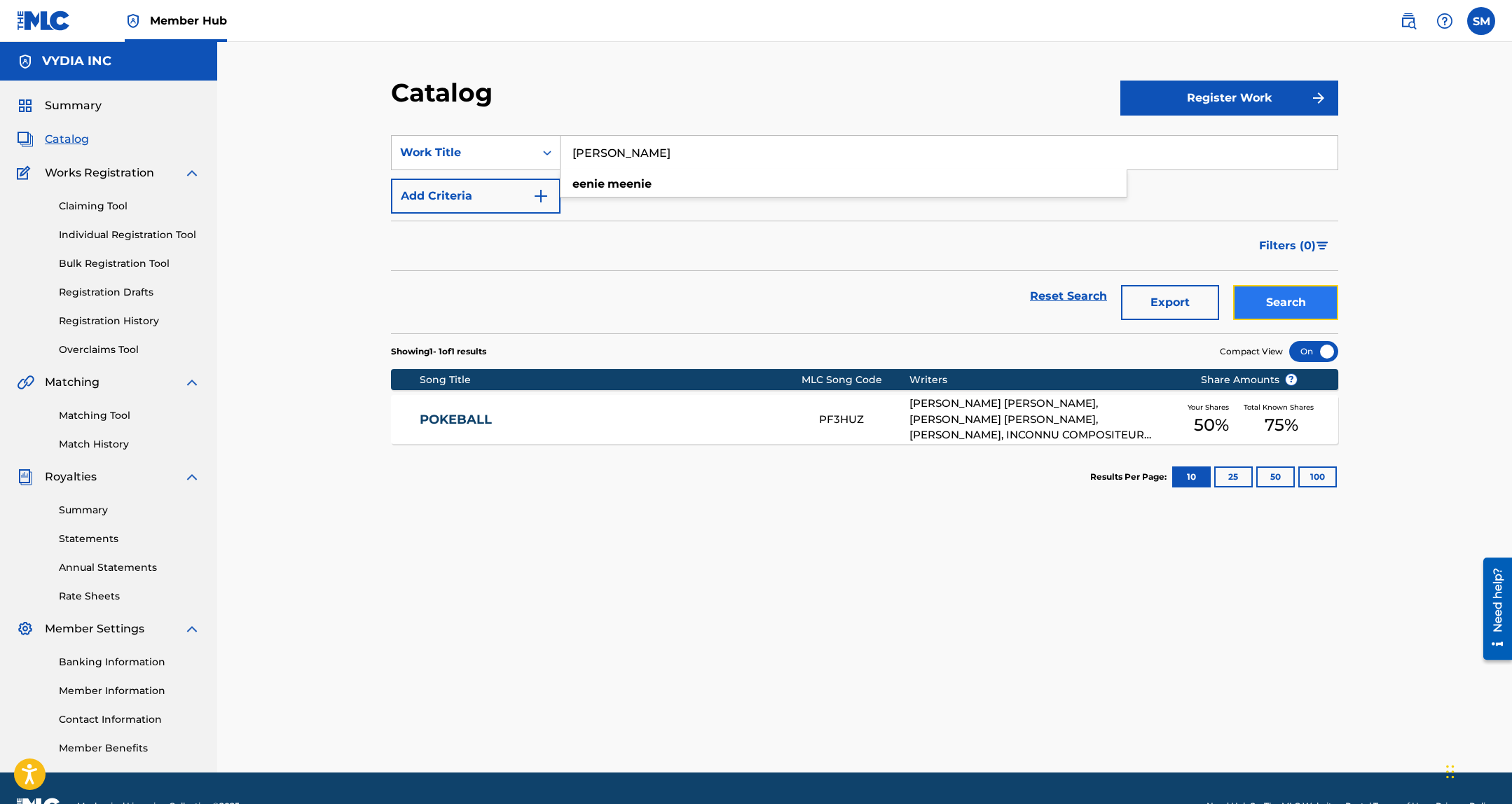
click at [1260, 307] on button "Search" at bounding box center [1285, 302] width 105 height 35
click at [1268, 159] on input "Eenie Meenie" at bounding box center [948, 152] width 777 height 33
paste input "Yea Yea Yea"
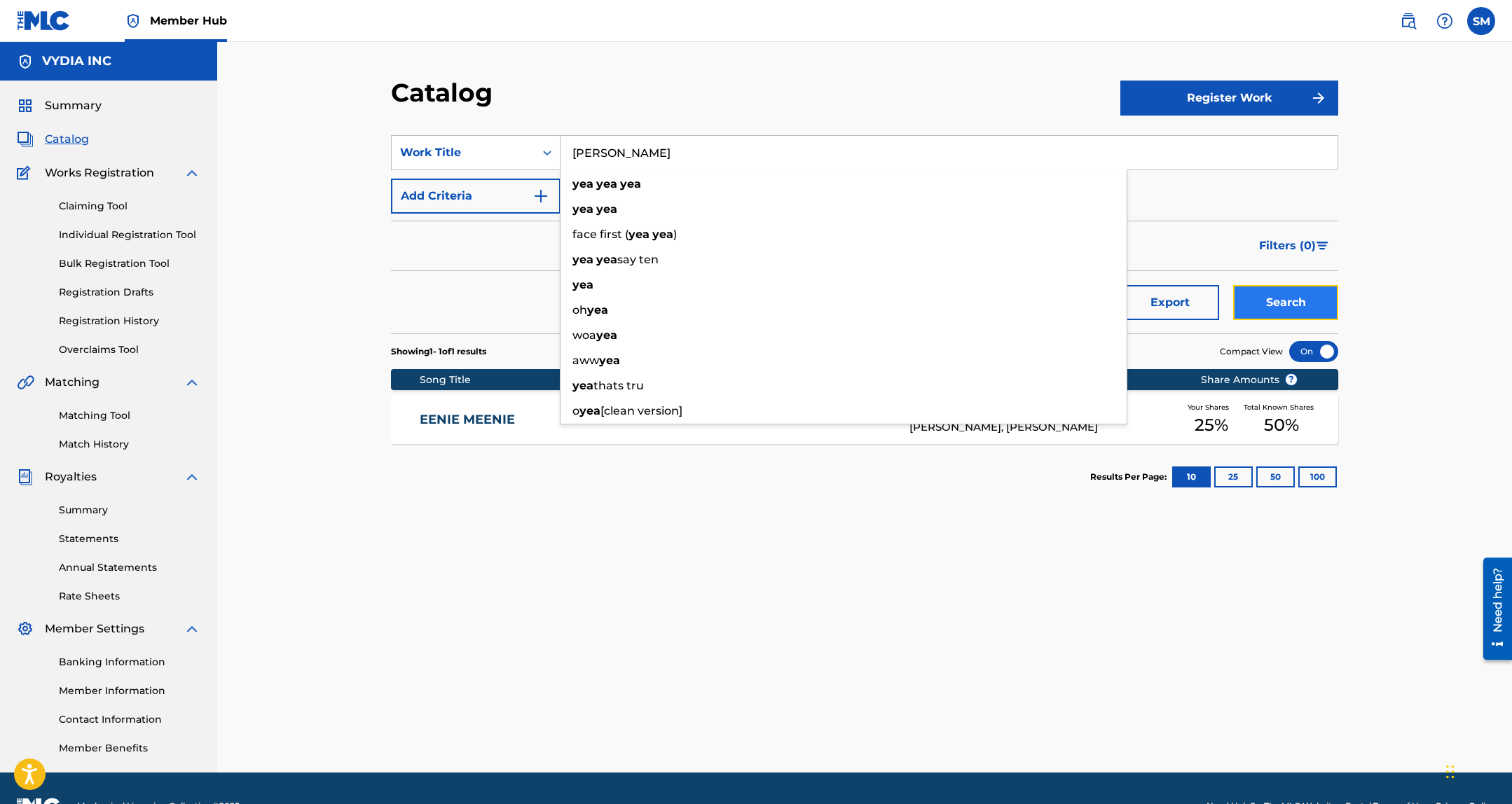
click at [1272, 319] on button "Search" at bounding box center [1285, 302] width 105 height 35
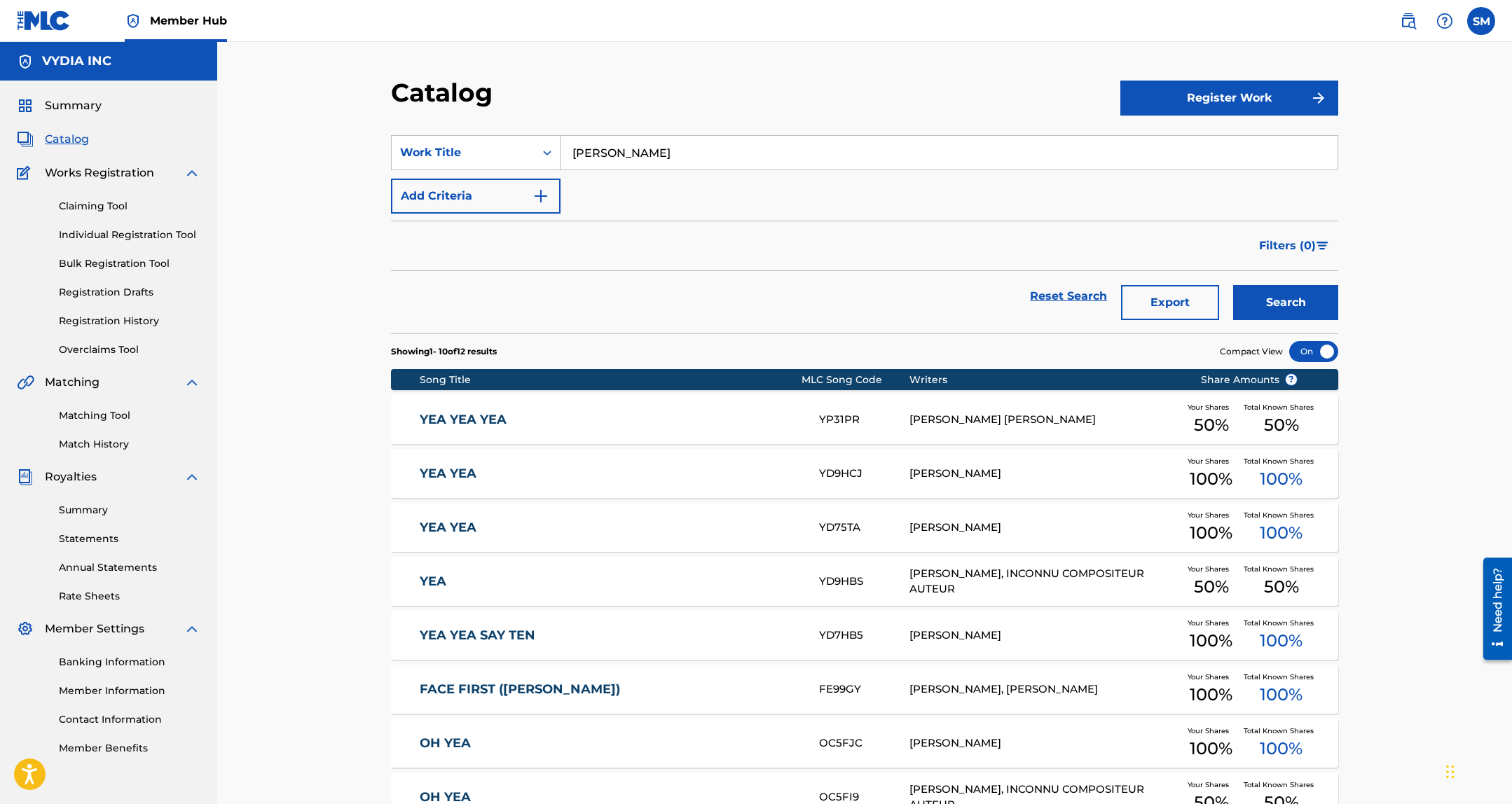
click at [1079, 155] on input "Yea Yea Yea" at bounding box center [948, 152] width 777 height 33
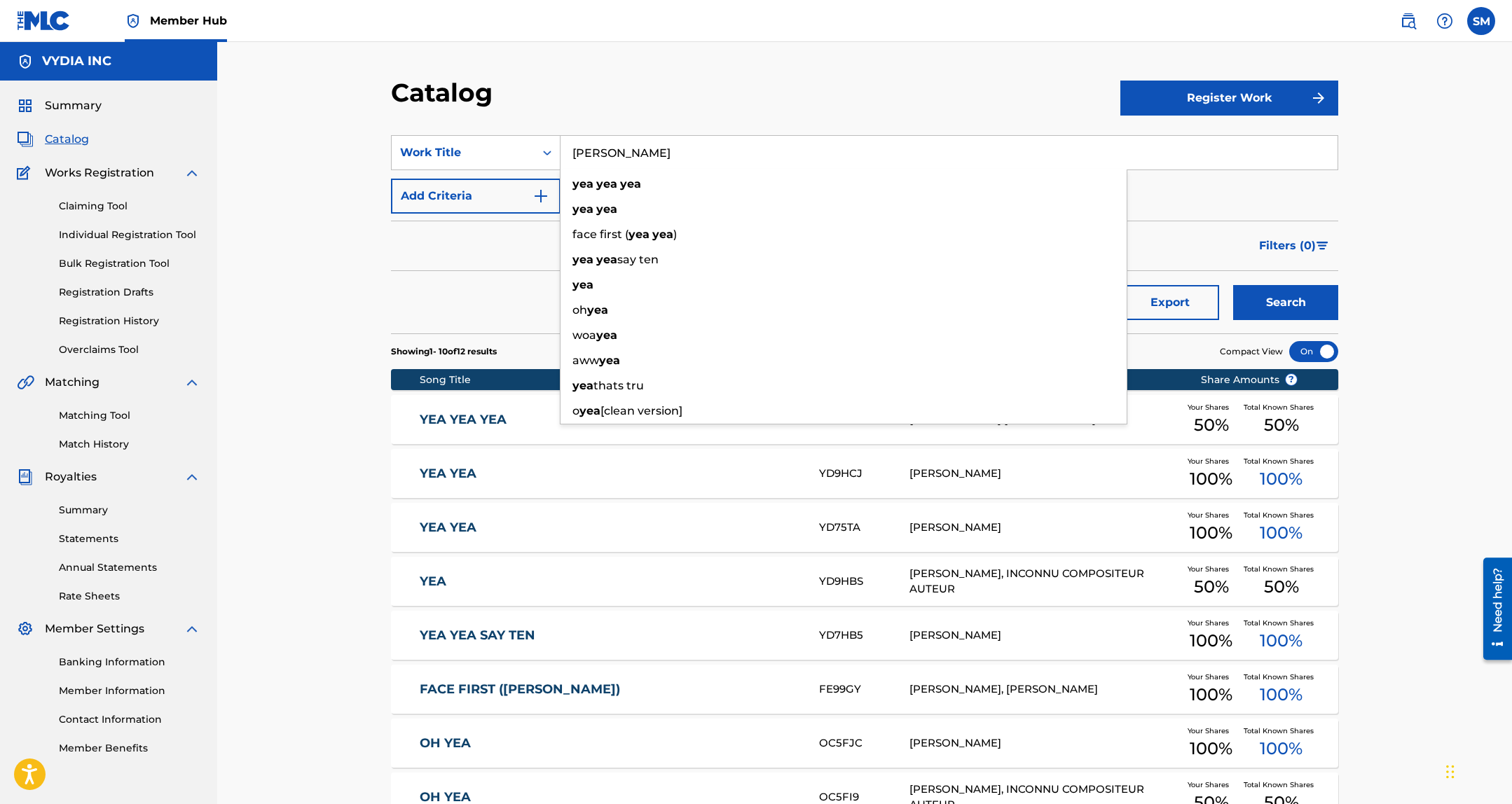
click at [1079, 155] on input "Yea Yea Yea" at bounding box center [948, 152] width 777 height 33
paste input "Rider"
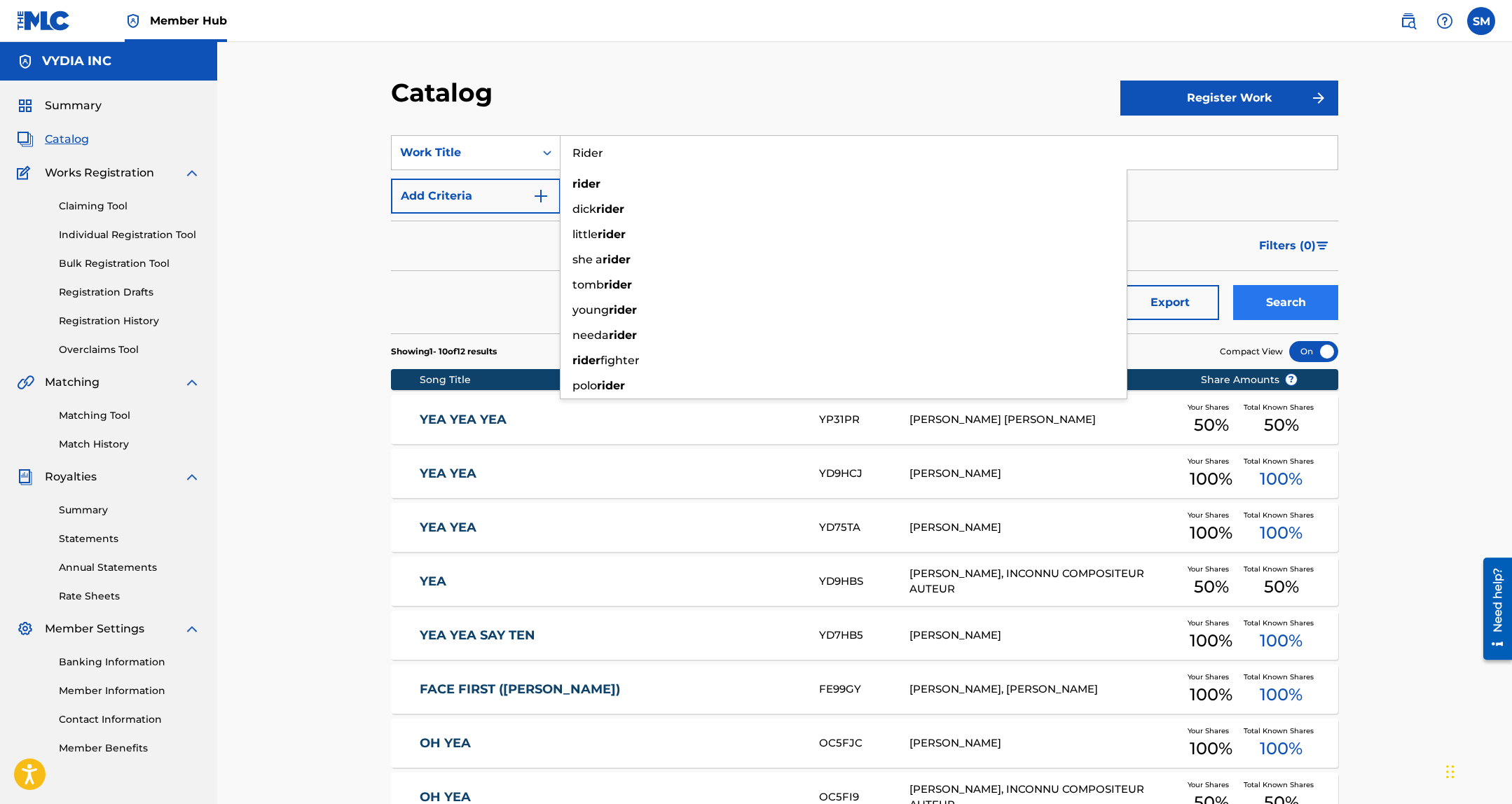
type input "Rider"
click at [1263, 306] on button "Search" at bounding box center [1285, 302] width 105 height 35
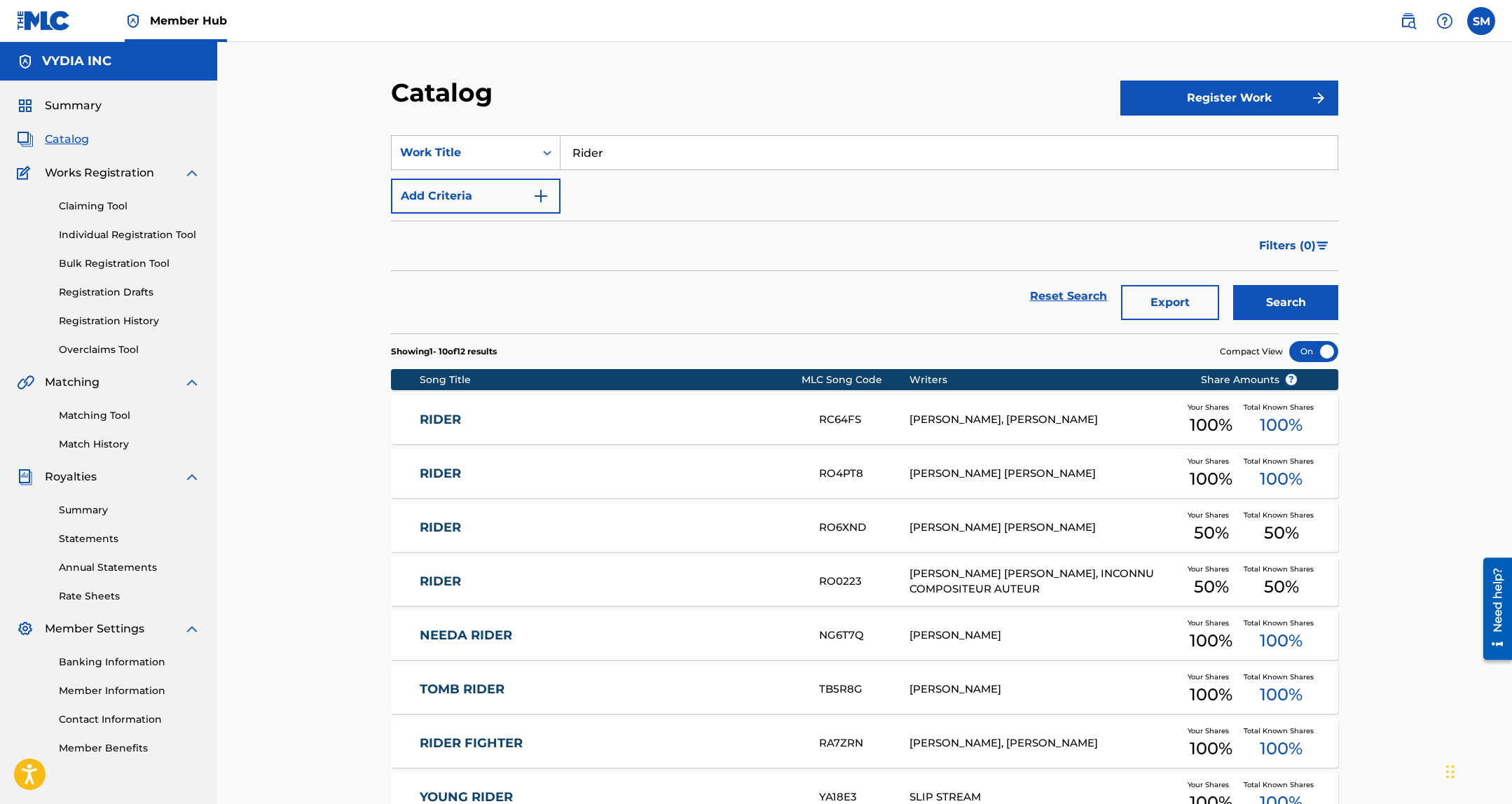
click at [722, 535] on link "RIDER" at bounding box center [610, 528] width 381 height 16
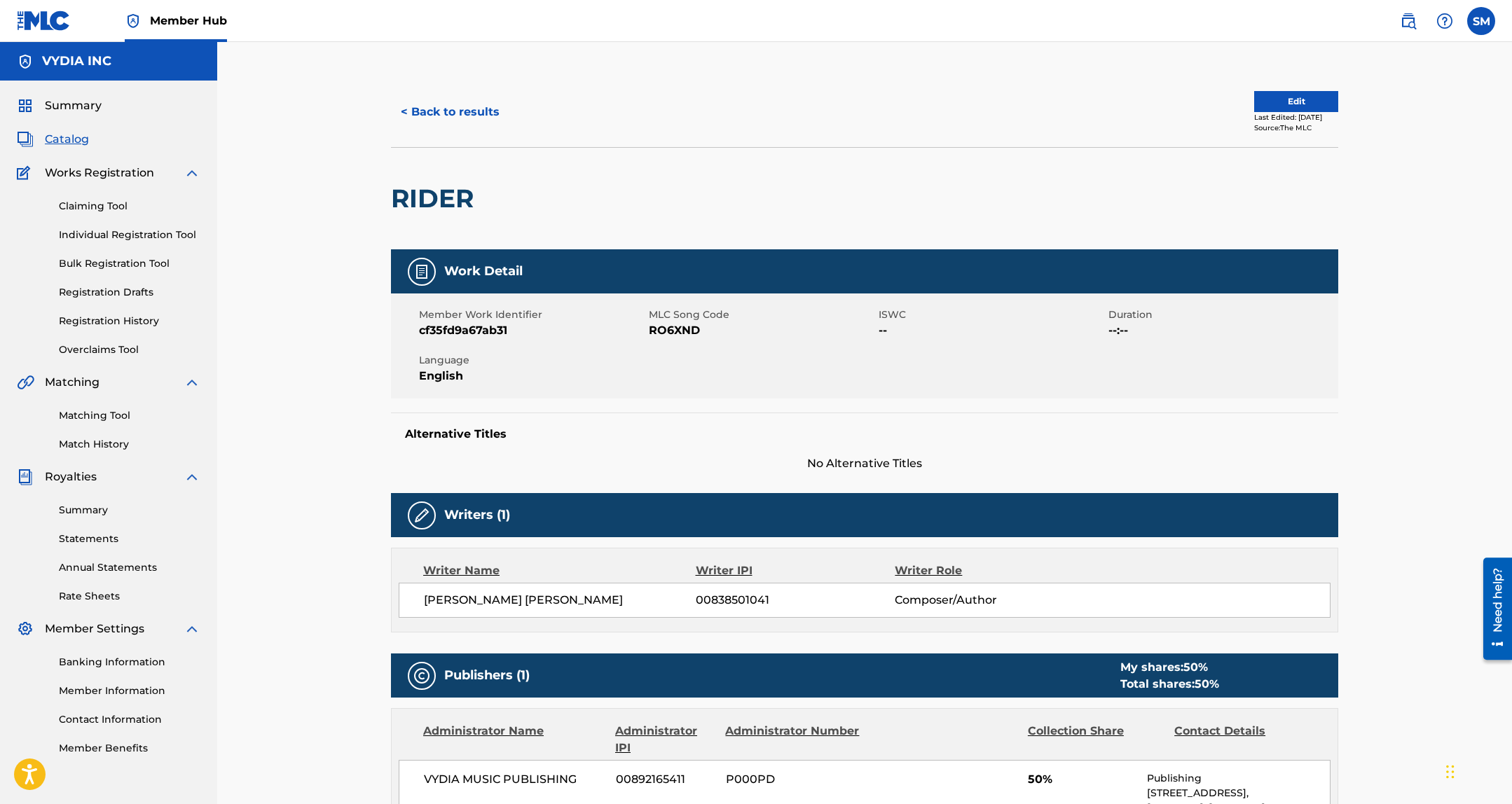
click at [672, 329] on span "RO6XND" at bounding box center [762, 330] width 226 height 17
click at [464, 111] on button "< Back to results" at bounding box center [450, 112] width 118 height 35
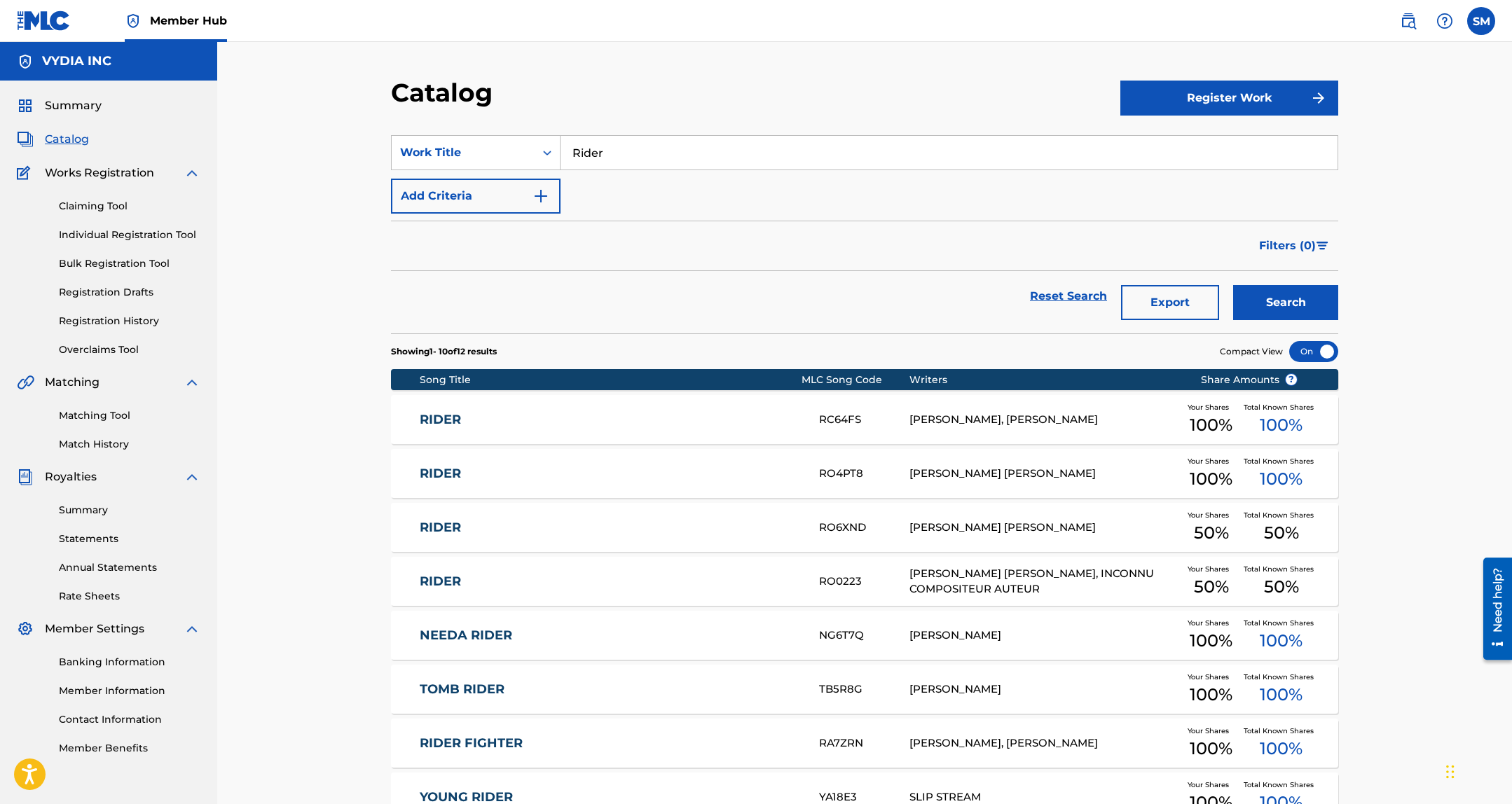
click at [689, 171] on div "SearchWithCriteria23c2b20f-f093-4dcd-b618-bb35837400bc Work Title Rider Add Cri…" at bounding box center [864, 174] width 947 height 78
click at [695, 149] on input "Rider" at bounding box center [948, 152] width 777 height 33
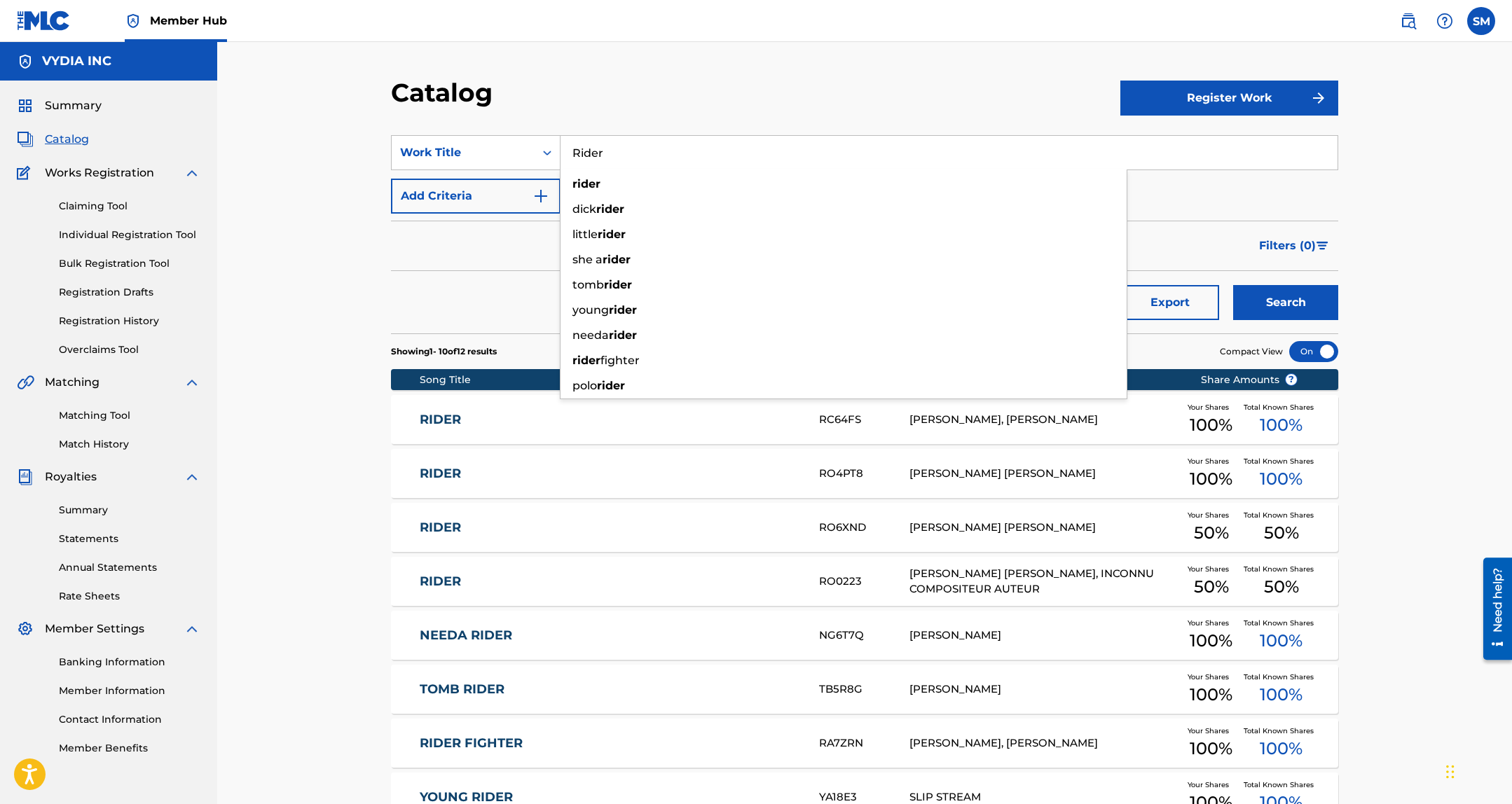
paste input "There She Go"
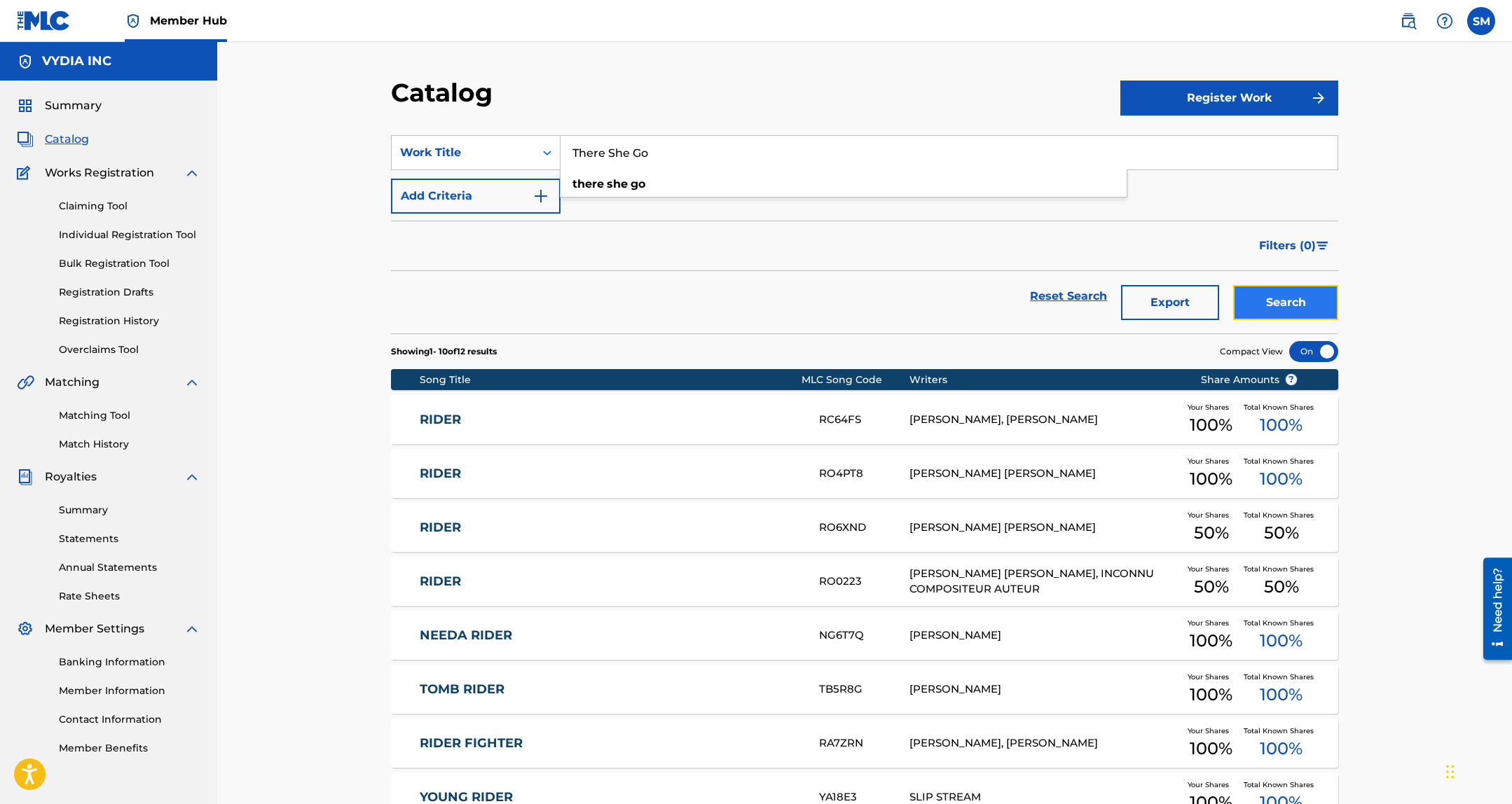
click at [1257, 295] on button "Search" at bounding box center [1285, 302] width 105 height 35
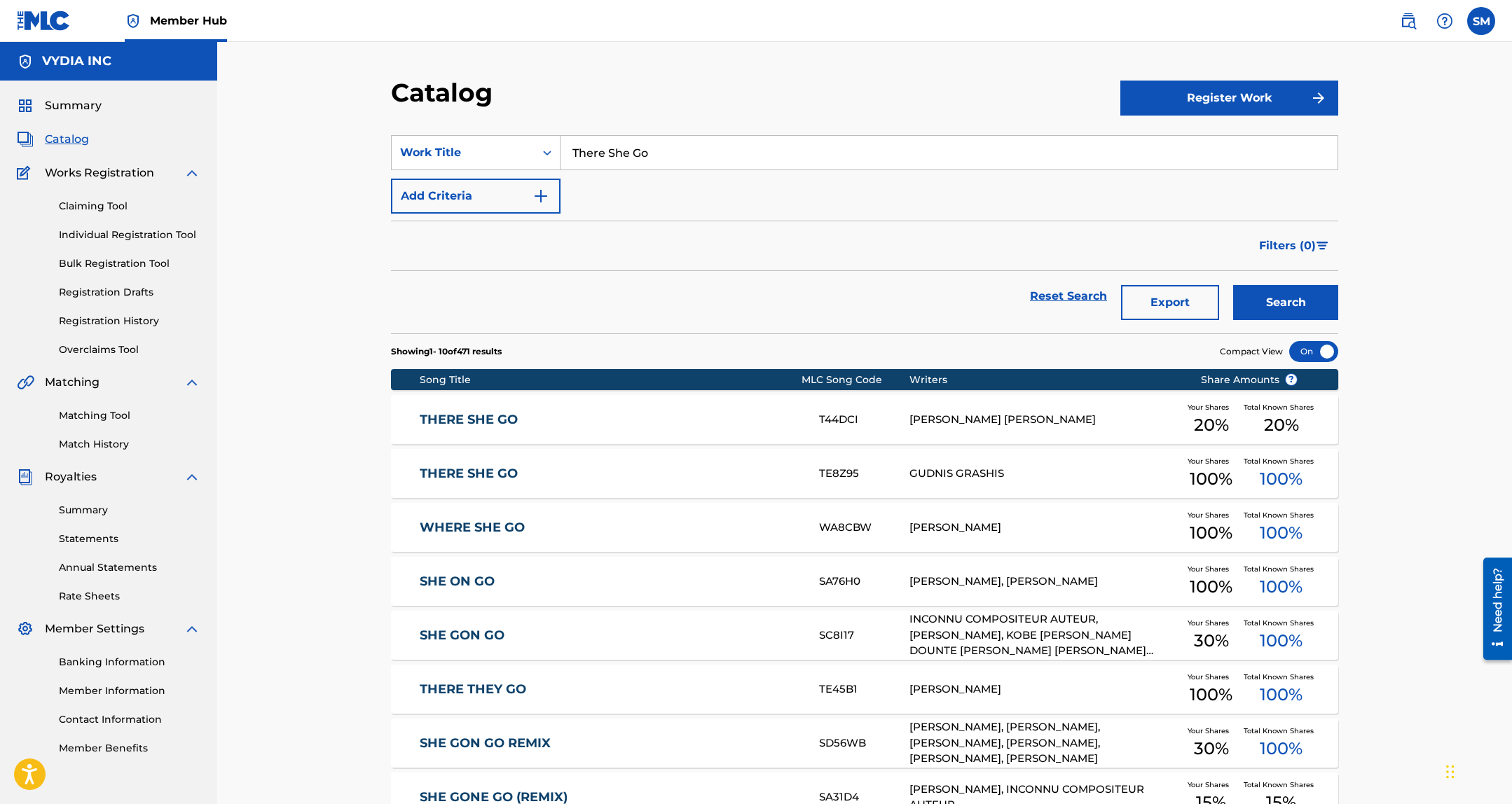
click at [1085, 155] on input "There She Go" at bounding box center [948, 152] width 777 height 33
paste input "B.B."
click at [1302, 311] on button "Search" at bounding box center [1285, 302] width 105 height 35
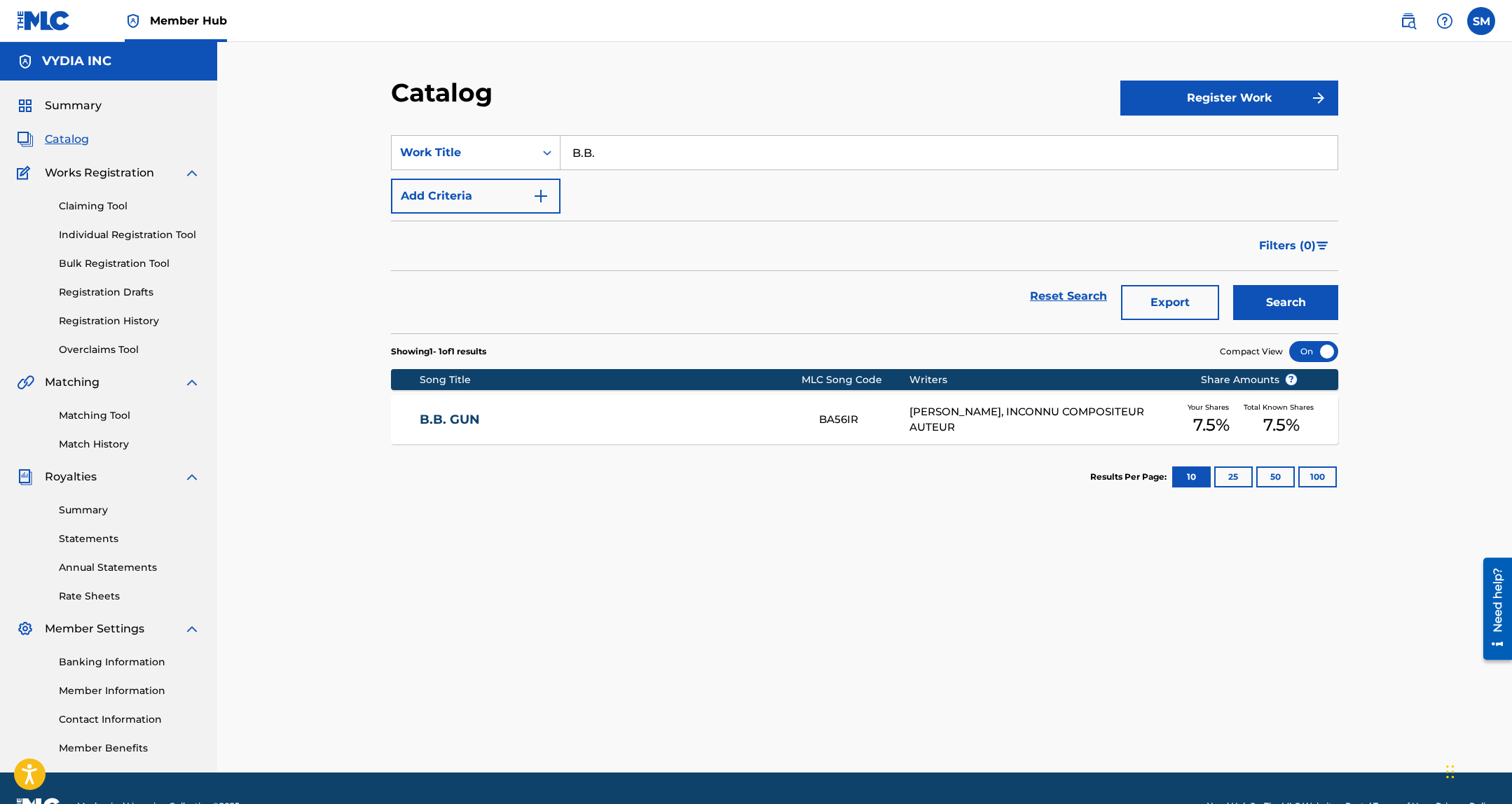
click at [603, 149] on input "B.B." at bounding box center [948, 152] width 777 height 33
type input "B"
type input "BB"
click at [1233, 285] on button "Search" at bounding box center [1285, 302] width 105 height 35
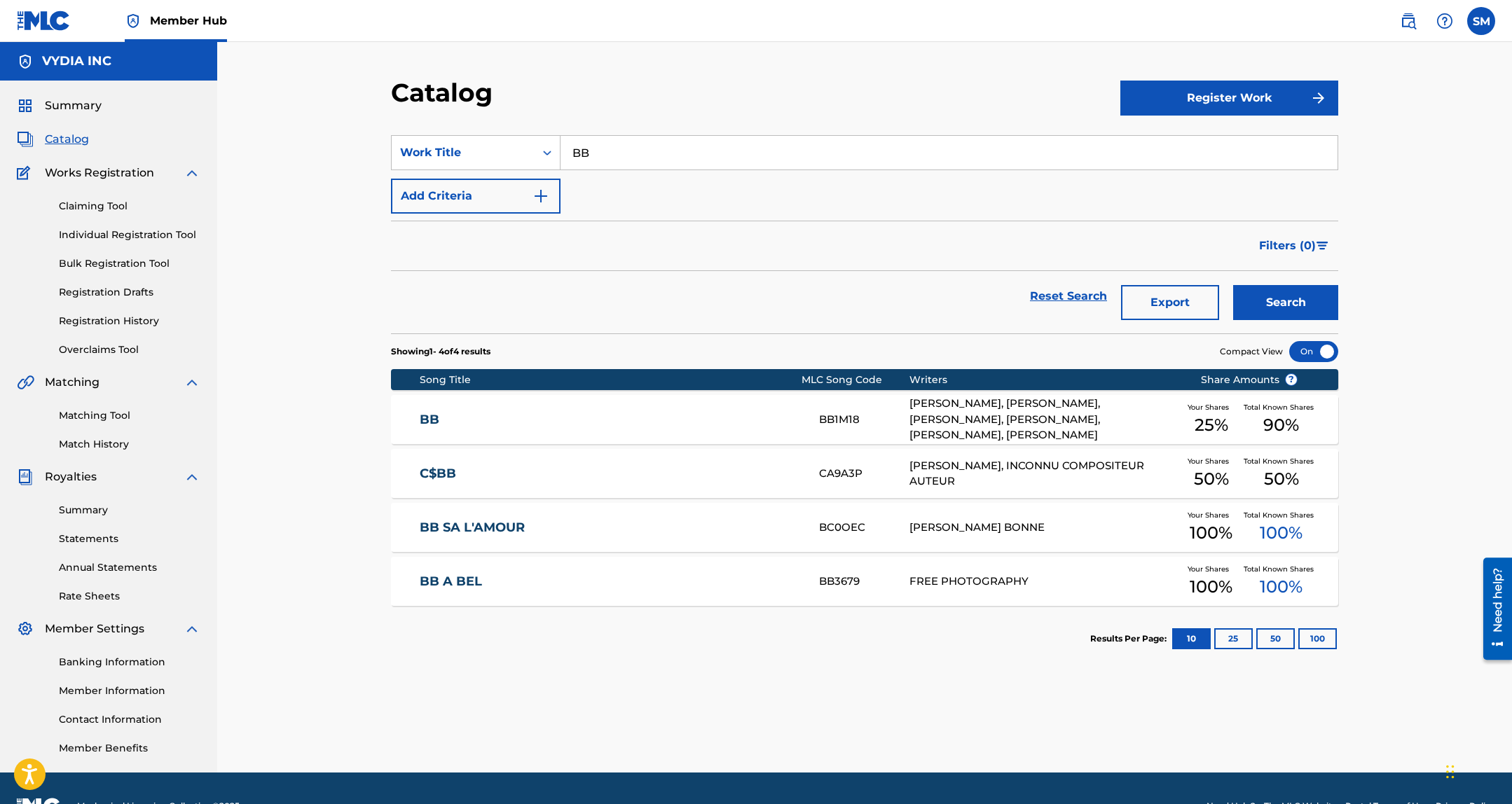
click at [1020, 421] on div "NORVA DENTON, DANTE KELLER, MAURICIA KEELS, TYREECE MARJUAN FAISON, GREGORY SUL…" at bounding box center [1044, 419] width 270 height 48
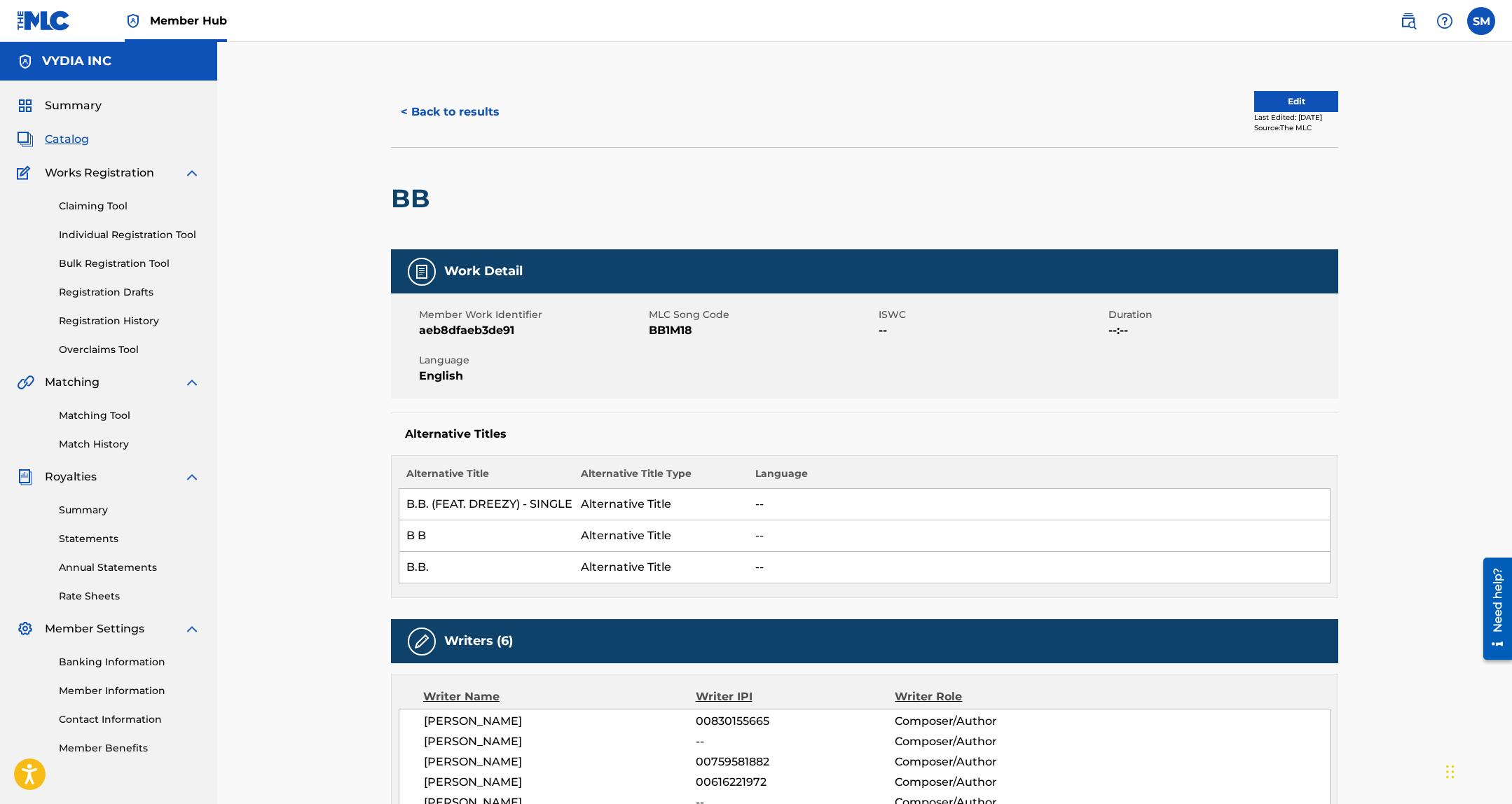
click at [668, 330] on span "BB1M18" at bounding box center [762, 330] width 226 height 17
click at [467, 115] on button "< Back to results" at bounding box center [450, 112] width 118 height 35
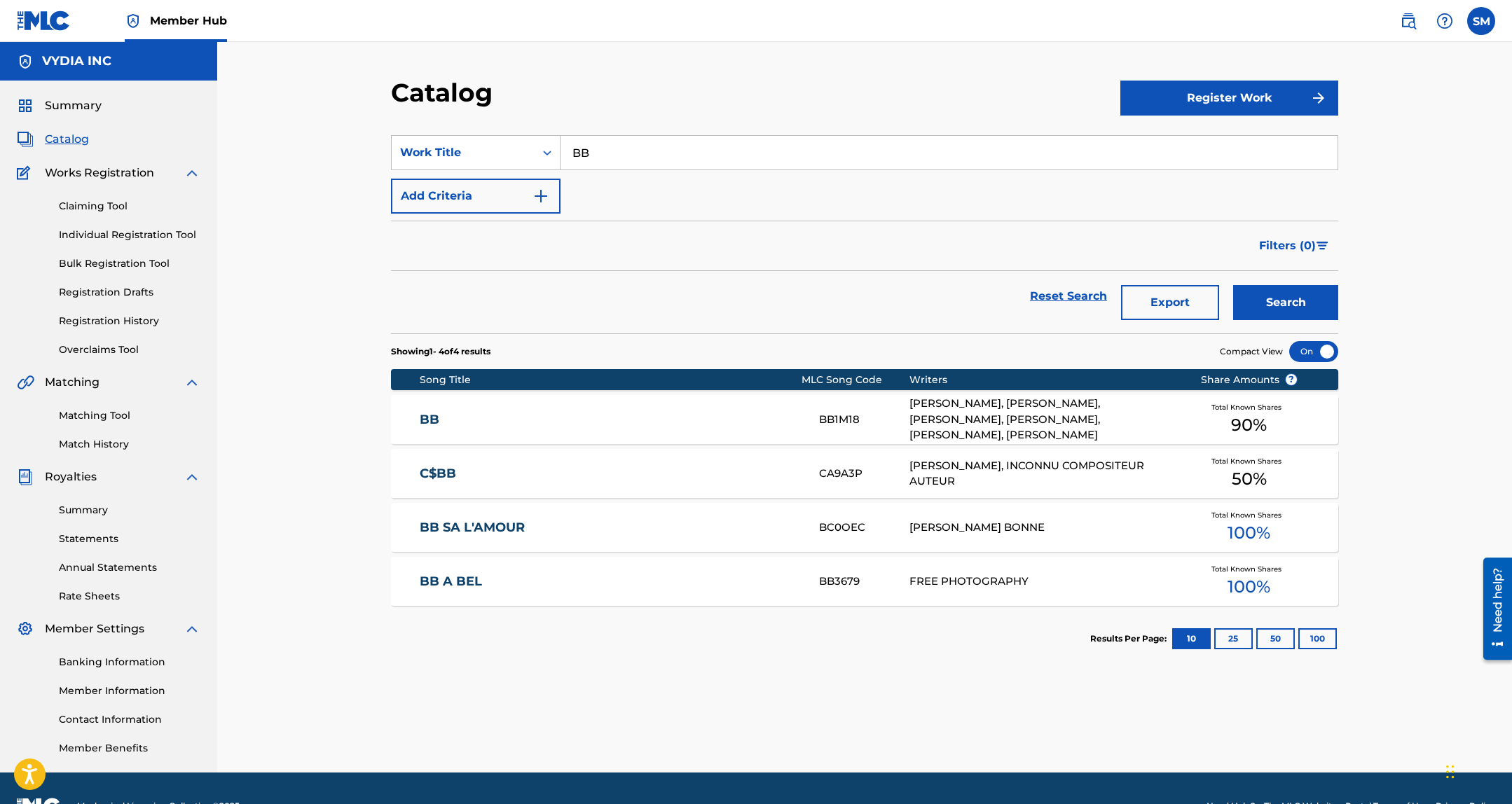
click at [709, 167] on input "BB" at bounding box center [948, 152] width 777 height 33
click at [708, 152] on input "BB" at bounding box center [948, 152] width 777 height 33
drag, startPoint x: 708, startPoint y: 152, endPoint x: 1146, endPoint y: 231, distance: 445.1
click at [708, 152] on input "BB" at bounding box center [948, 152] width 777 height 33
paste input "oujee Thot"
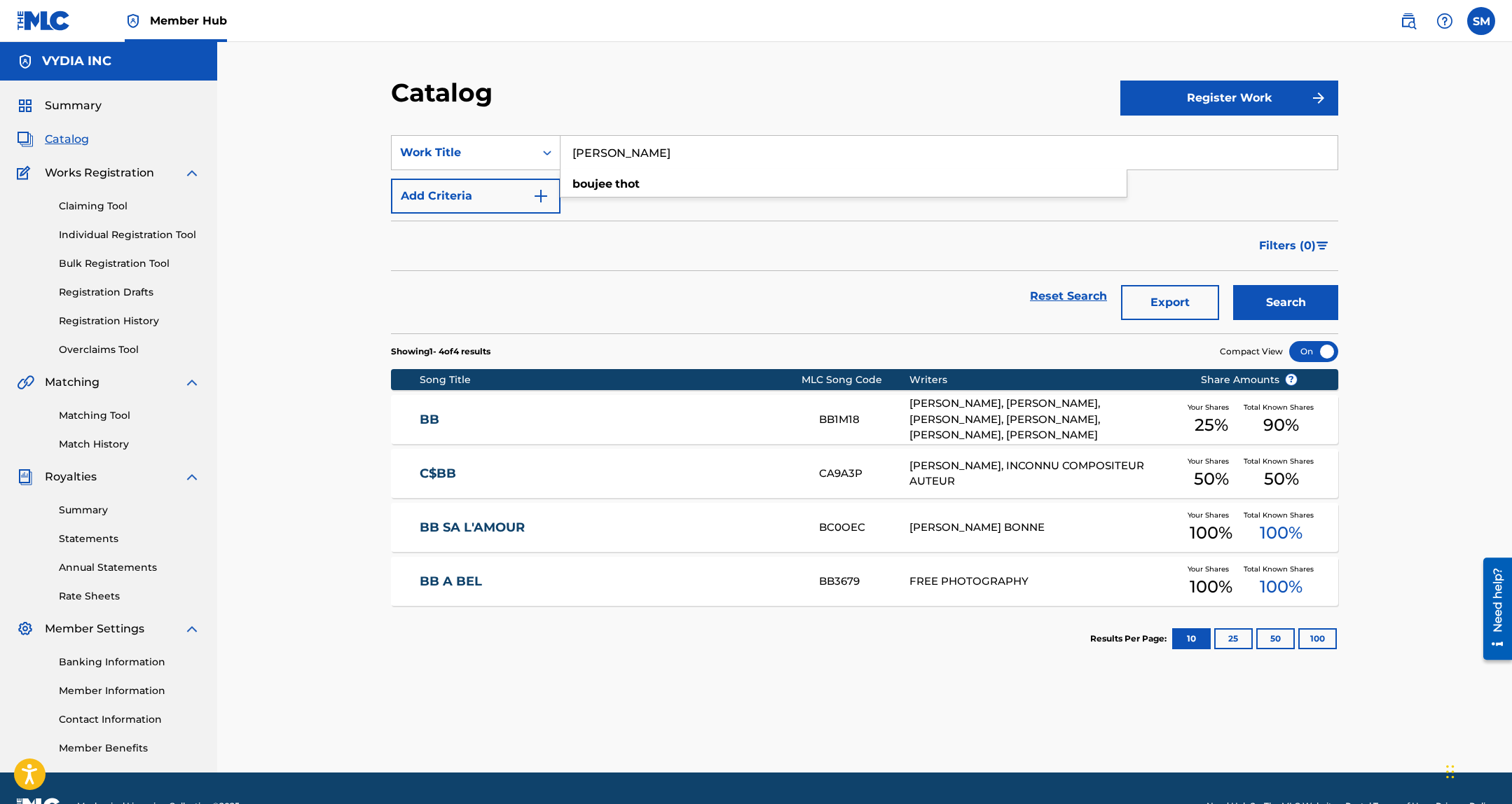
click at [1264, 280] on div "Search" at bounding box center [1281, 296] width 112 height 51
click at [1273, 305] on button "Search" at bounding box center [1285, 302] width 105 height 35
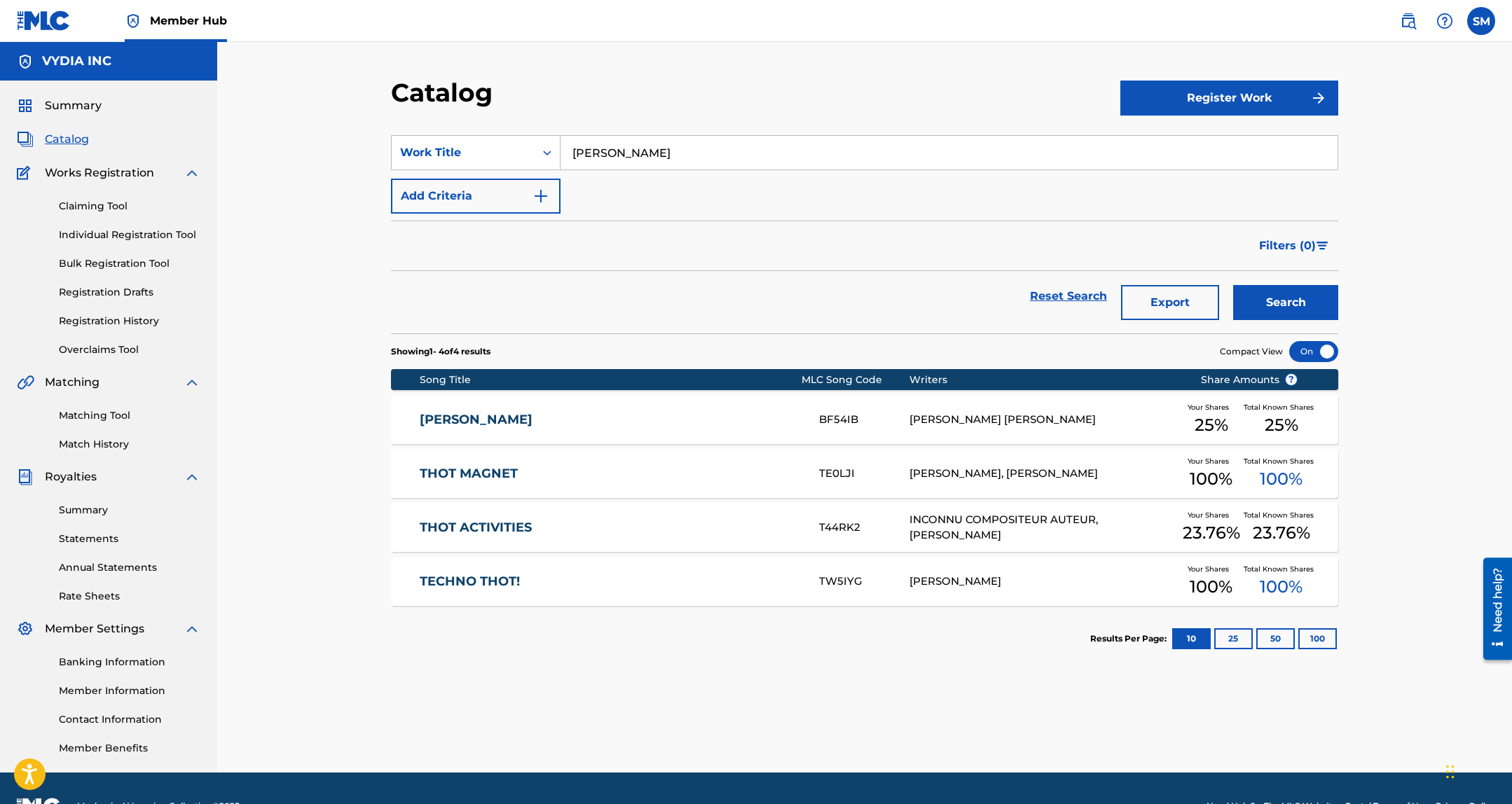
click at [1166, 161] on input "Boujee Thot" at bounding box center [948, 152] width 777 height 33
paste input "Can Not FWM"
click at [1281, 307] on button "Search" at bounding box center [1285, 302] width 105 height 35
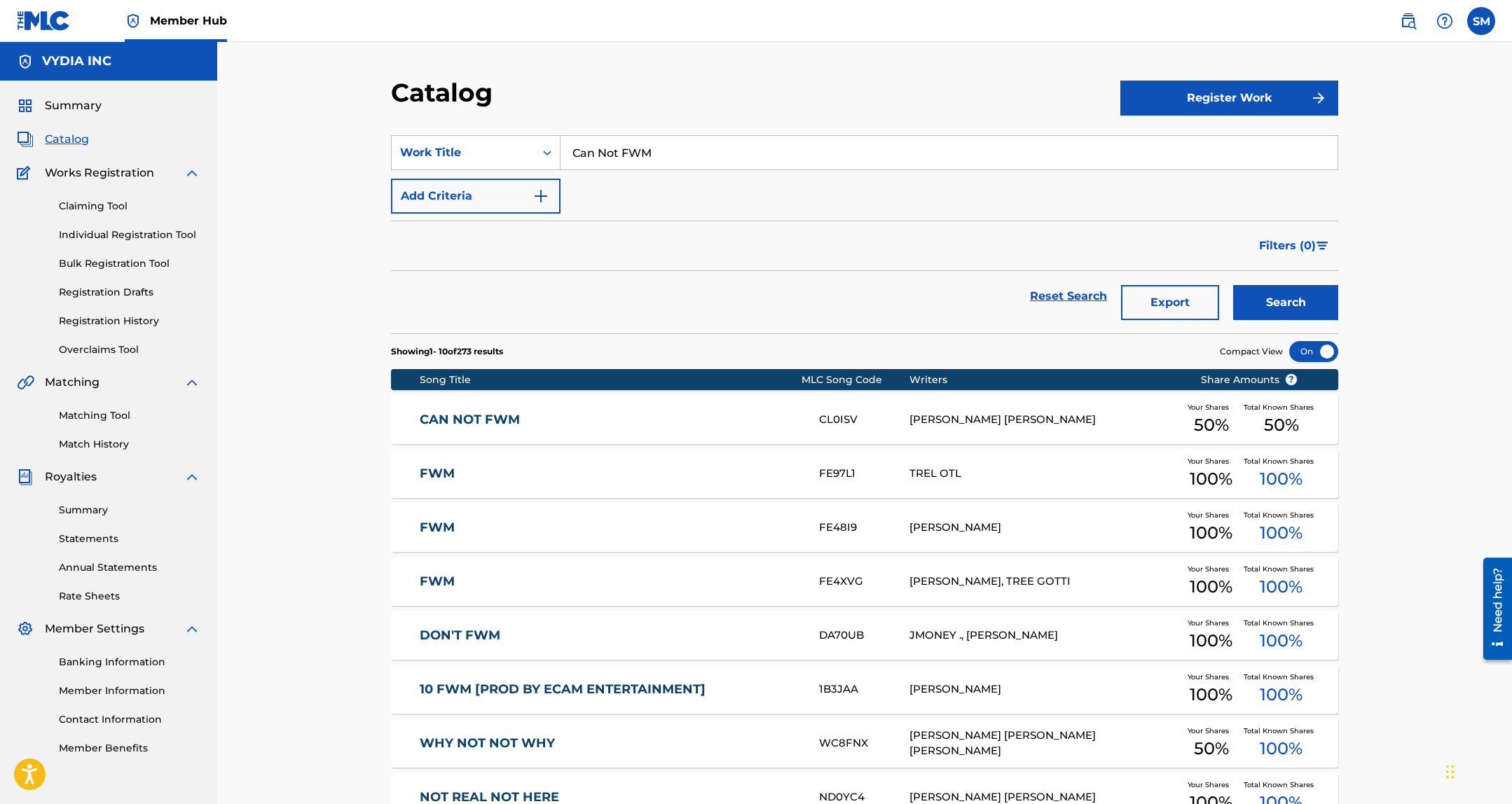
click at [1177, 143] on input "Can Not FWM" at bounding box center [948, 152] width 777 height 33
paste input "Get It Go"
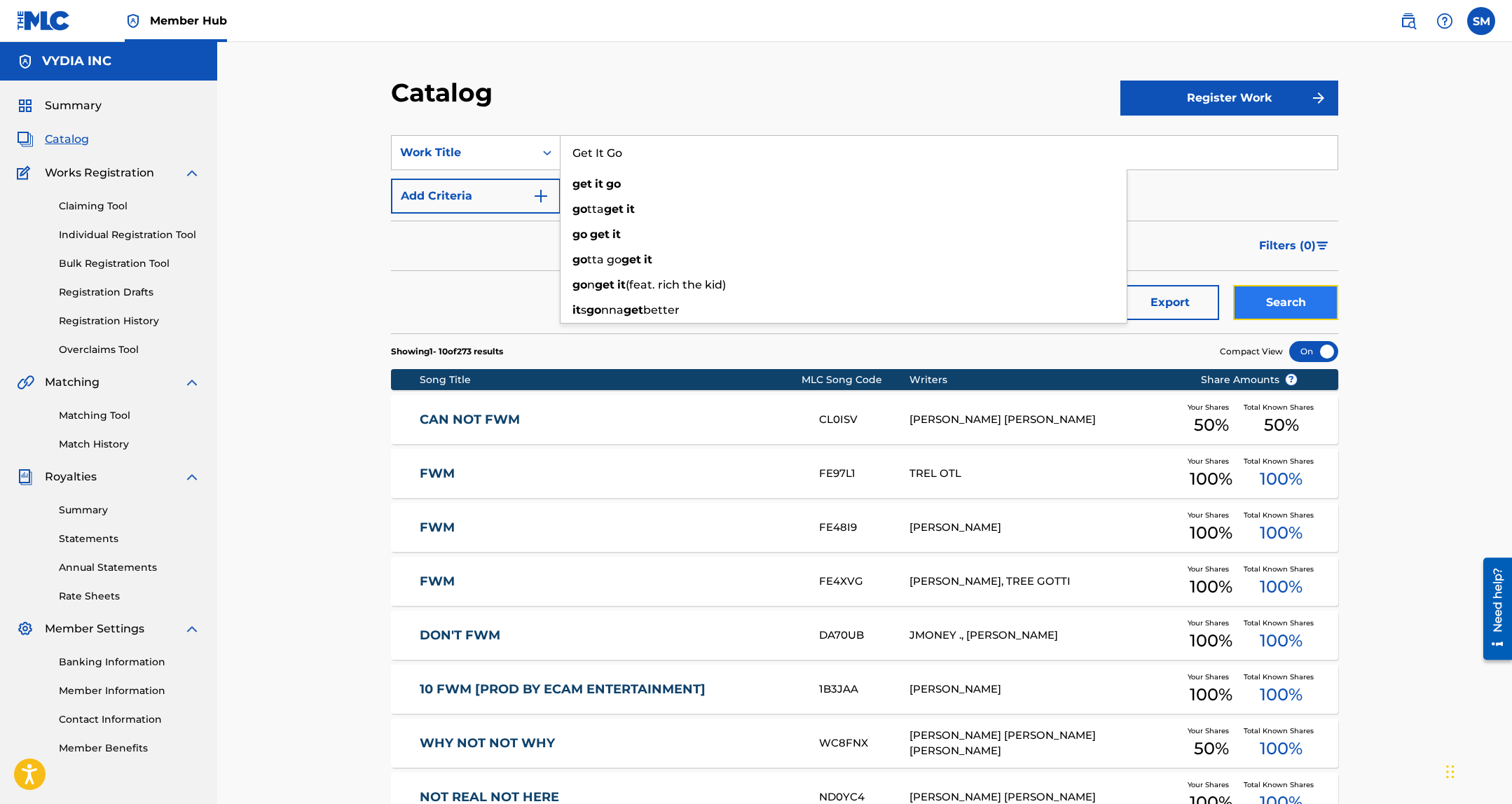
click at [1262, 303] on button "Search" at bounding box center [1285, 302] width 105 height 35
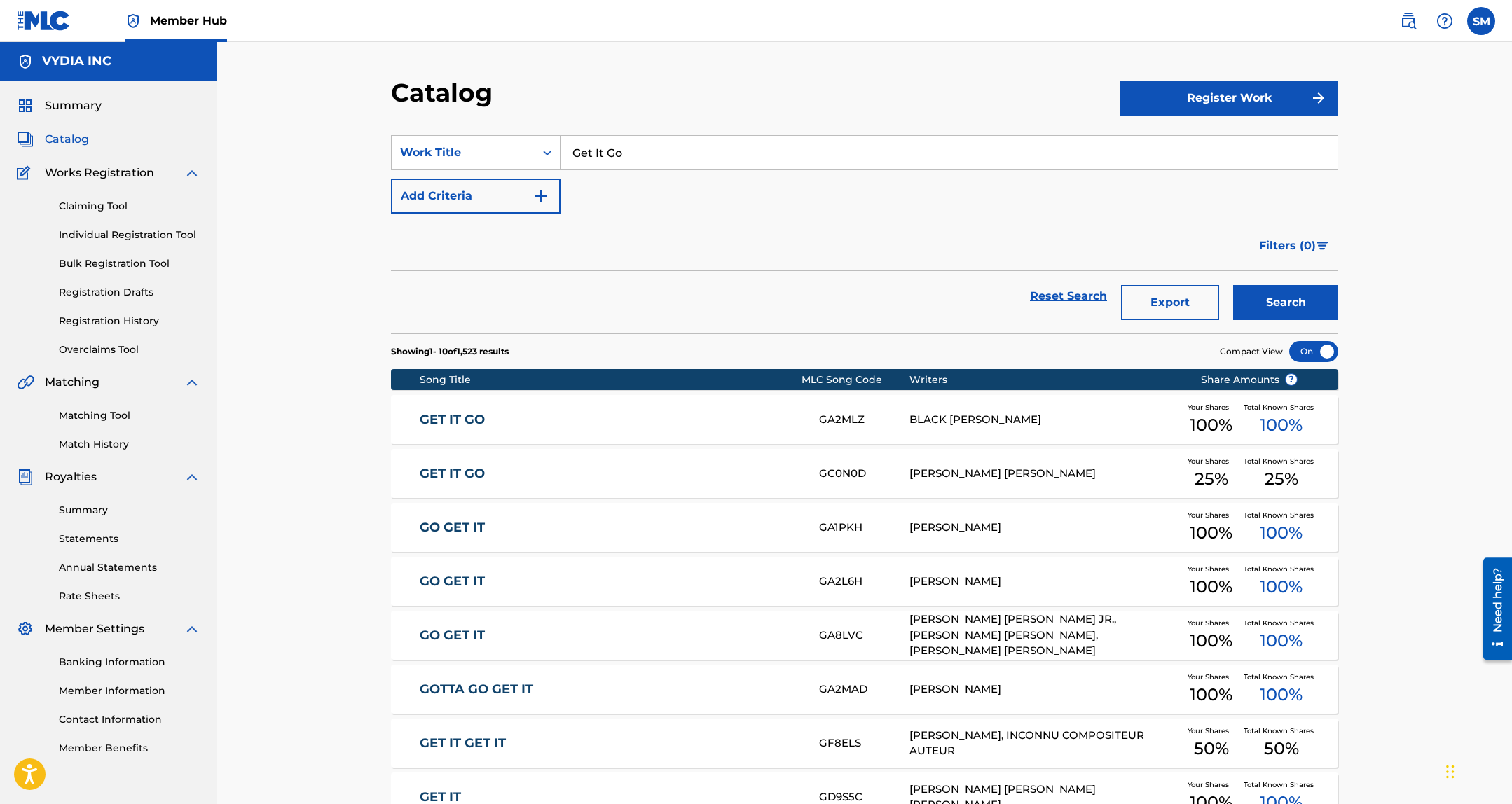
click at [1072, 161] on input "Get It Go" at bounding box center [948, 152] width 777 height 33
paste input "Like Me"
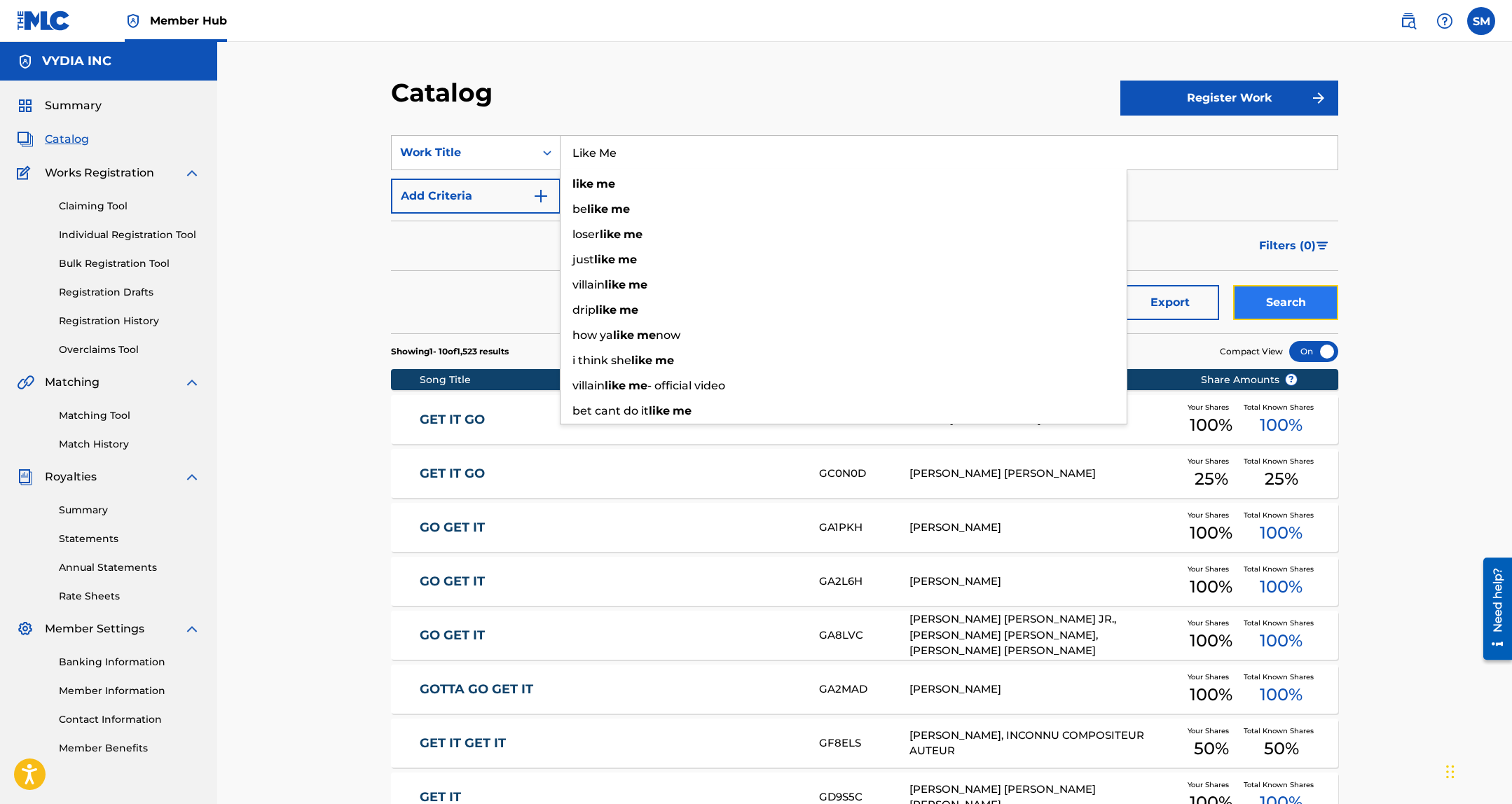
click at [1256, 303] on button "Search" at bounding box center [1285, 302] width 105 height 35
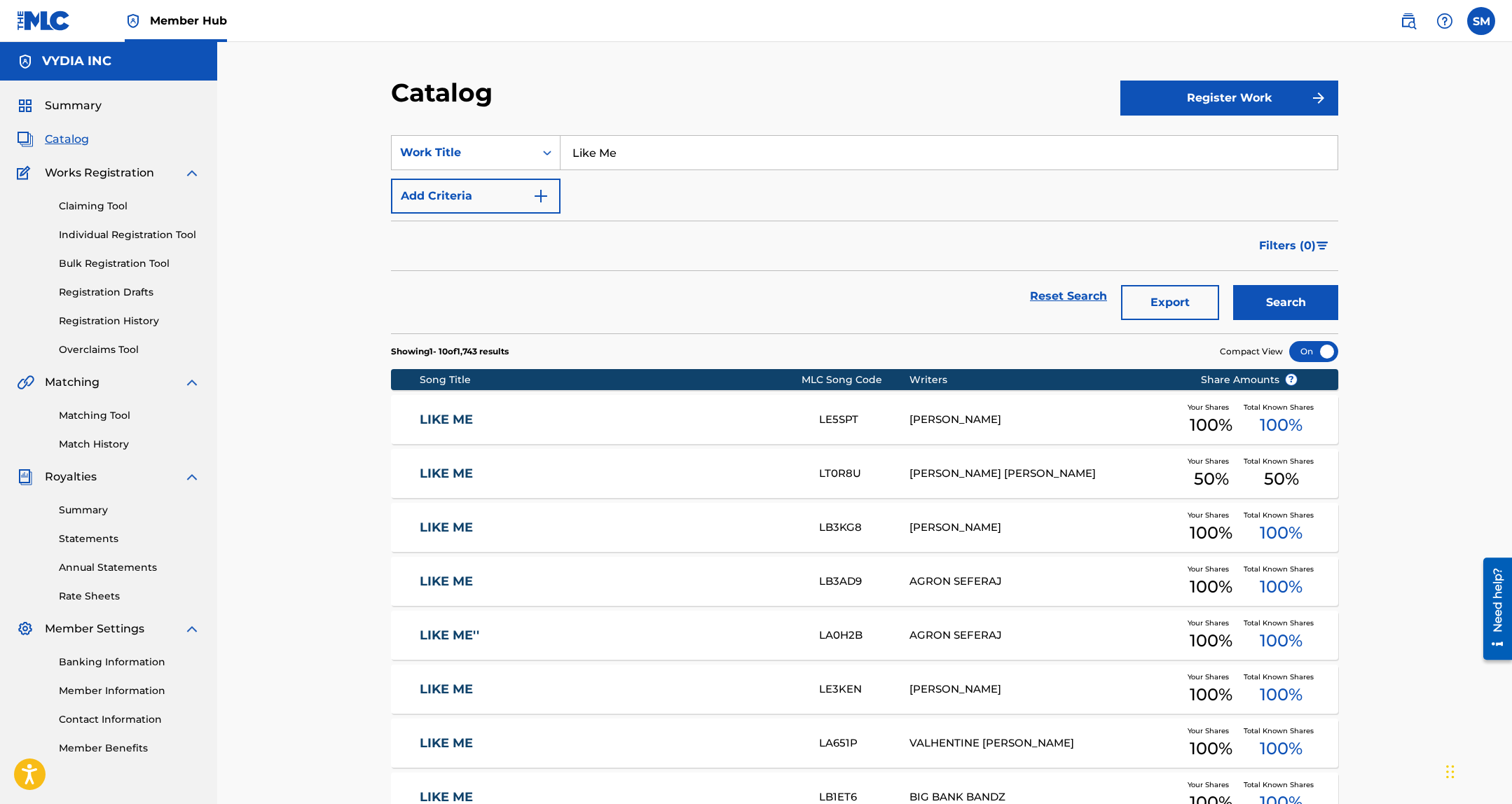
click at [1139, 155] on input "Like Me" at bounding box center [948, 152] width 777 height 33
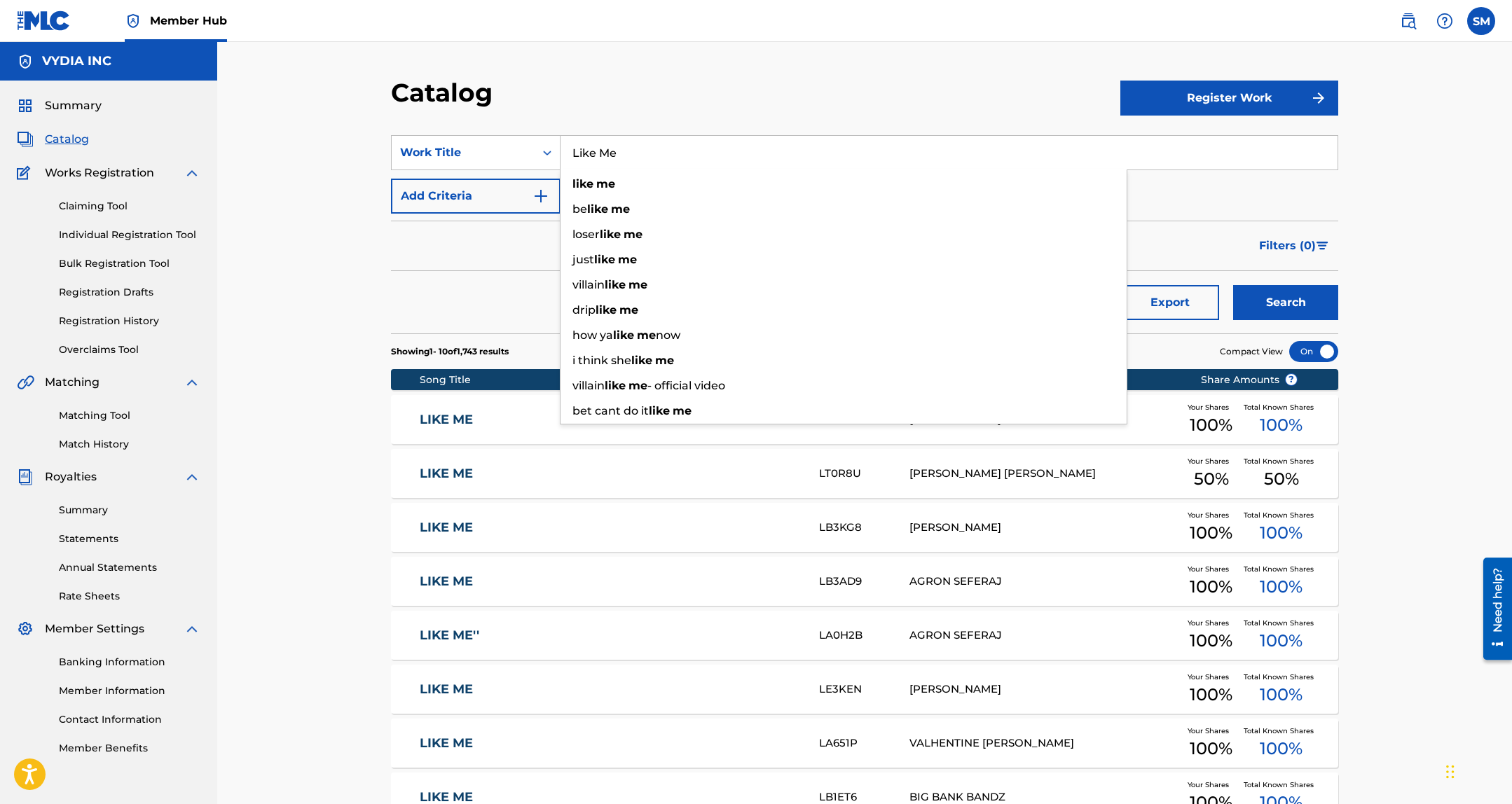
click at [1139, 155] on input "Like Me" at bounding box center [948, 152] width 777 height 33
paste input "Sneaky Link"
click at [1139, 155] on input "Like Me" at bounding box center [948, 152] width 777 height 33
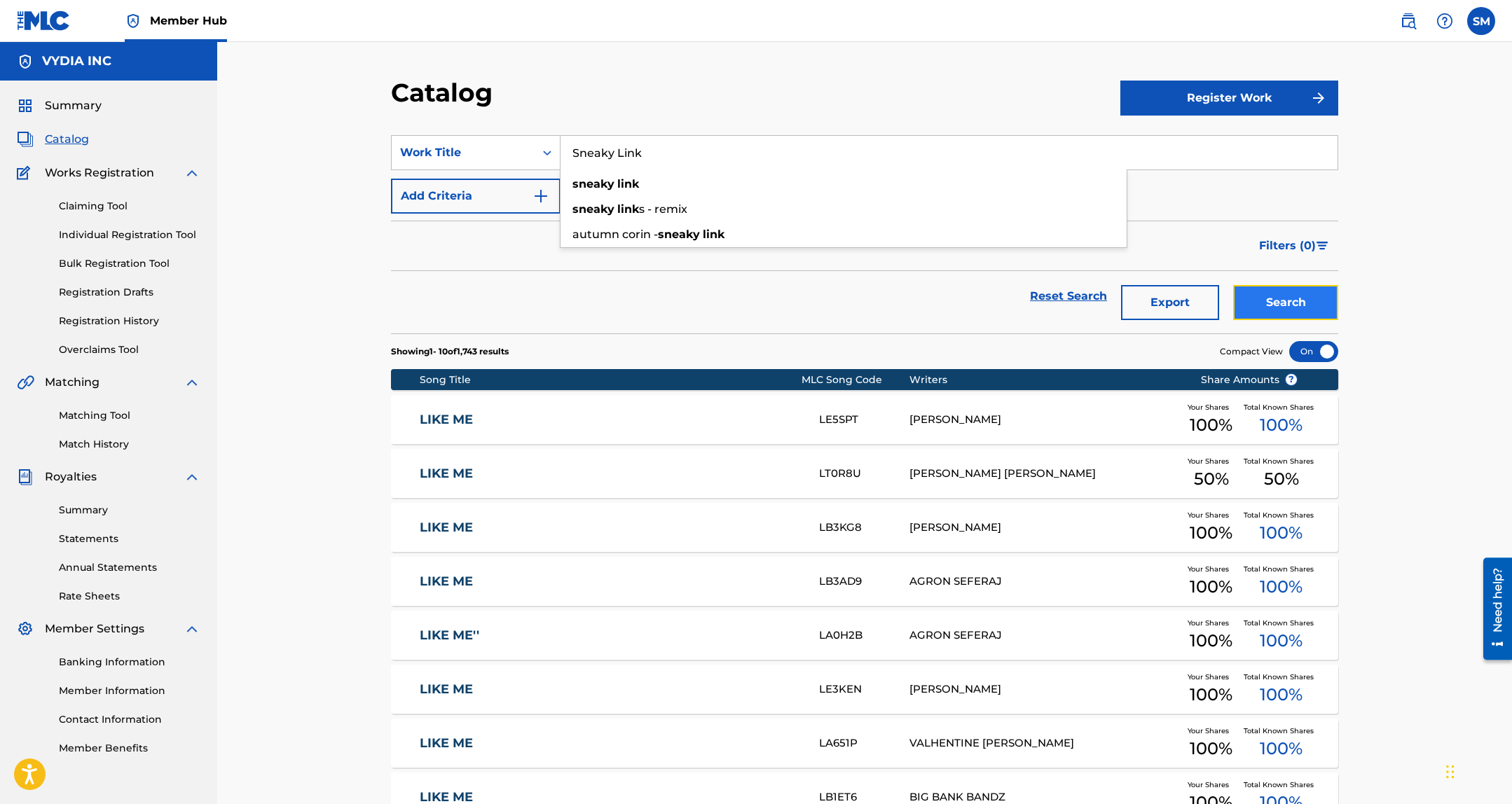
click at [1290, 288] on button "Search" at bounding box center [1285, 302] width 105 height 35
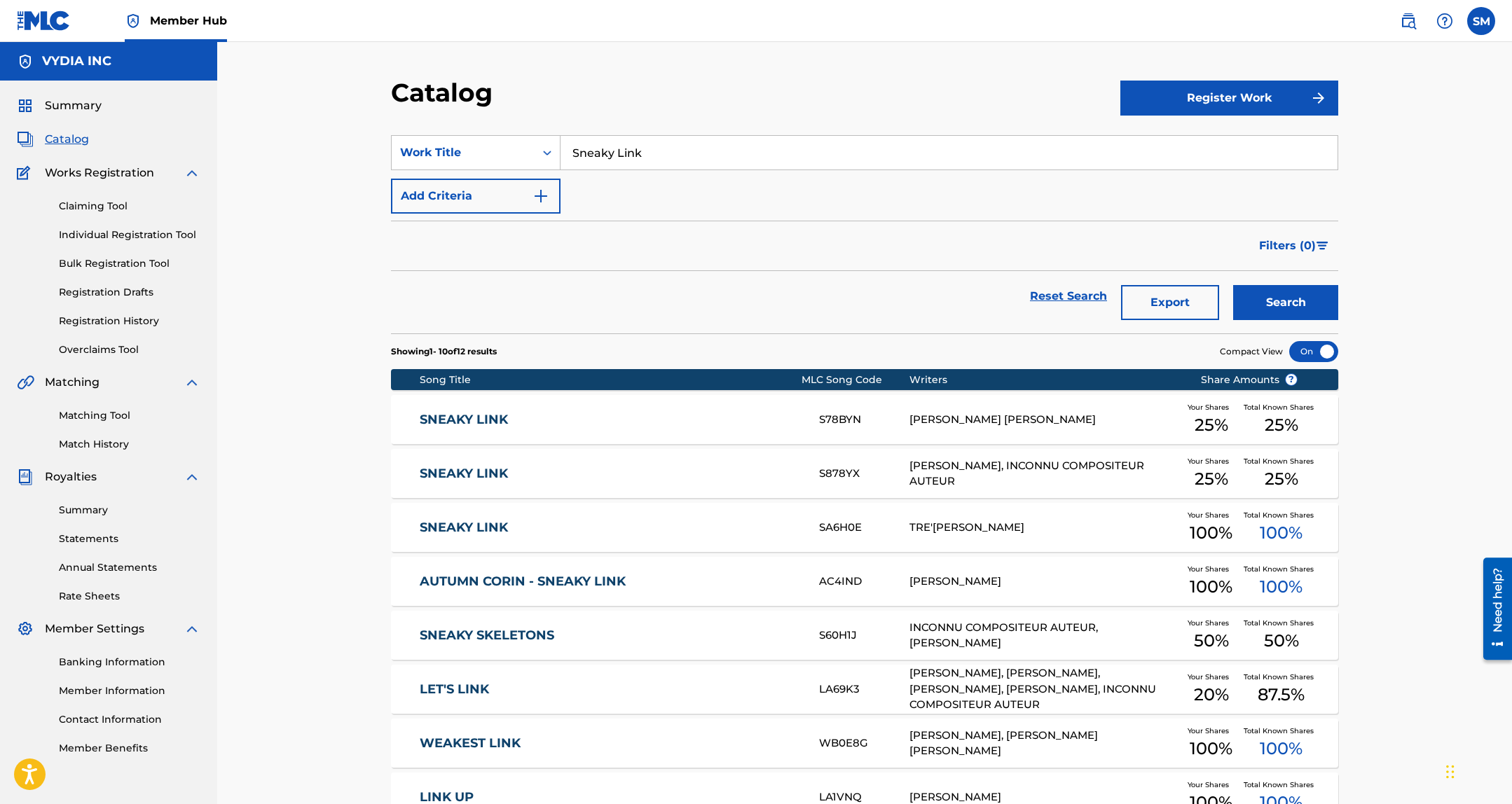
click at [1272, 152] on input "Sneaky Link" at bounding box center [948, 152] width 777 height 33
paste input "Man Are Outside"
type input "Man Are Outside"
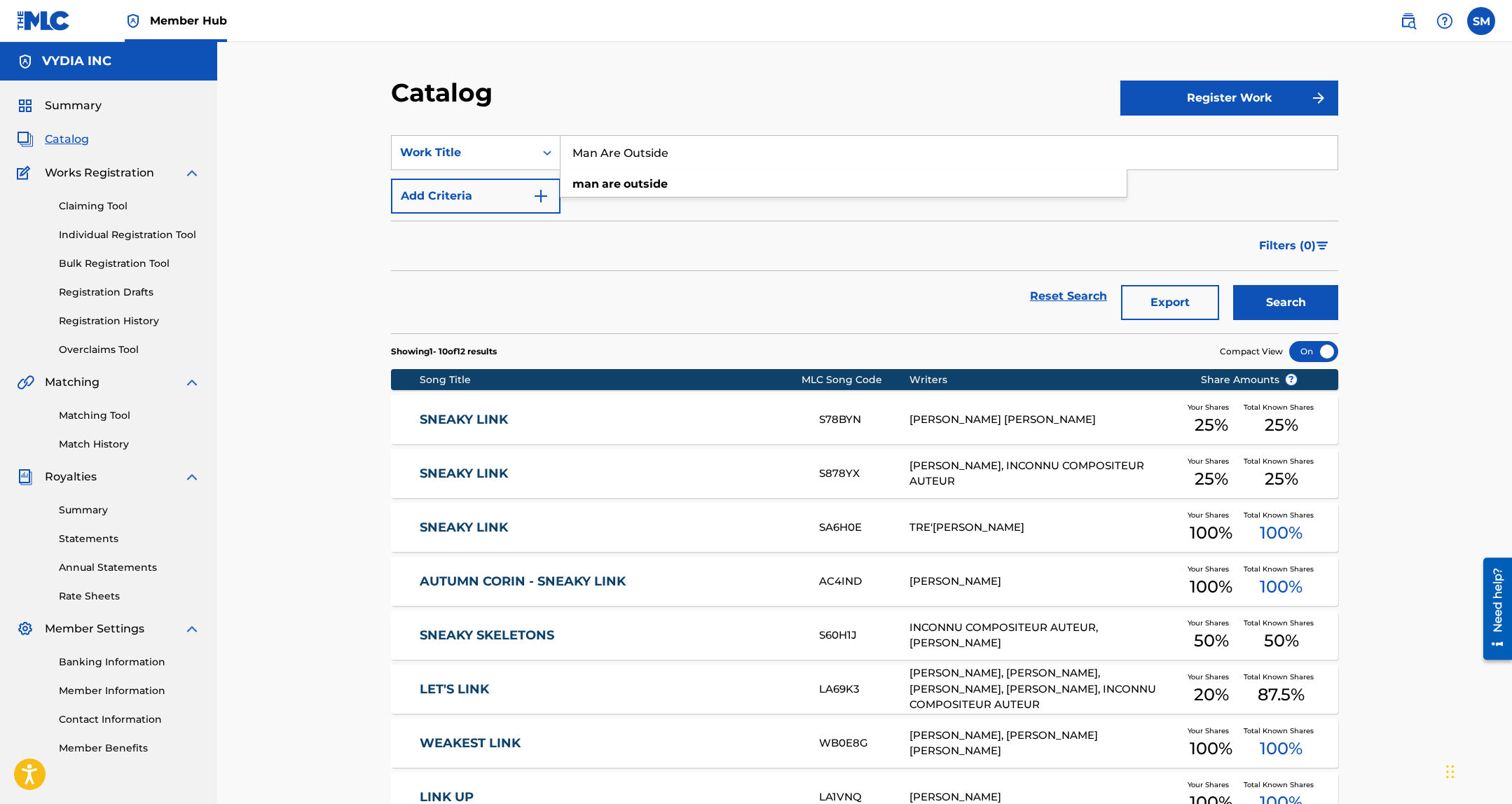
click at [1290, 271] on div "Search" at bounding box center [1281, 296] width 112 height 51
click at [1278, 286] on button "Search" at bounding box center [1285, 302] width 105 height 35
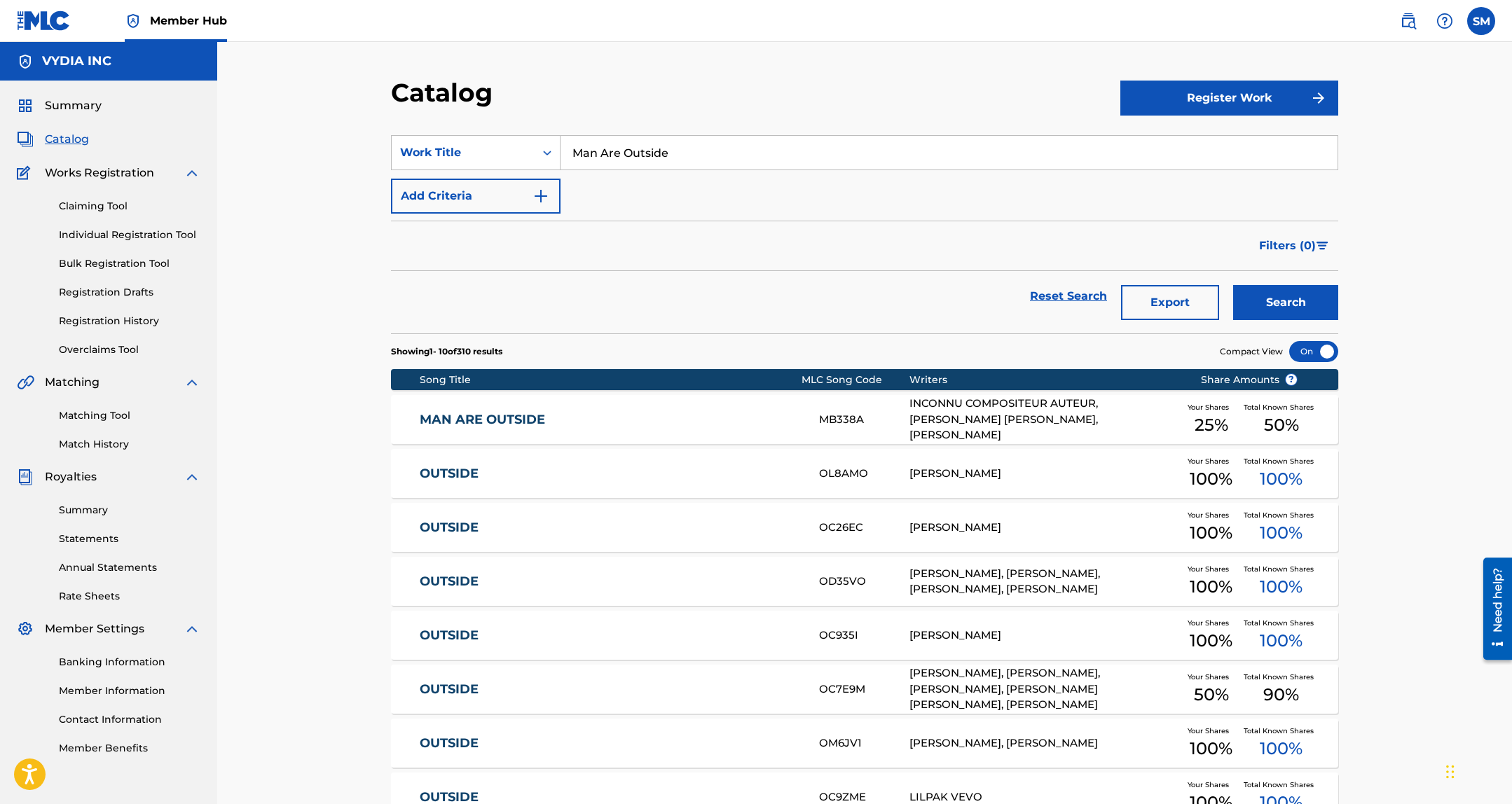
click at [1149, 157] on input "Man Are Outside" at bounding box center [948, 152] width 777 height 33
paste input "Search Form"
click at [1250, 301] on div "Search" at bounding box center [1281, 296] width 112 height 51
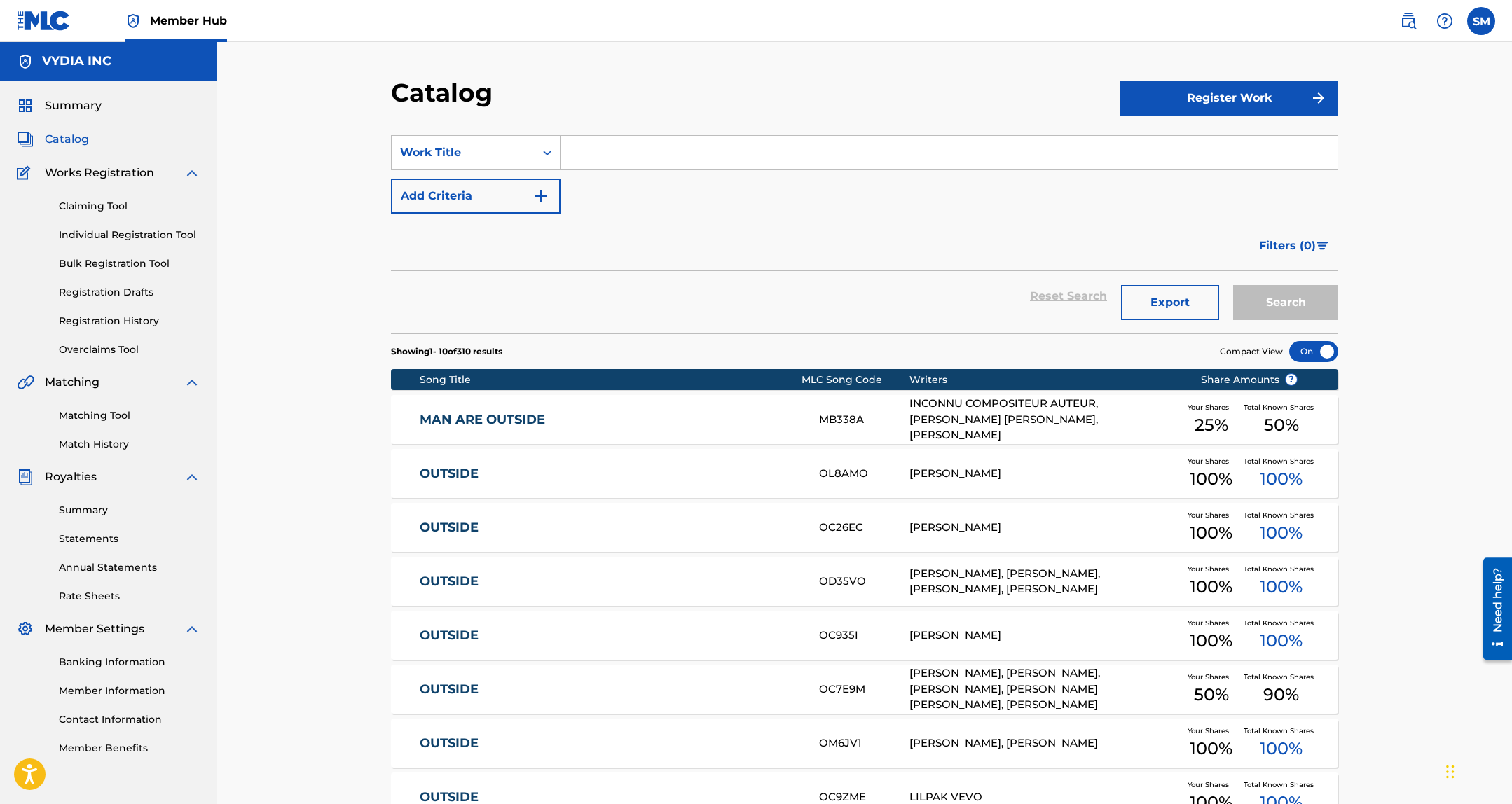
click at [953, 141] on input "Search Form" at bounding box center [948, 152] width 777 height 33
click at [708, 173] on div "SearchWithCriteria23c2b20f-f093-4dcd-b618-bb35837400bc Work Title Add Criteria" at bounding box center [864, 174] width 947 height 78
click at [698, 158] on input "Search Form" at bounding box center [948, 152] width 777 height 33
click at [1205, 143] on input "Search Form" at bounding box center [948, 152] width 777 height 33
paste input "Man Are Outside"
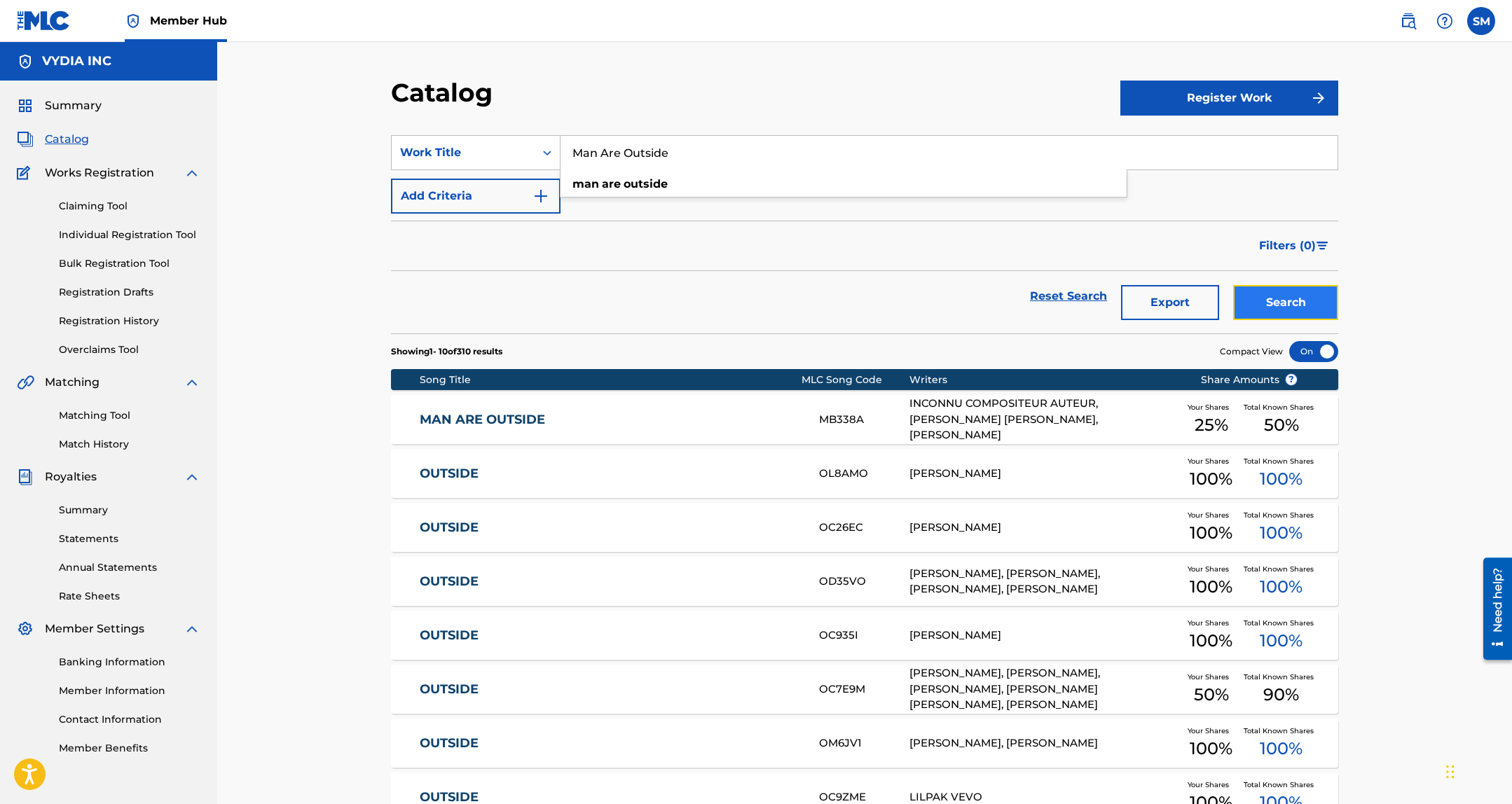
click at [1284, 296] on button "Search" at bounding box center [1285, 302] width 105 height 35
click at [1156, 155] on input "Man Are Outside" at bounding box center [948, 152] width 777 height 33
paste input "Trippin On Meh"
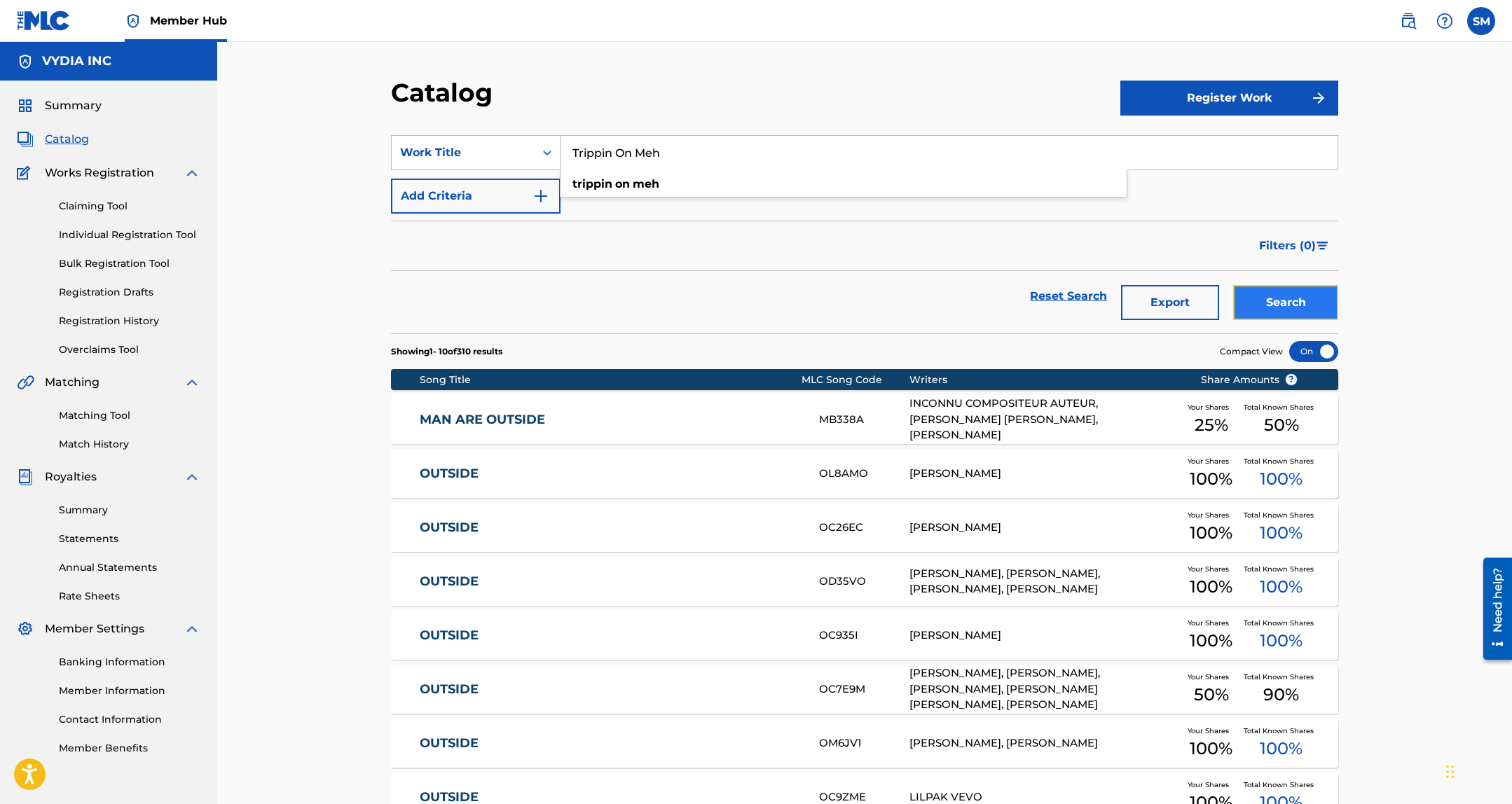
click at [1278, 298] on button "Search" at bounding box center [1285, 302] width 105 height 35
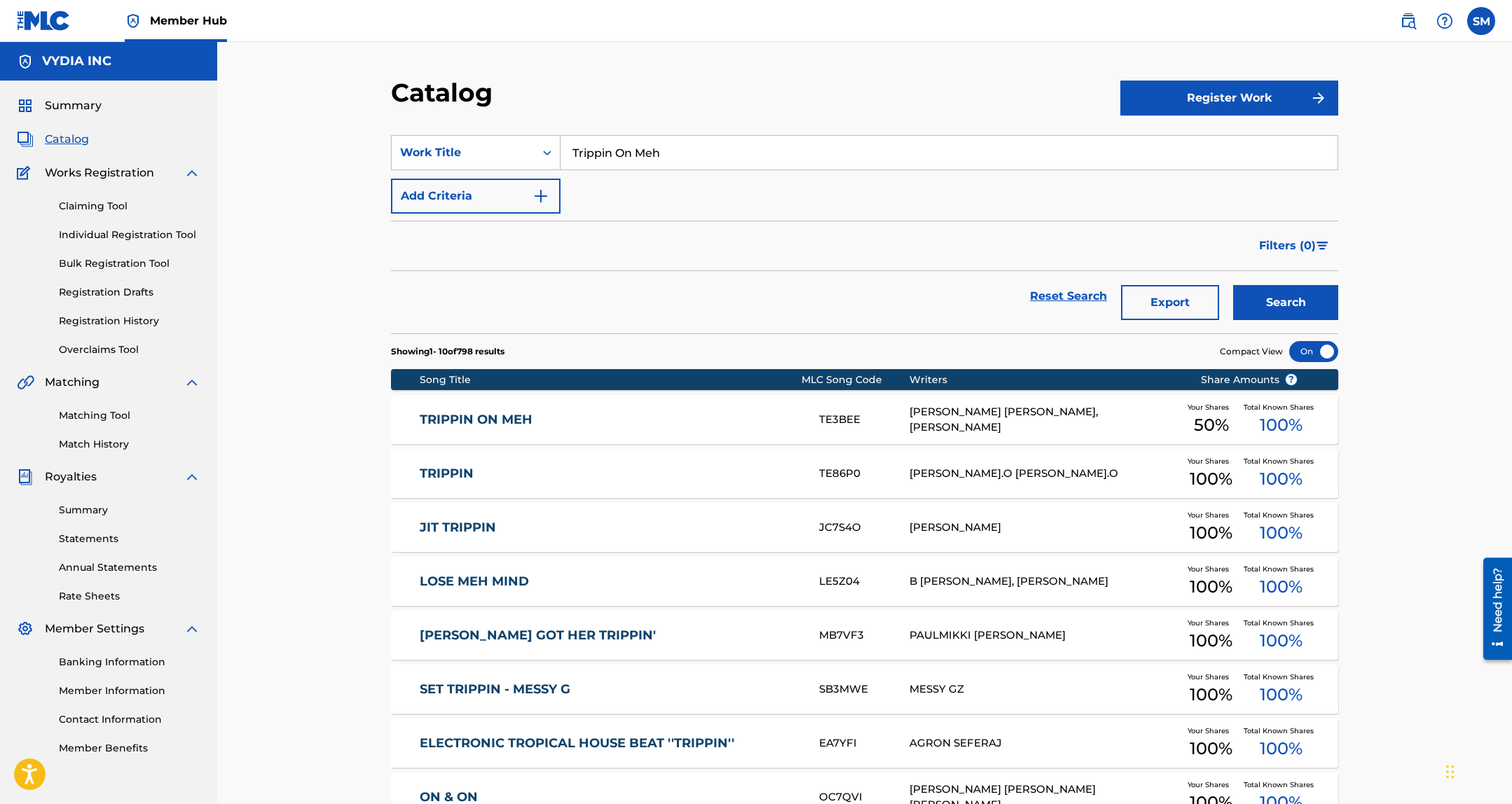
click at [1301, 168] on input "Trippin On Meh" at bounding box center [948, 152] width 777 height 33
paste input "Luv My Man"
type input "Luv My Man"
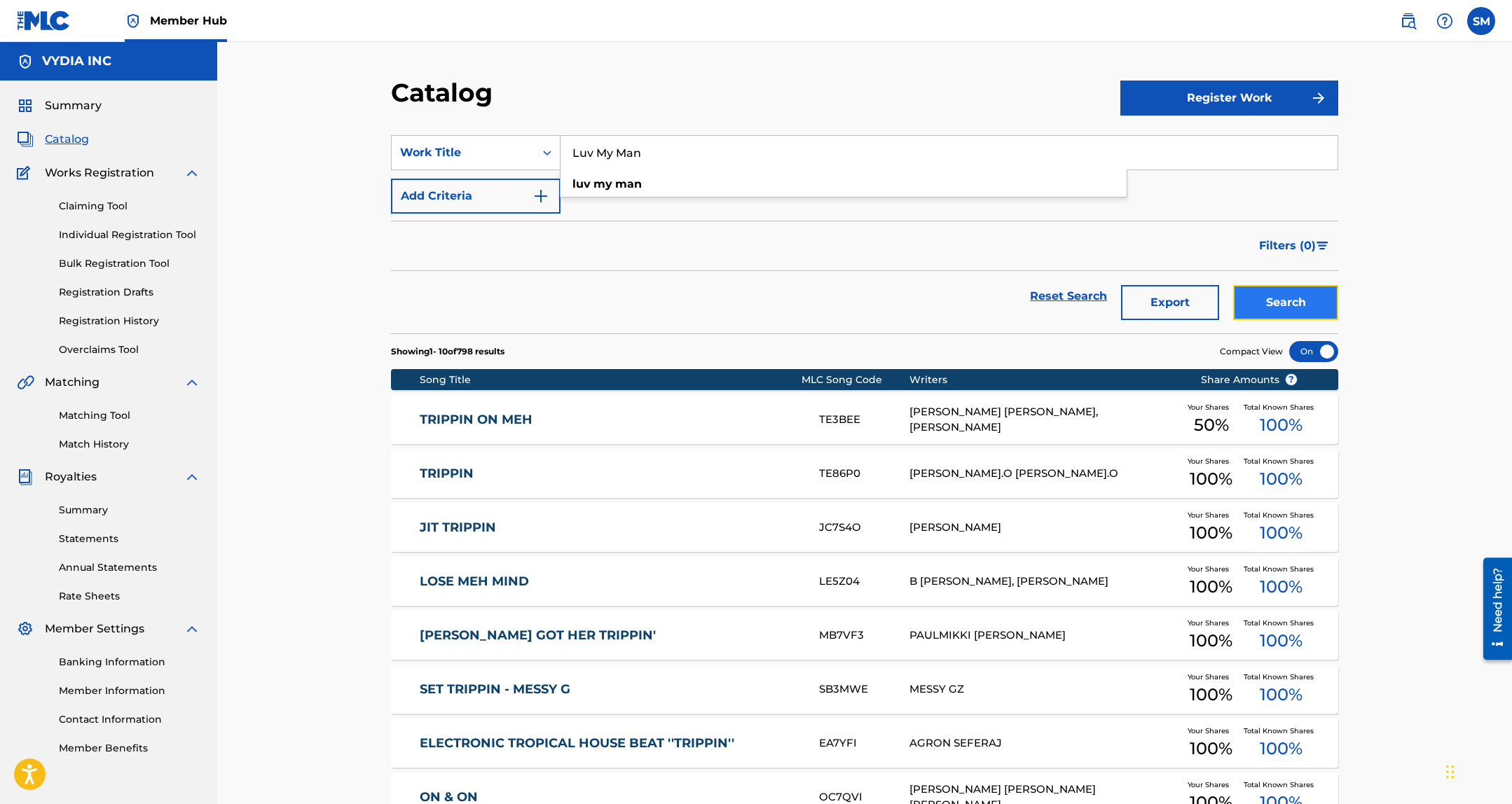
click at [1264, 303] on button "Search" at bounding box center [1285, 302] width 105 height 35
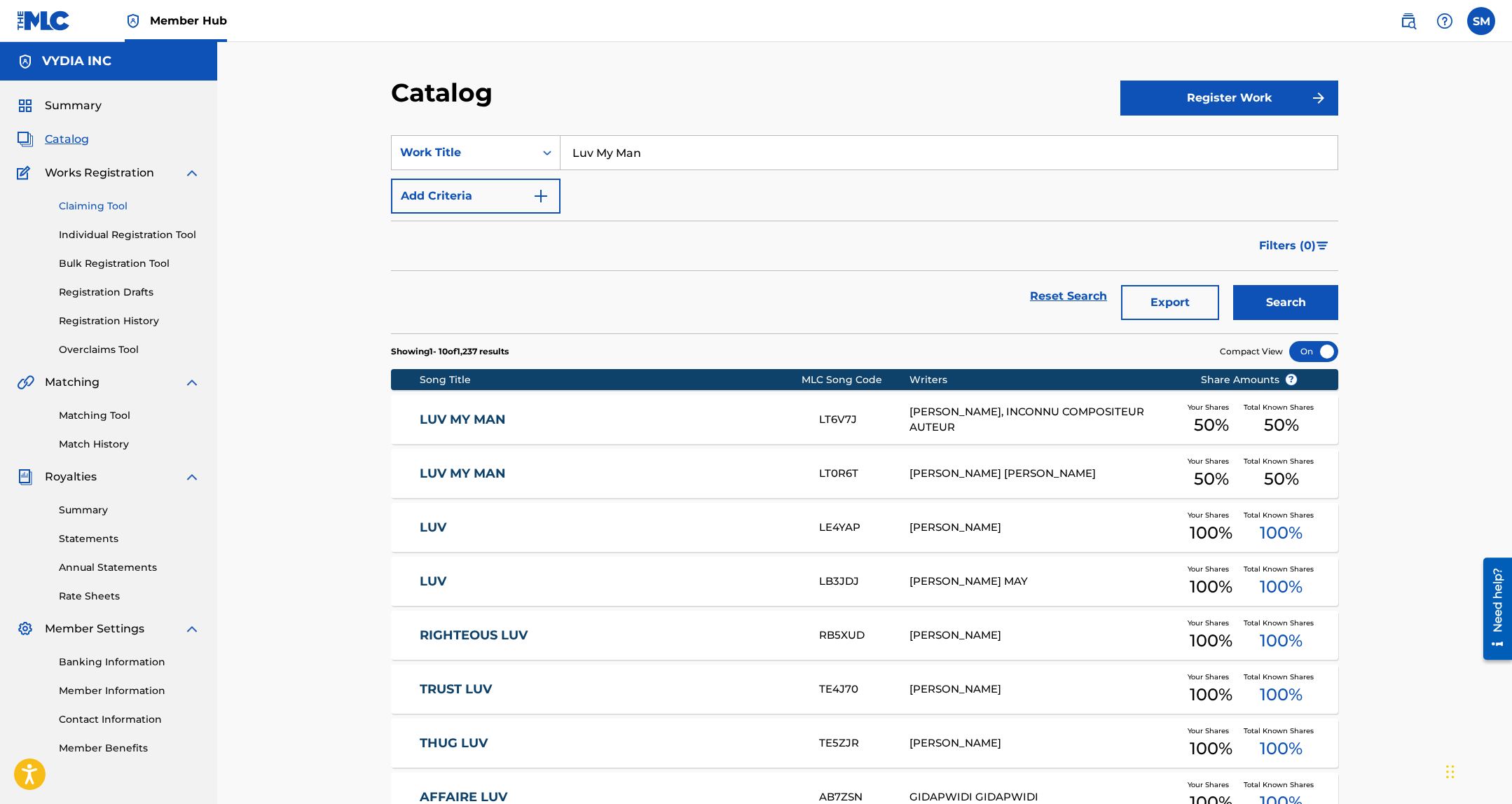
click at [112, 207] on link "Claiming Tool" at bounding box center [129, 206] width 141 height 15
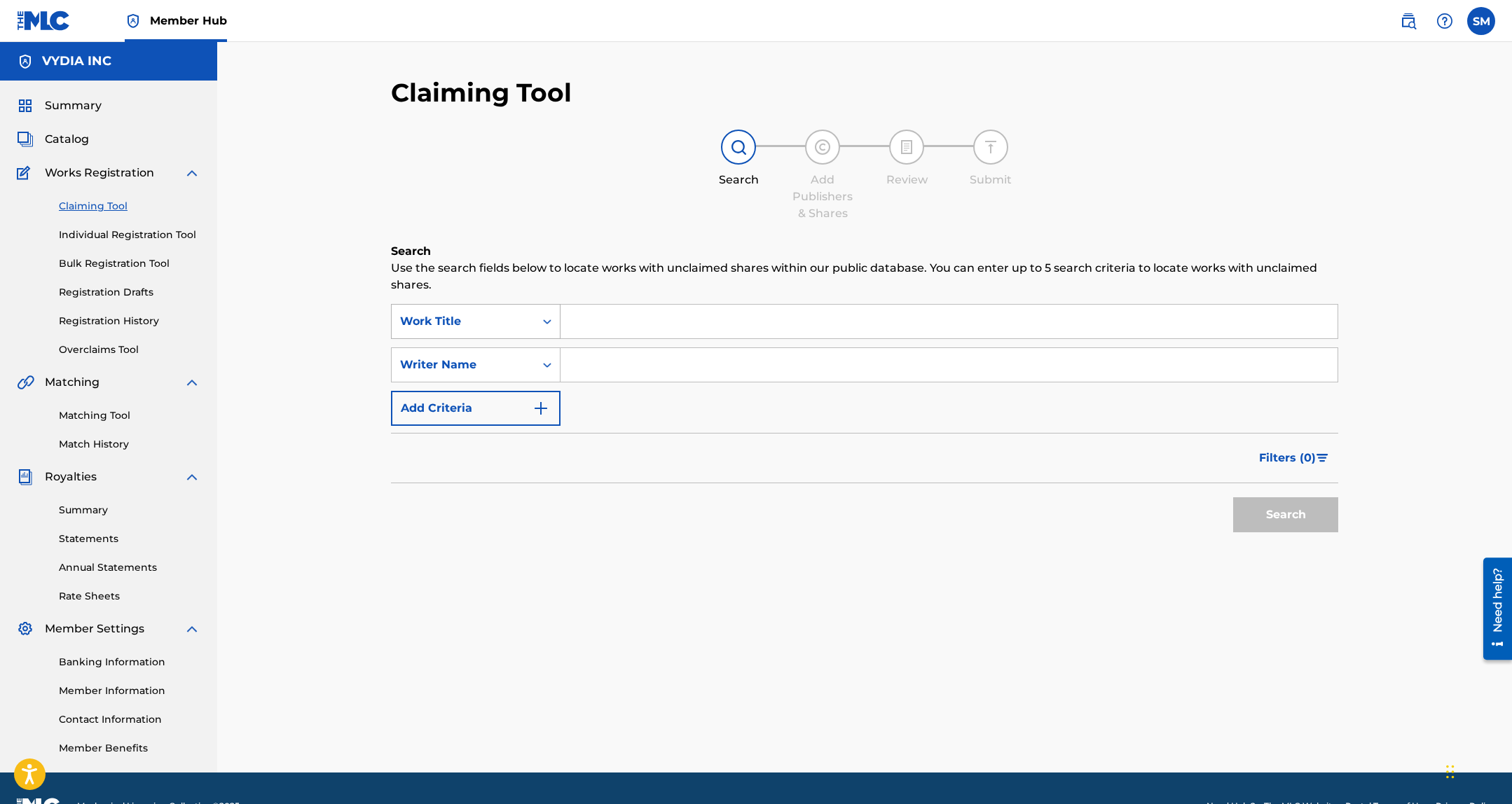
click at [491, 319] on div "Work Title" at bounding box center [463, 321] width 126 height 17
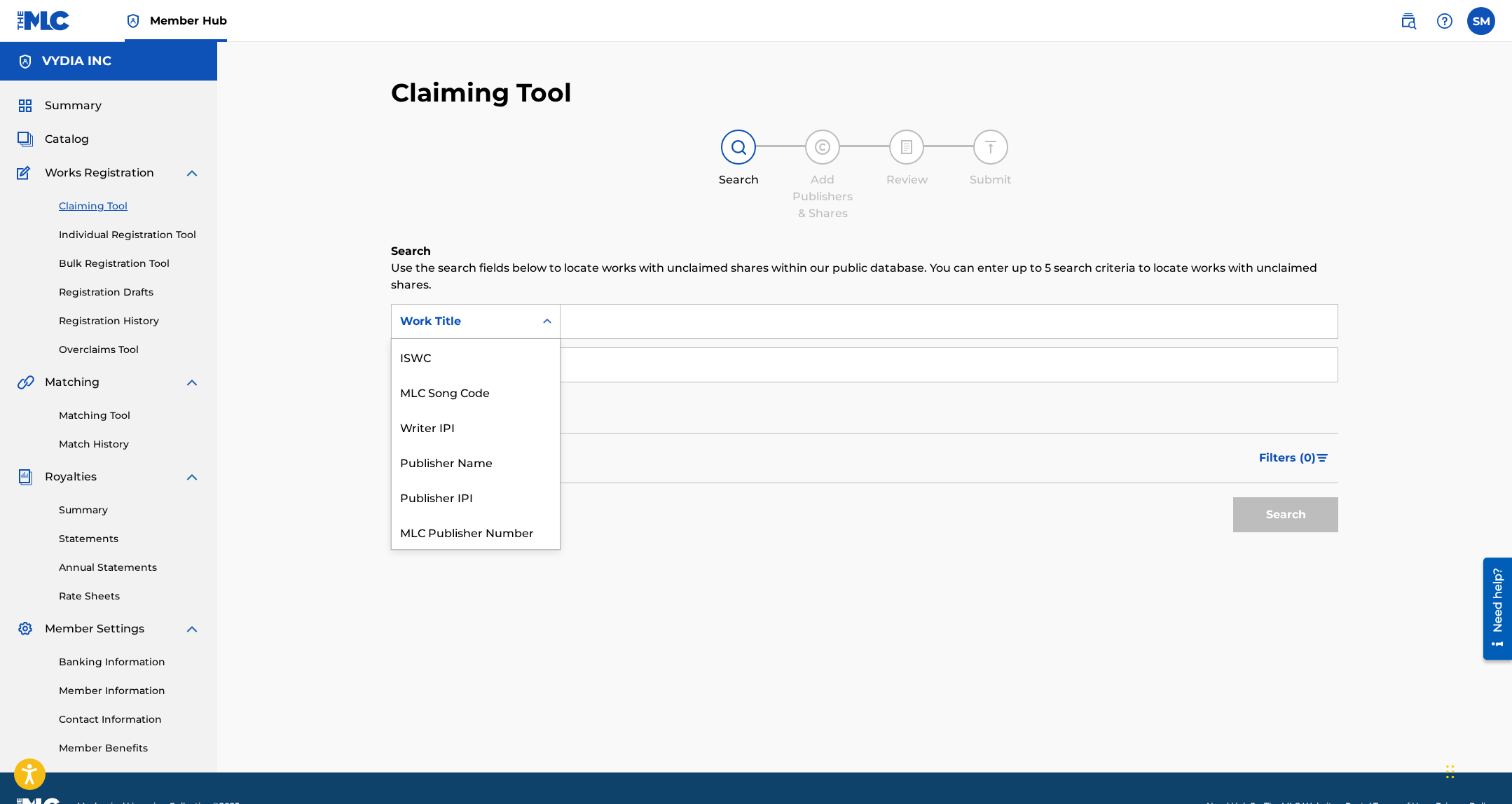
scroll to position [35, 0]
drag, startPoint x: 490, startPoint y: 359, endPoint x: 1210, endPoint y: 492, distance: 732.2
click at [489, 359] on div "MLC Song Code" at bounding box center [475, 356] width 168 height 35
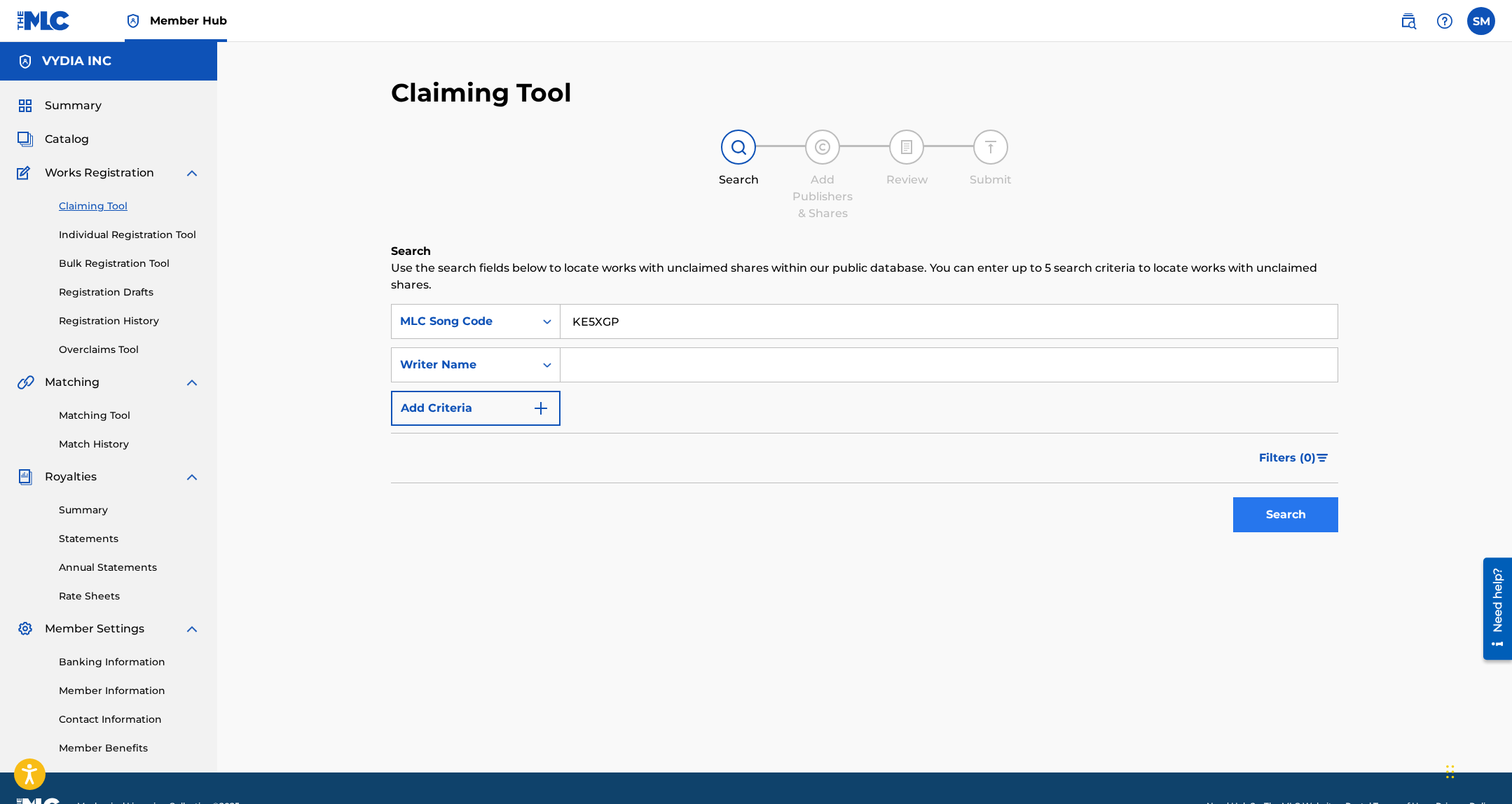
type input "KE5XGP"
click at [1280, 513] on button "Search" at bounding box center [1285, 515] width 105 height 35
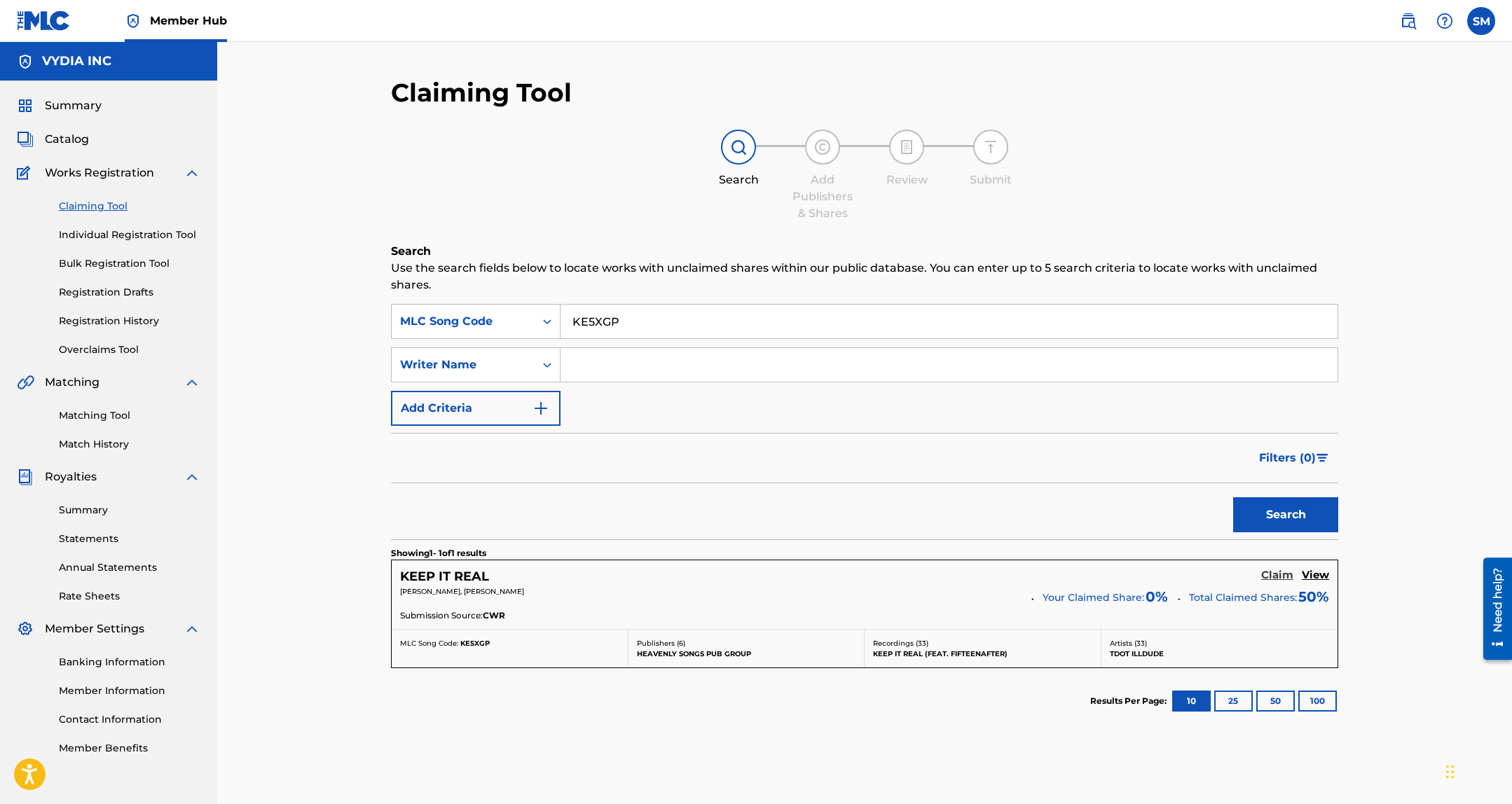
click at [1275, 570] on h5 "Claim" at bounding box center [1276, 576] width 32 height 13
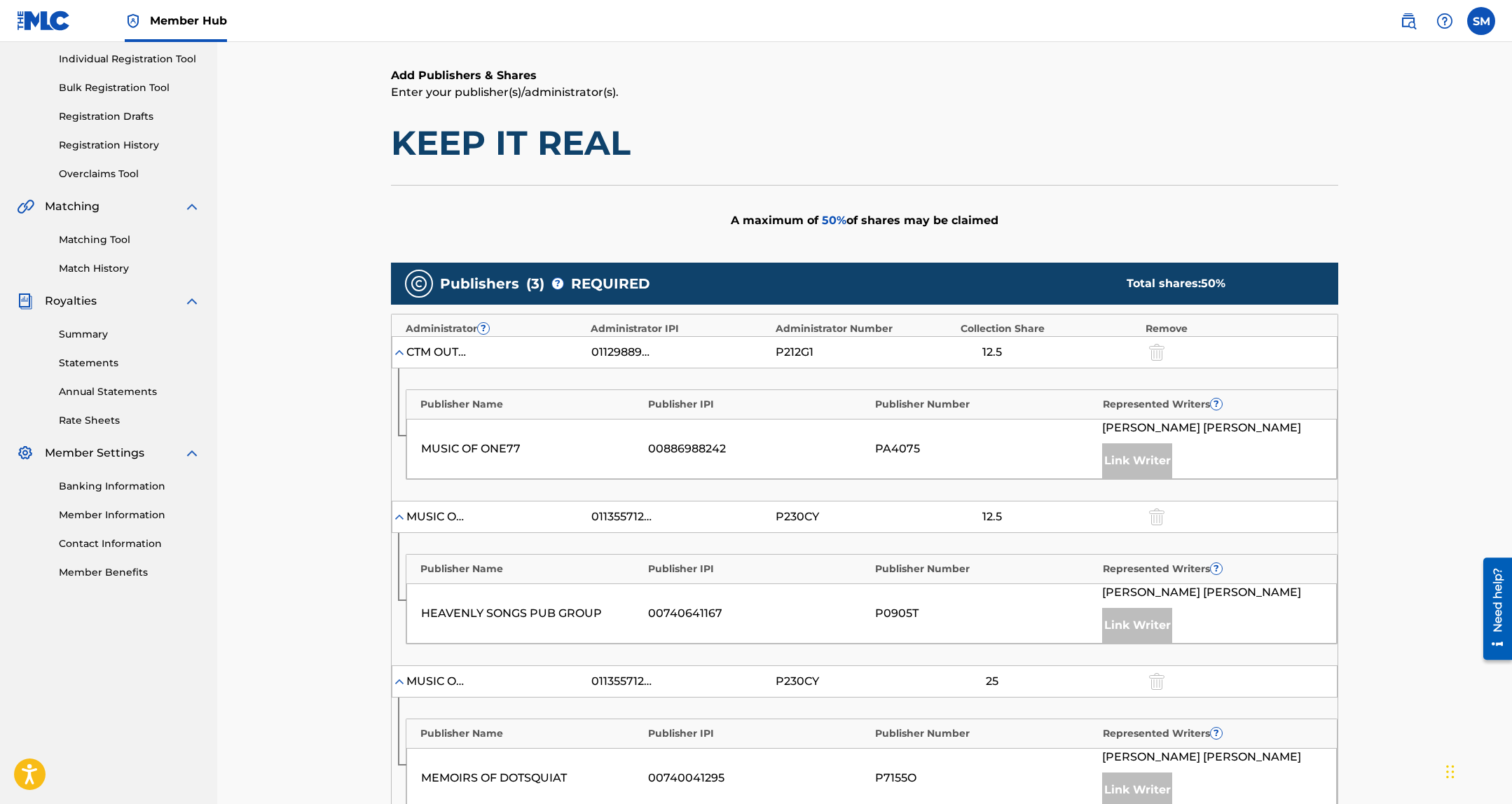
scroll to position [481, 0]
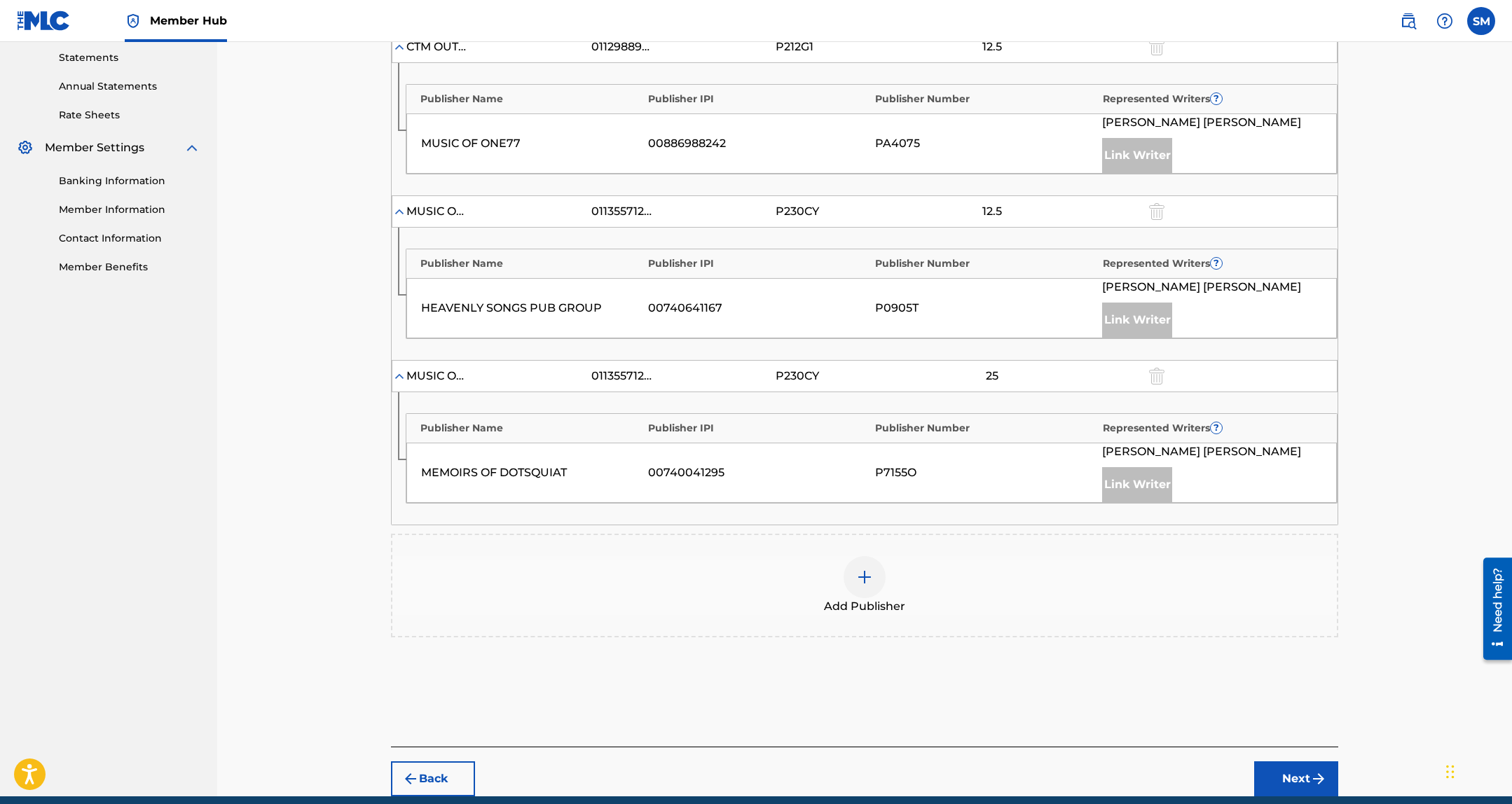
click at [855, 567] on div at bounding box center [864, 577] width 42 height 42
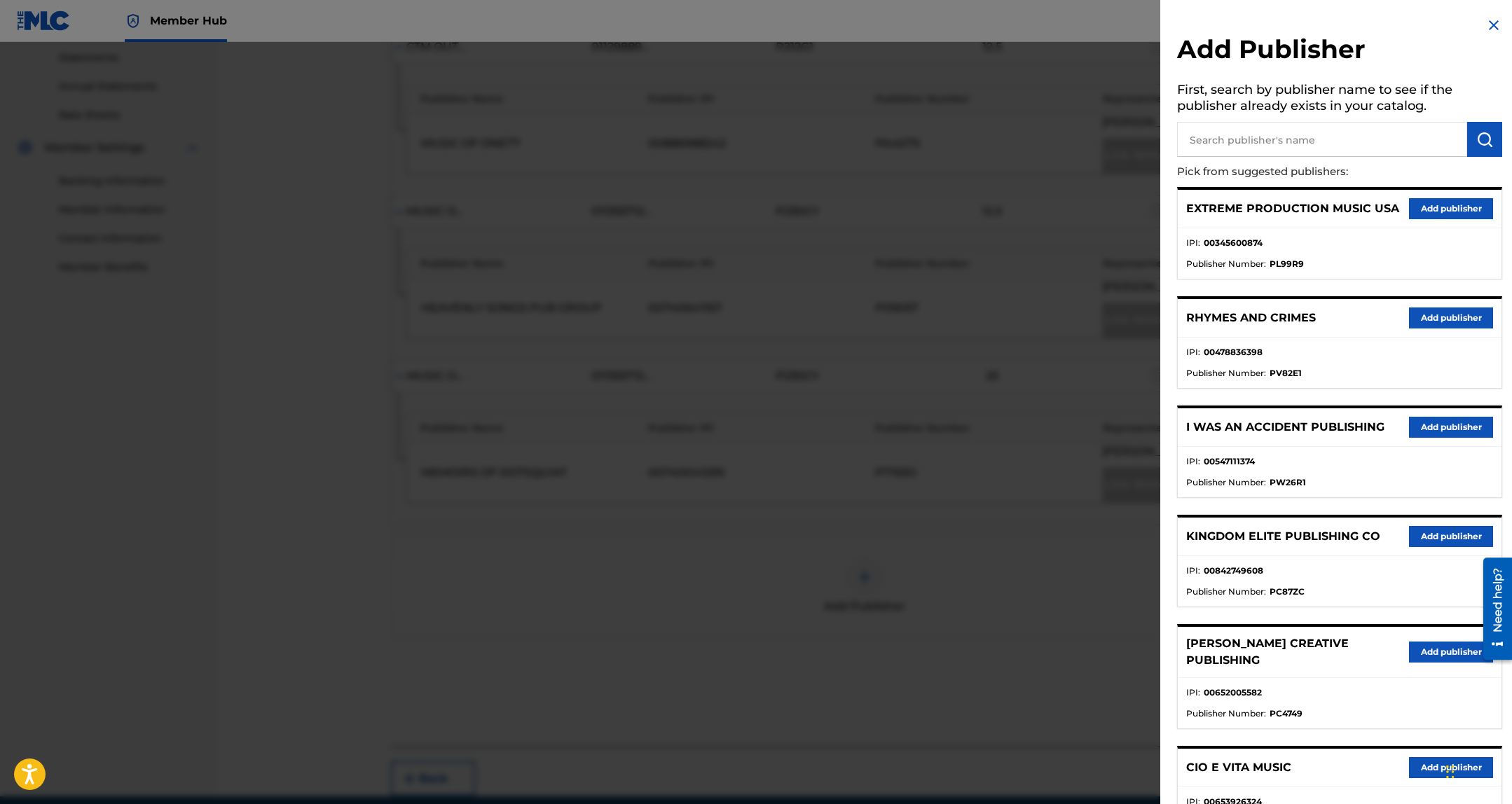
click at [1302, 132] on input "text" at bounding box center [1322, 139] width 290 height 35
paste input "Big Gates Management Group International"
type input "Big Gates Management Group International"
click at [1487, 133] on img "submit" at bounding box center [1484, 139] width 17 height 17
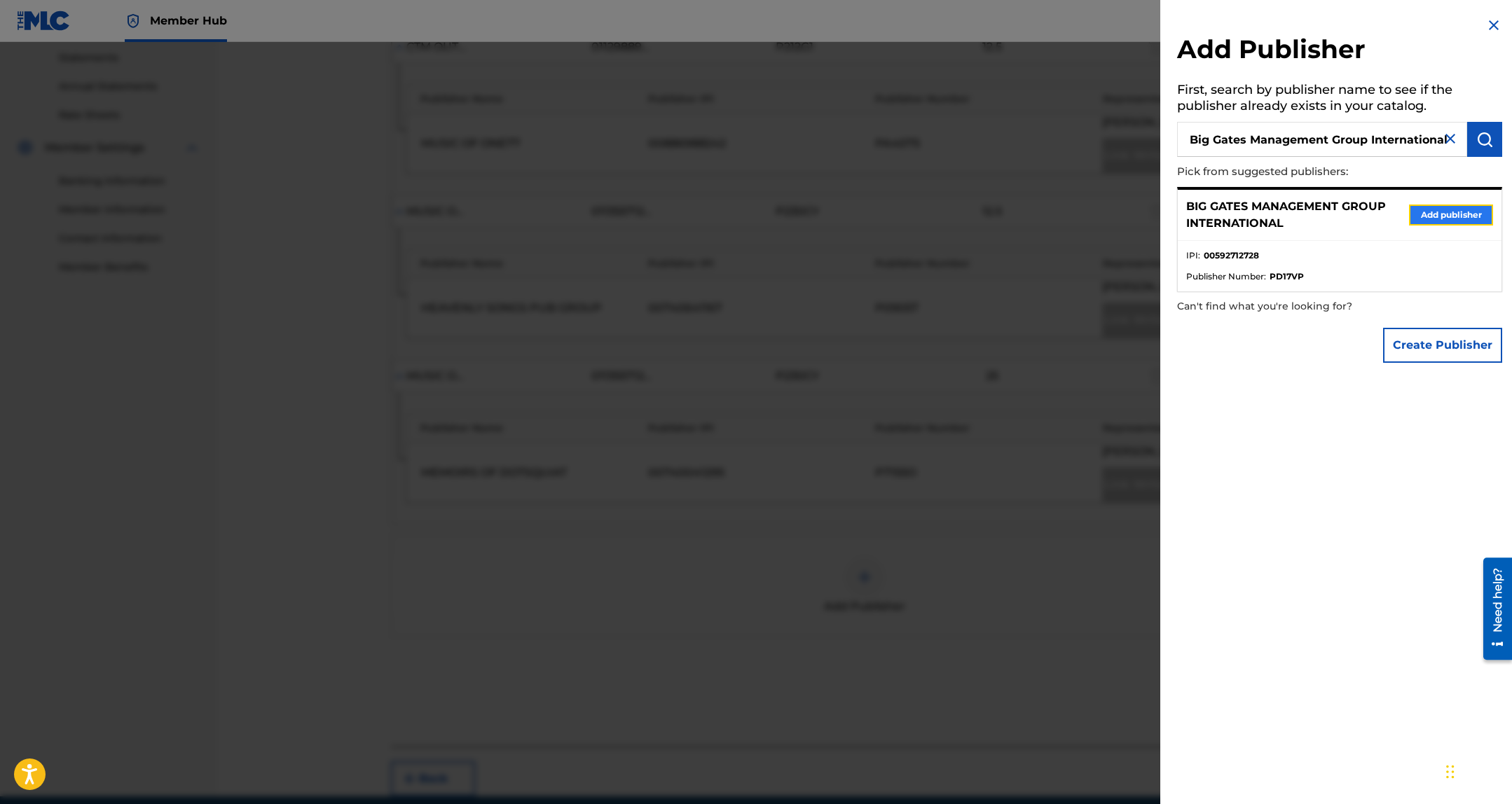
click at [1450, 215] on button "Add publisher" at bounding box center [1450, 215] width 84 height 21
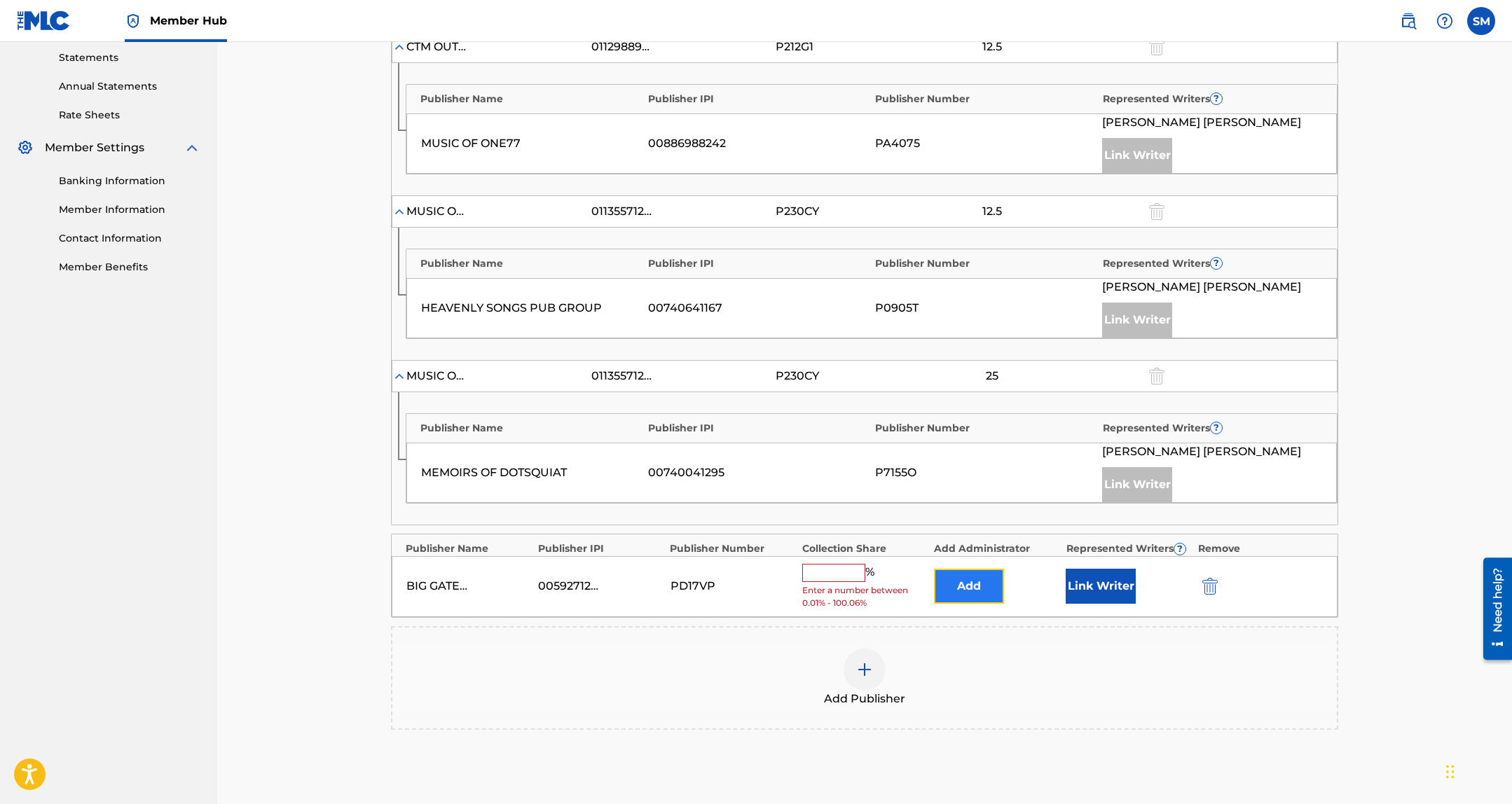
click at [968, 585] on button "Add" at bounding box center [968, 586] width 70 height 35
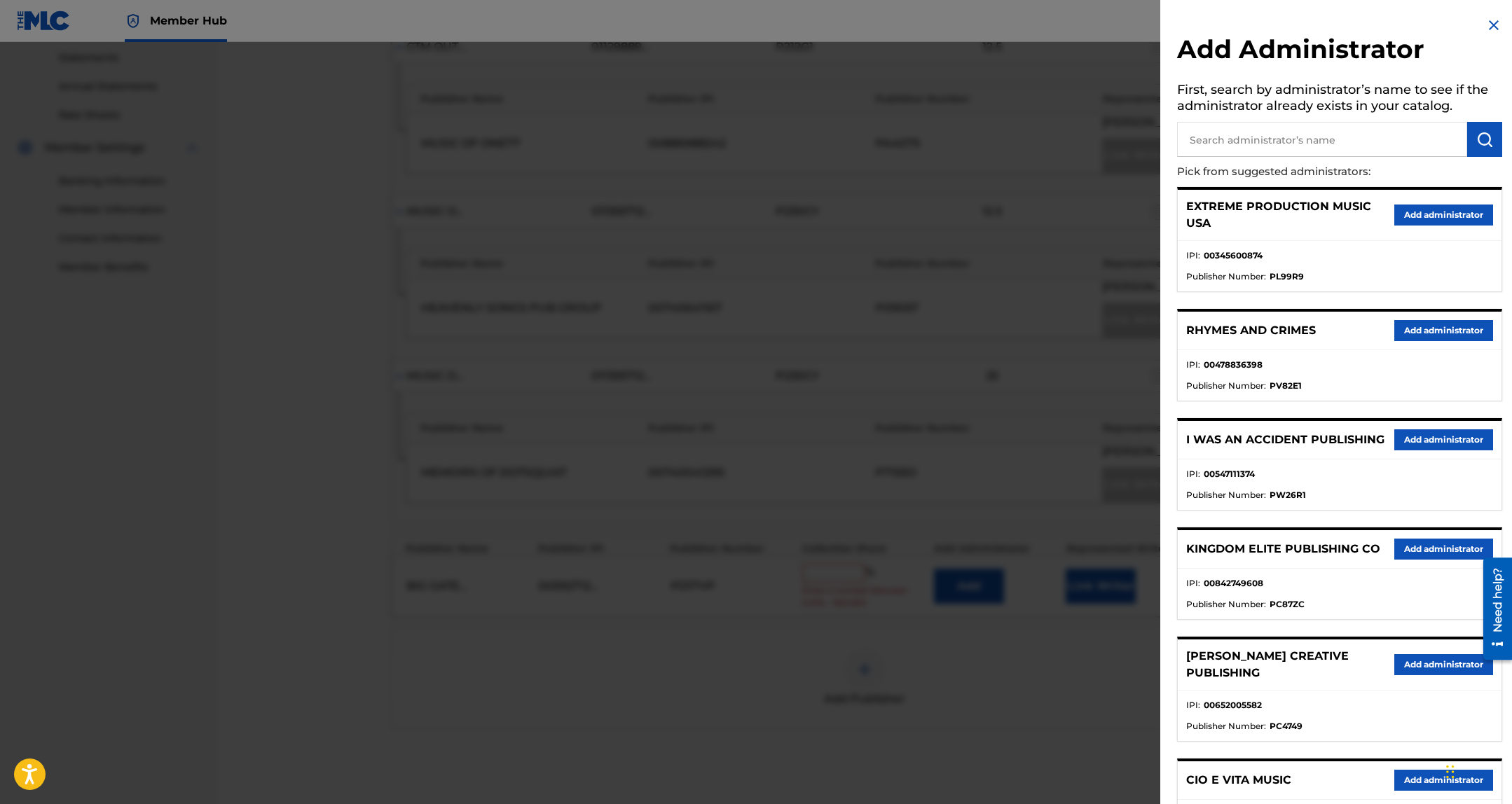
click at [1264, 141] on input "text" at bounding box center [1322, 139] width 290 height 35
type input "songs of vydia"
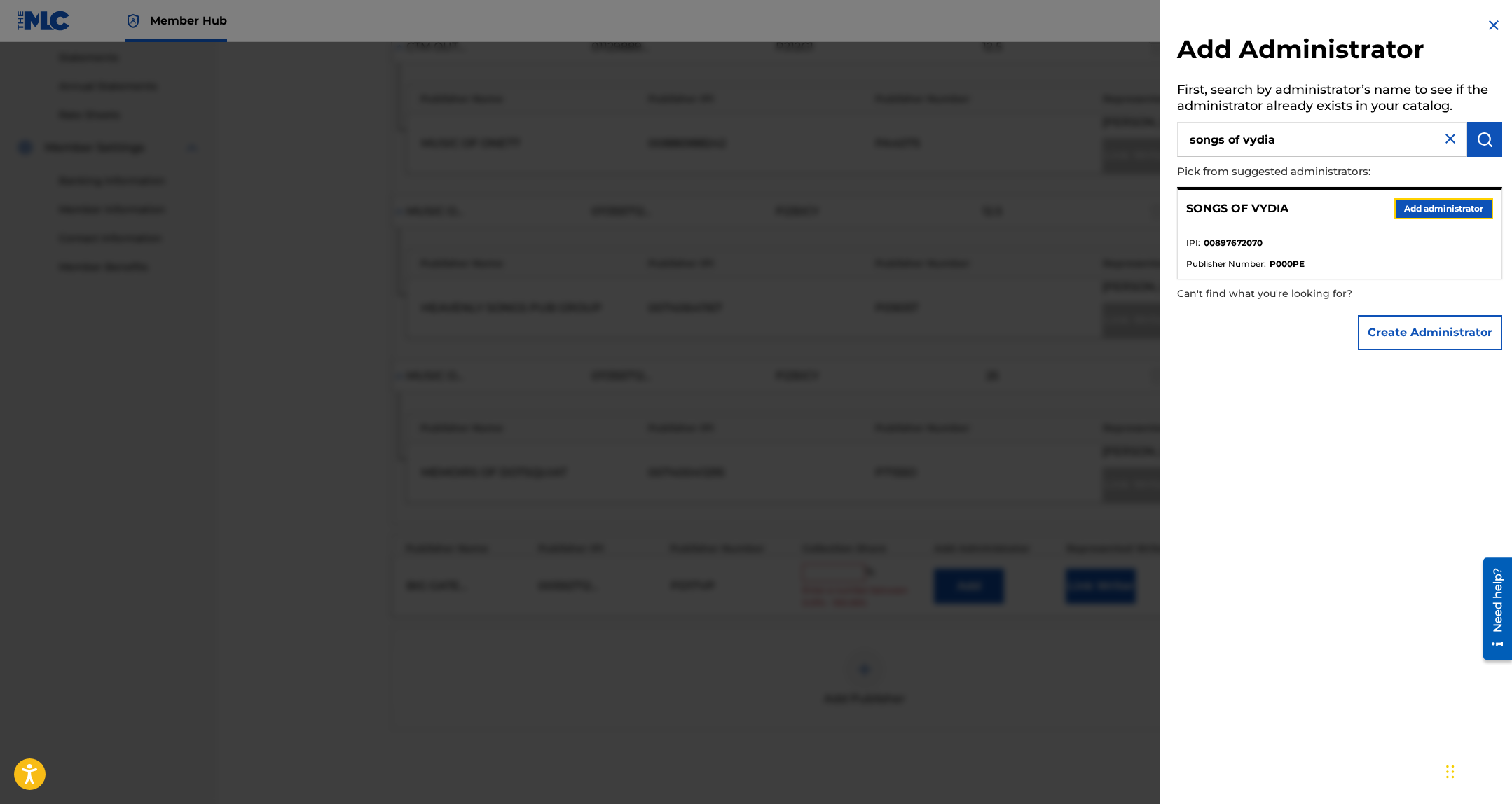
click at [1415, 208] on button "Add administrator" at bounding box center [1443, 209] width 99 height 21
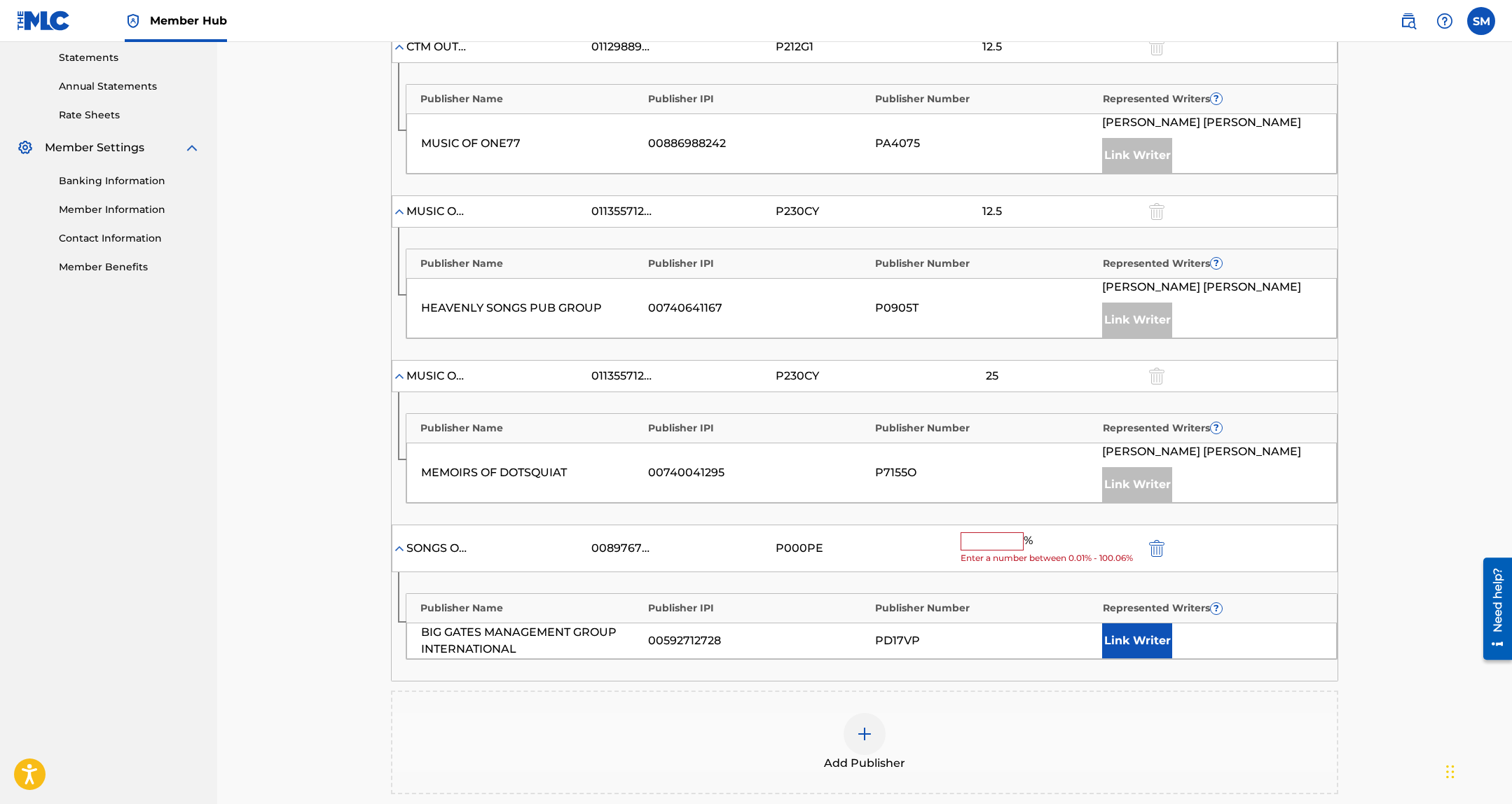
click at [1003, 544] on input "text" at bounding box center [991, 541] width 63 height 18
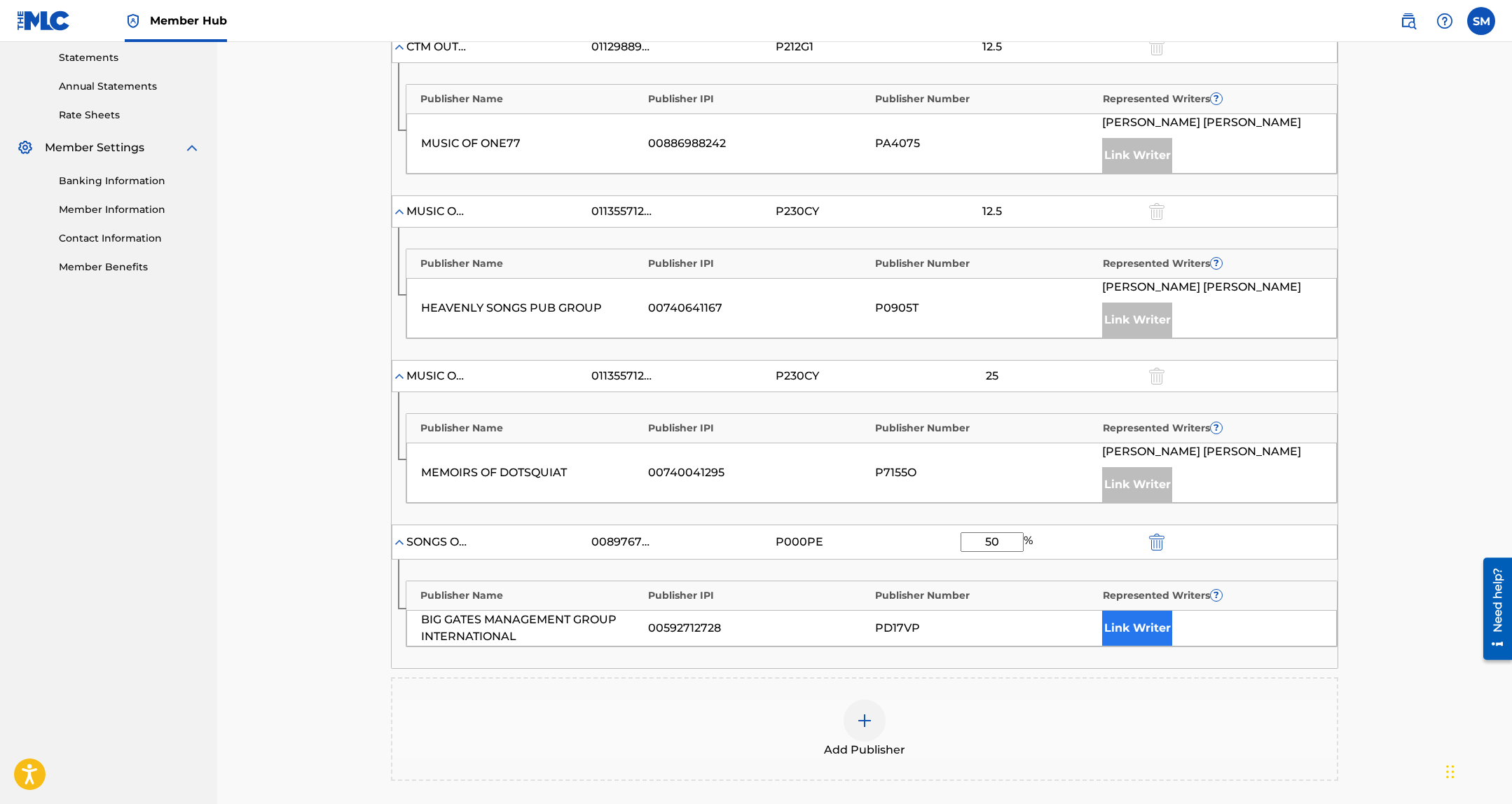
type input "50"
click at [1134, 637] on button "Link Writer" at bounding box center [1137, 628] width 70 height 35
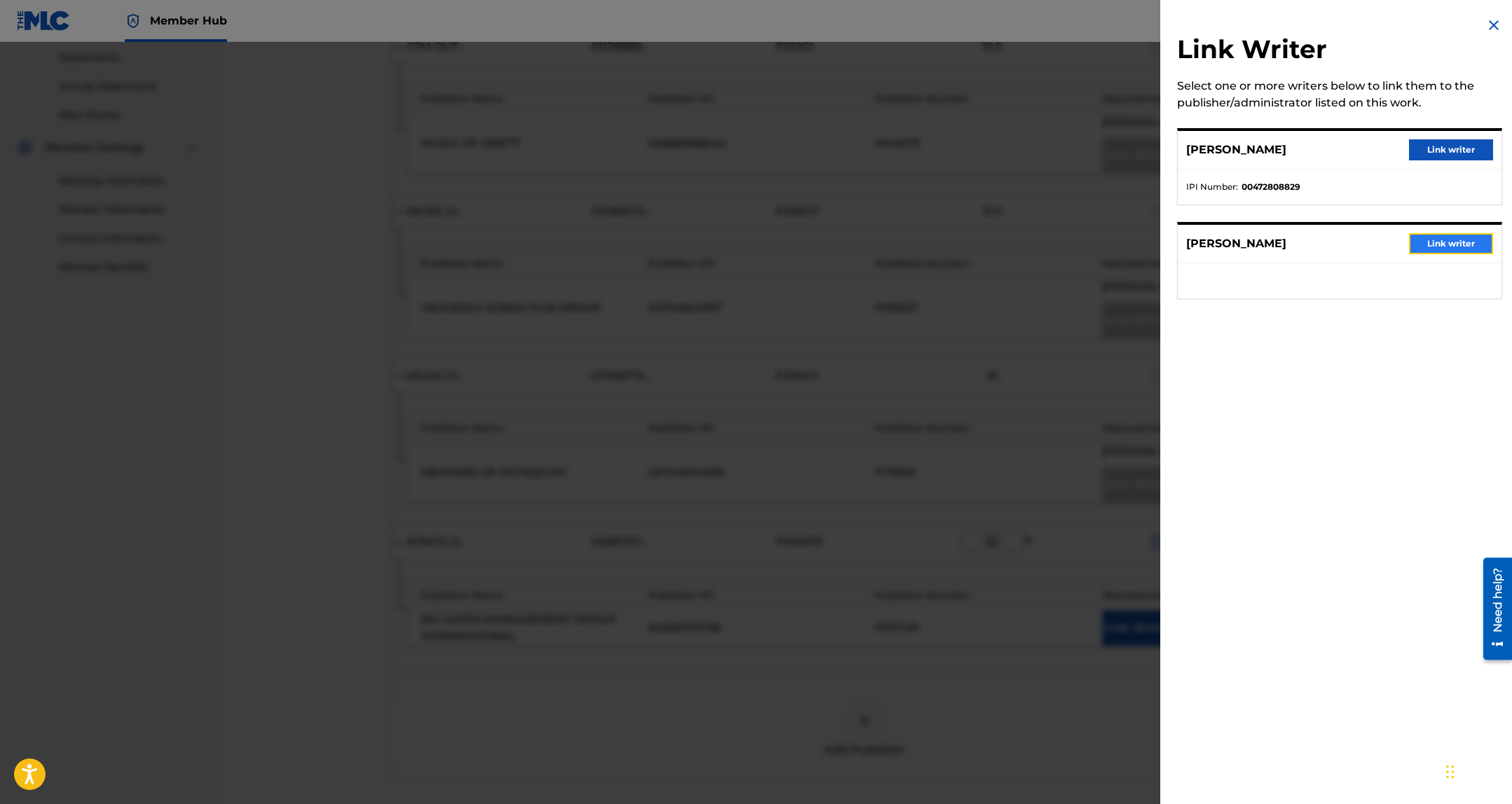
click at [1450, 237] on button "Link writer" at bounding box center [1450, 244] width 84 height 21
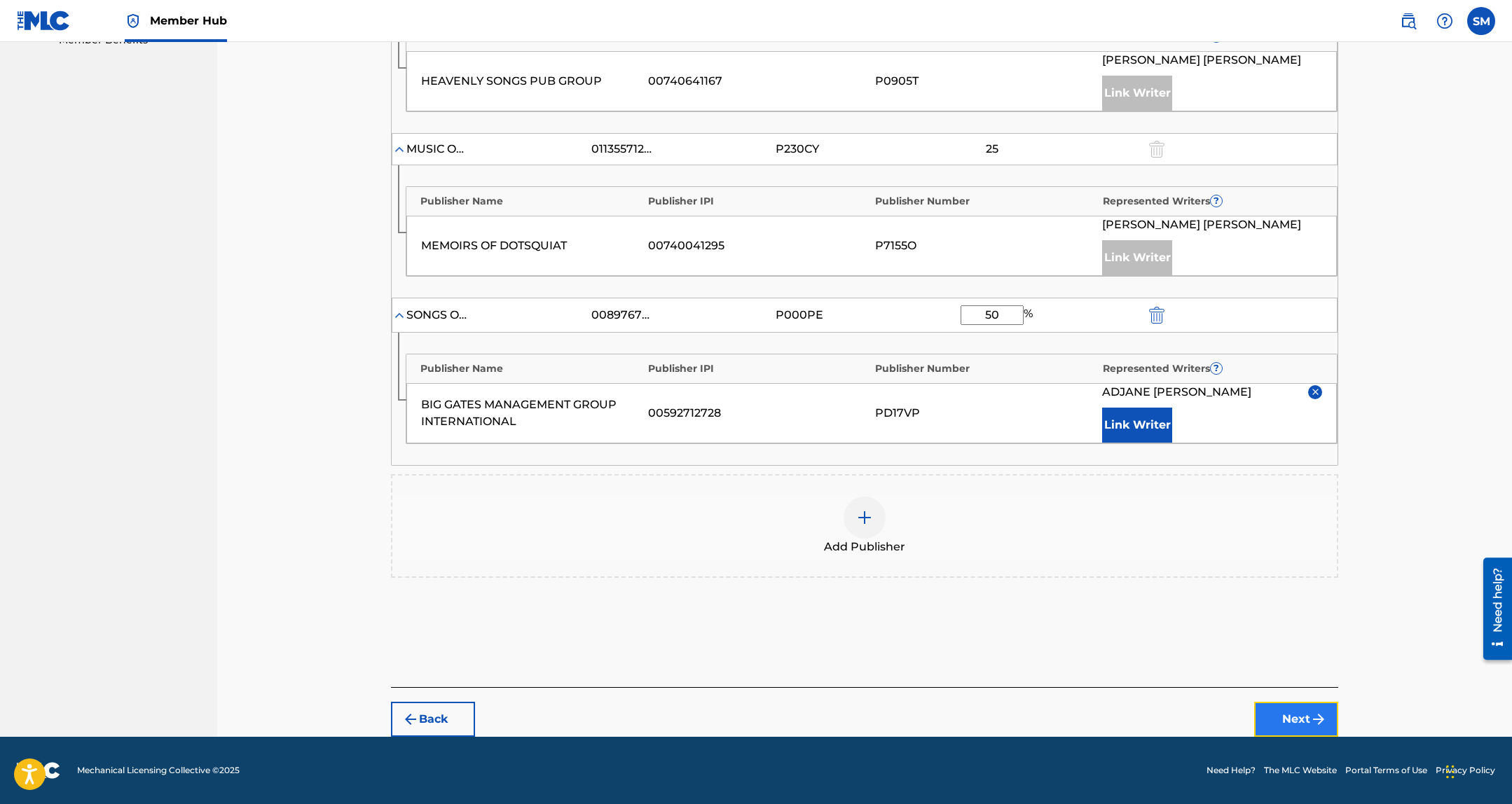
click at [1296, 715] on button "Next" at bounding box center [1296, 719] width 84 height 35
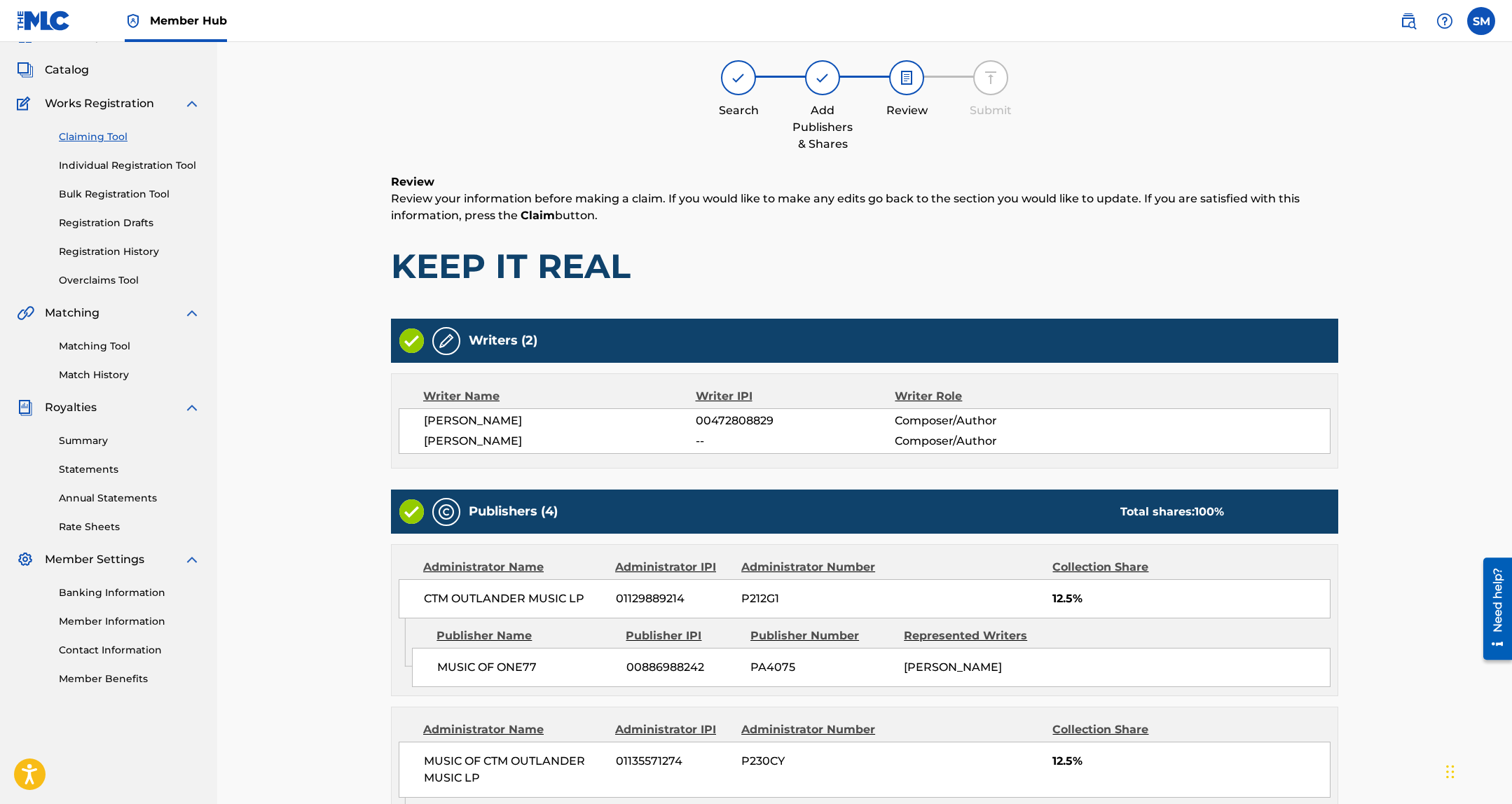
scroll to position [674, 0]
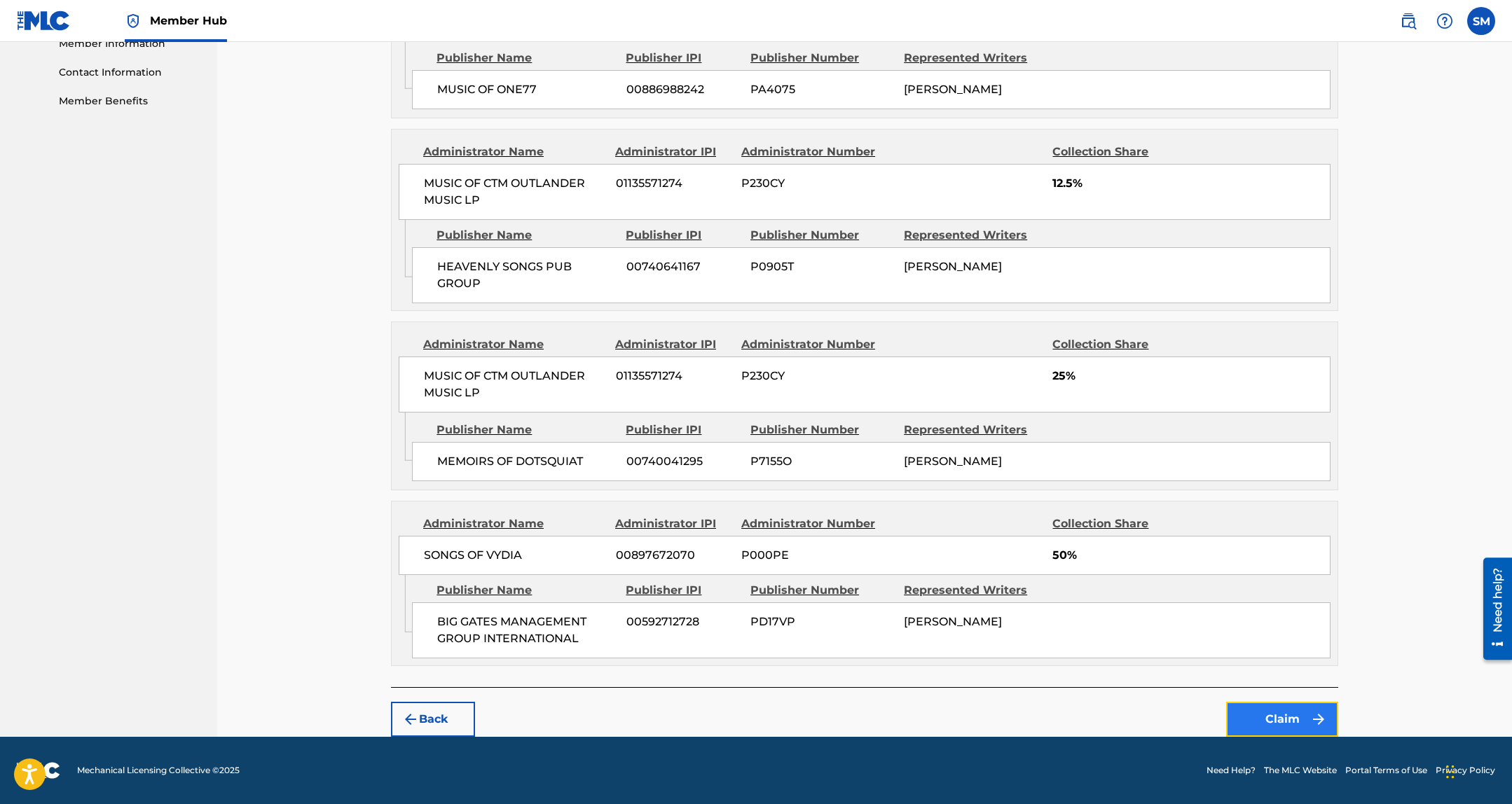
click at [1287, 719] on button "Claim" at bounding box center [1281, 719] width 112 height 35
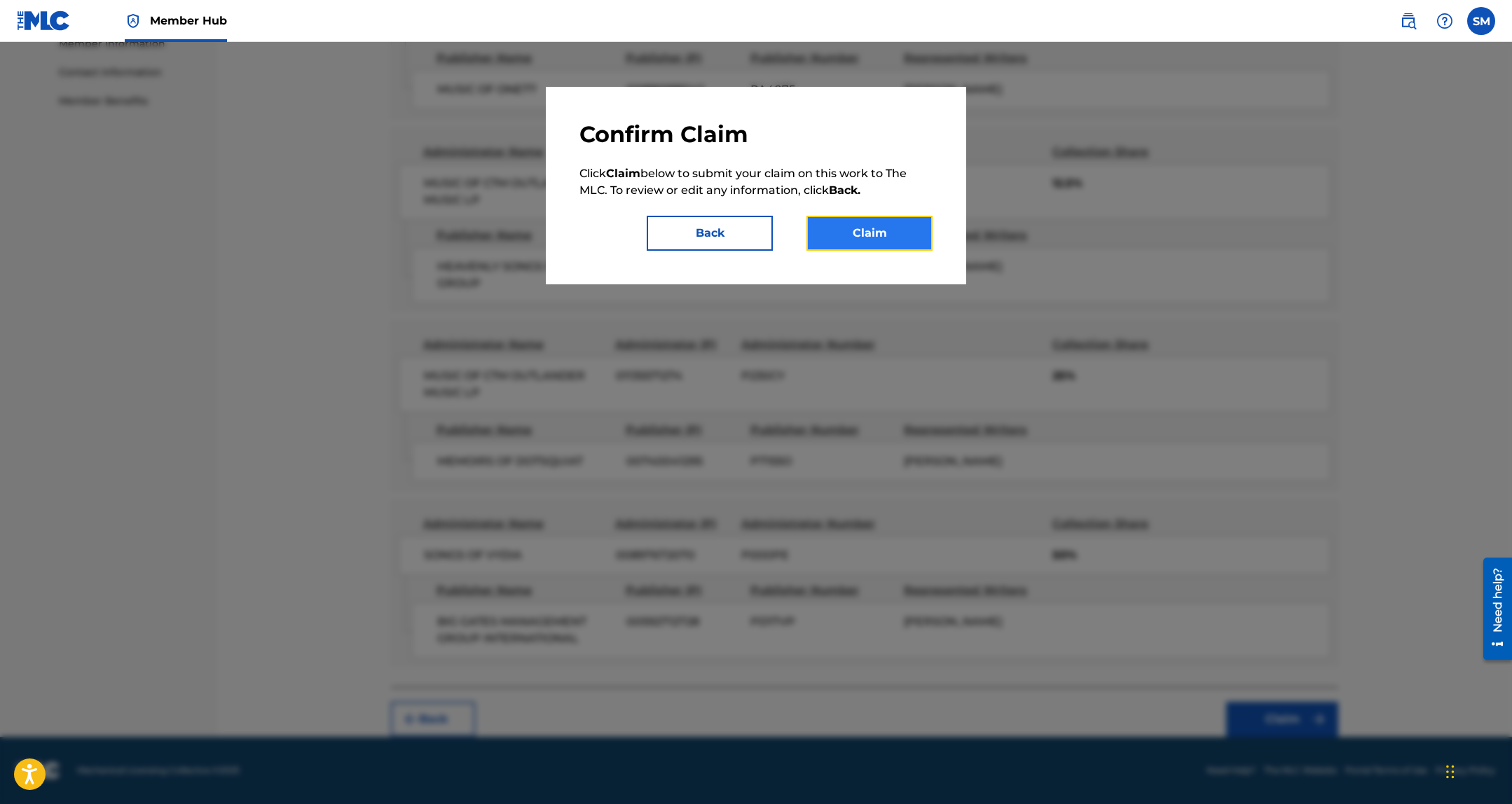
click at [894, 223] on button "Claim" at bounding box center [869, 233] width 126 height 35
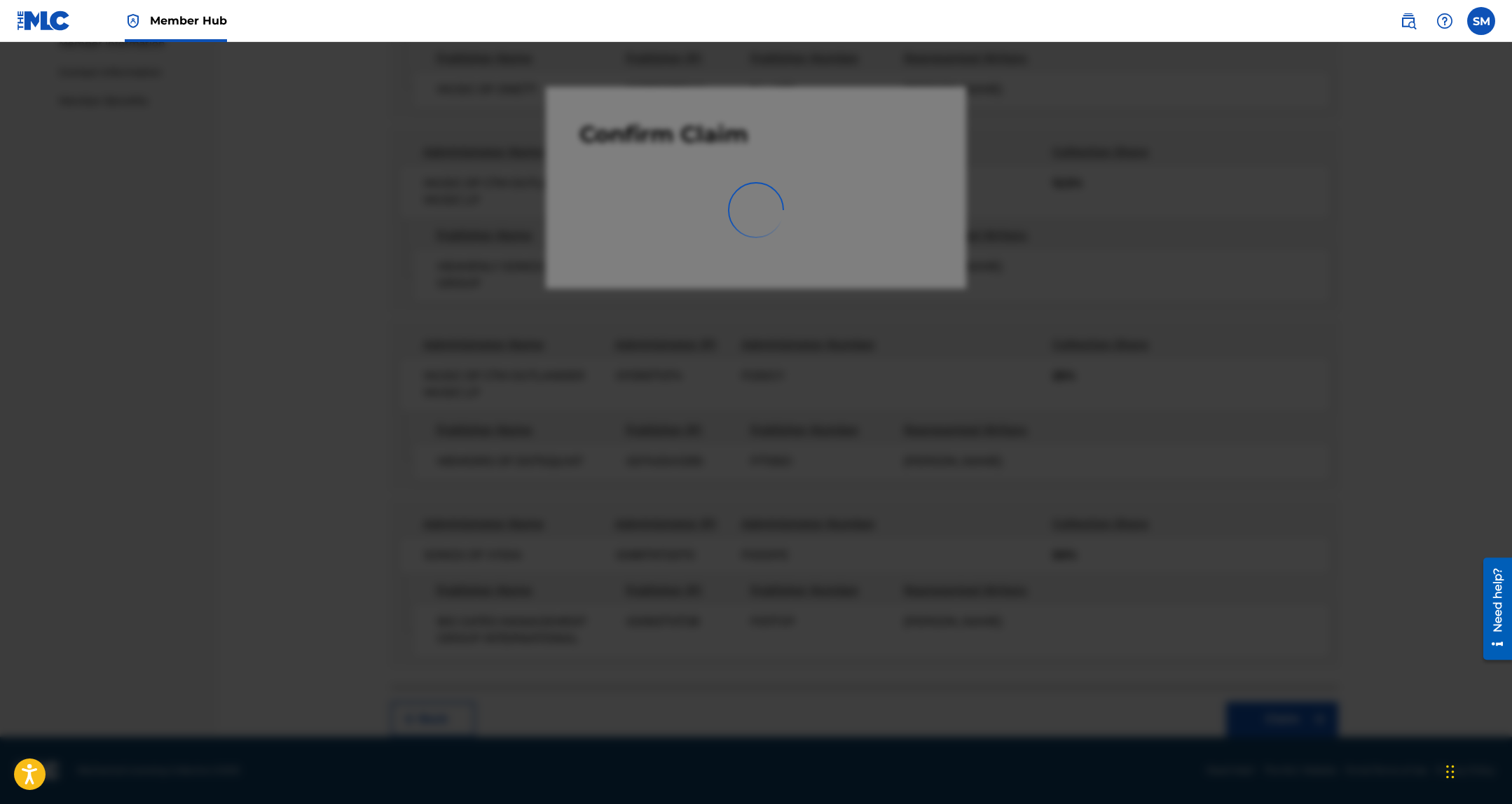
scroll to position [36, 0]
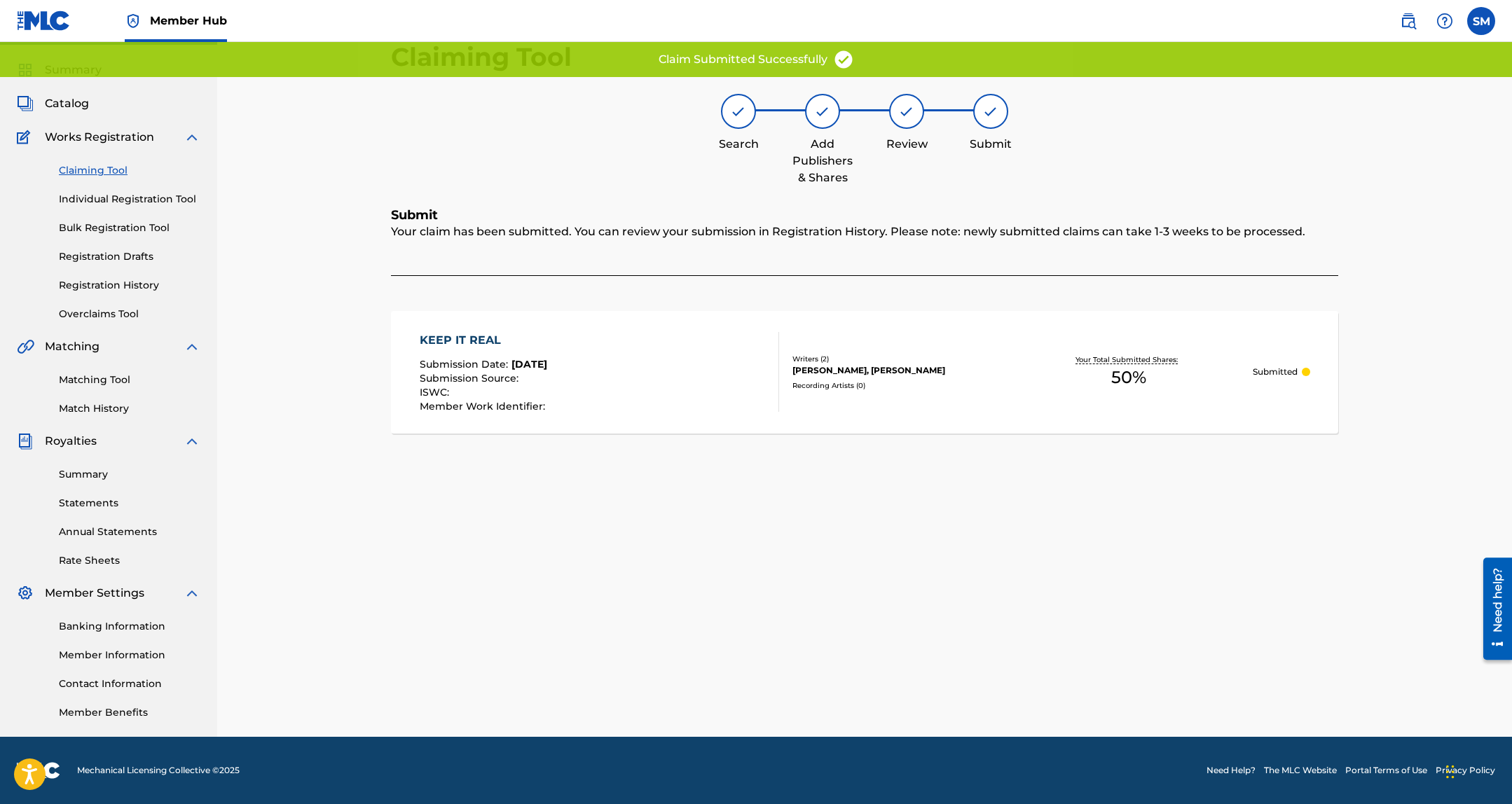
click at [106, 172] on link "Claiming Tool" at bounding box center [129, 170] width 141 height 15
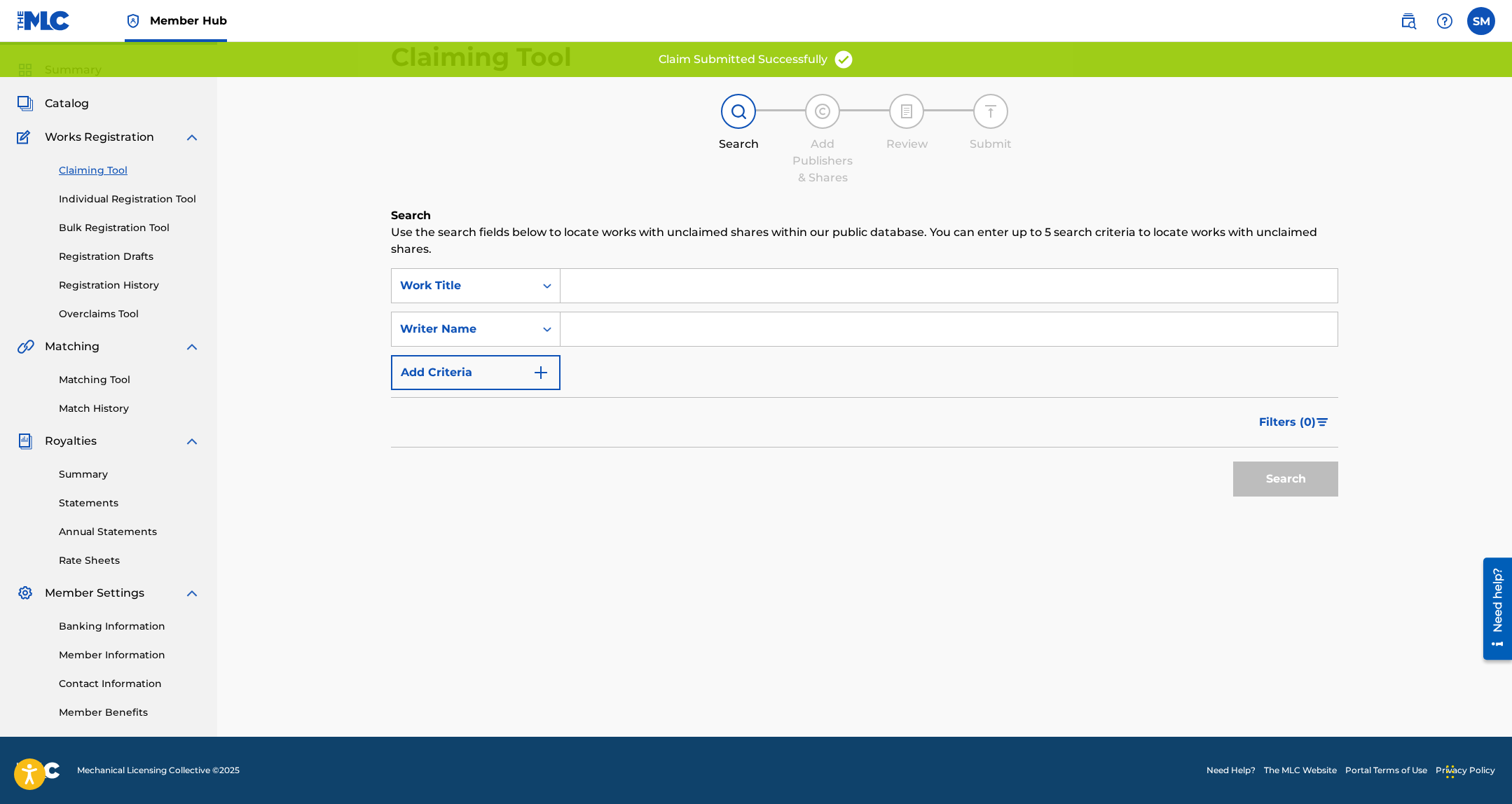
scroll to position [0, 0]
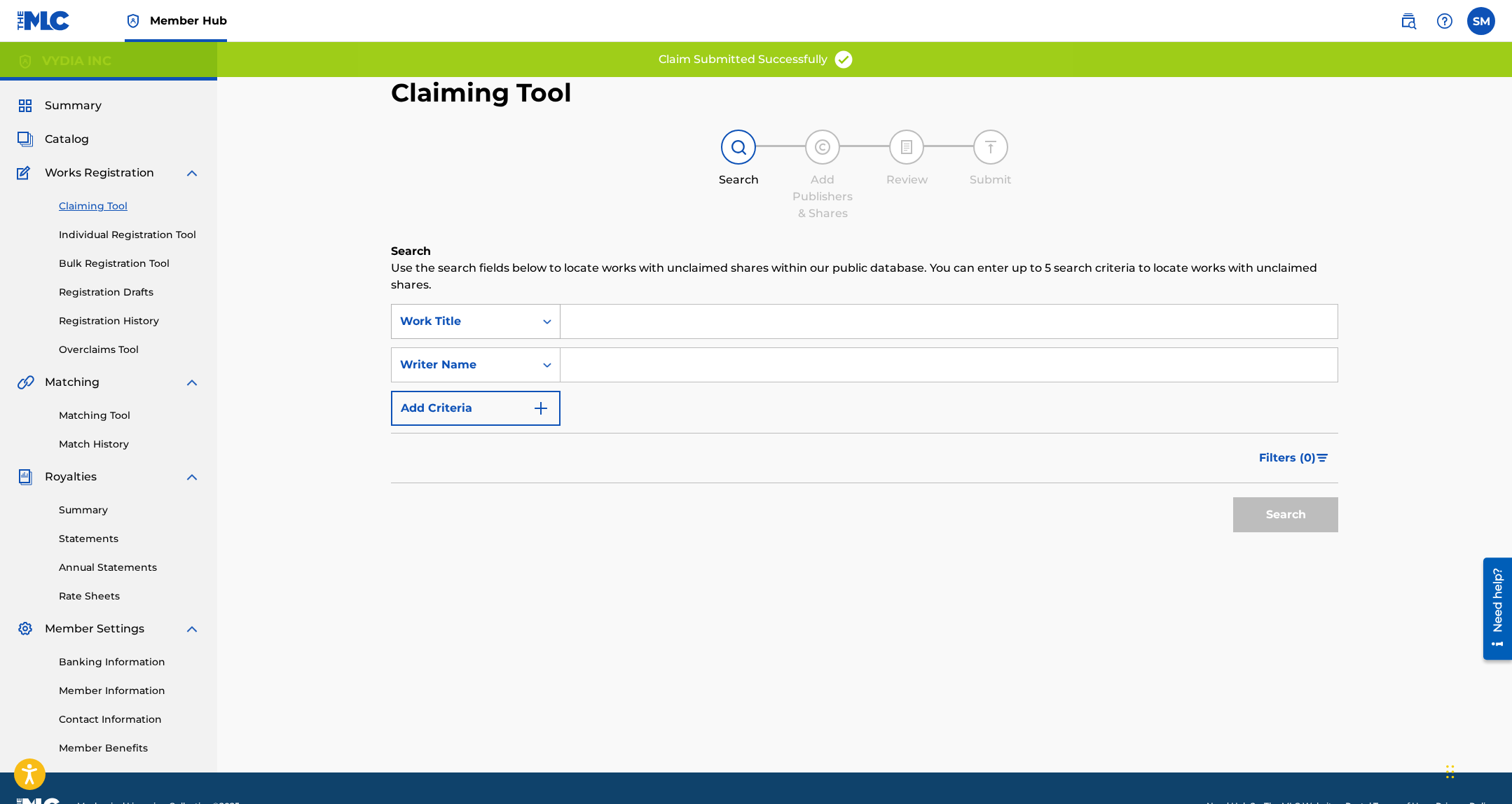
click at [509, 324] on div "Work Title" at bounding box center [463, 321] width 126 height 17
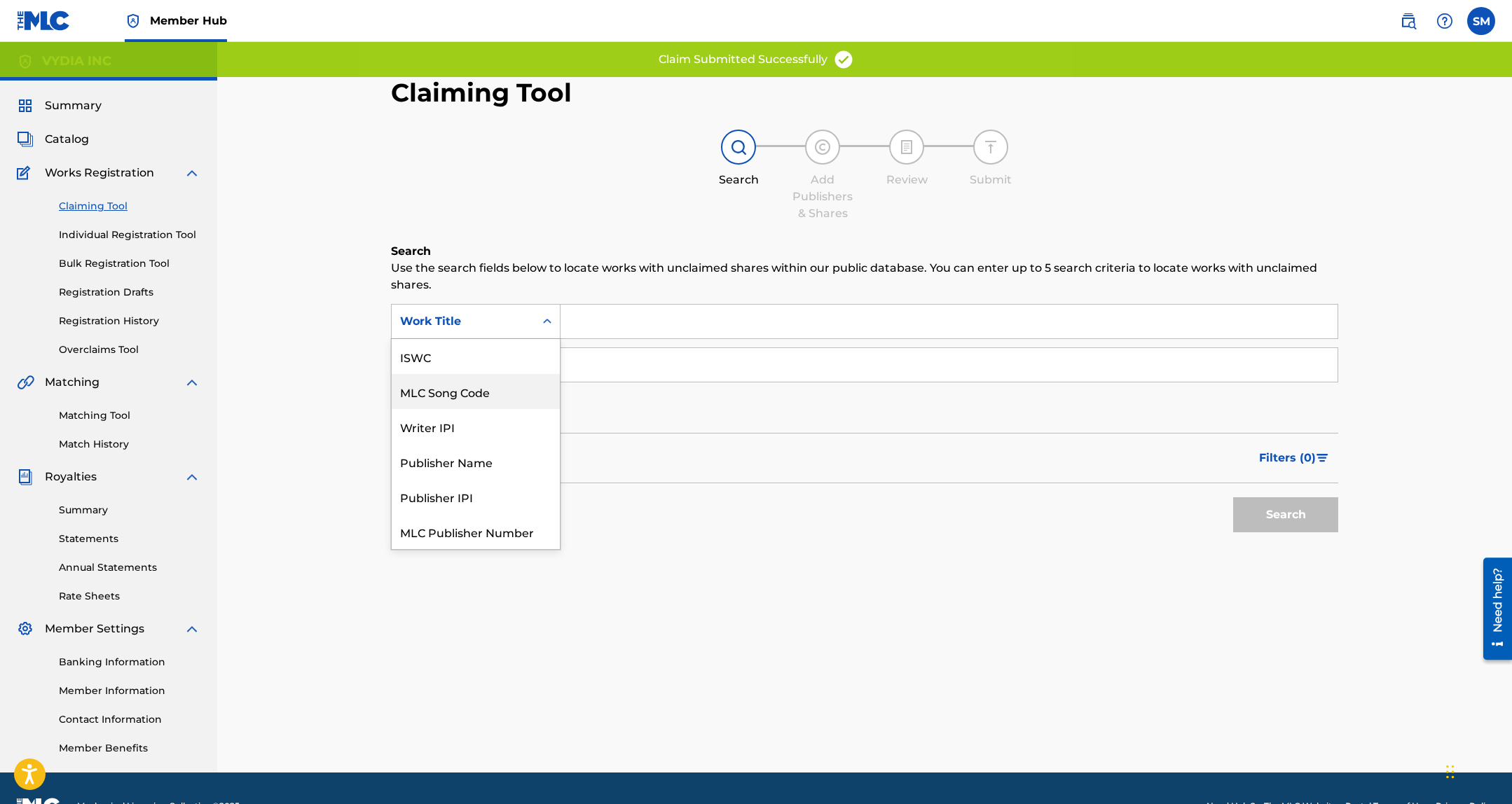
scroll to position [35, 0]
click at [488, 347] on div "MLC Song Code" at bounding box center [475, 356] width 168 height 35
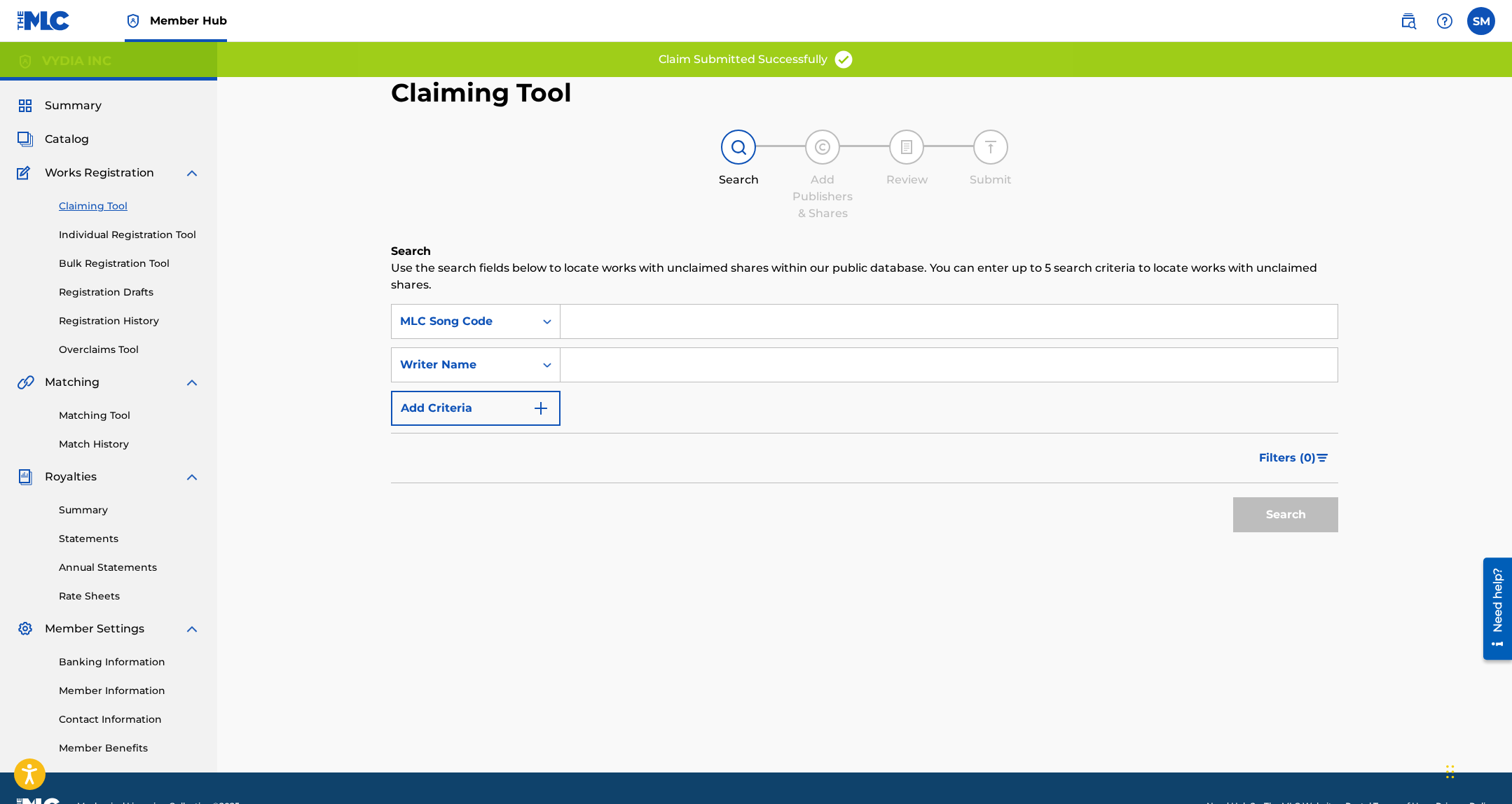
click at [696, 306] on input "Search Form" at bounding box center [948, 321] width 777 height 33
type input "SH880U"
click at [1316, 518] on button "Search" at bounding box center [1285, 515] width 105 height 35
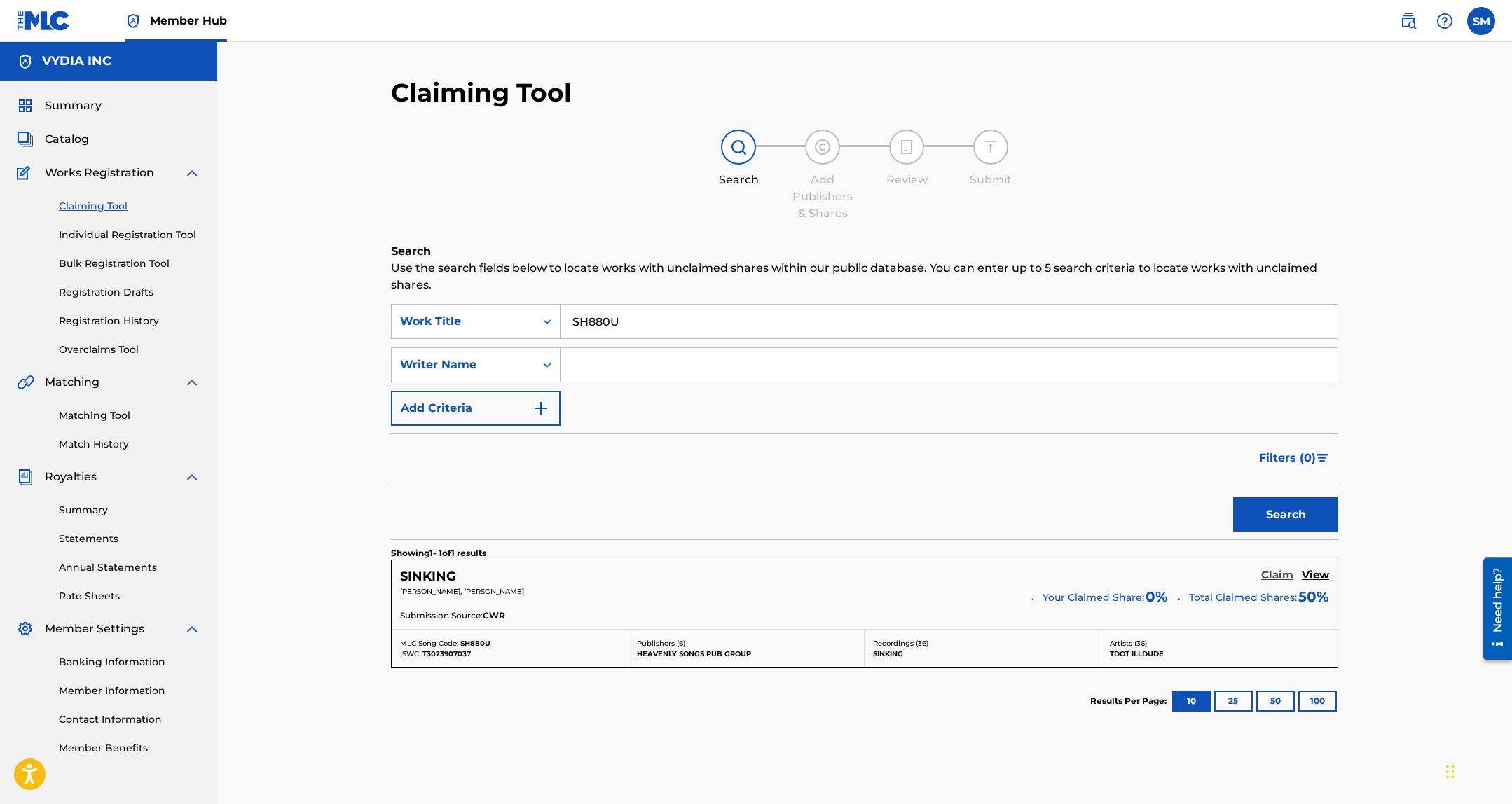
click at [1278, 572] on h5 "Claim" at bounding box center [1276, 576] width 32 height 13
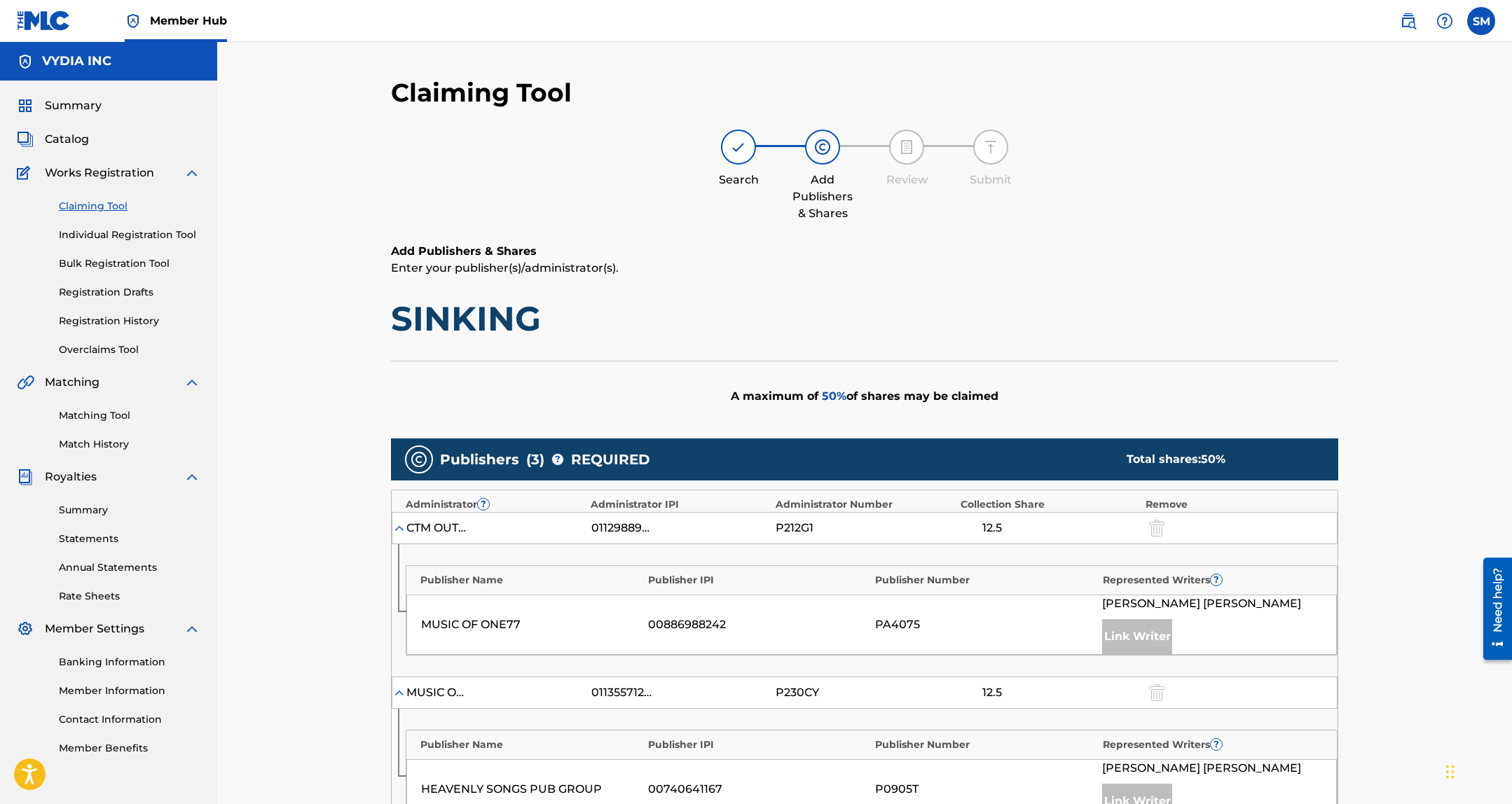
scroll to position [541, 0]
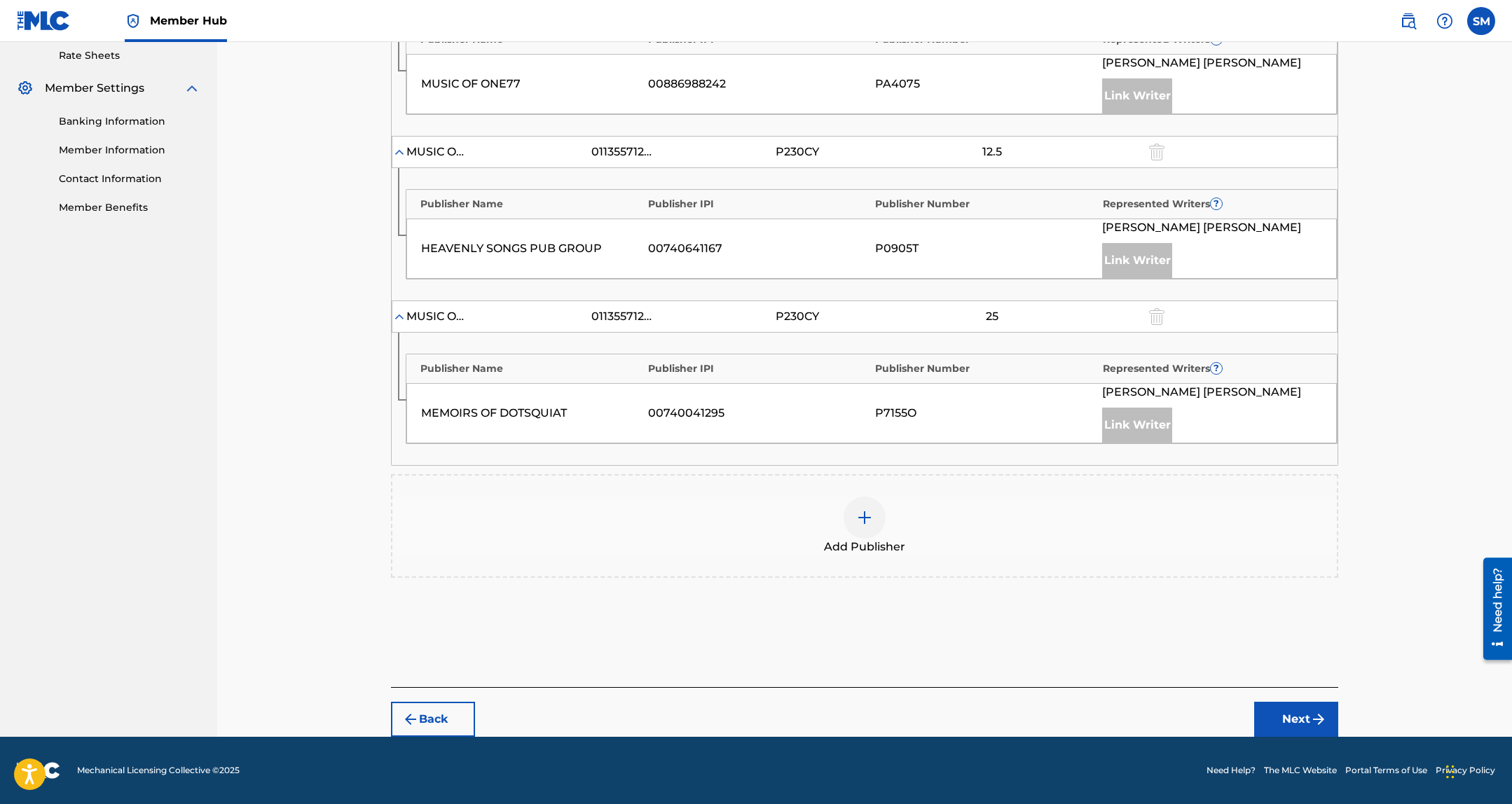
click at [869, 515] on img at bounding box center [864, 518] width 17 height 17
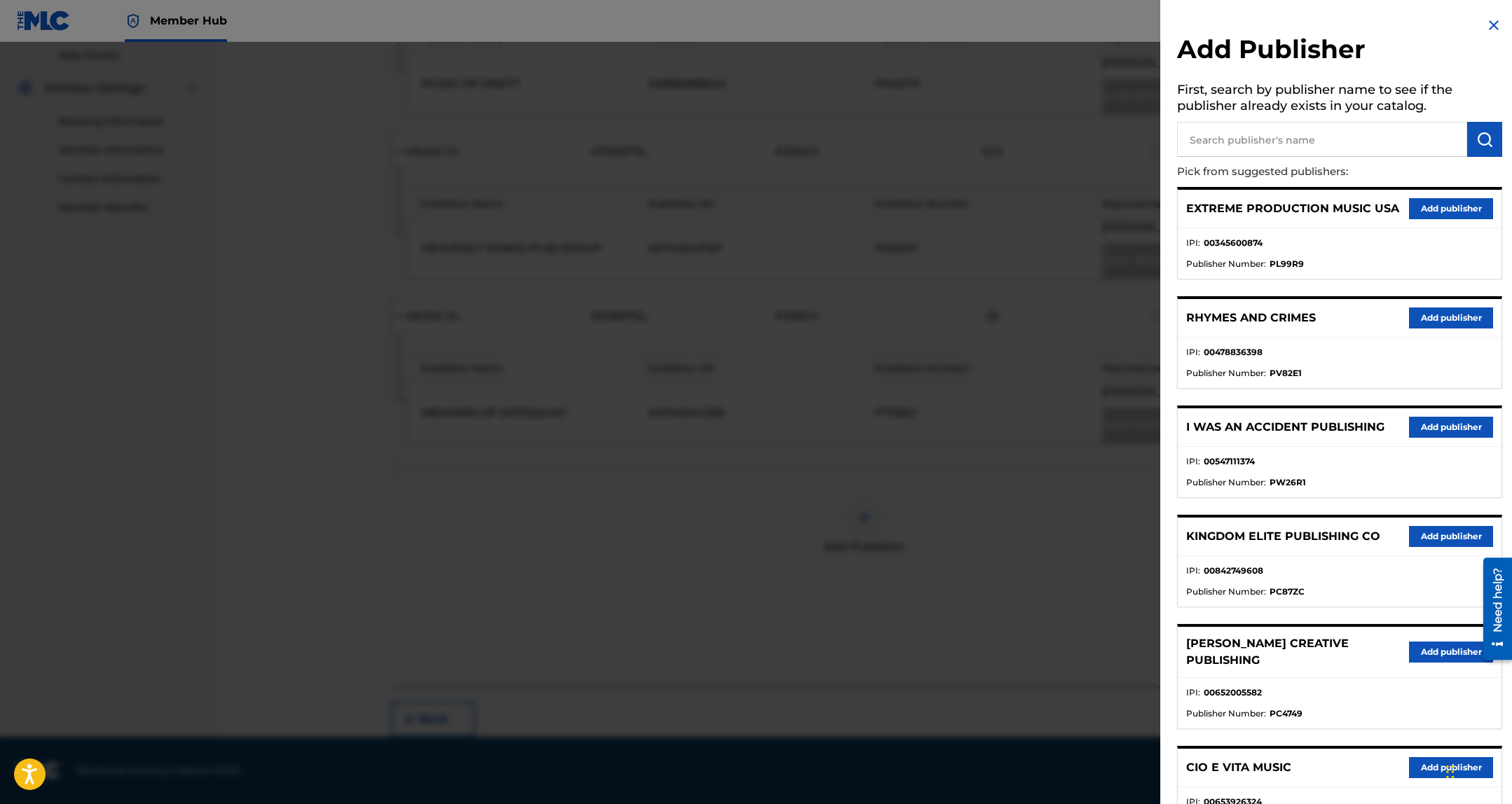
click at [1262, 147] on input "text" at bounding box center [1322, 139] width 290 height 35
type input "big gates"
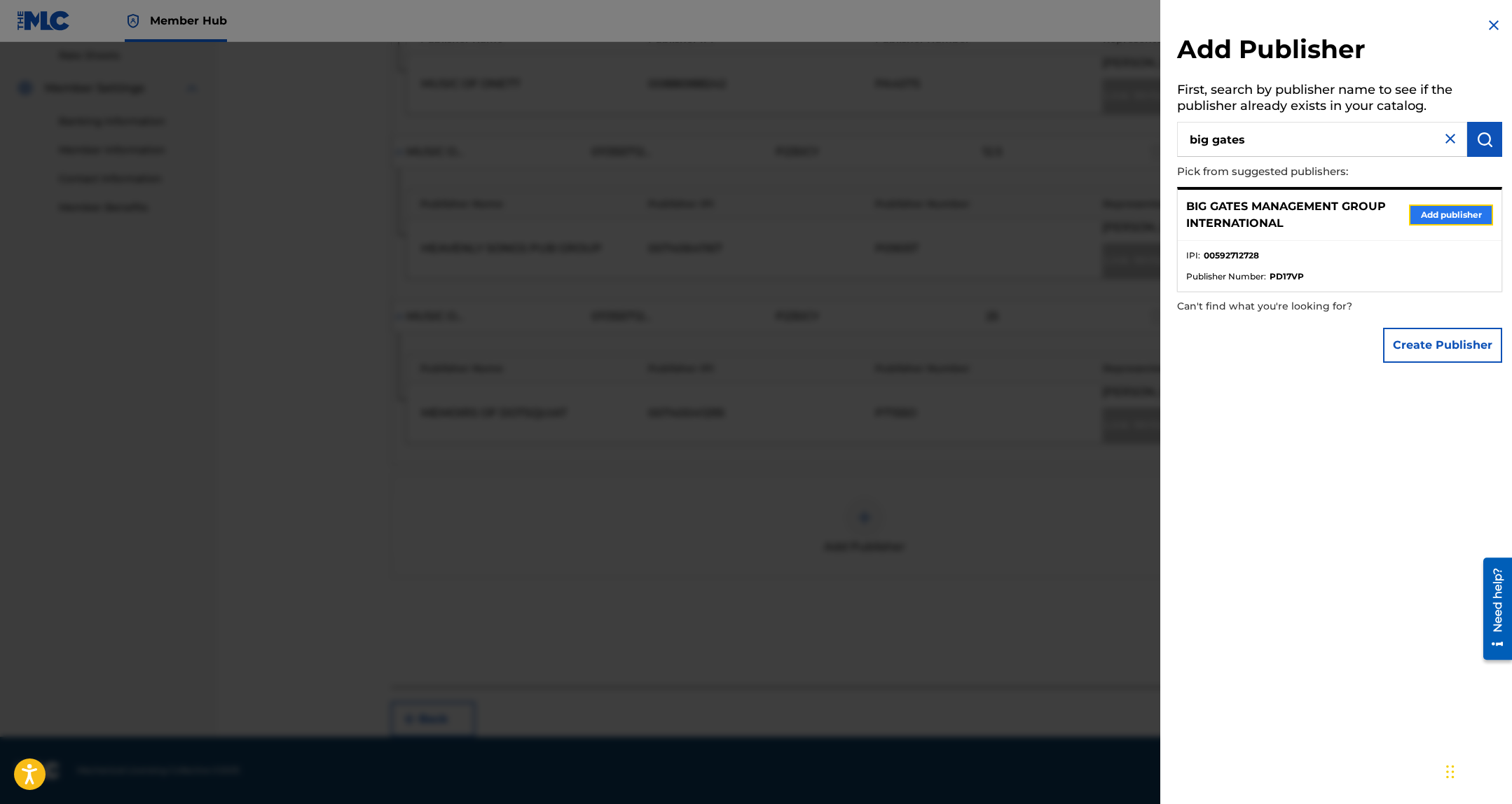
click at [1439, 224] on button "Add publisher" at bounding box center [1450, 215] width 84 height 21
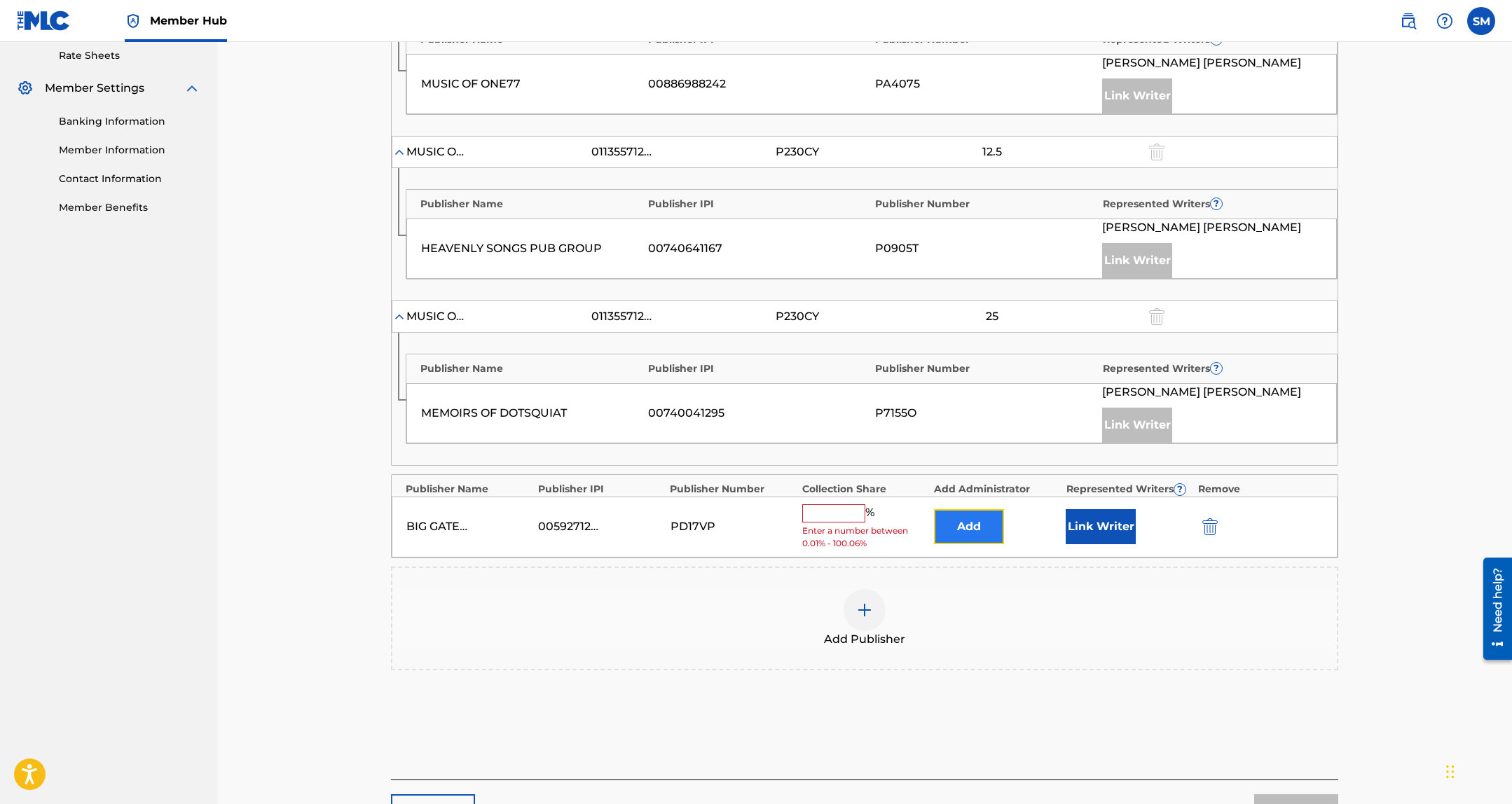
click at [968, 528] on button "Add" at bounding box center [968, 527] width 70 height 35
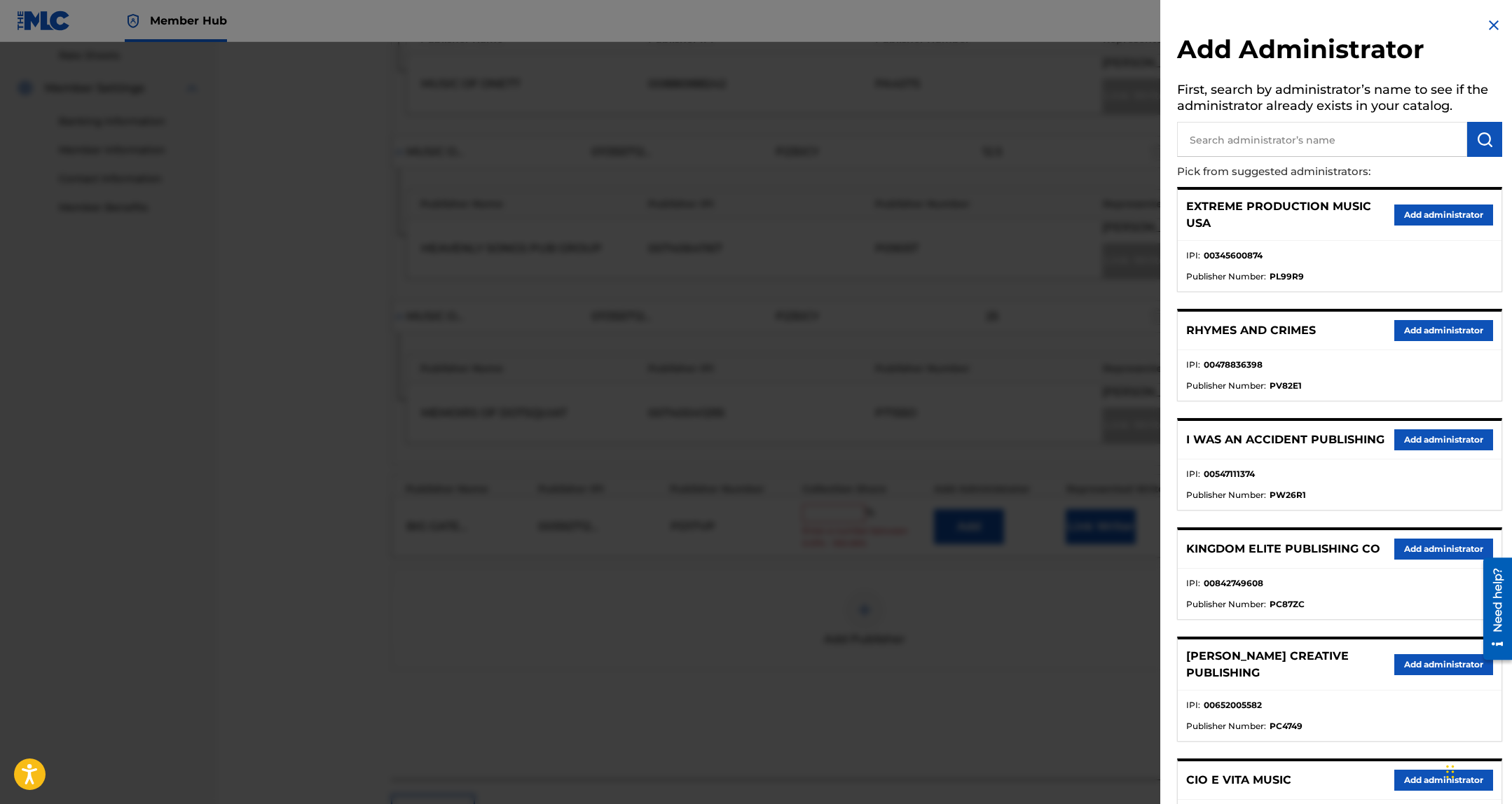
click at [1230, 147] on input "text" at bounding box center [1322, 139] width 290 height 35
type input "songs of vydia"
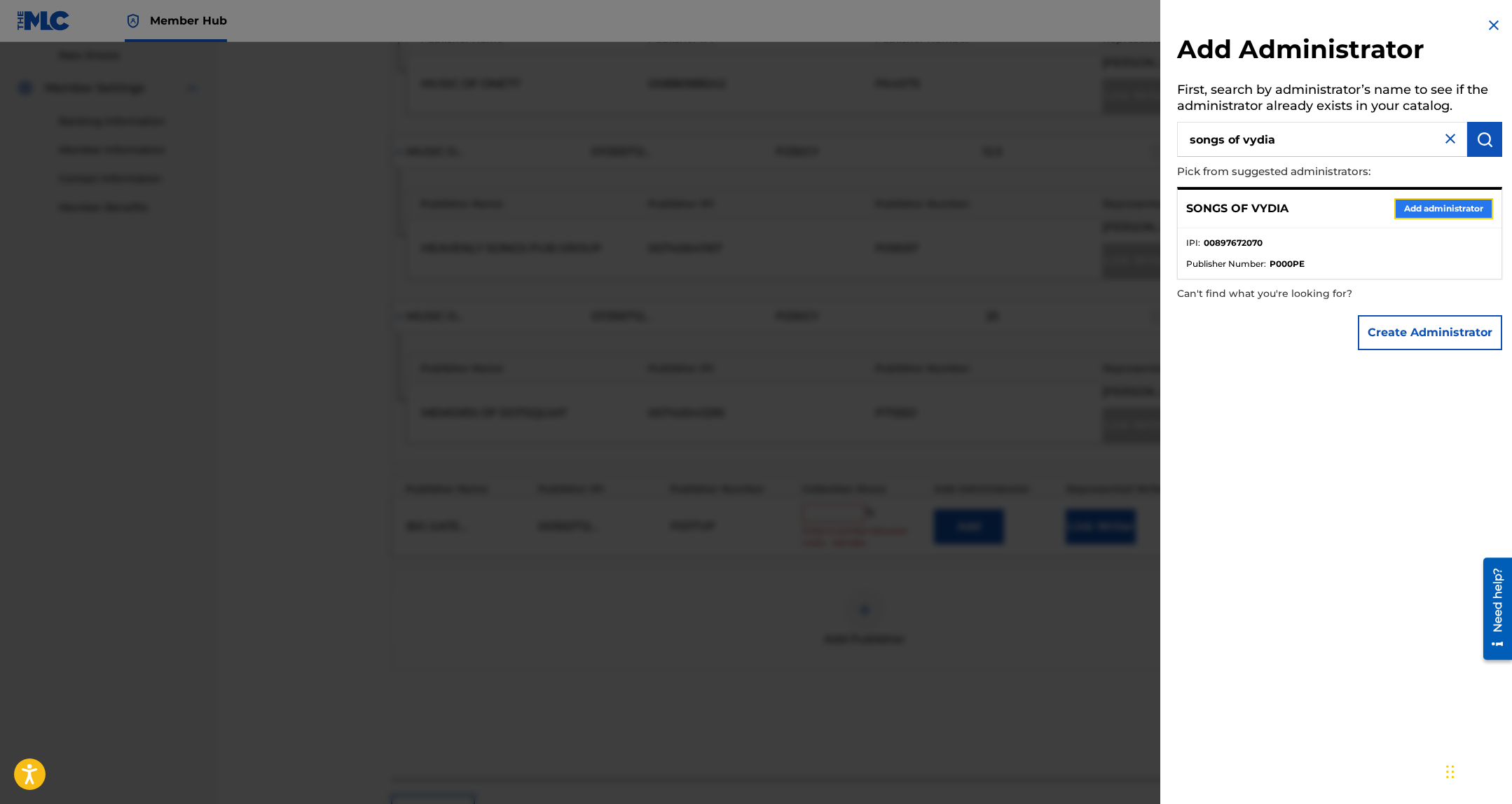
click at [1404, 213] on button "Add administrator" at bounding box center [1443, 209] width 99 height 21
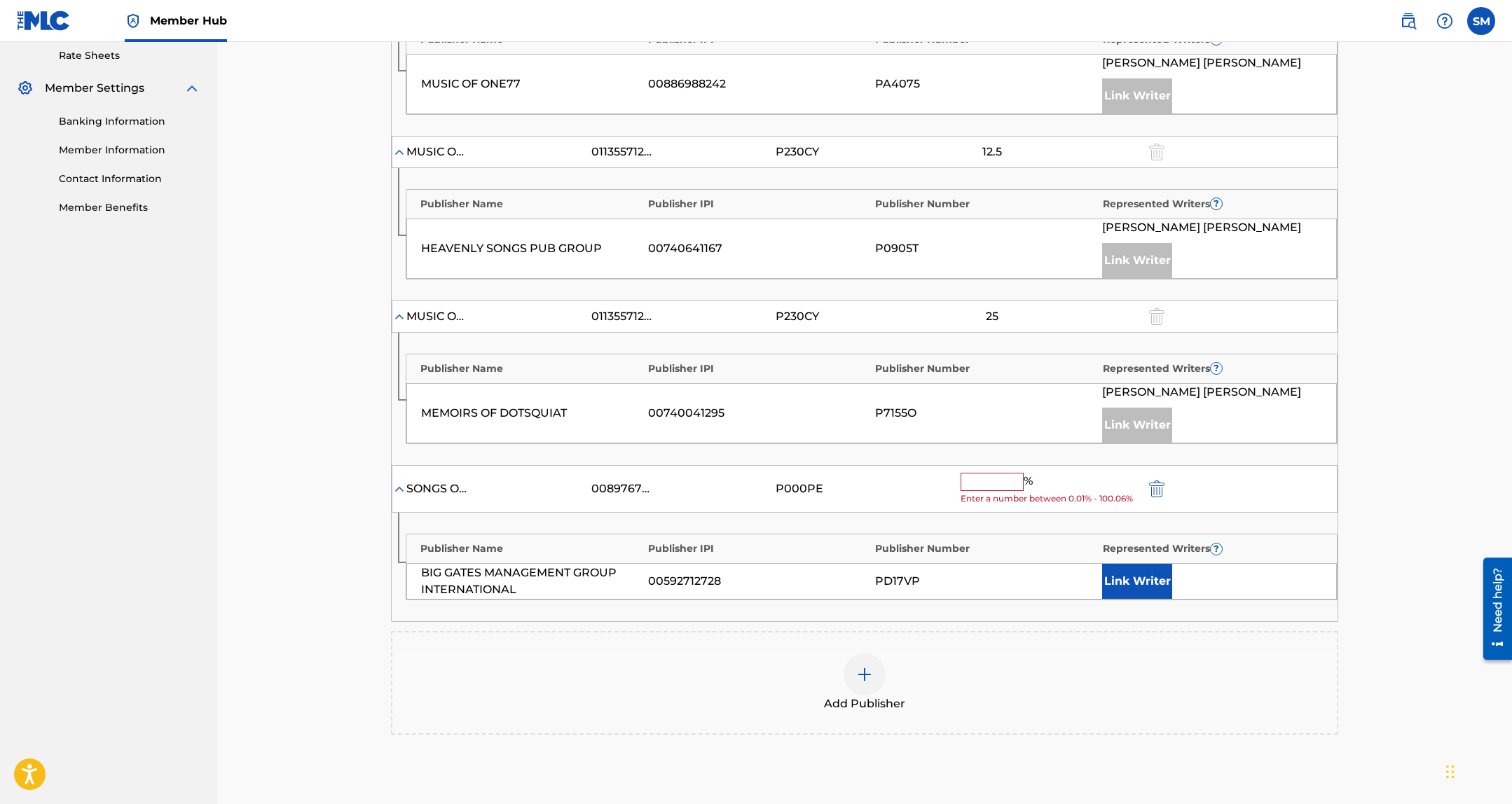
click at [974, 480] on input "text" at bounding box center [991, 482] width 63 height 18
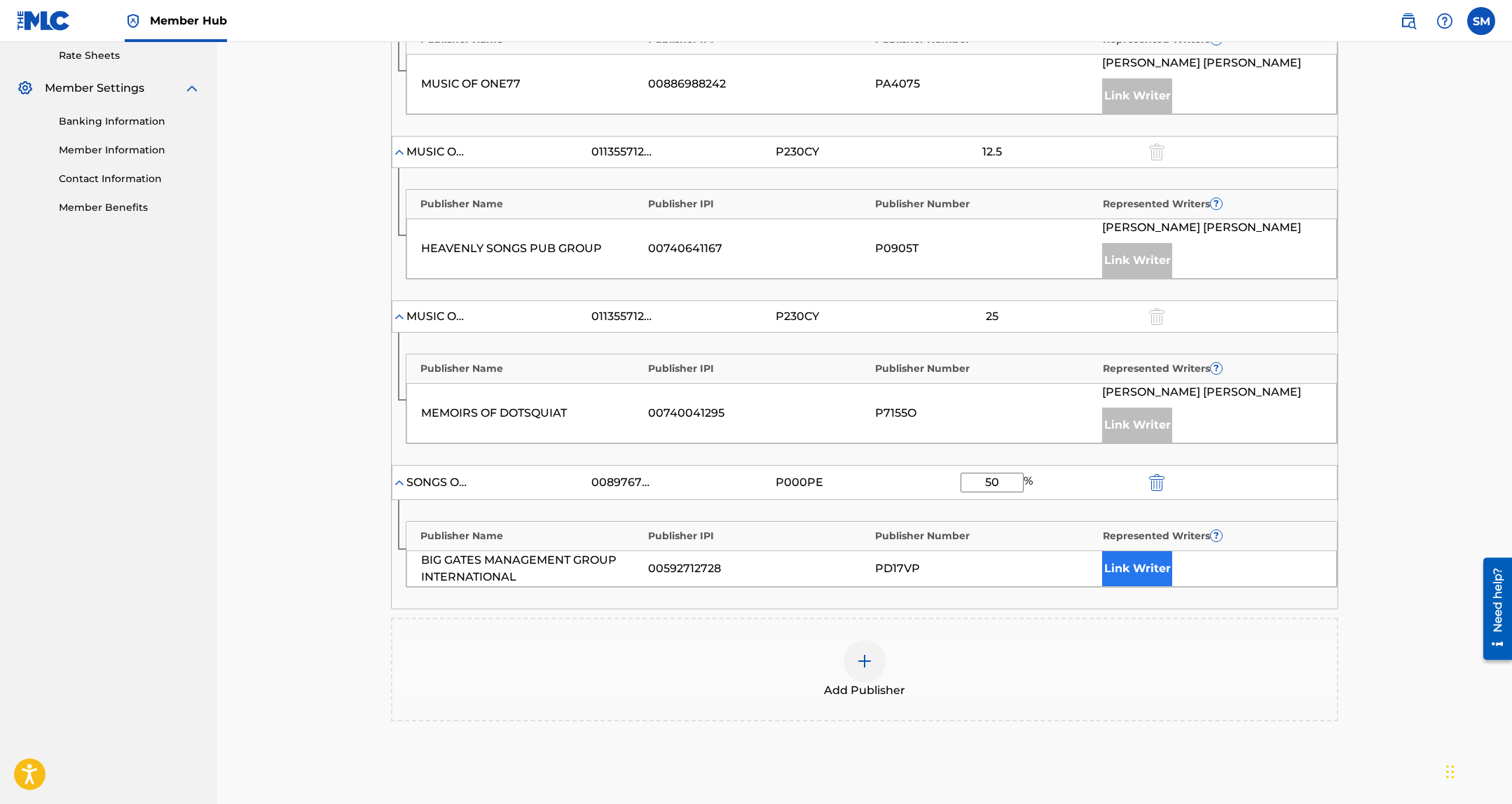
type input "50"
click at [1151, 571] on button "Link Writer" at bounding box center [1137, 568] width 70 height 35
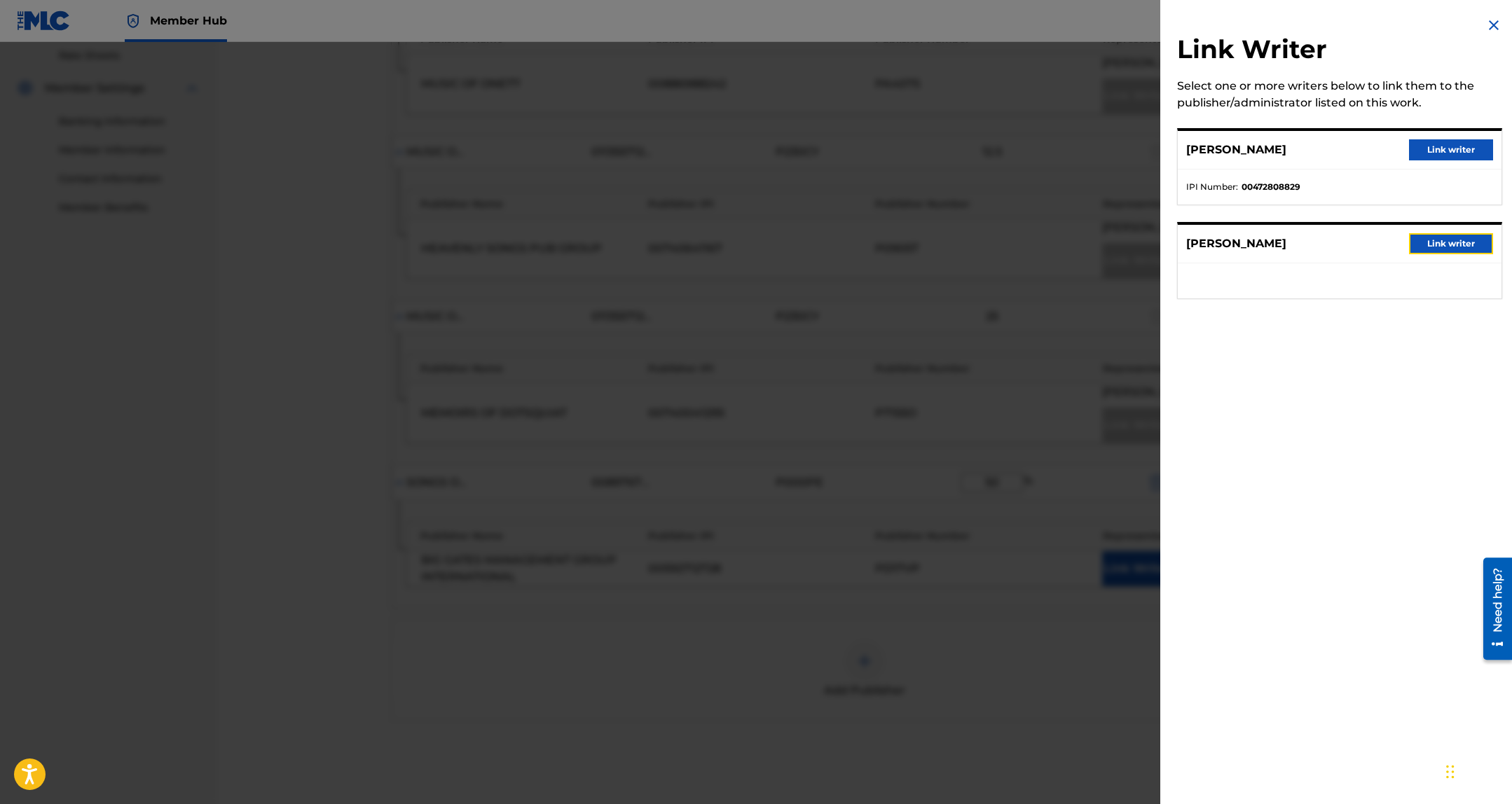
click at [1412, 237] on button "Link writer" at bounding box center [1450, 244] width 84 height 21
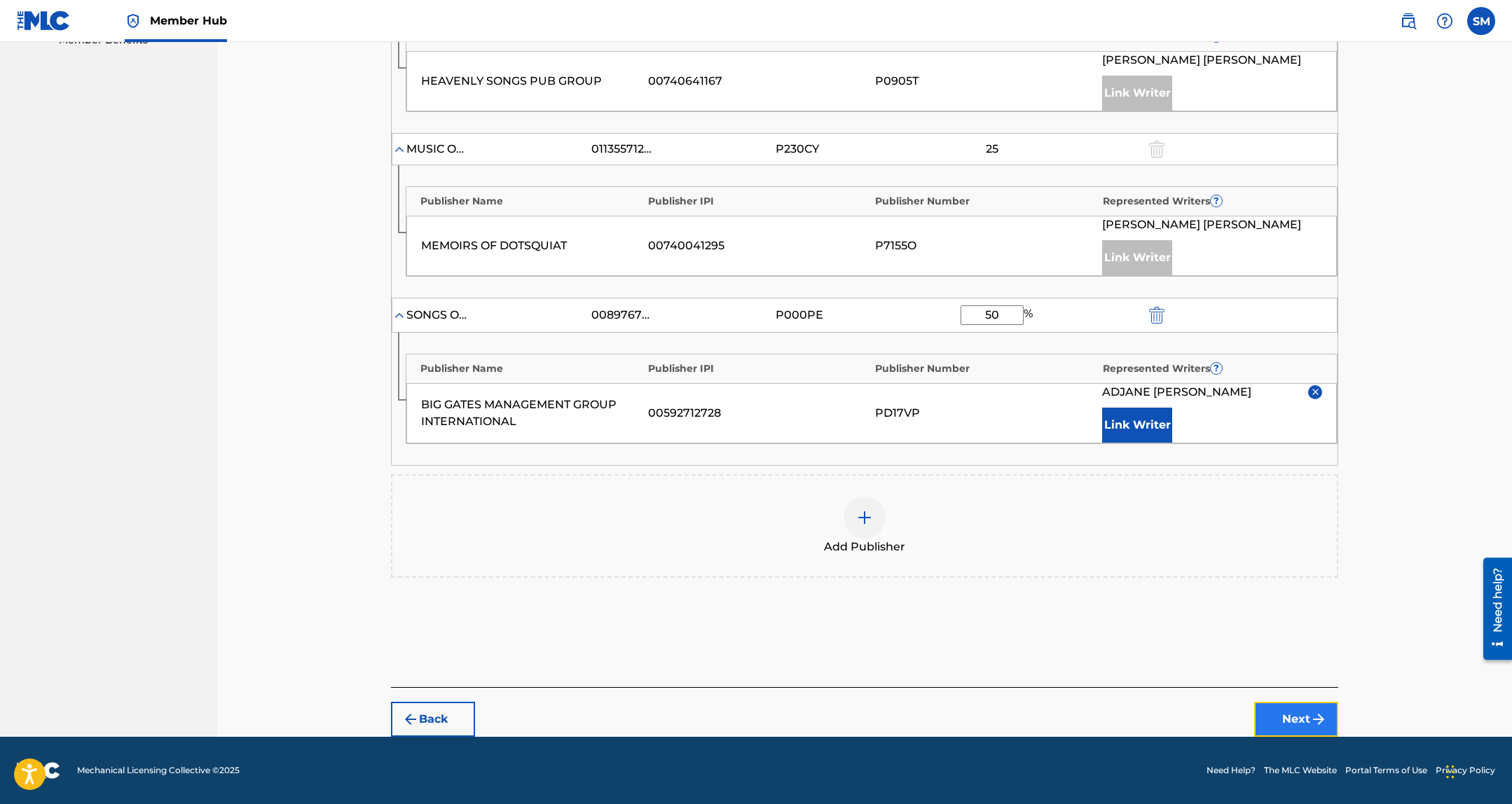
click at [1288, 715] on button "Next" at bounding box center [1296, 719] width 84 height 35
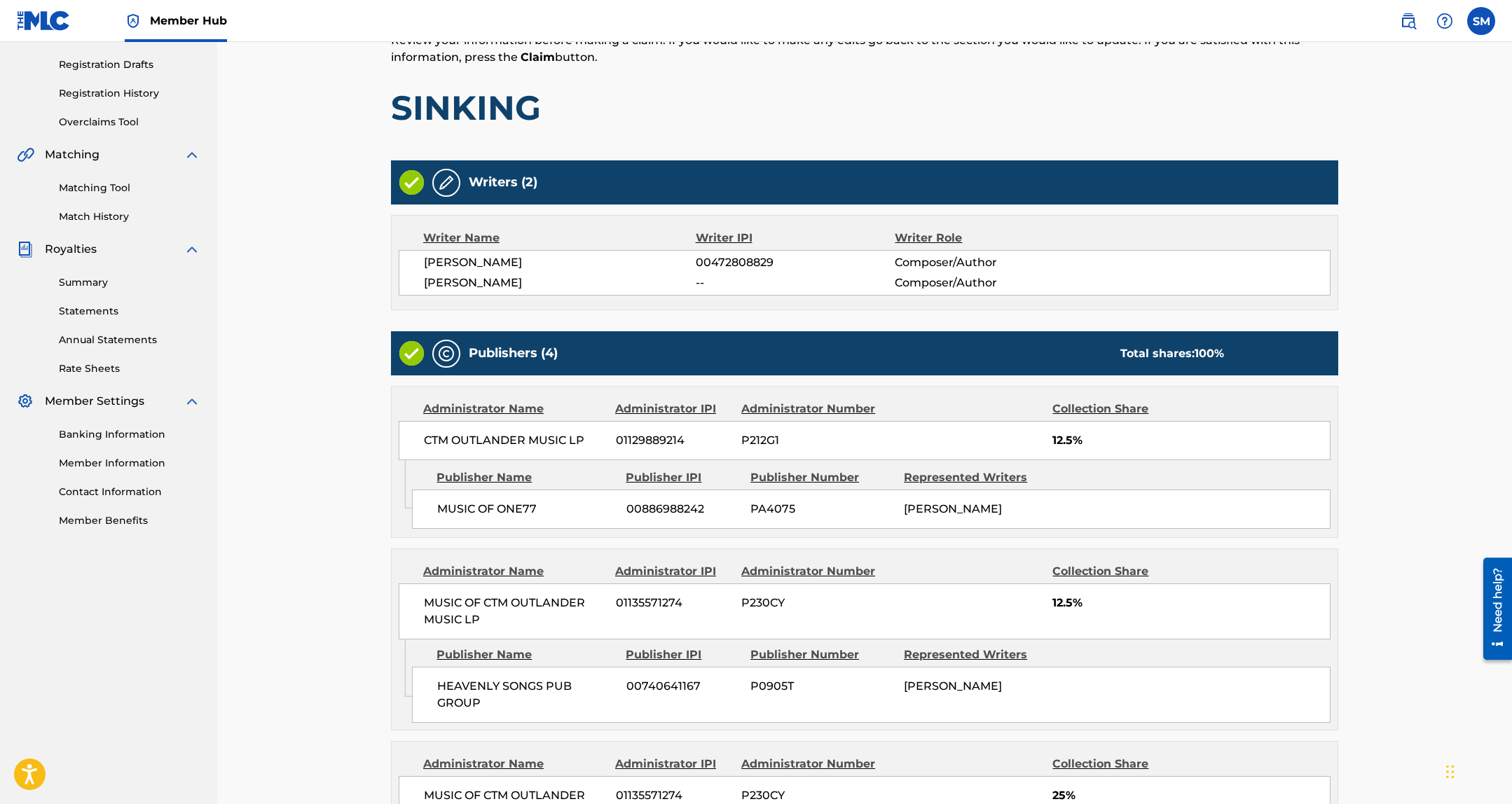
scroll to position [674, 0]
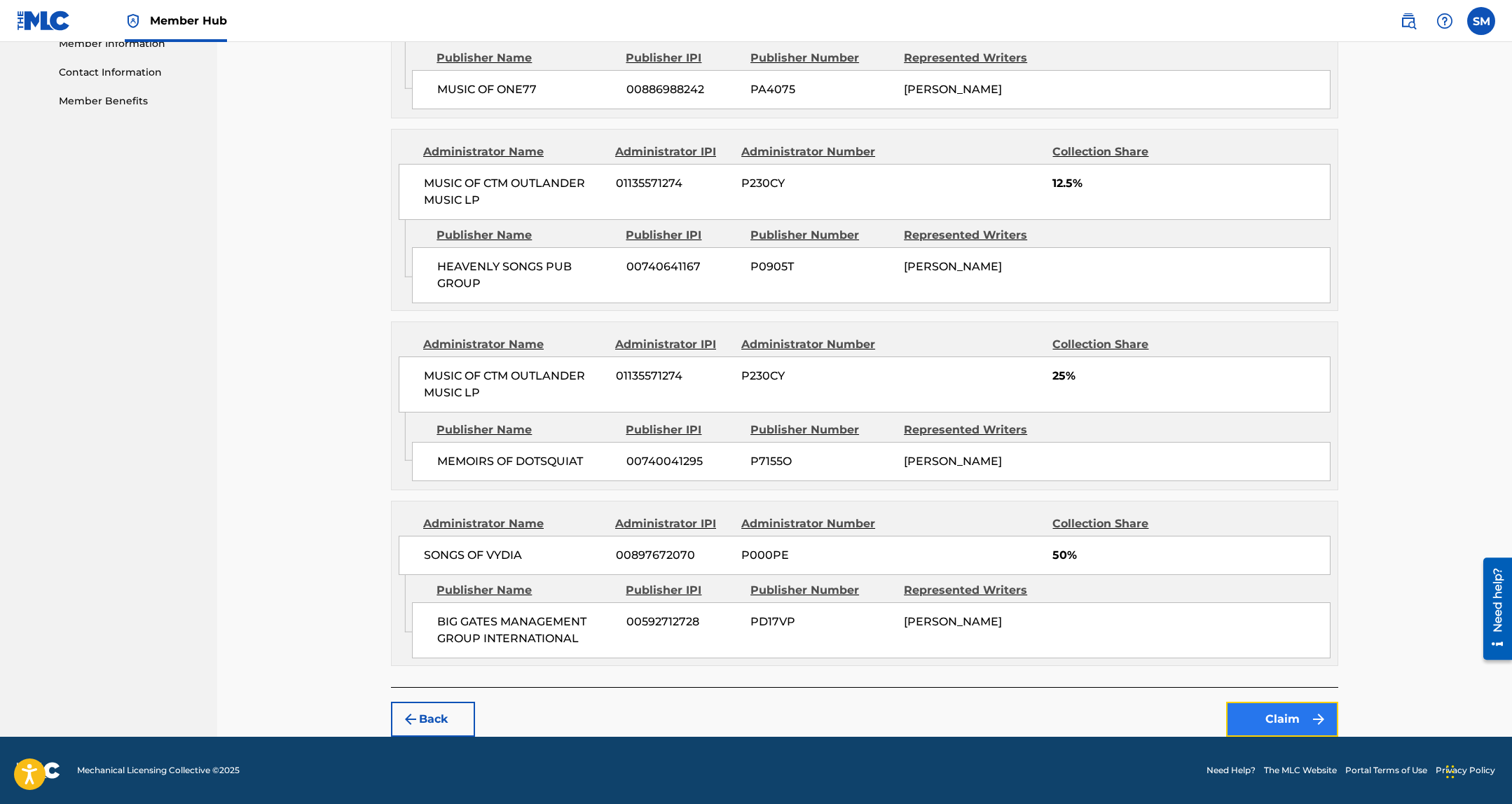
click at [1283, 710] on button "Claim" at bounding box center [1281, 719] width 112 height 35
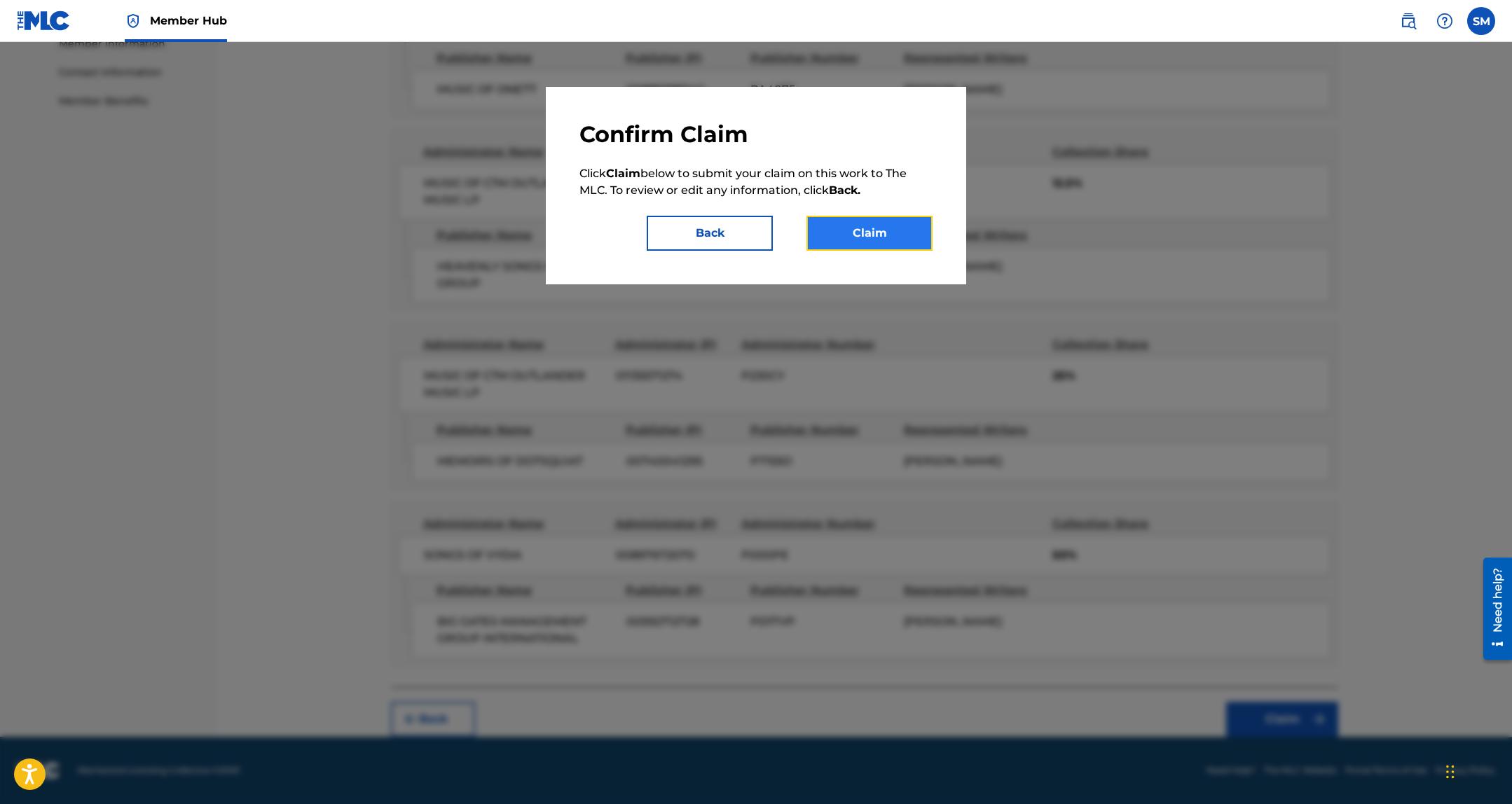
click at [927, 228] on button "Claim" at bounding box center [869, 233] width 126 height 35
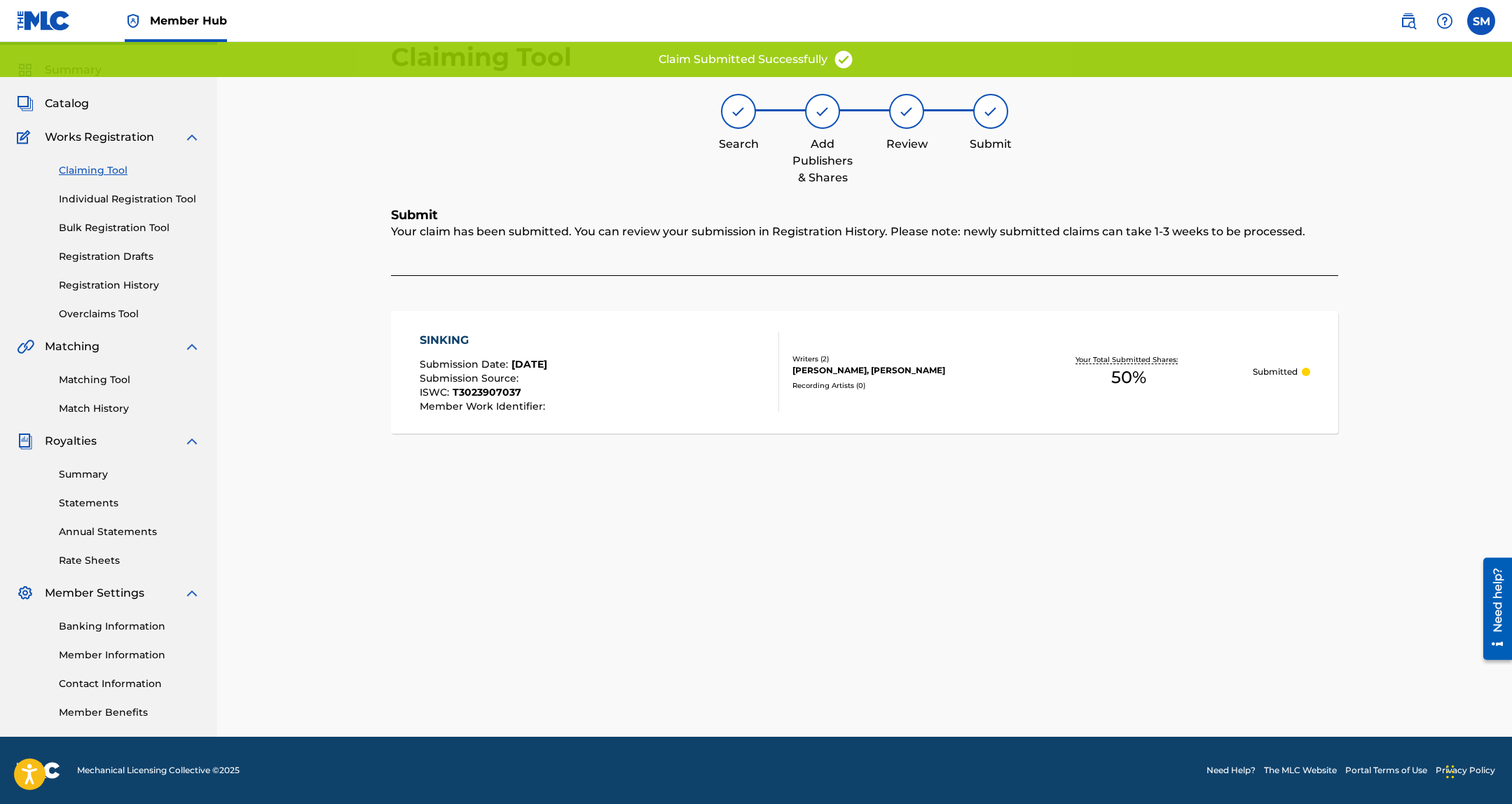
scroll to position [36, 0]
click at [90, 167] on link "Claiming Tool" at bounding box center [129, 170] width 141 height 15
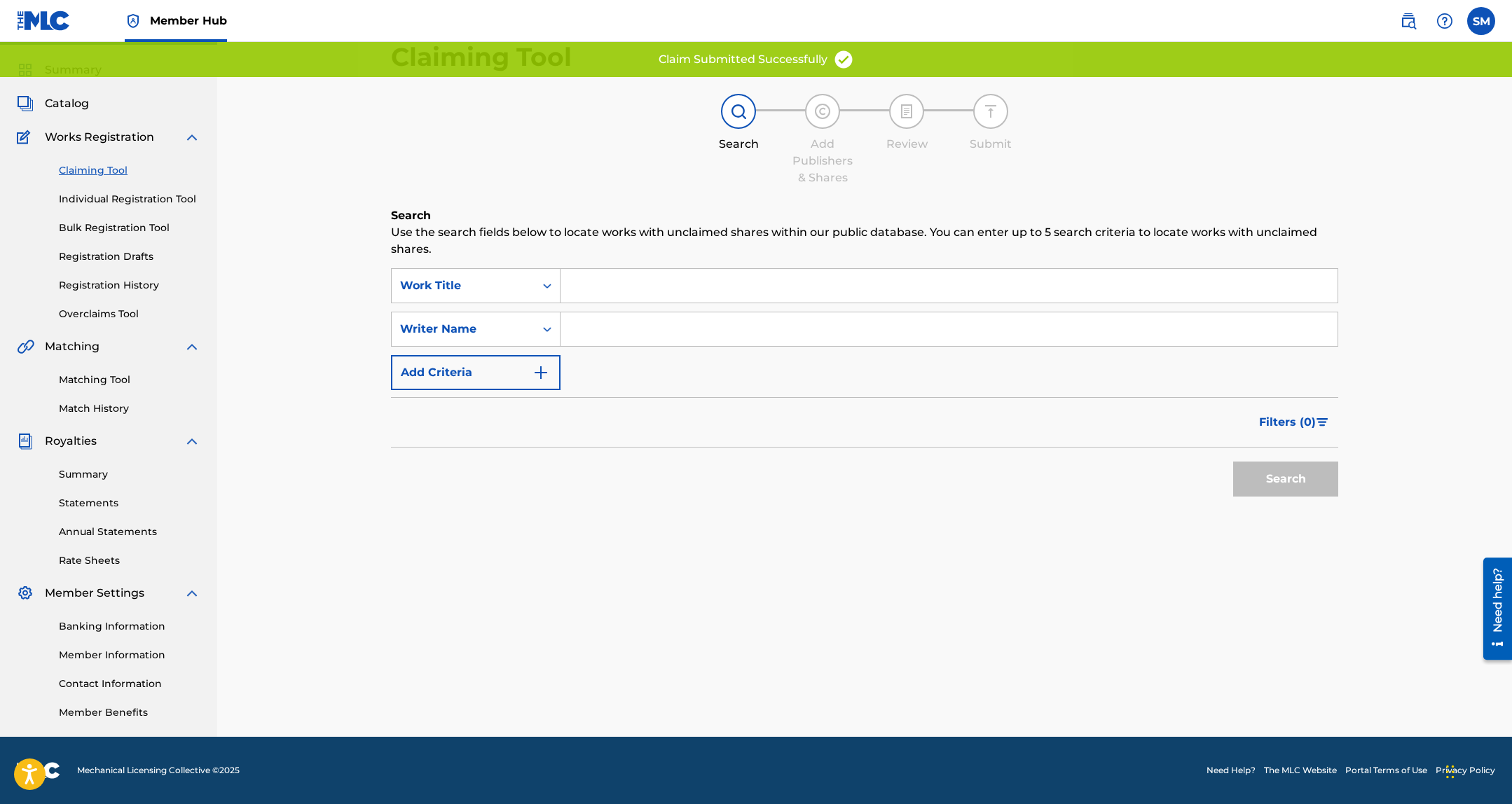
scroll to position [0, 0]
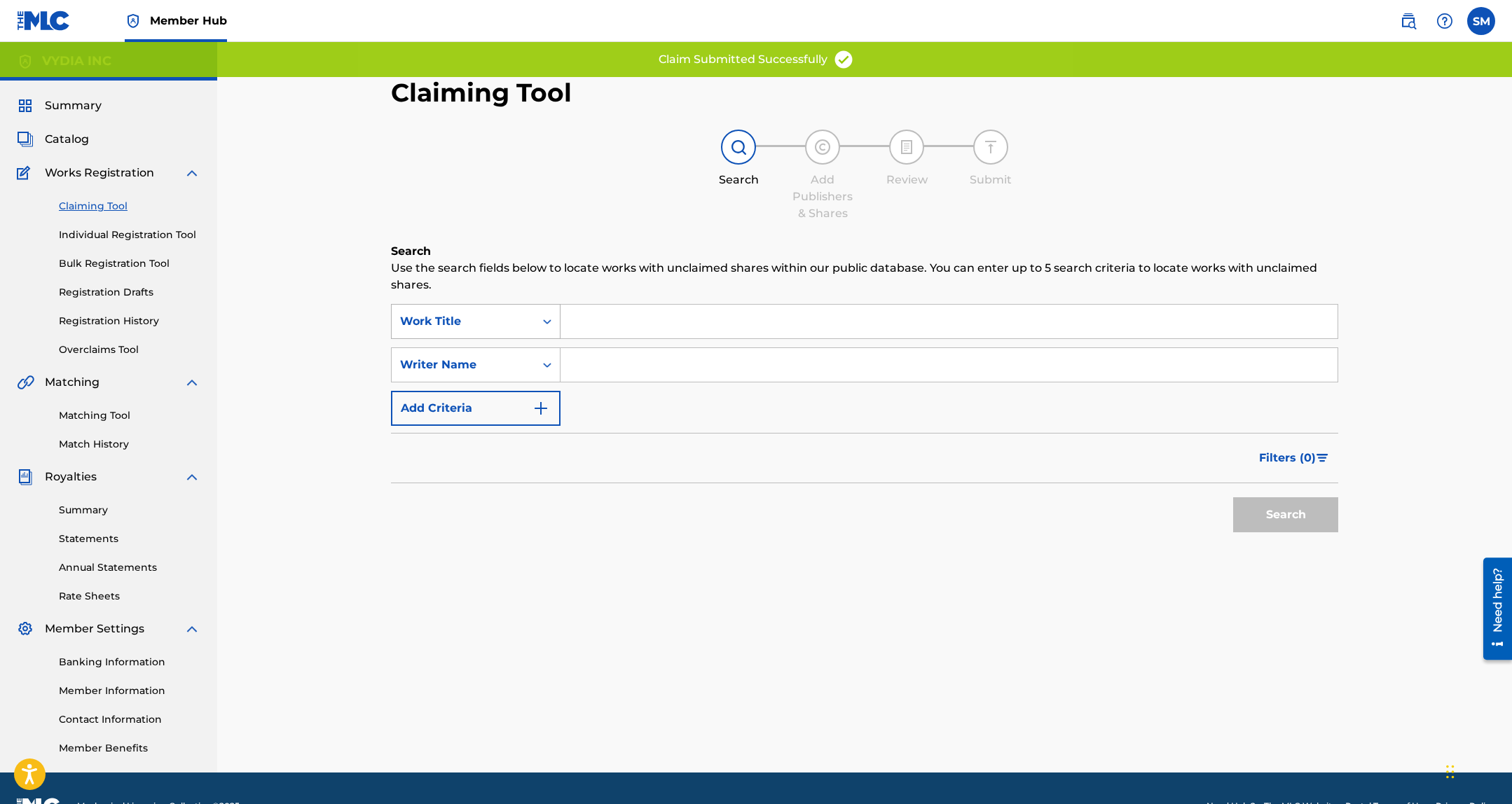
click at [433, 308] on div "Work Title" at bounding box center [463, 321] width 143 height 27
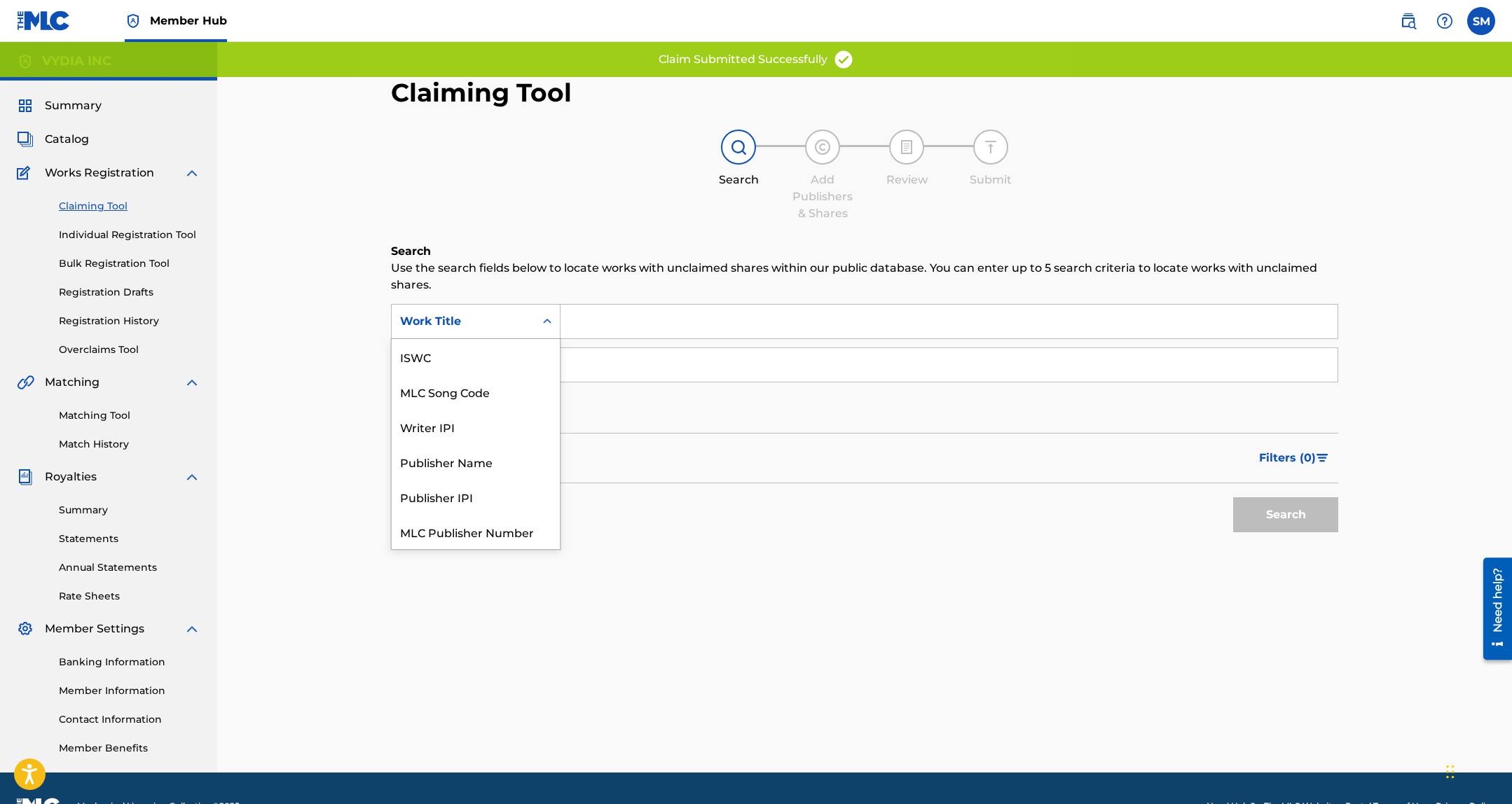
scroll to position [35, 0]
click at [494, 354] on div "MLC Song Code" at bounding box center [475, 356] width 168 height 35
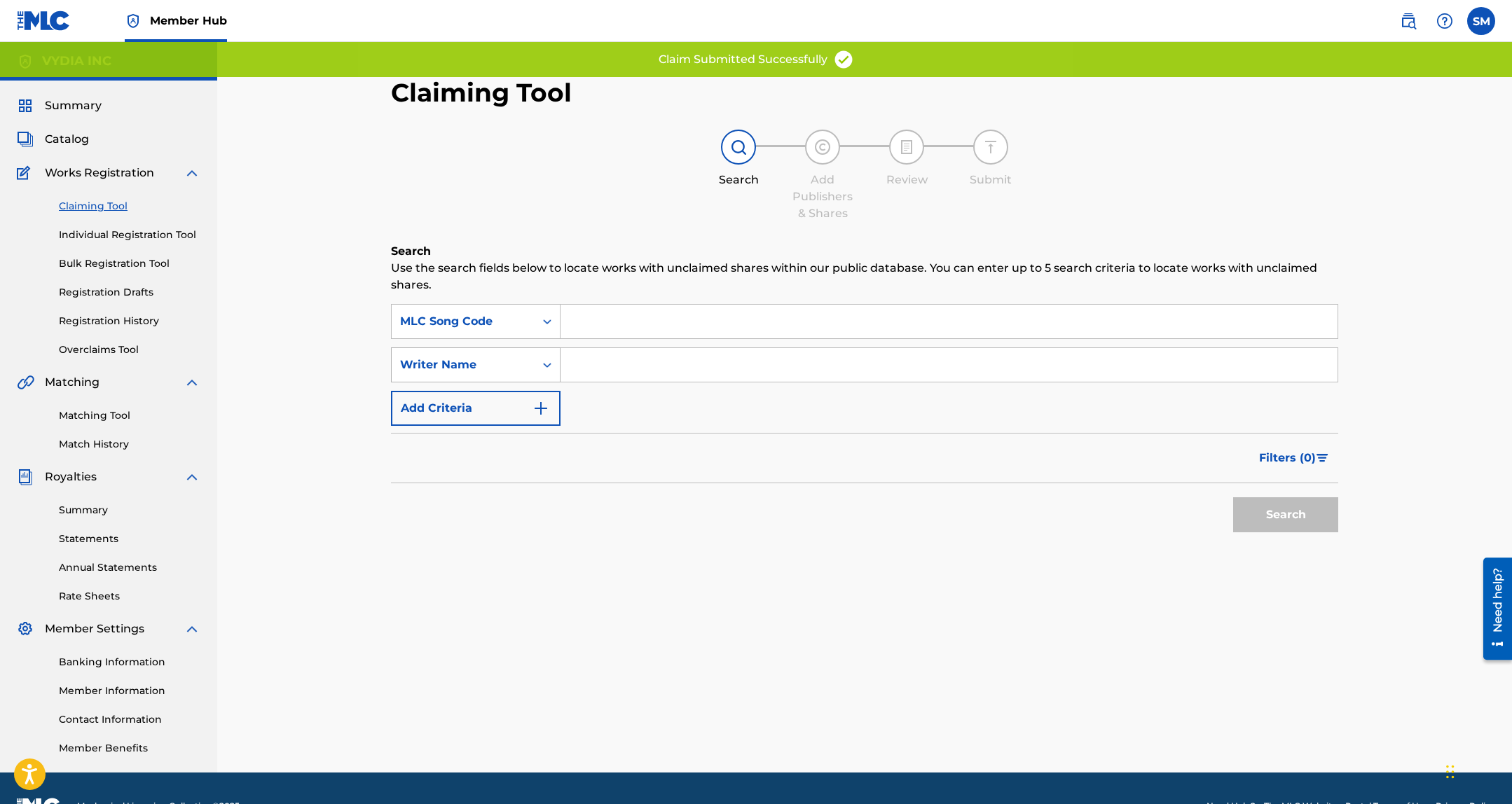
click at [714, 318] on input "Search Form" at bounding box center [948, 321] width 777 height 33
type input "DA9AE3"
click at [1233, 509] on button "Search" at bounding box center [1285, 515] width 105 height 35
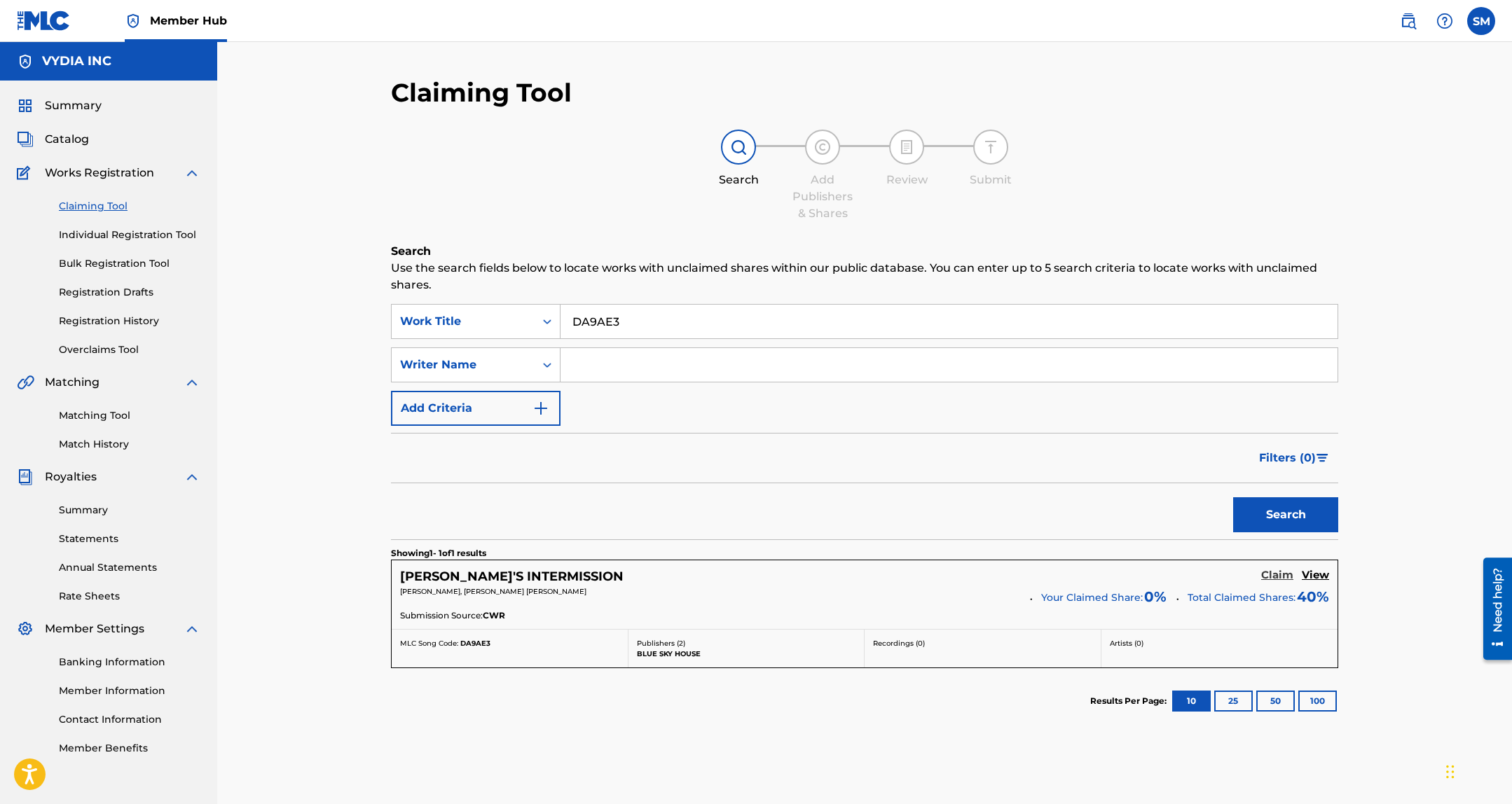
click at [1278, 573] on h5 "Claim" at bounding box center [1276, 576] width 32 height 13
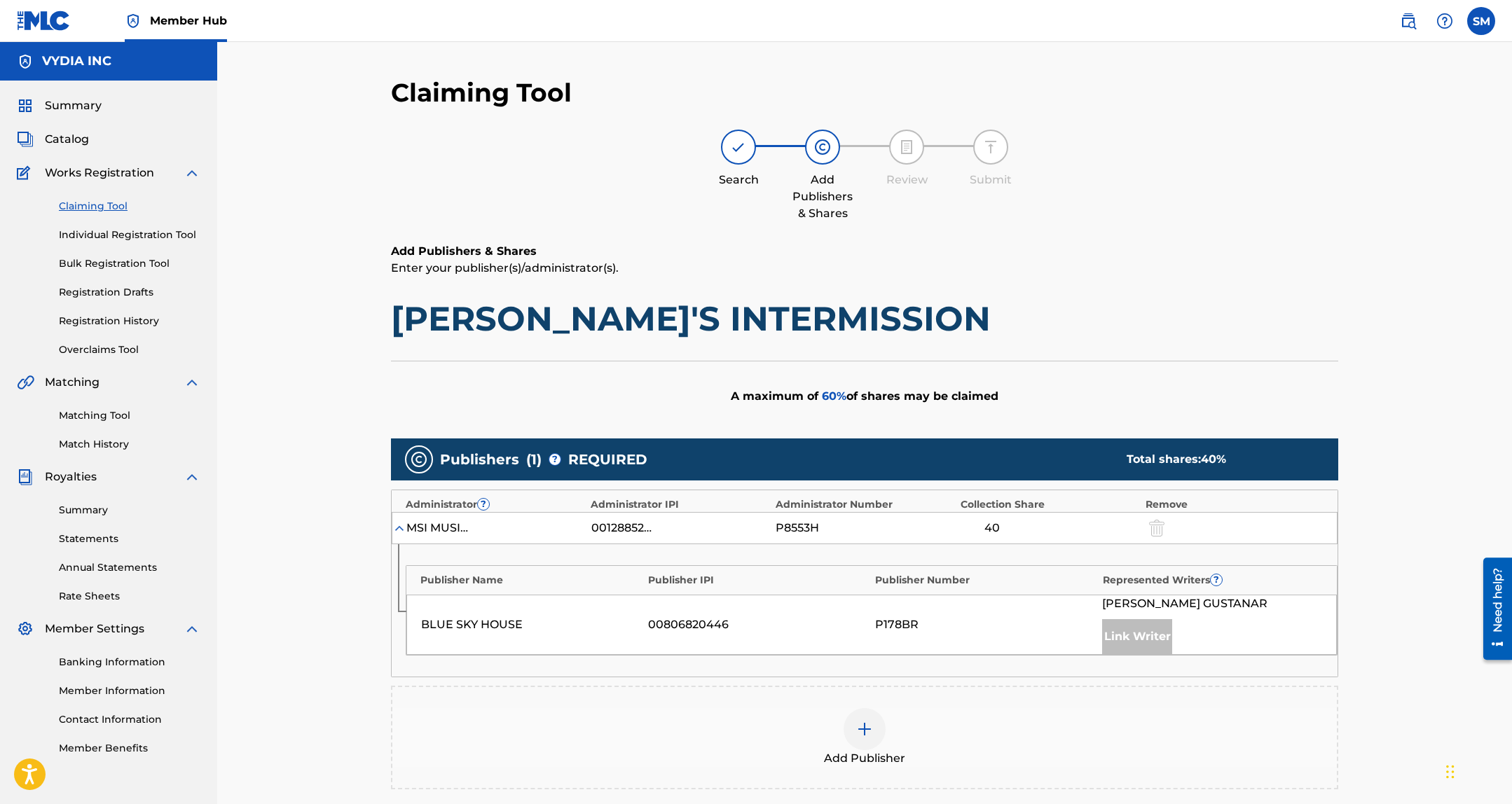
click at [872, 723] on img at bounding box center [864, 729] width 17 height 17
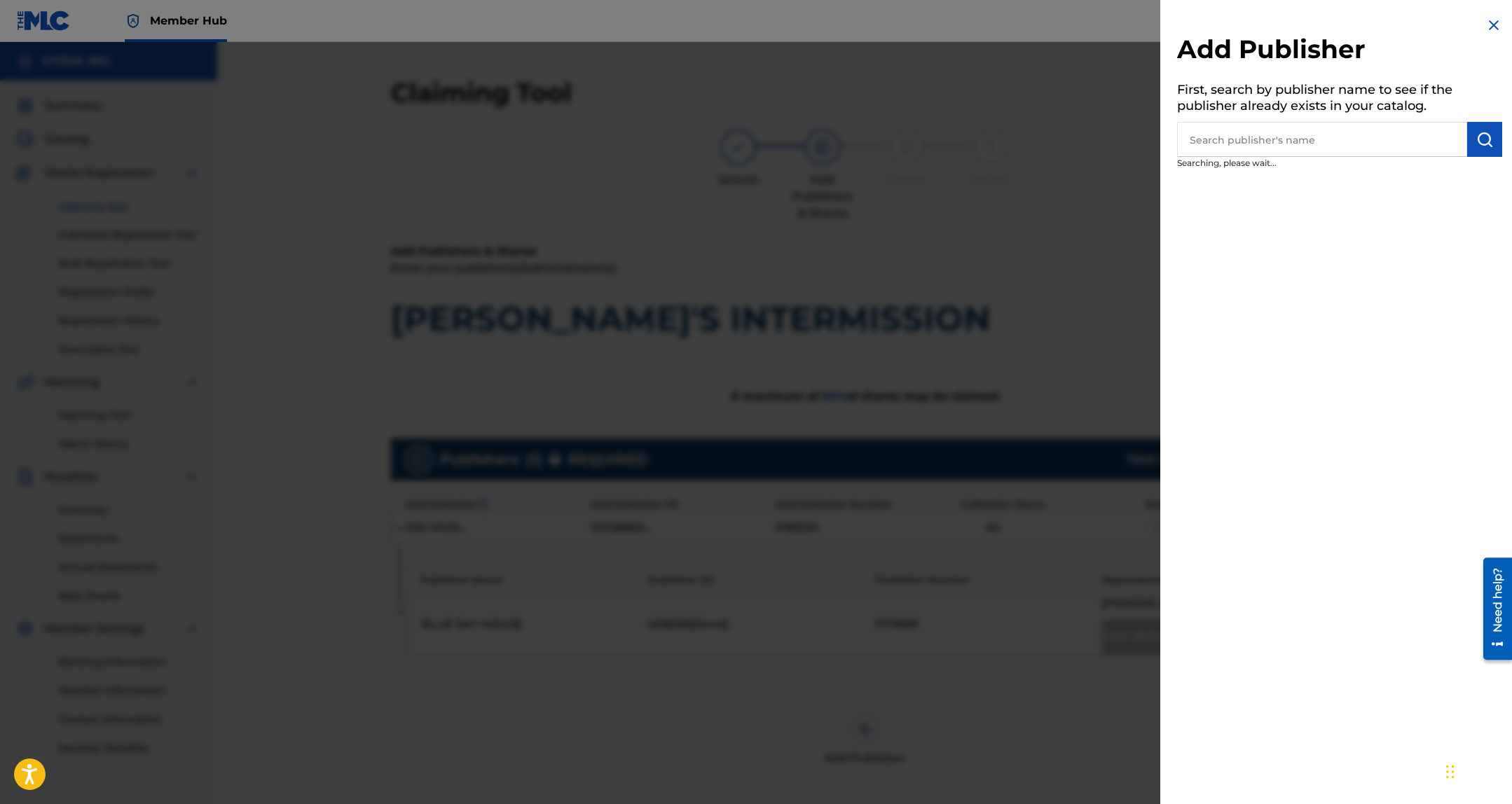
click at [1260, 154] on input "text" at bounding box center [1322, 139] width 290 height 35
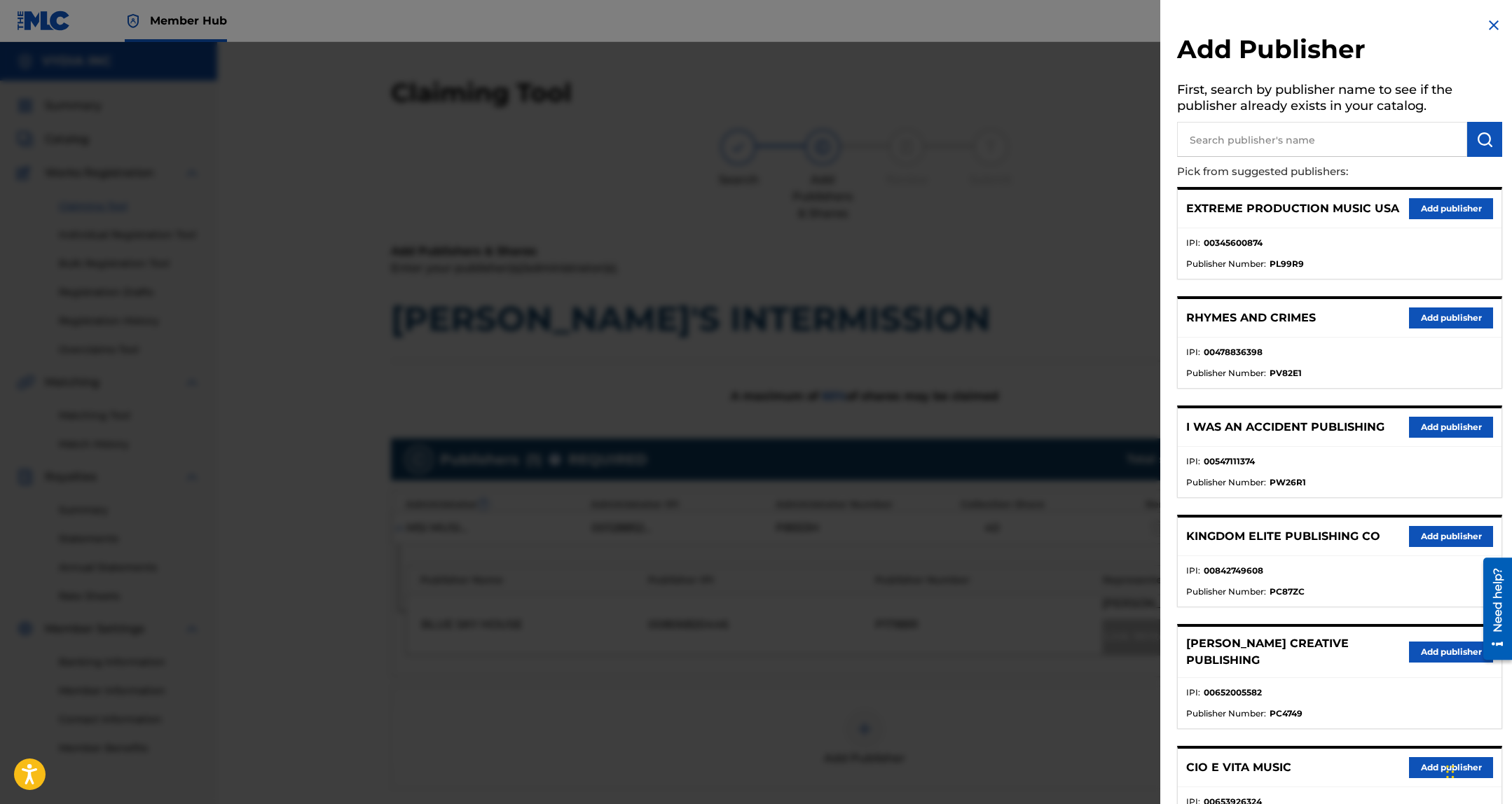
click at [1260, 138] on input "text" at bounding box center [1322, 139] width 290 height 35
type input "big gates"
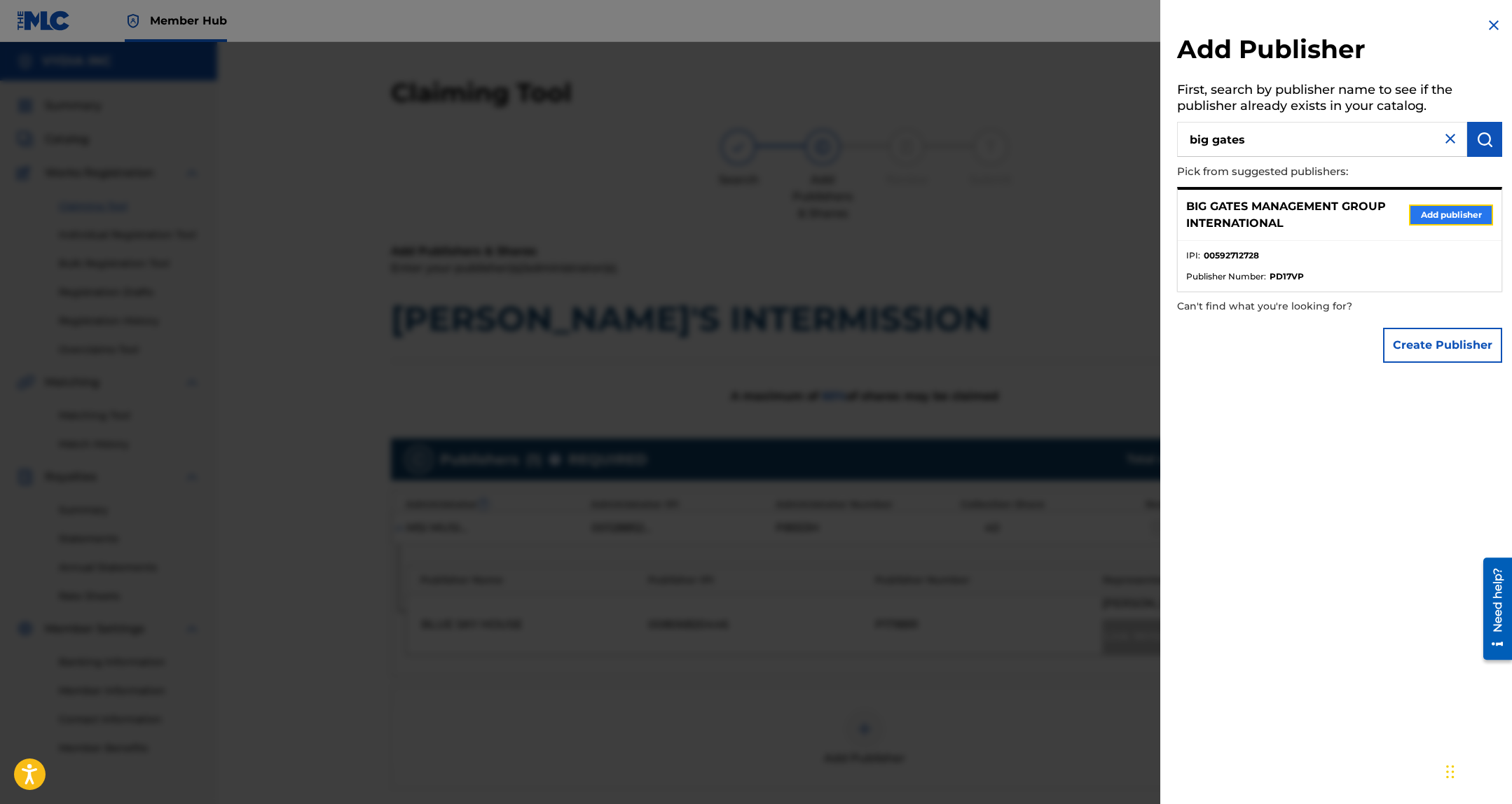
click at [1466, 205] on button "Add publisher" at bounding box center [1450, 215] width 84 height 21
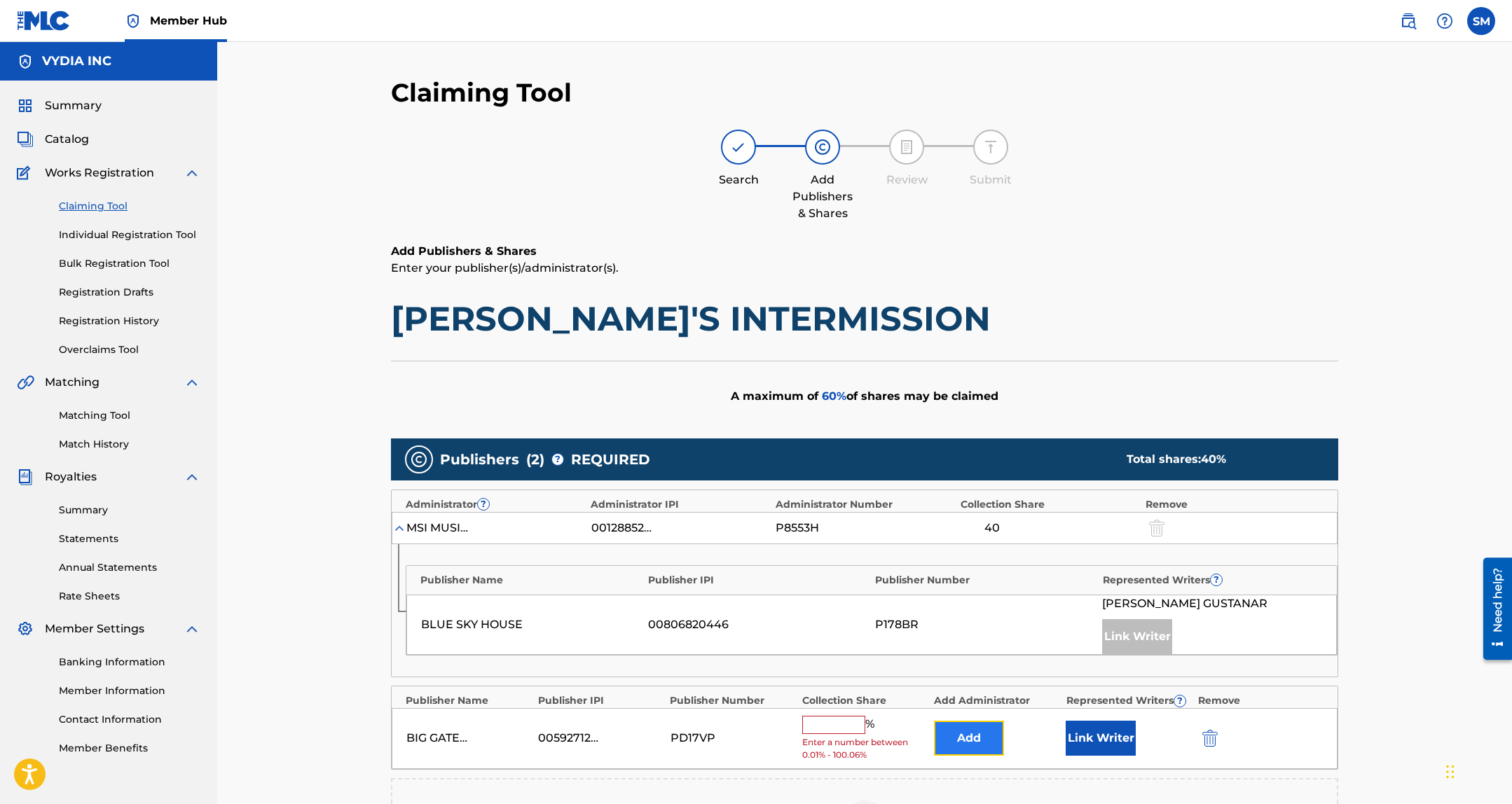
click at [954, 742] on button "Add" at bounding box center [968, 738] width 70 height 35
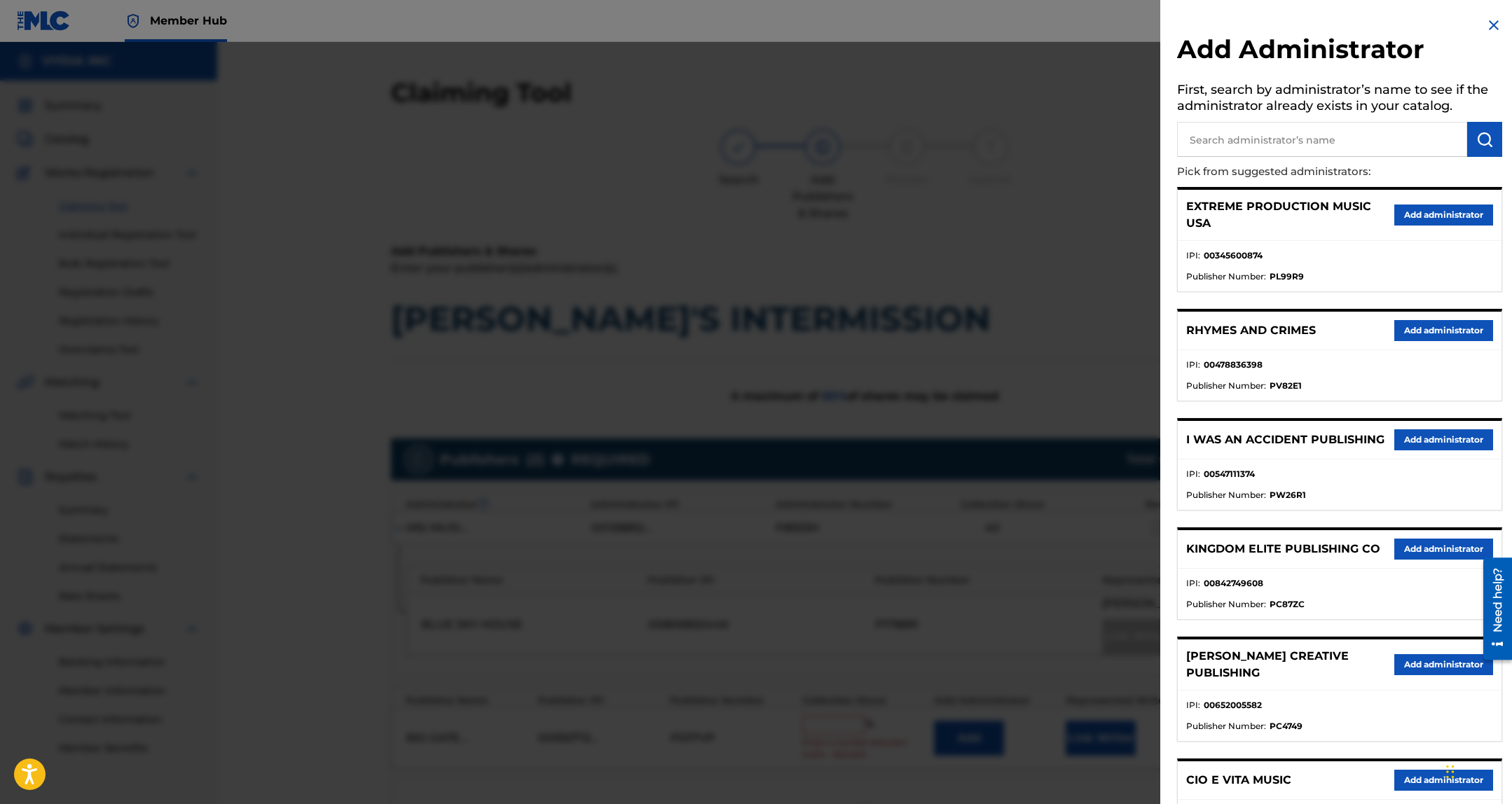
click at [1297, 145] on input "text" at bounding box center [1322, 139] width 290 height 35
type input "songs of vydia"
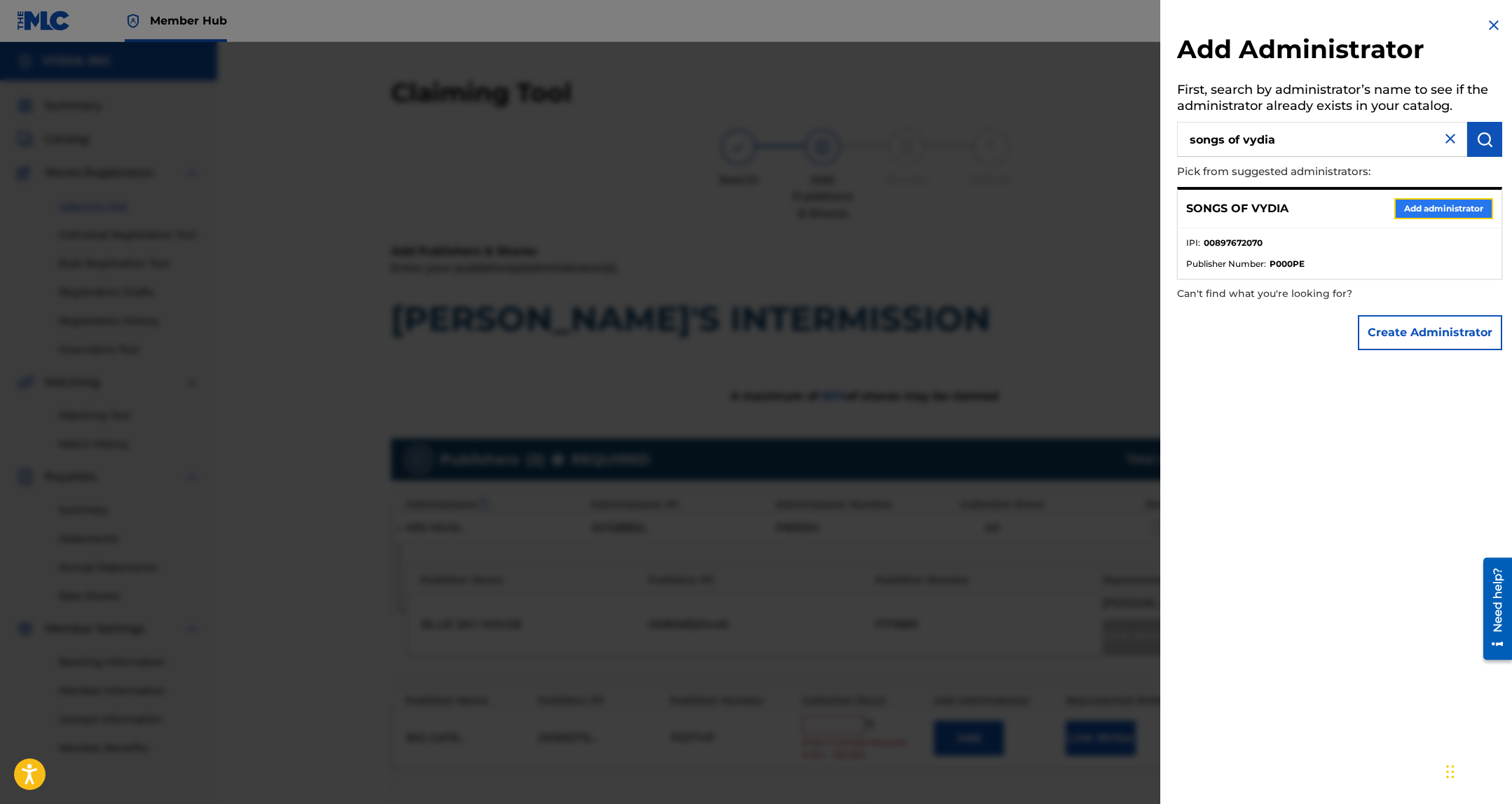
click at [1405, 210] on button "Add administrator" at bounding box center [1443, 209] width 99 height 21
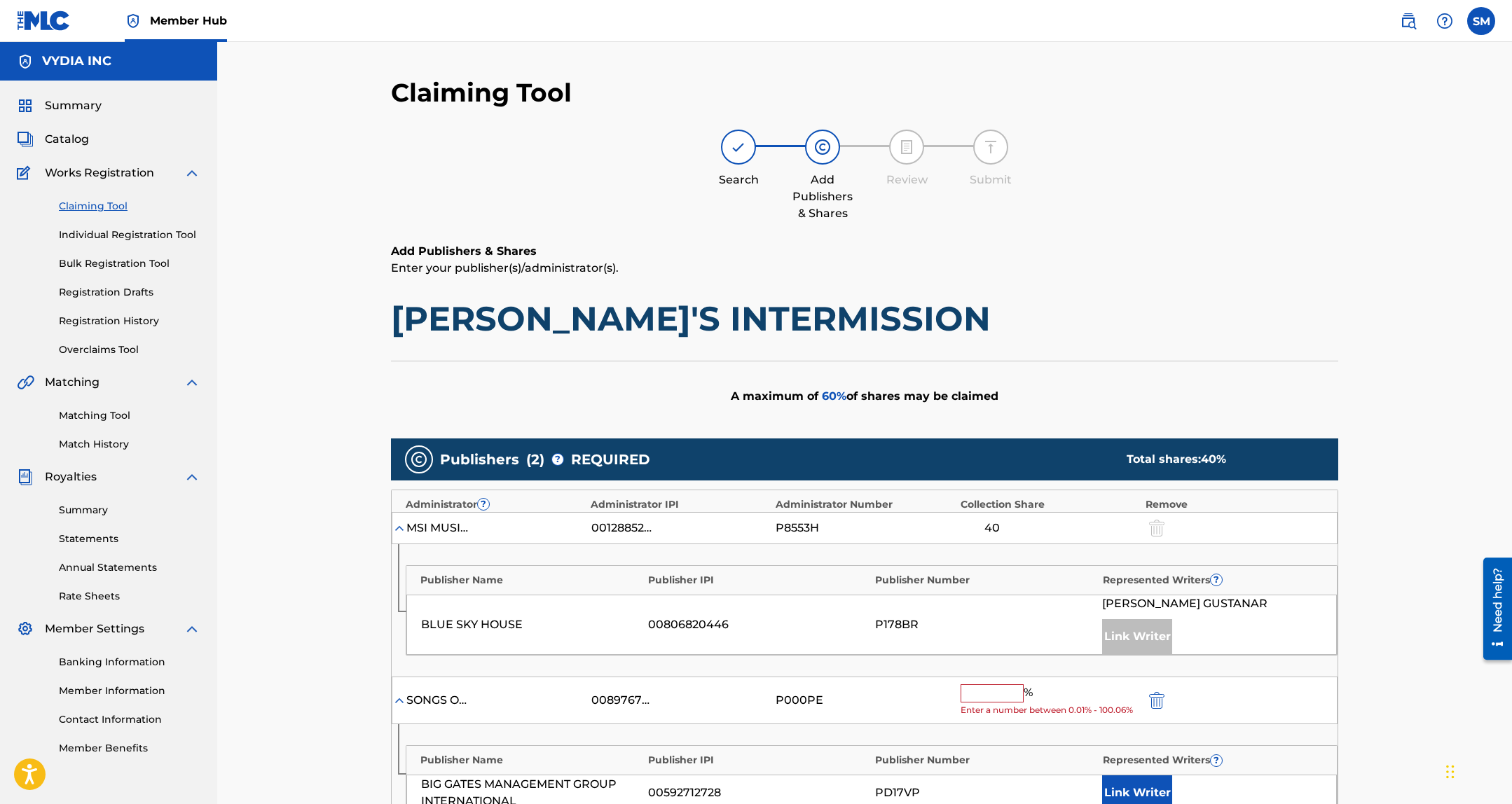
click at [984, 688] on input "text" at bounding box center [991, 693] width 63 height 18
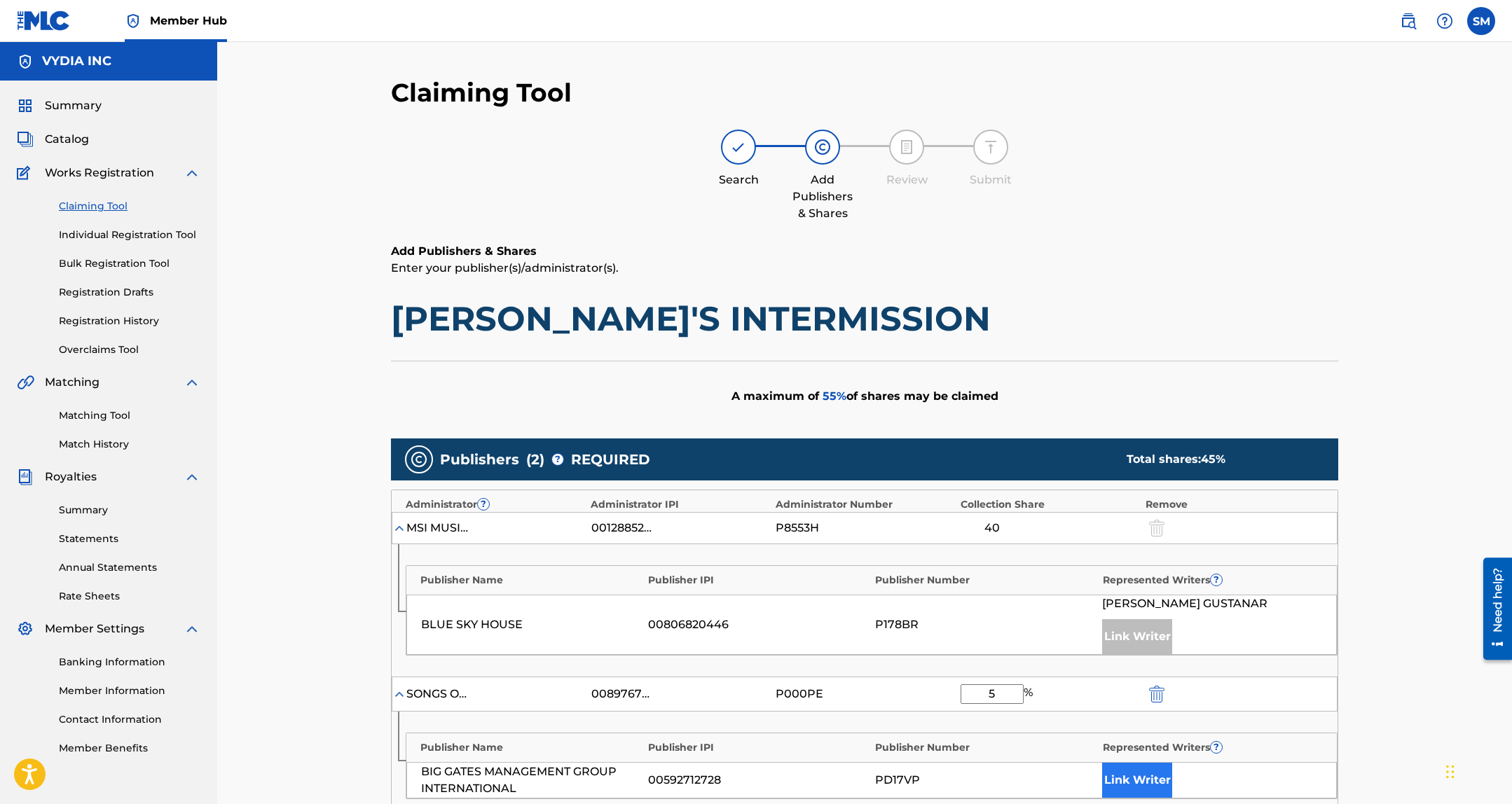
type input "5"
click at [1139, 782] on button "Link Writer" at bounding box center [1137, 780] width 70 height 35
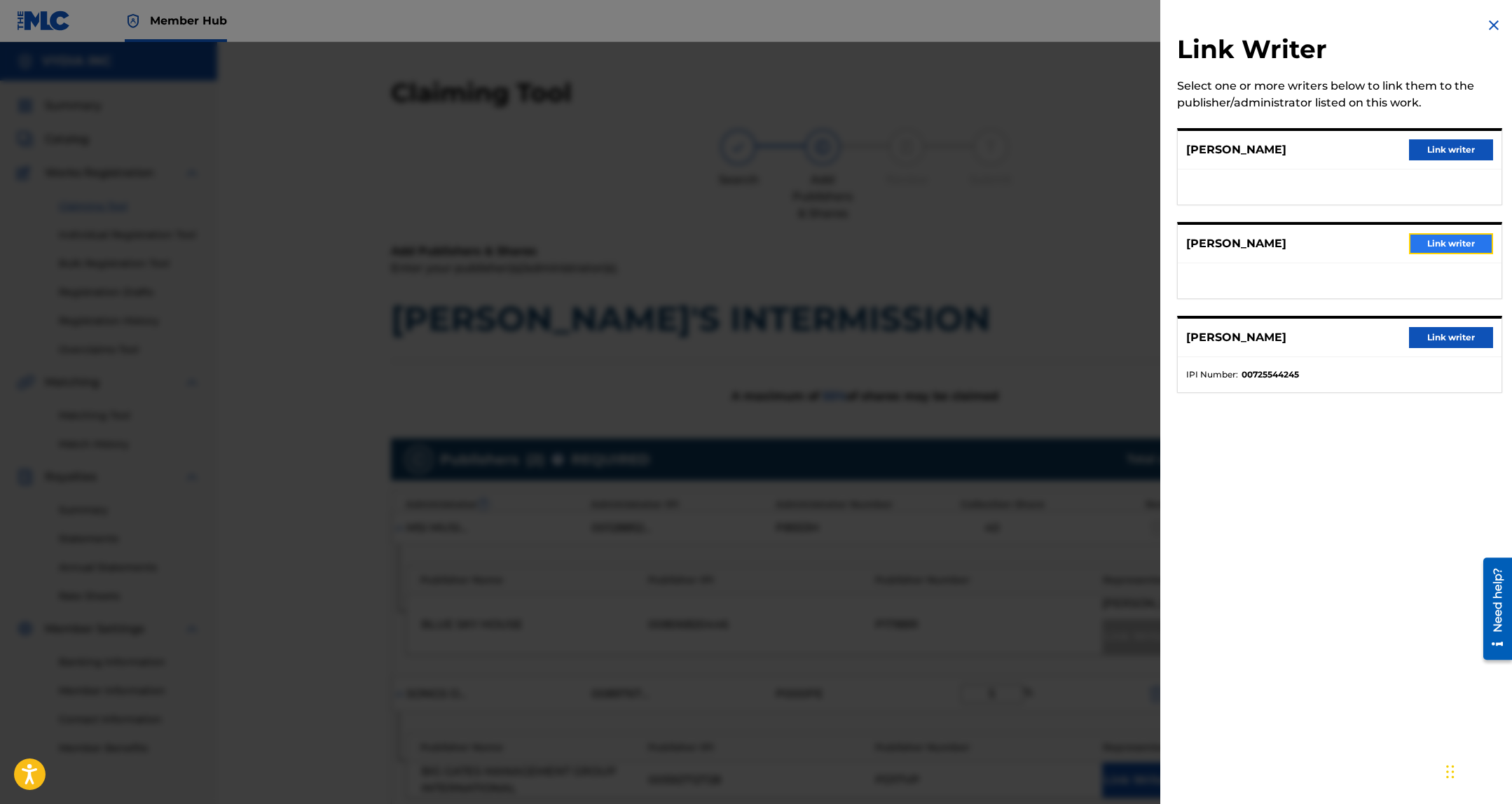
click at [1438, 244] on button "Link writer" at bounding box center [1450, 244] width 84 height 21
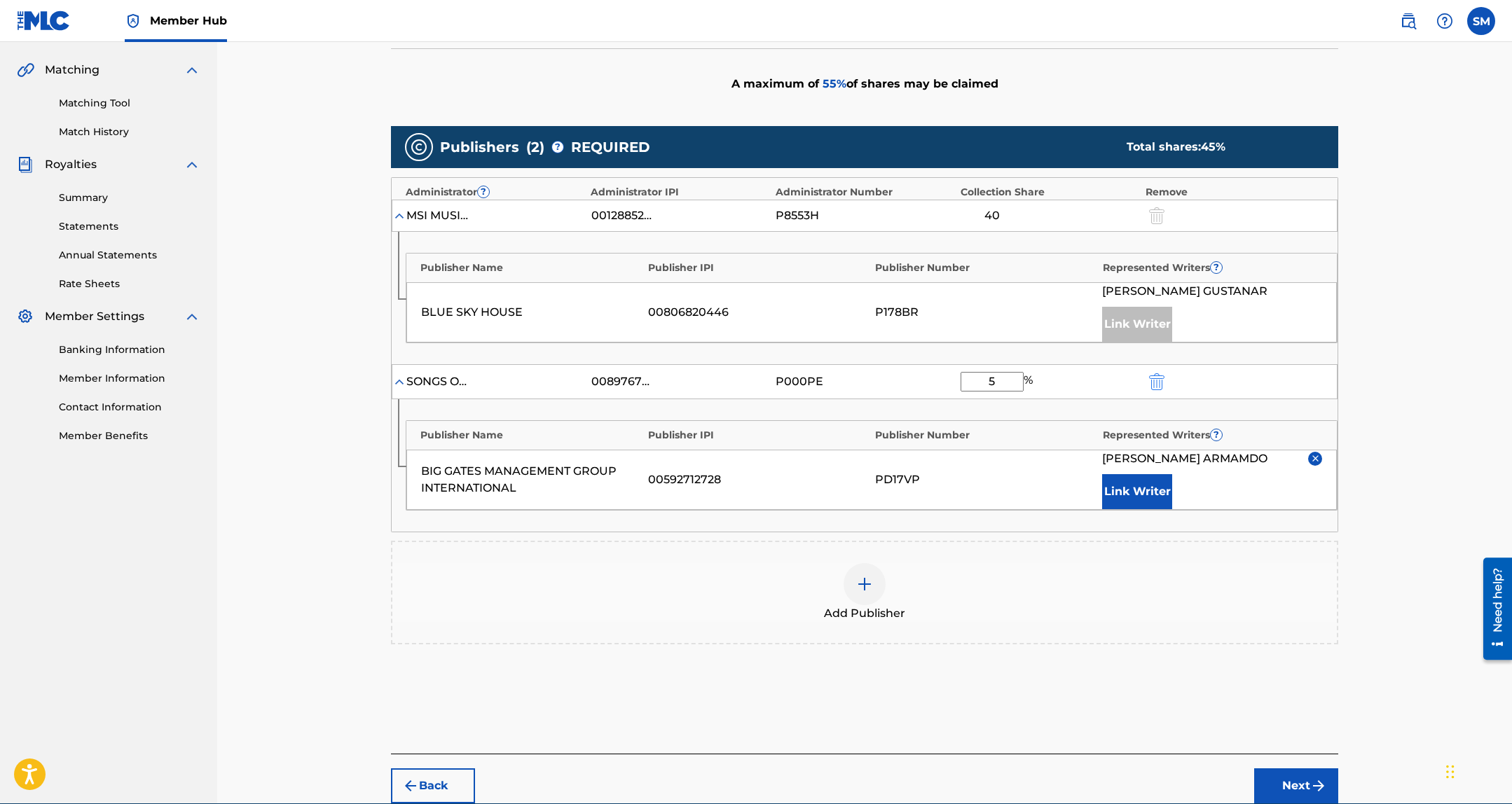
scroll to position [396, 0]
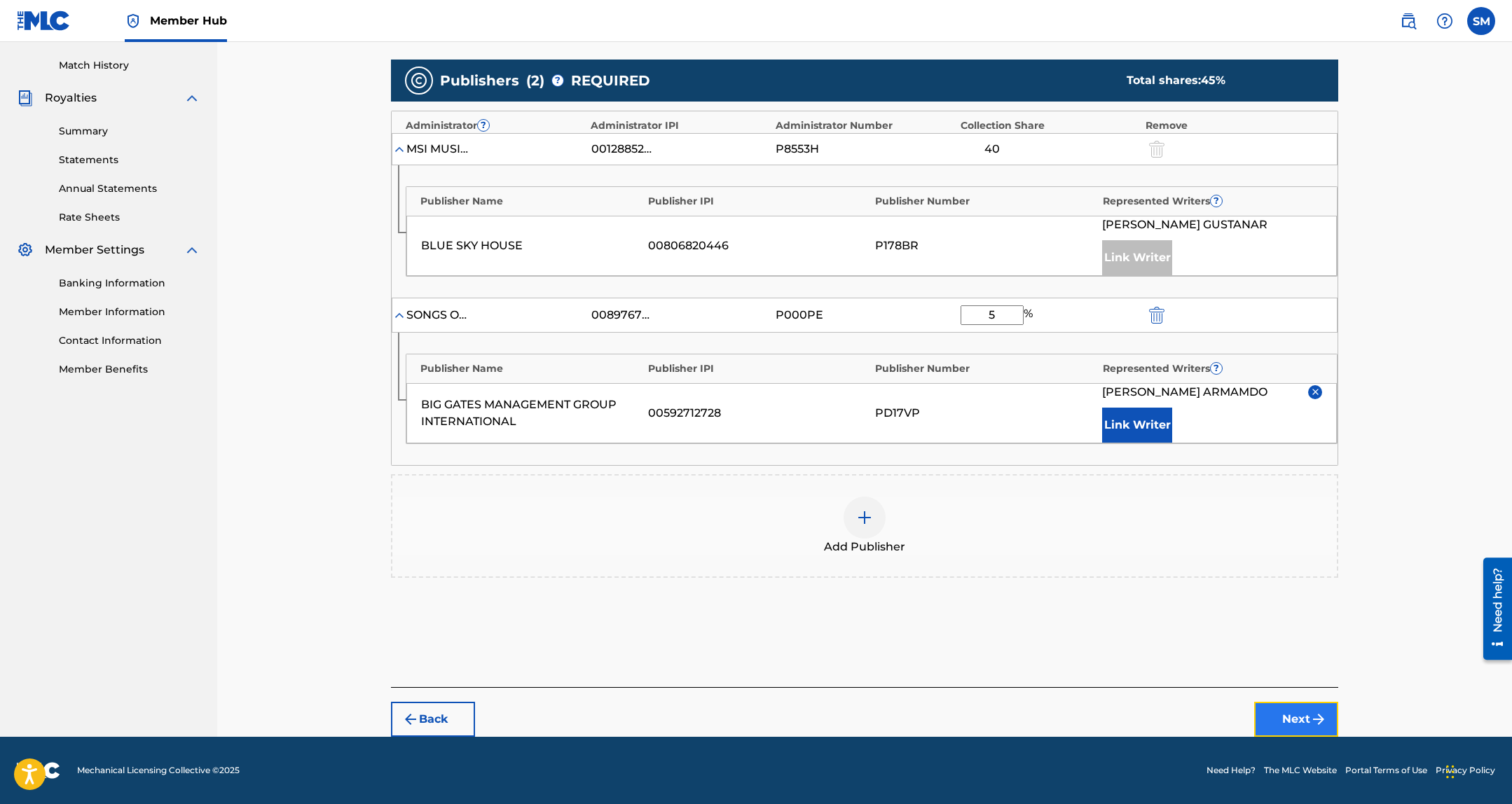
click at [1300, 734] on button "Next" at bounding box center [1296, 719] width 84 height 35
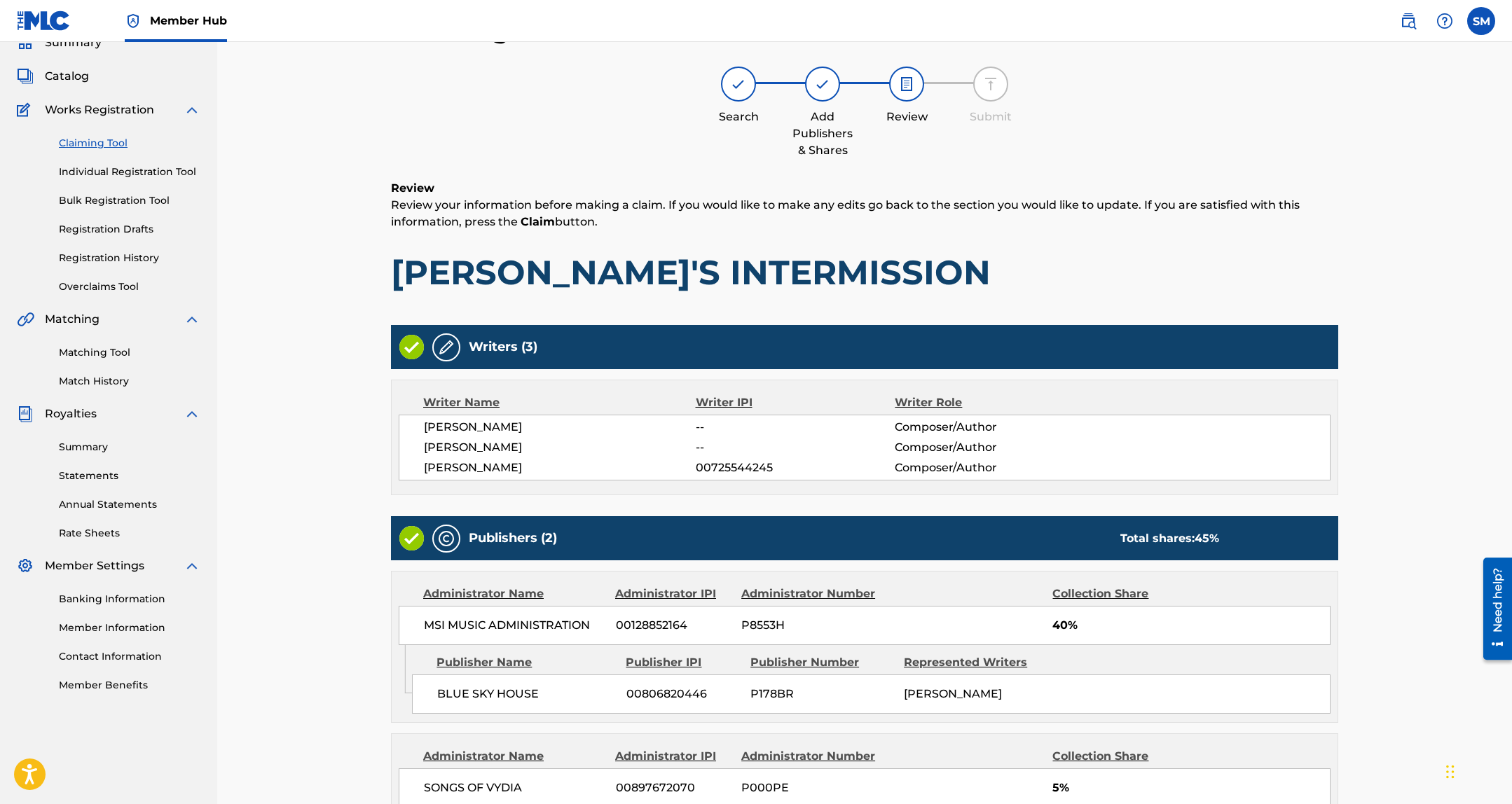
scroll to position [295, 0]
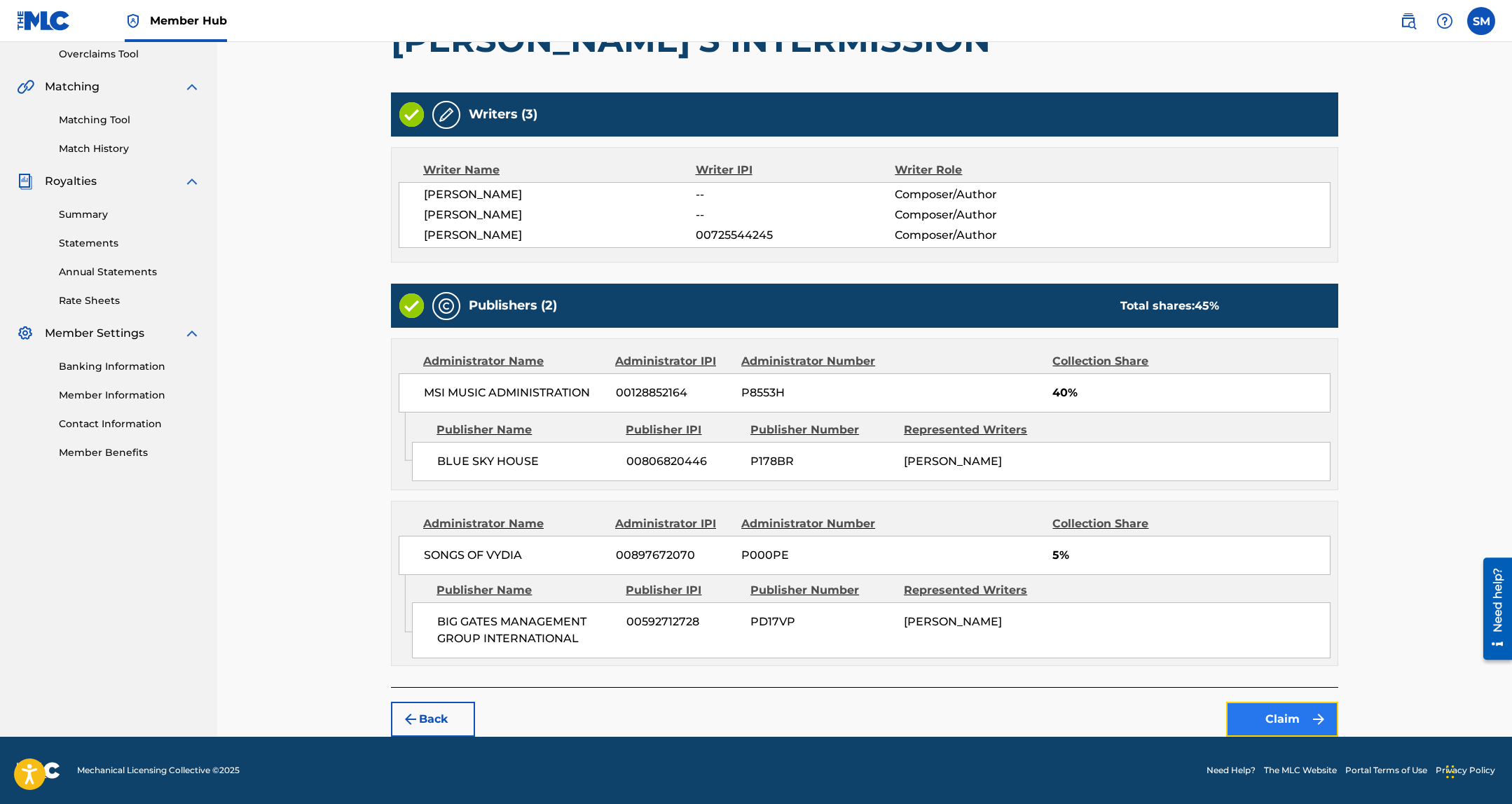
click at [1273, 709] on button "Claim" at bounding box center [1281, 719] width 112 height 35
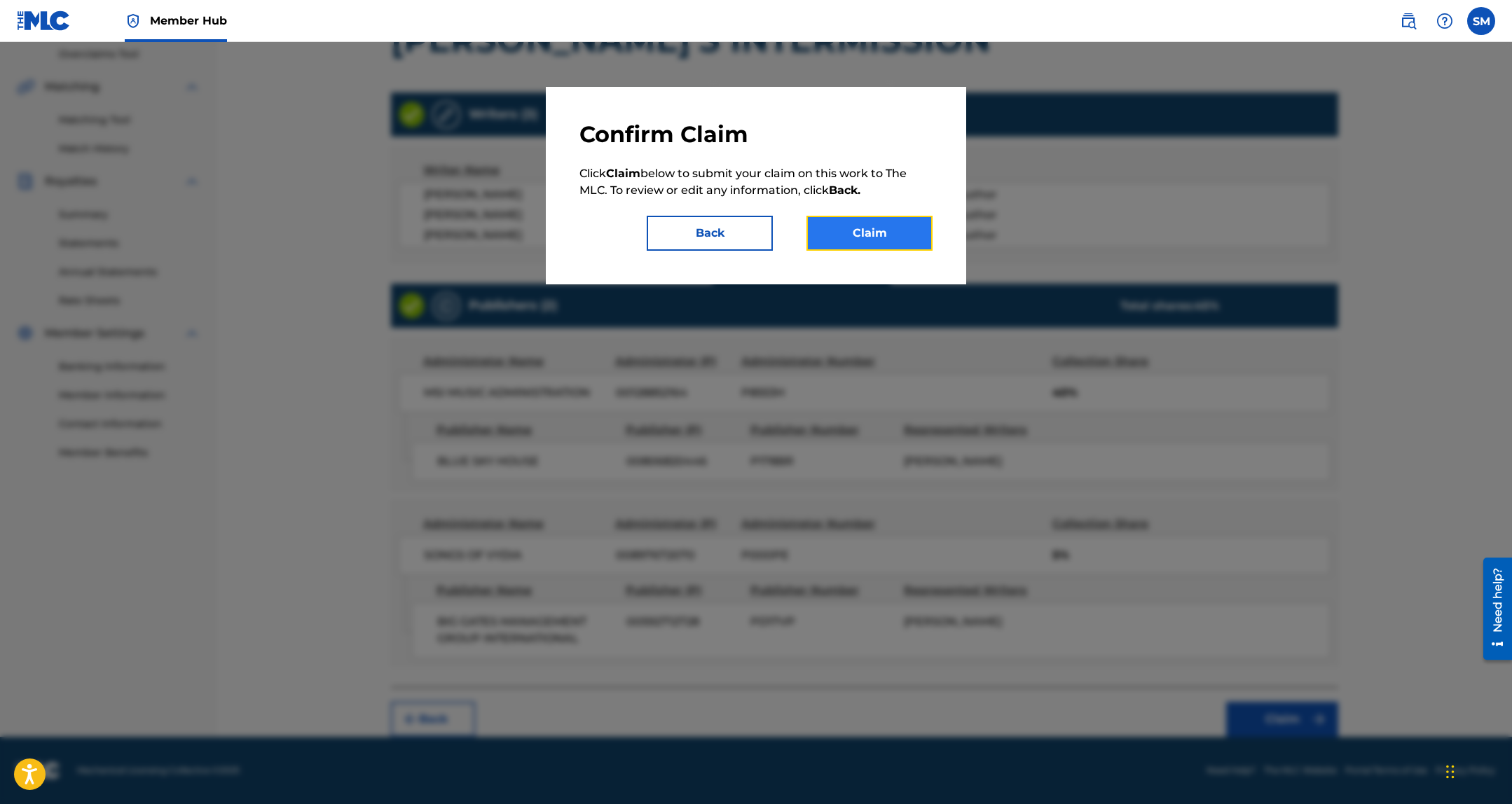
click at [928, 237] on button "Claim" at bounding box center [869, 233] width 126 height 35
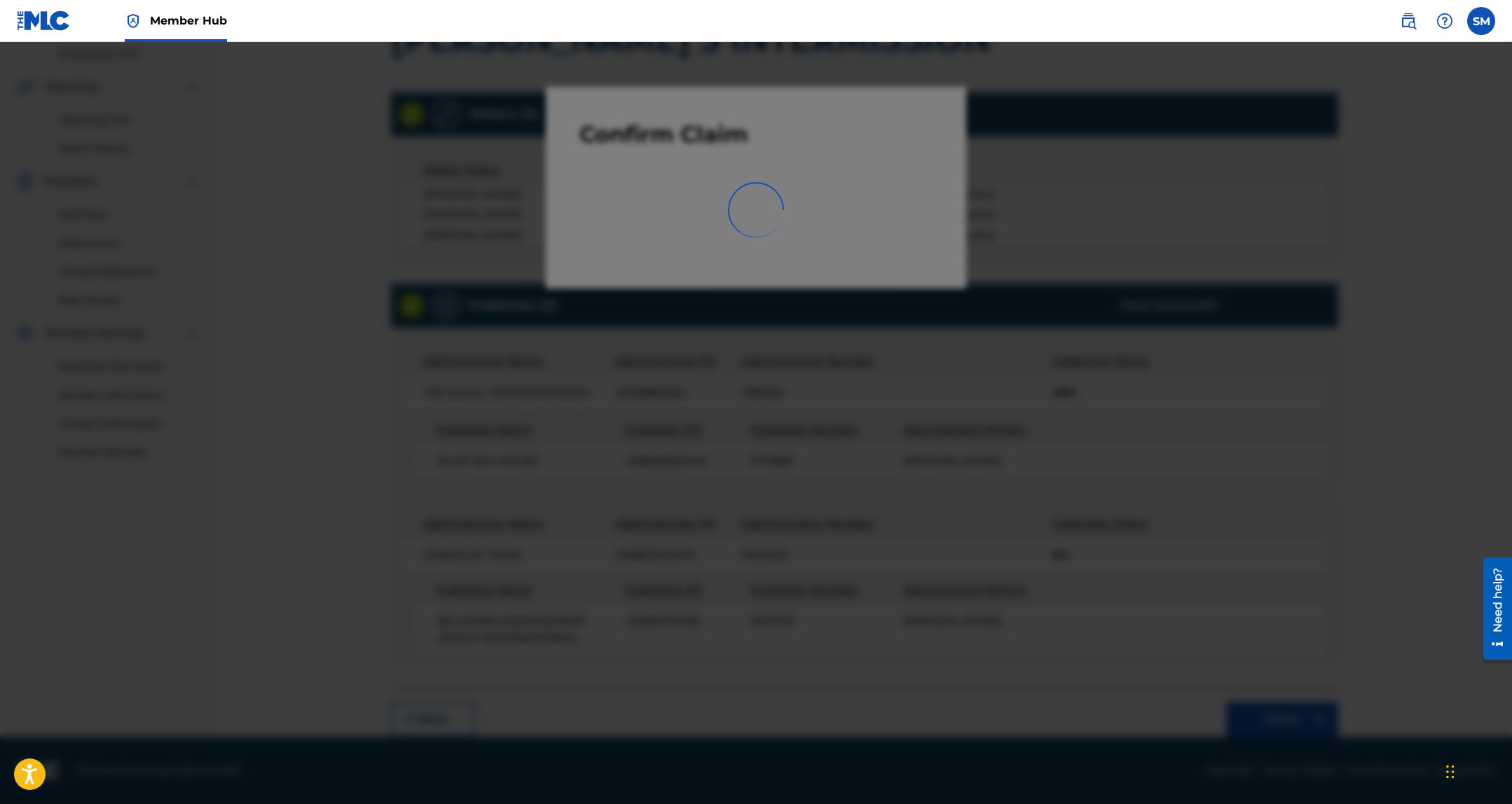
scroll to position [36, 0]
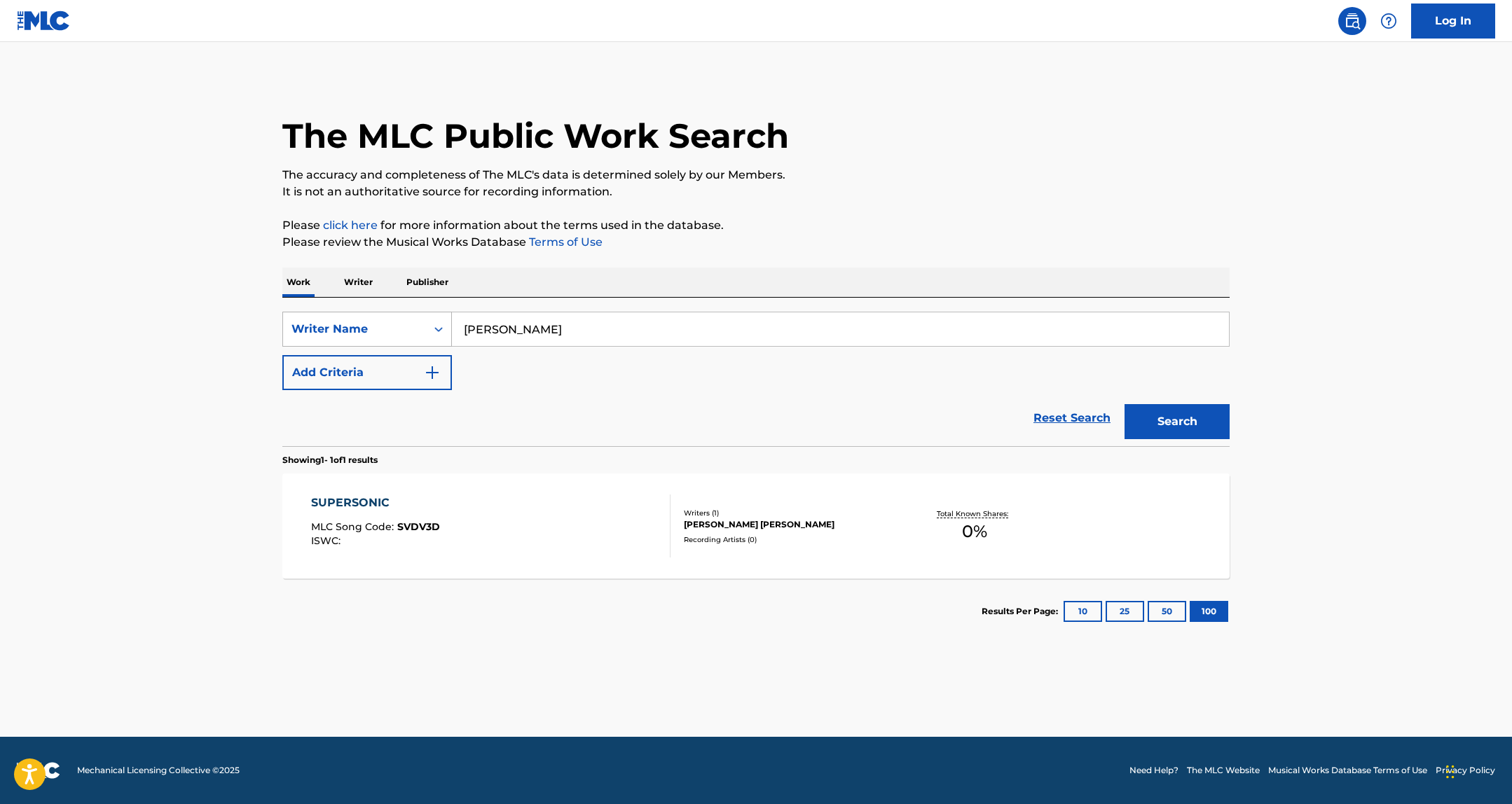
click at [393, 314] on div "Writer Name" at bounding box center [367, 329] width 170 height 35
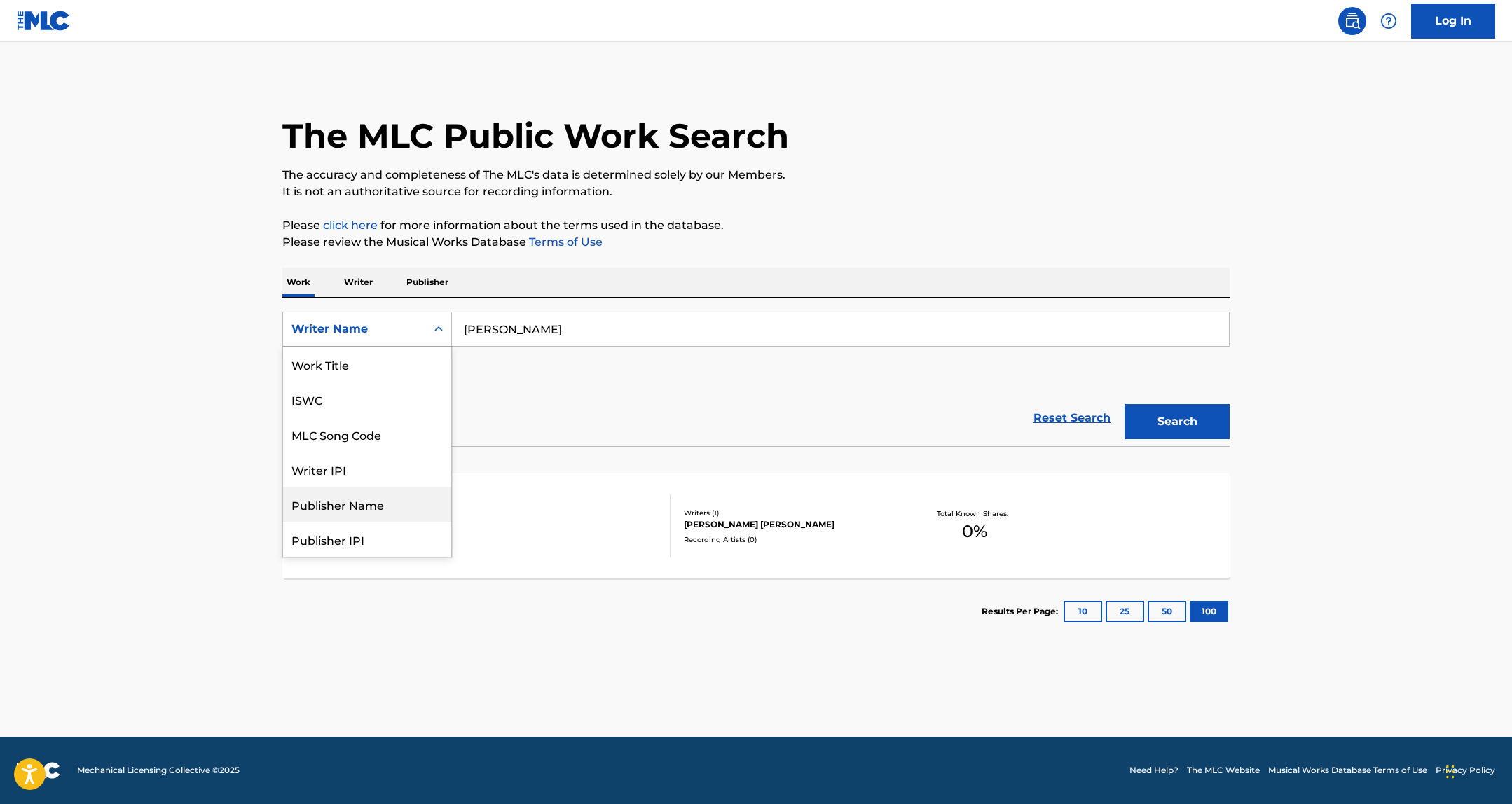
scroll to position [70, 0]
click at [381, 370] on div "MLC Song Code" at bounding box center [367, 364] width 168 height 35
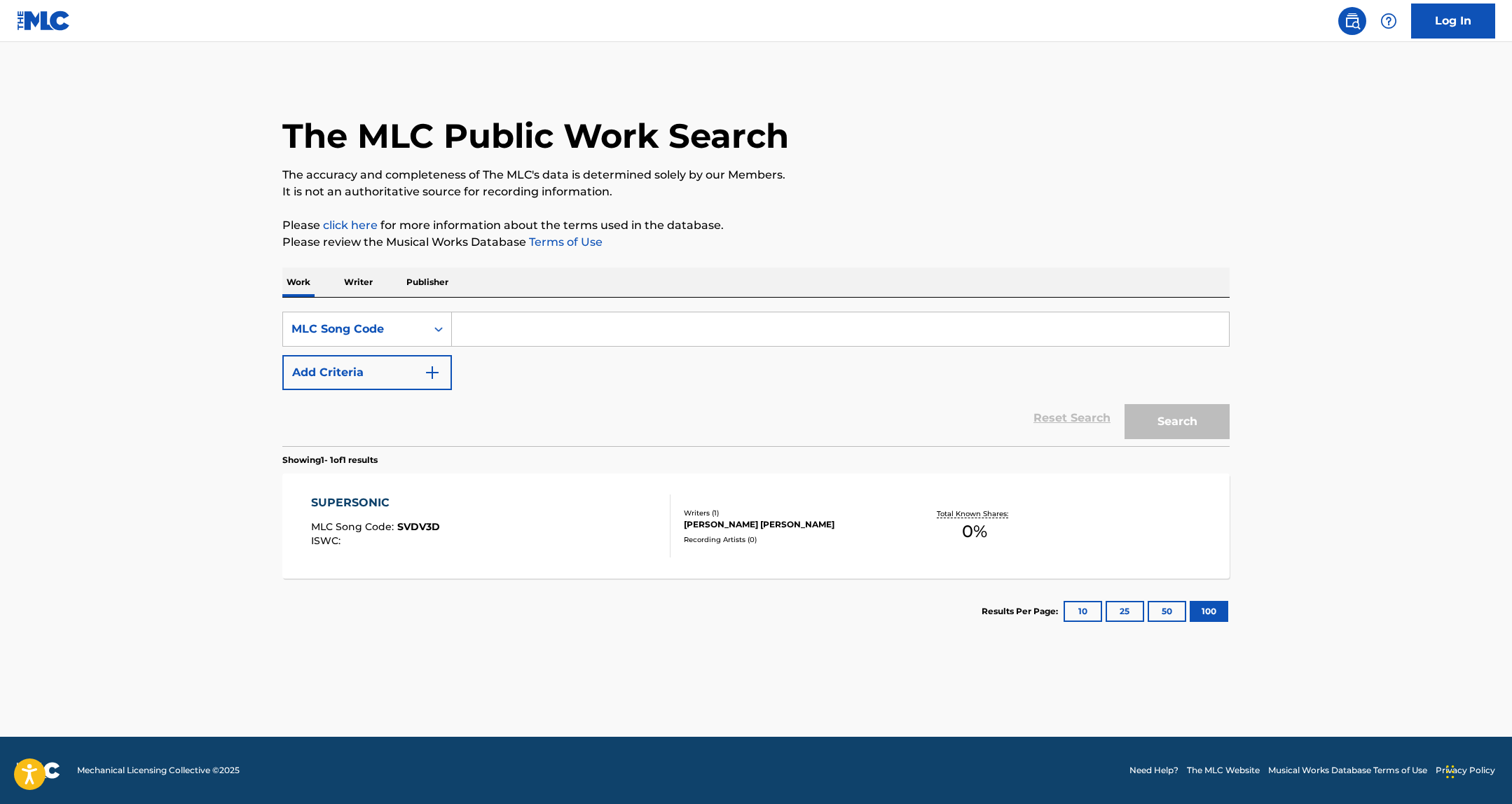
drag, startPoint x: 529, startPoint y: 334, endPoint x: 559, endPoint y: 337, distance: 30.1
click at [530, 334] on input "Search Form" at bounding box center [840, 329] width 777 height 33
paste input "MR1TSJ"
type input "MR1TSJ"
click at [1172, 405] on button "Search" at bounding box center [1177, 421] width 105 height 35
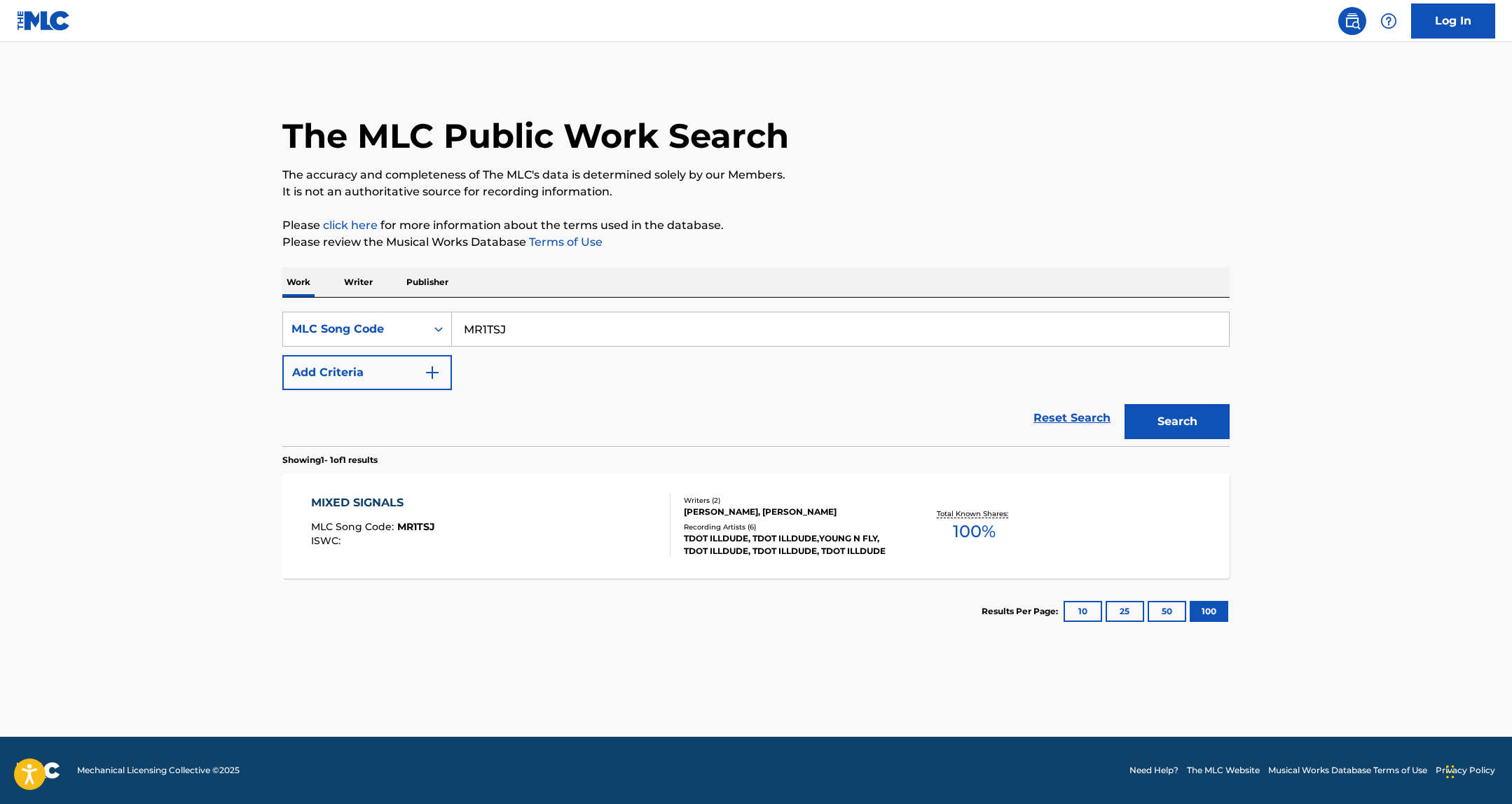
click at [777, 529] on div "Recording Artists ( 6 )" at bounding box center [789, 527] width 211 height 10
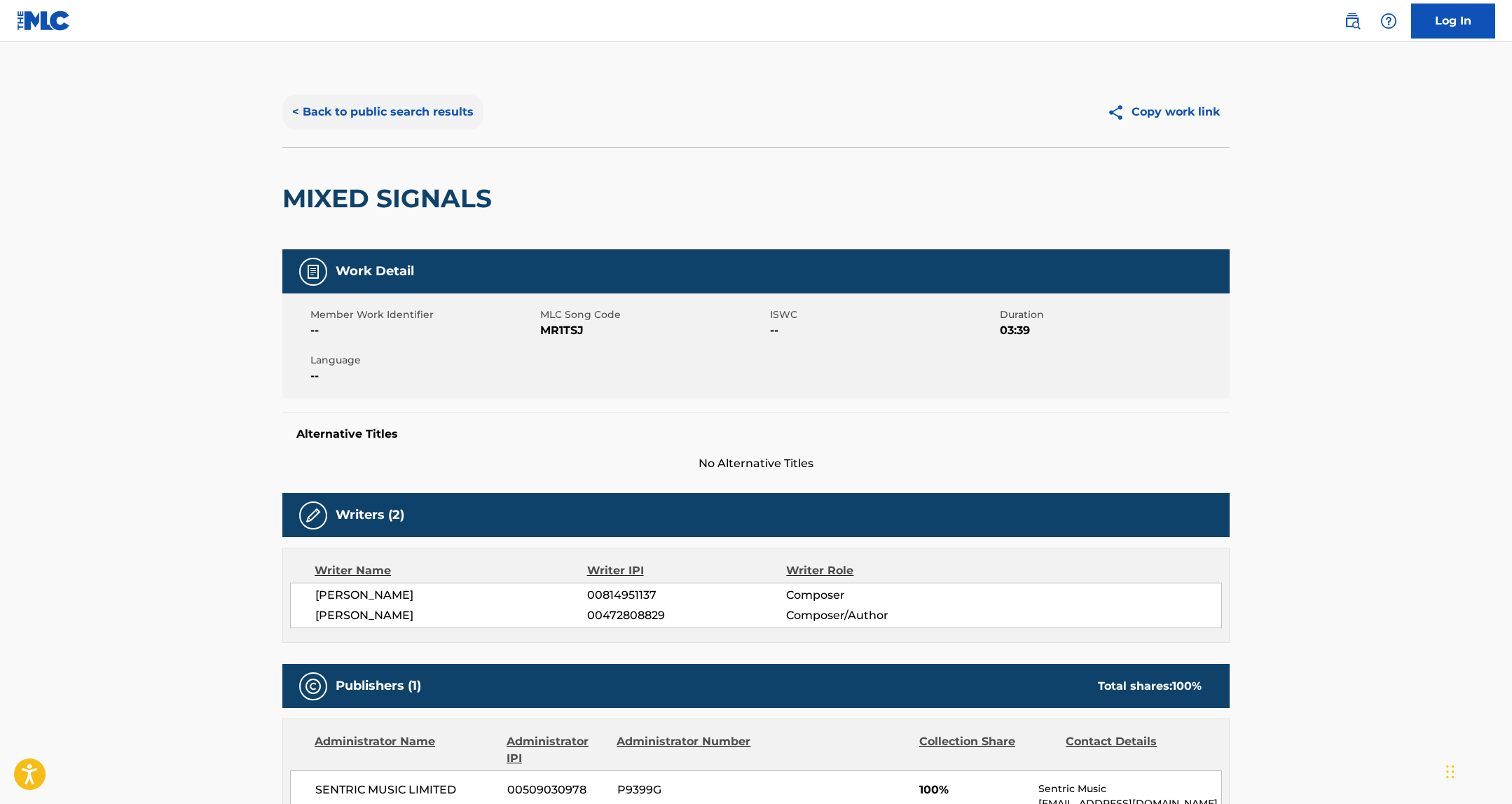
click at [404, 117] on button "< Back to public search results" at bounding box center [383, 112] width 201 height 35
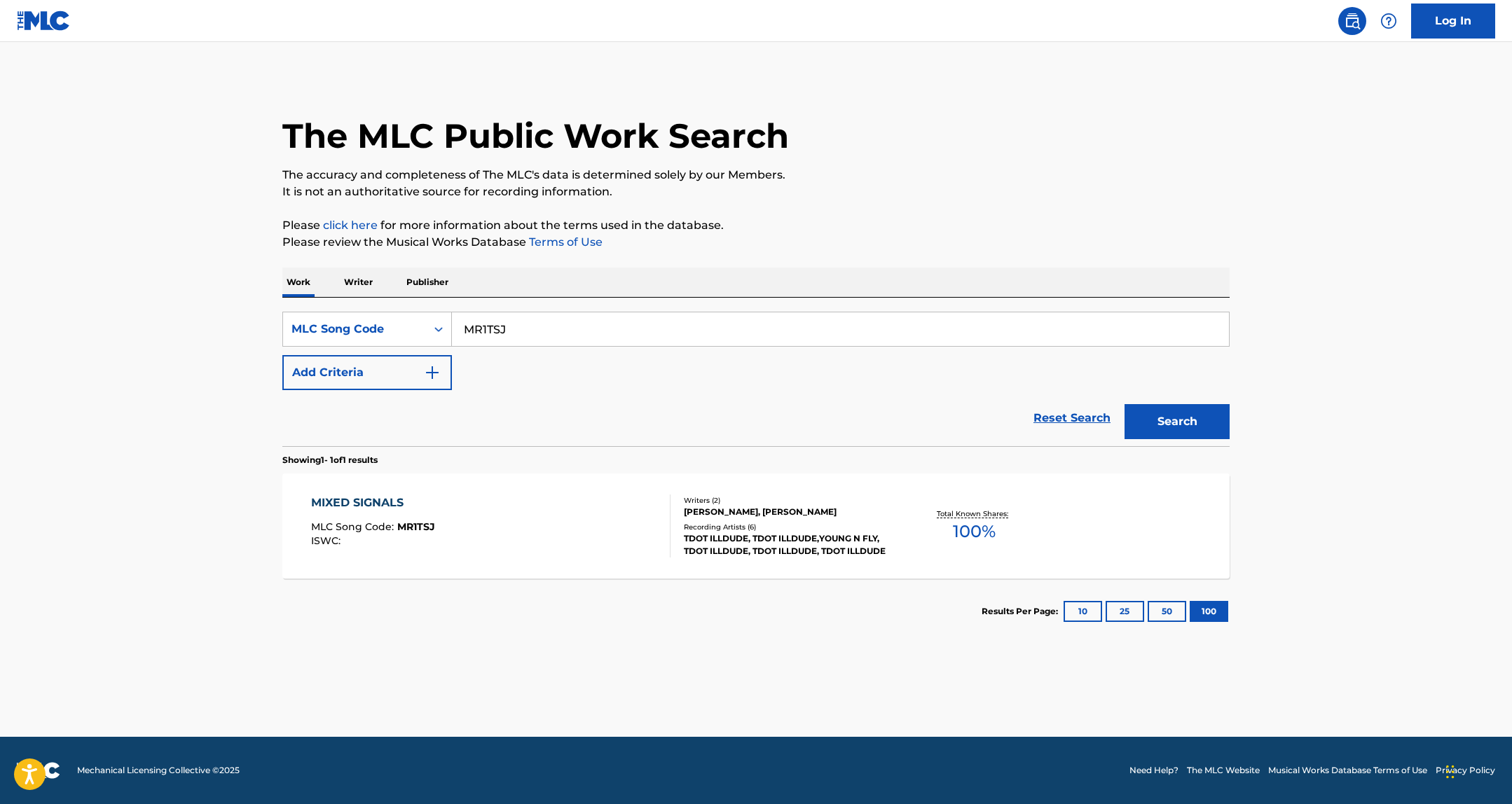
click at [470, 319] on input "MR1TSJ" at bounding box center [840, 329] width 777 height 33
paste input "KV8C48"
type input "KV8C48"
click at [1157, 425] on button "Search" at bounding box center [1177, 421] width 105 height 35
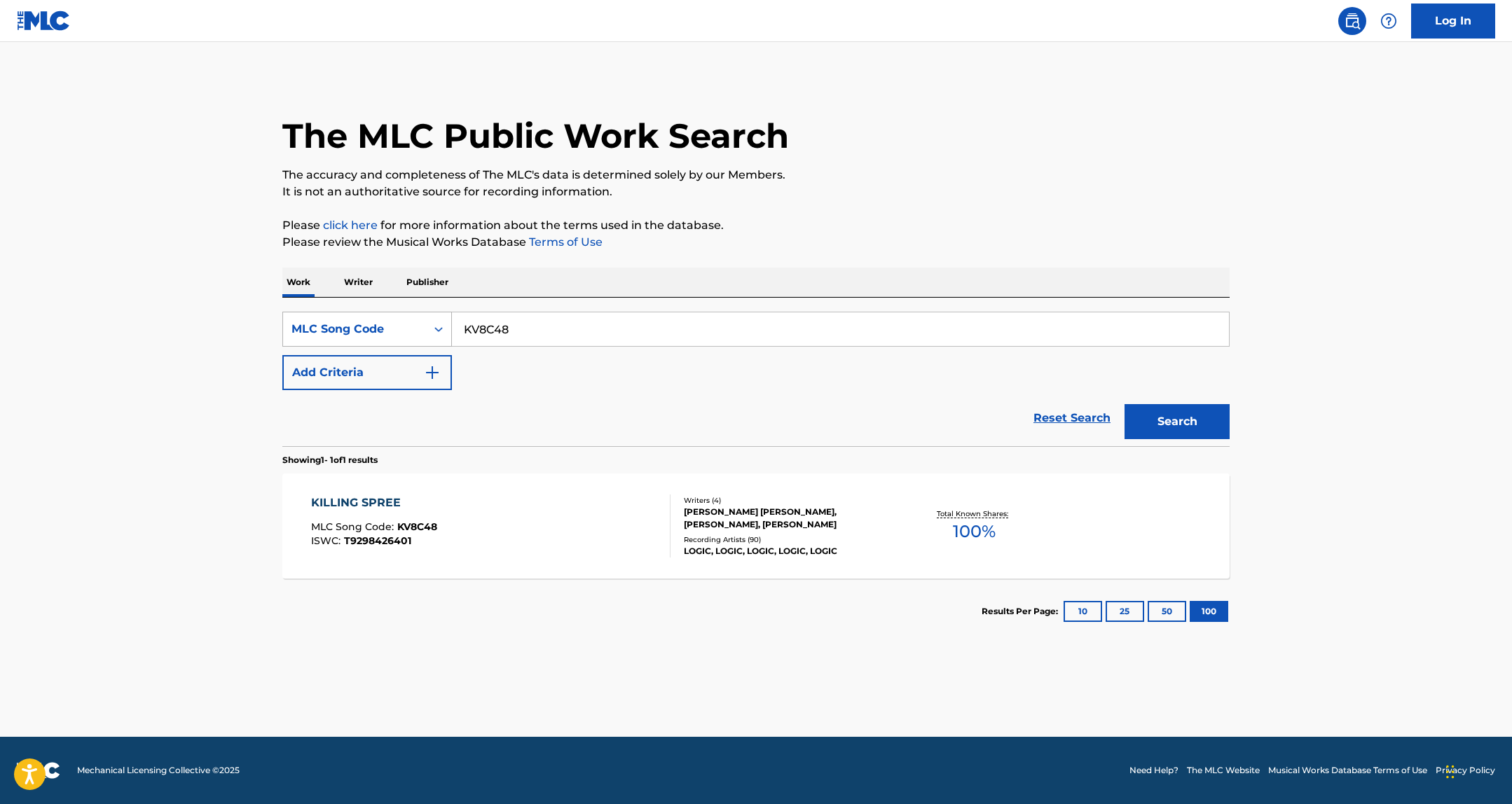
click at [395, 332] on div "MLC Song Code" at bounding box center [355, 329] width 126 height 17
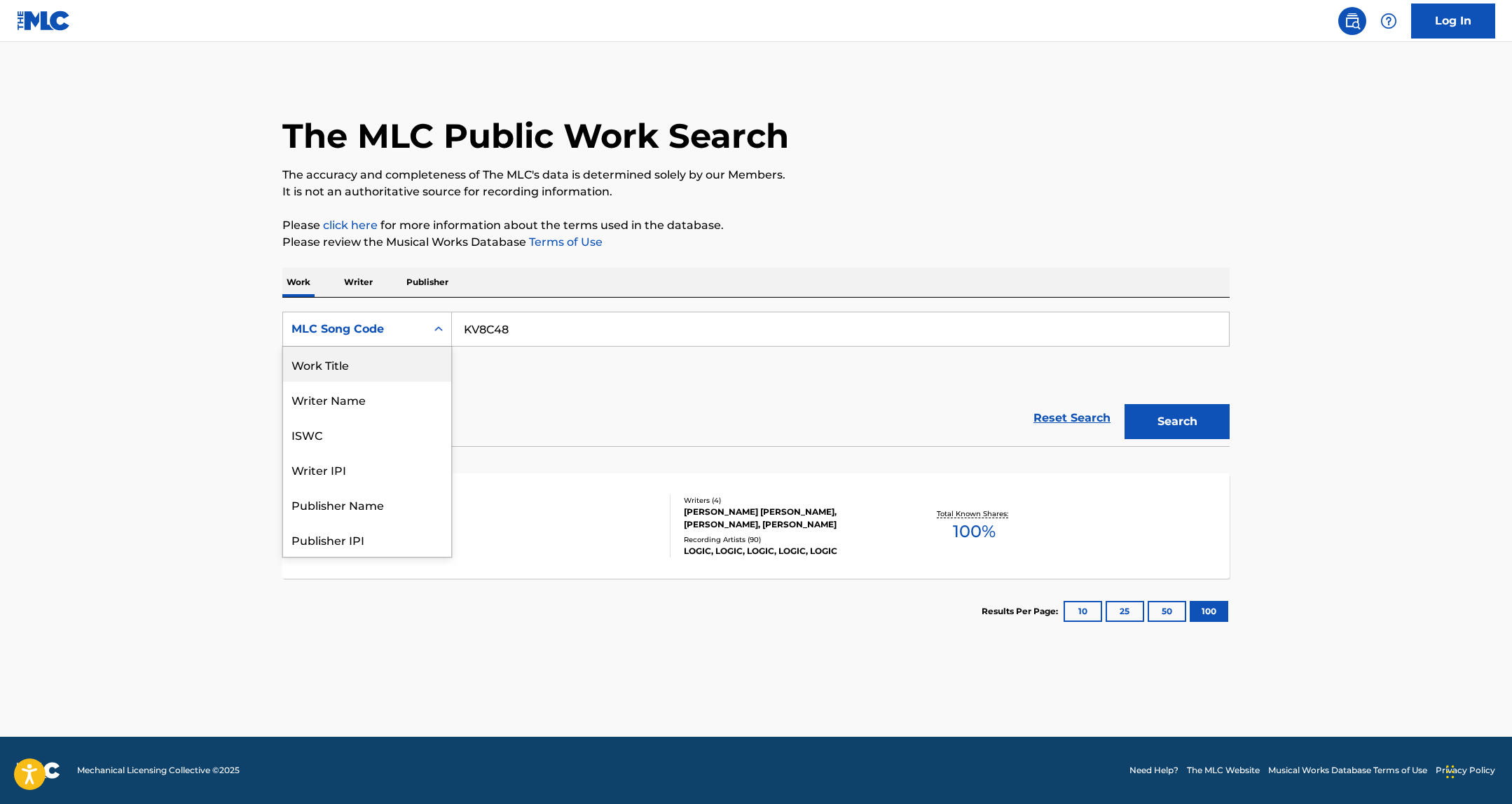
click at [379, 364] on div "Work Title" at bounding box center [367, 364] width 168 height 35
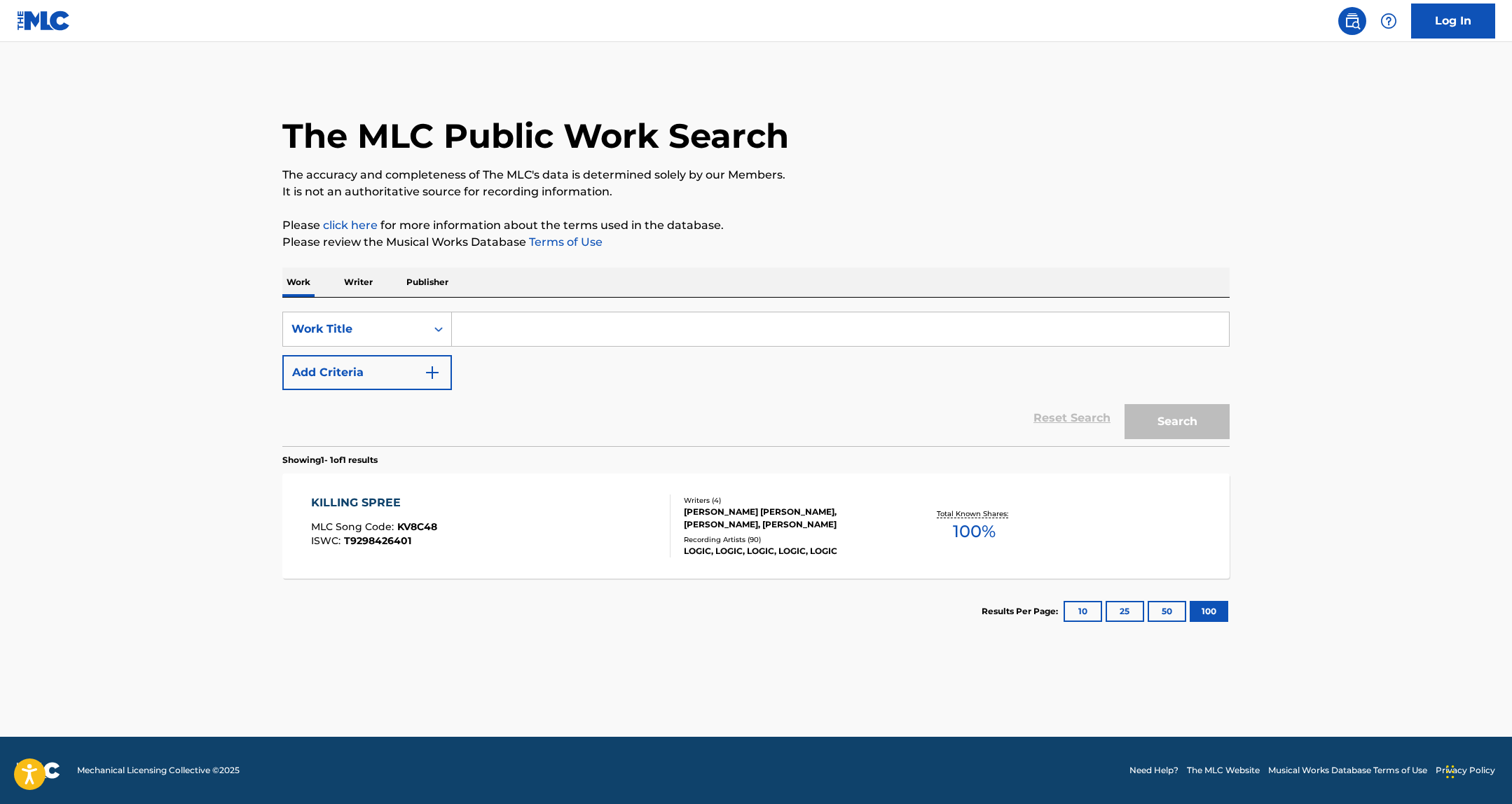
click at [460, 343] on input "Search Form" at bounding box center [840, 329] width 777 height 33
type input "heart mind"
click at [1125, 404] on button "Search" at bounding box center [1177, 421] width 105 height 35
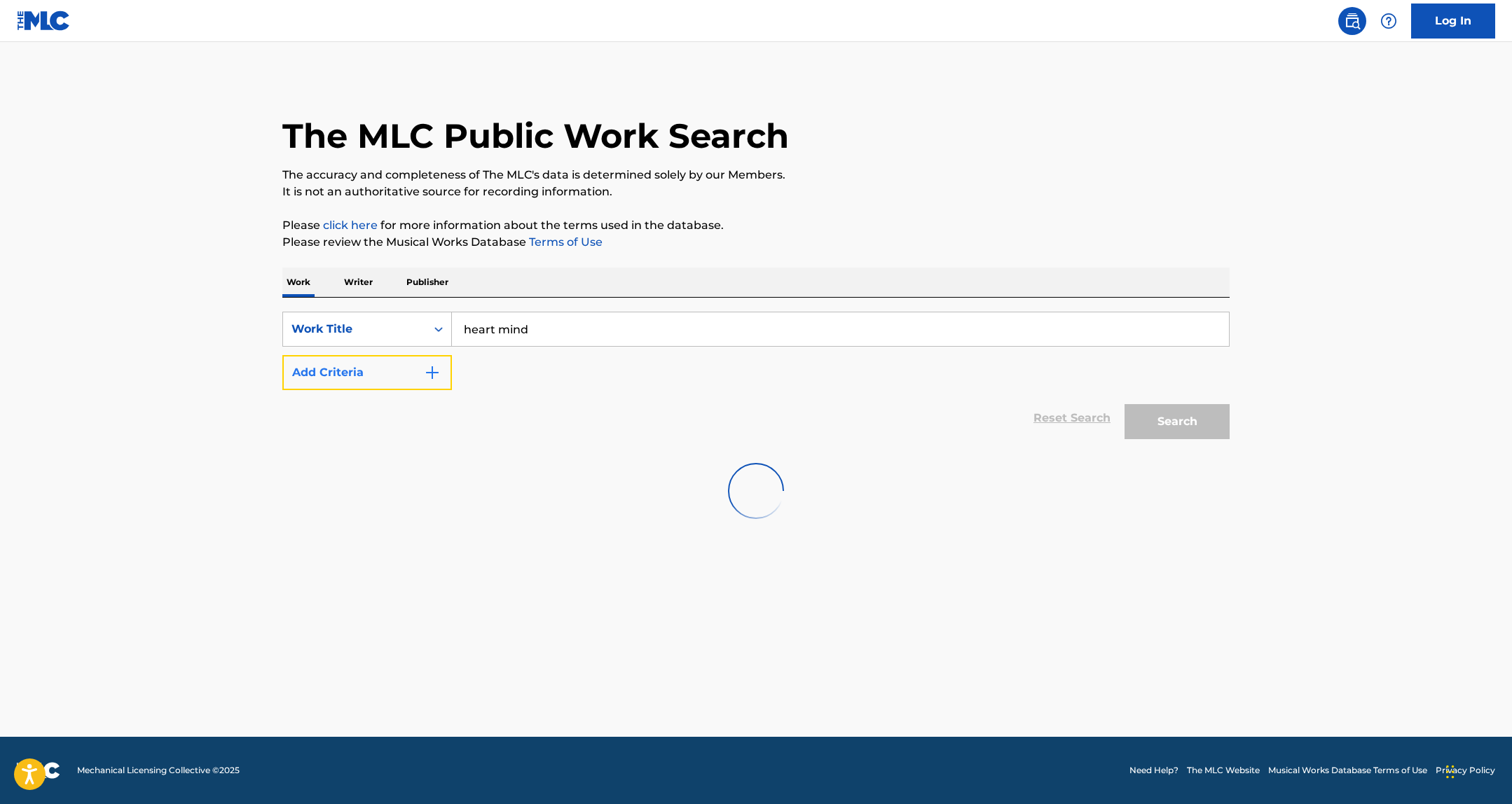
click at [441, 373] on button "Add Criteria" at bounding box center [367, 373] width 170 height 35
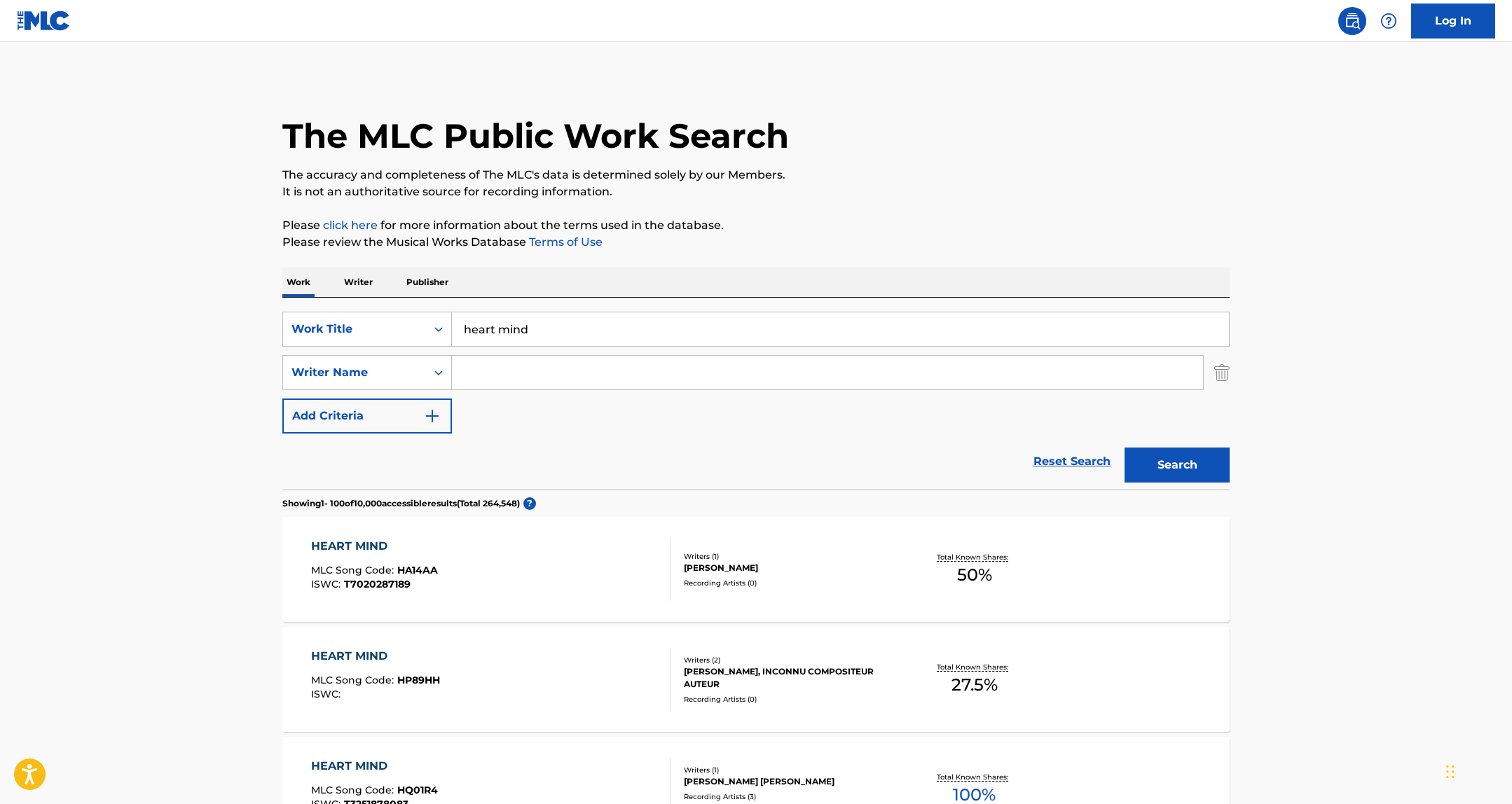
click at [582, 368] on input "Search Form" at bounding box center [827, 372] width 751 height 33
paste input "Bill K. Kapri"
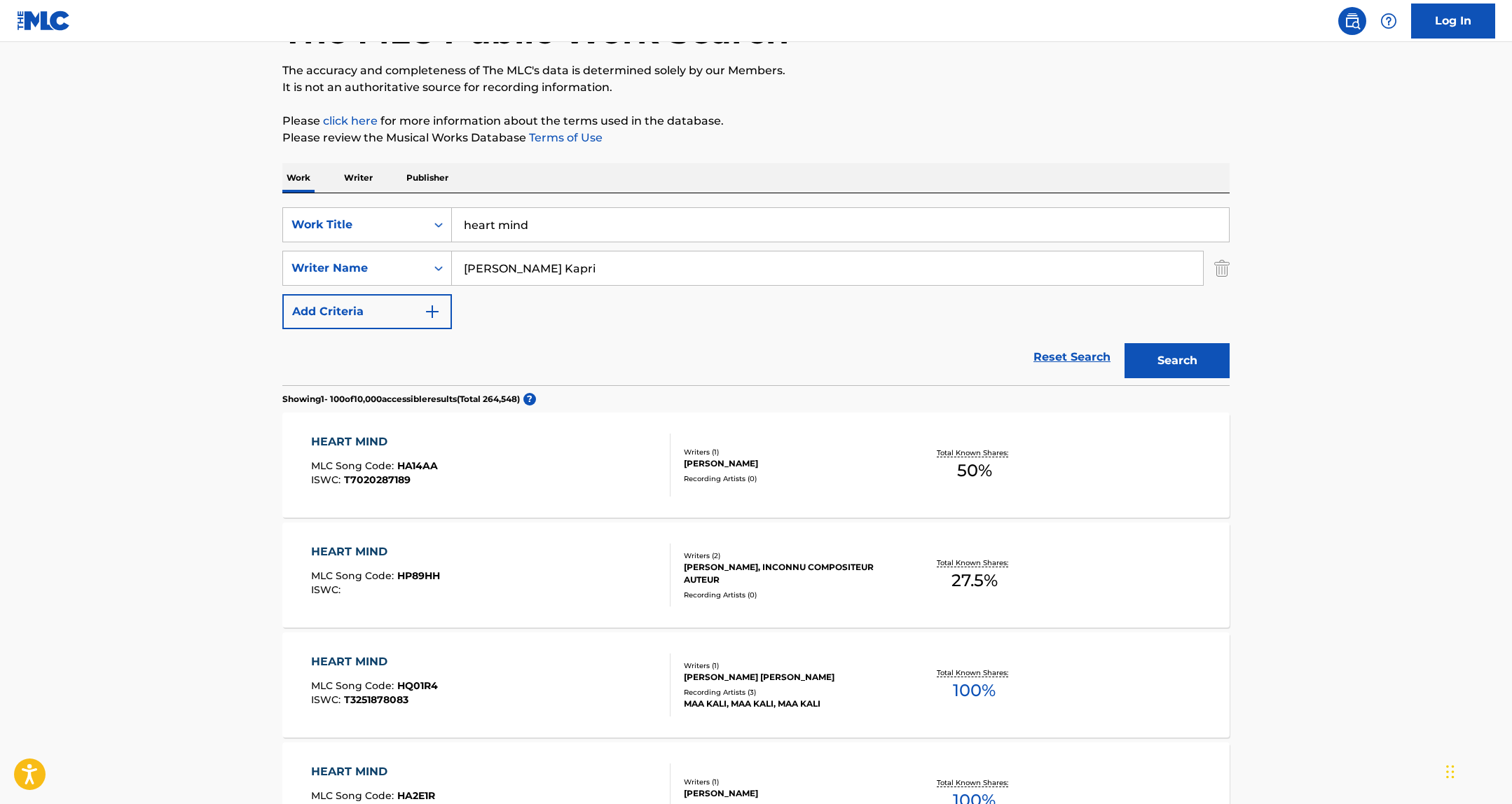
scroll to position [107, 0]
click at [497, 265] on input "Bill K. Kapri" at bounding box center [827, 265] width 751 height 33
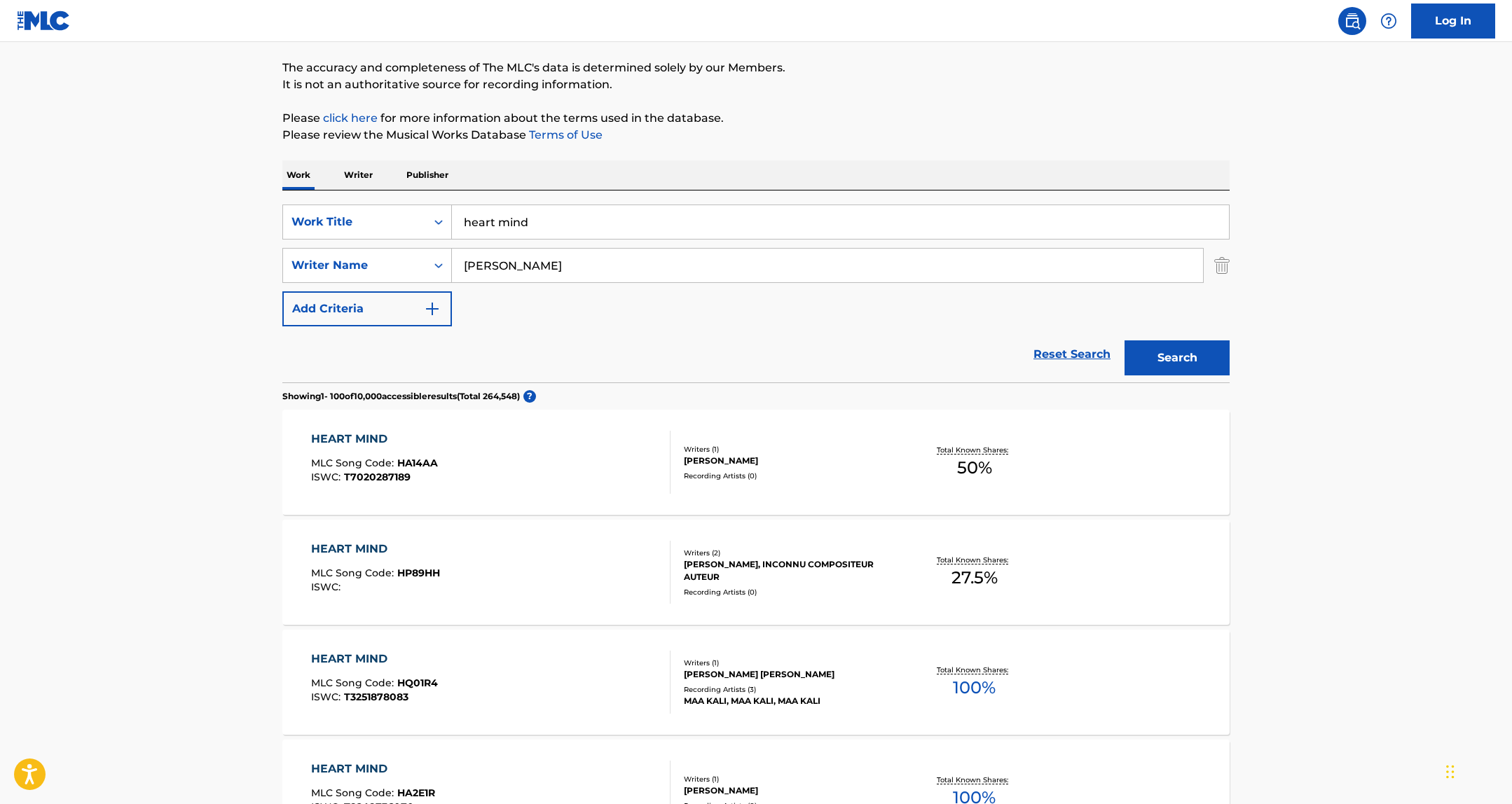
click at [1125, 341] on button "Search" at bounding box center [1177, 358] width 105 height 35
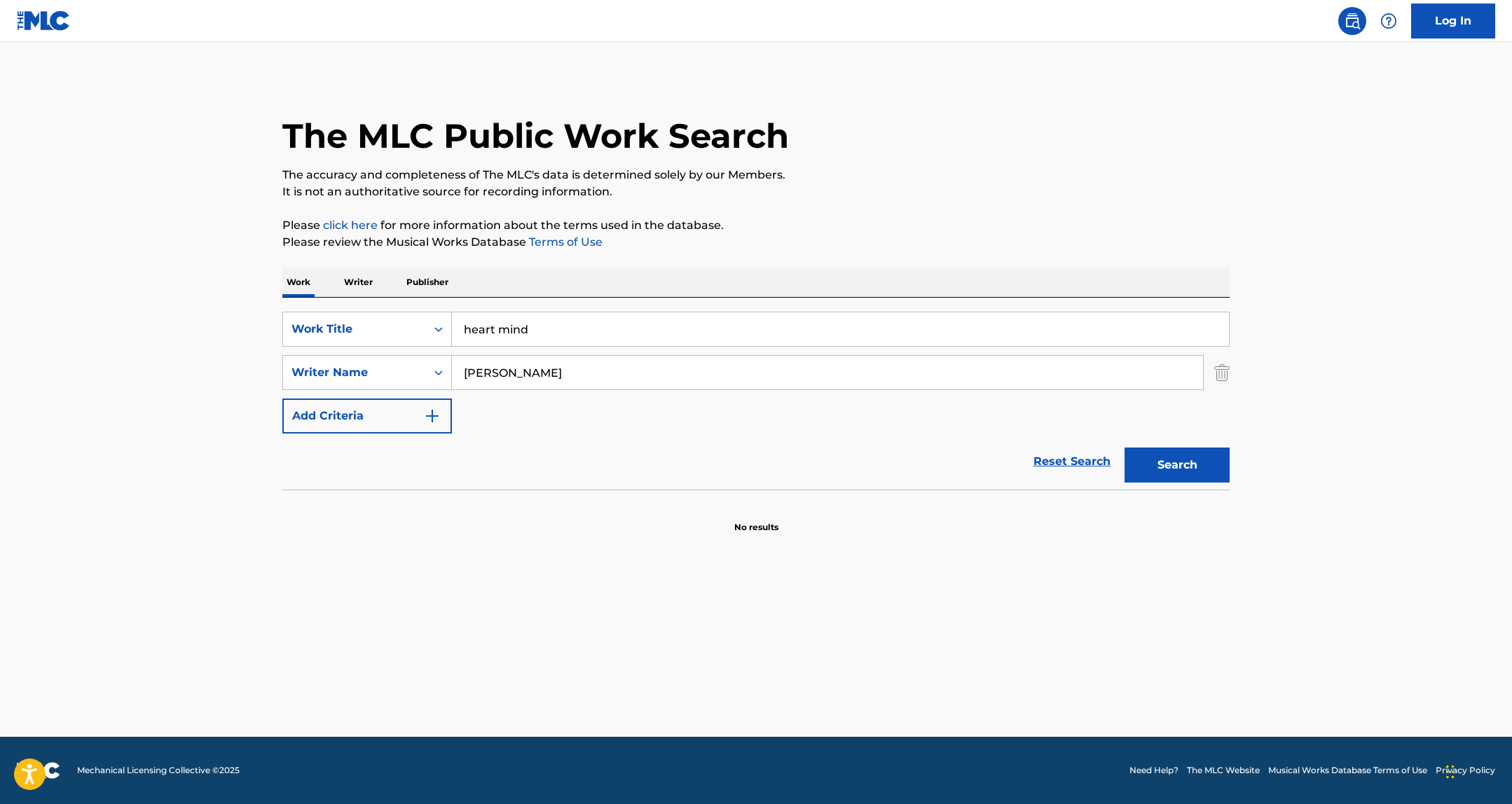
type input "Bill Kapri"
click at [1125, 448] on button "Search" at bounding box center [1177, 465] width 105 height 35
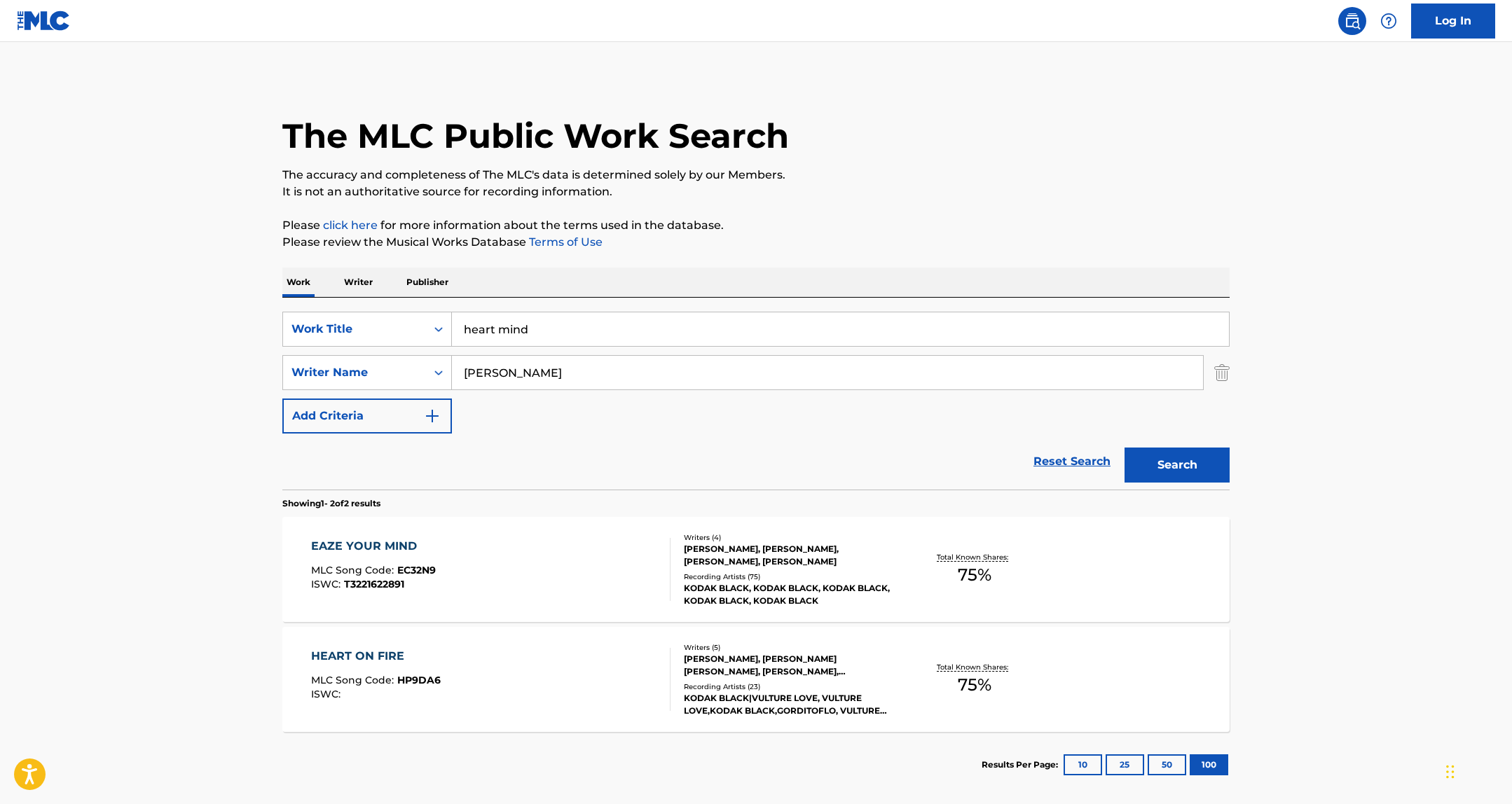
click at [504, 381] on input "Bill Kapri" at bounding box center [827, 372] width 751 height 33
click at [1125, 448] on button "Search" at bounding box center [1177, 465] width 105 height 35
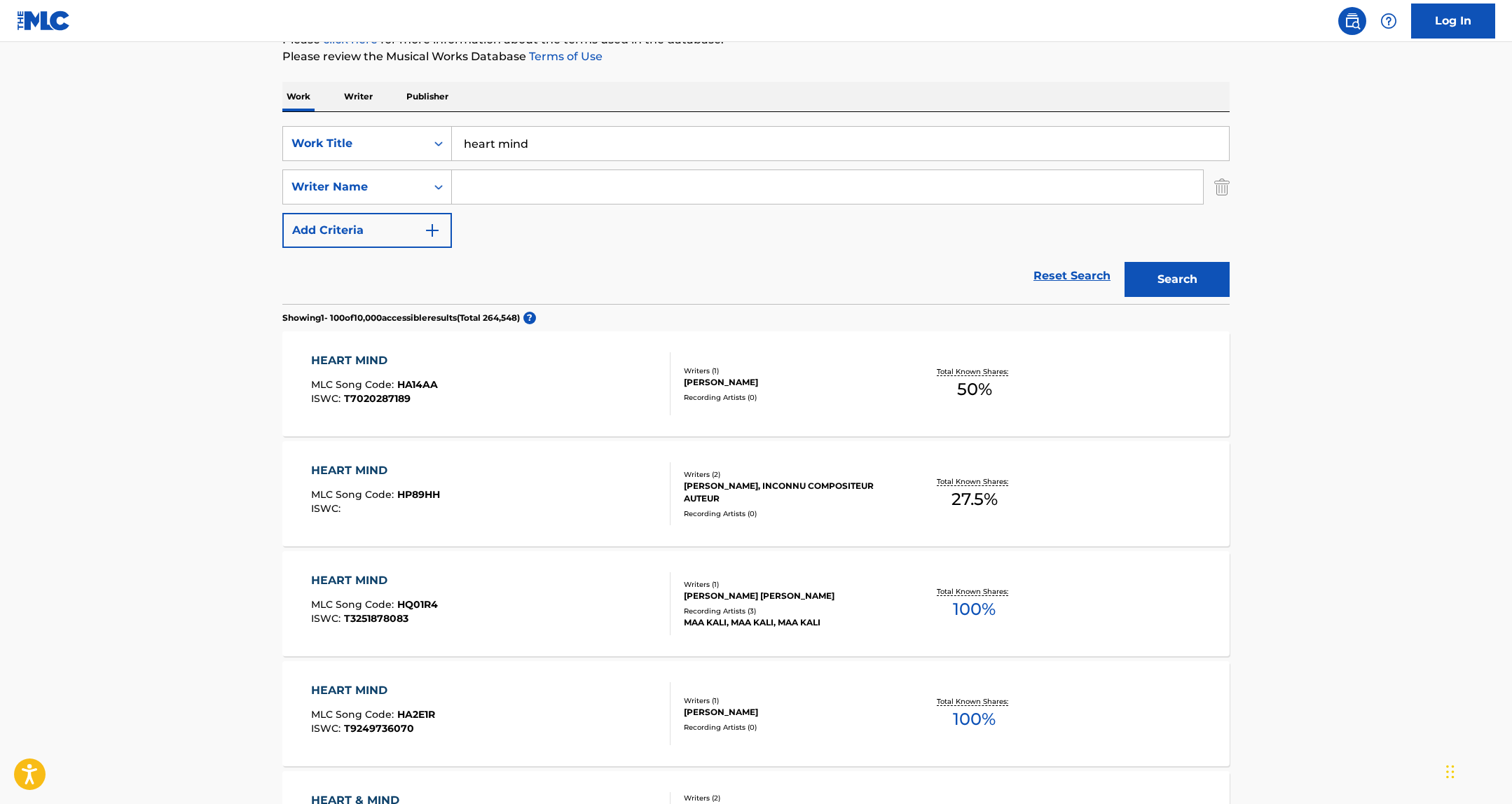
scroll to position [188, 0]
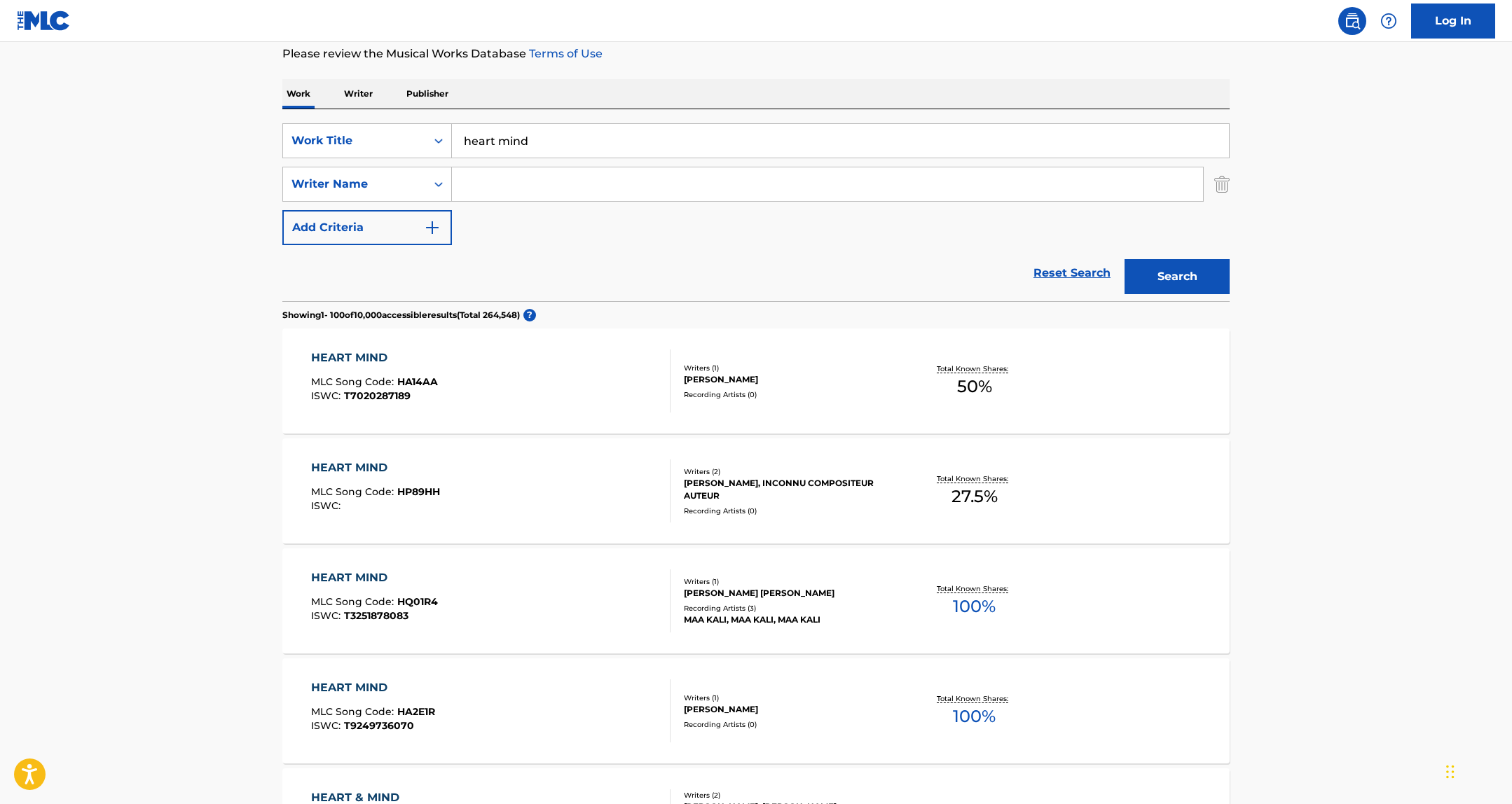
click at [801, 500] on div "RONELL LEVATTE, INCONNU COMPOSITEUR AUTEUR" at bounding box center [789, 489] width 211 height 25
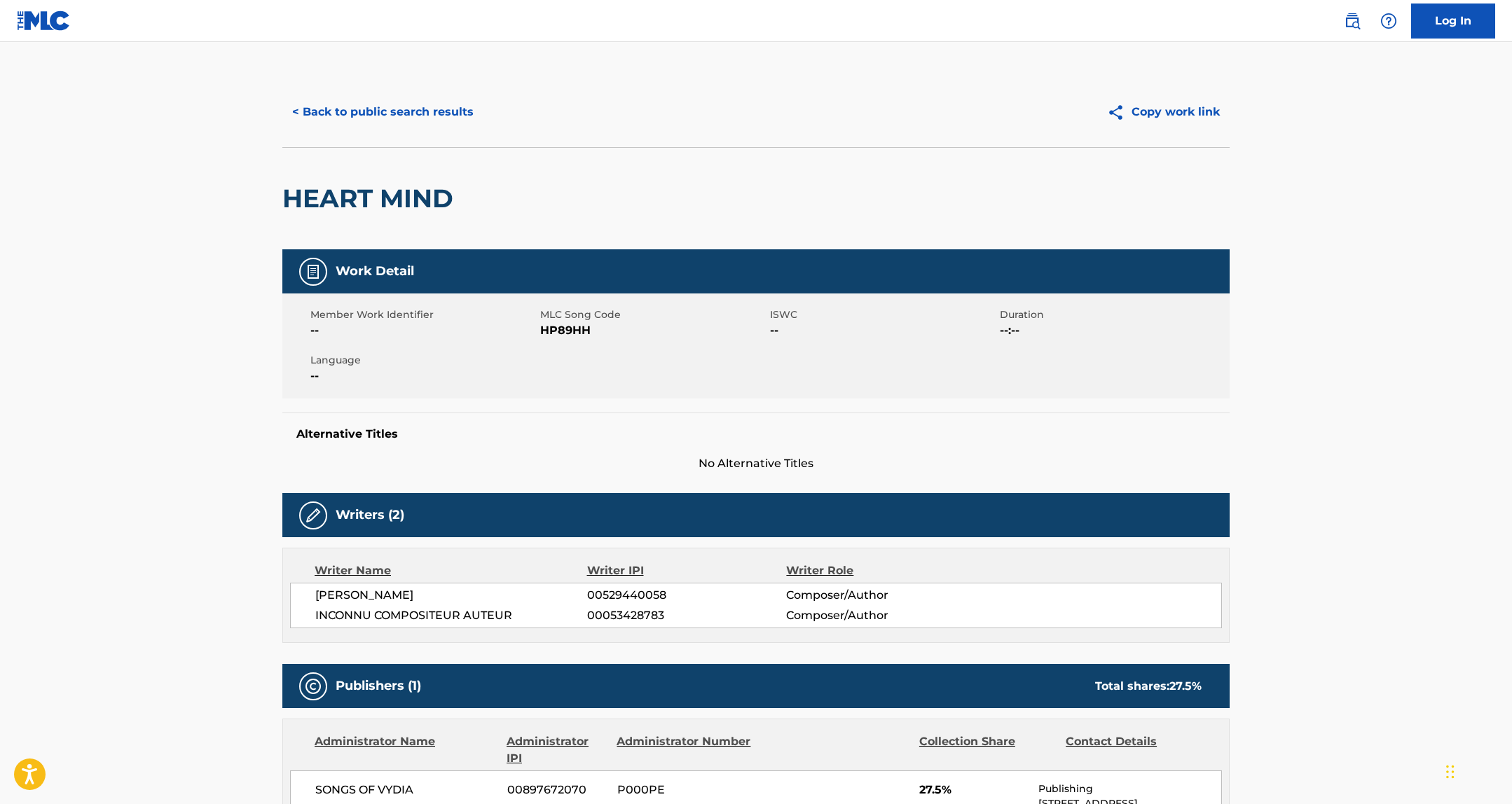
click at [567, 331] on span "HP89HH" at bounding box center [653, 330] width 226 height 17
copy span "HP89HH"
click at [379, 92] on div "< Back to public search results Copy work link" at bounding box center [756, 112] width 947 height 70
click at [393, 114] on button "< Back to public search results" at bounding box center [383, 112] width 201 height 35
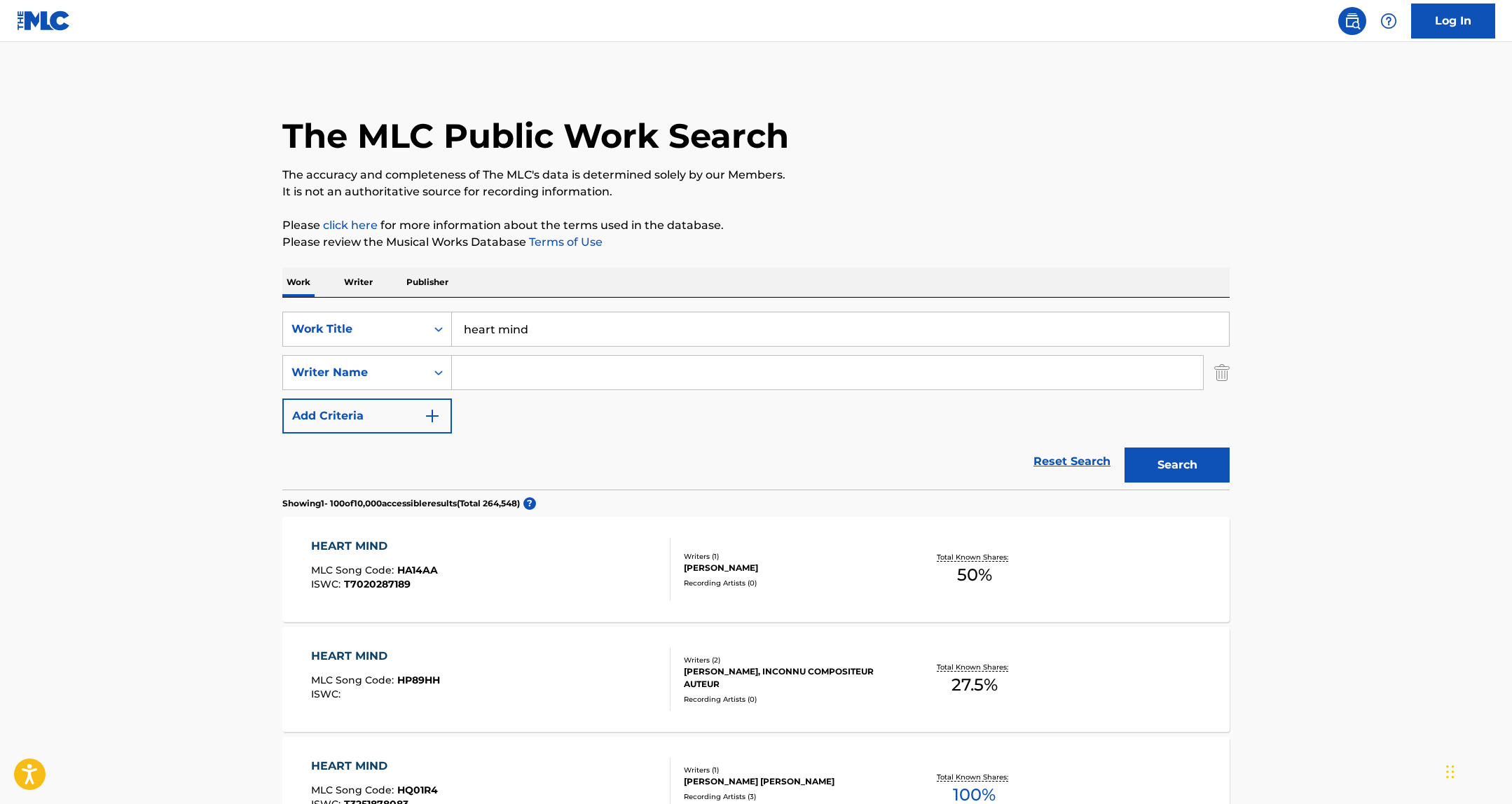
click at [521, 330] on input "heart mind" at bounding box center [840, 329] width 777 height 33
click at [393, 335] on div "Work Title" at bounding box center [355, 329] width 126 height 17
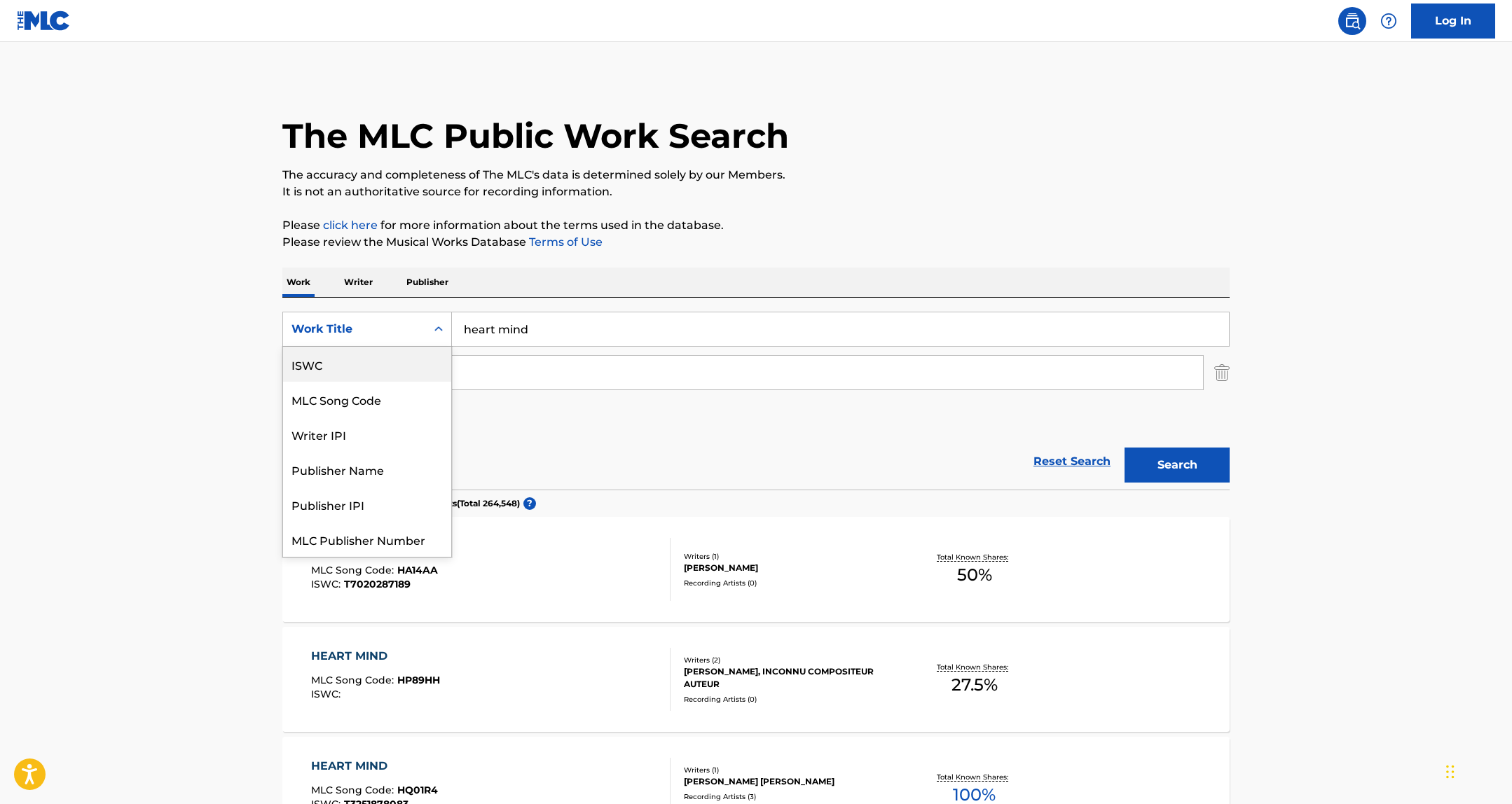
click at [395, 389] on div "MLC Song Code" at bounding box center [367, 399] width 168 height 35
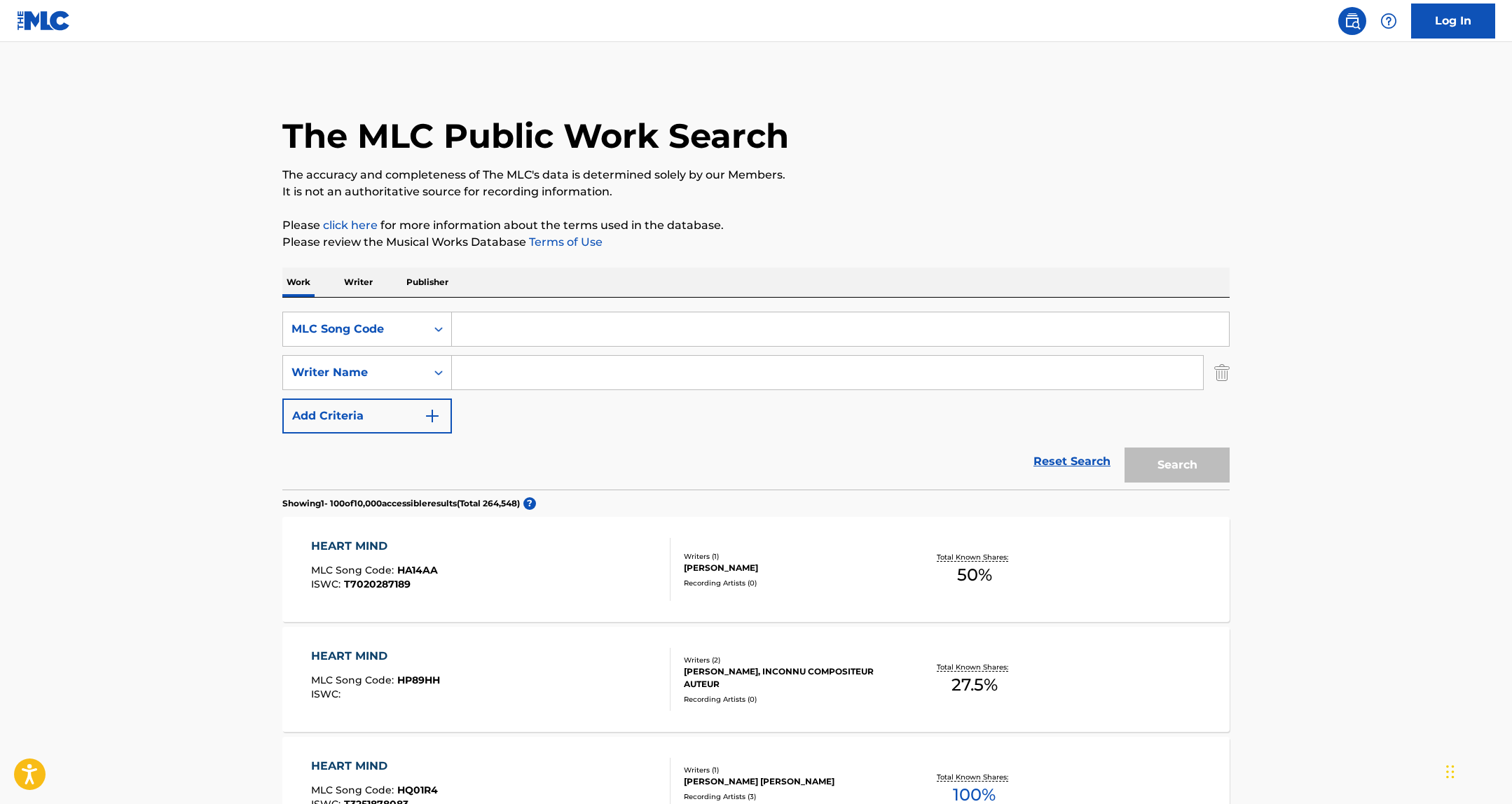
click at [488, 331] on input "Search Form" at bounding box center [840, 329] width 777 height 33
paste input "HQ6S2M"
type input "HQ6S2M"
click at [1170, 460] on button "Search" at bounding box center [1177, 465] width 105 height 35
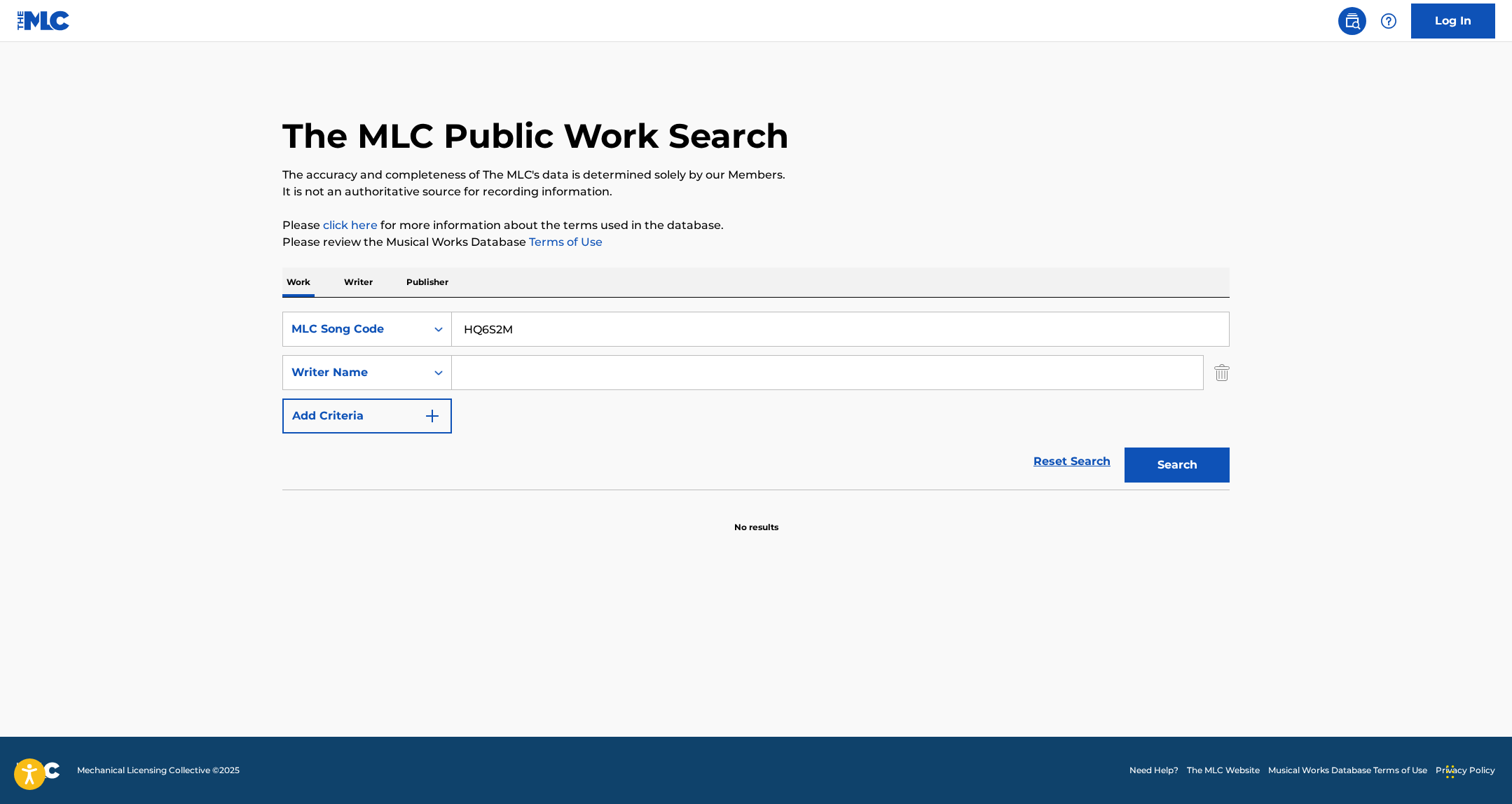
click at [1211, 372] on div "SearchWithCriteriac080b985-03ff-4a09-9c1f-ee3f79dcbe6a Writer Name" at bounding box center [756, 373] width 947 height 35
click at [1221, 370] on img "Search Form" at bounding box center [1221, 373] width 16 height 35
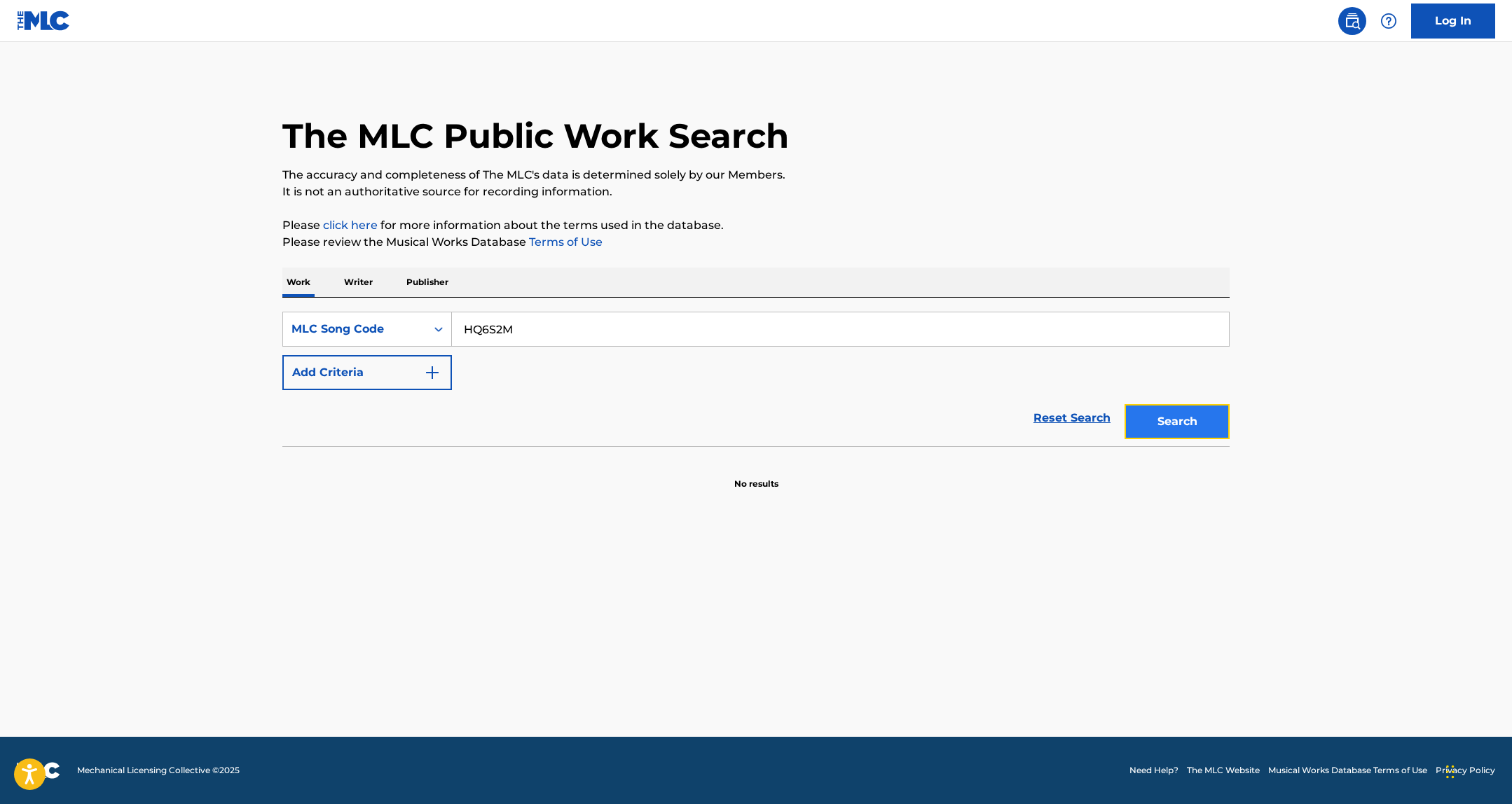
click at [1197, 422] on button "Search" at bounding box center [1177, 421] width 105 height 35
click at [533, 329] on input "HQ6S2M" at bounding box center [840, 329] width 777 height 33
click at [1199, 432] on button "Search" at bounding box center [1177, 421] width 105 height 35
click at [340, 326] on div "MLC Song Code" at bounding box center [355, 329] width 126 height 17
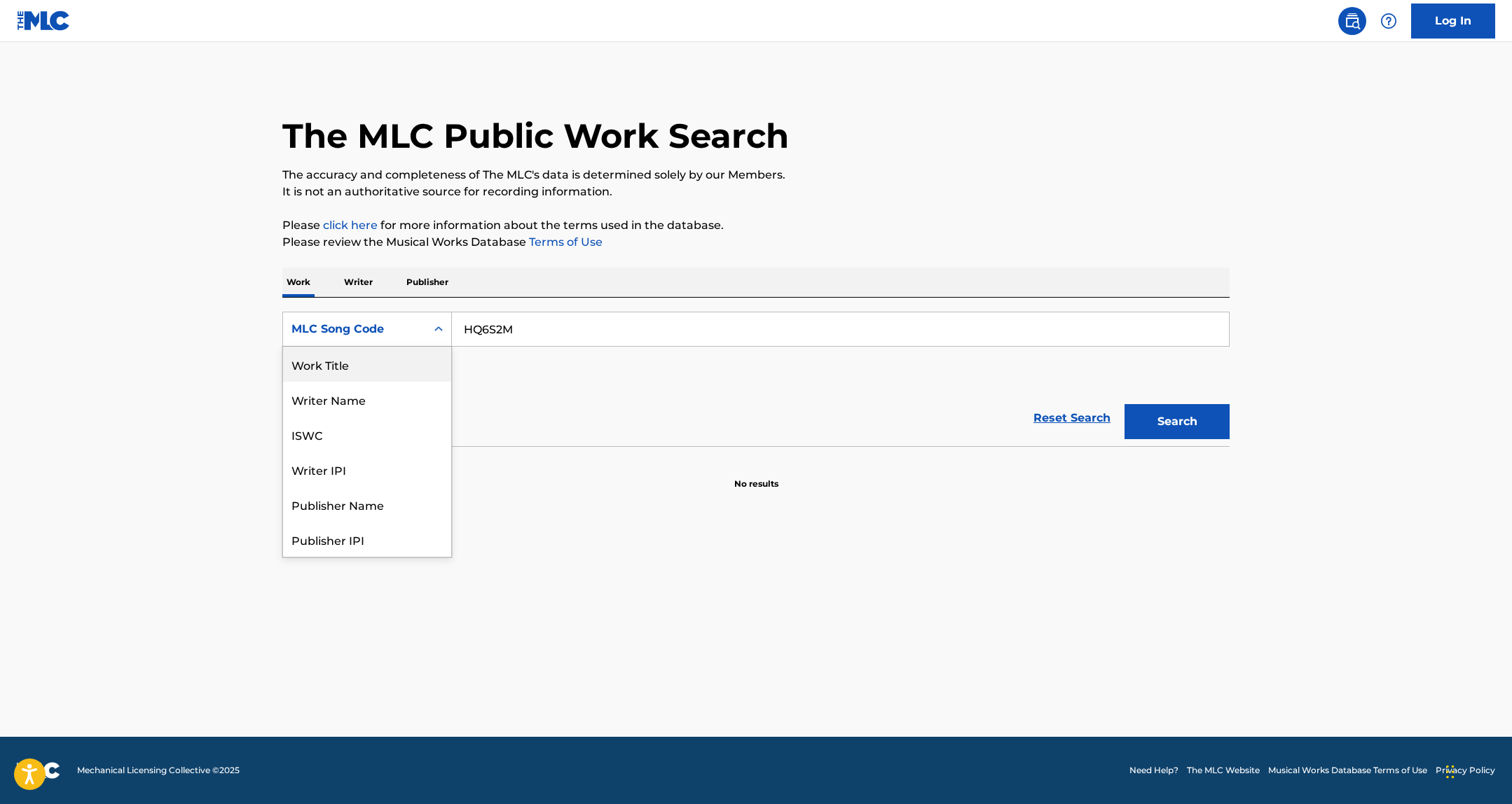
click at [367, 360] on div "Work Title" at bounding box center [367, 364] width 168 height 35
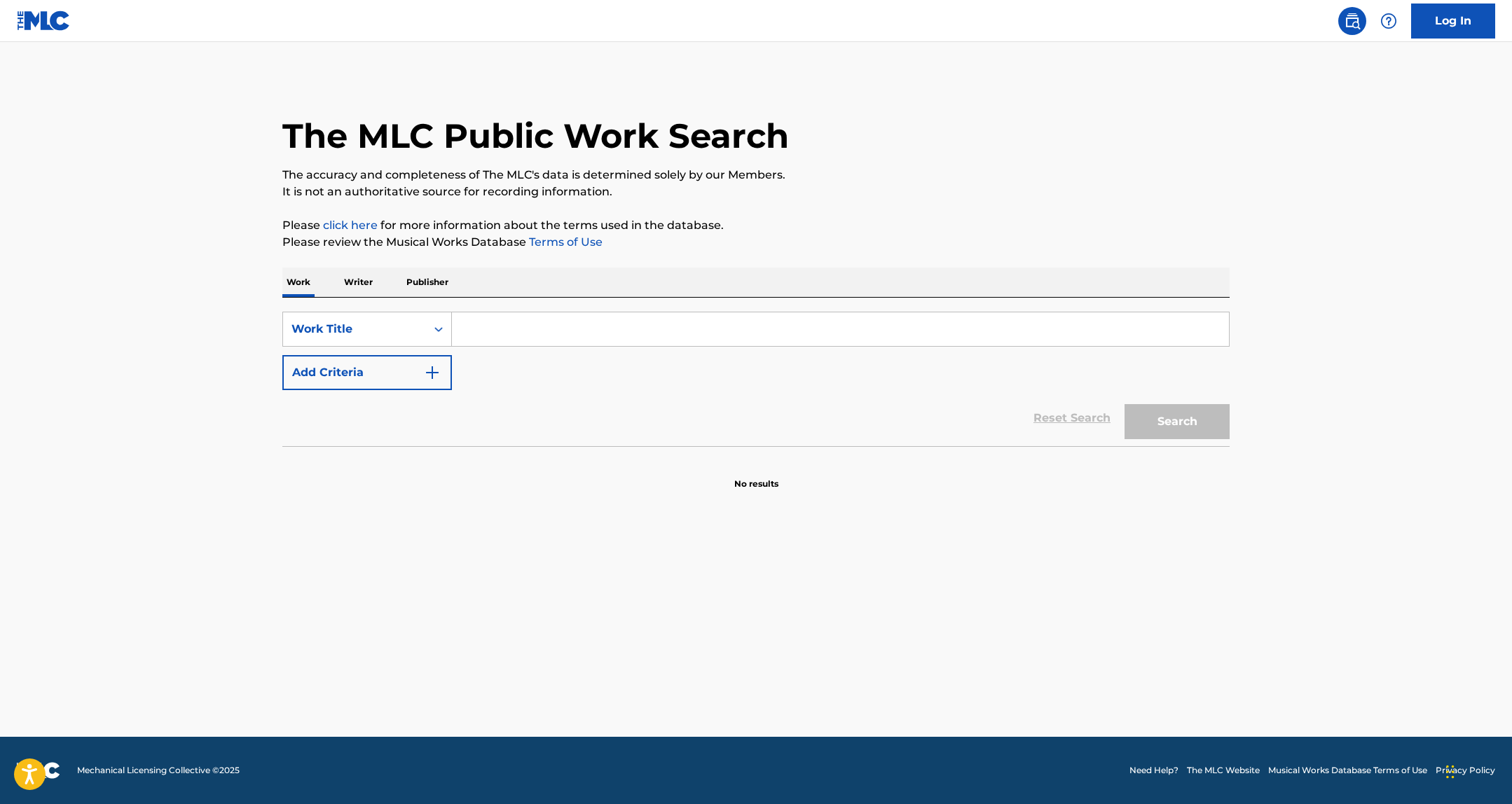
click at [512, 327] on input "Search Form" at bounding box center [840, 329] width 777 height 33
type input "heart and mind"
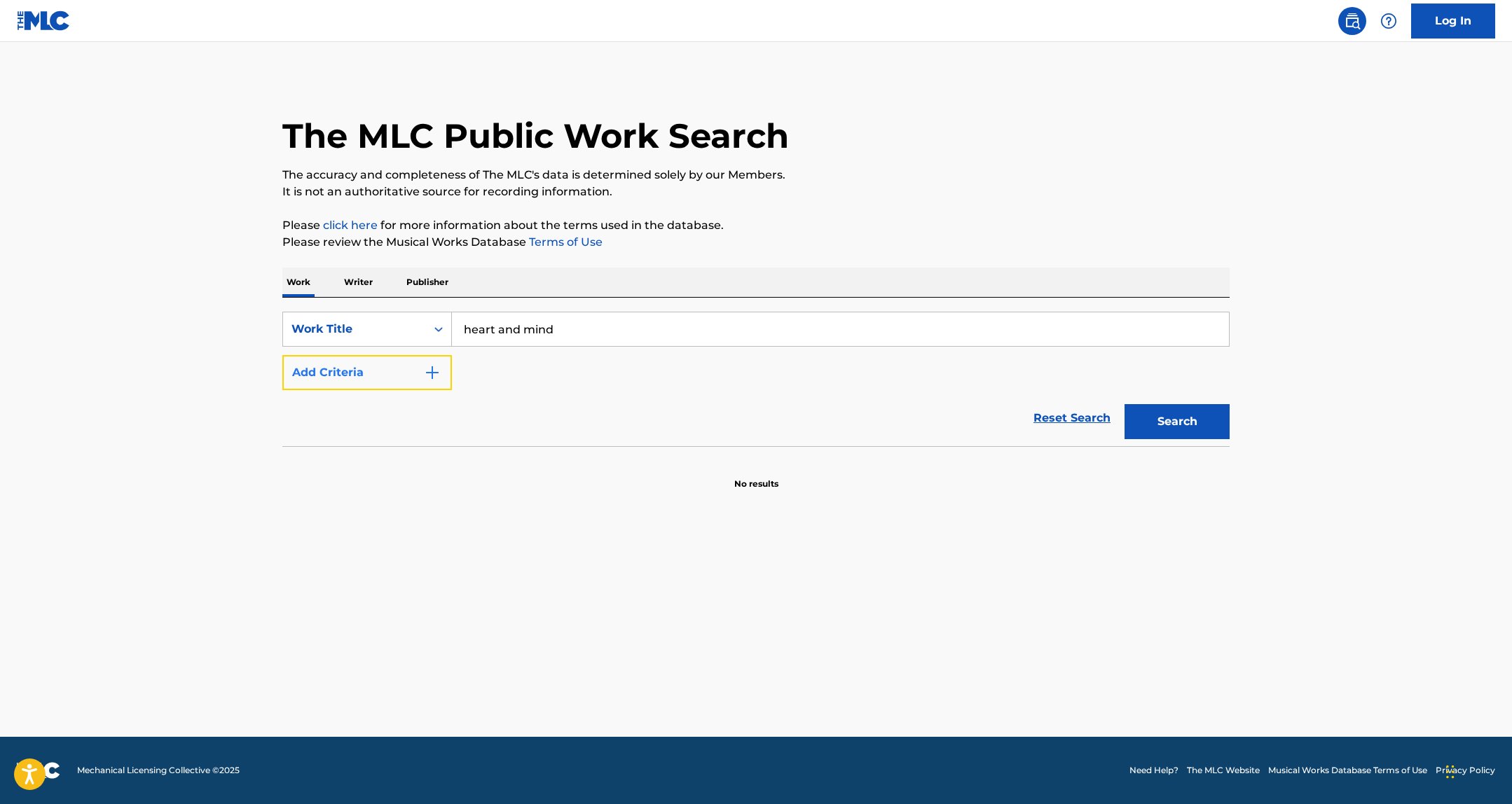
click at [331, 364] on button "Add Criteria" at bounding box center [367, 373] width 170 height 35
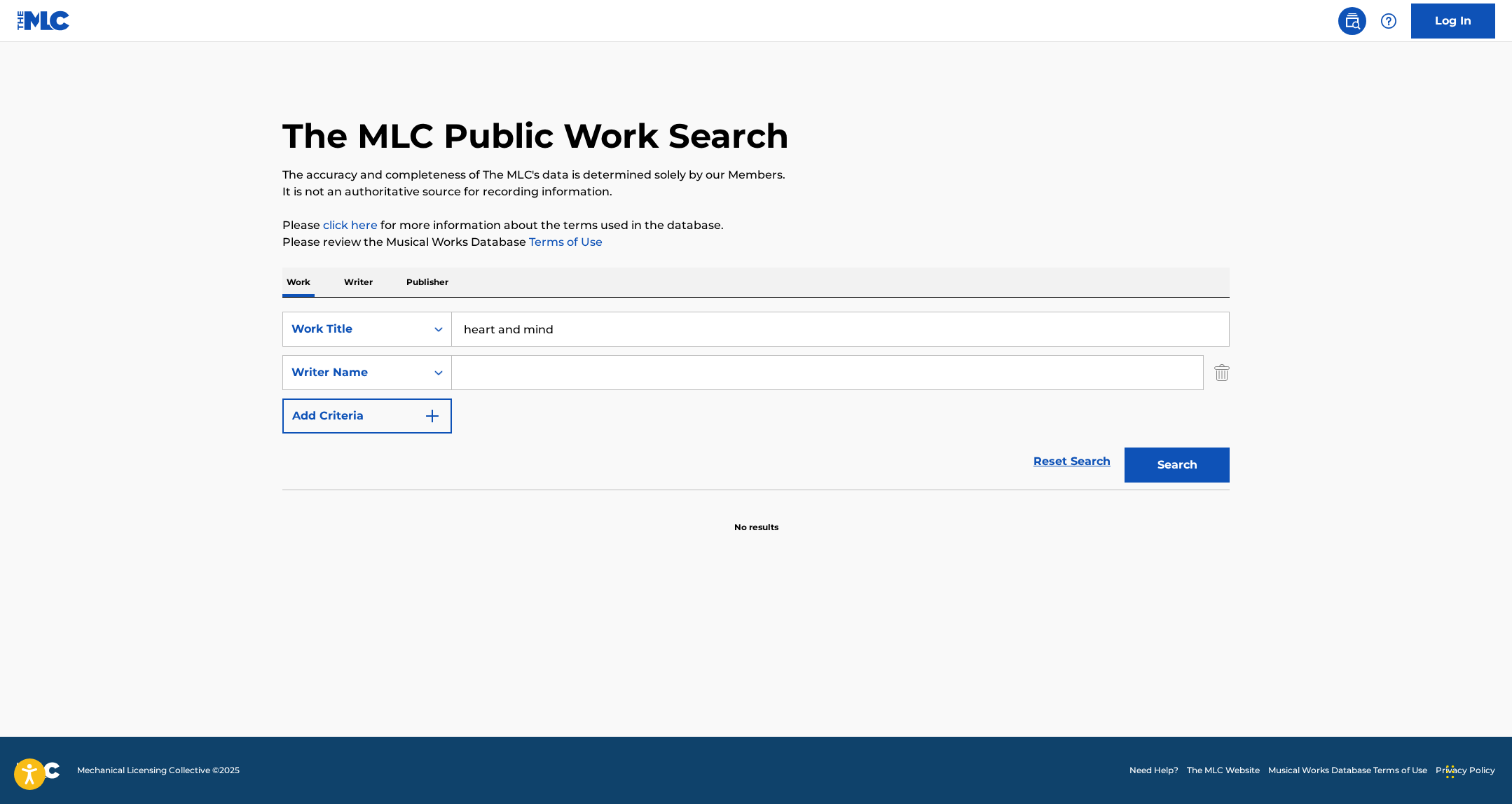
click at [543, 376] on input "Search Form" at bounding box center [827, 372] width 751 height 33
type input "bill kapri"
click at [1125, 448] on button "Search" at bounding box center [1177, 465] width 105 height 35
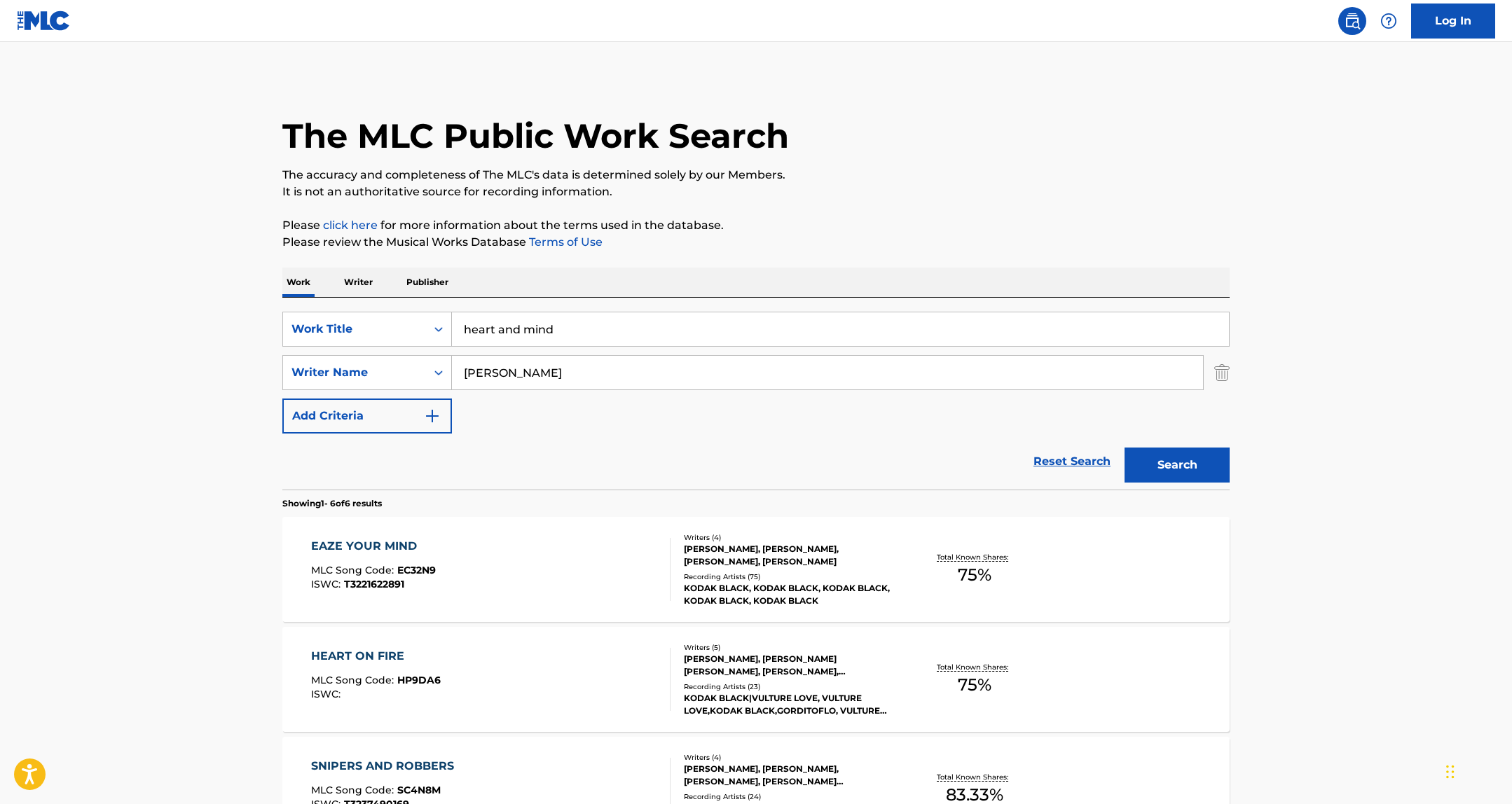
click at [512, 323] on input "heart and mind" at bounding box center [840, 329] width 777 height 33
type input "pokeball"
type input "gregory sullivan"
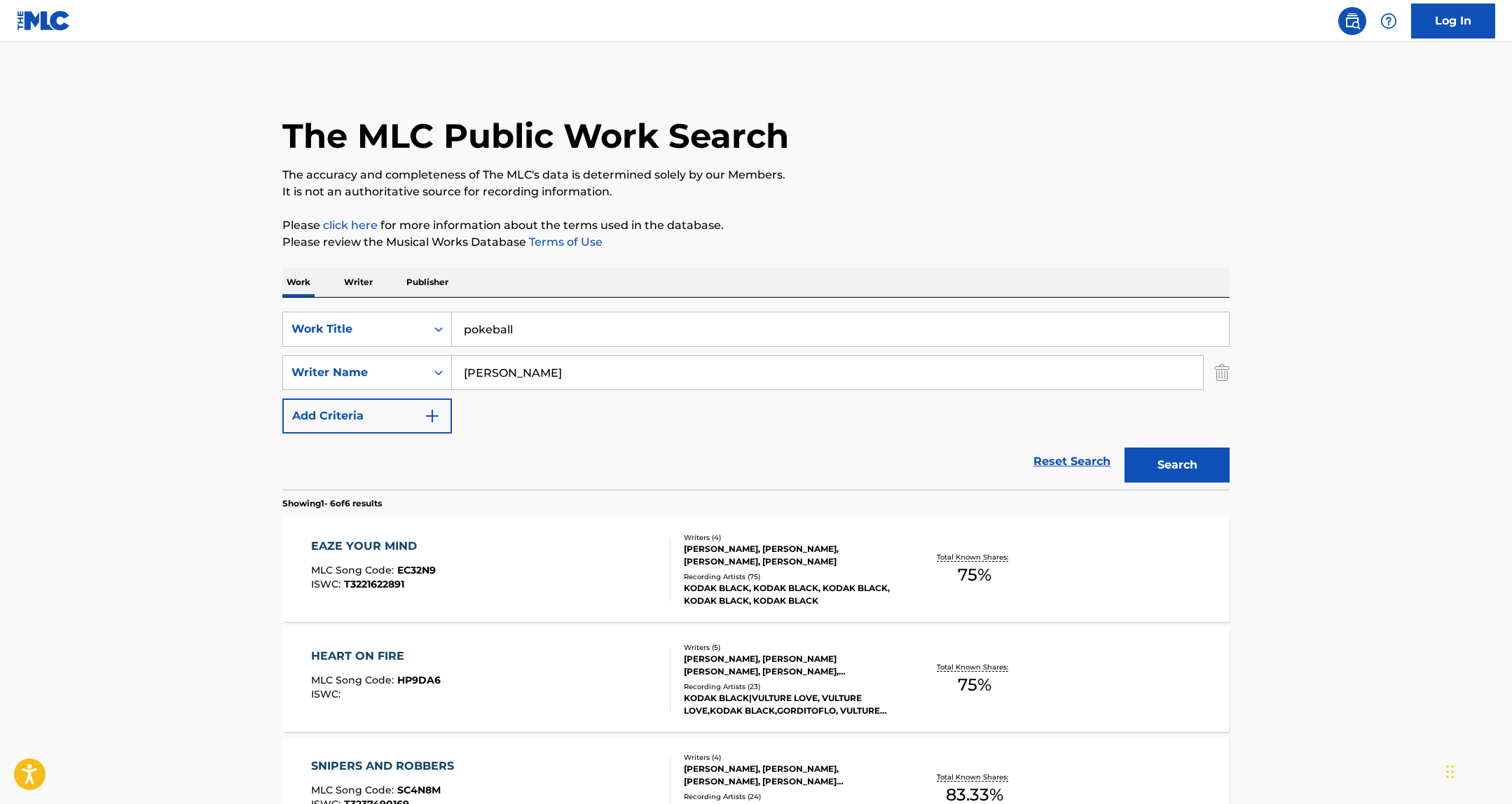
click at [1125, 448] on button "Search" at bounding box center [1177, 465] width 105 height 35
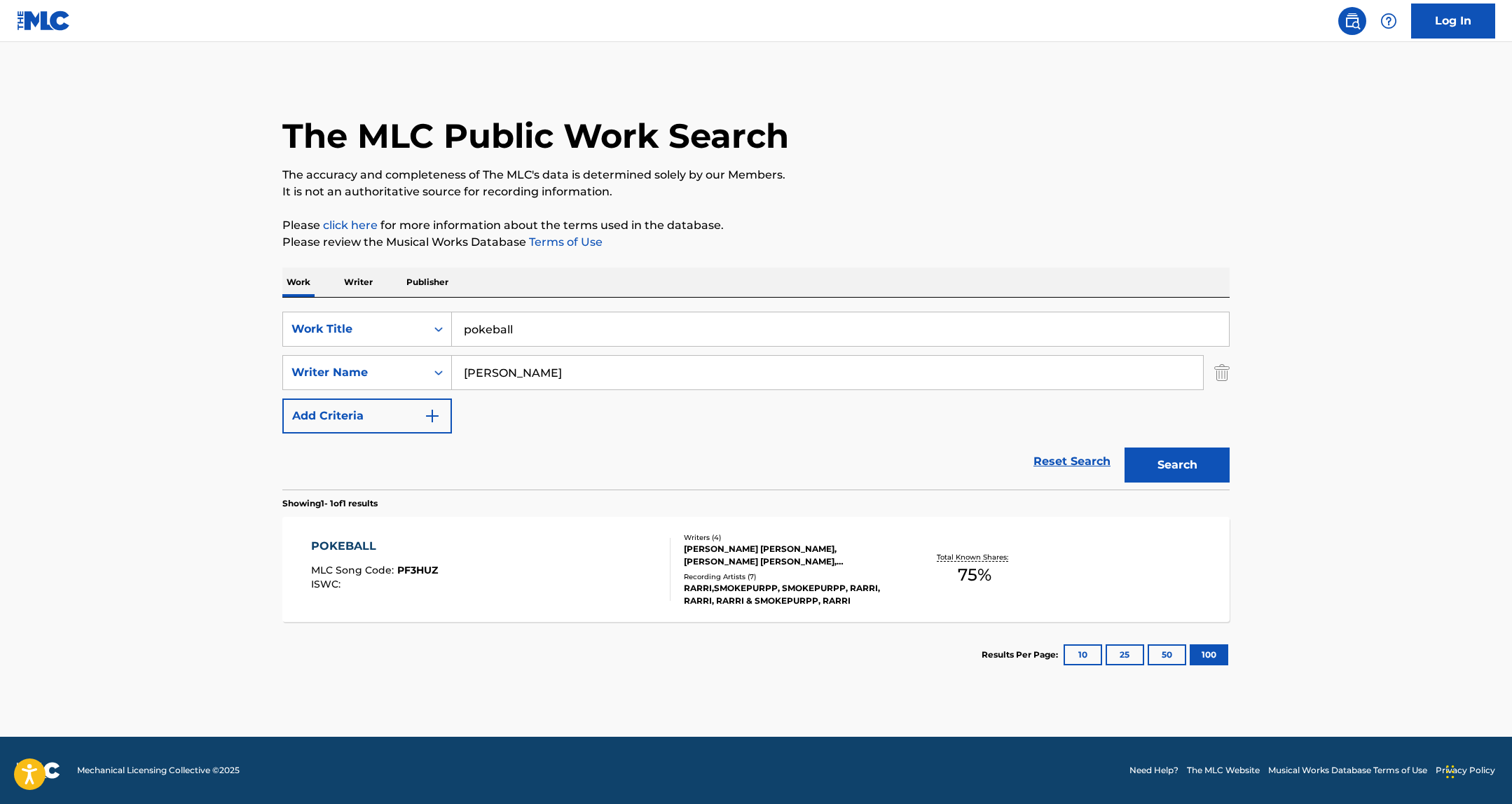
click at [717, 572] on div "Recording Artists ( 7 )" at bounding box center [789, 577] width 211 height 10
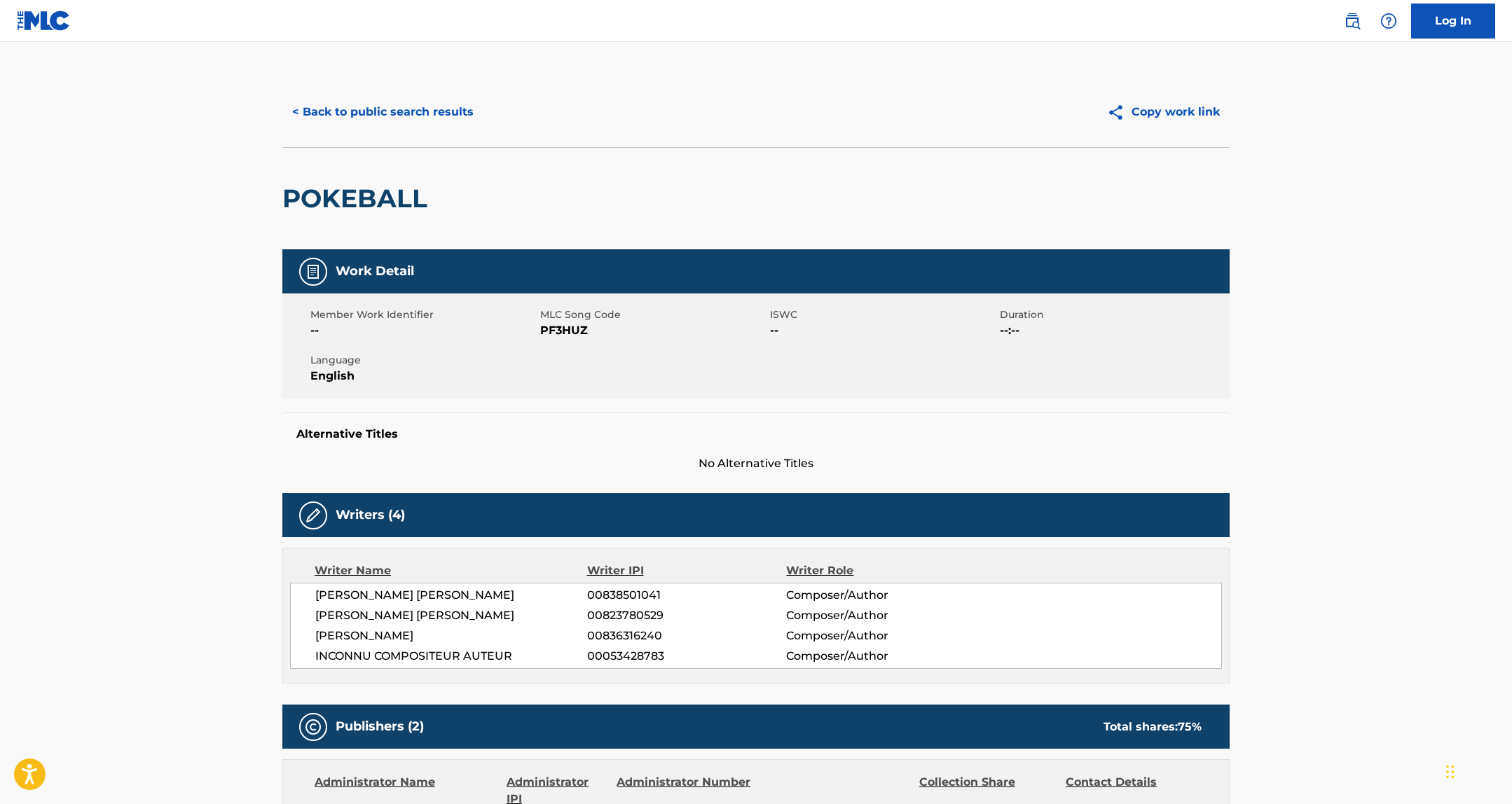
click at [578, 328] on span "PF3HUZ" at bounding box center [653, 330] width 226 height 17
copy span "PF3HUZ"
click at [374, 109] on button "< Back to public search results" at bounding box center [383, 112] width 201 height 35
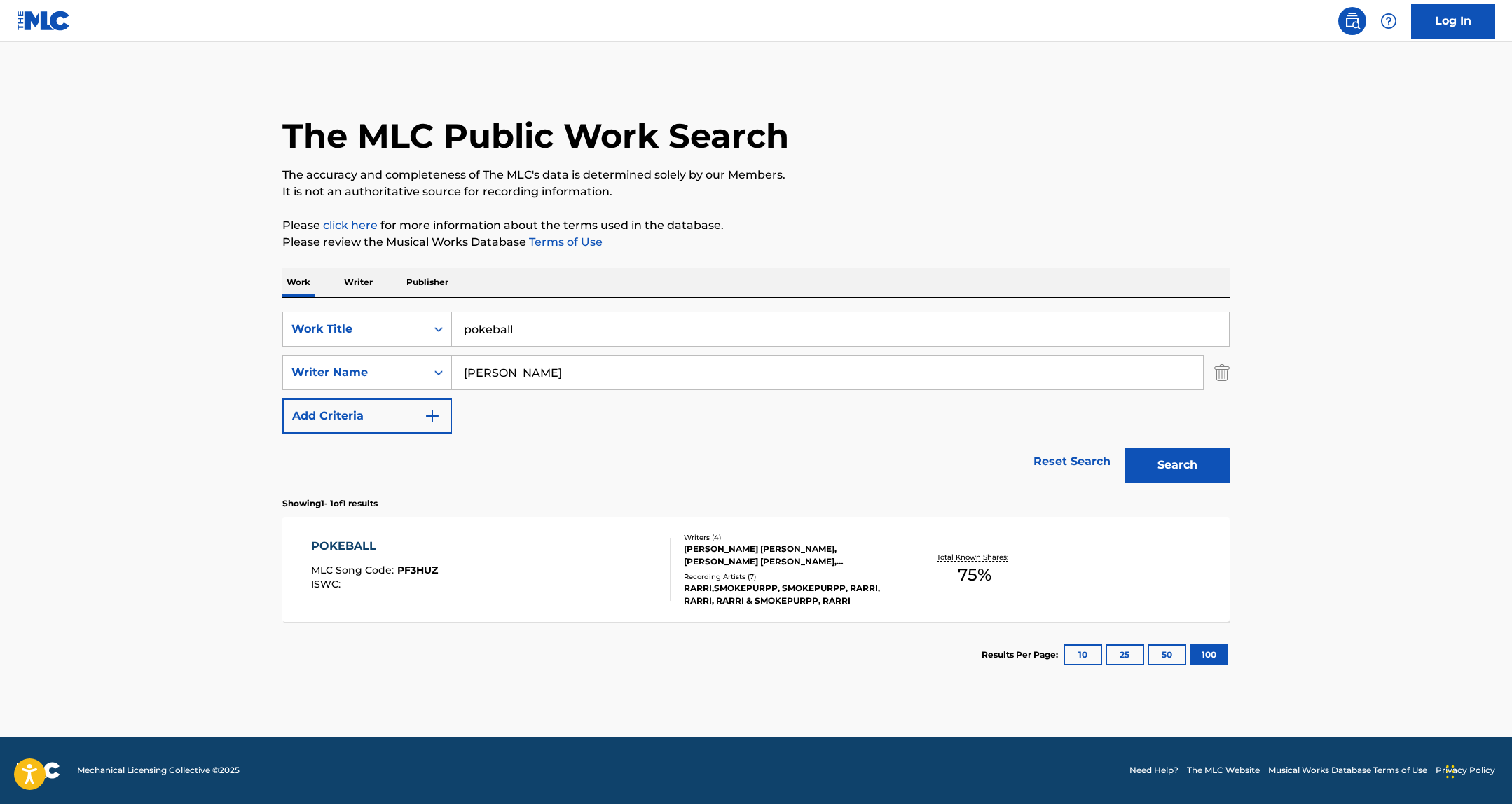
click at [533, 331] on input "pokeball" at bounding box center [840, 329] width 777 height 33
type input "eenie meenie"
click at [1125, 448] on button "Search" at bounding box center [1177, 465] width 105 height 35
click at [797, 576] on div "Recording Artists ( 33 )" at bounding box center [789, 577] width 211 height 10
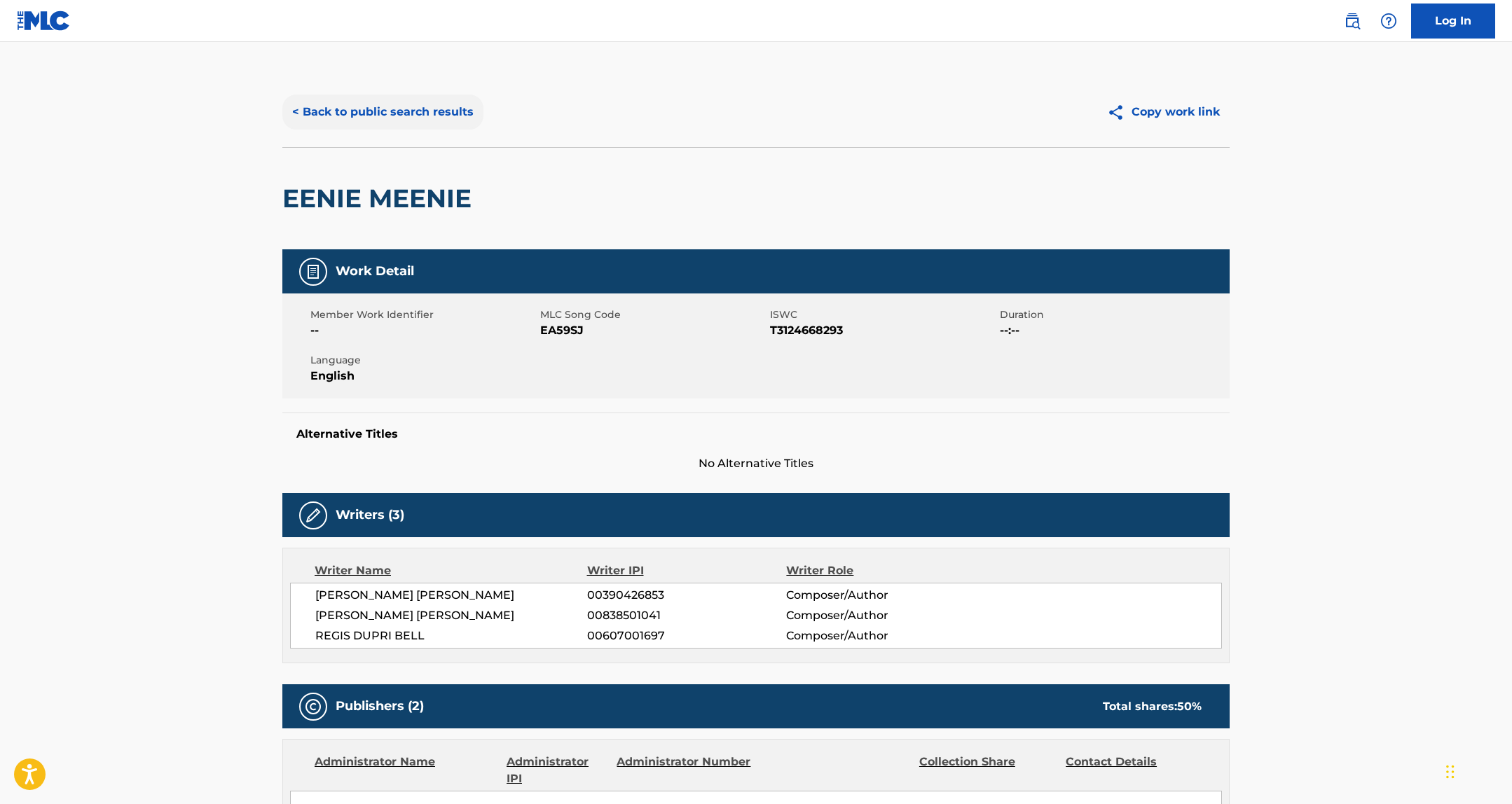
click at [420, 109] on button "< Back to public search results" at bounding box center [383, 112] width 201 height 35
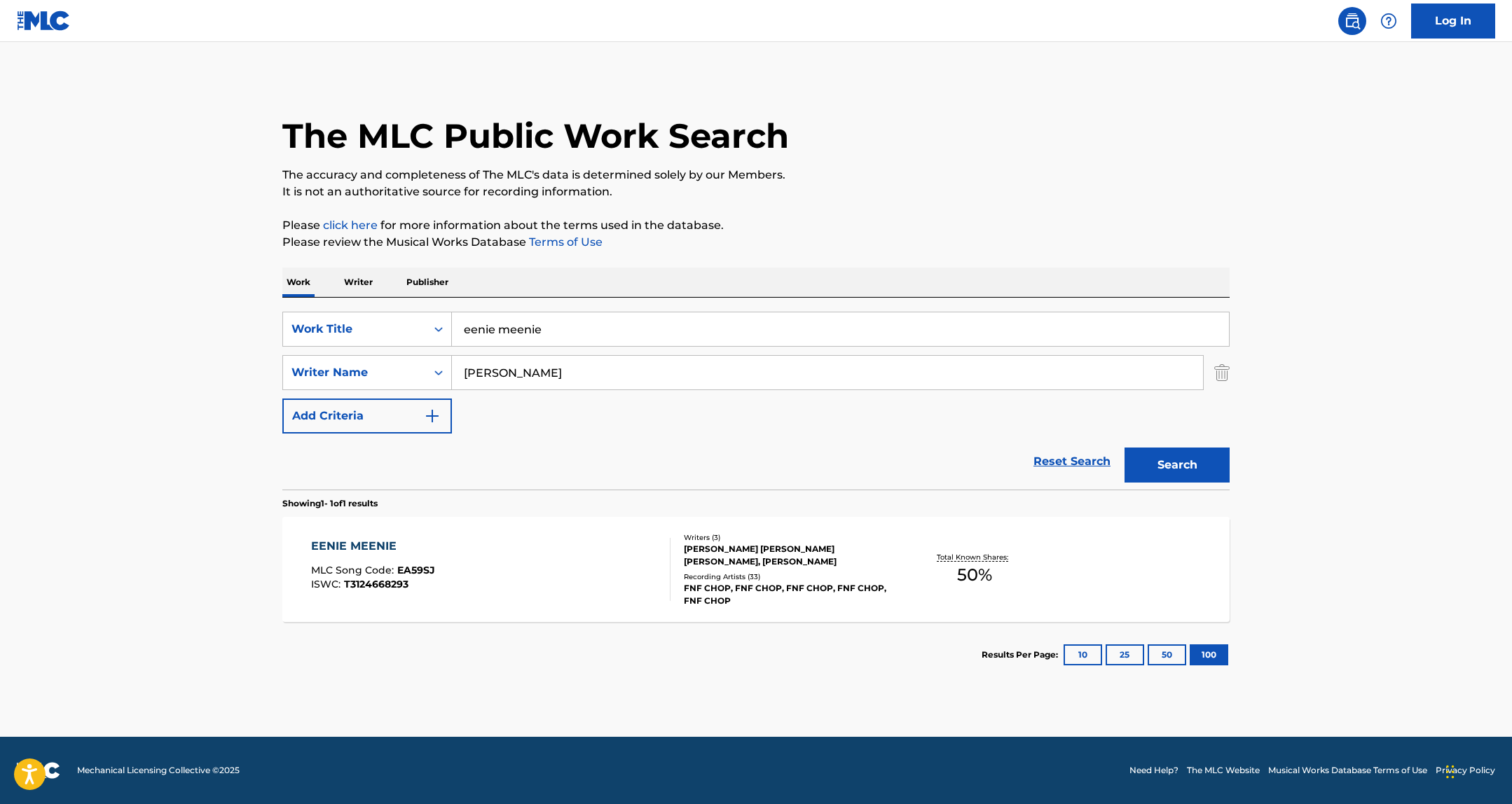
click at [579, 548] on div "EENIE MEENIE MLC Song Code : EA59SJ ISWC : T3124668293" at bounding box center [491, 569] width 360 height 63
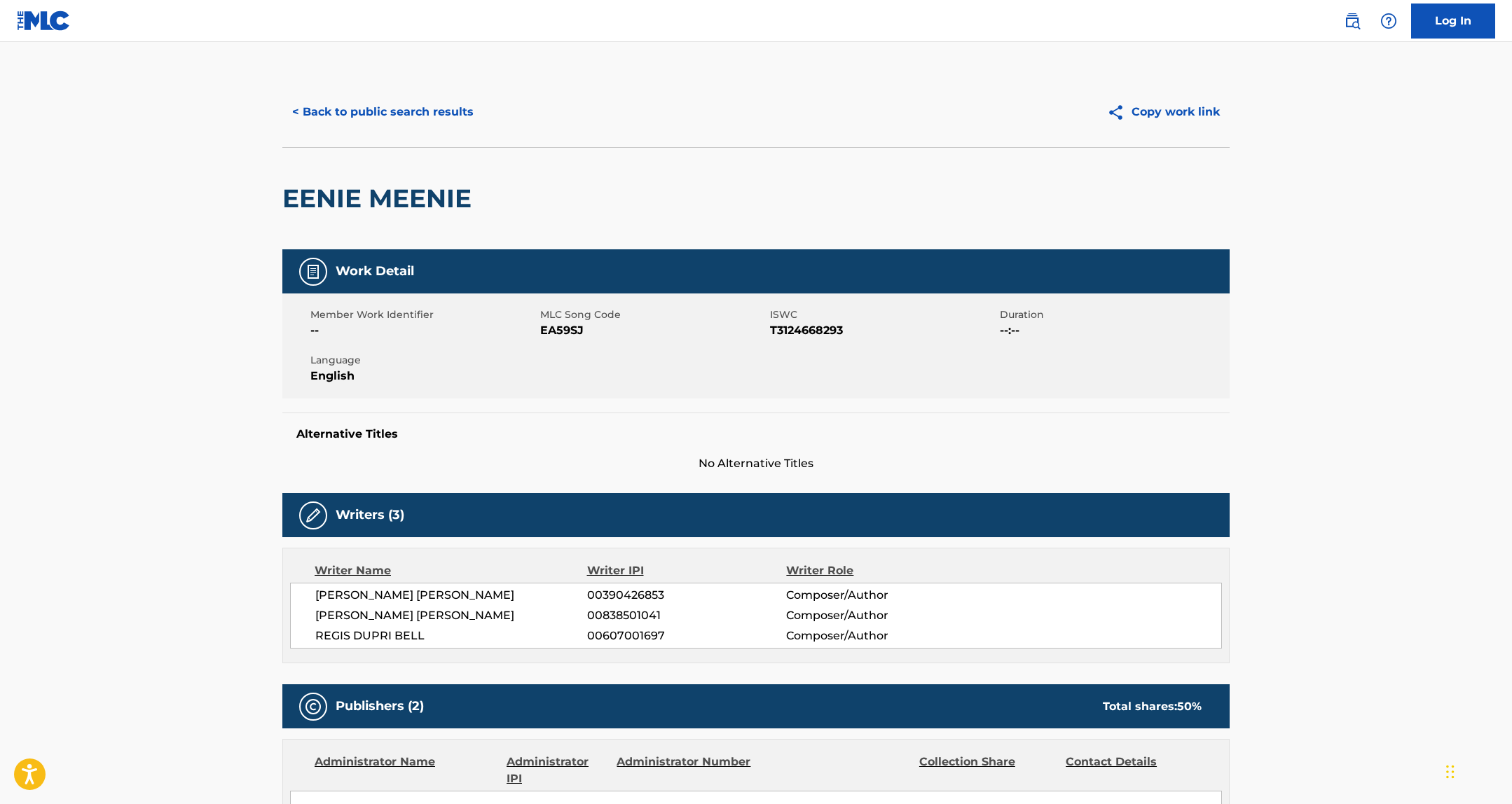
click at [561, 329] on span "EA59SJ" at bounding box center [653, 330] width 226 height 17
copy span "EA59SJ"
click at [424, 106] on button "< Back to public search results" at bounding box center [383, 112] width 201 height 35
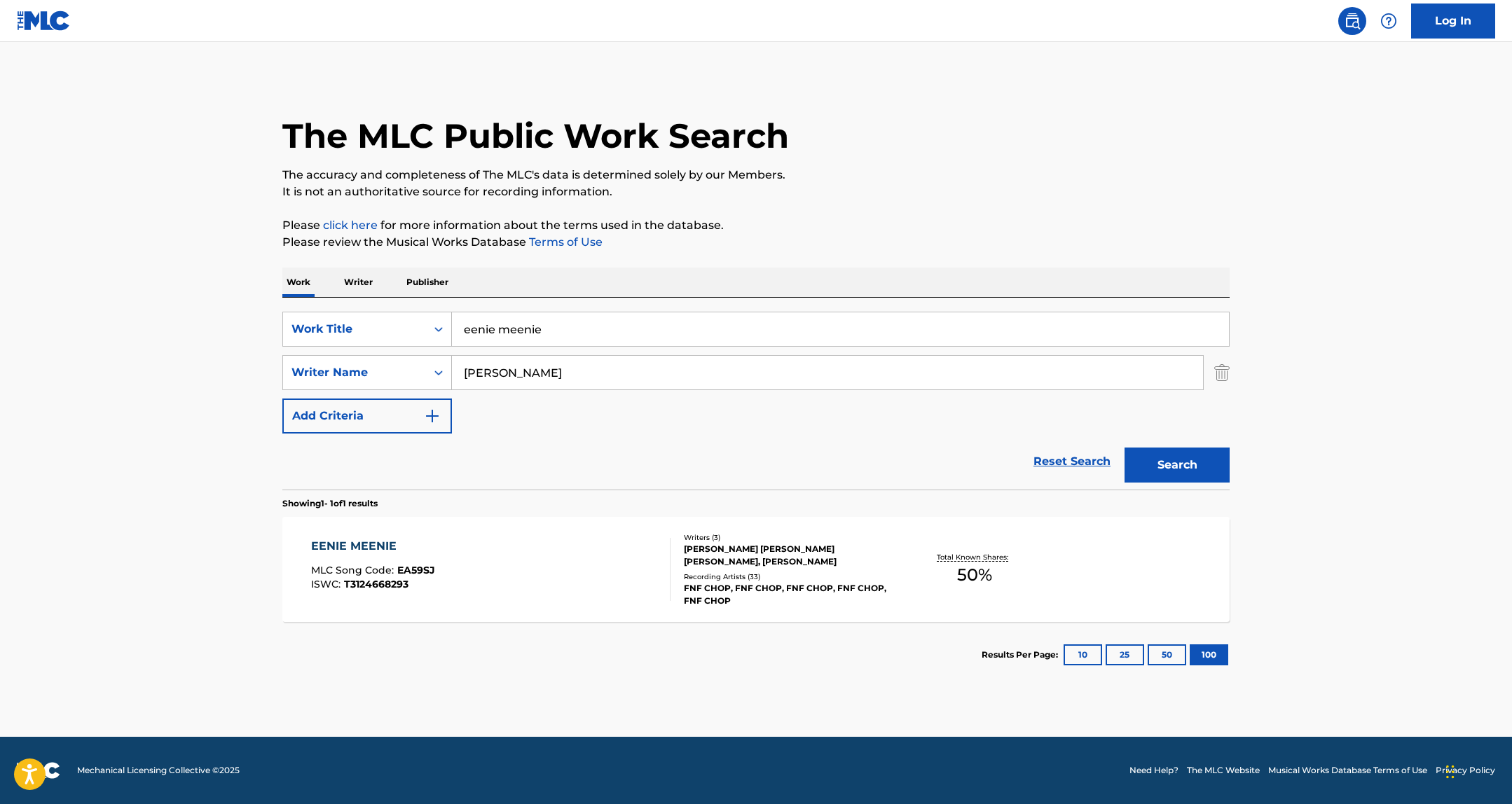
click at [508, 342] on input "eenie meenie" at bounding box center [840, 329] width 777 height 33
type input "pokeball"
click at [1125, 448] on button "Search" at bounding box center [1177, 465] width 105 height 35
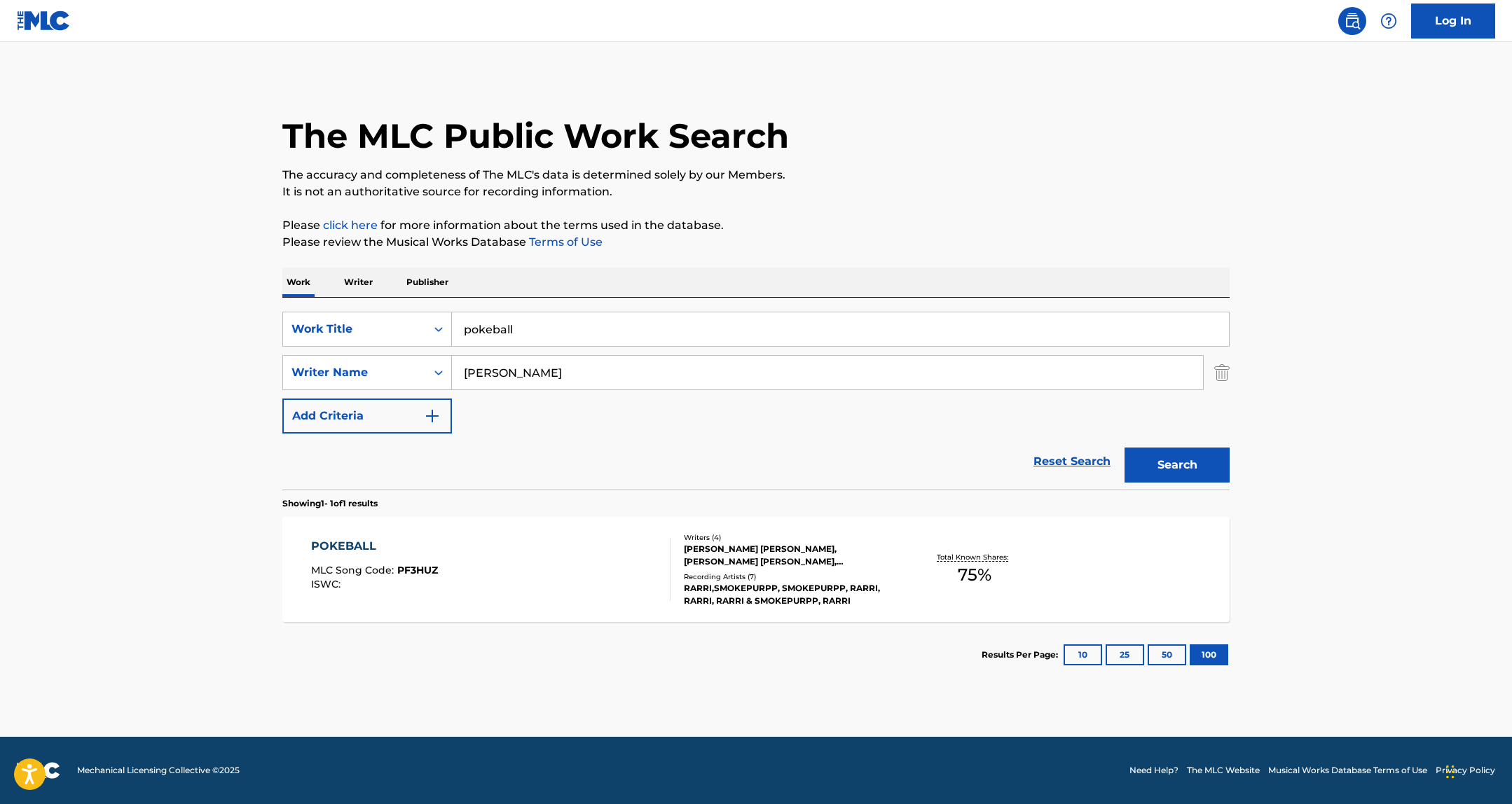
click at [603, 548] on div "POKEBALL MLC Song Code : PF3HUZ ISWC :" at bounding box center [491, 569] width 360 height 63
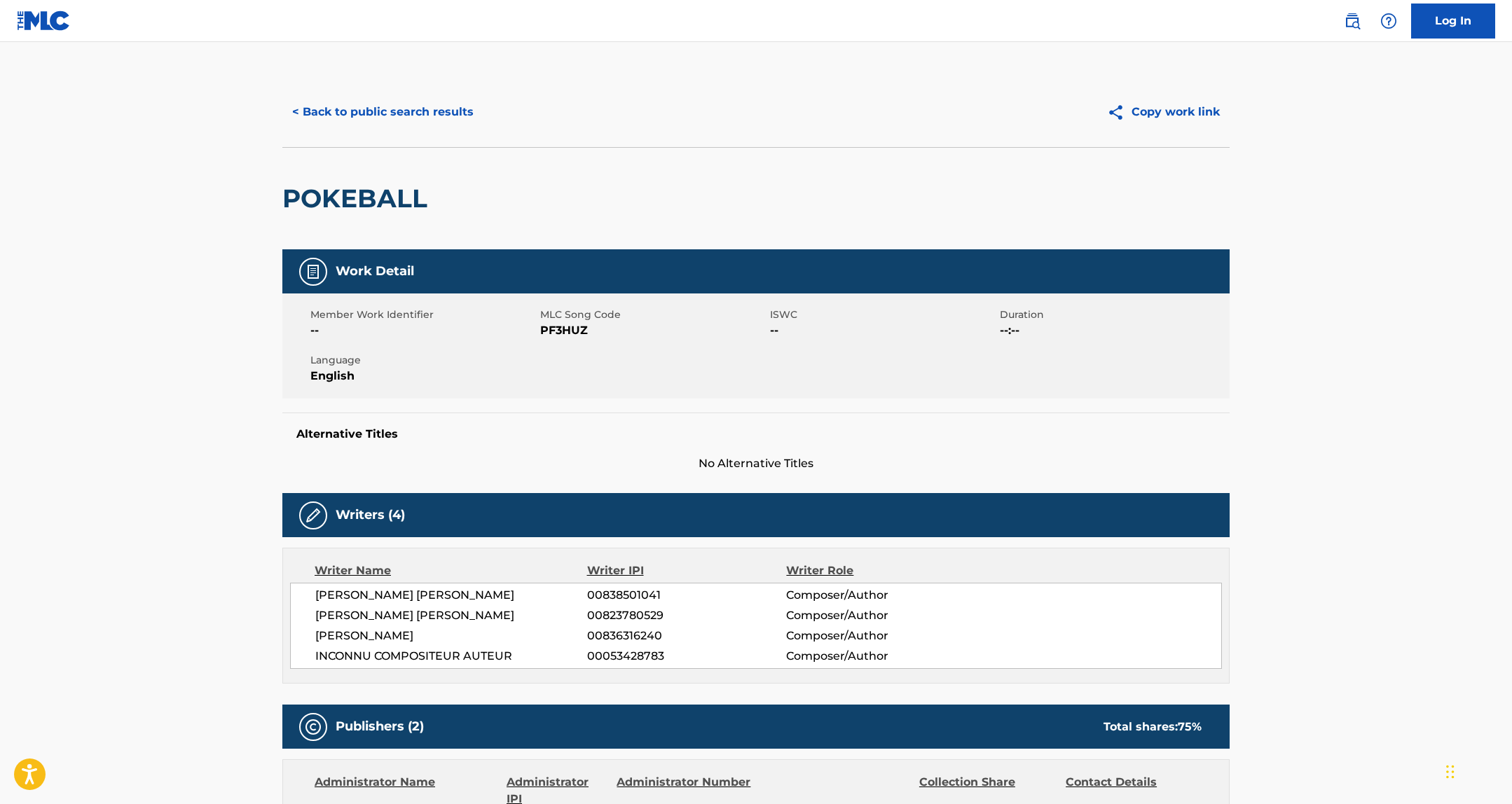
click at [564, 340] on div "Member Work Identifier -- MLC Song Code PF3HUZ ISWC -- Duration --:-- Language …" at bounding box center [756, 346] width 947 height 105
click at [564, 324] on span "PF3HUZ" at bounding box center [653, 330] width 226 height 17
copy span "PF3HUZ"
click at [356, 107] on button "< Back to public search results" at bounding box center [383, 112] width 201 height 35
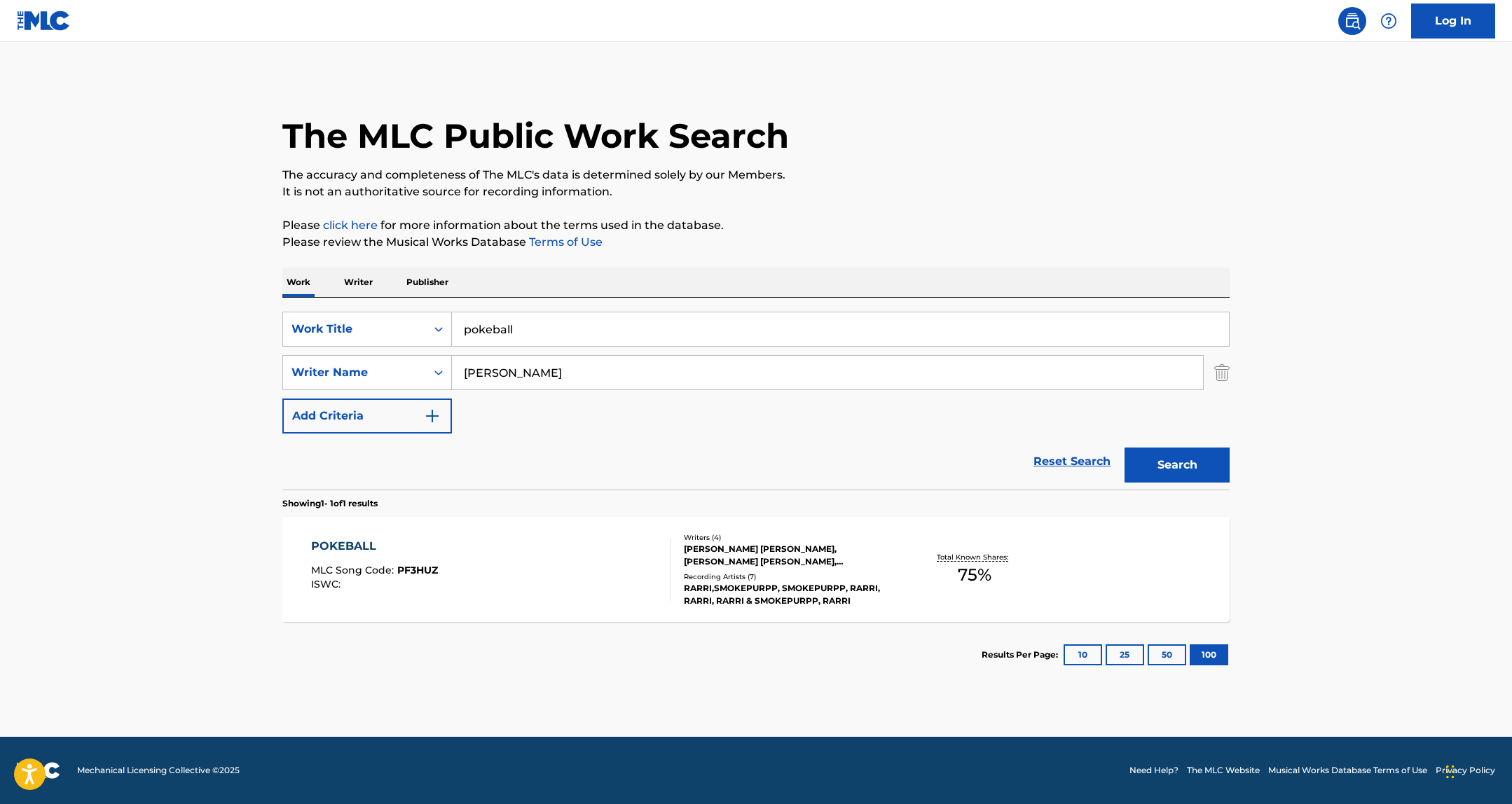
click at [578, 313] on input "pokeball" at bounding box center [840, 329] width 777 height 33
click at [572, 330] on input "pokeball" at bounding box center [840, 329] width 777 height 33
click at [573, 331] on input "pokeball" at bounding box center [840, 329] width 777 height 33
type input "yea yea yea"
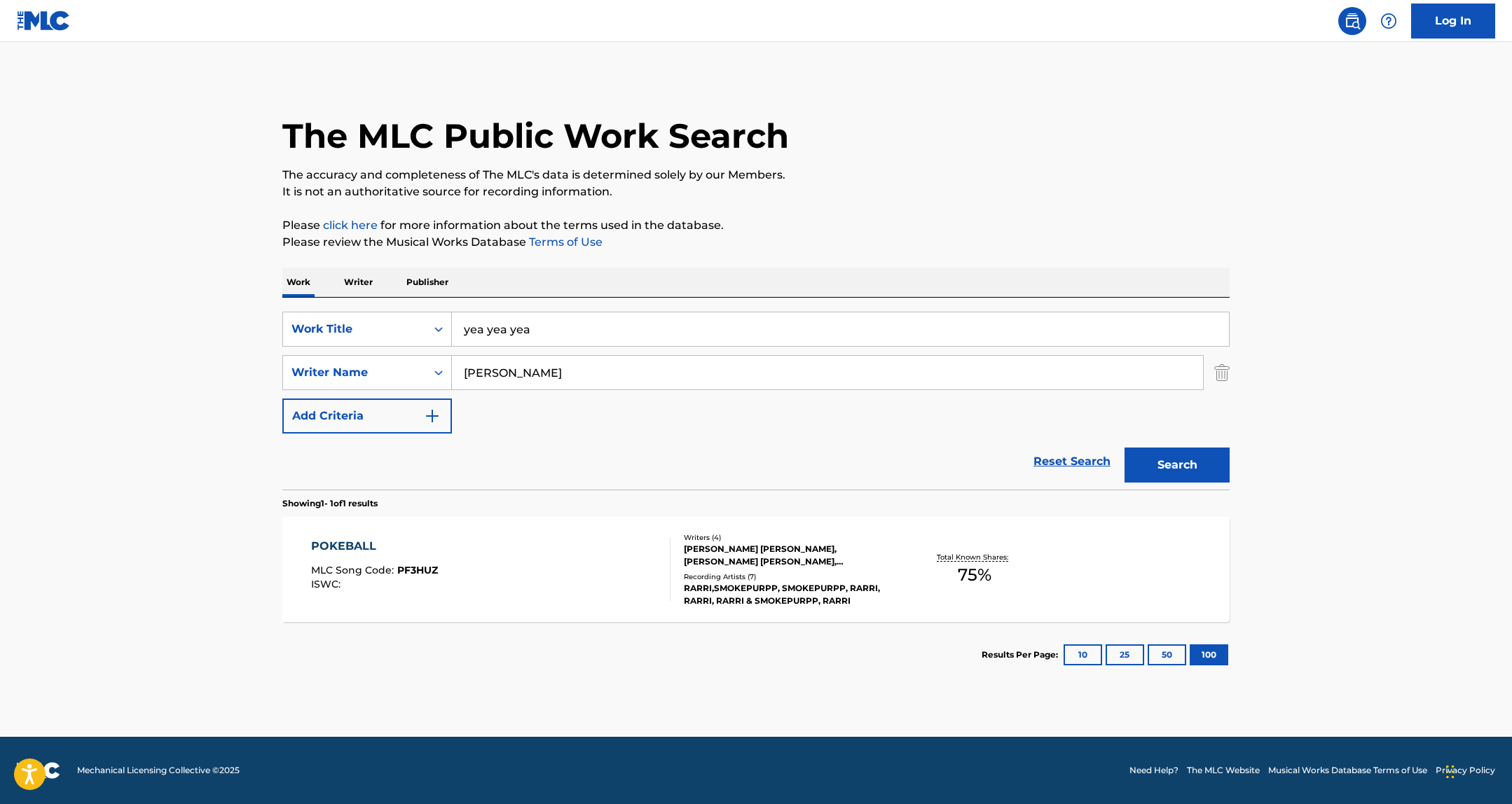
click at [1125, 448] on button "Search" at bounding box center [1177, 465] width 105 height 35
click at [820, 562] on div "GREGORY RYAN SULLIVAN" at bounding box center [789, 567] width 211 height 13
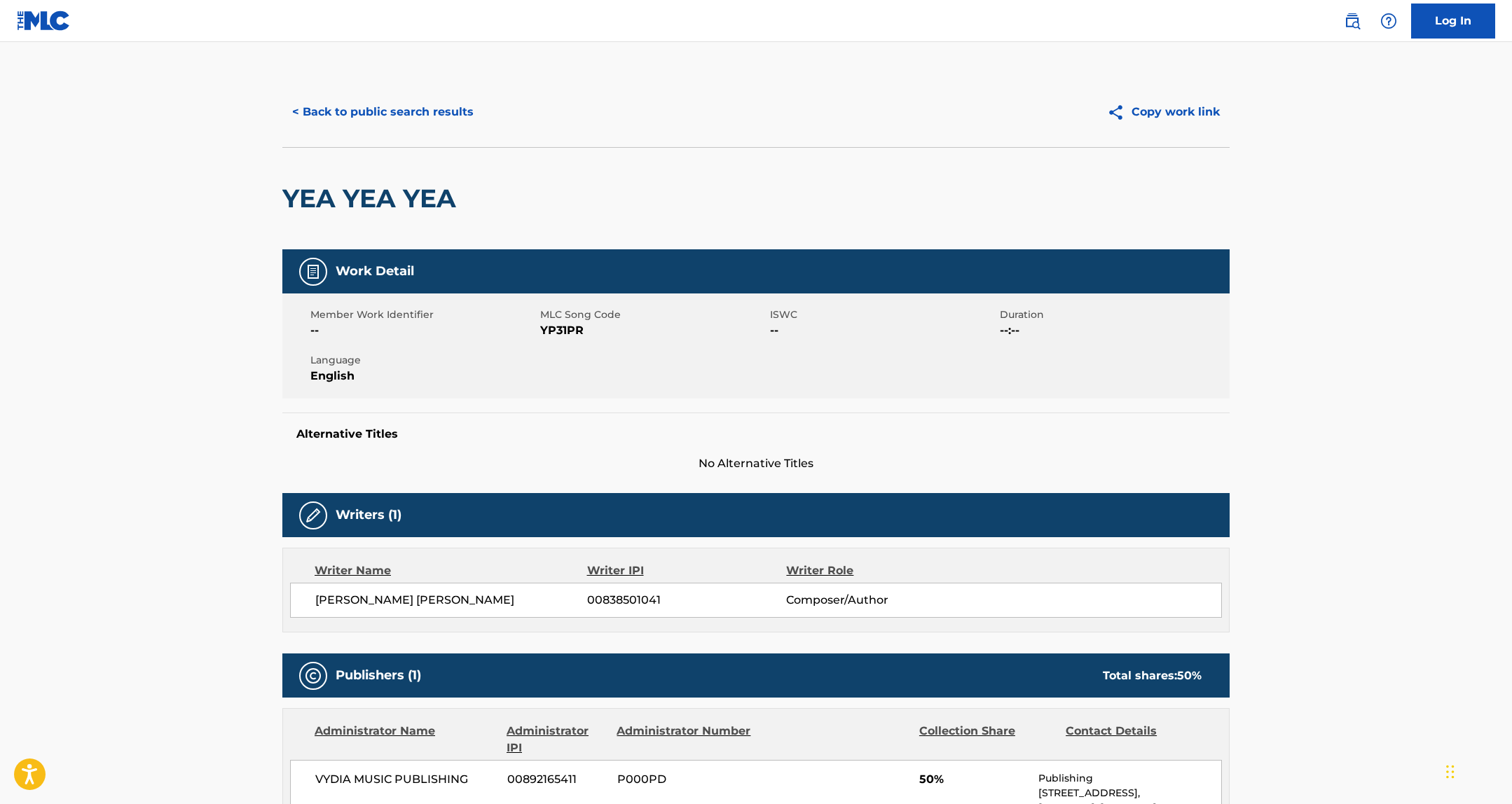
click at [573, 330] on span "YP31PR" at bounding box center [653, 330] width 226 height 17
copy span "YP31PR"
click at [564, 328] on span "YP31PR" at bounding box center [653, 330] width 226 height 17
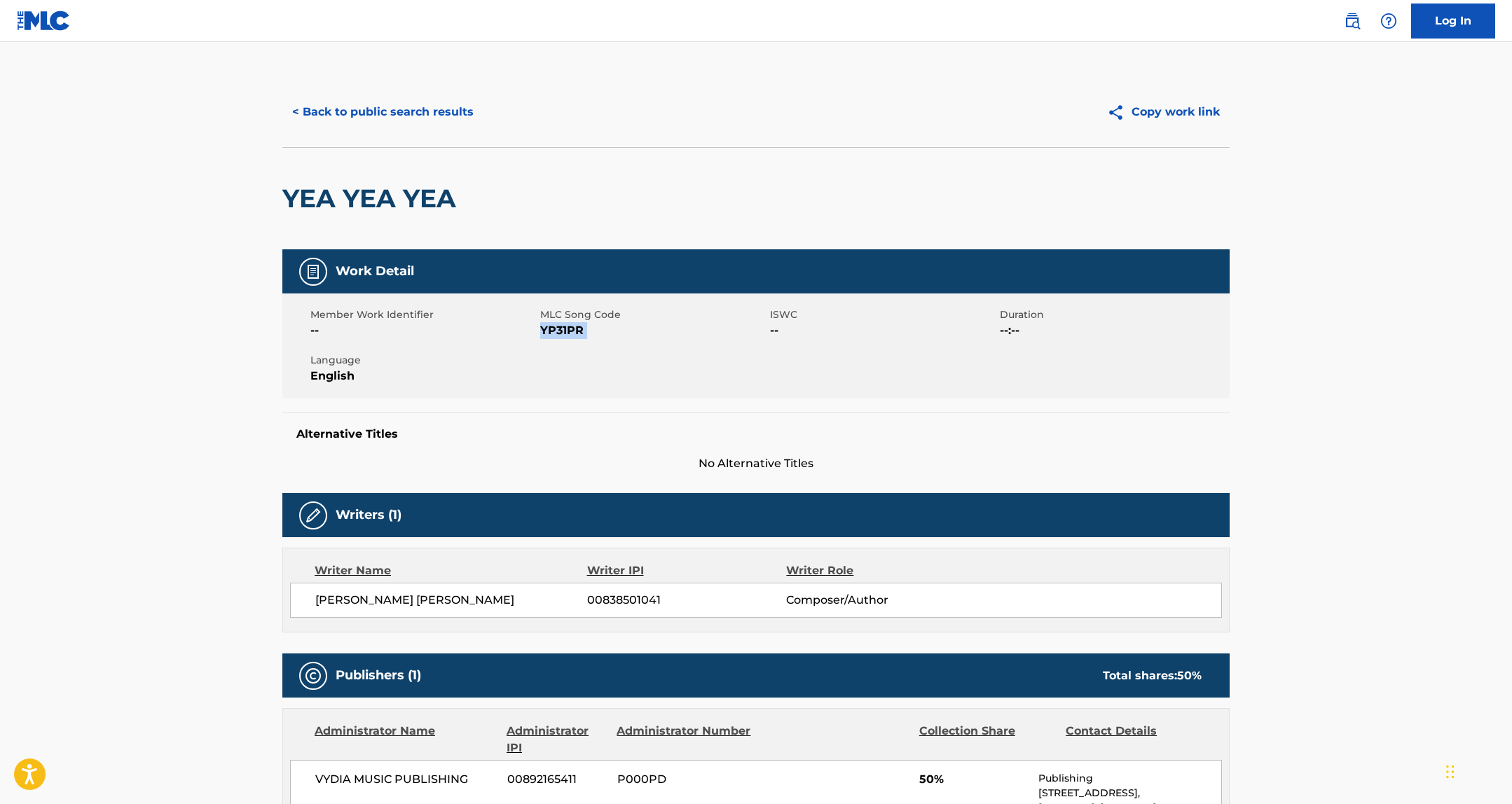
click at [564, 328] on span "YP31PR" at bounding box center [653, 330] width 226 height 17
copy span "YP31PR"
click at [386, 130] on div "< Back to public search results Copy work link" at bounding box center [756, 112] width 947 height 70
click at [387, 107] on button "< Back to public search results" at bounding box center [383, 112] width 201 height 35
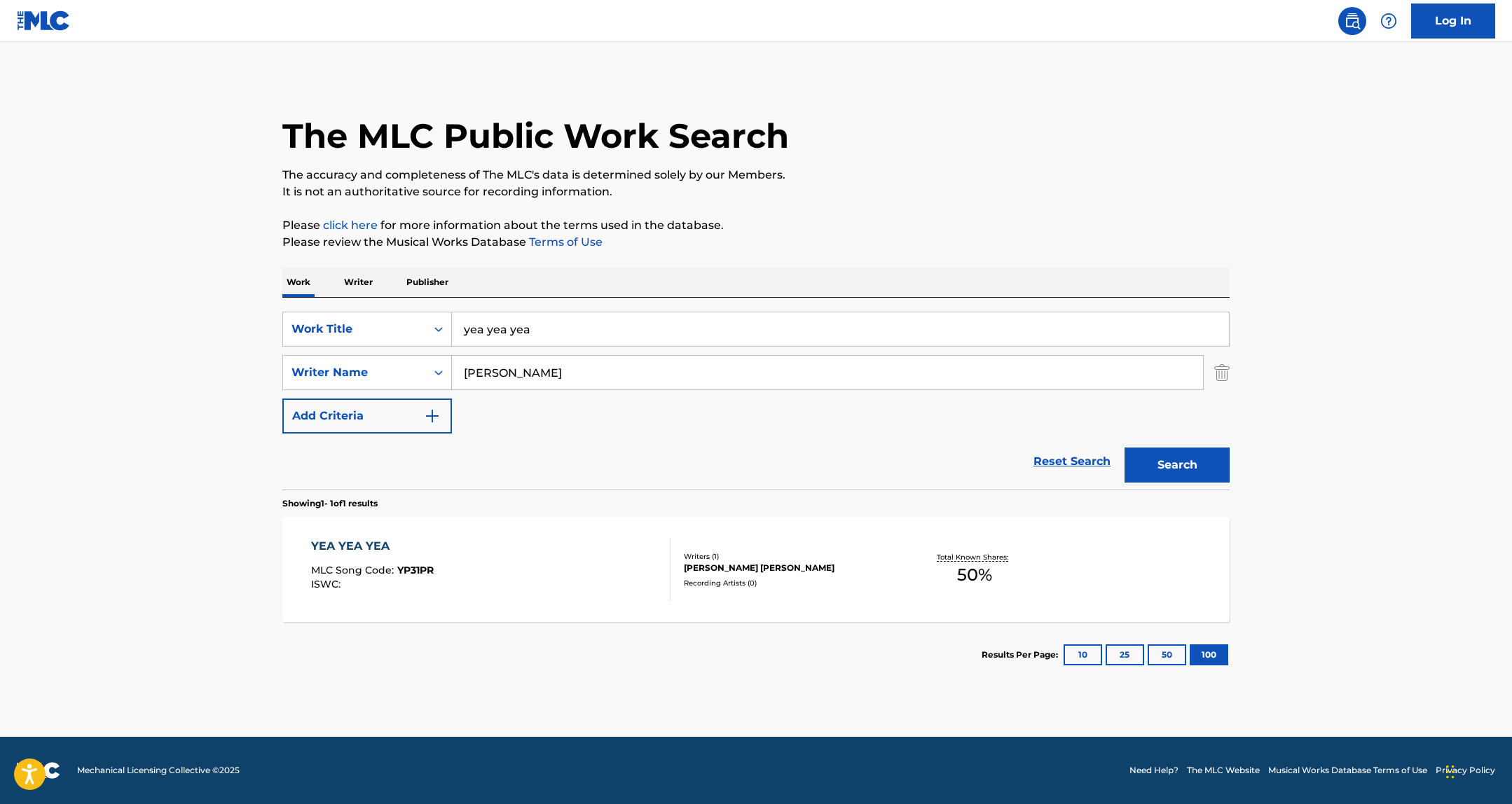
click at [512, 317] on input "yea yea yea" at bounding box center [840, 329] width 777 height 33
click at [1125, 448] on button "Search" at bounding box center [1177, 465] width 105 height 35
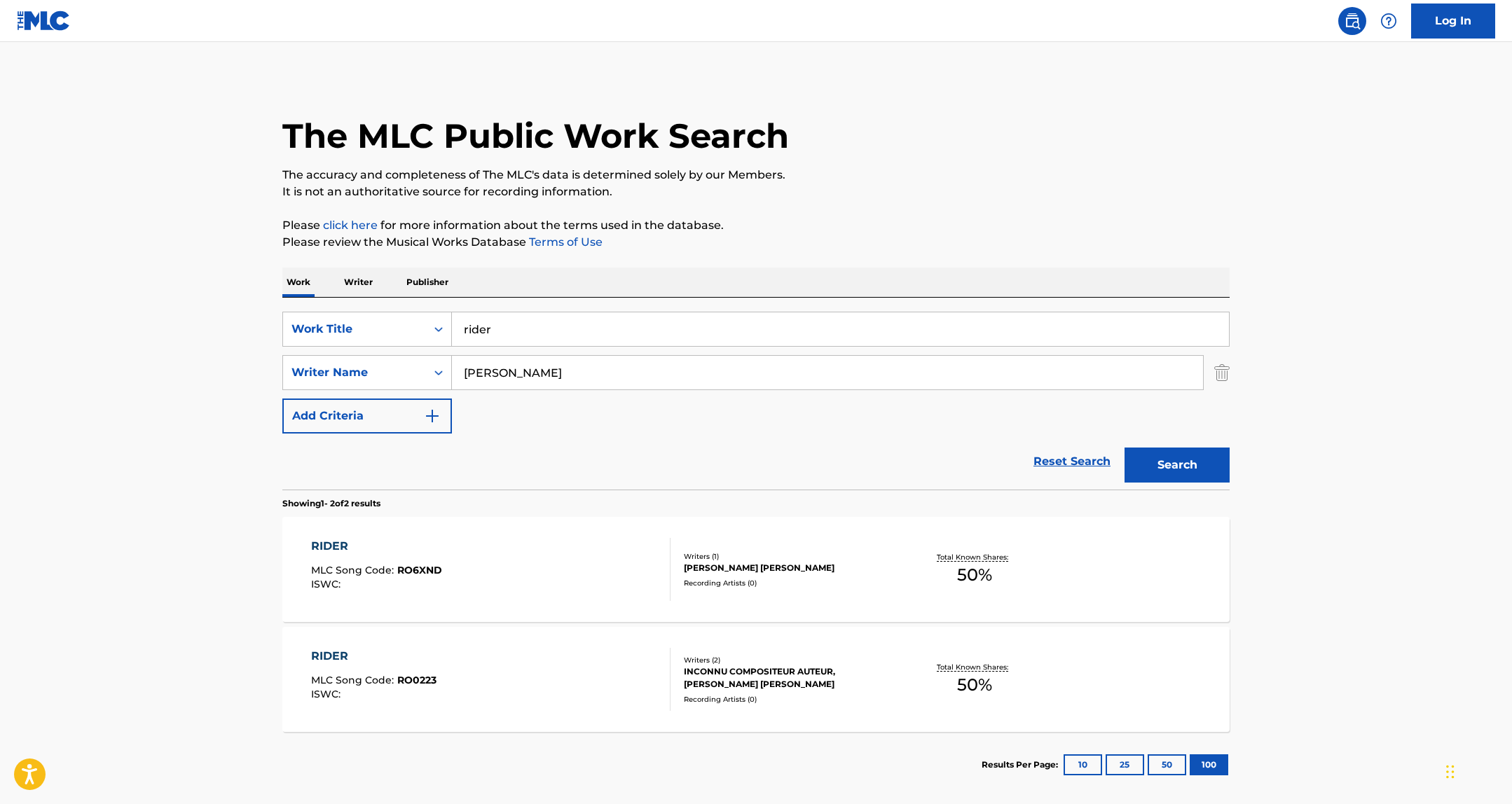
click at [492, 331] on input "rider" at bounding box center [840, 329] width 777 height 33
type input "there she go"
click at [1125, 448] on button "Search" at bounding box center [1177, 465] width 105 height 35
click at [739, 559] on div "Writers ( 1 )" at bounding box center [789, 556] width 211 height 10
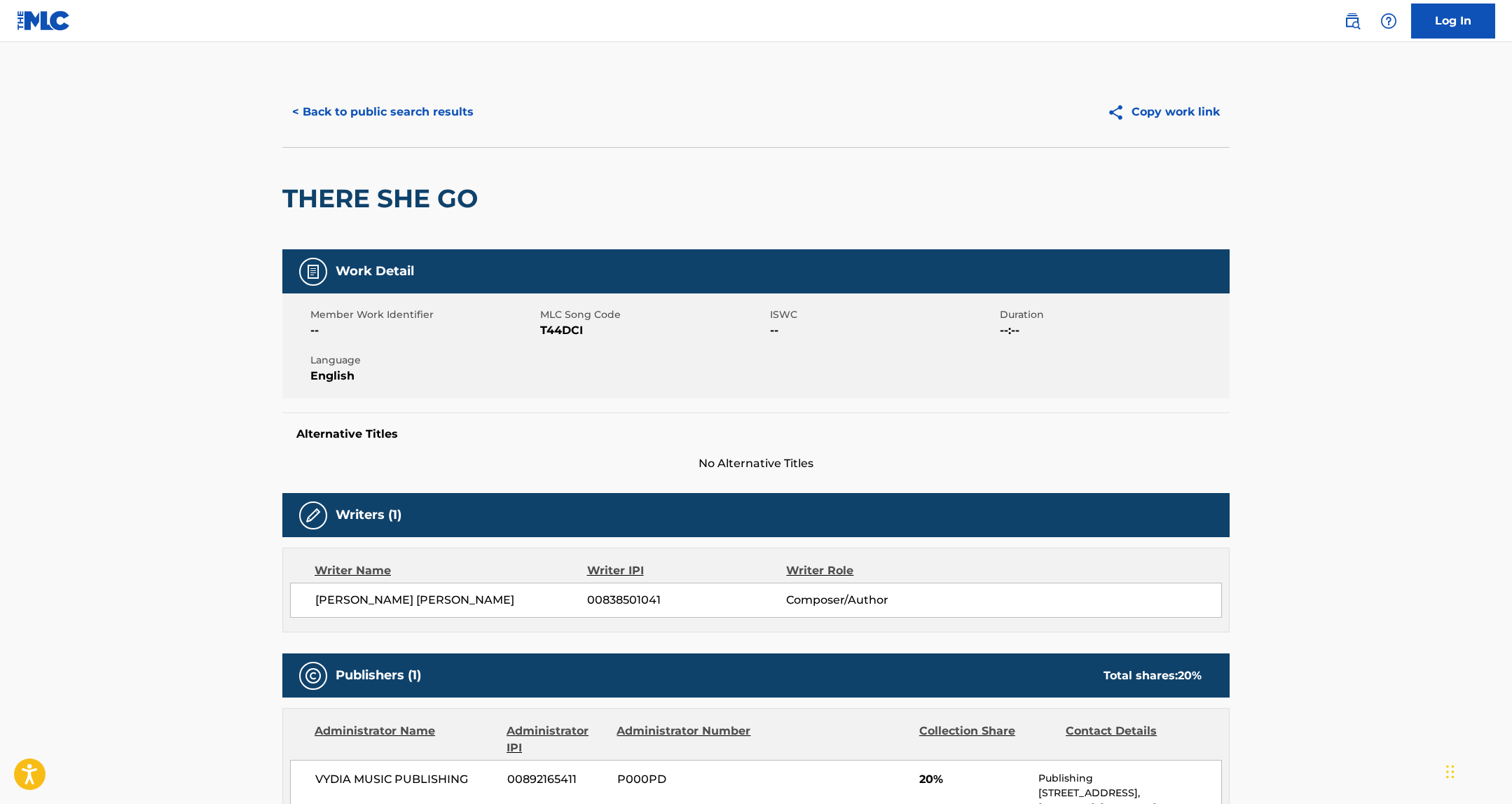
click at [562, 340] on div "Member Work Identifier -- MLC Song Code T44DCI ISWC -- Duration --:-- Language …" at bounding box center [756, 346] width 947 height 105
click at [563, 332] on span "T44DCI" at bounding box center [653, 330] width 226 height 17
copy span "T44DCI"
click at [406, 131] on div "< Back to public search results Copy work link" at bounding box center [756, 112] width 947 height 70
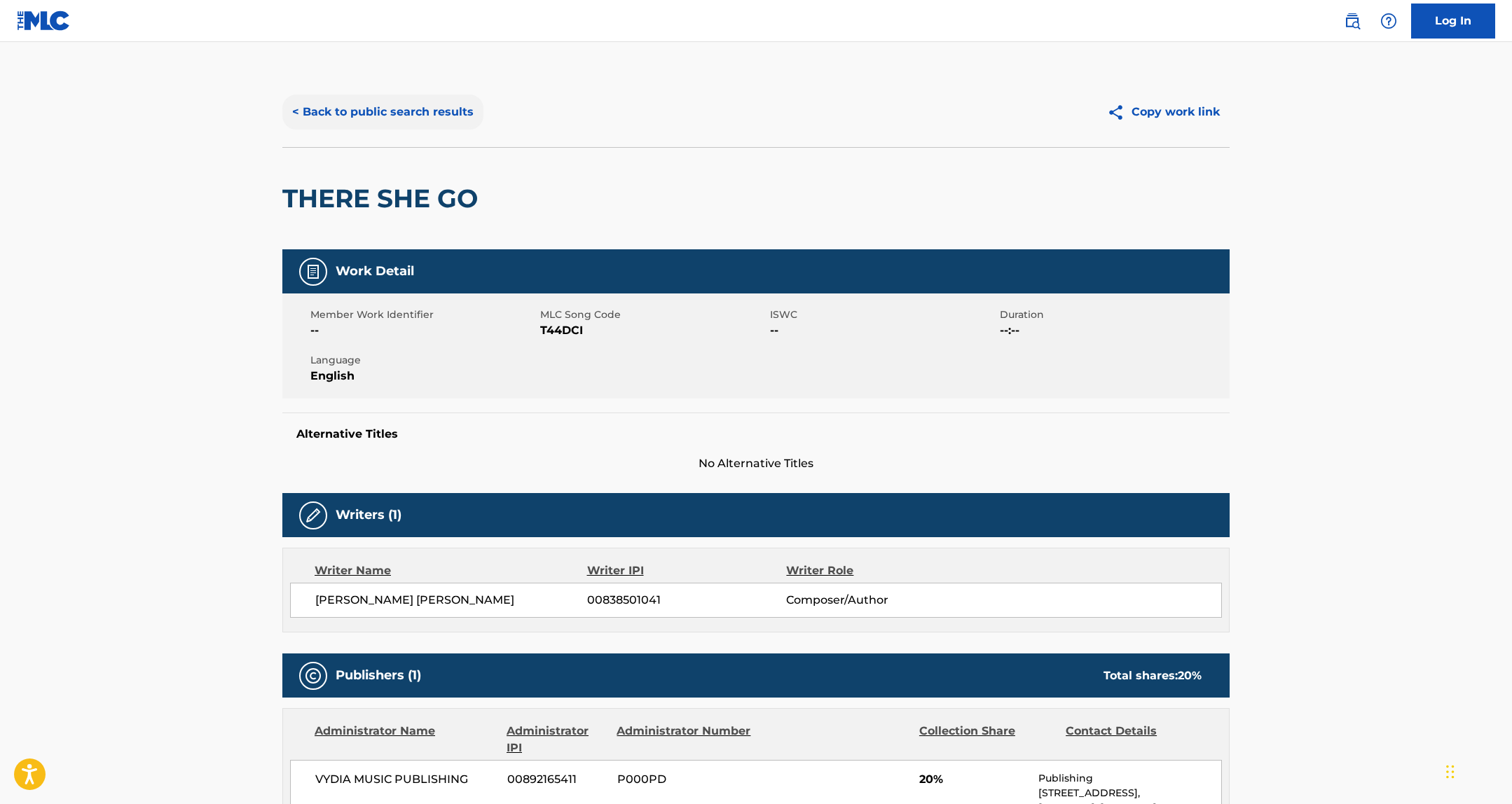
click at [408, 109] on button "< Back to public search results" at bounding box center [383, 112] width 201 height 35
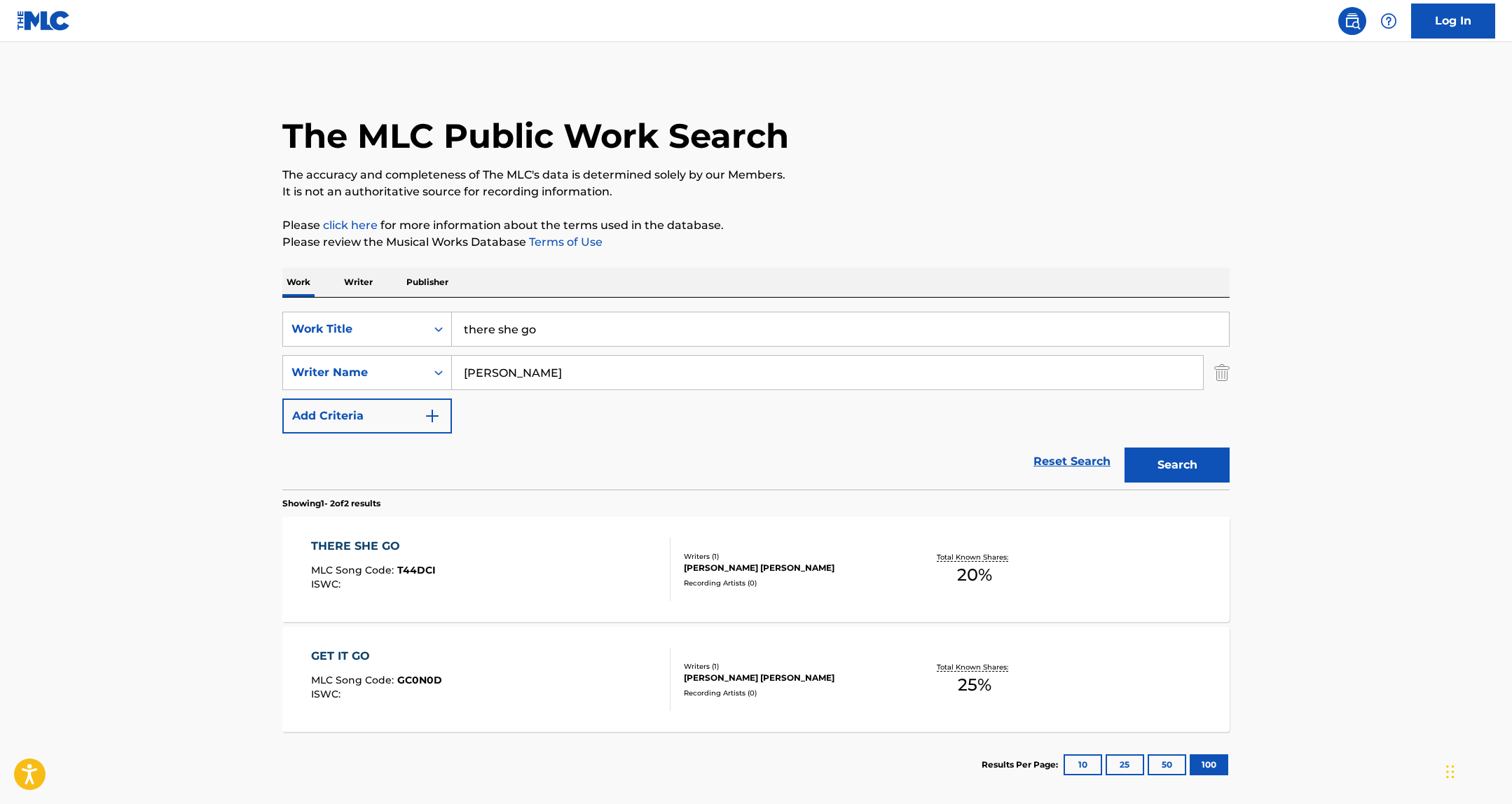
click at [548, 324] on input "there she go" at bounding box center [840, 329] width 777 height 33
type input "BB"
click at [1125, 448] on button "Search" at bounding box center [1177, 465] width 105 height 35
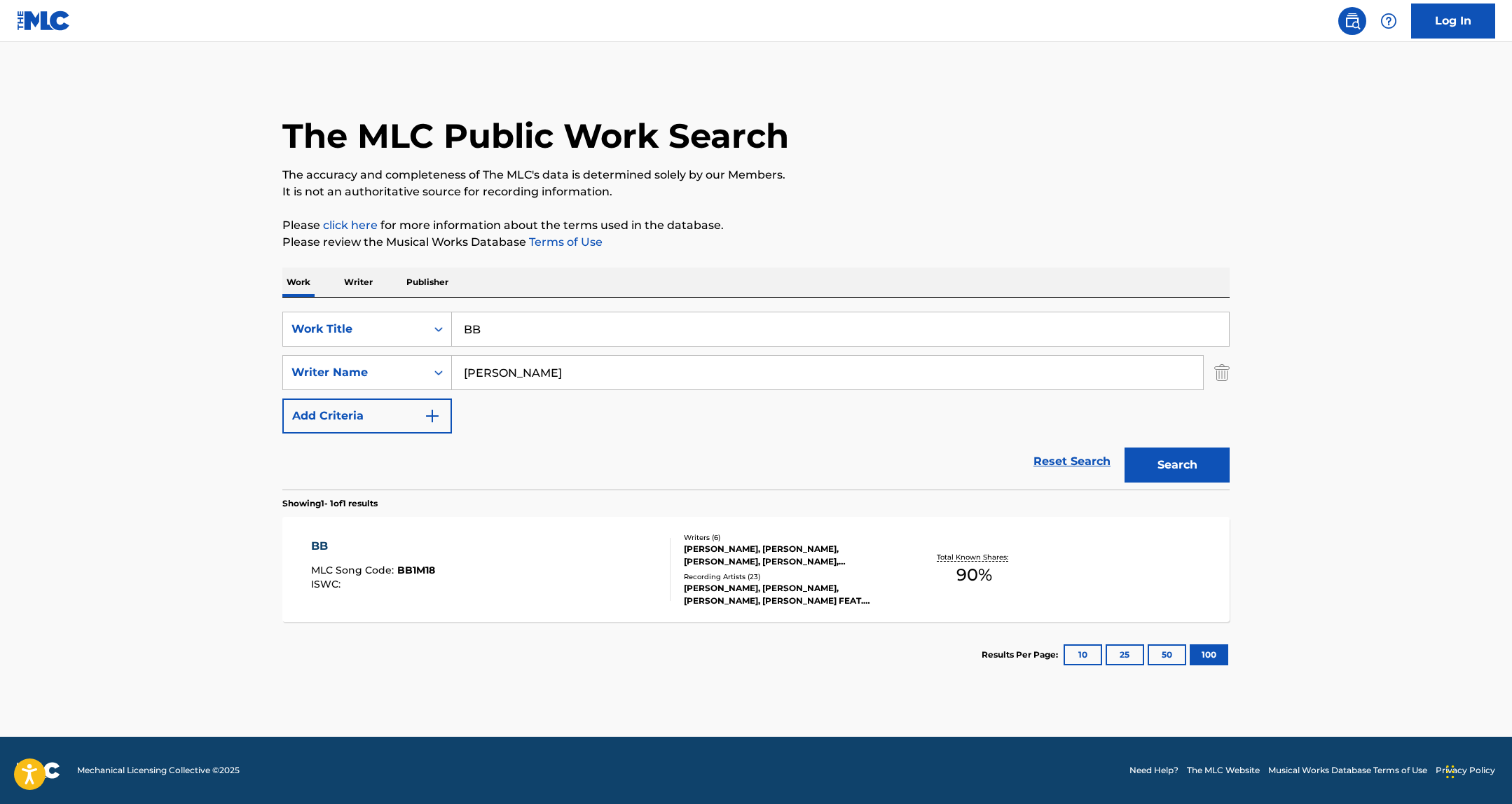
click at [779, 596] on div "TAE BAE, TAE BAE,DREEZY, TAE BAE FEAT. DREEZY, TAE BAE, TAE BAE" at bounding box center [789, 595] width 211 height 25
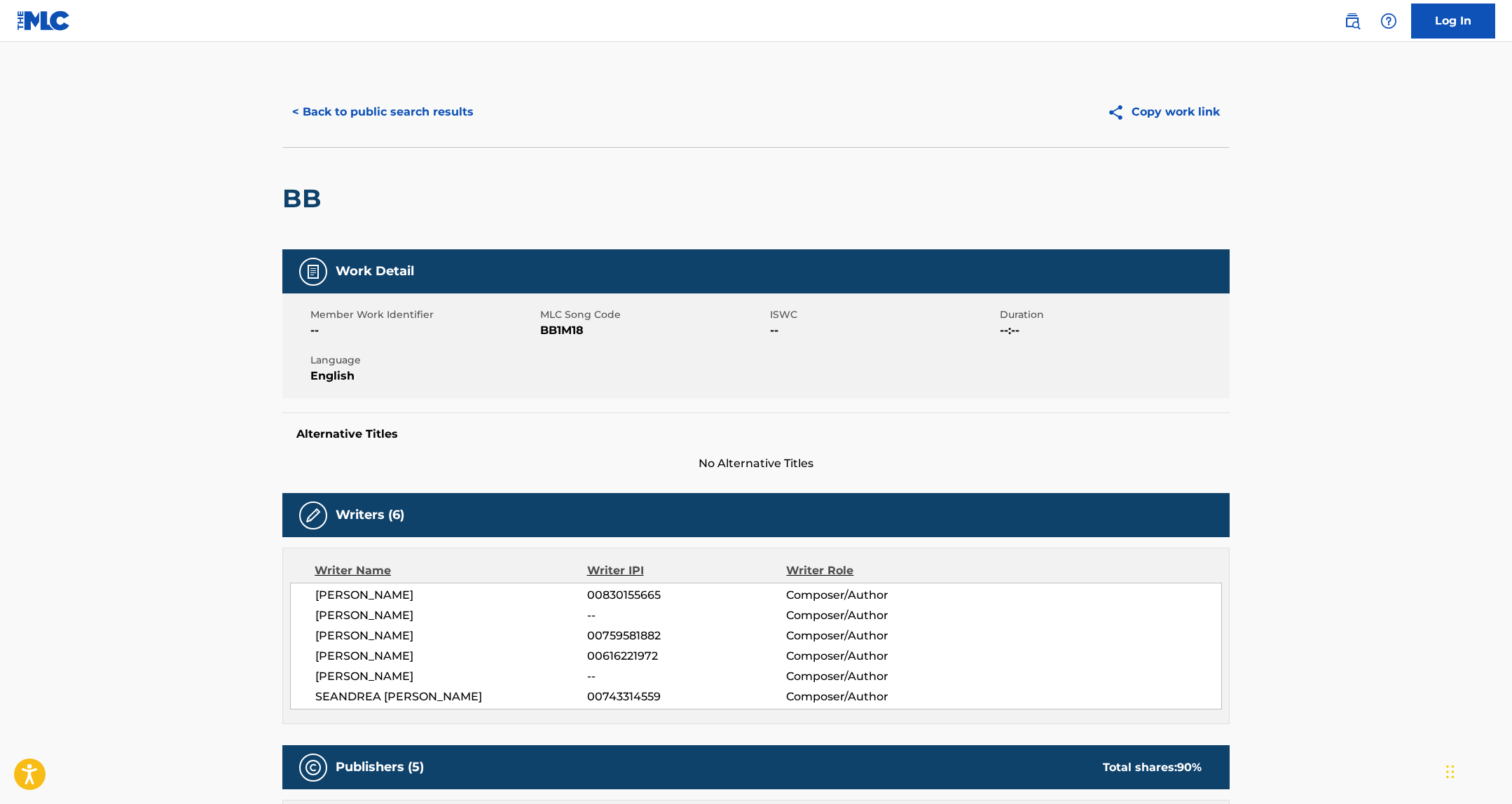
click at [560, 327] on span "BB1M18" at bounding box center [653, 330] width 226 height 17
copy span "BB1M18"
click at [394, 103] on button "< Back to public search results" at bounding box center [383, 112] width 201 height 35
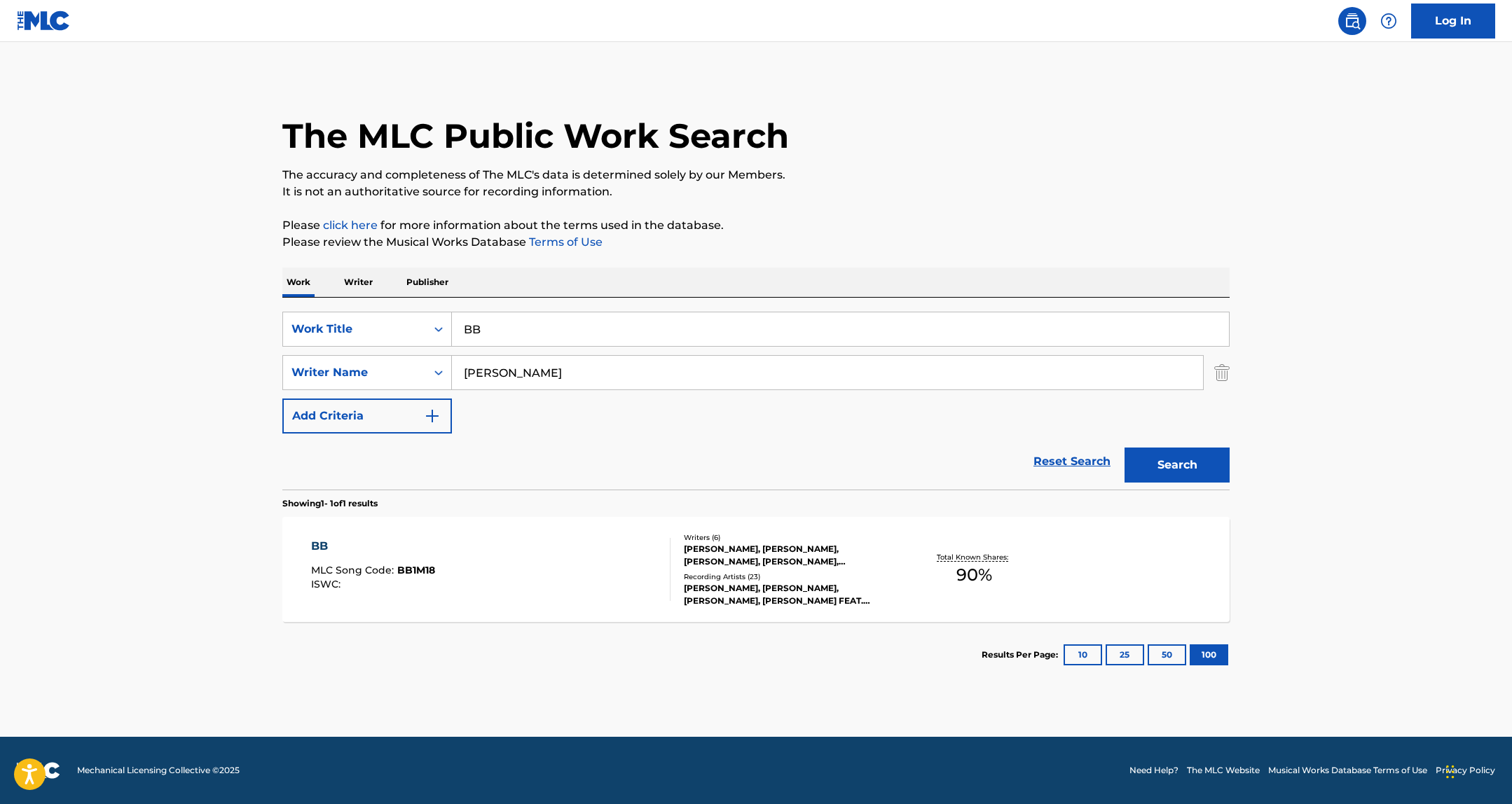
click at [535, 345] on input "BB" at bounding box center [840, 329] width 777 height 33
type input "boujee thot"
click at [1125, 448] on button "Search" at bounding box center [1177, 465] width 105 height 35
click at [746, 560] on div "Writers ( 1 )" at bounding box center [789, 556] width 211 height 10
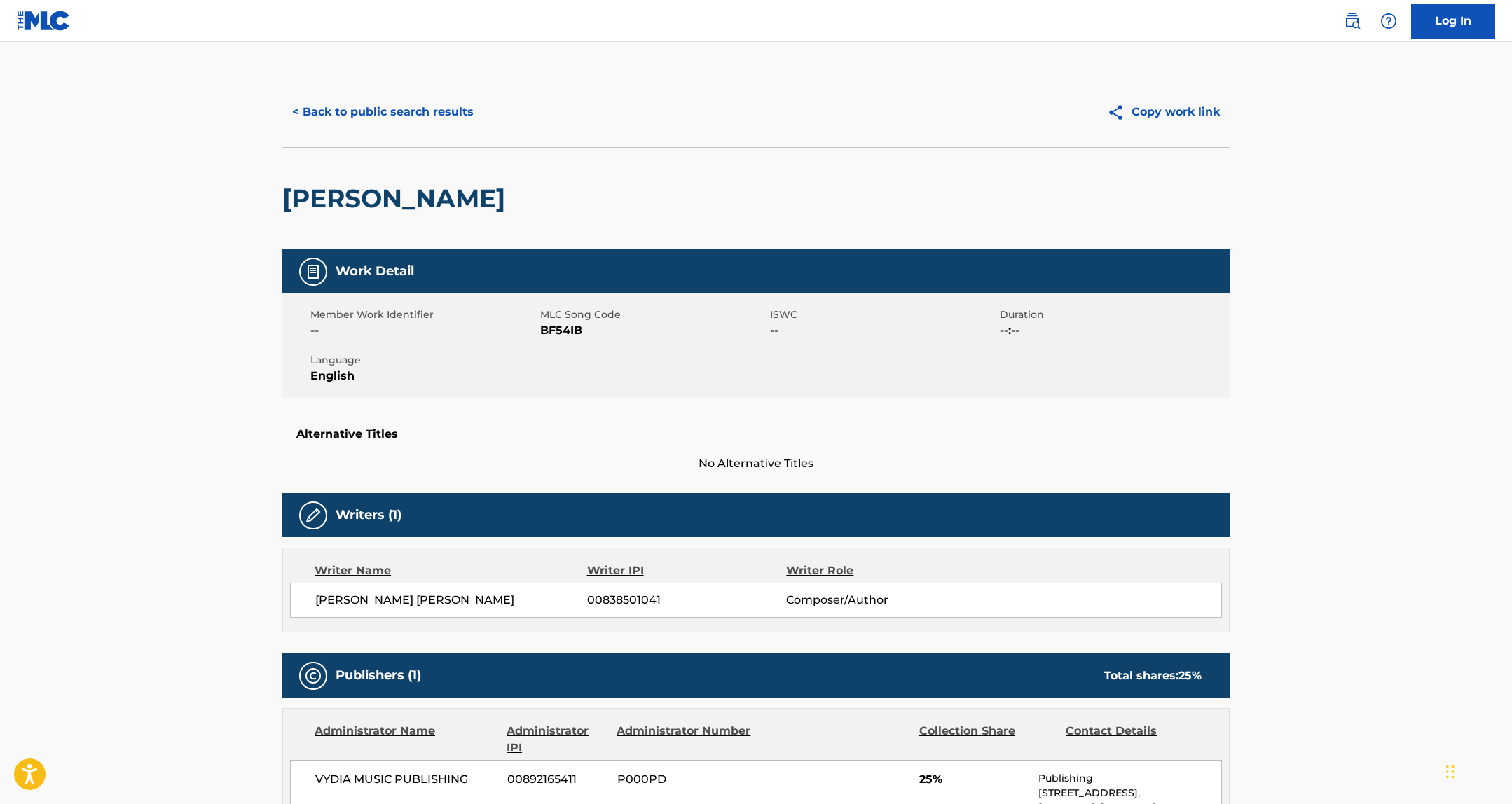
click at [577, 333] on span "BF54IB" at bounding box center [653, 330] width 226 height 17
copy span "BF54IB"
click at [391, 76] on main "< Back to public search results Copy work link BOUJEE THOT Work Detail Member W…" at bounding box center [756, 553] width 1512 height 1023
click at [386, 110] on button "< Back to public search results" at bounding box center [383, 112] width 201 height 35
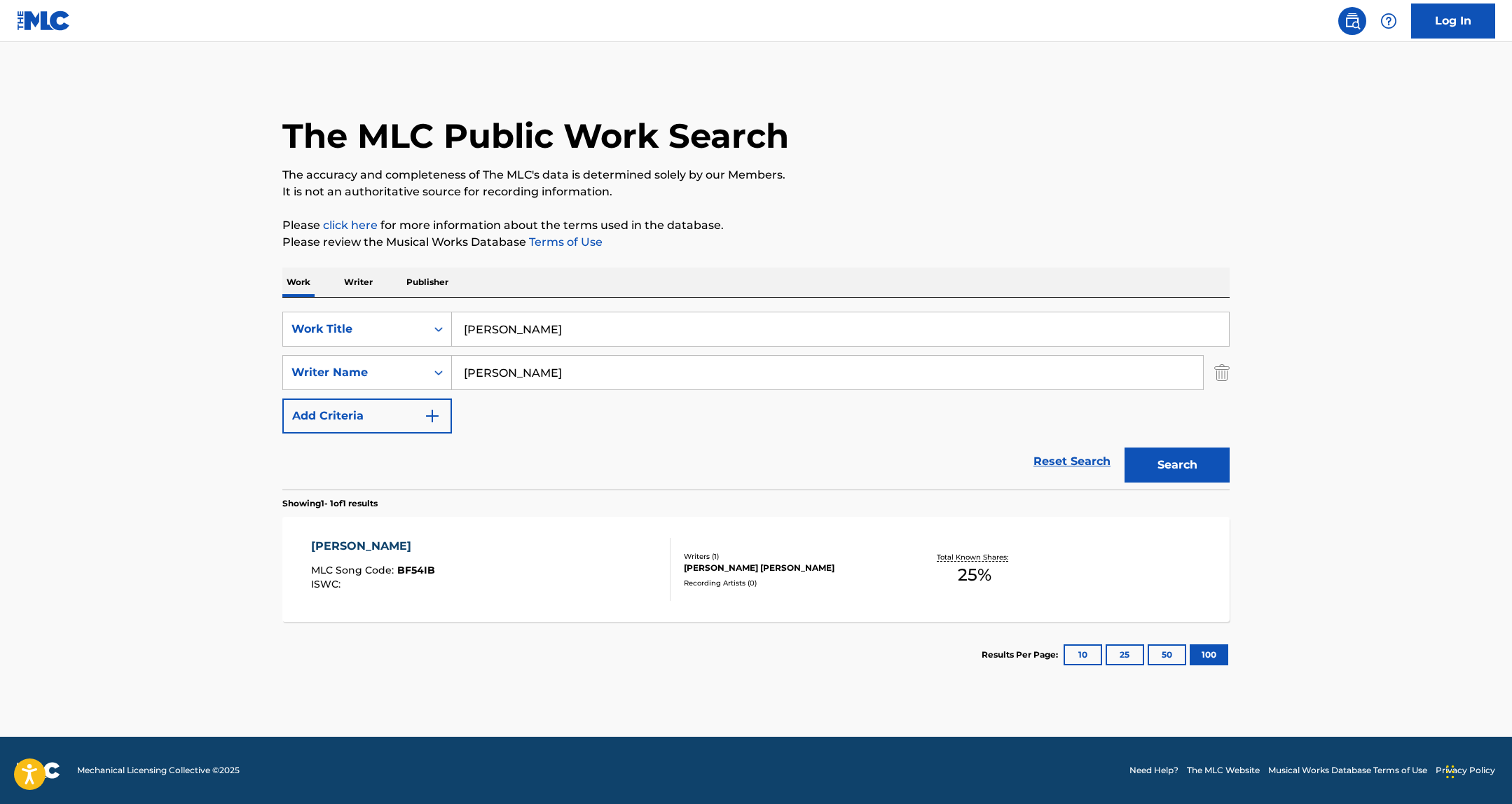
click at [520, 350] on div "SearchWithCriteria04d363c8-d179-4a52-adcd-9f35580230c3 Work Title boujee thot S…" at bounding box center [756, 373] width 947 height 122
click at [531, 327] on input "boujee thot" at bounding box center [840, 329] width 777 height 33
type input "can not FWM"
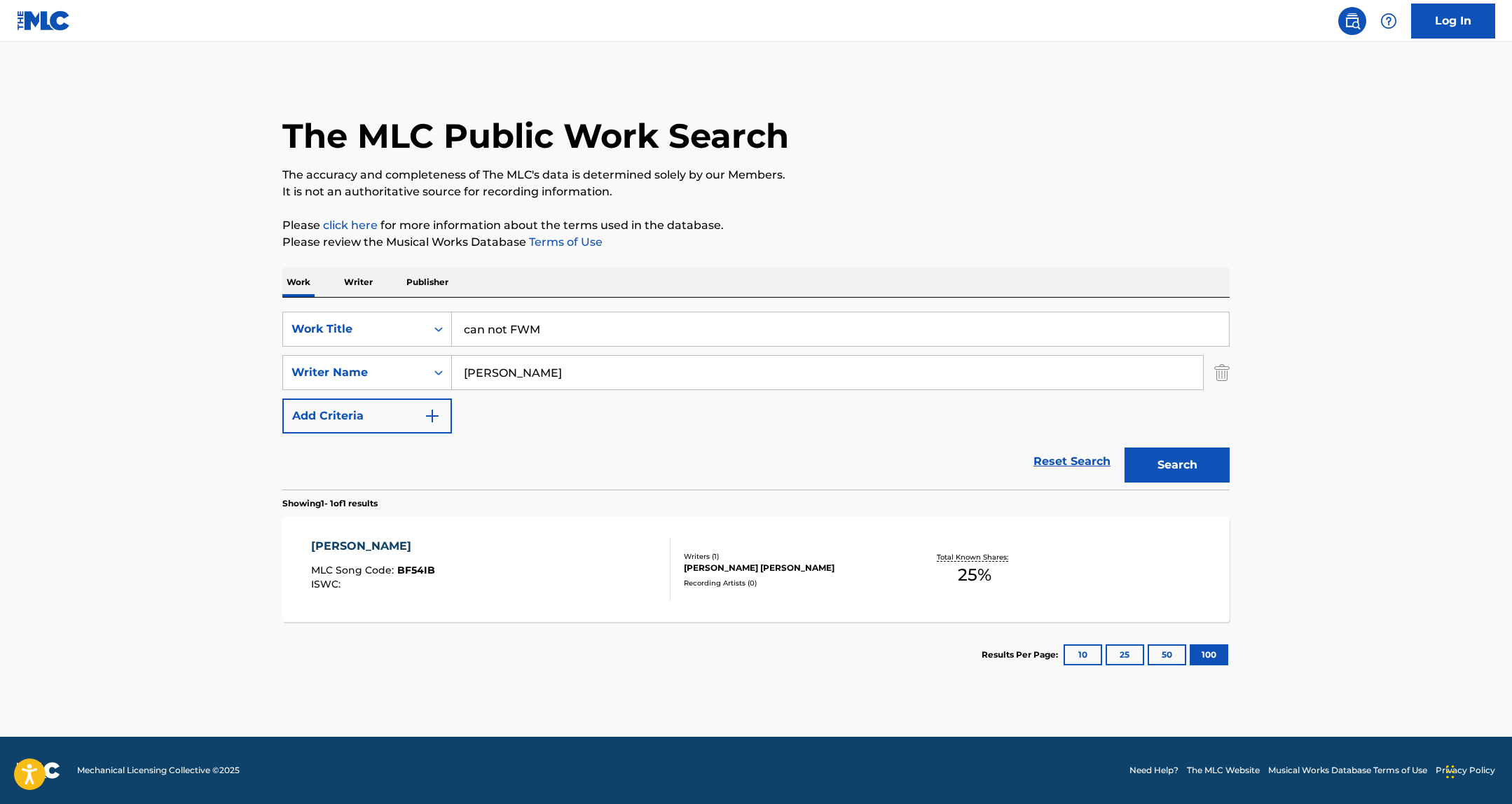
click at [1125, 448] on button "Search" at bounding box center [1177, 465] width 105 height 35
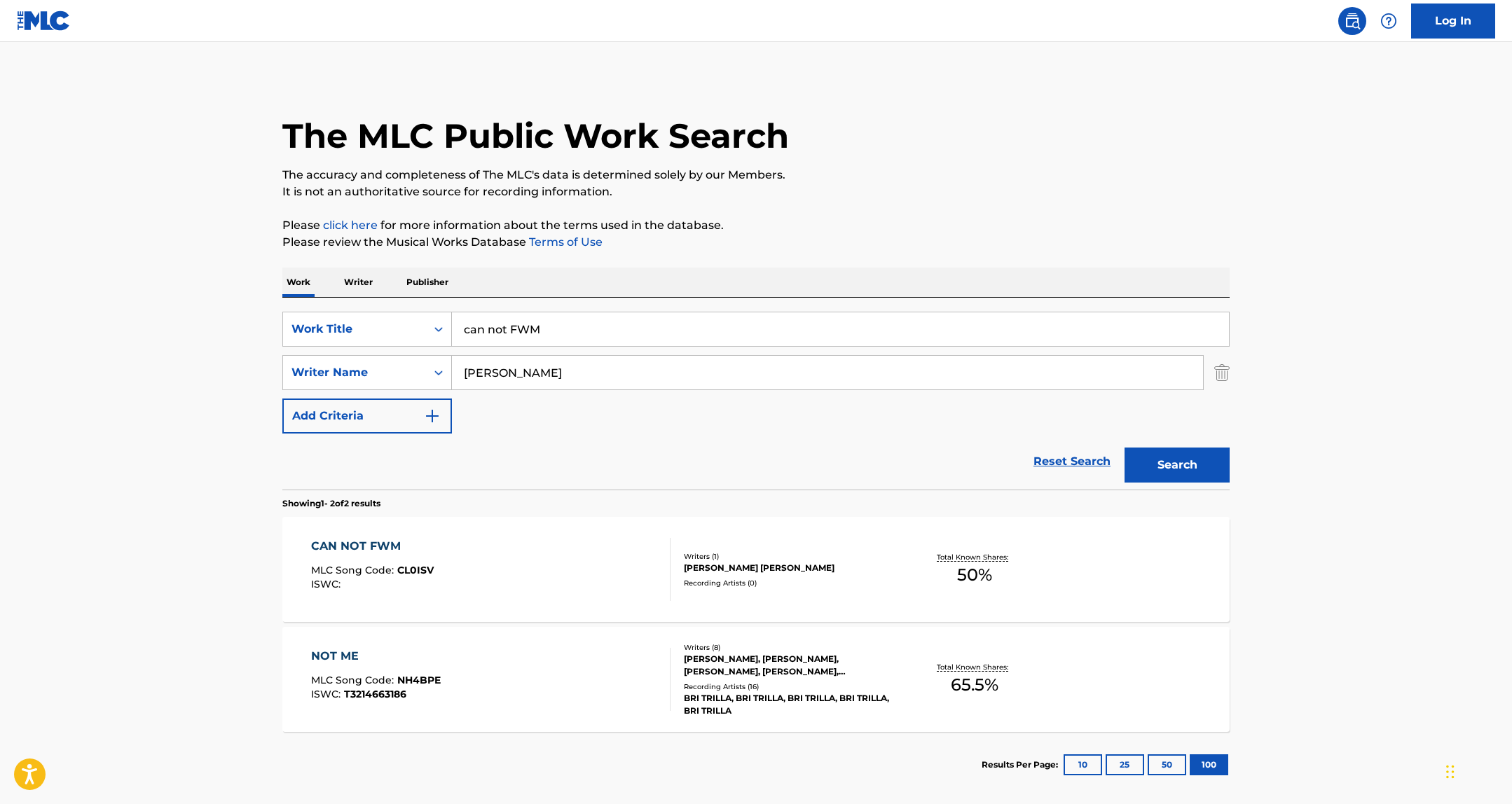
click at [733, 576] on div "Writers ( 1 ) GREGORY RYAN SULLIVAN Recording Artists ( 0 )" at bounding box center [782, 570] width 225 height 37
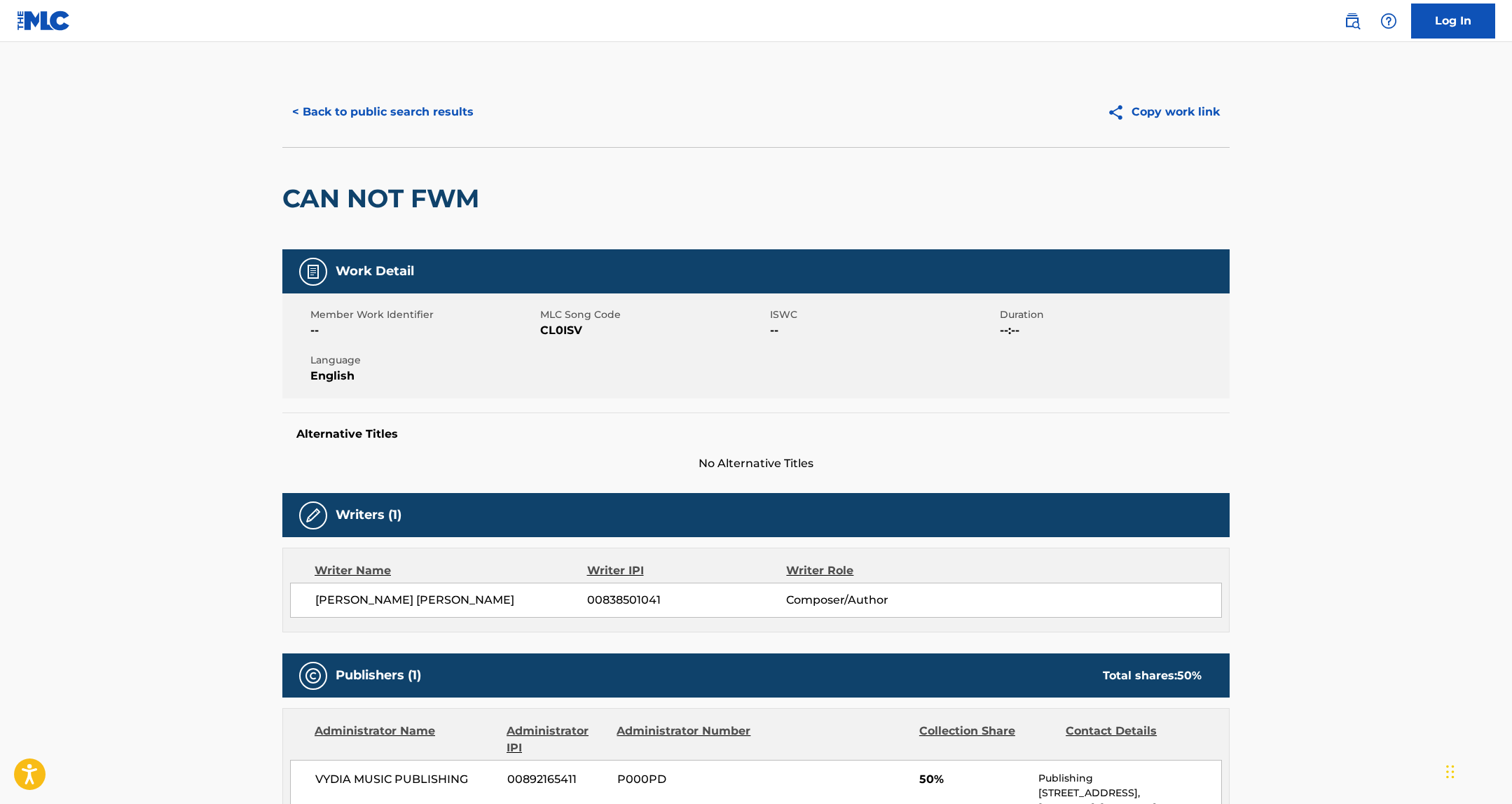
click at [553, 323] on span "CL0ISV" at bounding box center [653, 330] width 226 height 17
copy span "CL0ISV"
click at [443, 100] on button "< Back to public search results" at bounding box center [383, 112] width 201 height 35
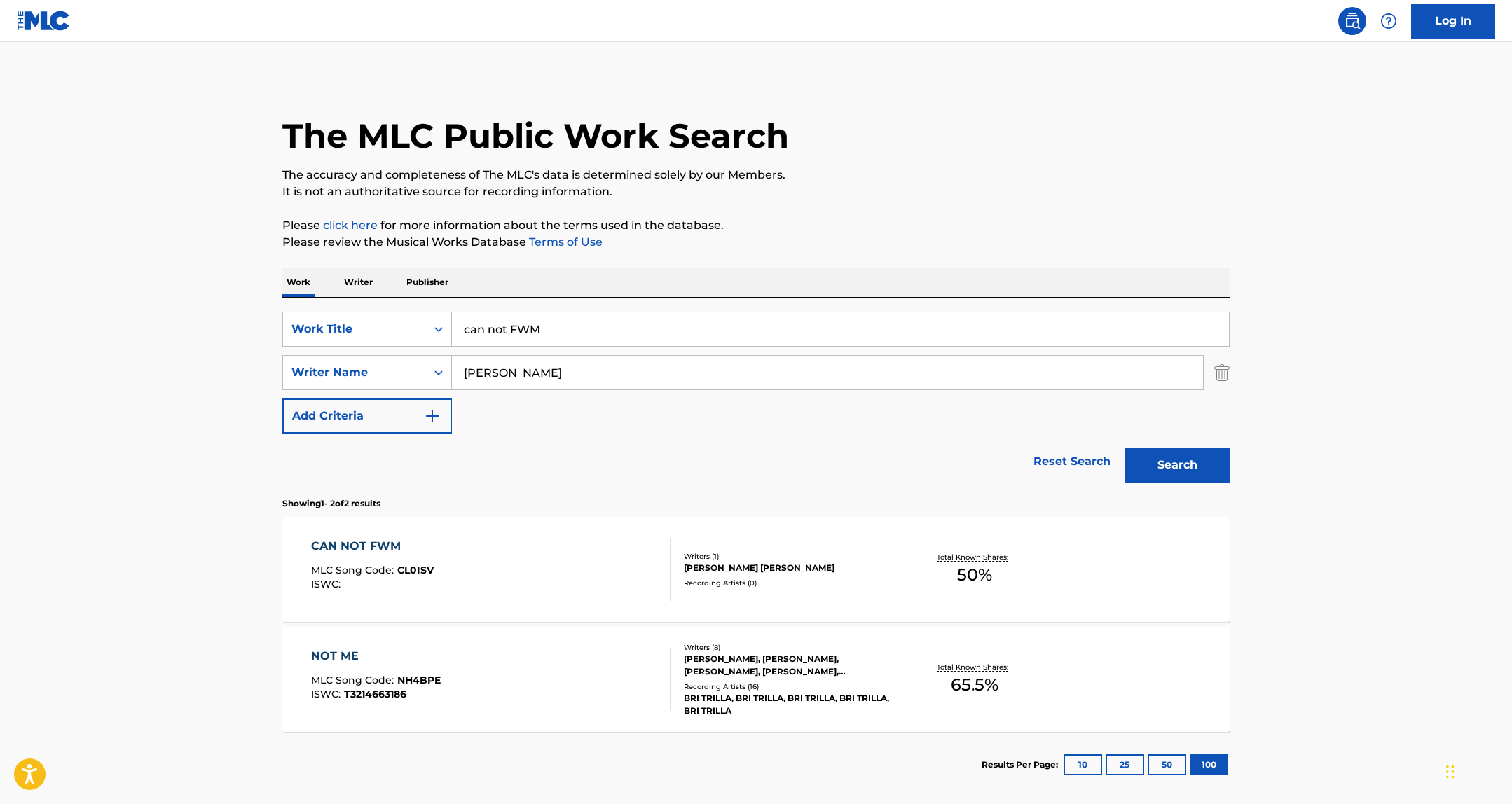
click at [519, 331] on input "can not FWM" at bounding box center [840, 329] width 777 height 33
type input "get it go"
click at [1125, 448] on button "Search" at bounding box center [1177, 465] width 105 height 35
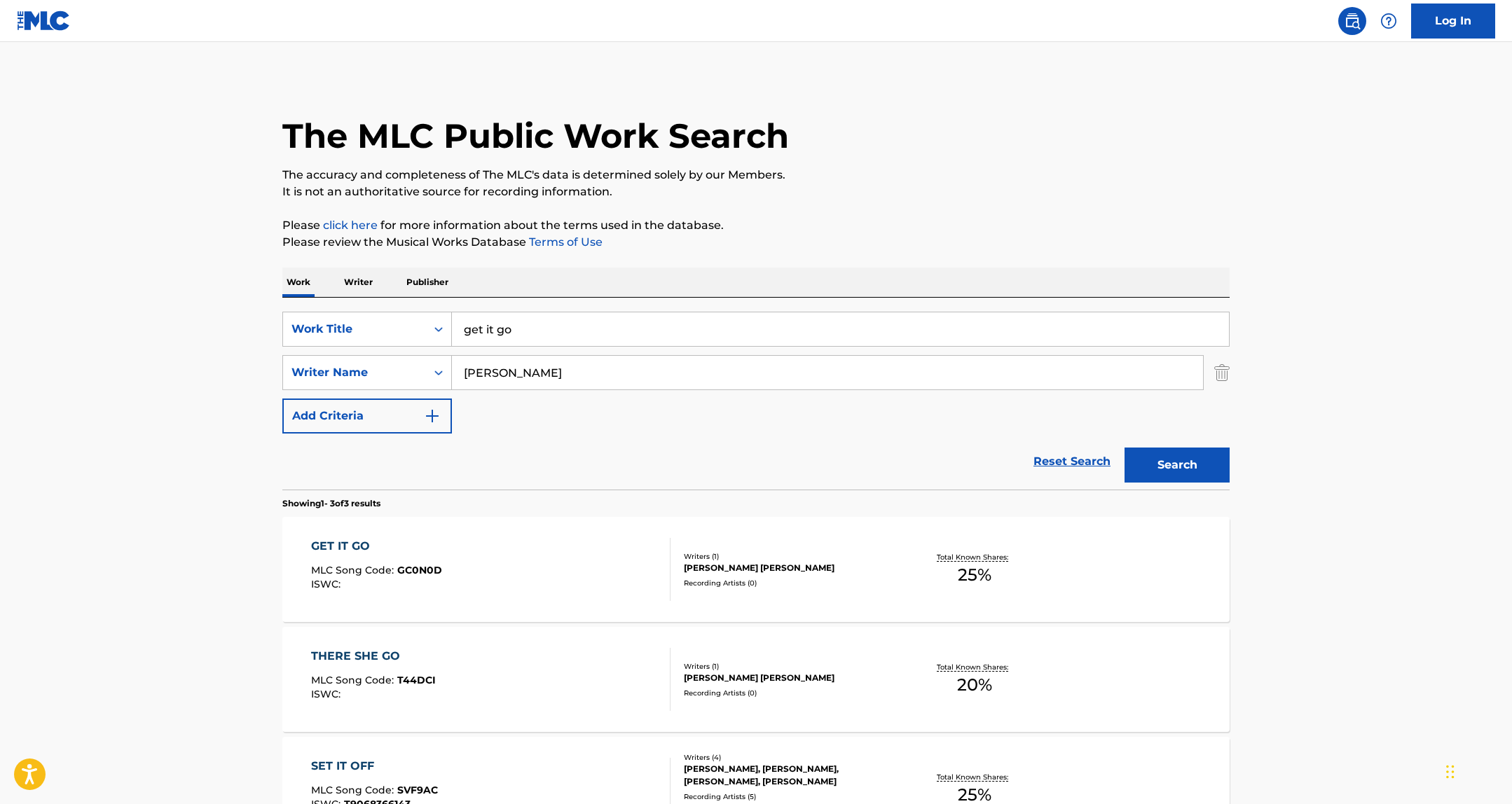
click at [825, 594] on div "GET IT GO MLC Song Code : GC0N0D ISWC : Writers ( 1 ) GREGORY RYAN SULLIVAN Rec…" at bounding box center [756, 569] width 947 height 105
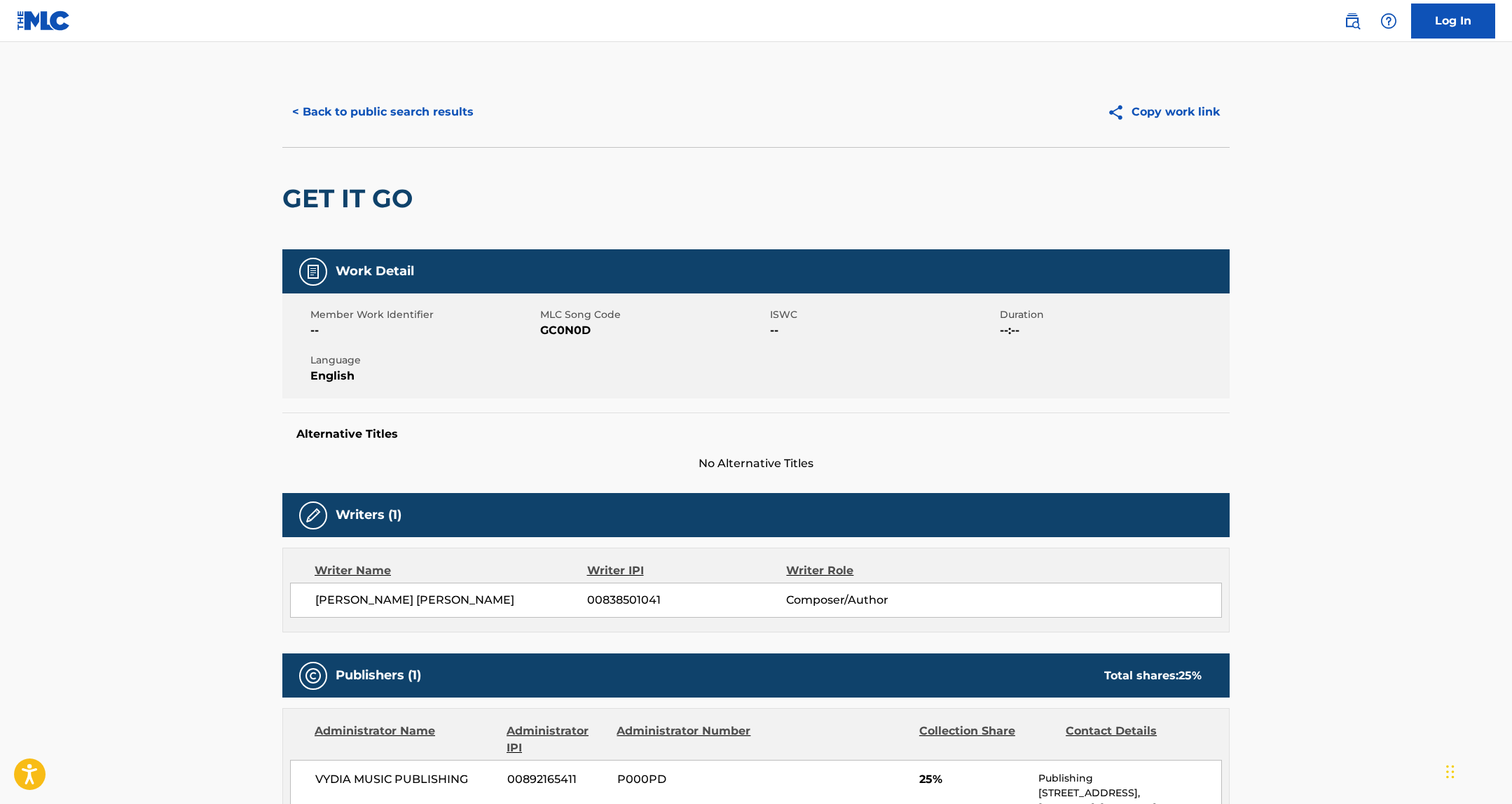
click at [567, 332] on span "GC0N0D" at bounding box center [653, 330] width 226 height 17
drag, startPoint x: 567, startPoint y: 332, endPoint x: 1147, endPoint y: 576, distance: 629.2
click at [567, 332] on span "GC0N0D" at bounding box center [653, 330] width 226 height 17
click at [338, 120] on button "< Back to public search results" at bounding box center [383, 112] width 201 height 35
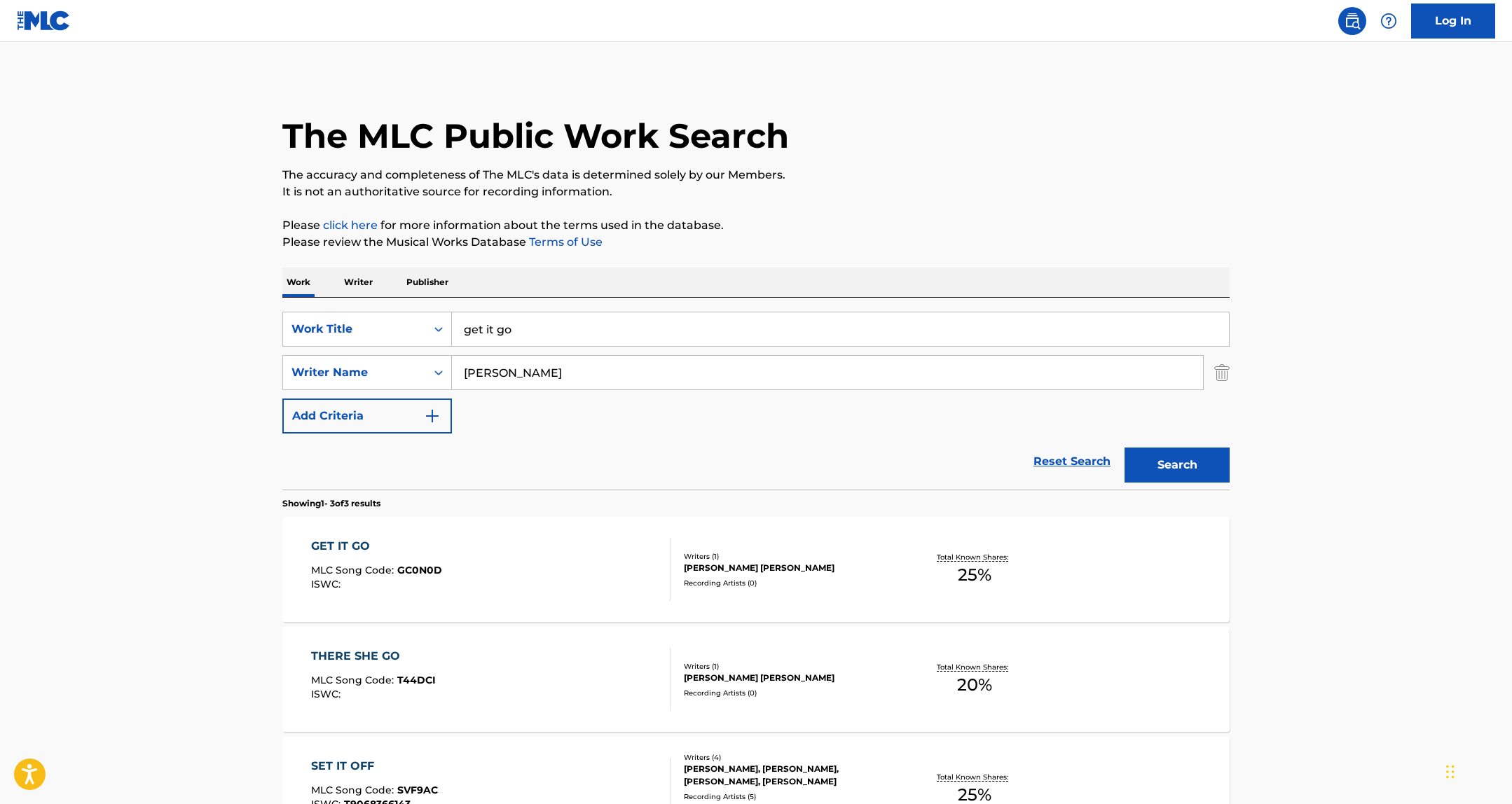
click at [531, 319] on input "get it go" at bounding box center [840, 329] width 777 height 33
type input "like me"
click at [1125, 448] on button "Search" at bounding box center [1177, 465] width 105 height 35
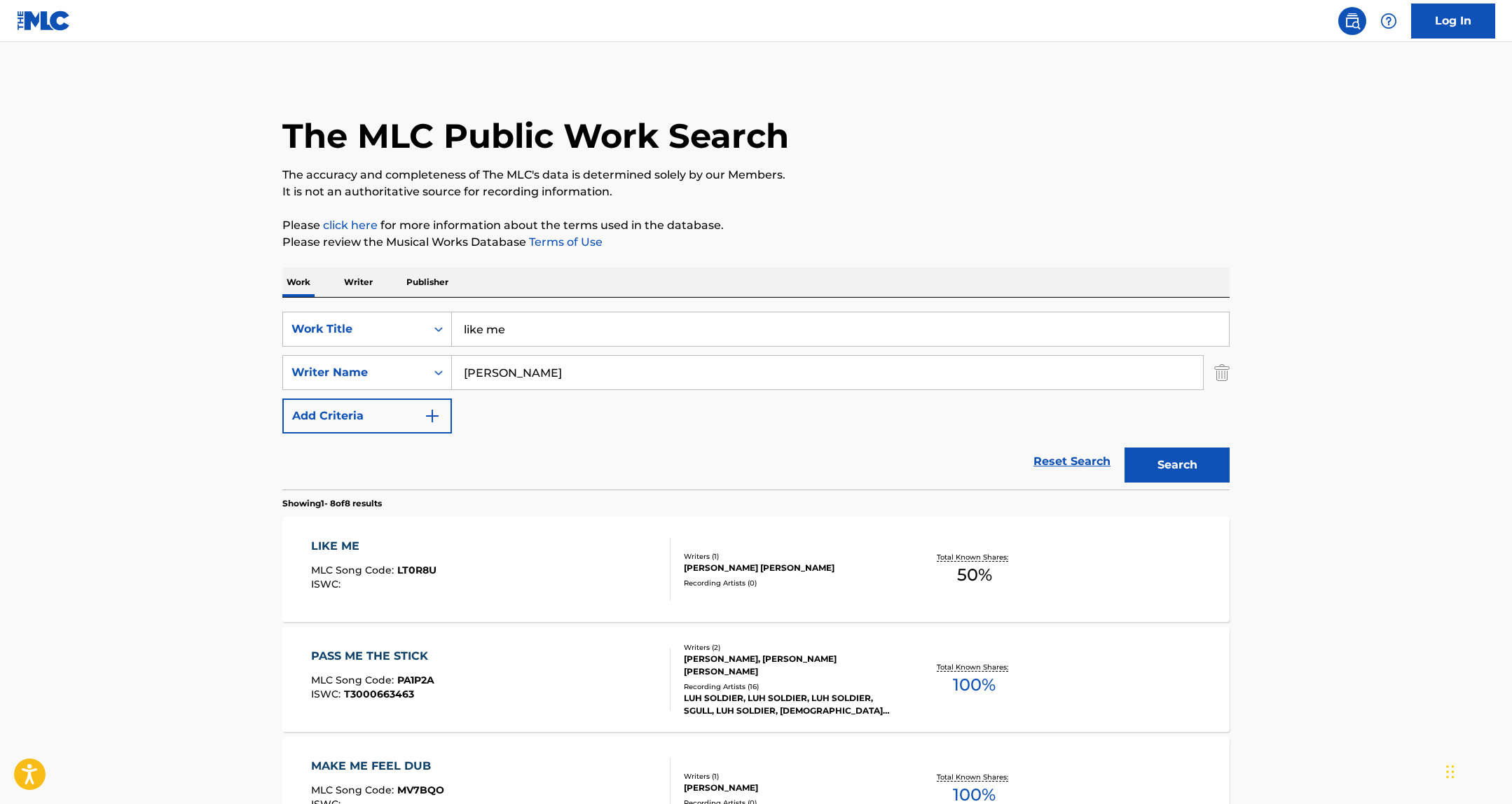
click at [478, 556] on div "LIKE ME MLC Song Code : LT0R8U ISWC :" at bounding box center [491, 569] width 360 height 63
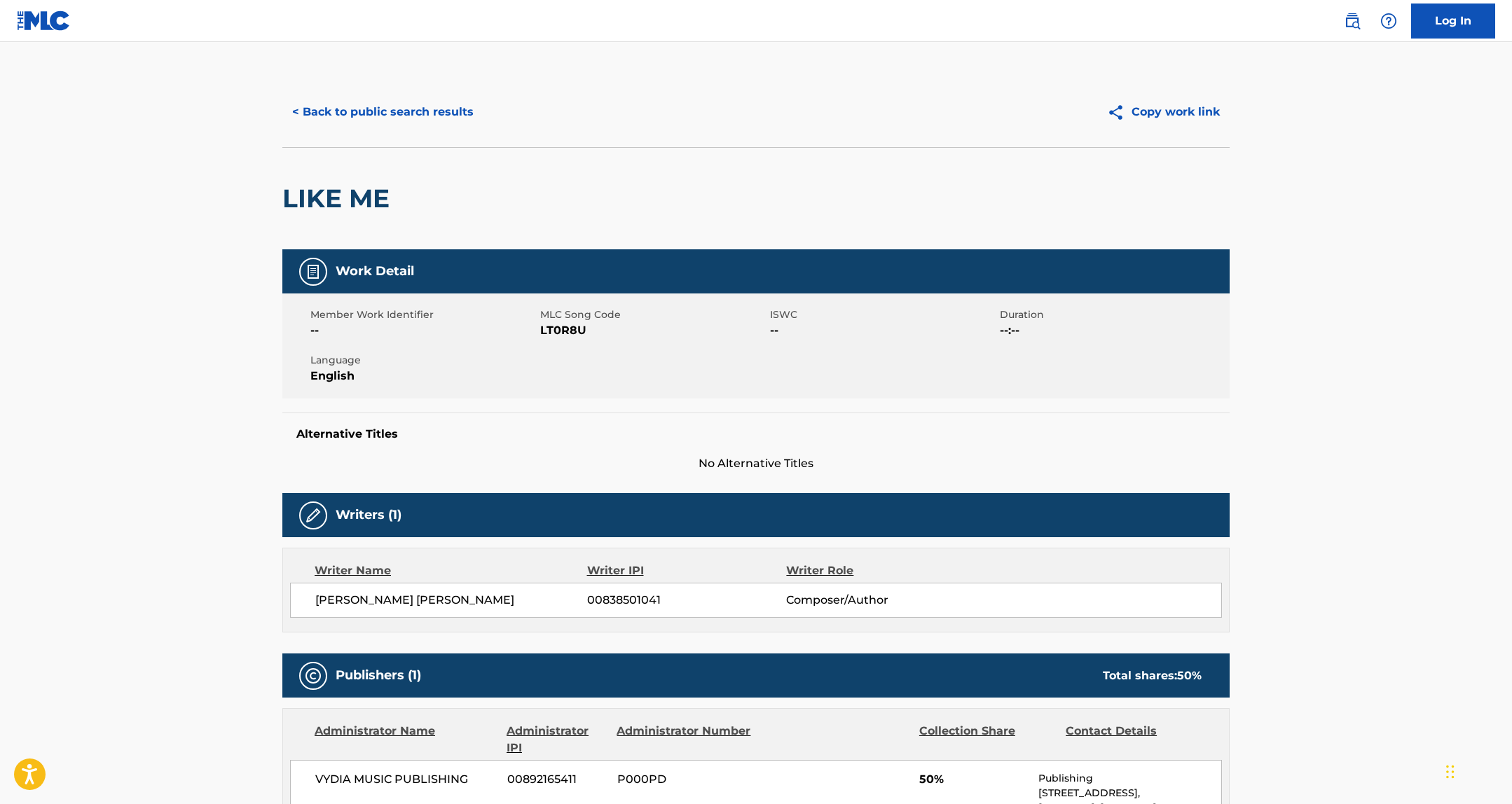
click at [557, 327] on span "LT0R8U" at bounding box center [653, 330] width 226 height 17
click at [556, 327] on span "LT0R8U" at bounding box center [653, 330] width 226 height 17
click at [365, 98] on button "< Back to public search results" at bounding box center [383, 112] width 201 height 35
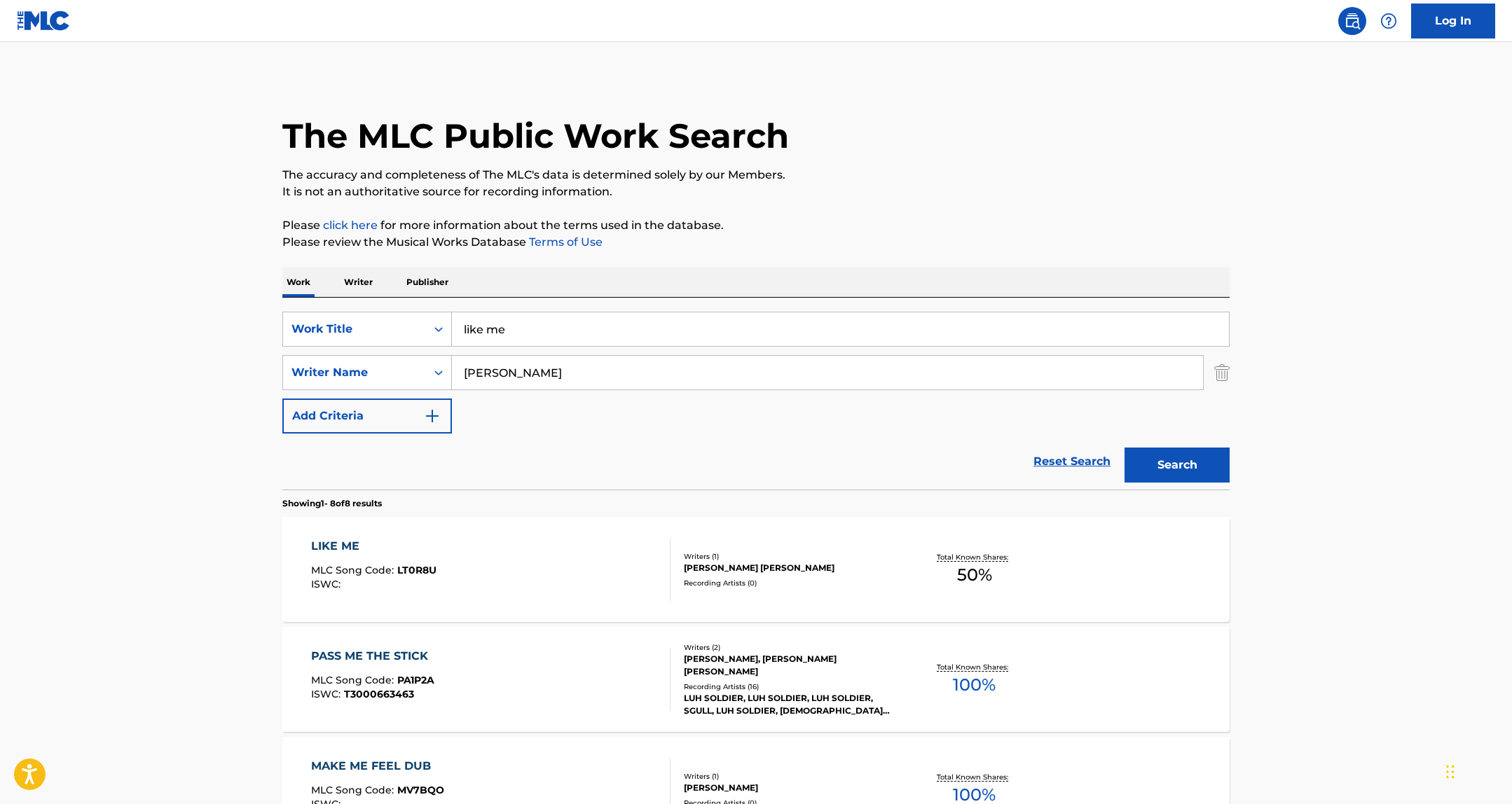
click at [514, 327] on input "like me" at bounding box center [840, 329] width 777 height 33
type input "sneaky link"
click at [1125, 448] on button "Search" at bounding box center [1177, 465] width 105 height 35
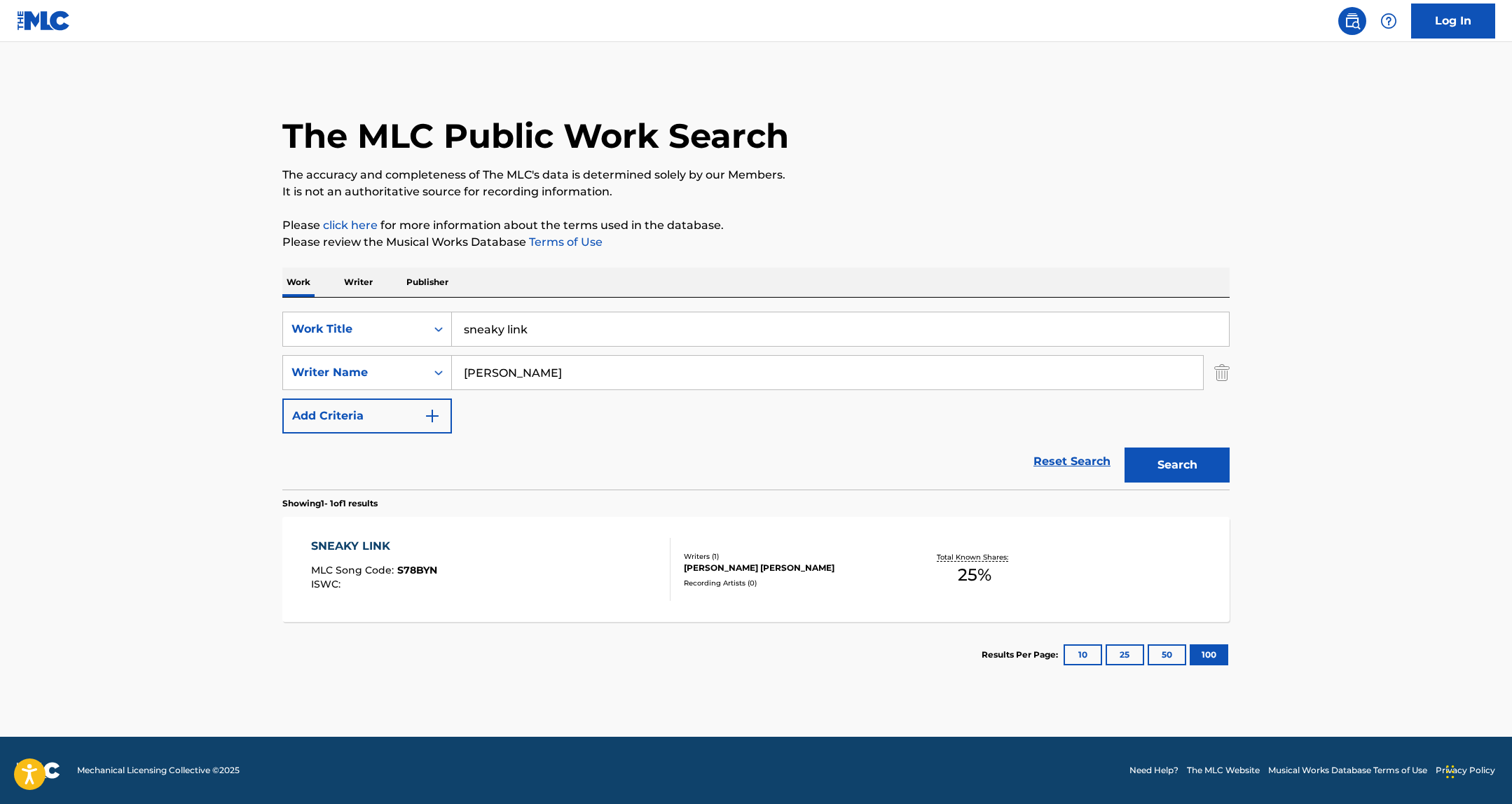
click at [730, 562] on div "GREGORY RYAN SULLIVAN" at bounding box center [789, 567] width 211 height 13
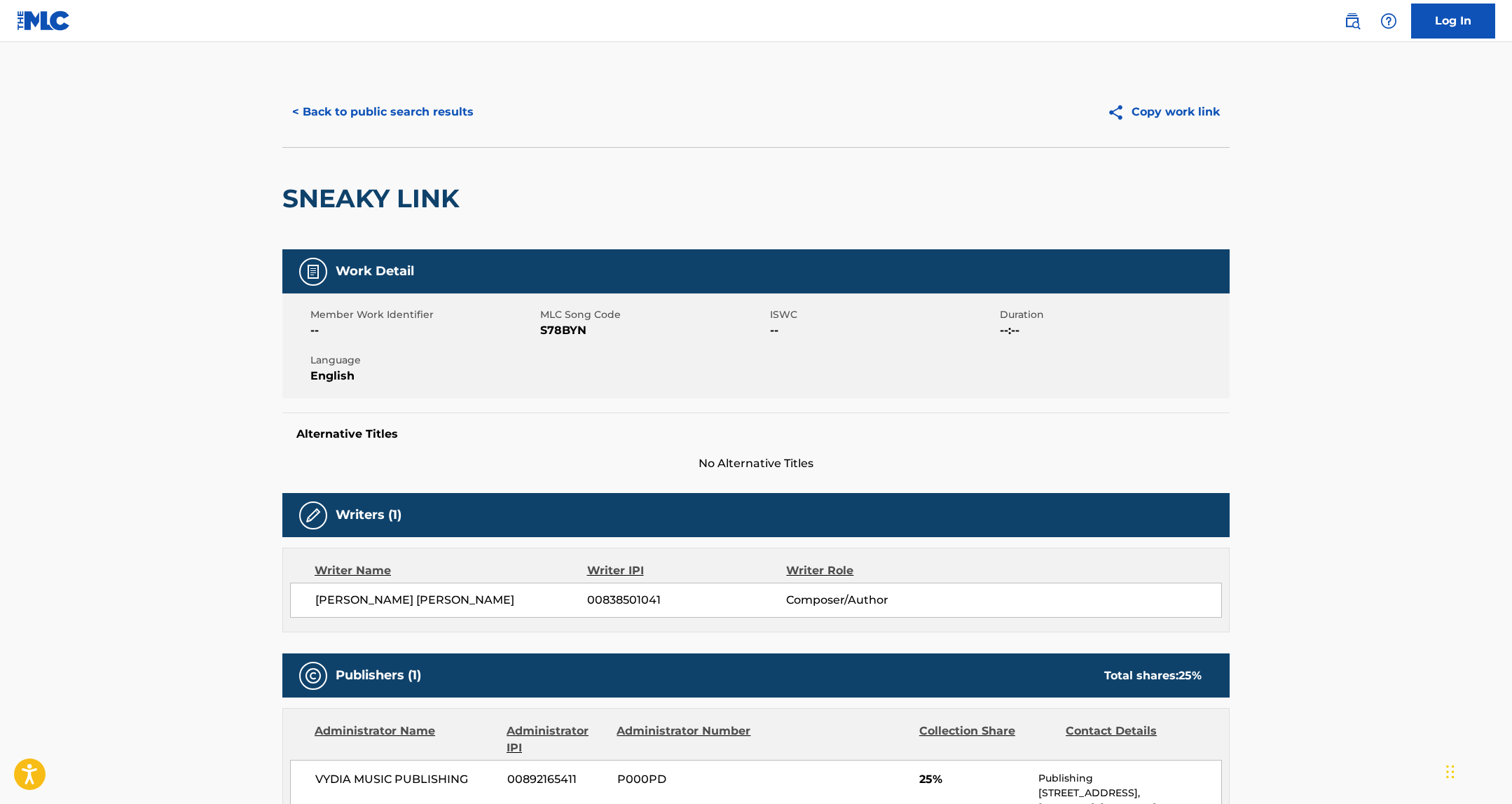
click at [576, 332] on span "S78BYN" at bounding box center [653, 330] width 226 height 17
click at [367, 106] on button "< Back to public search results" at bounding box center [383, 112] width 201 height 35
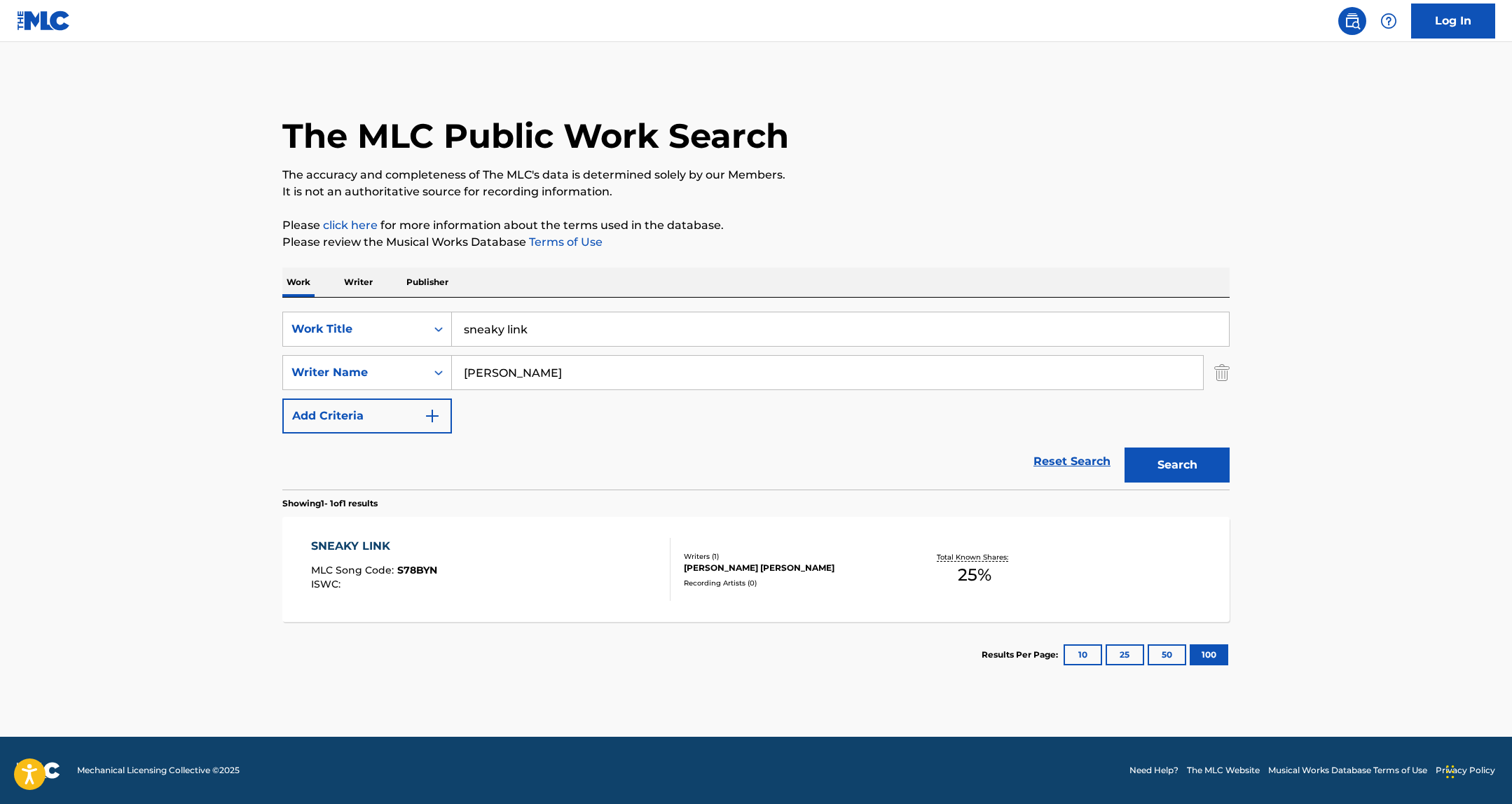
click at [491, 344] on input "sneaky link" at bounding box center [840, 329] width 777 height 33
click at [492, 344] on input "sneaky link" at bounding box center [840, 329] width 777 height 33
type input "birdboy"
click at [1125, 448] on button "Search" at bounding box center [1177, 465] width 105 height 35
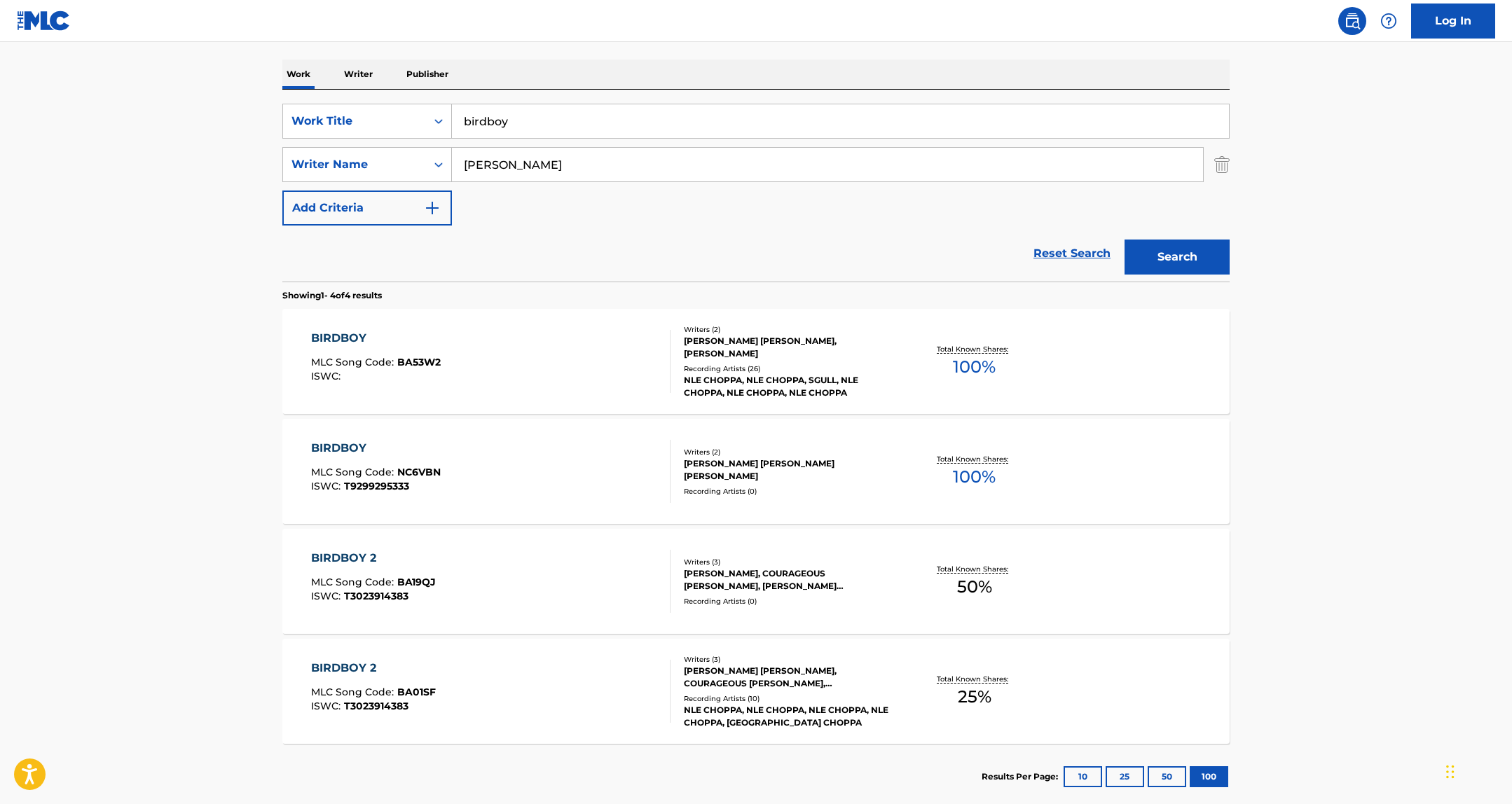
scroll to position [254, 0]
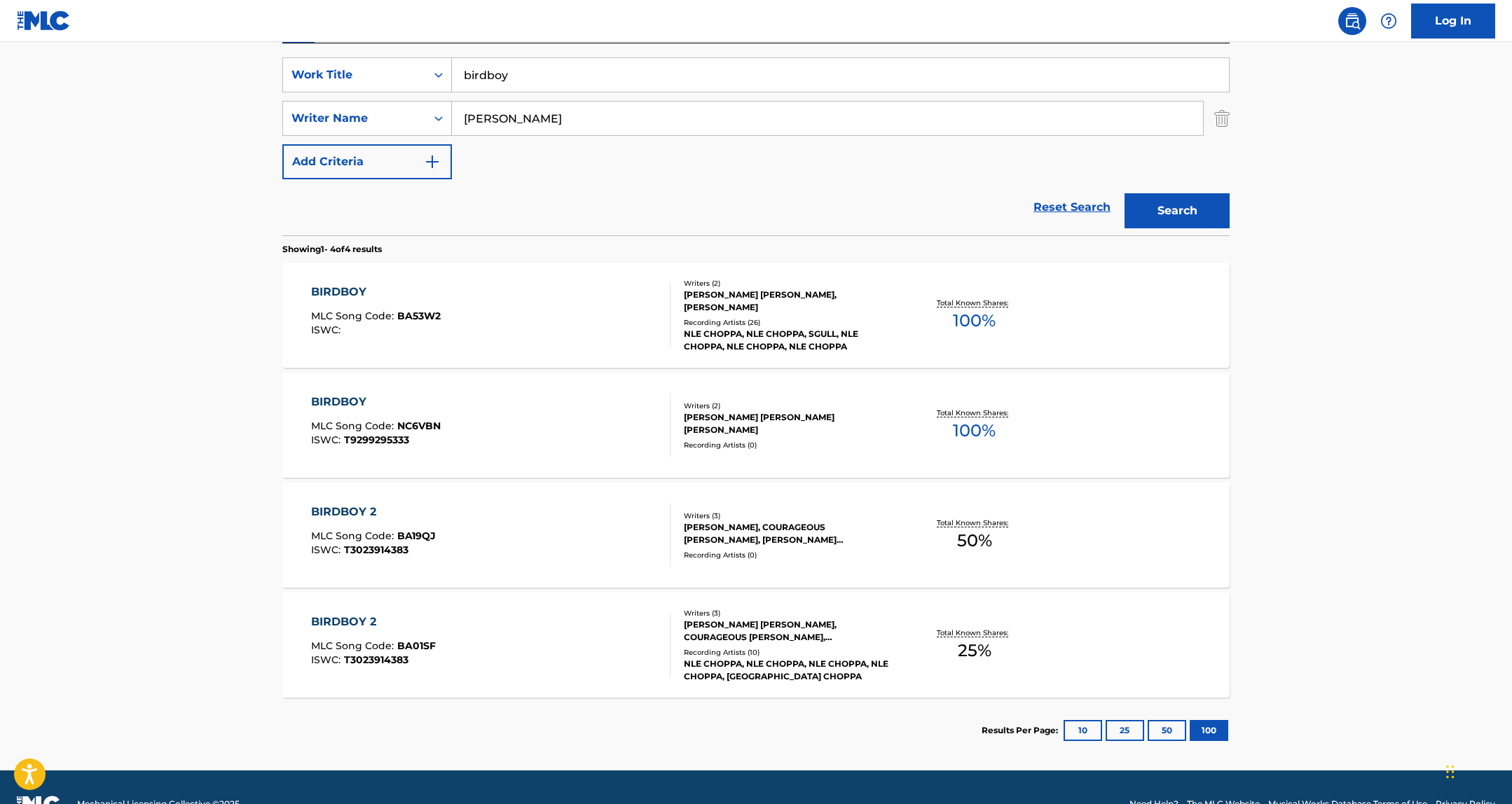
click at [739, 422] on div "BRYSON LASHUN POTTS, GREGORY RYAN SULLIVAN" at bounding box center [789, 424] width 211 height 25
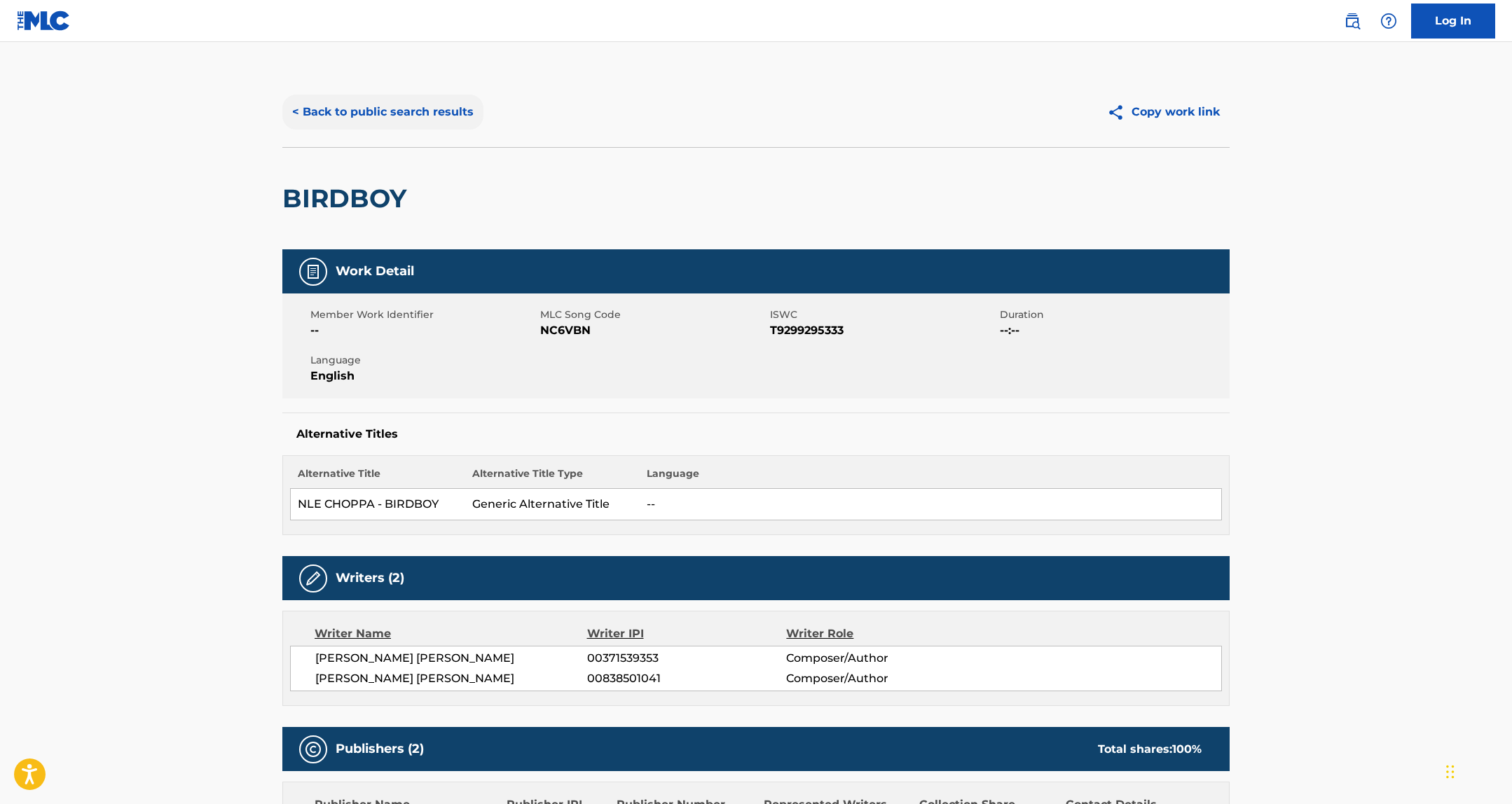
click at [402, 114] on button "< Back to public search results" at bounding box center [383, 112] width 201 height 35
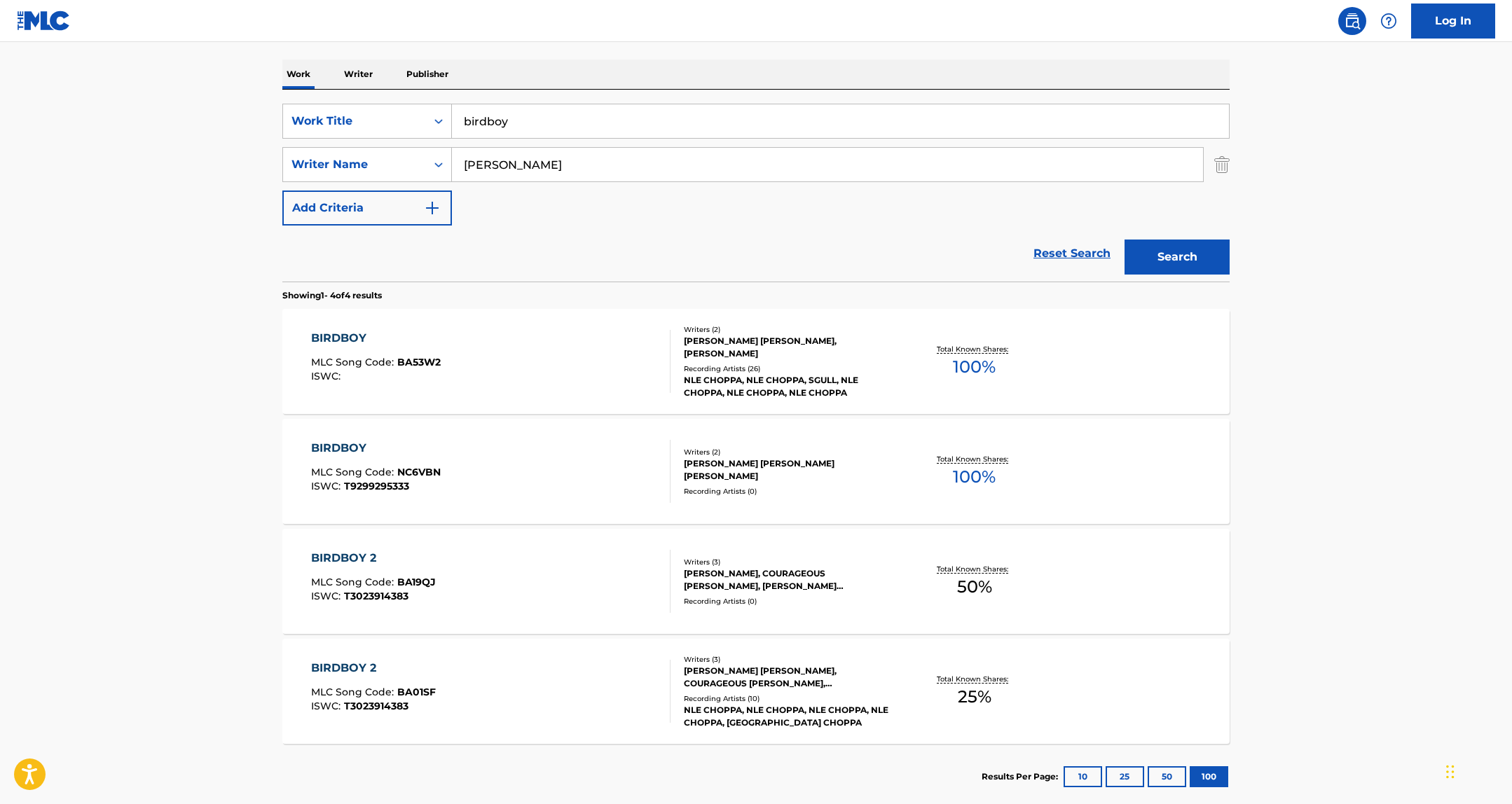
click at [737, 347] on div "BRYSON LASHUN POTTS, GREGORY SULLIVAN" at bounding box center [789, 347] width 211 height 25
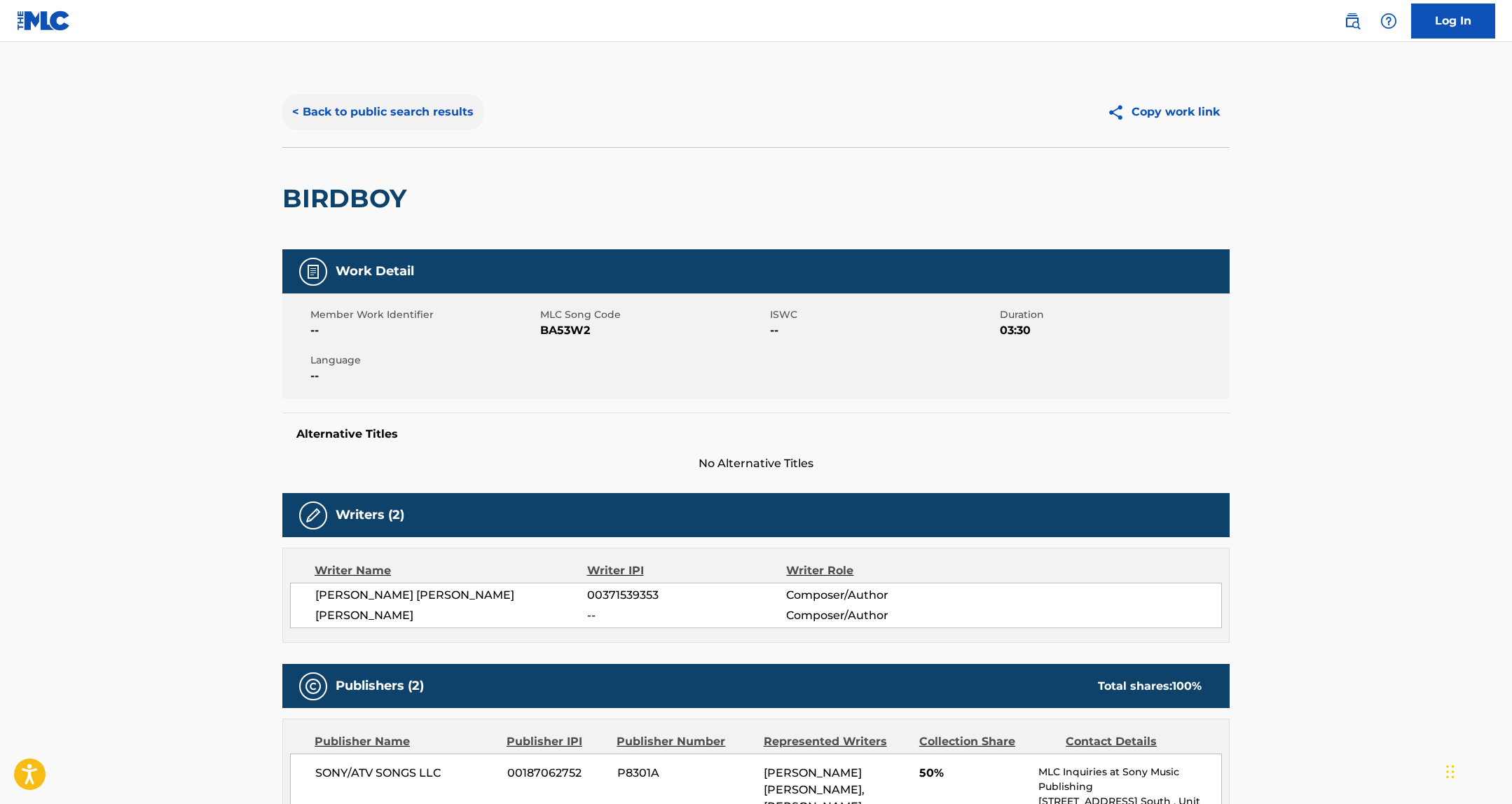
click at [399, 101] on button "< Back to public search results" at bounding box center [383, 112] width 201 height 35
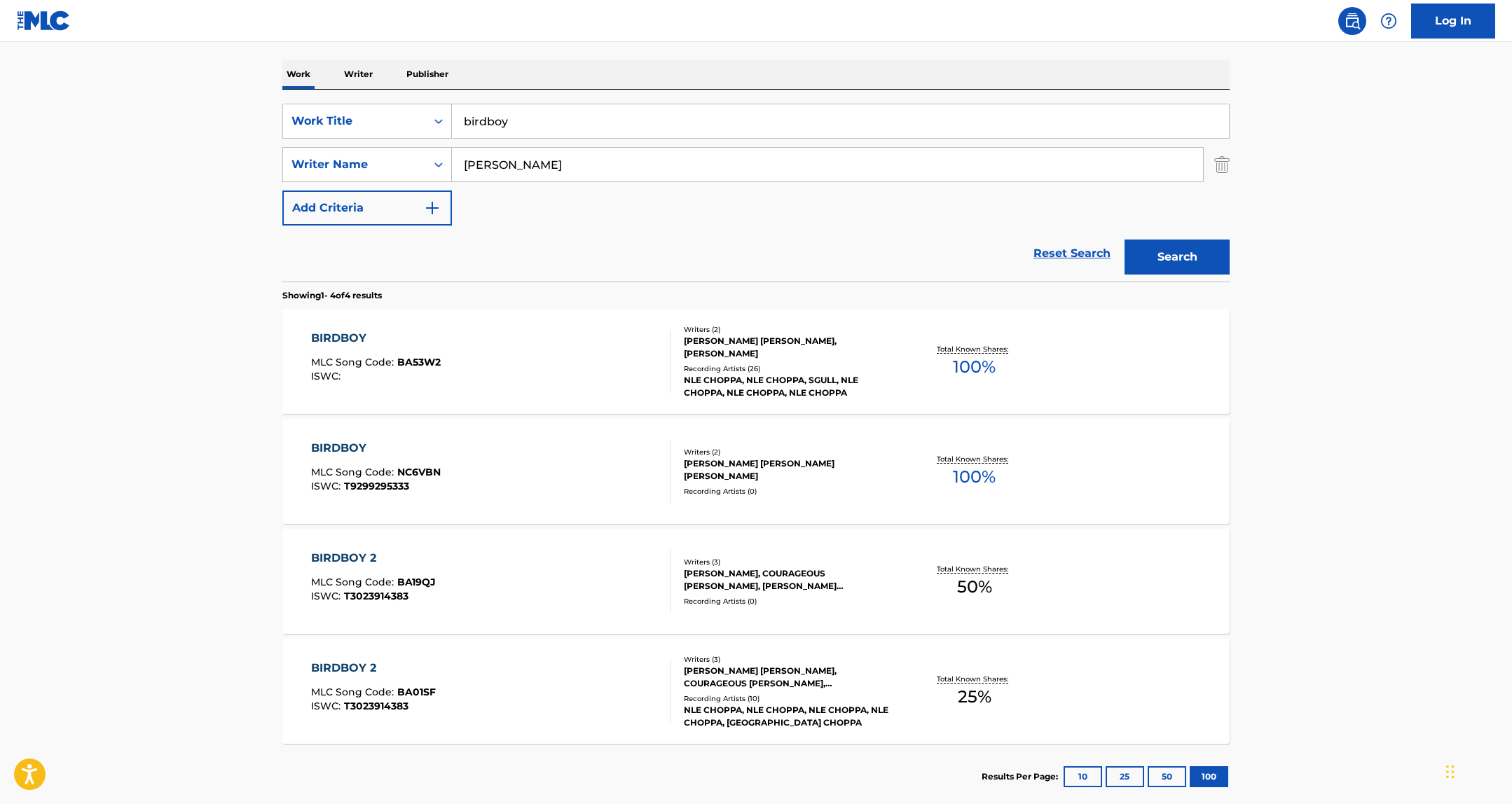
click at [440, 347] on div "BIRDBOY MLC Song Code : BA53W2 ISWC :" at bounding box center [491, 361] width 360 height 63
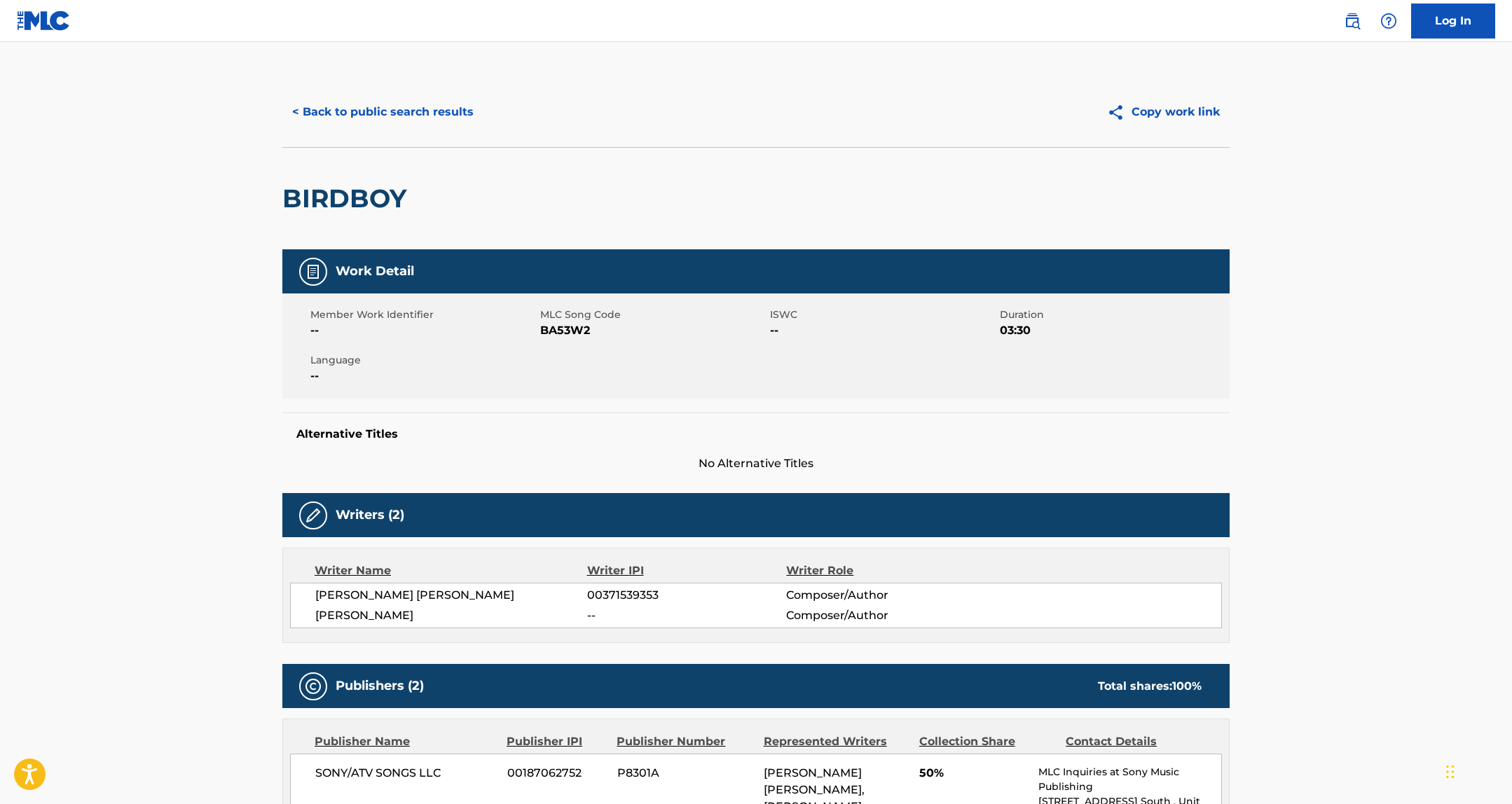
click at [559, 329] on span "BA53W2" at bounding box center [653, 330] width 226 height 17
click at [573, 329] on span "BA53W2" at bounding box center [653, 330] width 226 height 17
click at [396, 171] on div "BIRDBOY" at bounding box center [348, 199] width 131 height 102
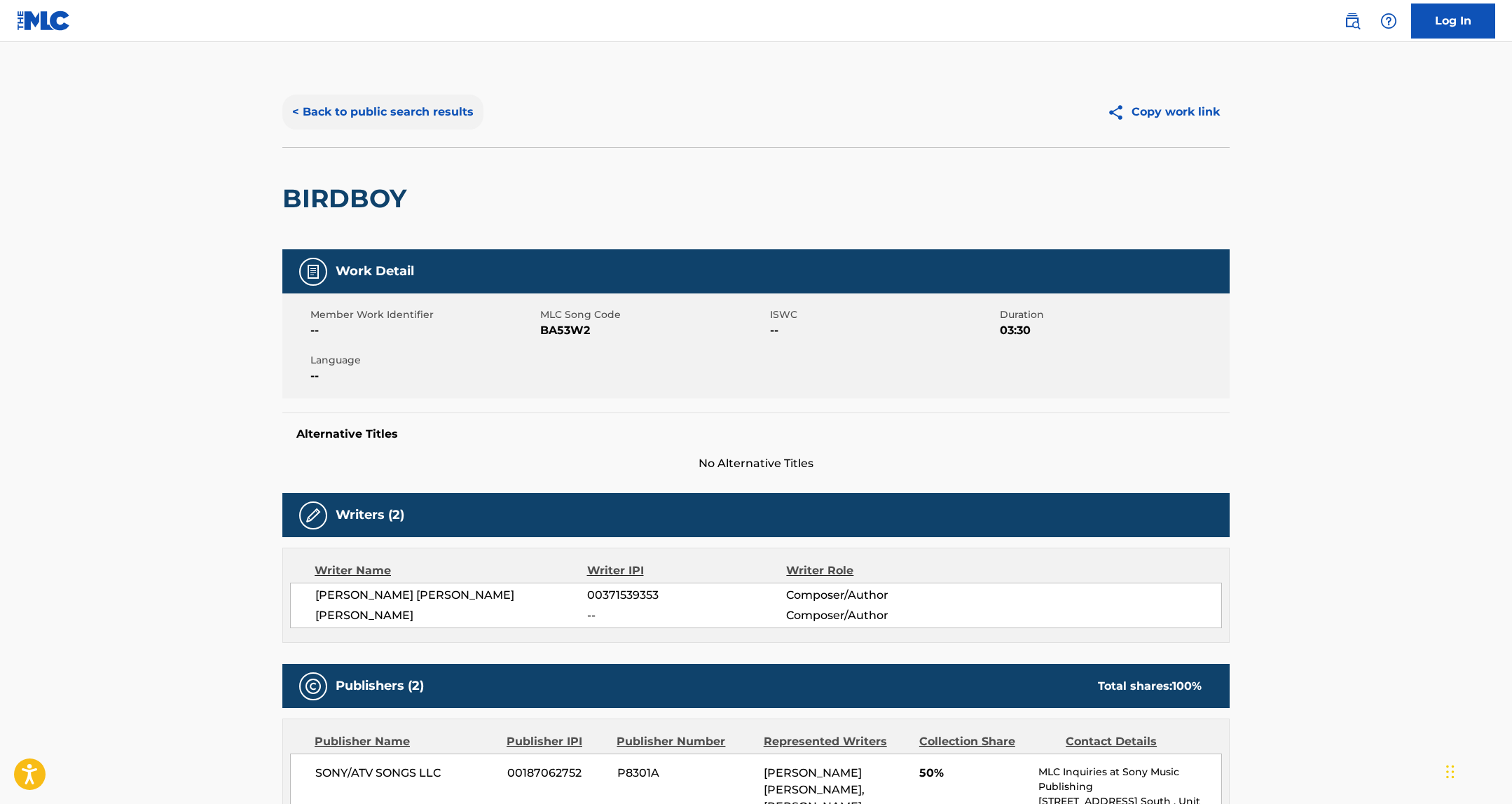
click at [396, 113] on button "< Back to public search results" at bounding box center [383, 112] width 201 height 35
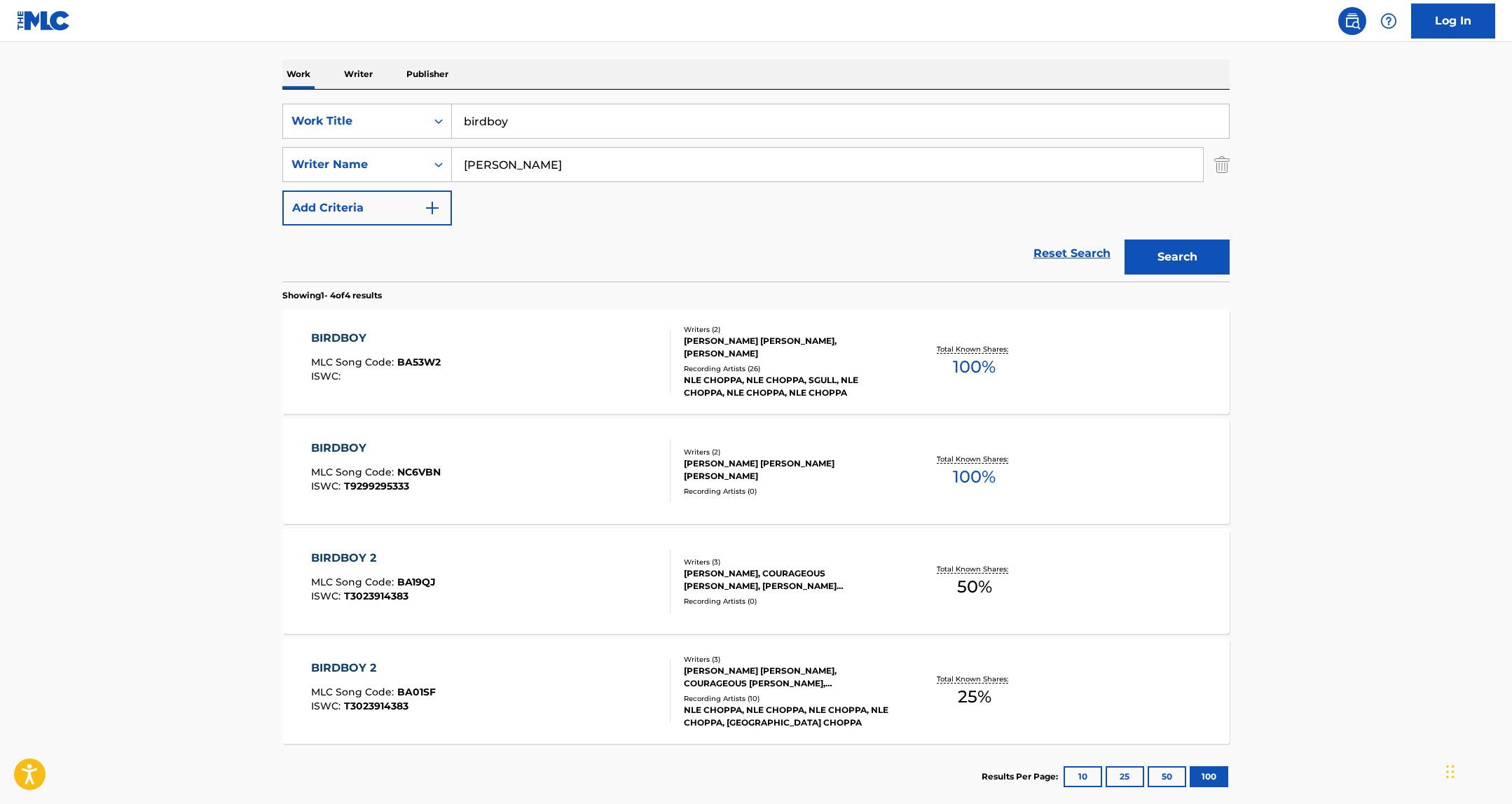
click at [545, 122] on input "birdboy" at bounding box center [840, 120] width 777 height 33
paste input "Money Man"
click at [1154, 263] on button "Search" at bounding box center [1177, 257] width 105 height 35
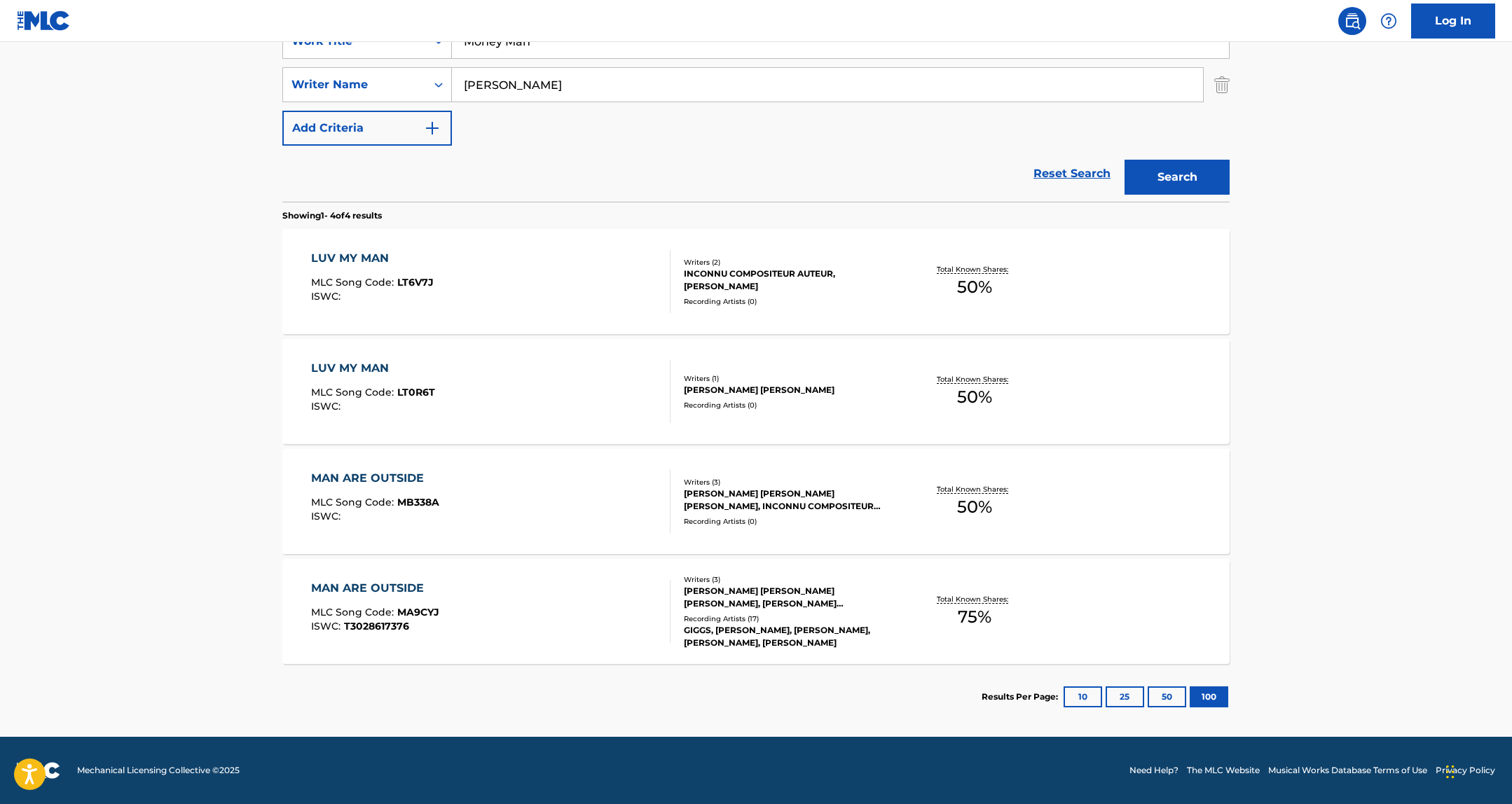
scroll to position [259, 0]
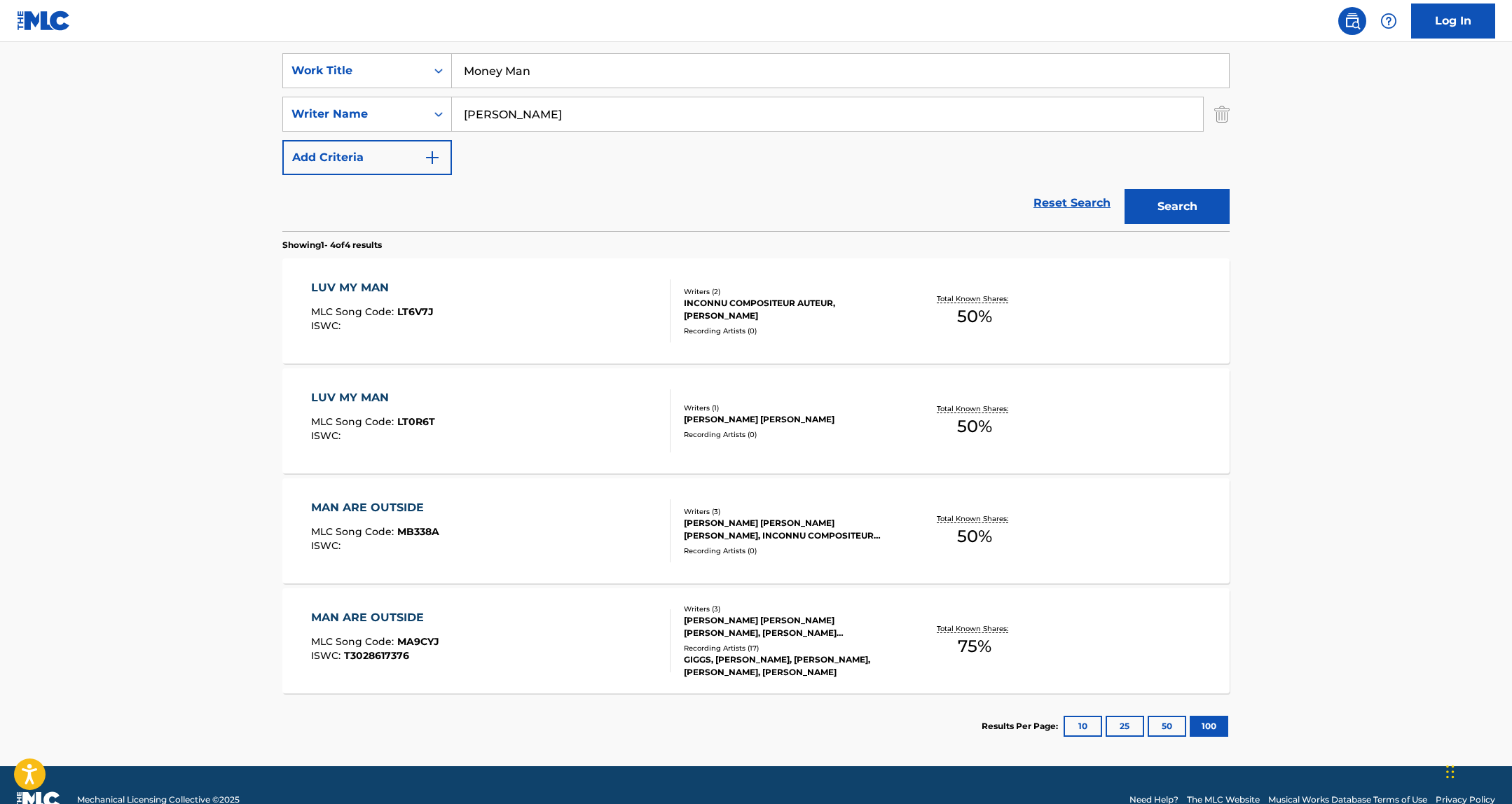
click at [559, 74] on input "Money Man" at bounding box center [840, 71] width 777 height 33
paste input "New York"
type input "New York"
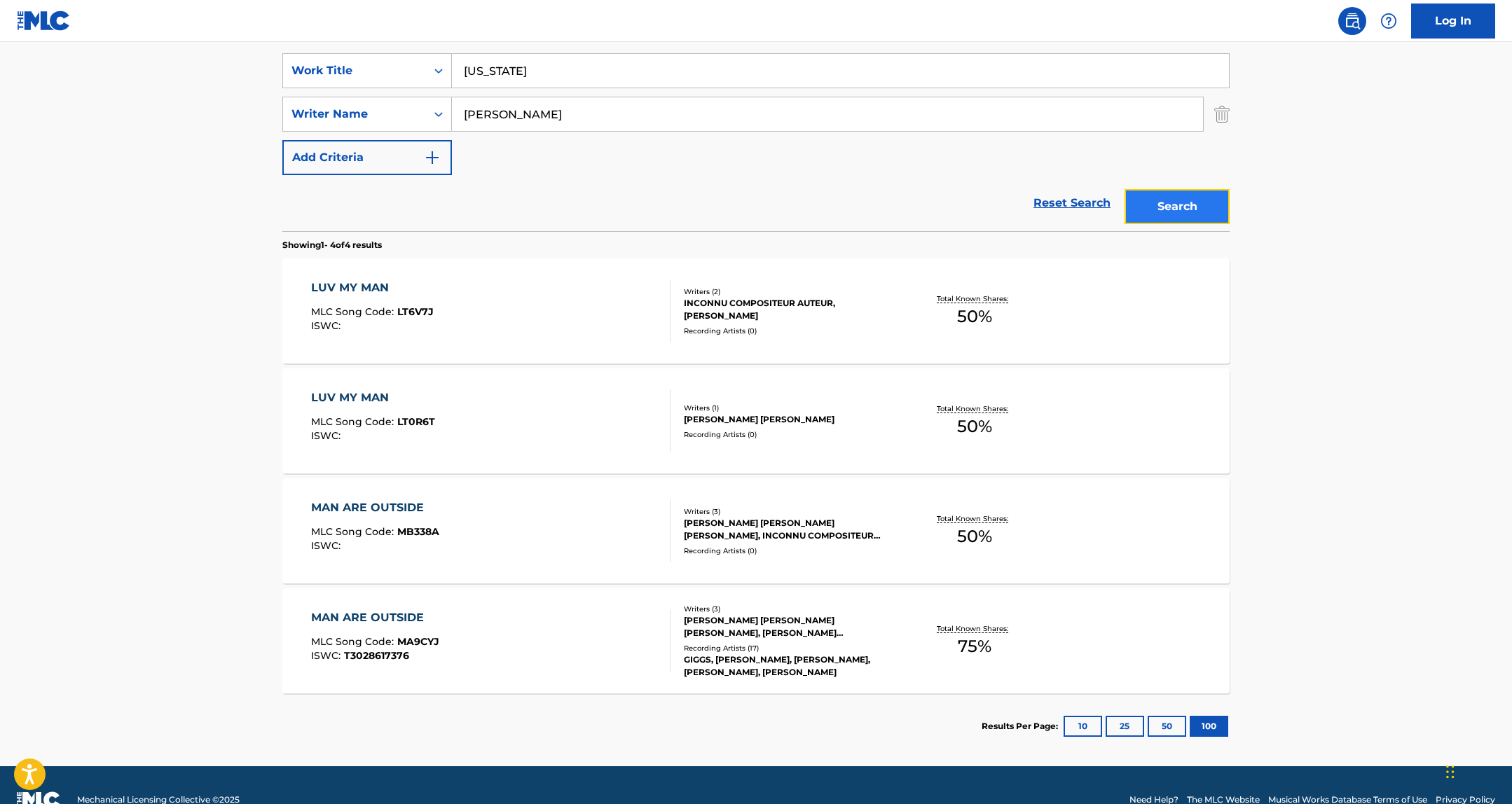
click at [1187, 206] on button "Search" at bounding box center [1177, 206] width 105 height 35
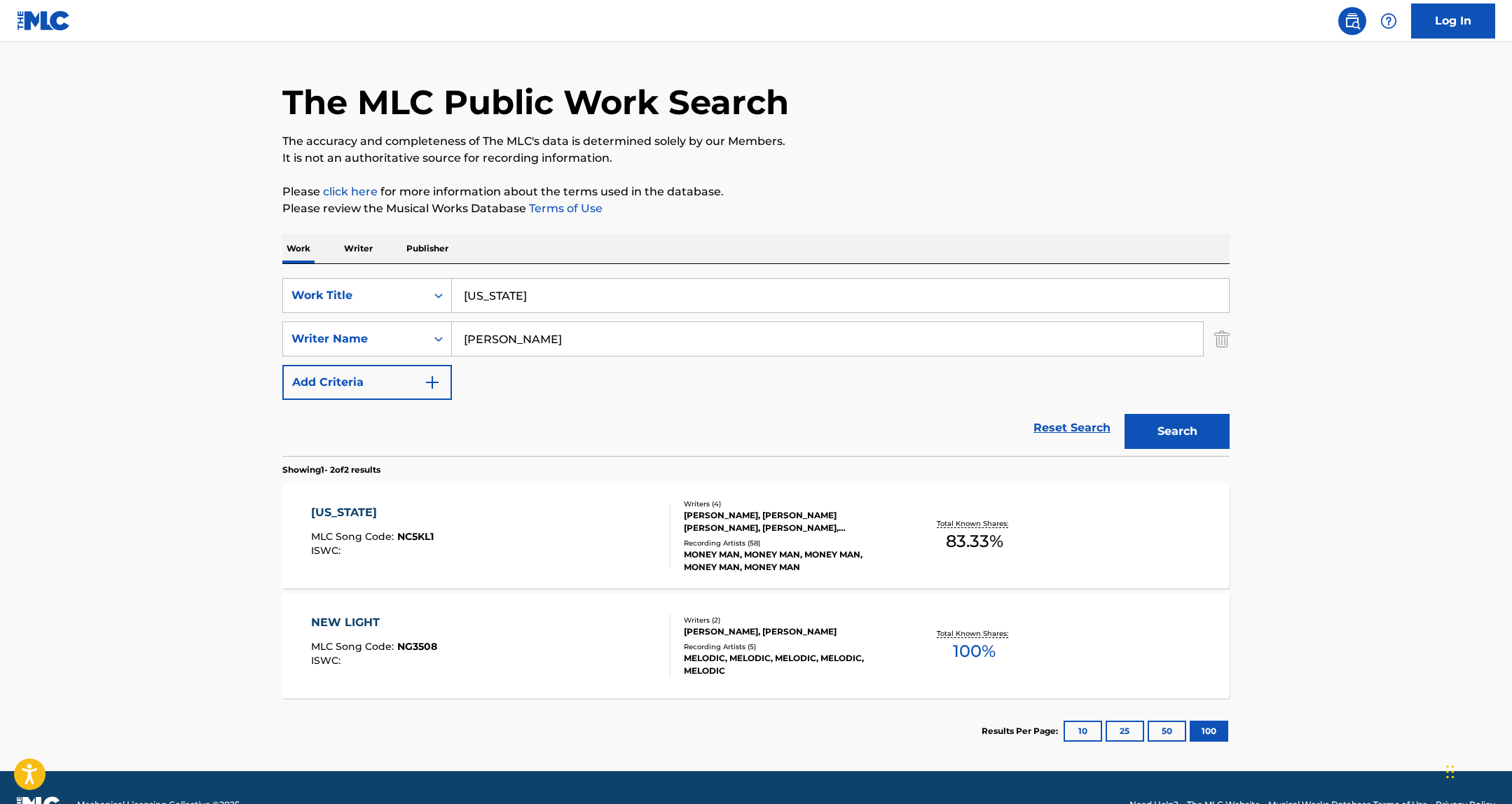
scroll to position [68, 0]
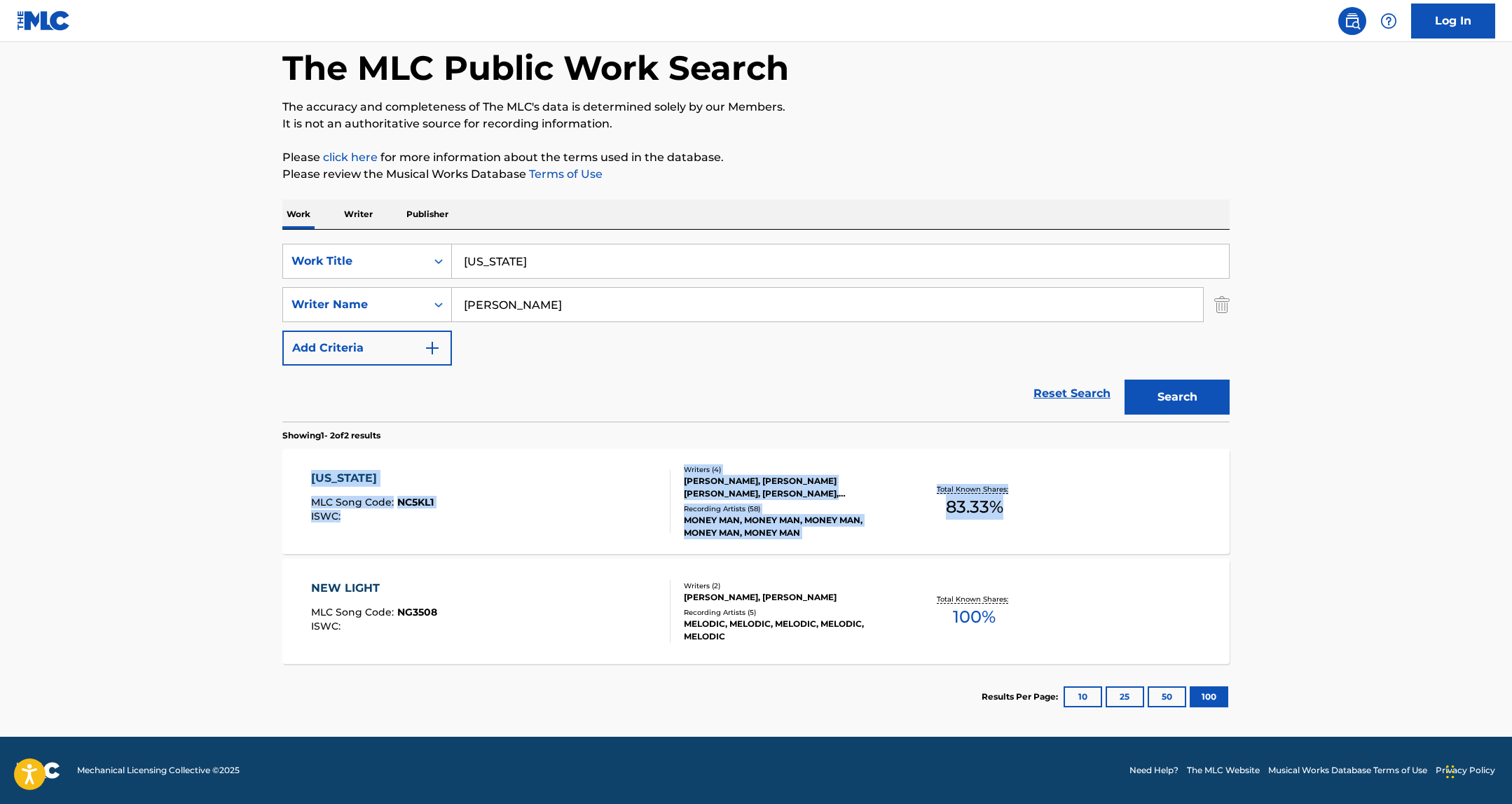
click at [286, 132] on p "It is not an authoritative source for recording information." at bounding box center [756, 123] width 947 height 17
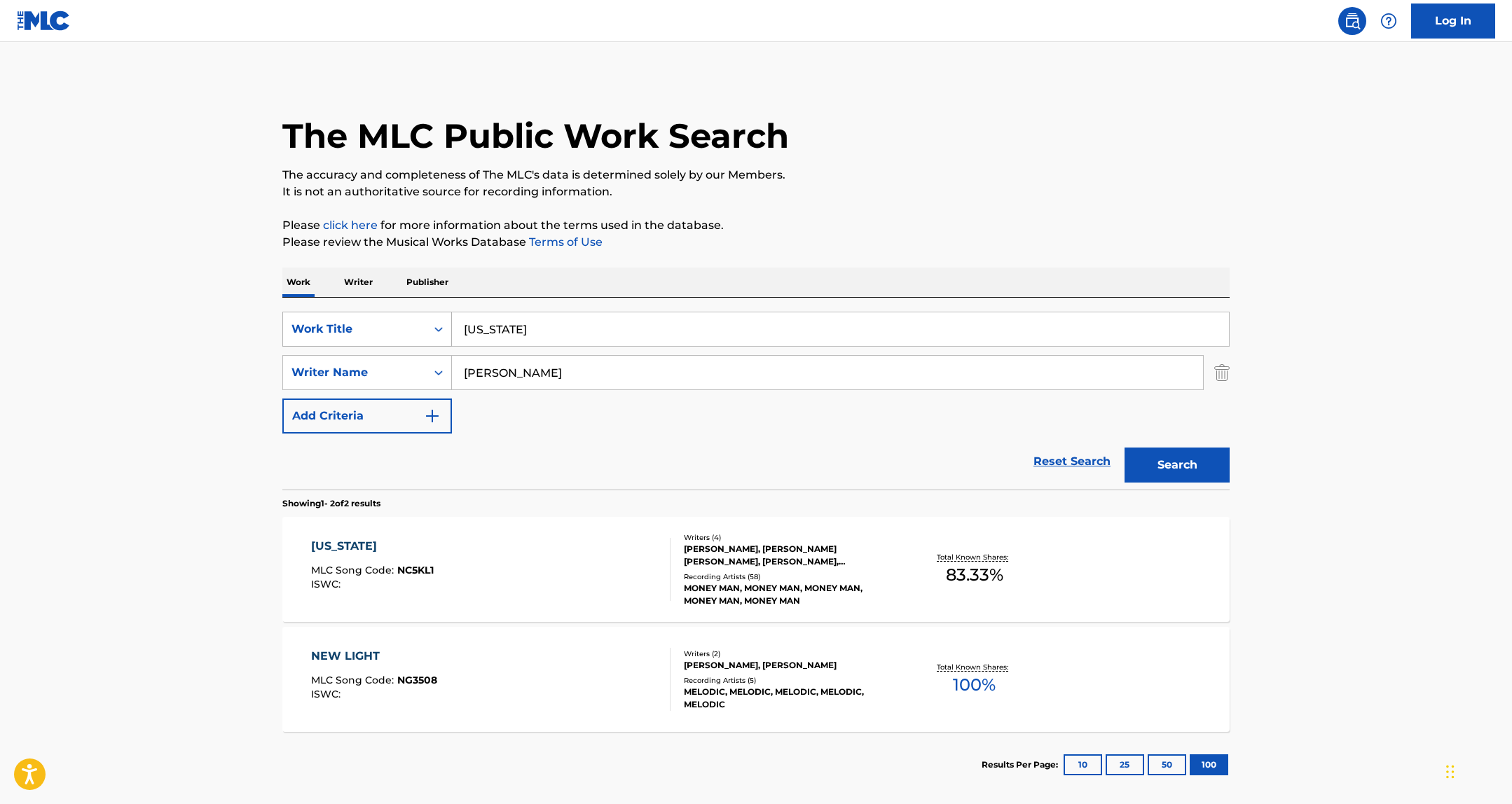
click at [373, 329] on div "Work Title" at bounding box center [355, 329] width 126 height 17
click at [381, 398] on div "MLC Song Code" at bounding box center [367, 399] width 168 height 35
click at [524, 339] on input "Search Form" at bounding box center [840, 329] width 777 height 33
paste input "KV8C48"
click at [1229, 368] on div "The MLC Public Work Search The accuracy and completeness of The MLC's data is d…" at bounding box center [756, 437] width 981 height 721
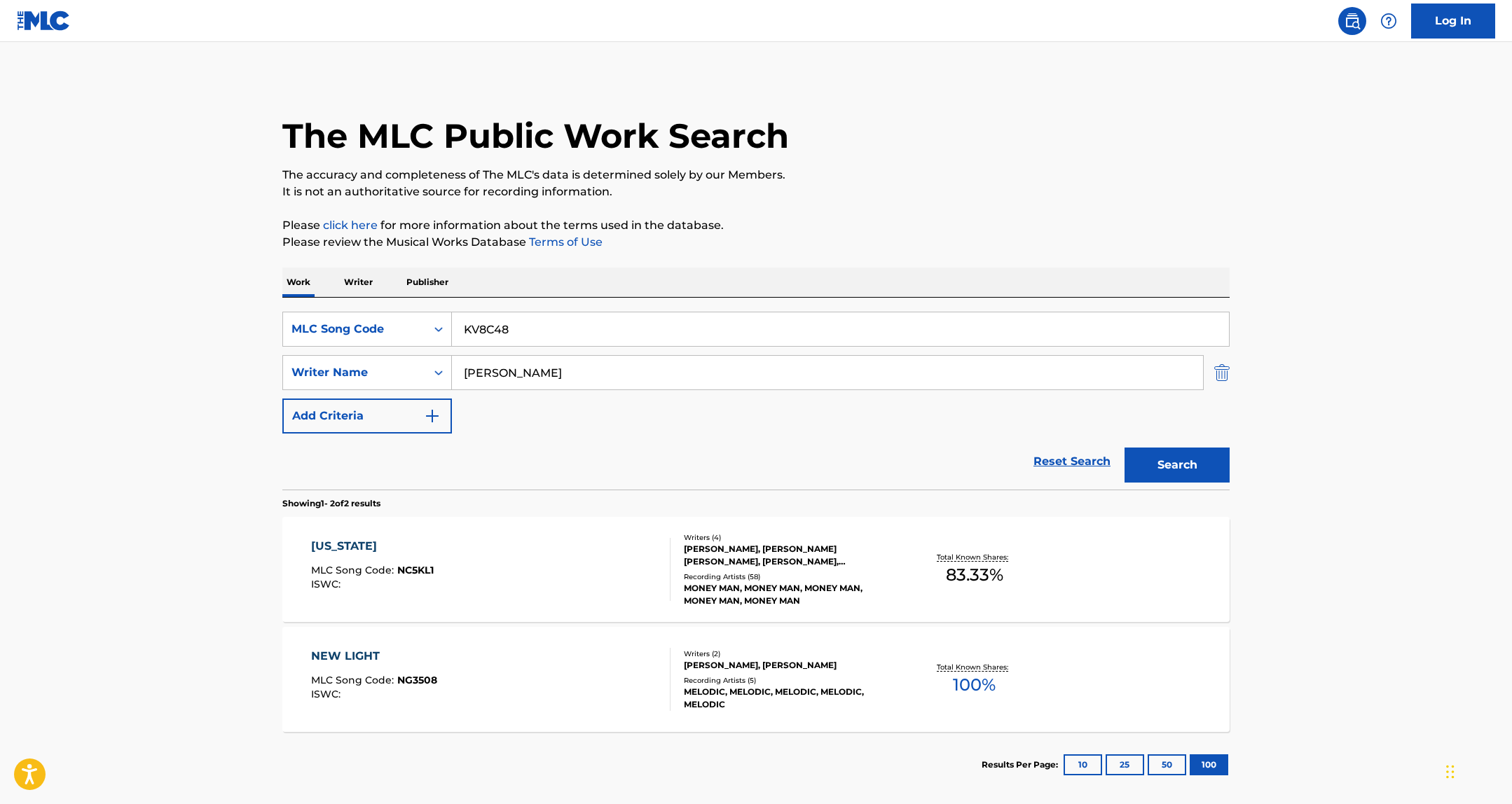
click at [1217, 376] on img "Search Form" at bounding box center [1221, 373] width 16 height 35
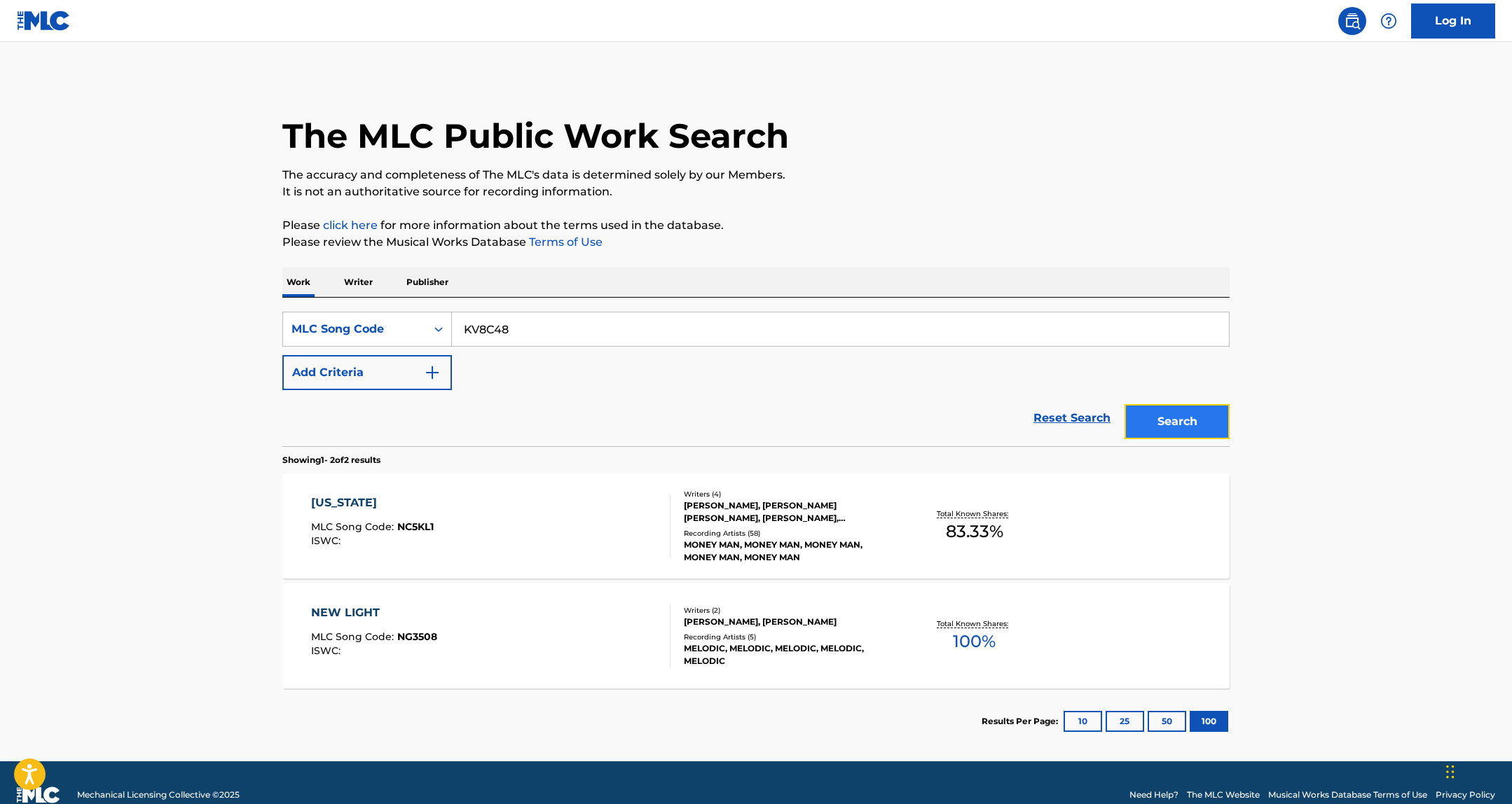
click at [1159, 415] on button "Search" at bounding box center [1177, 421] width 105 height 35
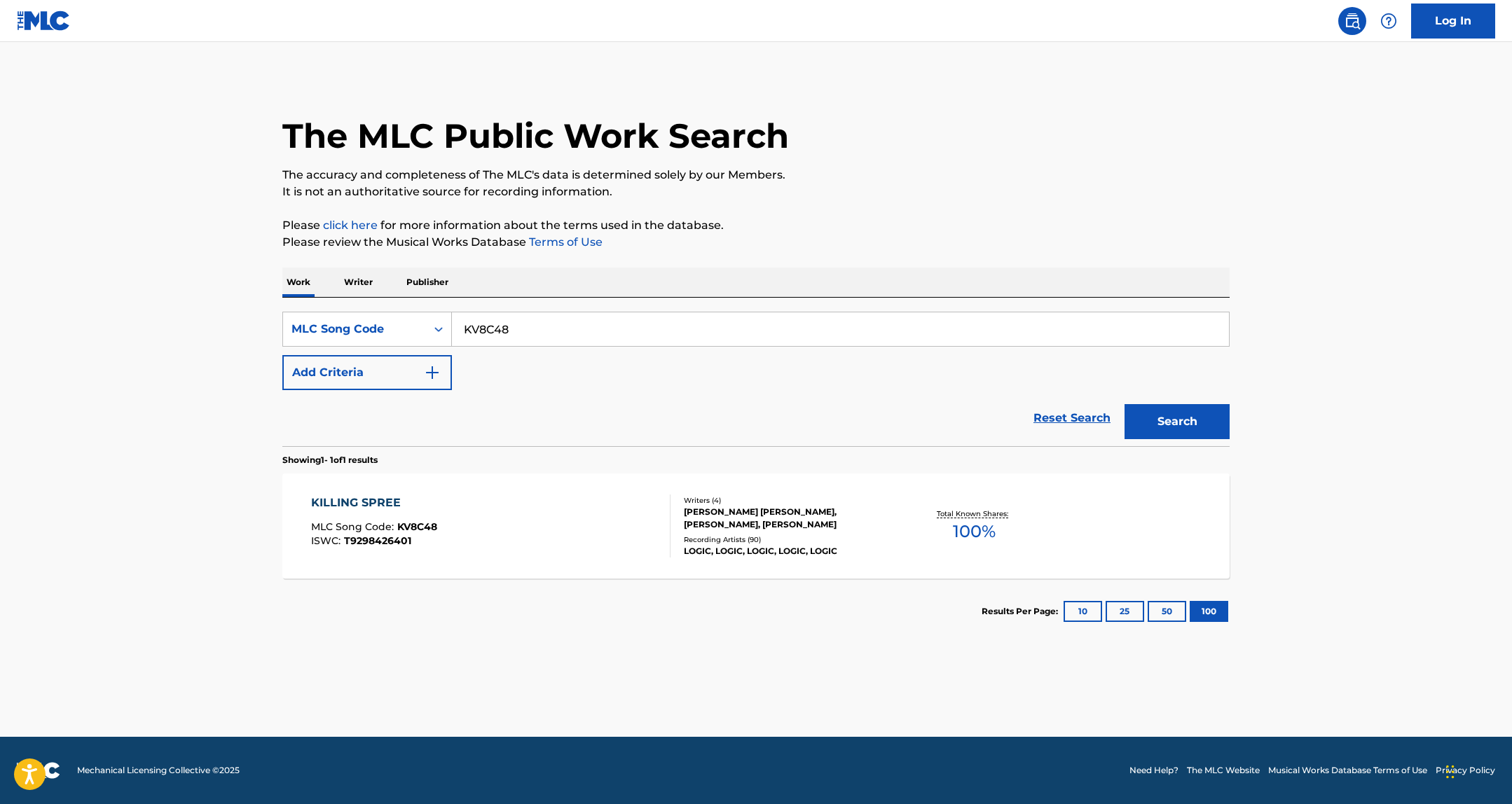
click at [1012, 322] on input "KV8C48" at bounding box center [840, 329] width 777 height 33
paste input "I5XWS"
click at [1217, 437] on button "Search" at bounding box center [1177, 421] width 105 height 35
click at [500, 316] on input "KI5XWS" at bounding box center [840, 329] width 777 height 33
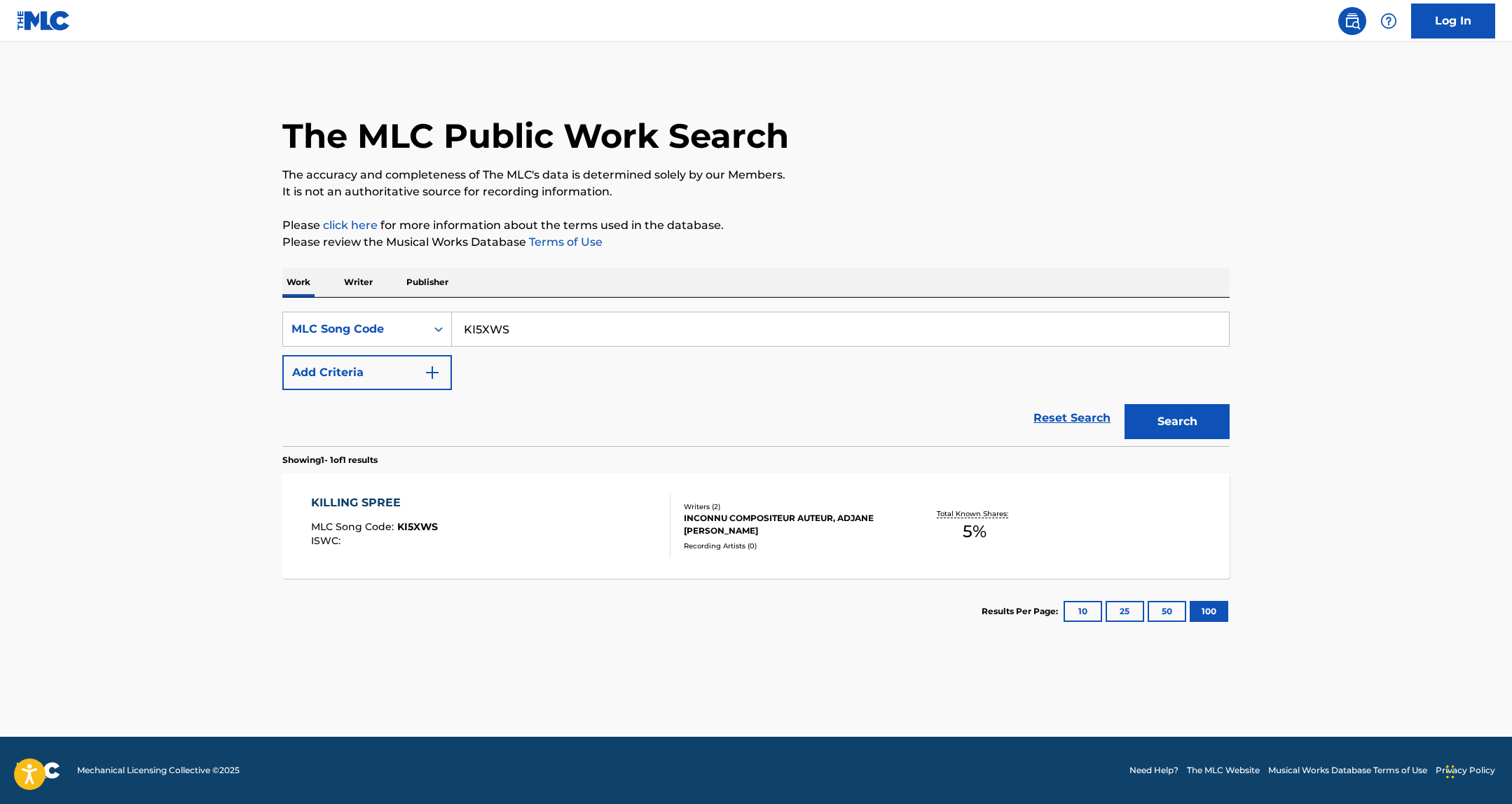
click at [500, 316] on input "KI5XWS" at bounding box center [840, 329] width 777 height 33
paste input "eep It Real"
type input "Keep It Real"
click at [396, 315] on div "MLC Song Code" at bounding box center [367, 329] width 170 height 35
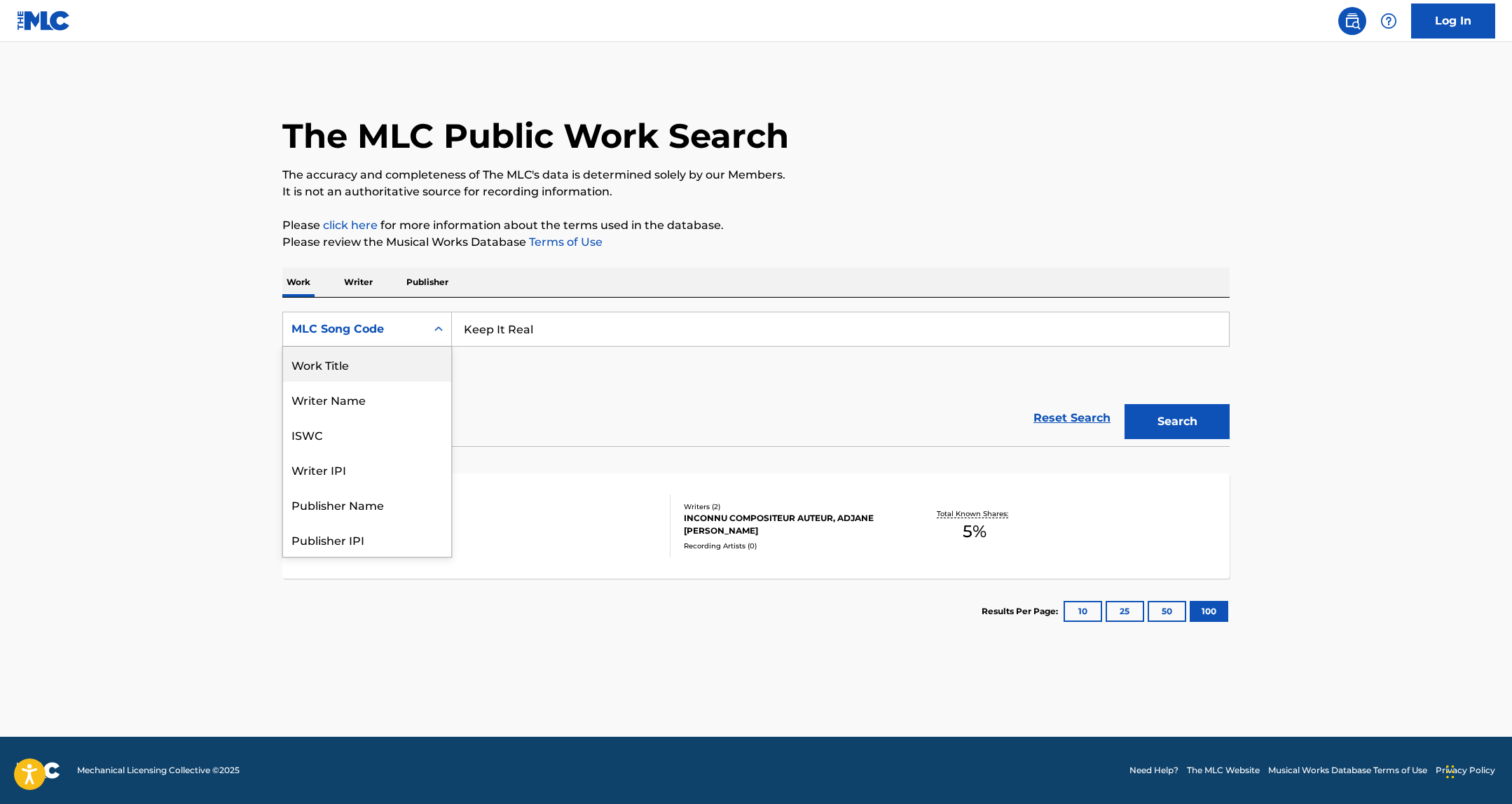
click at [379, 364] on div "Work Title" at bounding box center [367, 364] width 168 height 35
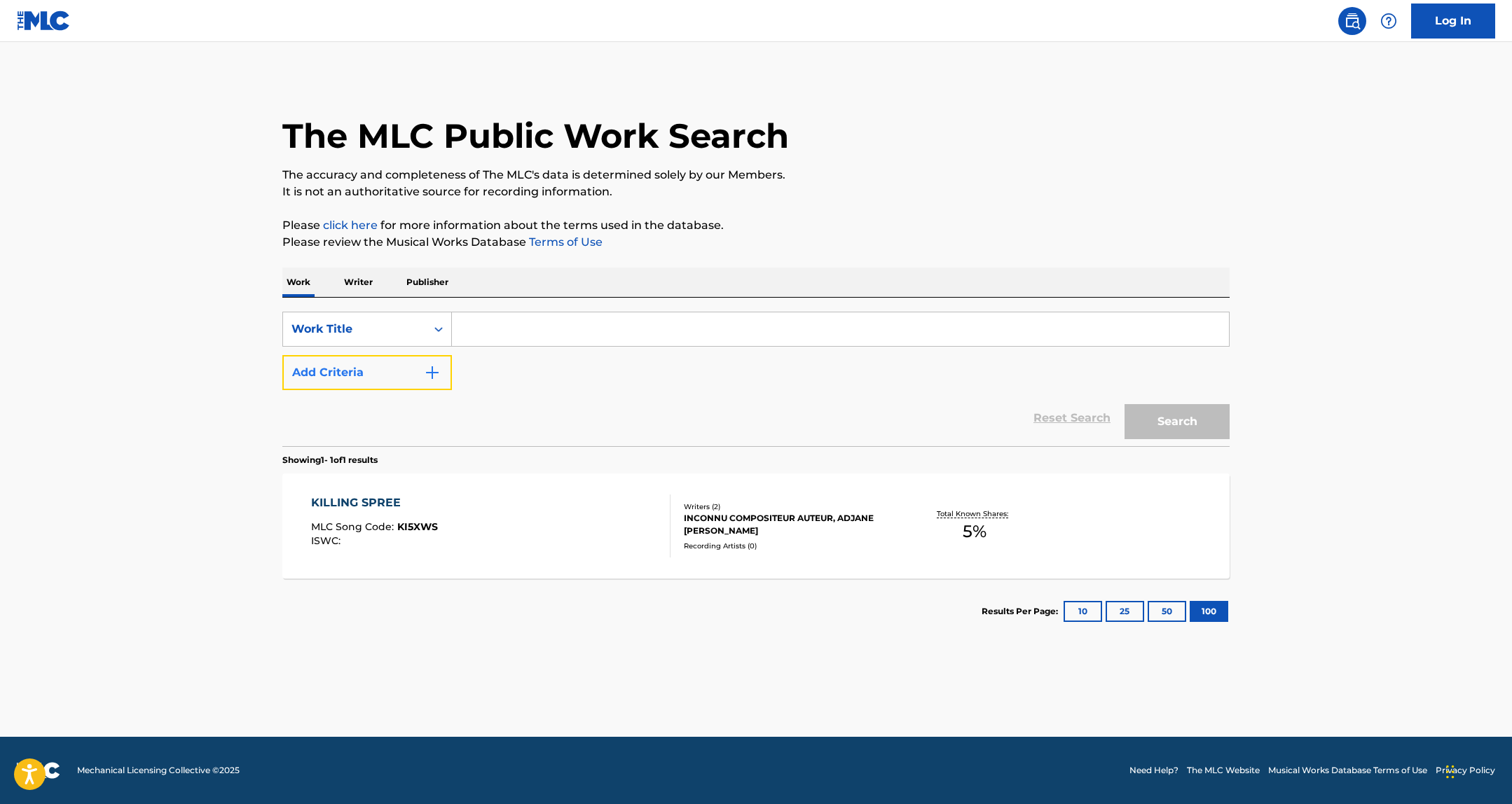
click at [382, 379] on button "Add Criteria" at bounding box center [367, 373] width 170 height 35
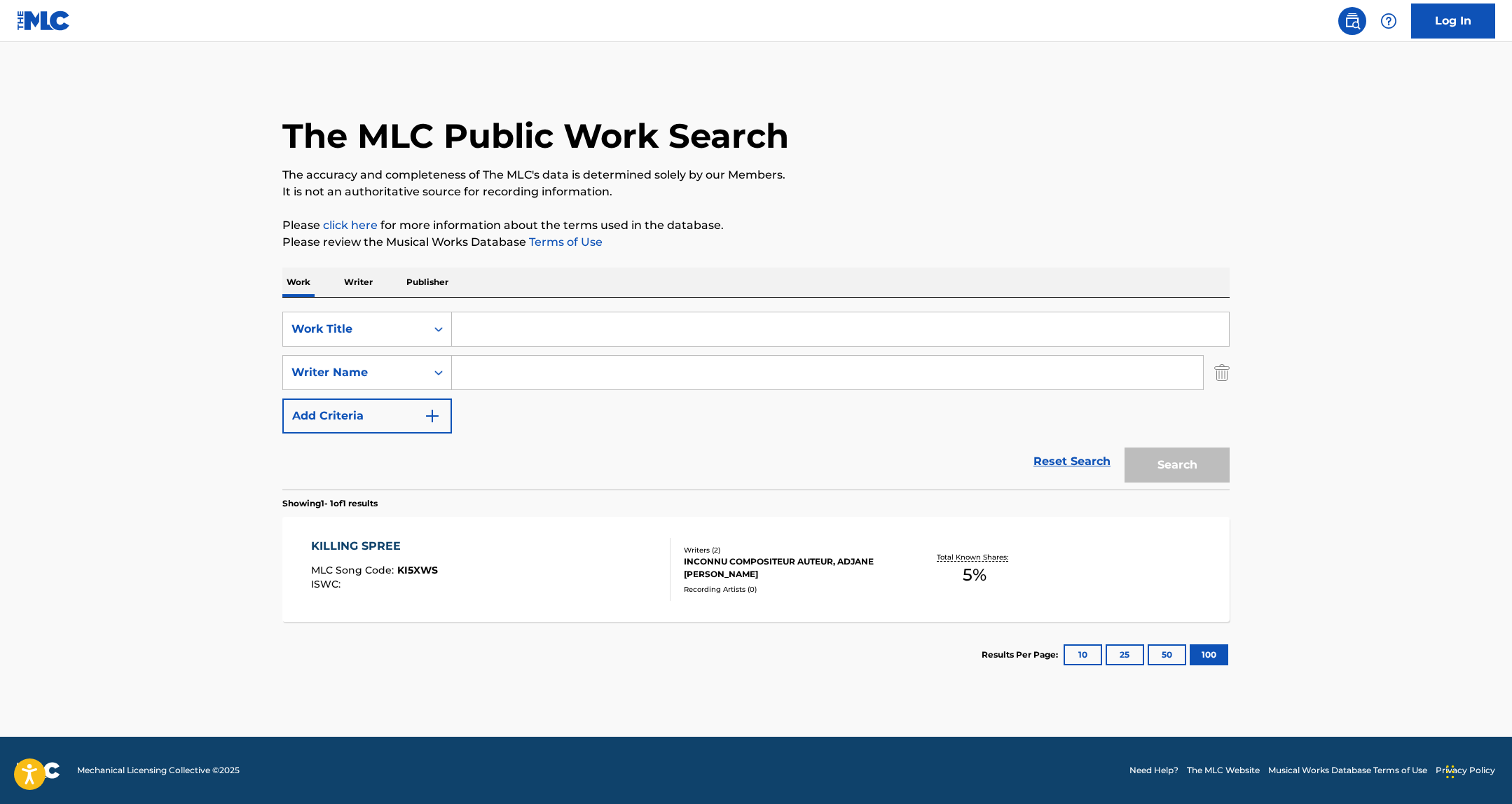
click at [486, 321] on input "Search Form" at bounding box center [840, 329] width 777 height 33
paste input "Keep It Real"
type input "Keep It Real"
click at [527, 402] on div "SearchWithCriteriab1b76c06-48e2-45fd-b48b-14d20105d7ea Work Title Keep It Real …" at bounding box center [756, 373] width 947 height 122
click at [537, 366] on input "Search Form" at bounding box center [827, 372] width 751 height 33
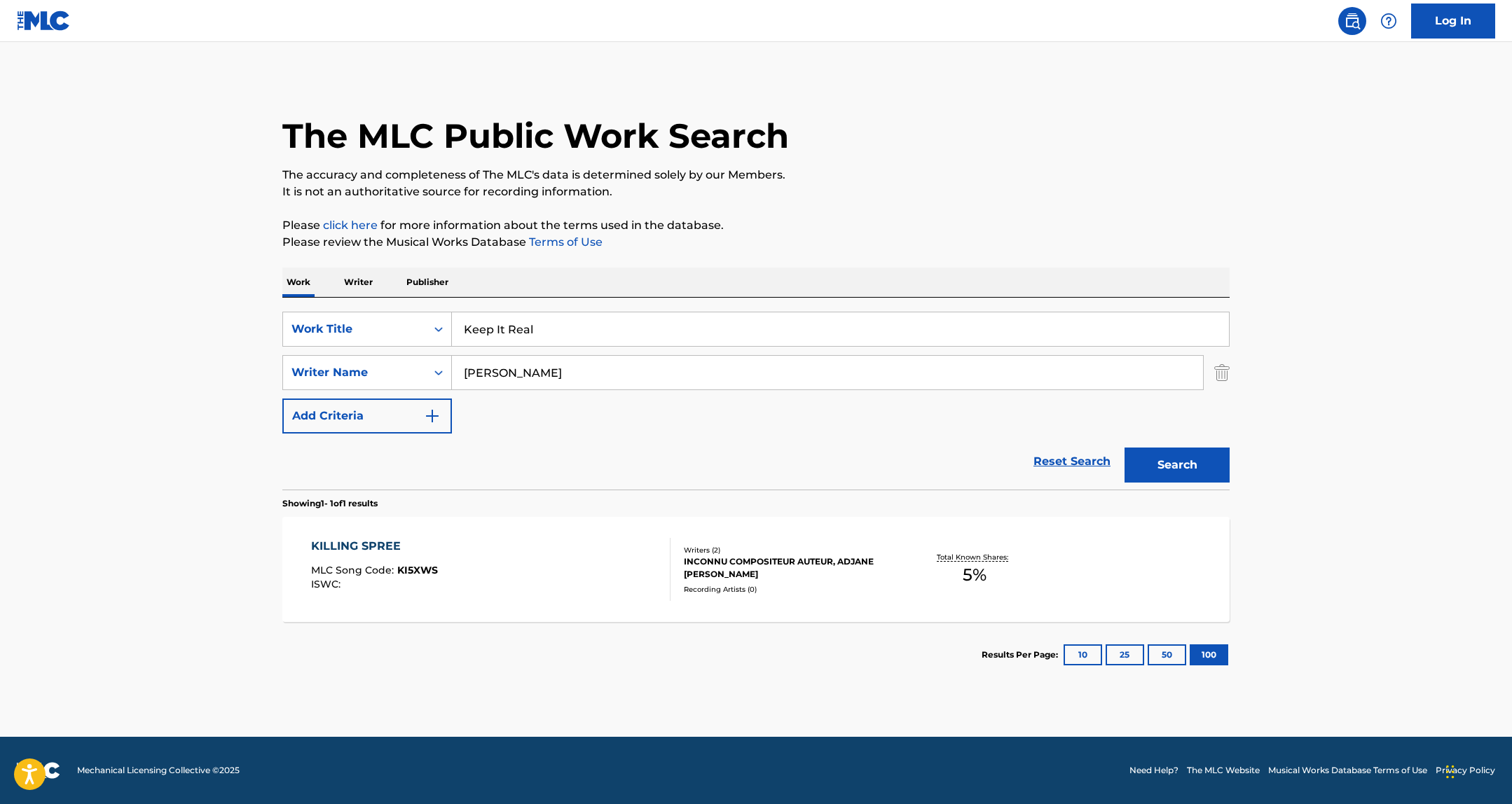
type input "thomas goodwin"
click at [1125, 448] on button "Search" at bounding box center [1177, 465] width 105 height 35
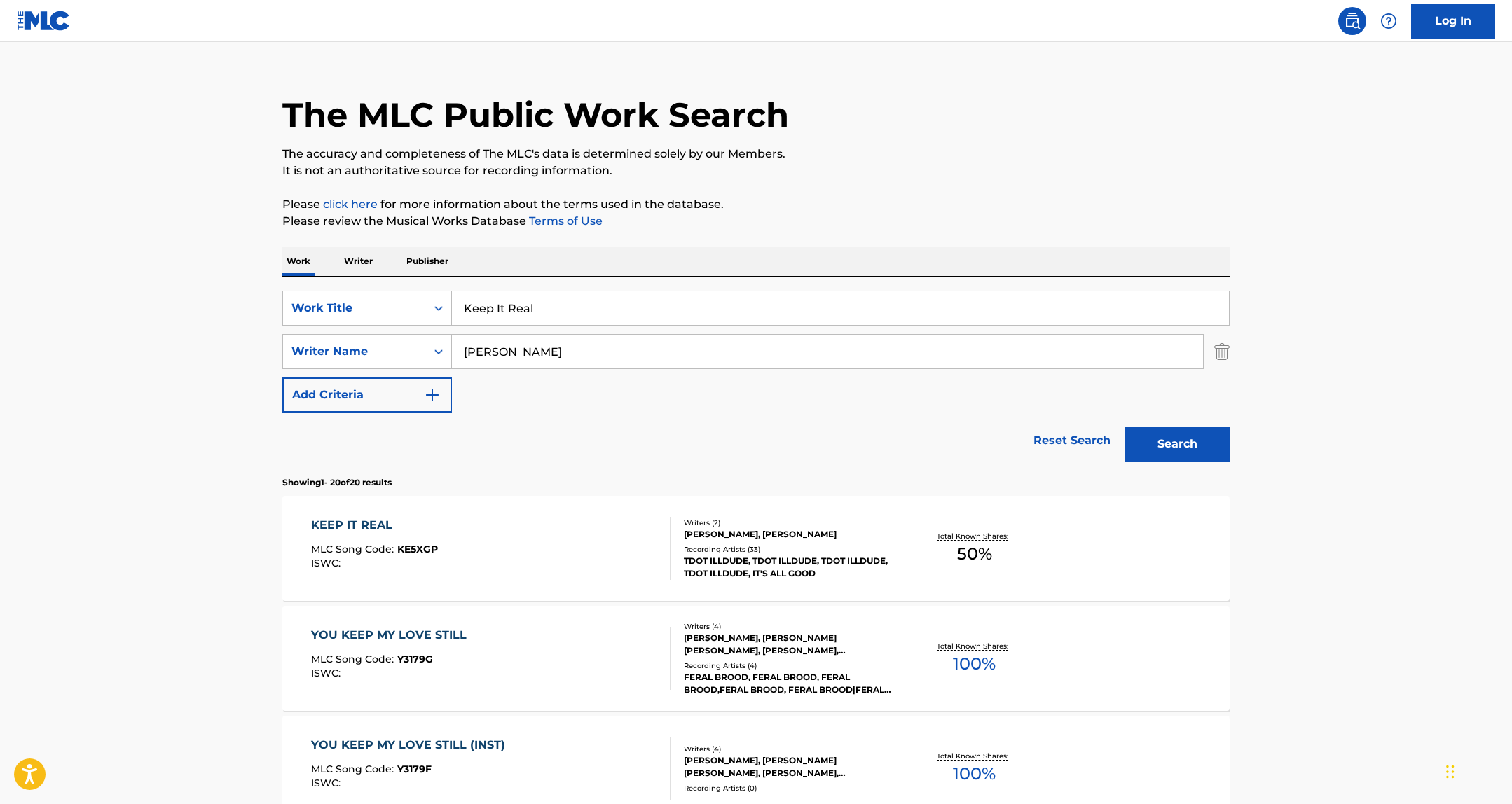
scroll to position [78, 0]
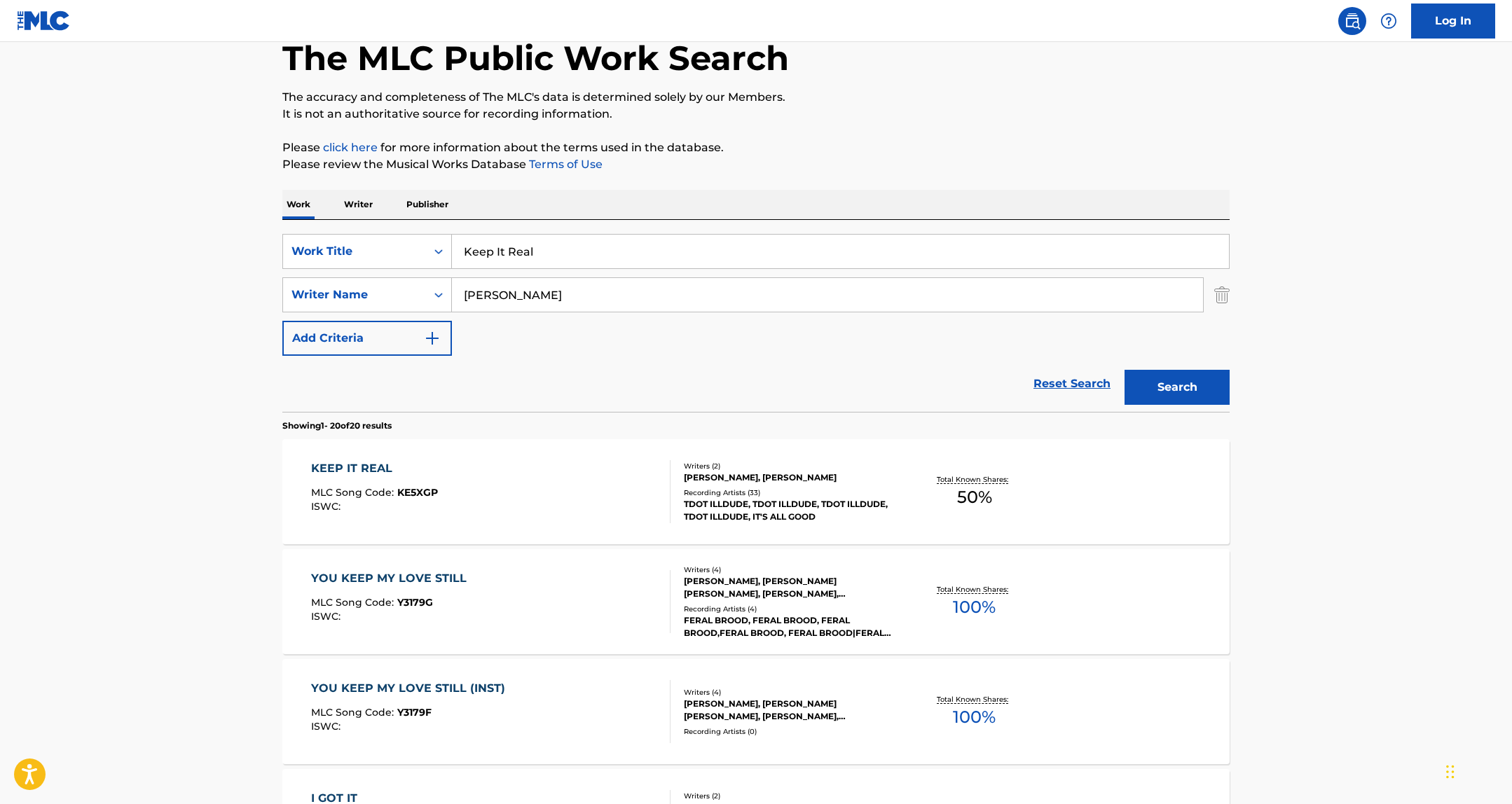
click at [742, 498] on div "TDOT ILLDUDE, TDOT ILLDUDE, TDOT ILLDUDE, TDOT ILLDUDE, IT'S ALL GOOD" at bounding box center [789, 511] width 211 height 25
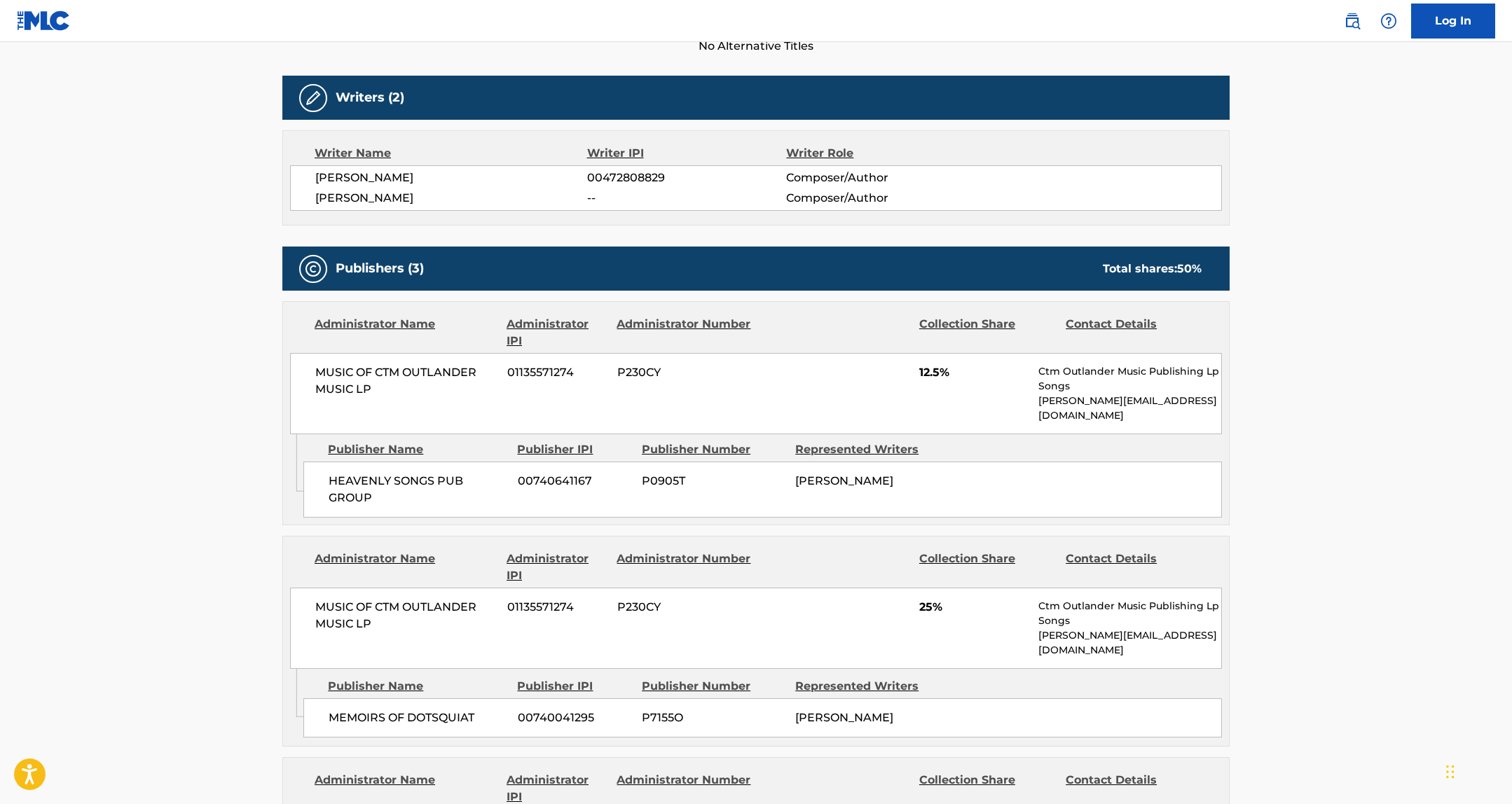
scroll to position [210, 0]
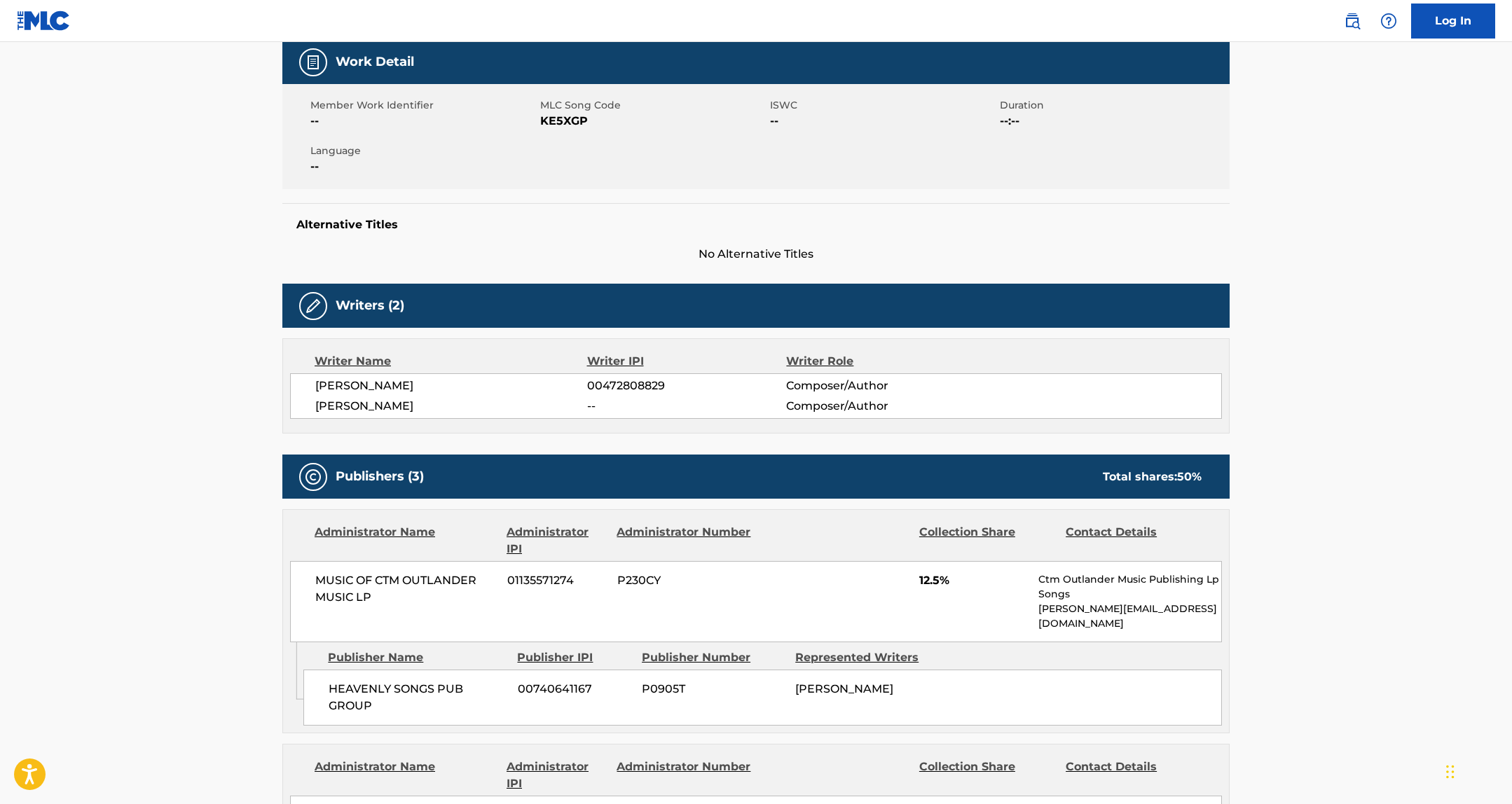
click at [570, 122] on span "KE5XGP" at bounding box center [653, 121] width 226 height 17
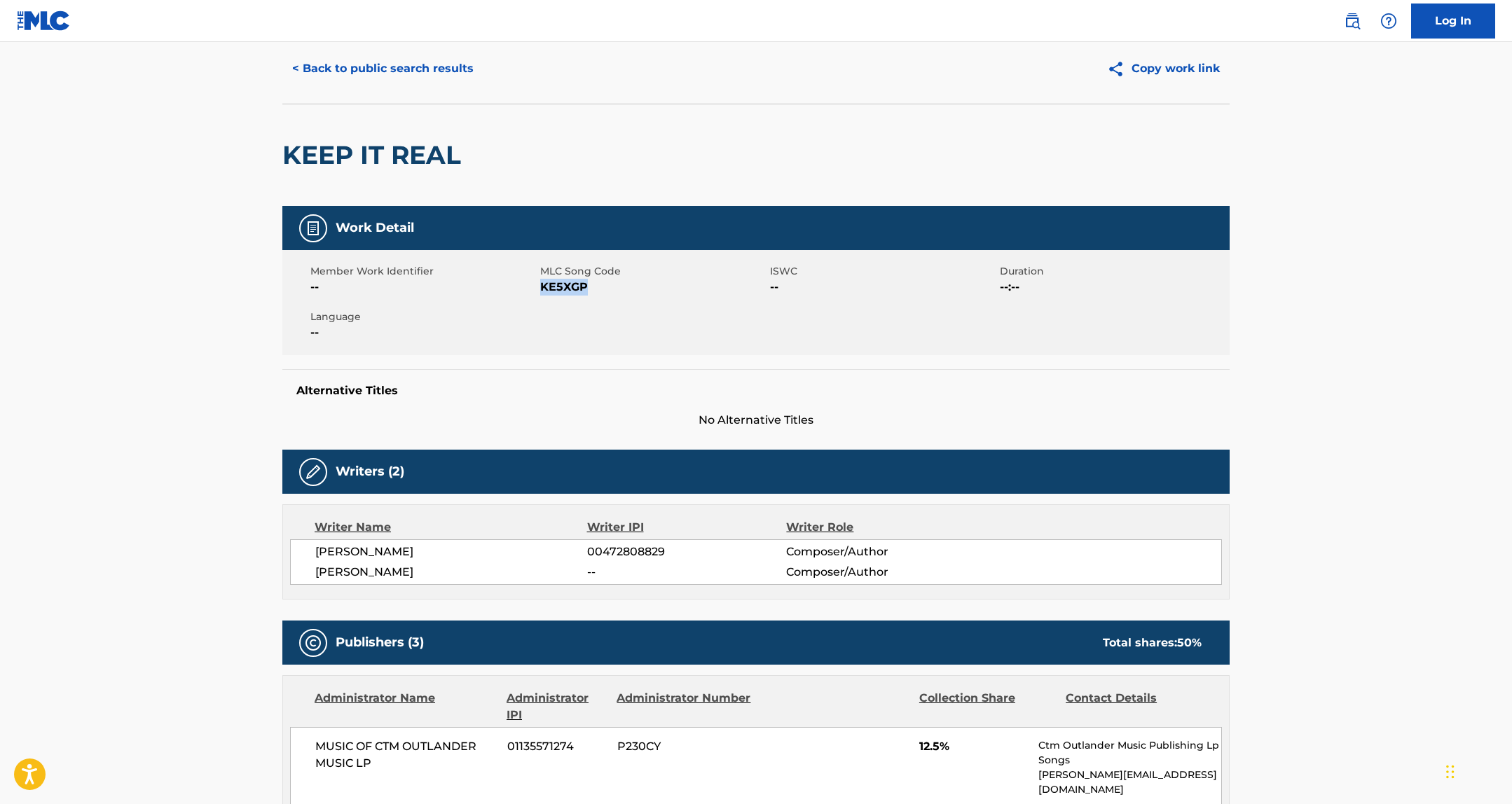
scroll to position [0, 0]
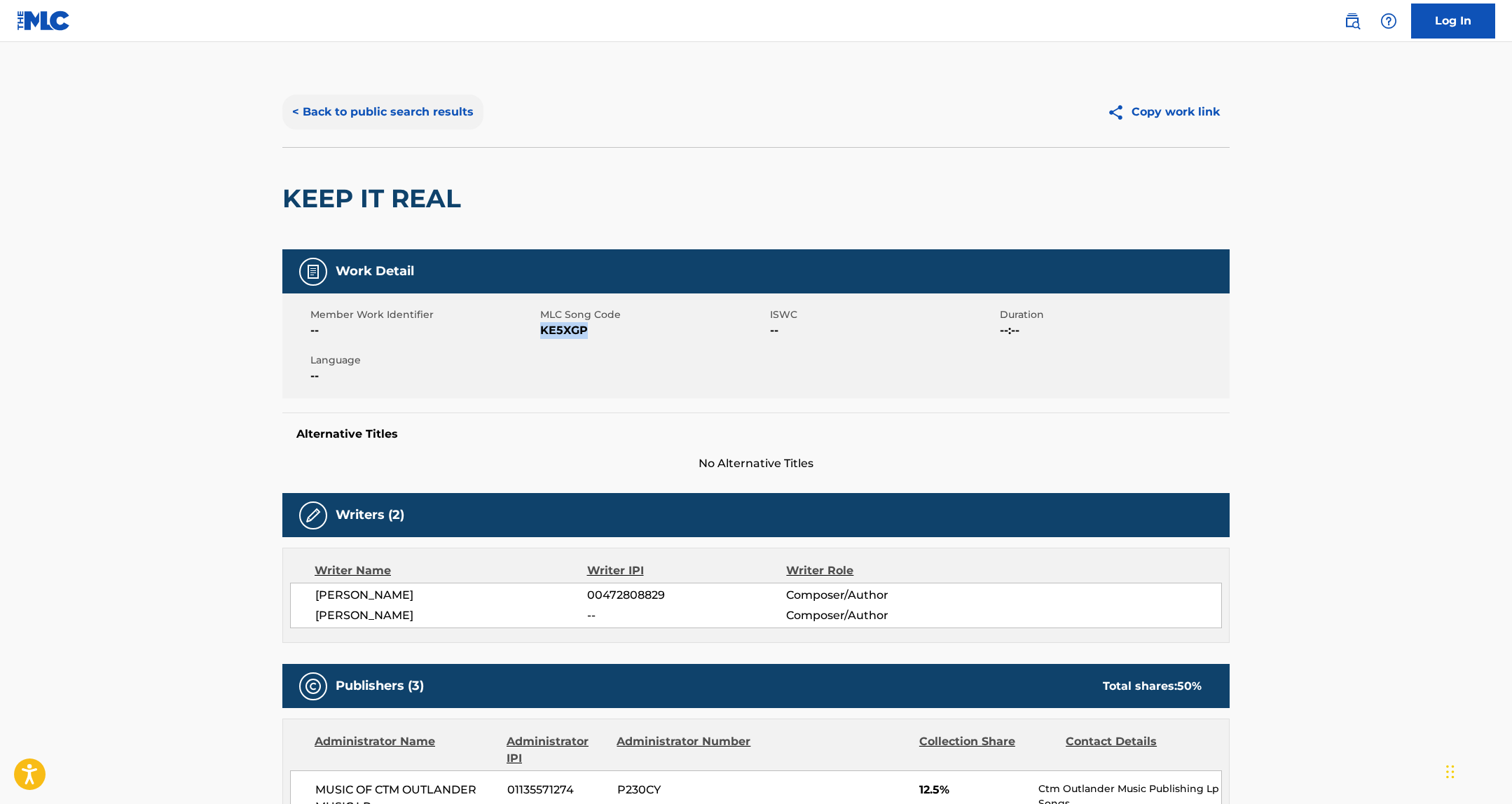
click at [367, 109] on button "< Back to public search results" at bounding box center [383, 112] width 201 height 35
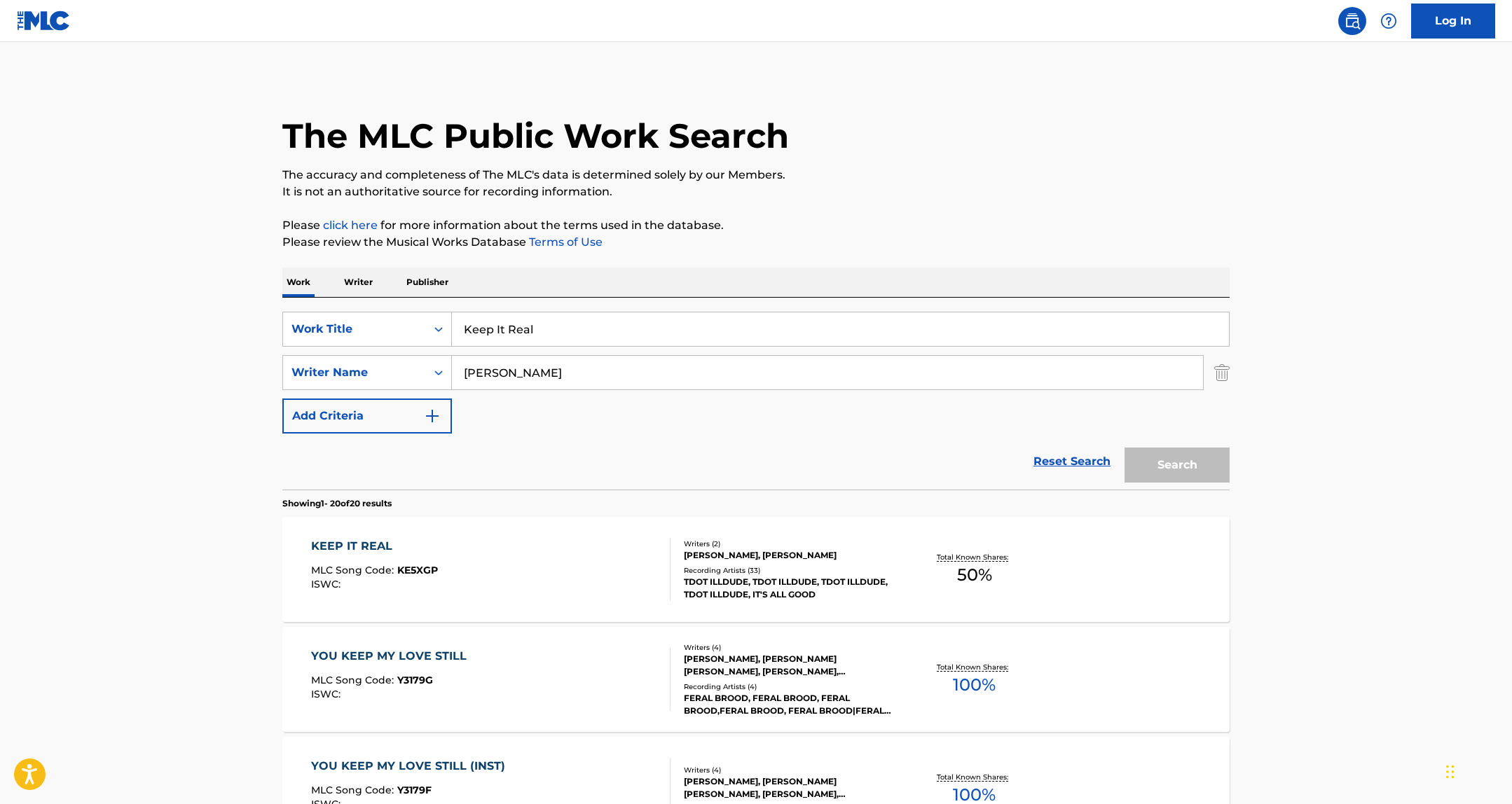
scroll to position [78, 0]
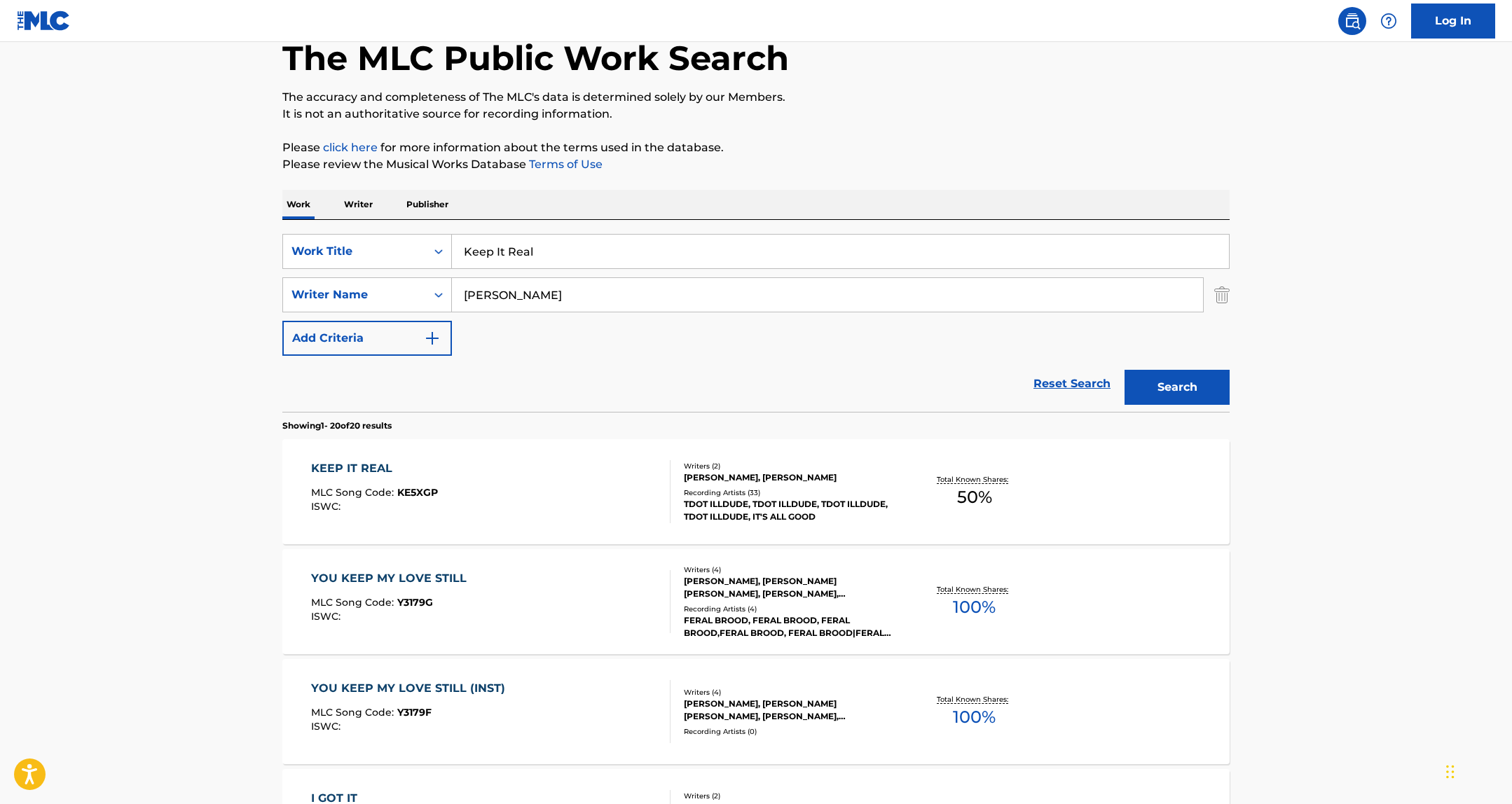
click at [527, 266] on input "Keep It Real" at bounding box center [840, 251] width 777 height 33
click at [530, 242] on input "Keep It Real" at bounding box center [840, 251] width 777 height 33
click at [813, 244] on input "Keep It Real" at bounding box center [840, 251] width 777 height 33
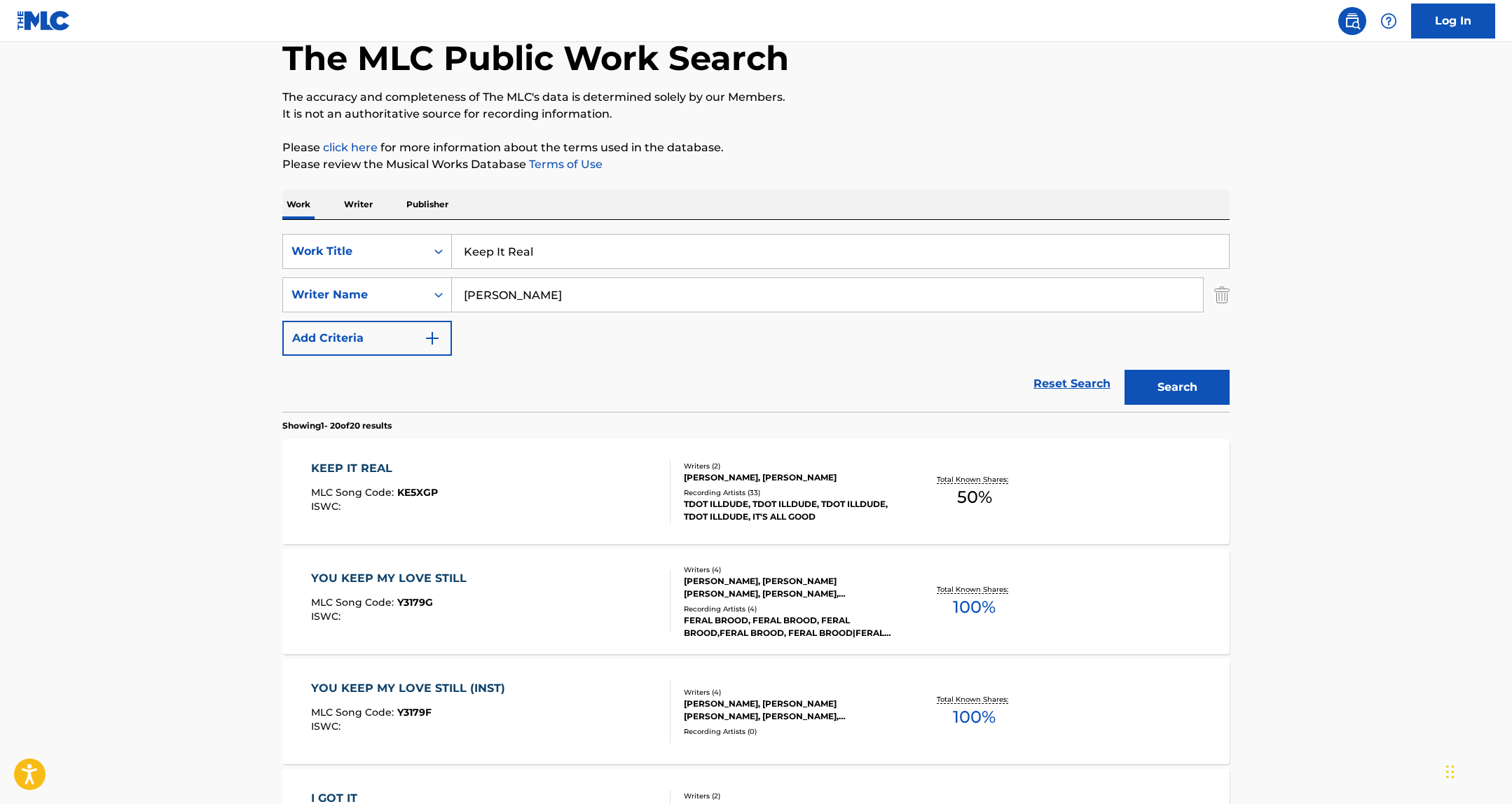
click at [813, 244] on input "Keep It Real" at bounding box center [840, 251] width 777 height 33
paste input "Sinking"
type input "Sinking"
click at [1131, 381] on button "Search" at bounding box center [1177, 387] width 105 height 35
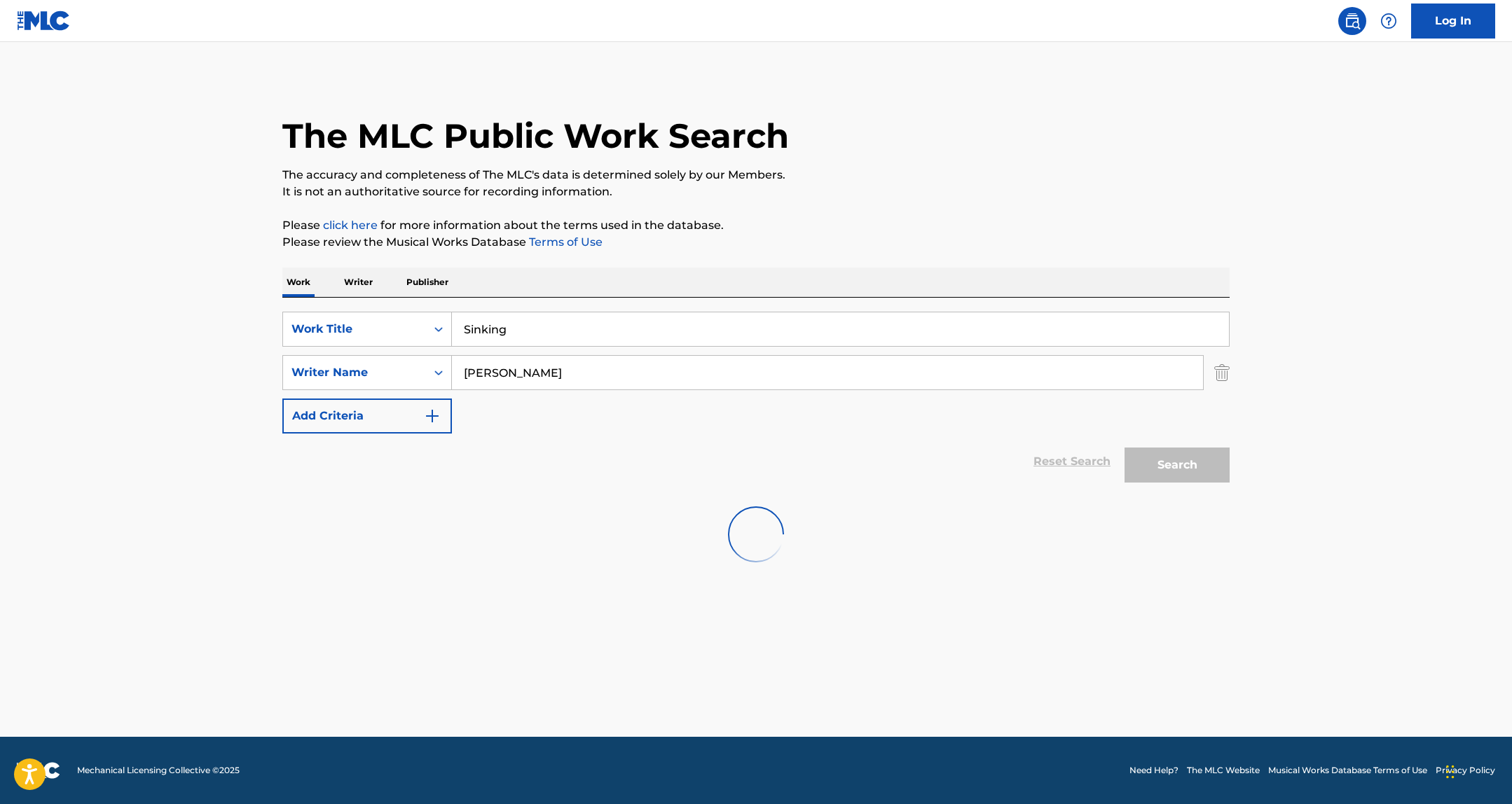
scroll to position [0, 0]
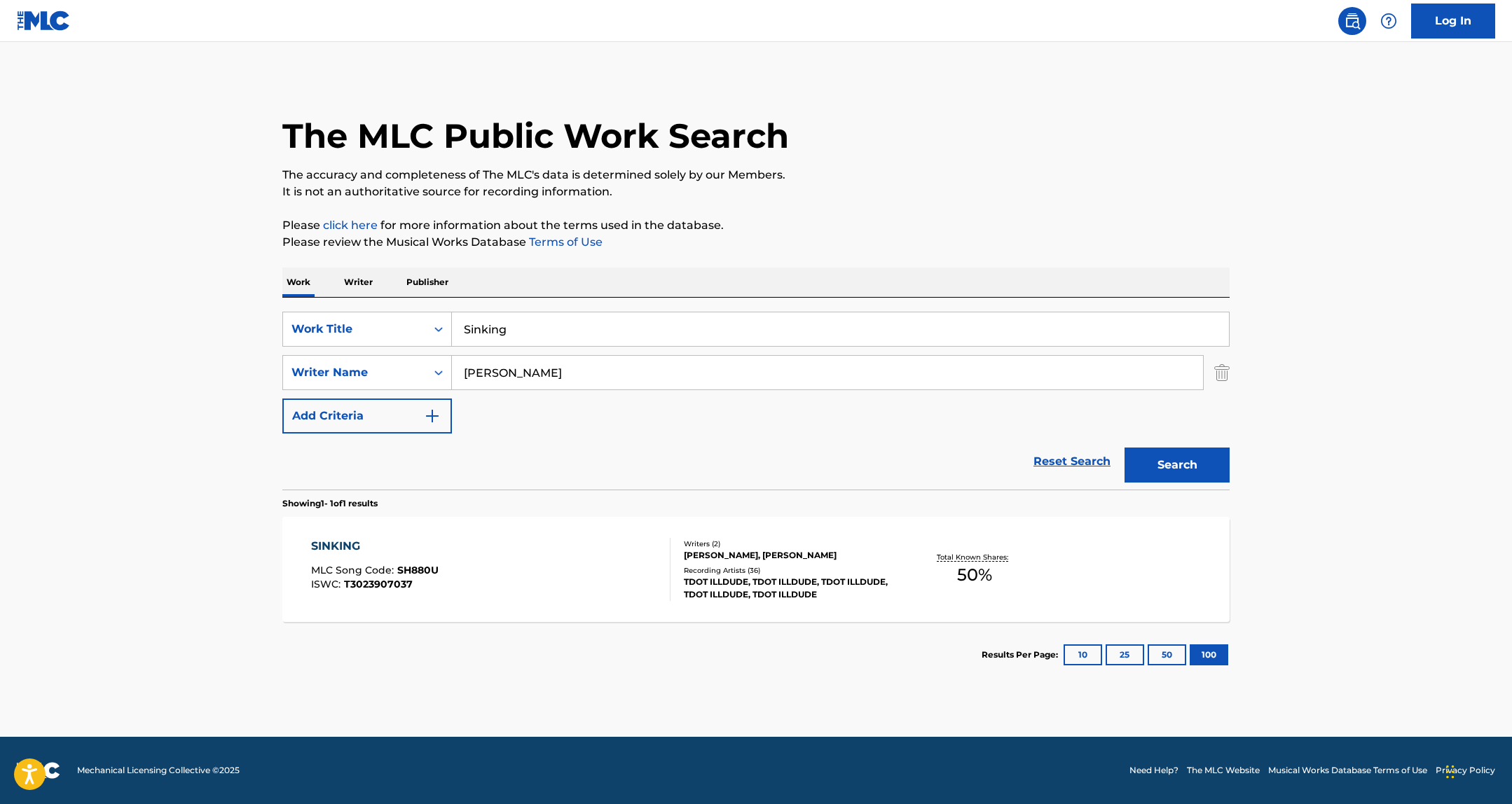
click at [822, 532] on div "SINKING MLC Song Code : SH880U ISWC : T3023907037 Writers ( 2 ) THOMAS JUDE GOO…" at bounding box center [756, 569] width 947 height 105
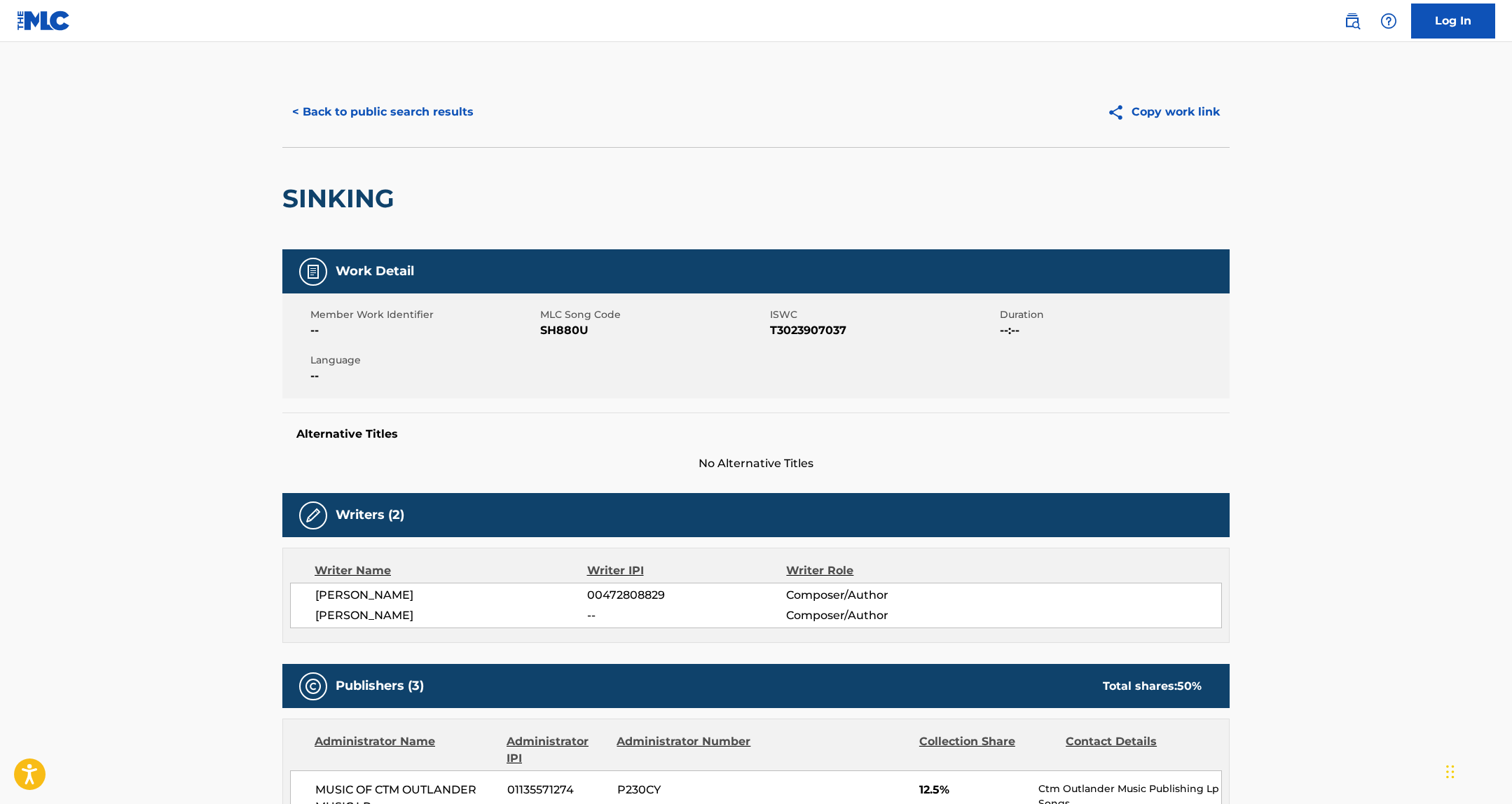
click at [564, 332] on span "SH880U" at bounding box center [653, 330] width 226 height 17
click at [411, 110] on button "< Back to public search results" at bounding box center [383, 112] width 201 height 35
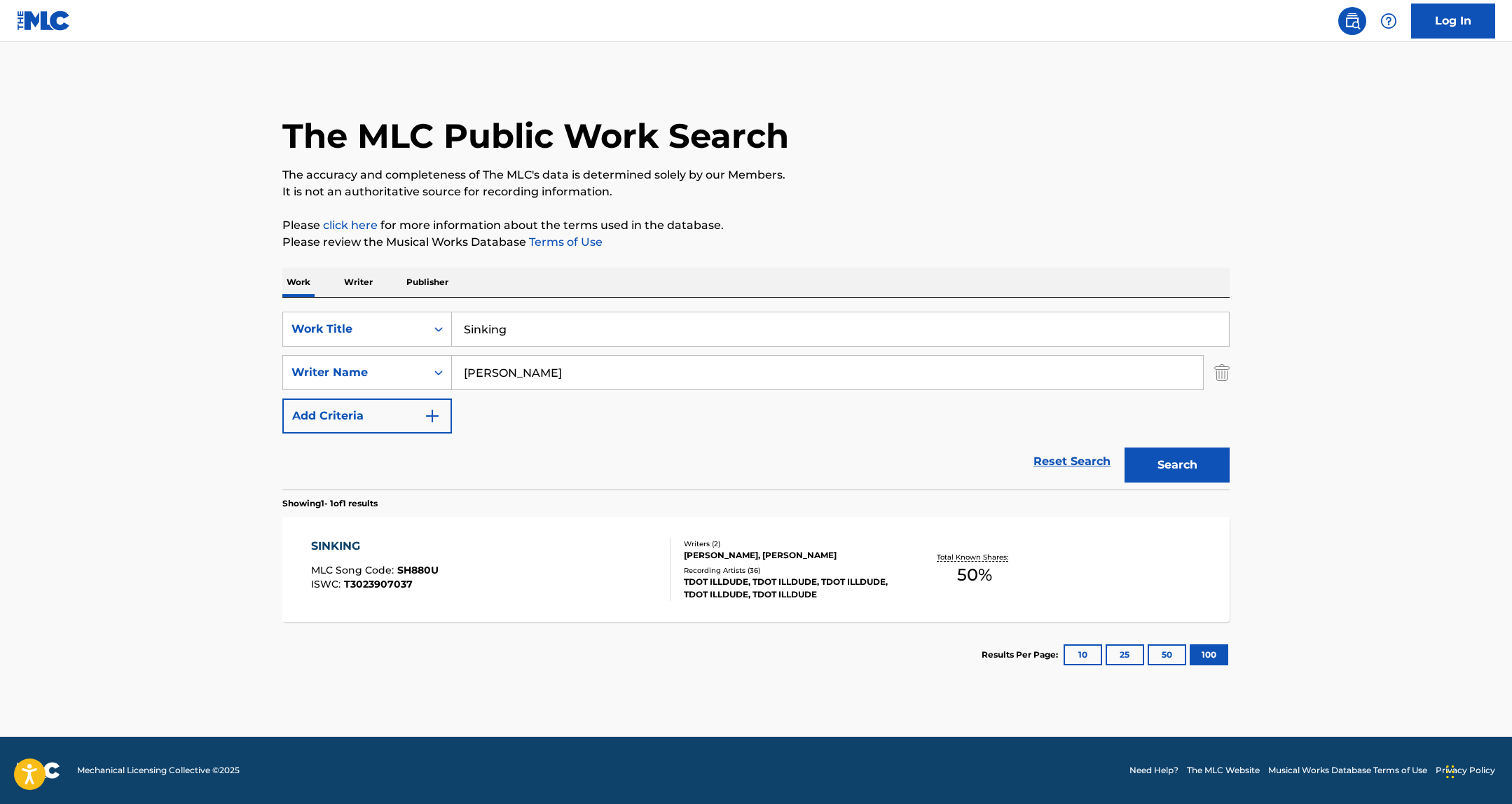
click at [518, 329] on input "Sinking" at bounding box center [840, 329] width 777 height 33
paste input "Dominic's Intermission"
type input "Dominic's Intermission"
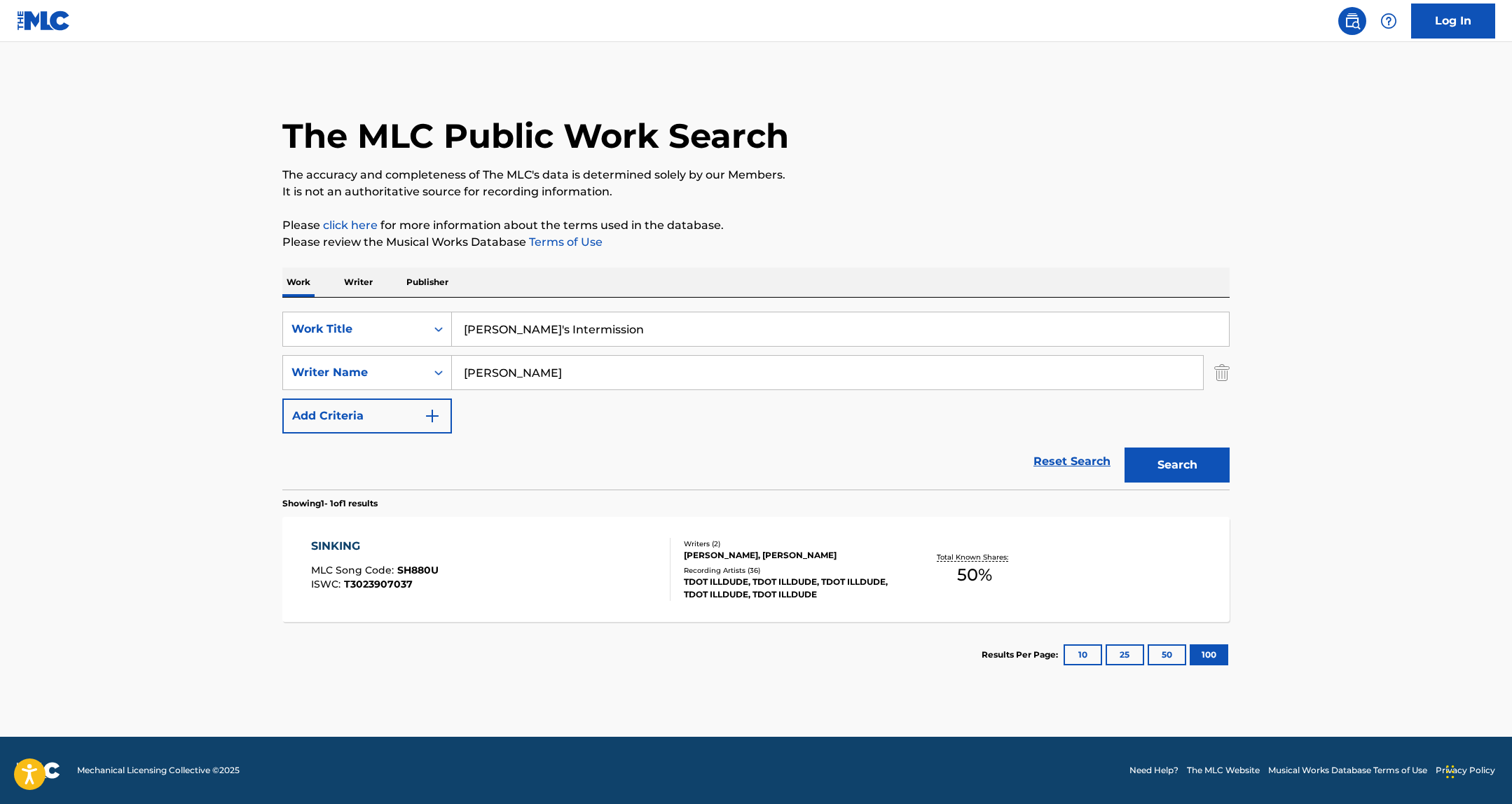
click at [583, 363] on input "thomas goodwin" at bounding box center [827, 372] width 751 height 33
paste input "Dominic Ross Hunn"
click at [1125, 448] on button "Search" at bounding box center [1177, 465] width 105 height 35
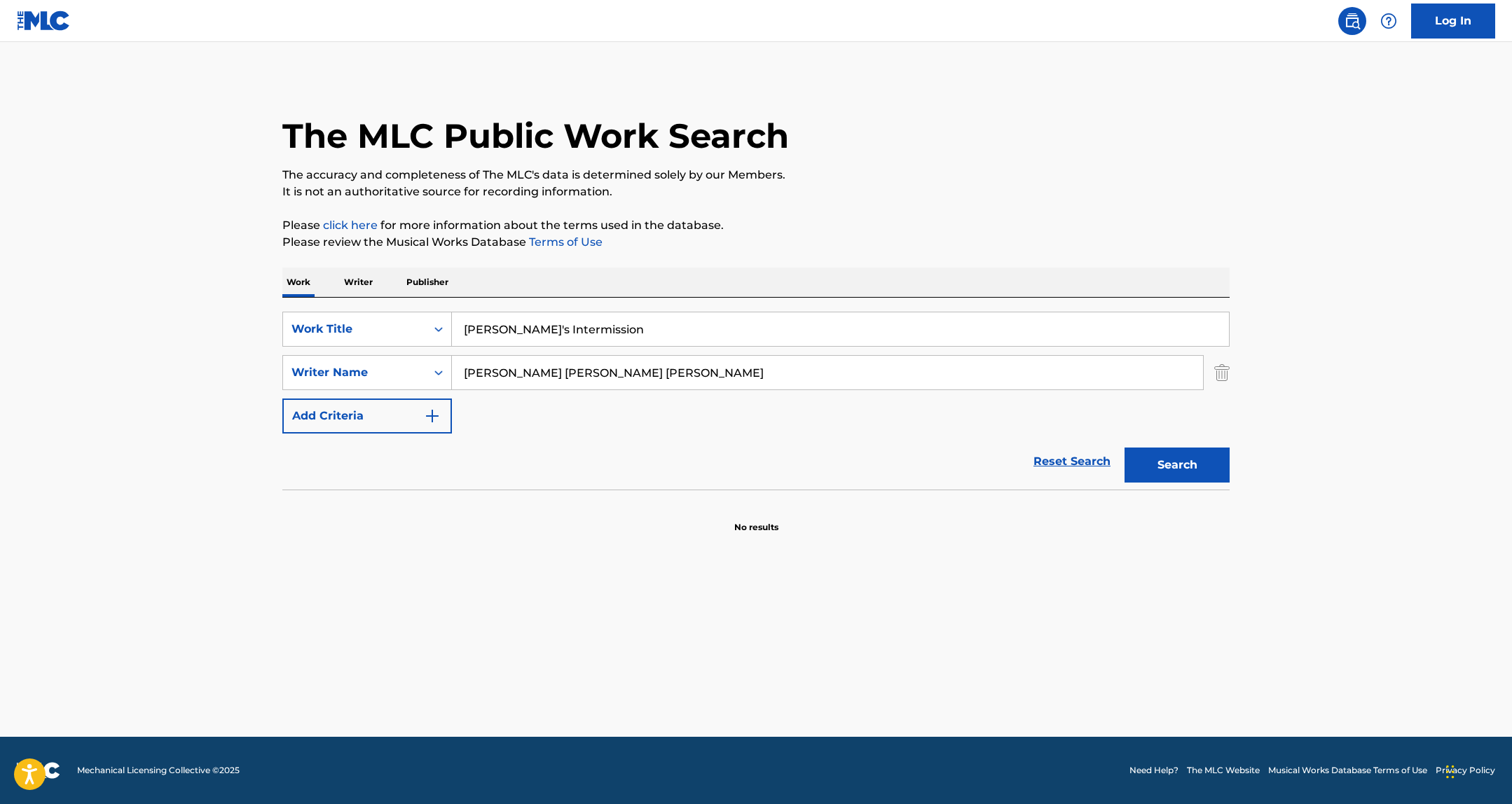
click at [597, 376] on input "Dominic Ross Hunn goodwin" at bounding box center [827, 372] width 751 height 33
paste input "Search Form"
click at [1125, 448] on button "Search" at bounding box center [1177, 465] width 105 height 35
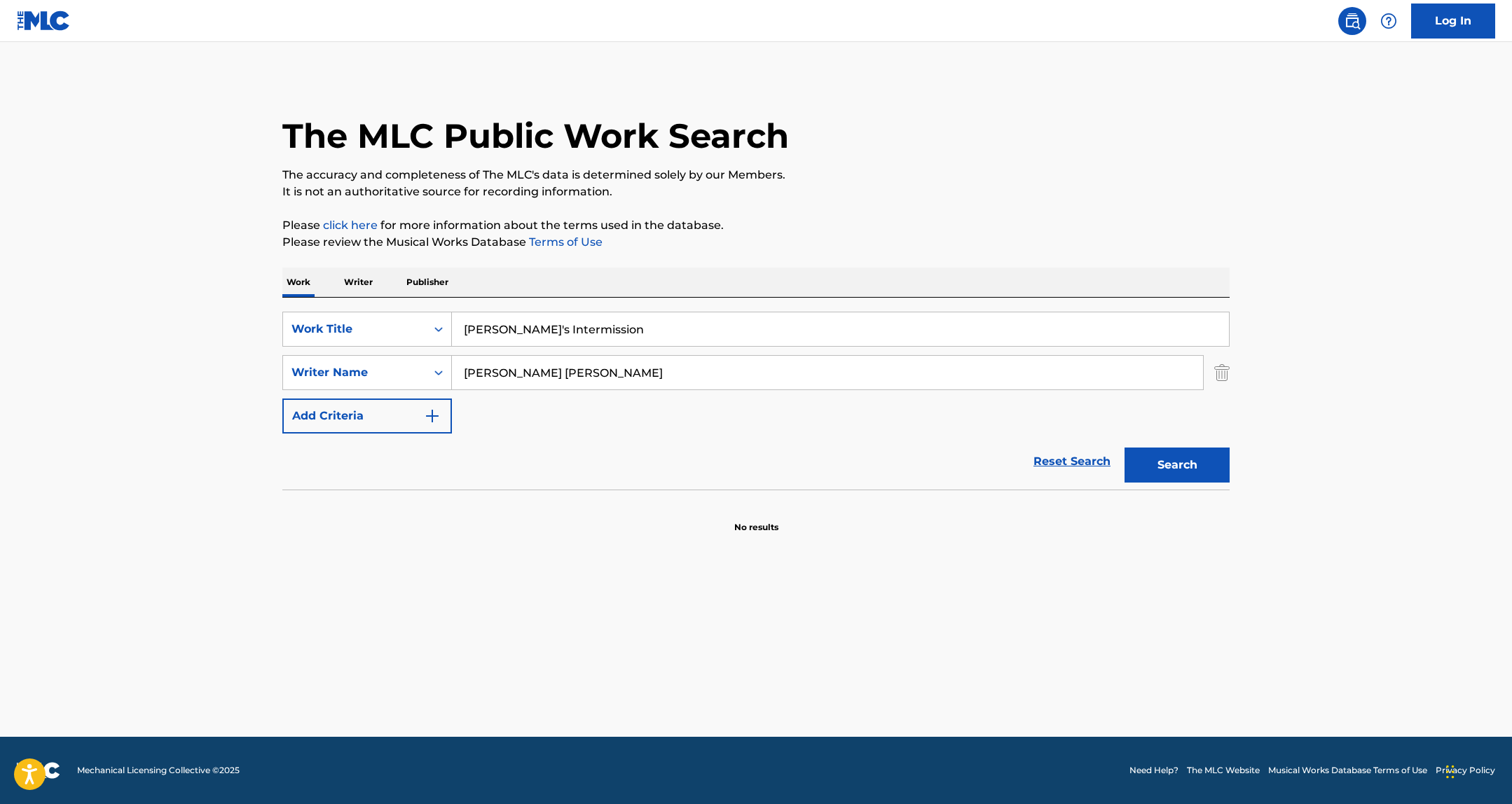
click at [519, 377] on input "Dominic Ross Hunn" at bounding box center [827, 372] width 751 height 33
type input "Dominic Hunn"
click at [1125, 448] on button "Search" at bounding box center [1177, 465] width 105 height 35
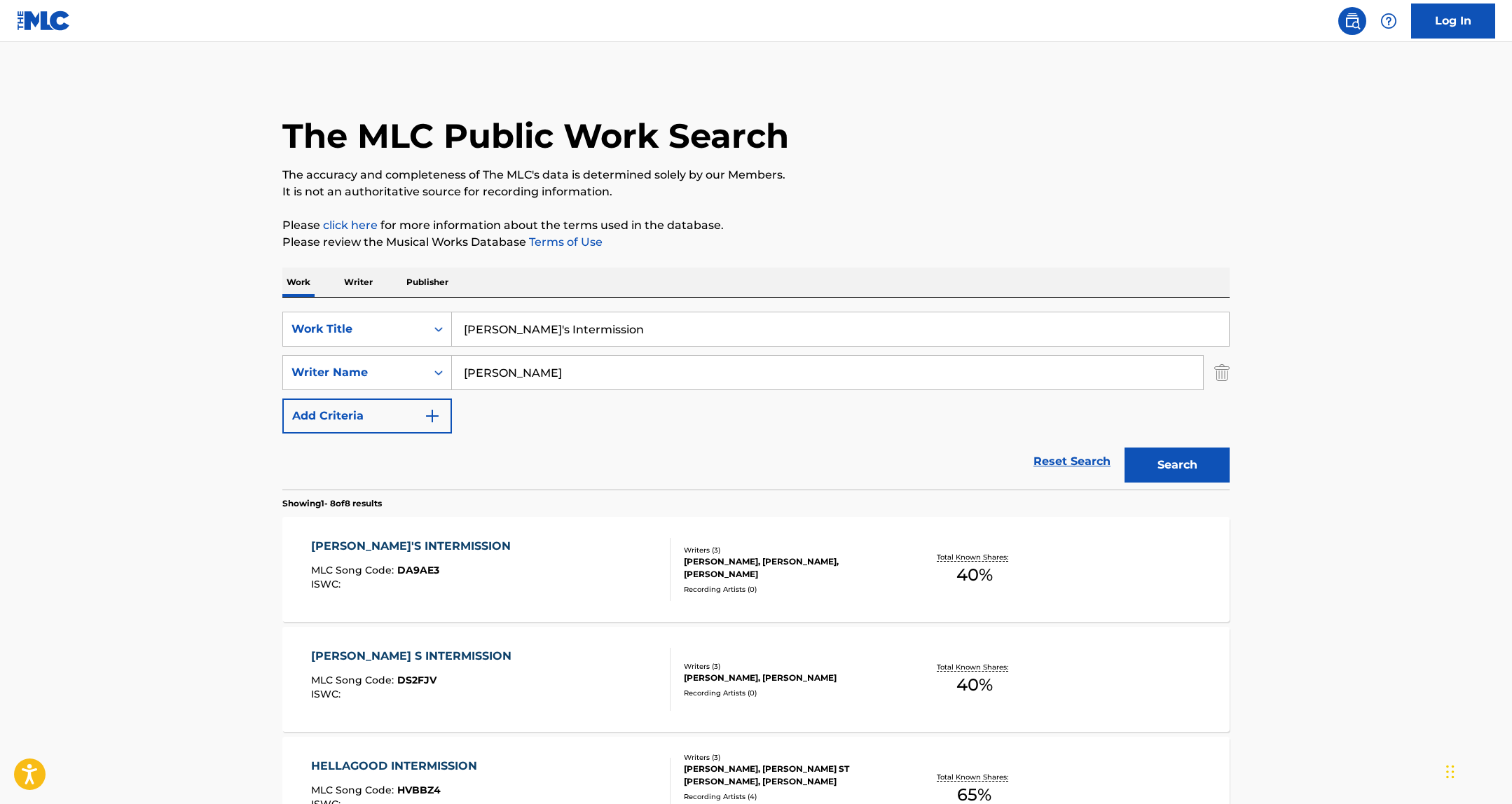
click at [810, 559] on div "JOHN GUSTANAR, RAFAEL ARMANDO DE ARMAMDO, DOMINIC HUNN" at bounding box center [789, 568] width 211 height 25
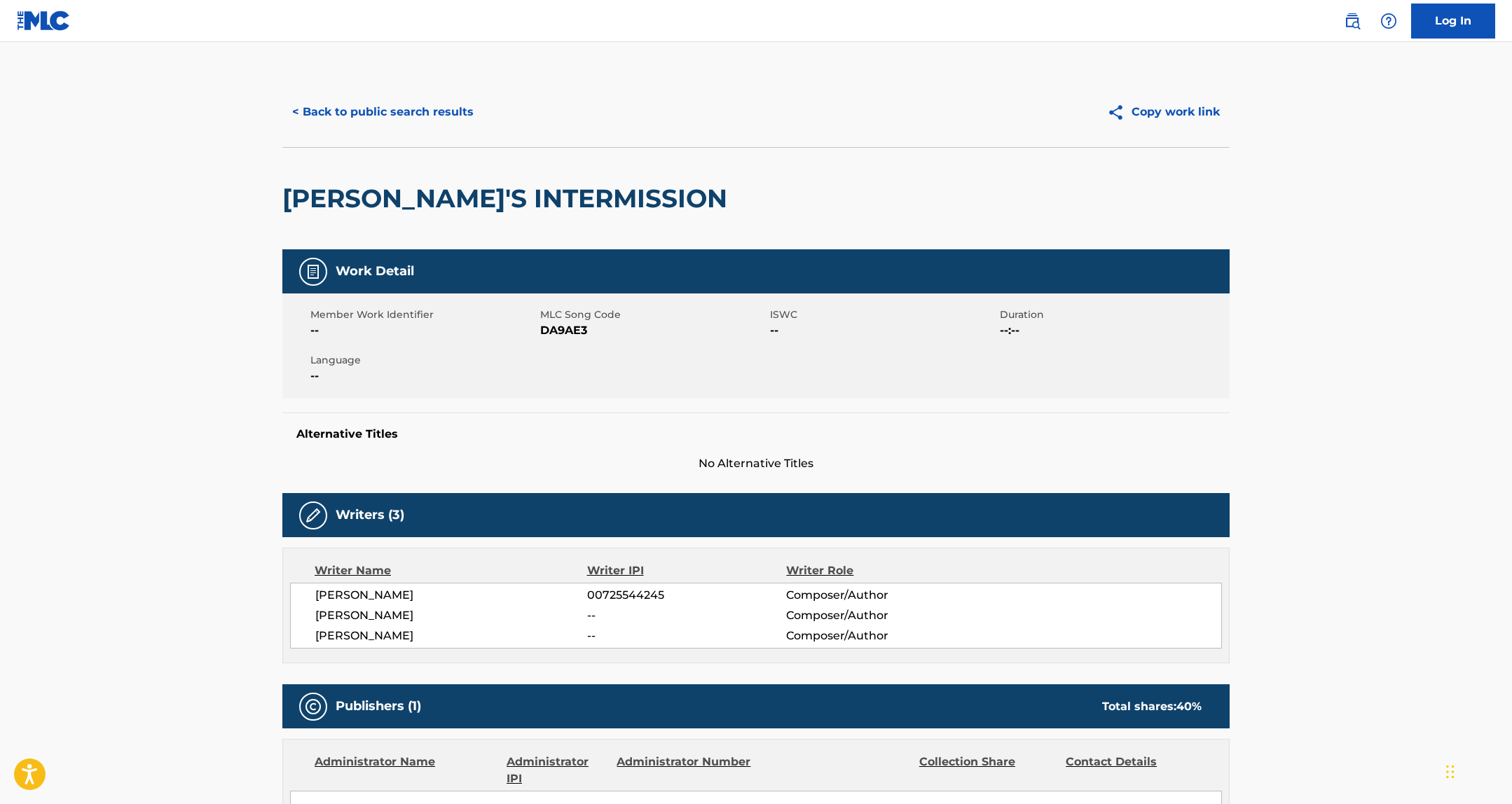
click at [557, 331] on span "DA9AE3" at bounding box center [653, 330] width 226 height 17
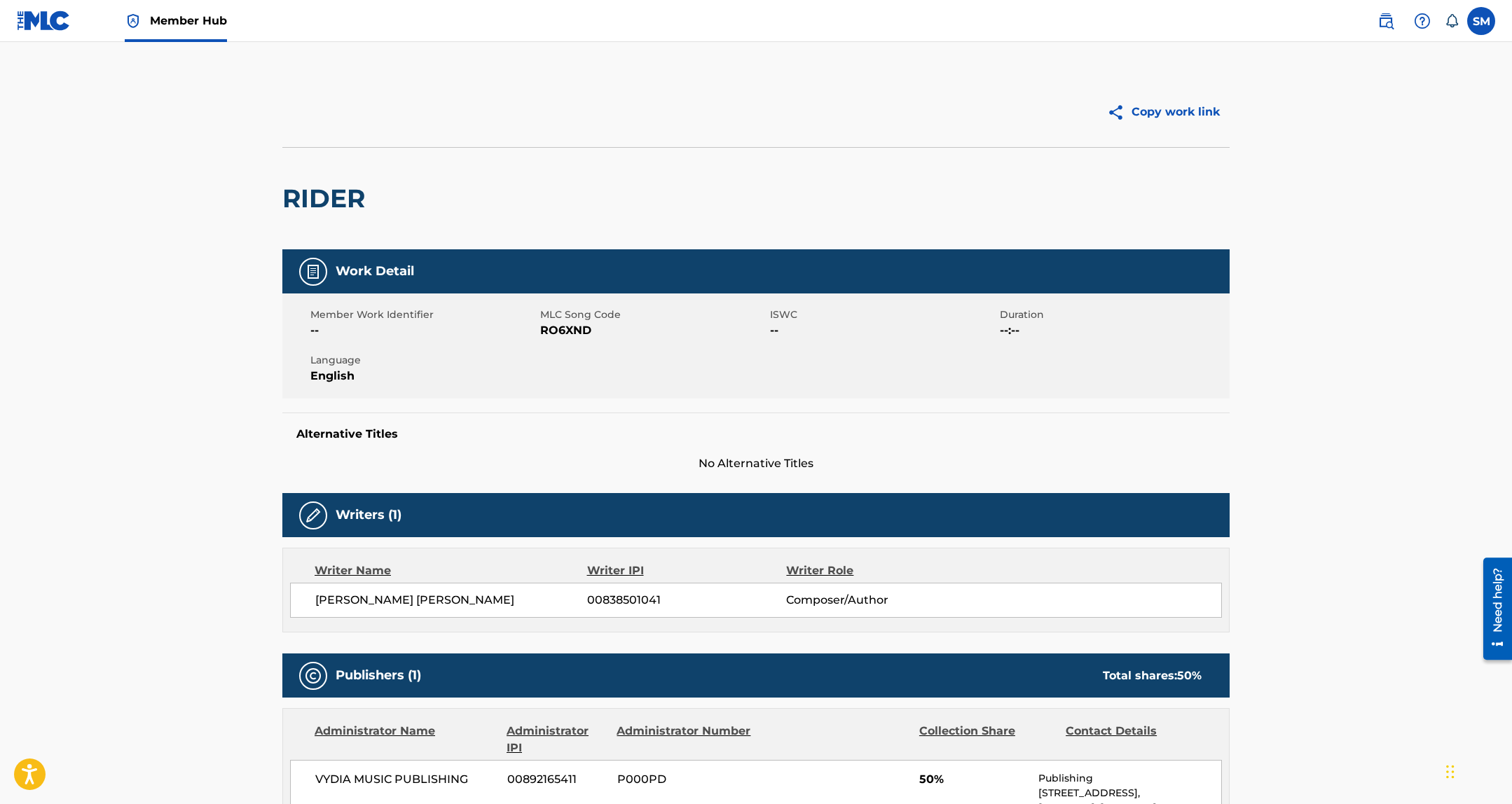
click at [553, 327] on span "RO6XND" at bounding box center [653, 330] width 226 height 17
click at [570, 335] on span "RO6XND" at bounding box center [653, 330] width 226 height 17
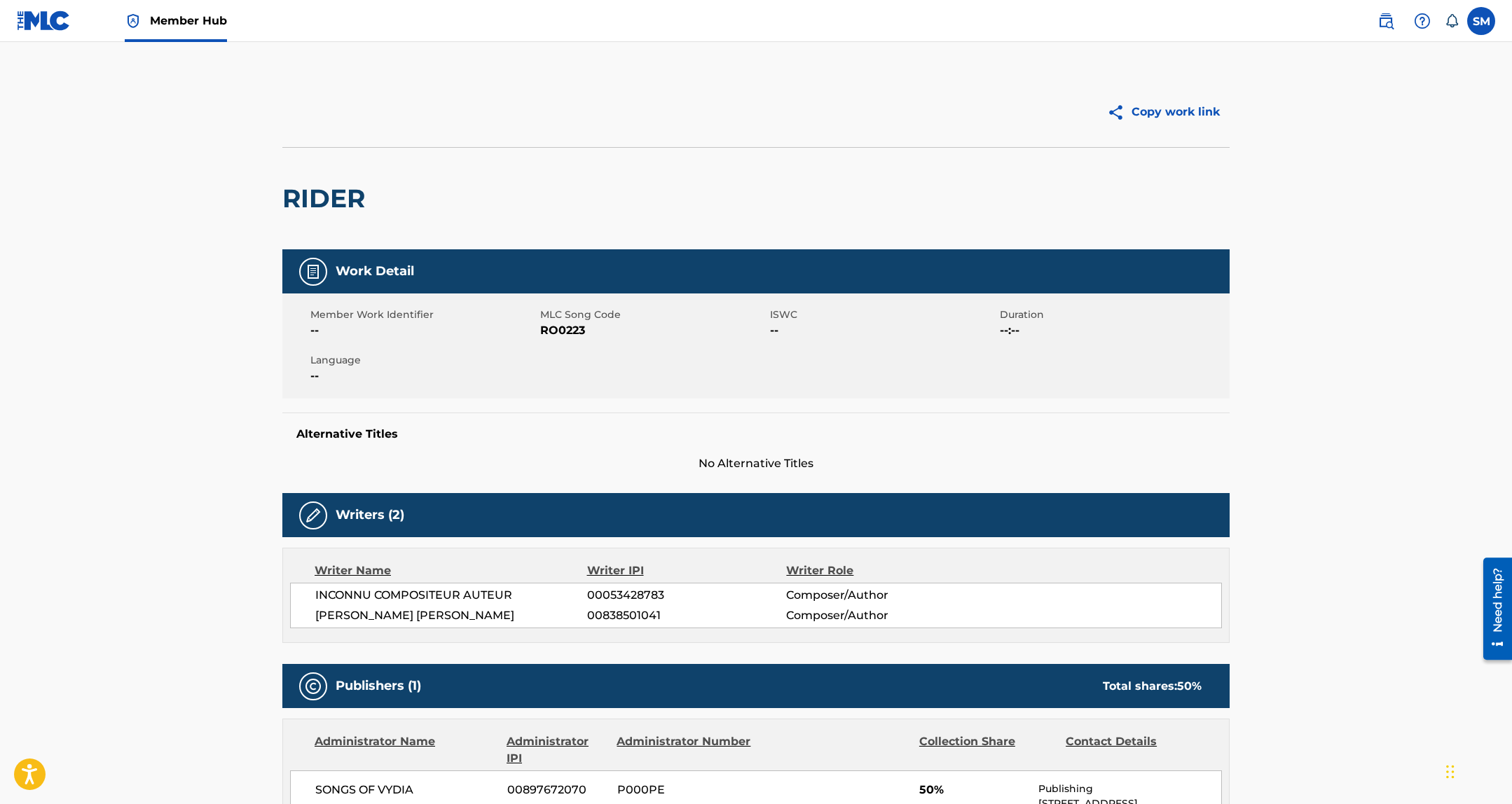
click at [576, 324] on span "RO0223" at bounding box center [653, 330] width 226 height 17
copy span "RO0223"
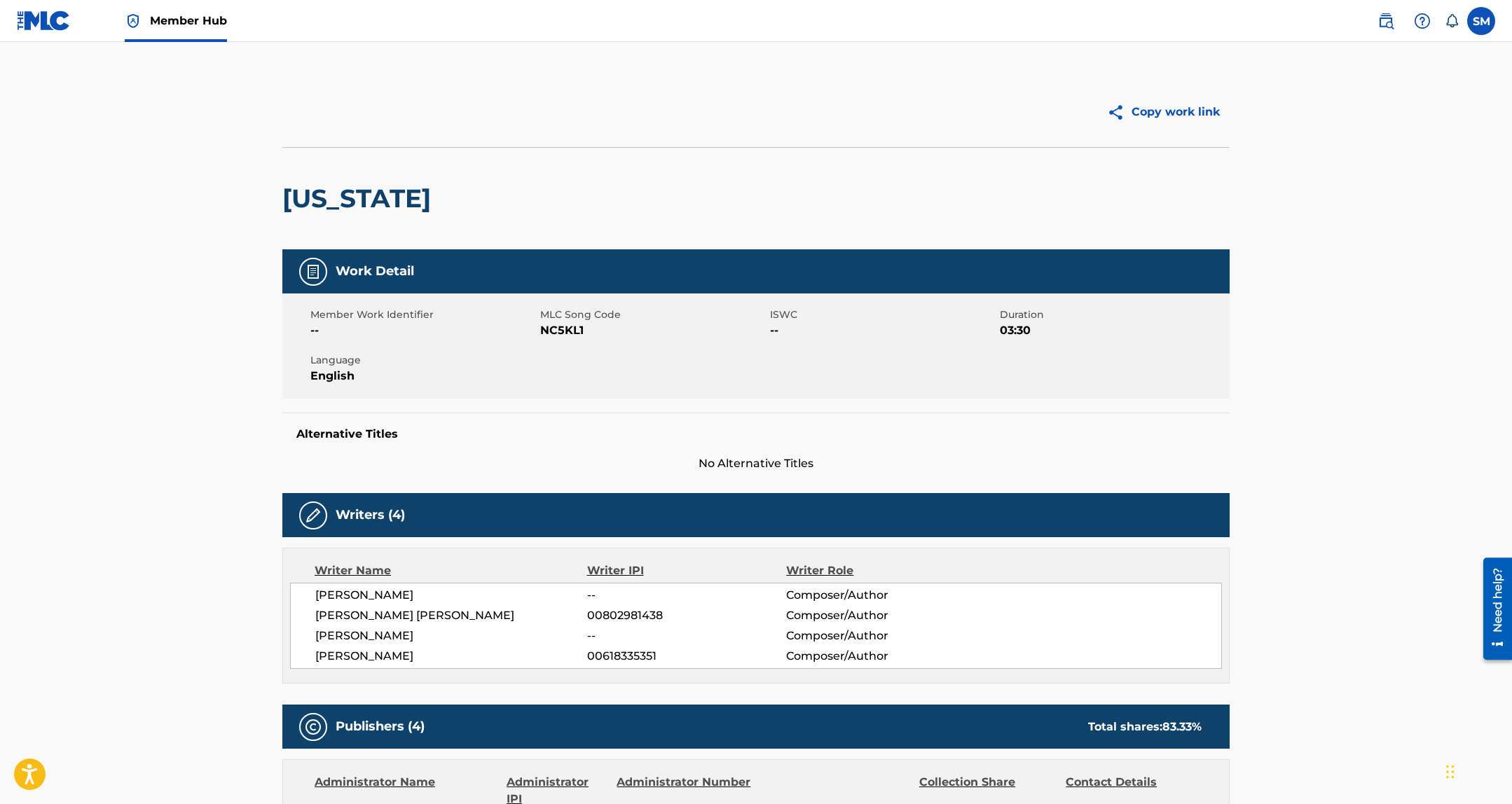
click at [560, 341] on div "Member Work Identifier -- MLC Song Code NC5KL1 ISWC -- Duration 03:30 Language …" at bounding box center [756, 346] width 947 height 105
click at [564, 330] on span "NC5KL1" at bounding box center [653, 330] width 226 height 17
copy span "NC5KL1"
